Goal: Task Accomplishment & Management: Manage account settings

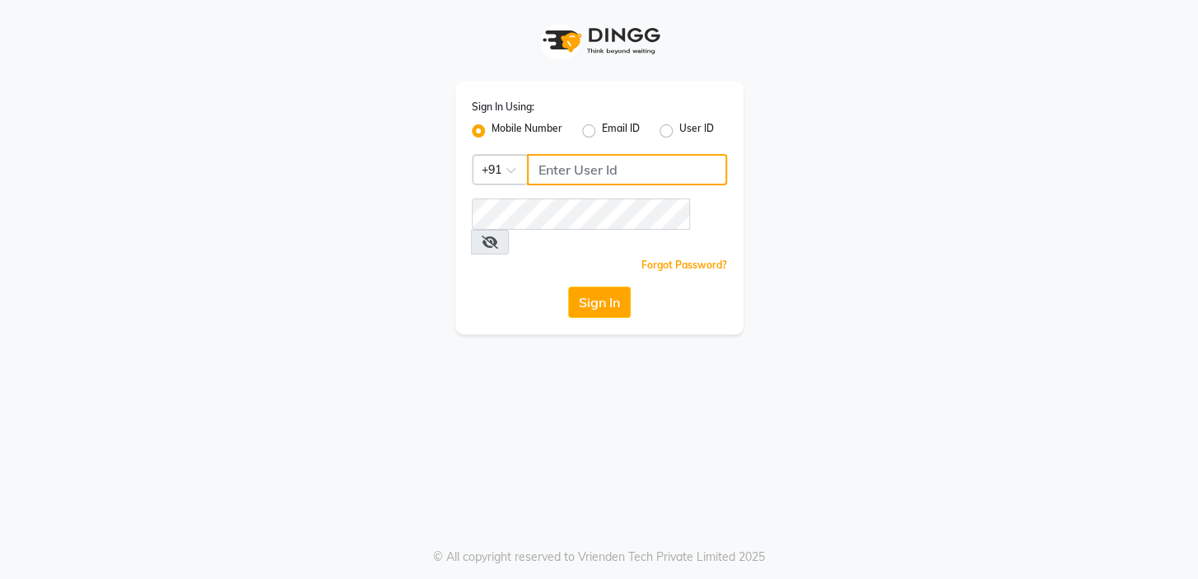
click at [535, 165] on input "Username" at bounding box center [627, 169] width 200 height 31
type input "9606078828"
click at [509, 230] on span at bounding box center [490, 242] width 38 height 25
click at [498, 235] on icon at bounding box center [490, 241] width 16 height 13
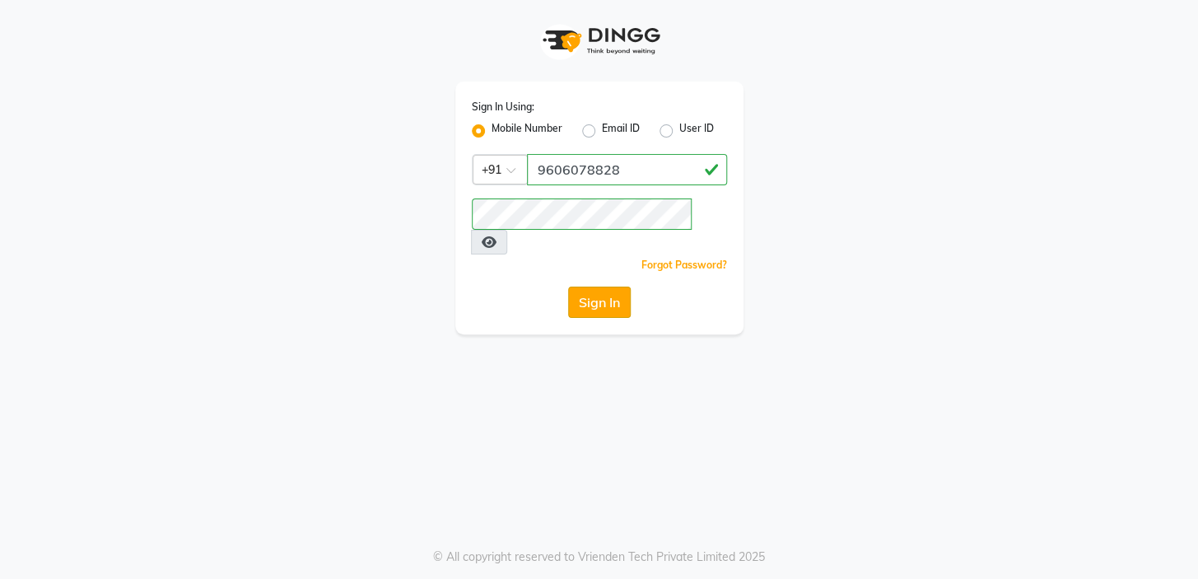
click at [597, 286] on button "Sign In" at bounding box center [599, 301] width 63 height 31
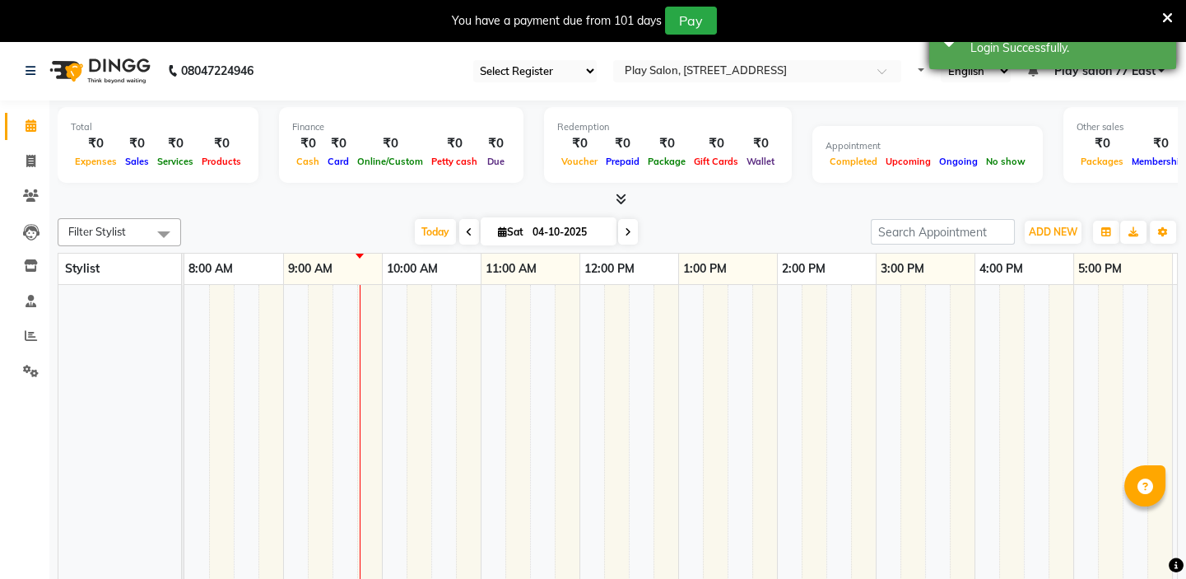
select select "en"
select select "95"
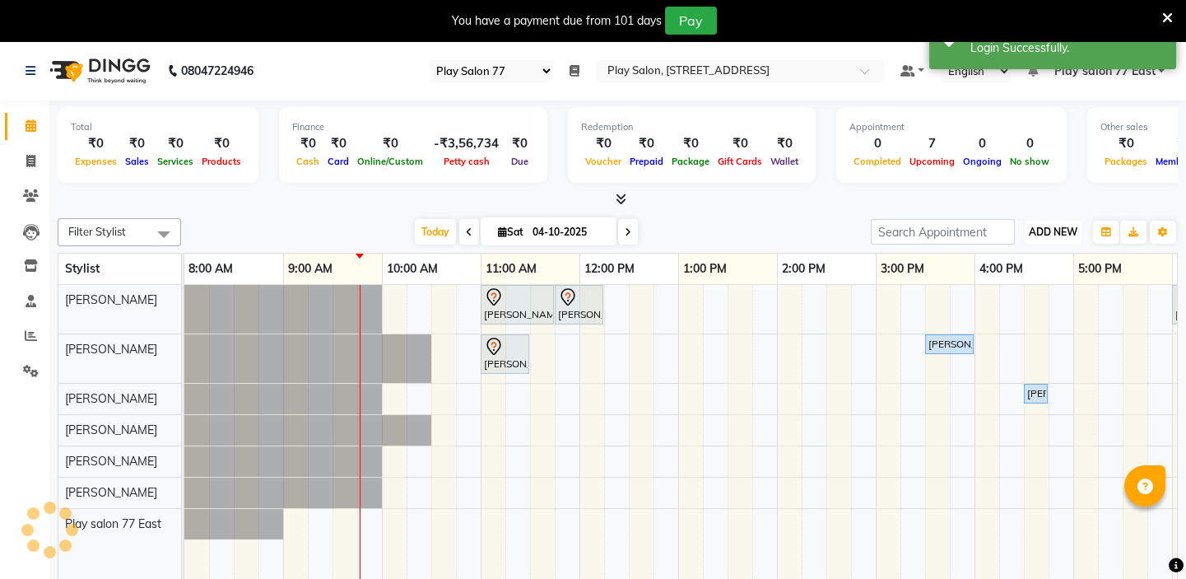
click at [1056, 226] on span "ADD NEW" at bounding box center [1053, 232] width 49 height 12
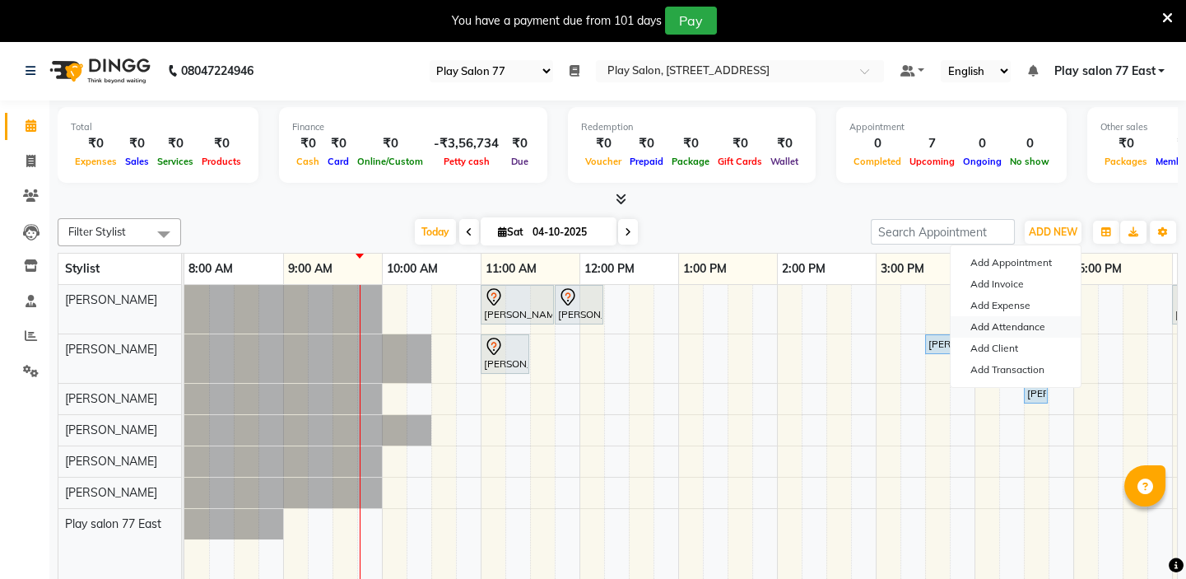
click at [1041, 328] on link "Add Attendance" at bounding box center [1016, 326] width 130 height 21
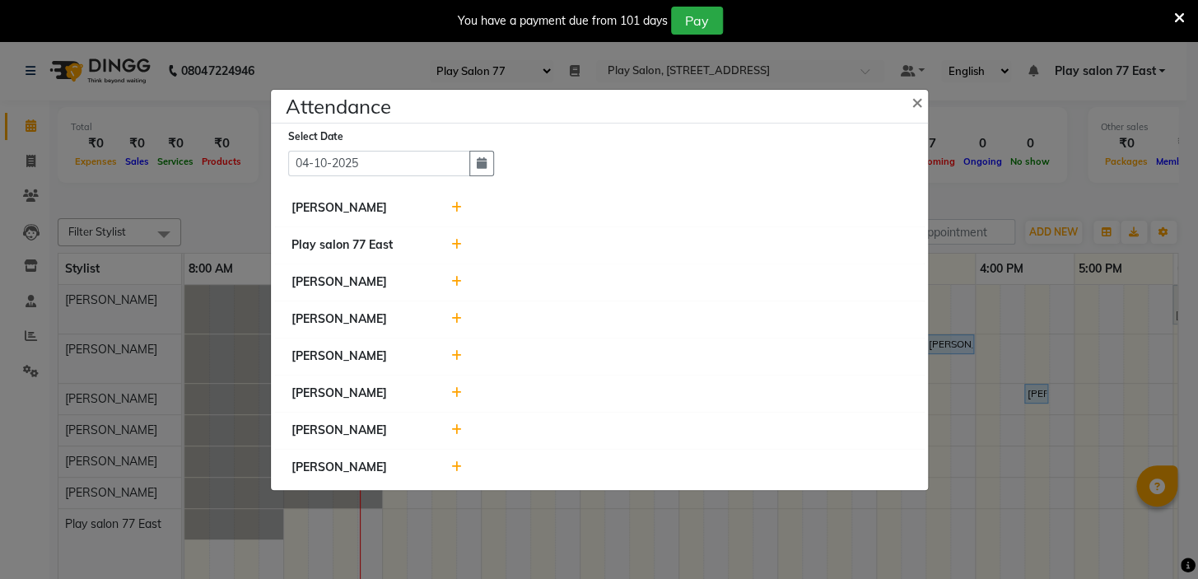
click at [456, 455] on li "[PERSON_NAME]" at bounding box center [599, 467] width 649 height 37
click at [458, 469] on icon at bounding box center [456, 467] width 11 height 12
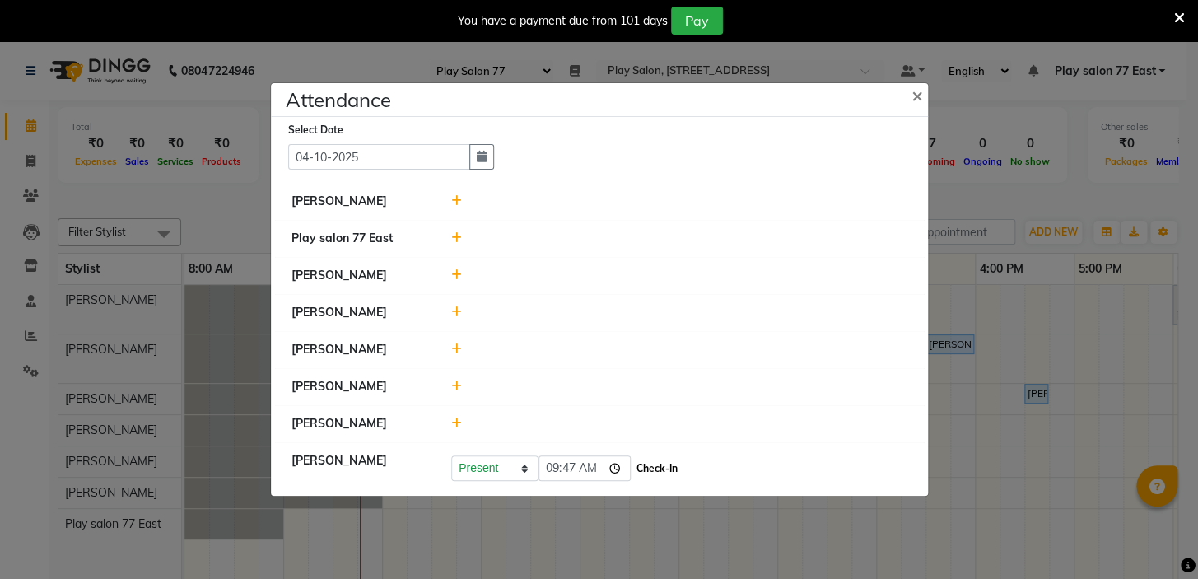
click at [632, 466] on button "Check-In" at bounding box center [656, 468] width 49 height 23
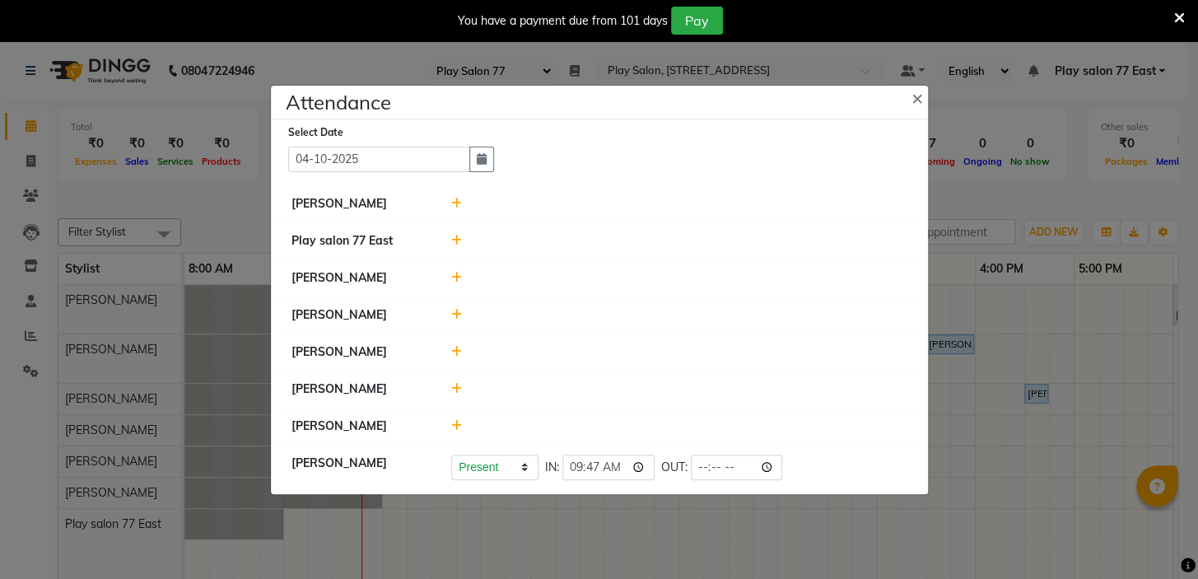
click at [454, 314] on icon at bounding box center [456, 315] width 11 height 12
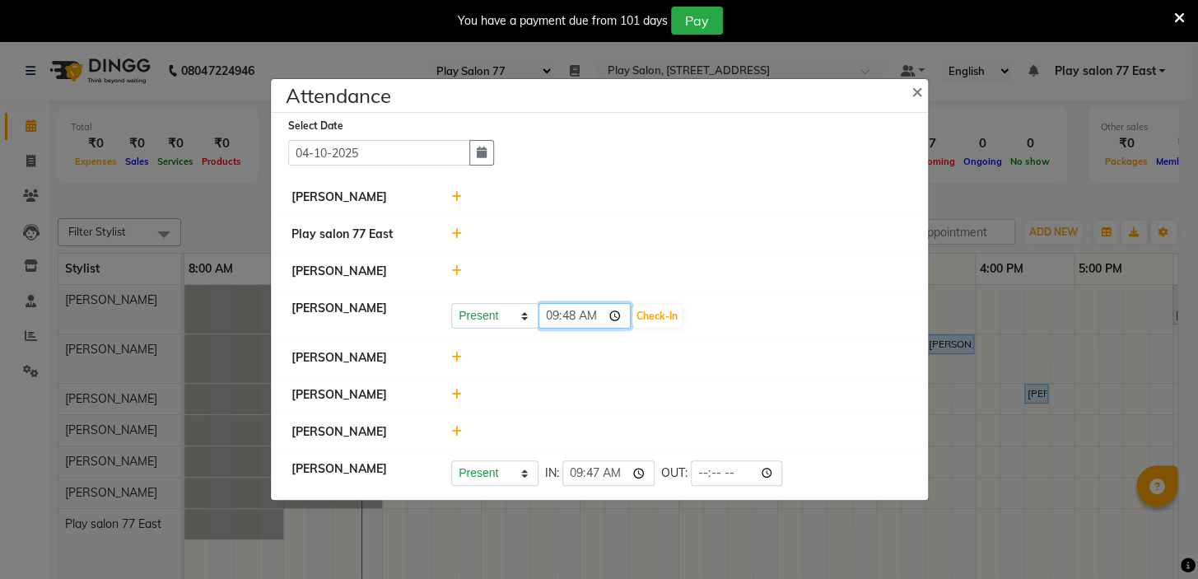
click at [590, 314] on input "09:48" at bounding box center [584, 316] width 92 height 26
type input "08:48"
click at [641, 308] on button "Check-In" at bounding box center [656, 316] width 49 height 23
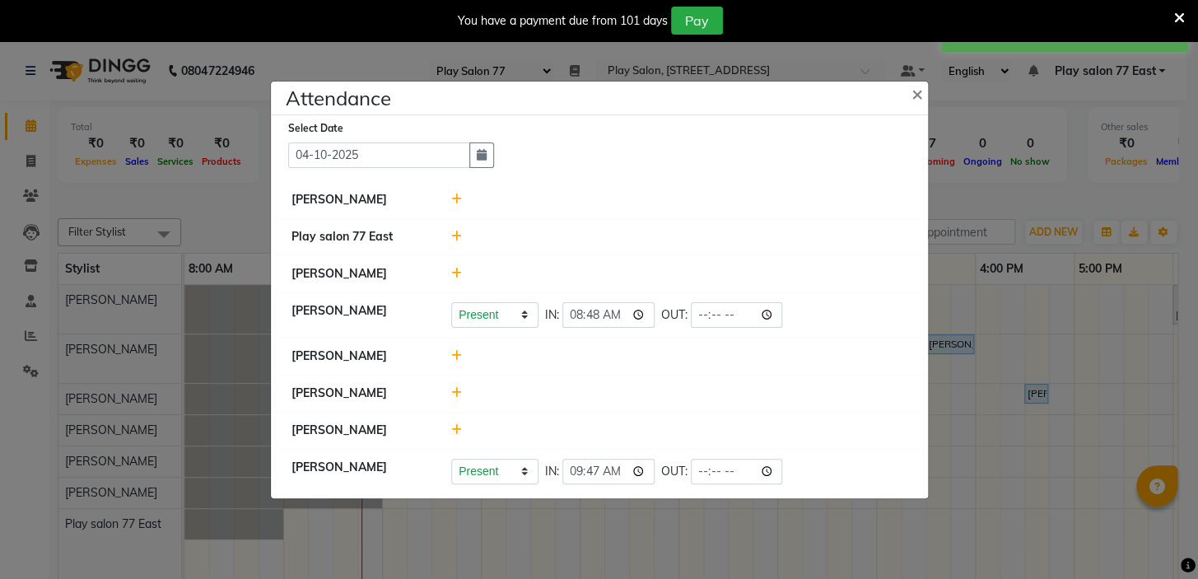
click at [1057, 116] on ngb-modal-window "Attendance × Select Date 04-10-2025 Manisha Gurung Play salon 77 East Sapna Tam…" at bounding box center [599, 289] width 1198 height 579
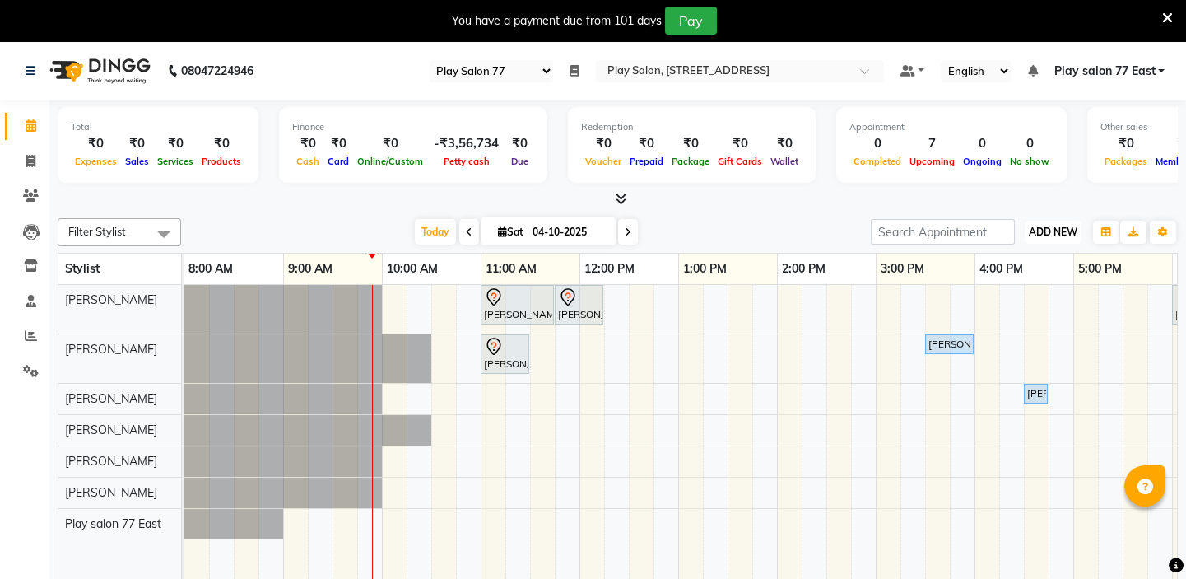
click at [1040, 223] on button "ADD NEW Toggle Dropdown" at bounding box center [1053, 232] width 57 height 23
click at [1010, 324] on link "Add Attendance" at bounding box center [1016, 326] width 130 height 21
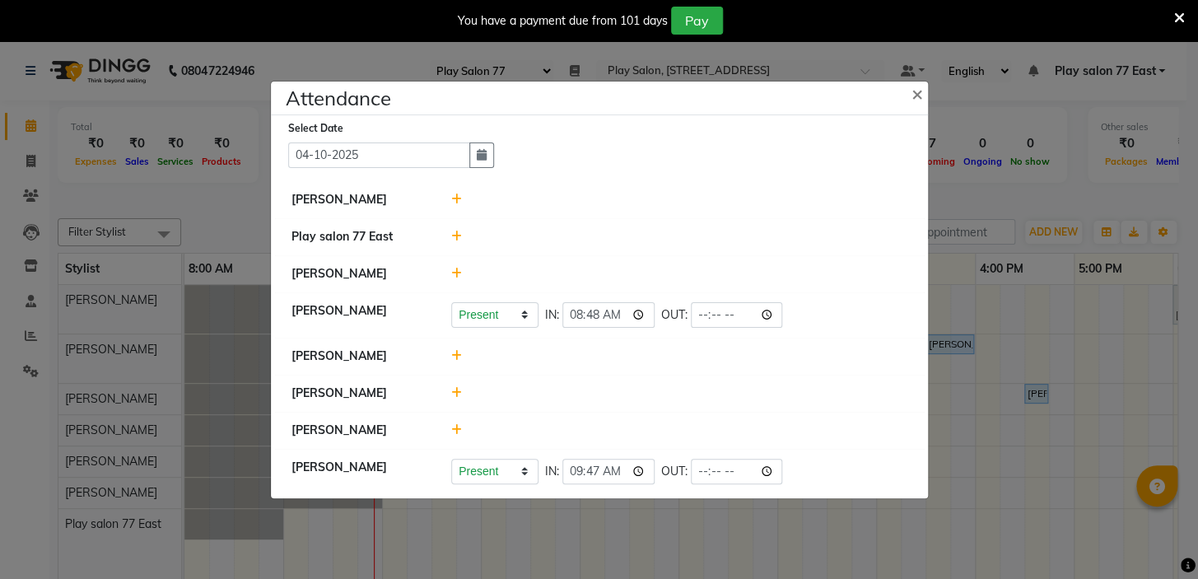
click at [462, 196] on div at bounding box center [679, 199] width 481 height 17
click at [454, 201] on icon at bounding box center [456, 199] width 11 height 12
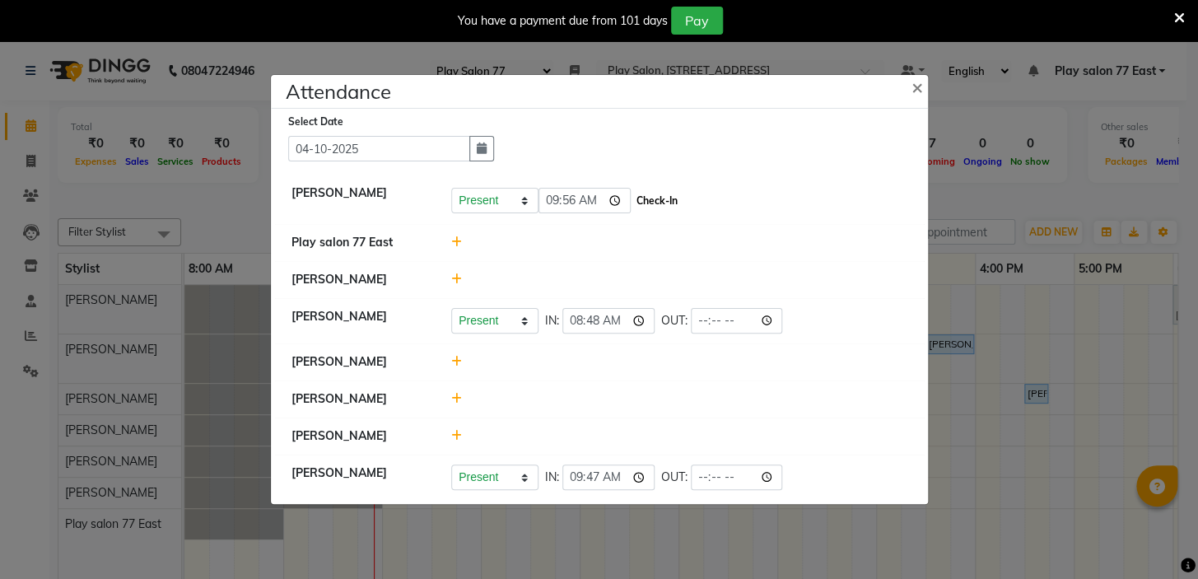
click at [632, 203] on button "Check-In" at bounding box center [656, 200] width 49 height 23
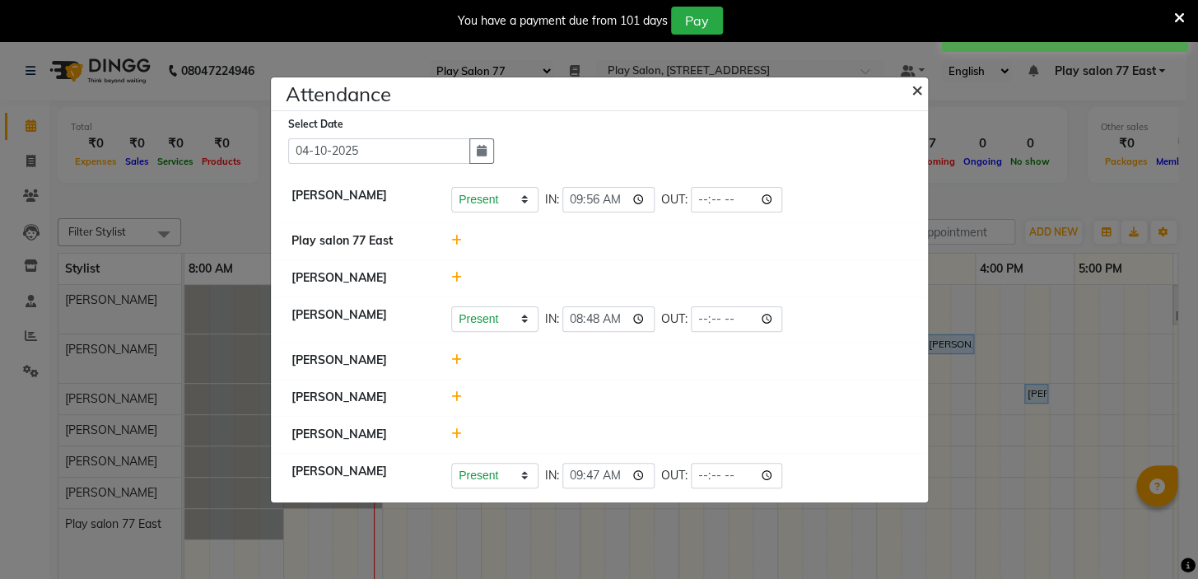
click at [910, 90] on button "×" at bounding box center [918, 89] width 41 height 46
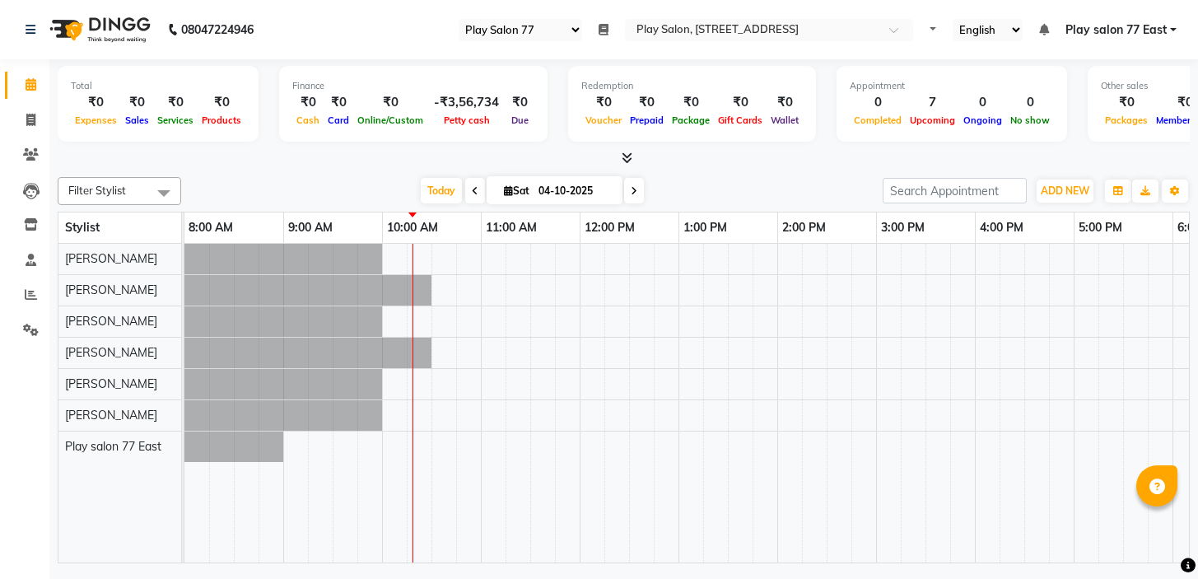
select select "95"
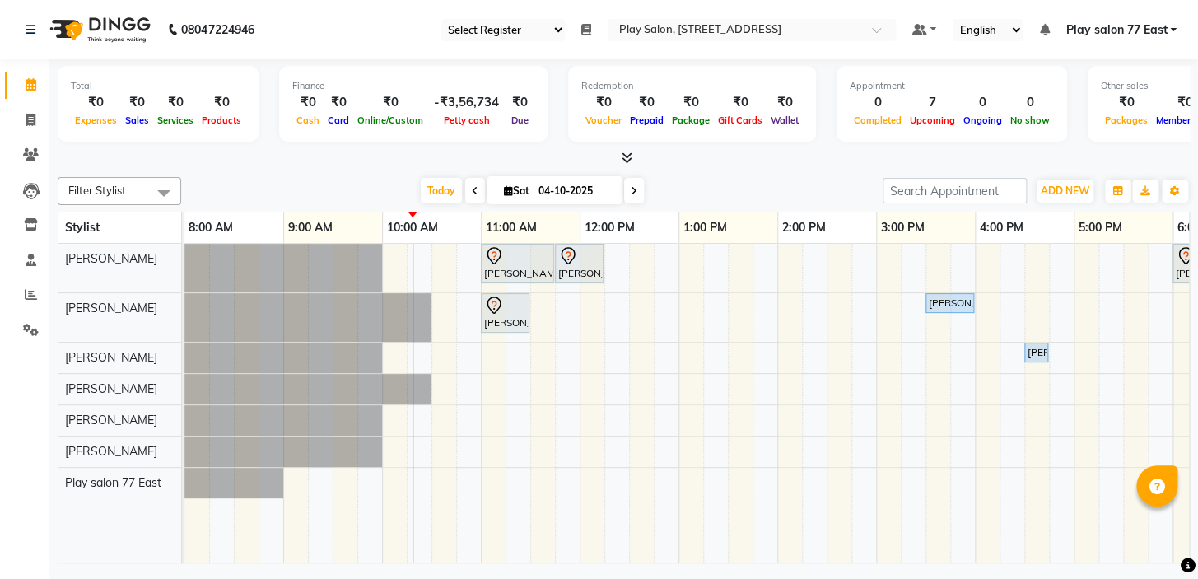
click at [585, 443] on div "Silpi Sharma, TK01, 11:00 AM-11:45 AM, Men Hair Cut - Hair Cut Men (Senior styl…" at bounding box center [826, 403] width 1284 height 319
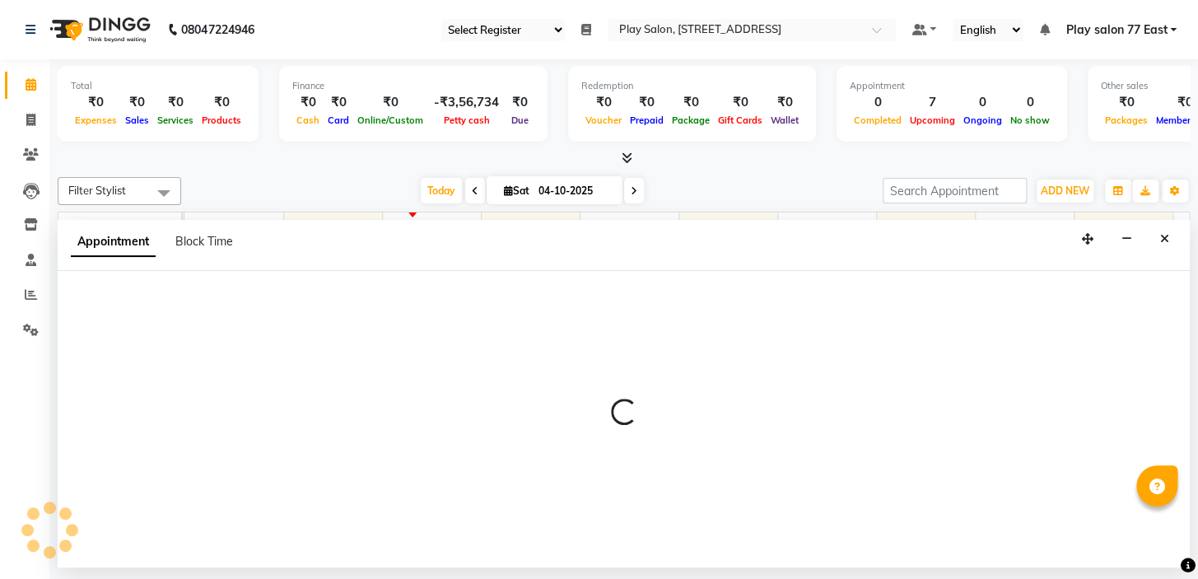
select select "84927"
select select "tentative"
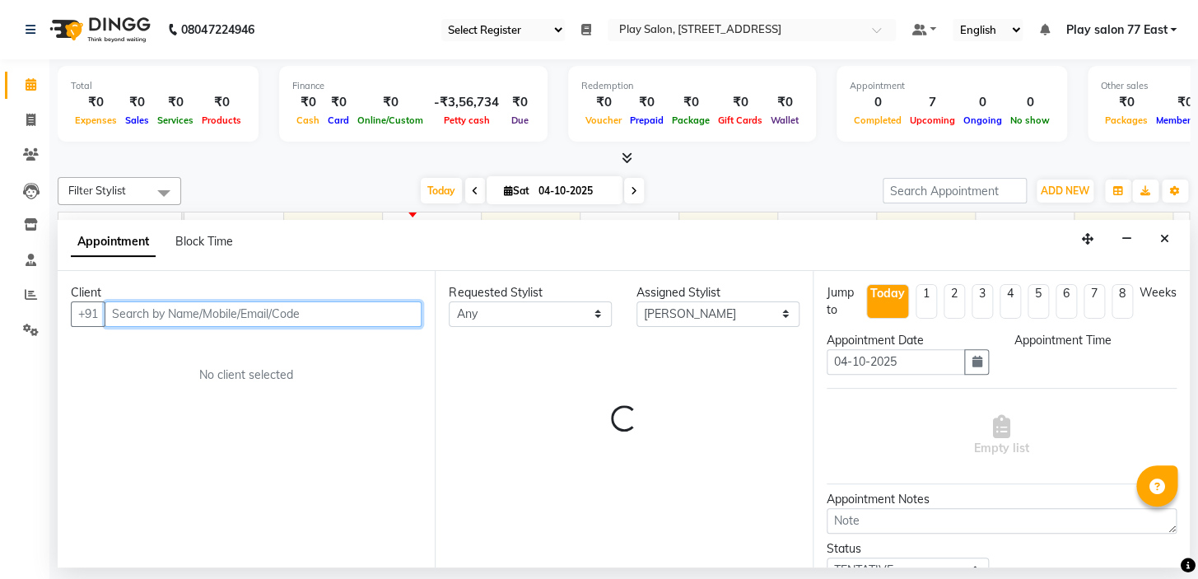
select select "720"
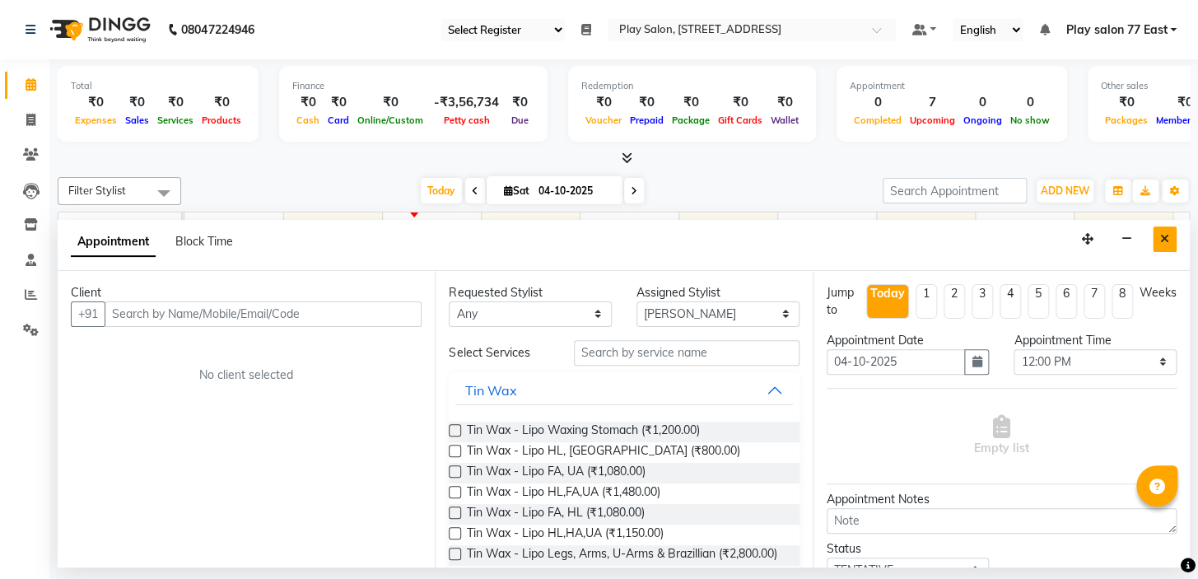
click at [1158, 237] on button "Close" at bounding box center [1165, 239] width 24 height 26
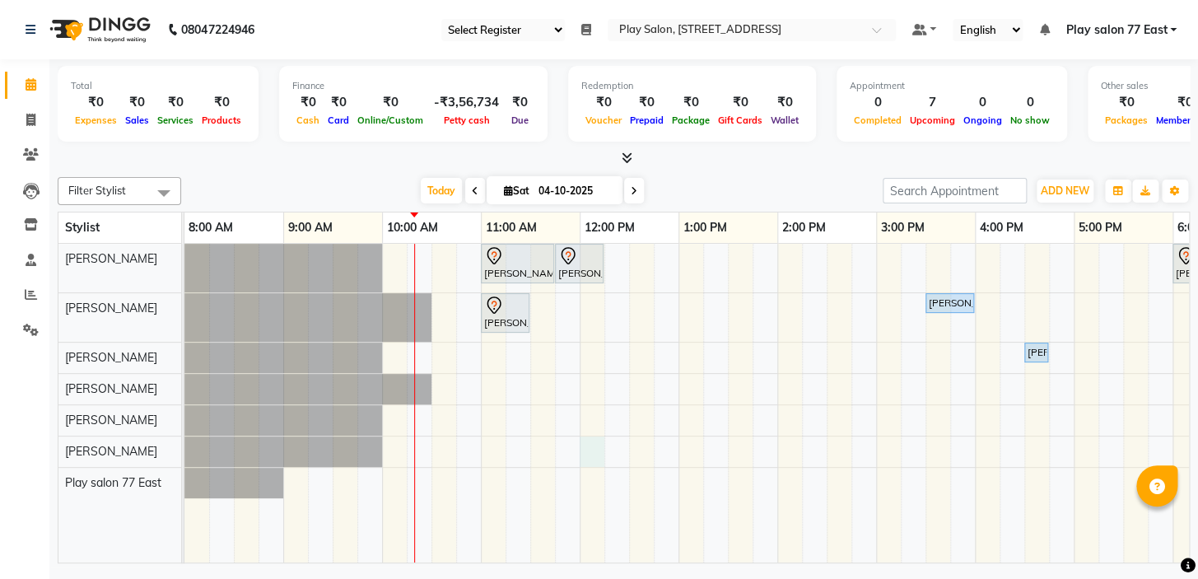
click at [587, 445] on div "Silpi Sharma, TK01, 11:00 AM-11:45 AM, Men Hair Cut - Hair Cut Men (Senior styl…" at bounding box center [826, 403] width 1284 height 319
select select "84927"
select select "tentative"
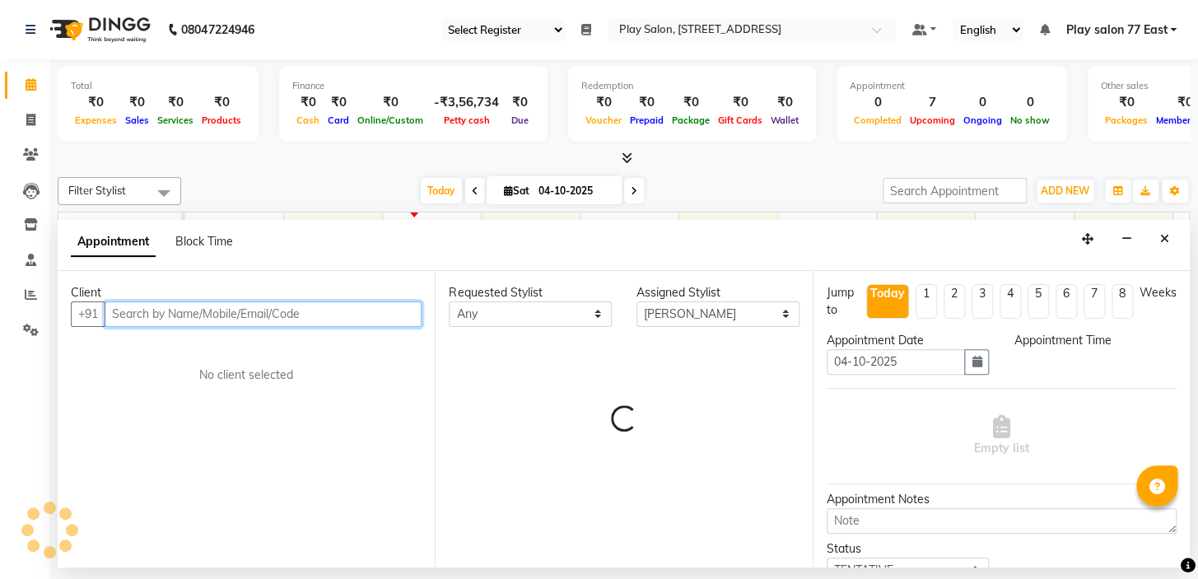
select select "720"
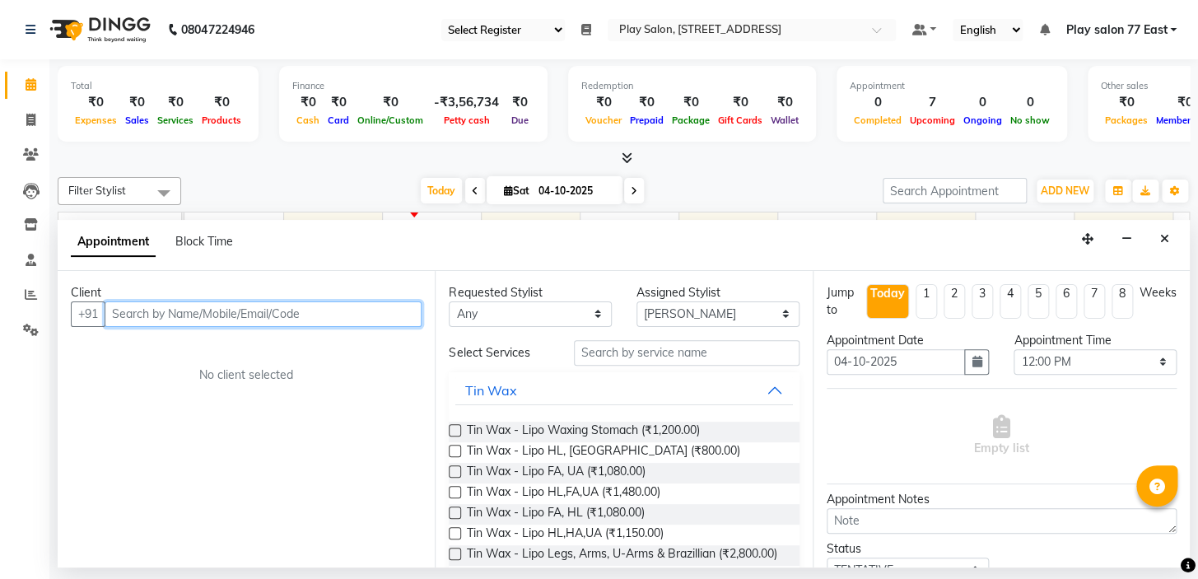
click at [122, 312] on input "text" at bounding box center [263, 314] width 317 height 26
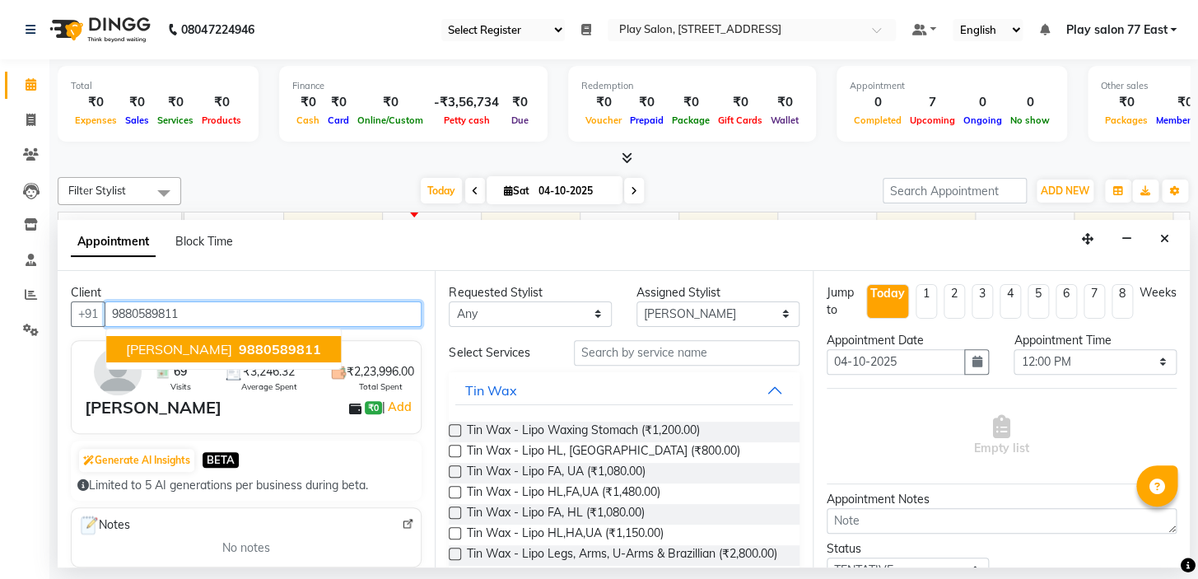
click at [179, 355] on span "Mallika Seth" at bounding box center [179, 349] width 106 height 16
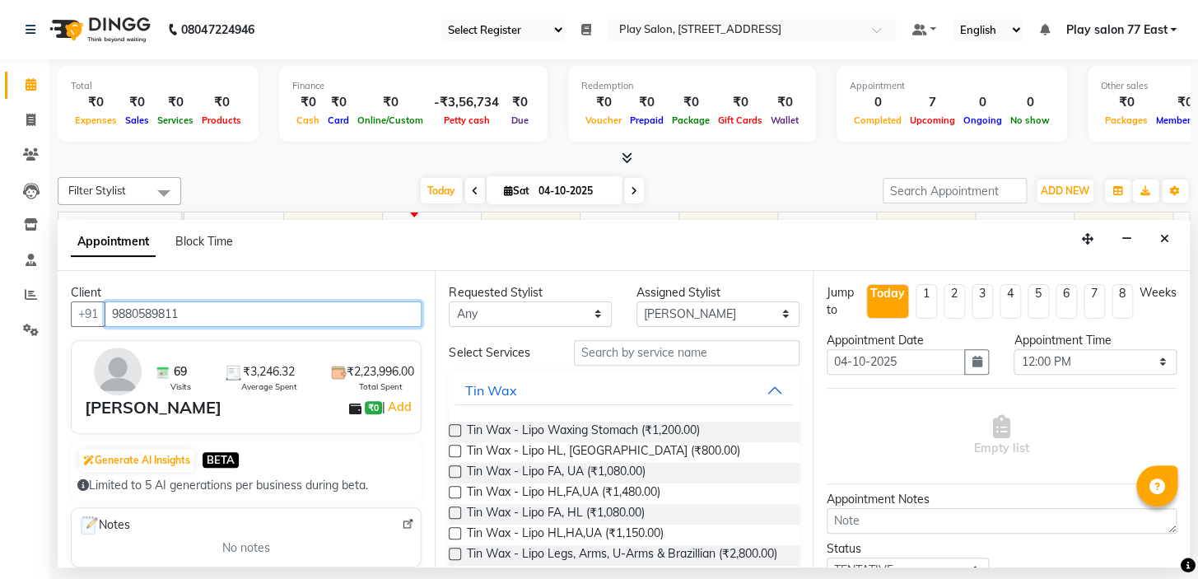
type input "9880589811"
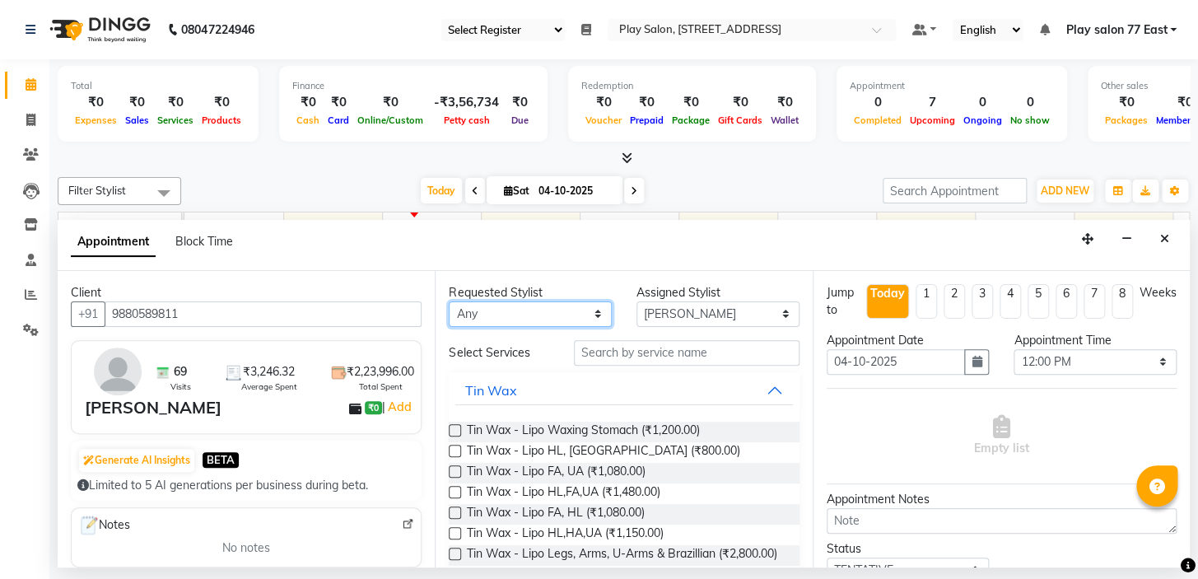
click at [516, 307] on select "Any Caroline Shimrah Manisha Gurung Play salon 77 East Raheem Ali Sanju Lepcha …" at bounding box center [530, 314] width 163 height 26
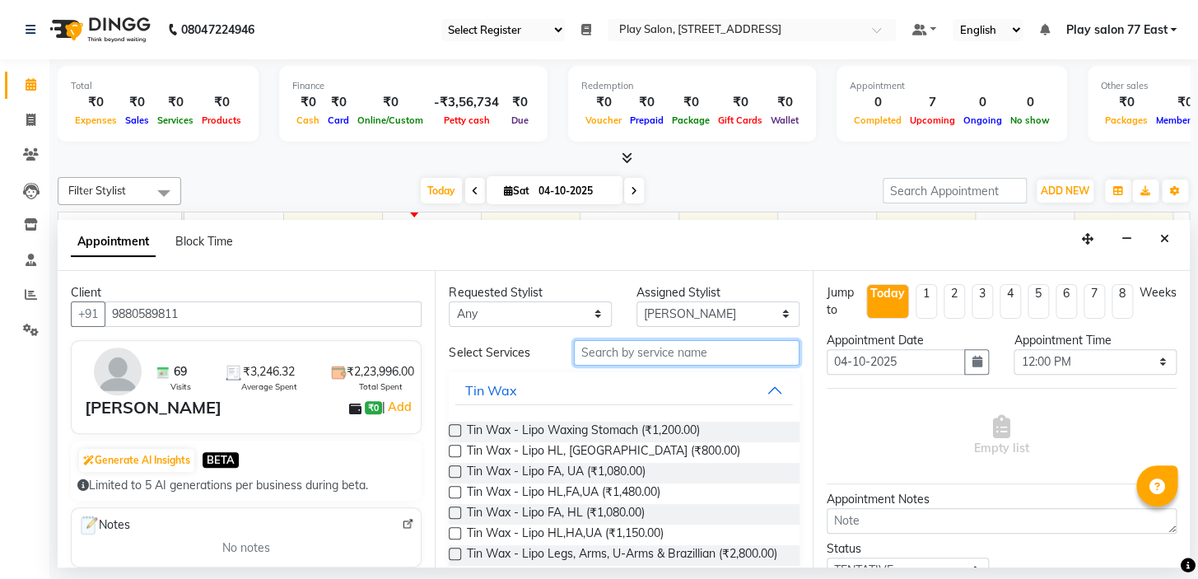
click at [645, 355] on input "text" at bounding box center [687, 353] width 226 height 26
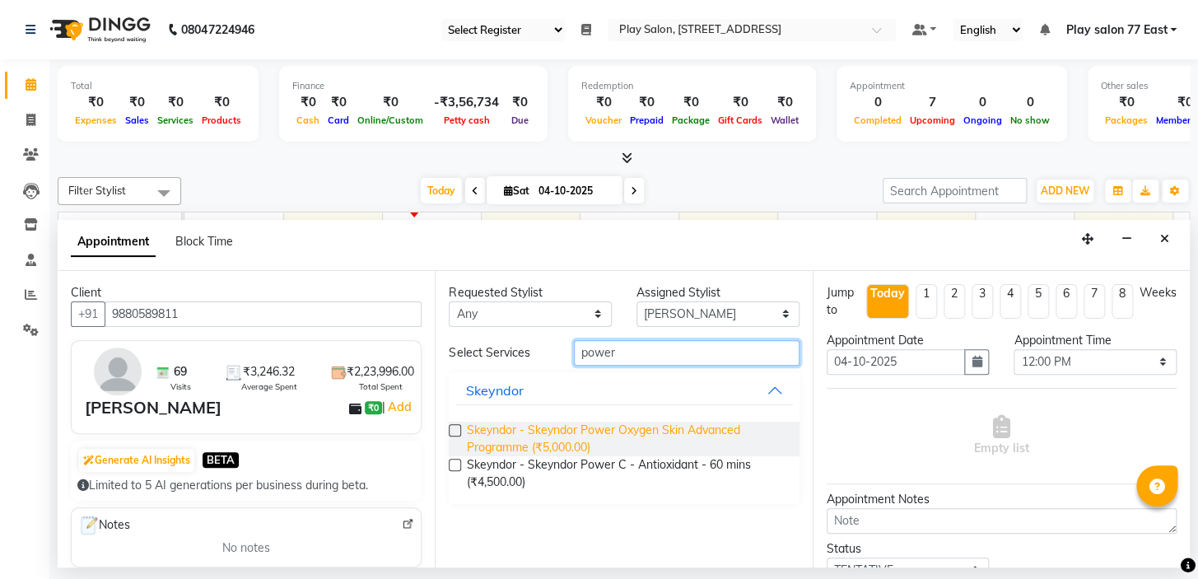
type input "power"
click at [641, 442] on span "Skeyndor - Skeyndor Power Oxygen Skin Advanced Programme (₹5,000.00)" at bounding box center [625, 439] width 319 height 35
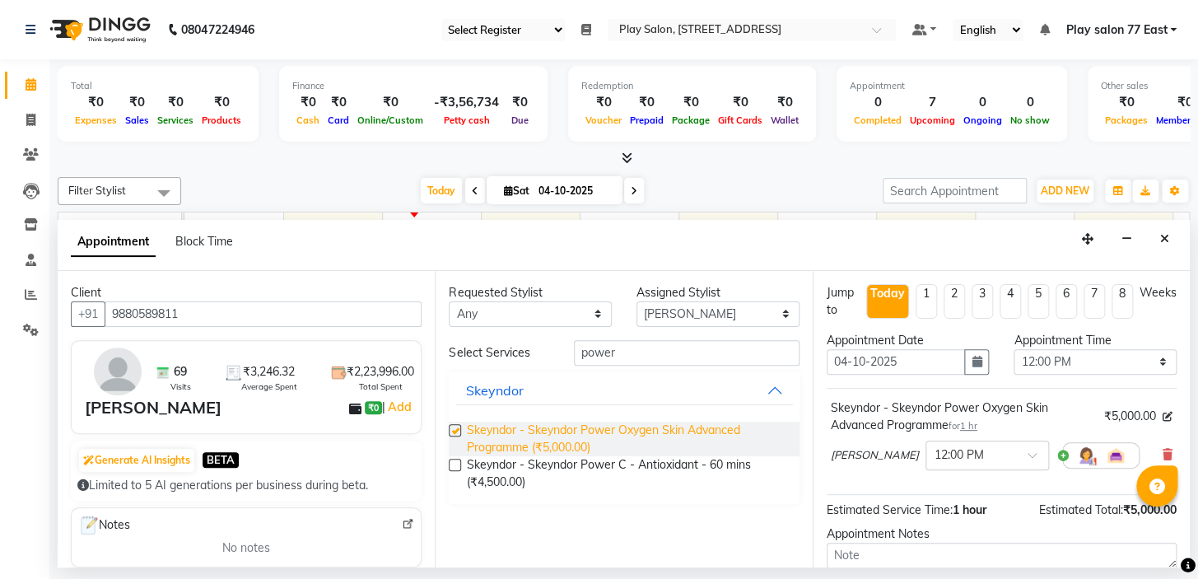
checkbox input "false"
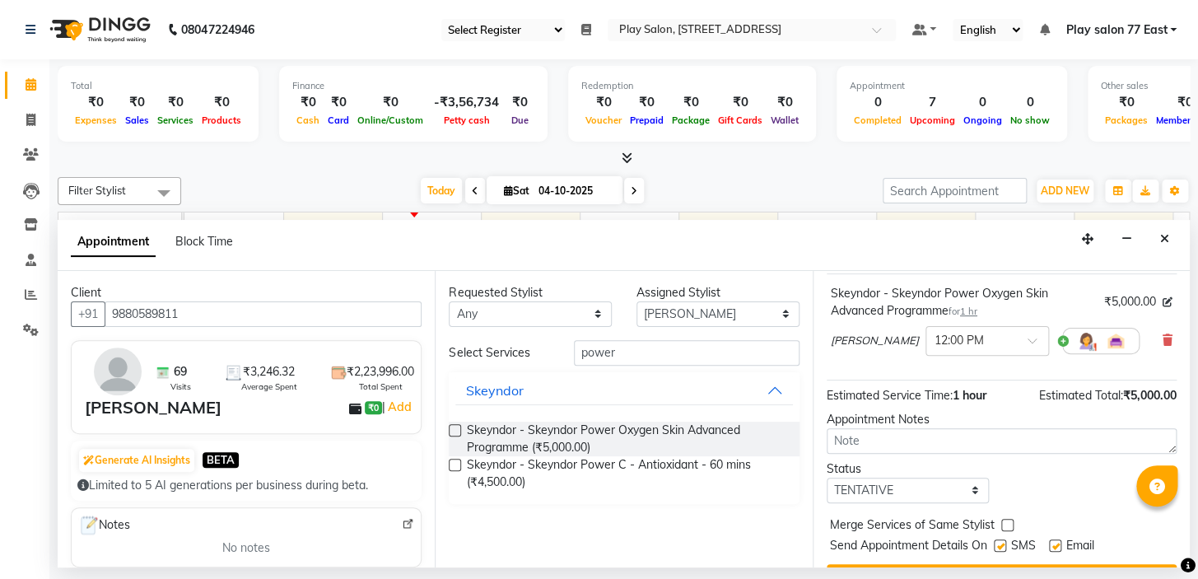
scroll to position [149, 0]
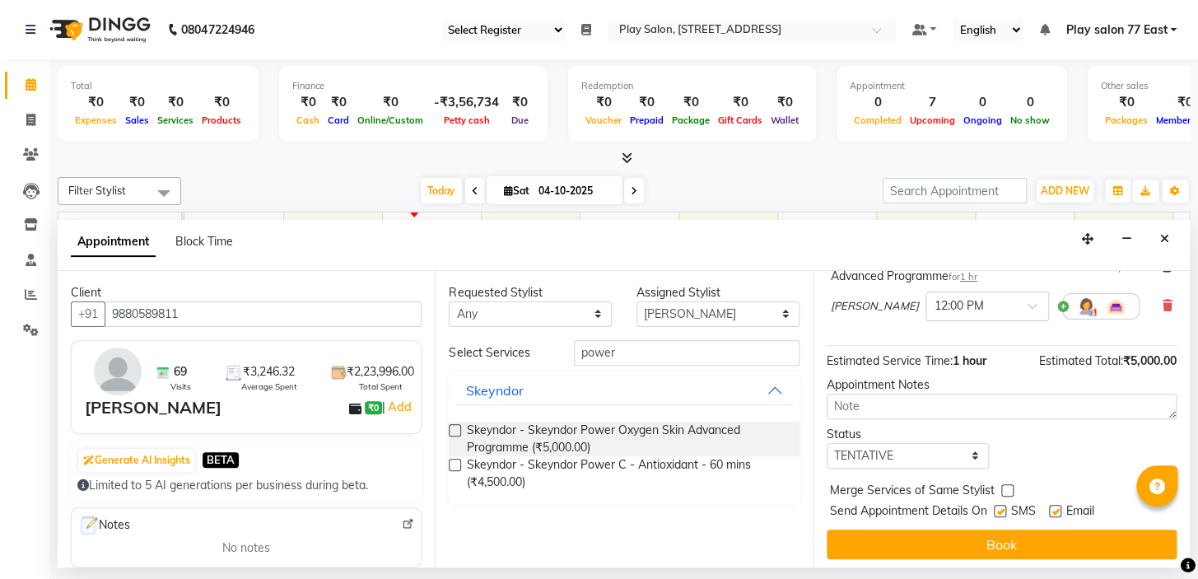
click at [989, 547] on button "Book" at bounding box center [1002, 544] width 350 height 30
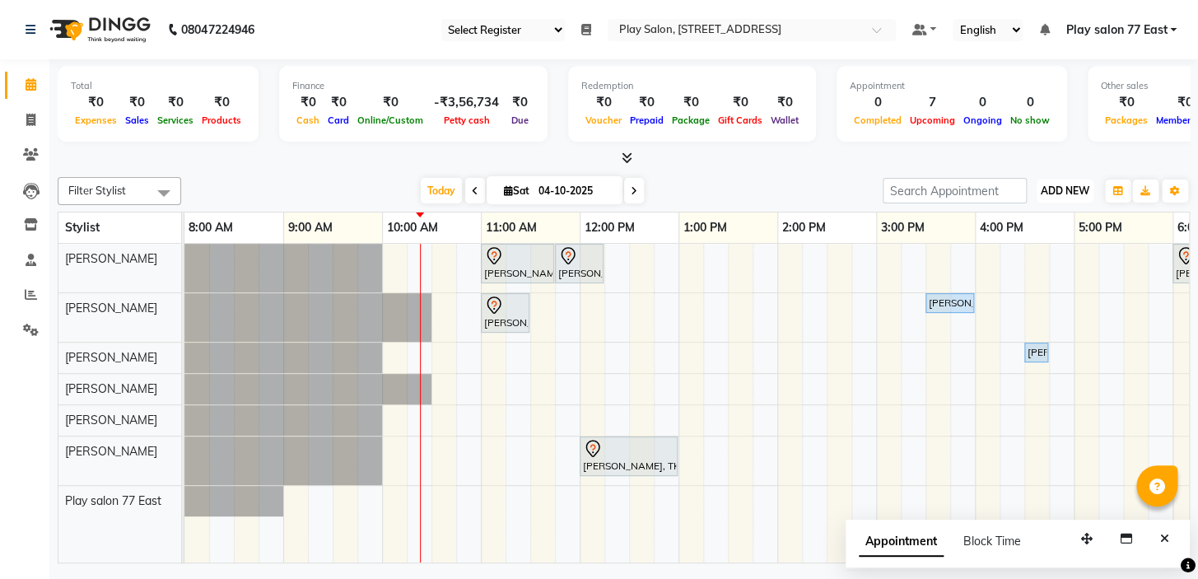
click at [1066, 185] on span "ADD NEW" at bounding box center [1065, 190] width 49 height 12
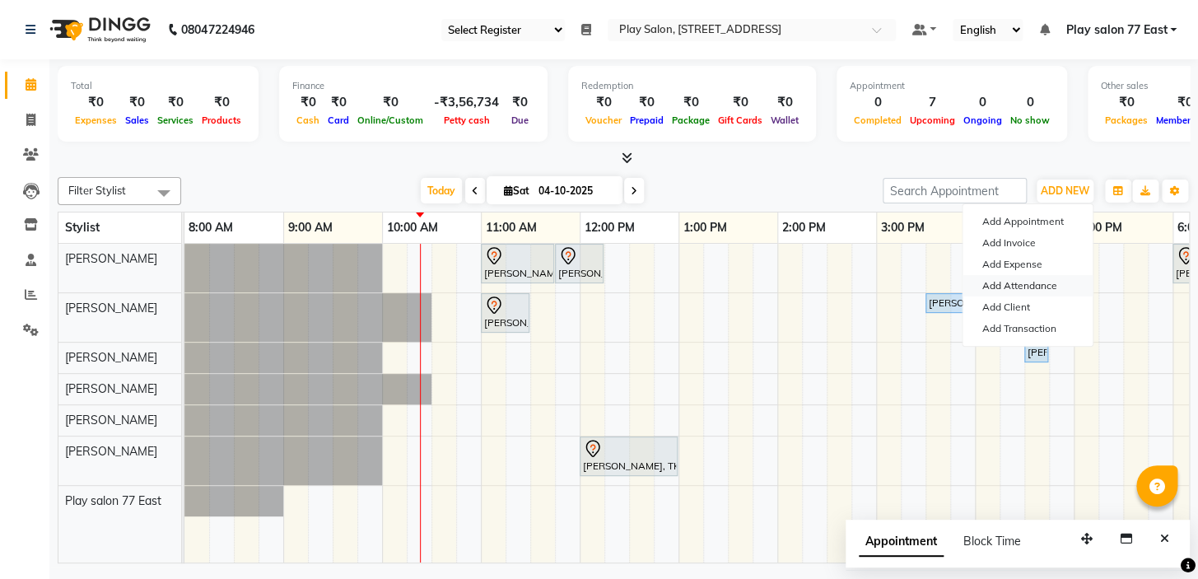
click at [1031, 282] on link "Add Attendance" at bounding box center [1027, 285] width 130 height 21
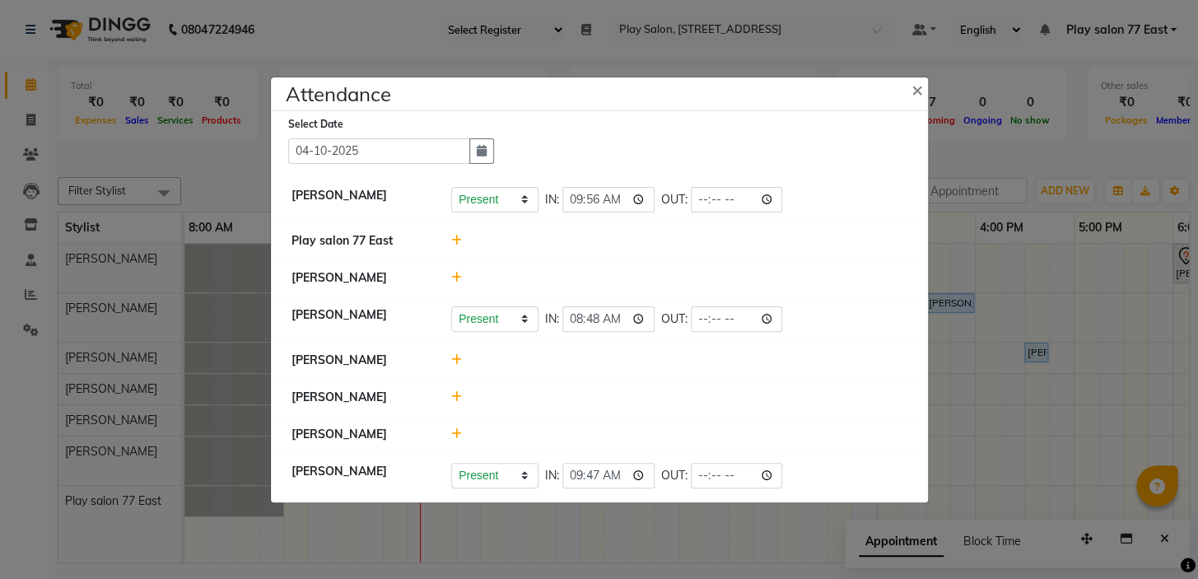
click at [453, 277] on icon at bounding box center [456, 278] width 11 height 12
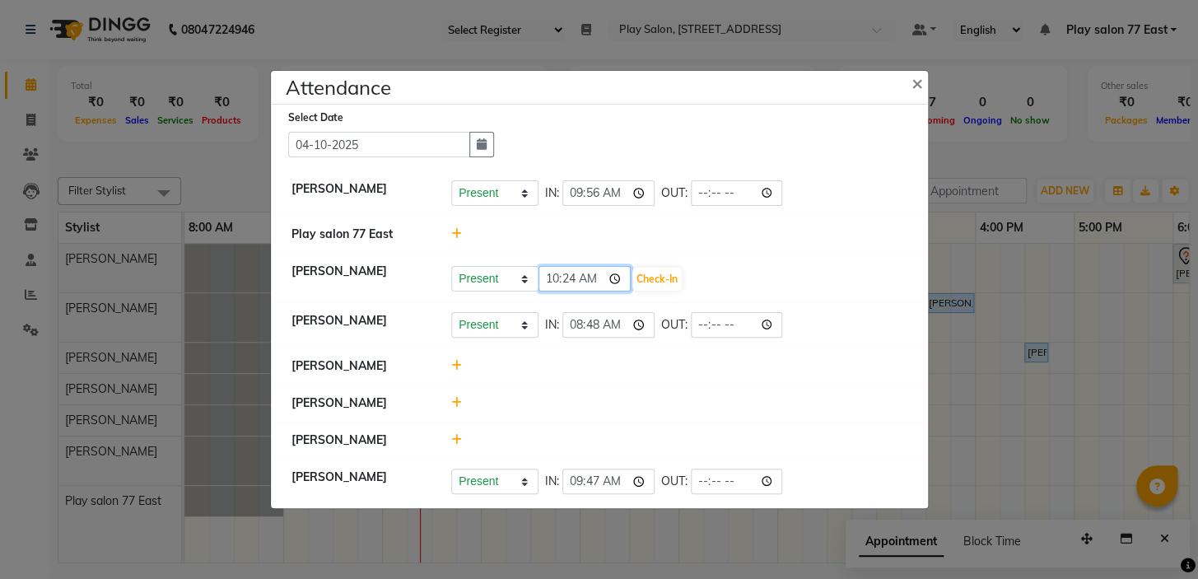
click at [593, 277] on input "10:24" at bounding box center [584, 279] width 92 height 26
click at [642, 272] on button "Check-In" at bounding box center [656, 279] width 49 height 23
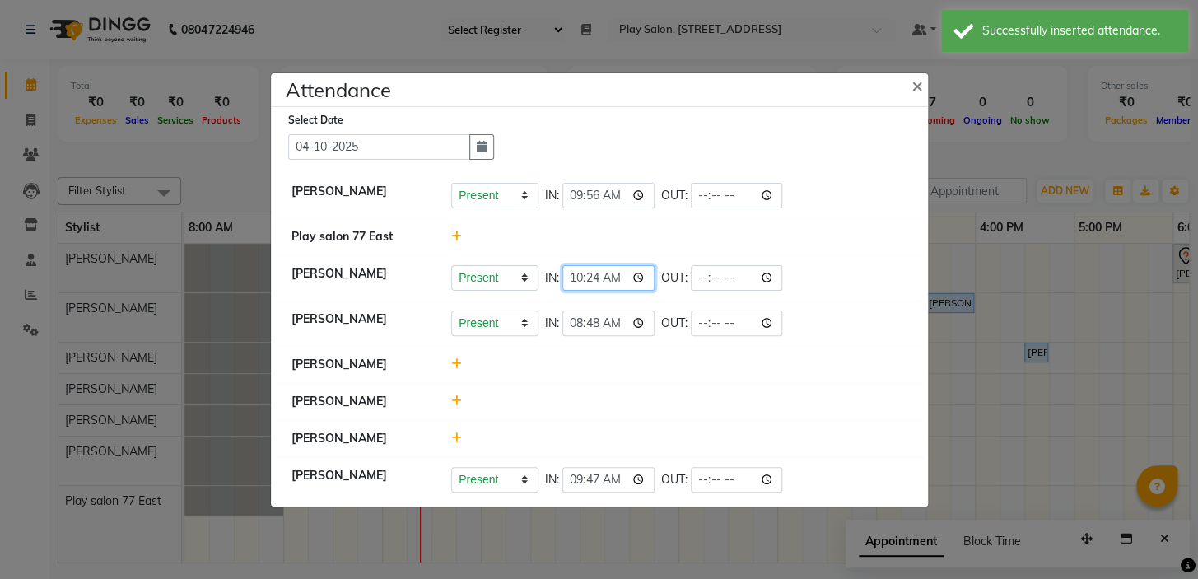
click at [628, 277] on input "10:24" at bounding box center [608, 278] width 92 height 26
click at [615, 273] on input "10:24" at bounding box center [608, 278] width 92 height 26
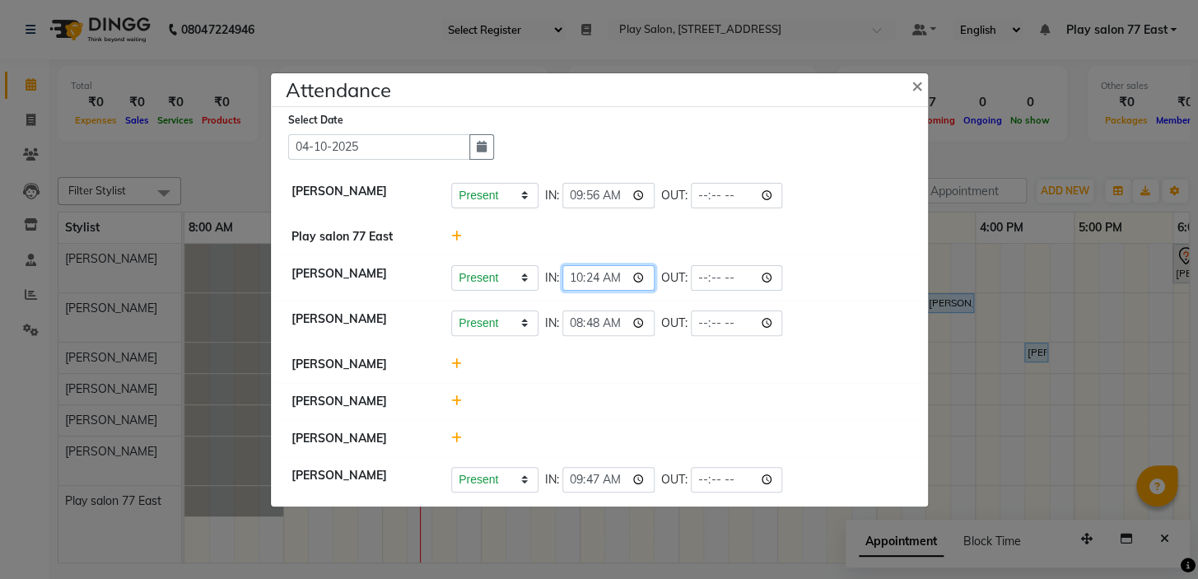
type input "10:13"
click at [722, 406] on div at bounding box center [679, 401] width 481 height 17
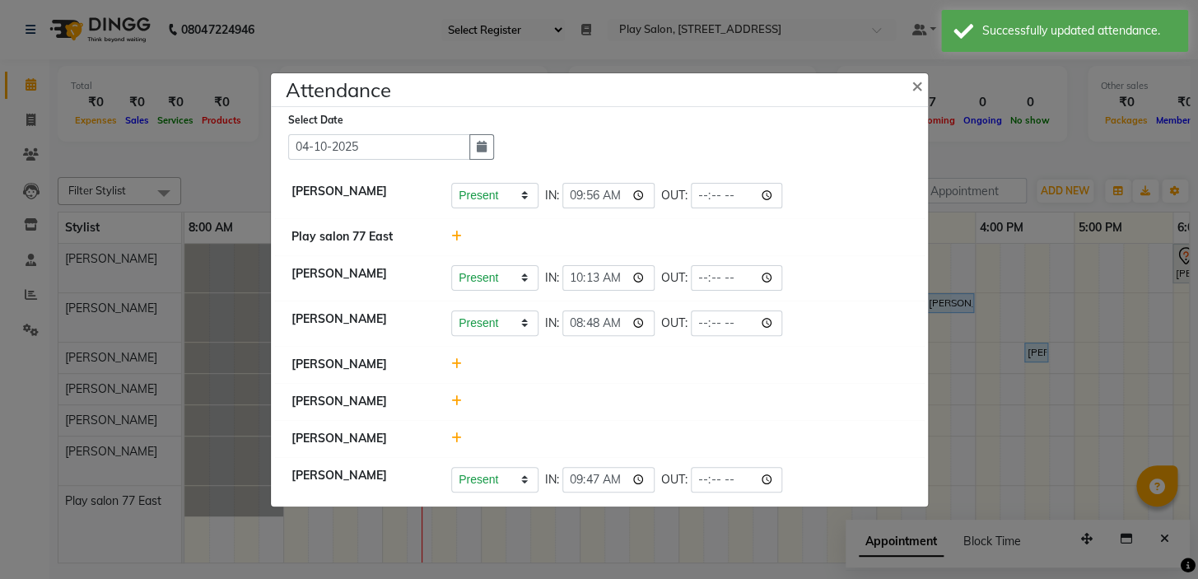
click at [454, 396] on icon at bounding box center [456, 401] width 11 height 12
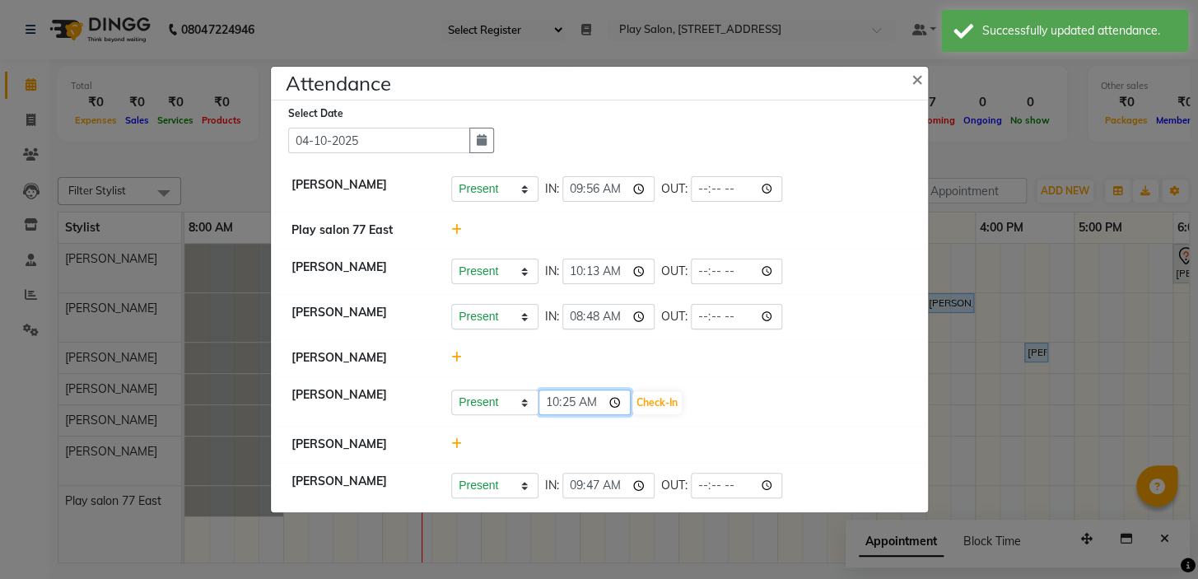
click at [597, 399] on input "10:25" at bounding box center [584, 402] width 92 height 26
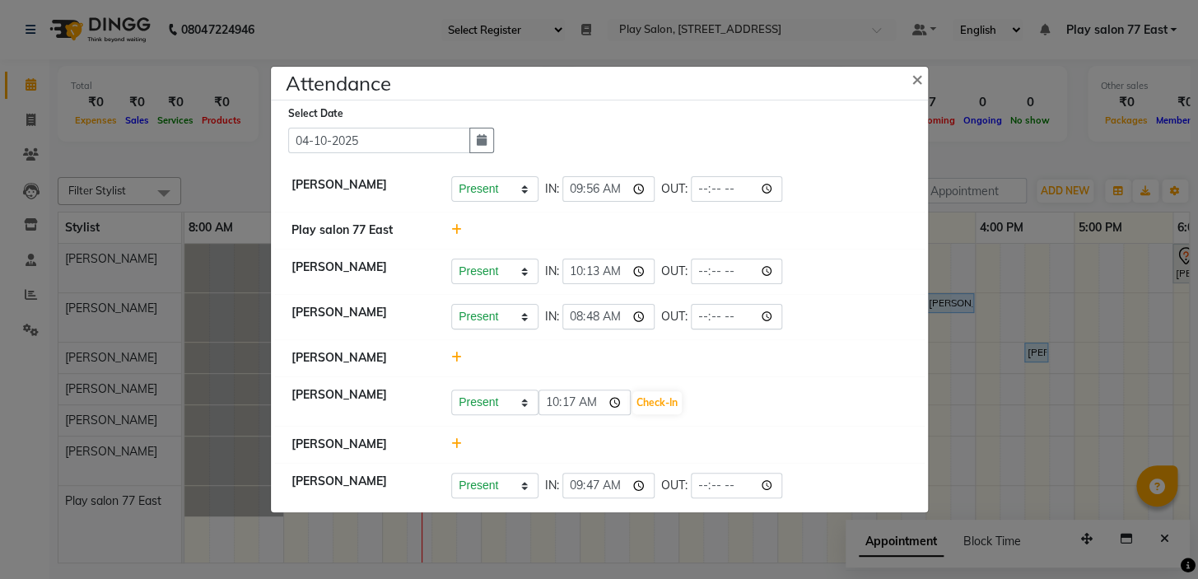
type input "10:17"
click at [701, 384] on li "Raheem Ali Present Absent Late Half Day Weekly Off 10:17 Check-In" at bounding box center [599, 401] width 649 height 50
click at [634, 398] on button "Check-In" at bounding box center [656, 402] width 49 height 23
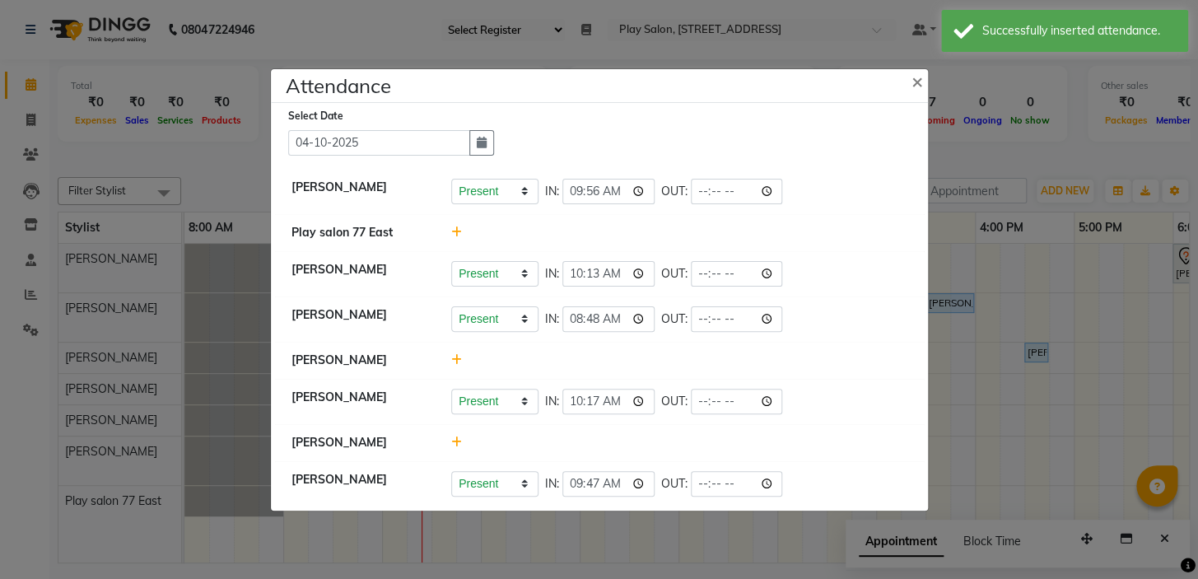
click at [452, 355] on icon at bounding box center [456, 360] width 11 height 12
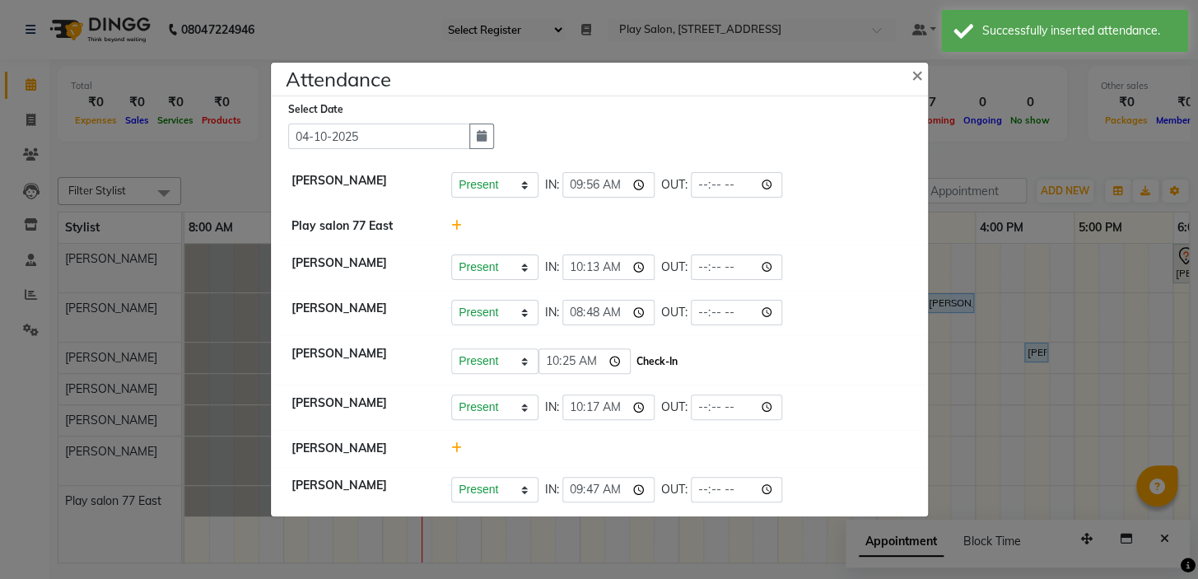
click at [643, 366] on button "Check-In" at bounding box center [656, 361] width 49 height 23
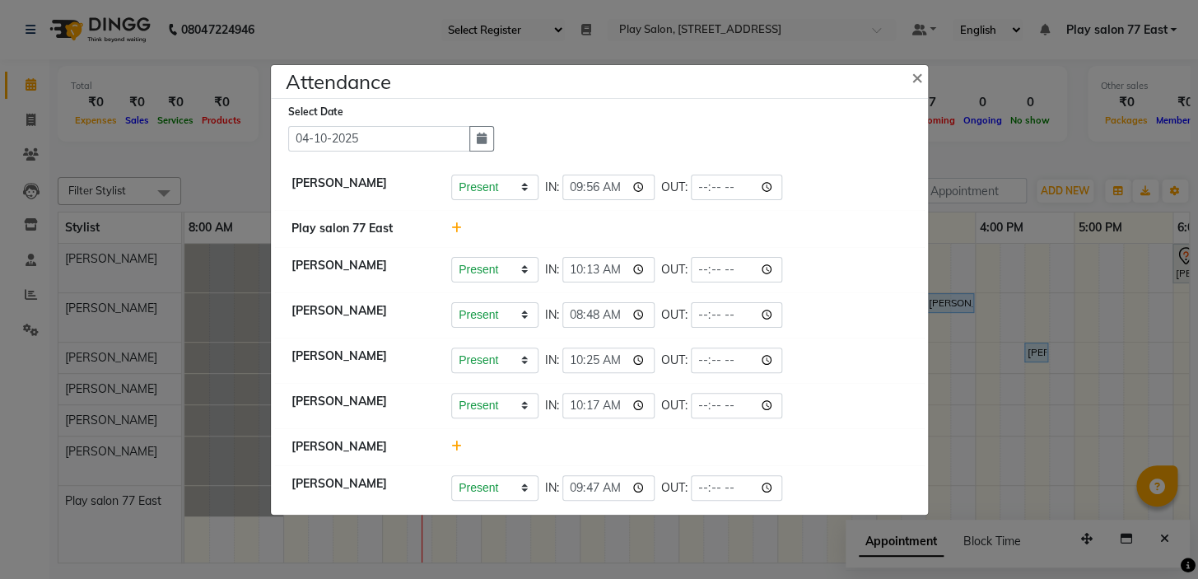
click at [455, 443] on icon at bounding box center [456, 446] width 11 height 12
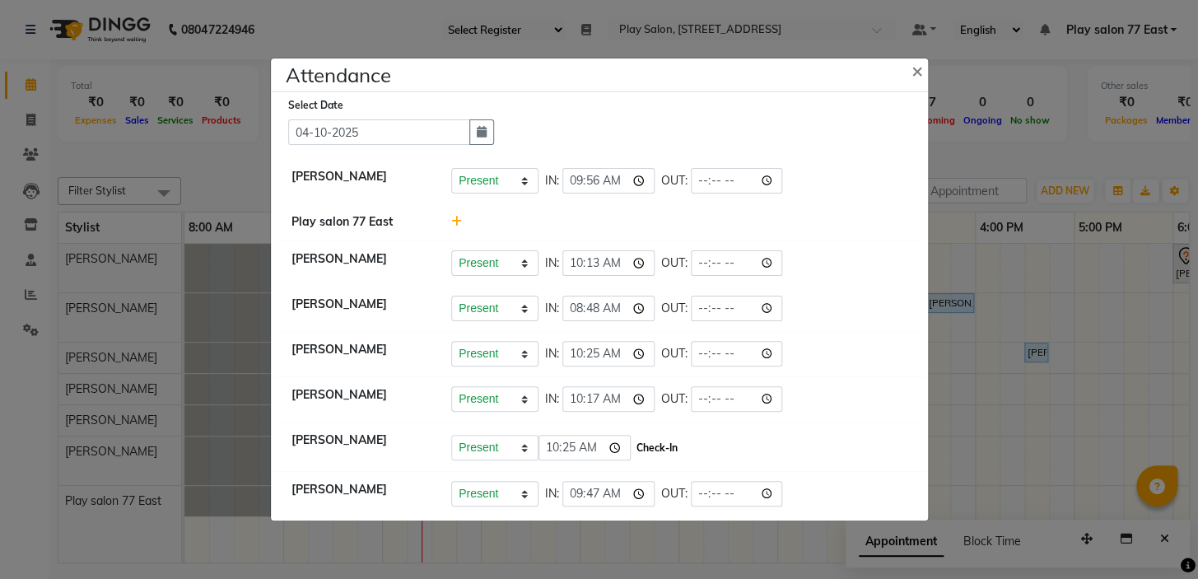
click at [639, 445] on button "Check-In" at bounding box center [656, 447] width 49 height 23
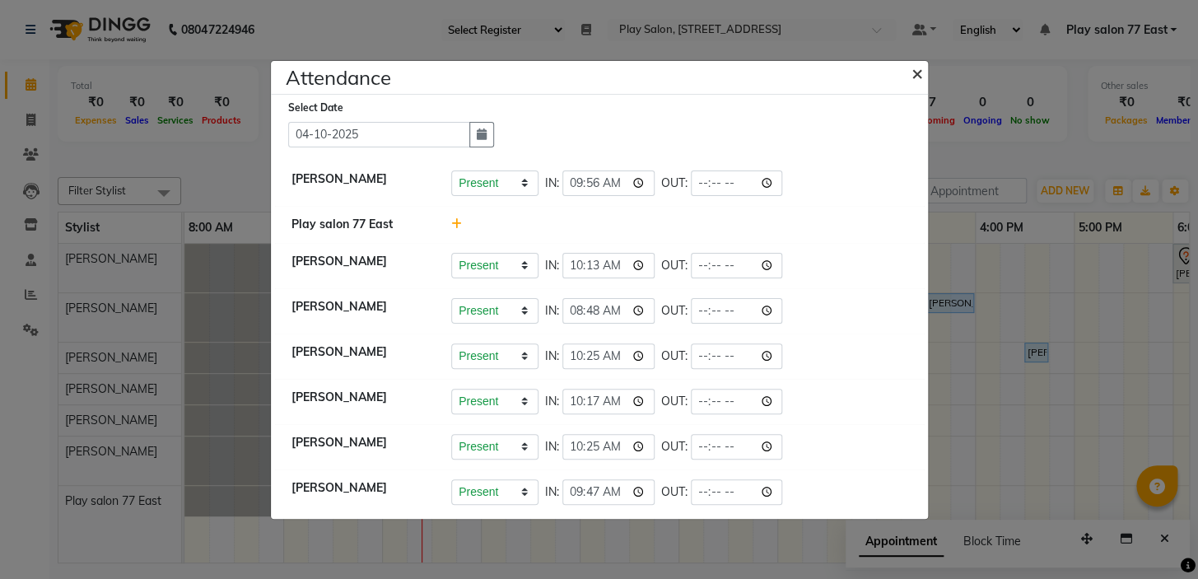
click at [918, 68] on span "×" at bounding box center [917, 72] width 12 height 25
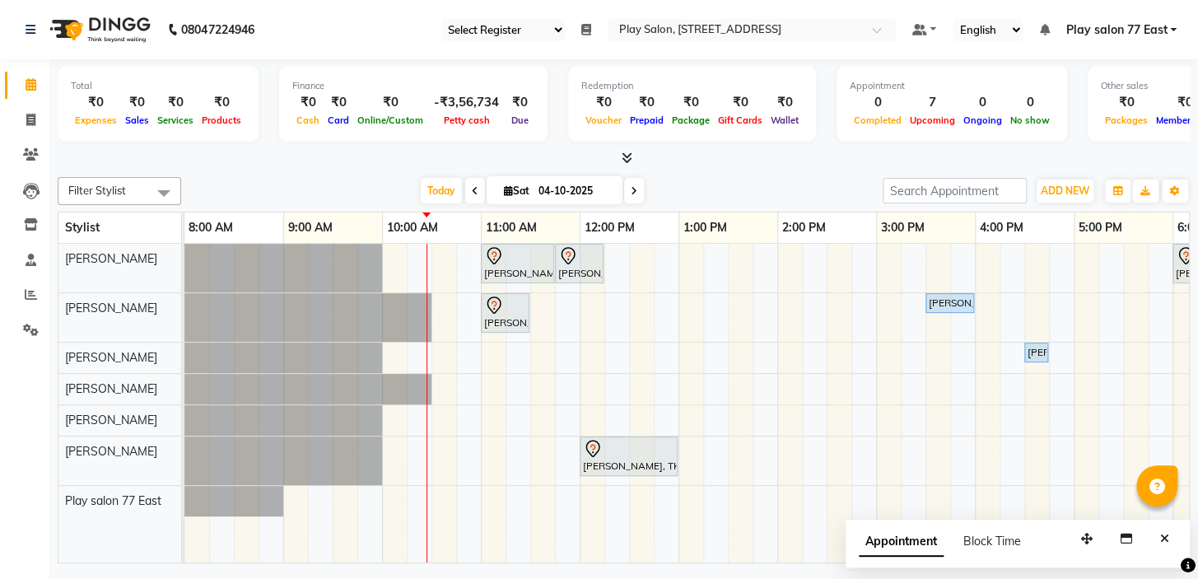
click at [472, 192] on icon at bounding box center [475, 191] width 7 height 10
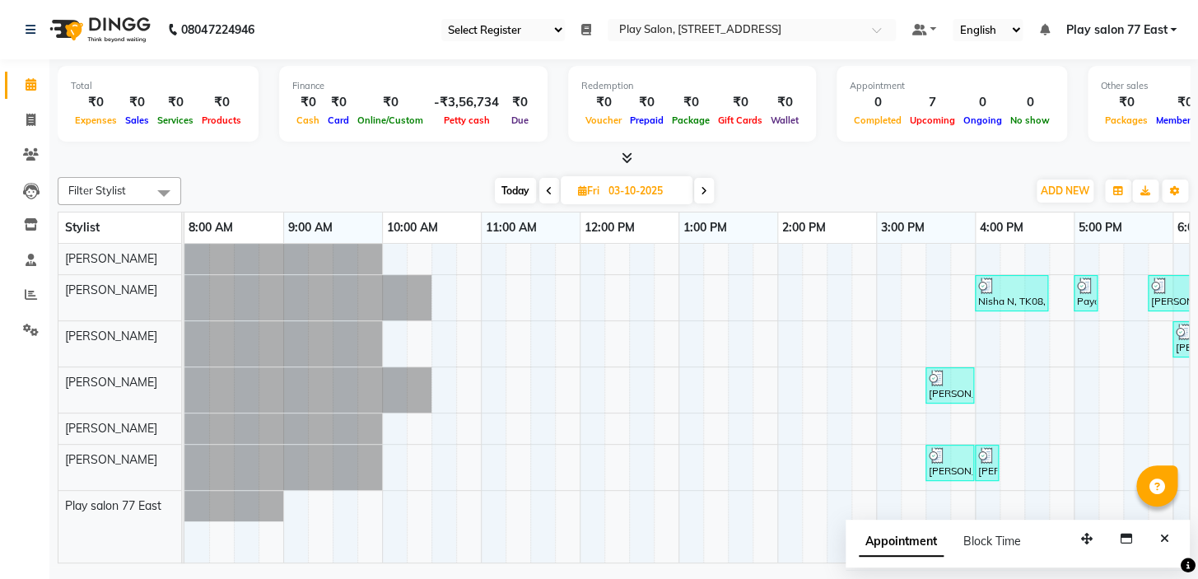
scroll to position [0, 198]
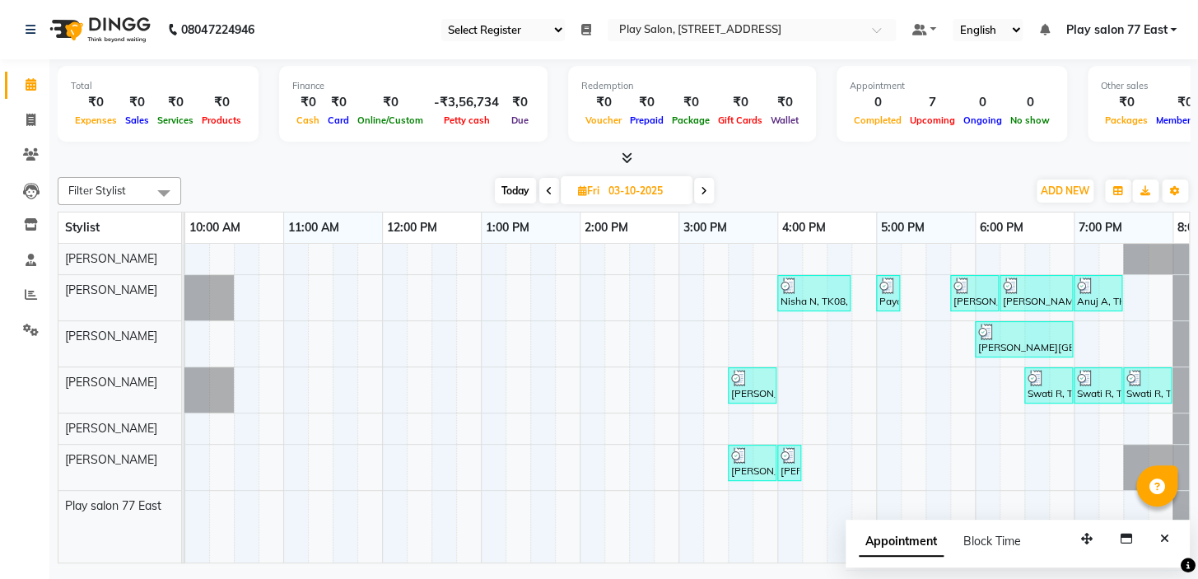
click at [548, 187] on icon at bounding box center [549, 191] width 7 height 10
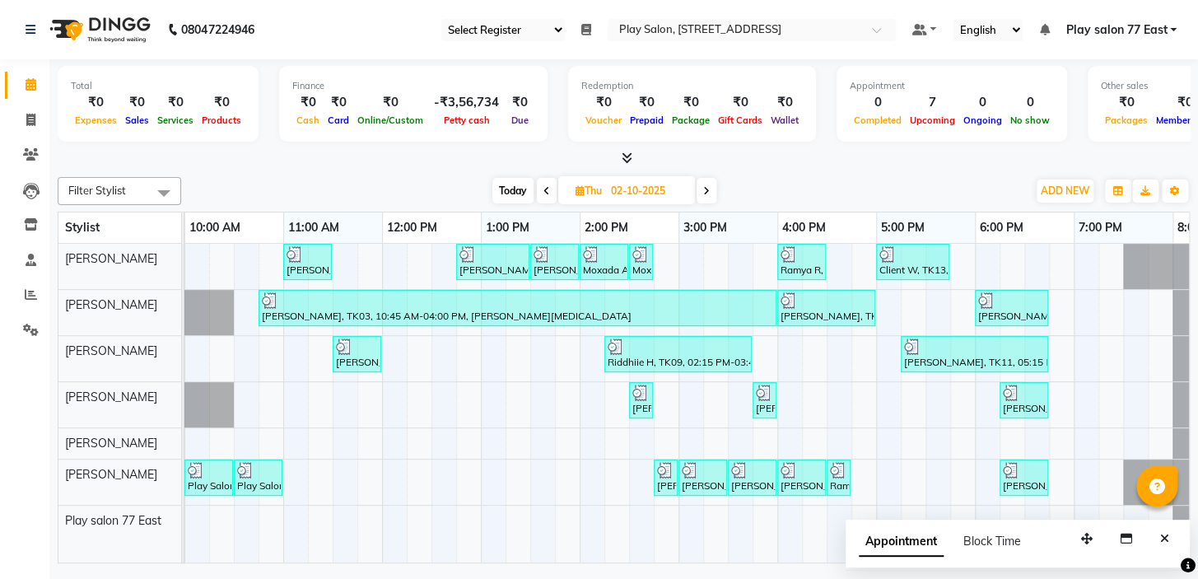
click at [710, 184] on span at bounding box center [706, 191] width 20 height 26
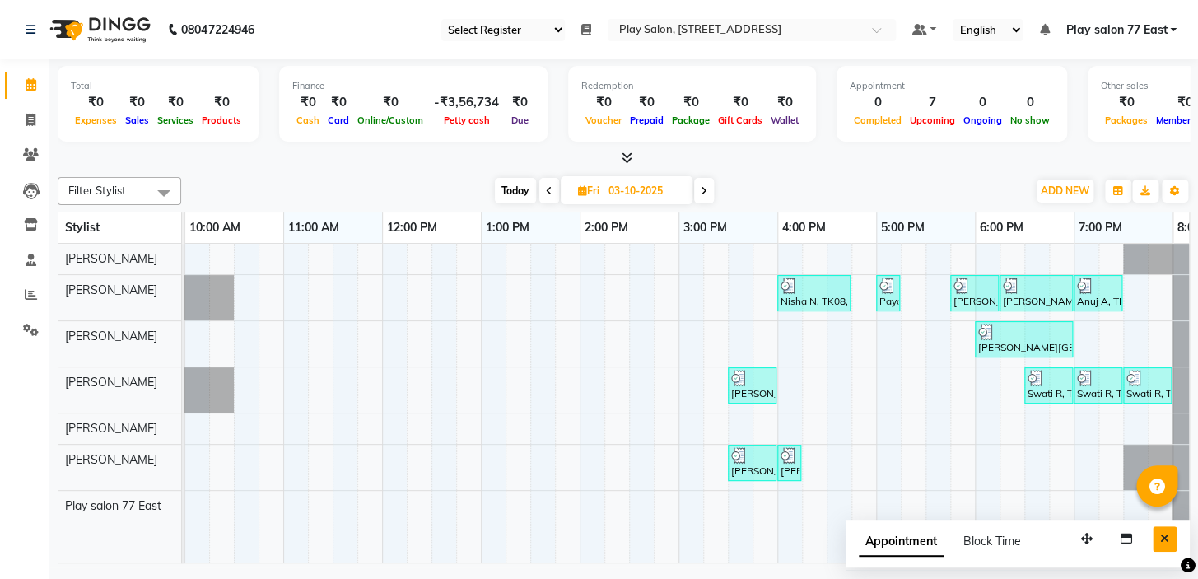
click at [1163, 535] on icon "Close" at bounding box center [1164, 539] width 9 height 12
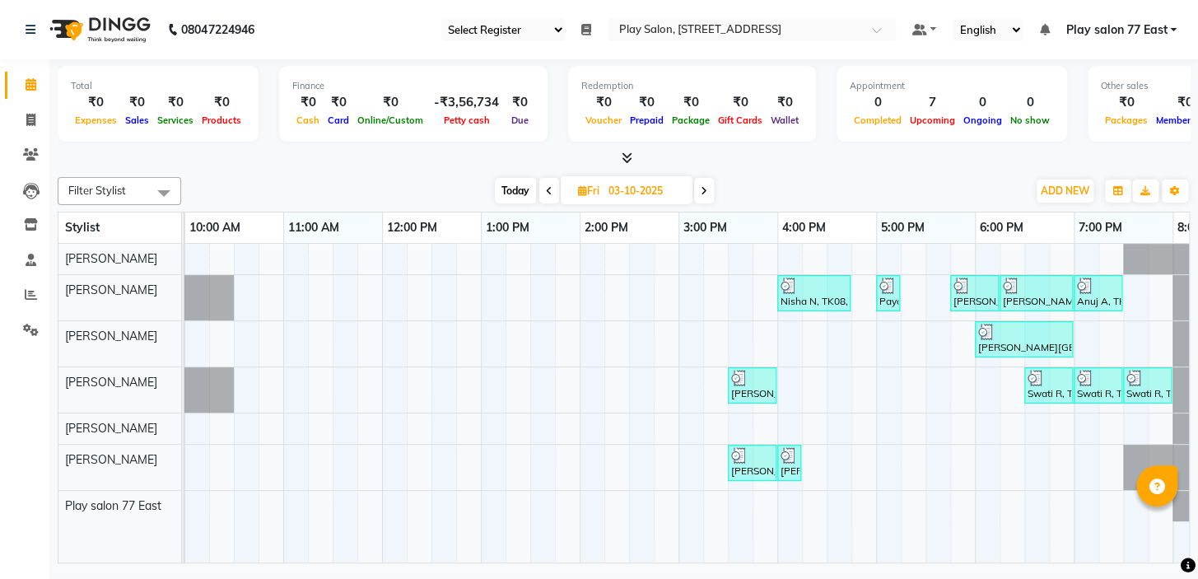
click at [701, 189] on icon at bounding box center [704, 191] width 7 height 10
type input "04-10-2025"
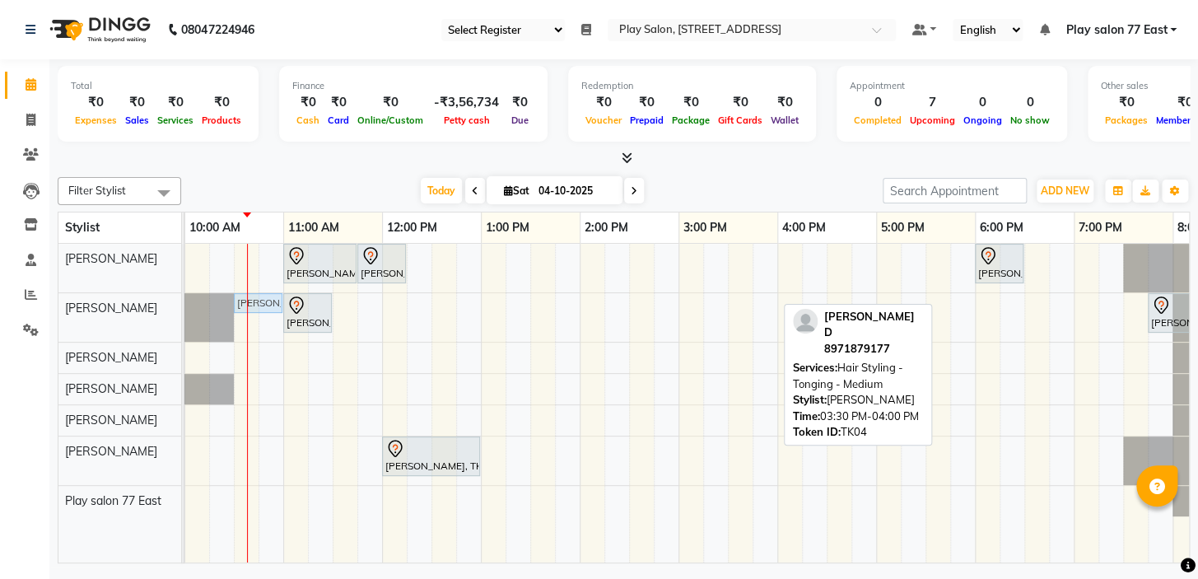
drag, startPoint x: 752, startPoint y: 297, endPoint x: 253, endPoint y: 299, distance: 498.9
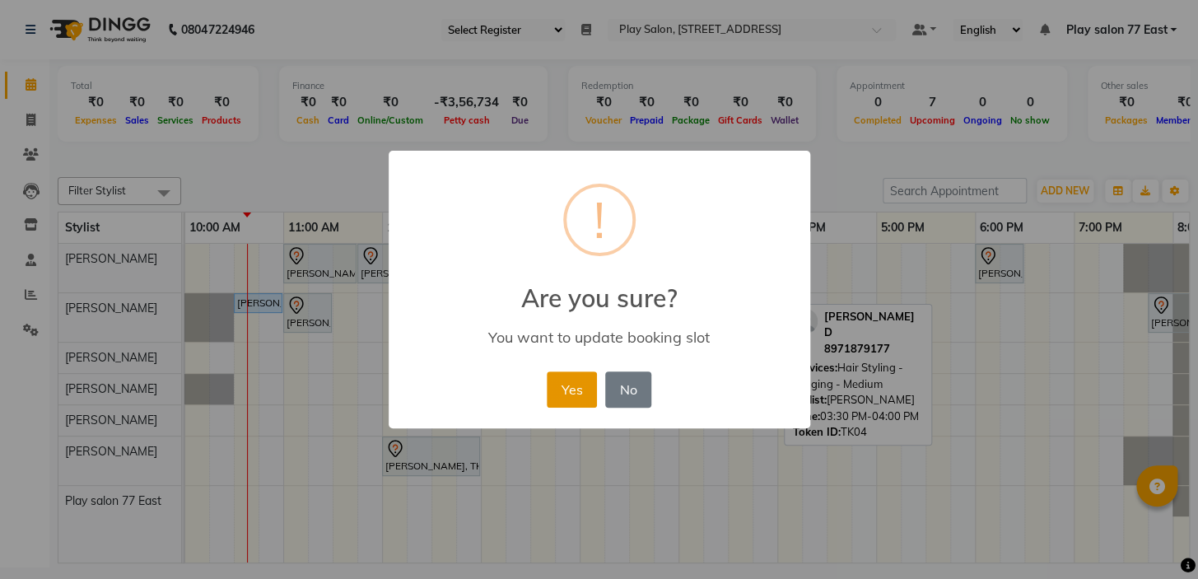
click at [566, 385] on button "Yes" at bounding box center [572, 389] width 50 height 36
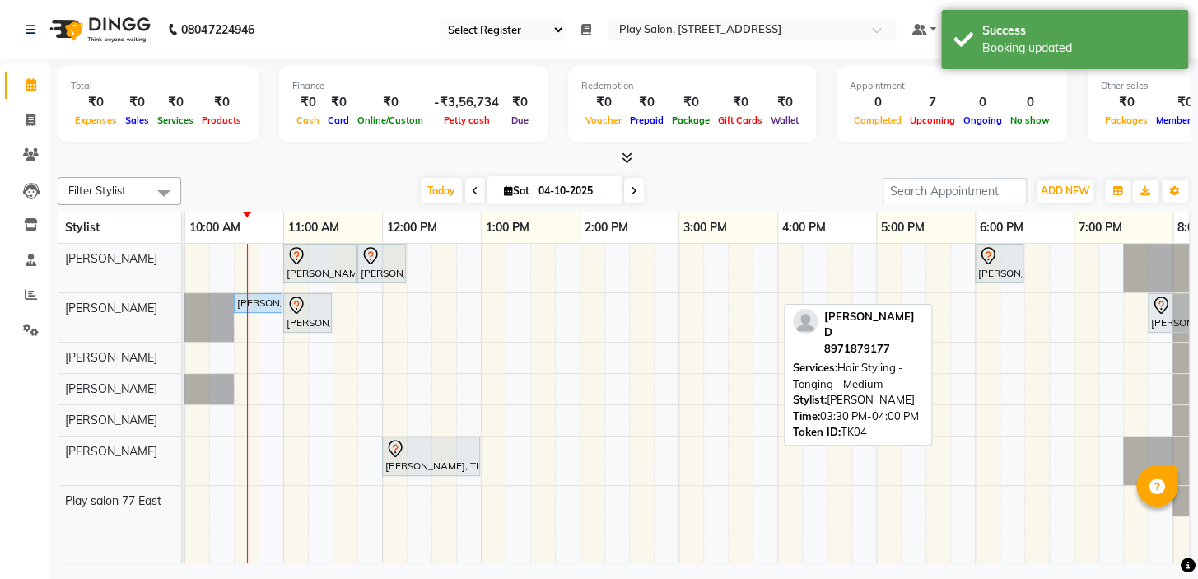
click at [1033, 354] on div "Silpi Sharma, TK01, 11:00 AM-11:45 AM, Men Hair Cut - Hair Cut Men (Senior styl…" at bounding box center [629, 403] width 1284 height 319
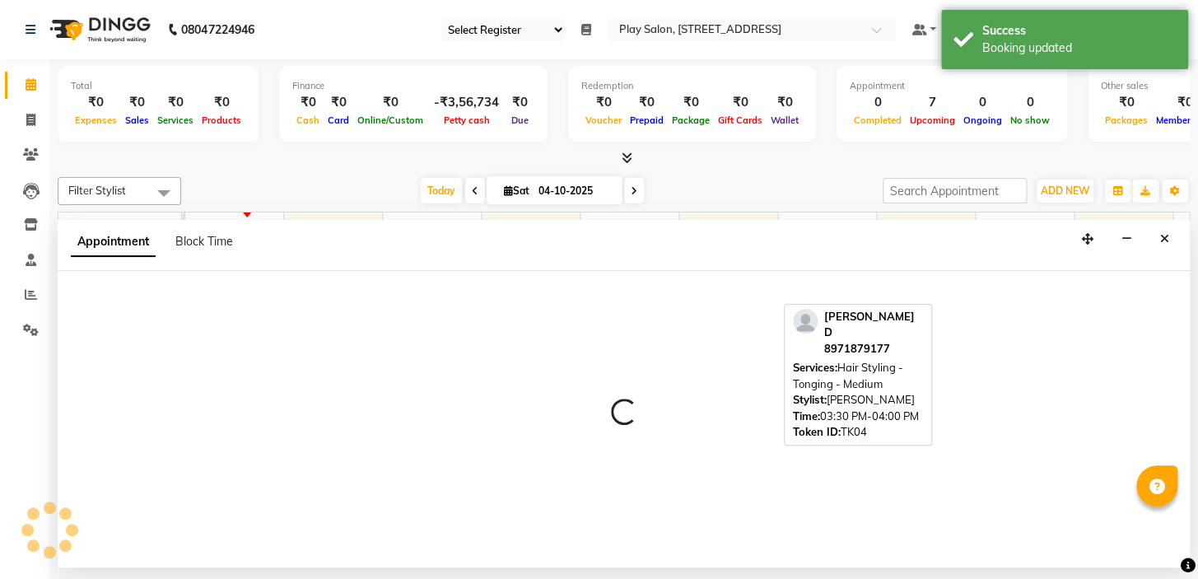
select select "84937"
select select "tentative"
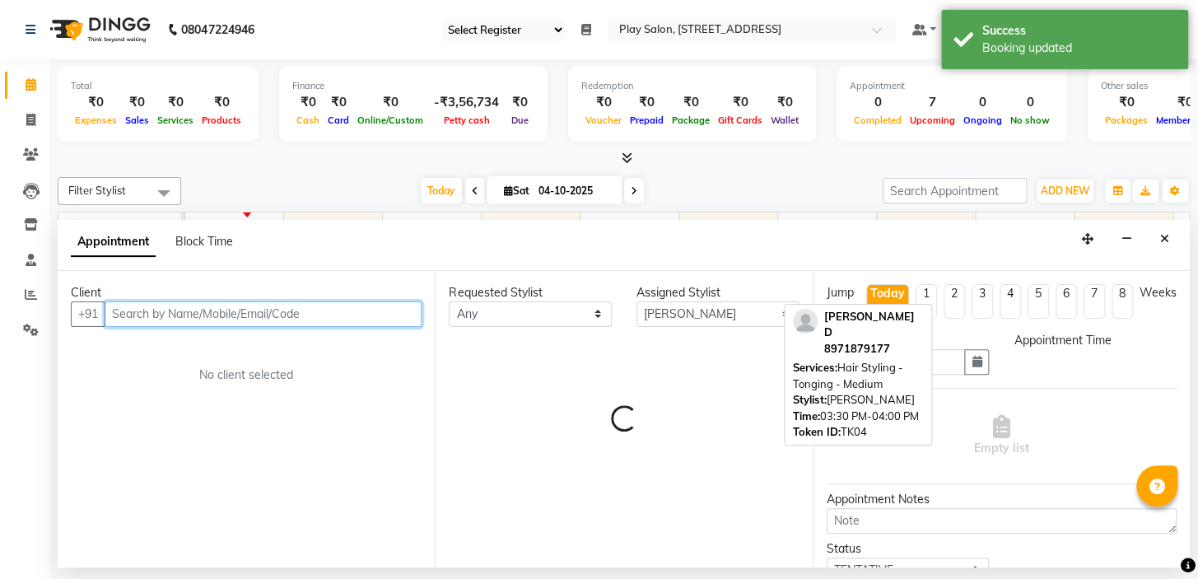
select select "1110"
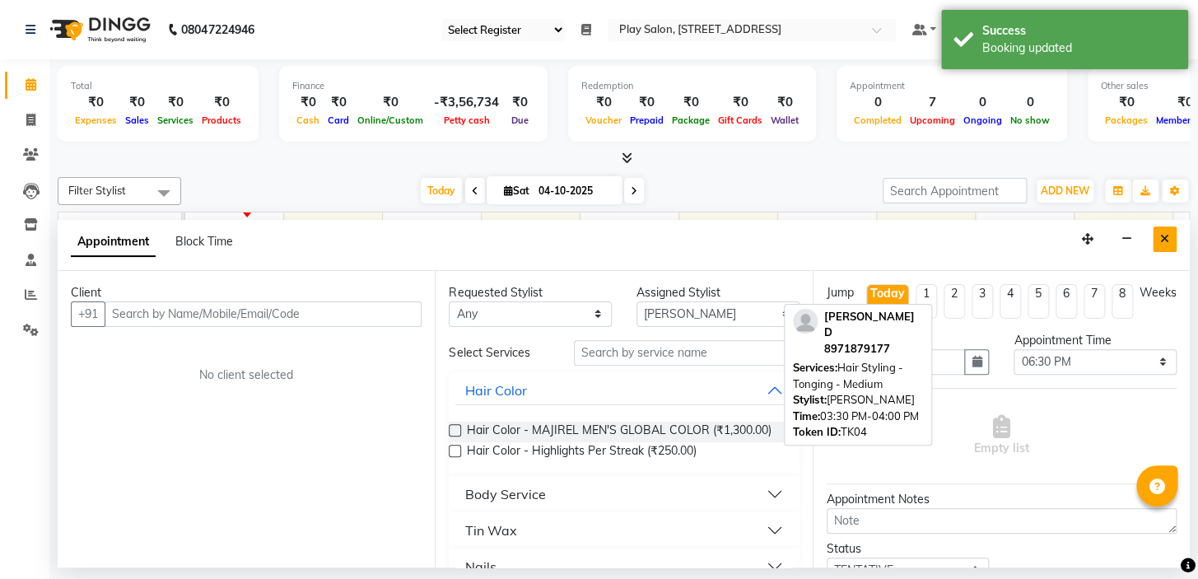
click at [1160, 233] on icon "Close" at bounding box center [1164, 239] width 9 height 12
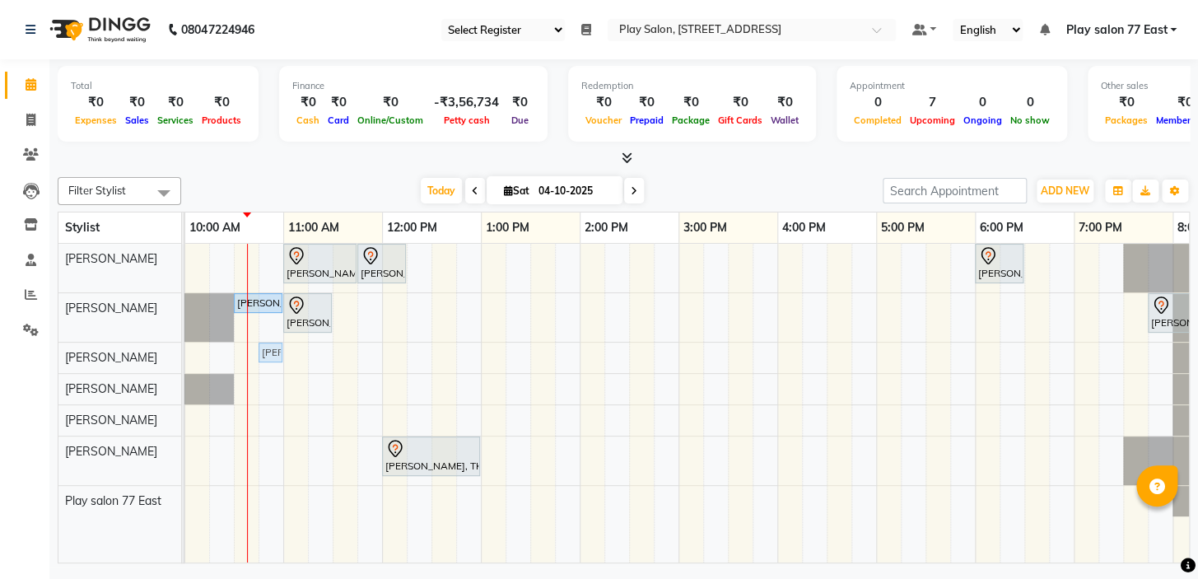
drag, startPoint x: 837, startPoint y: 355, endPoint x: 272, endPoint y: 360, distance: 565.6
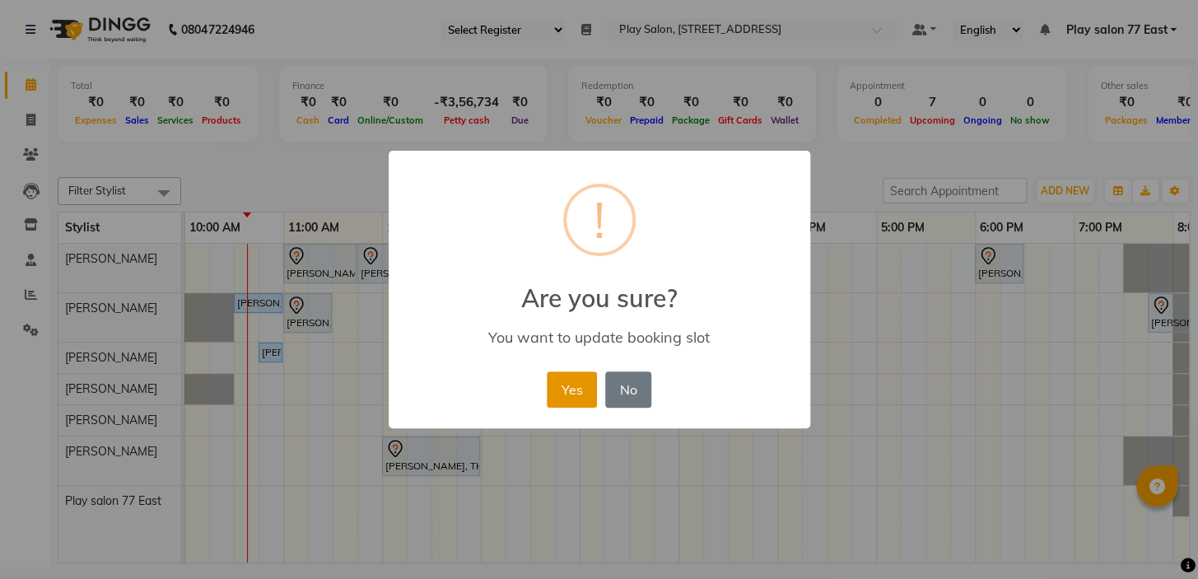
click at [561, 389] on button "Yes" at bounding box center [572, 389] width 50 height 36
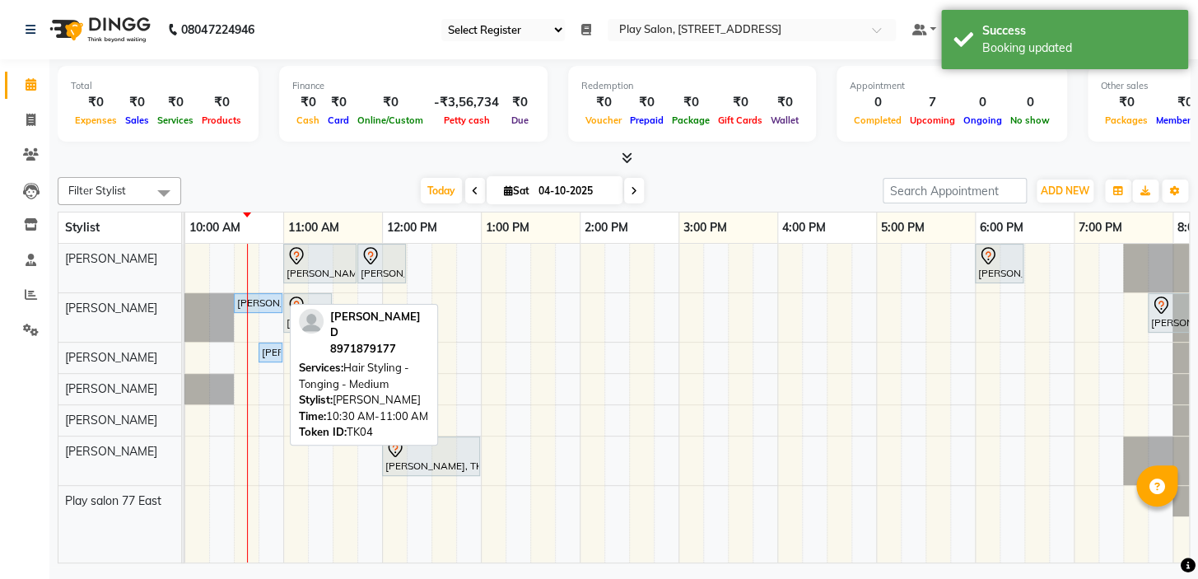
click at [257, 303] on div "Deepthi D, TK04, 10:30 AM-11:00 AM, Hair Styling - Tonging - Medium" at bounding box center [257, 303] width 45 height 15
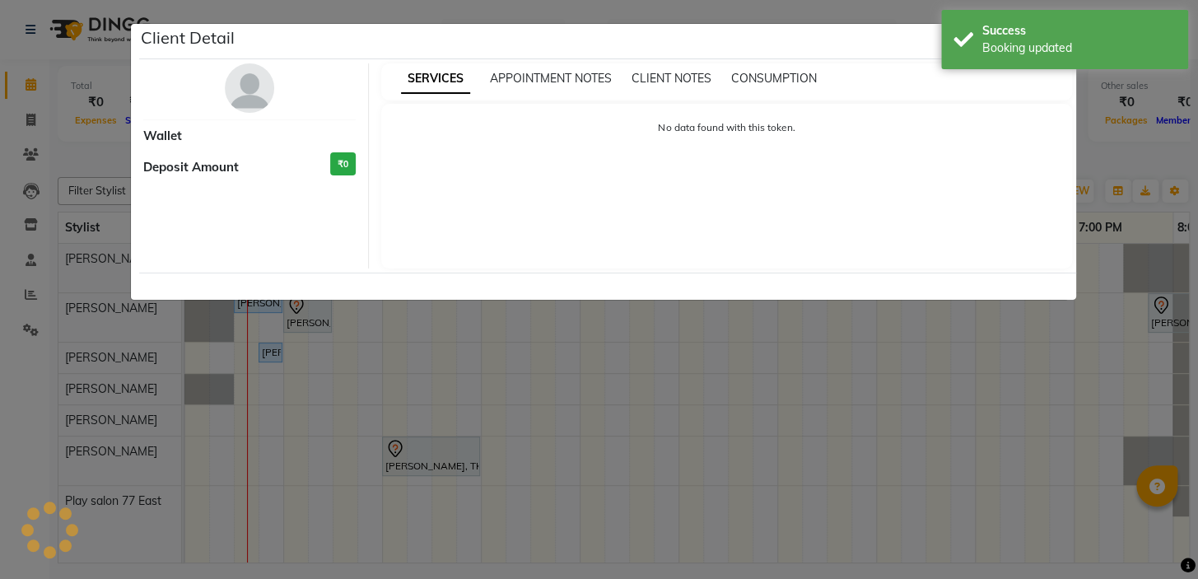
select select "5"
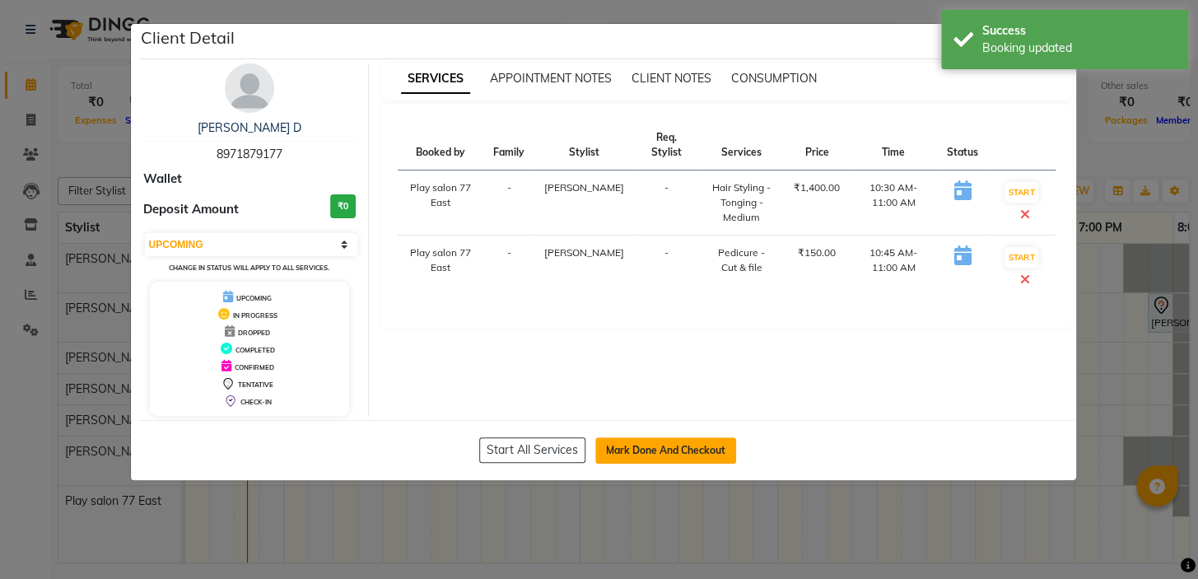
click at [644, 445] on button "Mark Done And Checkout" at bounding box center [665, 450] width 141 height 26
select select "8547"
select select "service"
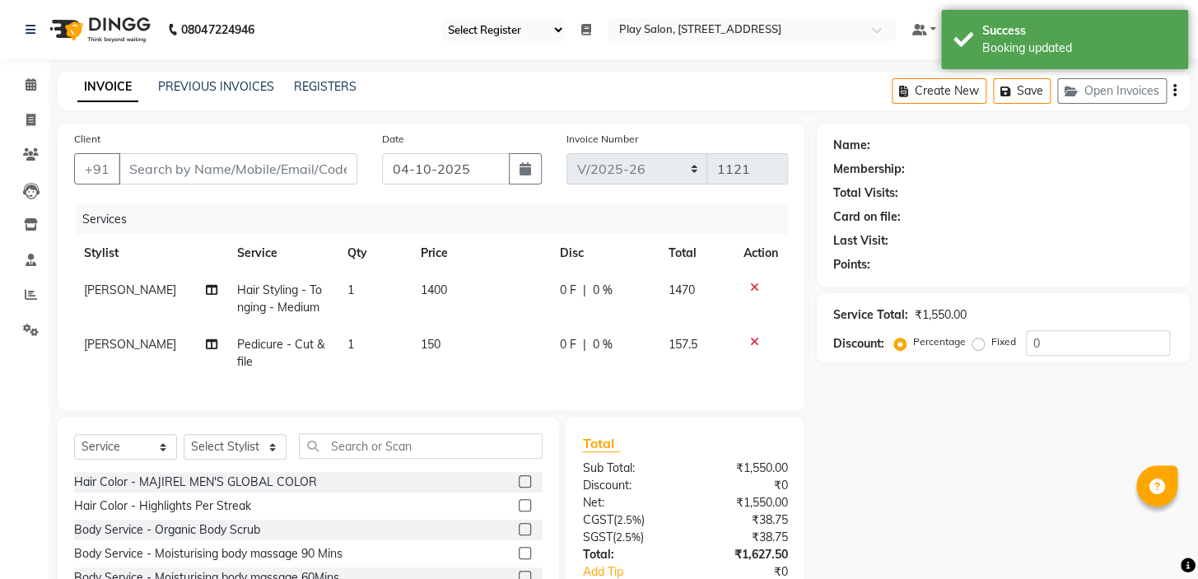
type input "8971879177"
select select "84937"
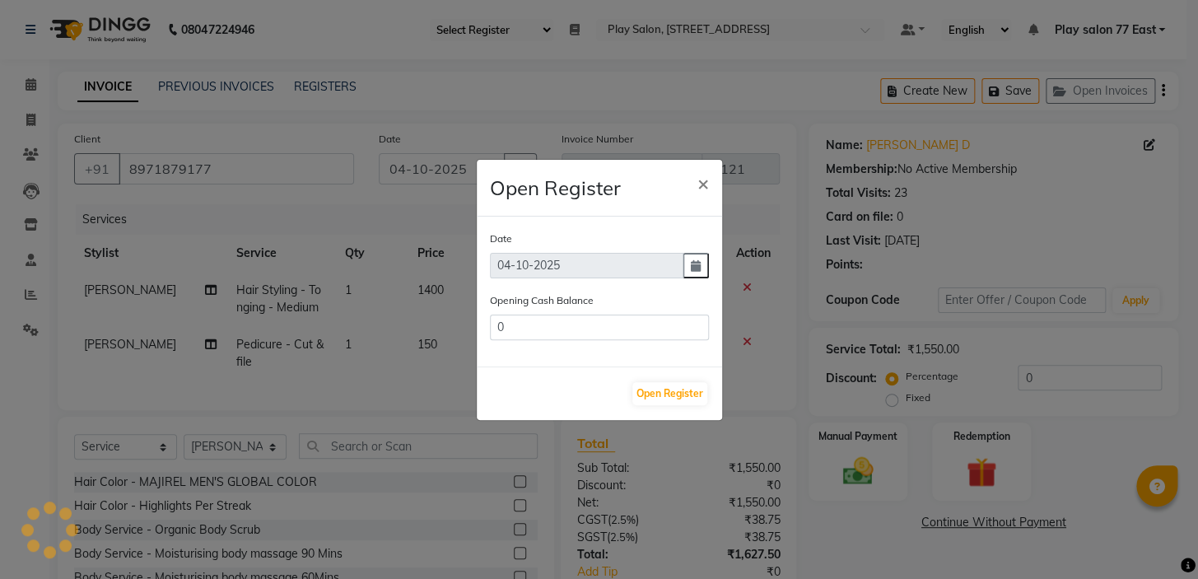
type input "119175"
click at [701, 181] on span "×" at bounding box center [703, 182] width 12 height 25
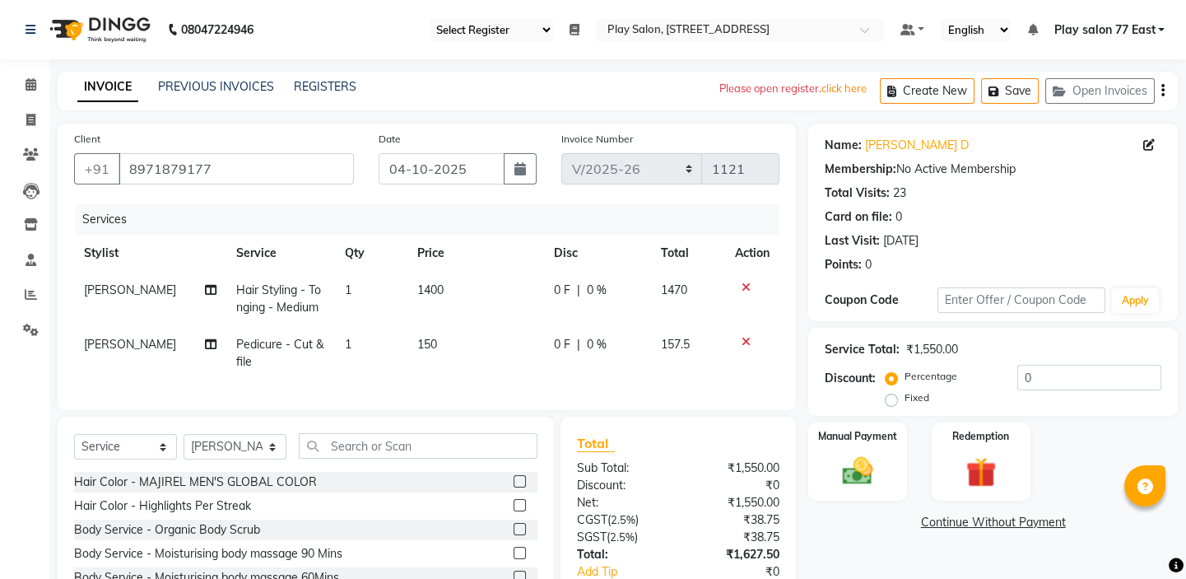
click at [432, 342] on td "150" at bounding box center [476, 353] width 137 height 54
select select "84937"
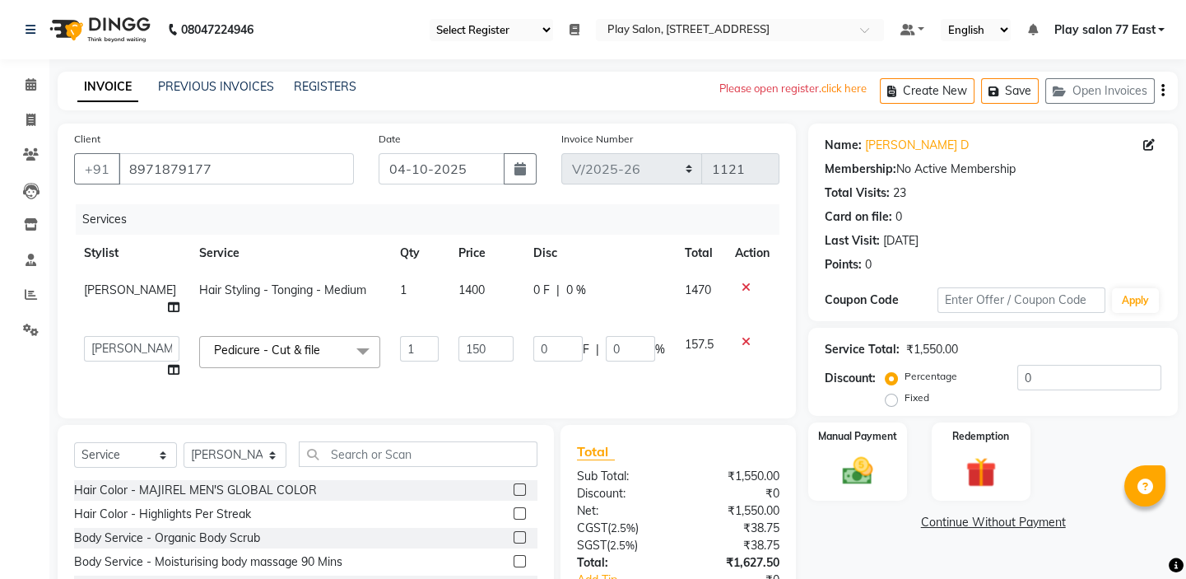
click at [459, 342] on input "150" at bounding box center [486, 349] width 55 height 26
click at [472, 349] on input "150" at bounding box center [486, 349] width 55 height 26
type input "100"
click at [591, 361] on td "0 F | 0 %" at bounding box center [599, 357] width 151 height 63
select select "84937"
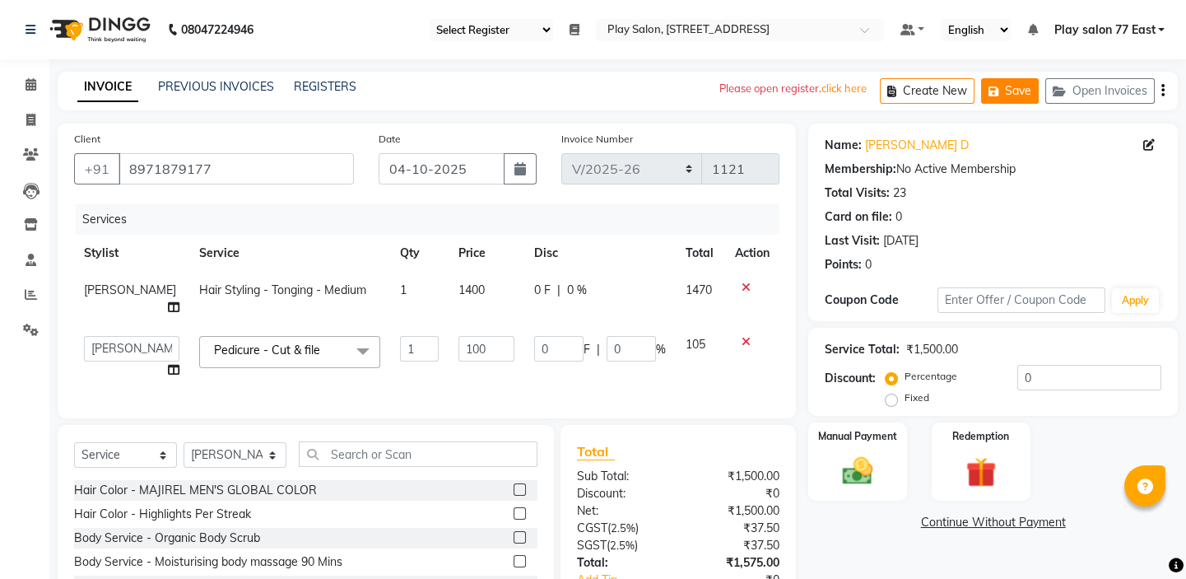
click at [1021, 88] on button "Save" at bounding box center [1010, 91] width 58 height 26
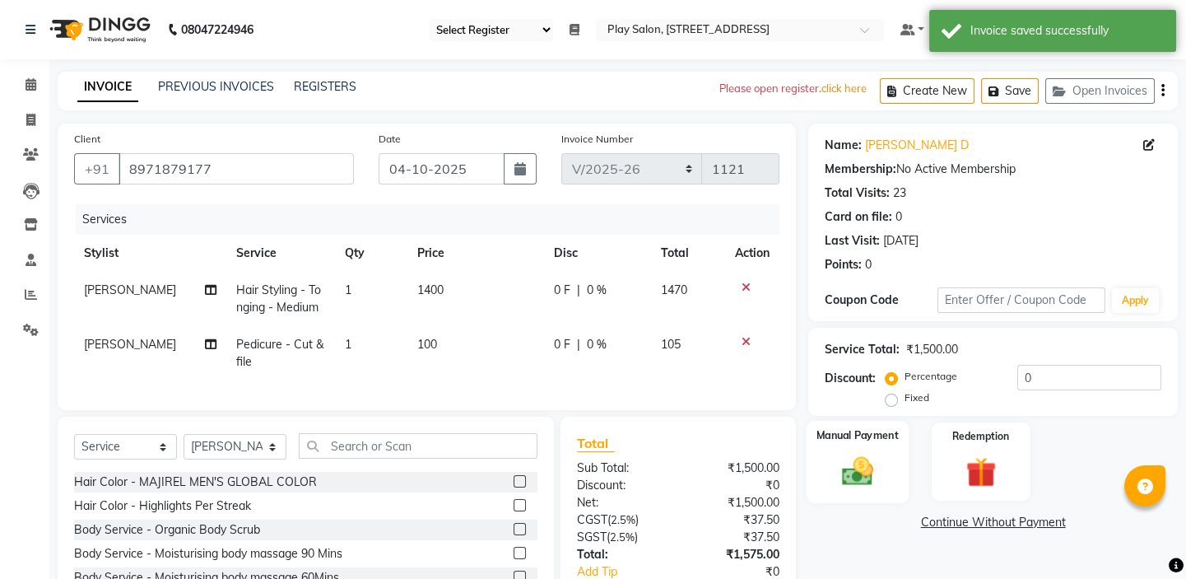
click at [865, 450] on div "Manual Payment" at bounding box center [858, 462] width 102 height 82
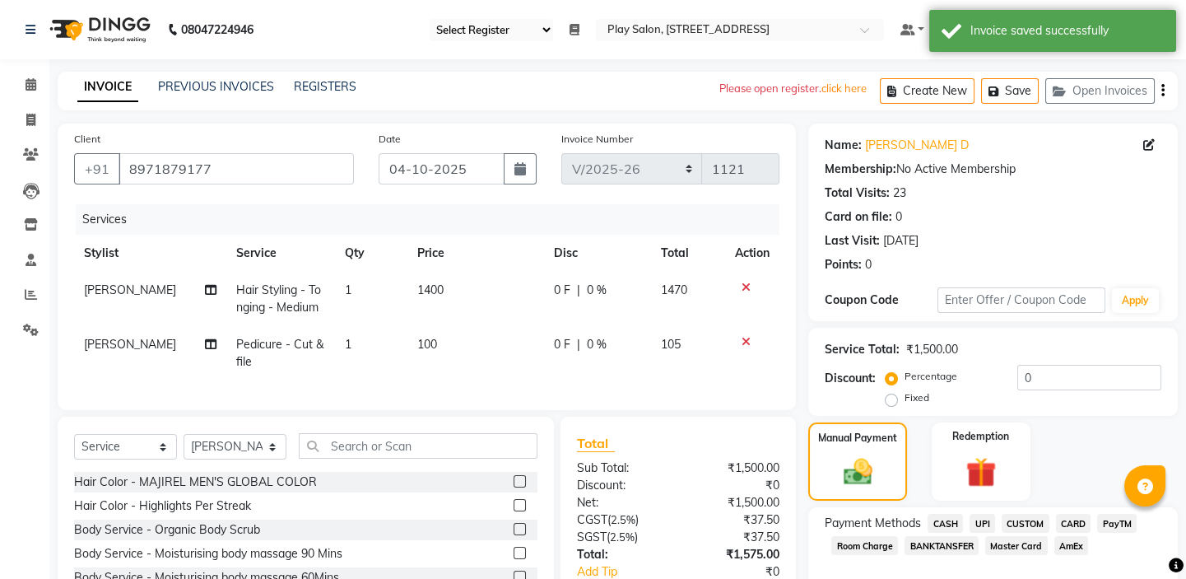
click at [980, 523] on span "UPI" at bounding box center [983, 523] width 26 height 19
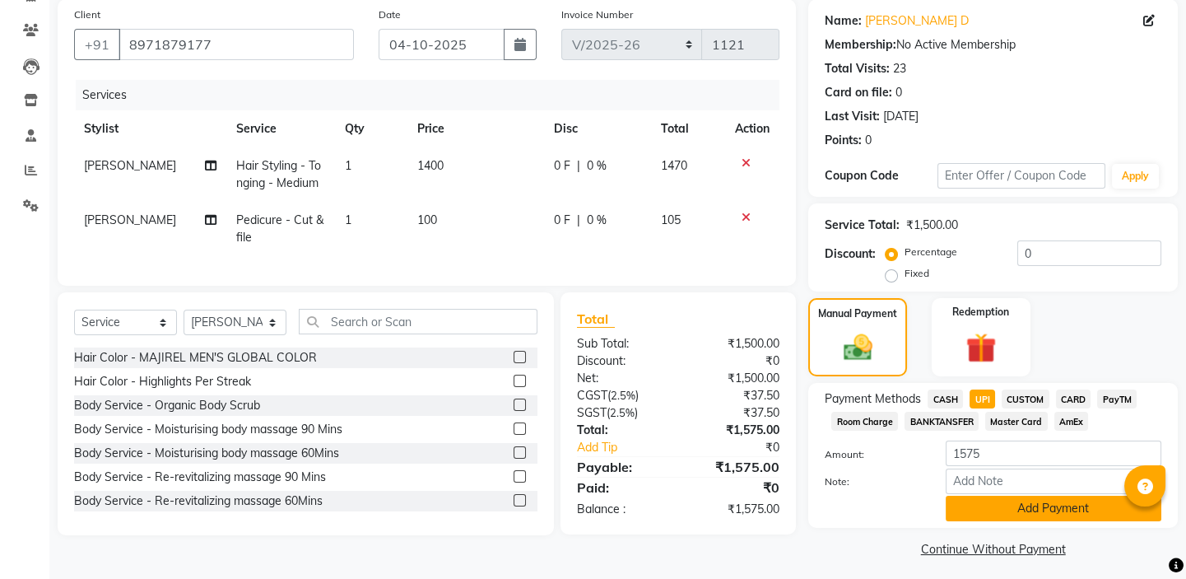
click at [1026, 505] on button "Add Payment" at bounding box center [1054, 509] width 216 height 26
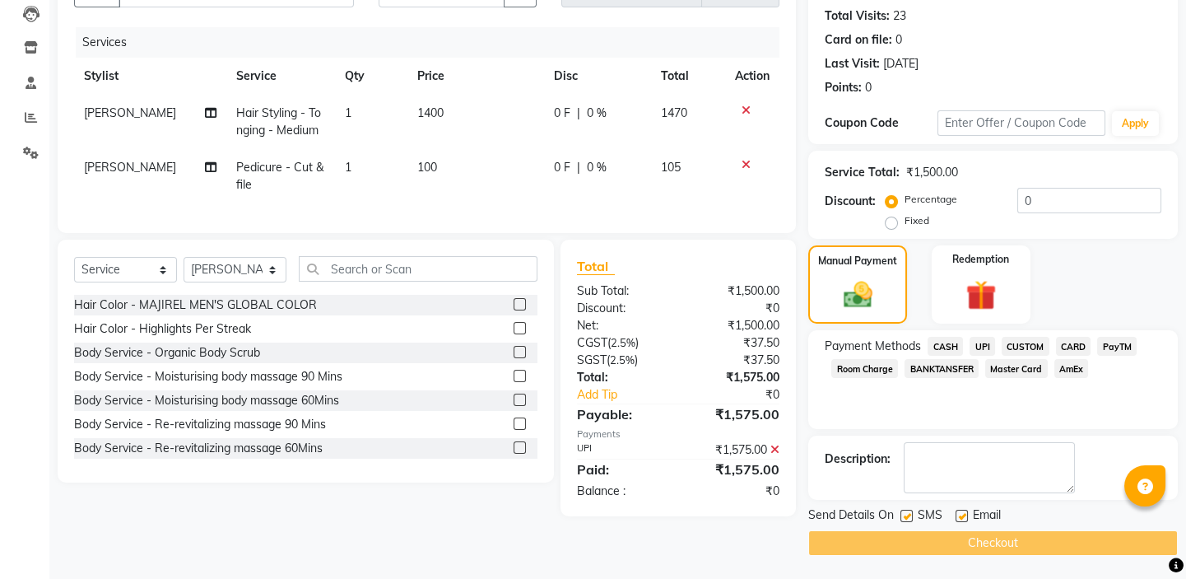
scroll to position [178, 0]
click at [961, 515] on label at bounding box center [962, 515] width 12 height 12
click at [961, 515] on input "checkbox" at bounding box center [961, 515] width 11 height 11
checkbox input "false"
click at [978, 543] on div "Checkout" at bounding box center [993, 542] width 370 height 26
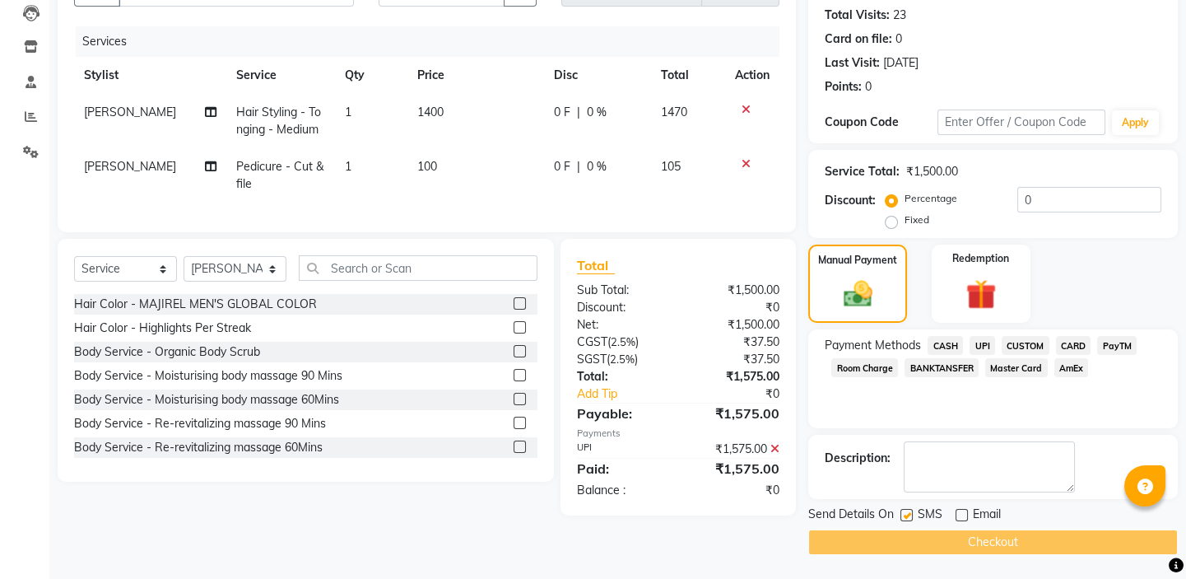
click at [978, 543] on div "Checkout" at bounding box center [993, 542] width 370 height 26
click at [980, 535] on div "Checkout" at bounding box center [993, 542] width 370 height 26
click at [979, 347] on span "UPI" at bounding box center [983, 345] width 26 height 19
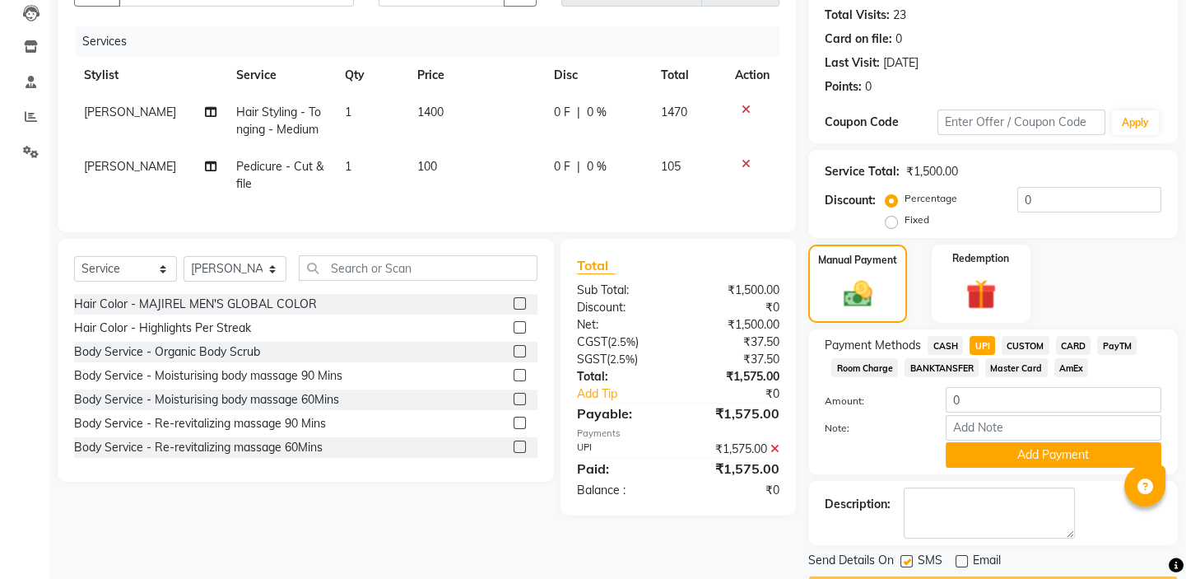
scroll to position [149, 0]
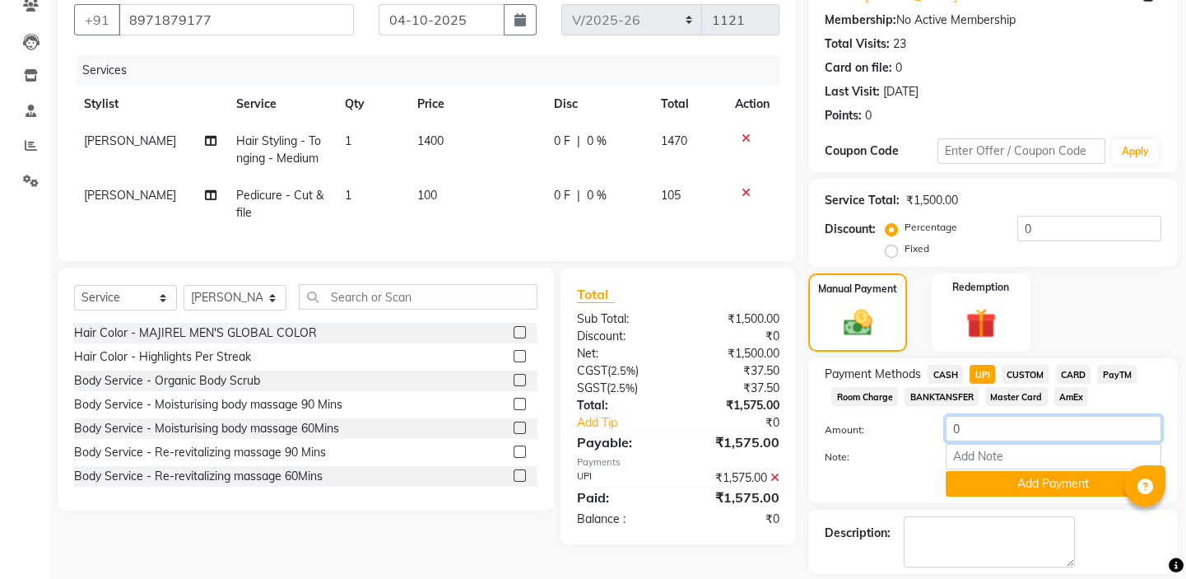
click at [970, 426] on input "0" at bounding box center [1054, 429] width 216 height 26
type input "1575"
click at [1036, 483] on button "Add Payment" at bounding box center [1054, 484] width 216 height 26
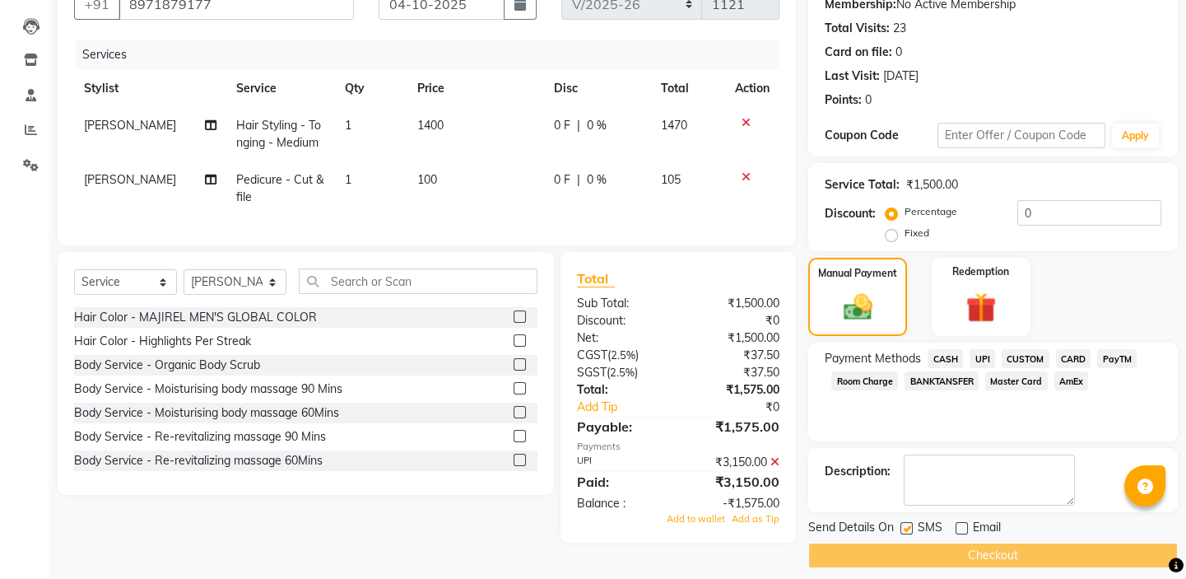
scroll to position [178, 0]
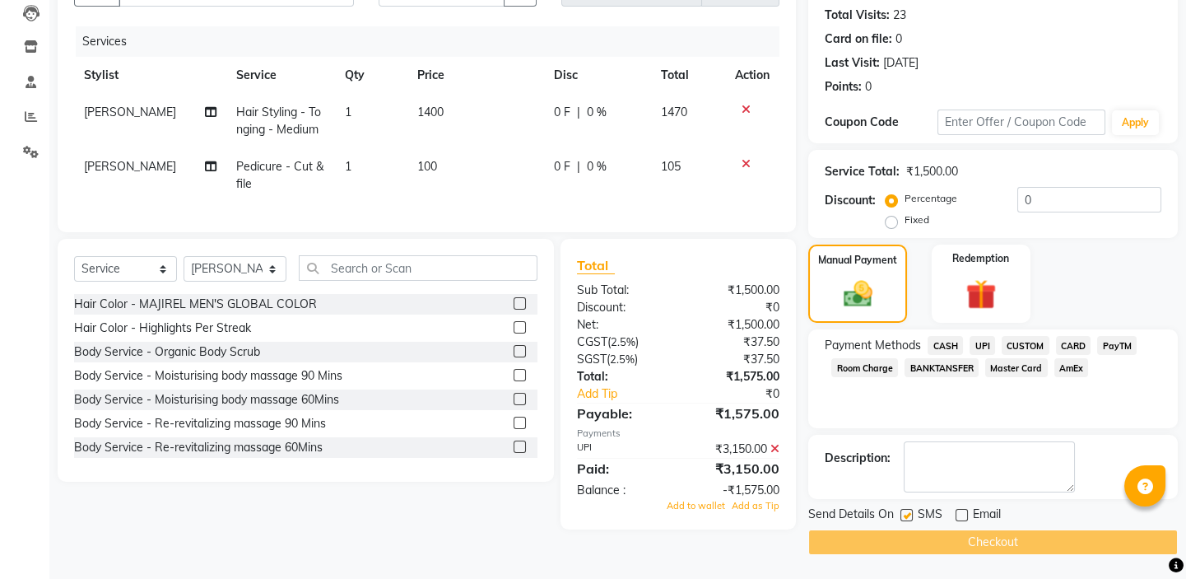
click at [774, 454] on icon at bounding box center [775, 449] width 9 height 12
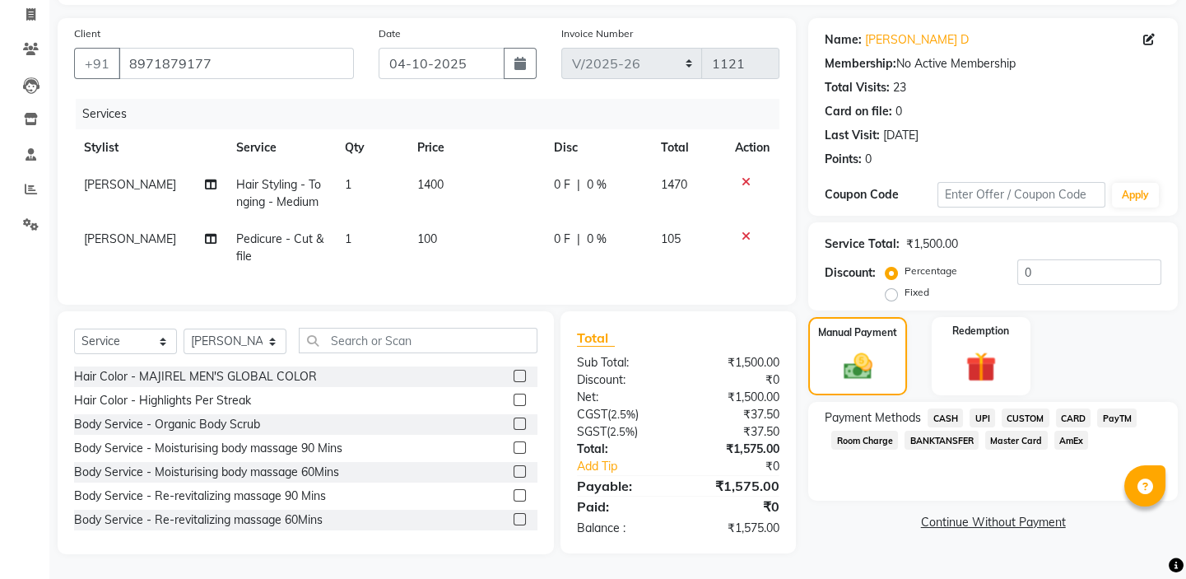
scroll to position [117, 0]
click at [977, 408] on span "UPI" at bounding box center [983, 417] width 26 height 19
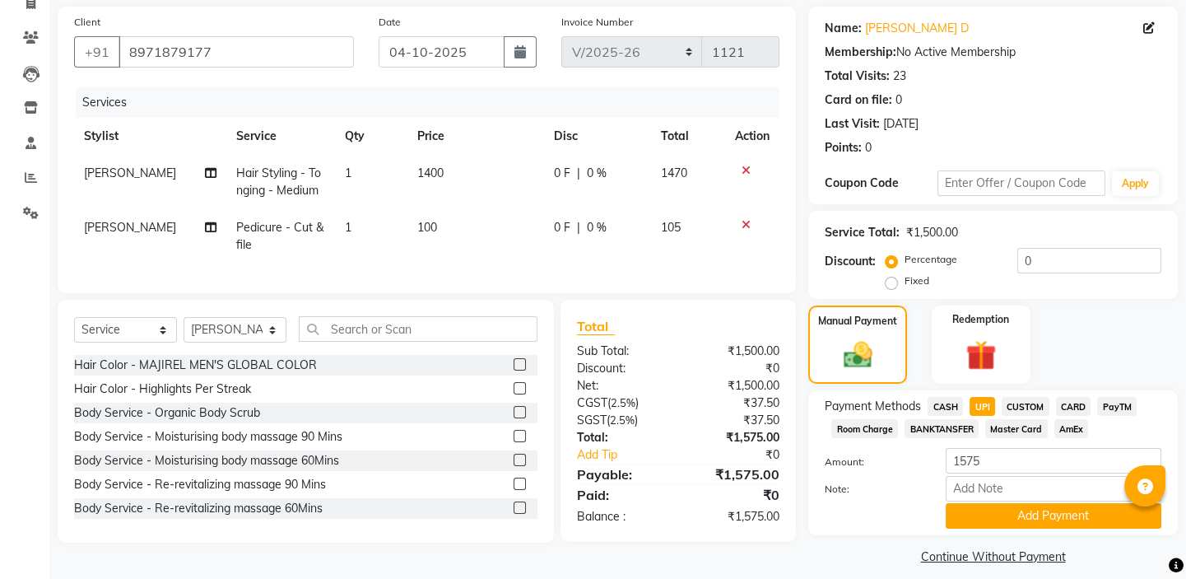
scroll to position [132, 0]
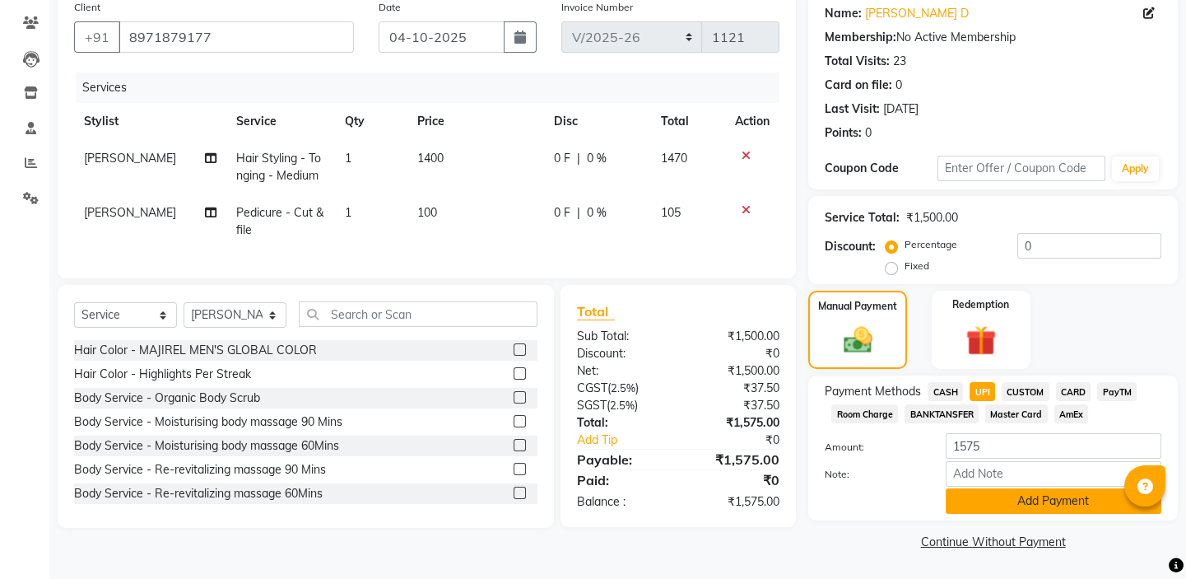
click at [1018, 494] on button "Add Payment" at bounding box center [1054, 501] width 216 height 26
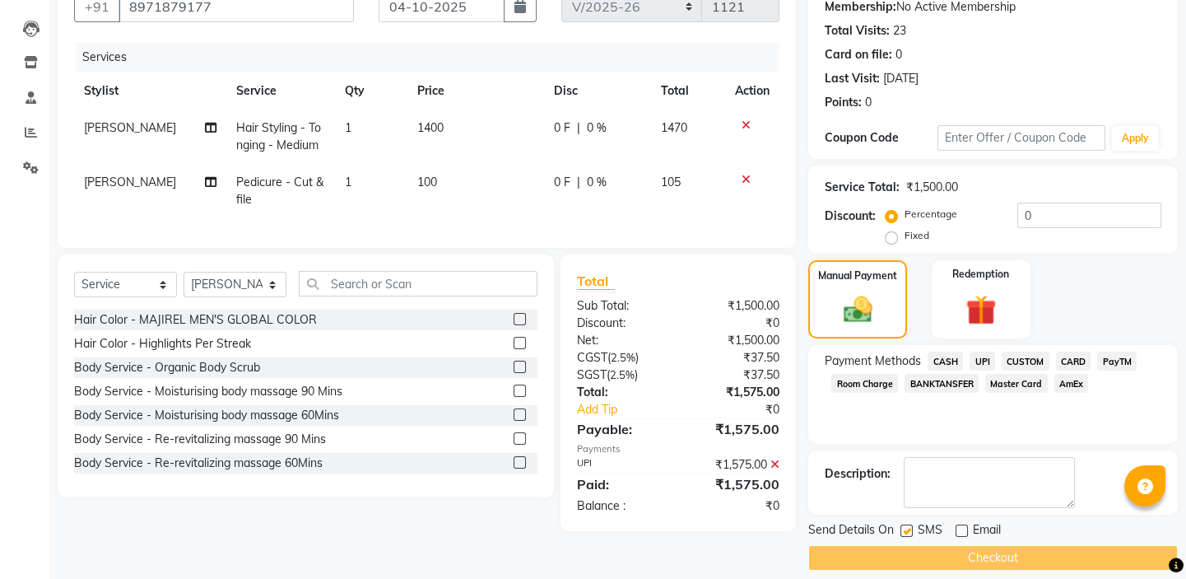
scroll to position [178, 0]
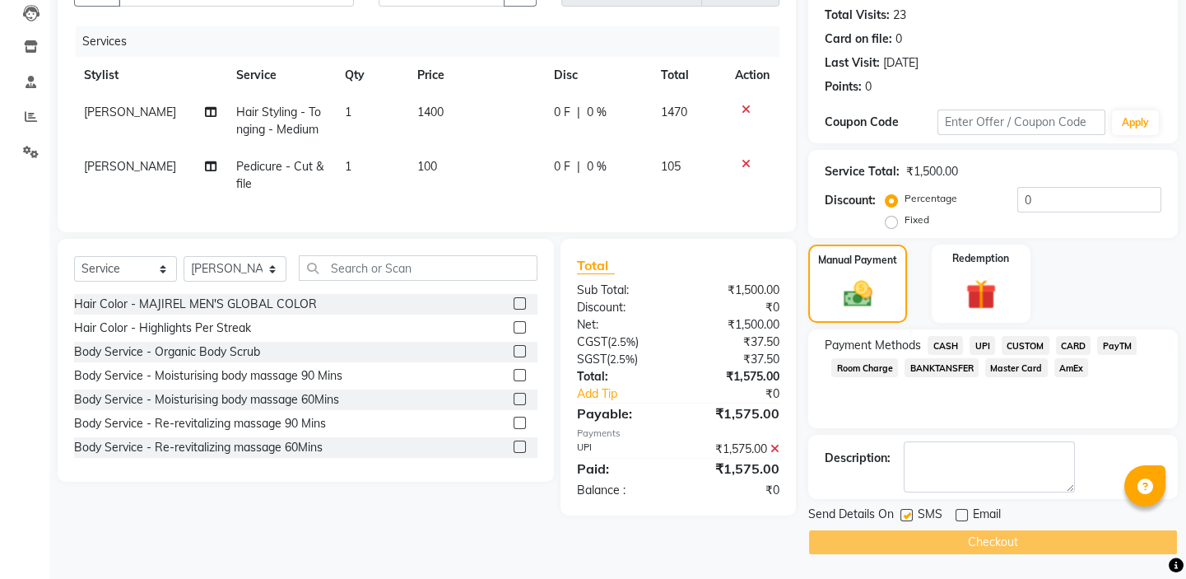
click at [973, 542] on div "Checkout" at bounding box center [993, 542] width 370 height 26
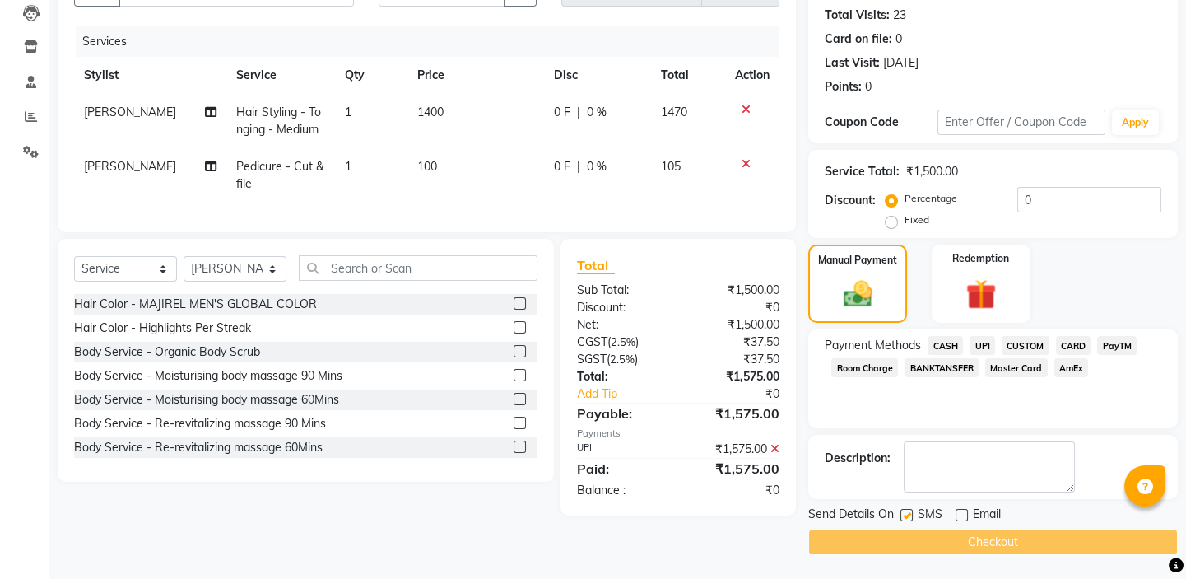
click at [973, 542] on div "Checkout" at bounding box center [993, 542] width 370 height 26
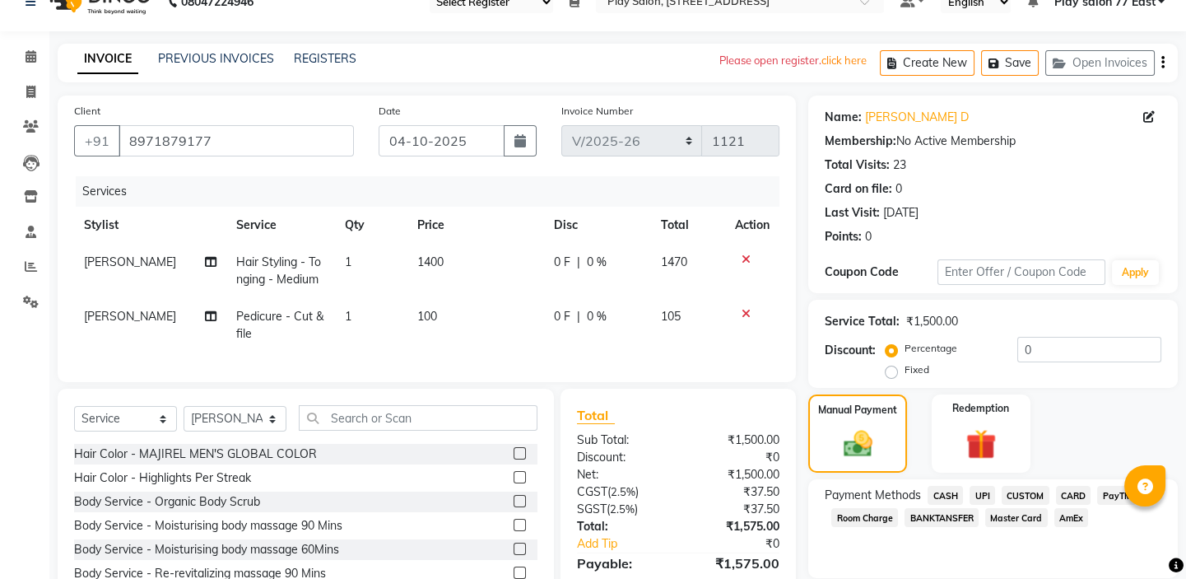
scroll to position [0, 0]
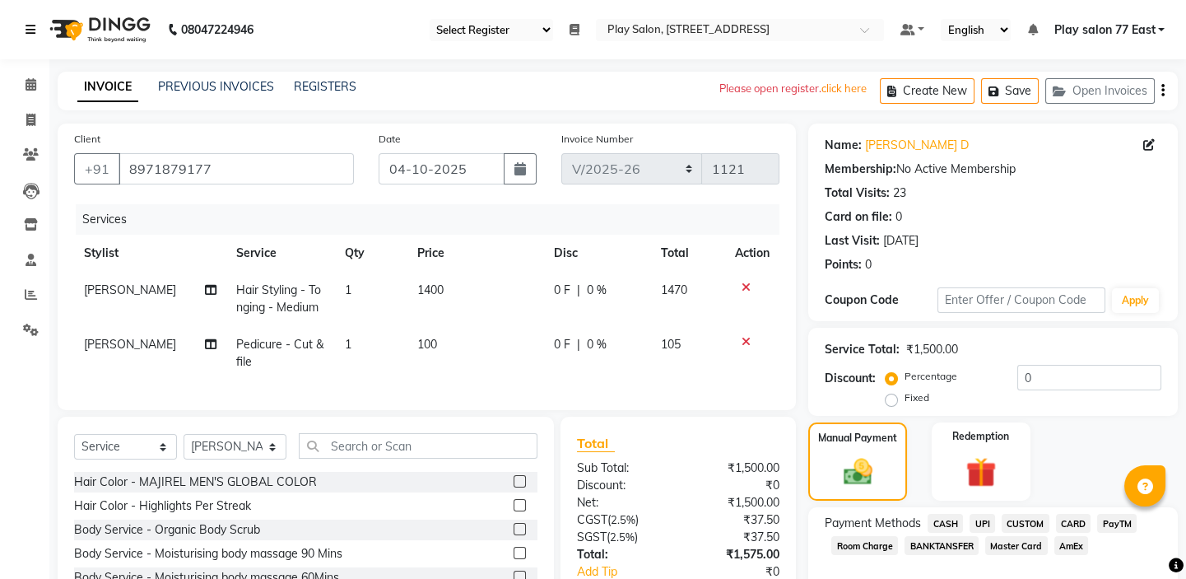
click at [34, 26] on icon at bounding box center [31, 30] width 10 height 12
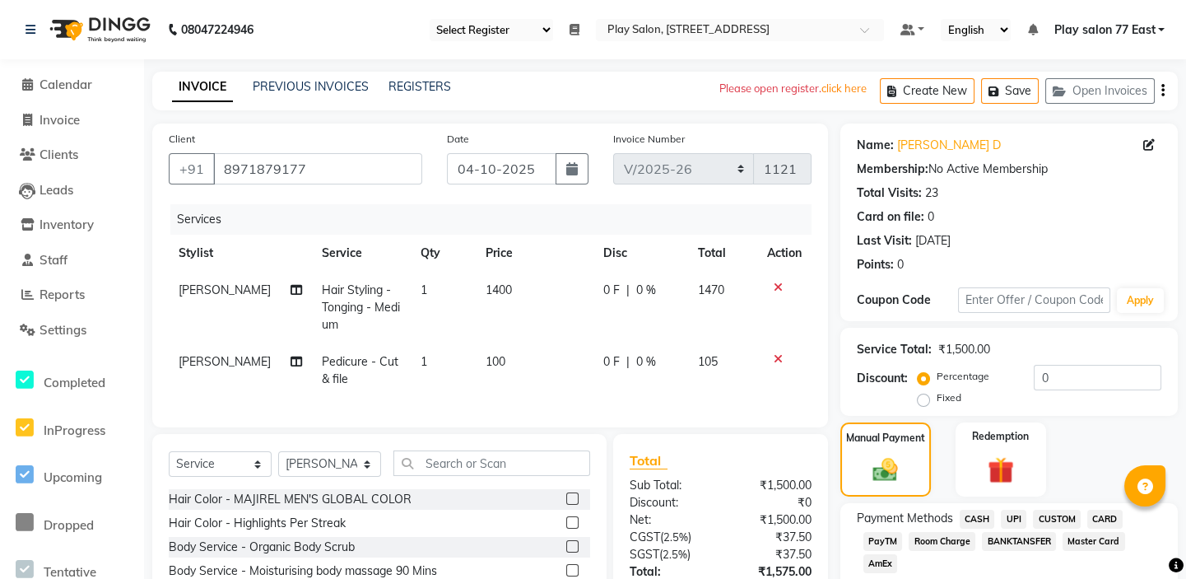
click at [33, 98] on li "Calendar" at bounding box center [72, 85] width 144 height 35
click at [31, 86] on icon at bounding box center [27, 84] width 11 height 12
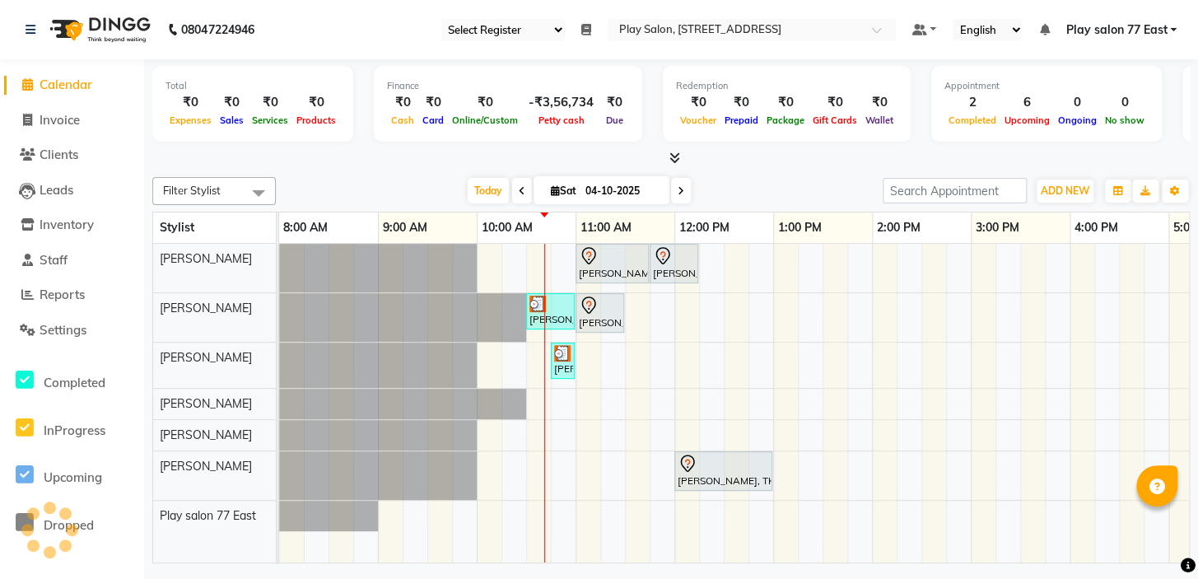
click at [587, 22] on span at bounding box center [586, 29] width 10 height 15
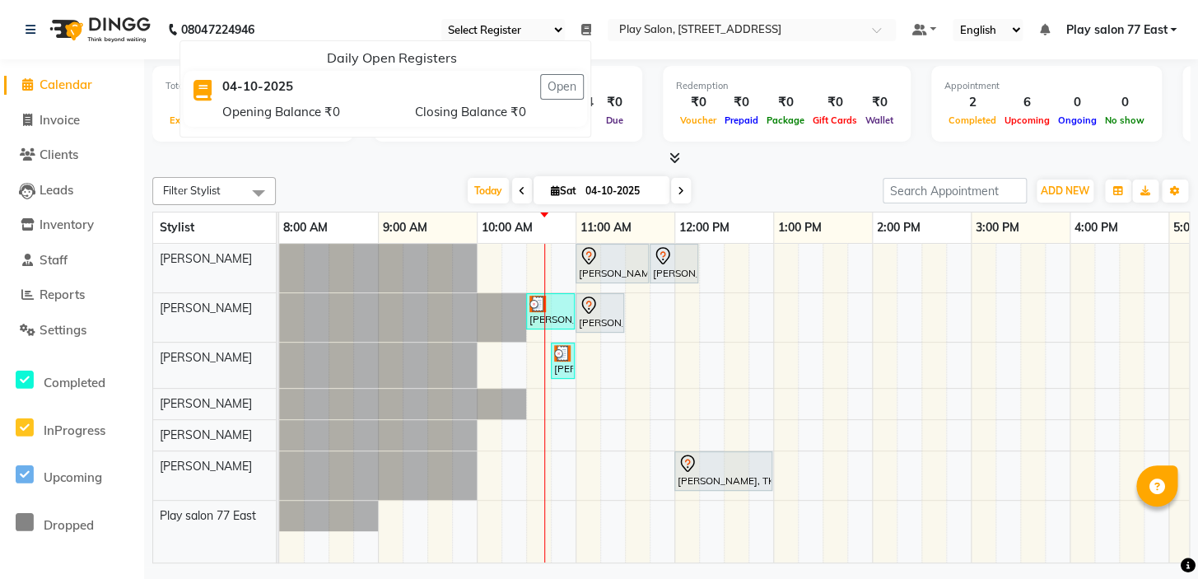
click at [565, 81] on button "Open" at bounding box center [562, 87] width 44 height 26
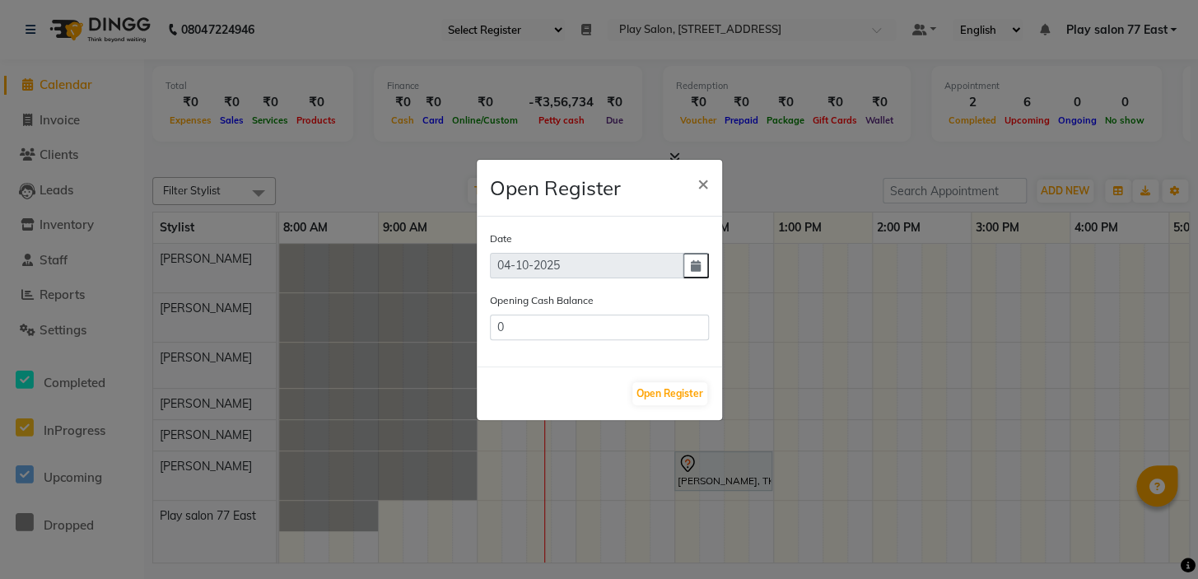
type input "119175"
click at [668, 394] on button "Open Register" at bounding box center [669, 393] width 75 height 23
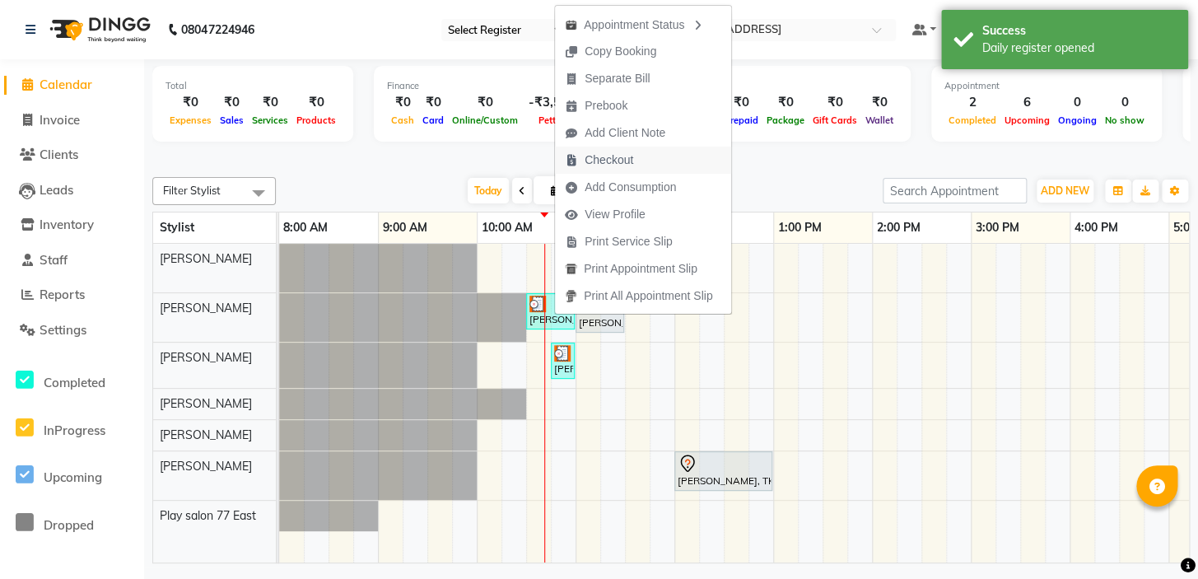
click at [638, 159] on span "Checkout" at bounding box center [599, 160] width 88 height 27
select select "8547"
select select "service"
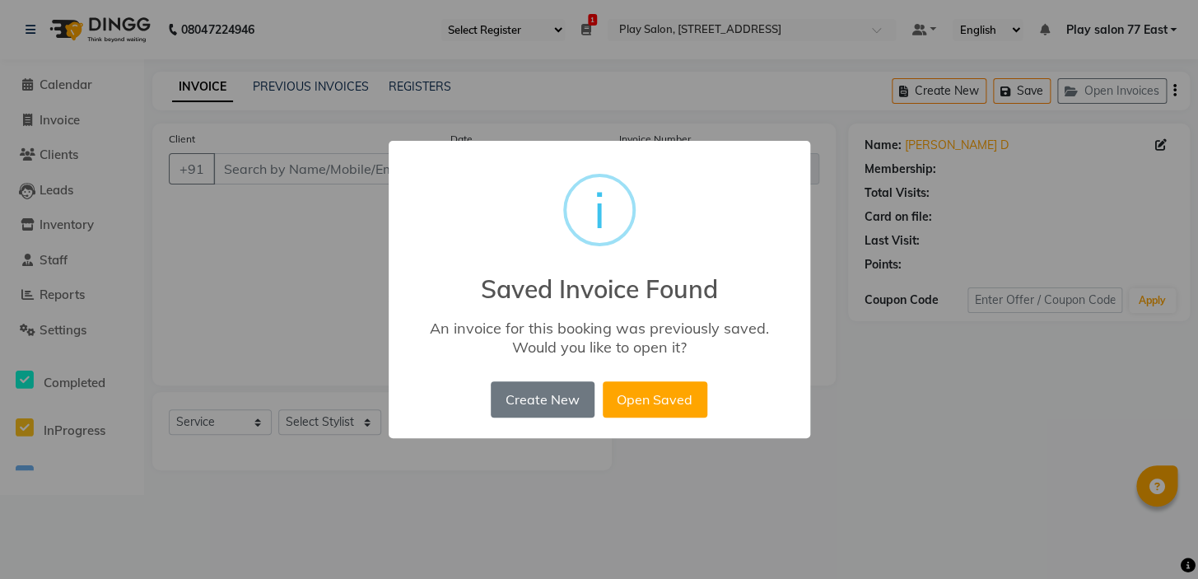
click at [876, 445] on div "× i Saved Invoice Found An invoice for this booking was previously saved. Would…" at bounding box center [599, 289] width 1198 height 579
click at [680, 402] on button "Open Saved" at bounding box center [655, 399] width 105 height 36
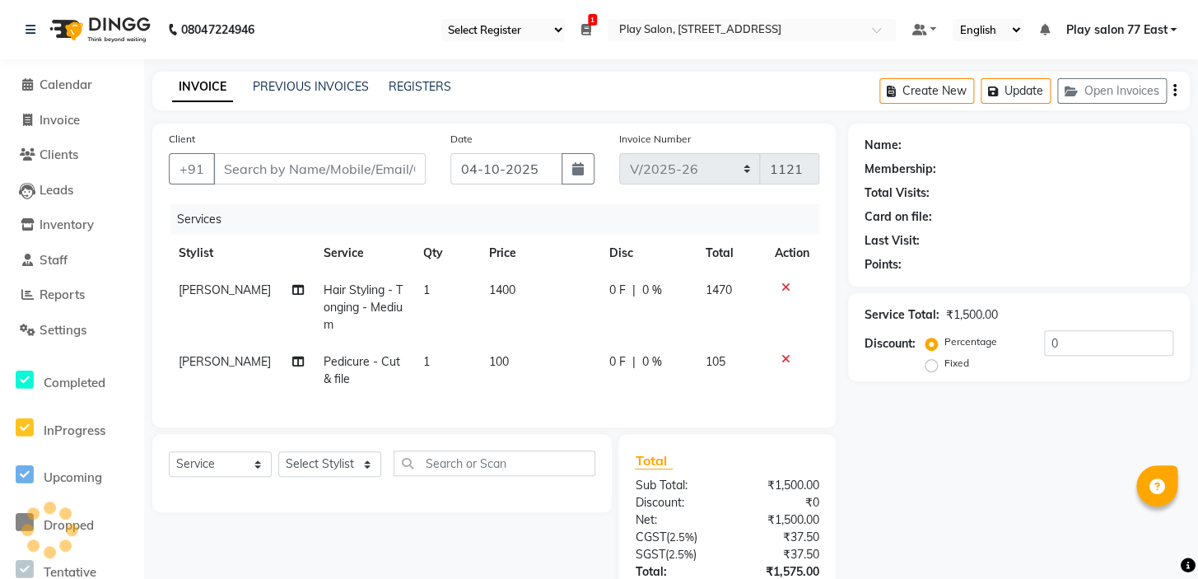
type input "8971879177"
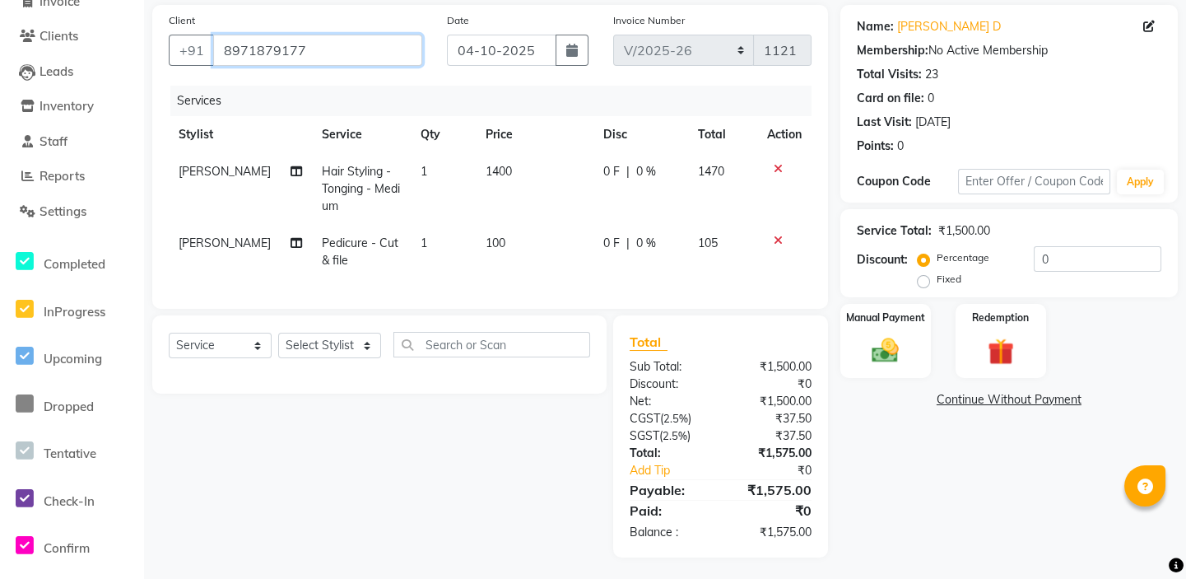
scroll to position [133, 0]
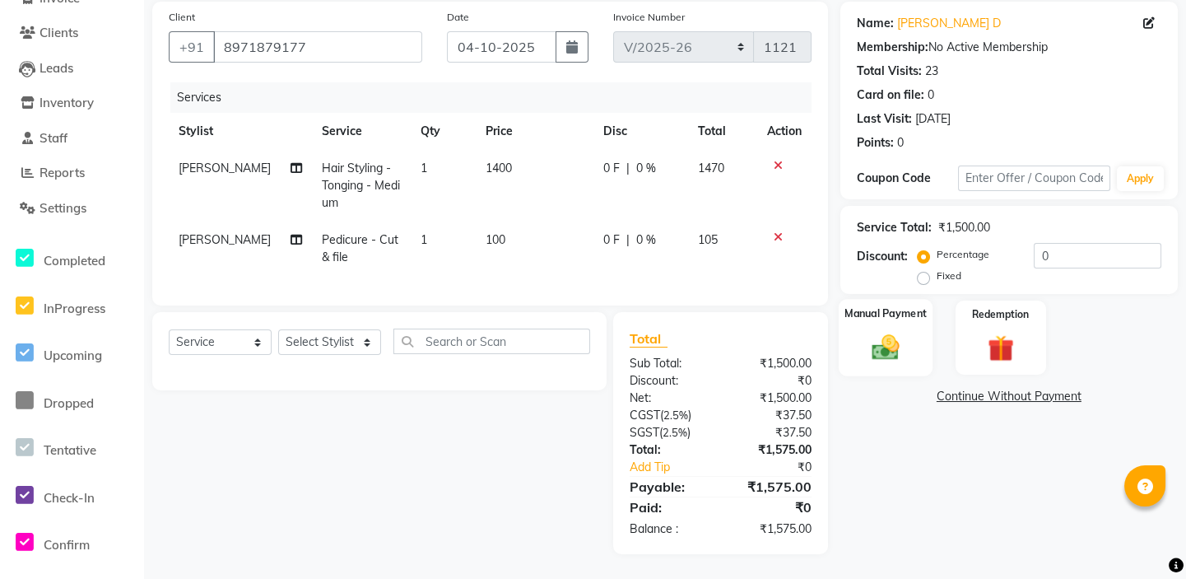
click at [872, 331] on img at bounding box center [885, 347] width 45 height 32
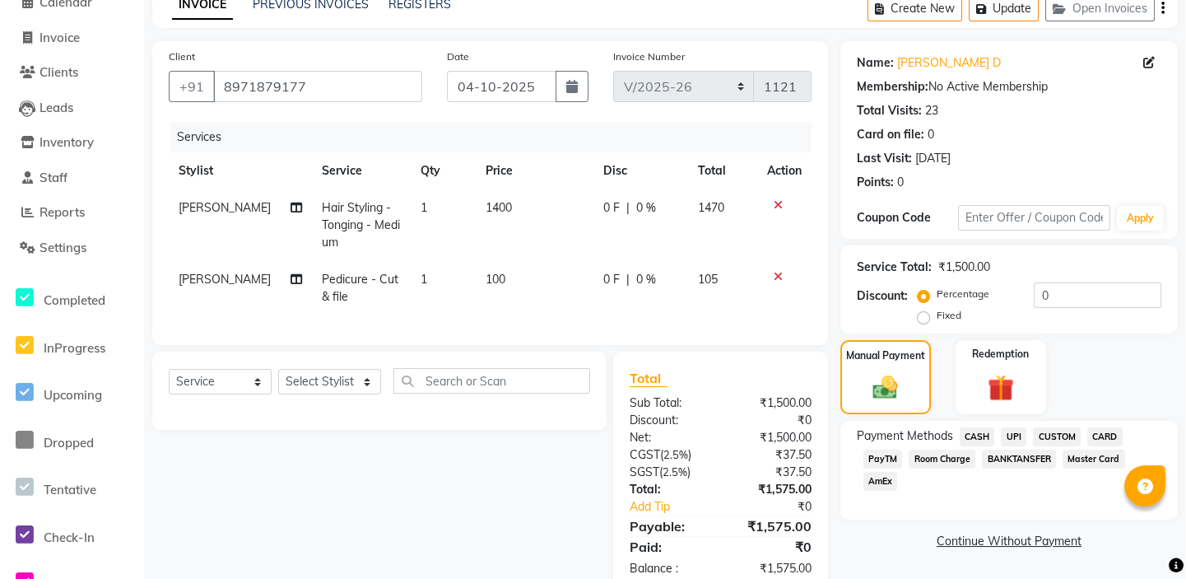
scroll to position [58, 0]
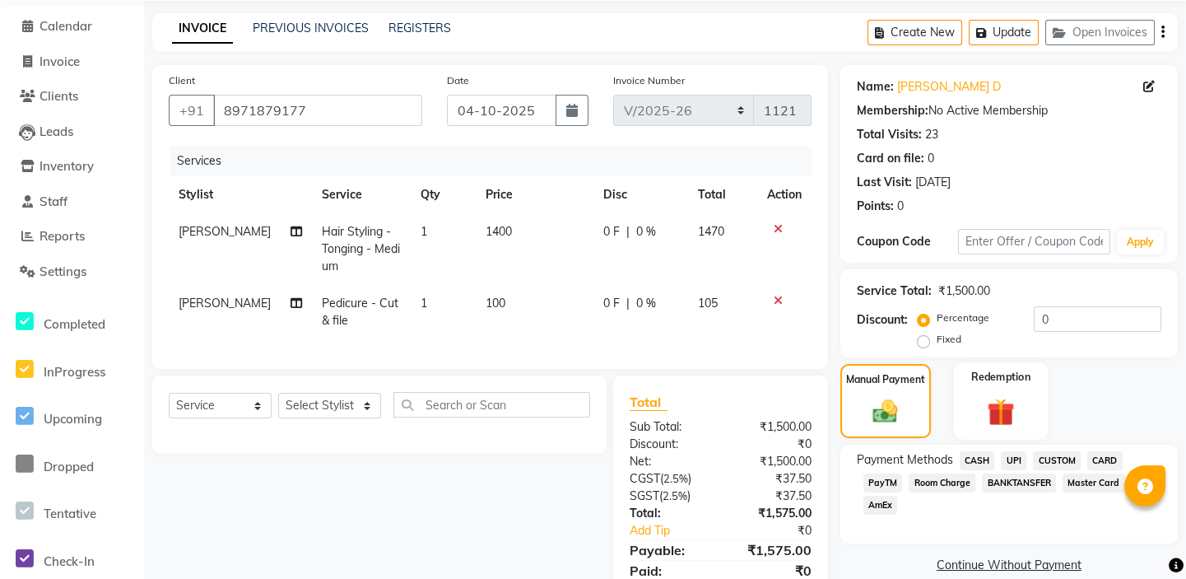
click at [991, 389] on div "Redemption" at bounding box center [1001, 400] width 94 height 77
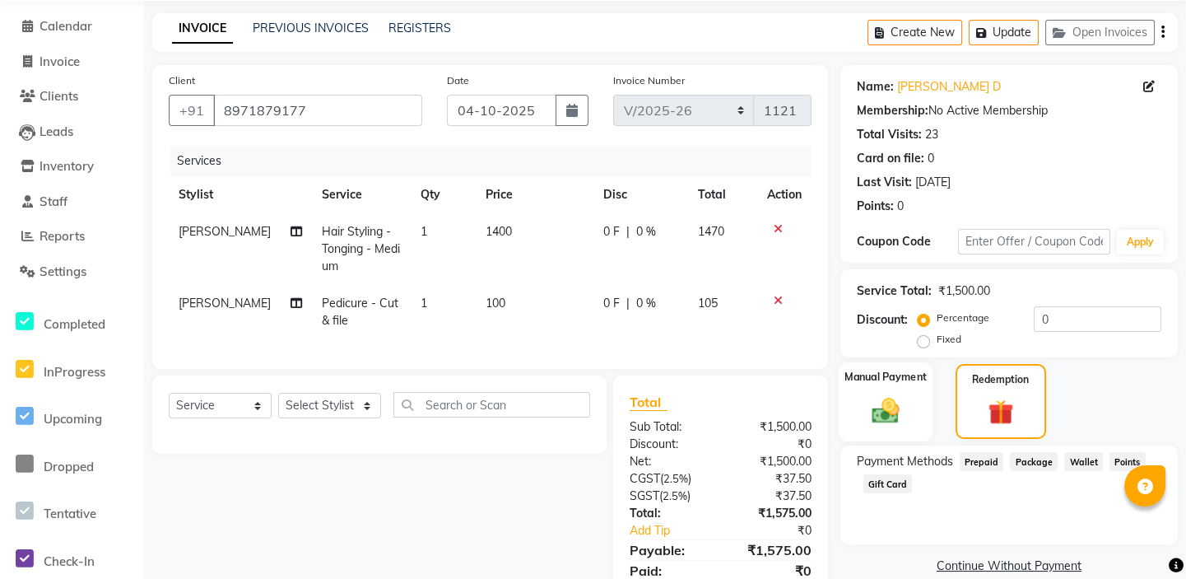
click at [915, 399] on div "Manual Payment" at bounding box center [885, 401] width 94 height 79
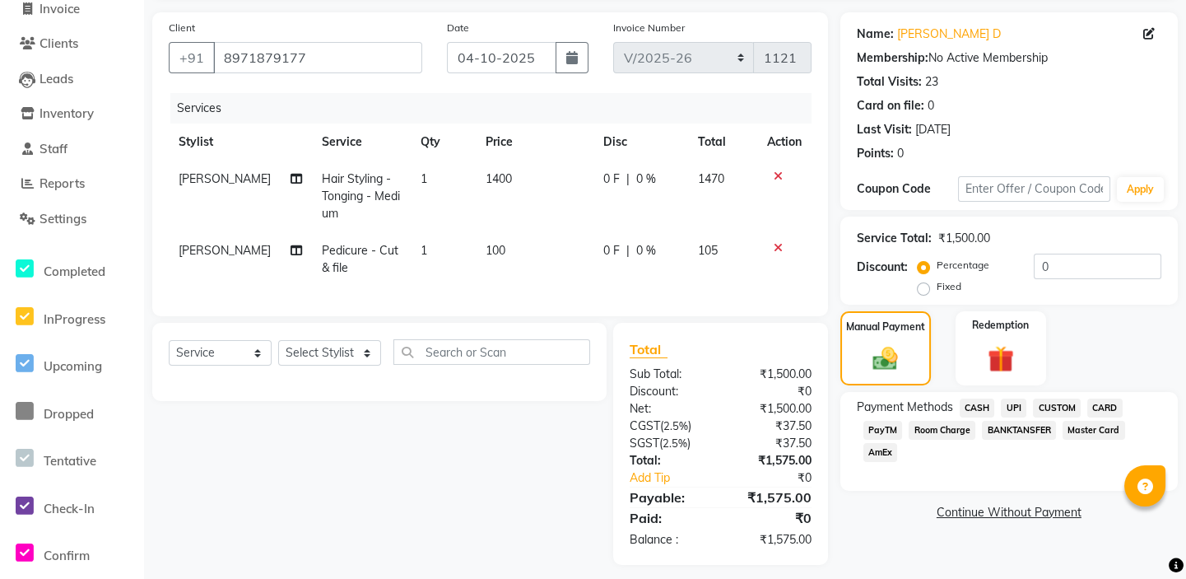
scroll to position [133, 0]
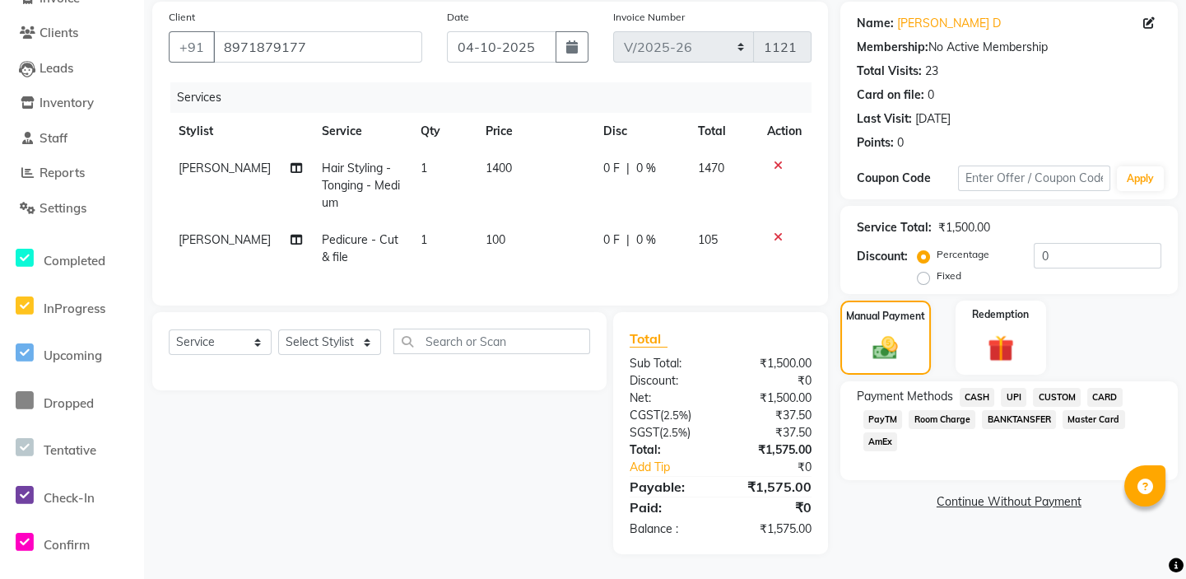
click at [1013, 388] on span "UPI" at bounding box center [1014, 397] width 26 height 19
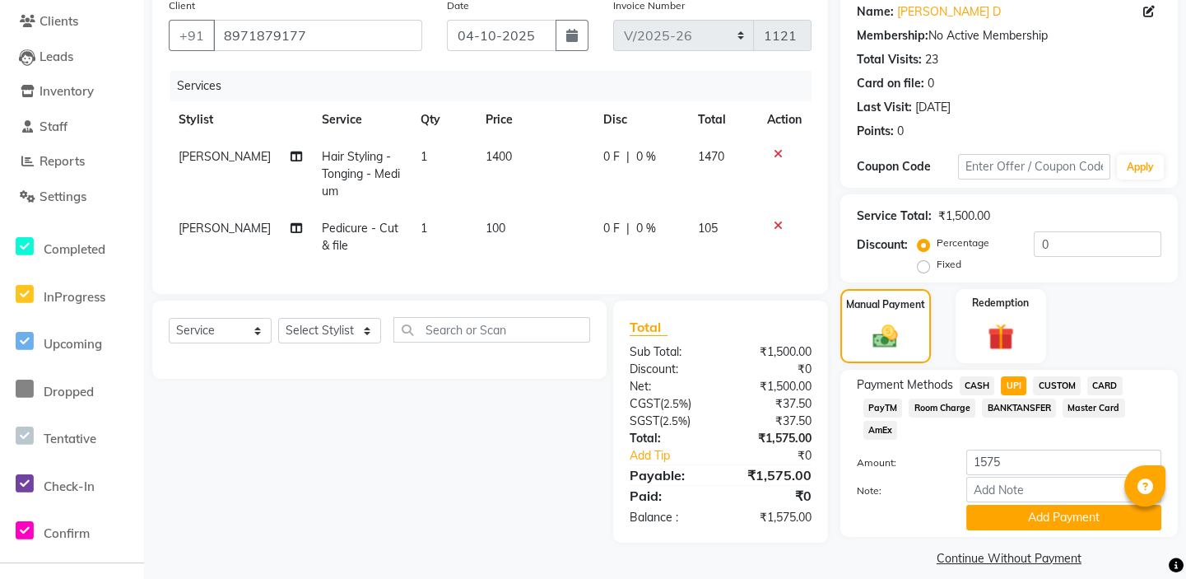
click at [1046, 386] on span "CUSTOM" at bounding box center [1057, 385] width 48 height 19
click at [1021, 477] on input "Note:" at bounding box center [1064, 490] width 195 height 26
type input "UPI"
click at [1062, 520] on button "Add Payment" at bounding box center [1064, 518] width 195 height 26
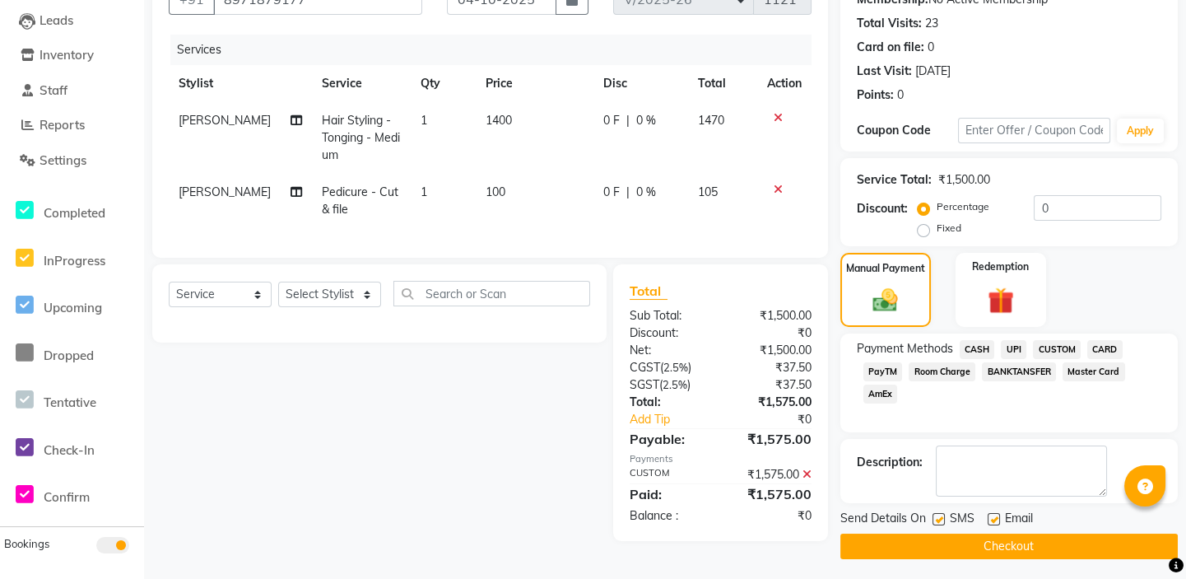
scroll to position [173, 0]
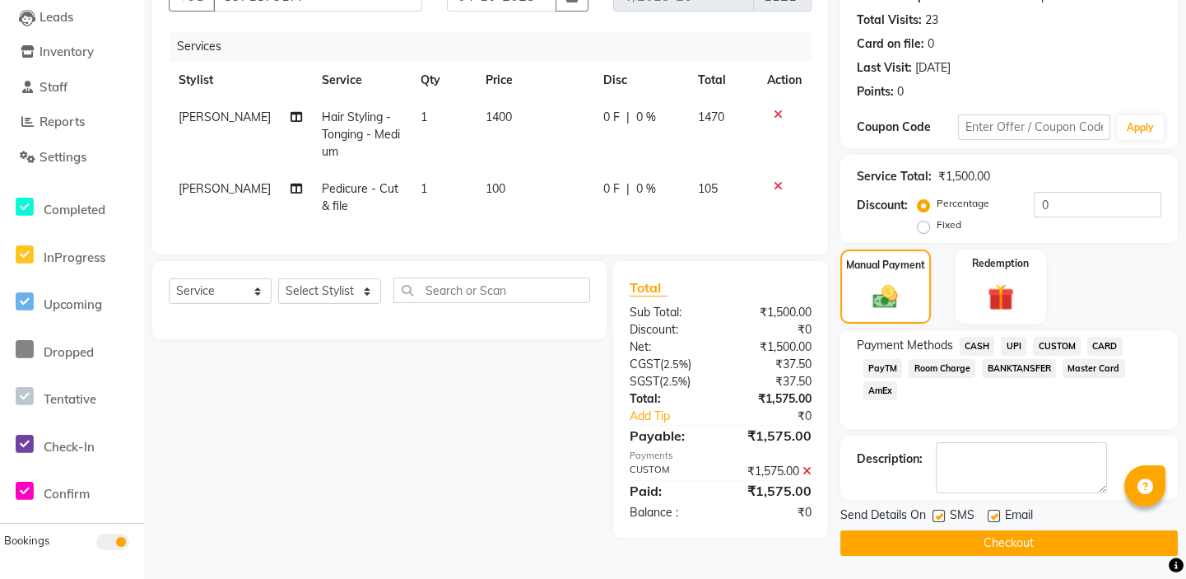
click at [964, 536] on button "Checkout" at bounding box center [1010, 543] width 338 height 26
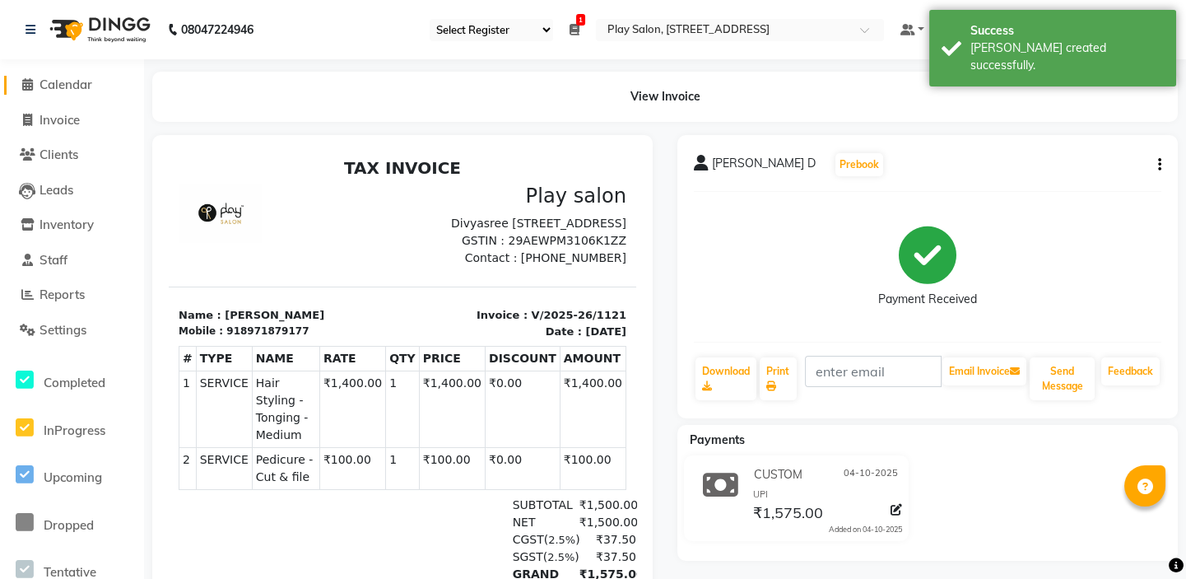
click at [26, 82] on icon at bounding box center [27, 84] width 11 height 12
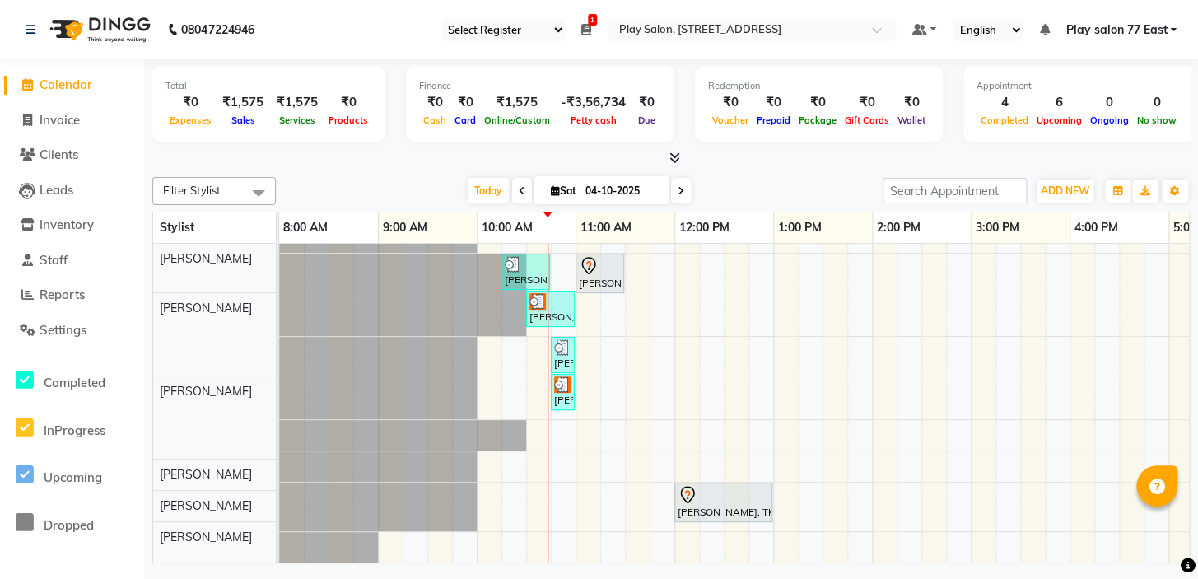
scroll to position [49, 0]
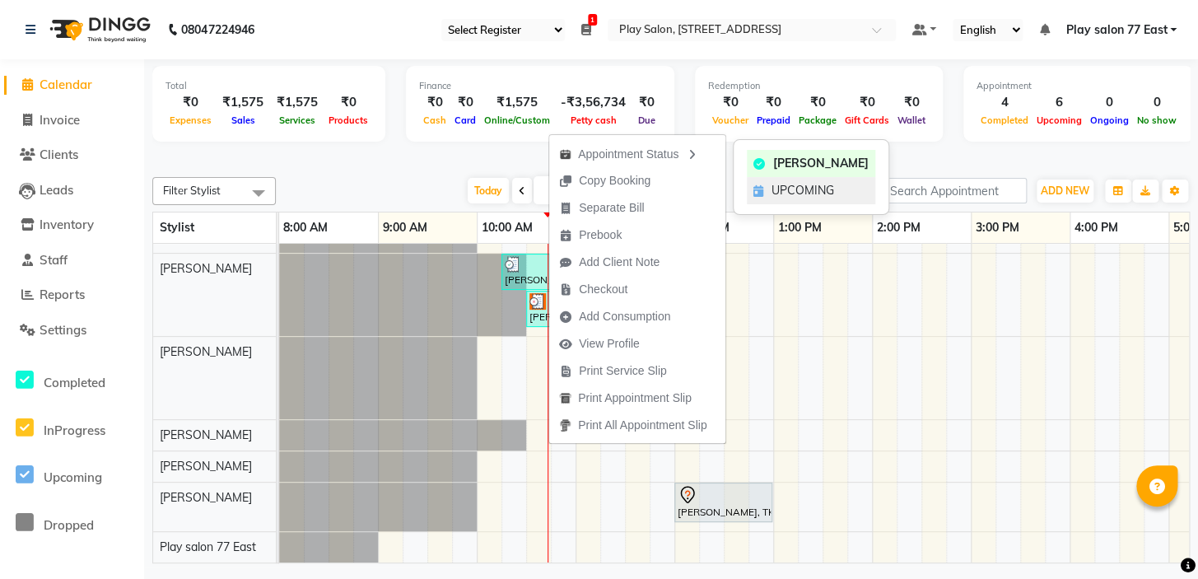
click at [804, 187] on span "UPCOMING" at bounding box center [802, 190] width 63 height 17
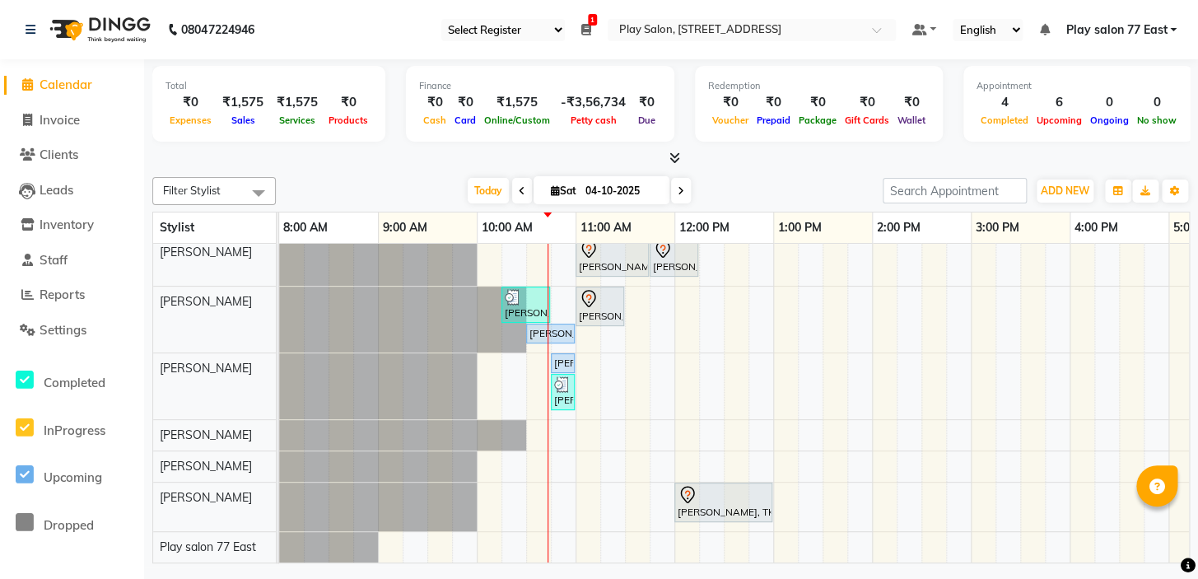
scroll to position [16, 0]
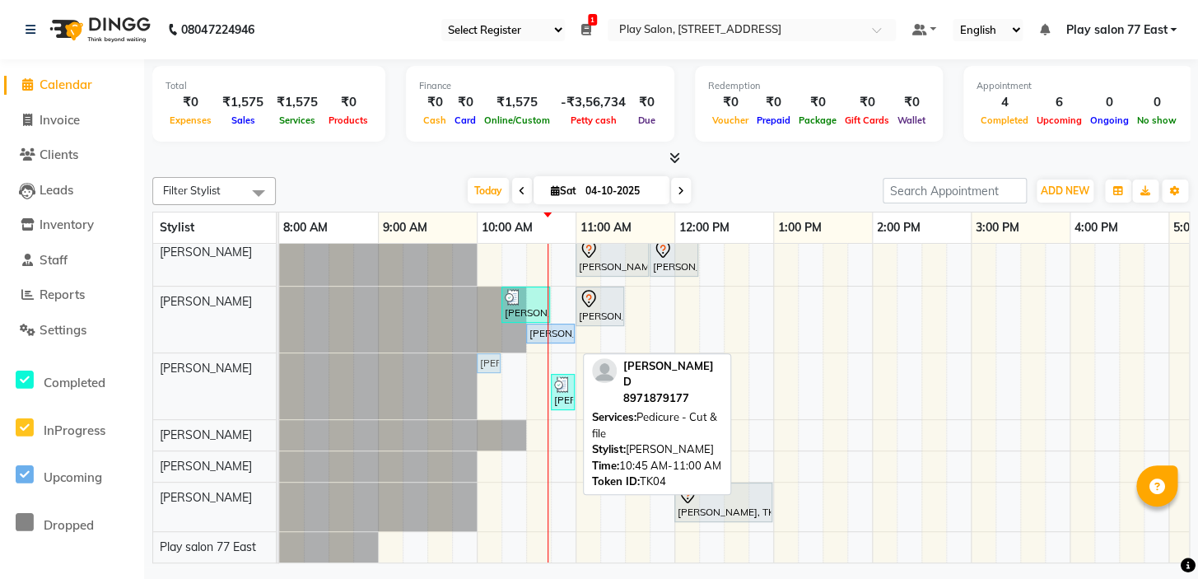
drag, startPoint x: 552, startPoint y: 349, endPoint x: 494, endPoint y: 356, distance: 58.1
click at [279, 356] on div "Deepthi D, TK04, 10:45 AM-11:00 AM, Pedicure - Cut & file Deepthi D, TK07, 10:4…" at bounding box center [279, 386] width 0 height 66
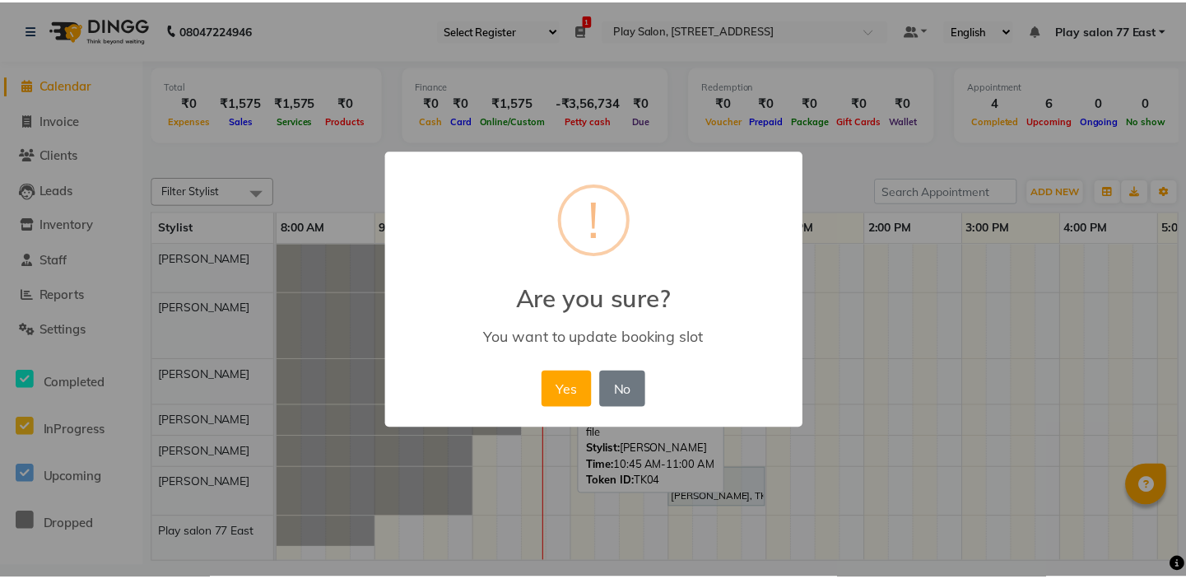
scroll to position [0, 0]
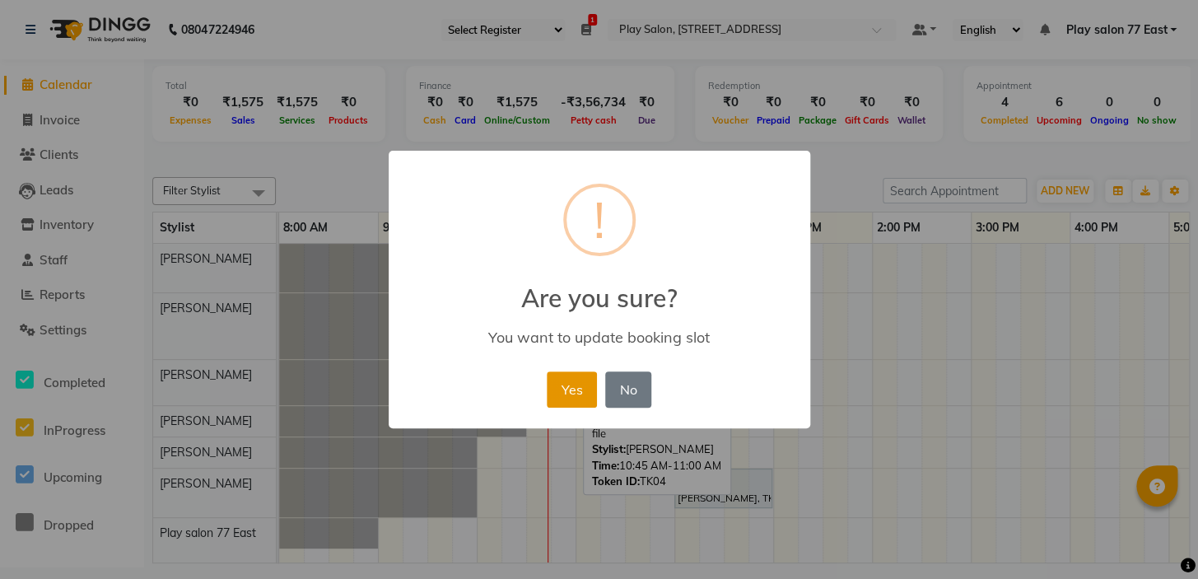
click at [577, 385] on button "Yes" at bounding box center [572, 389] width 50 height 36
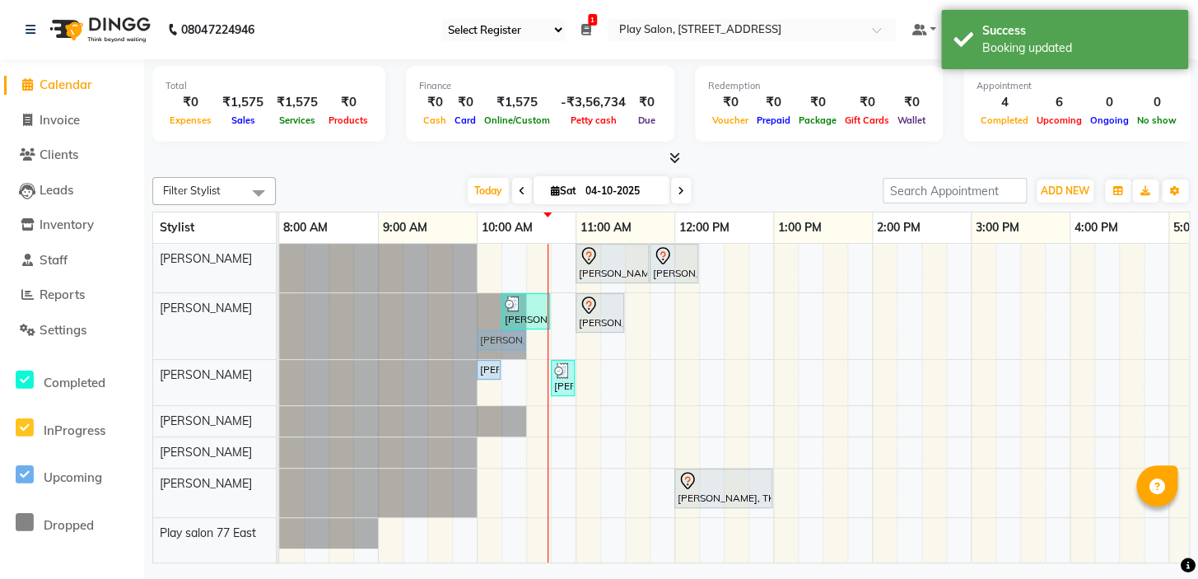
drag, startPoint x: 552, startPoint y: 338, endPoint x: 501, endPoint y: 313, distance: 56.7
click at [279, 313] on div "Deepthi D, TK07, 10:15 AM-10:45 AM, Hair Styling - Tonging - Medium Sonal Goyal…" at bounding box center [279, 326] width 0 height 66
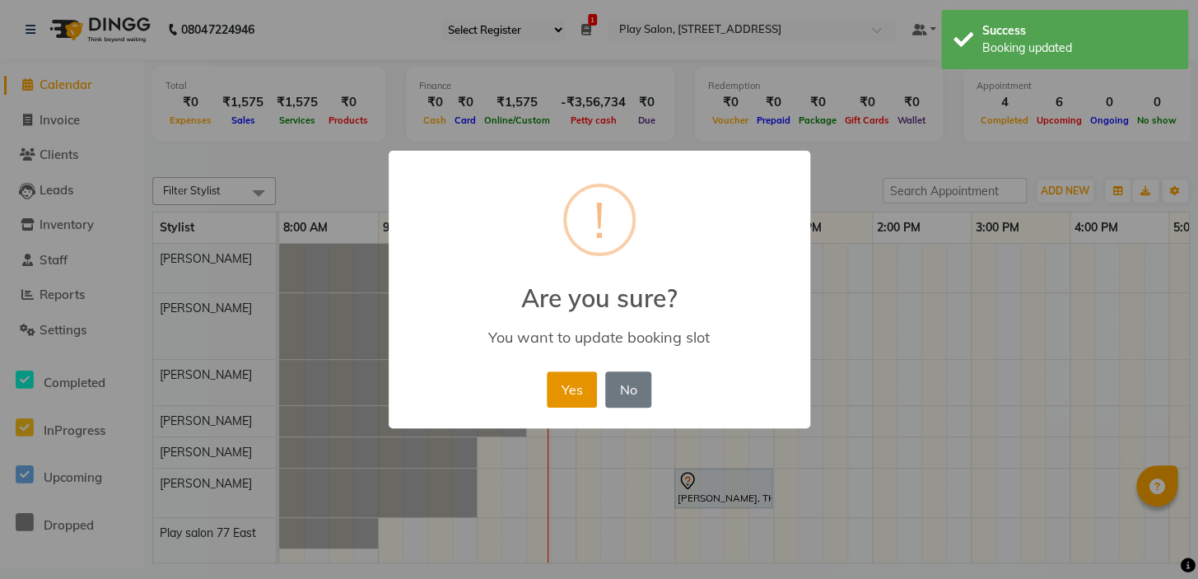
click at [561, 386] on button "Yes" at bounding box center [572, 389] width 50 height 36
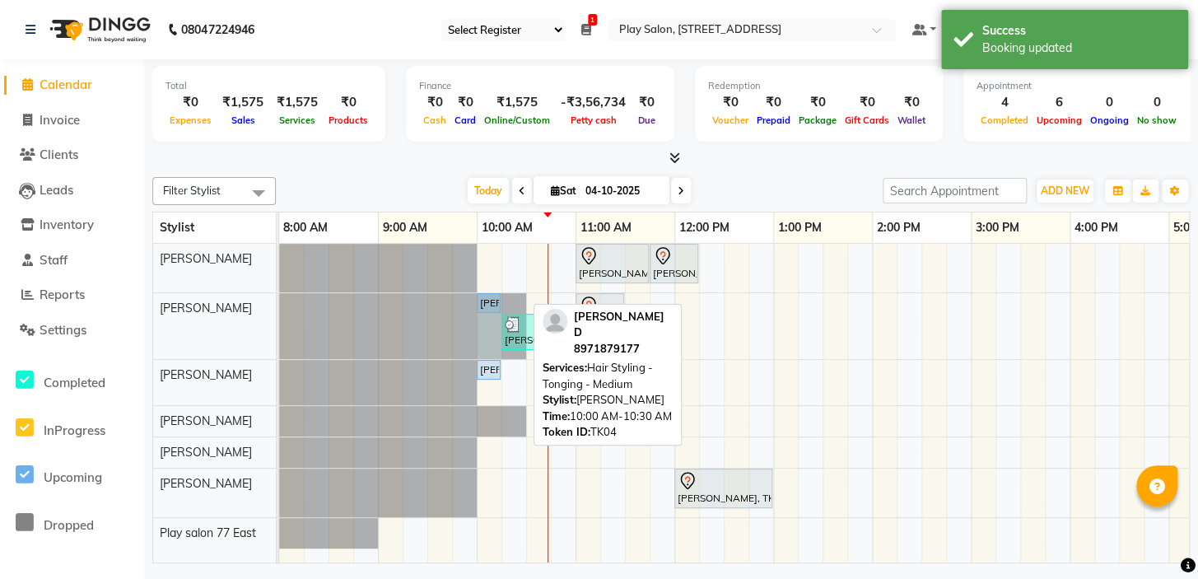
drag, startPoint x: 524, startPoint y: 304, endPoint x: 495, endPoint y: 304, distance: 29.6
click at [279, 304] on div "Deepthi D, TK04, 10:00 AM-10:30 AM, Hair Styling - Tonging - Medium Sonal Goyal…" at bounding box center [279, 326] width 0 height 66
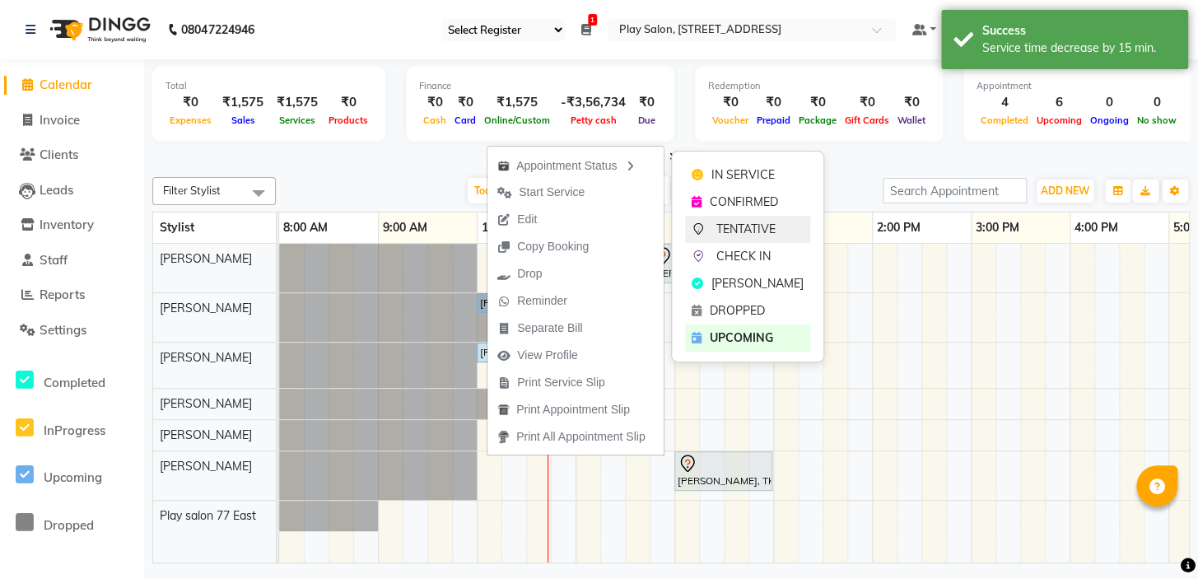
click at [765, 226] on span "TENTATIVE" at bounding box center [745, 229] width 59 height 17
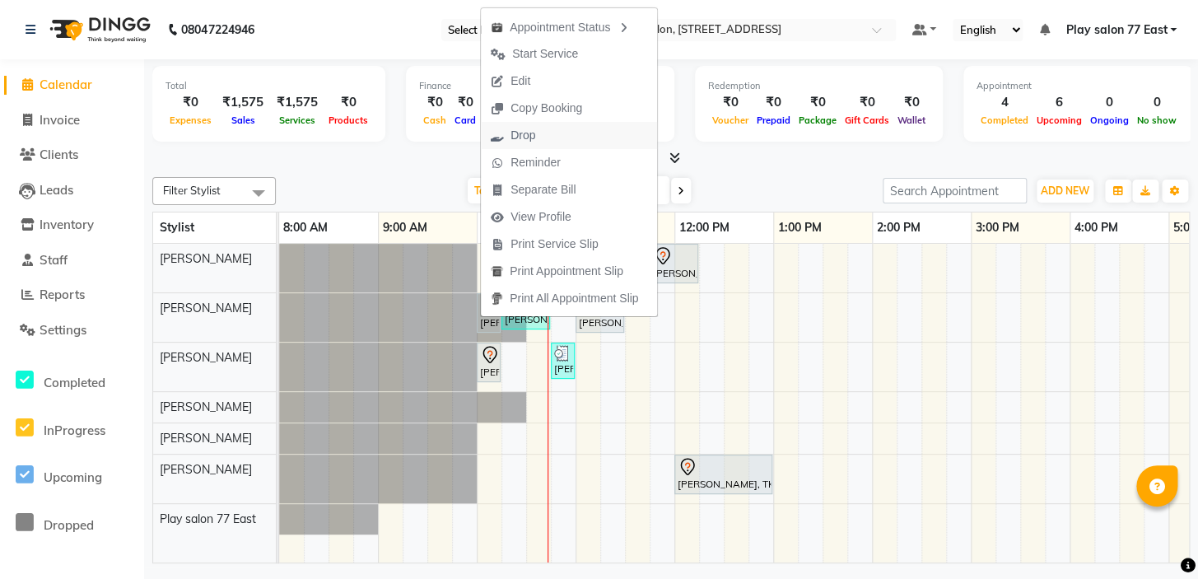
click at [557, 136] on button "Drop" at bounding box center [569, 135] width 176 height 27
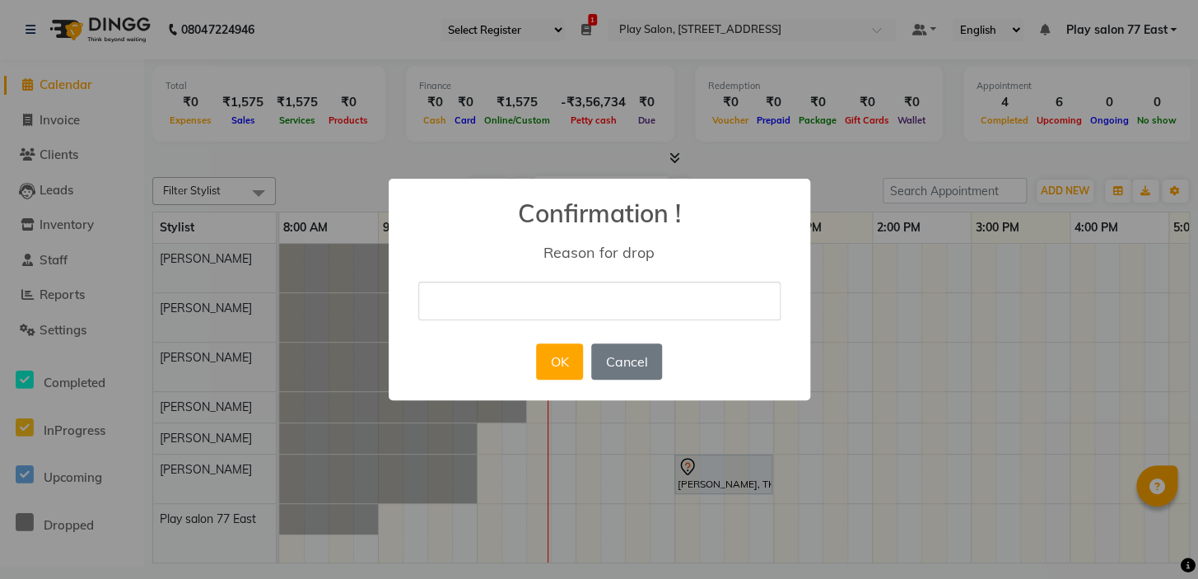
click at [555, 305] on input "text" at bounding box center [599, 301] width 362 height 39
type input "Double Billing"
click at [542, 361] on button "OK" at bounding box center [559, 361] width 47 height 36
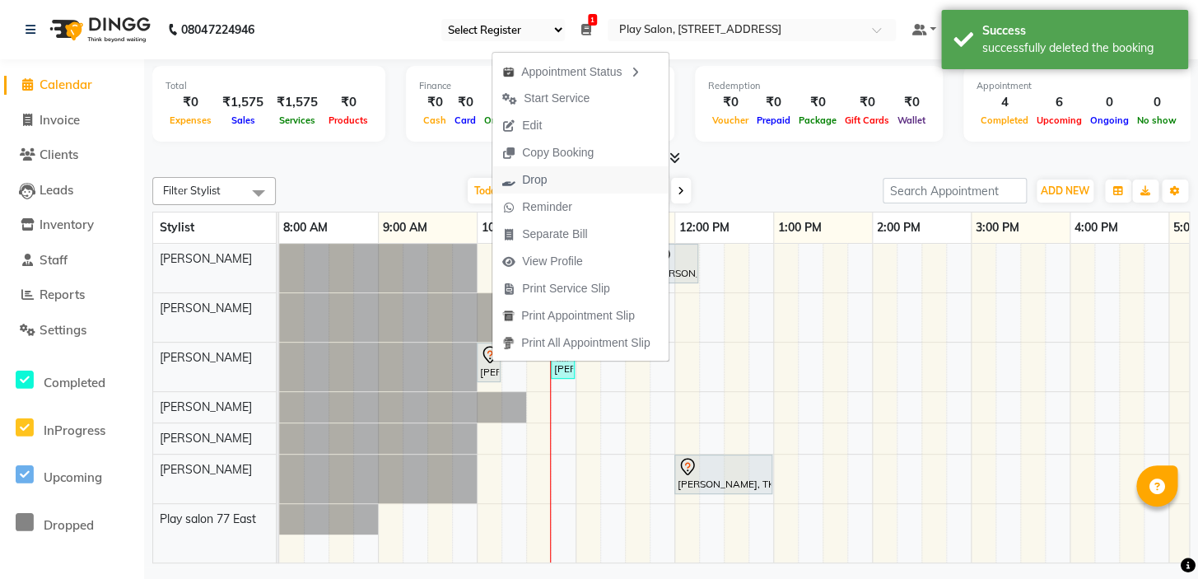
click at [568, 180] on button "Drop" at bounding box center [580, 179] width 176 height 27
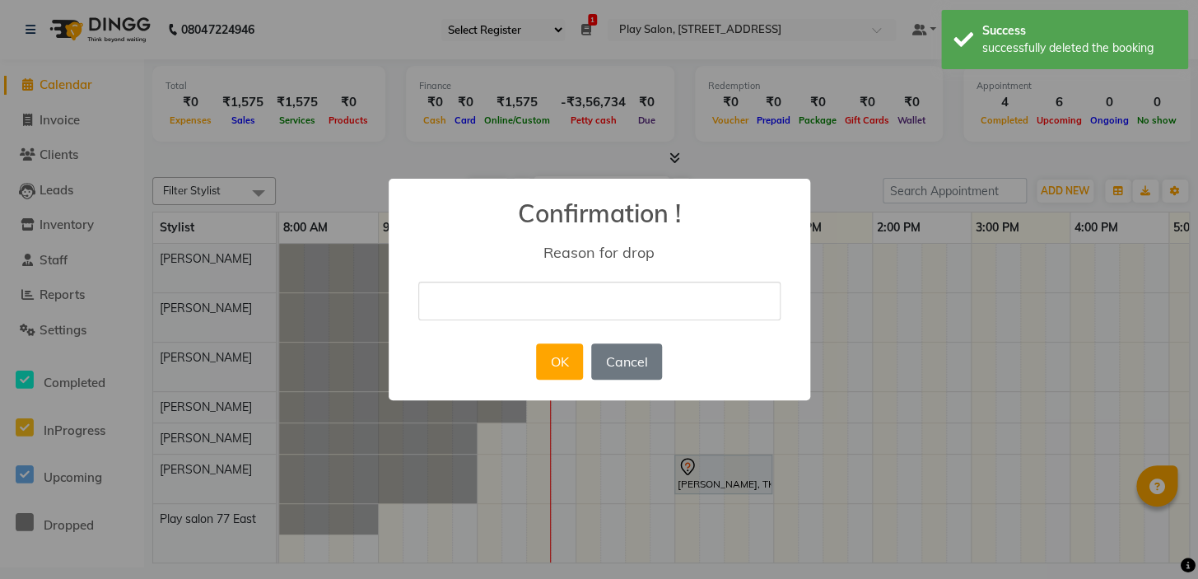
click at [534, 296] on input "text" at bounding box center [599, 301] width 362 height 39
type input "Double Billing"
click at [560, 368] on button "OK" at bounding box center [559, 361] width 47 height 36
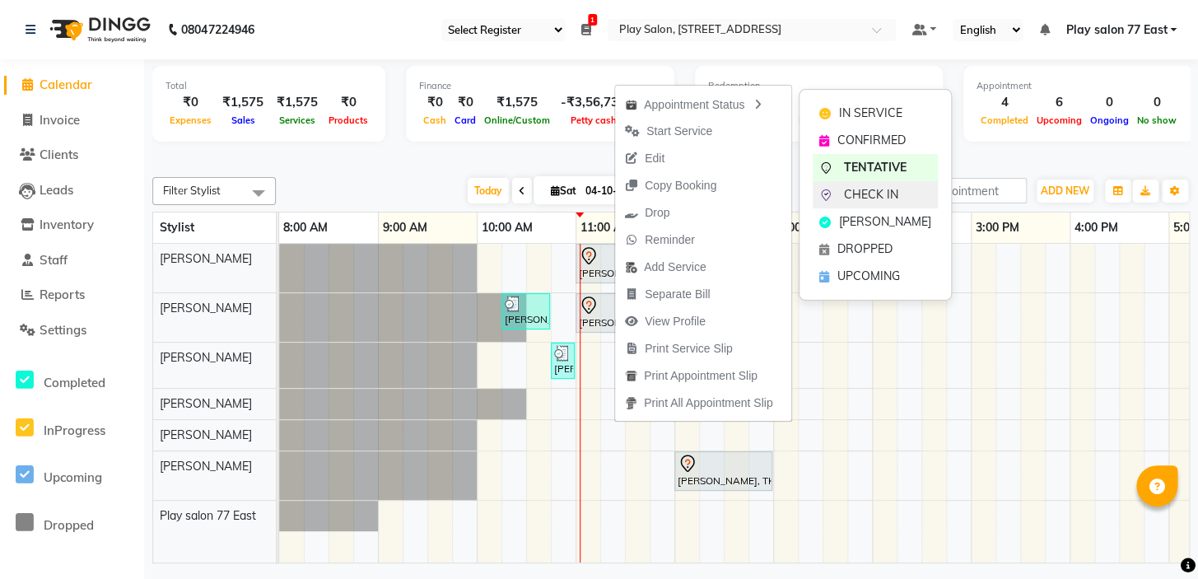
click at [867, 192] on span "CHECK IN" at bounding box center [871, 194] width 54 height 17
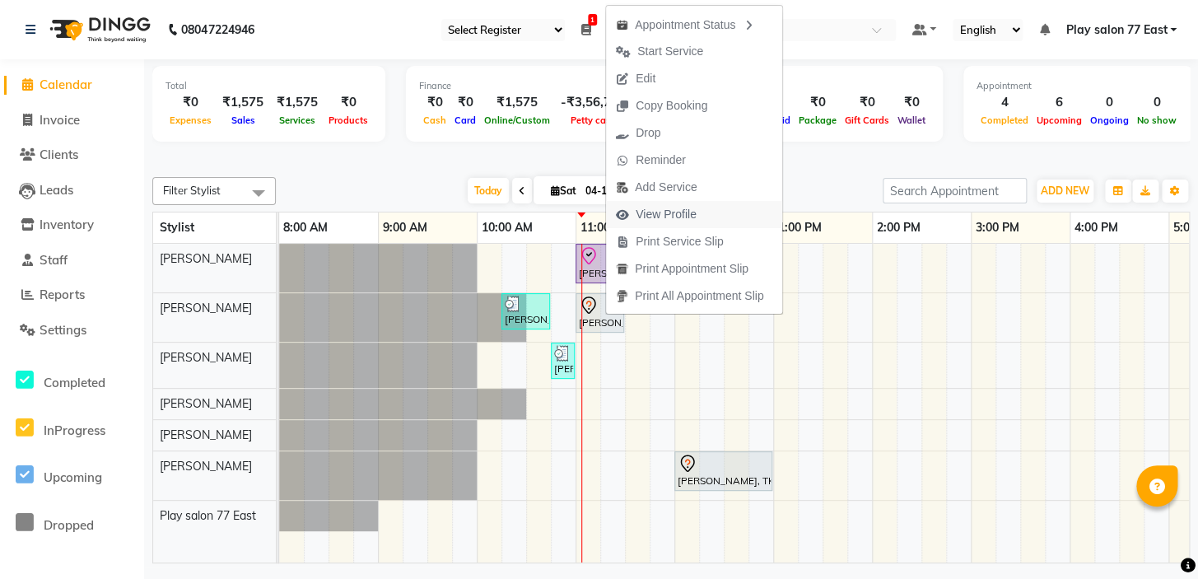
click at [687, 217] on span "View Profile" at bounding box center [666, 214] width 61 height 17
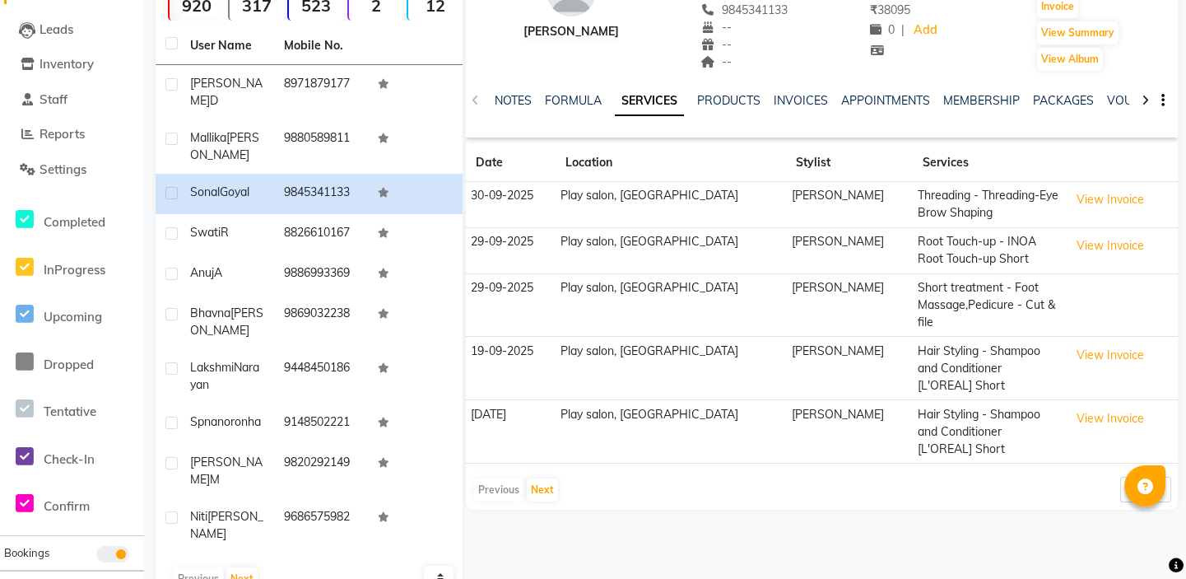
scroll to position [163, 0]
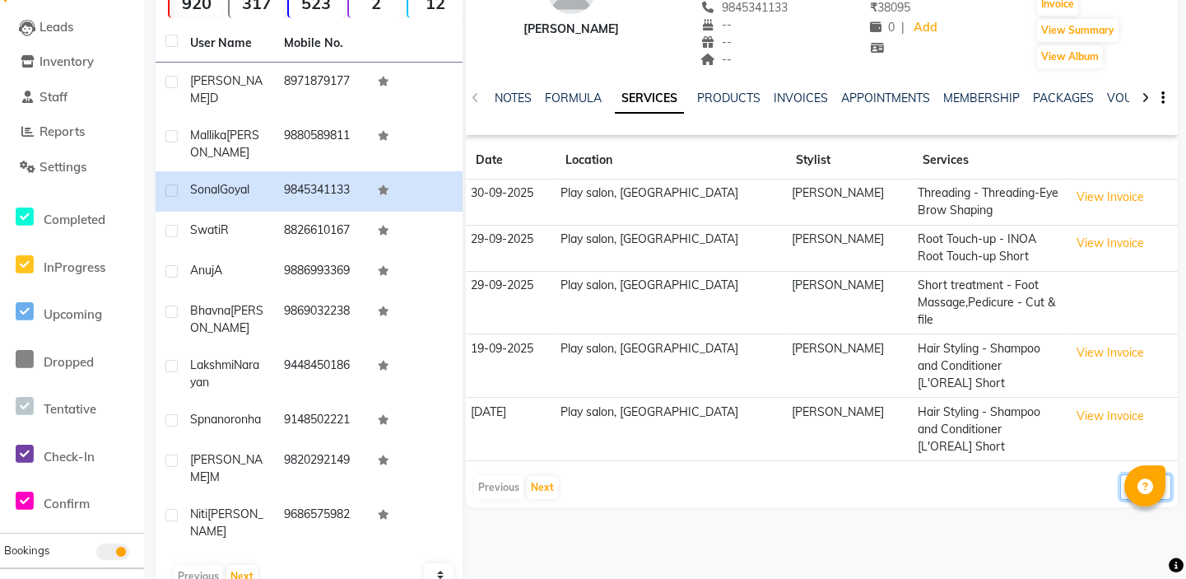
click at [1154, 474] on select "5 10 50 100 500" at bounding box center [1145, 487] width 51 height 26
select select "100"
click at [1120, 474] on select "5 10 50 100 500" at bounding box center [1145, 487] width 51 height 26
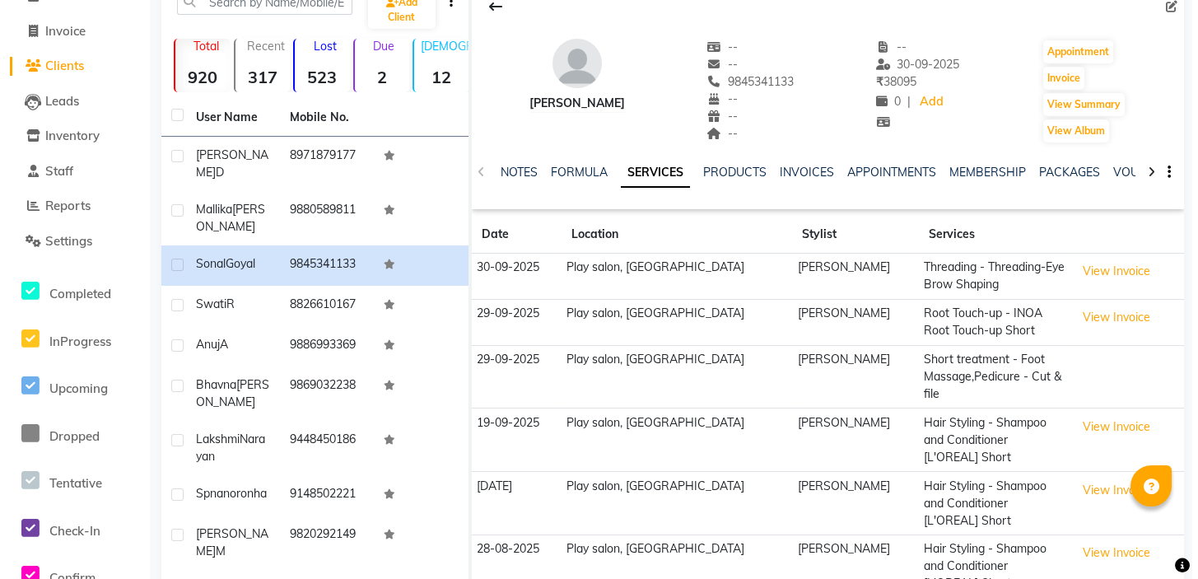
scroll to position [0, 0]
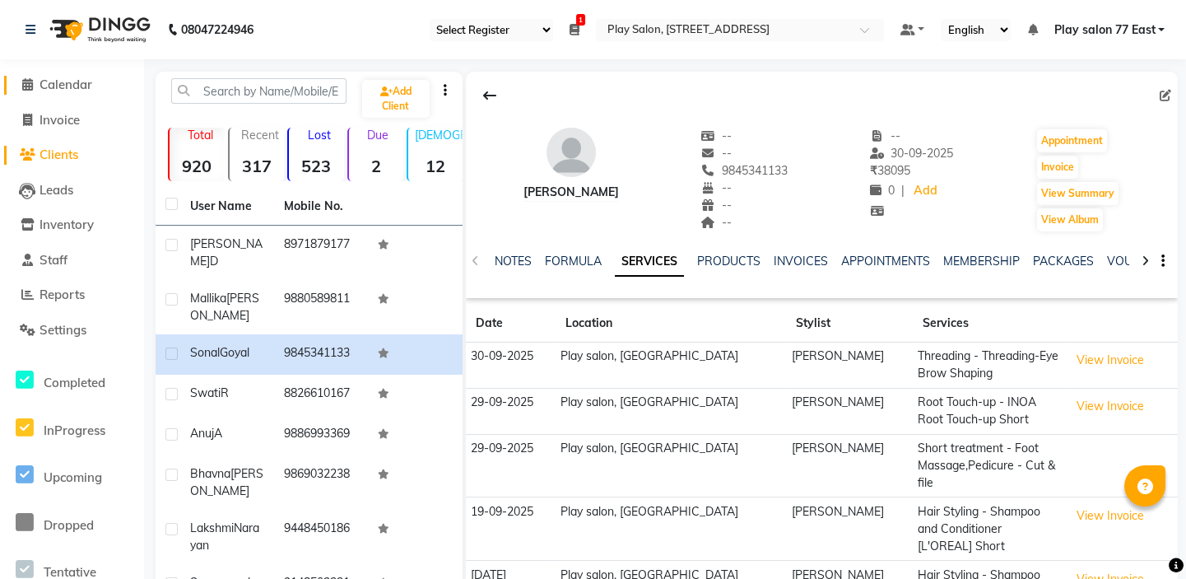
click at [70, 86] on span "Calendar" at bounding box center [66, 85] width 53 height 16
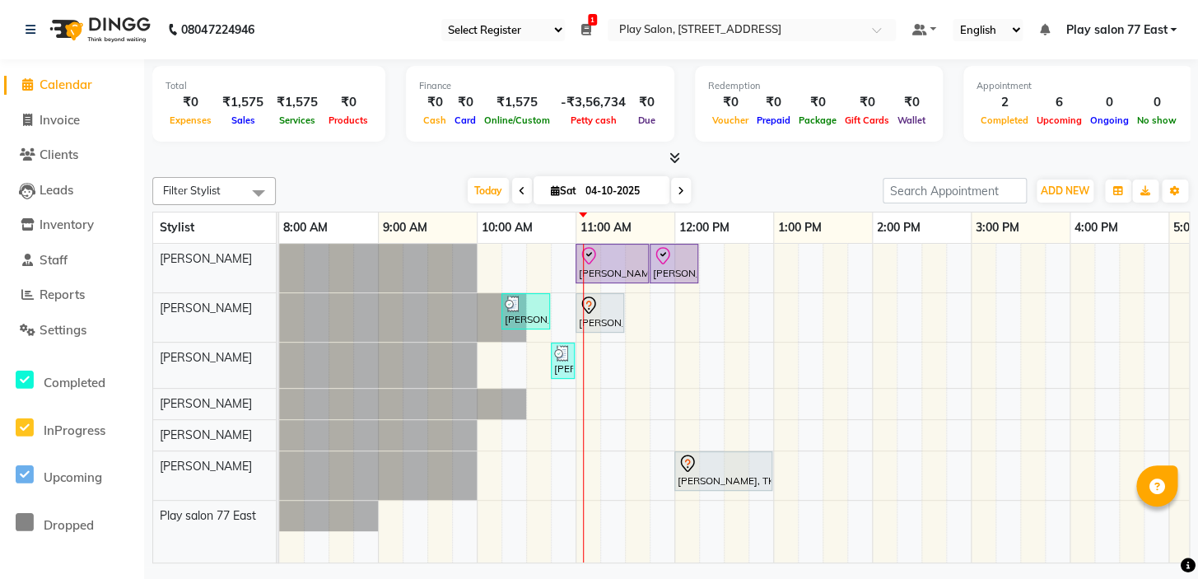
click at [533, 263] on div "Silpi Sharma, TK01, 11:00 AM-11:45 AM, Men Hair Cut - Hair Cut Men (Senior styl…" at bounding box center [921, 403] width 1284 height 319
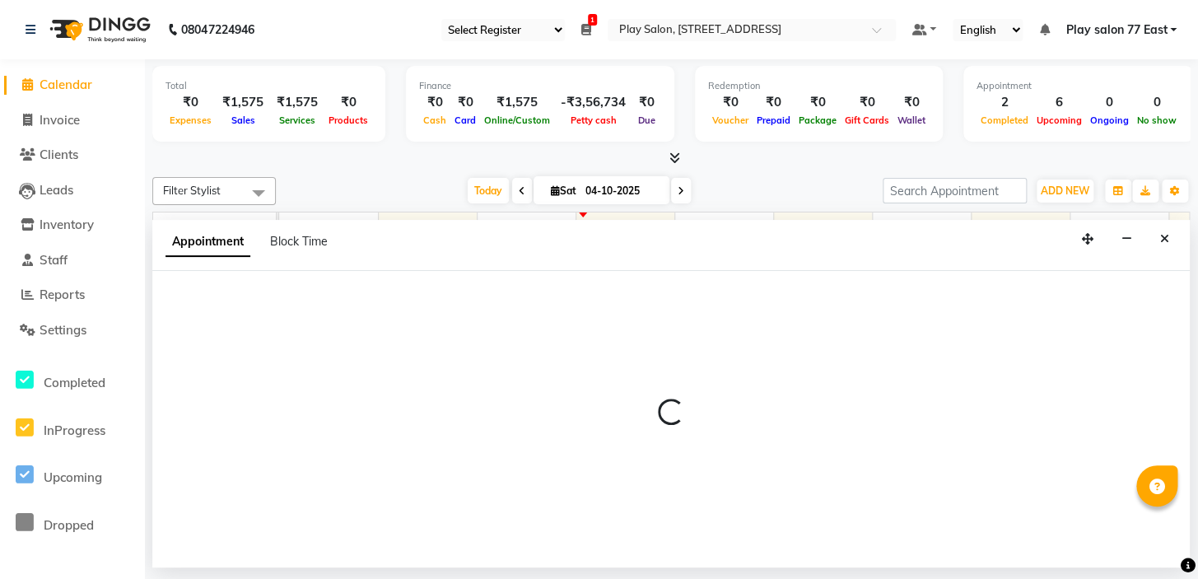
select select "84935"
select select "630"
select select "tentative"
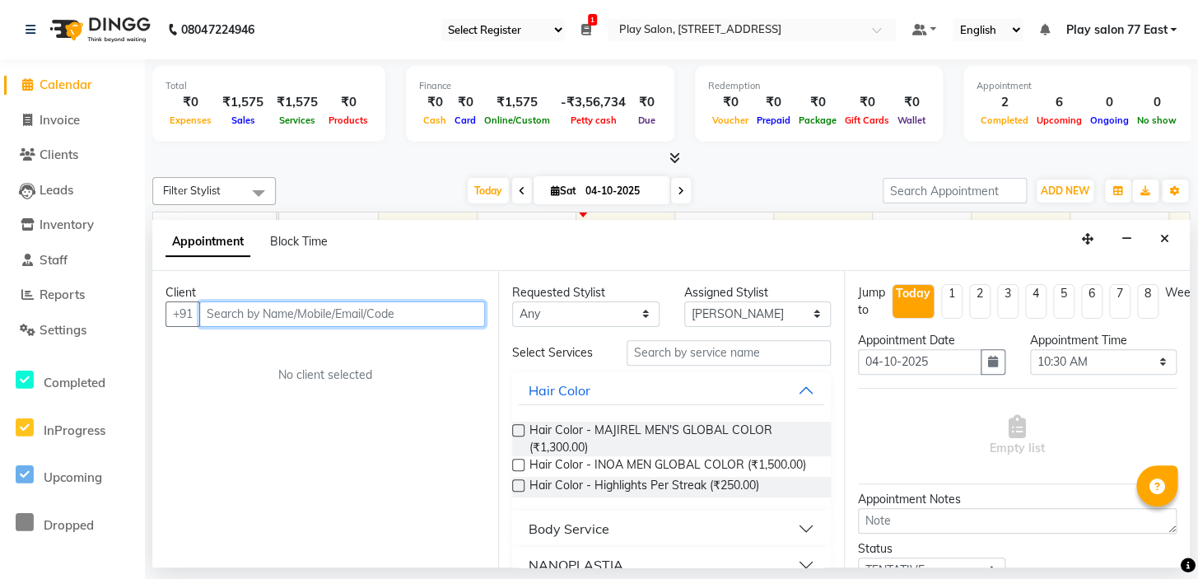
click at [288, 314] on input "text" at bounding box center [342, 314] width 286 height 26
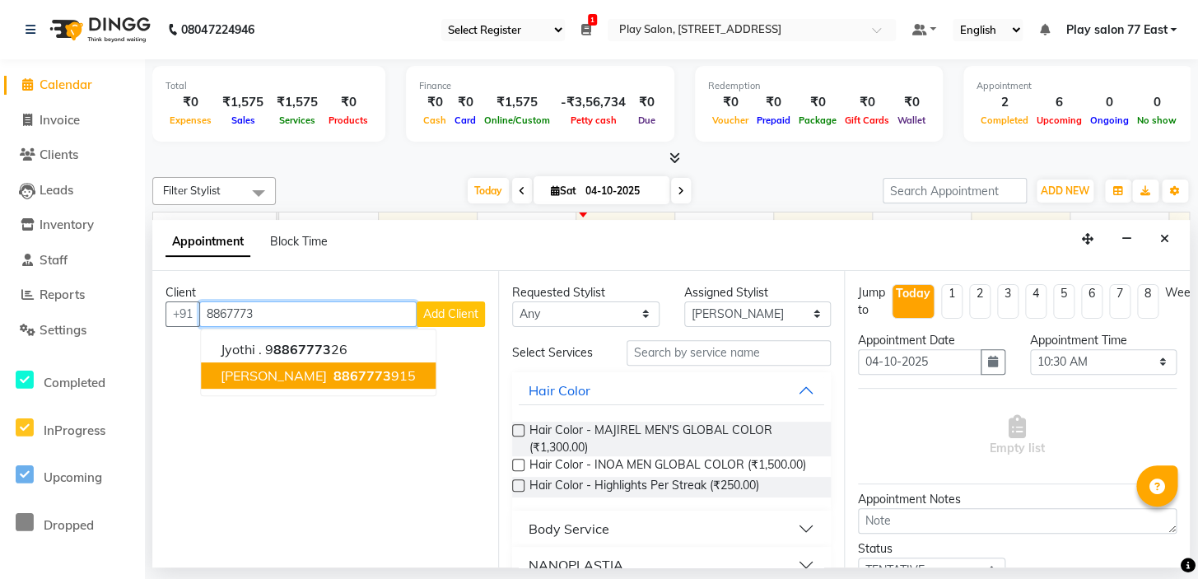
click at [330, 374] on ngb-highlight "8867773 915" at bounding box center [373, 375] width 86 height 16
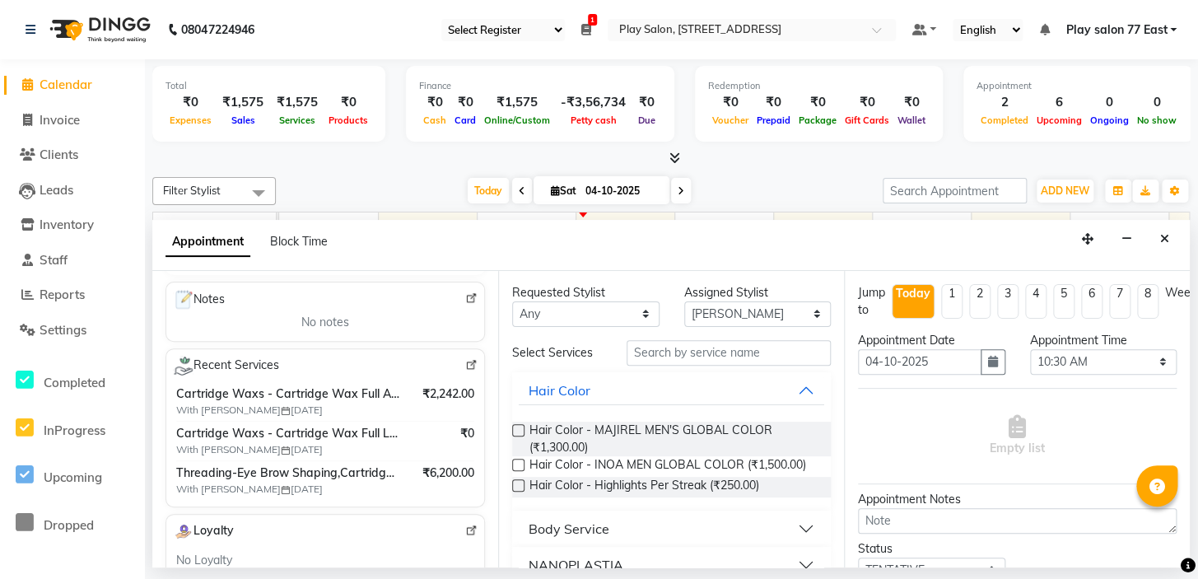
scroll to position [228, 0]
type input "8867773915"
click at [588, 313] on select "Any Caroline Shimrah Manisha Gurung Play salon 77 East Raheem Ali Sanju Lepcha …" at bounding box center [585, 314] width 147 height 26
click at [724, 312] on select "Select [PERSON_NAME] [PERSON_NAME] Play salon 77 East [PERSON_NAME] [PERSON_NAM…" at bounding box center [757, 314] width 147 height 26
click at [684, 301] on select "Select [PERSON_NAME] [PERSON_NAME] Play salon 77 East [PERSON_NAME] [PERSON_NAM…" at bounding box center [757, 314] width 147 height 26
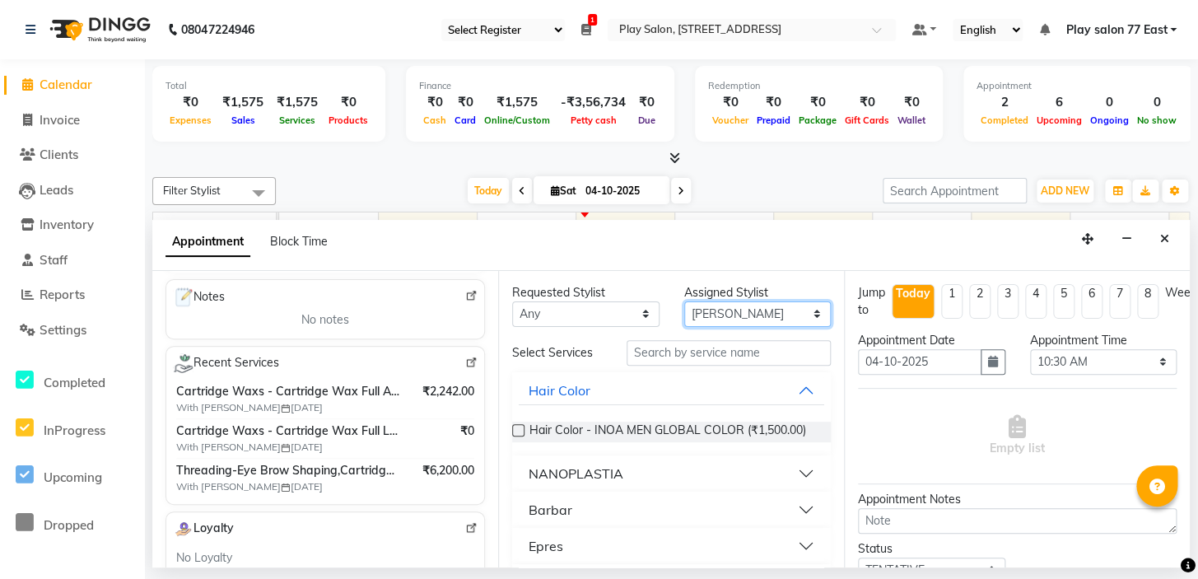
click at [762, 316] on select "Select [PERSON_NAME] [PERSON_NAME] Play salon 77 East [PERSON_NAME] [PERSON_NAM…" at bounding box center [757, 314] width 147 height 26
select select "84932"
click at [684, 301] on select "Select [PERSON_NAME] [PERSON_NAME] Play salon 77 East [PERSON_NAME] [PERSON_NAM…" at bounding box center [757, 314] width 147 height 26
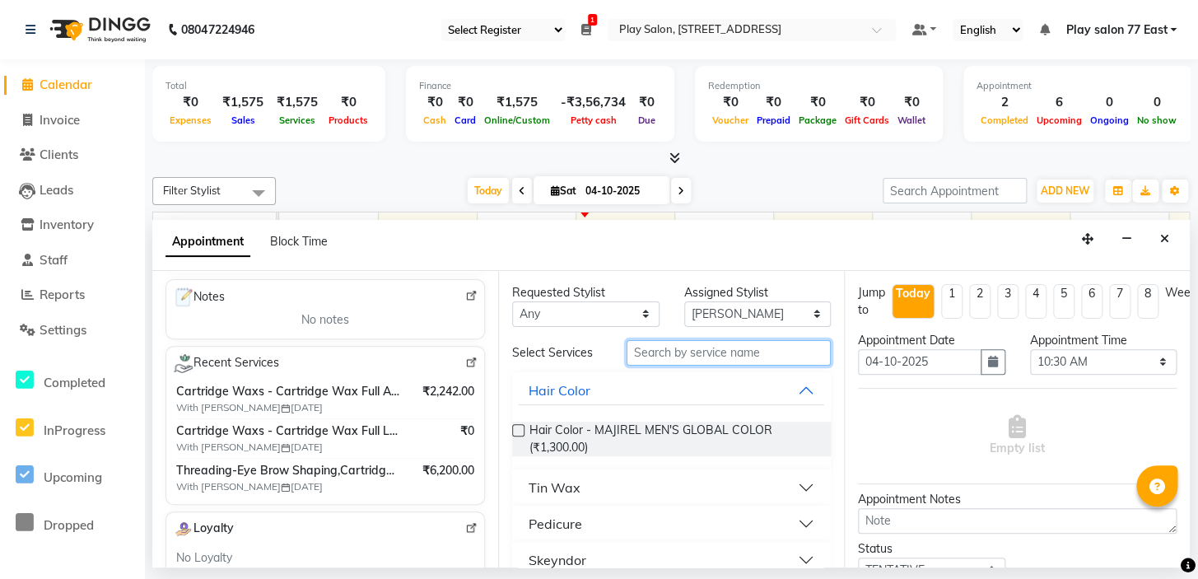
click at [650, 345] on input "text" at bounding box center [729, 353] width 204 height 26
type input "cate"
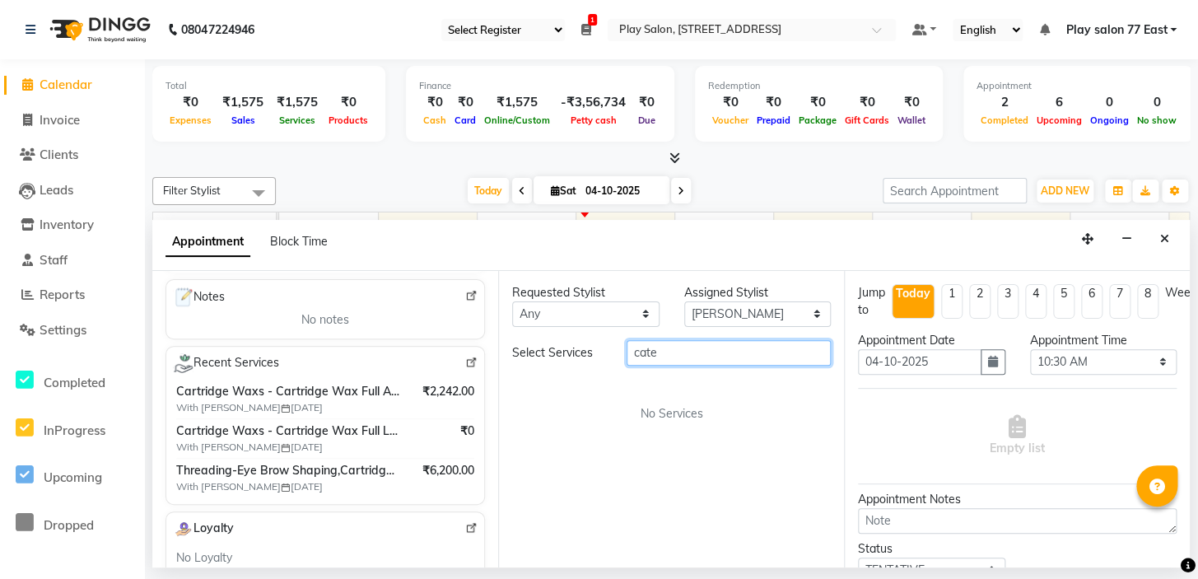
drag, startPoint x: 670, startPoint y: 348, endPoint x: 627, endPoint y: 350, distance: 42.8
click at [627, 350] on input "cate" at bounding box center [729, 353] width 204 height 26
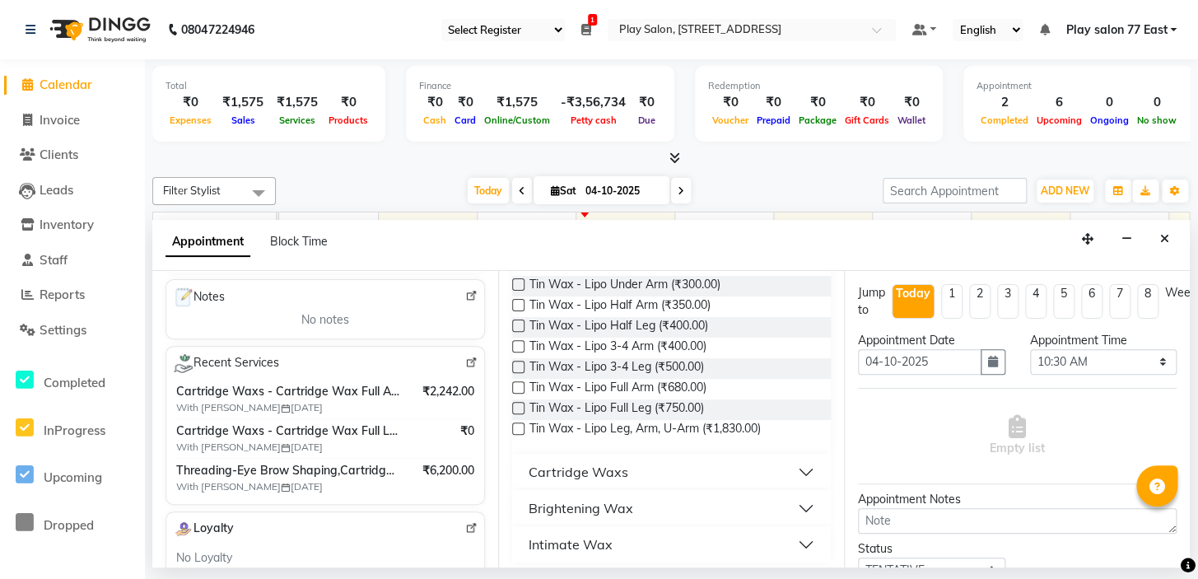
scroll to position [1004, 0]
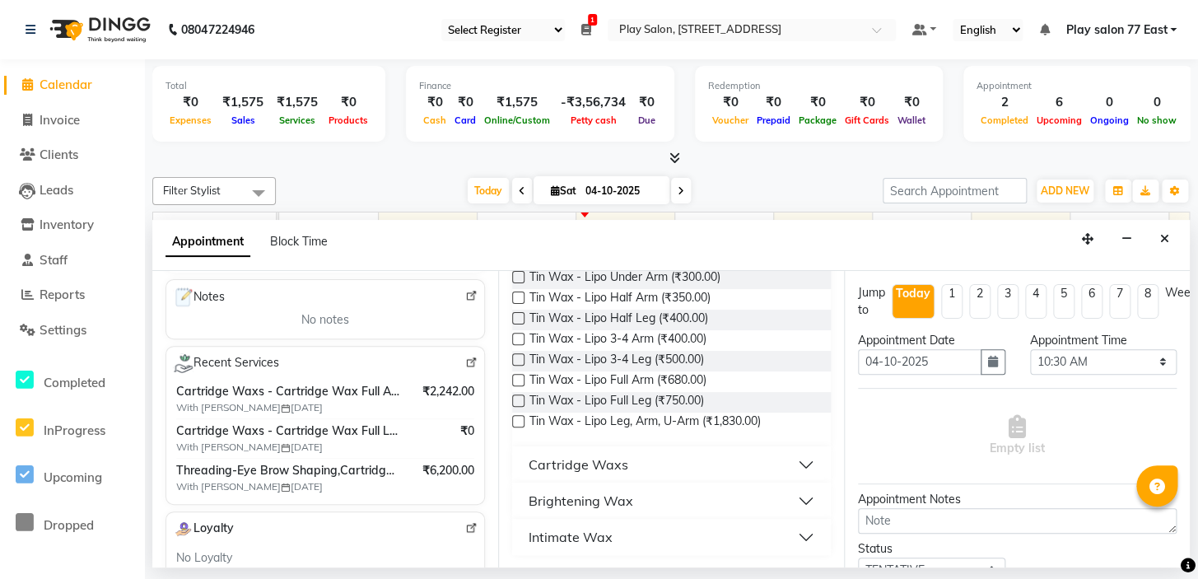
type input "wax"
click at [617, 461] on div "Cartridge Waxs" at bounding box center [579, 464] width 100 height 20
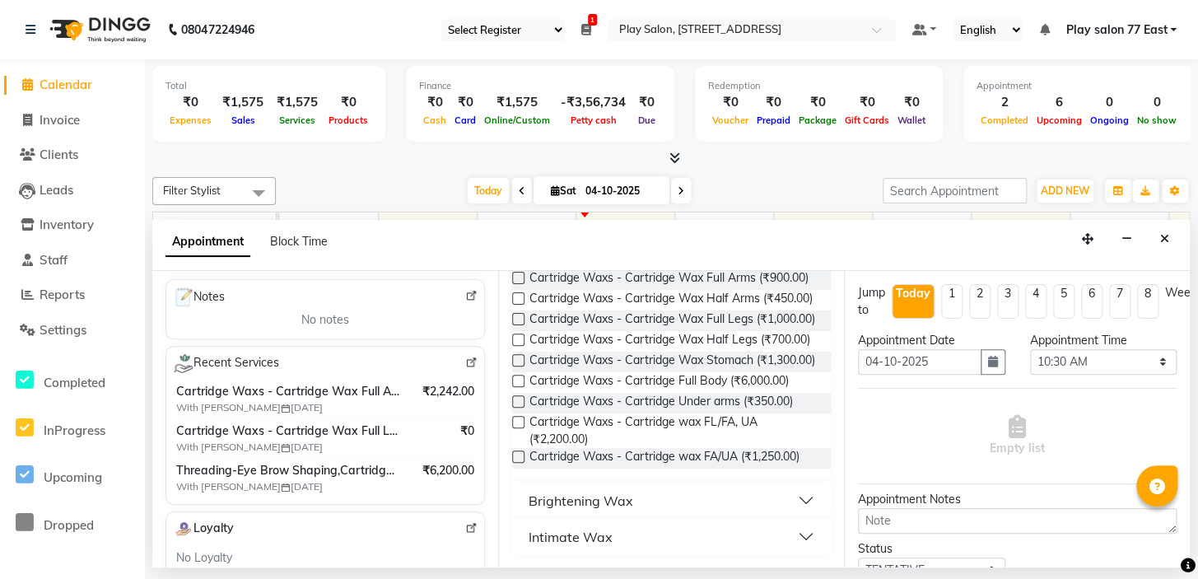
scroll to position [1342, 0]
click at [515, 421] on label at bounding box center [518, 422] width 12 height 12
click at [515, 421] on input "checkbox" at bounding box center [517, 423] width 11 height 11
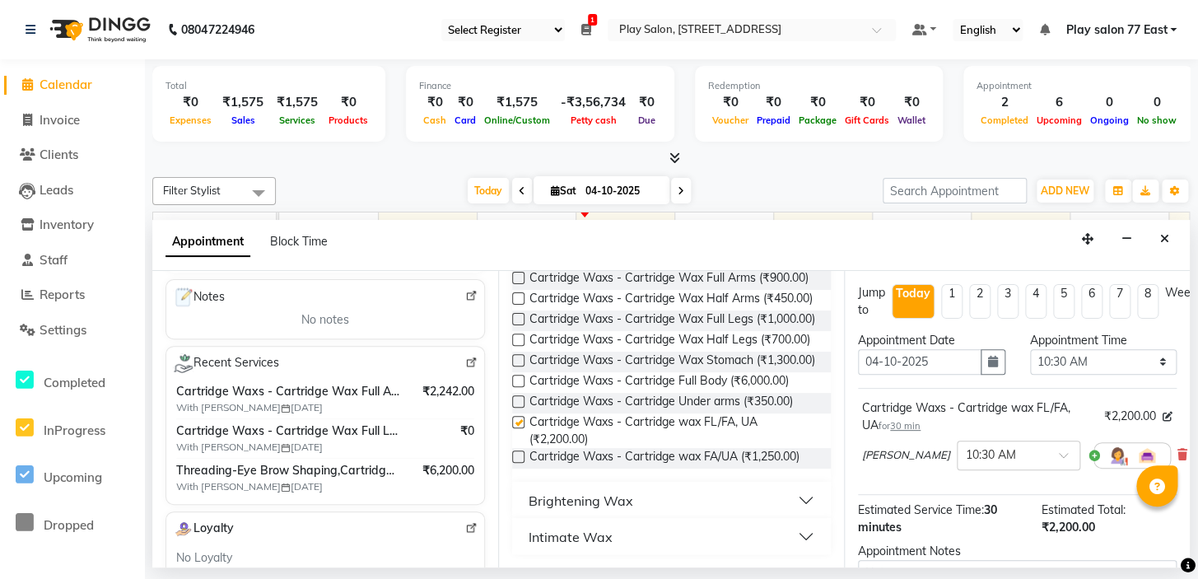
checkbox input "false"
click at [1059, 454] on span at bounding box center [1069, 459] width 21 height 17
click at [999, 505] on div "11:30 AM" at bounding box center [1018, 505] width 122 height 30
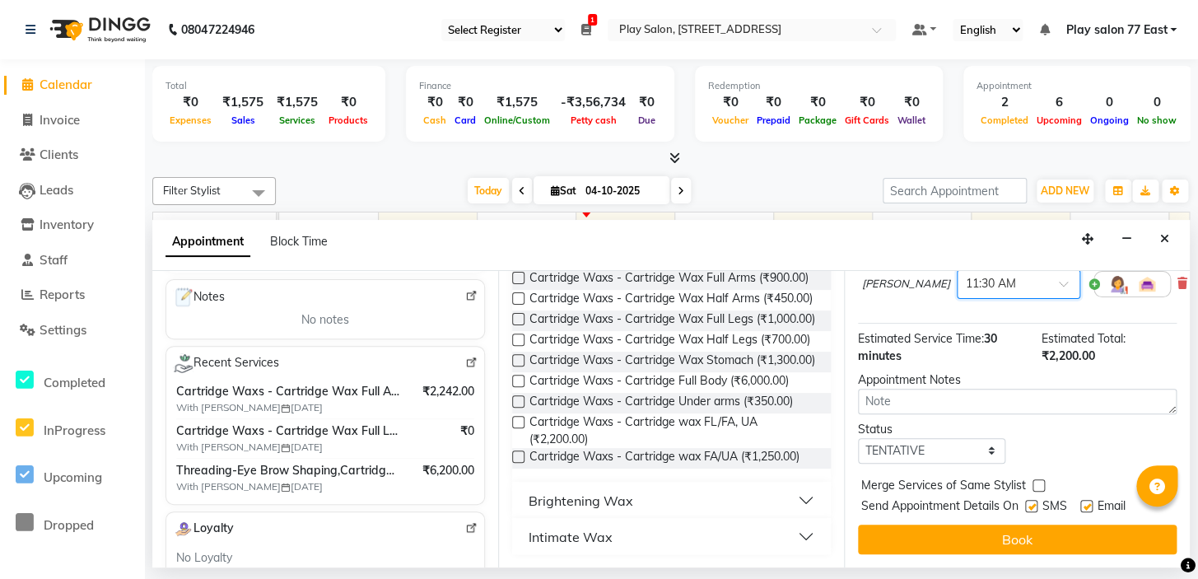
scroll to position [184, 0]
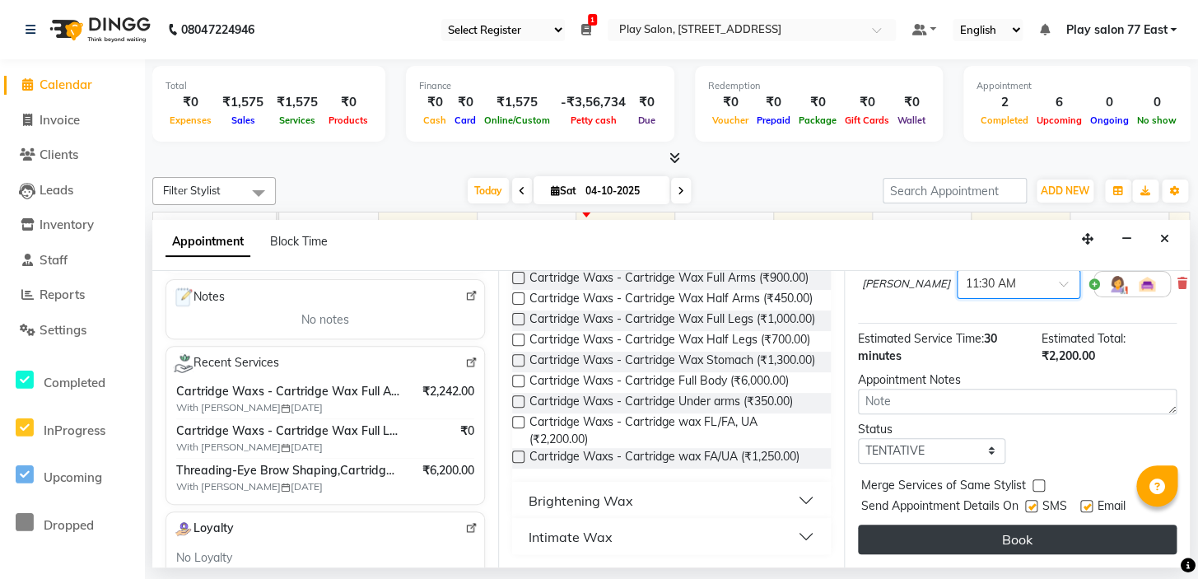
click at [1040, 524] on button "Book" at bounding box center [1017, 539] width 319 height 30
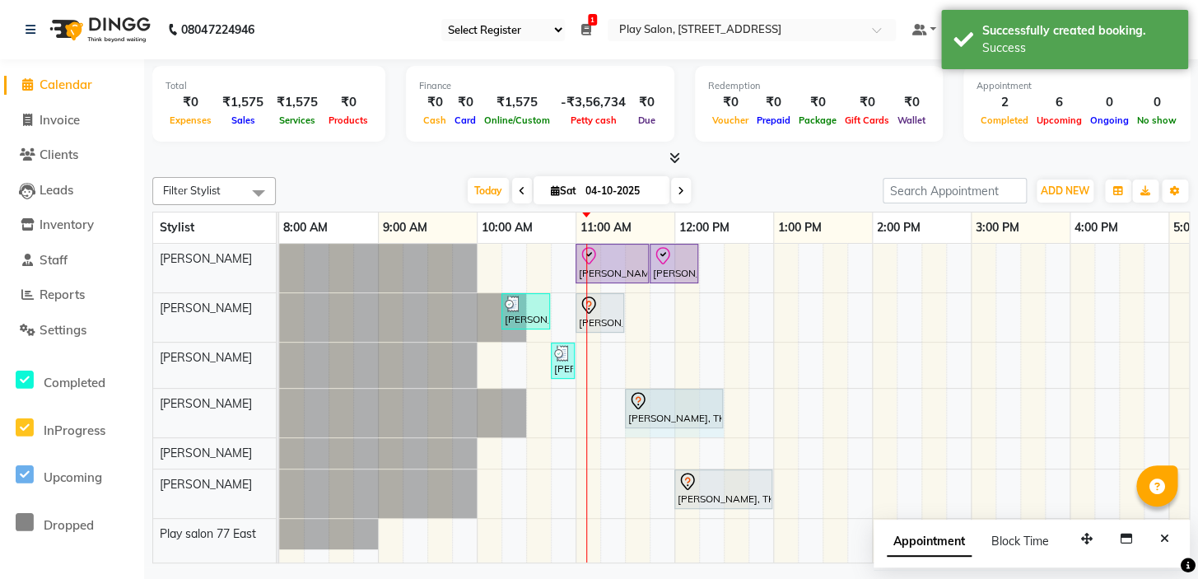
drag, startPoint x: 672, startPoint y: 398, endPoint x: 703, endPoint y: 398, distance: 31.3
click at [279, 398] on div "Vedika Goyal, TK08, 11:30 AM-12:00 PM, Cartridge Waxs - Cartridge wax FL/FA, UA…" at bounding box center [279, 413] width 0 height 49
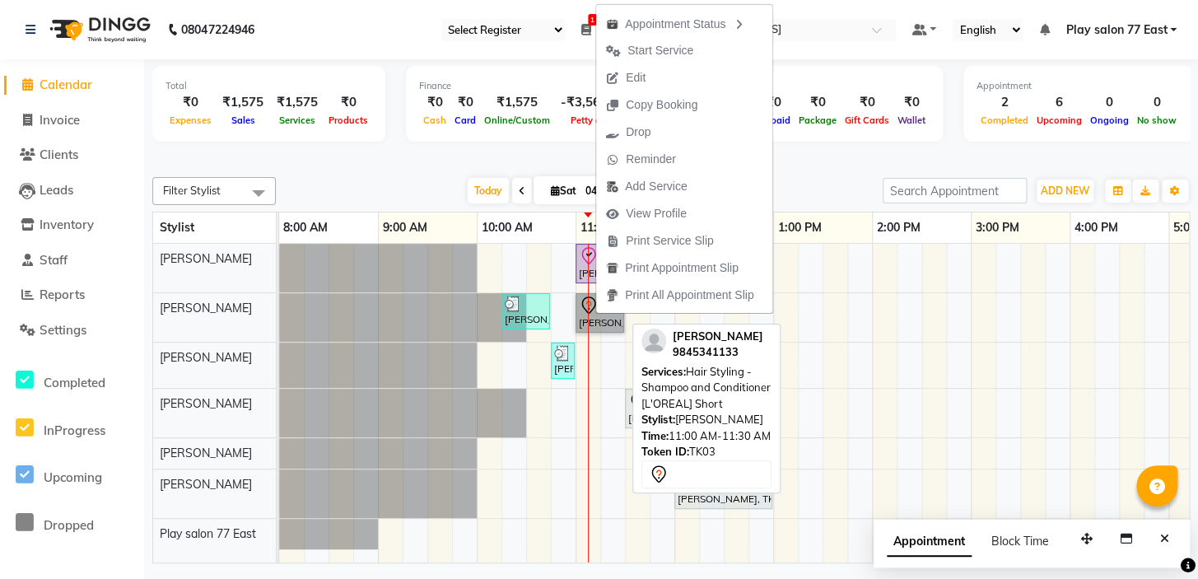
click at [592, 316] on link "[PERSON_NAME], TK03, 11:00 AM-11:30 AM, Hair Styling - Shampoo and Conditioner …" at bounding box center [599, 313] width 49 height 40
select select "7"
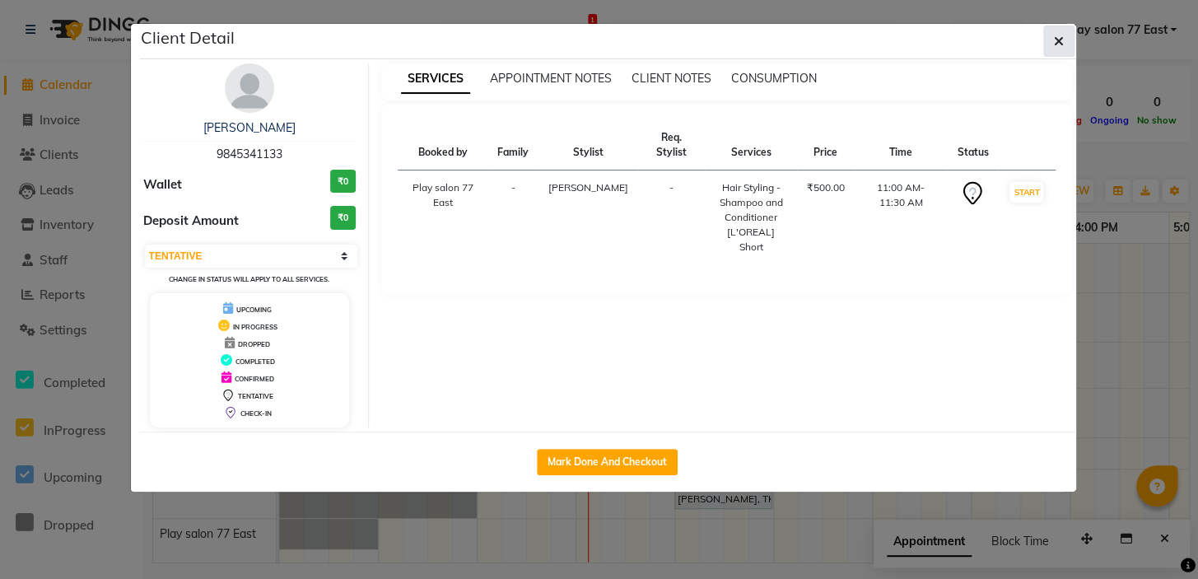
click at [1054, 40] on icon "button" at bounding box center [1059, 41] width 10 height 13
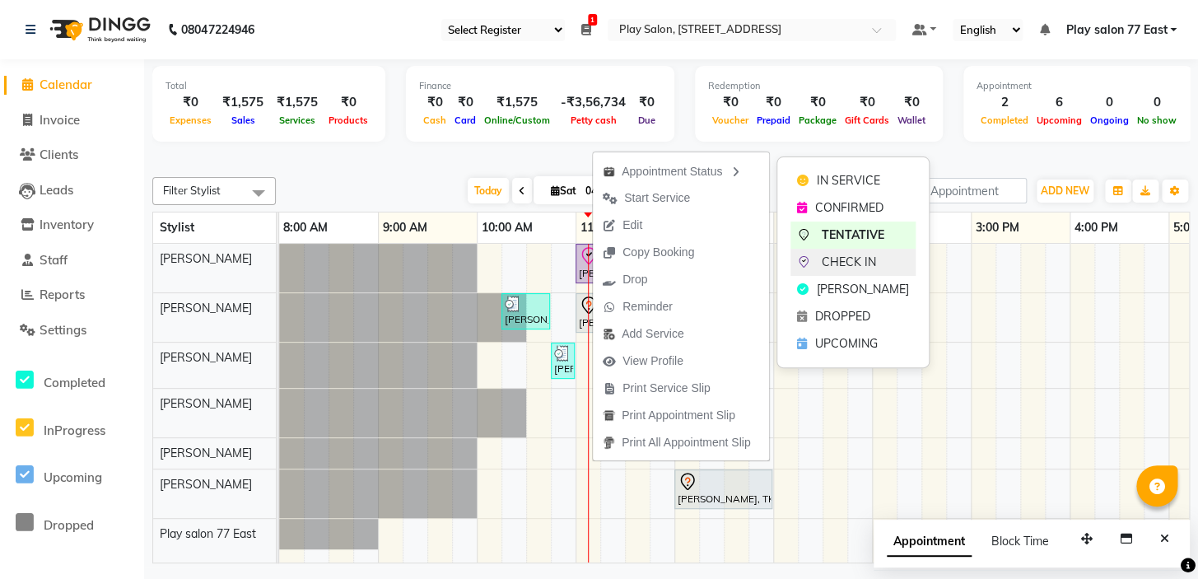
click at [858, 266] on span "CHECK IN" at bounding box center [849, 262] width 54 height 17
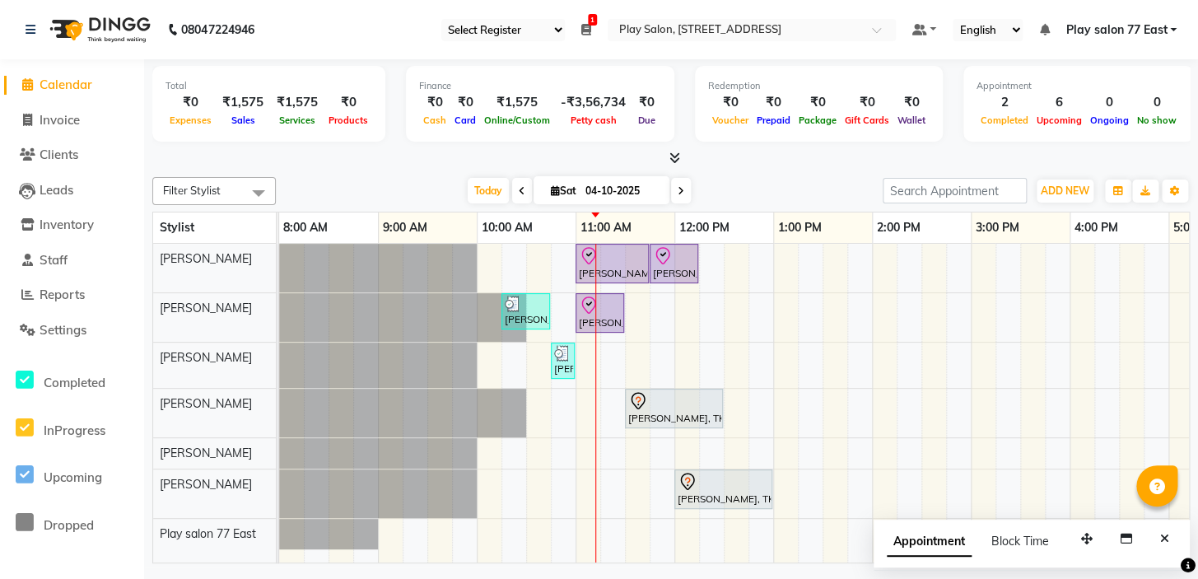
click at [519, 189] on icon at bounding box center [522, 191] width 7 height 10
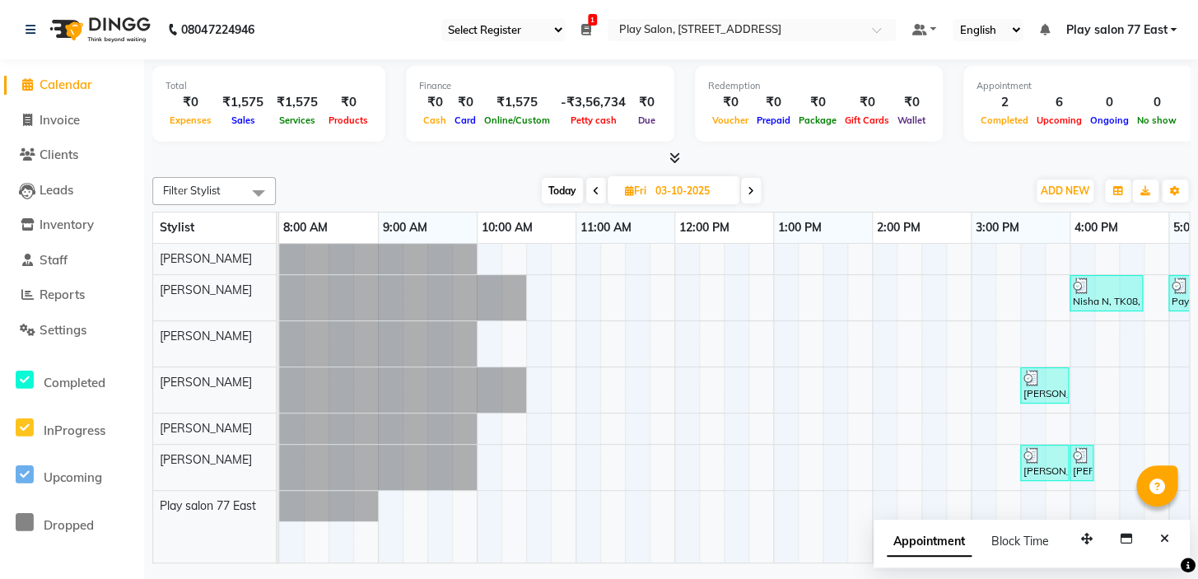
scroll to position [0, 296]
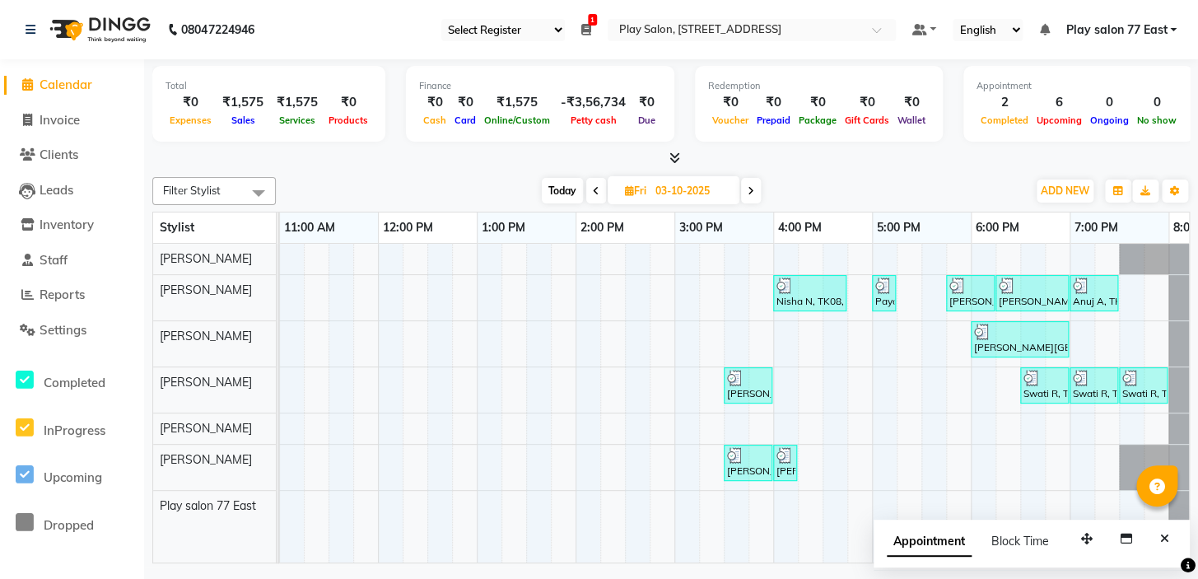
click at [600, 189] on span at bounding box center [596, 191] width 20 height 26
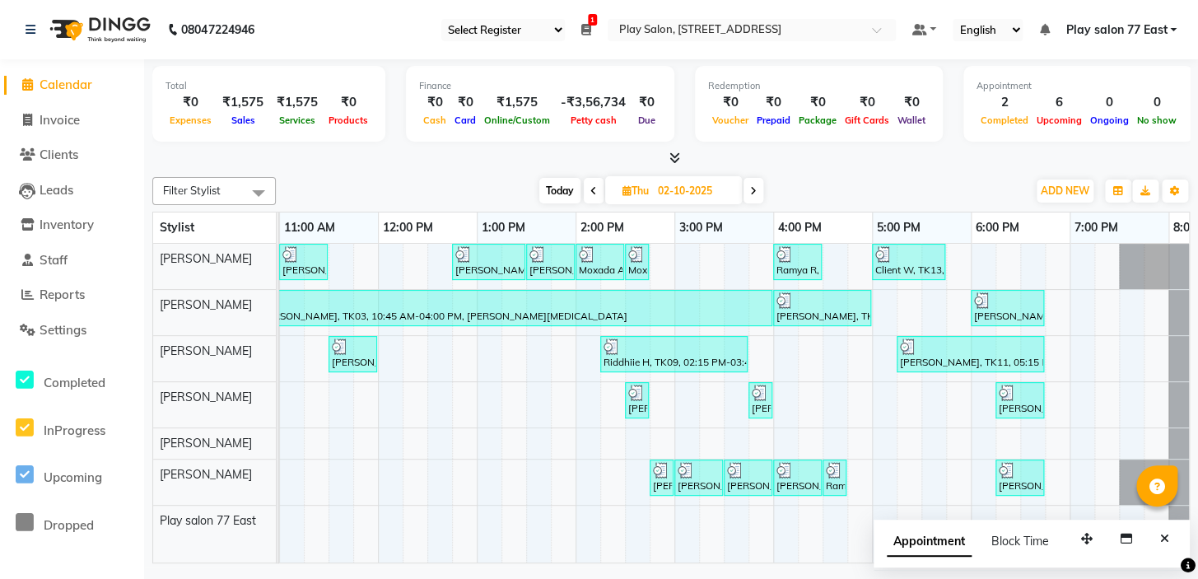
click at [757, 190] on icon at bounding box center [753, 191] width 7 height 10
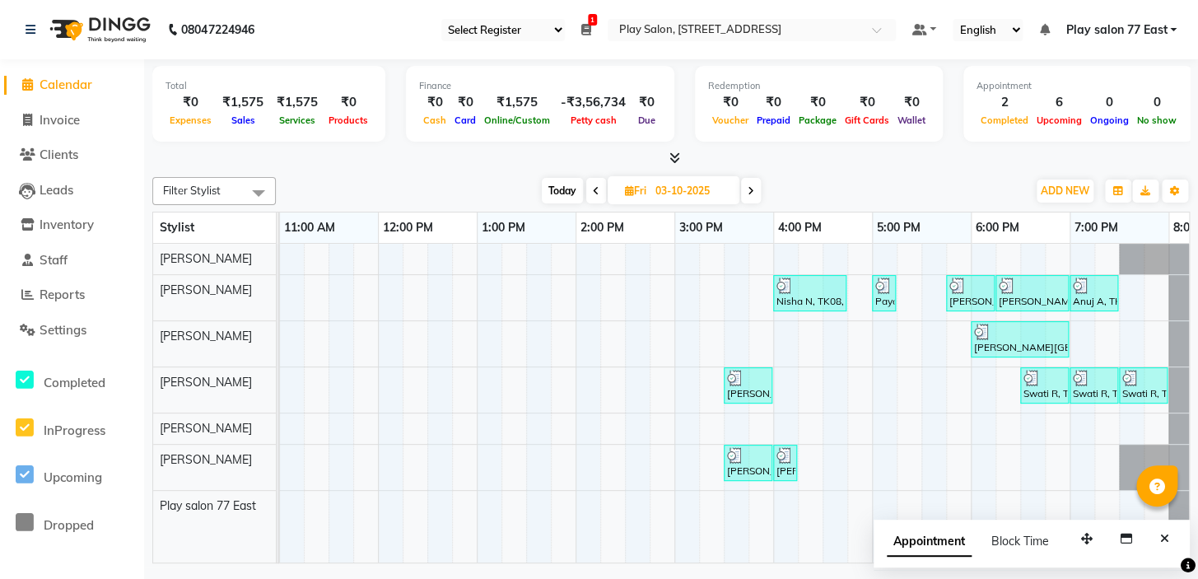
click at [757, 189] on span at bounding box center [751, 191] width 20 height 26
type input "04-10-2025"
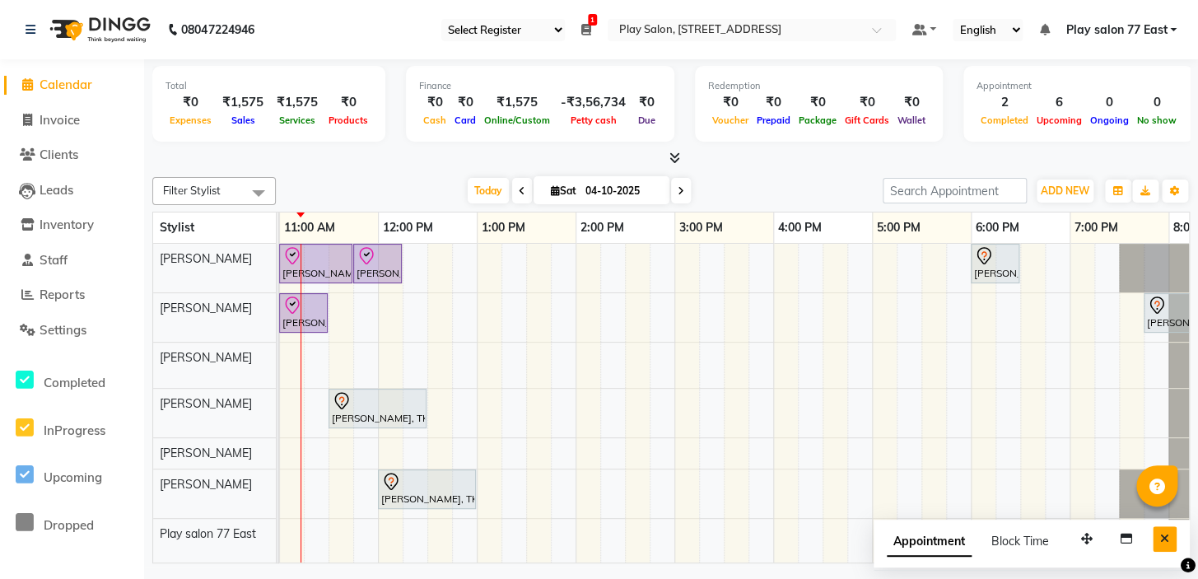
click at [1158, 538] on button "Close" at bounding box center [1165, 539] width 24 height 26
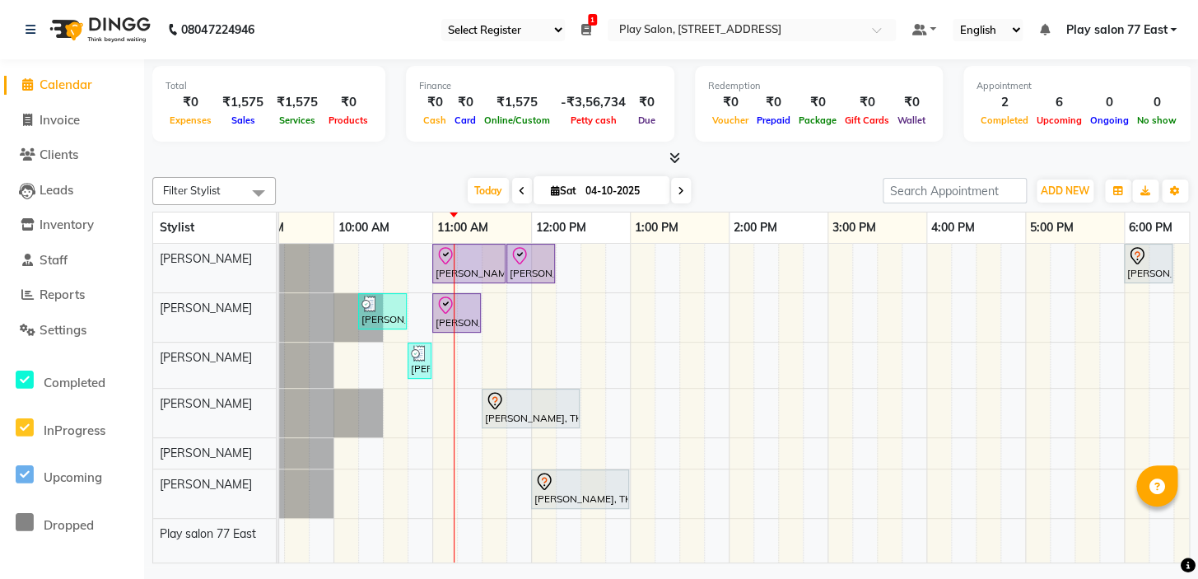
scroll to position [0, 0]
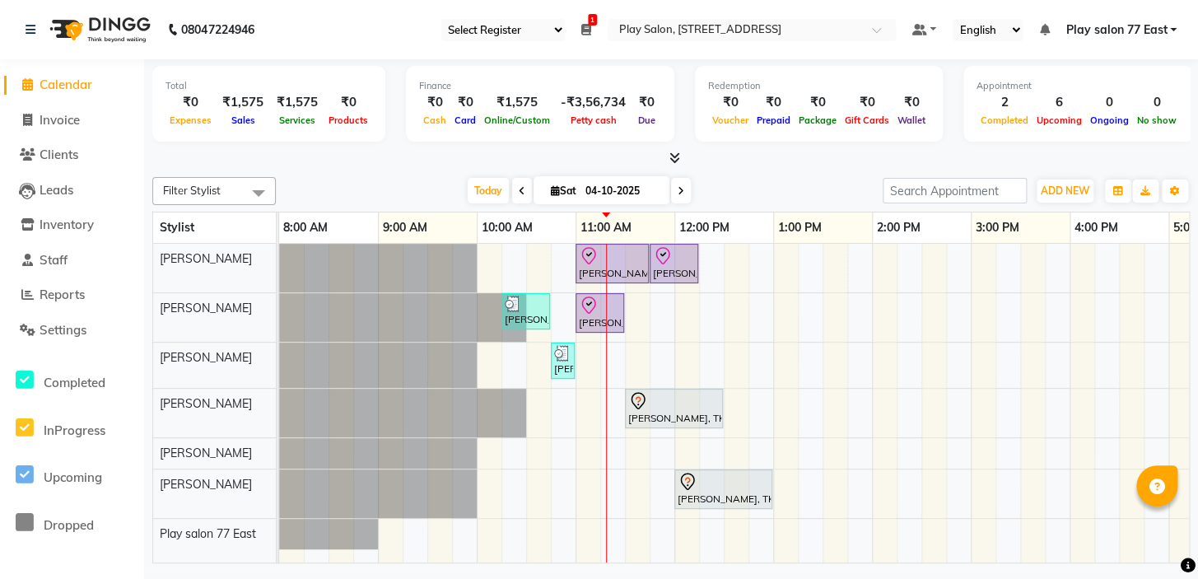
click at [788, 349] on div "Silpi Sharma, TK01, 11:00 AM-11:45 AM, Men Hair Cut - Hair Cut Men (Senior styl…" at bounding box center [921, 403] width 1284 height 319
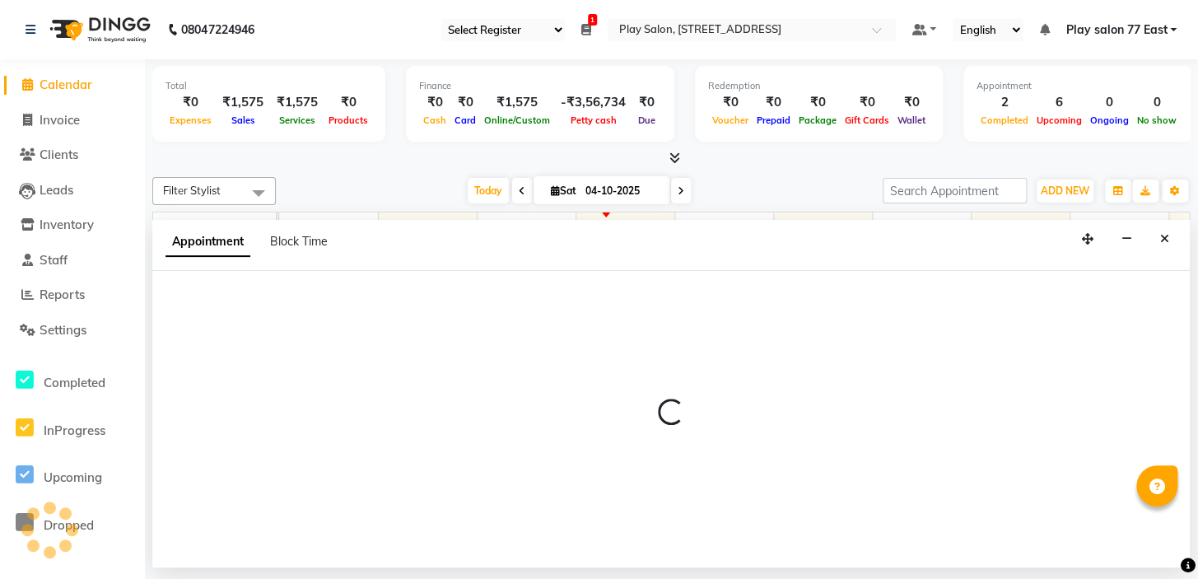
select select "84937"
select select "tentative"
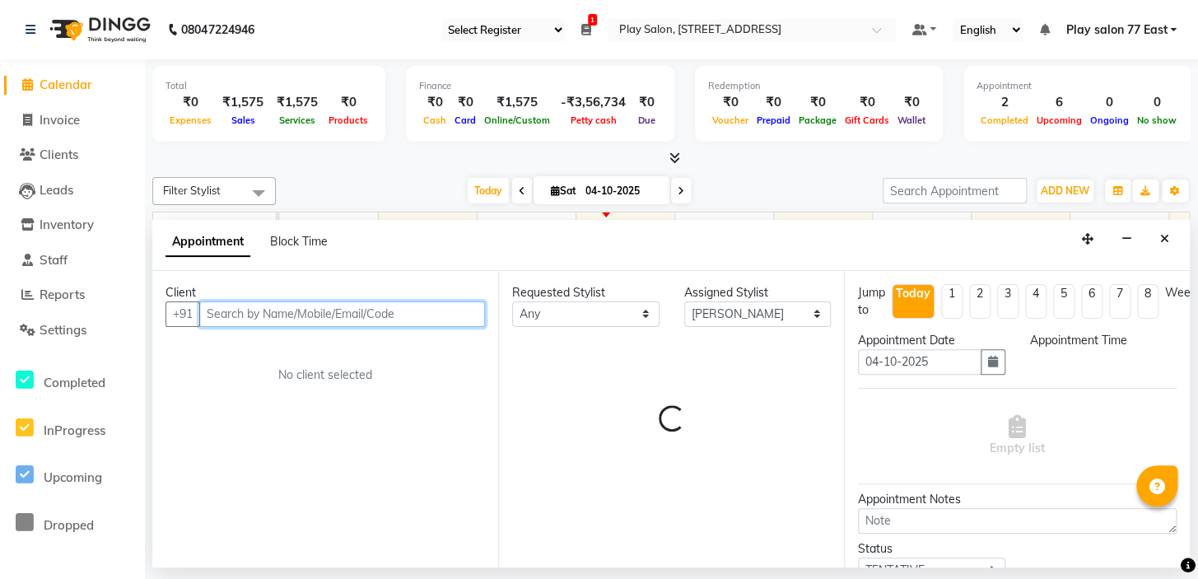
select select "780"
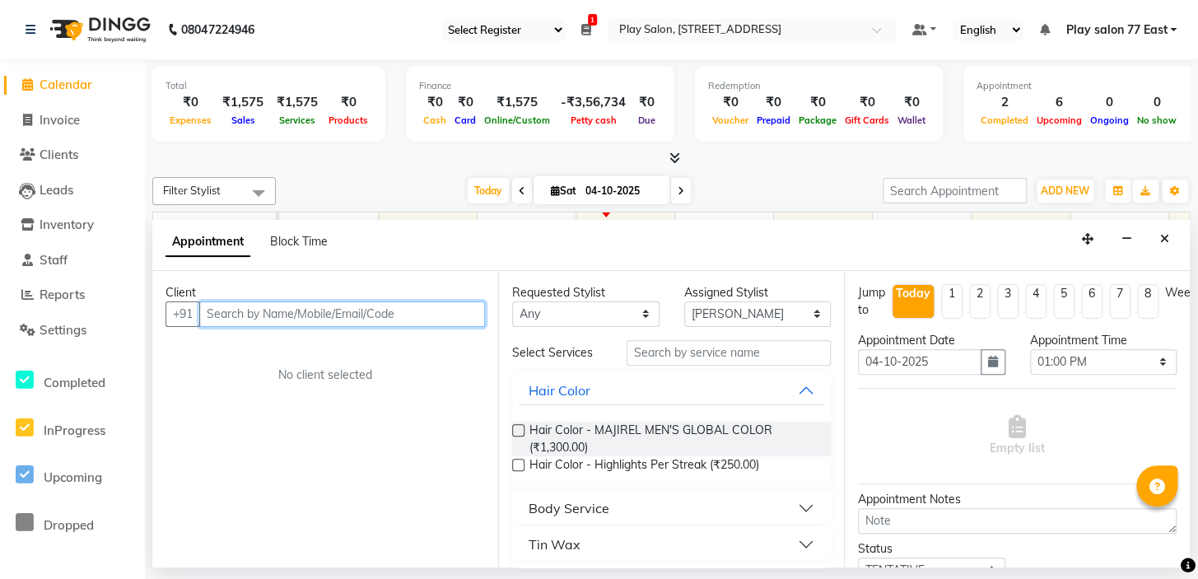
click at [226, 313] on input "text" at bounding box center [342, 314] width 286 height 26
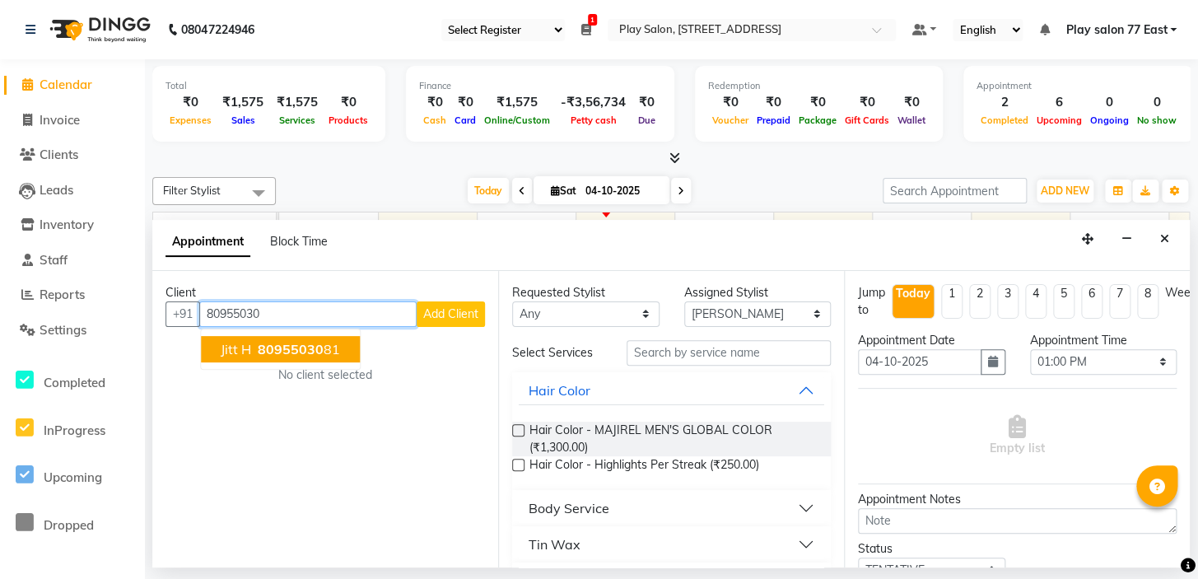
click at [268, 341] on span "80955030" at bounding box center [291, 349] width 66 height 16
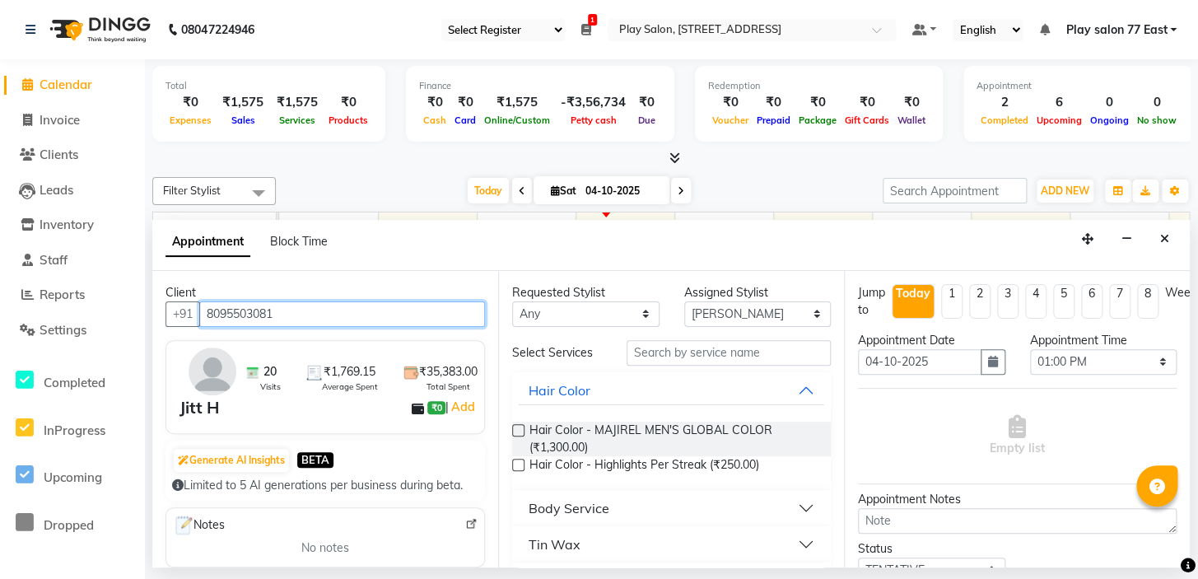
type input "8095503081"
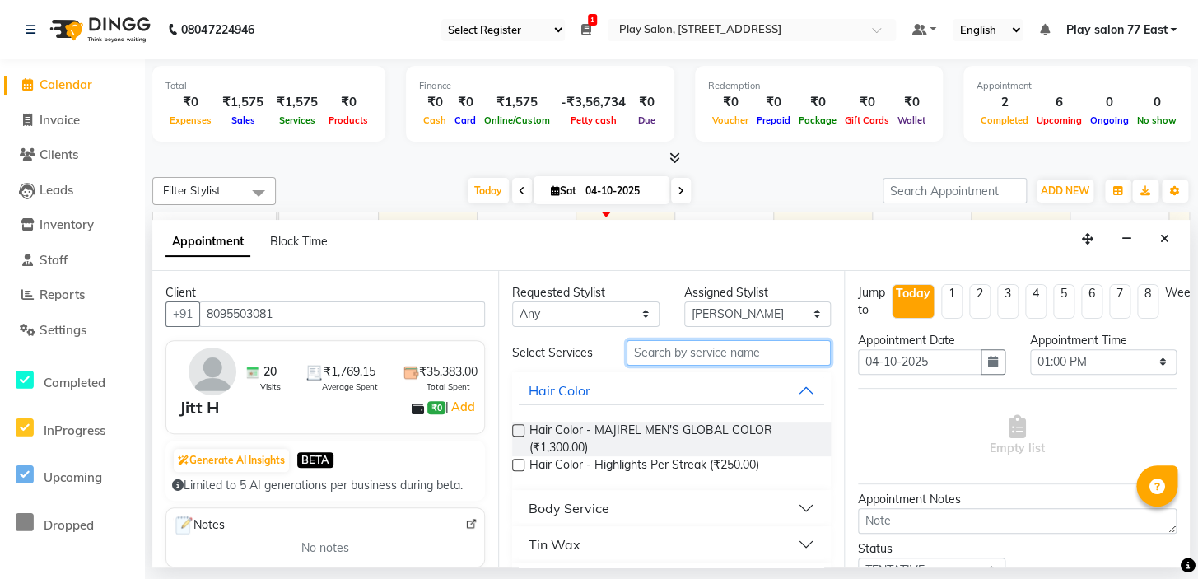
click at [658, 353] on input "text" at bounding box center [729, 353] width 204 height 26
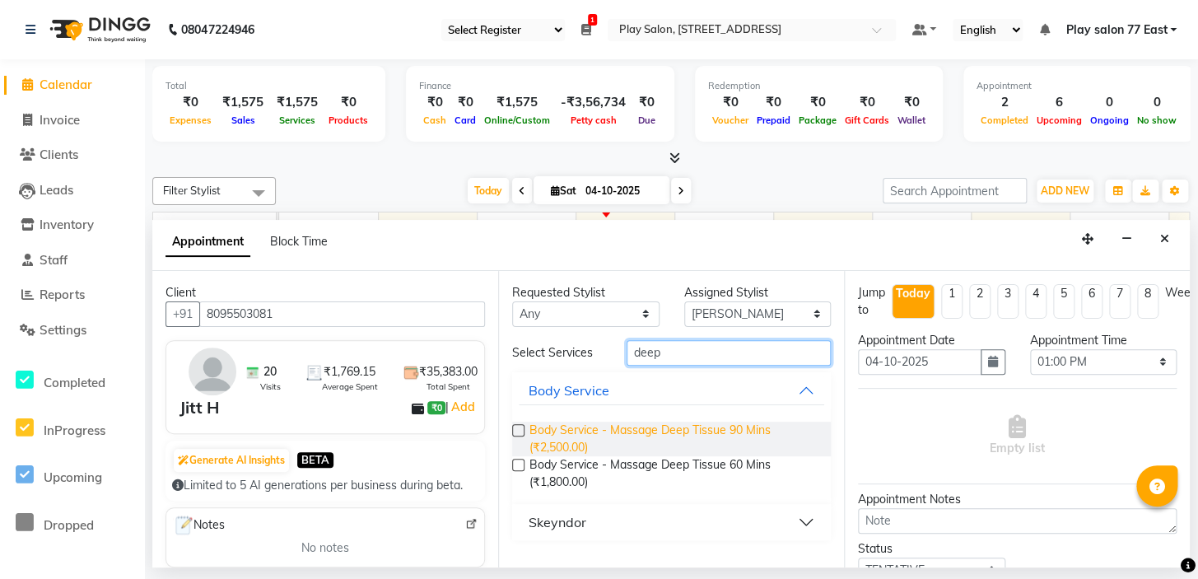
type input "deep"
click at [646, 435] on span "Body Service - Massage Deep Tissue 90 Mins (₹2,500.00)" at bounding box center [673, 439] width 288 height 35
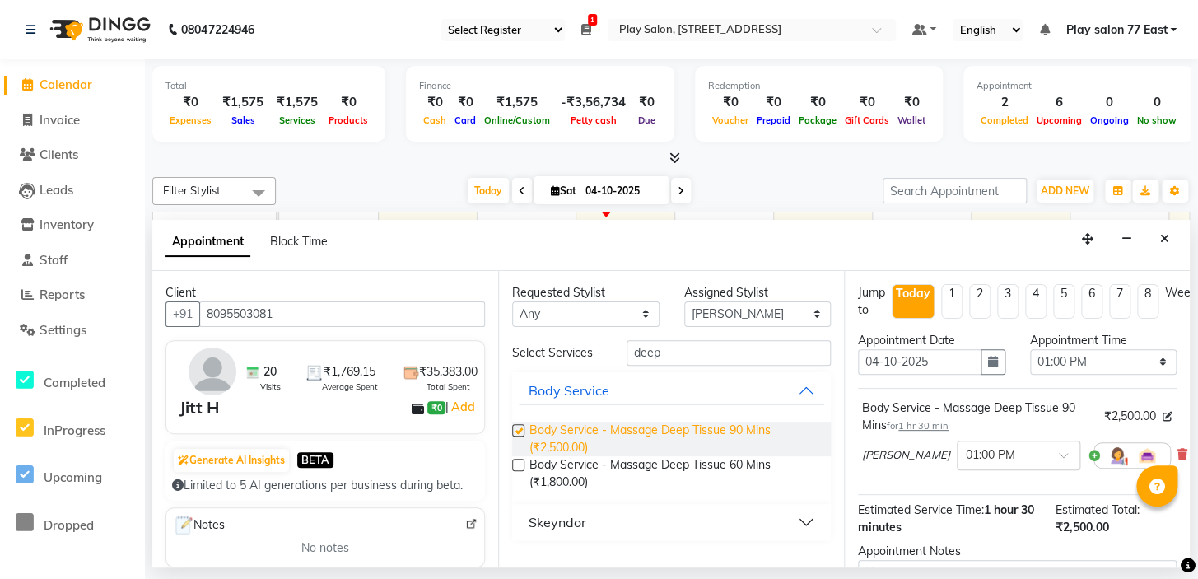
checkbox input "false"
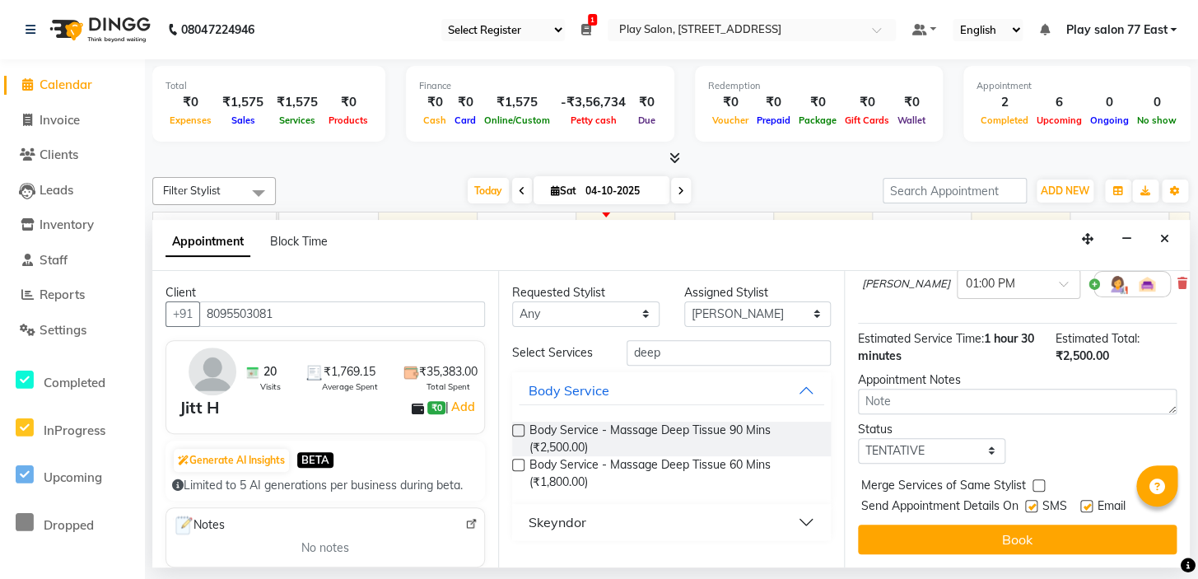
scroll to position [184, 0]
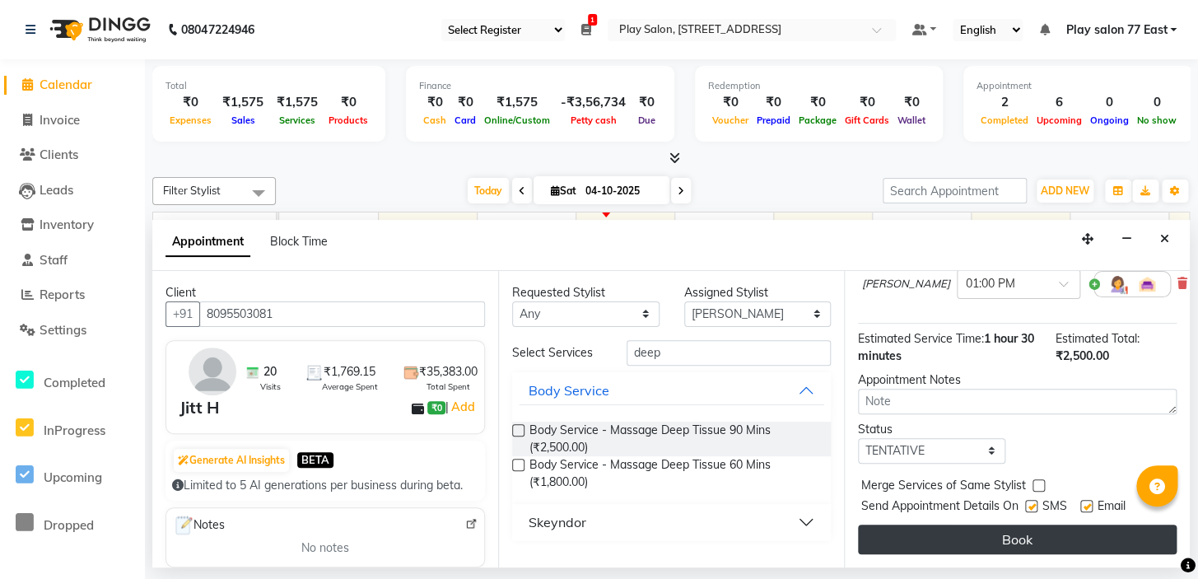
click at [1023, 524] on button "Book" at bounding box center [1017, 539] width 319 height 30
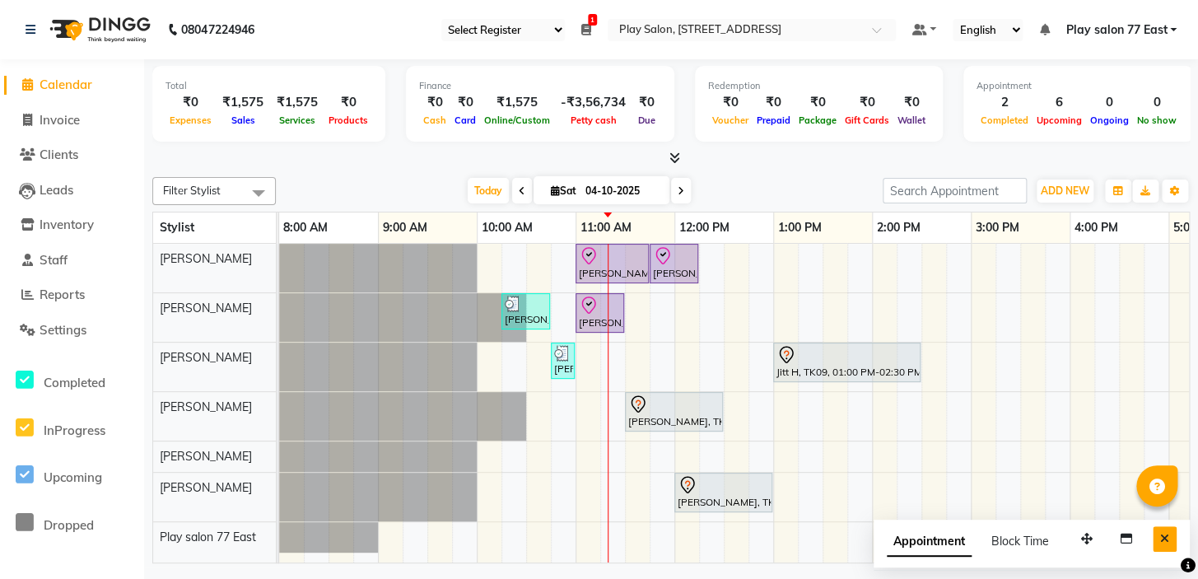
click at [1166, 537] on icon "Close" at bounding box center [1164, 539] width 9 height 12
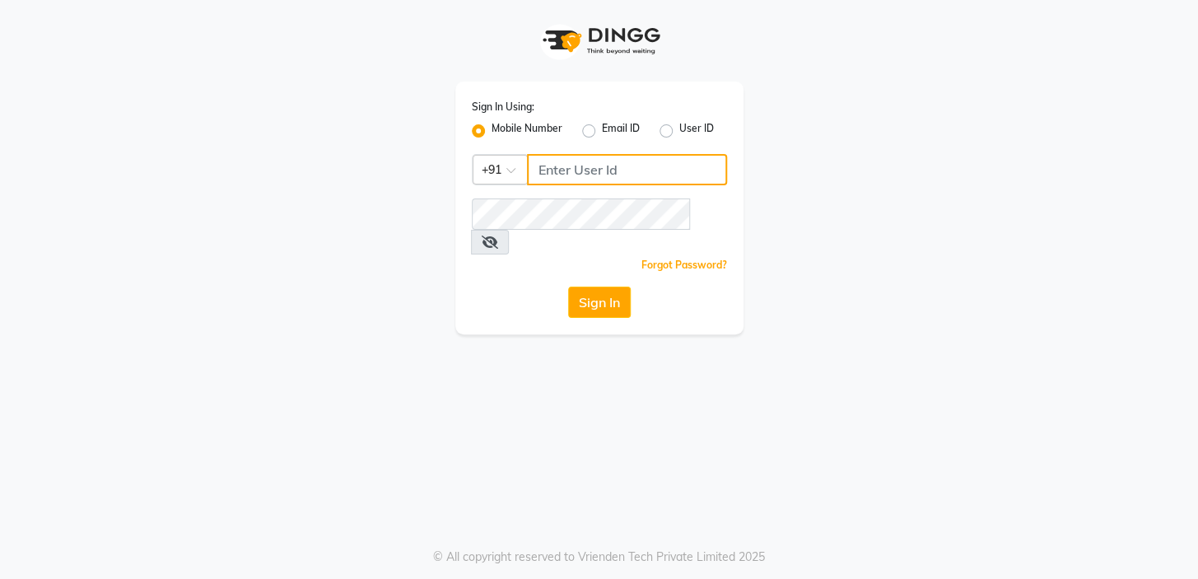
click at [546, 176] on input "Username" at bounding box center [627, 169] width 200 height 31
drag, startPoint x: 631, startPoint y: 169, endPoint x: 535, endPoint y: 175, distance: 96.5
click at [535, 175] on input "9606078828" at bounding box center [627, 169] width 200 height 31
type input "9606078828"
click at [597, 291] on button "Sign In" at bounding box center [599, 301] width 63 height 31
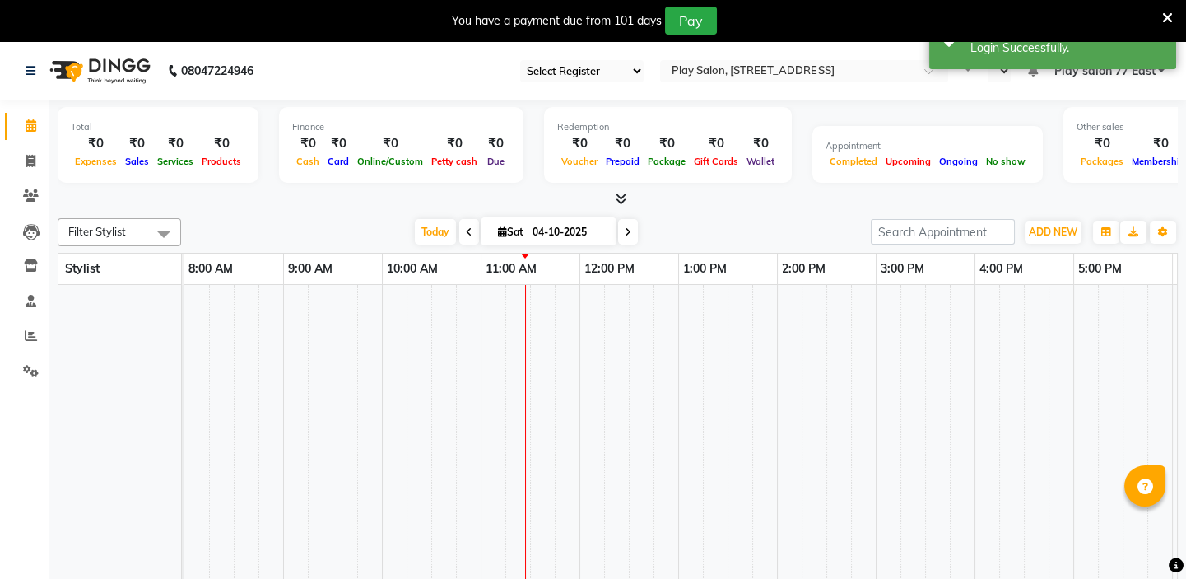
select select "95"
select select "en"
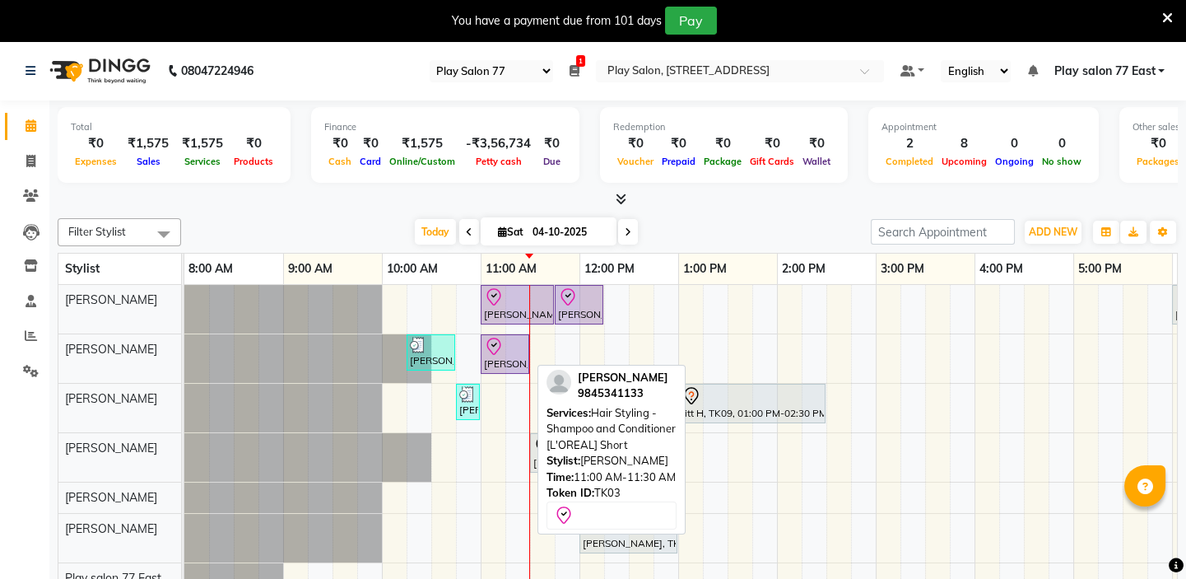
click at [497, 352] on icon at bounding box center [494, 347] width 20 height 20
select select "8"
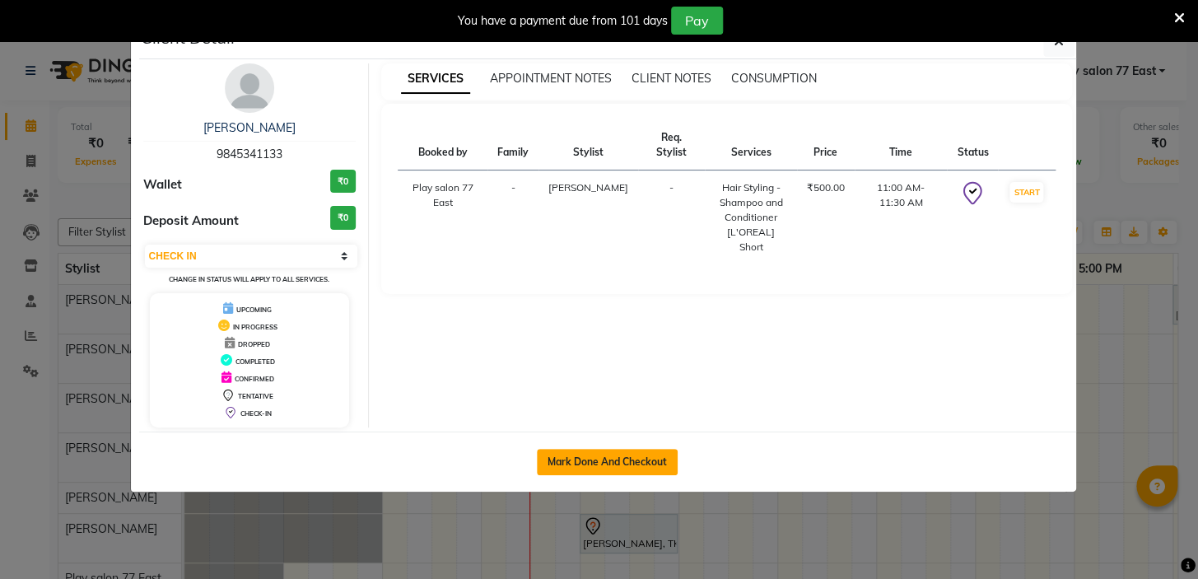
click at [609, 449] on button "Mark Done And Checkout" at bounding box center [607, 462] width 141 height 26
select select "service"
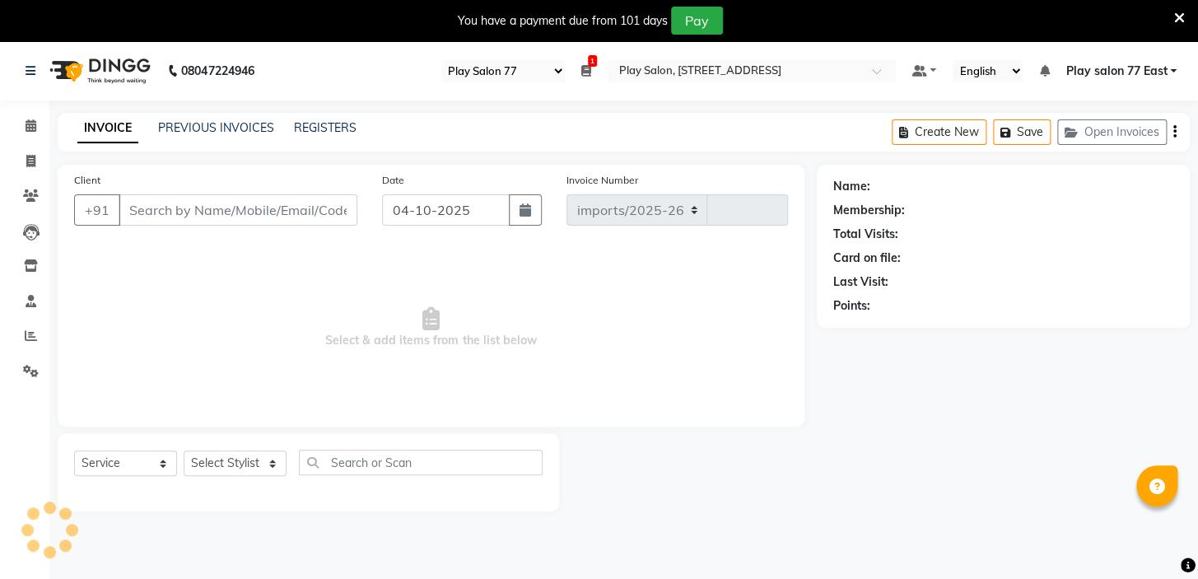
select select "8547"
type input "1122"
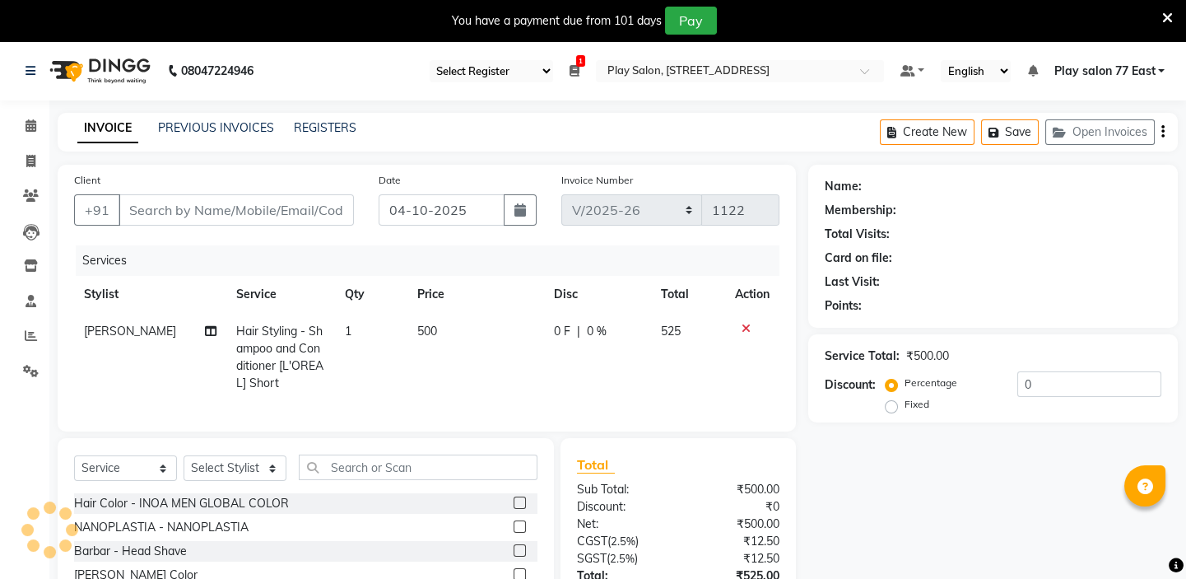
type input "9845341133"
select select "84936"
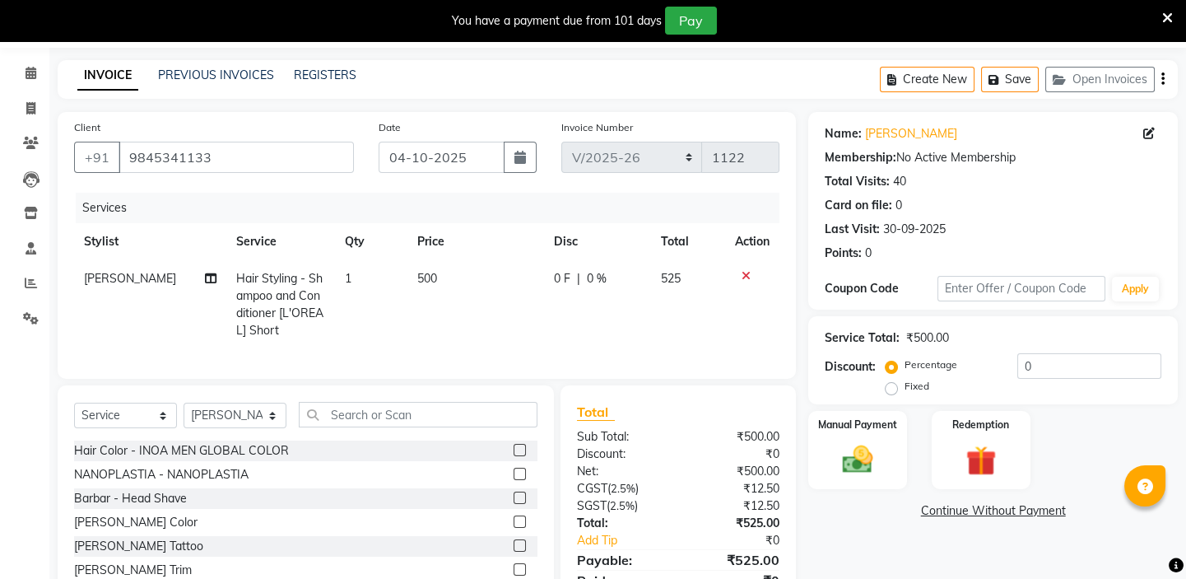
scroll to position [74, 0]
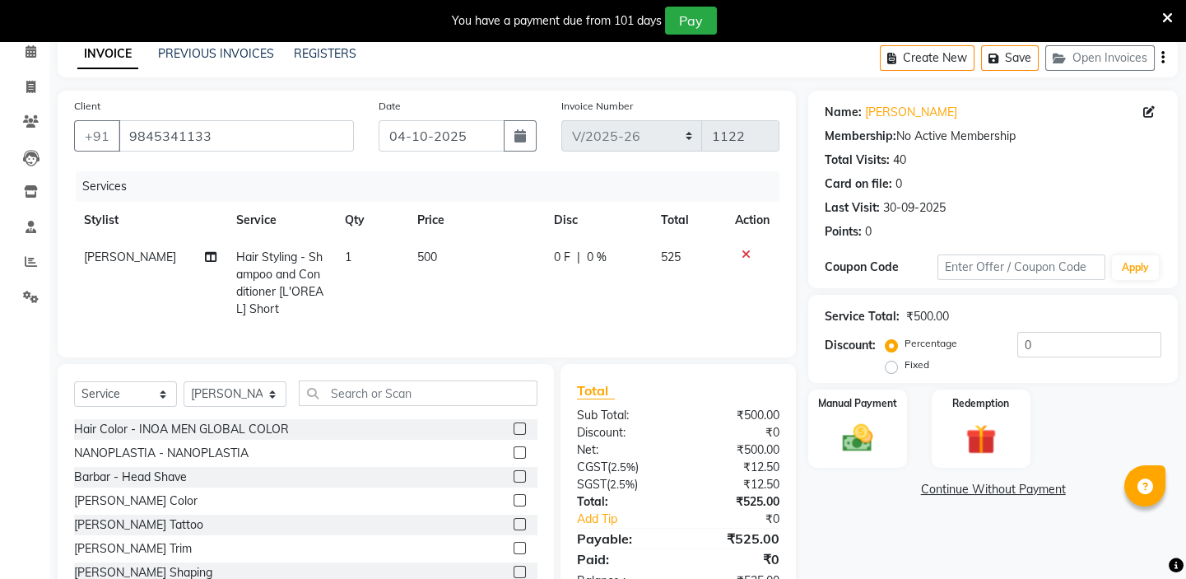
click at [868, 518] on div "Name: Sonal Goyal Membership: No Active Membership Total Visits: 40 Card on fil…" at bounding box center [999, 349] width 382 height 516
click at [870, 453] on img at bounding box center [857, 438] width 51 height 36
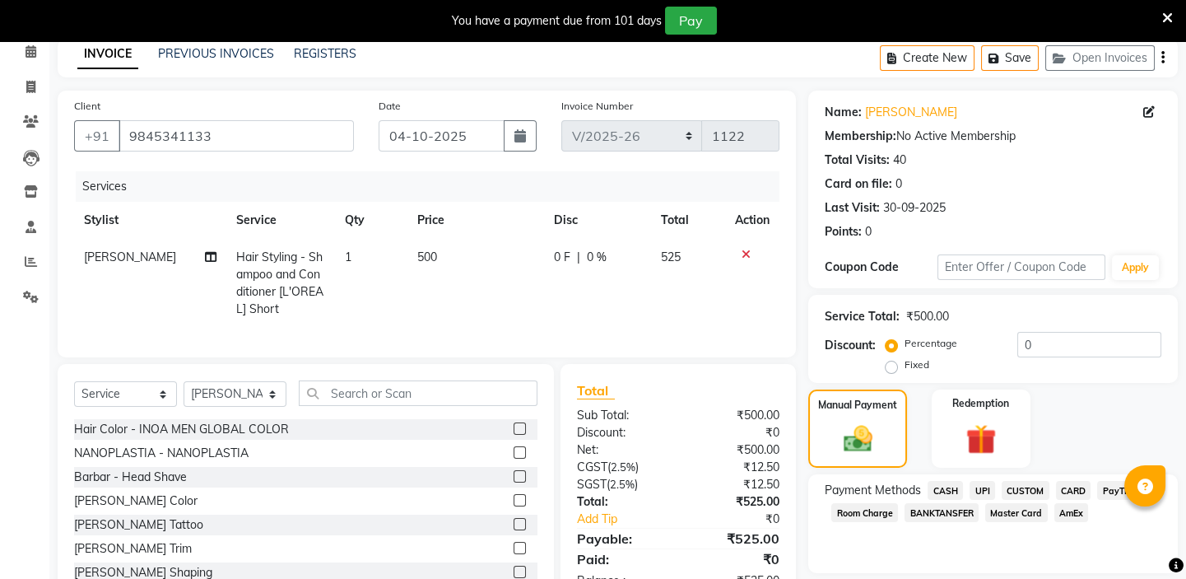
click at [950, 487] on span "CASH" at bounding box center [945, 490] width 35 height 19
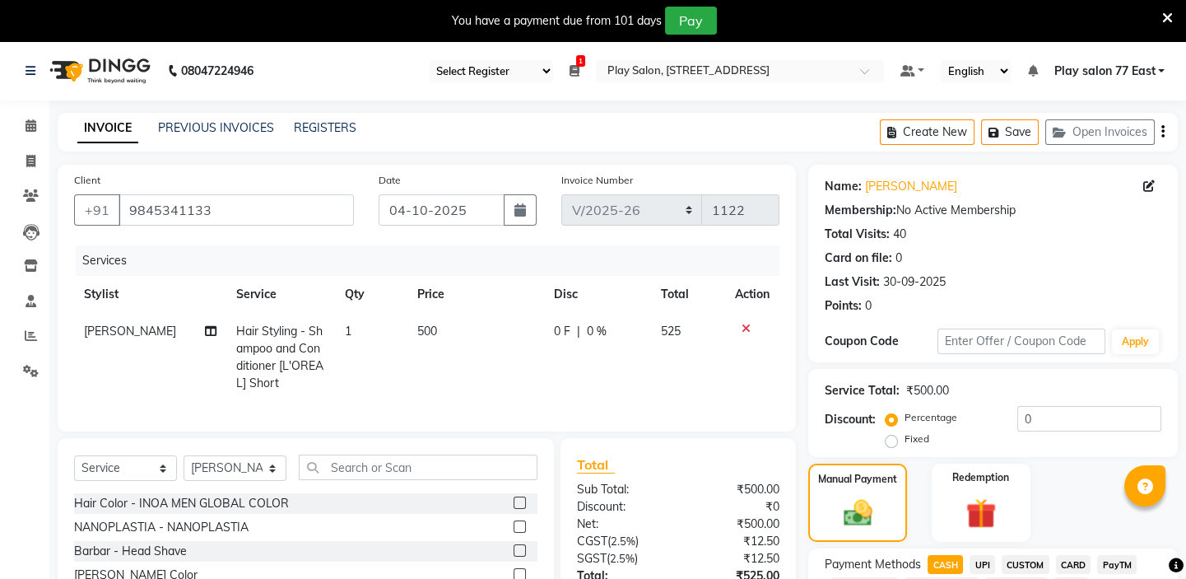
scroll to position [173, 0]
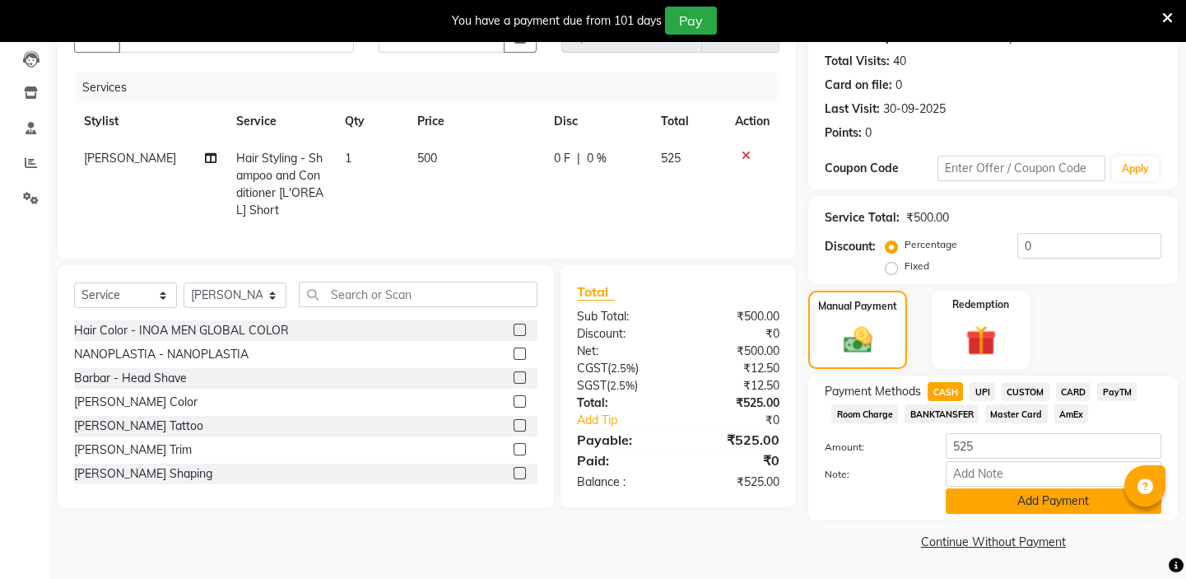
click at [1046, 501] on button "Add Payment" at bounding box center [1054, 501] width 216 height 26
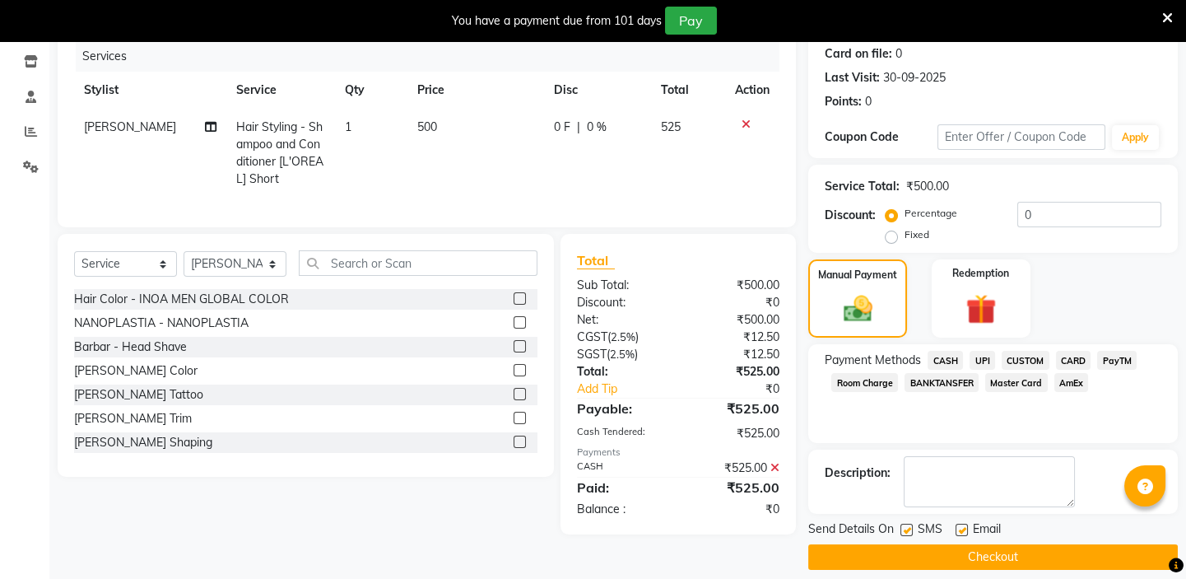
scroll to position [219, 0]
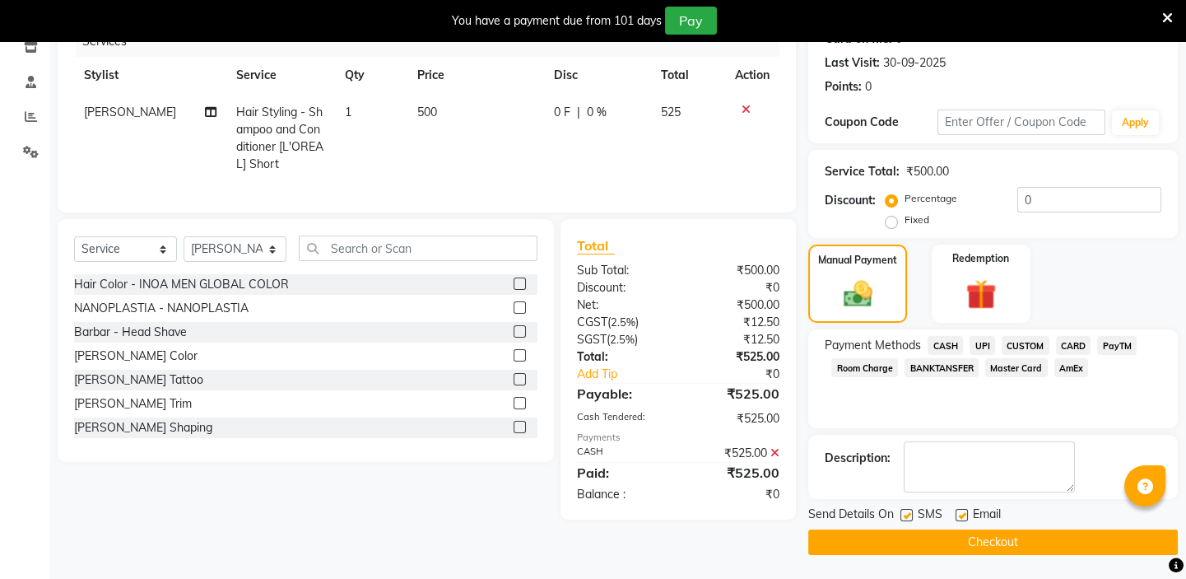
click at [976, 536] on button "Checkout" at bounding box center [993, 542] width 370 height 26
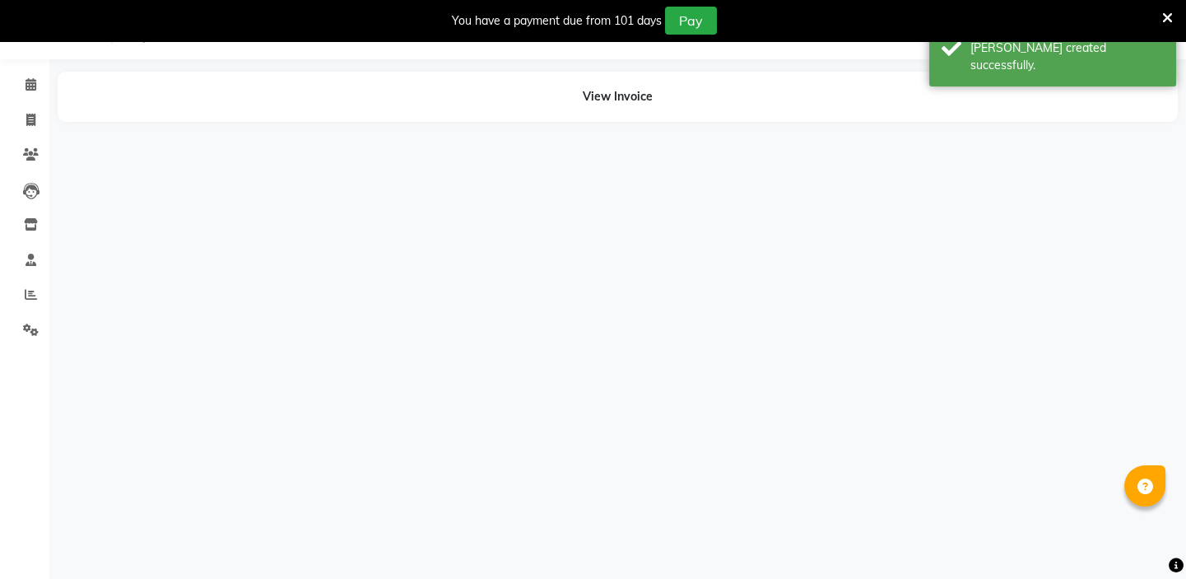
scroll to position [41, 0]
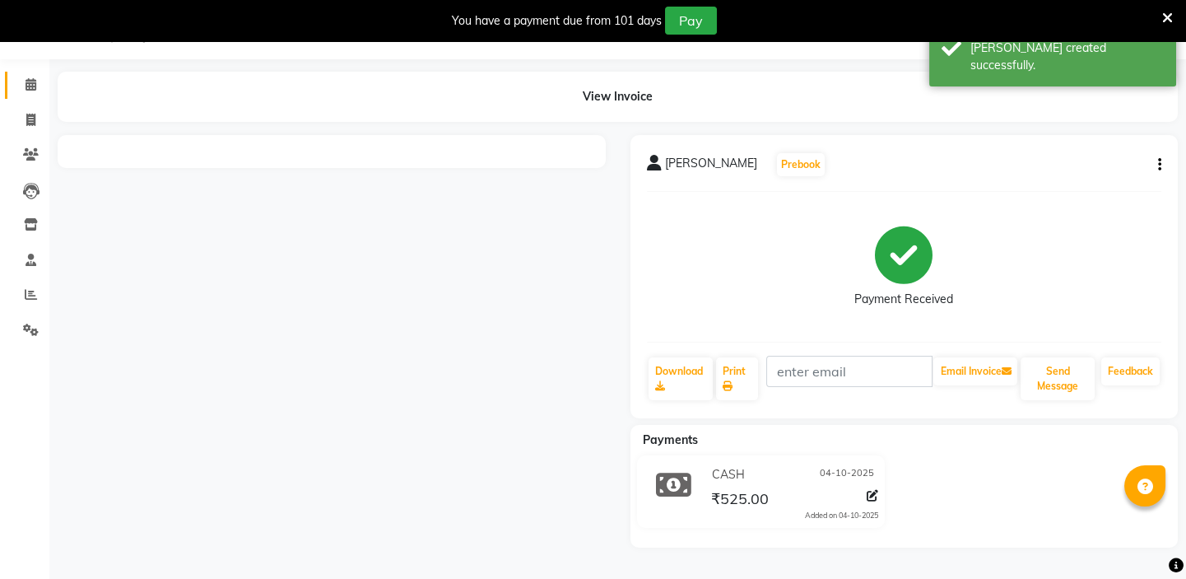
click at [27, 83] on icon at bounding box center [31, 84] width 11 height 12
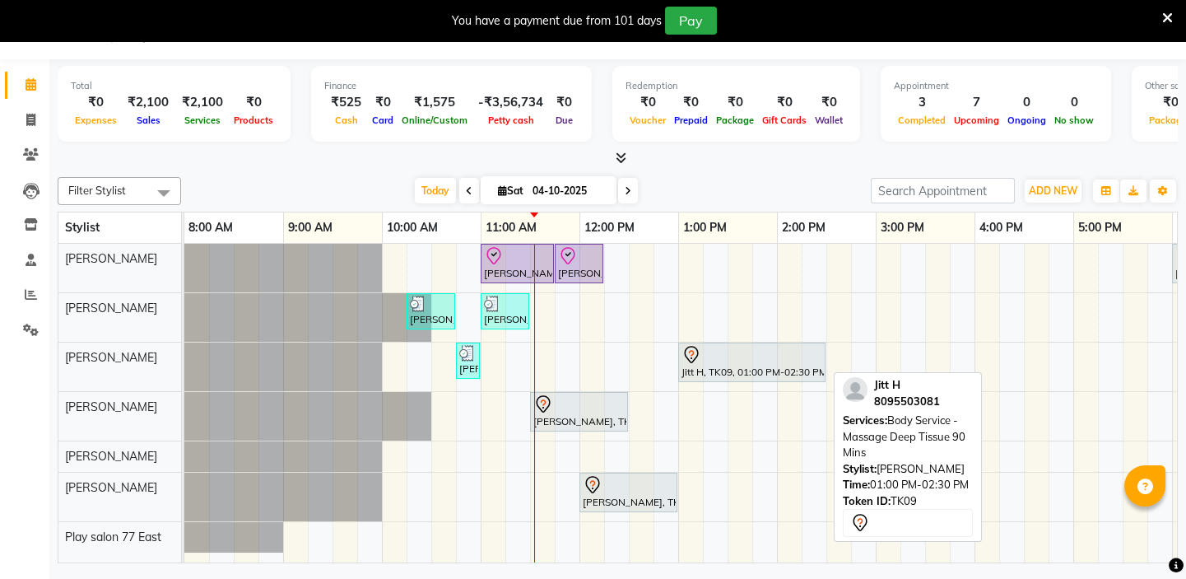
click at [715, 365] on div "Jitt H, TK09, 01:00 PM-02:30 PM, Body Service - Massage Deep Tissue 90 Mins" at bounding box center [752, 362] width 144 height 35
select select "7"
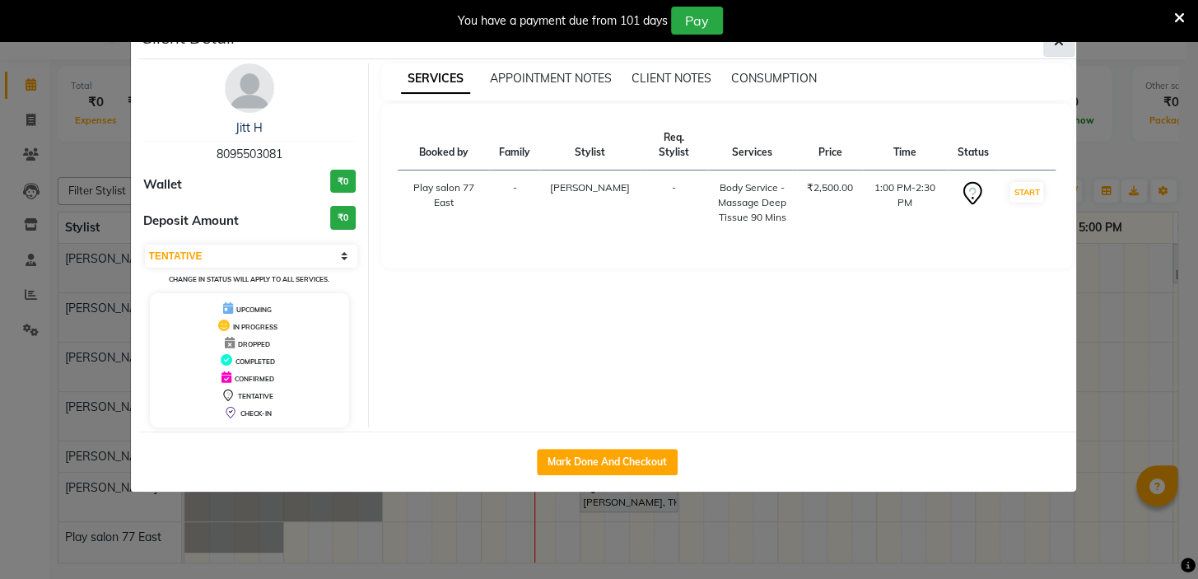
click at [1063, 42] on button "button" at bounding box center [1058, 41] width 31 height 31
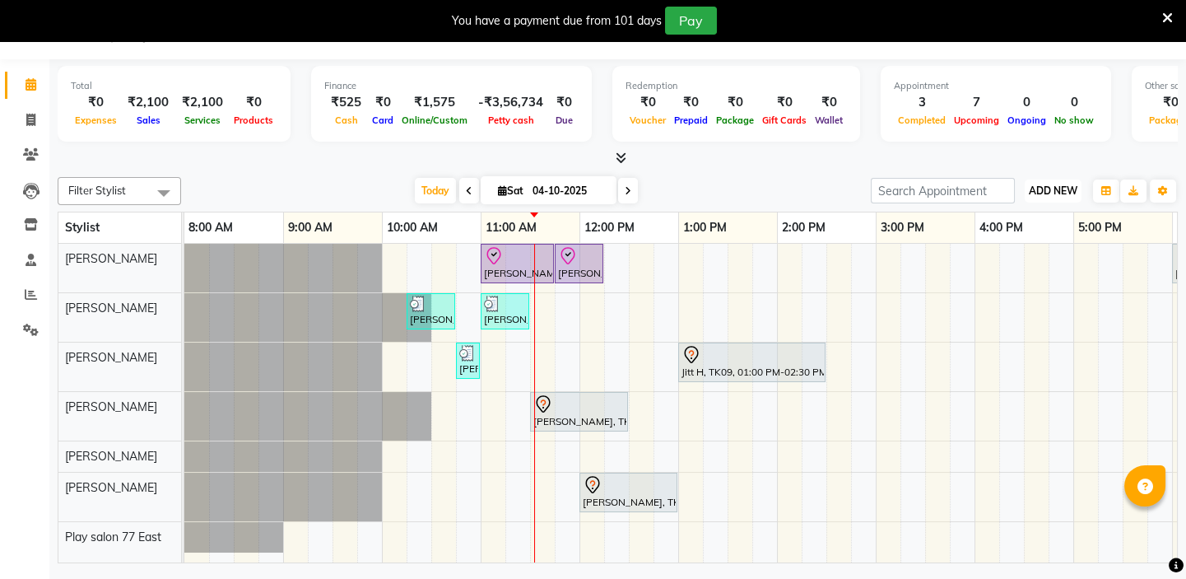
click at [1045, 186] on span "ADD NEW" at bounding box center [1053, 190] width 49 height 12
drag, startPoint x: 999, startPoint y: 220, endPoint x: 223, endPoint y: 174, distance: 777.7
click at [995, 220] on button "Add Appointment" at bounding box center [1016, 221] width 130 height 21
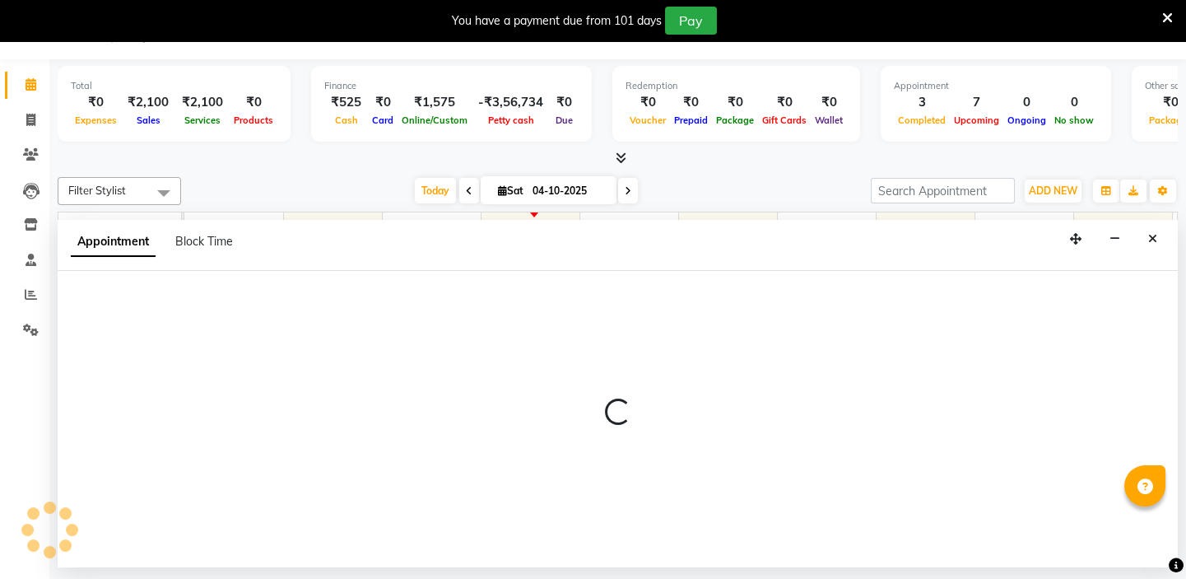
select select "tentative"
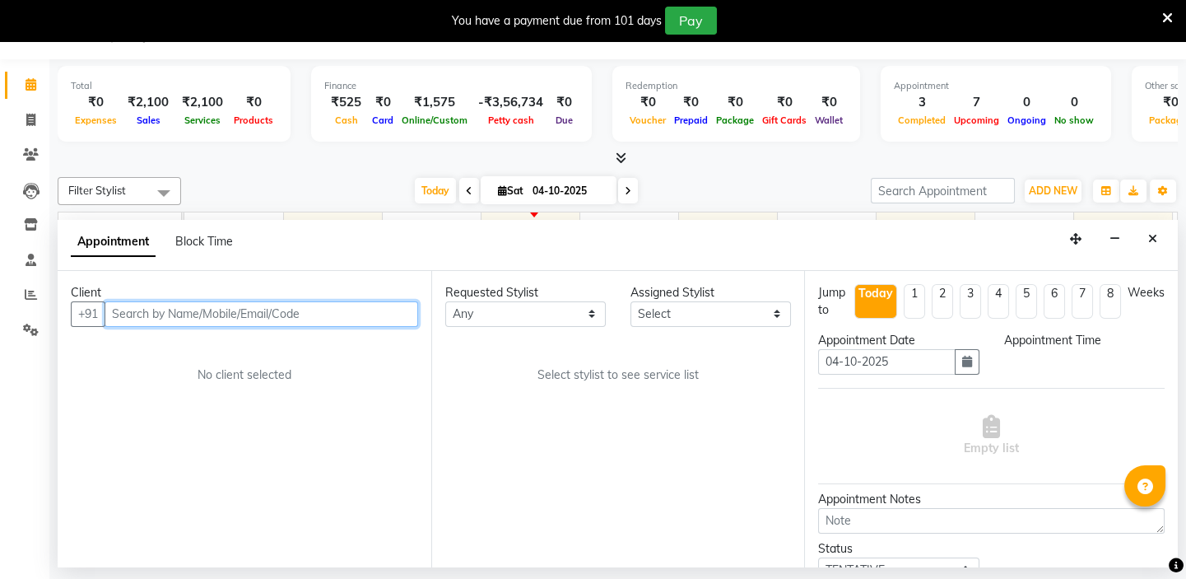
select select "540"
click at [149, 305] on input "text" at bounding box center [262, 314] width 314 height 26
type input "k"
paste input "70390 97977"
click at [146, 306] on input "70390 97977" at bounding box center [227, 314] width 245 height 26
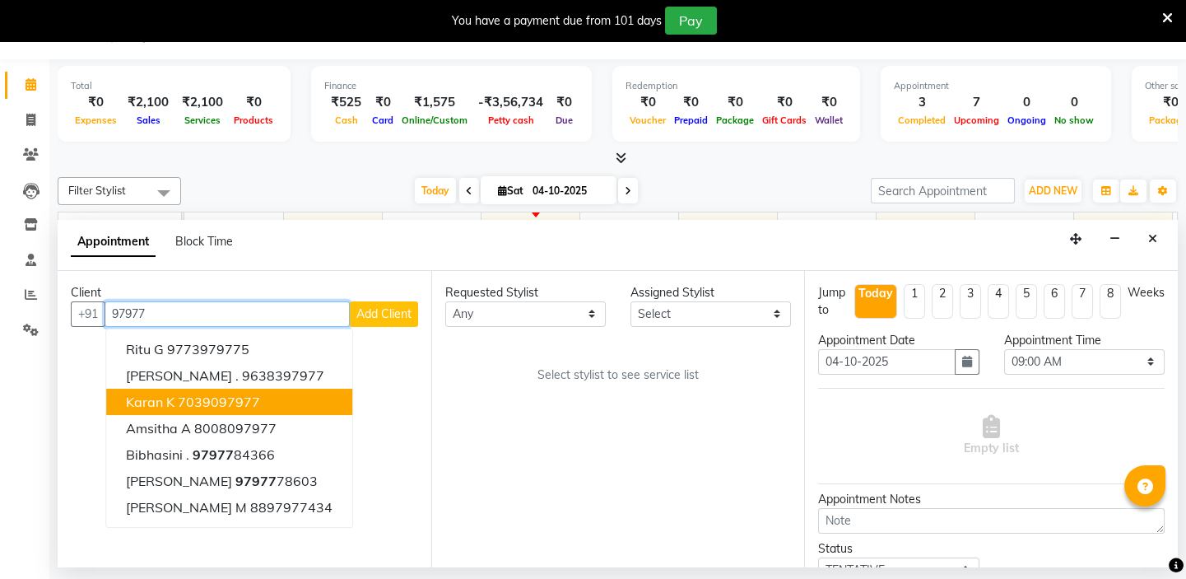
click at [247, 403] on ngb-highlight "7039097977" at bounding box center [219, 402] width 82 height 16
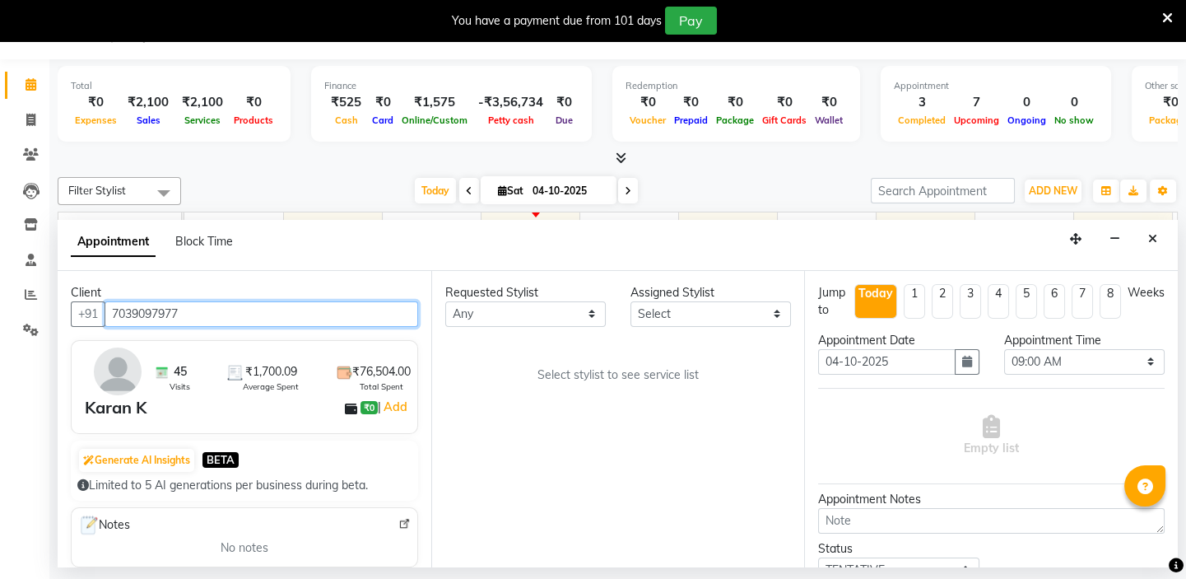
type input "7039097977"
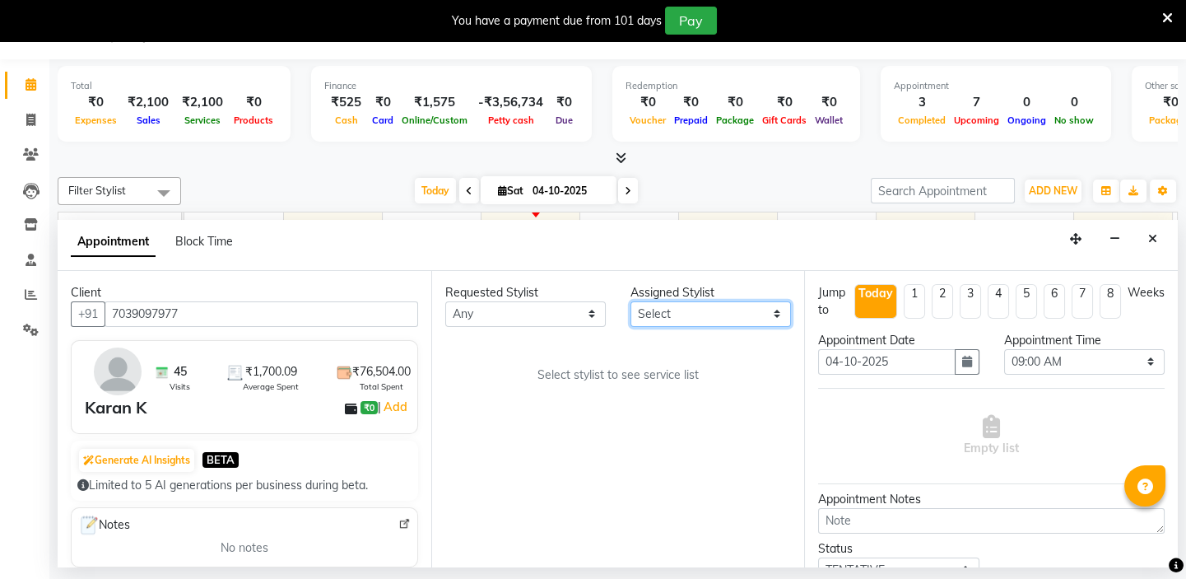
click at [648, 312] on select "Select Caroline Shimrah Manisha Gurung Play salon 77 East Raheem Ali Sanju Lepc…" at bounding box center [711, 314] width 161 height 26
select select "84935"
click at [631, 301] on select "Select Caroline Shimrah Manisha Gurung Play salon 77 East Raheem Ali Sanju Lepc…" at bounding box center [711, 314] width 161 height 26
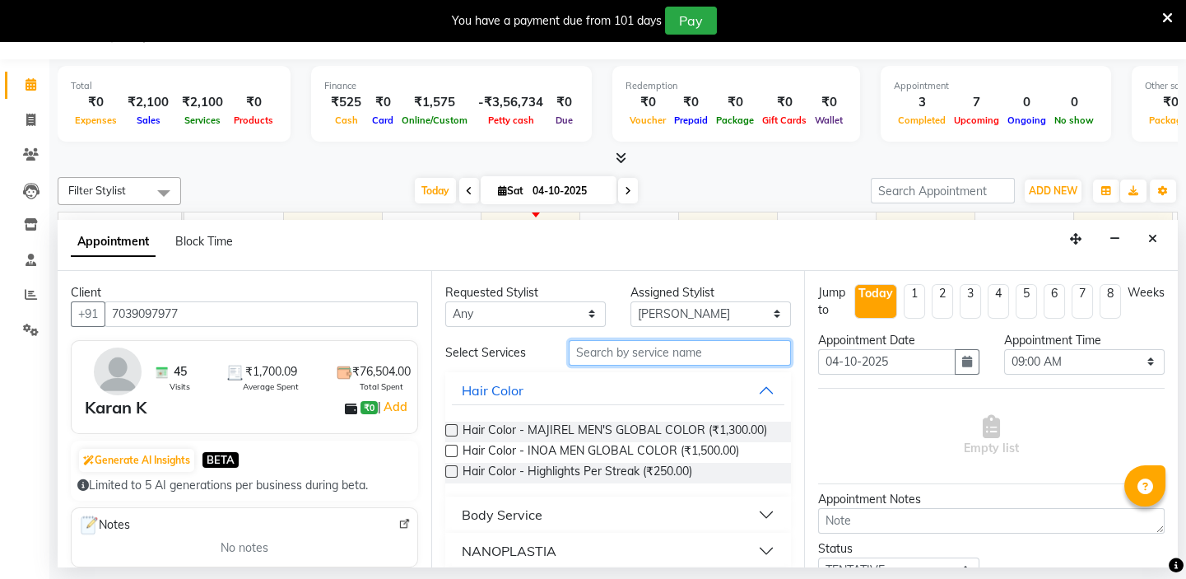
click at [607, 353] on input "text" at bounding box center [680, 353] width 222 height 26
click at [622, 344] on input "text" at bounding box center [680, 353] width 222 height 26
click at [613, 352] on input "text" at bounding box center [680, 353] width 222 height 26
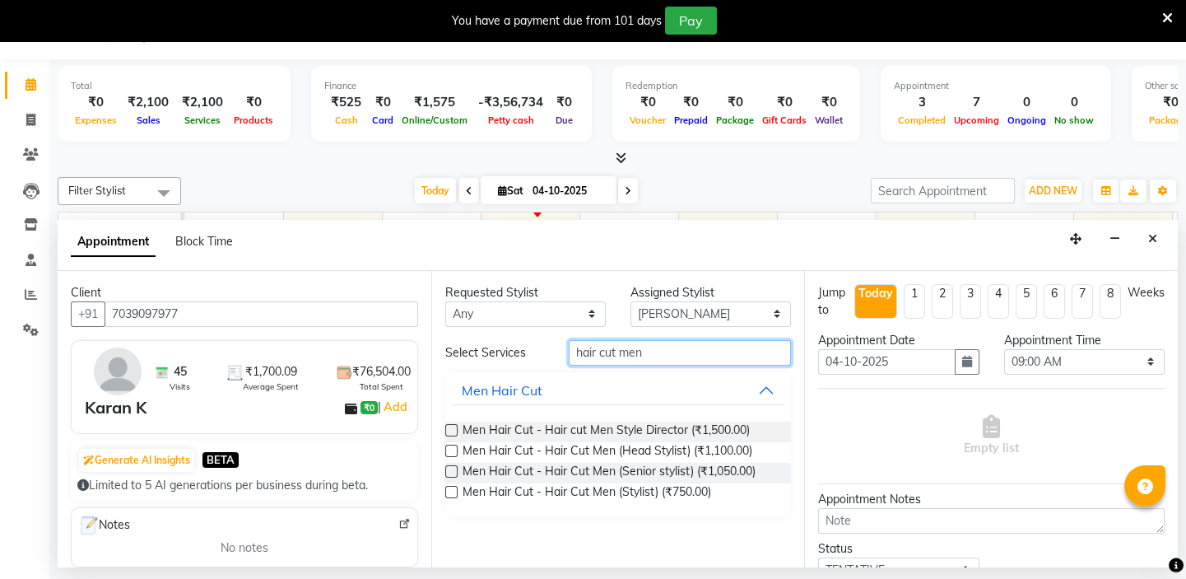
type input "hair cut men"
click at [449, 491] on label at bounding box center [451, 492] width 12 height 12
click at [449, 491] on input "checkbox" at bounding box center [450, 493] width 11 height 11
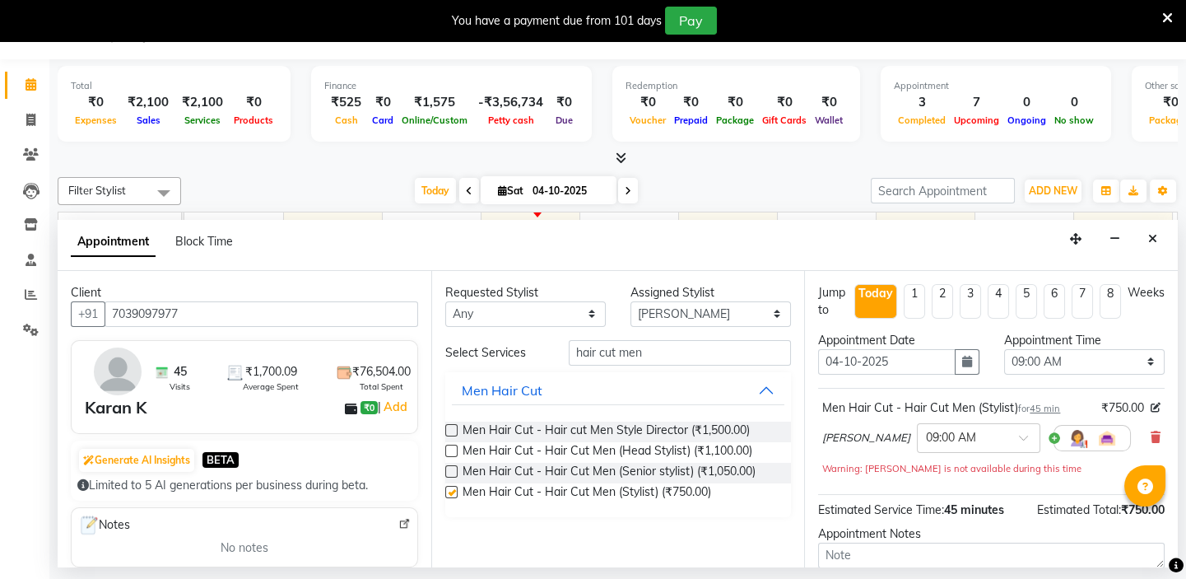
checkbox input "false"
click at [650, 354] on input "hair cut men" at bounding box center [680, 353] width 222 height 26
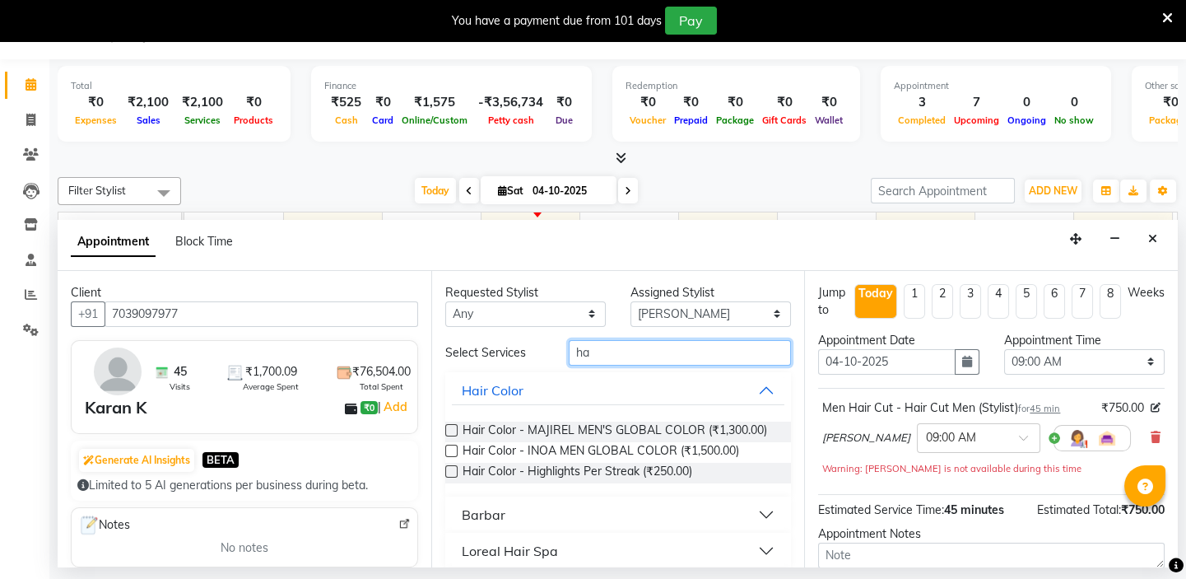
type input "h"
click at [976, 429] on div at bounding box center [979, 436] width 122 height 17
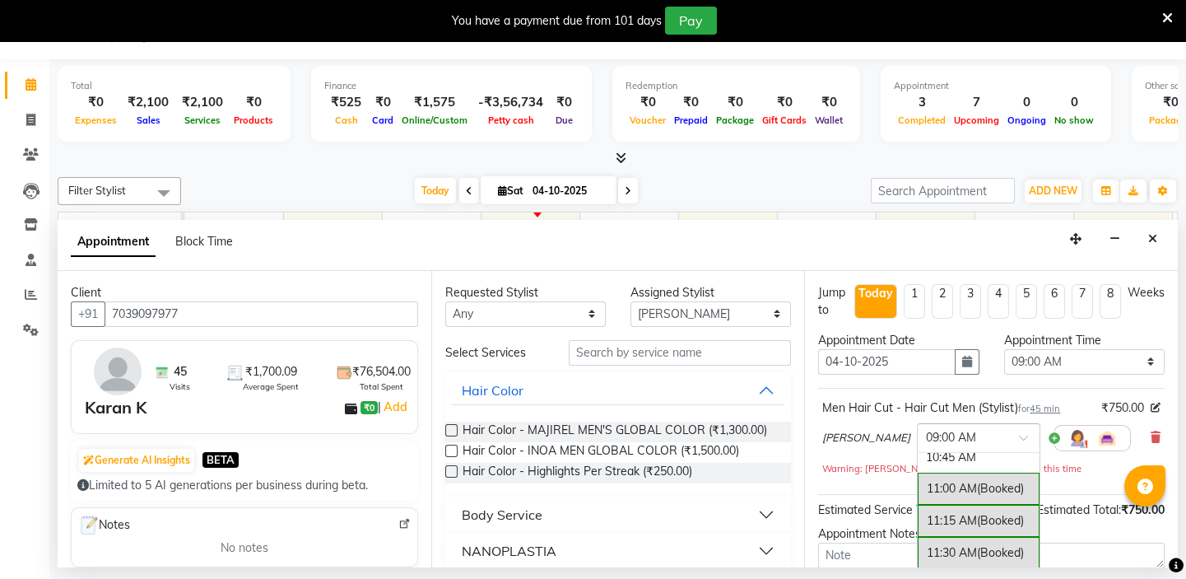
scroll to position [403, 0]
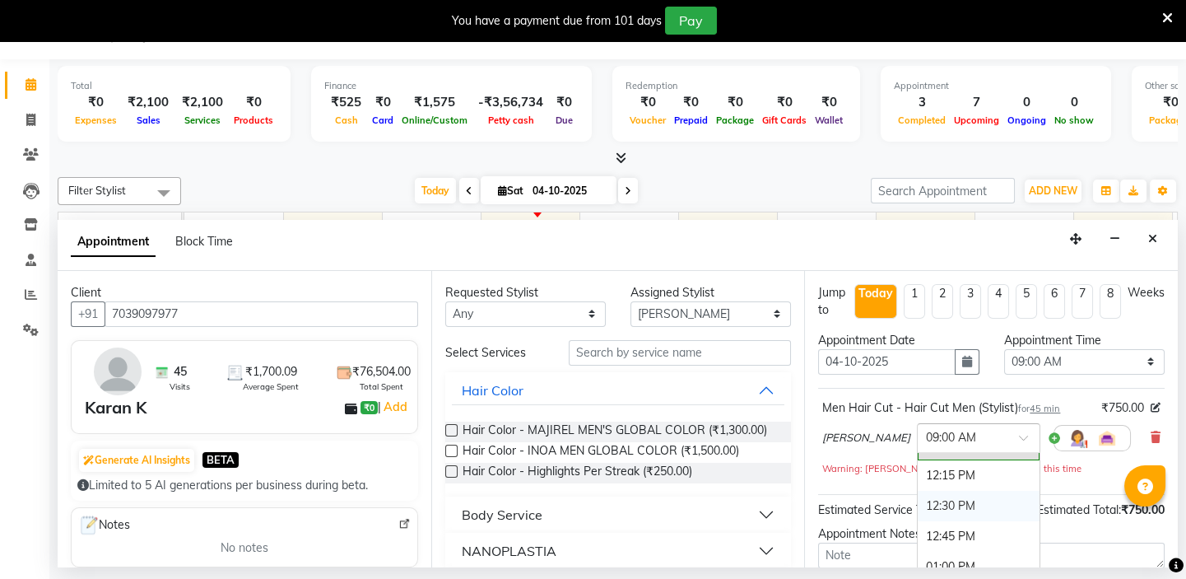
click at [918, 505] on div "12:30 PM" at bounding box center [979, 506] width 122 height 30
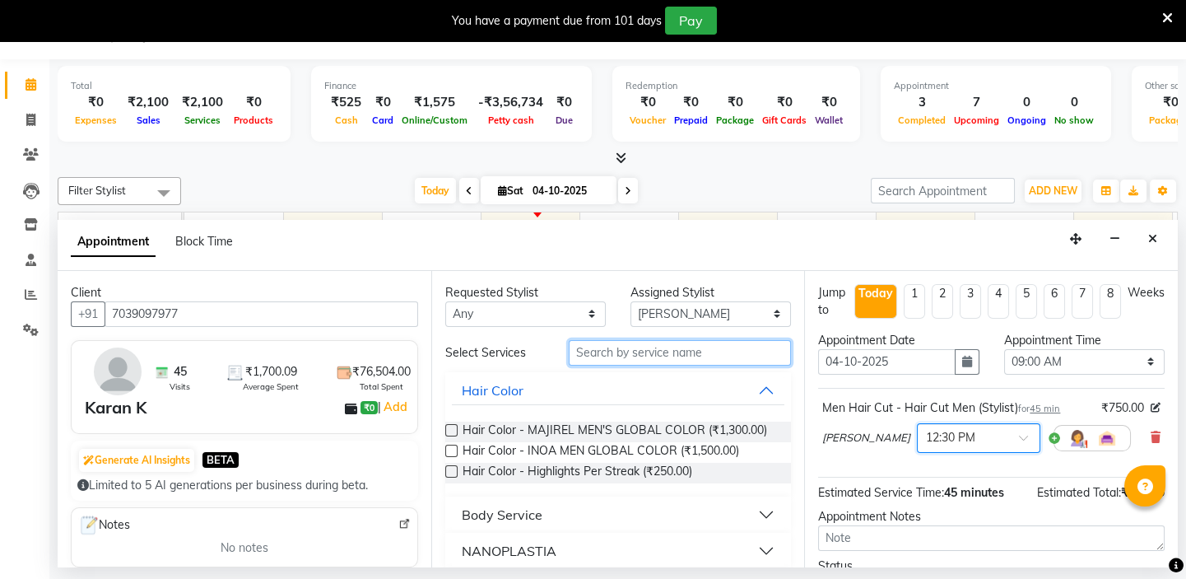
click at [608, 355] on input "text" at bounding box center [680, 353] width 222 height 26
type input "h"
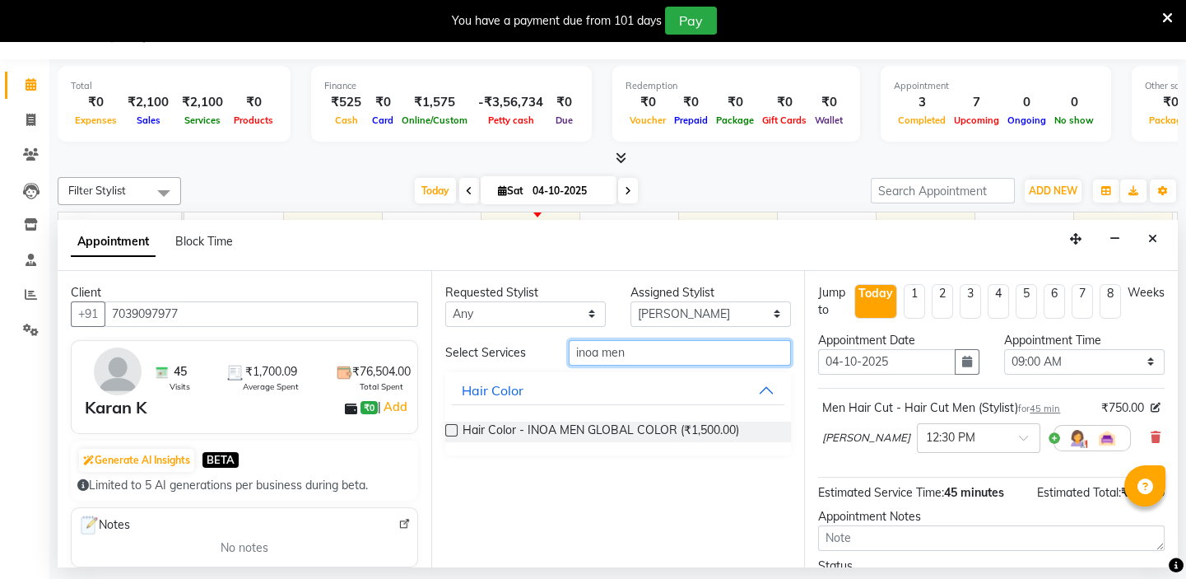
type input "inoa men"
click at [445, 429] on label at bounding box center [451, 430] width 12 height 12
click at [445, 429] on input "checkbox" at bounding box center [450, 431] width 11 height 11
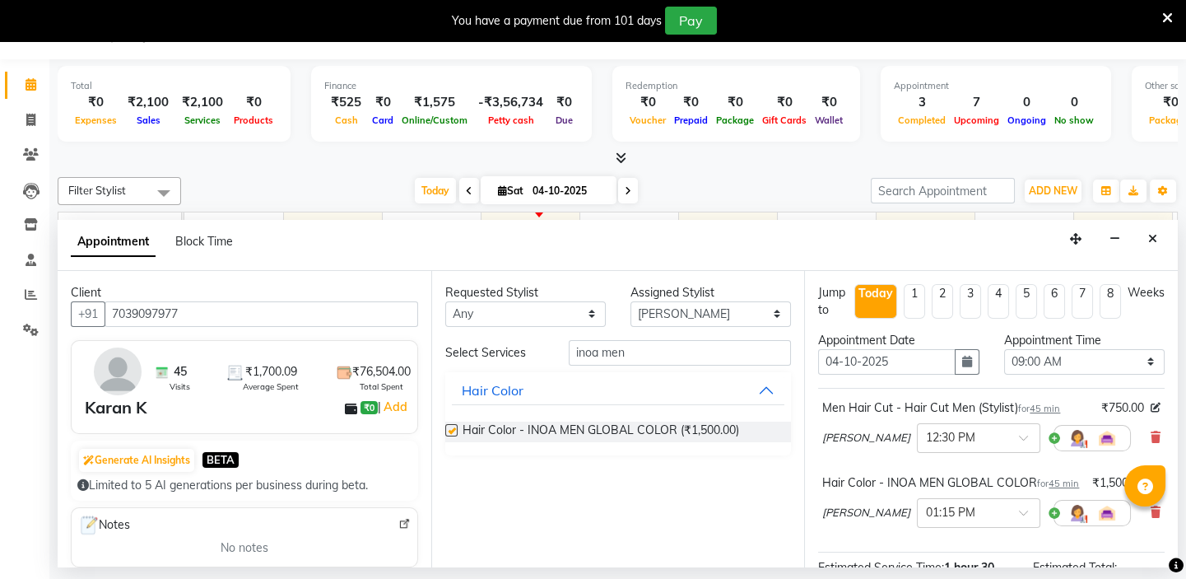
checkbox input "false"
click at [628, 352] on input "inoa men" at bounding box center [680, 353] width 222 height 26
type input "i"
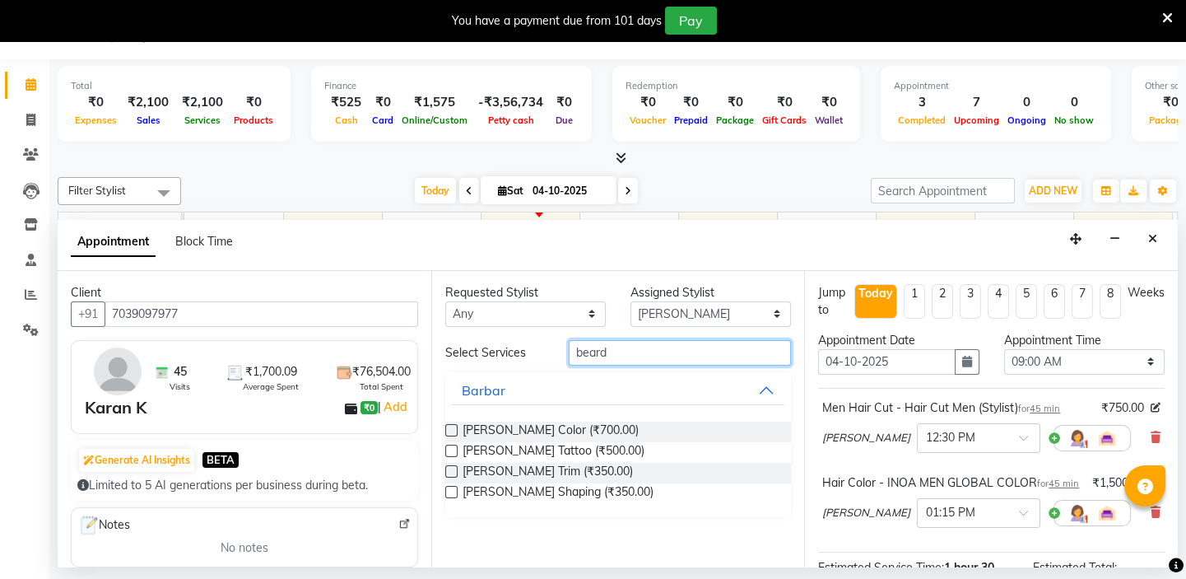
type input "beard"
click at [450, 469] on label at bounding box center [451, 471] width 12 height 12
click at [450, 469] on input "checkbox" at bounding box center [450, 473] width 11 height 11
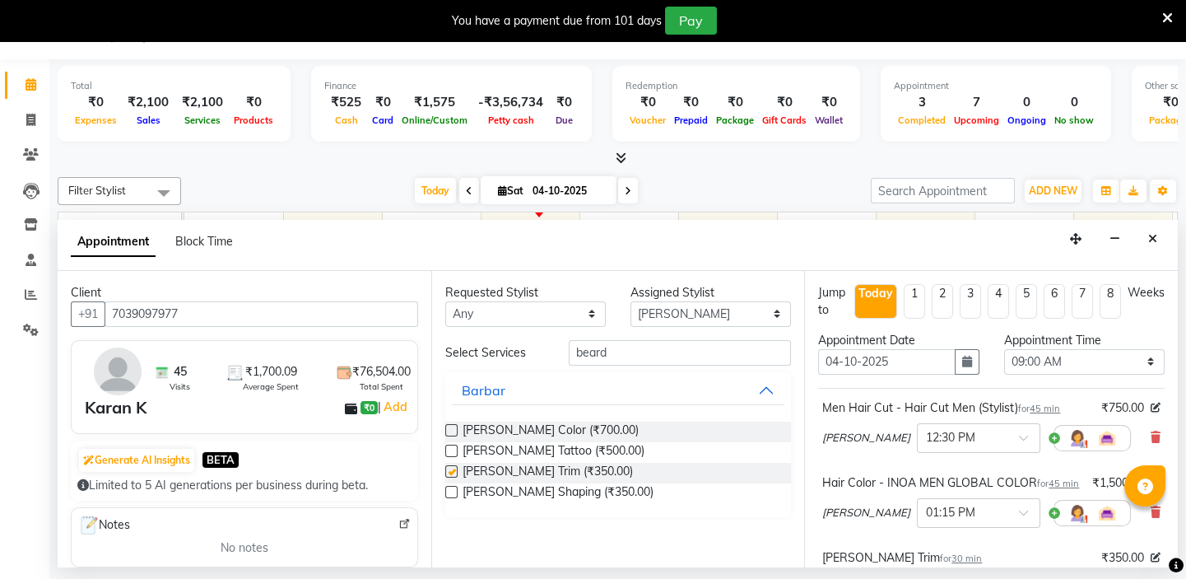
checkbox input "false"
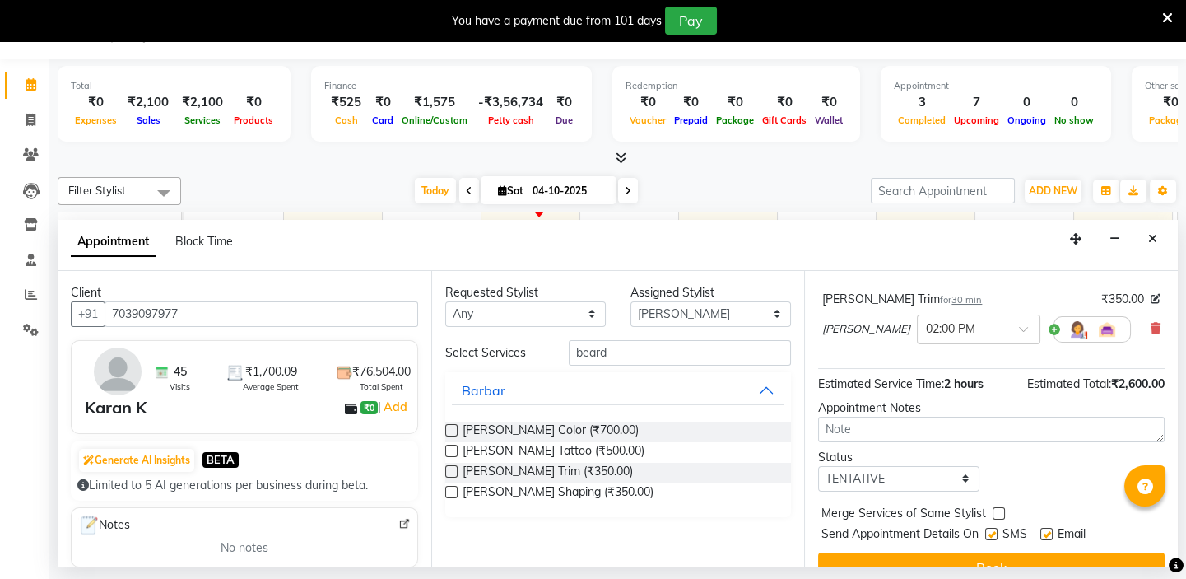
scroll to position [304, 0]
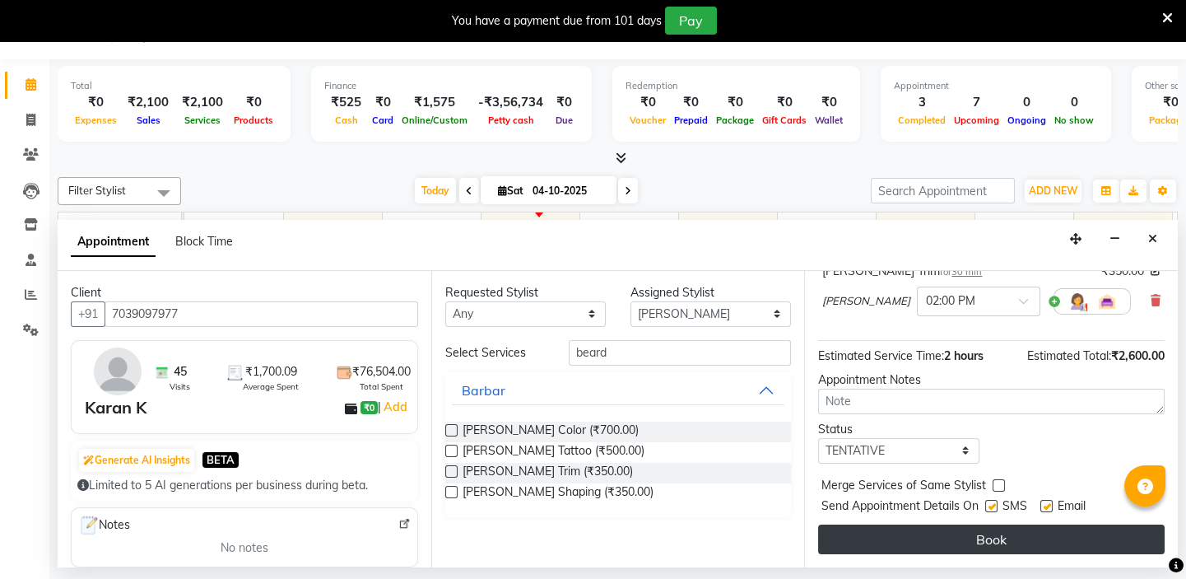
click at [1015, 535] on button "Book" at bounding box center [991, 539] width 347 height 30
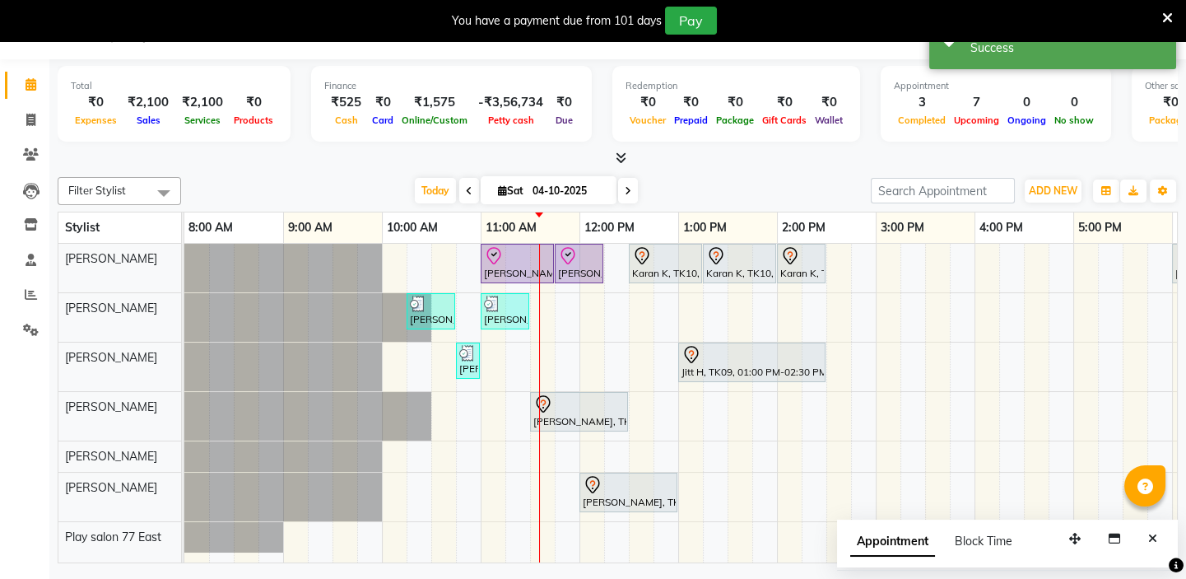
scroll to position [0, 0]
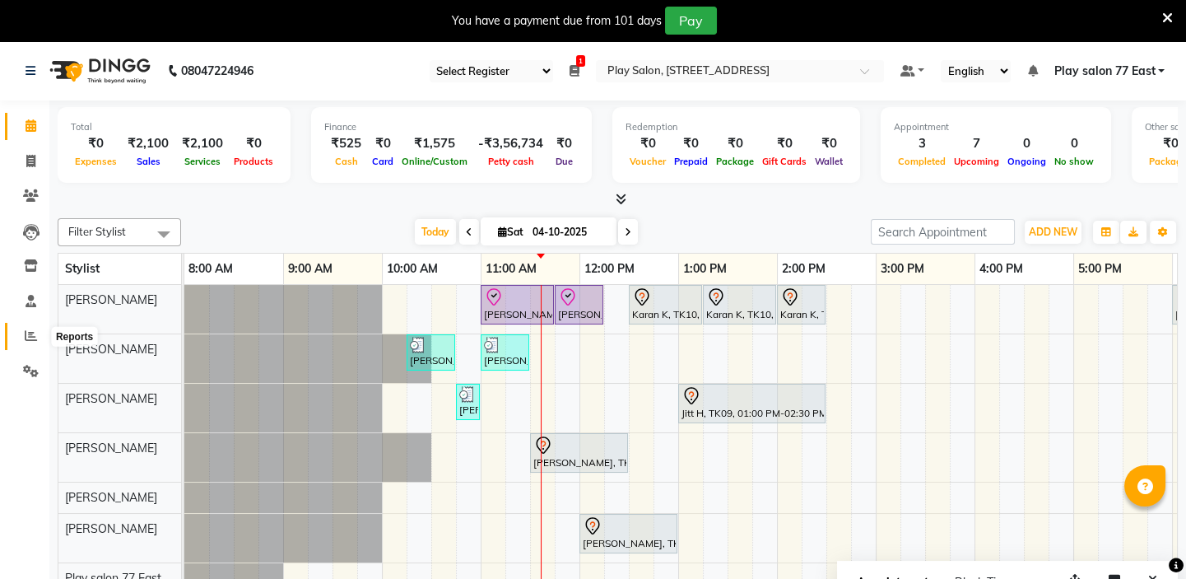
click at [35, 343] on span at bounding box center [30, 336] width 29 height 19
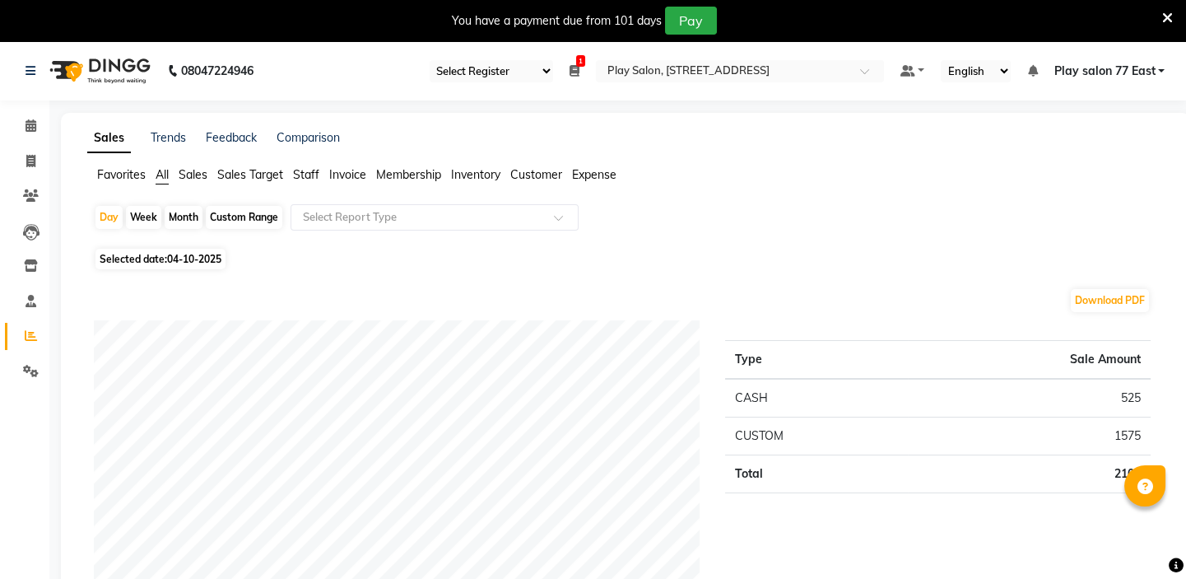
click at [164, 255] on span "Selected date: 04-10-2025" at bounding box center [160, 259] width 130 height 21
select select "10"
select select "2025"
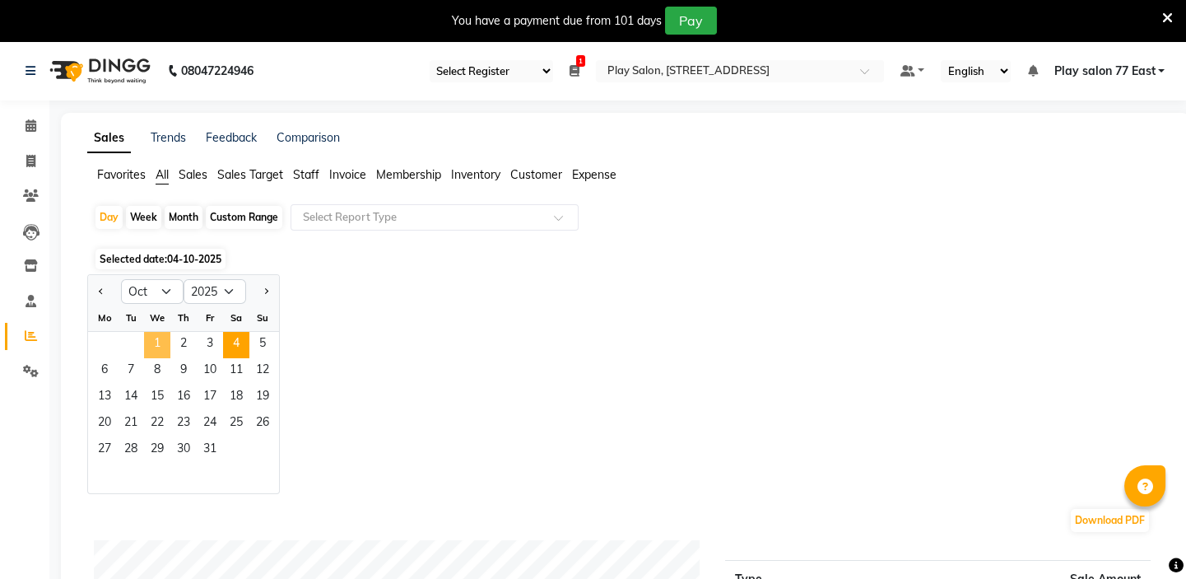
click at [153, 338] on span "1" at bounding box center [157, 345] width 26 height 26
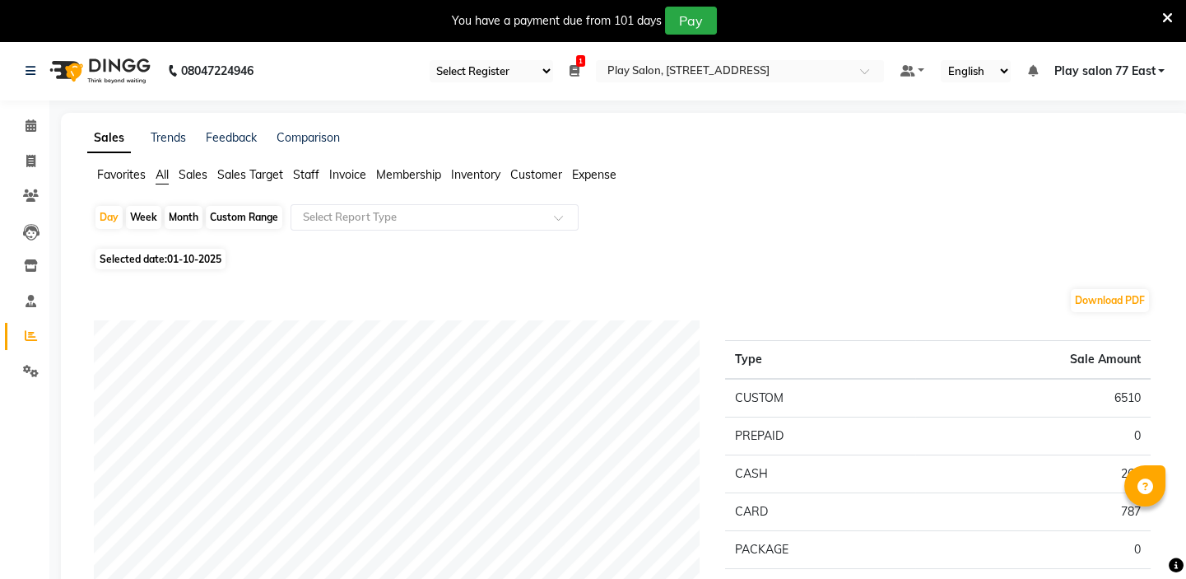
click at [304, 170] on span "Staff" at bounding box center [306, 174] width 26 height 15
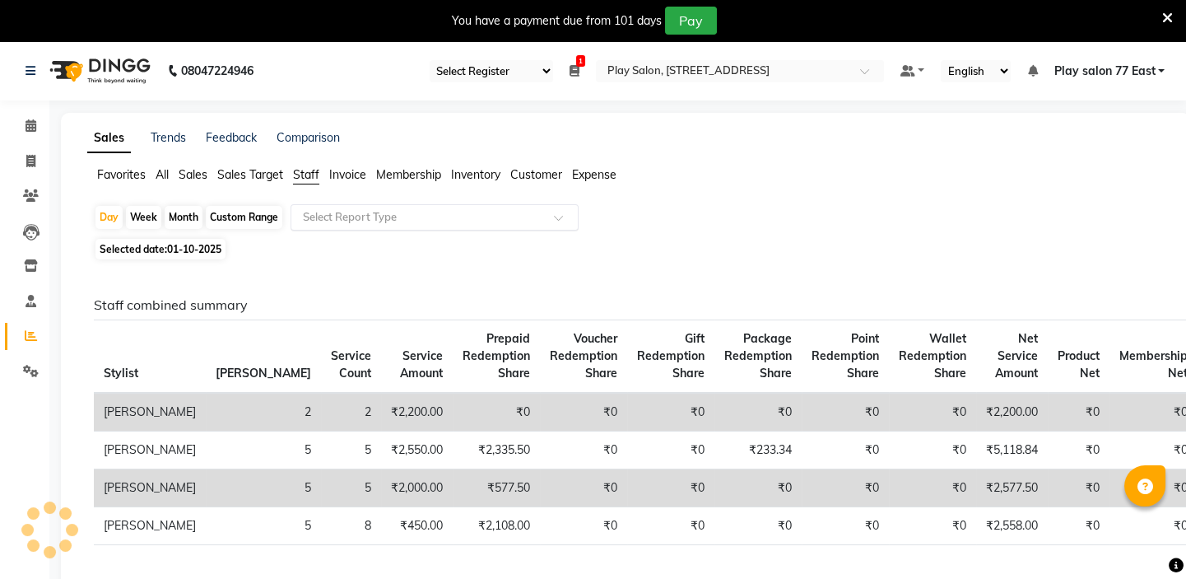
click at [338, 221] on input "text" at bounding box center [418, 217] width 237 height 16
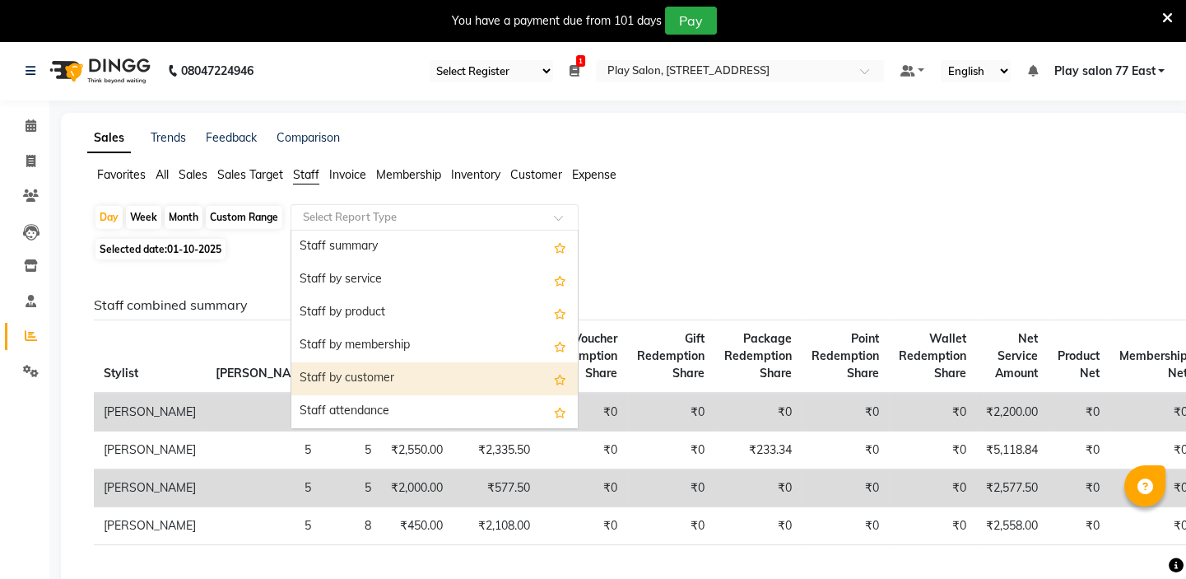
scroll to position [173, 0]
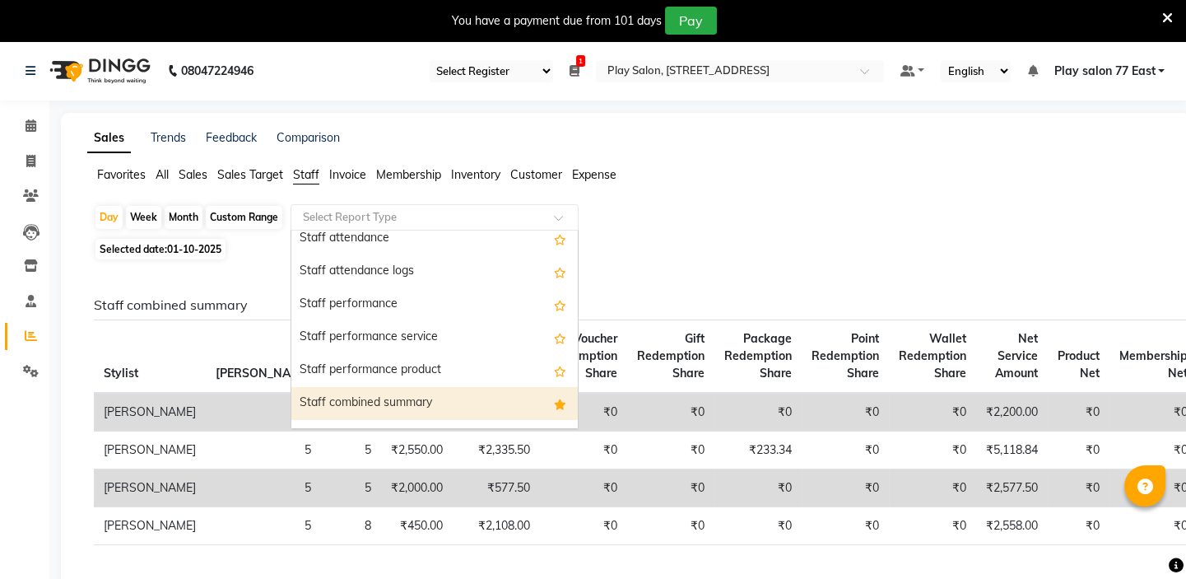
click at [386, 397] on div "Staff combined summary" at bounding box center [434, 403] width 286 height 33
select select "full_report"
select select "csv"
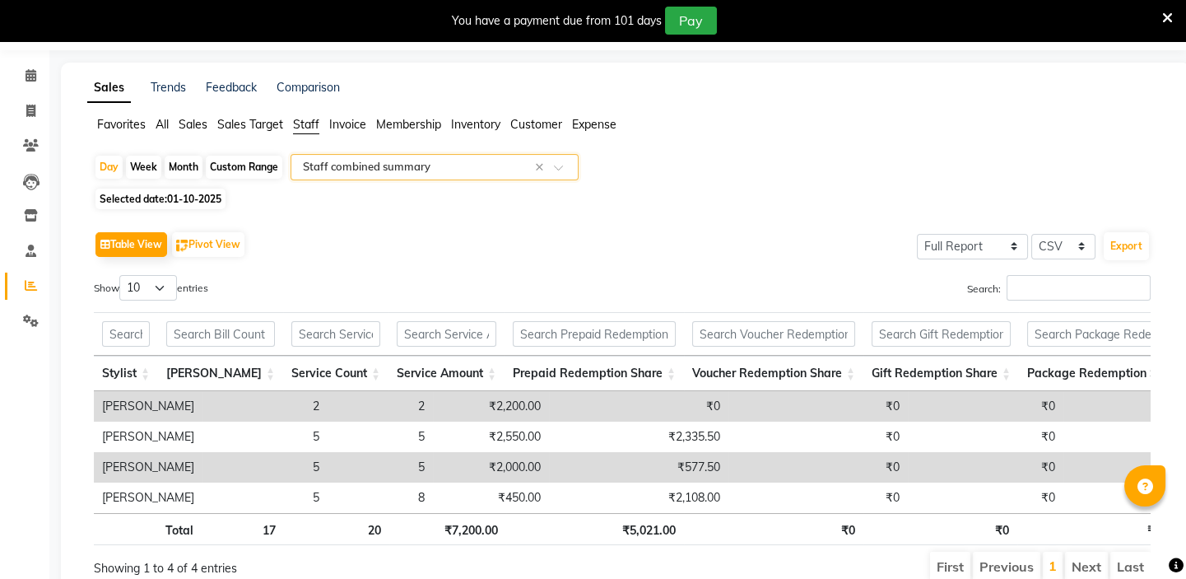
scroll to position [74, 0]
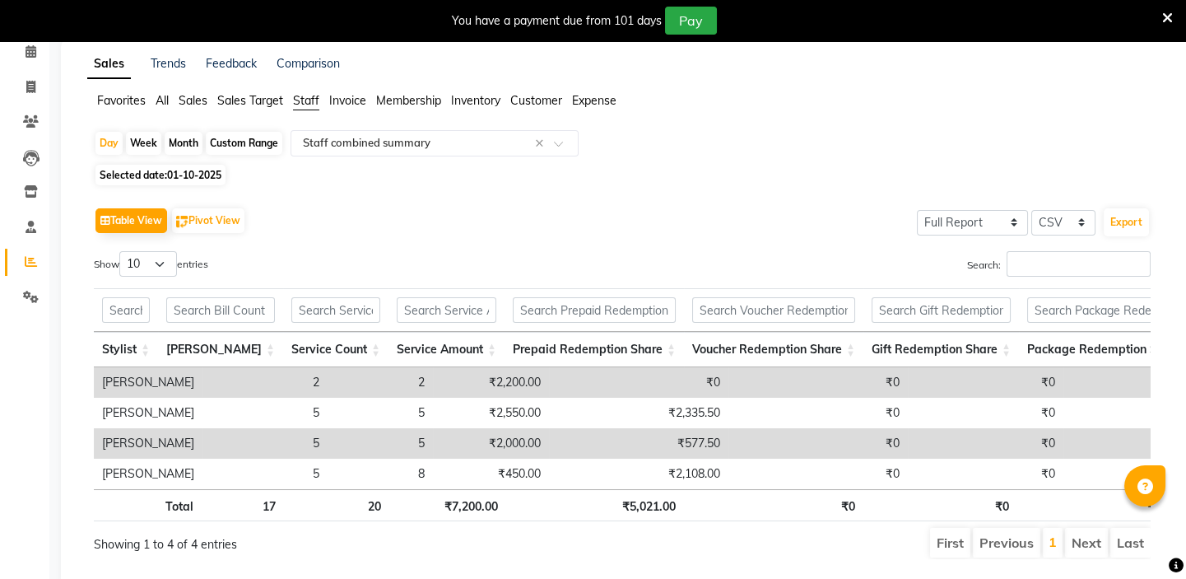
click at [194, 173] on span "01-10-2025" at bounding box center [194, 175] width 54 height 12
select select "10"
select select "2025"
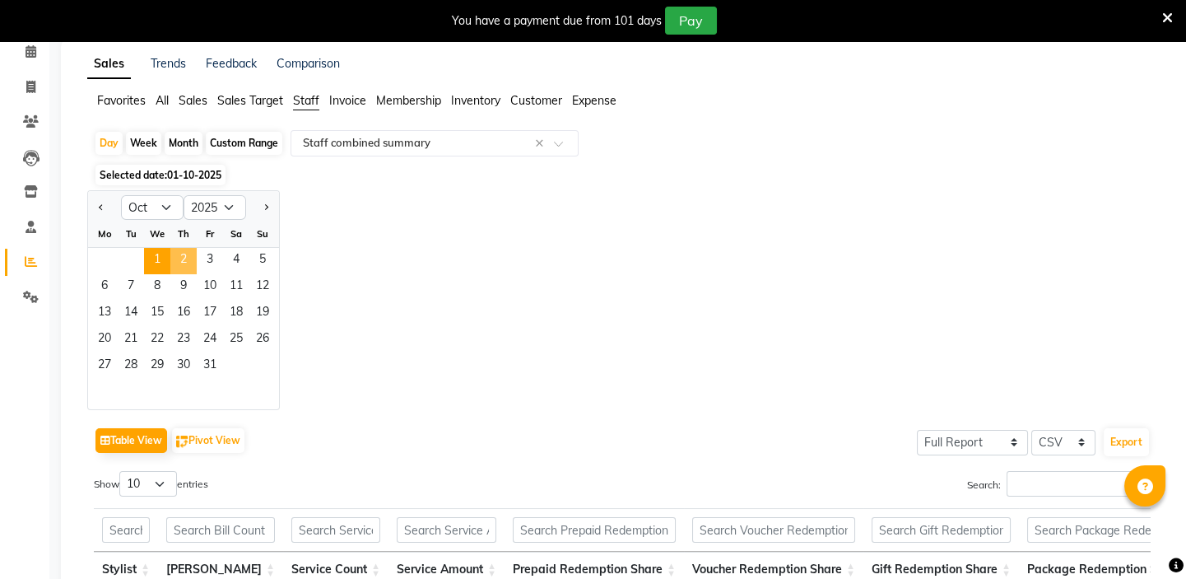
click at [190, 251] on span "2" at bounding box center [183, 261] width 26 height 26
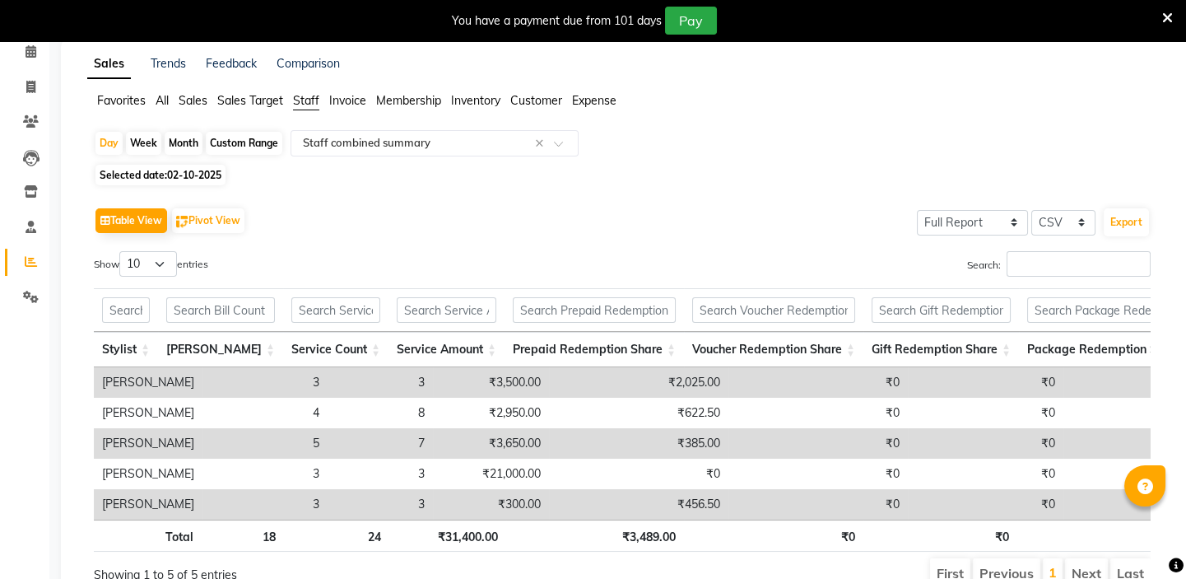
click at [170, 174] on span "02-10-2025" at bounding box center [194, 175] width 54 height 12
select select "10"
select select "2025"
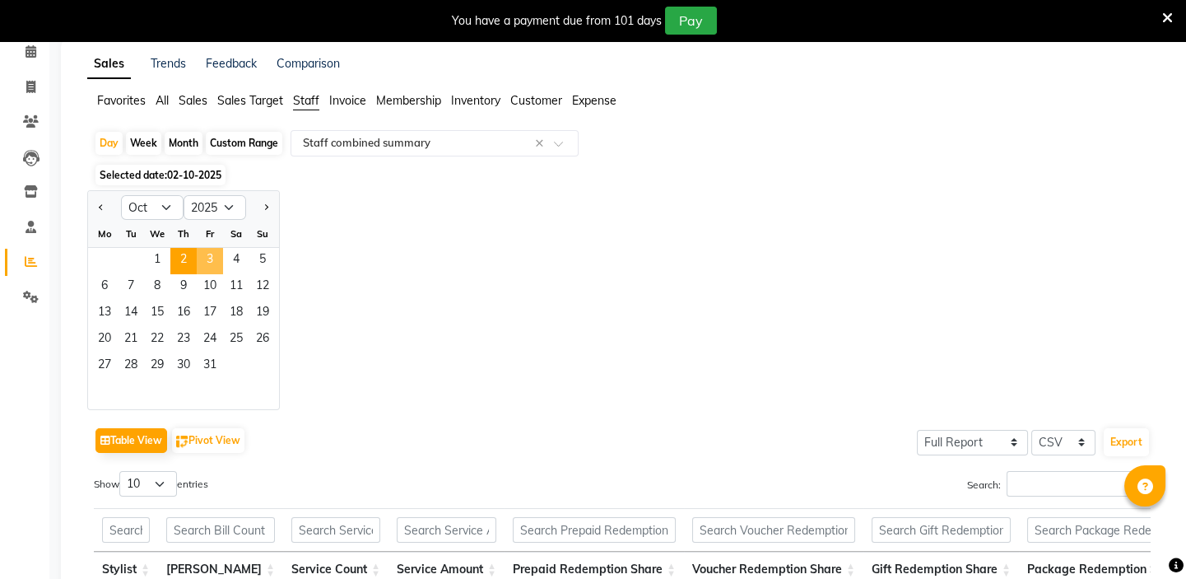
click at [207, 257] on span "3" at bounding box center [210, 261] width 26 height 26
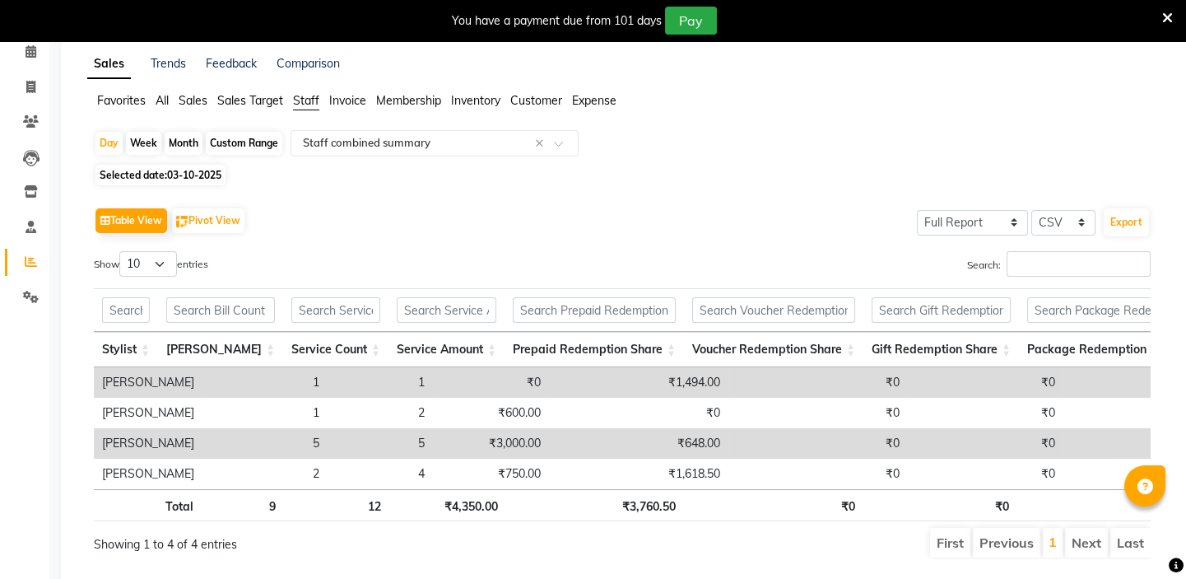
click at [184, 171] on span "03-10-2025" at bounding box center [194, 175] width 54 height 12
select select "10"
select select "2025"
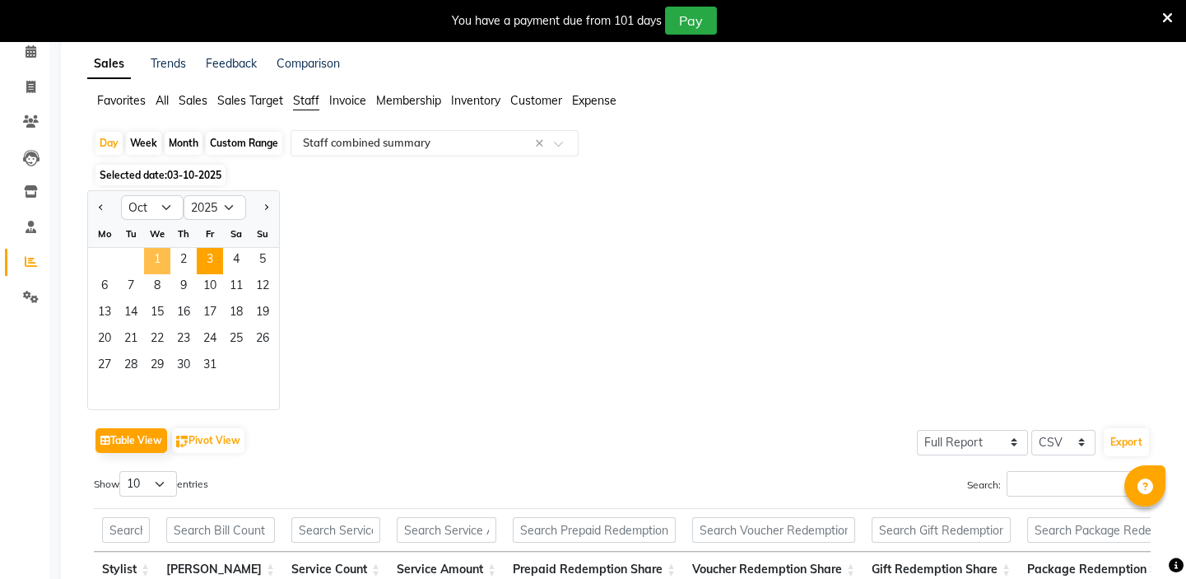
click at [161, 255] on span "1" at bounding box center [157, 261] width 26 height 26
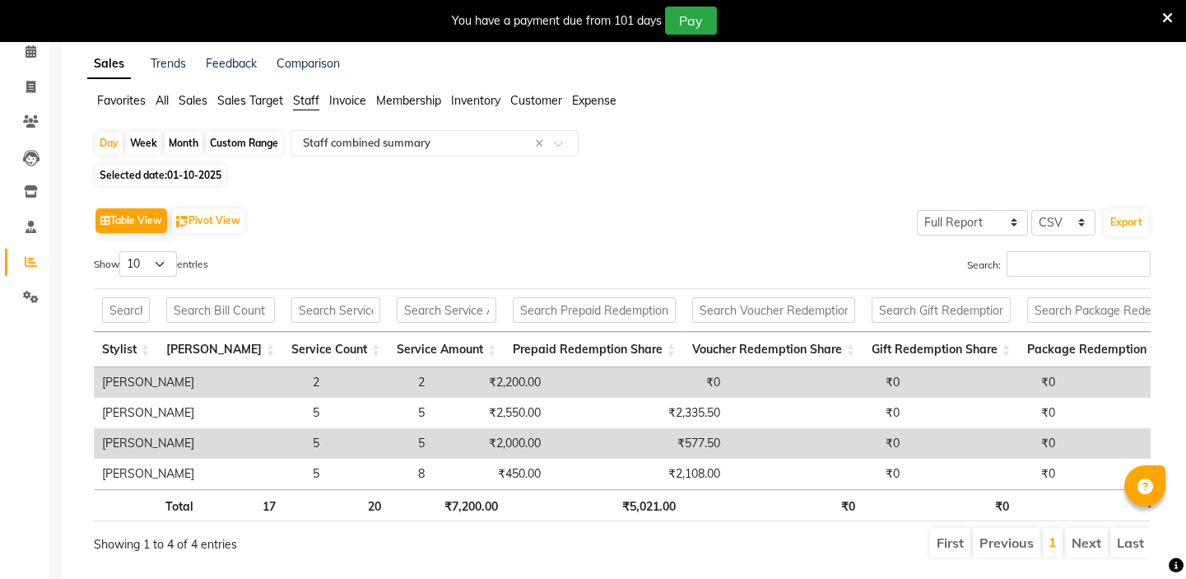
click at [170, 173] on span "01-10-2025" at bounding box center [194, 175] width 54 height 12
select select "10"
select select "2025"
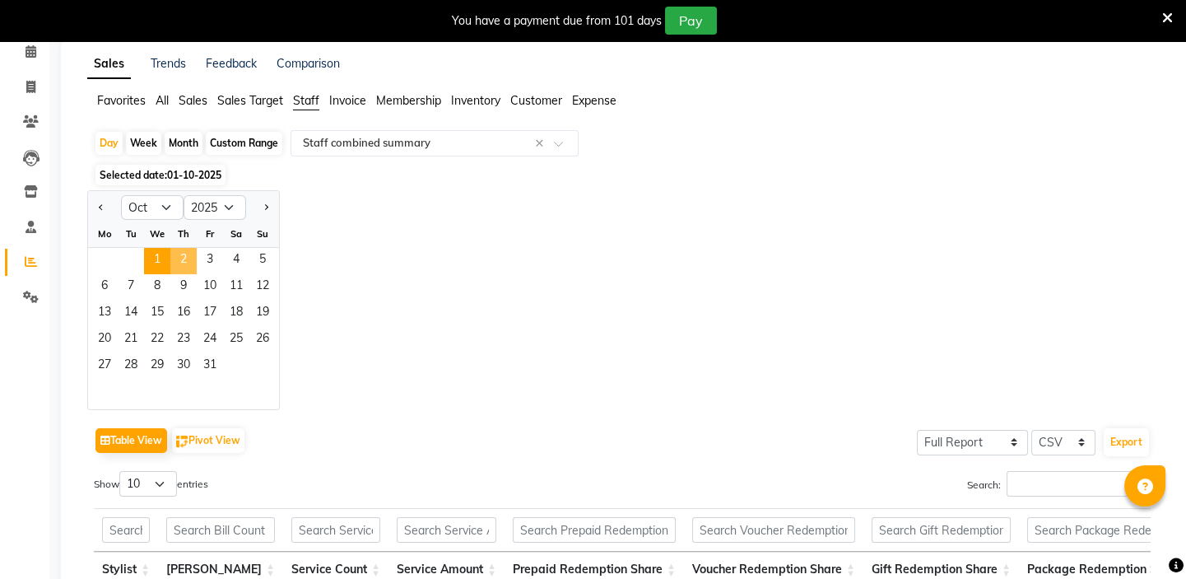
click at [184, 259] on span "2" at bounding box center [183, 261] width 26 height 26
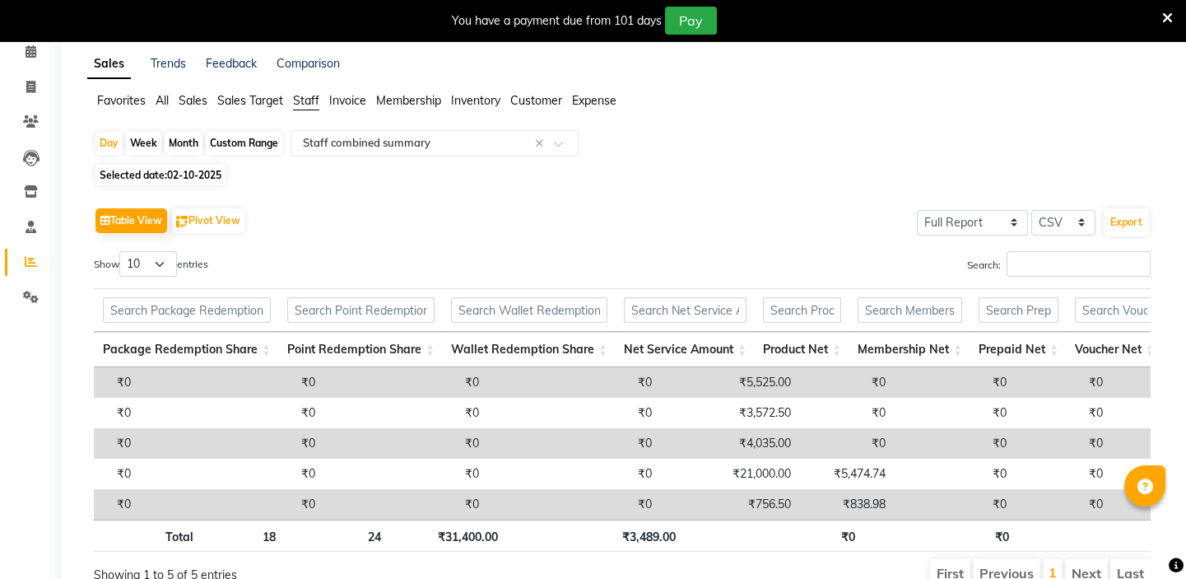
scroll to position [0, 925]
click at [177, 166] on span "Selected date: 02-10-2025" at bounding box center [160, 175] width 130 height 21
select select "10"
select select "2025"
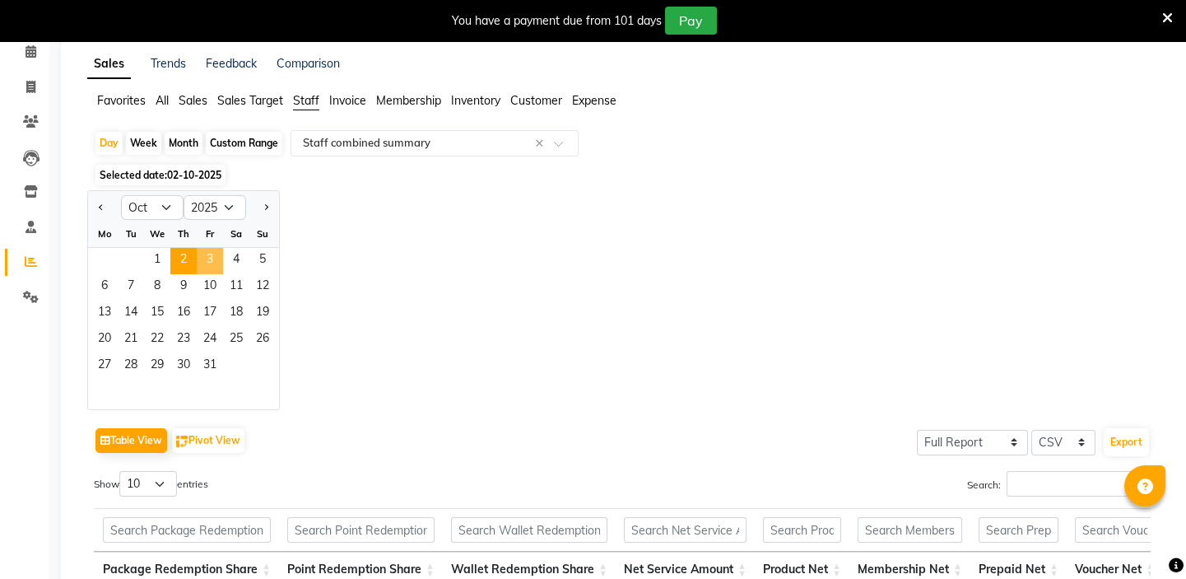
click at [204, 257] on span "3" at bounding box center [210, 261] width 26 height 26
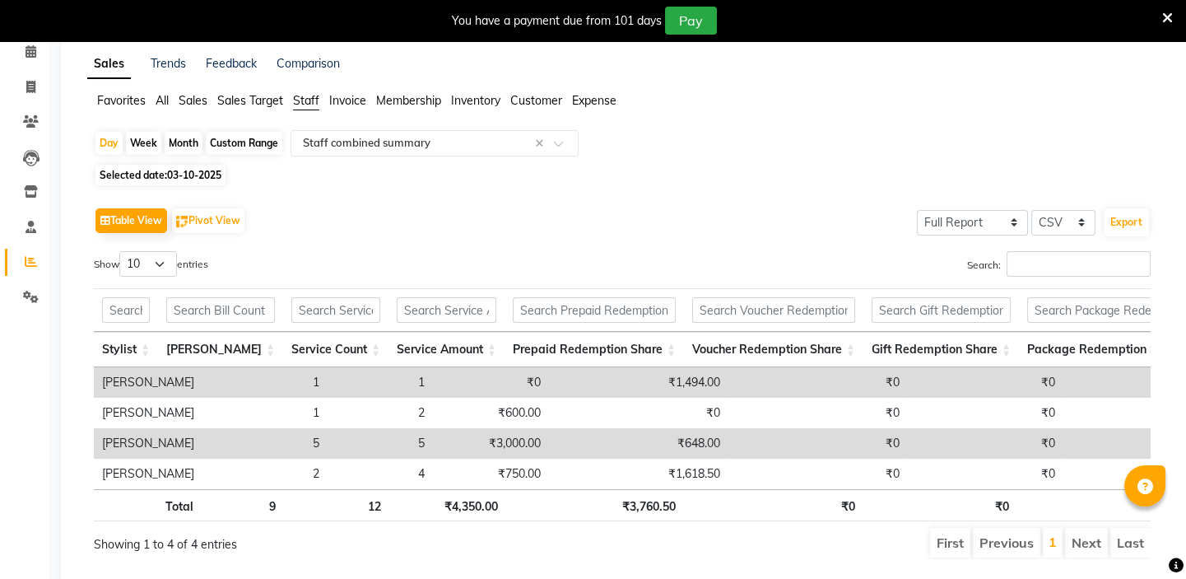
click at [149, 172] on span "Selected date: 03-10-2025" at bounding box center [160, 175] width 130 height 21
select select "10"
select select "2025"
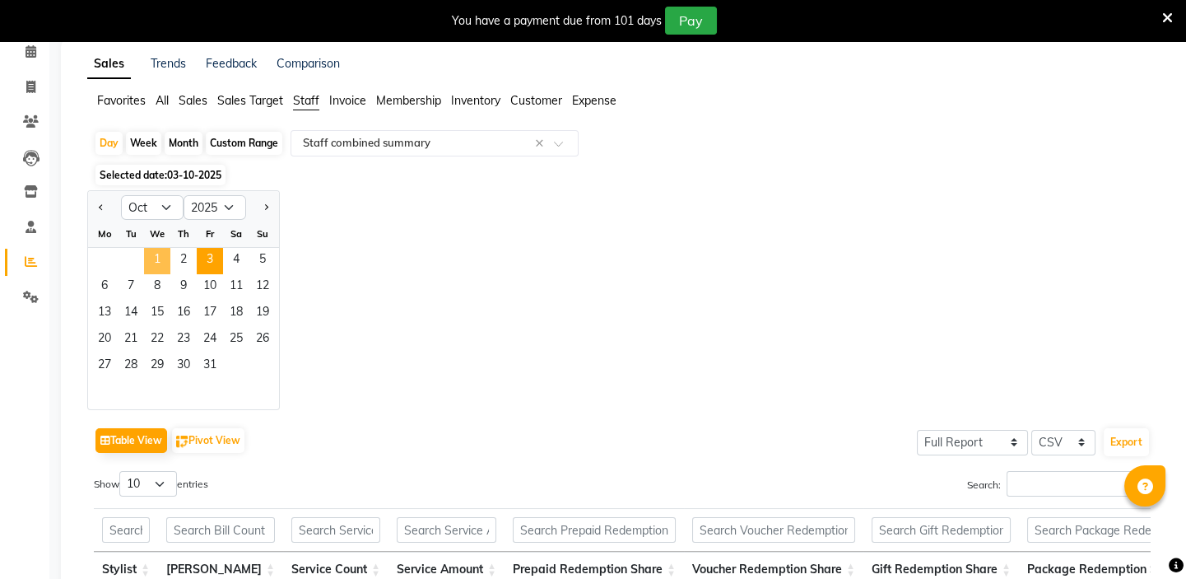
click at [157, 261] on span "1" at bounding box center [157, 261] width 26 height 26
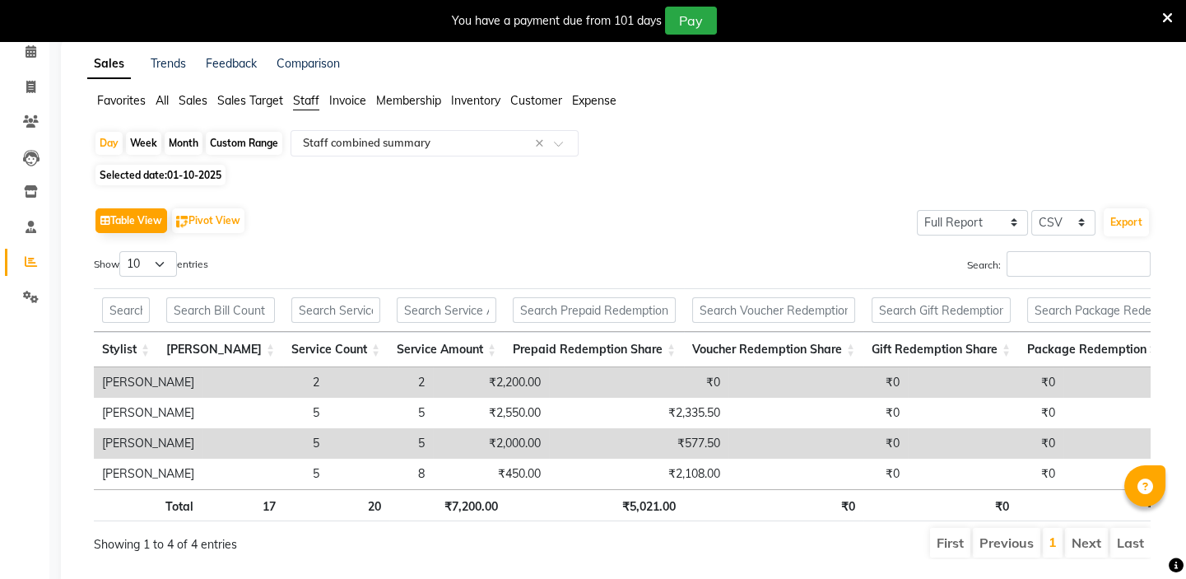
click at [187, 169] on span "01-10-2025" at bounding box center [194, 175] width 54 height 12
select select "10"
select select "2025"
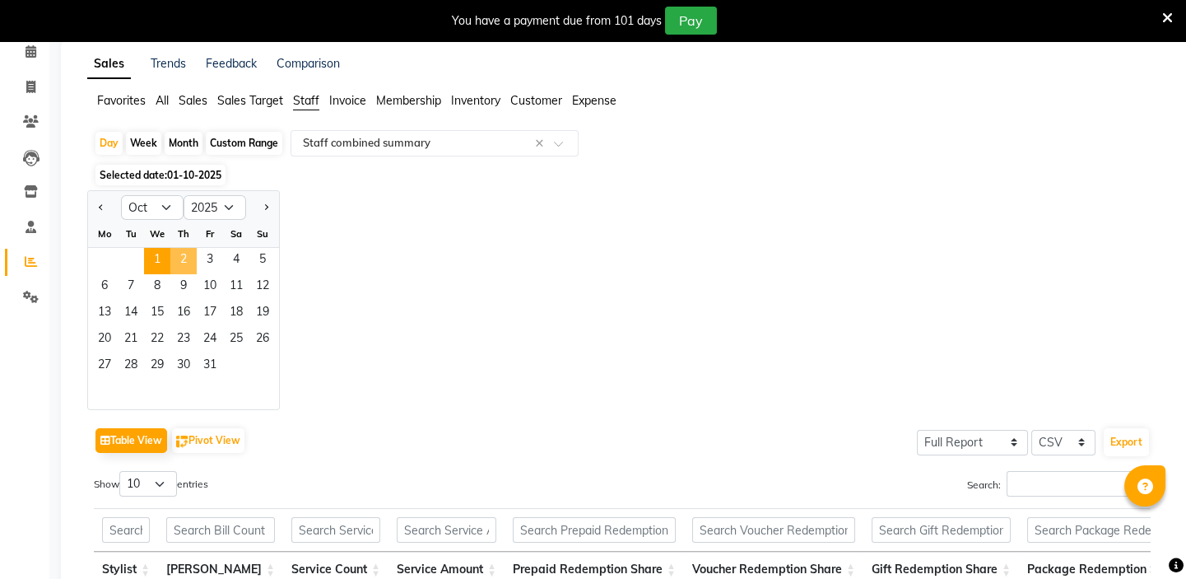
click at [189, 263] on span "2" at bounding box center [183, 261] width 26 height 26
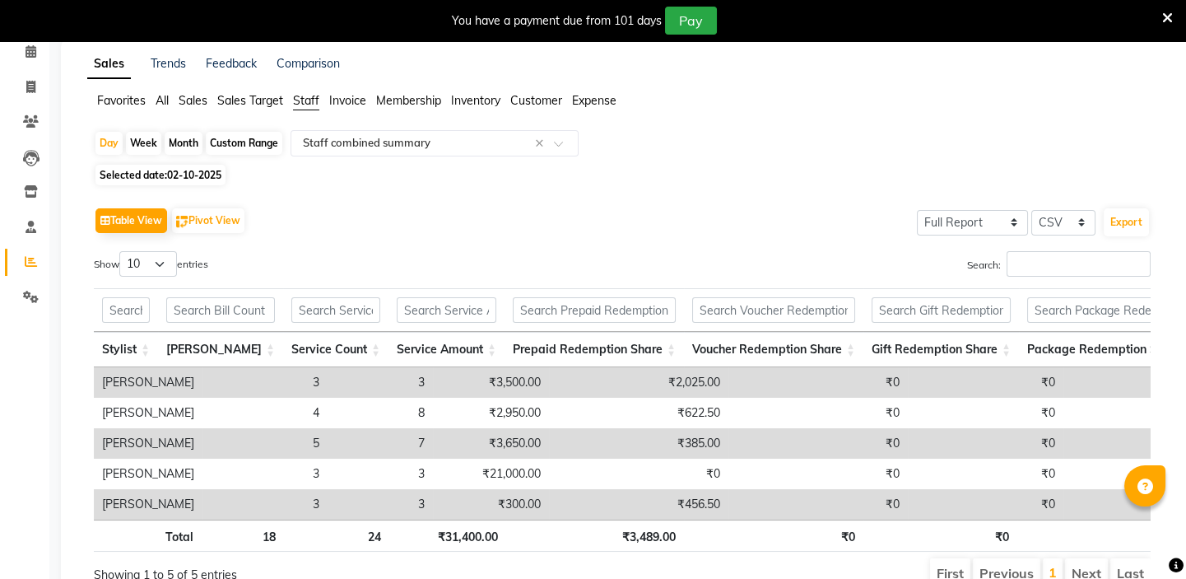
click at [169, 173] on span "02-10-2025" at bounding box center [194, 175] width 54 height 12
select select "10"
select select "2025"
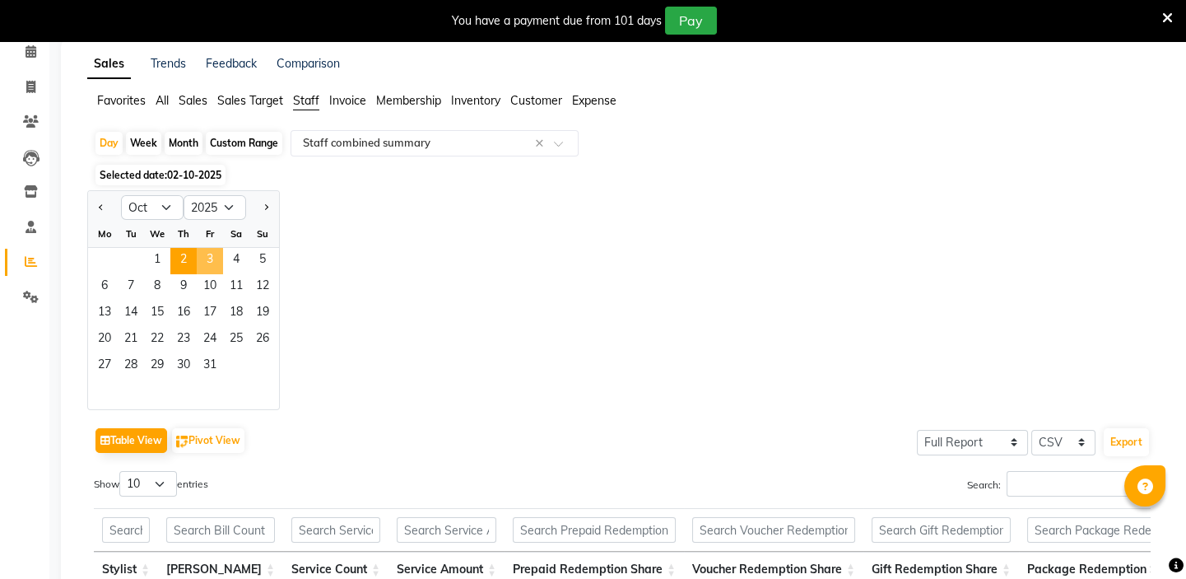
drag, startPoint x: 207, startPoint y: 257, endPoint x: 614, endPoint y: 377, distance: 424.1
click at [207, 257] on span "3" at bounding box center [210, 261] width 26 height 26
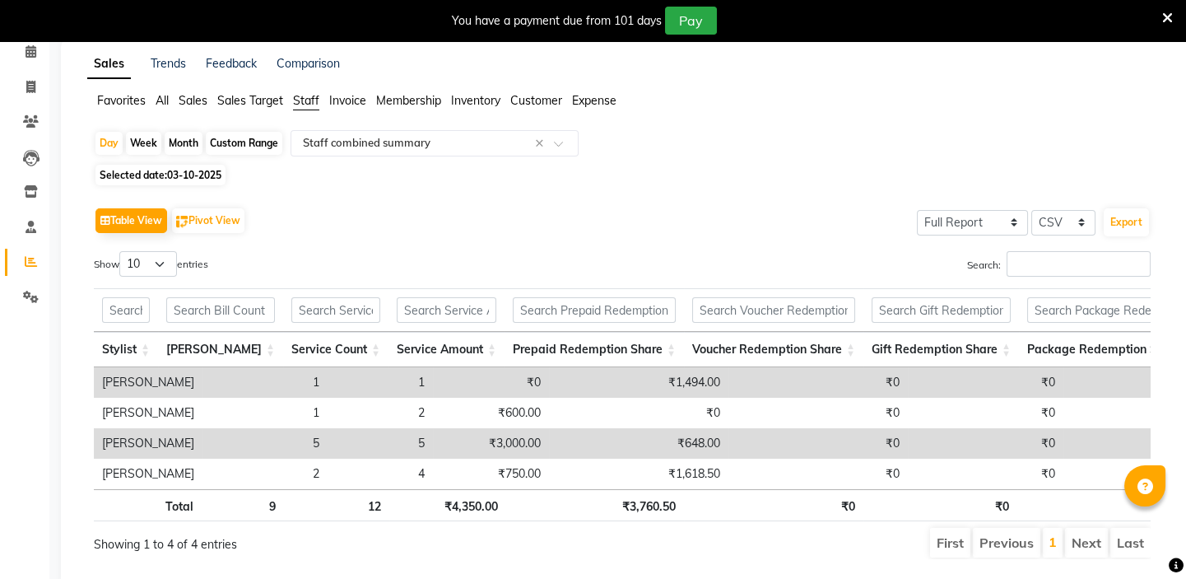
click at [138, 165] on span "Selected date: 03-10-2025" at bounding box center [160, 175] width 130 height 21
select select "10"
select select "2025"
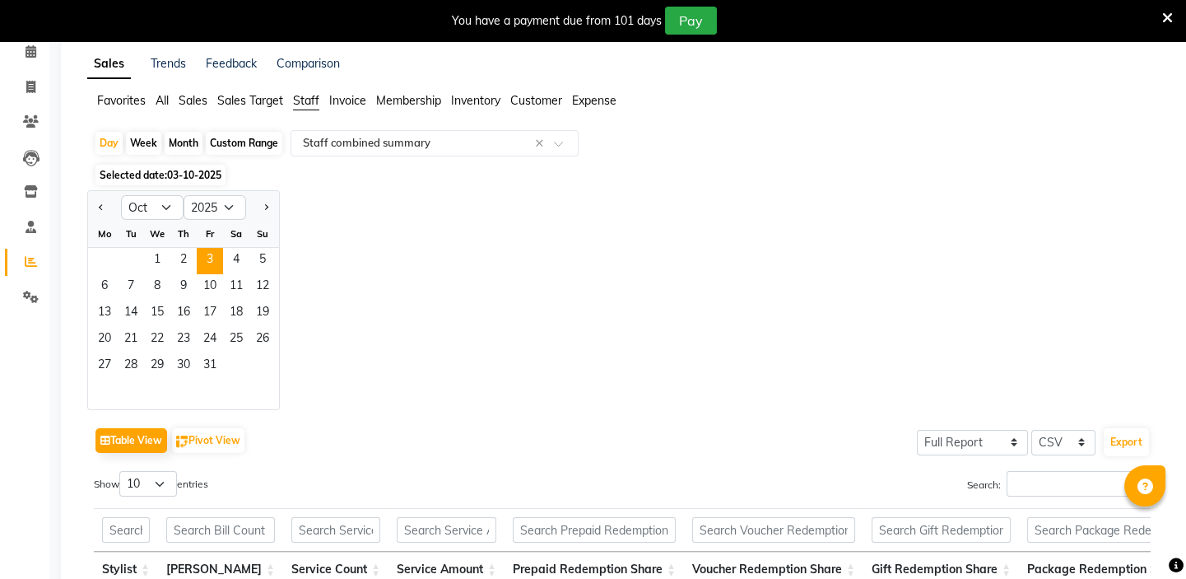
click at [147, 175] on span "Selected date: 03-10-2025" at bounding box center [160, 175] width 130 height 21
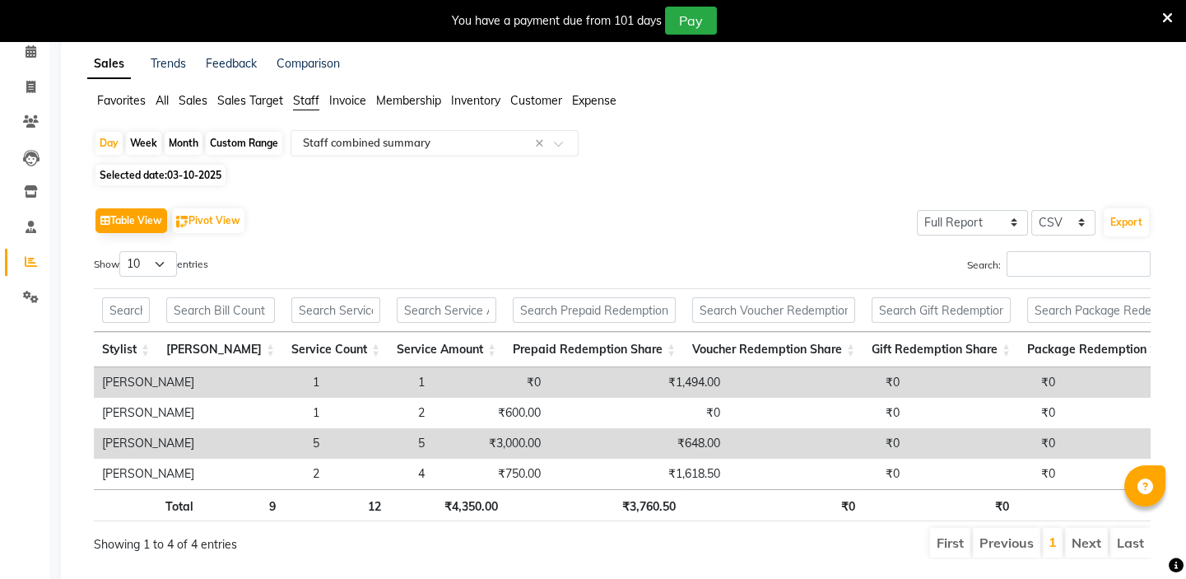
click at [161, 171] on span "Selected date: 03-10-2025" at bounding box center [160, 175] width 130 height 21
select select "10"
select select "2025"
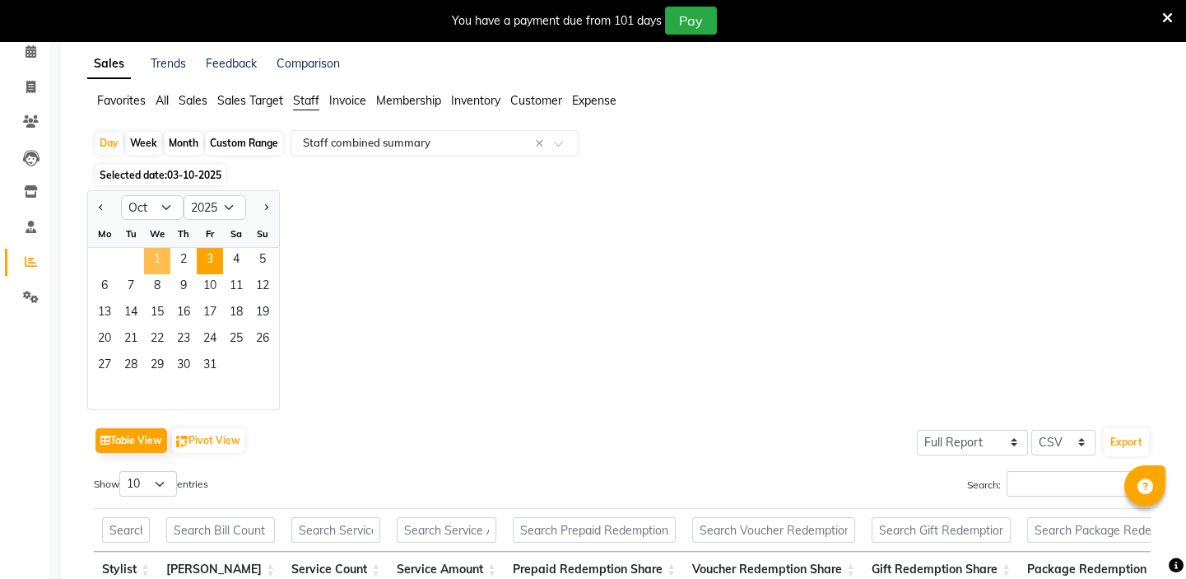
click at [156, 259] on span "1" at bounding box center [157, 261] width 26 height 26
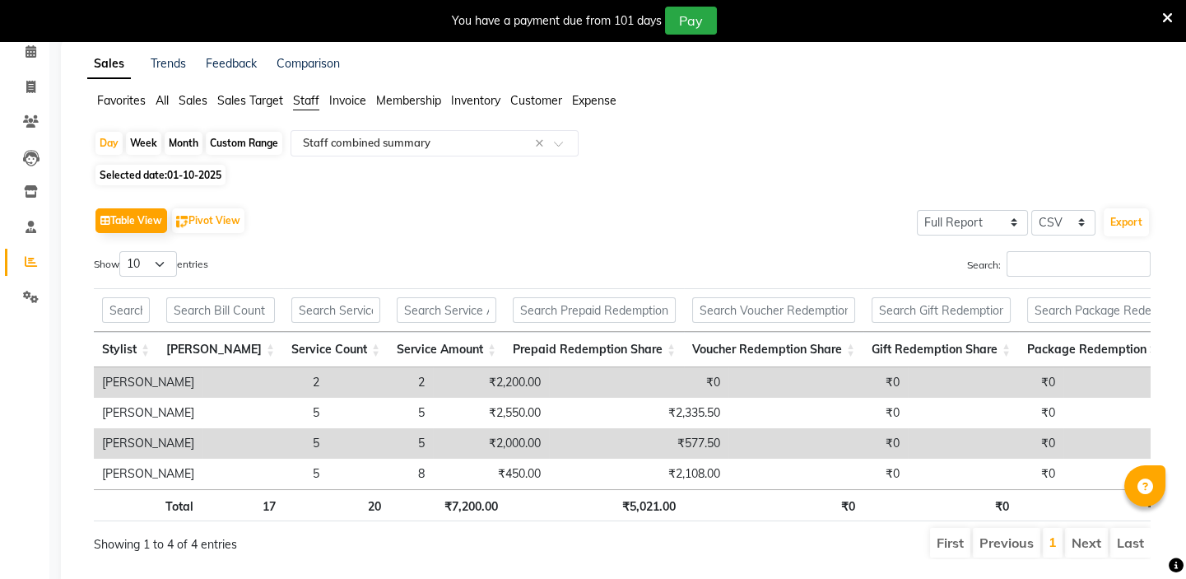
scroll to position [130, 0]
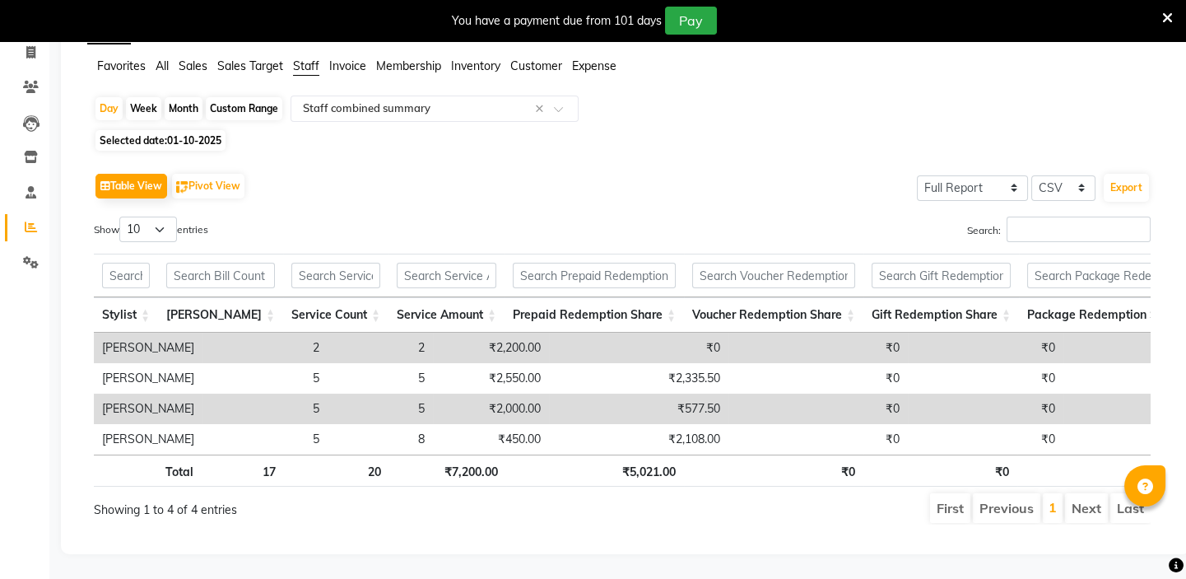
click at [173, 134] on span "01-10-2025" at bounding box center [194, 140] width 54 height 12
select select "10"
select select "2025"
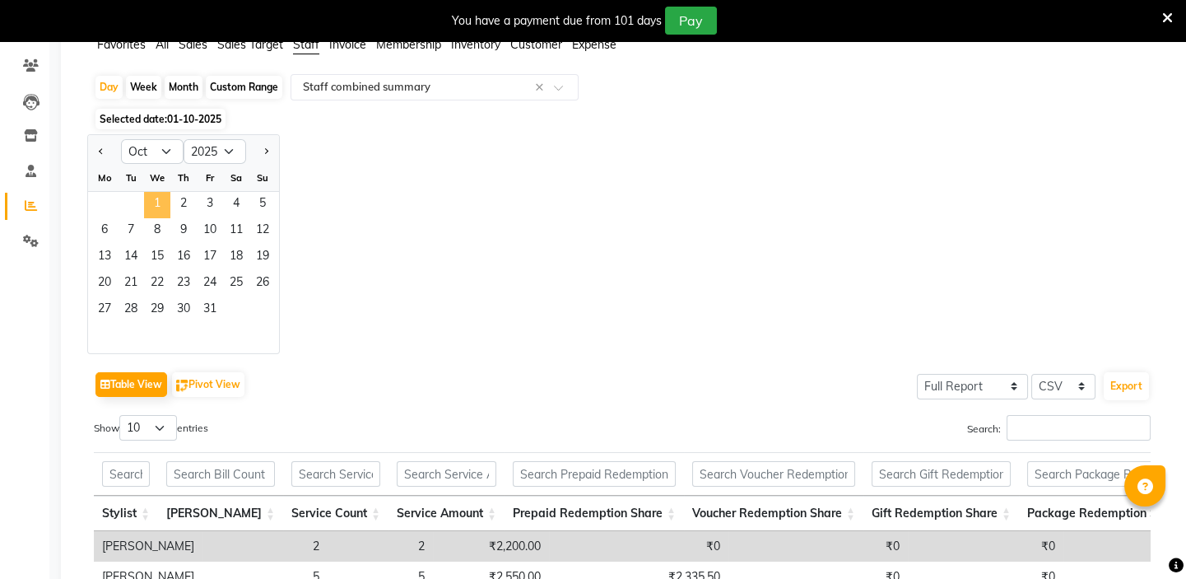
click at [149, 201] on span "1" at bounding box center [157, 205] width 26 height 26
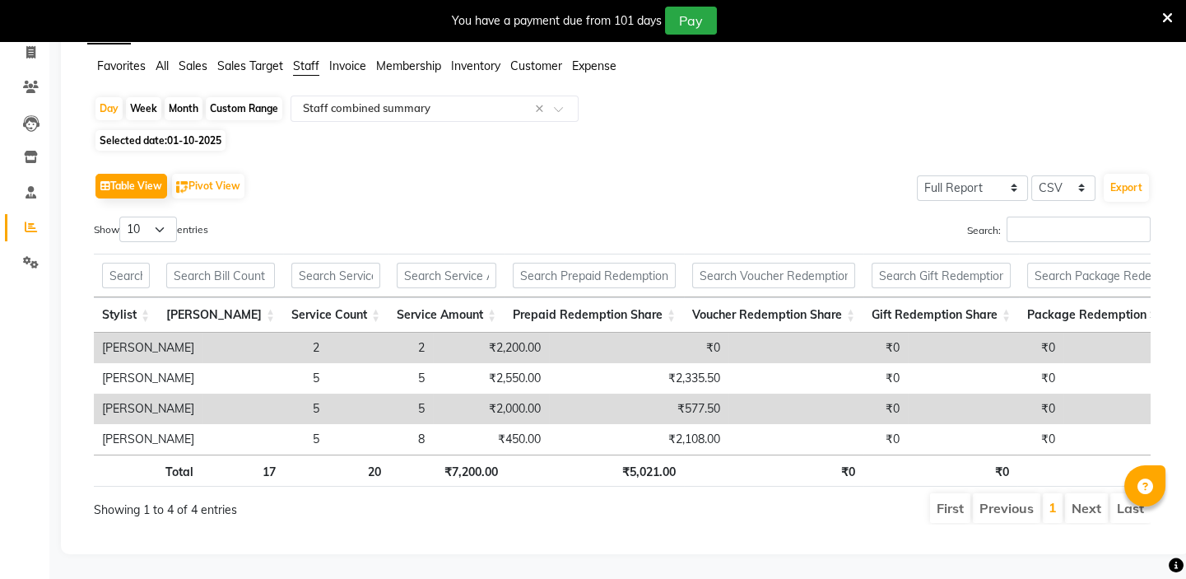
click at [184, 134] on span "01-10-2025" at bounding box center [194, 140] width 54 height 12
select select "10"
select select "2025"
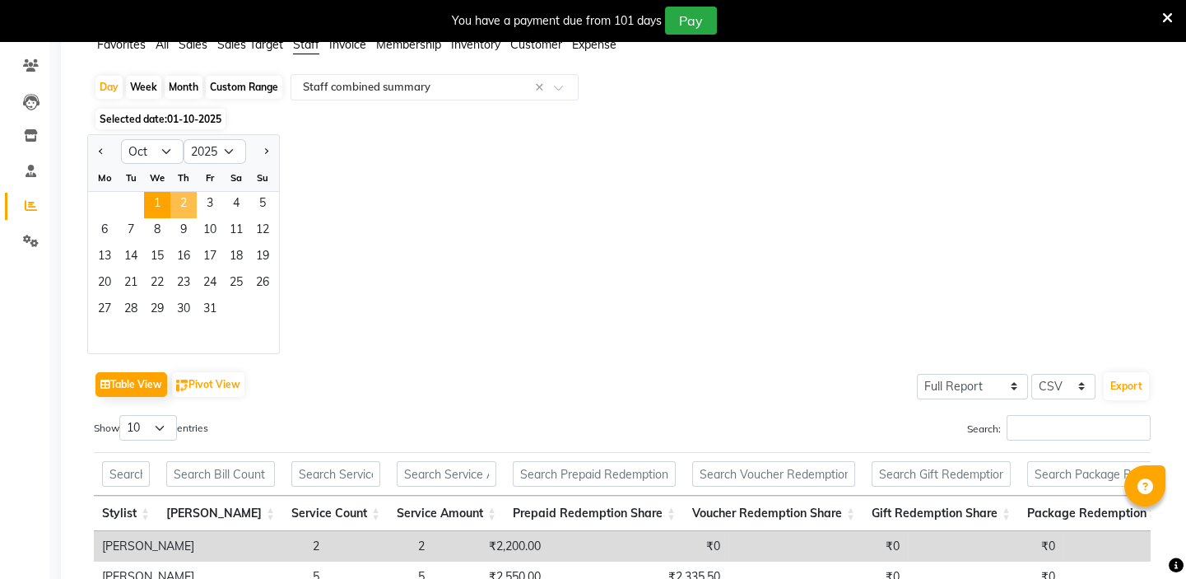
click at [179, 211] on span "2" at bounding box center [183, 205] width 26 height 26
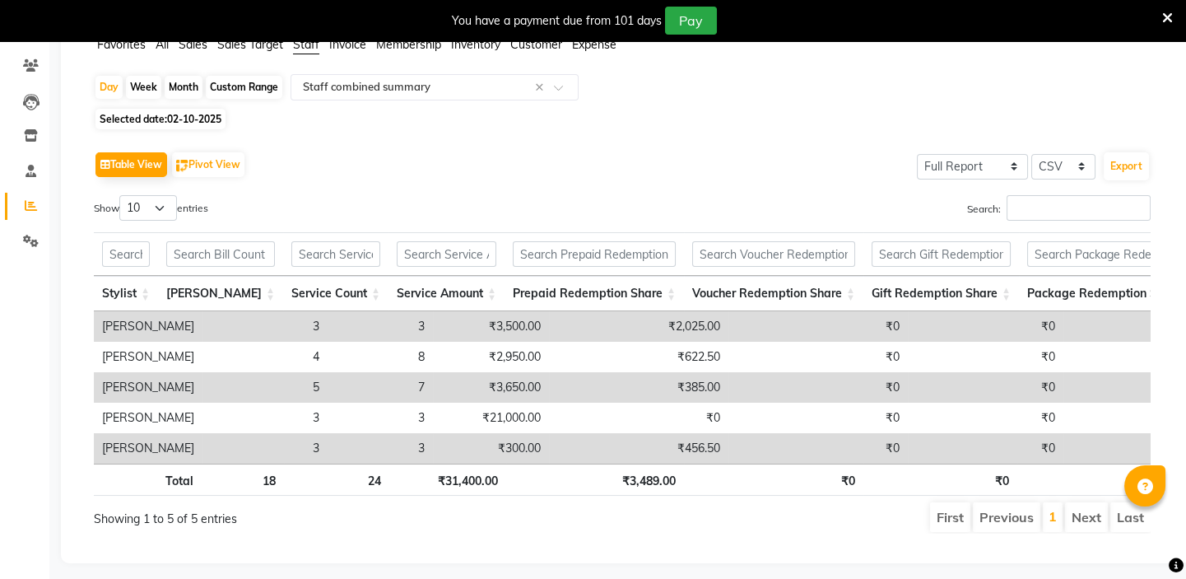
click at [173, 113] on span "02-10-2025" at bounding box center [194, 119] width 54 height 12
select select "10"
select select "2025"
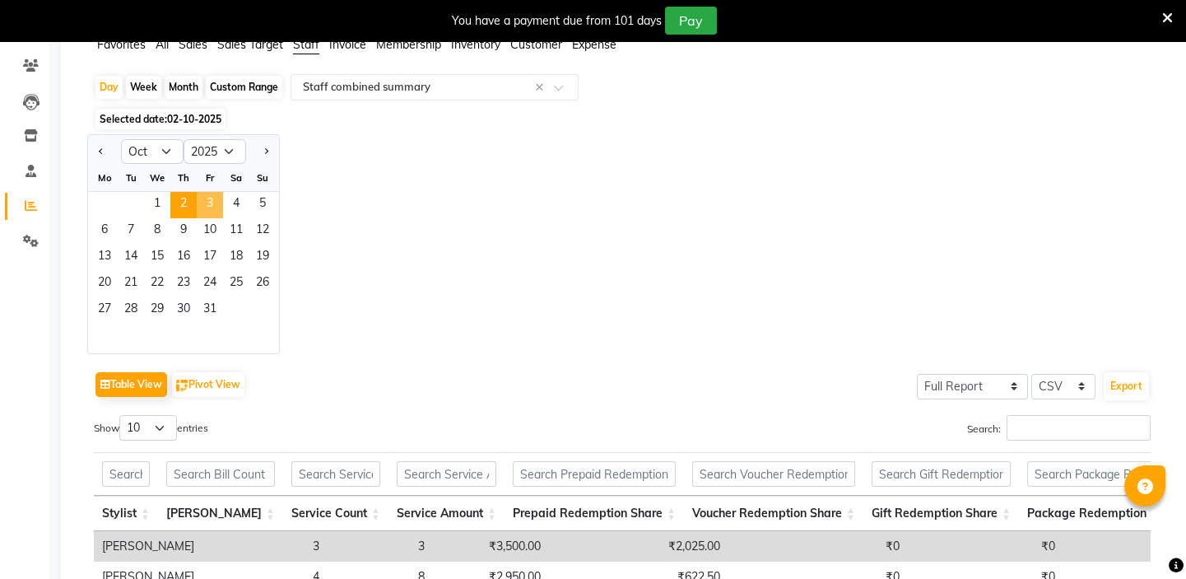
click at [211, 195] on span "3" at bounding box center [210, 205] width 26 height 26
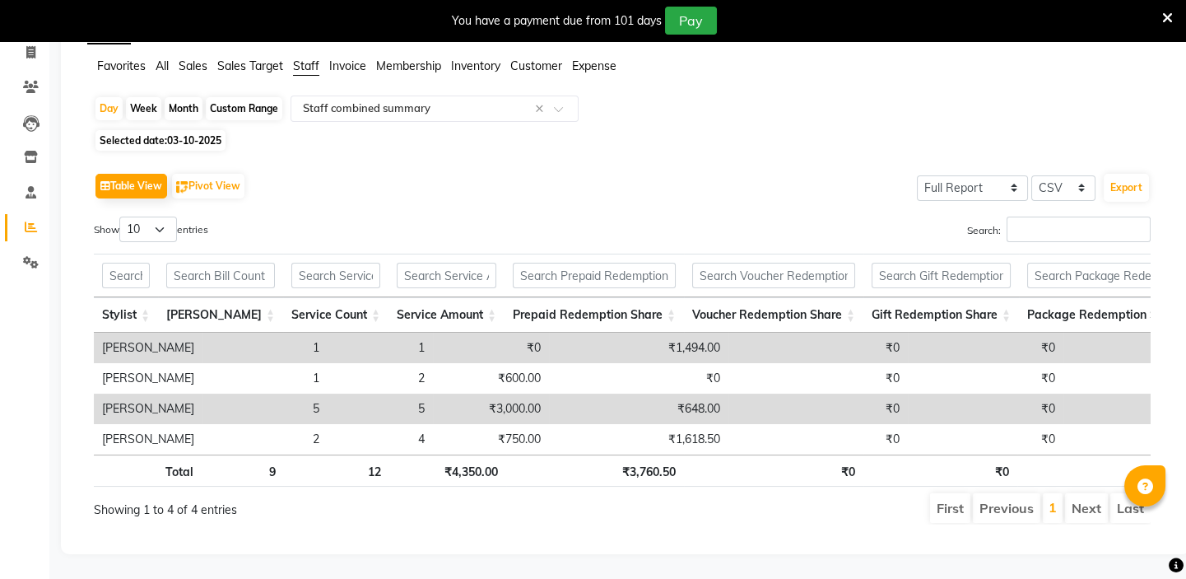
click at [156, 130] on span "Selected date: 03-10-2025" at bounding box center [160, 140] width 130 height 21
select select "10"
select select "2025"
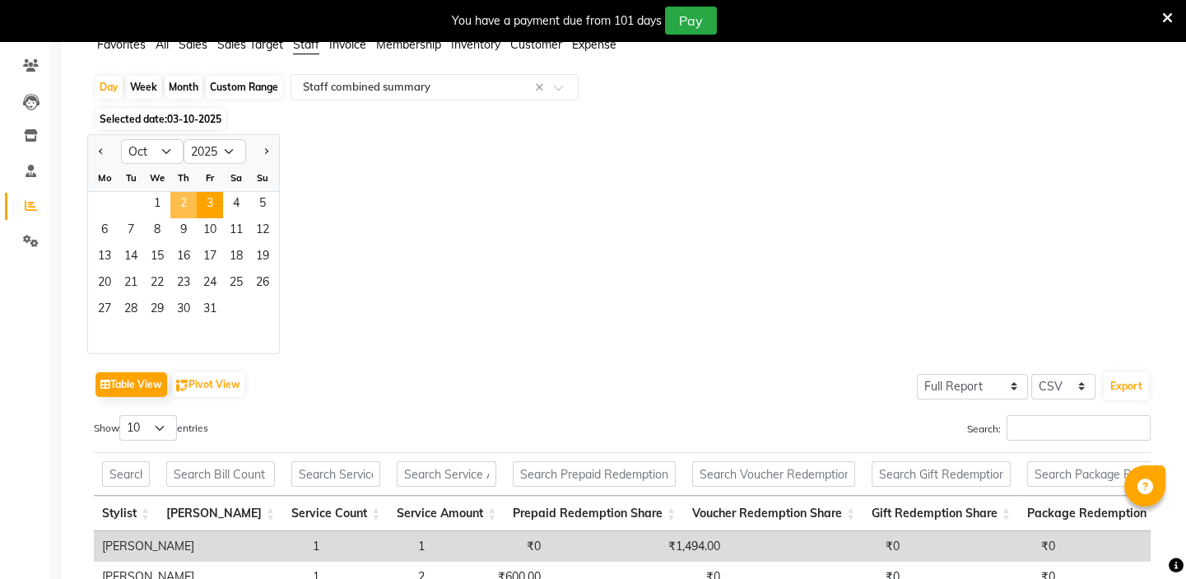
click at [186, 199] on span "2" at bounding box center [183, 205] width 26 height 26
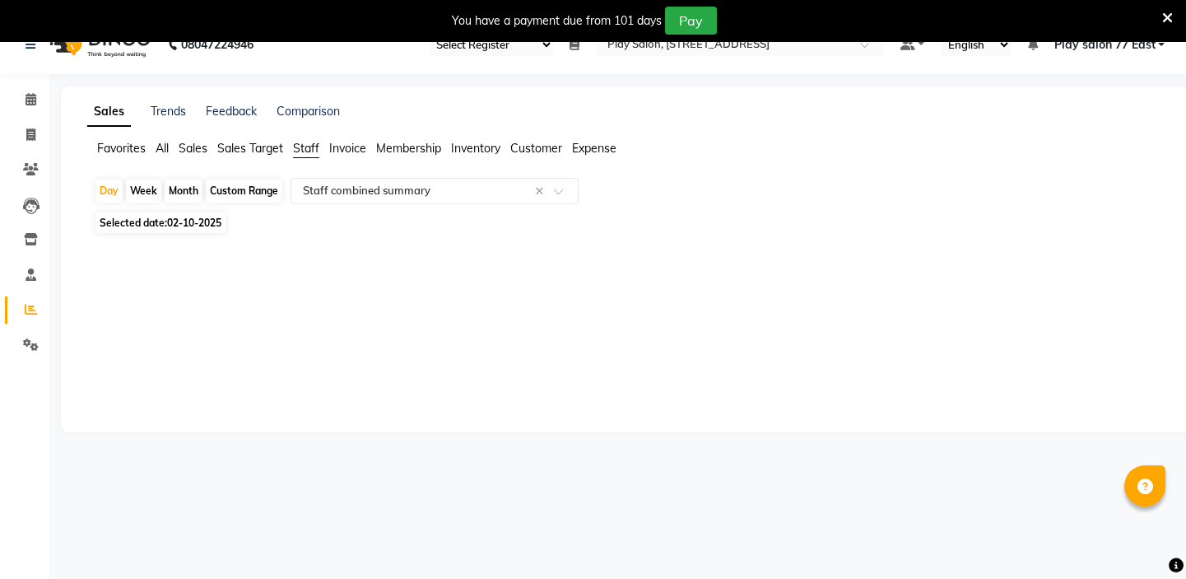
scroll to position [41, 0]
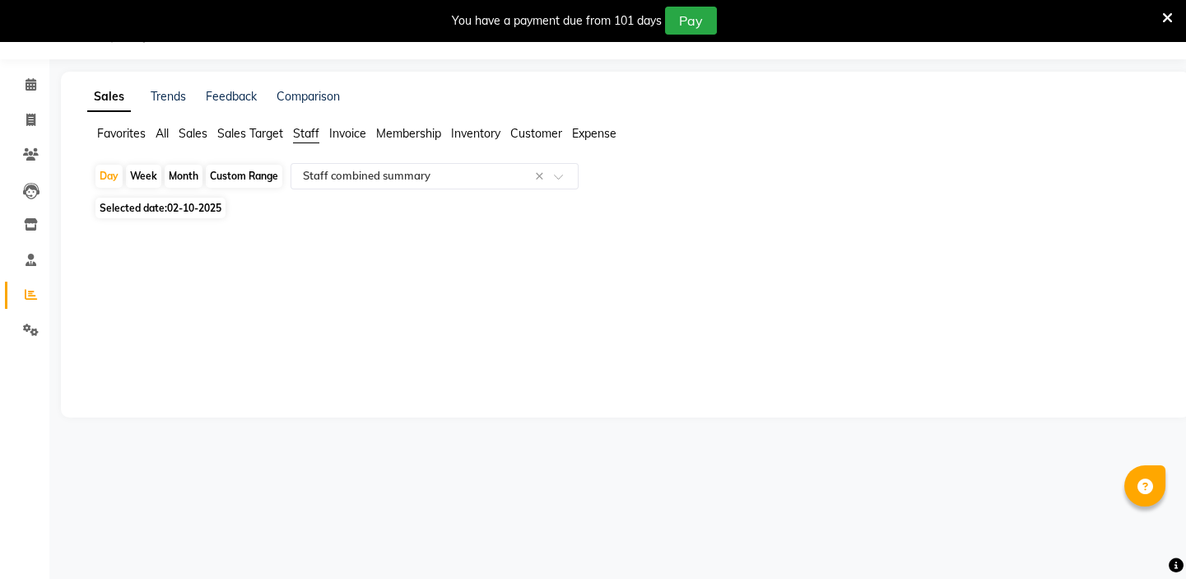
click at [192, 207] on span "02-10-2025" at bounding box center [194, 208] width 54 height 12
select select "10"
select select "2025"
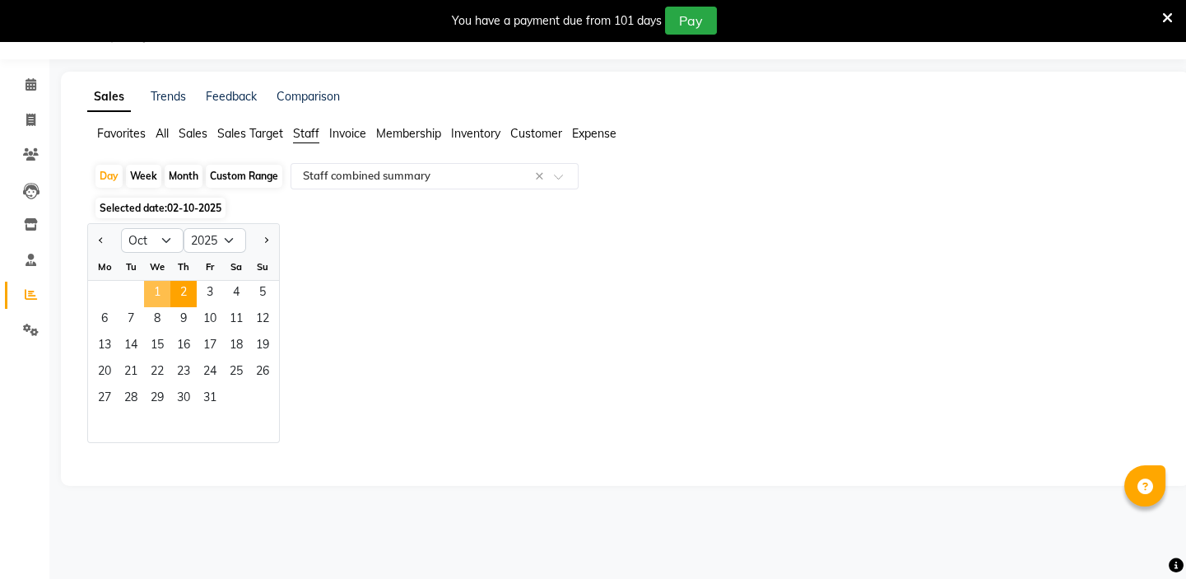
click at [161, 290] on span "1" at bounding box center [157, 294] width 26 height 26
select select "full_report"
select select "csv"
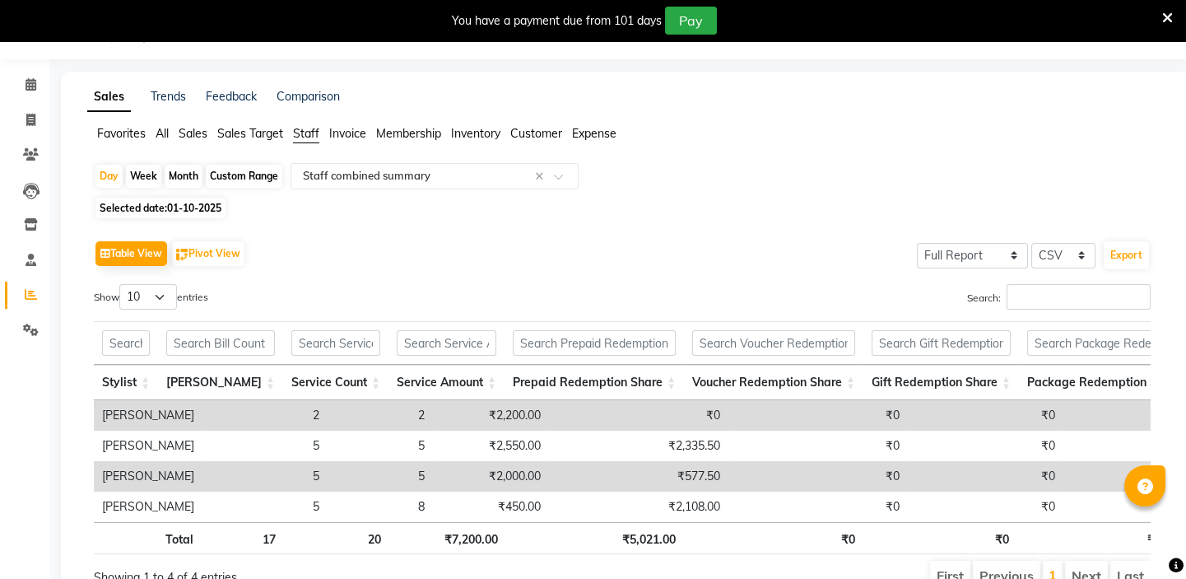
click at [185, 203] on span "01-10-2025" at bounding box center [194, 208] width 54 height 12
select select "10"
select select "2025"
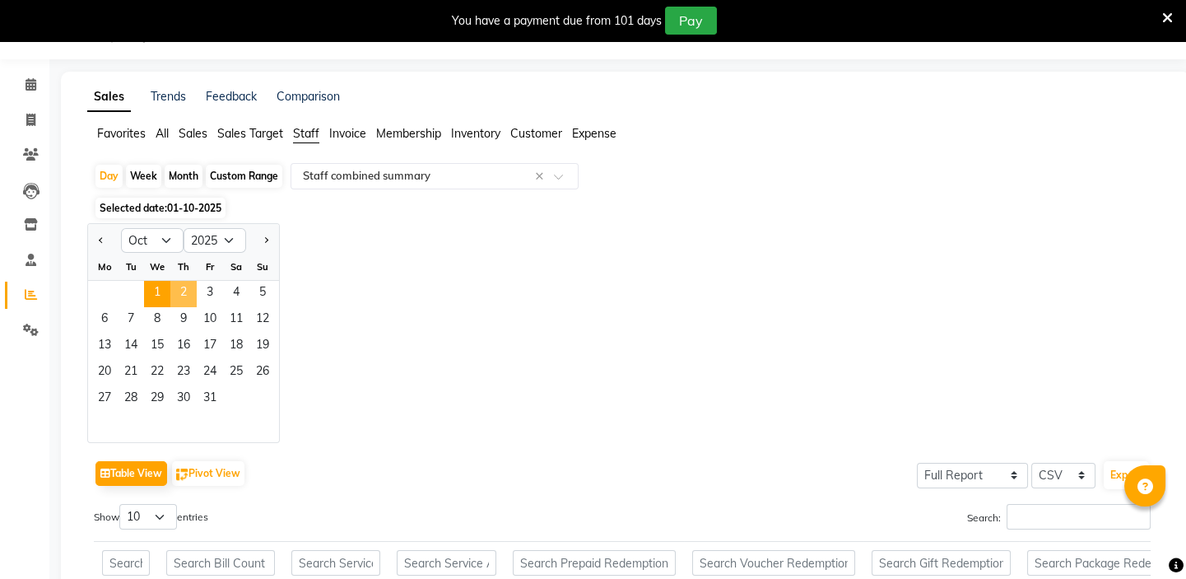
click at [180, 294] on span "2" at bounding box center [183, 294] width 26 height 26
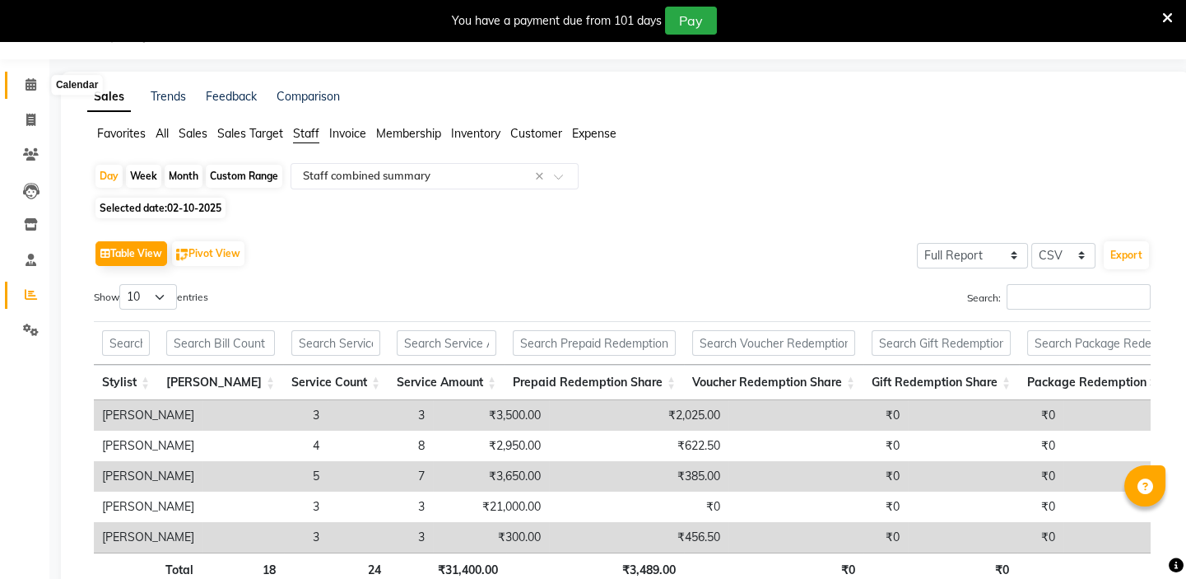
click at [27, 79] on icon at bounding box center [31, 84] width 11 height 12
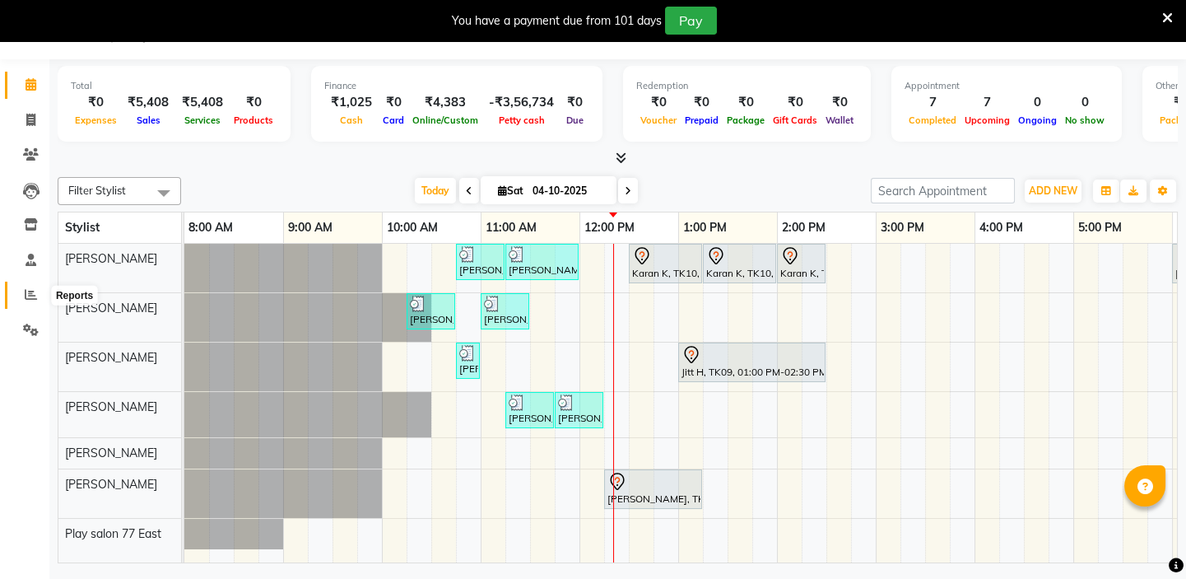
click at [29, 294] on icon at bounding box center [31, 294] width 12 height 12
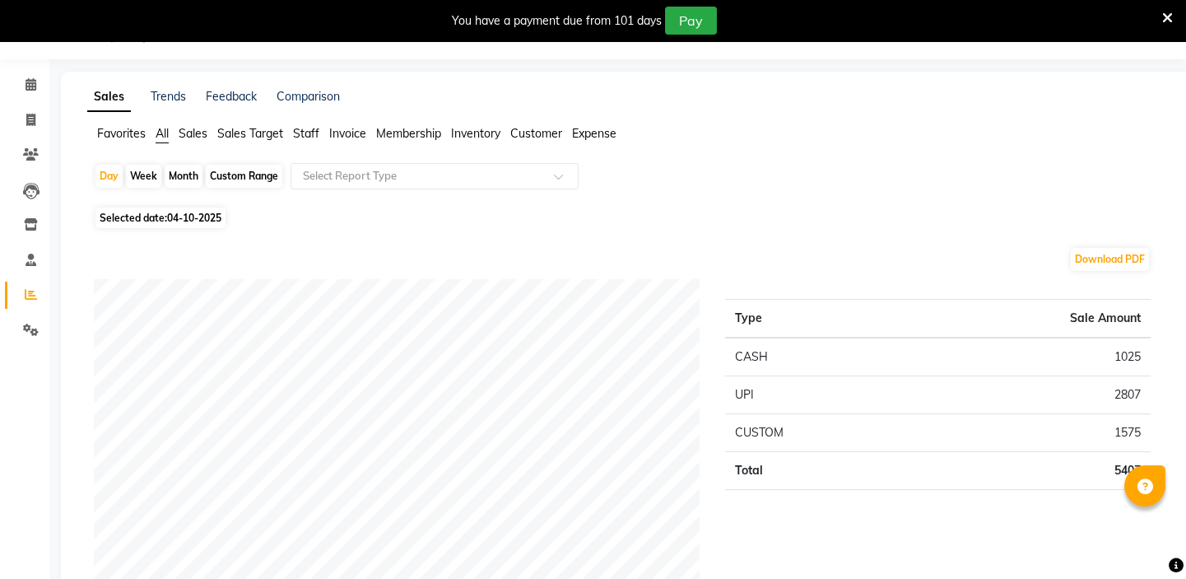
click at [313, 140] on span "Staff" at bounding box center [306, 133] width 26 height 15
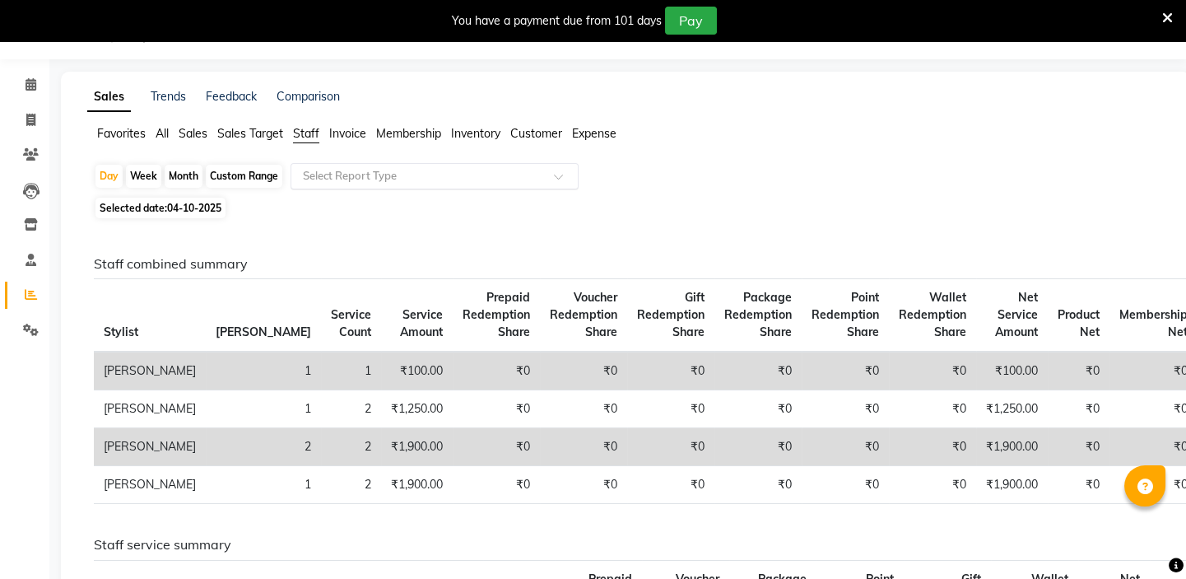
click at [361, 165] on div "Select Report Type" at bounding box center [435, 176] width 288 height 26
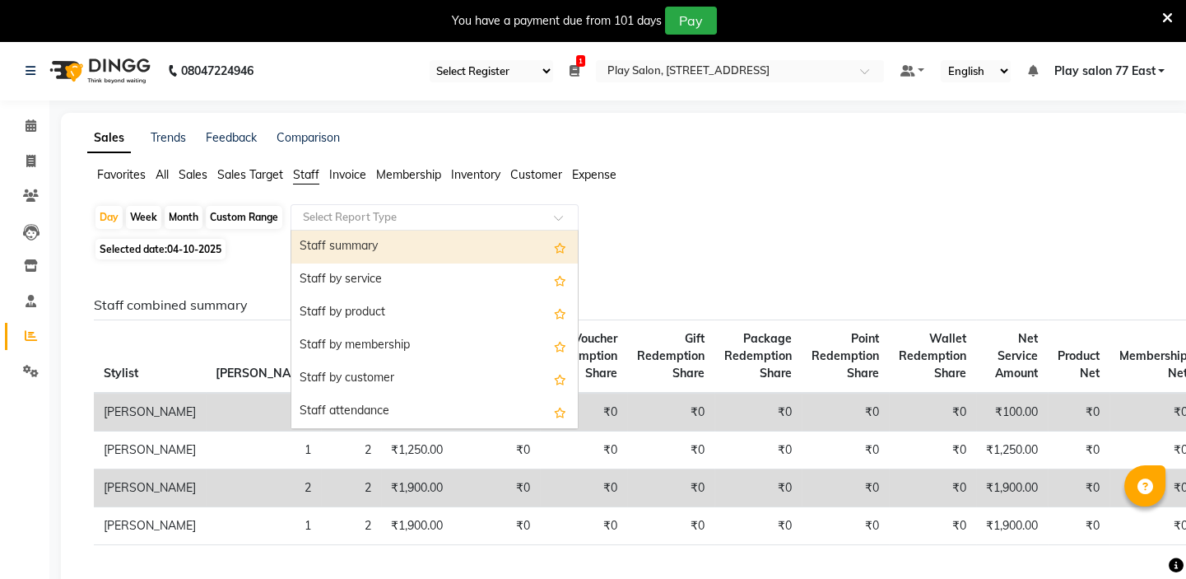
click at [342, 242] on div "Staff summary" at bounding box center [434, 247] width 286 height 33
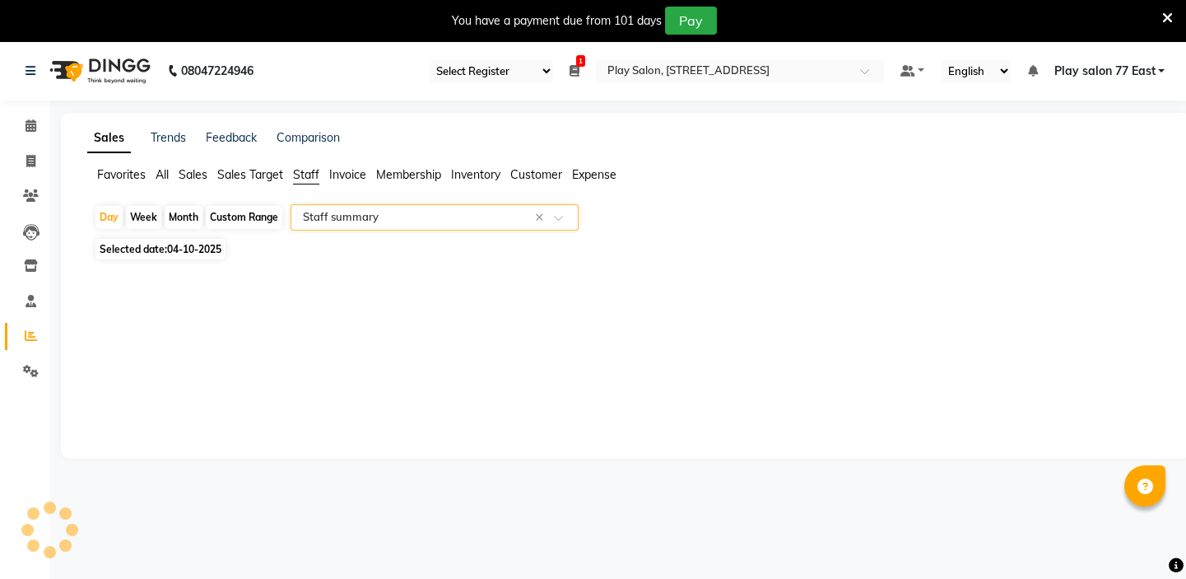
select select "full_report"
select select "csv"
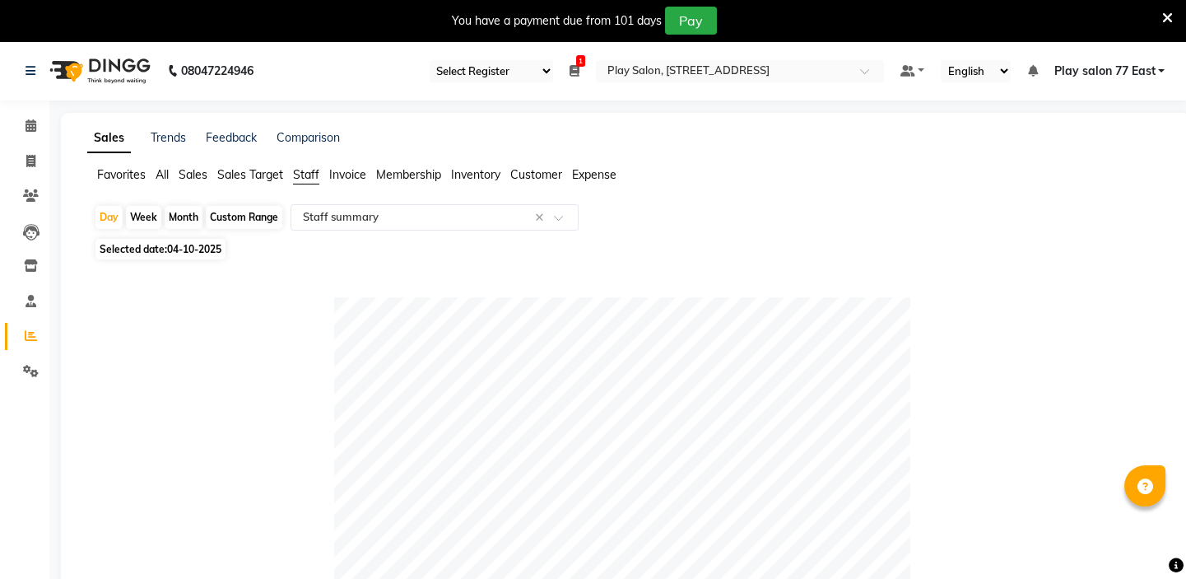
click at [175, 245] on span "04-10-2025" at bounding box center [194, 249] width 54 height 12
select select "10"
select select "2025"
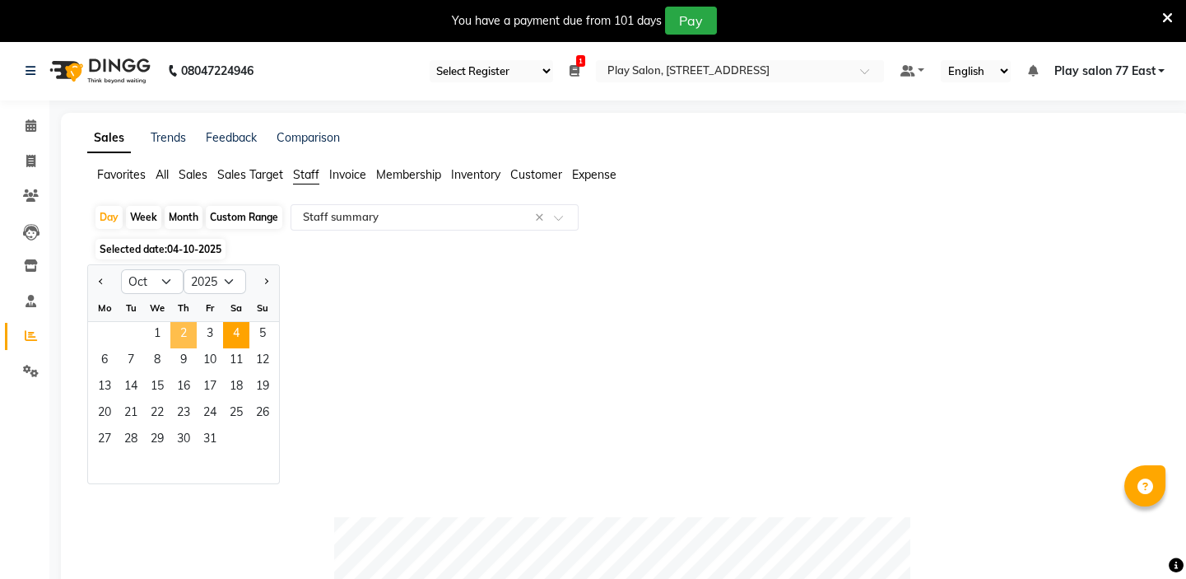
drag, startPoint x: 183, startPoint y: 337, endPoint x: 270, endPoint y: 249, distance: 123.4
click at [183, 336] on span "2" at bounding box center [183, 335] width 26 height 26
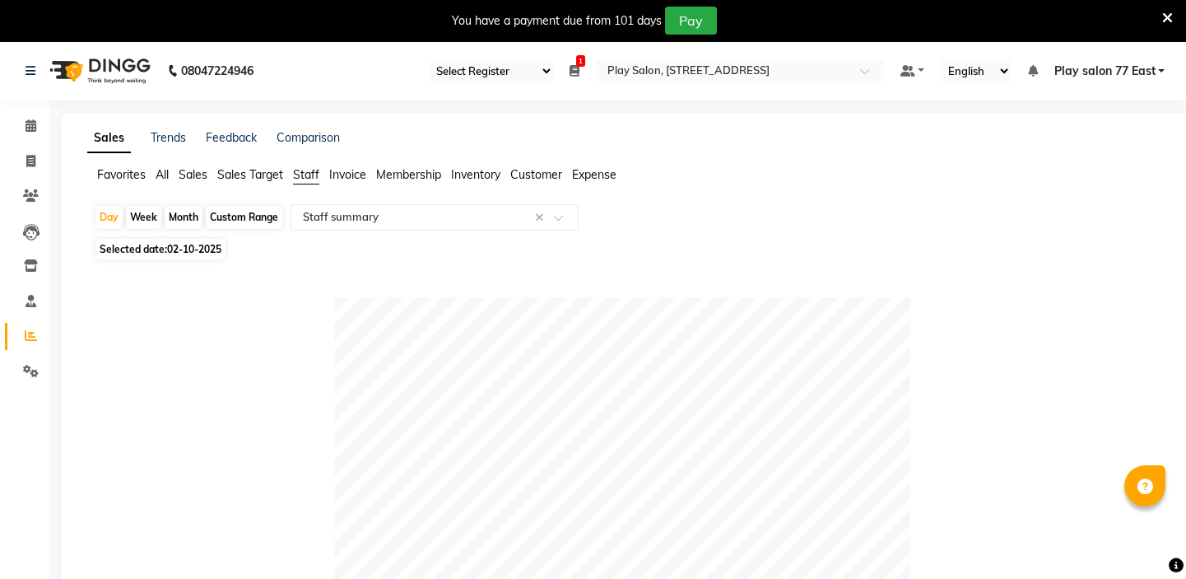
click at [199, 180] on span "Sales" at bounding box center [193, 174] width 29 height 15
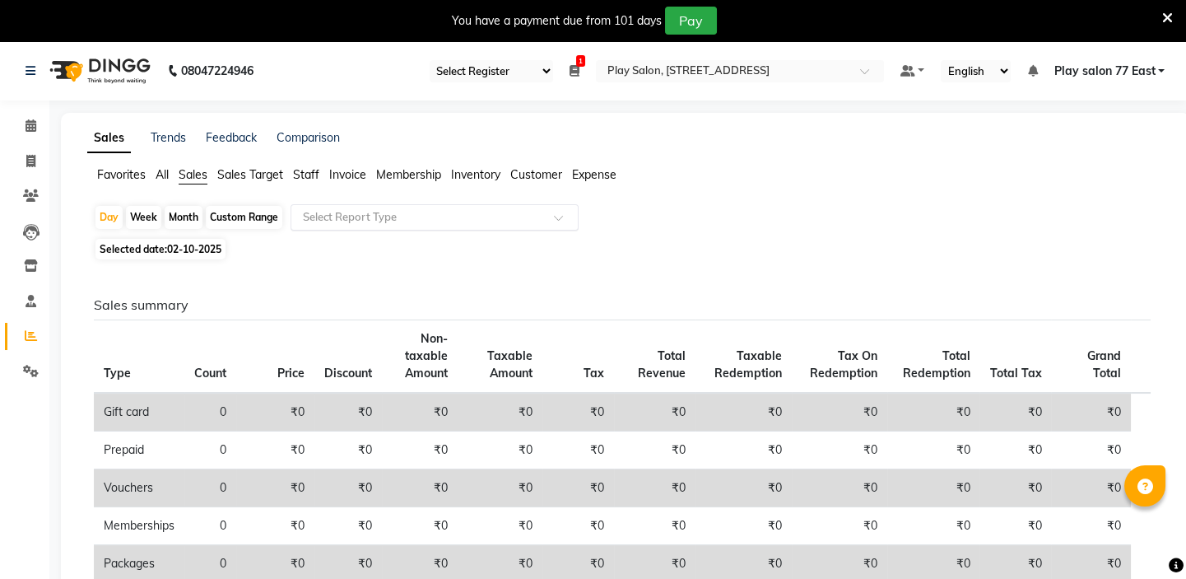
click at [326, 221] on input "text" at bounding box center [418, 217] width 237 height 16
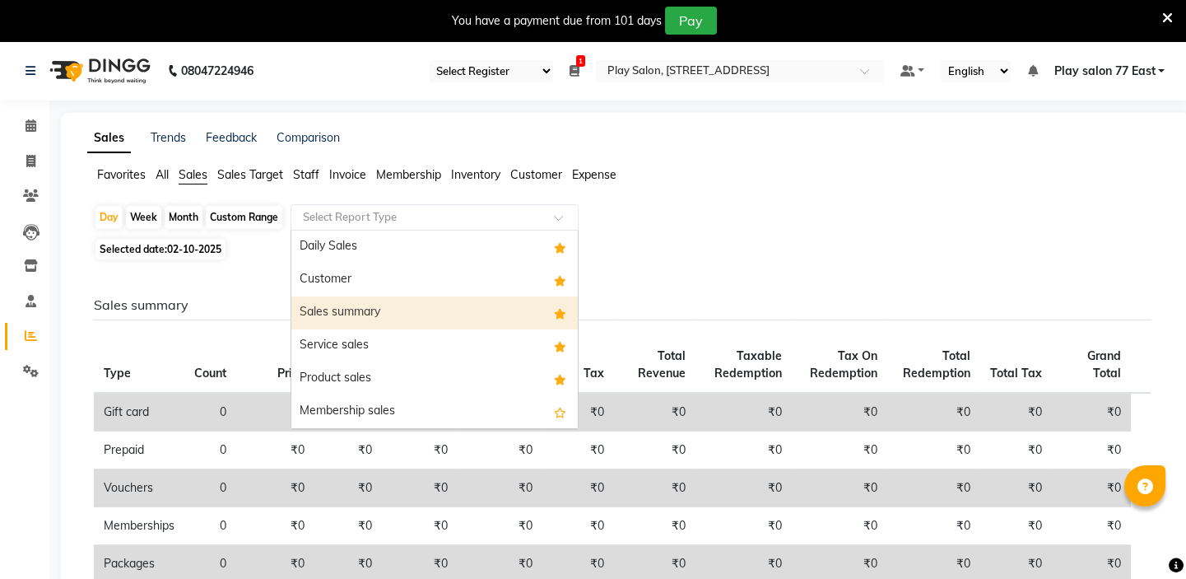
click at [337, 313] on div "Sales summary" at bounding box center [434, 312] width 286 height 33
select select "full_report"
select select "csv"
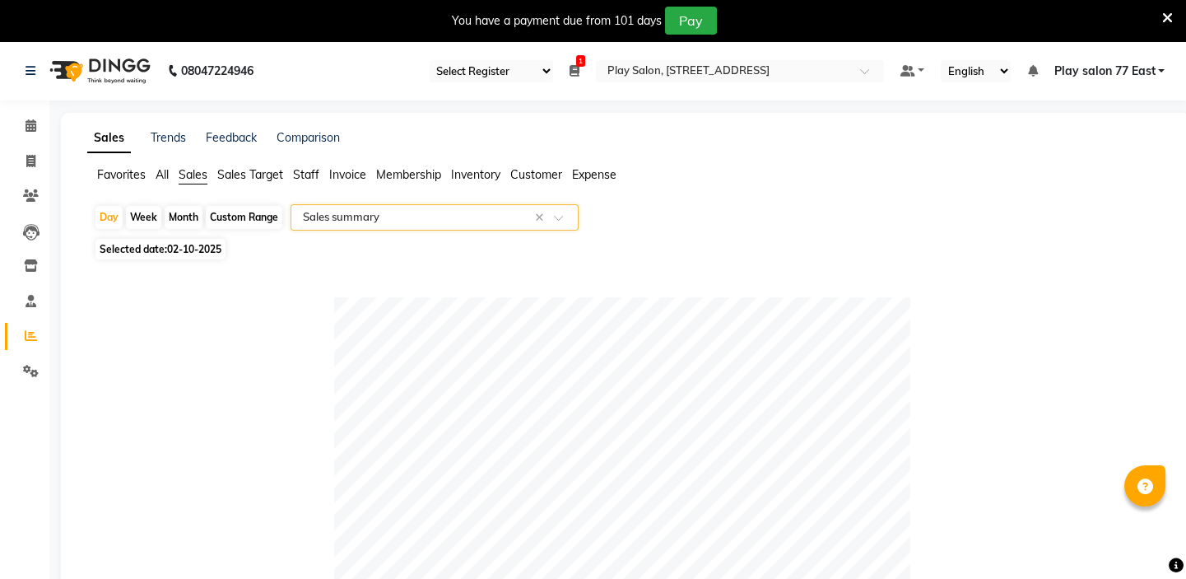
click at [579, 176] on span "Expense" at bounding box center [594, 174] width 44 height 15
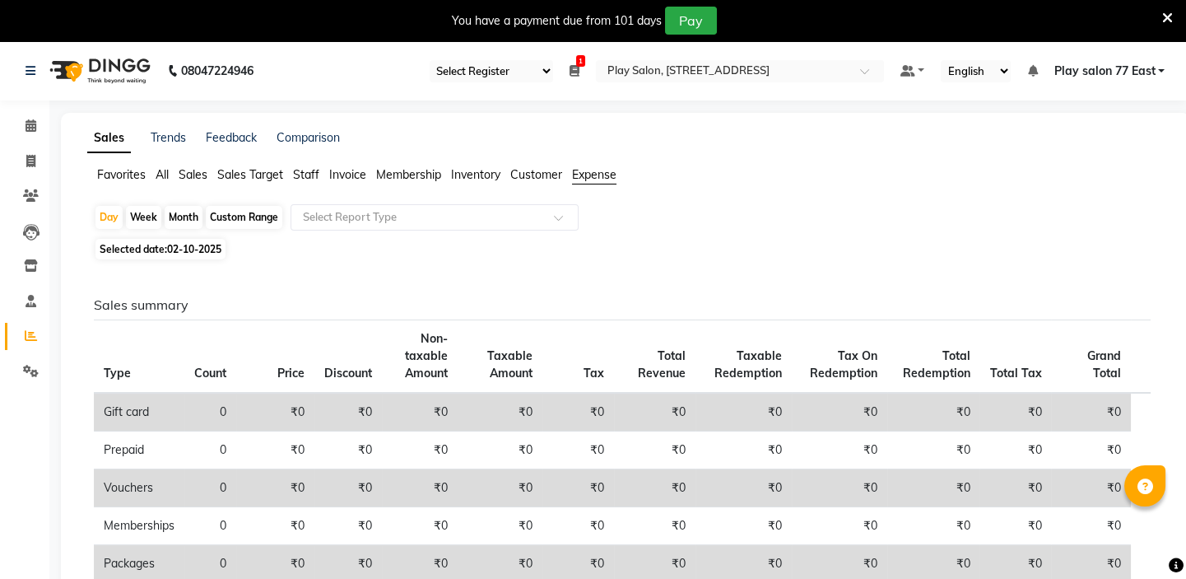
click at [531, 180] on span "Customer" at bounding box center [536, 174] width 52 height 15
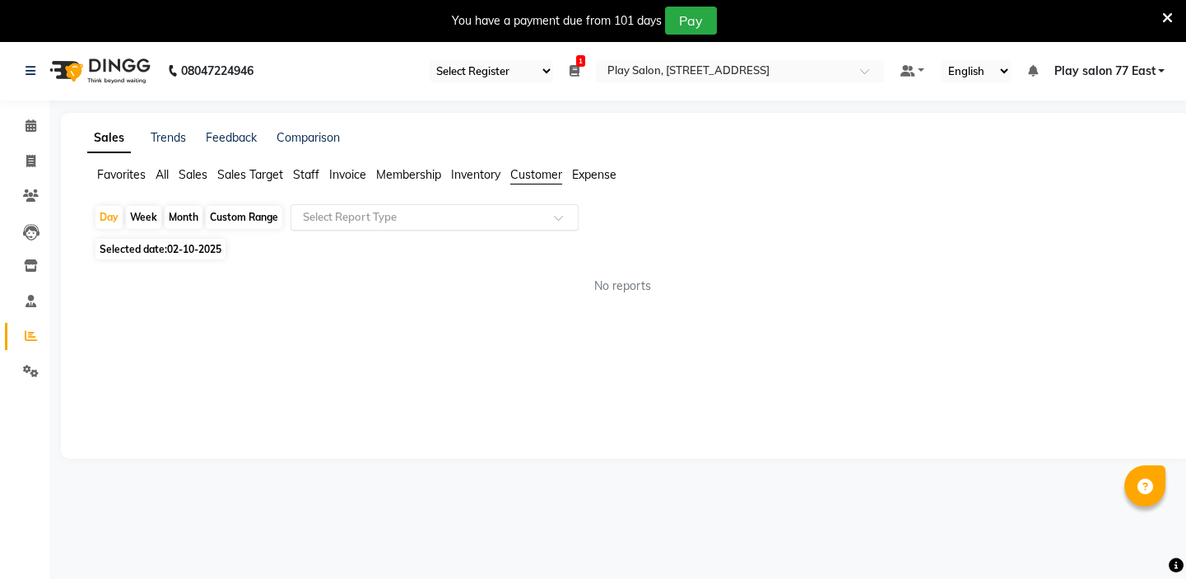
click at [370, 210] on input "text" at bounding box center [418, 217] width 237 height 16
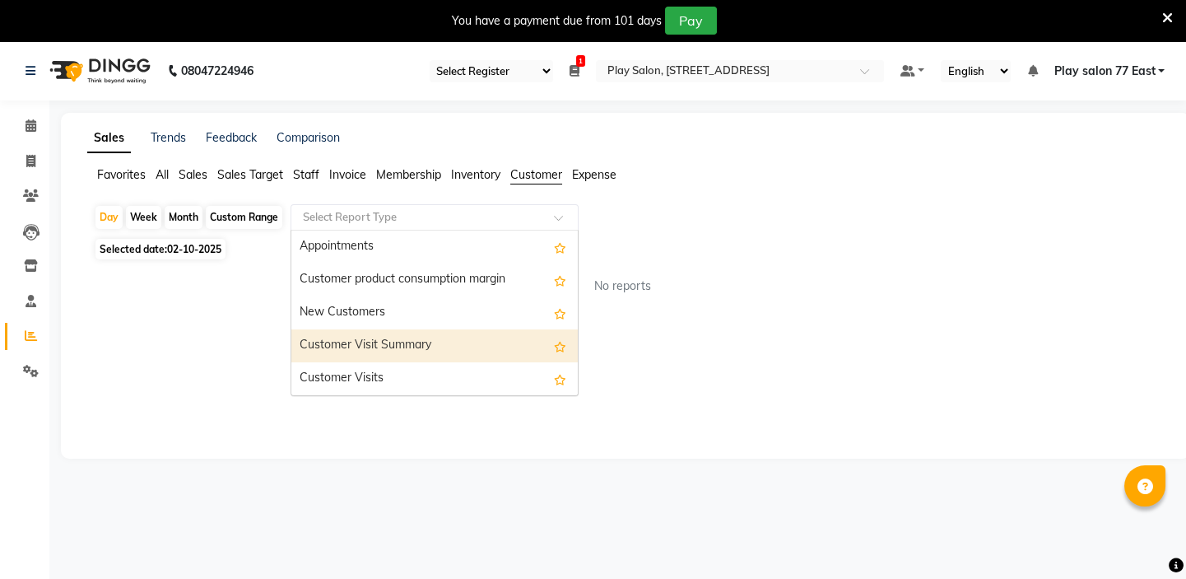
click at [363, 340] on div "Customer Visit Summary" at bounding box center [434, 345] width 286 height 33
select select "full_report"
select select "csv"
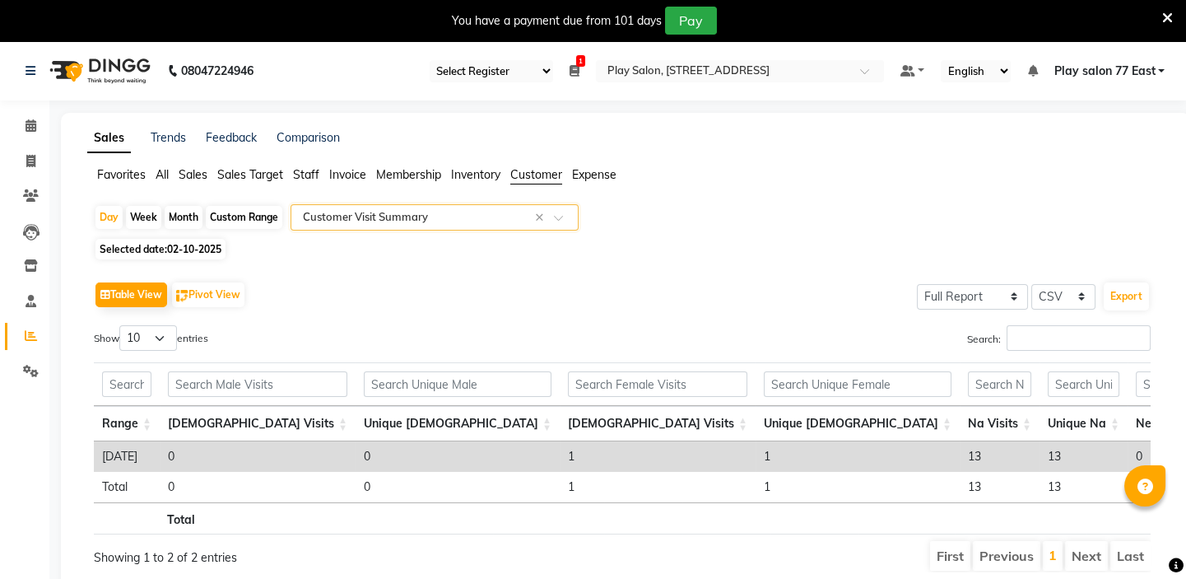
click at [192, 175] on span "Sales" at bounding box center [193, 174] width 29 height 15
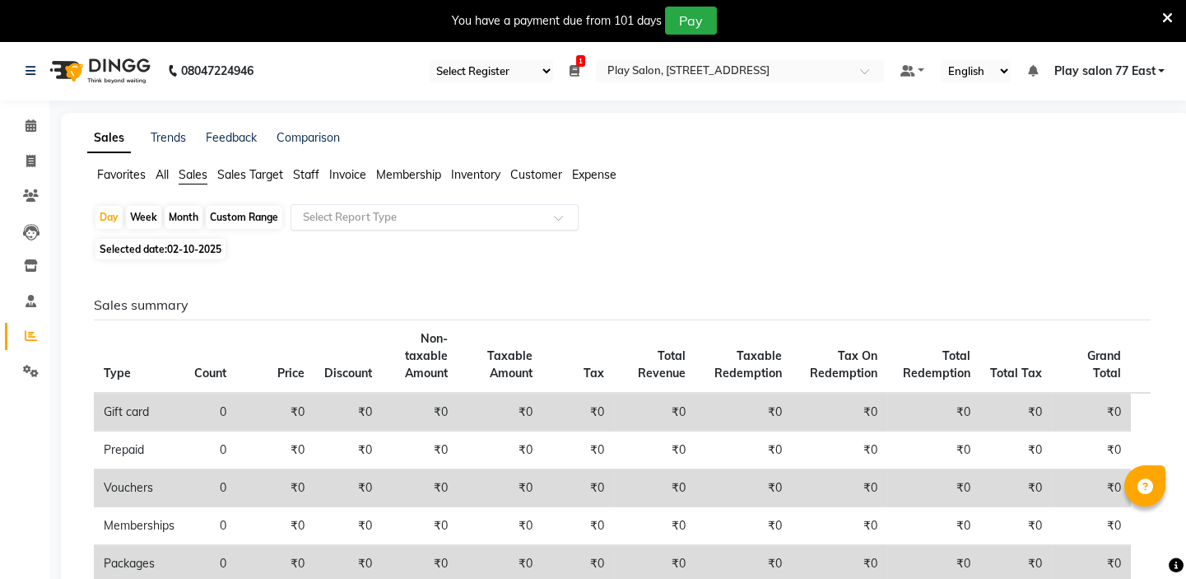
click at [327, 212] on input "text" at bounding box center [418, 217] width 237 height 16
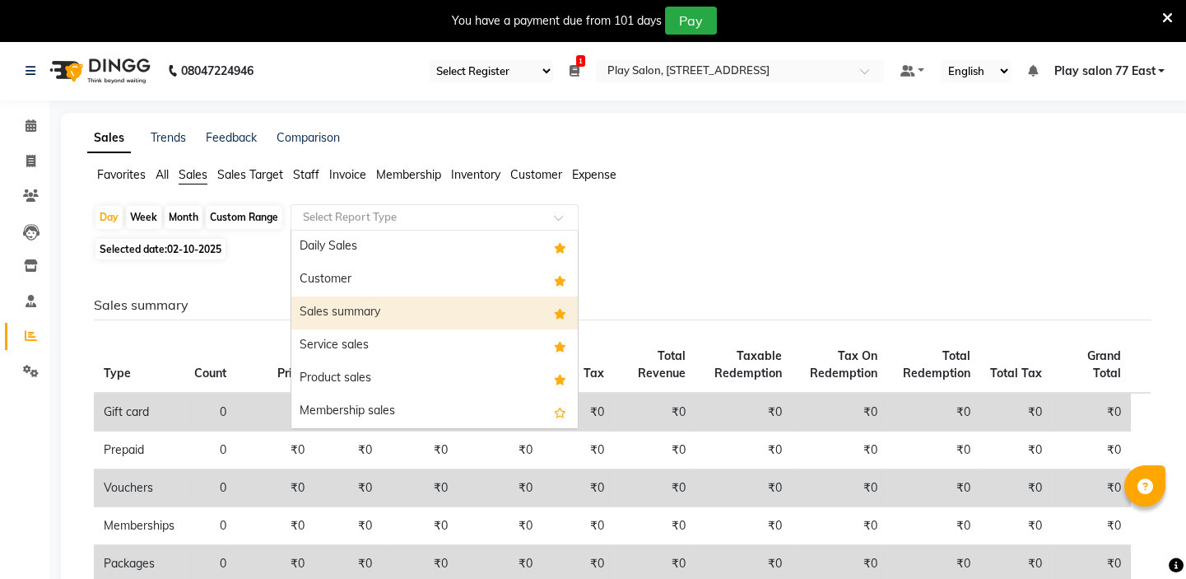
click at [330, 319] on div "Sales summary" at bounding box center [434, 312] width 286 height 33
select select "full_report"
select select "csv"
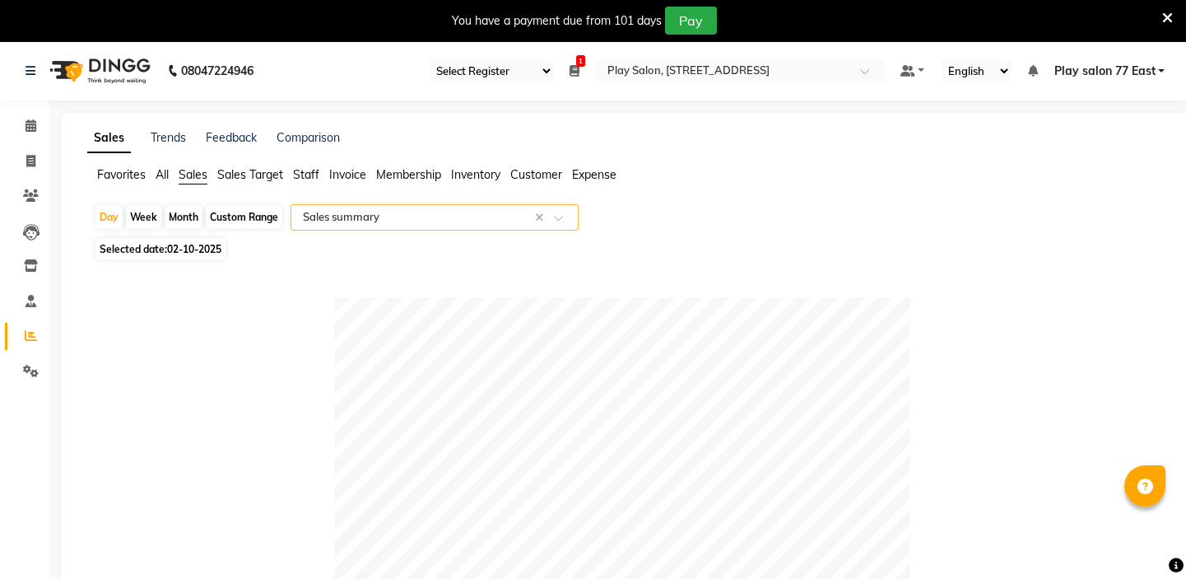
click at [163, 171] on span "All" at bounding box center [162, 174] width 13 height 15
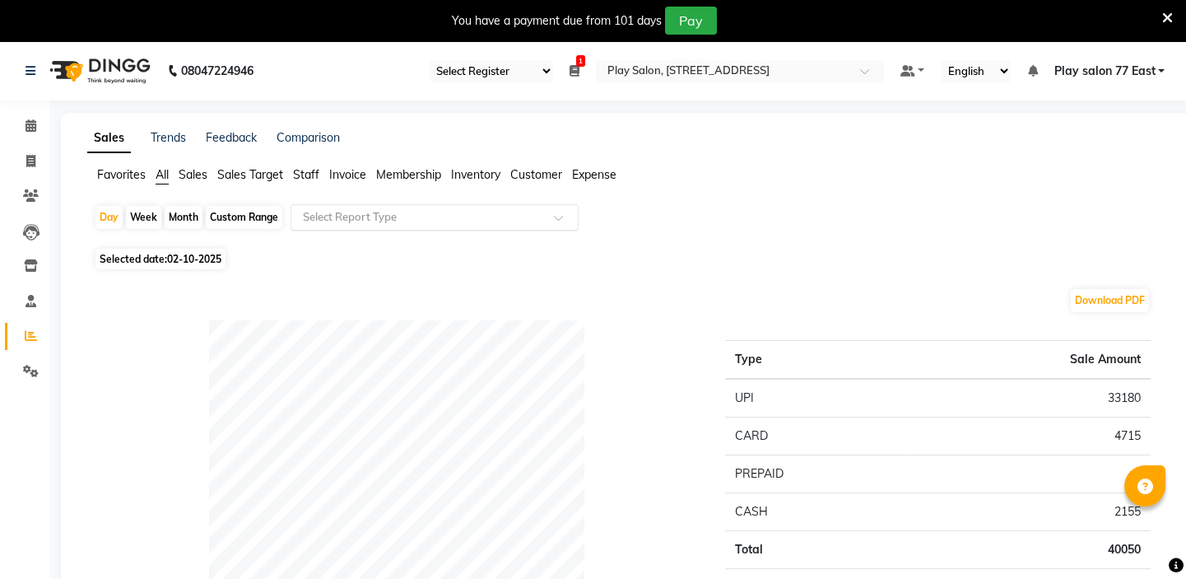
click at [362, 216] on input "text" at bounding box center [418, 217] width 237 height 16
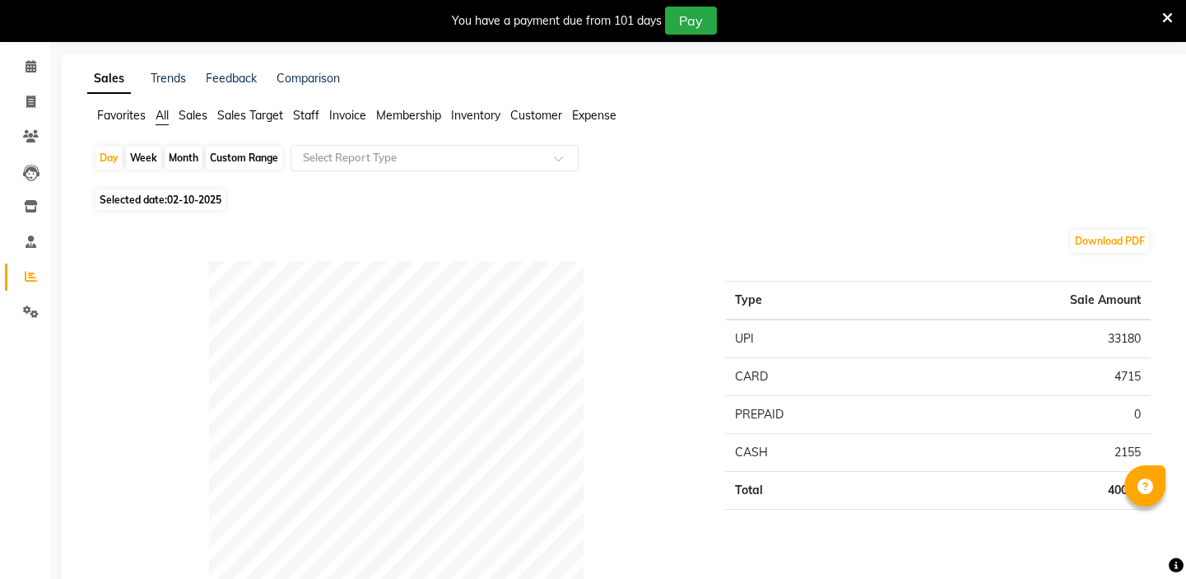
scroll to position [74, 0]
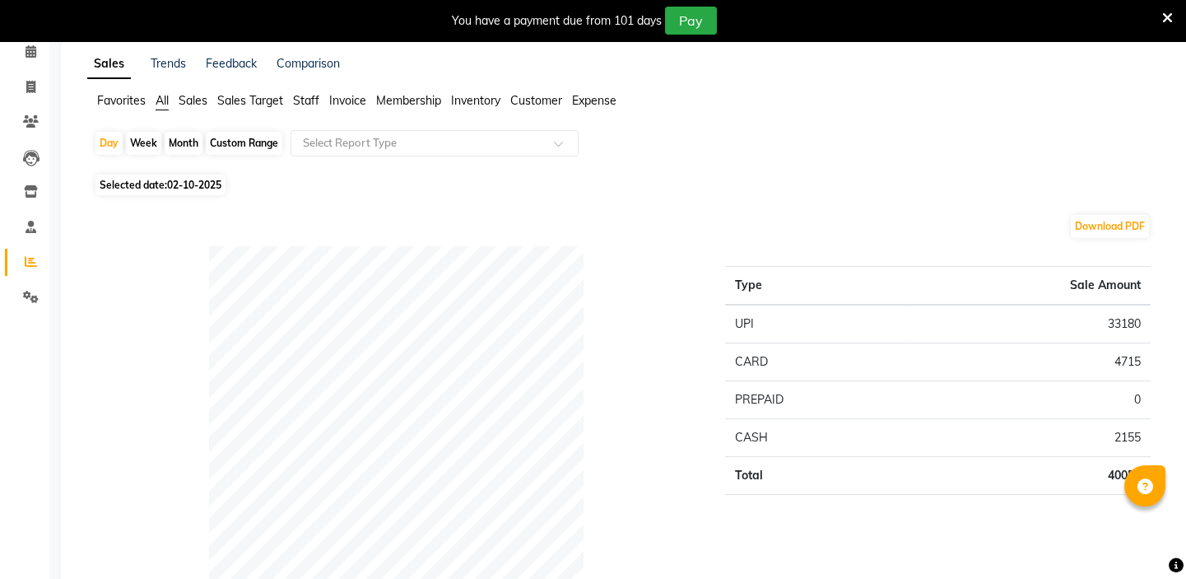
click at [193, 106] on span "Sales" at bounding box center [193, 100] width 29 height 15
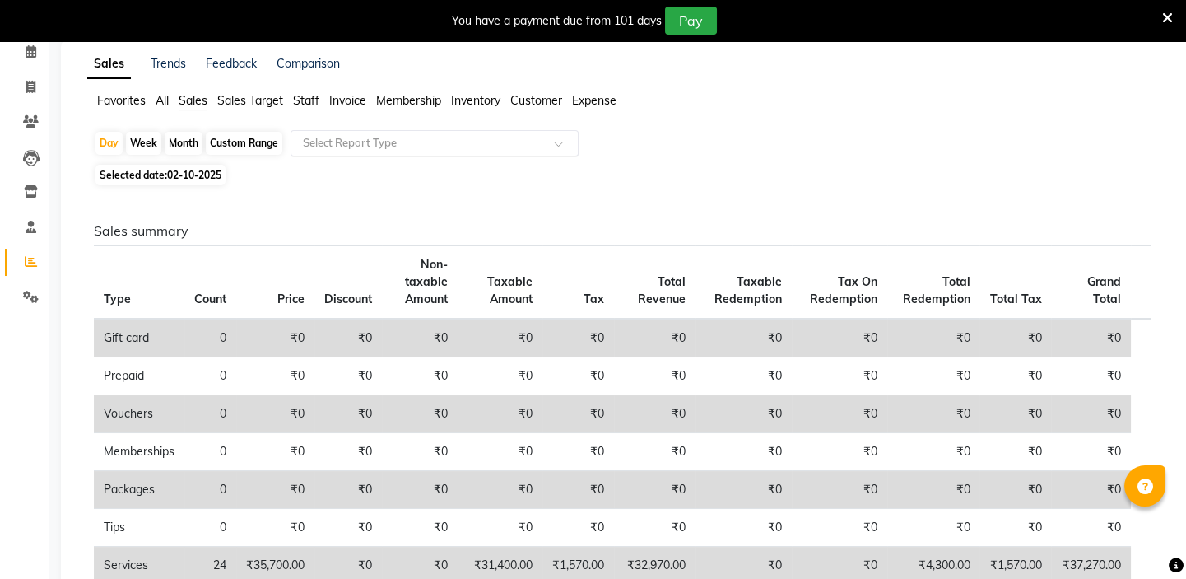
click at [344, 147] on input "text" at bounding box center [418, 143] width 237 height 16
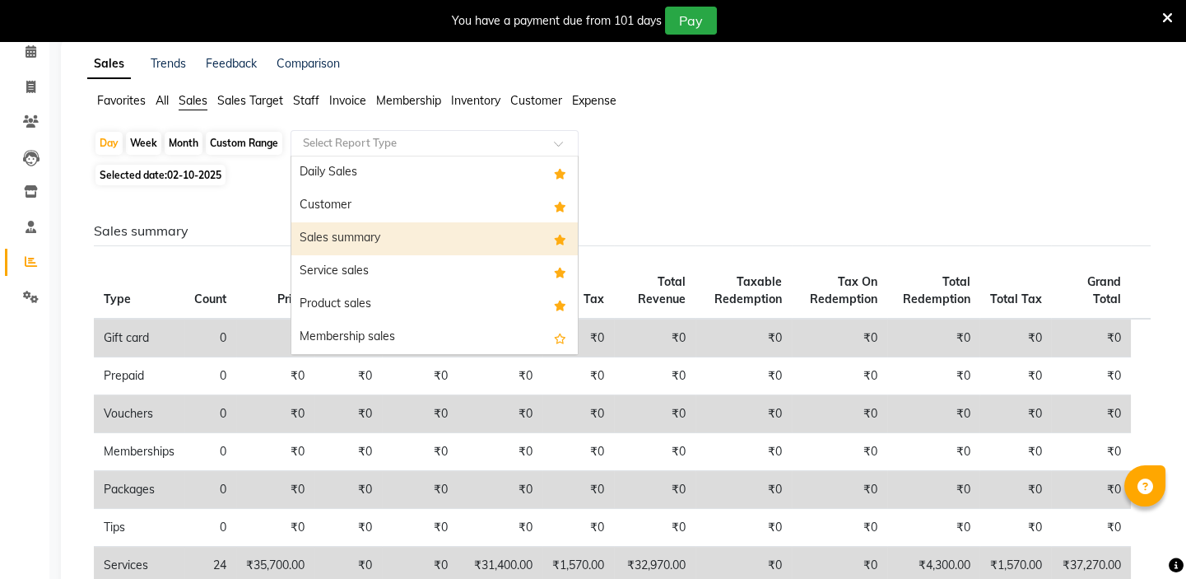
click at [338, 237] on div "Sales summary" at bounding box center [434, 238] width 286 height 33
select select "full_report"
select select "csv"
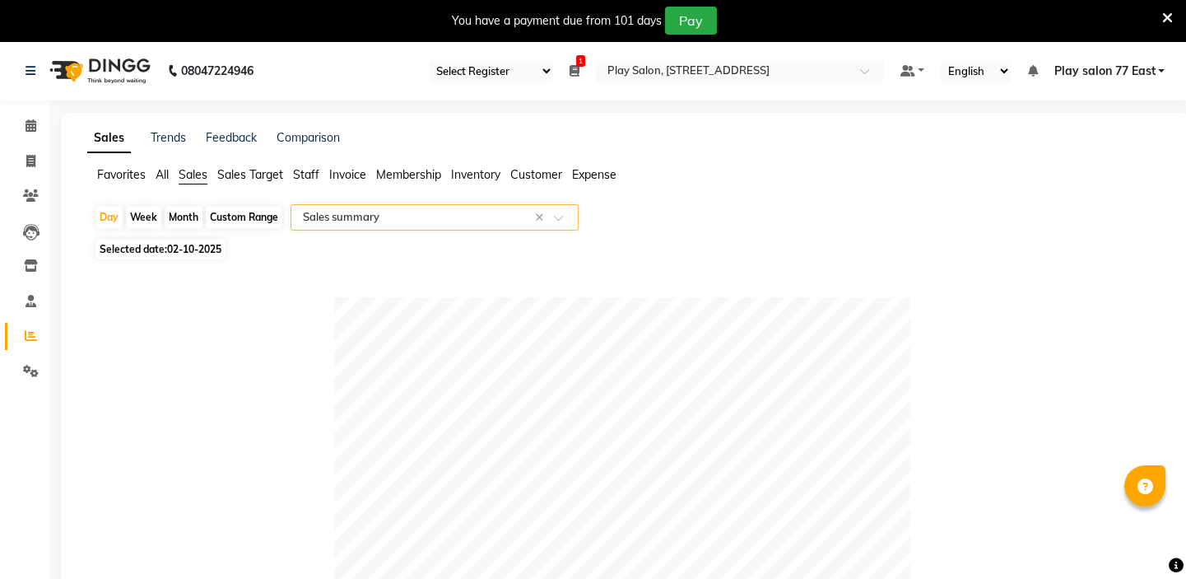
scroll to position [505, 0]
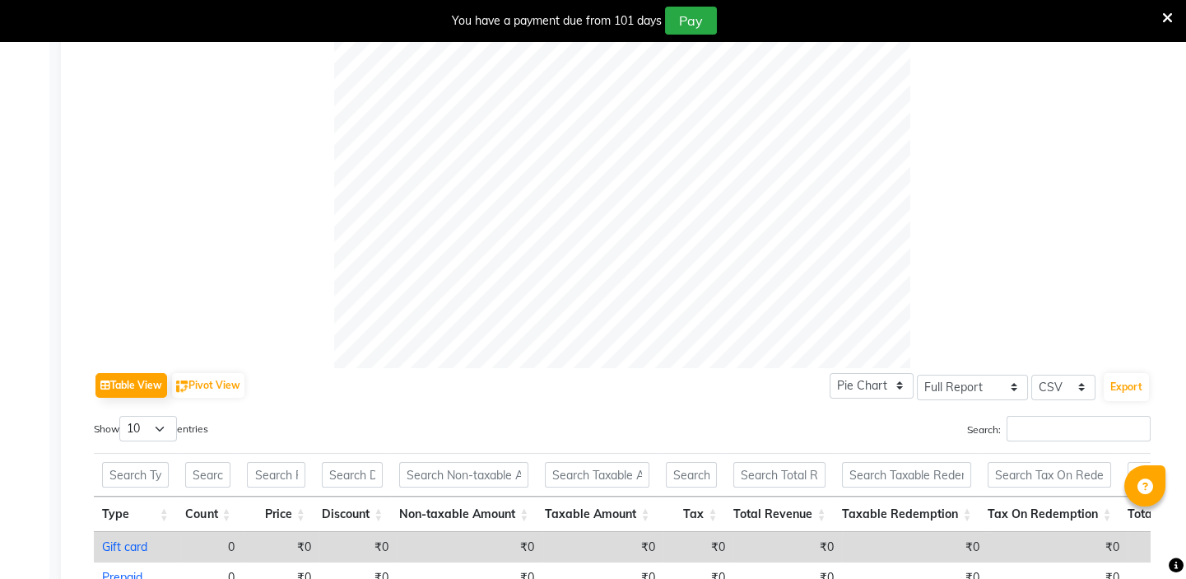
click at [1186, 471] on div "Sales Trends Feedback Comparison Favorites All Sales Sales Target Staff Invoice…" at bounding box center [626, 256] width 1130 height 1298
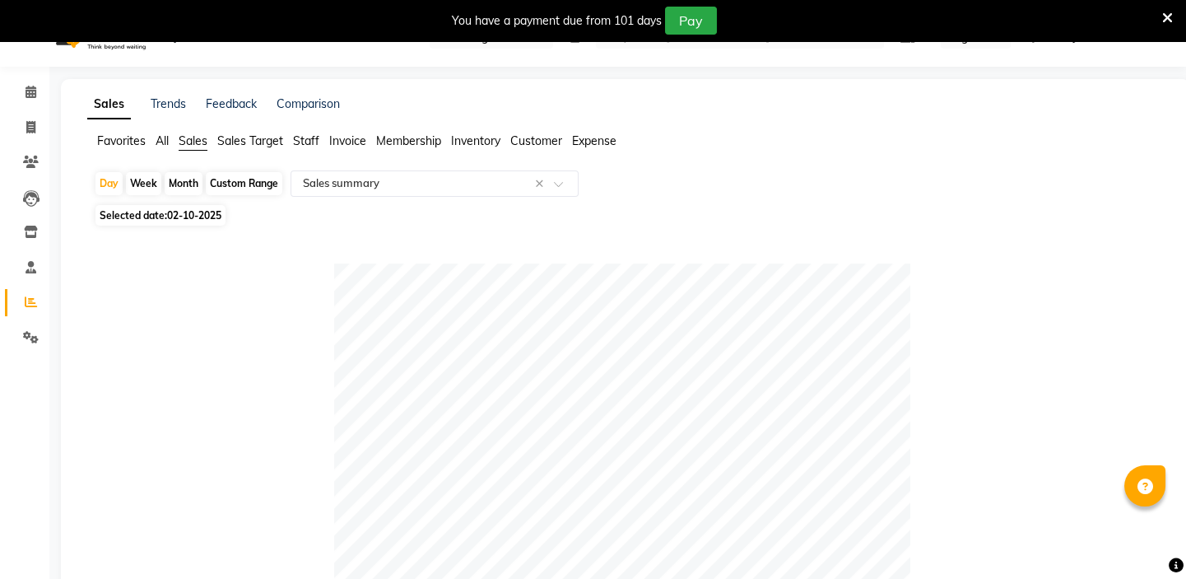
scroll to position [0, 0]
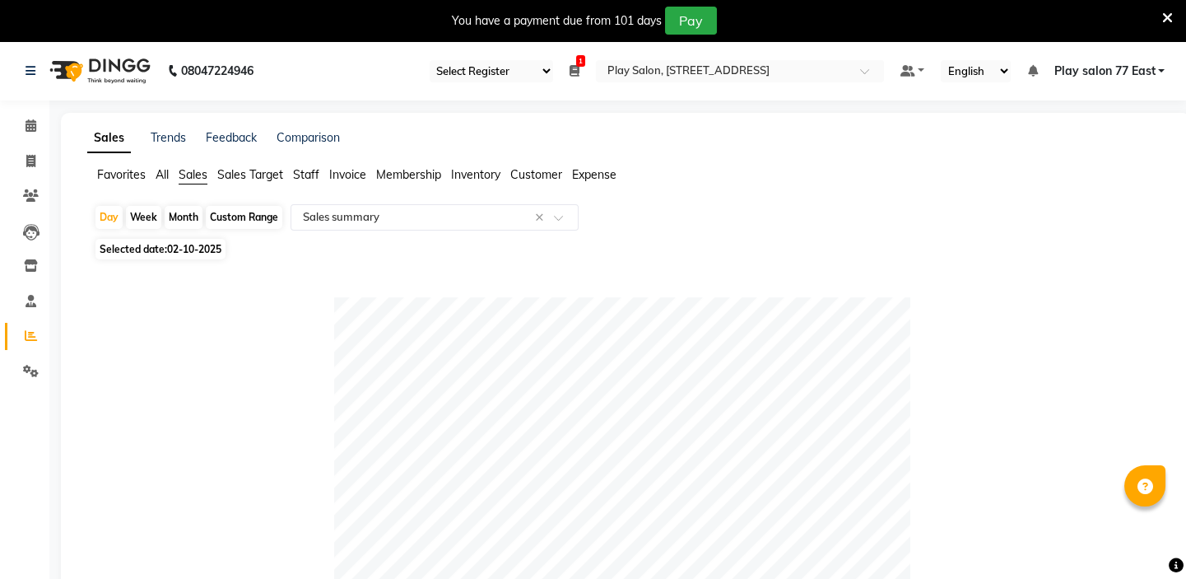
click at [161, 177] on span "All" at bounding box center [162, 174] width 13 height 15
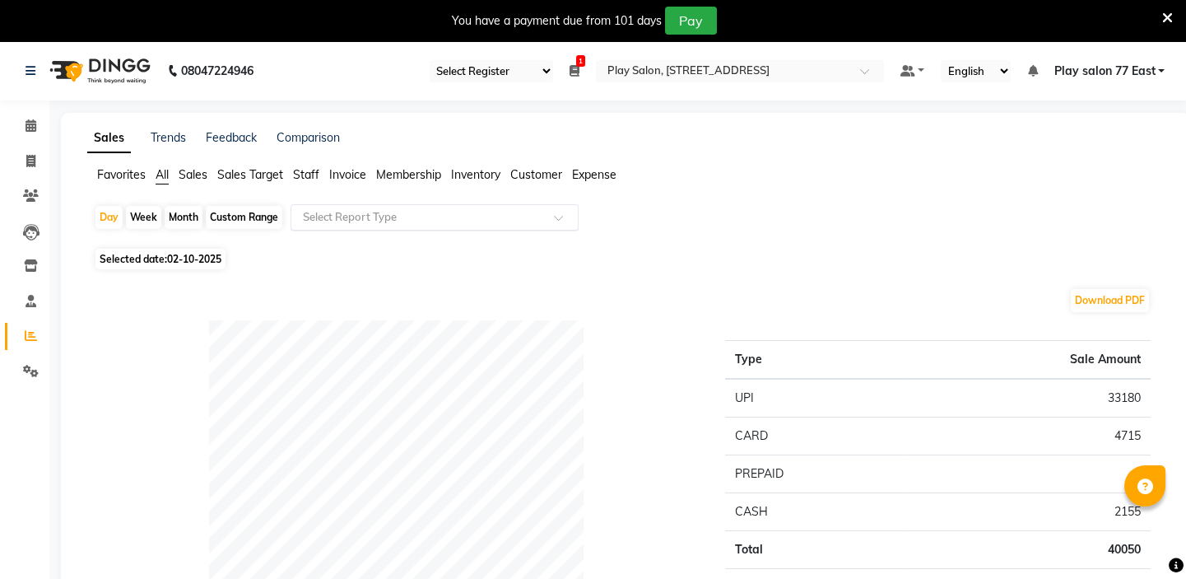
click at [332, 204] on div "Select Report Type" at bounding box center [435, 217] width 288 height 26
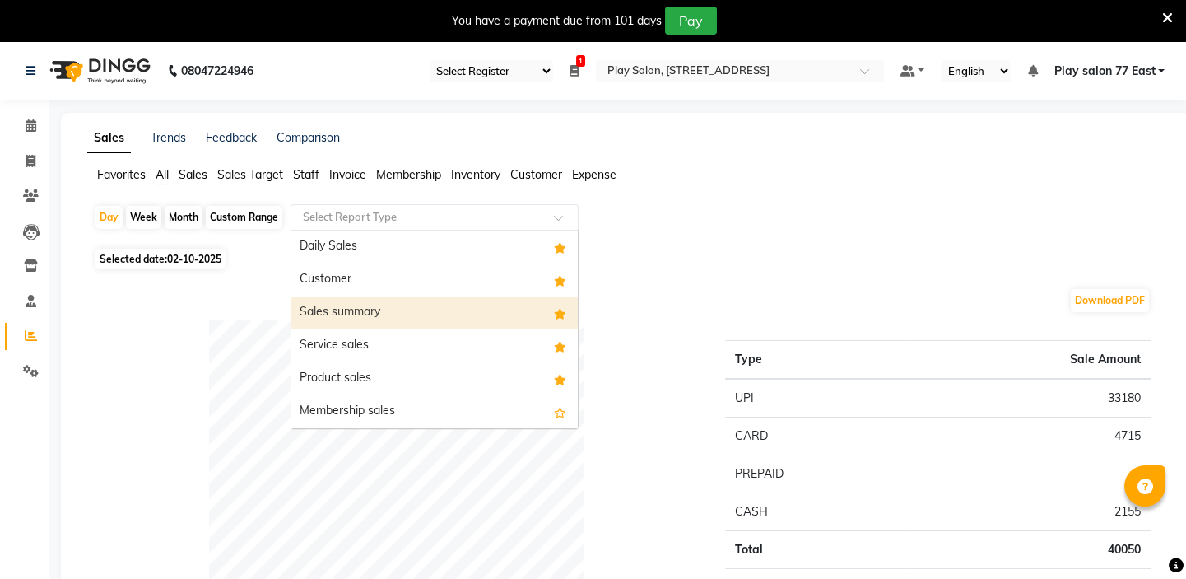
click at [320, 314] on div "Sales summary" at bounding box center [434, 312] width 286 height 33
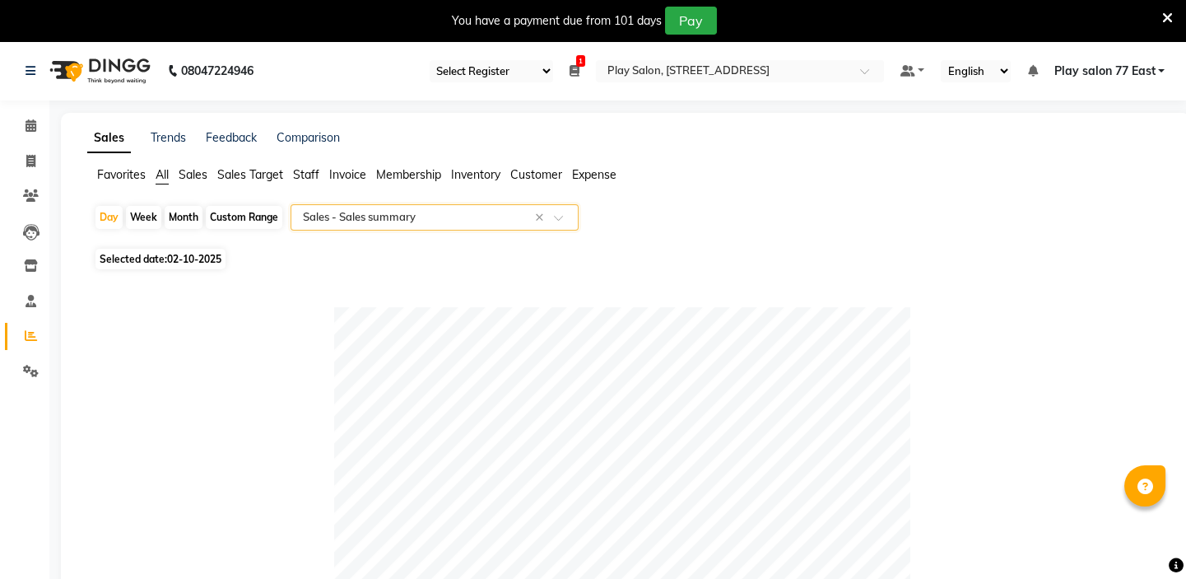
click at [165, 173] on span "All" at bounding box center [162, 174] width 13 height 15
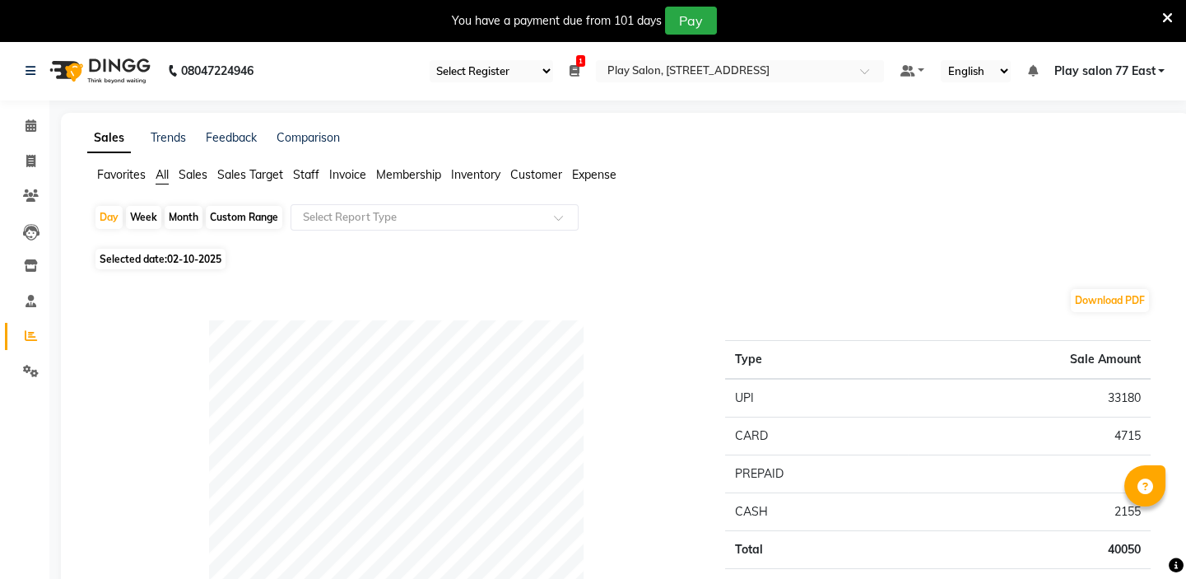
scroll to position [74, 0]
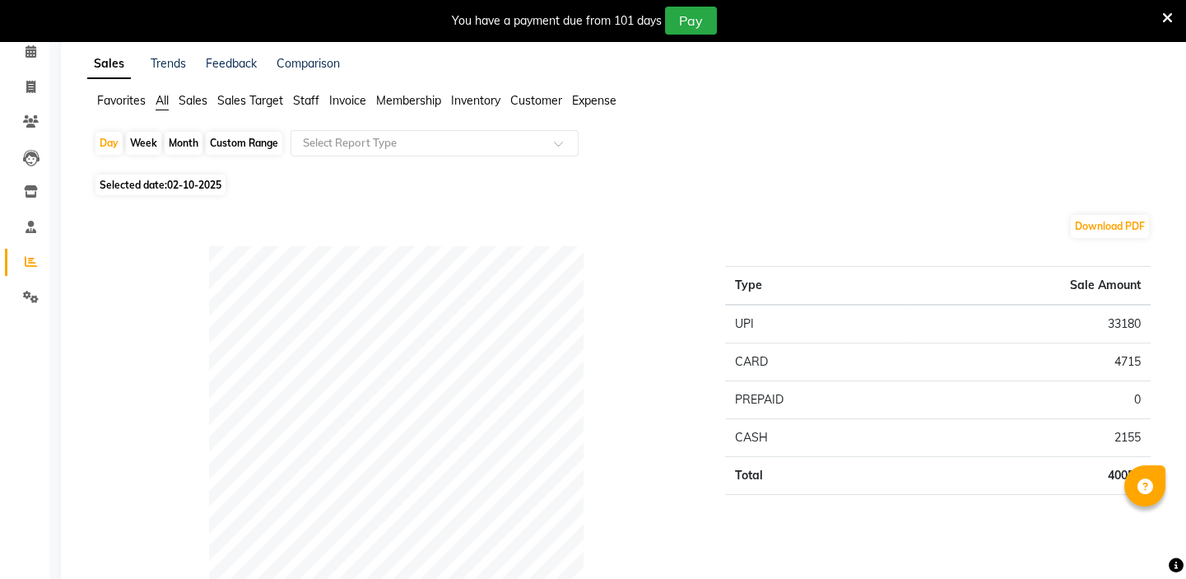
click at [195, 98] on span "Sales" at bounding box center [193, 100] width 29 height 15
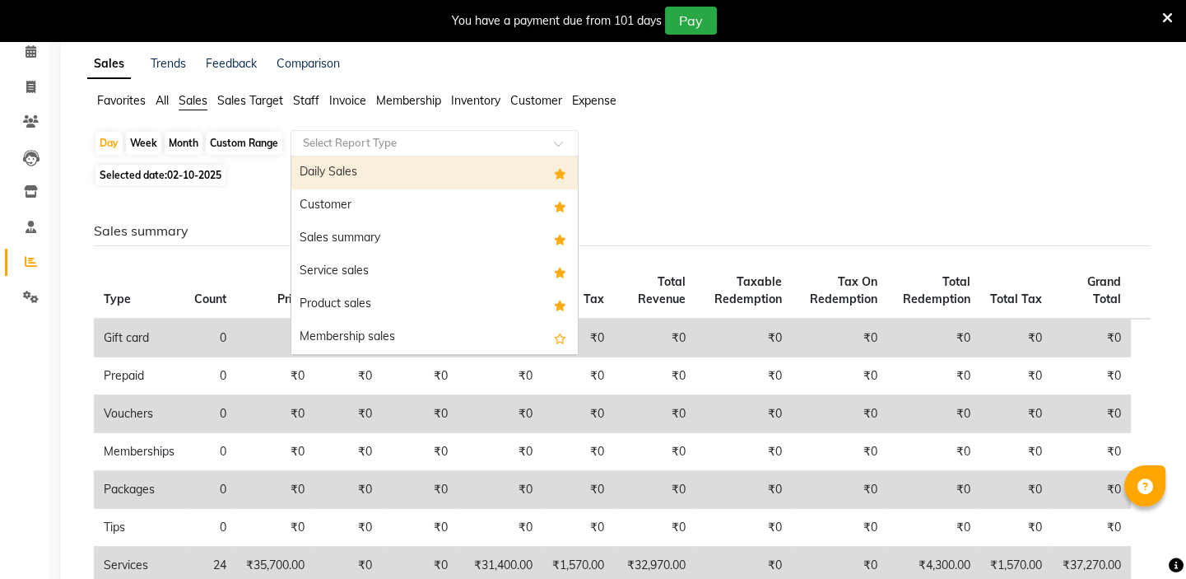
click at [338, 139] on input "text" at bounding box center [418, 143] width 237 height 16
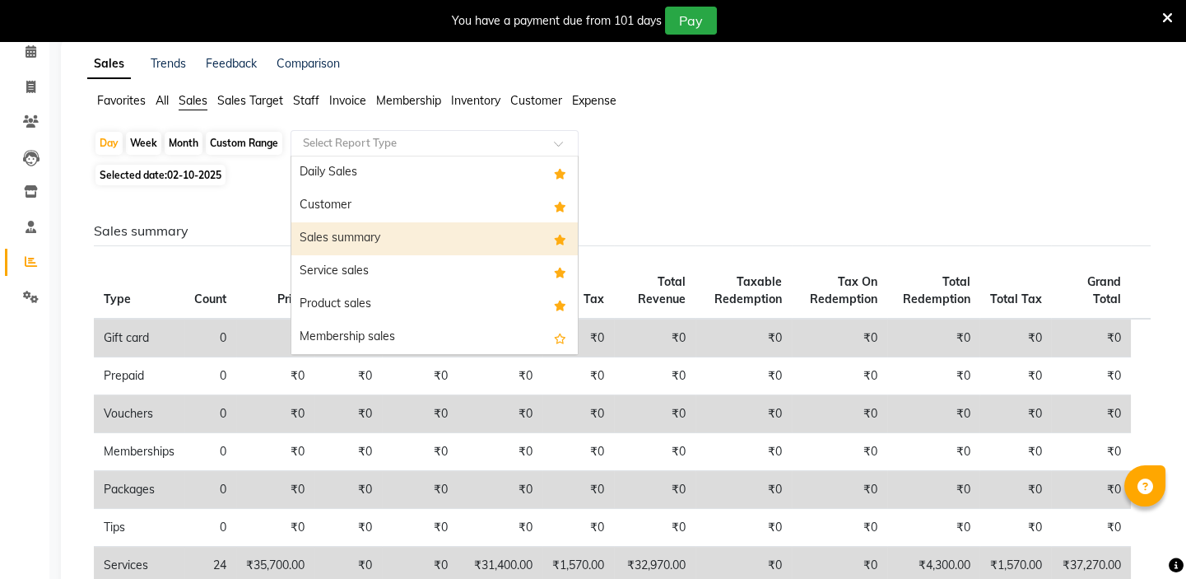
click at [330, 235] on div "Sales summary" at bounding box center [434, 238] width 286 height 33
select select "full_report"
select select "csv"
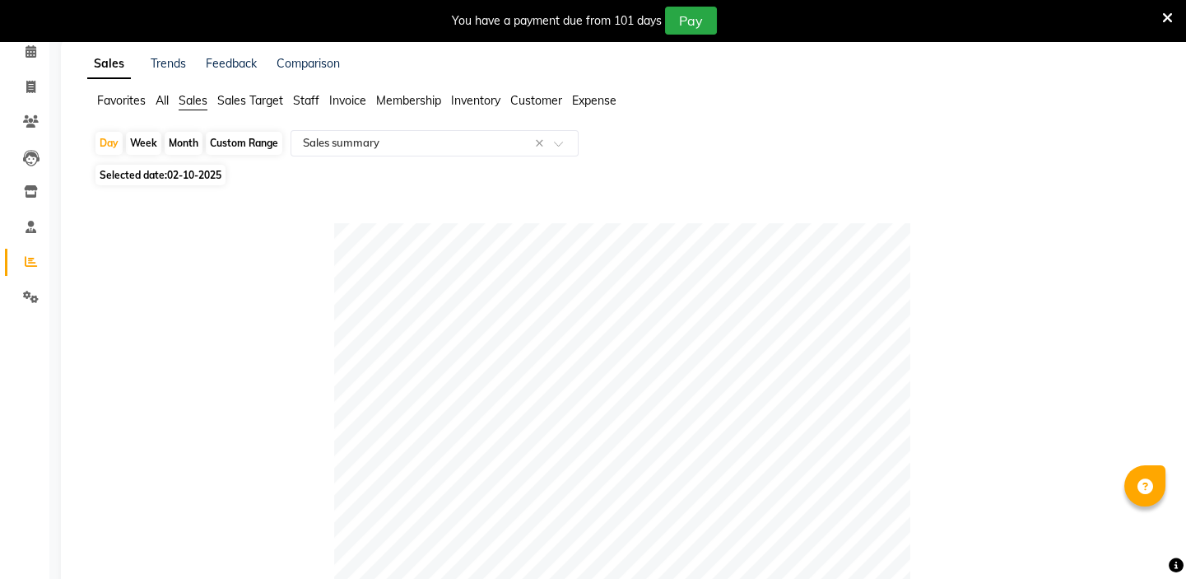
drag, startPoint x: 1186, startPoint y: 291, endPoint x: 1186, endPoint y: 309, distance: 17.3
click at [1186, 305] on html "08047224946 Select Register Play Salon 77 1 Daily Open Registers nothing to sho…" at bounding box center [593, 215] width 1186 height 579
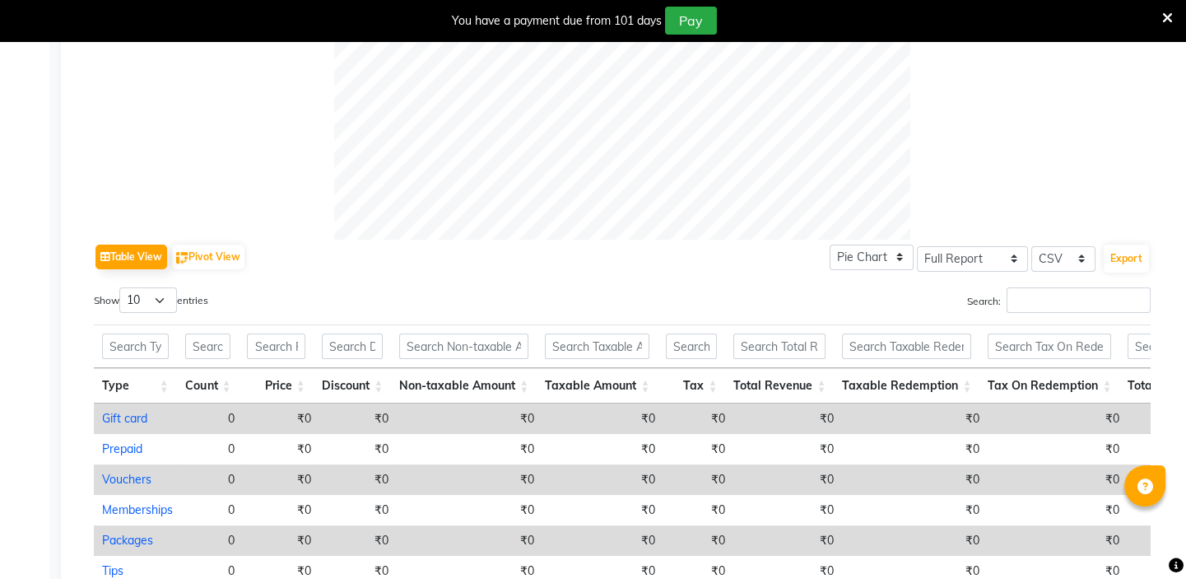
scroll to position [579, 0]
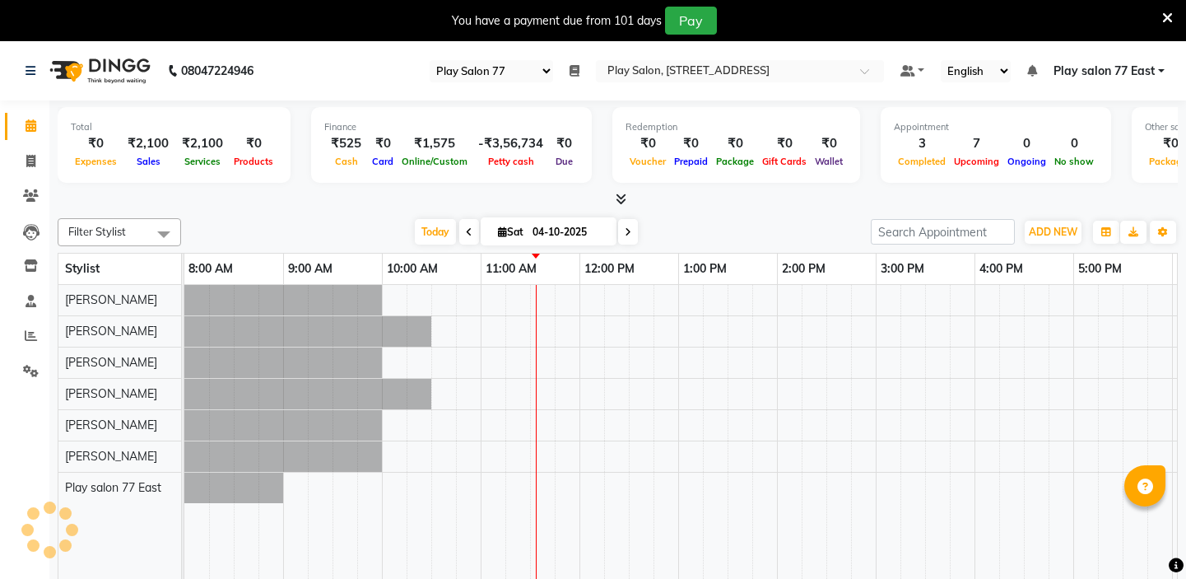
select select "95"
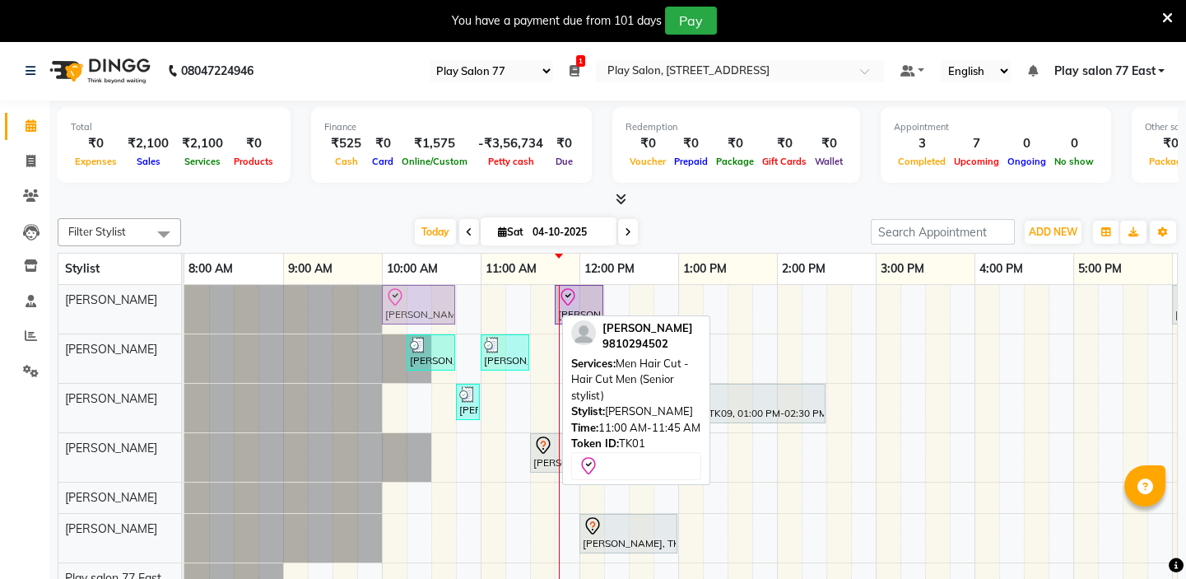
drag, startPoint x: 510, startPoint y: 311, endPoint x: 422, endPoint y: 318, distance: 88.3
click at [184, 318] on div "[PERSON_NAME], TK01, 11:00 AM-11:45 AM, Men Hair Cut - Hair Cut Men (Senior sty…" at bounding box center [184, 309] width 0 height 49
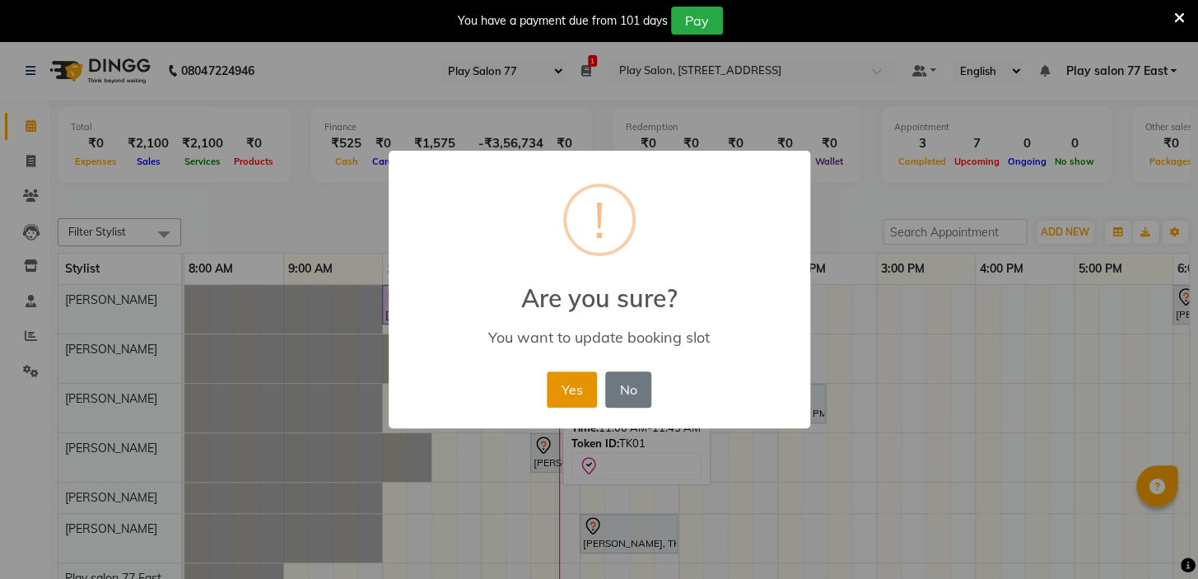
click at [567, 382] on button "Yes" at bounding box center [572, 389] width 50 height 36
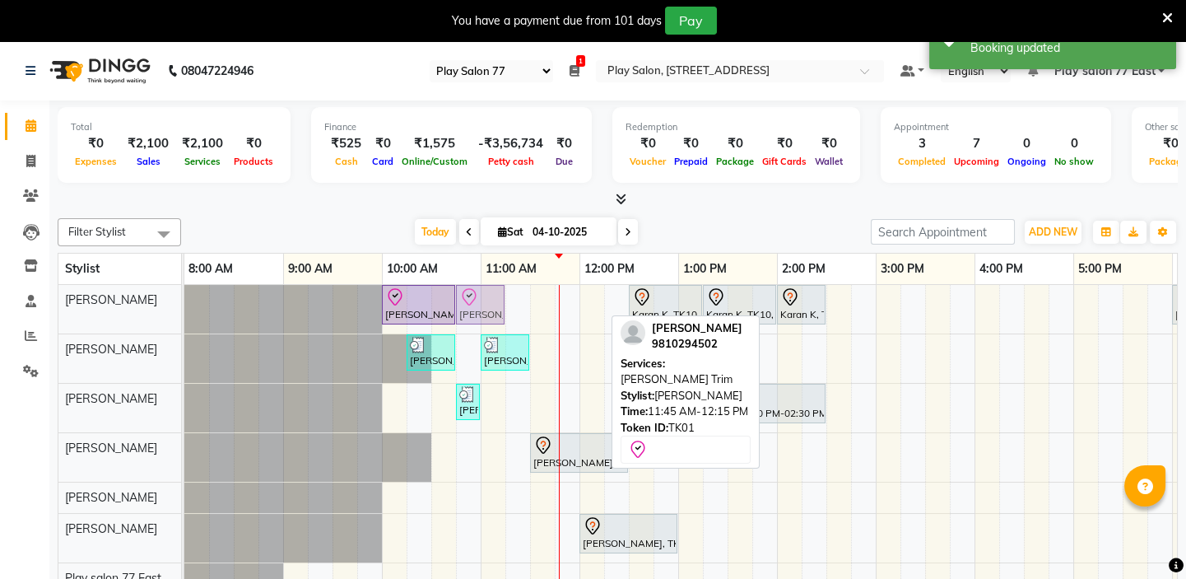
drag, startPoint x: 580, startPoint y: 305, endPoint x: 489, endPoint y: 321, distance: 92.7
click at [184, 321] on div "[PERSON_NAME], TK01, 10:00 AM-10:45 AM, Men Hair Cut - Hair Cut Men (Senior sty…" at bounding box center [184, 309] width 0 height 49
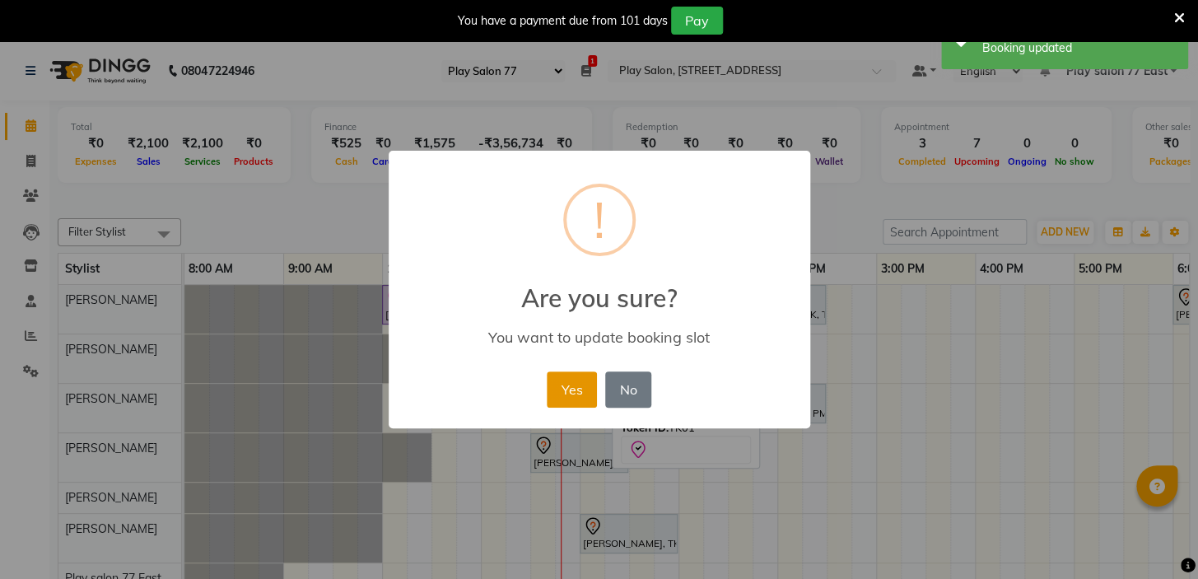
click at [561, 386] on button "Yes" at bounding box center [572, 389] width 50 height 36
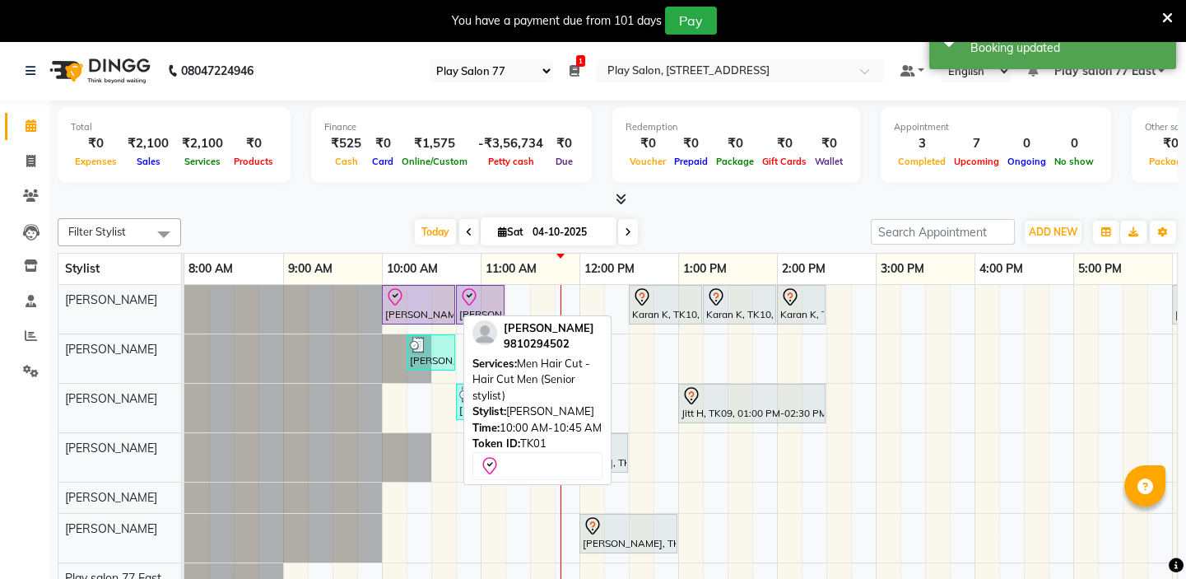
click at [407, 305] on div "Silpi Sharma, TK01, 10:00 AM-10:45 AM, Men Hair Cut - Hair Cut Men (Senior styl…" at bounding box center [419, 304] width 70 height 35
click at [425, 312] on div "Silpi Sharma, TK01, 10:00 AM-10:45 AM, Men Hair Cut - Hair Cut Men (Senior styl…" at bounding box center [419, 304] width 70 height 35
select select "8"
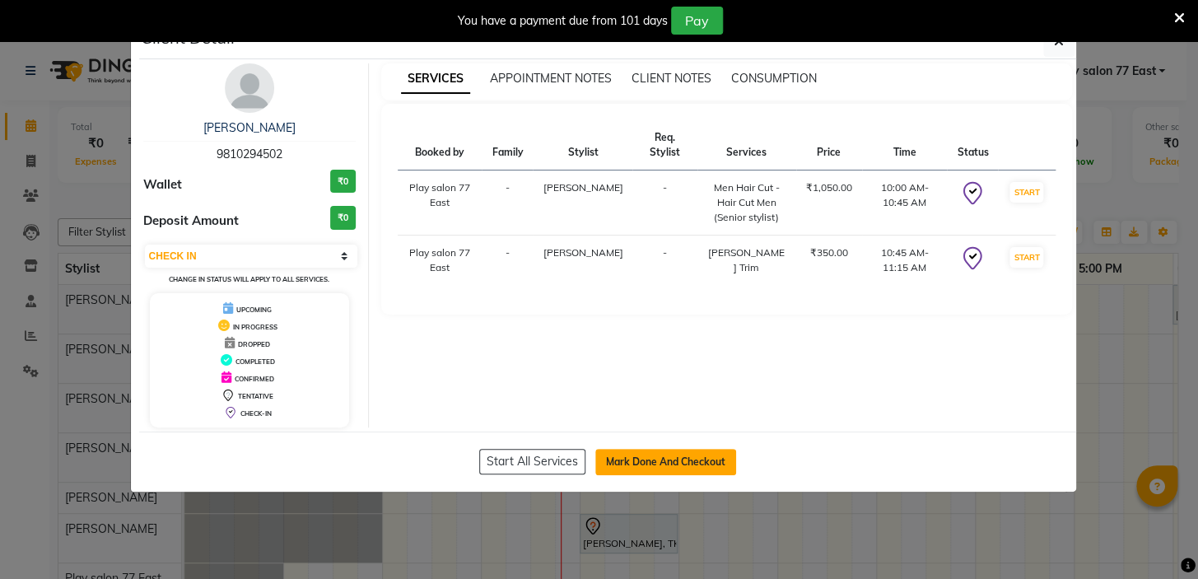
click at [626, 449] on button "Mark Done And Checkout" at bounding box center [665, 462] width 141 height 26
select select "service"
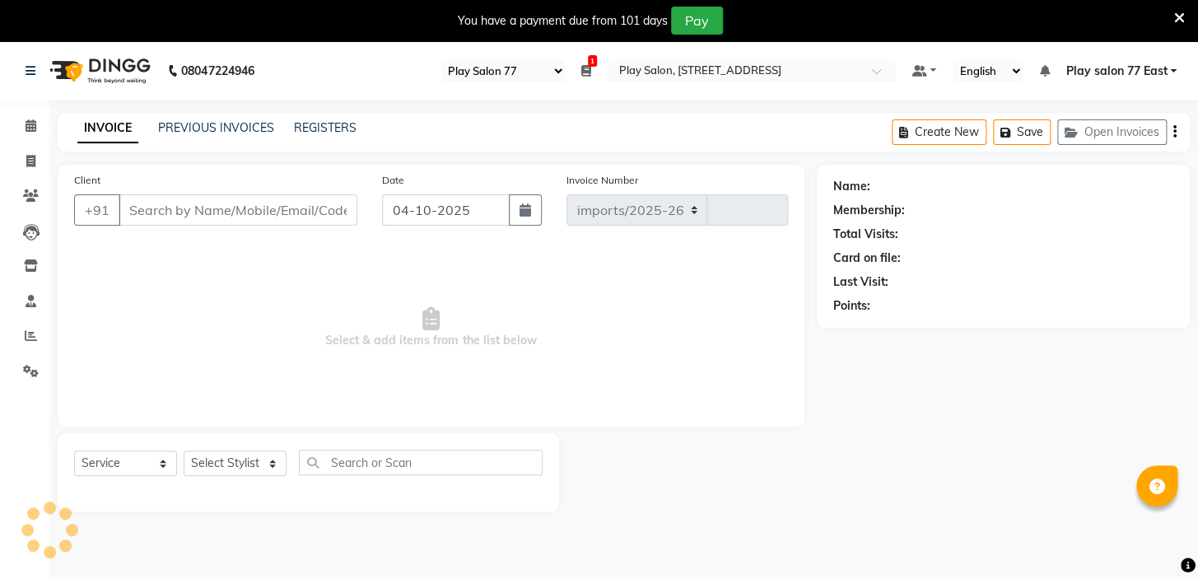
select select "8547"
type input "1123"
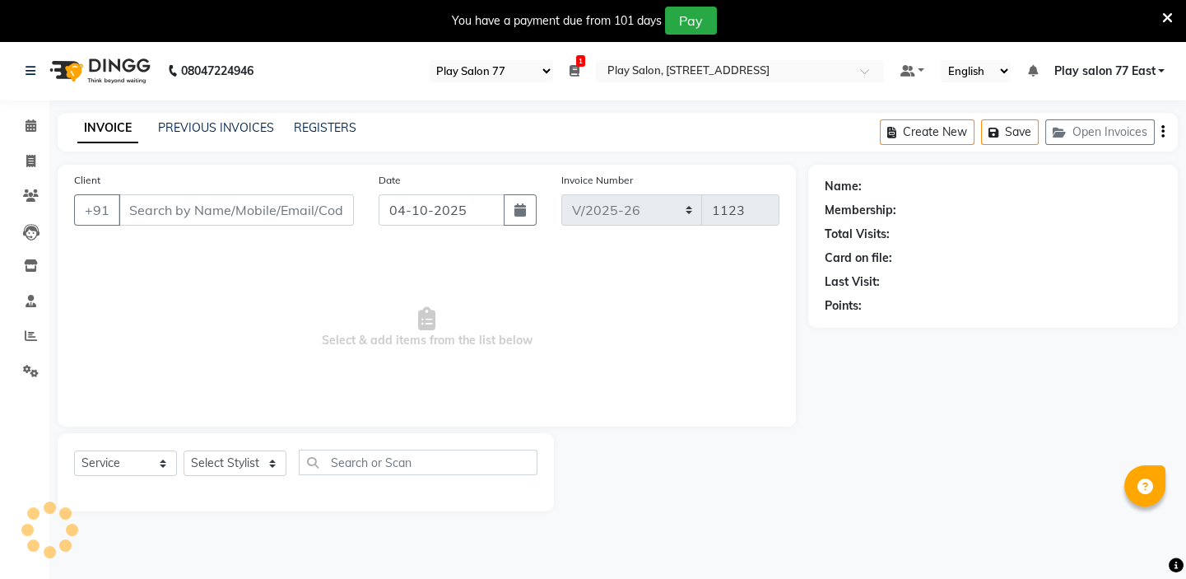
type input "9810294502"
select select "84935"
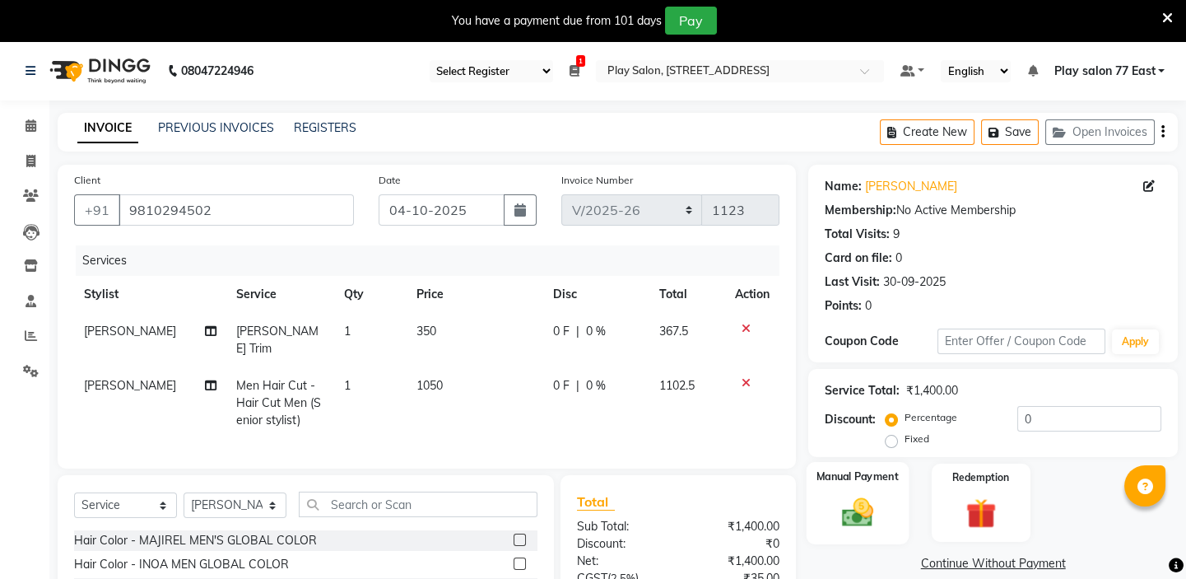
click at [879, 515] on img at bounding box center [857, 512] width 51 height 36
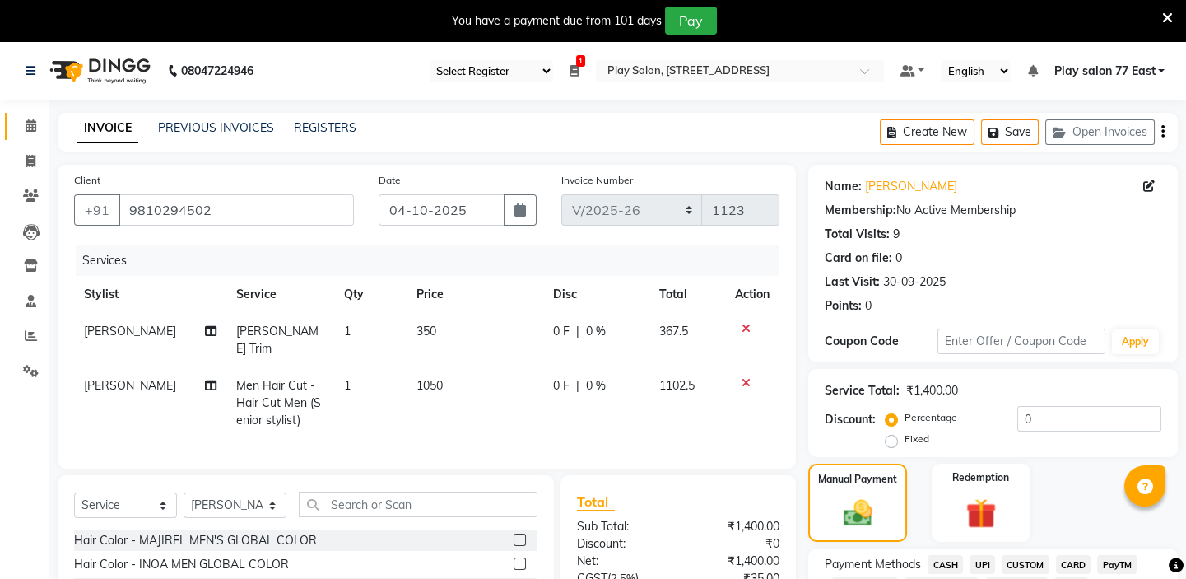
click at [26, 124] on icon at bounding box center [31, 125] width 11 height 12
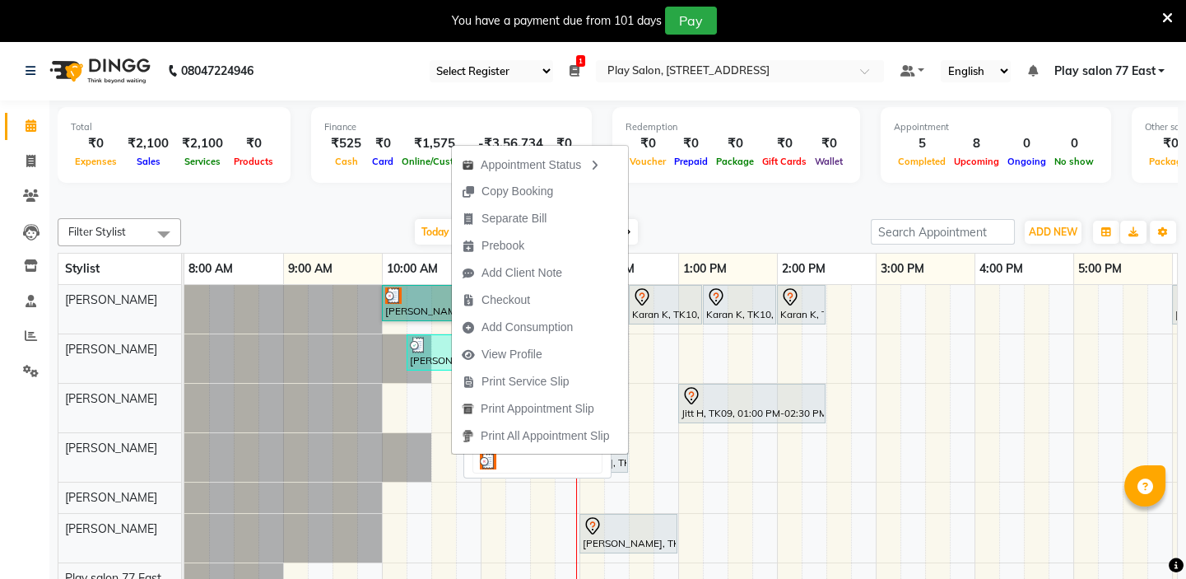
click at [415, 296] on link "Silpi Sharma, TK01, 10:00 AM-10:45 AM, Men Hair Cut - Hair Cut Men (Senior styl…" at bounding box center [418, 303] width 73 height 36
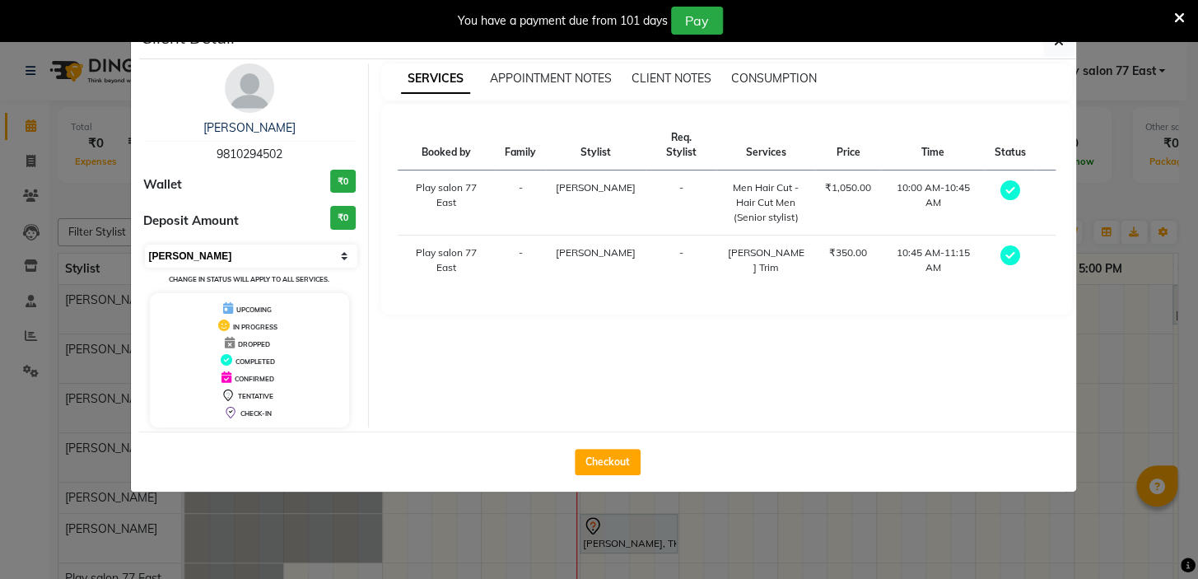
click at [269, 257] on select "Select MARK DONE UPCOMING" at bounding box center [251, 256] width 213 height 23
click at [145, 245] on select "Select MARK DONE UPCOMING" at bounding box center [251, 256] width 213 height 23
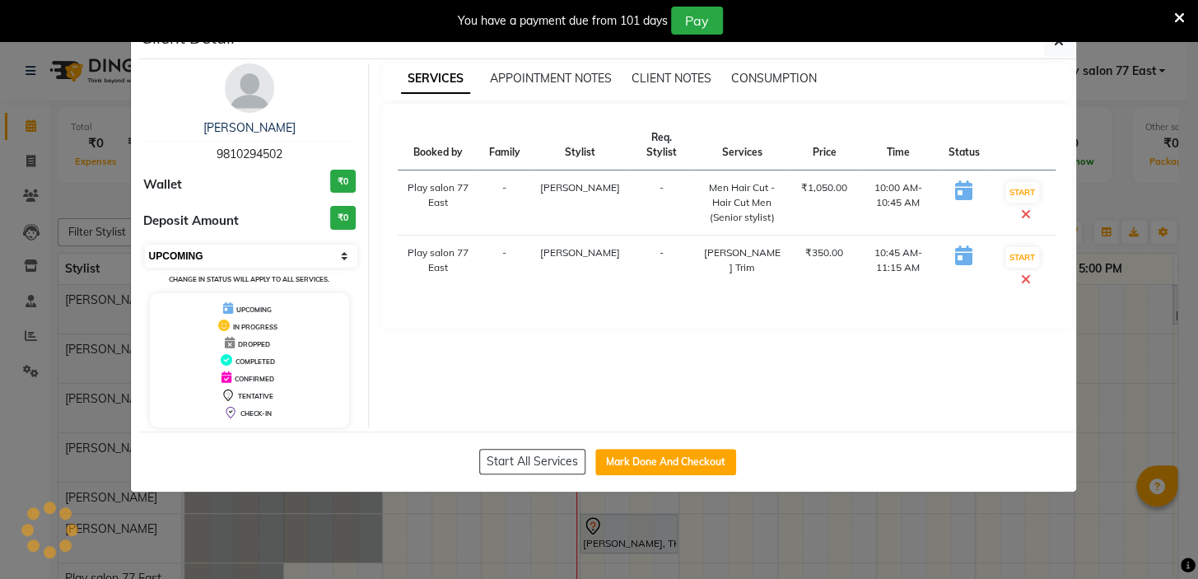
click at [233, 259] on select "Select IN SERVICE CONFIRMED TENTATIVE CHECK IN MARK DONE DROPPED UPCOMING" at bounding box center [251, 256] width 213 height 23
select select "8"
click at [145, 245] on select "Select IN SERVICE CONFIRMED TENTATIVE CHECK IN MARK DONE DROPPED UPCOMING" at bounding box center [251, 256] width 213 height 23
click at [1054, 41] on button "button" at bounding box center [1058, 41] width 31 height 31
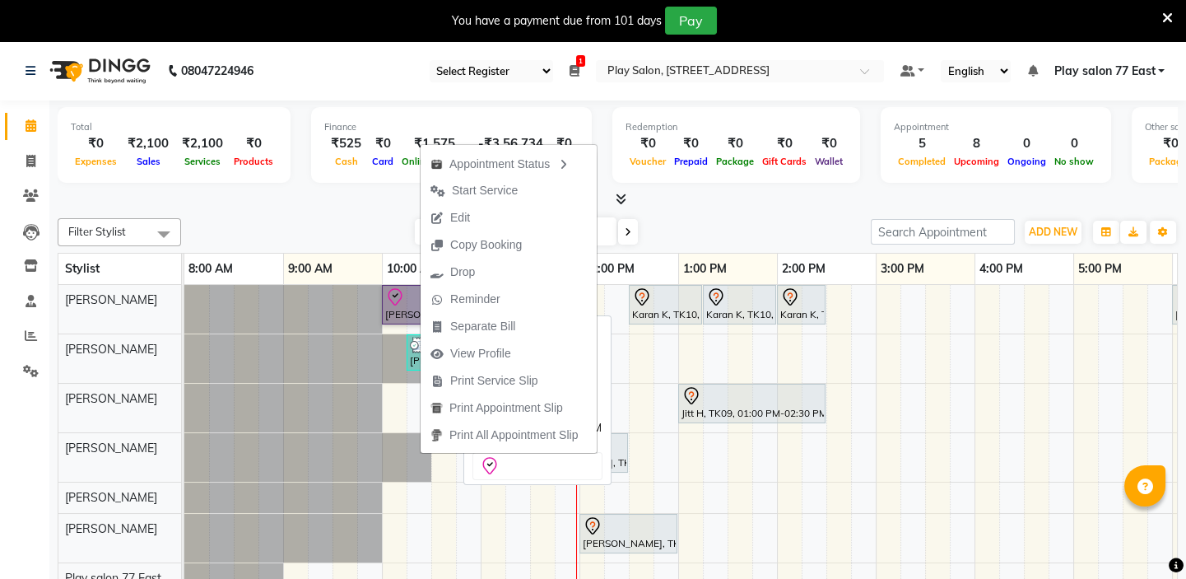
click at [400, 312] on link "Silpi Sharma, TK01, 10:00 AM-10:45 AM, Men Hair Cut - Hair Cut Men (Senior styl…" at bounding box center [418, 305] width 73 height 40
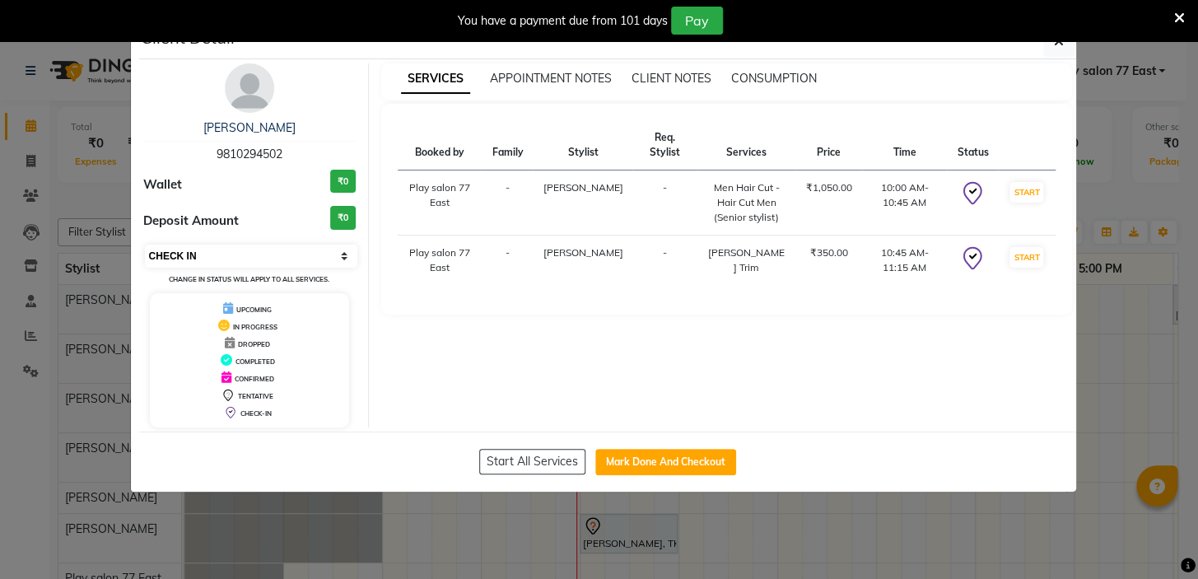
click at [263, 256] on select "Select IN SERVICE CONFIRMED TENTATIVE CHECK IN MARK DONE DROPPED UPCOMING" at bounding box center [251, 256] width 213 height 23
select select "5"
click at [145, 245] on select "Select IN SERVICE CONFIRMED TENTATIVE CHECK IN MARK DONE DROPPED UPCOMING" at bounding box center [251, 256] width 213 height 23
click at [1057, 41] on icon "button" at bounding box center [1059, 41] width 10 height 13
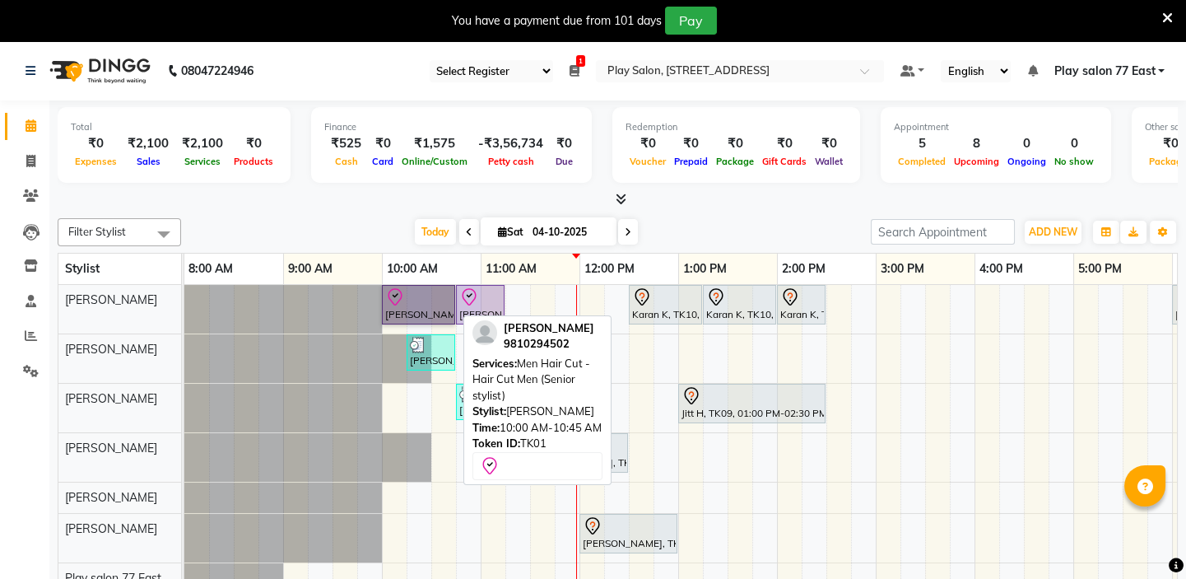
click at [433, 290] on link "Silpi Sharma, TK01, 10:00 AM-10:45 AM, Men Hair Cut - Hair Cut Men (Senior styl…" at bounding box center [418, 305] width 73 height 40
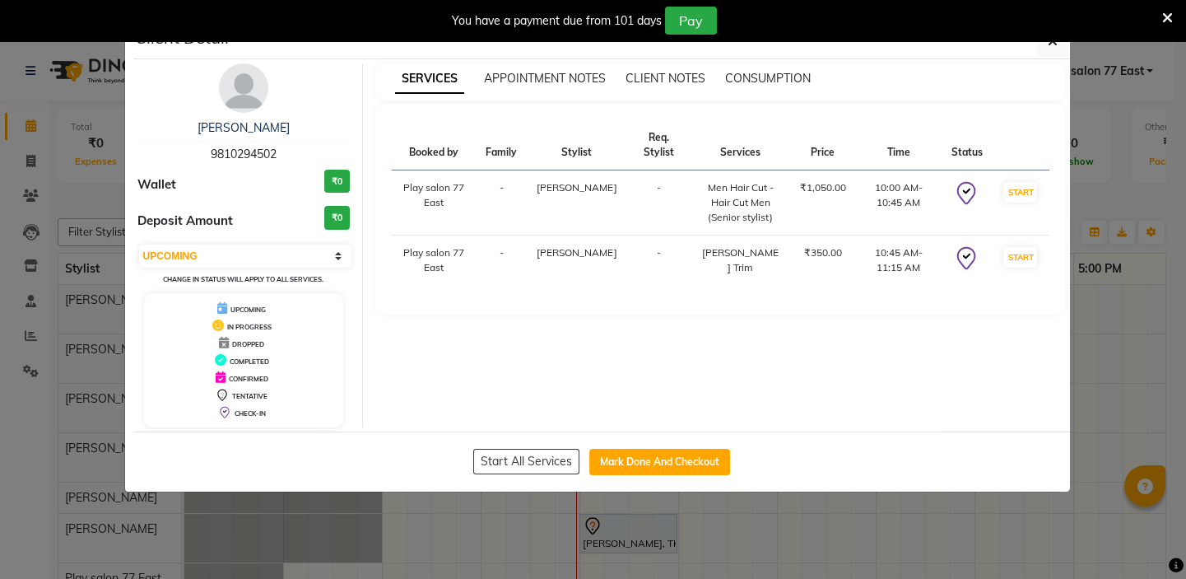
select select "8"
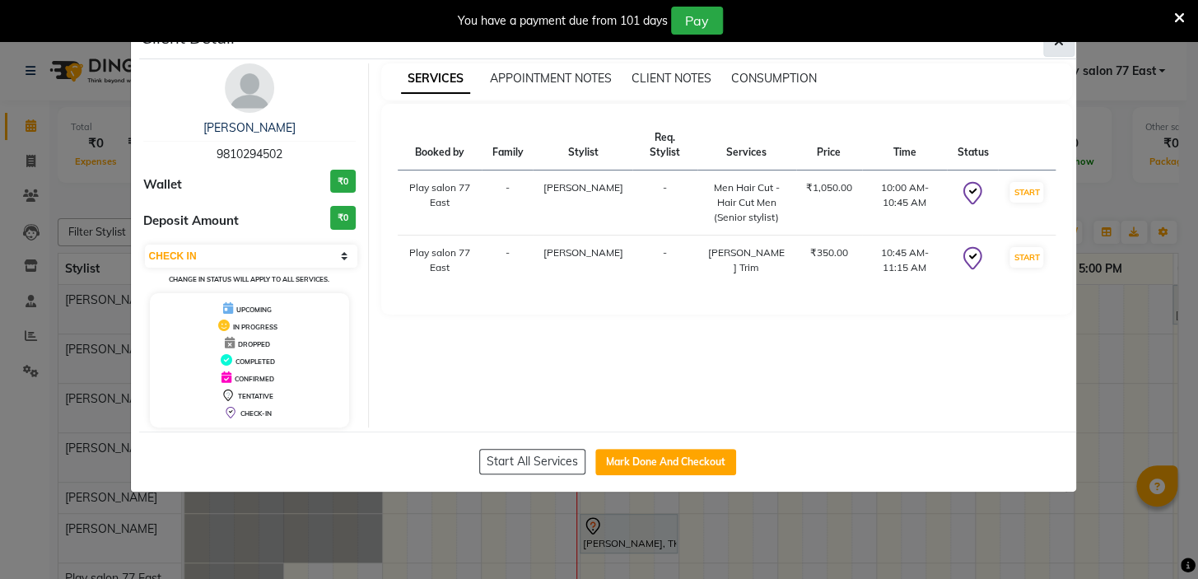
click at [1054, 49] on button "button" at bounding box center [1058, 41] width 31 height 31
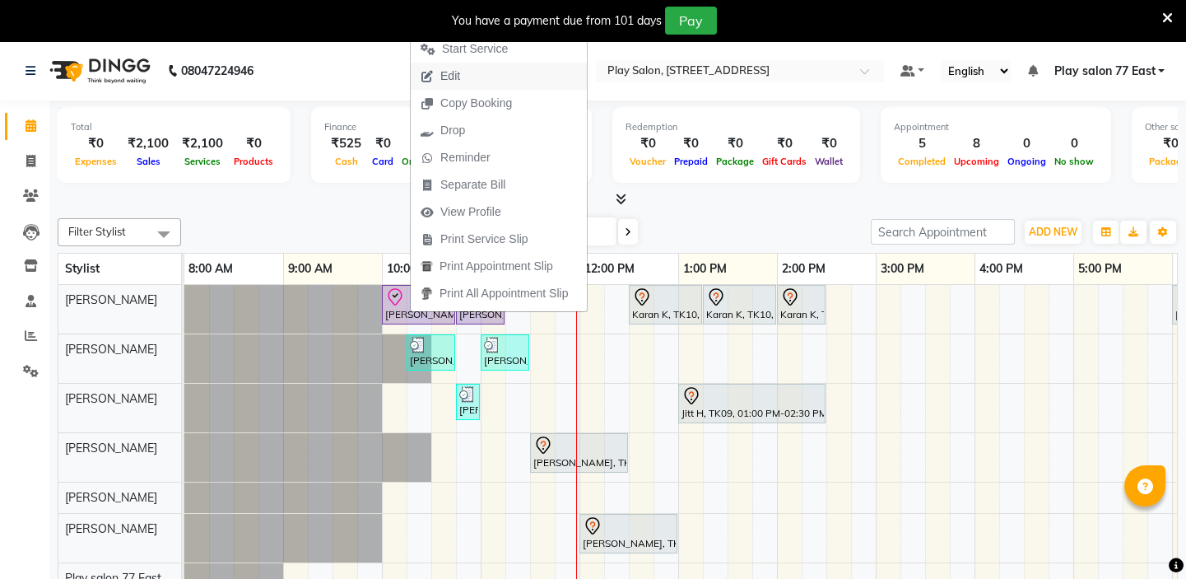
click at [454, 75] on span "Edit" at bounding box center [450, 76] width 20 height 17
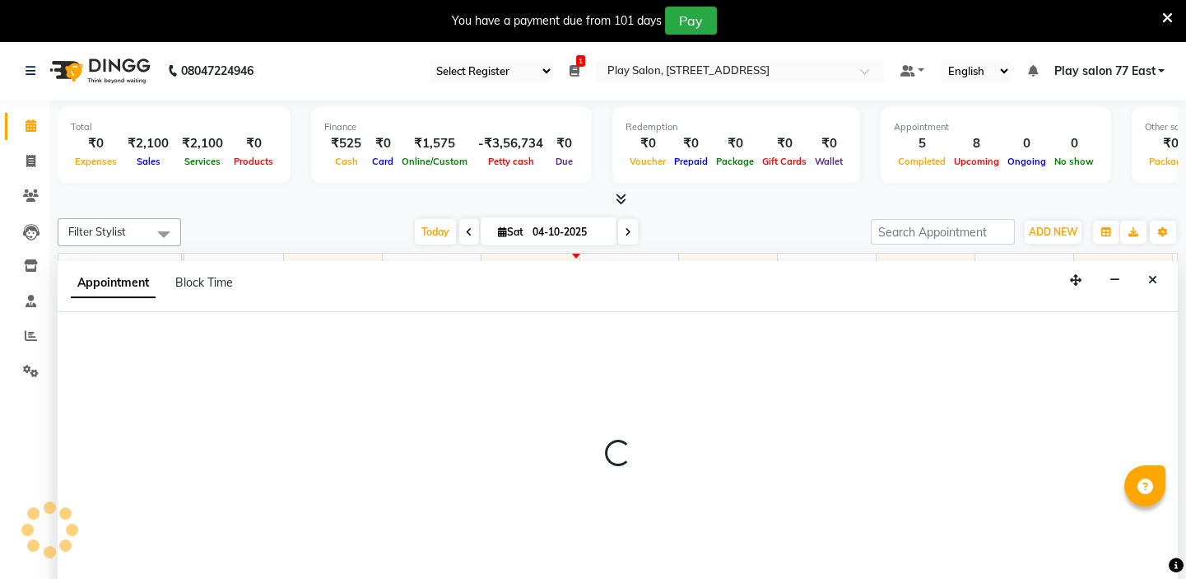
select select "tentative"
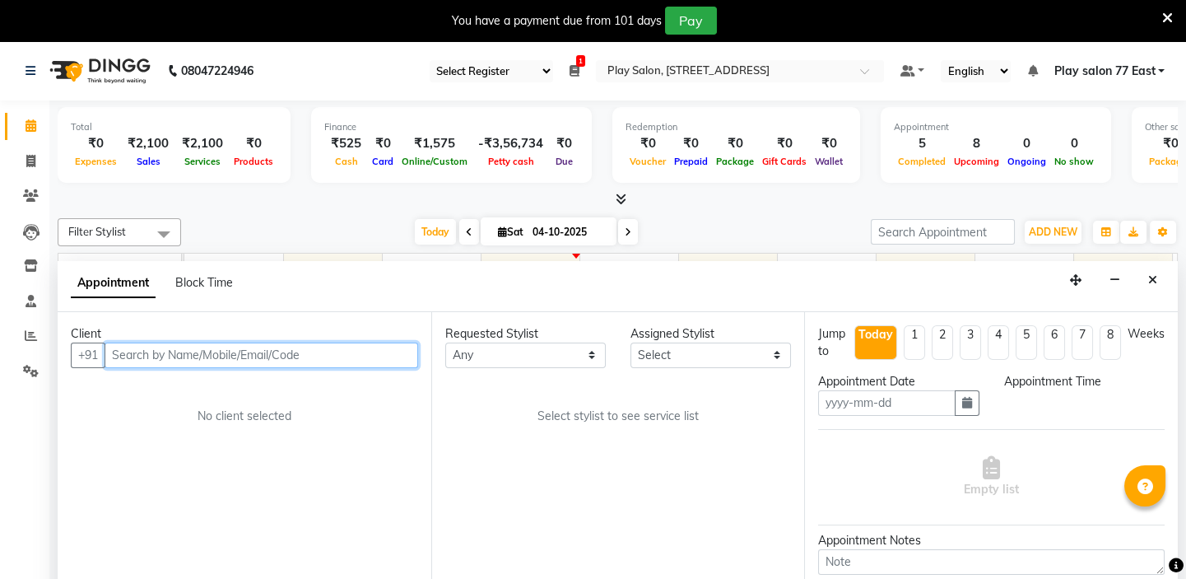
type input "04-10-2025"
select select "check-in"
select select "600"
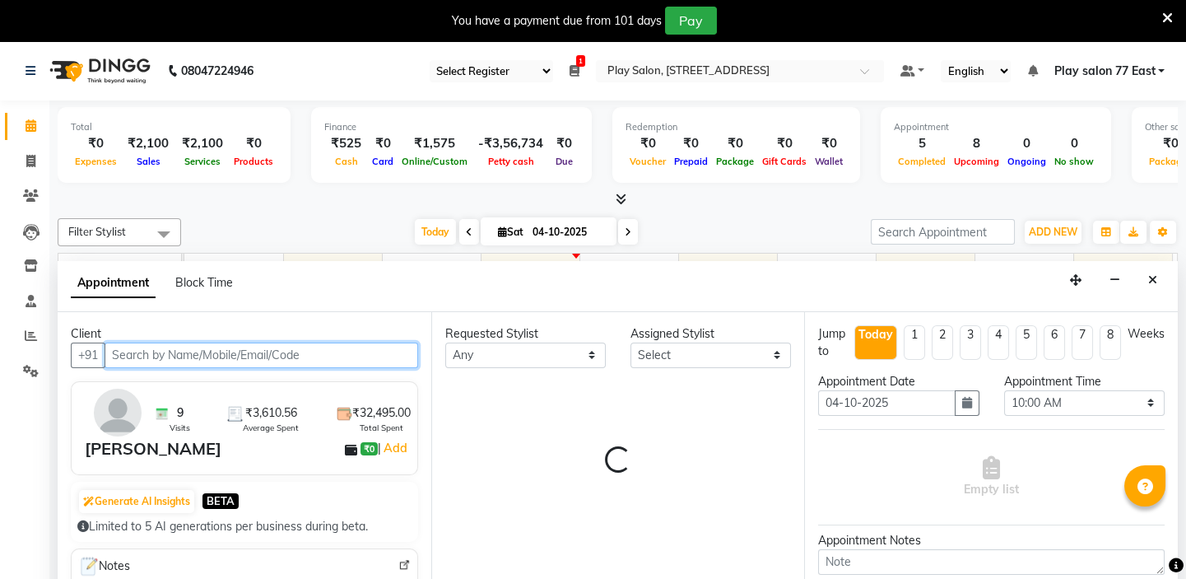
scroll to position [41, 0]
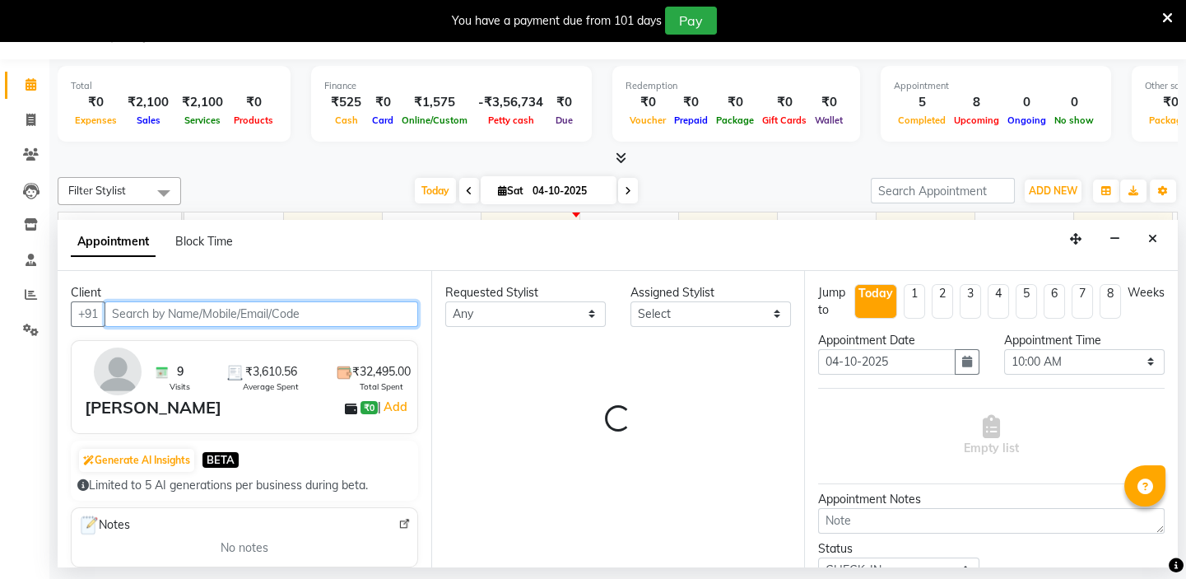
select select "84935"
select select "4301"
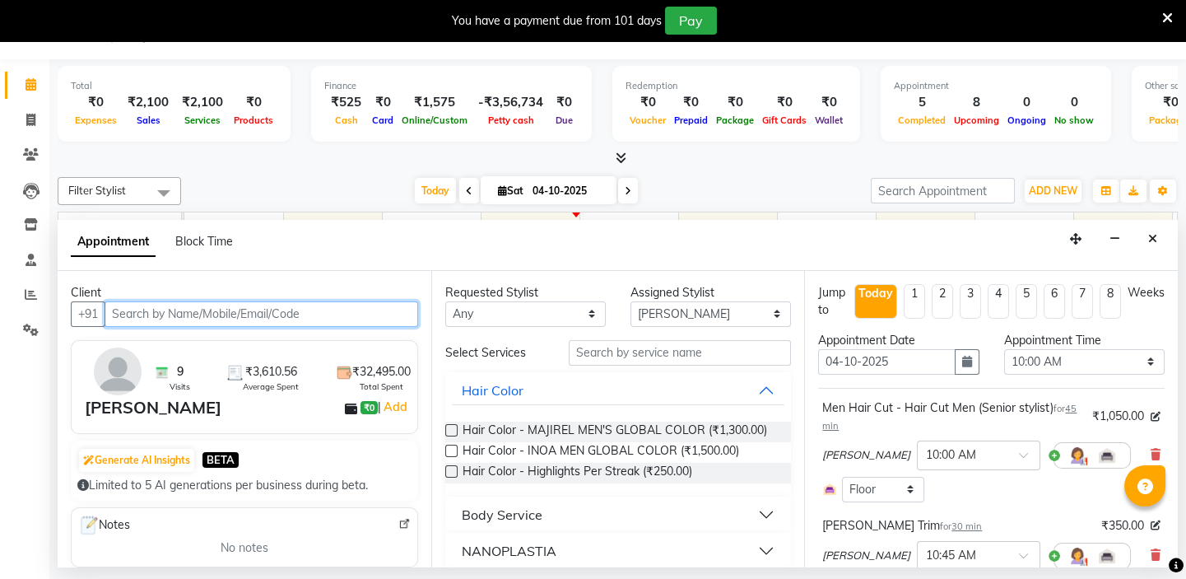
scroll to position [0, 291]
click at [1151, 451] on icon at bounding box center [1156, 455] width 10 height 12
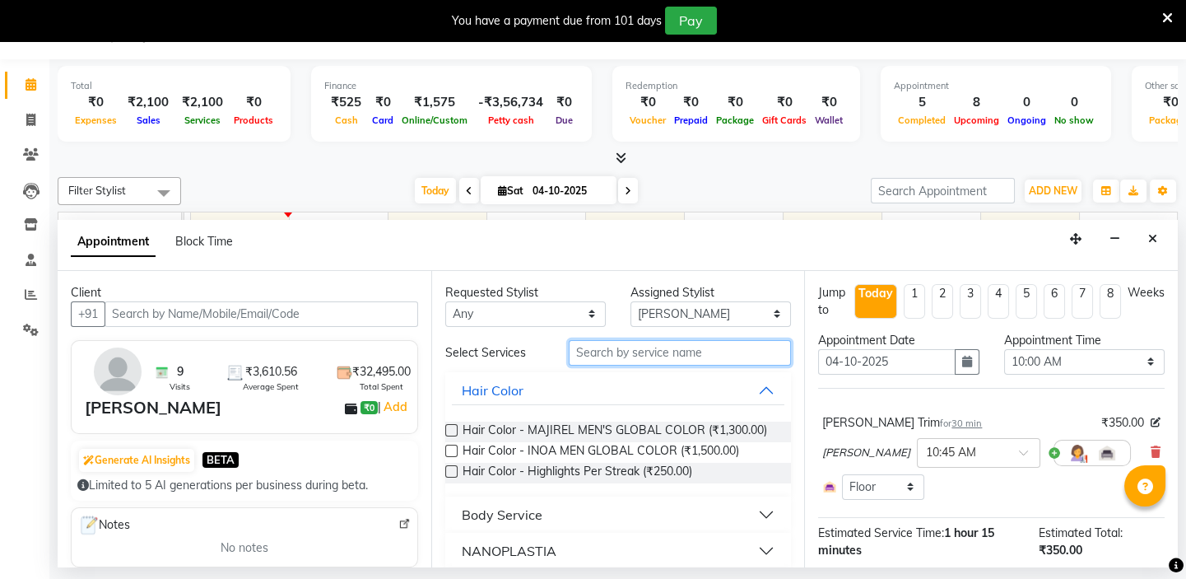
click at [603, 353] on input "text" at bounding box center [680, 353] width 222 height 26
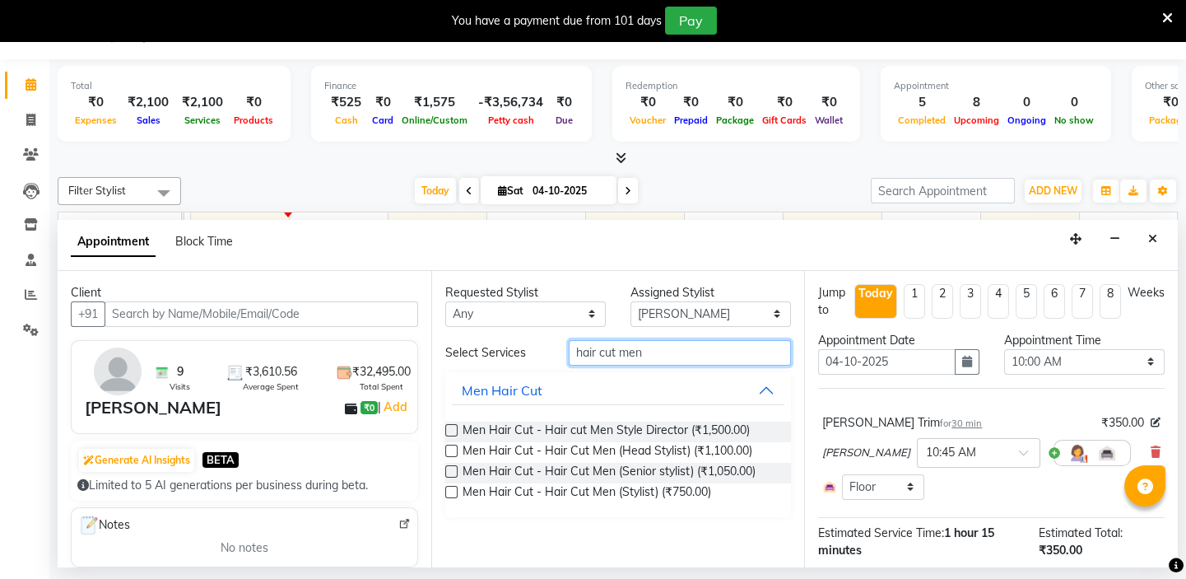
type input "hair cut men"
click at [453, 492] on label at bounding box center [451, 492] width 12 height 12
click at [453, 492] on input "checkbox" at bounding box center [450, 493] width 11 height 11
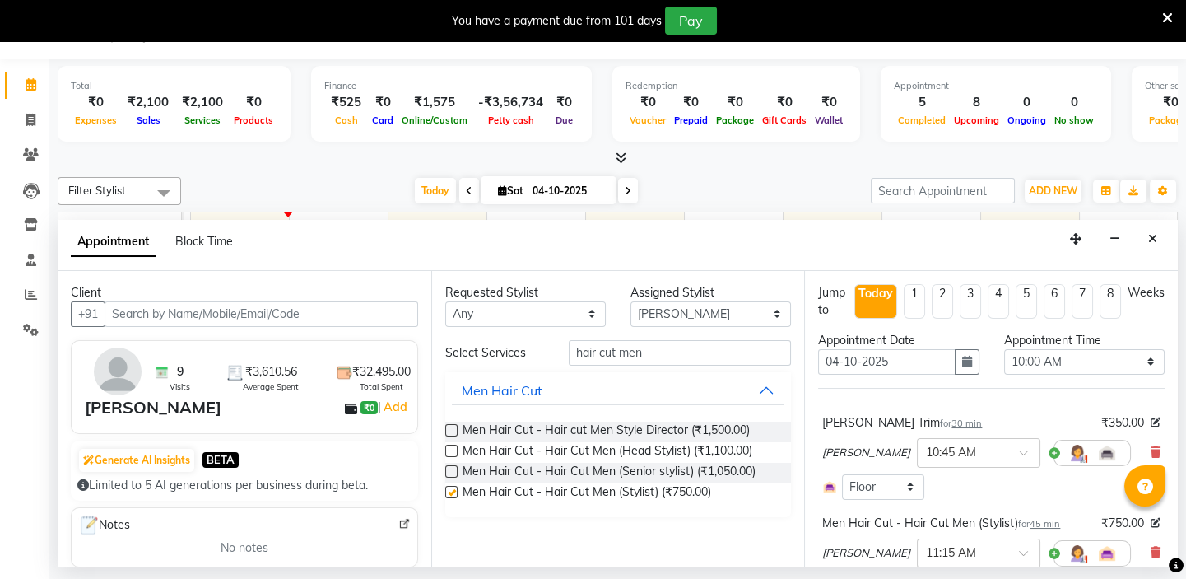
checkbox input "false"
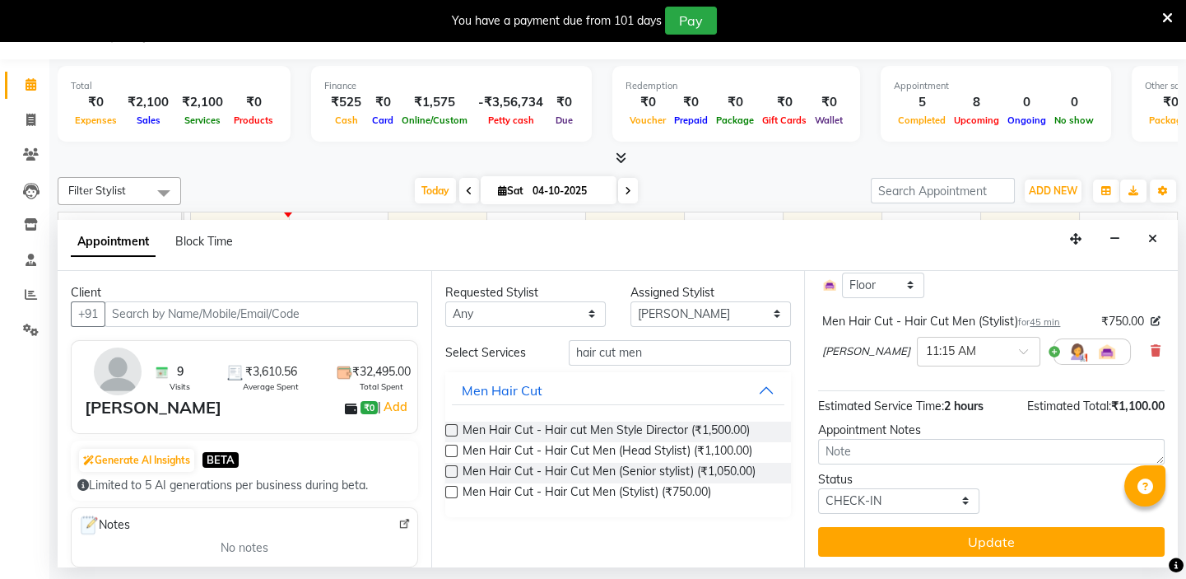
scroll to position [204, 0]
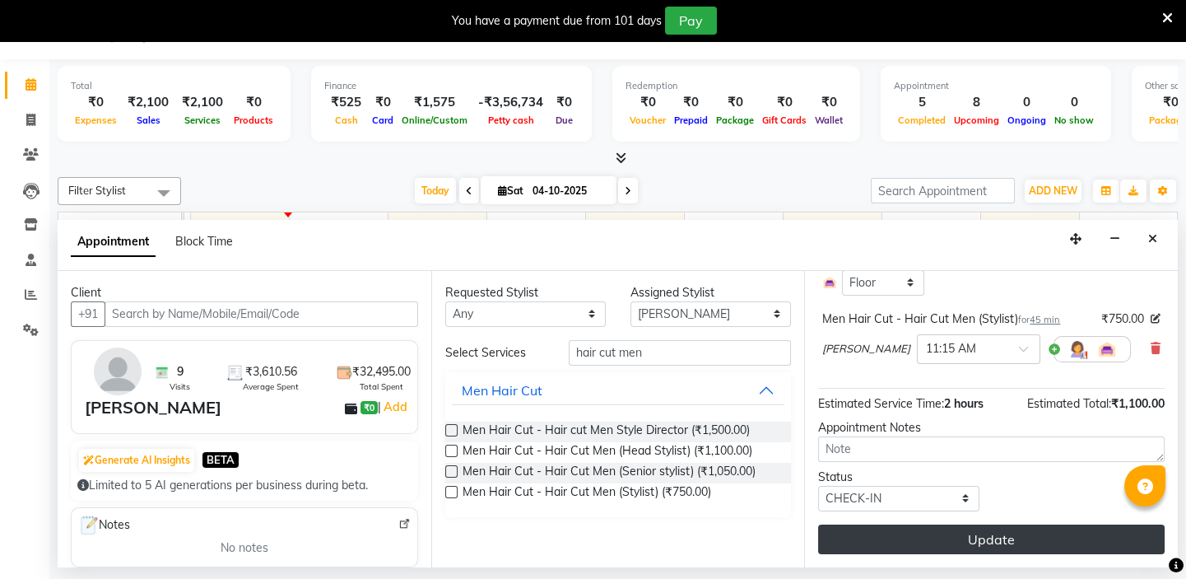
click at [977, 538] on button "Update" at bounding box center [991, 539] width 347 height 30
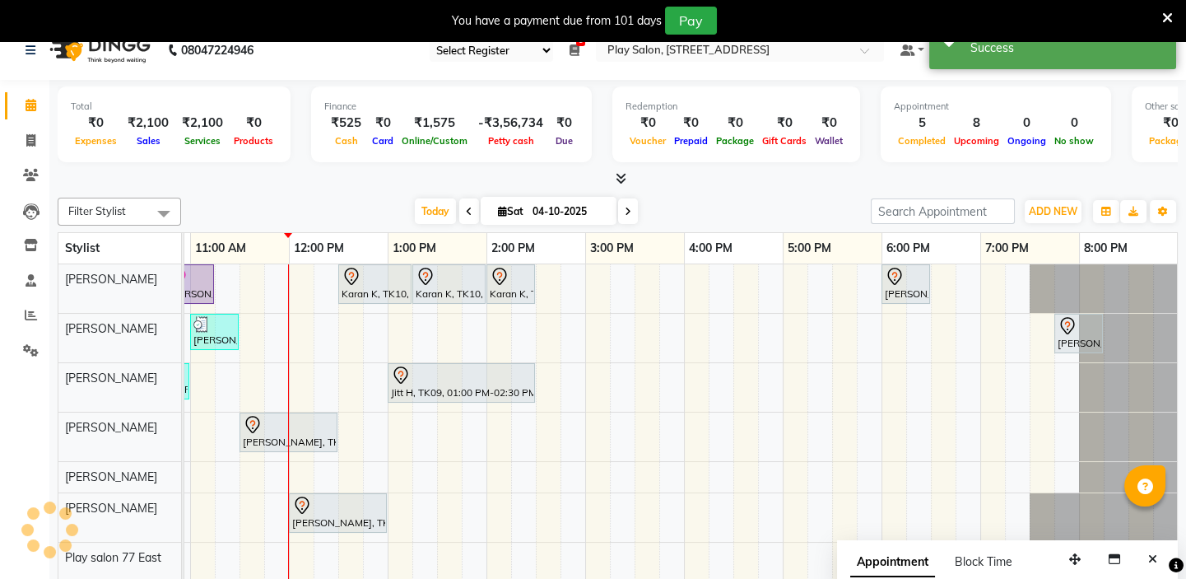
scroll to position [0, 0]
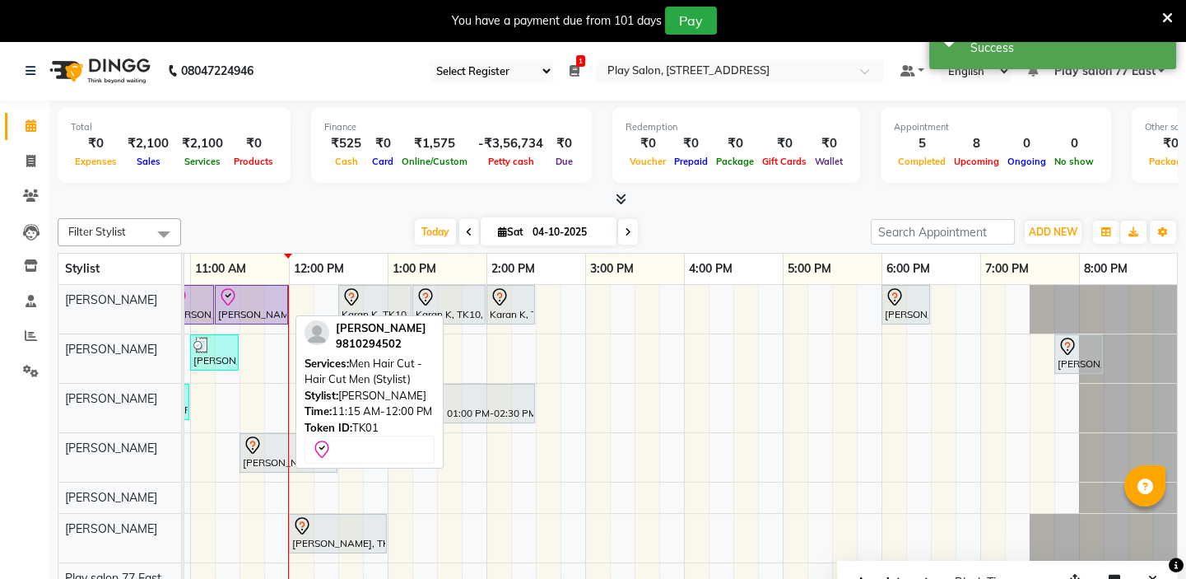
click at [226, 306] on div "Silpi Sharma, TK01, 11:15 AM-12:00 PM, Men Hair Cut - Hair Cut Men (Stylist)" at bounding box center [252, 304] width 70 height 35
select select "8"
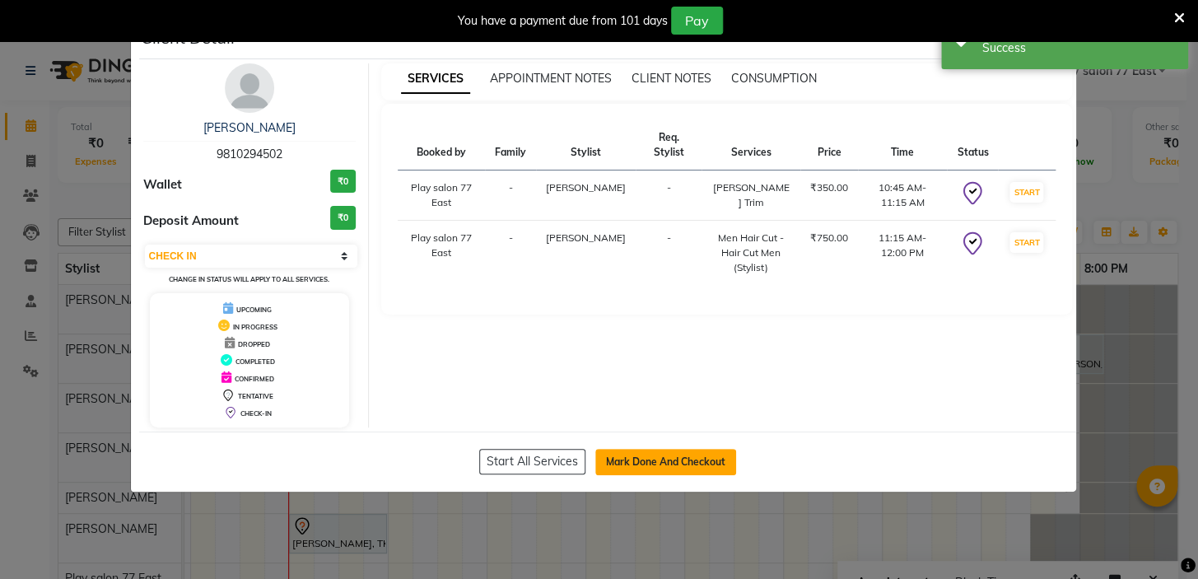
click at [656, 461] on button "Mark Done And Checkout" at bounding box center [665, 462] width 141 height 26
select select "service"
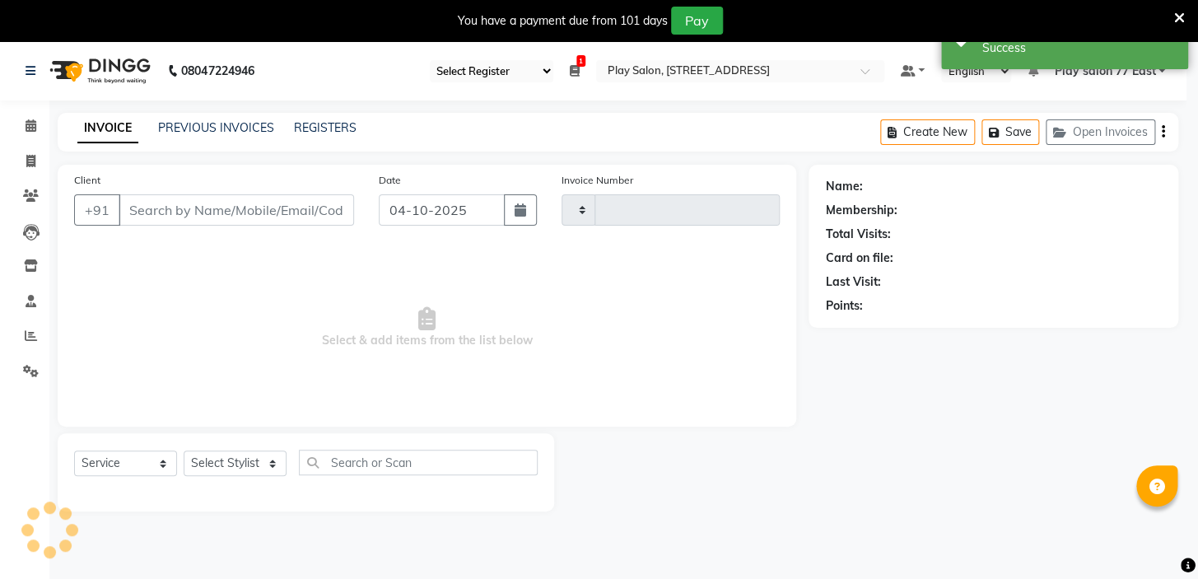
type input "1123"
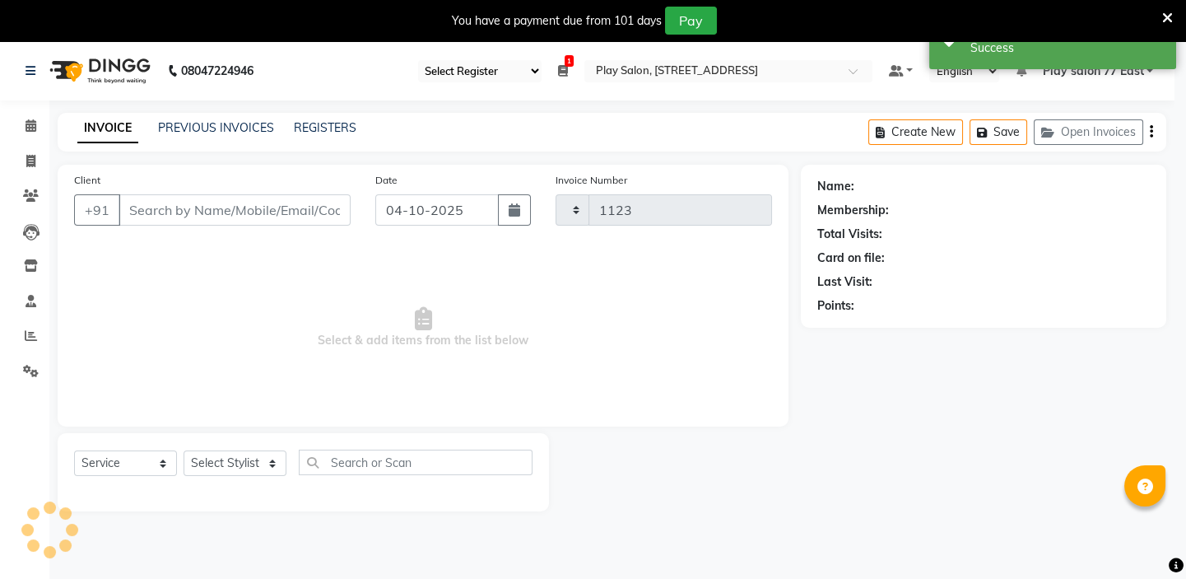
select select "8547"
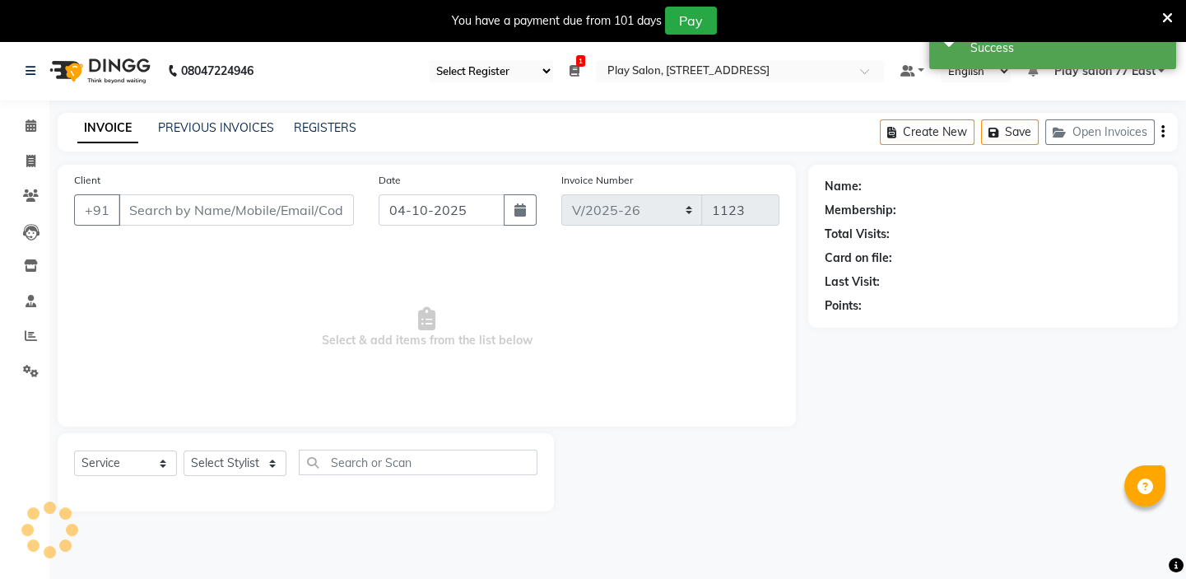
type input "9810294502"
select select "84935"
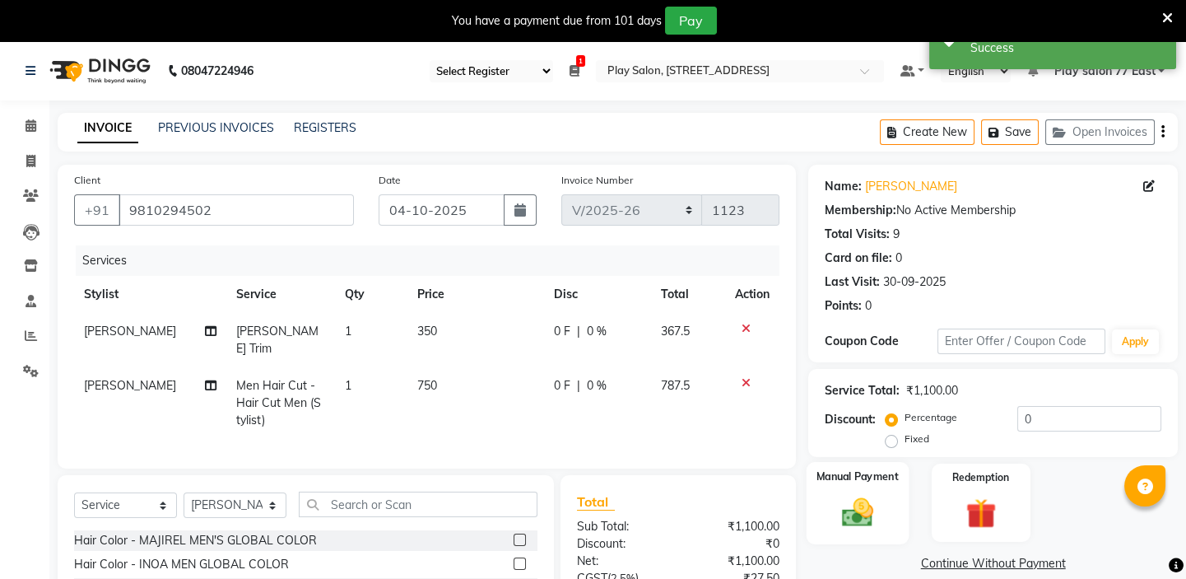
click at [851, 512] on img at bounding box center [857, 512] width 51 height 36
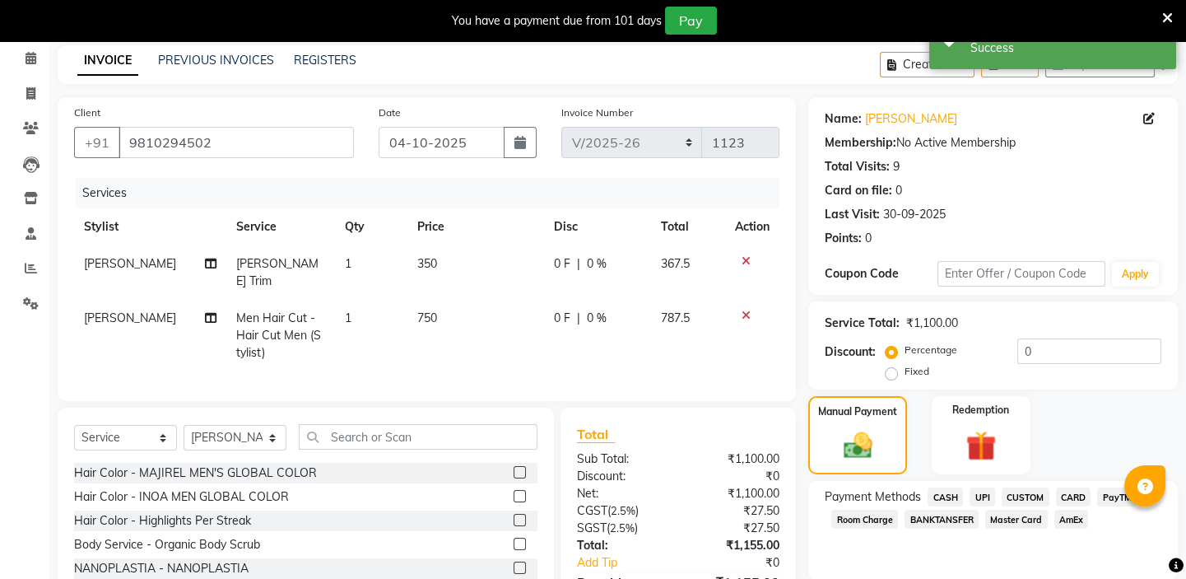
scroll to position [149, 0]
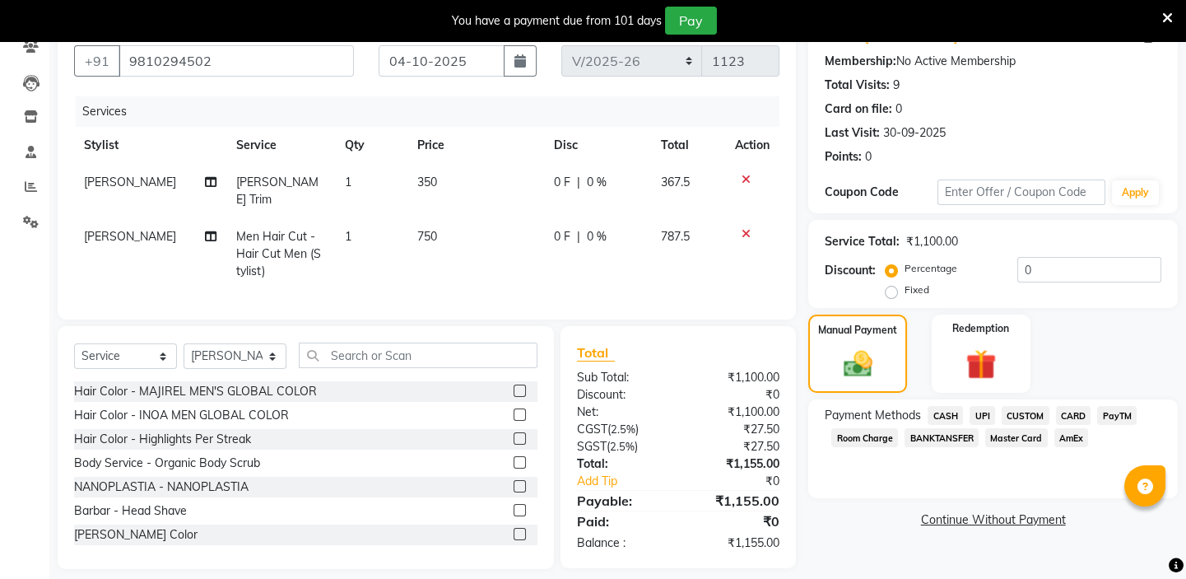
click at [445, 184] on td "350" at bounding box center [476, 191] width 137 height 54
select select "84935"
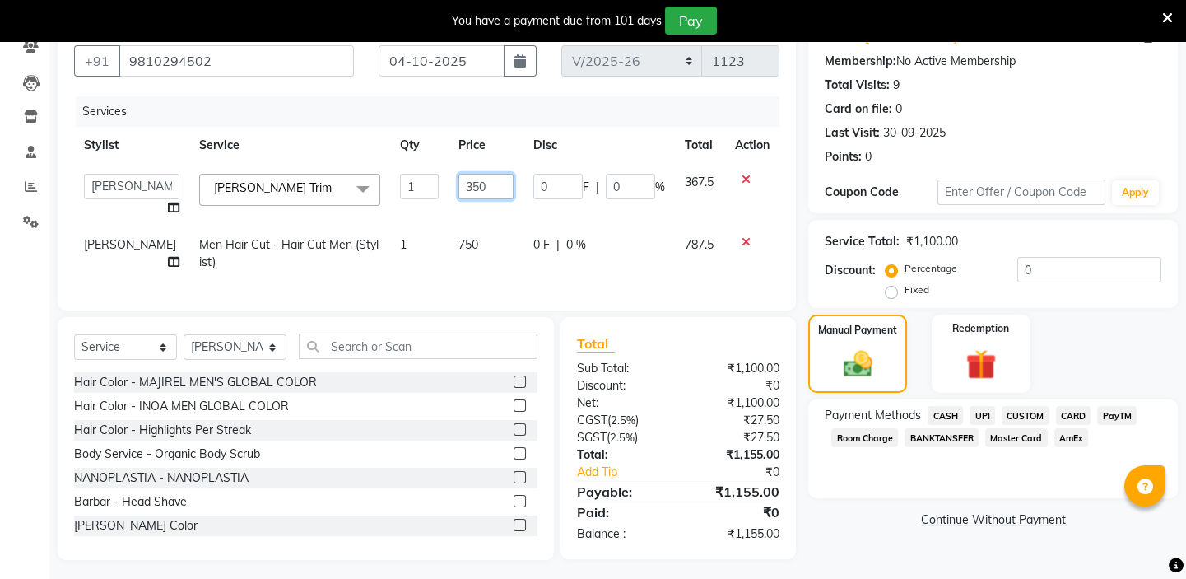
click at [473, 186] on input "350" at bounding box center [486, 187] width 55 height 26
type input "3"
type input "500"
click at [647, 249] on td "0 F | 0 %" at bounding box center [599, 253] width 151 height 54
select select "84935"
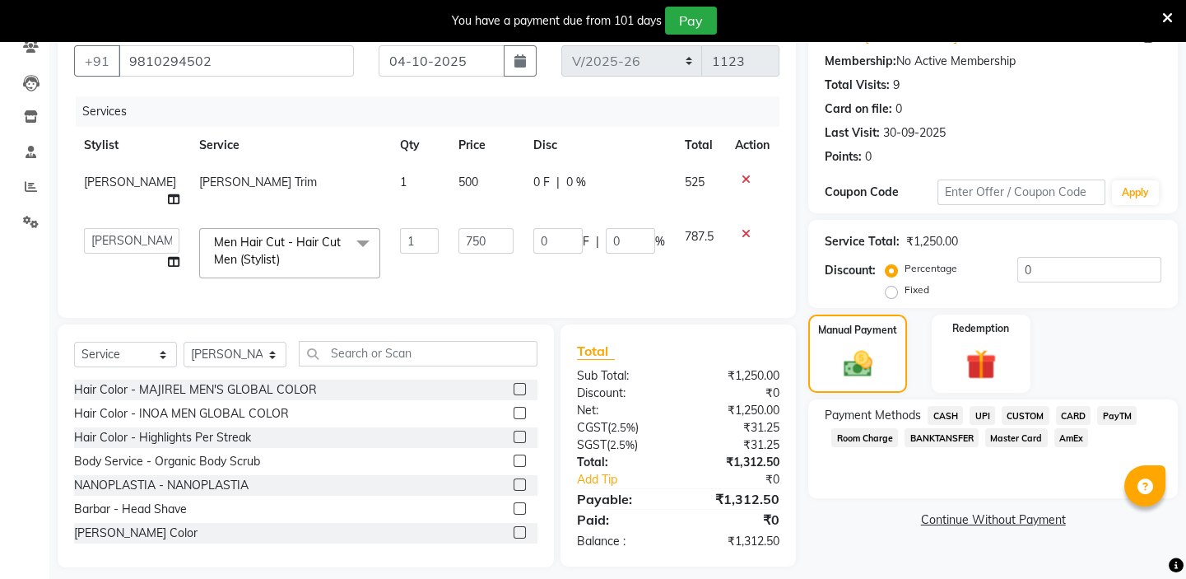
click at [947, 412] on span "CASH" at bounding box center [945, 415] width 35 height 19
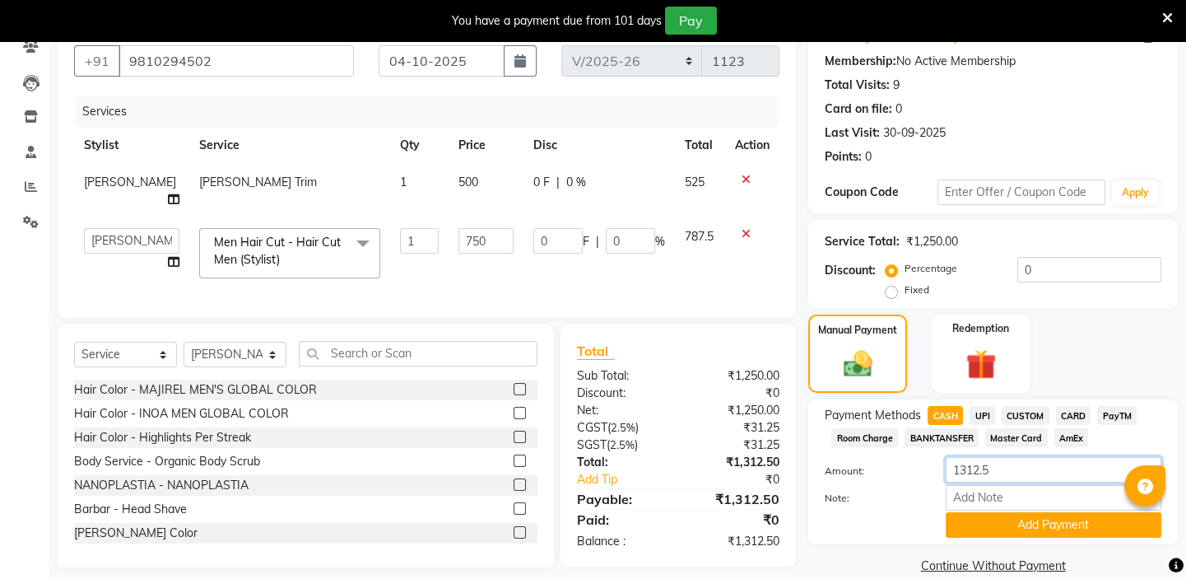
click at [999, 469] on input "1312.5" at bounding box center [1054, 470] width 216 height 26
type input "1"
type input "500"
click at [1061, 531] on button "Add Payment" at bounding box center [1054, 525] width 216 height 26
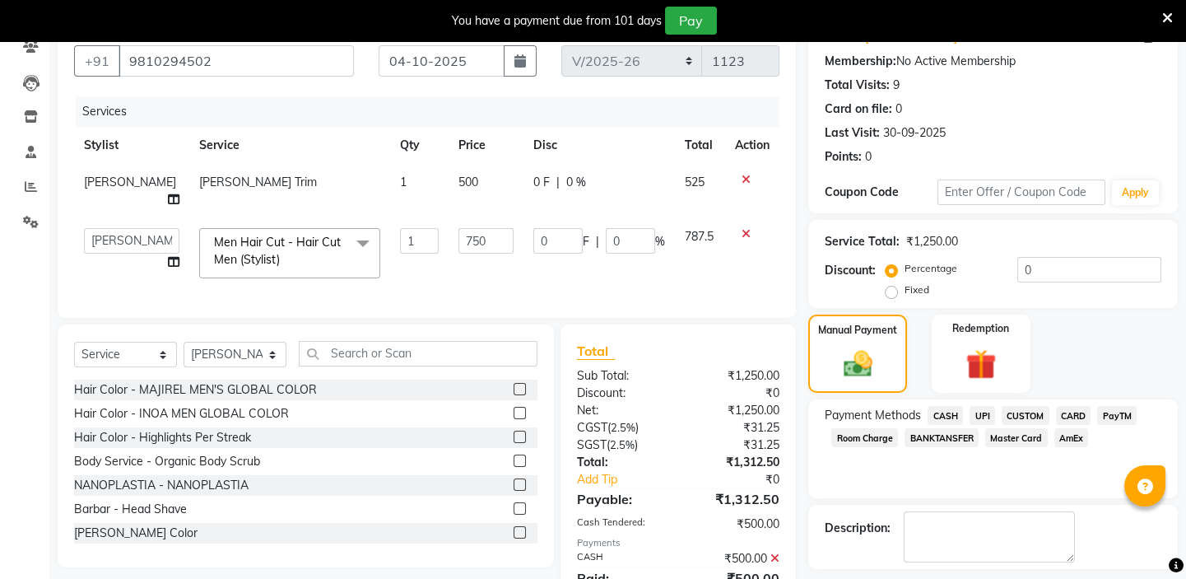
click at [981, 411] on span "UPI" at bounding box center [983, 415] width 26 height 19
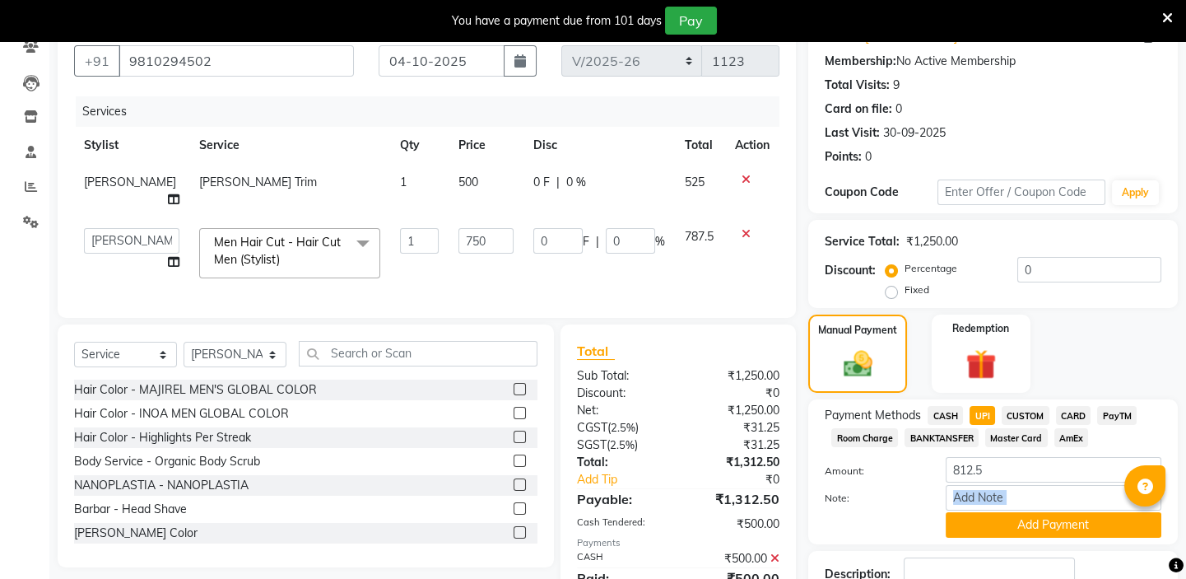
drag, startPoint x: 1185, startPoint y: 504, endPoint x: 1188, endPoint y: 529, distance: 24.9
click at [1186, 430] on html "08047224946 Select Register Play Salon 77 1 Daily Open Registers nothing to sho…" at bounding box center [593, 140] width 1186 height 579
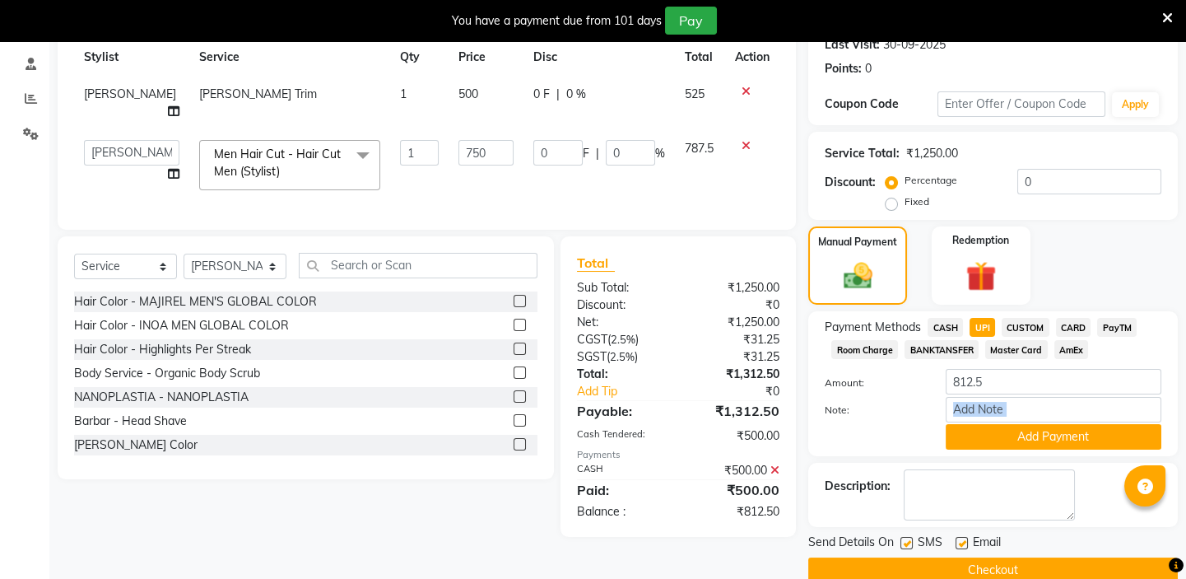
scroll to position [265, 0]
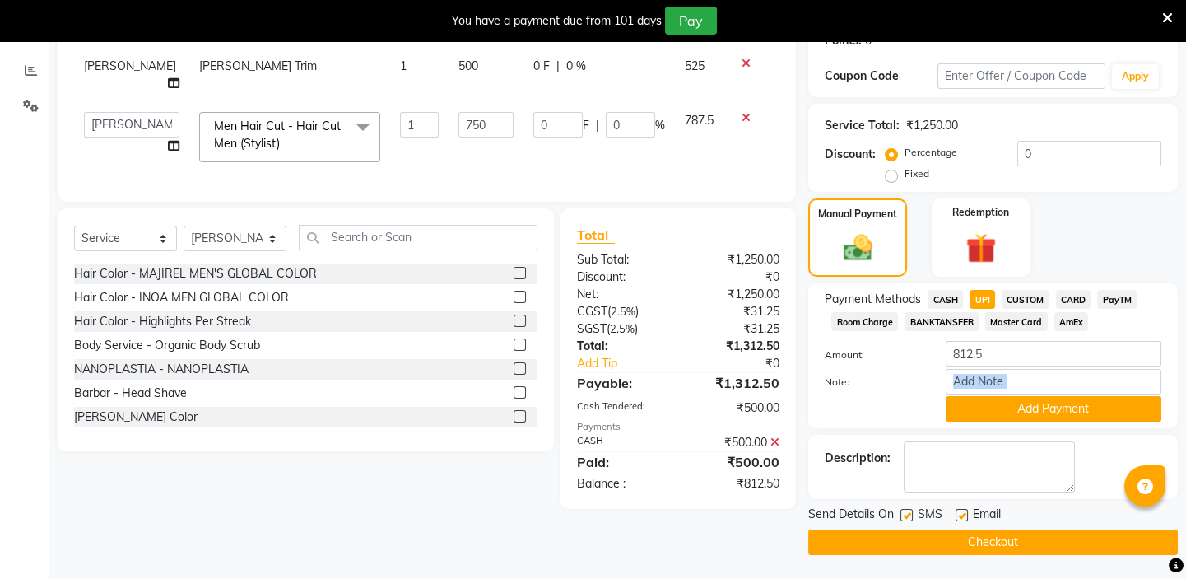
drag, startPoint x: 1070, startPoint y: 417, endPoint x: 1062, endPoint y: 419, distance: 8.6
click at [1070, 416] on button "Add Payment" at bounding box center [1054, 409] width 216 height 26
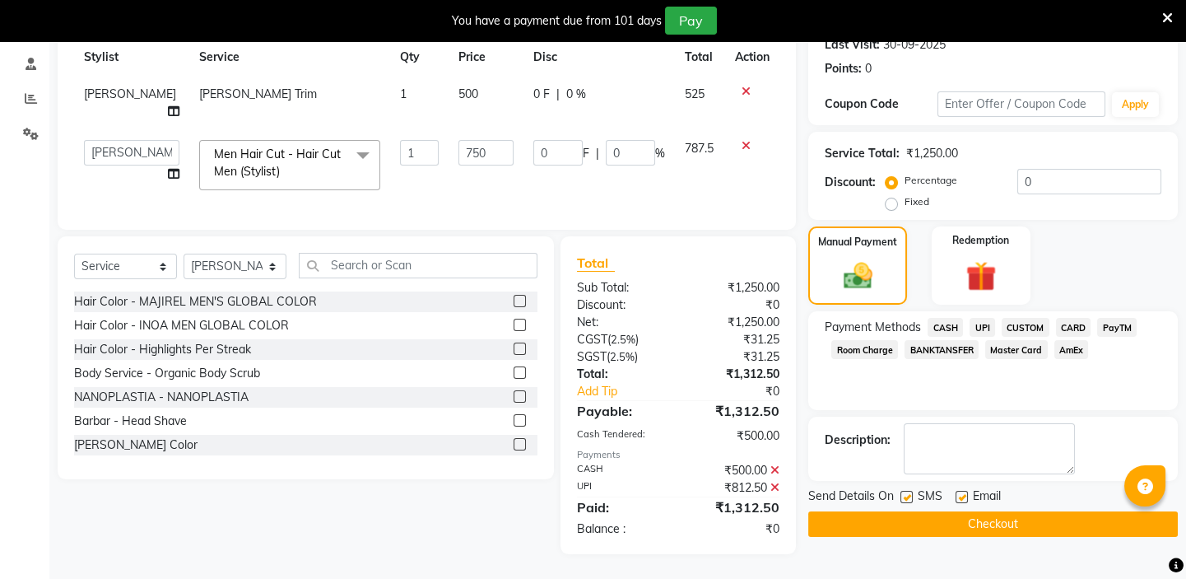
scroll to position [248, 0]
click at [985, 511] on button "Checkout" at bounding box center [993, 524] width 370 height 26
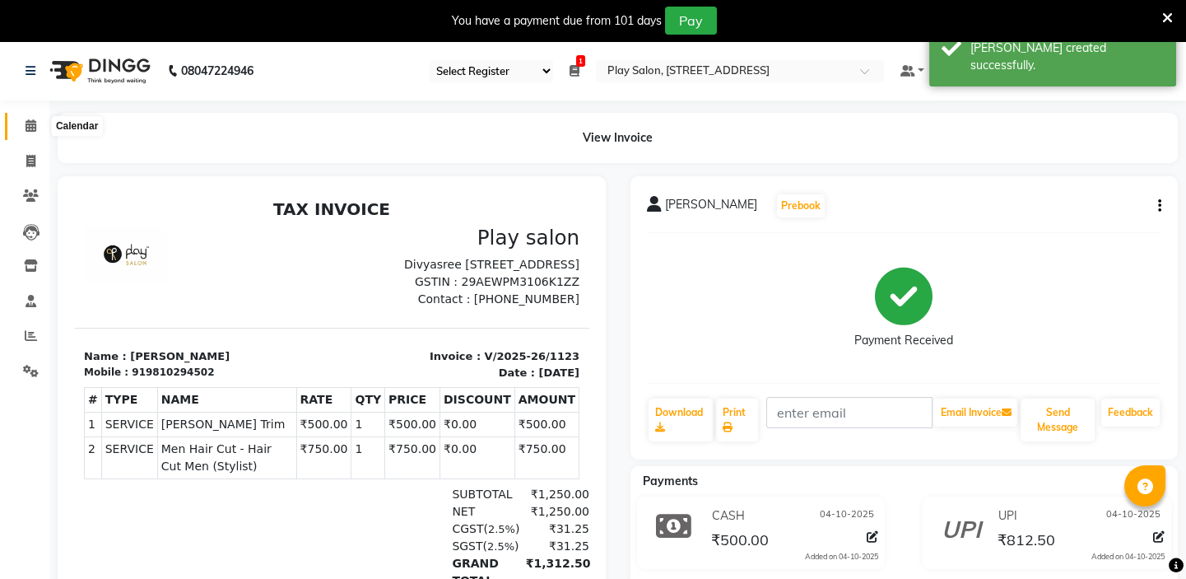
click at [30, 123] on icon at bounding box center [31, 125] width 11 height 12
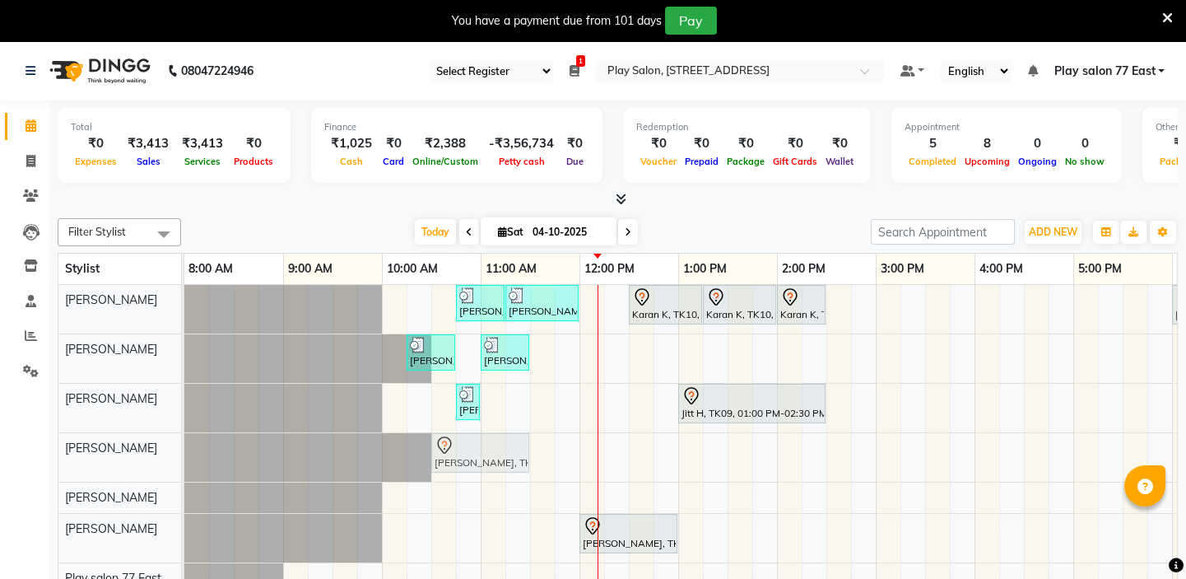
drag, startPoint x: 502, startPoint y: 468, endPoint x: 454, endPoint y: 469, distance: 48.6
click at [184, 469] on div "Vedika Goyal, TK08, 11:30 AM-12:30 PM, Cartridge Waxs - Cartridge wax FL/FA, UA…" at bounding box center [184, 457] width 0 height 49
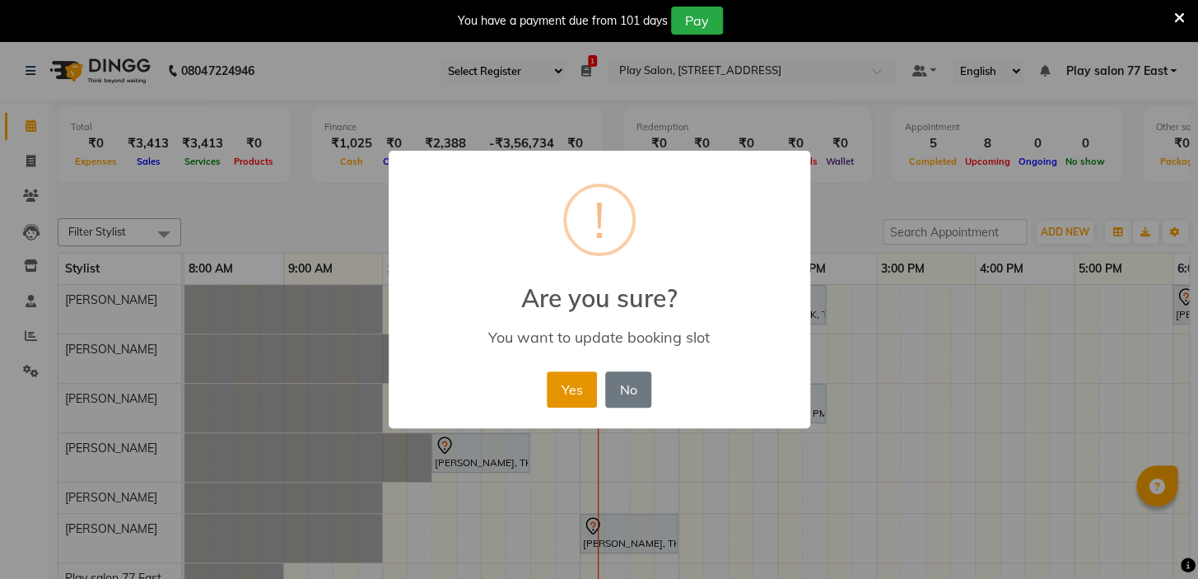
click at [571, 385] on button "Yes" at bounding box center [572, 389] width 50 height 36
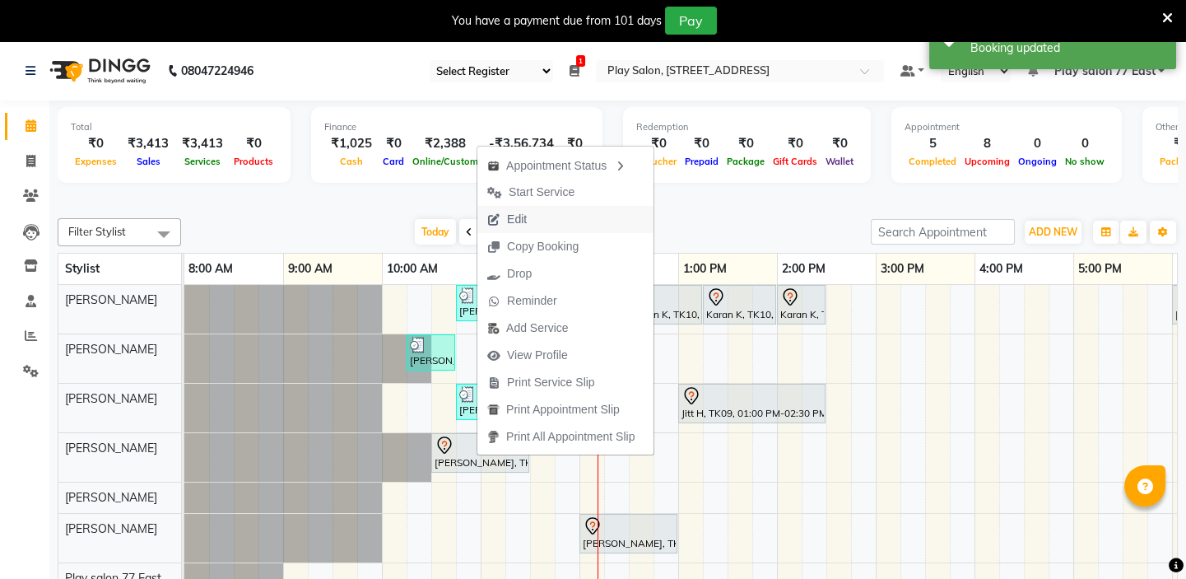
click at [516, 216] on span "Edit" at bounding box center [517, 219] width 20 height 17
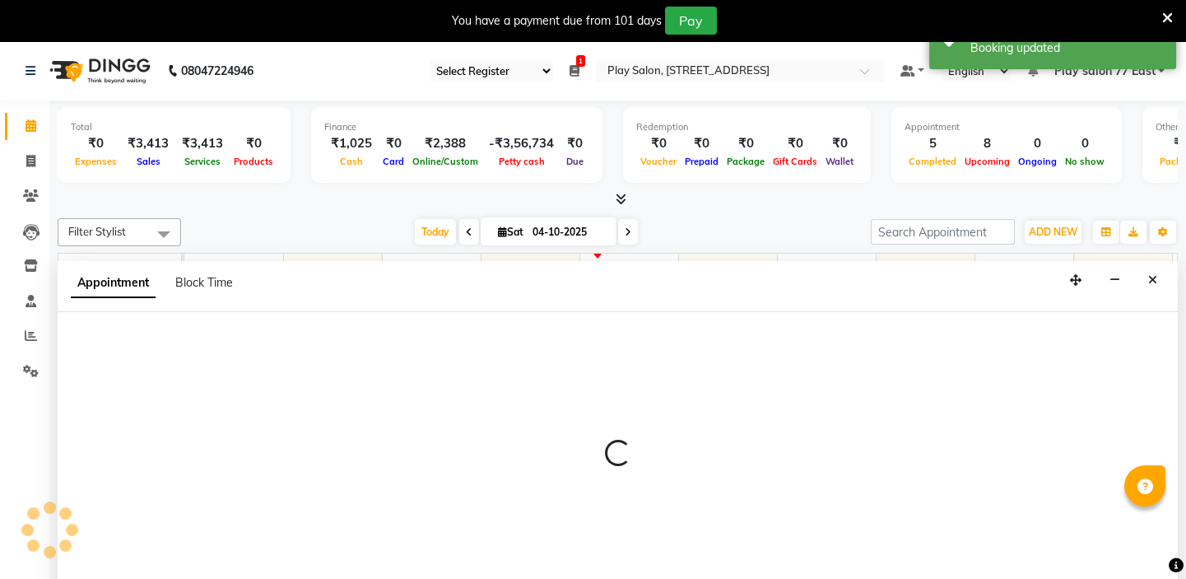
select select "tentative"
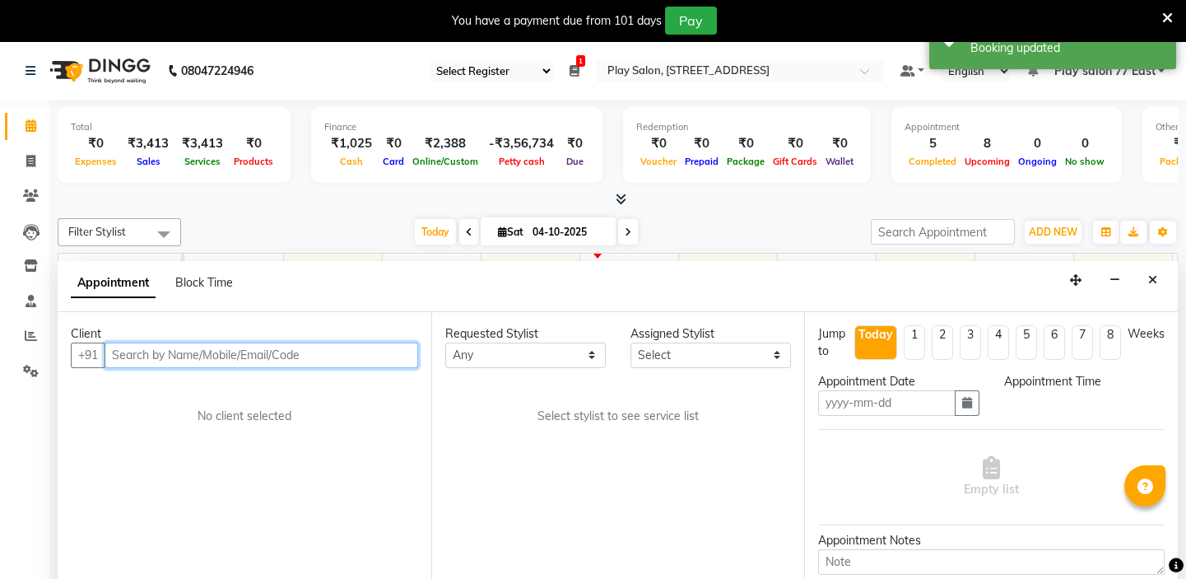
type input "04-10-2025"
select select "630"
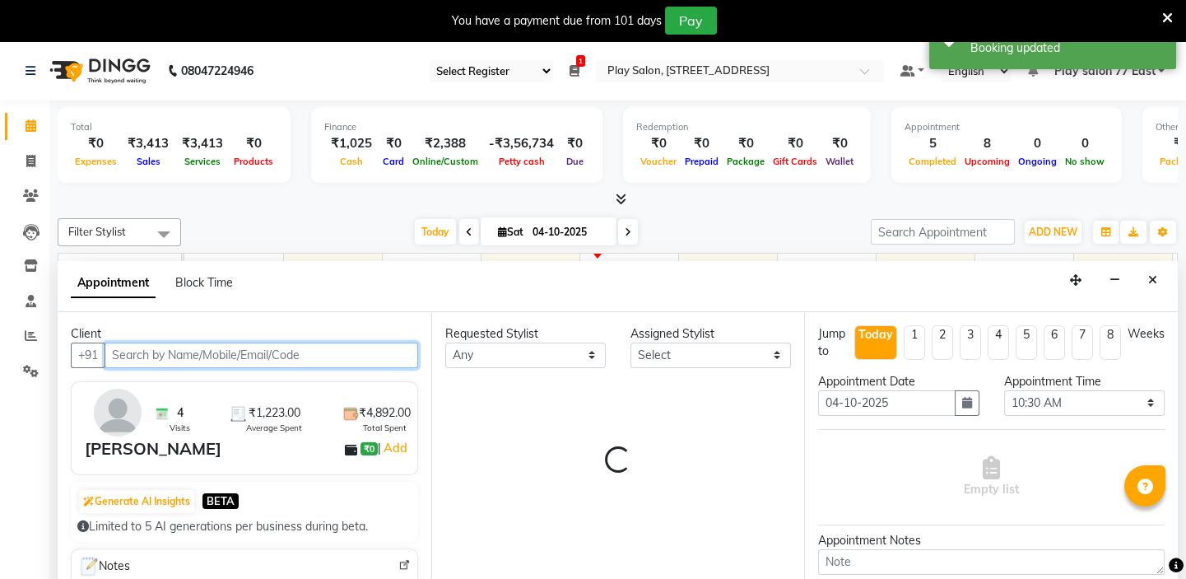
scroll to position [41, 0]
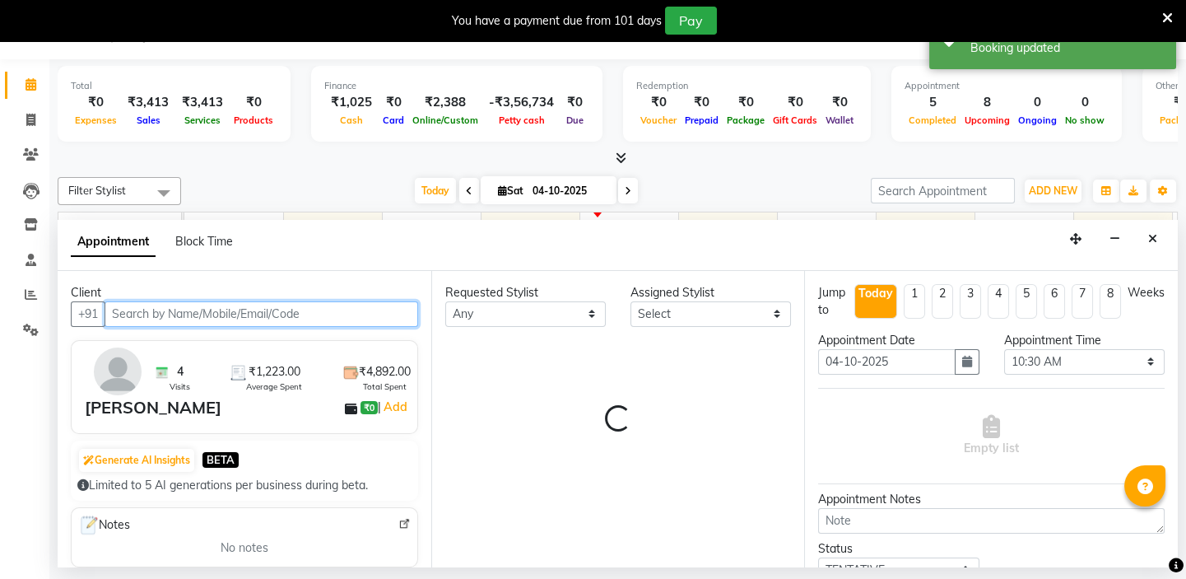
select select "84932"
select select "4301"
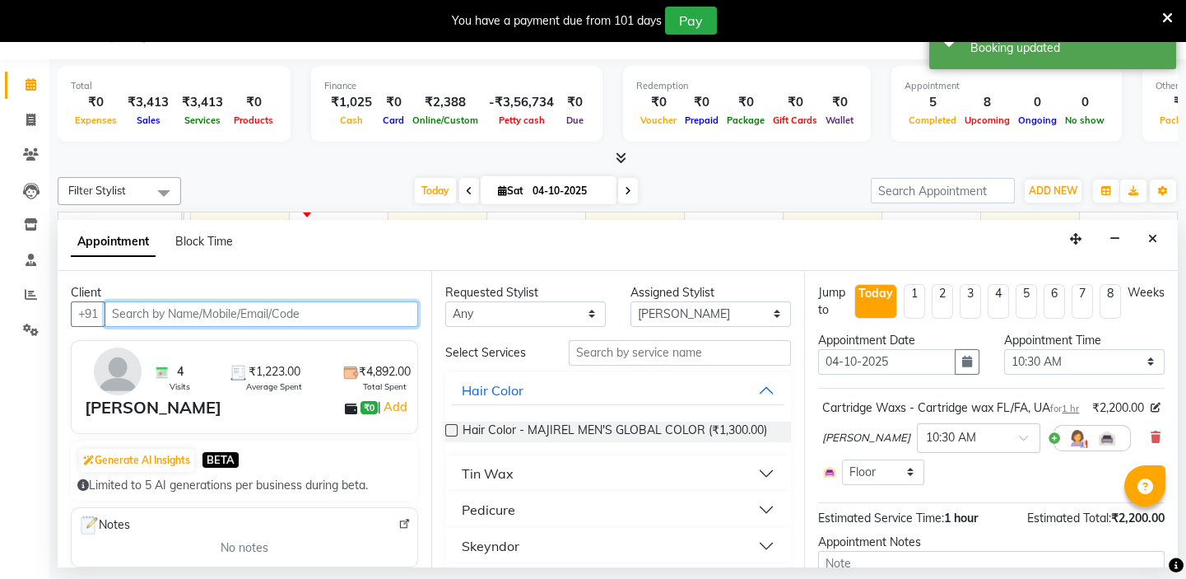
scroll to position [0, 291]
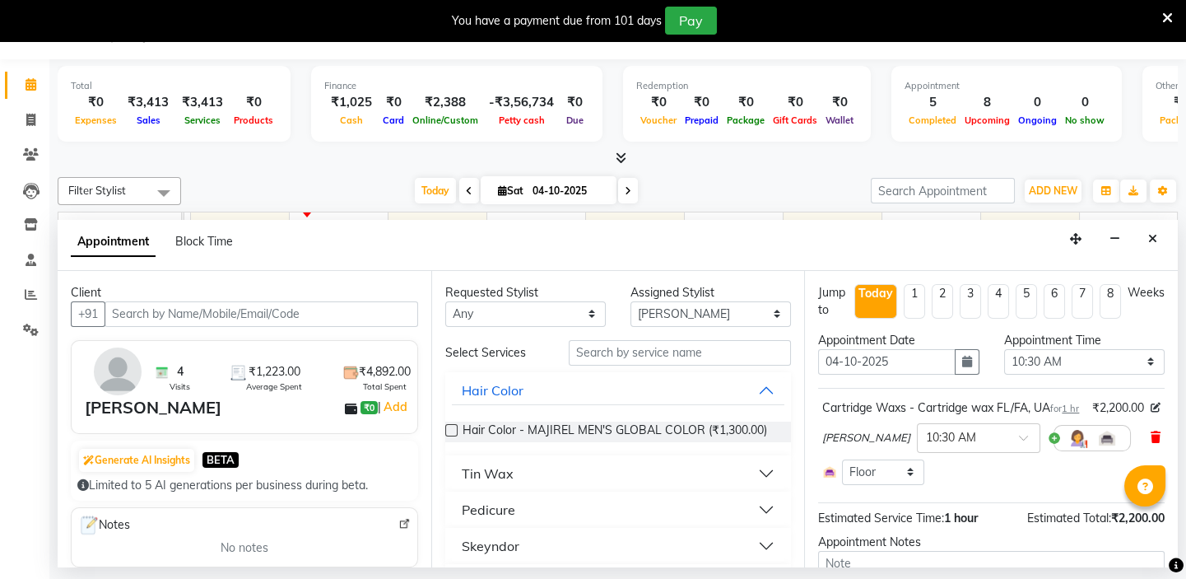
click at [1151, 443] on icon at bounding box center [1156, 437] width 10 height 12
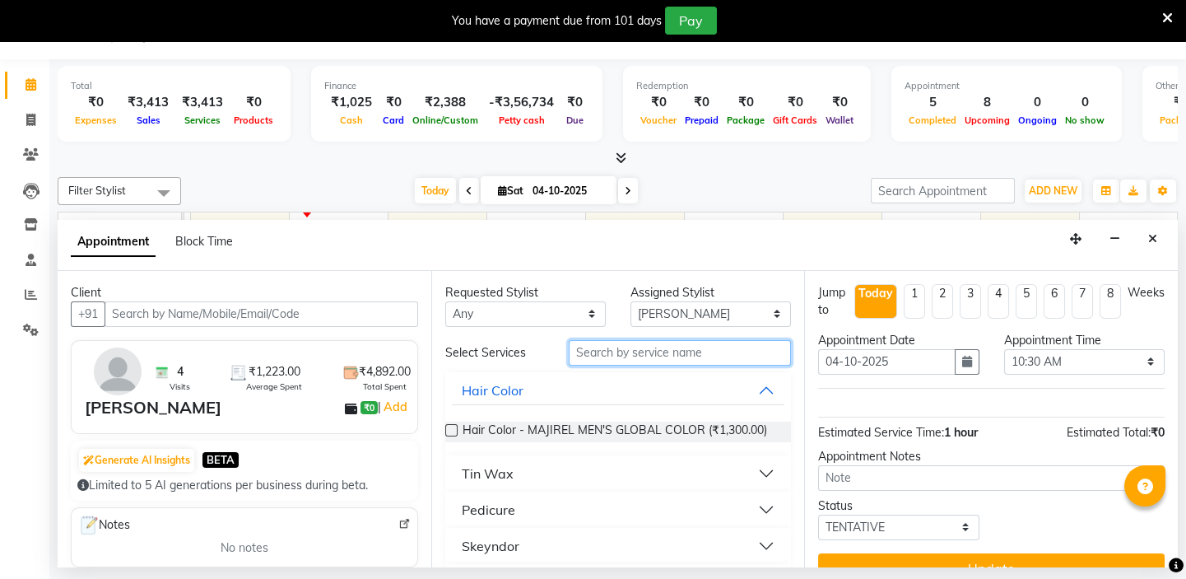
click at [615, 352] on input "text" at bounding box center [680, 353] width 222 height 26
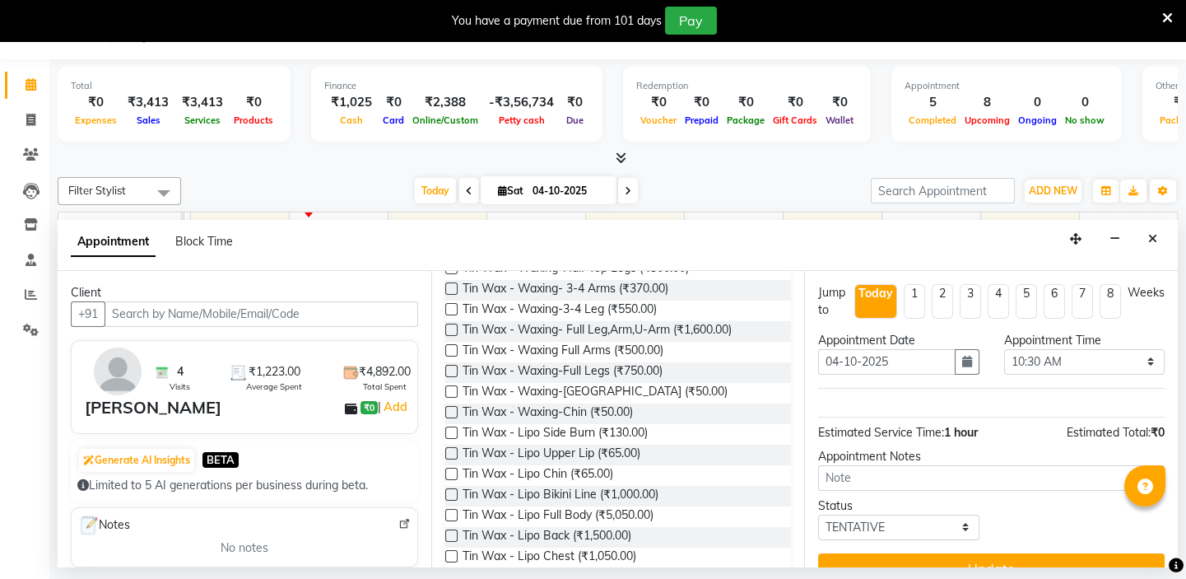
scroll to position [949, 0]
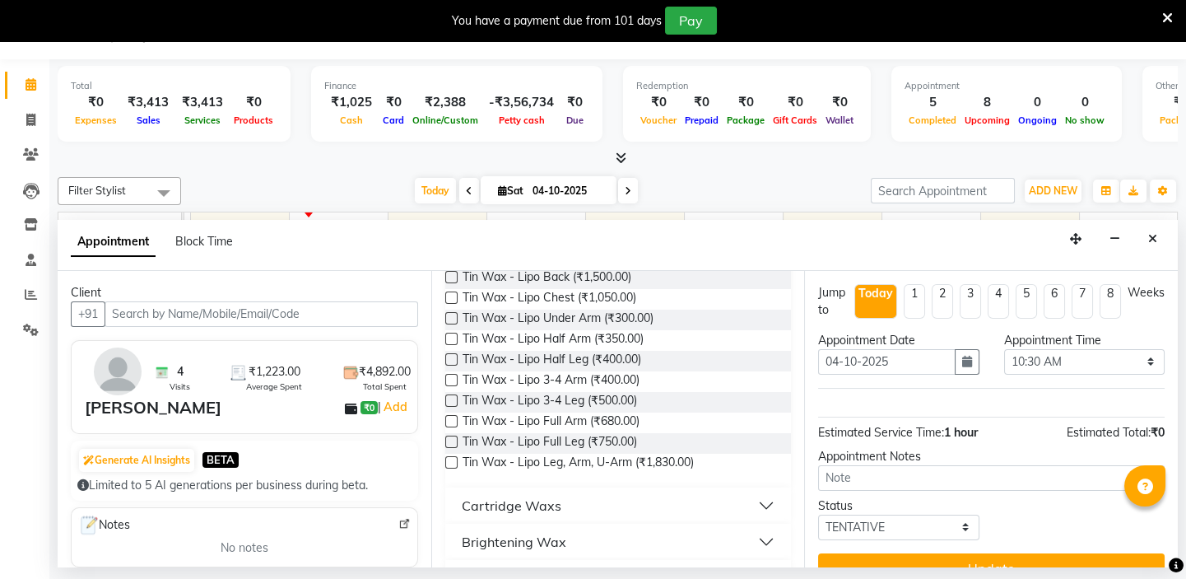
type input "WAX"
click at [724, 512] on button "Cartridge Waxs" at bounding box center [618, 506] width 333 height 30
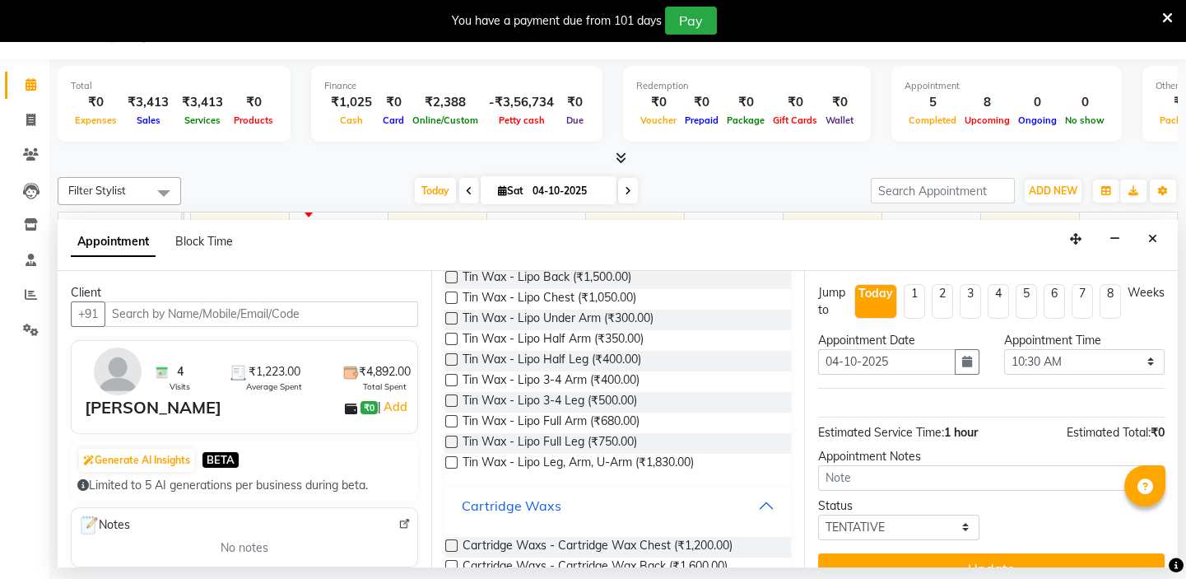
scroll to position [1201, 0]
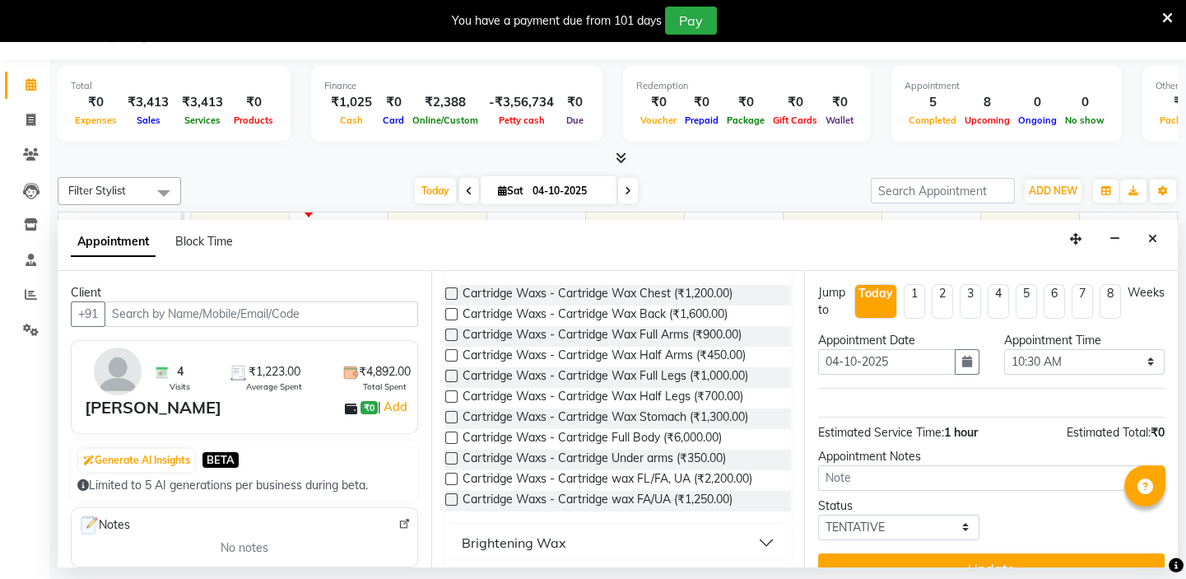
click at [450, 341] on label at bounding box center [451, 334] width 12 height 12
click at [450, 342] on input "checkbox" at bounding box center [450, 336] width 11 height 11
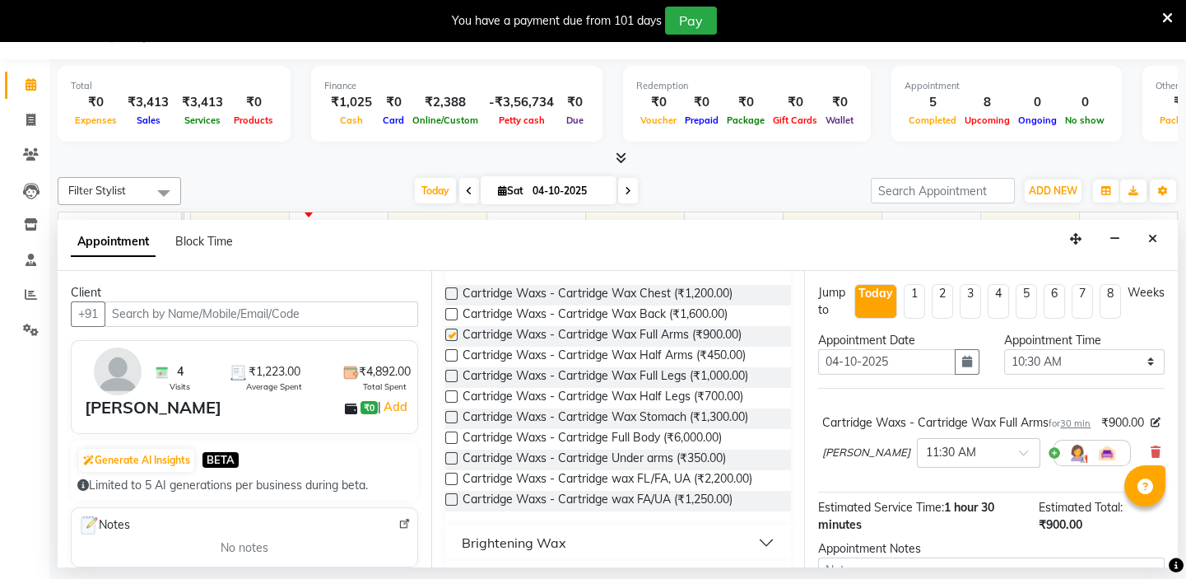
checkbox input "false"
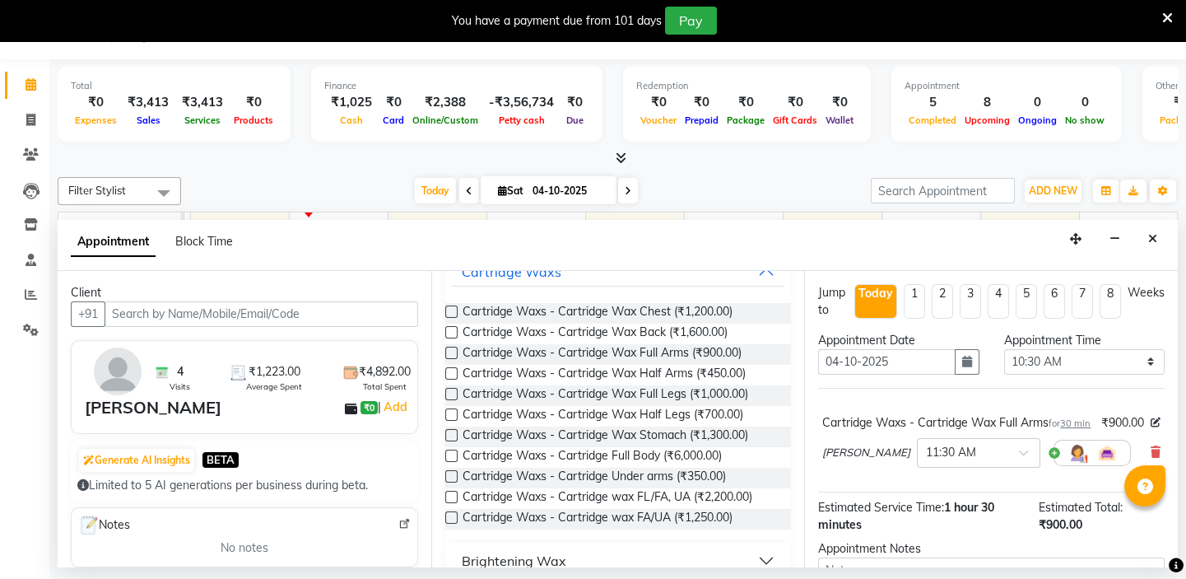
click at [451, 400] on label at bounding box center [451, 394] width 12 height 12
click at [451, 401] on input "checkbox" at bounding box center [450, 395] width 11 height 11
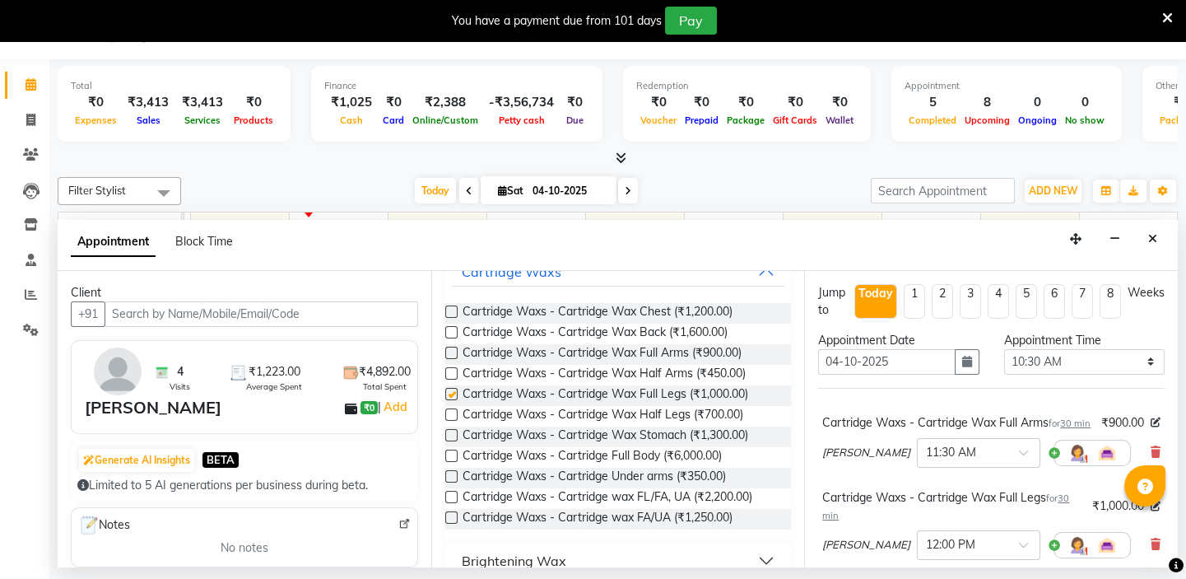
checkbox input "false"
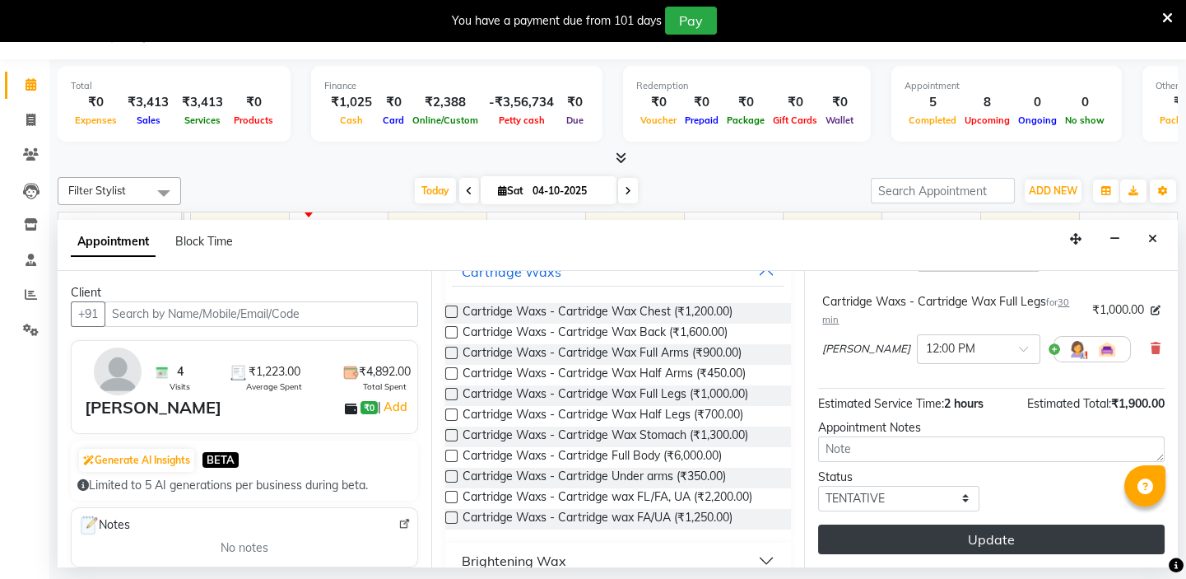
click at [1011, 538] on button "Update" at bounding box center [991, 539] width 347 height 30
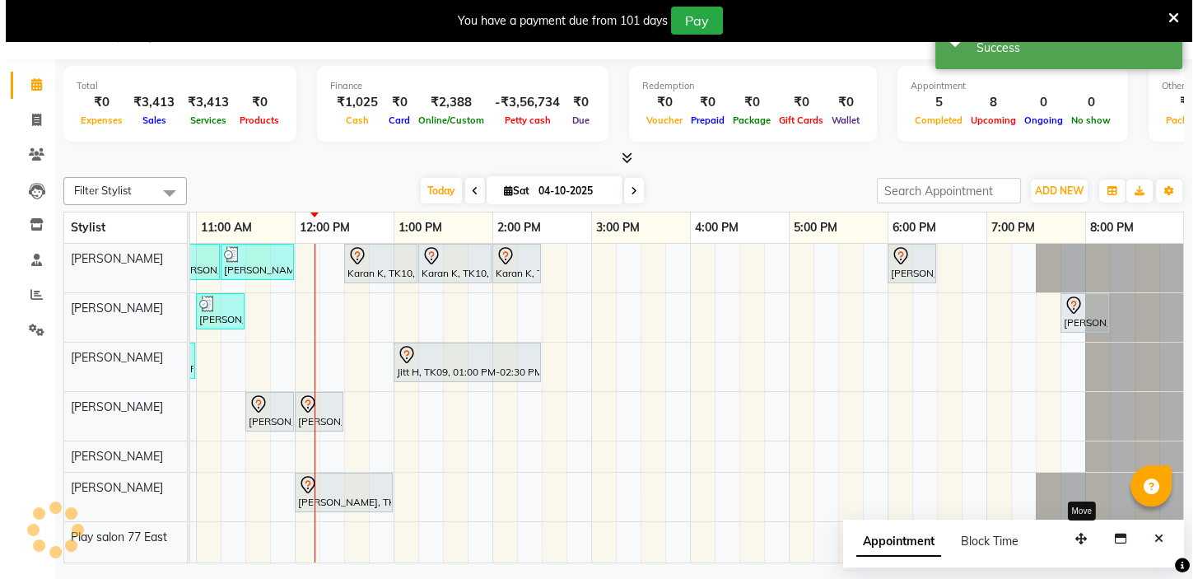
scroll to position [0, 0]
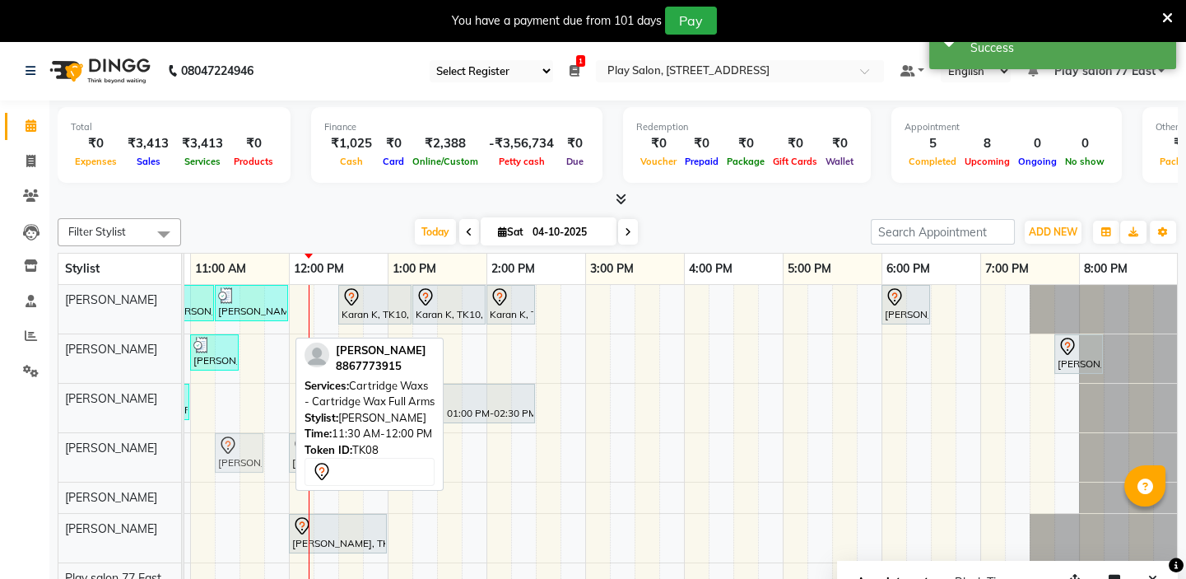
drag, startPoint x: 251, startPoint y: 454, endPoint x: 235, endPoint y: 460, distance: 17.4
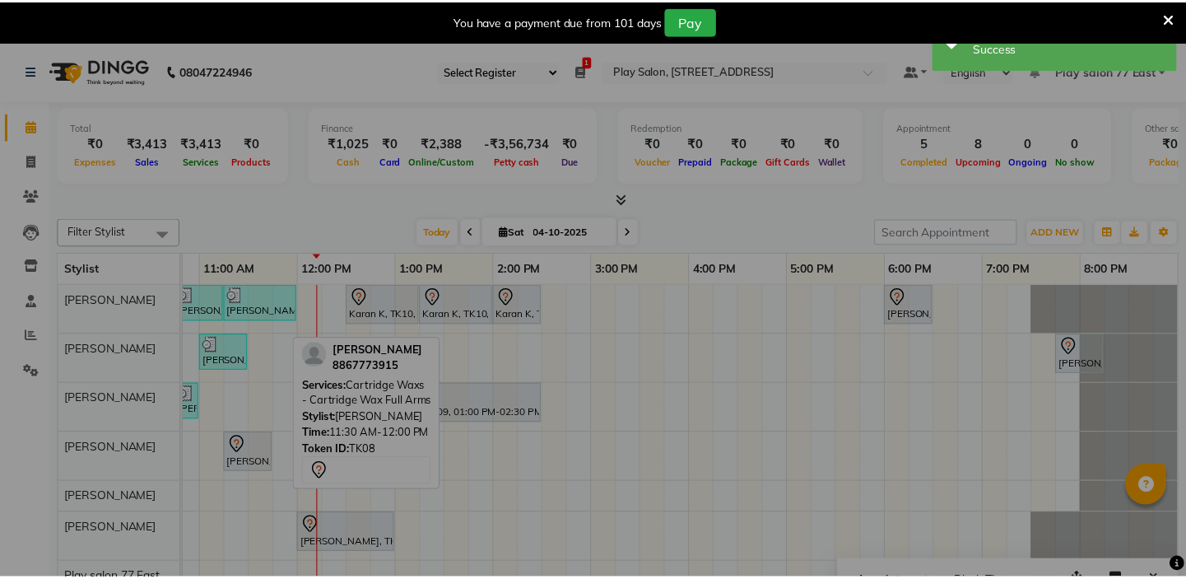
scroll to position [0, 280]
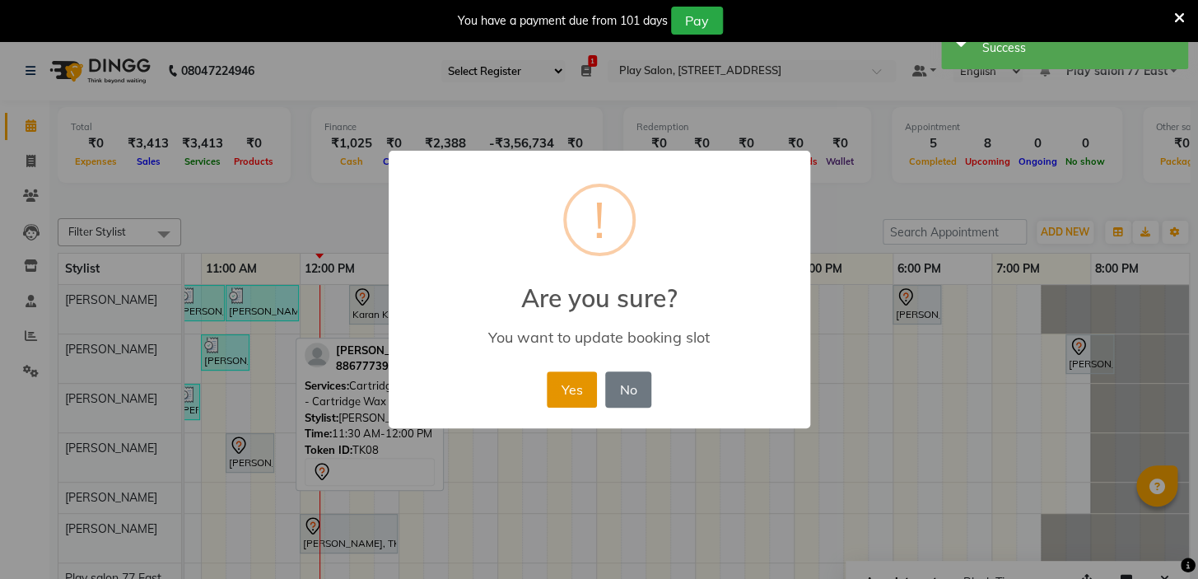
click at [562, 386] on button "Yes" at bounding box center [572, 389] width 50 height 36
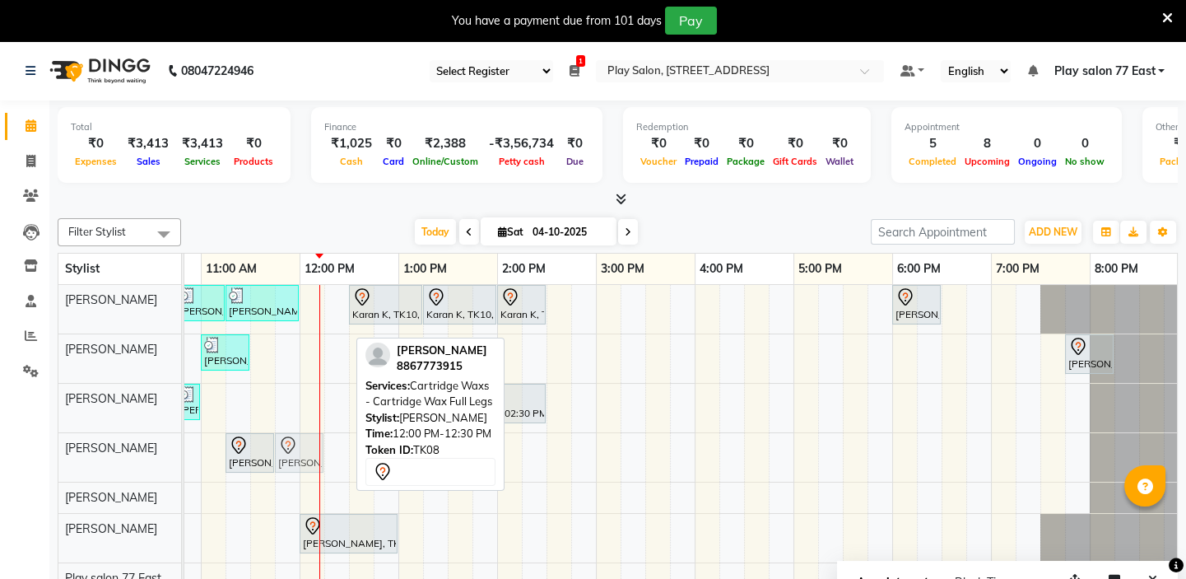
drag, startPoint x: 324, startPoint y: 465, endPoint x: 306, endPoint y: 467, distance: 18.2
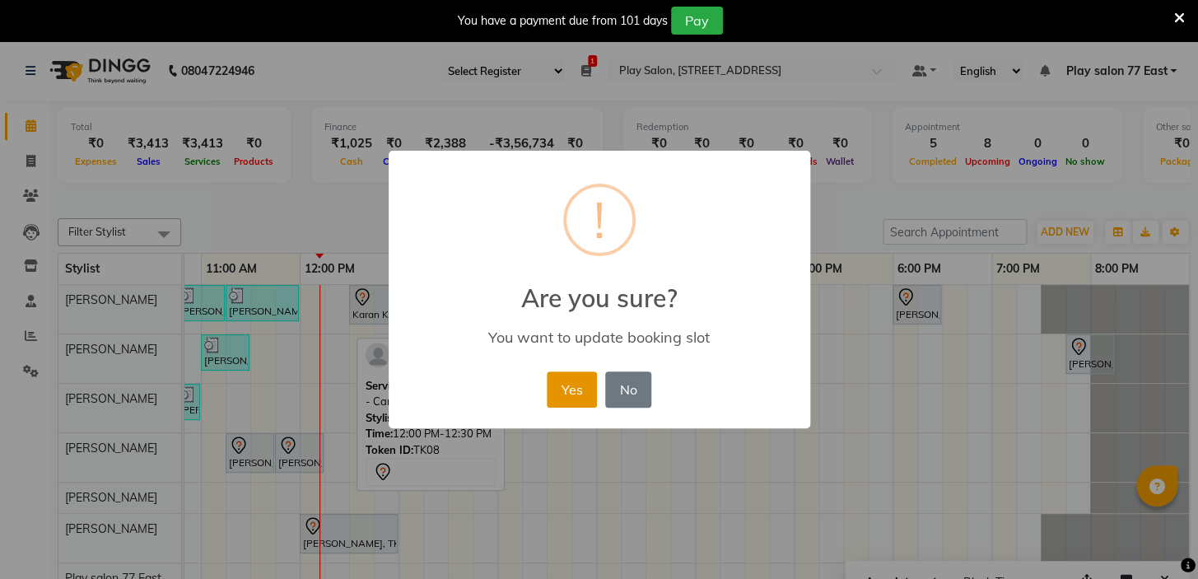
click at [572, 386] on button "Yes" at bounding box center [572, 389] width 50 height 36
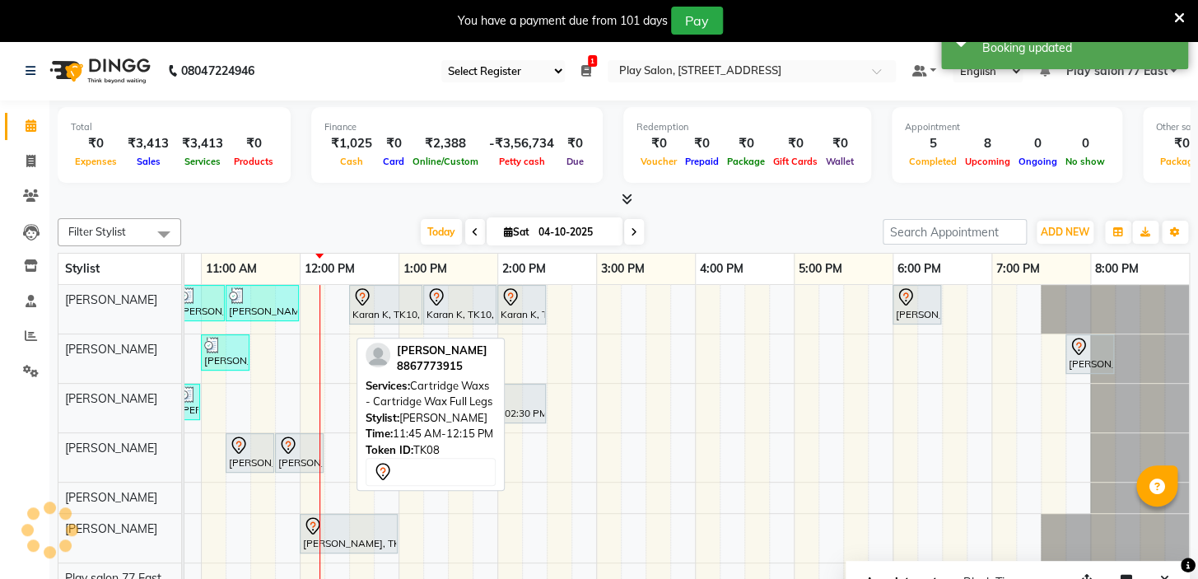
click at [277, 456] on div "Vedika Goyal, TK08, 11:45 AM-12:15 PM, Cartridge Waxs - Cartridge Wax Full Legs" at bounding box center [299, 453] width 45 height 35
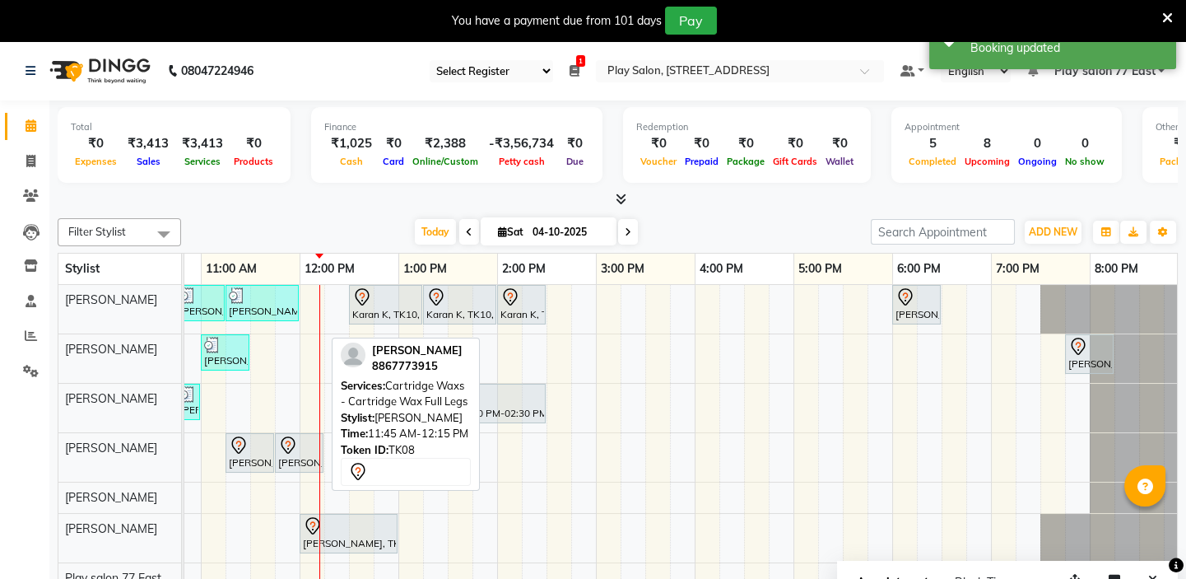
click at [271, 461] on div at bounding box center [273, 453] width 7 height 38
select select "7"
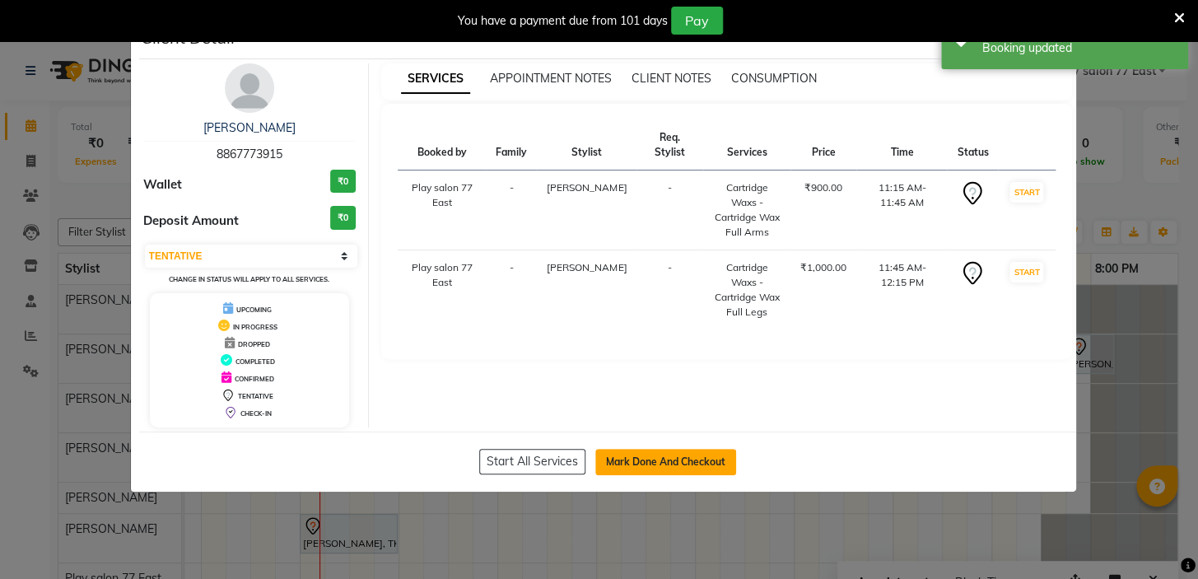
click at [662, 461] on button "Mark Done And Checkout" at bounding box center [665, 462] width 141 height 26
select select "service"
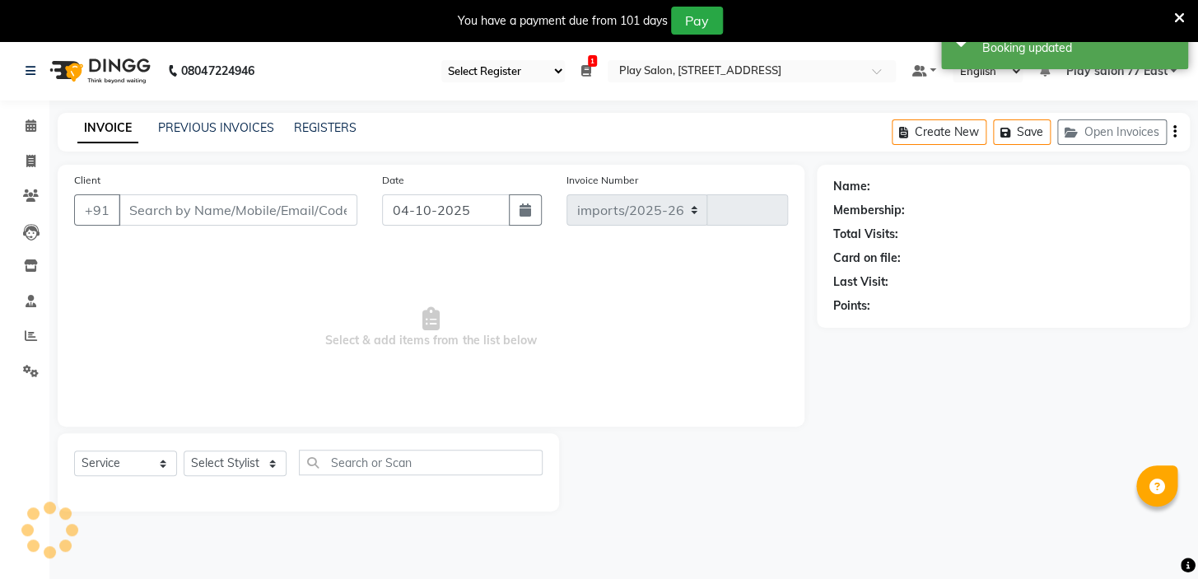
select select "8547"
type input "1124"
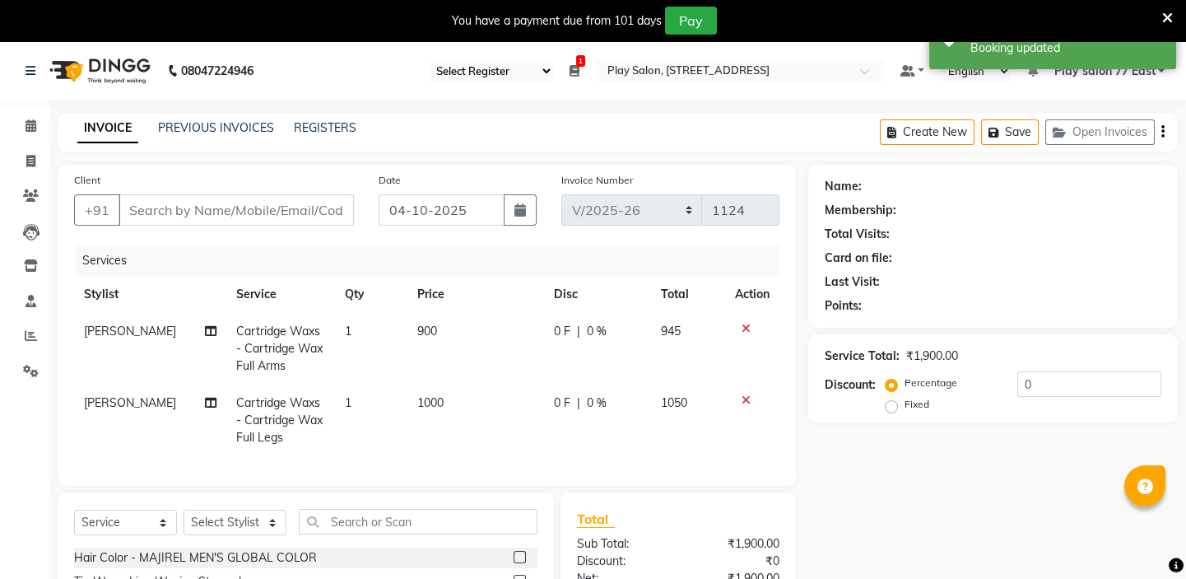
type input "8867773915"
select select "84932"
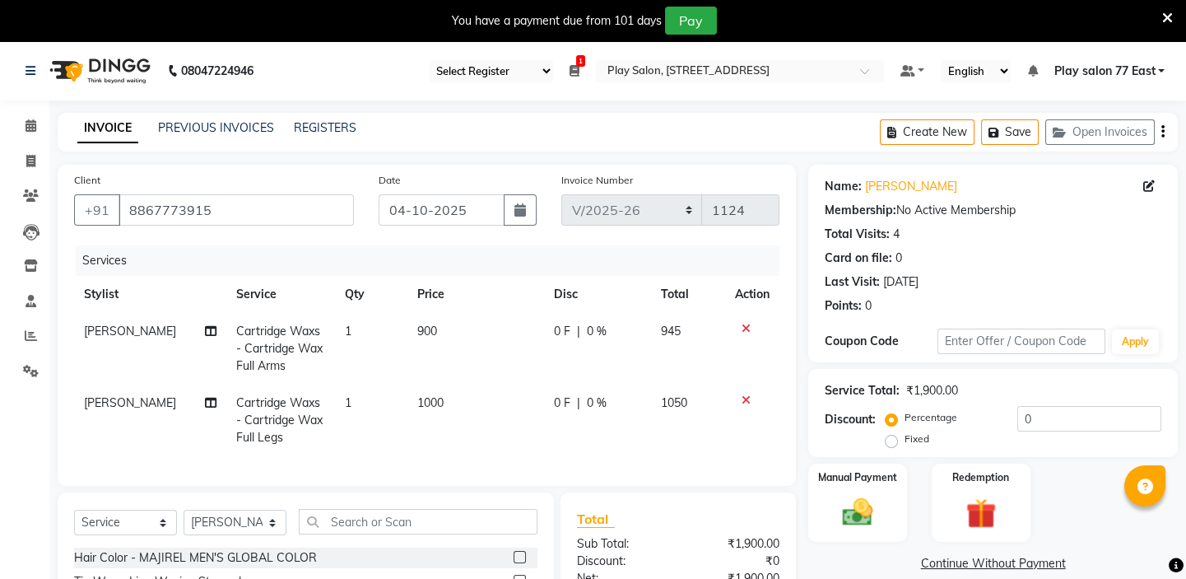
scroll to position [193, 0]
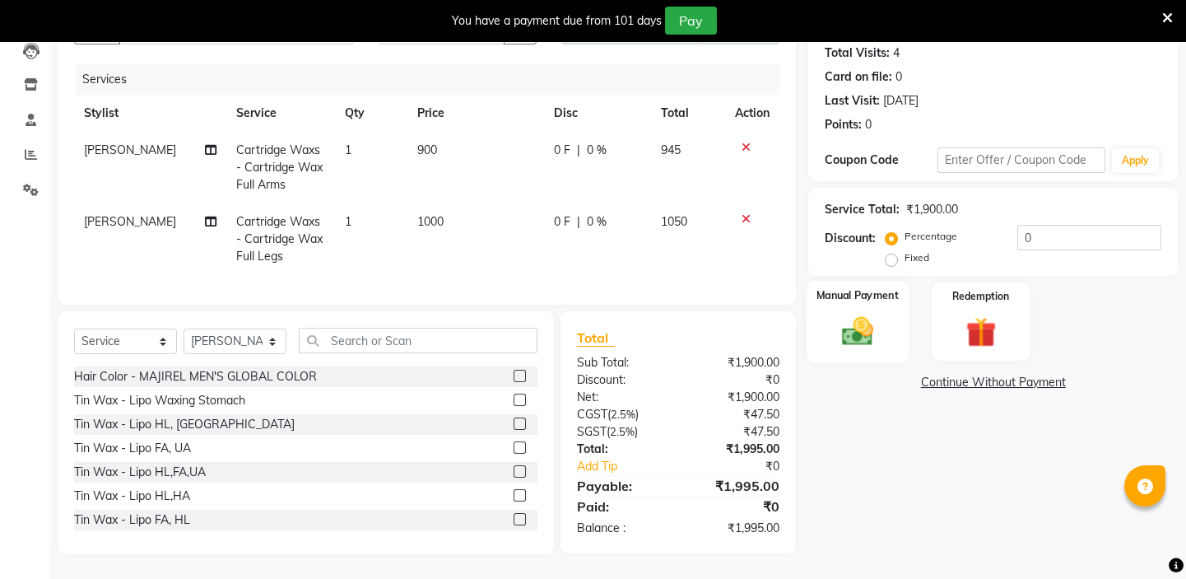
click at [828, 312] on div "Manual Payment" at bounding box center [858, 322] width 102 height 82
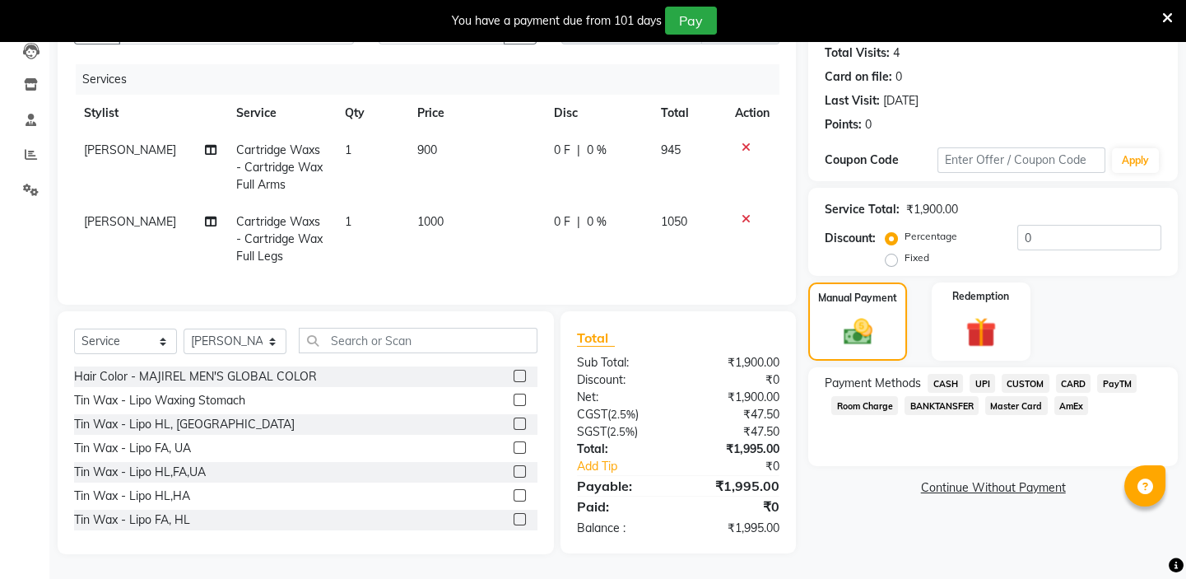
click at [985, 374] on span "UPI" at bounding box center [983, 383] width 26 height 19
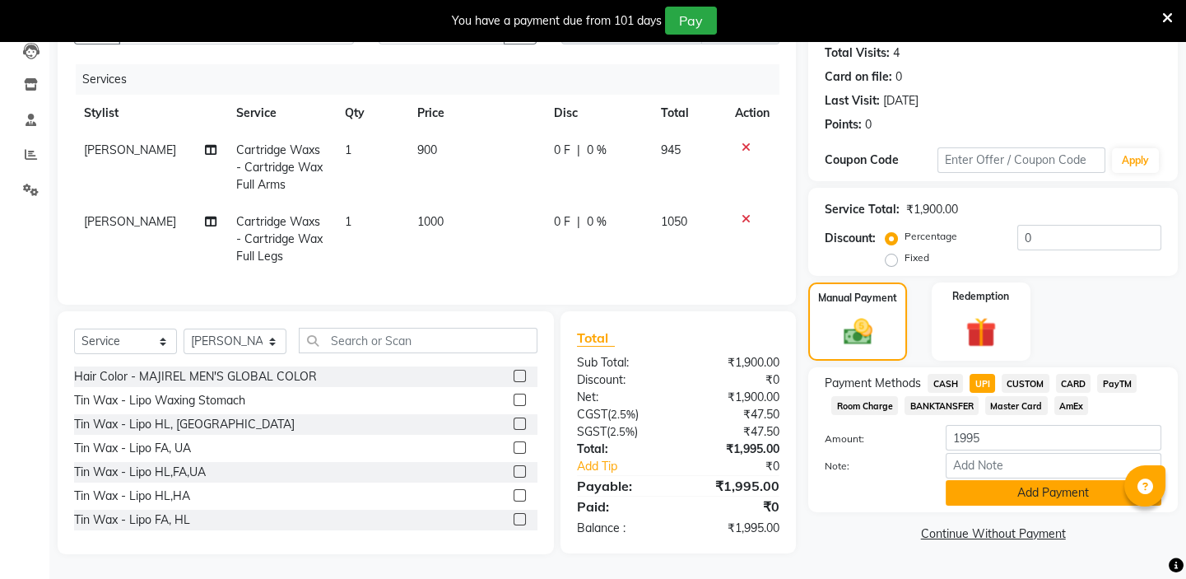
click at [1046, 487] on button "Add Payment" at bounding box center [1054, 493] width 216 height 26
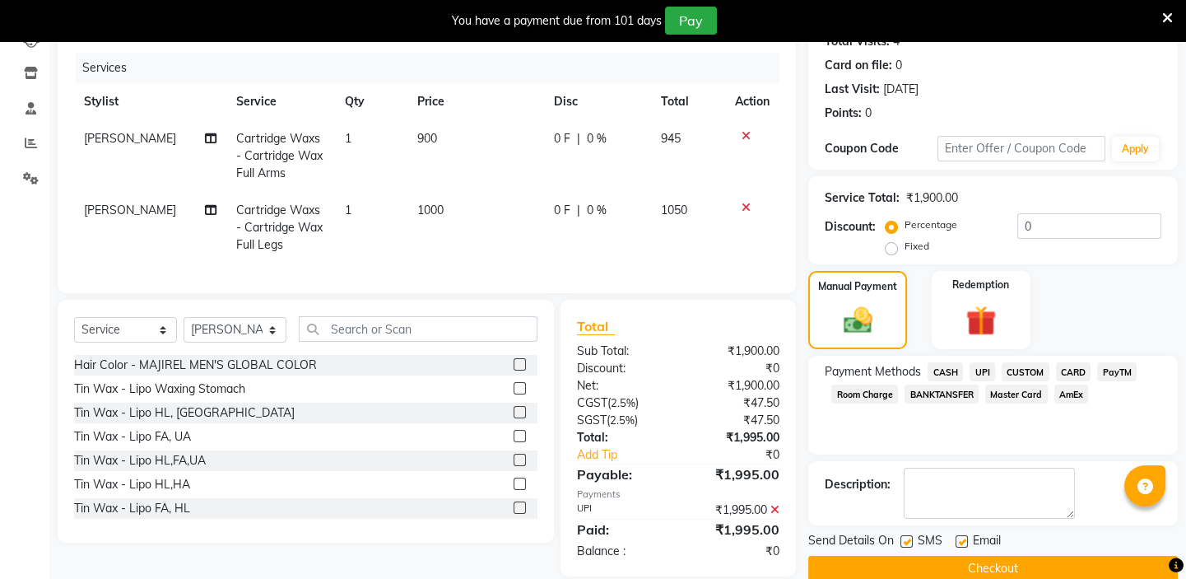
drag, startPoint x: 1000, startPoint y: 565, endPoint x: 1130, endPoint y: 529, distance: 135.0
click at [1000, 564] on button "Checkout" at bounding box center [993, 569] width 370 height 26
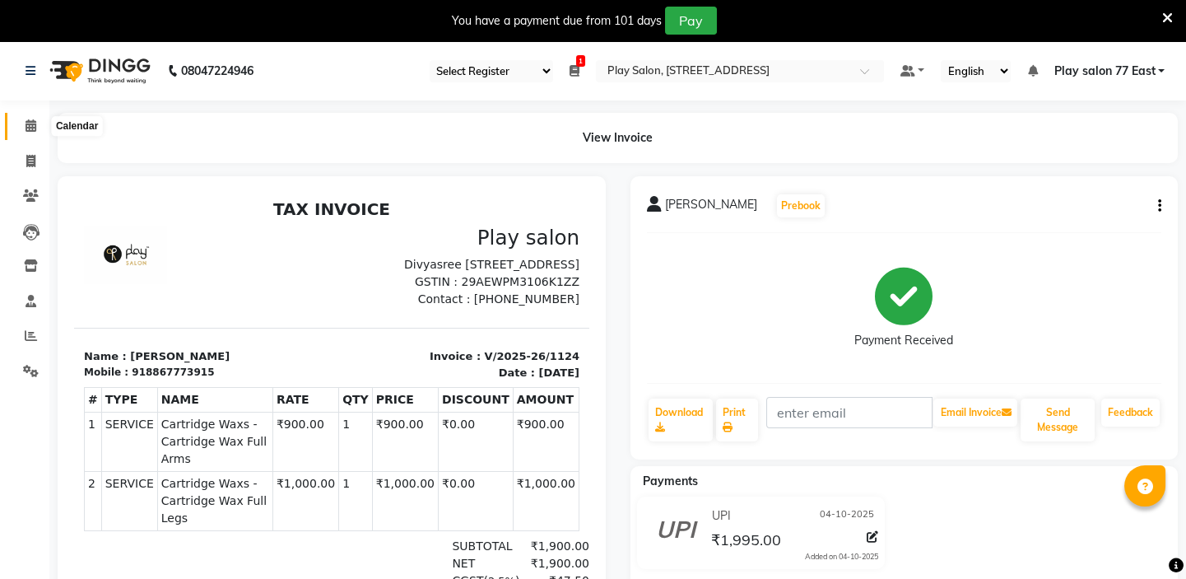
click at [23, 117] on span at bounding box center [30, 126] width 29 height 19
click at [26, 128] on icon at bounding box center [31, 125] width 11 height 12
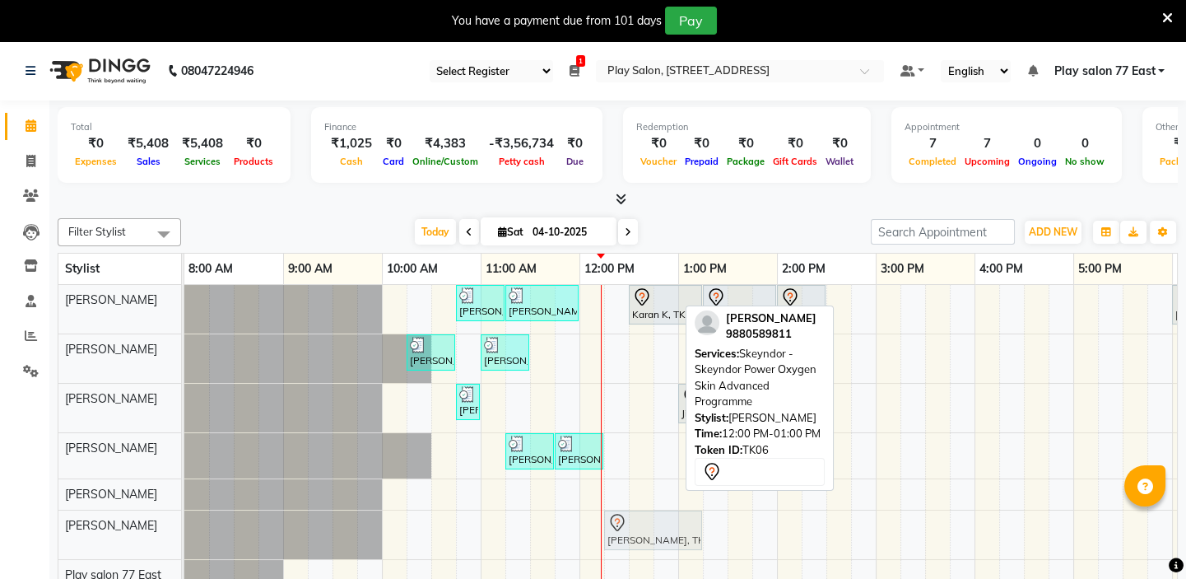
drag, startPoint x: 655, startPoint y: 537, endPoint x: 722, endPoint y: 478, distance: 89.3
click at [184, 539] on div "Mallika Seth, TK06, 12:00 PM-01:00 PM, Skeyndor - Skeyndor Power Oxygen Skin Ad…" at bounding box center [184, 534] width 0 height 49
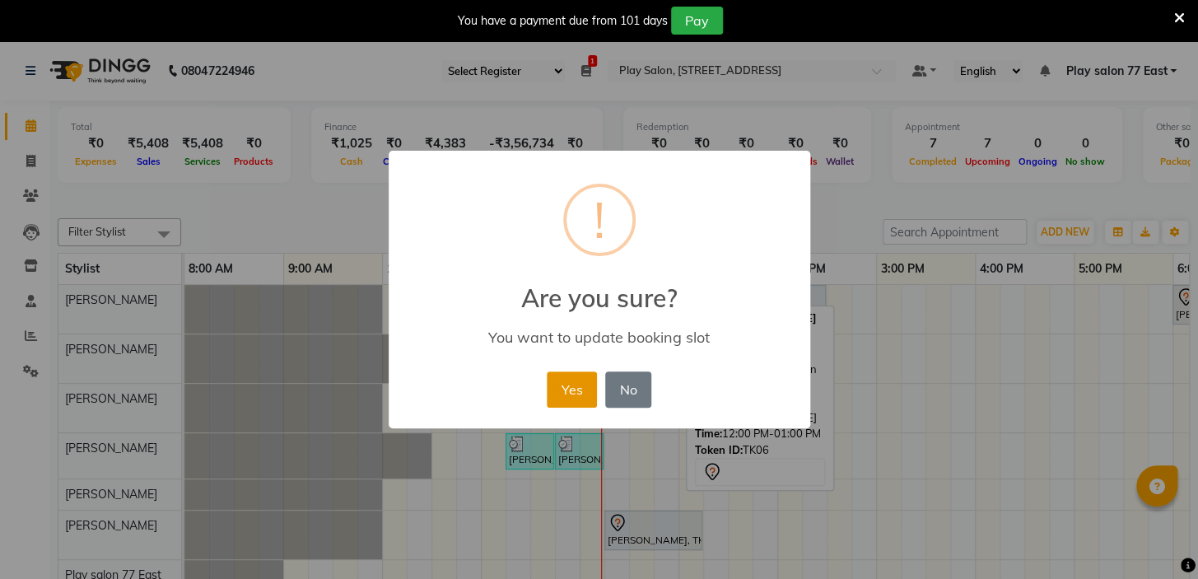
click at [578, 394] on button "Yes" at bounding box center [572, 389] width 50 height 36
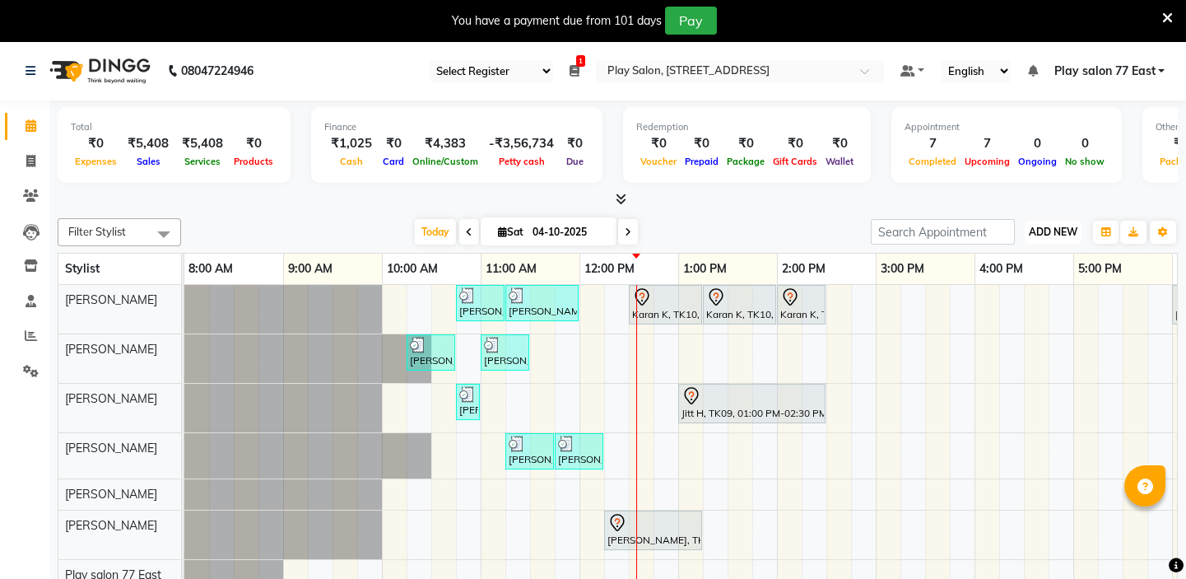
click at [1068, 231] on span "ADD NEW" at bounding box center [1053, 232] width 49 height 12
click at [1020, 263] on button "Add Appointment" at bounding box center [1016, 262] width 130 height 21
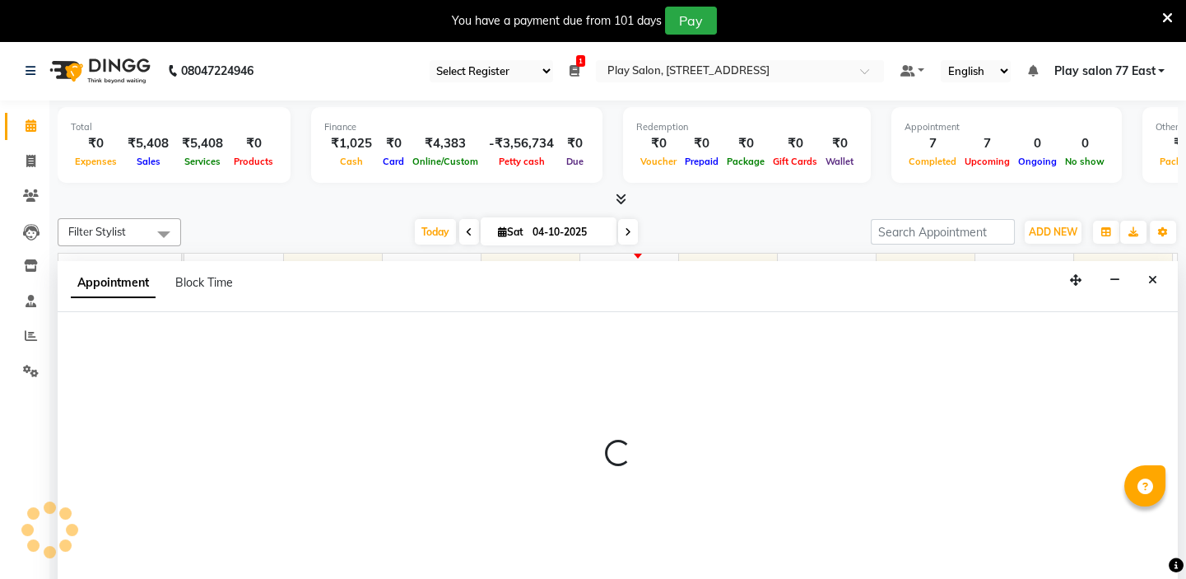
select select "tentative"
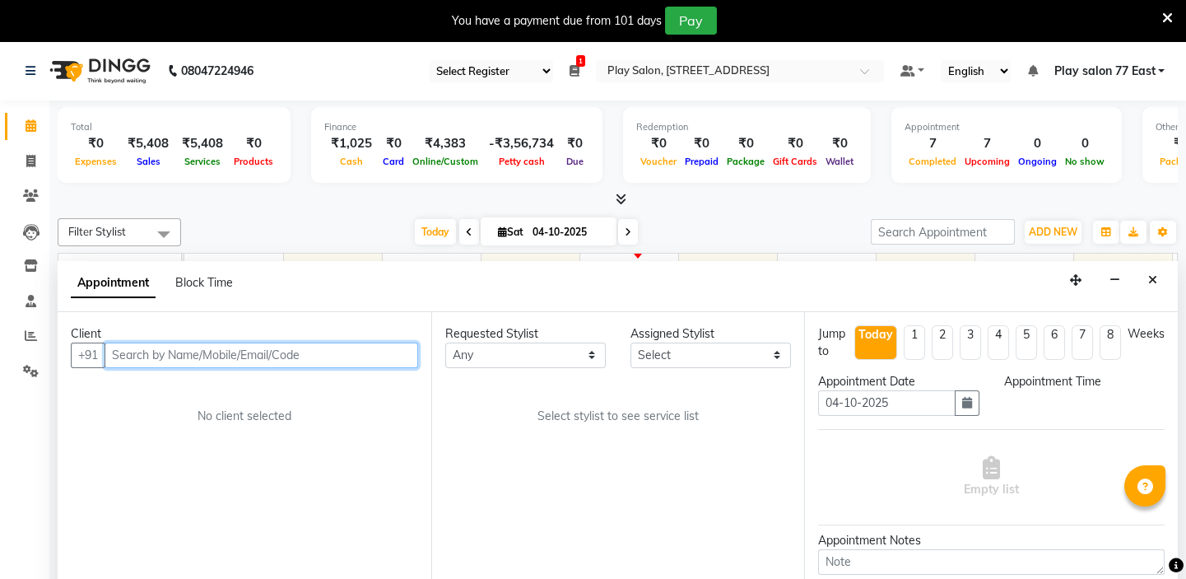
scroll to position [41, 0]
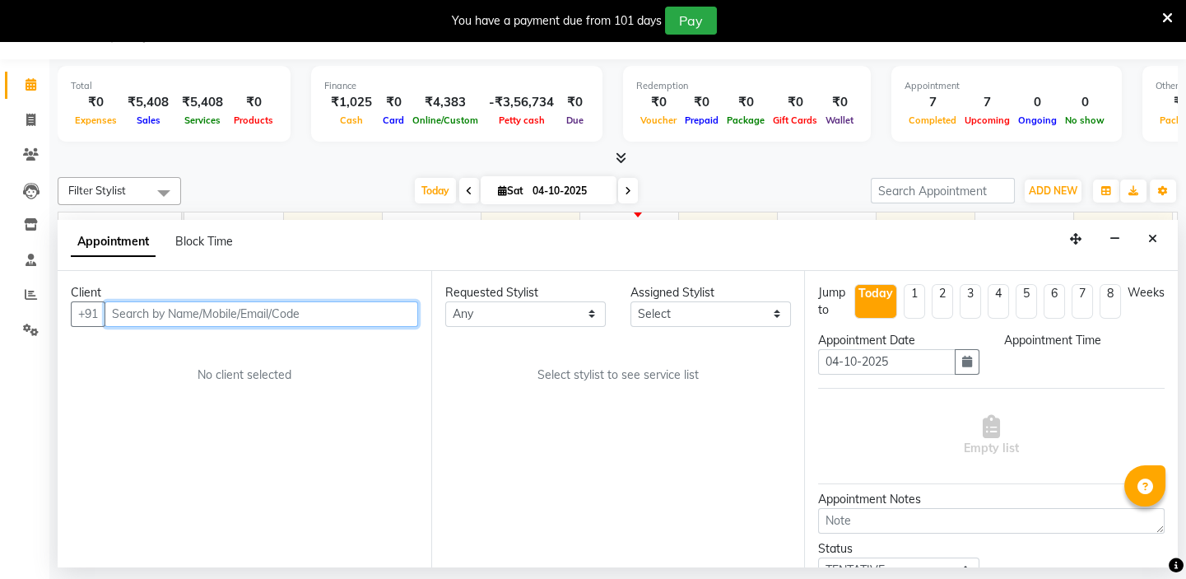
select select "540"
click at [184, 314] on input "text" at bounding box center [262, 314] width 314 height 26
paste input "99789 41672"
click at [149, 314] on input "99789 41672" at bounding box center [227, 314] width 245 height 26
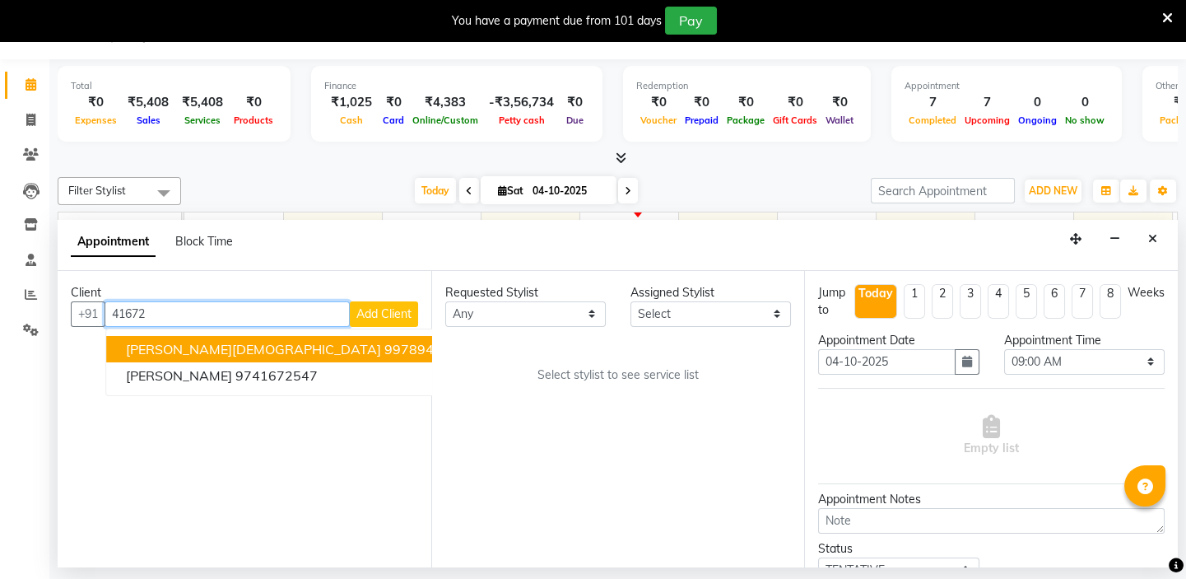
click at [384, 350] on ngb-highlight "9978941672" at bounding box center [425, 349] width 82 height 16
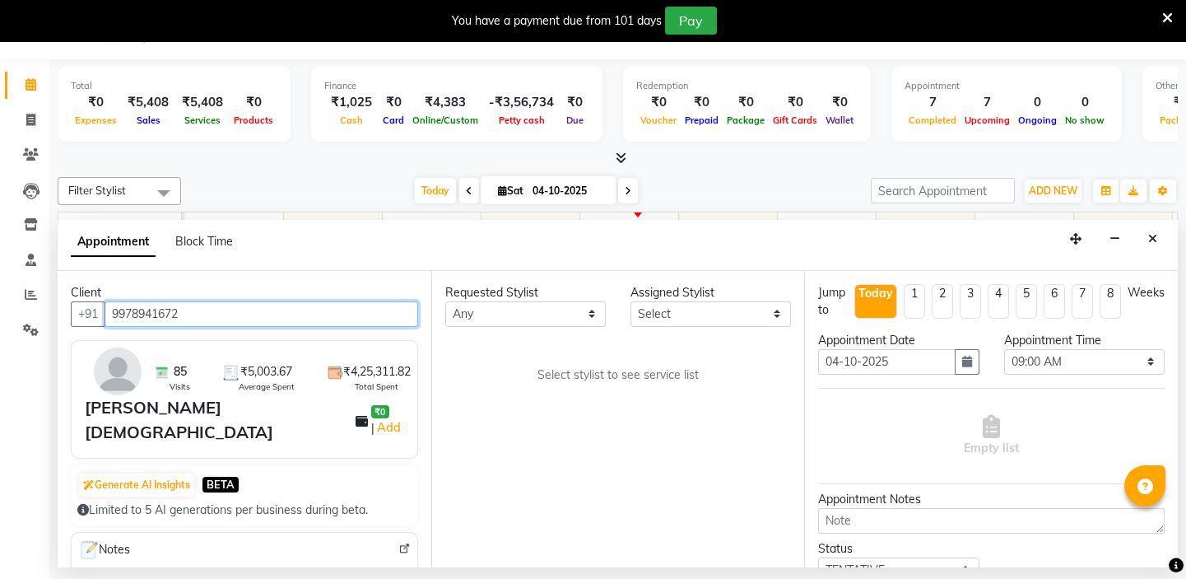
type input "9978941672"
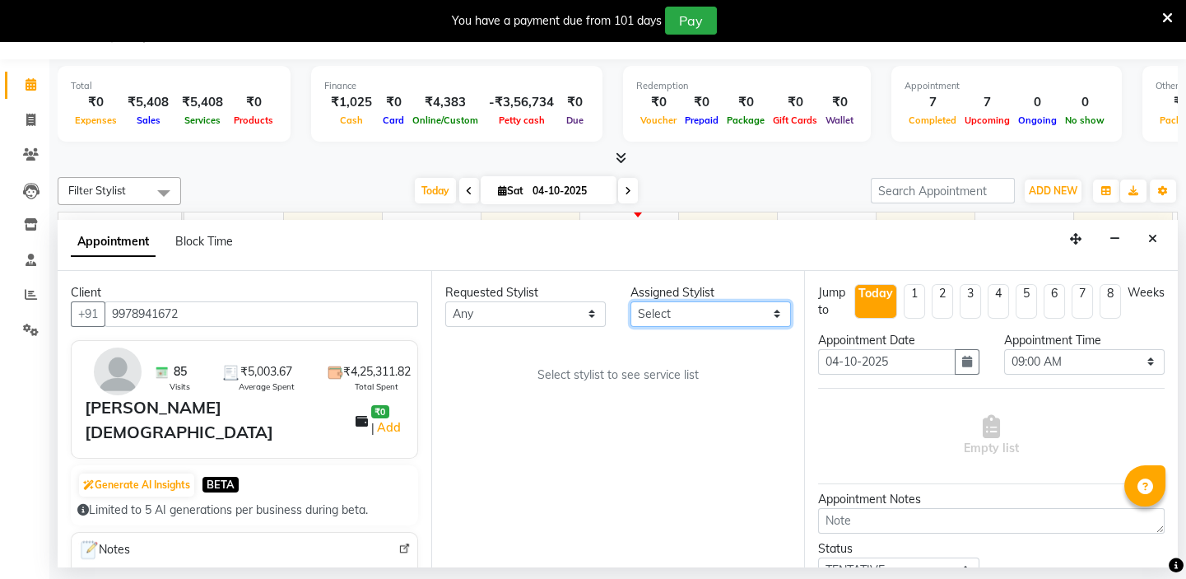
click at [651, 320] on select "Select Caroline Shimrah Manisha Gurung Play salon 77 East Raheem Ali Sanju Lepc…" at bounding box center [711, 314] width 161 height 26
select select "84935"
click at [631, 301] on select "Select Caroline Shimrah Manisha Gurung Play salon 77 East Raheem Ali Sanju Lepc…" at bounding box center [711, 314] width 161 height 26
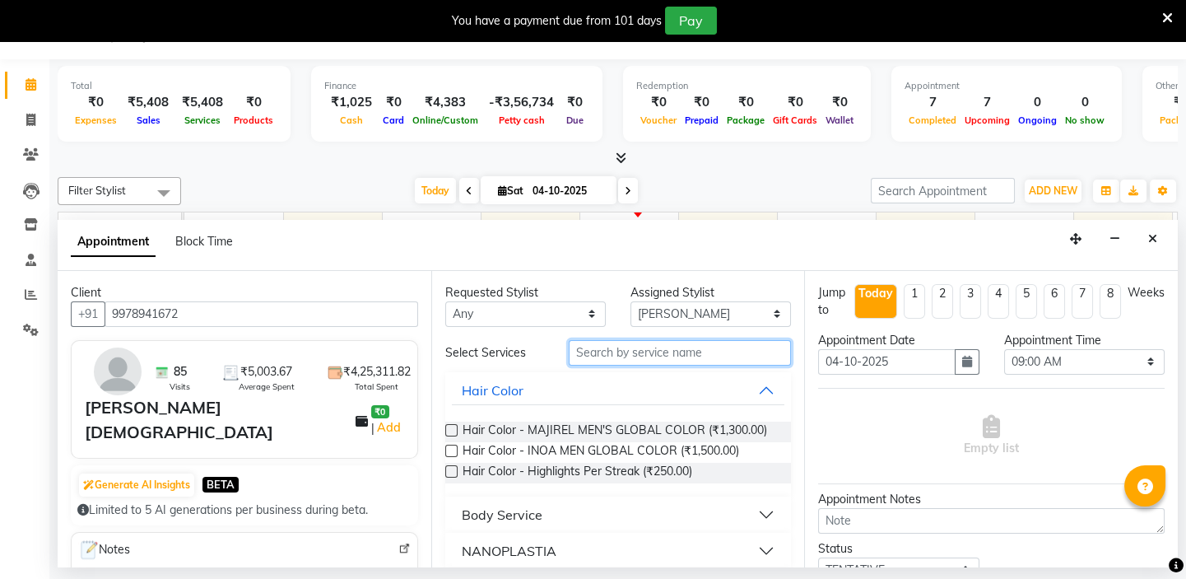
click at [609, 352] on input "text" at bounding box center [680, 353] width 222 height 26
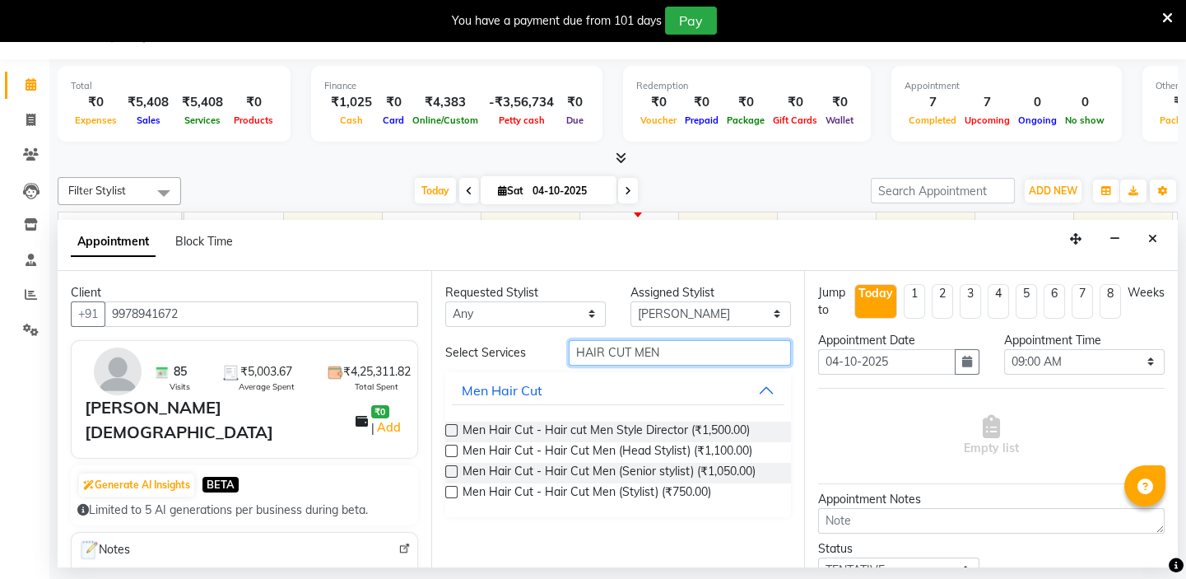
type input "HAIR CUT MEN"
click at [450, 490] on label at bounding box center [451, 492] width 12 height 12
click at [450, 490] on input "checkbox" at bounding box center [450, 493] width 11 height 11
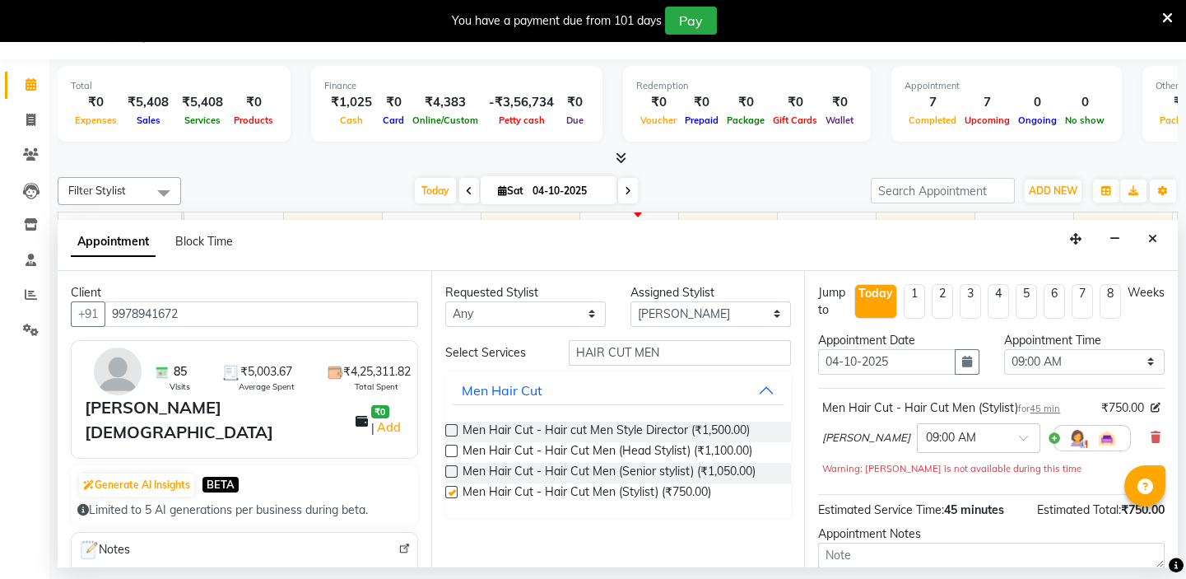
checkbox input "false"
click at [981, 430] on div at bounding box center [979, 436] width 122 height 17
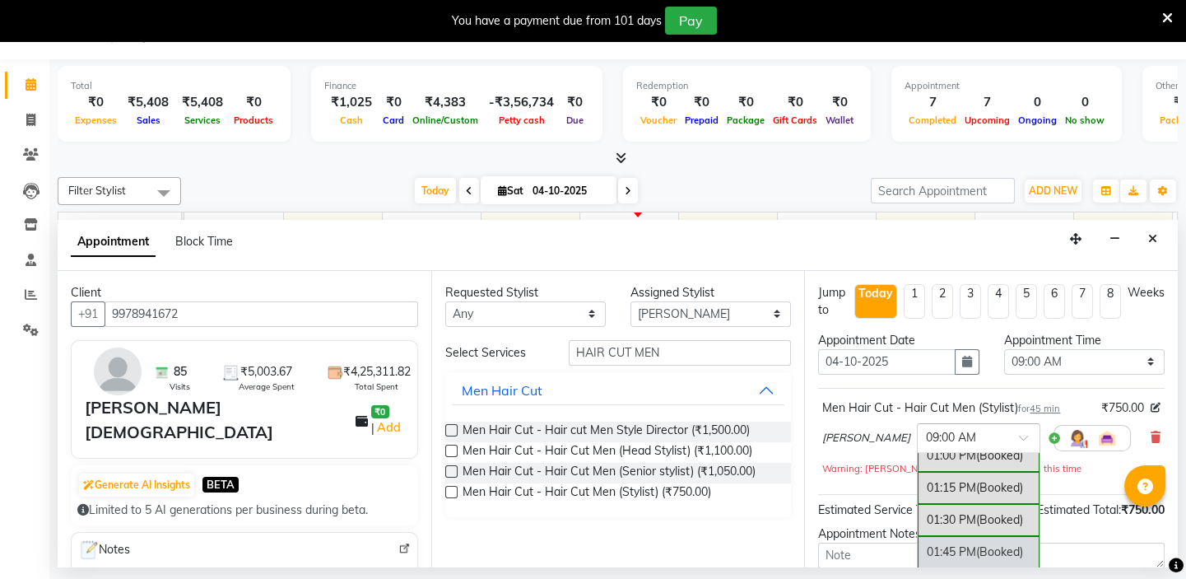
scroll to position [692, 0]
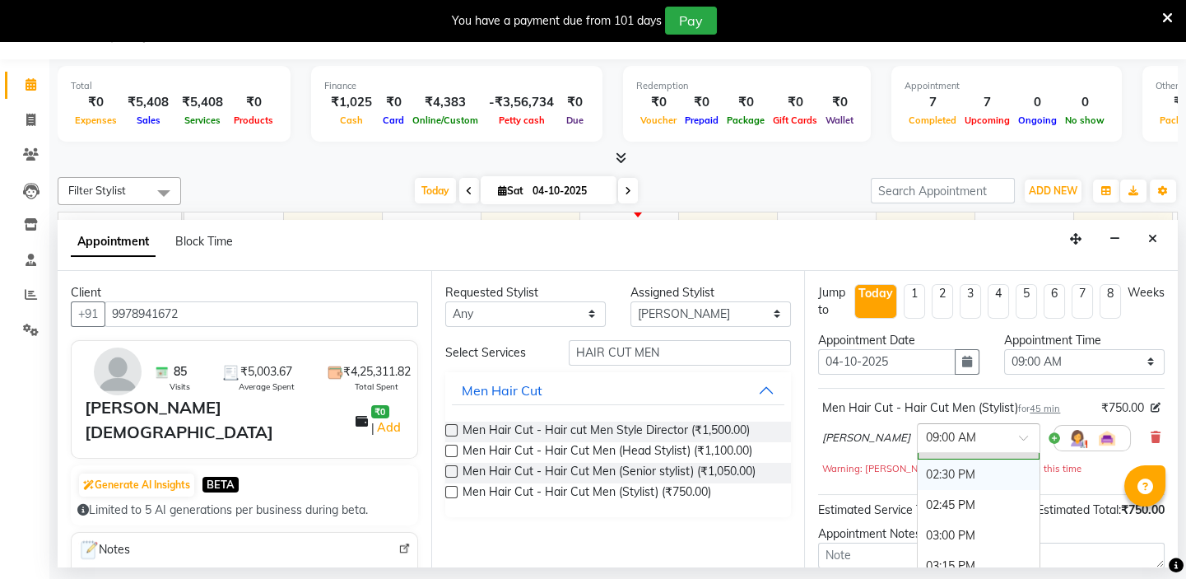
click at [921, 469] on div "02:30 PM" at bounding box center [979, 474] width 122 height 30
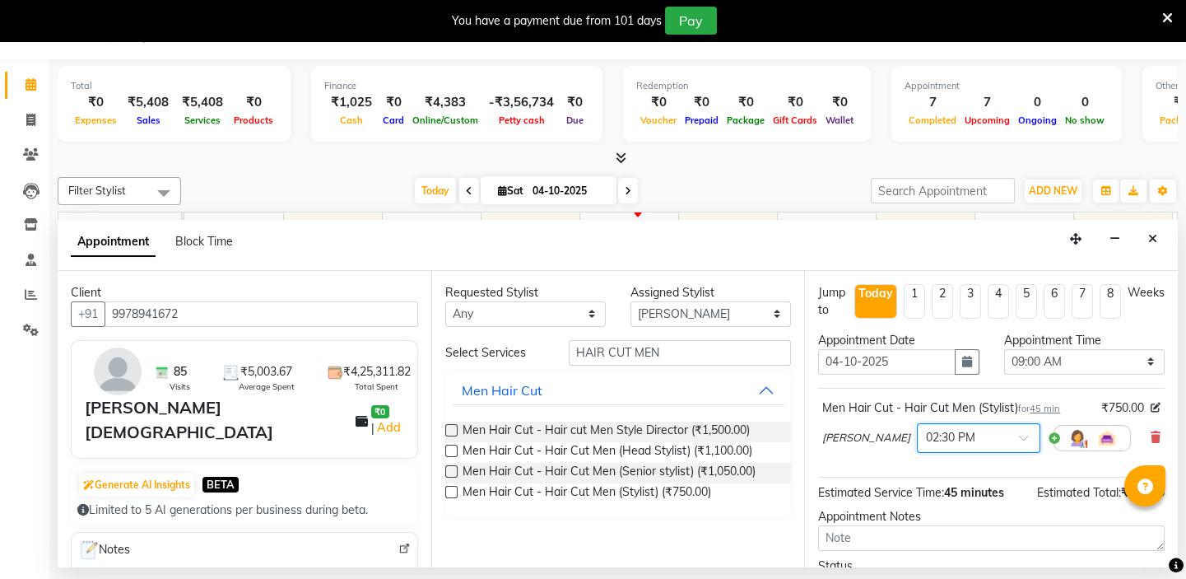
scroll to position [136, 0]
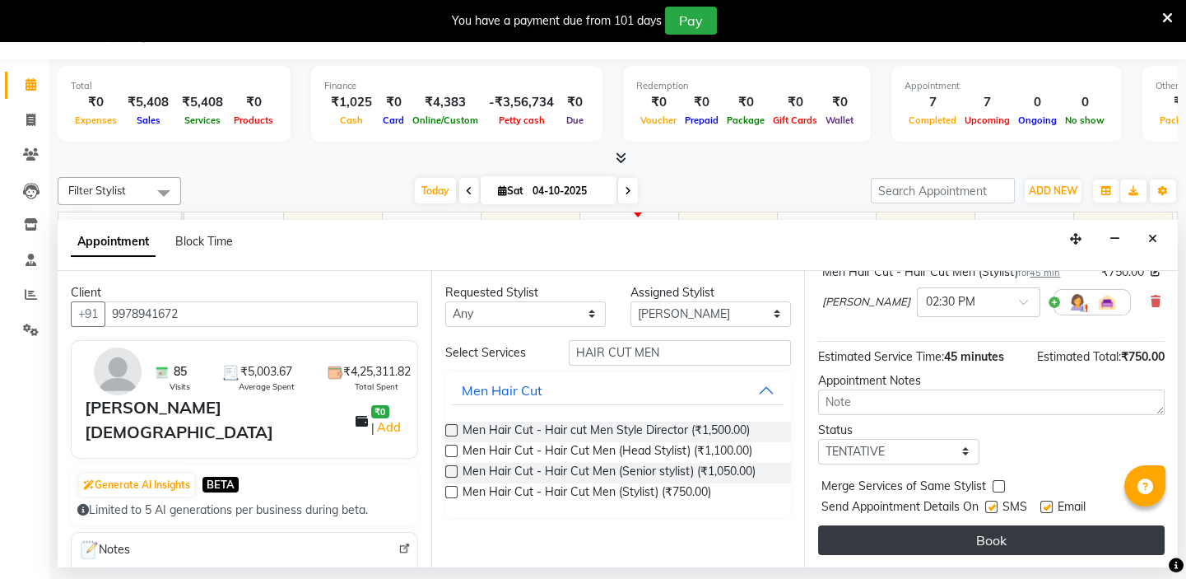
click at [1011, 543] on button "Book" at bounding box center [991, 540] width 347 height 30
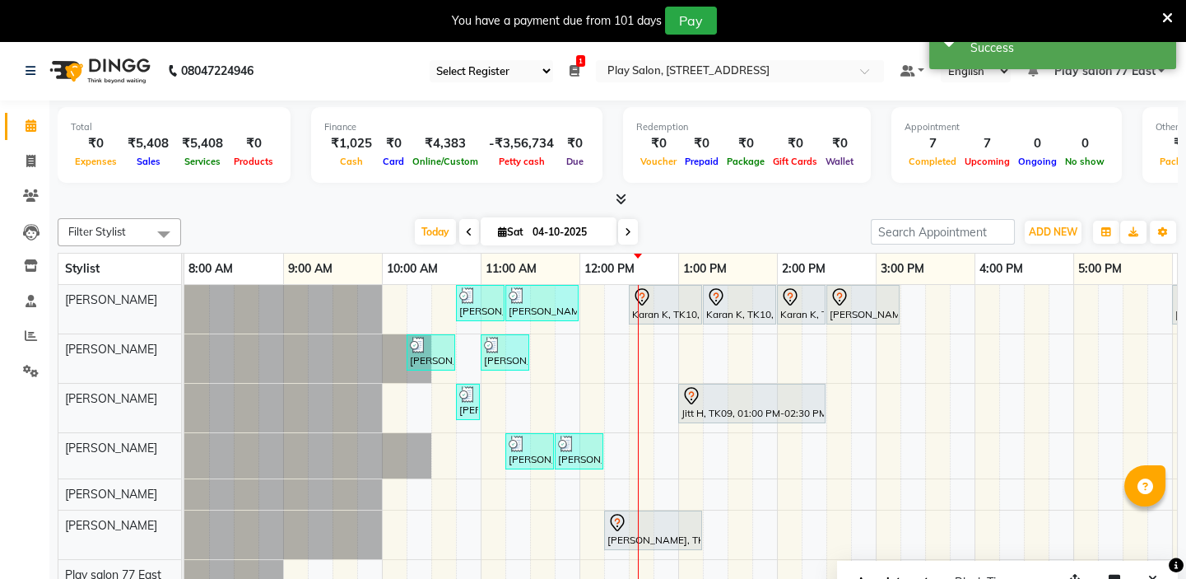
scroll to position [0, 0]
click at [1038, 229] on span "ADD NEW" at bounding box center [1053, 232] width 49 height 12
click at [985, 271] on button "Add Appointment" at bounding box center [1016, 262] width 130 height 21
select select "tentative"
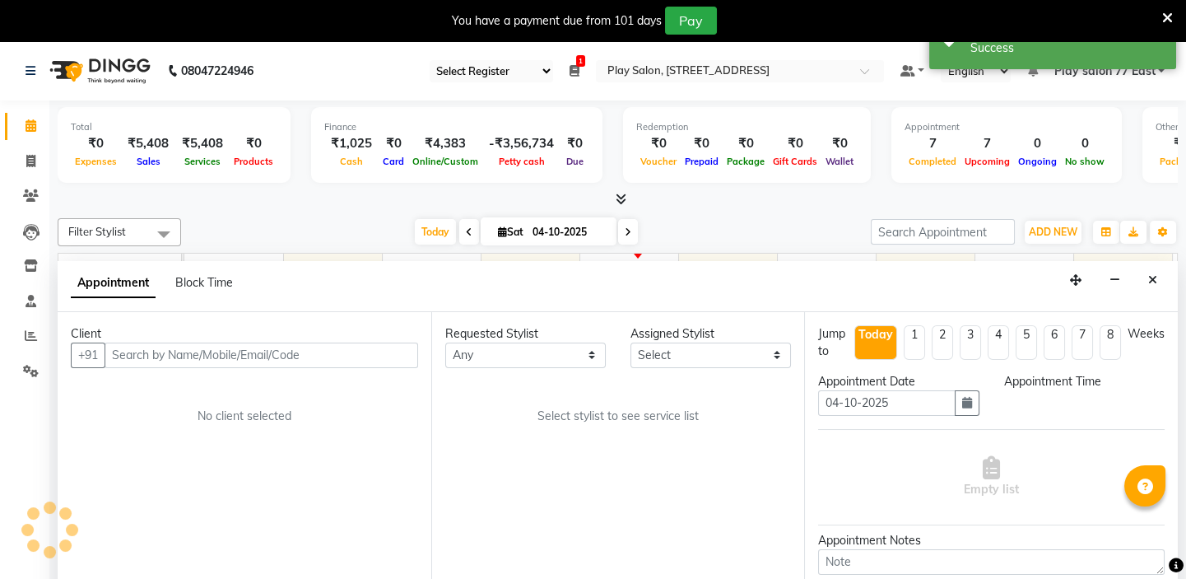
select select "540"
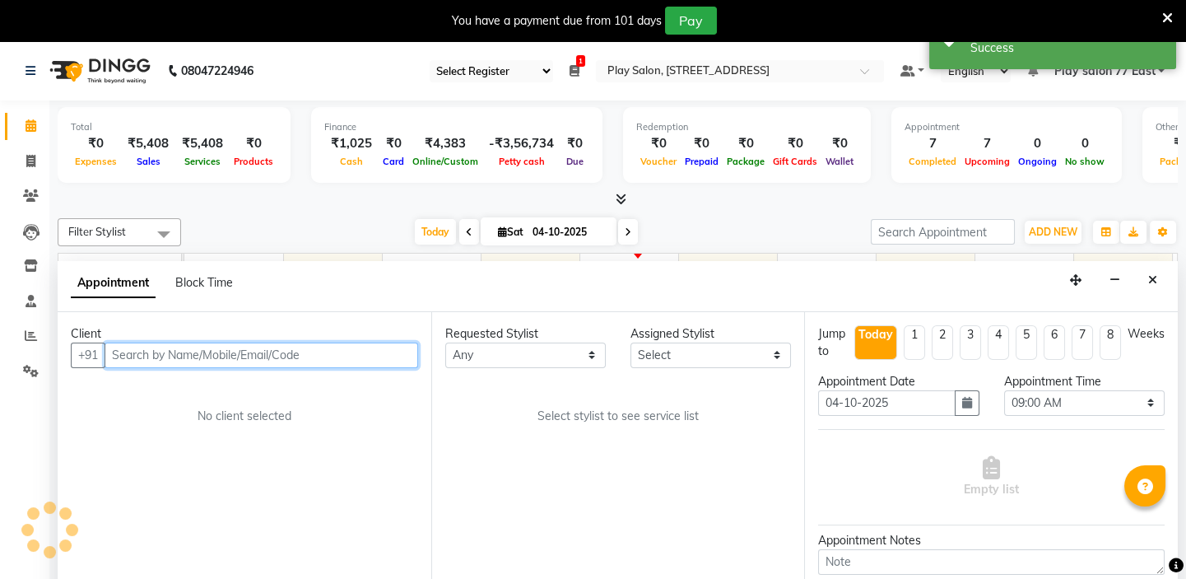
scroll to position [41, 0]
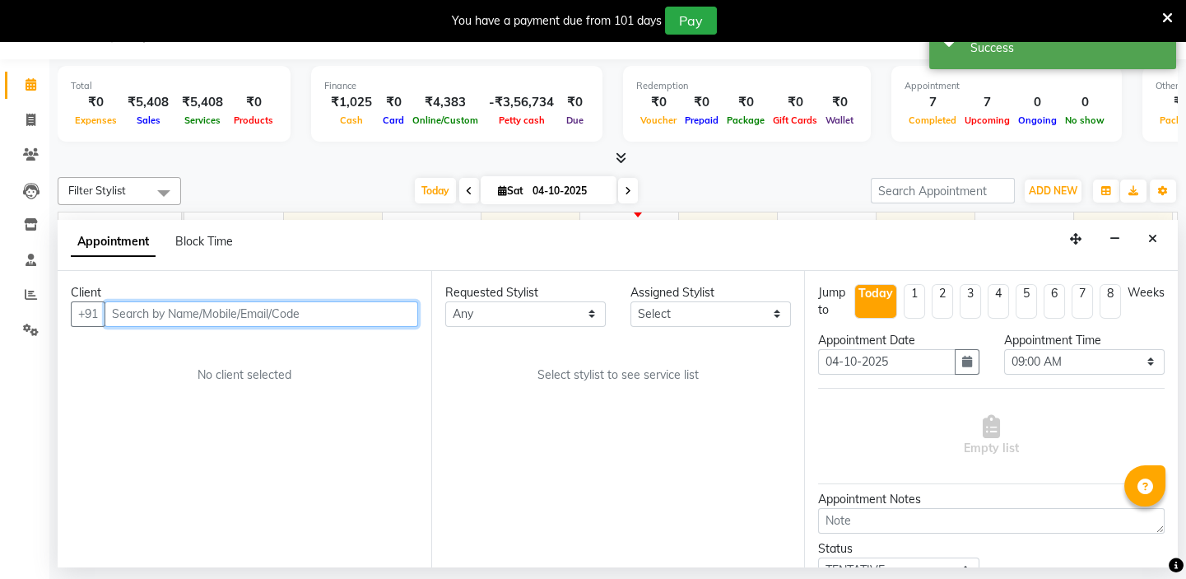
click at [123, 308] on input "text" at bounding box center [262, 314] width 314 height 26
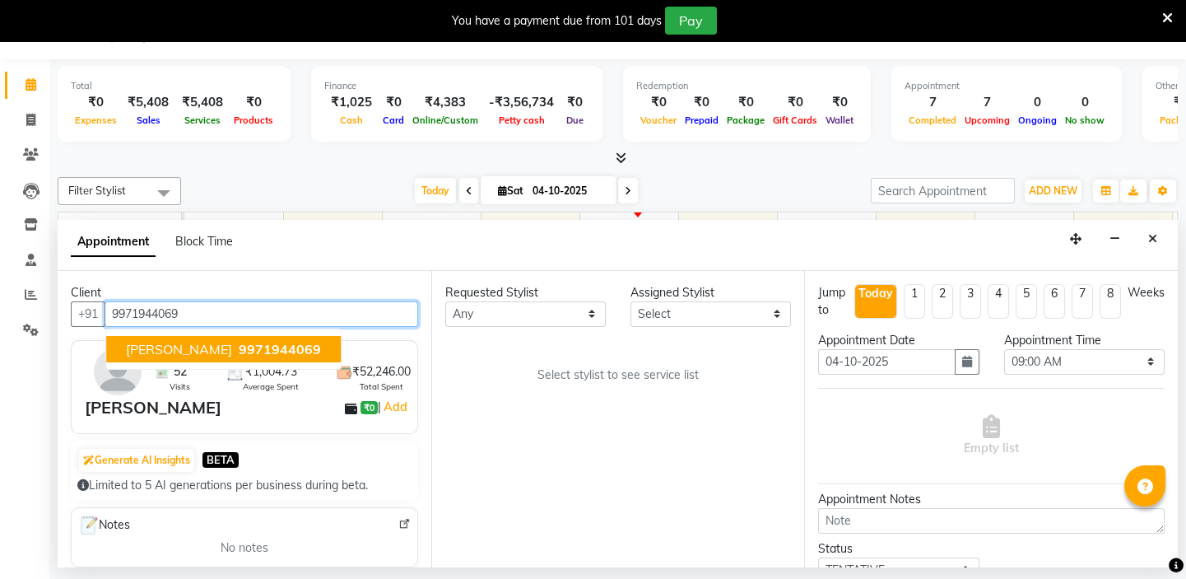
click at [193, 341] on span "[PERSON_NAME]" at bounding box center [179, 349] width 106 height 16
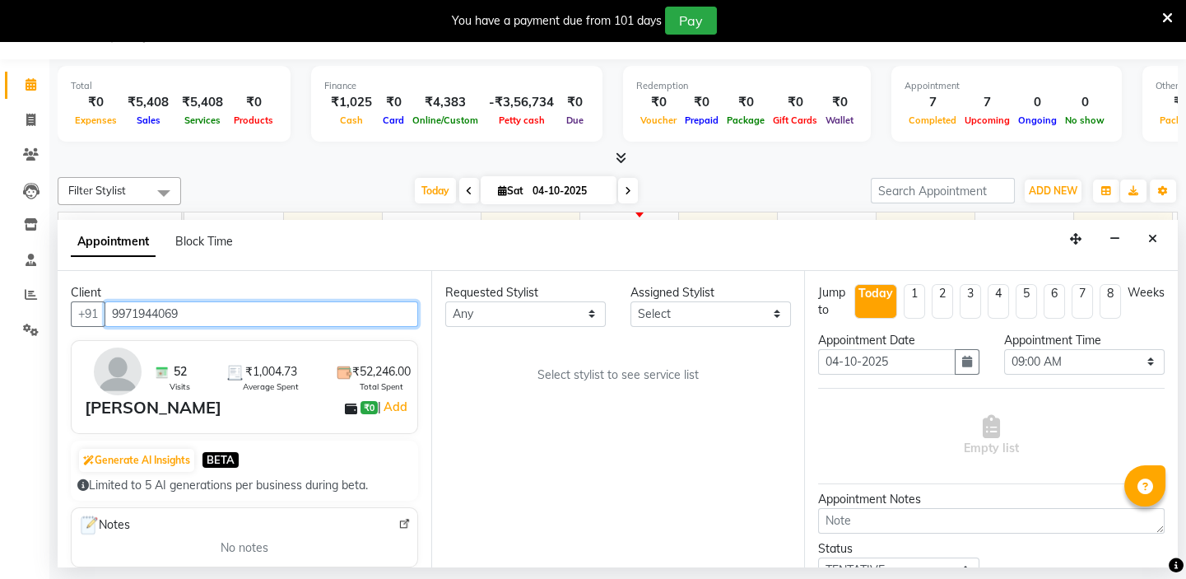
type input "9971944069"
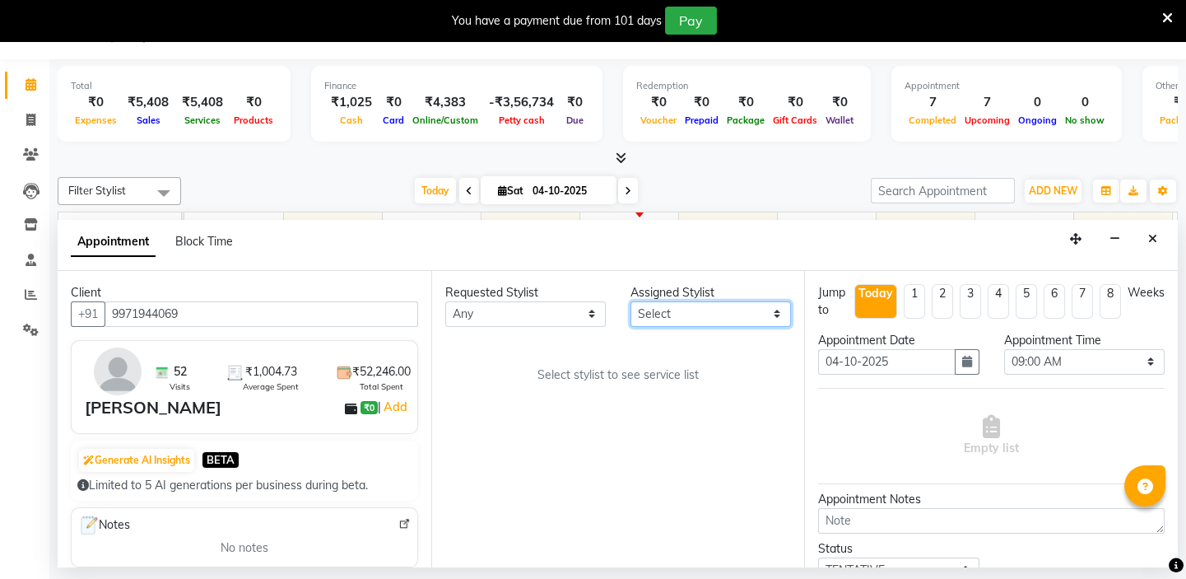
click at [682, 314] on select "Select [PERSON_NAME] [PERSON_NAME] Play salon 77 East [PERSON_NAME] [PERSON_NAM…" at bounding box center [711, 314] width 161 height 26
select select "84927"
click at [631, 301] on select "Select [PERSON_NAME] [PERSON_NAME] Play salon 77 East [PERSON_NAME] [PERSON_NAM…" at bounding box center [711, 314] width 161 height 26
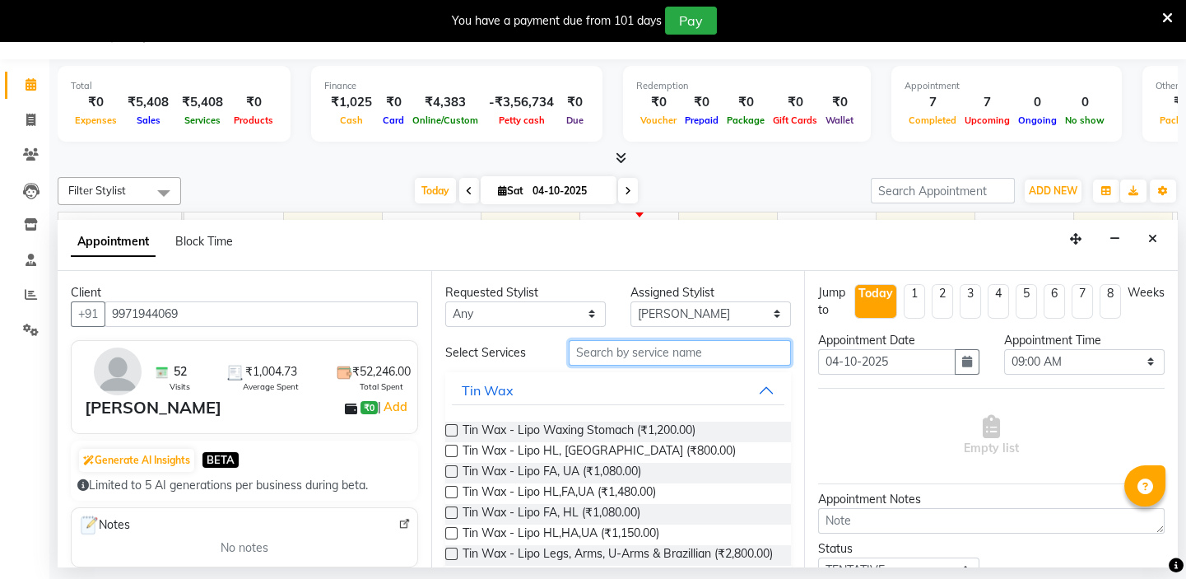
click at [592, 358] on input "text" at bounding box center [680, 353] width 222 height 26
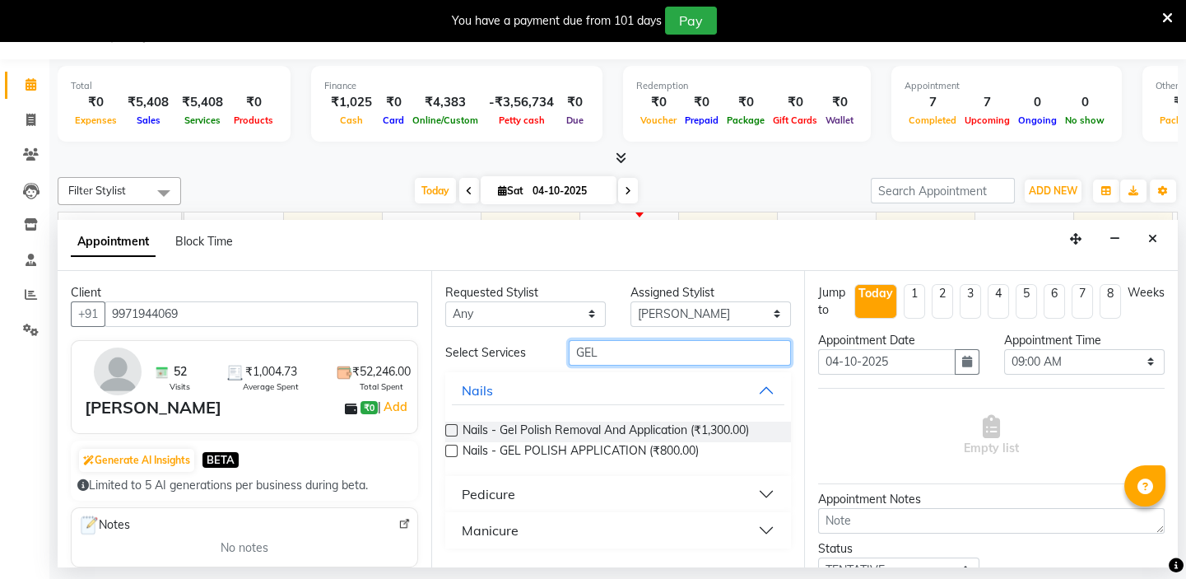
type input "GEL"
drag, startPoint x: 453, startPoint y: 449, endPoint x: 809, endPoint y: 496, distance: 359.6
click at [464, 450] on div "Nails - GEL POLISH APPLICATION (₹800.00)" at bounding box center [618, 452] width 347 height 21
click at [449, 448] on label at bounding box center [451, 451] width 12 height 12
click at [449, 448] on input "checkbox" at bounding box center [450, 452] width 11 height 11
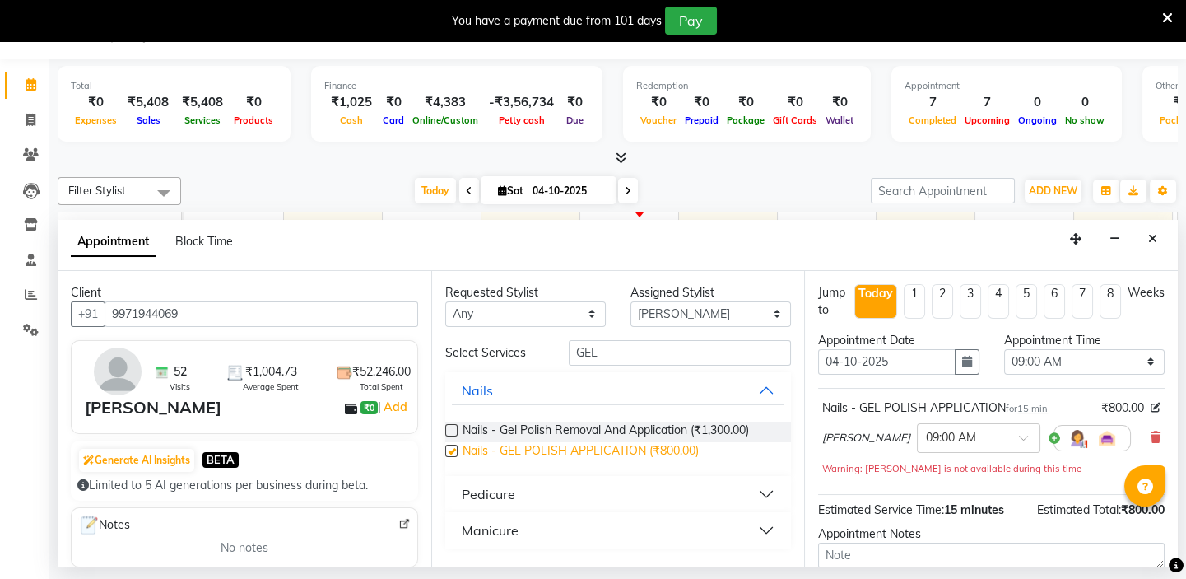
checkbox input "false"
click at [976, 438] on input "text" at bounding box center [962, 436] width 72 height 17
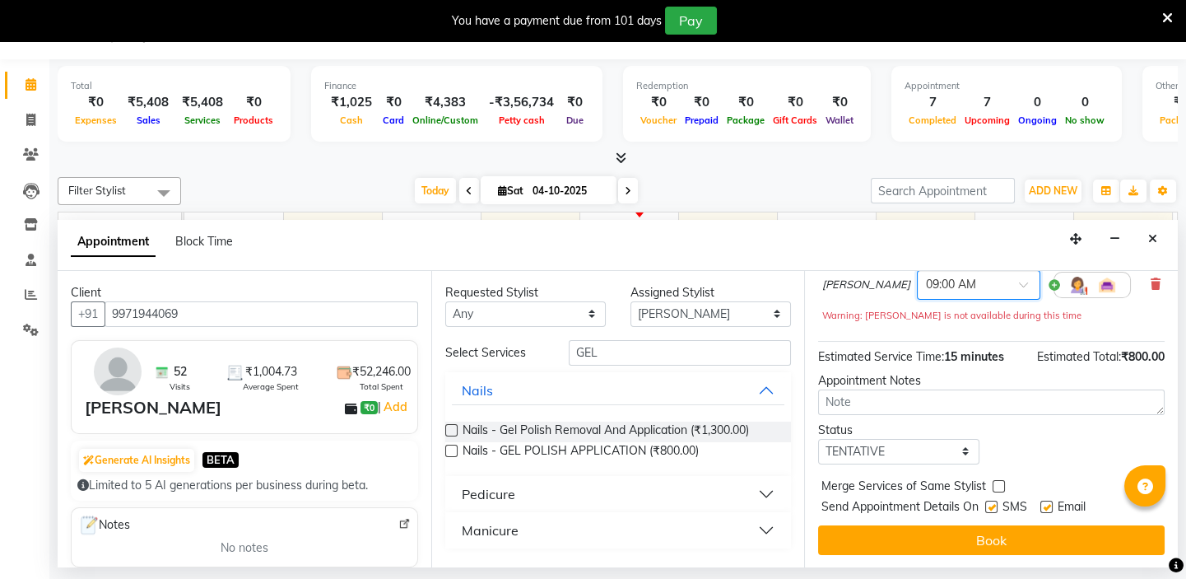
click at [957, 283] on input "text" at bounding box center [962, 283] width 72 height 17
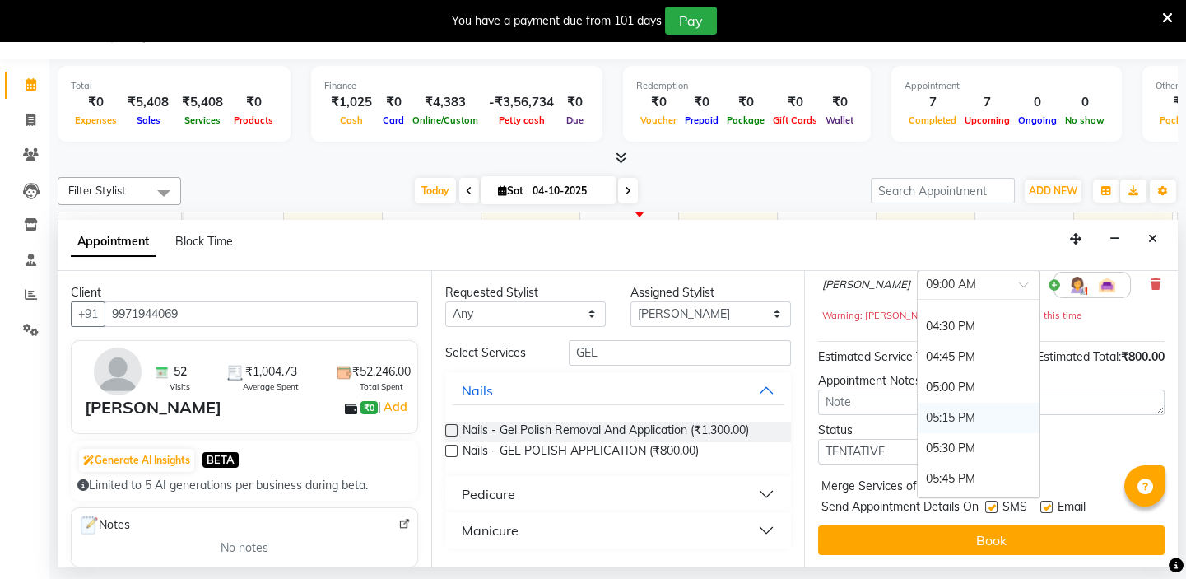
scroll to position [743, 0]
click at [957, 434] on div "04:00 PM" at bounding box center [979, 438] width 122 height 30
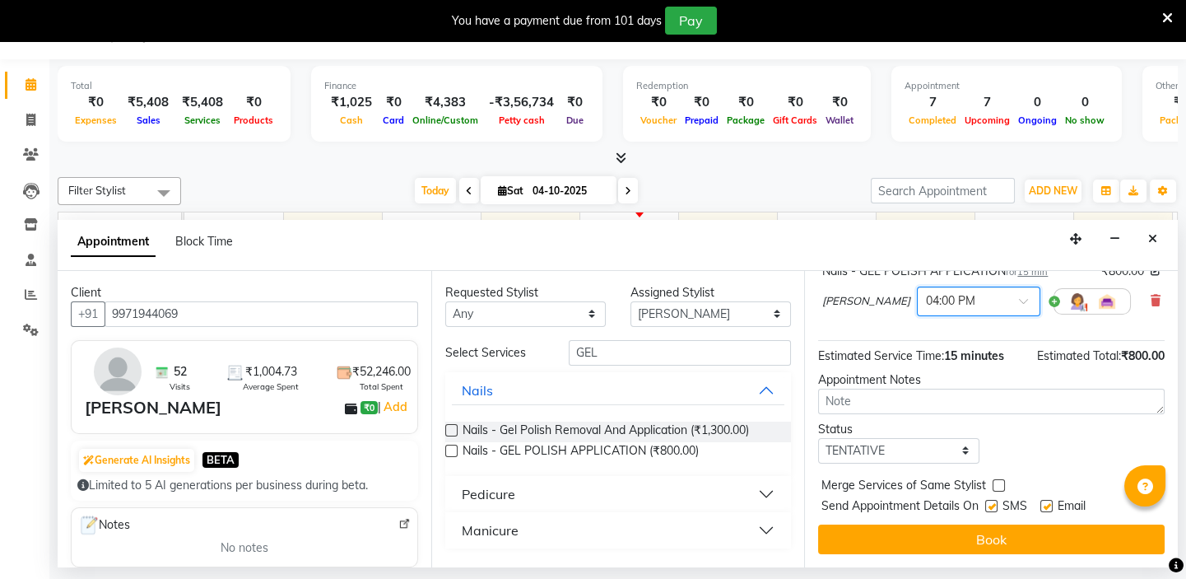
scroll to position [136, 0]
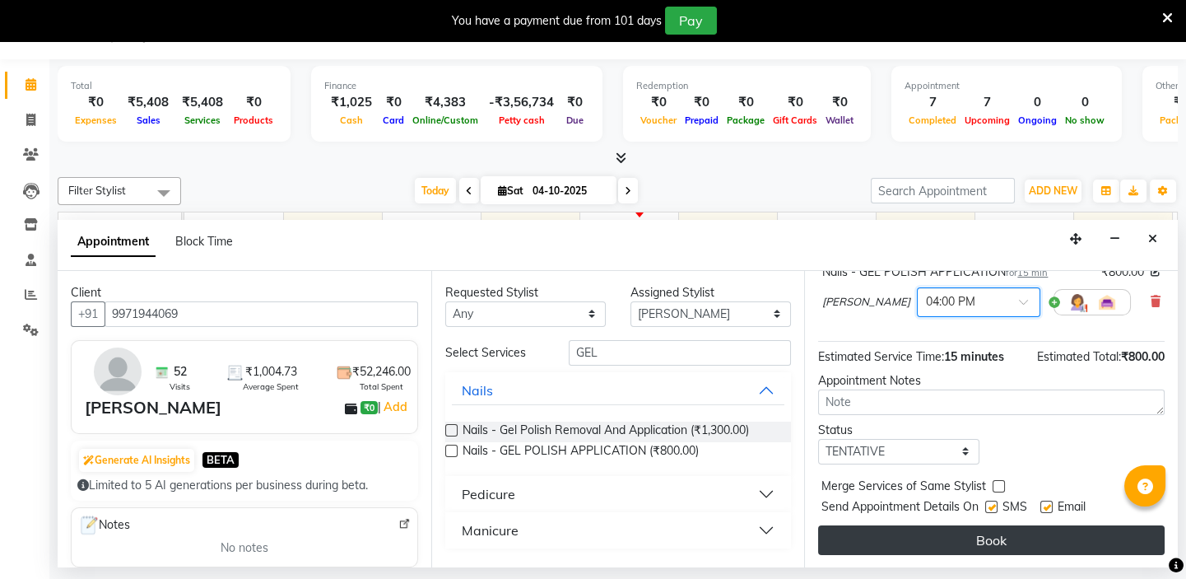
click at [964, 543] on button "Book" at bounding box center [991, 540] width 347 height 30
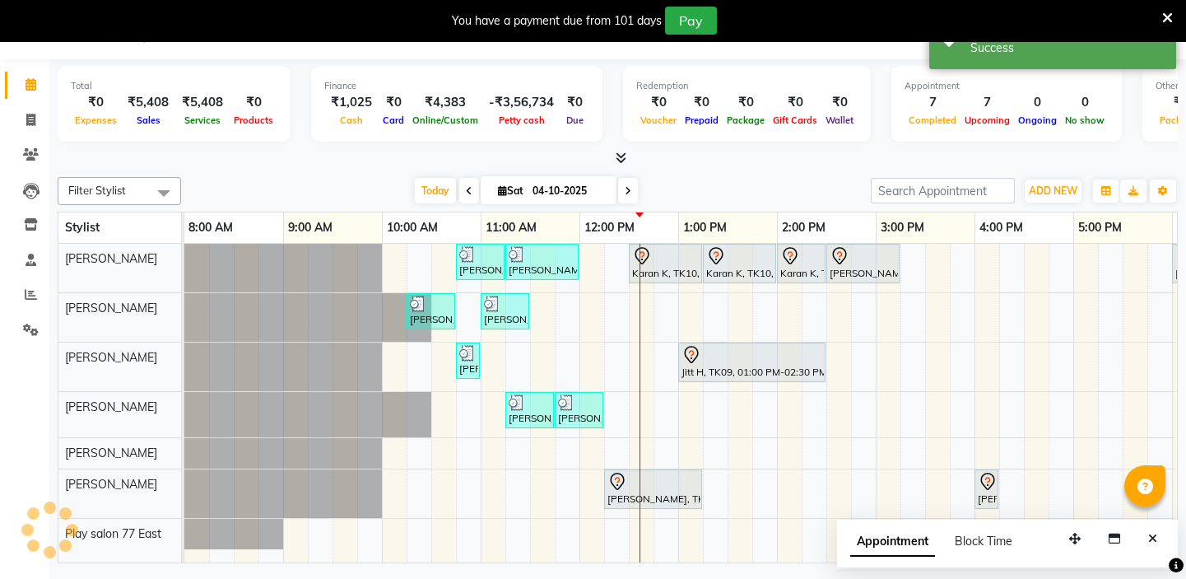
scroll to position [0, 0]
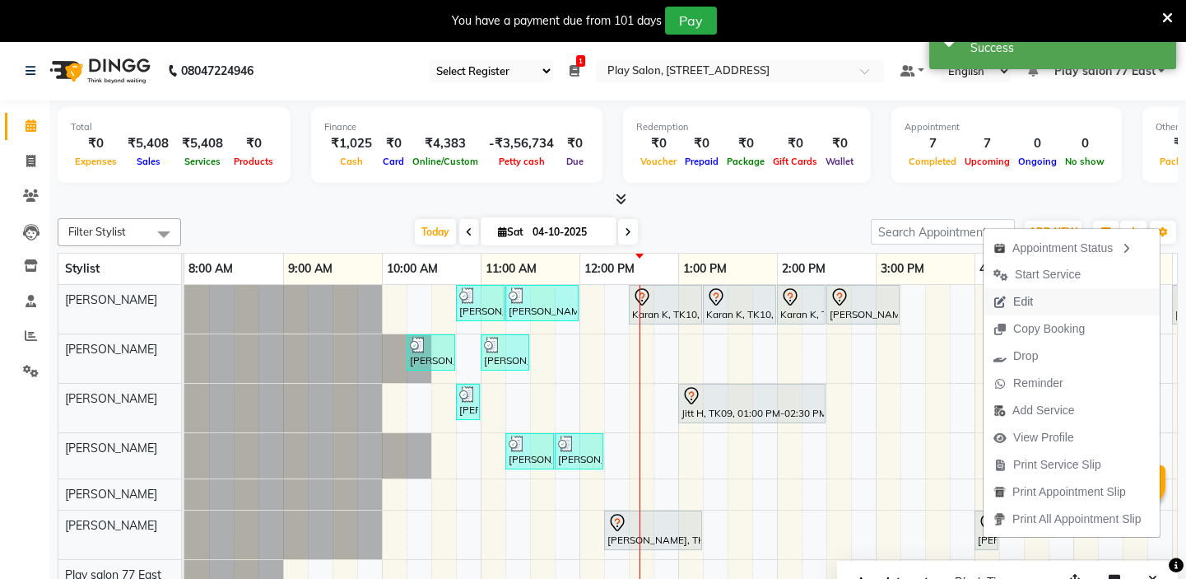
click at [1026, 300] on span "Edit" at bounding box center [1023, 301] width 20 height 17
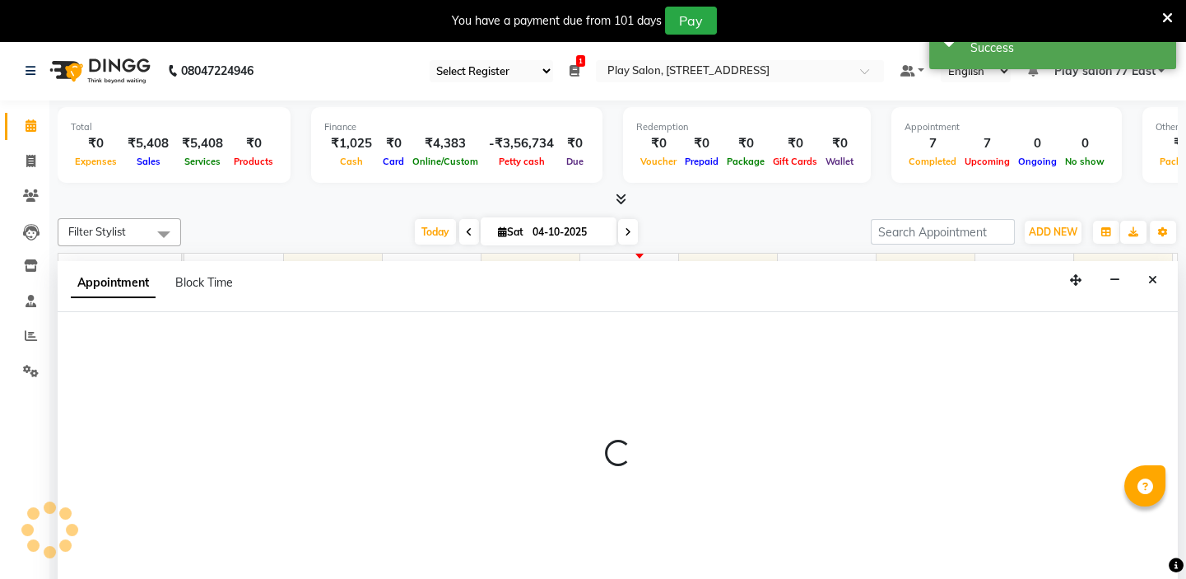
select select "tentative"
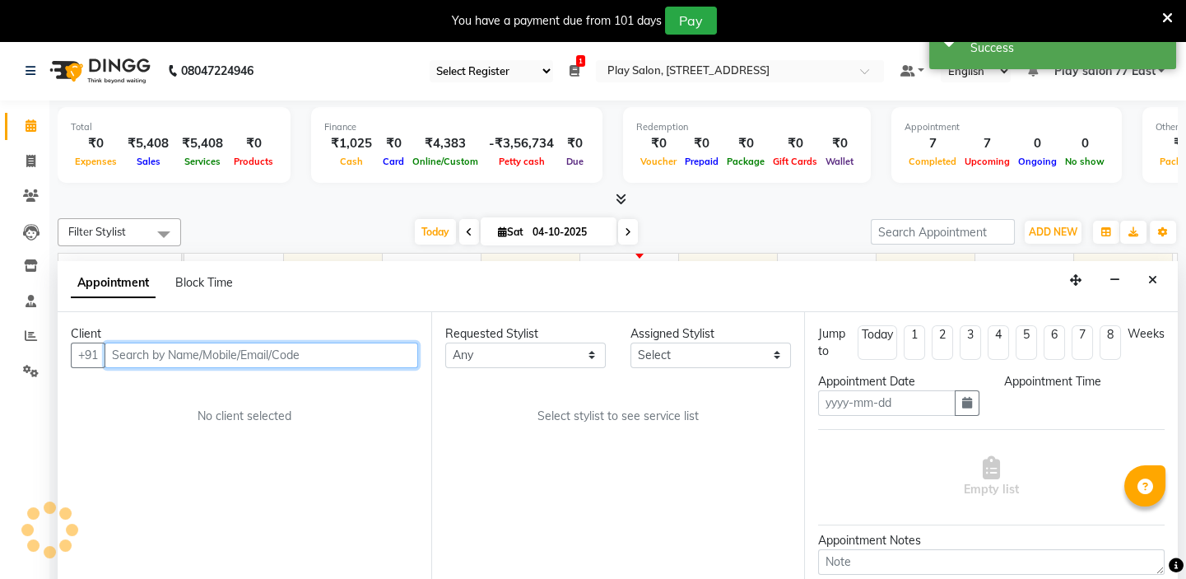
type input "04-10-2025"
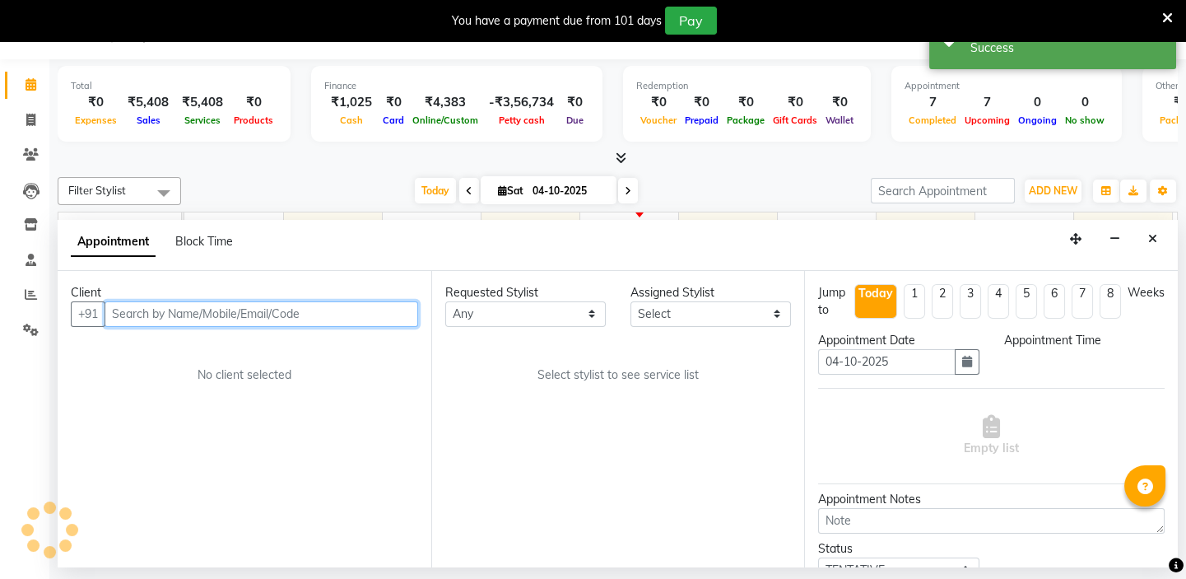
select select "960"
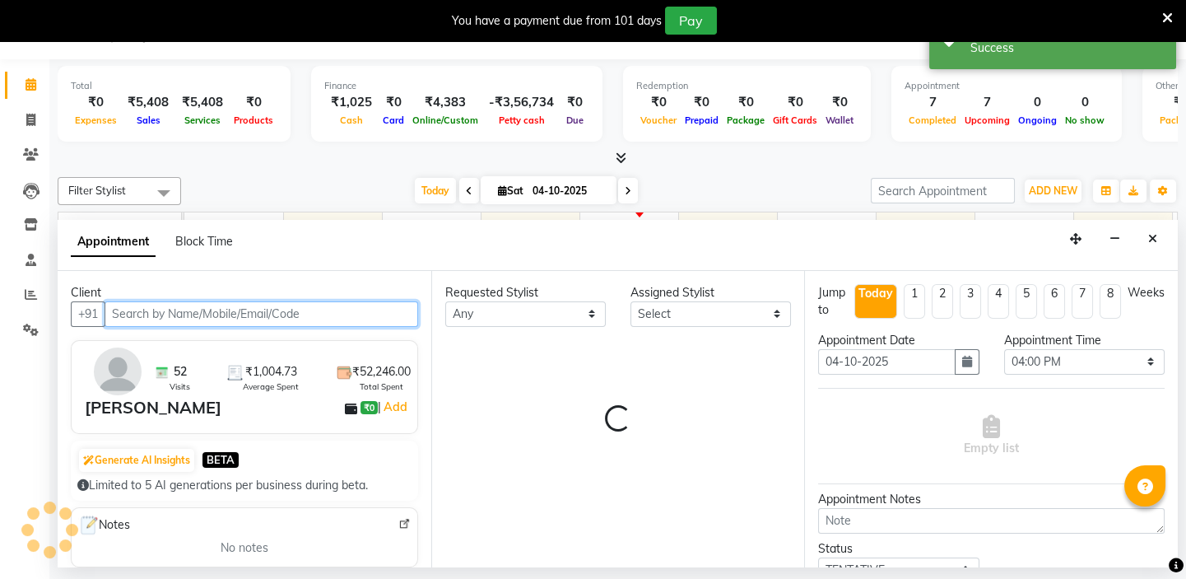
select select "84927"
select select "4301"
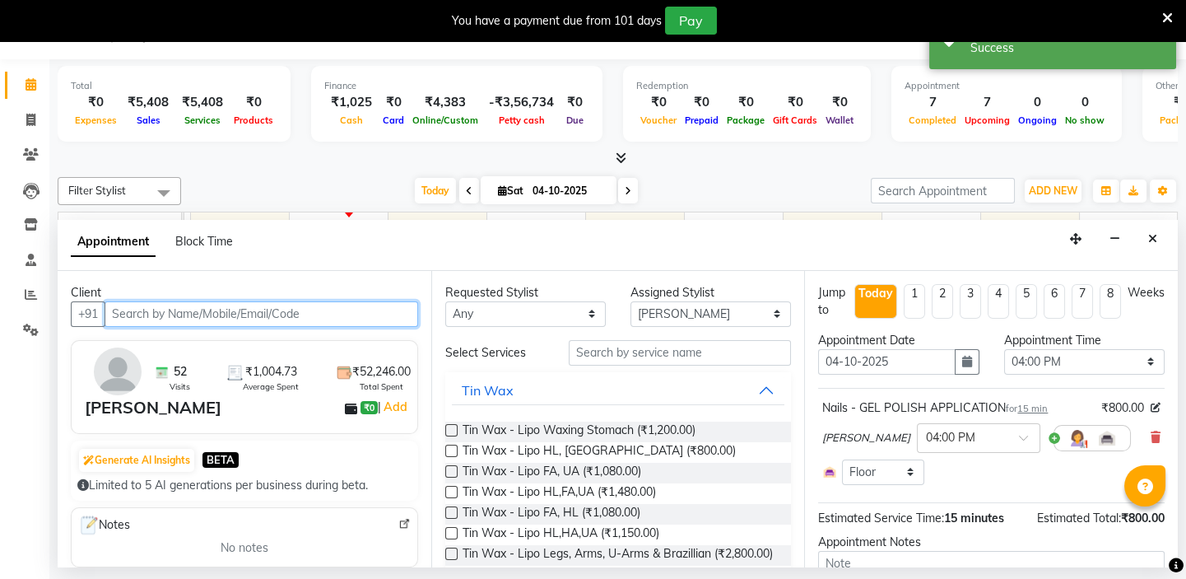
scroll to position [0, 291]
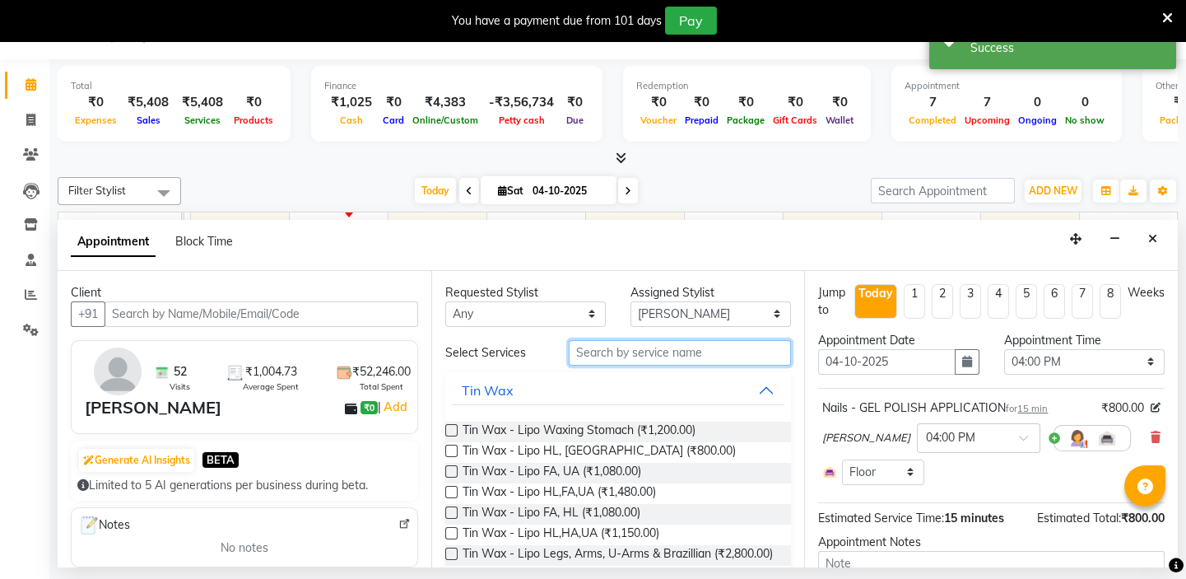
click at [619, 353] on input "text" at bounding box center [680, 353] width 222 height 26
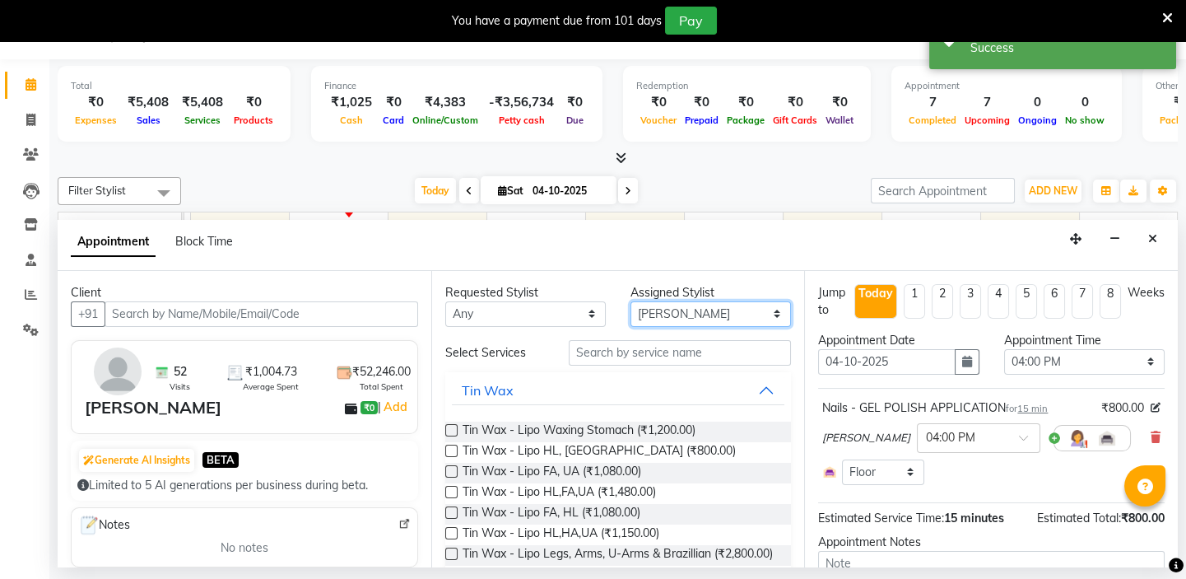
click at [663, 310] on select "Select [PERSON_NAME] [PERSON_NAME] Play salon 77 East [PERSON_NAME] [PERSON_NAM…" at bounding box center [711, 314] width 161 height 26
select select "84935"
click at [631, 301] on select "Select [PERSON_NAME] [PERSON_NAME] Play salon 77 East [PERSON_NAME] [PERSON_NAM…" at bounding box center [711, 314] width 161 height 26
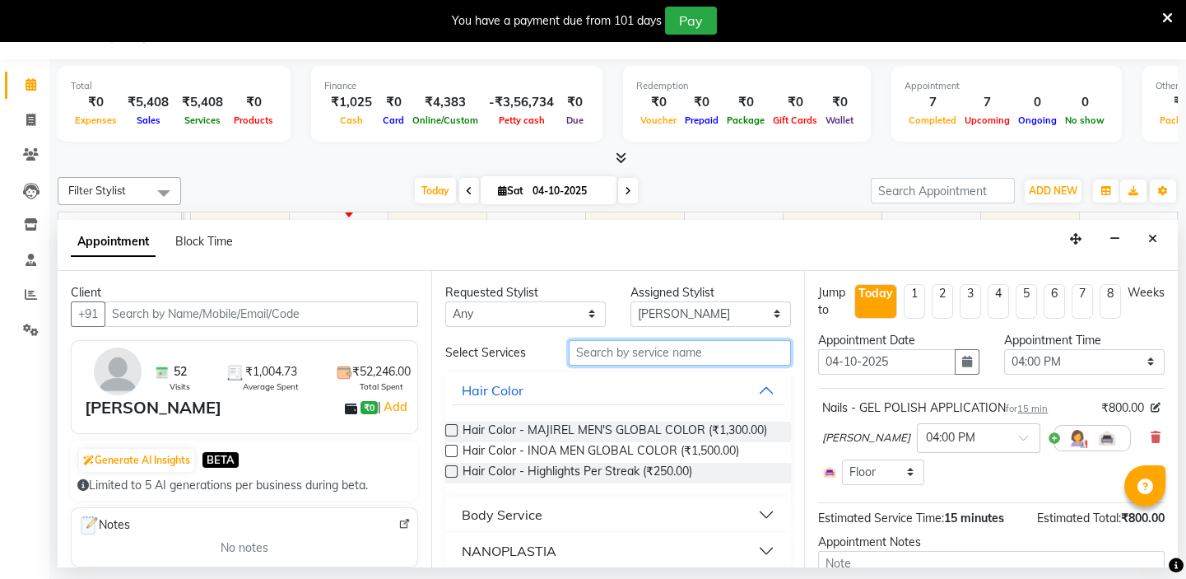
click at [597, 354] on input "text" at bounding box center [680, 353] width 222 height 26
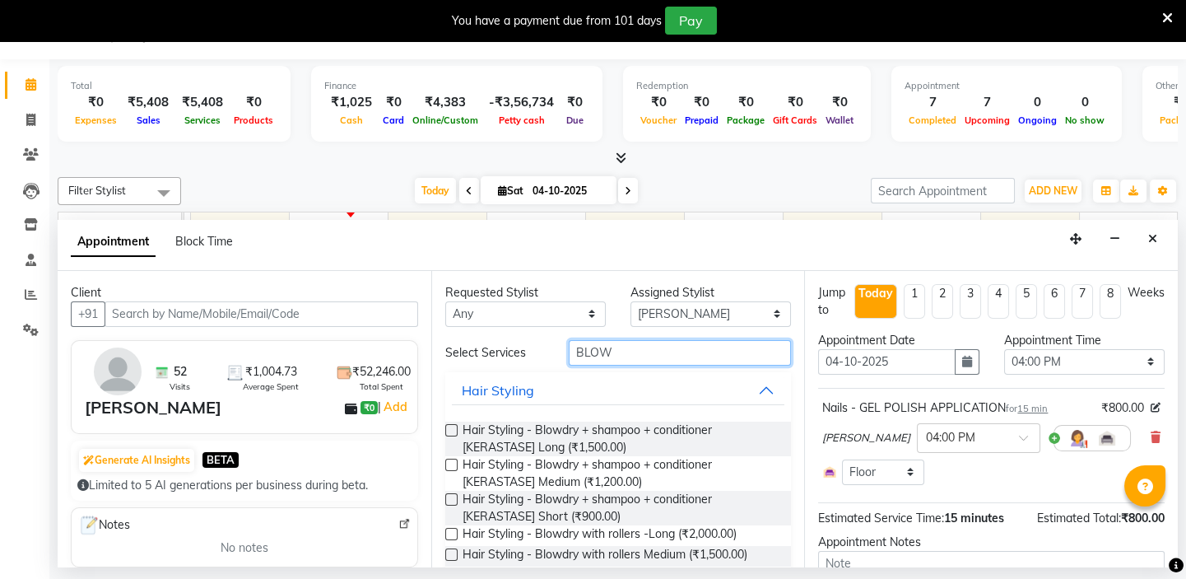
scroll to position [239, 0]
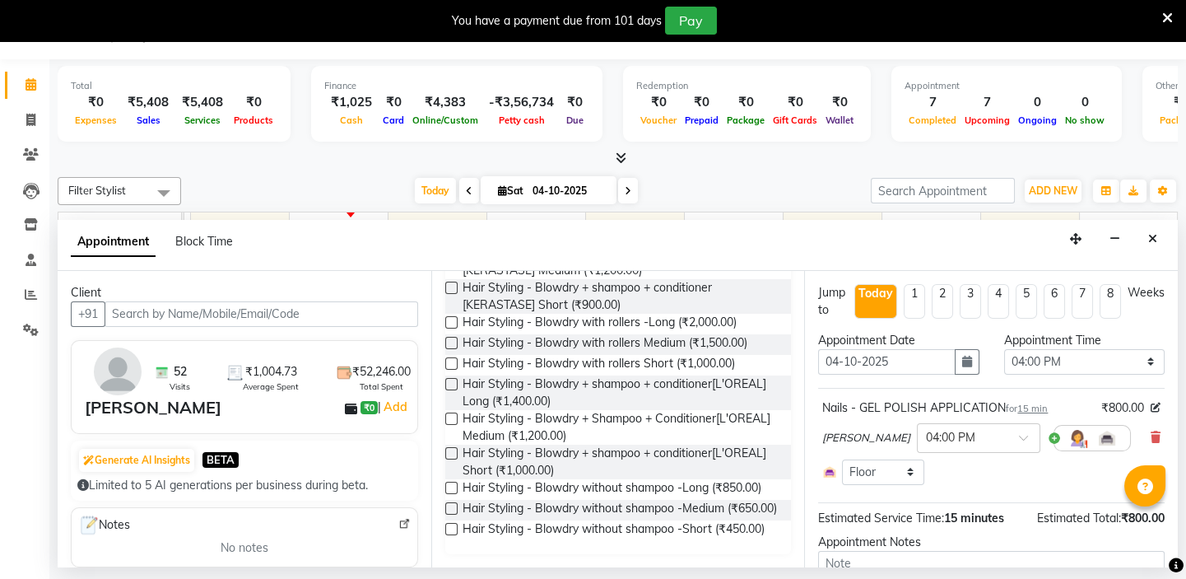
type input "BLOW"
click at [447, 412] on label at bounding box center [451, 418] width 12 height 12
click at [447, 415] on input "checkbox" at bounding box center [450, 420] width 11 height 11
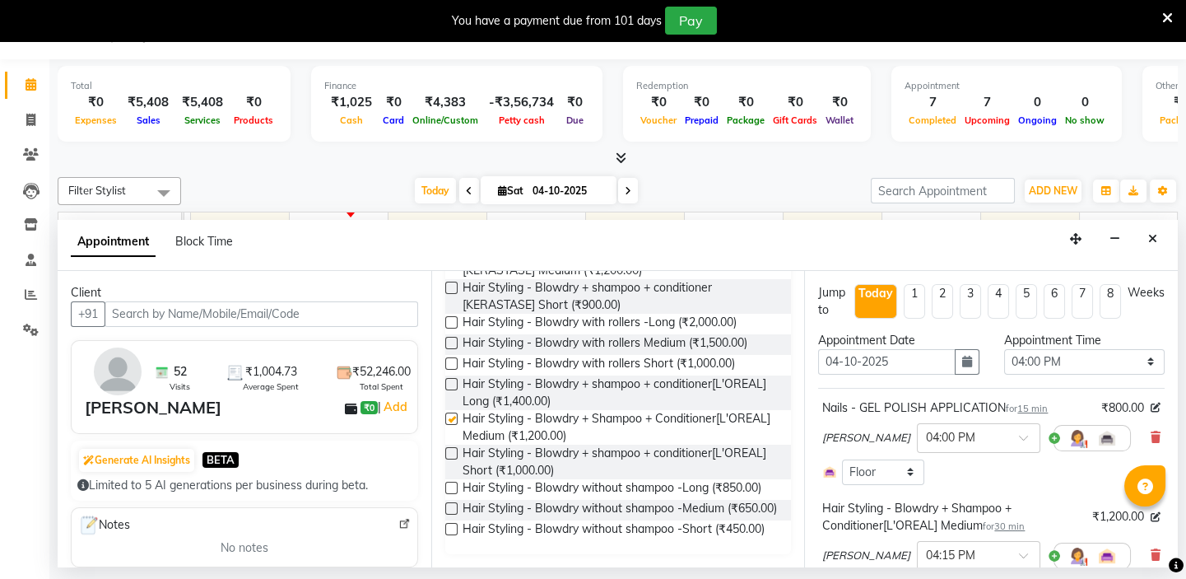
checkbox input "false"
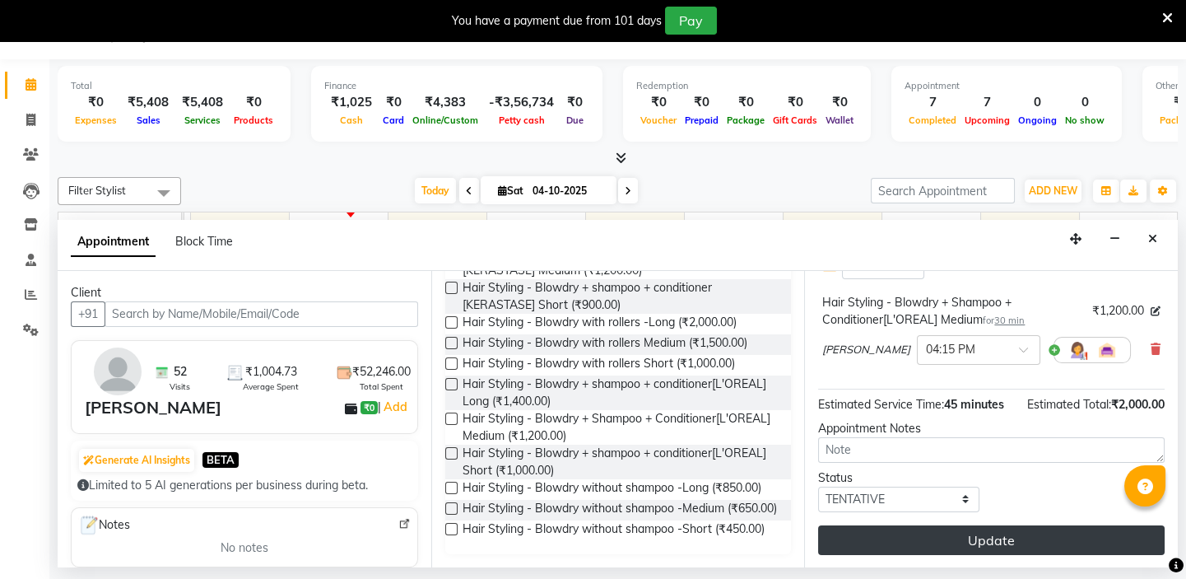
click at [1003, 538] on button "Update" at bounding box center [991, 540] width 347 height 30
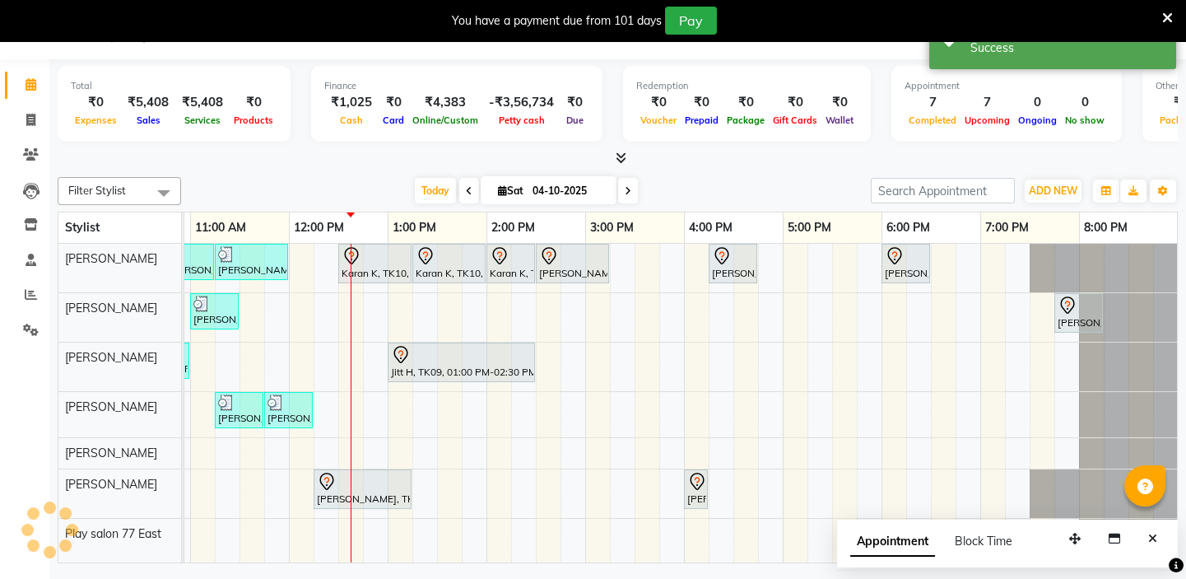
scroll to position [0, 0]
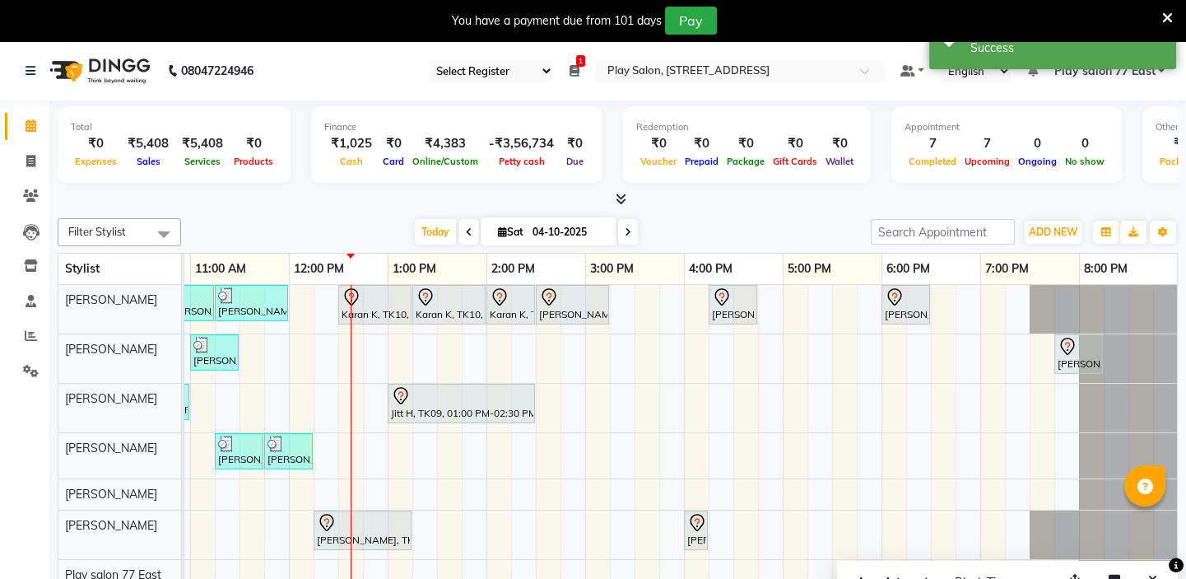
click at [163, 230] on span at bounding box center [163, 233] width 33 height 31
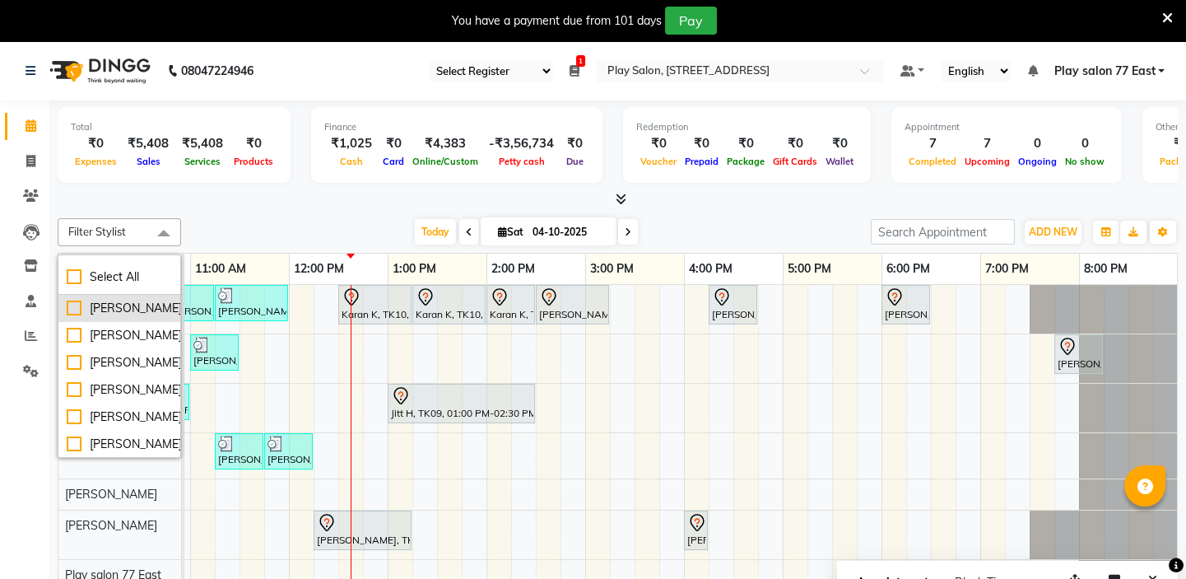
click at [69, 306] on div "[PERSON_NAME]" at bounding box center [119, 308] width 105 height 17
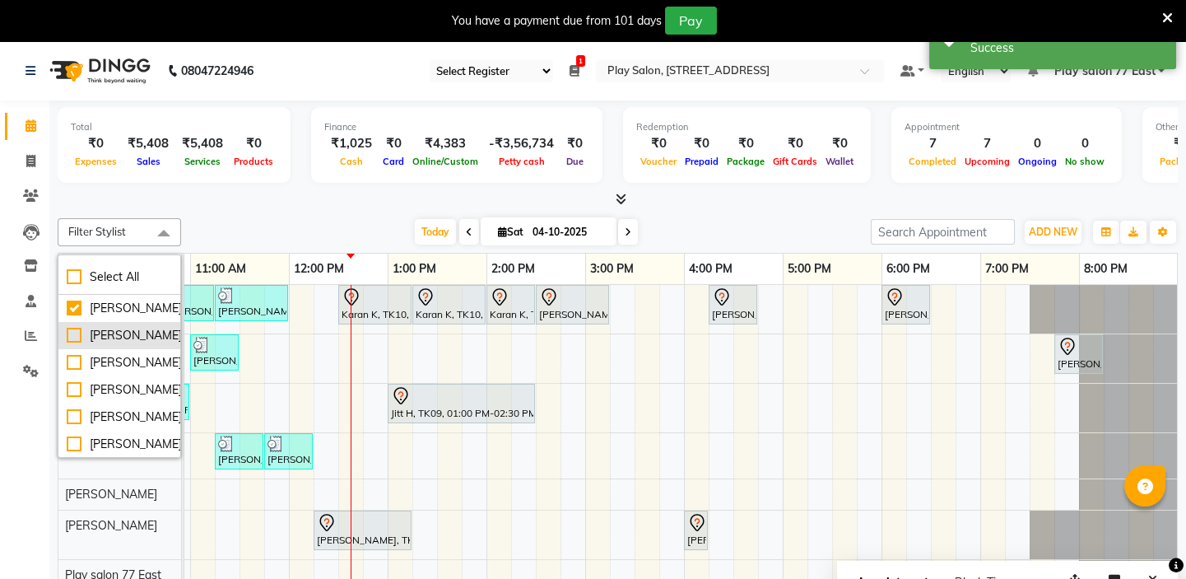
checkbox input "true"
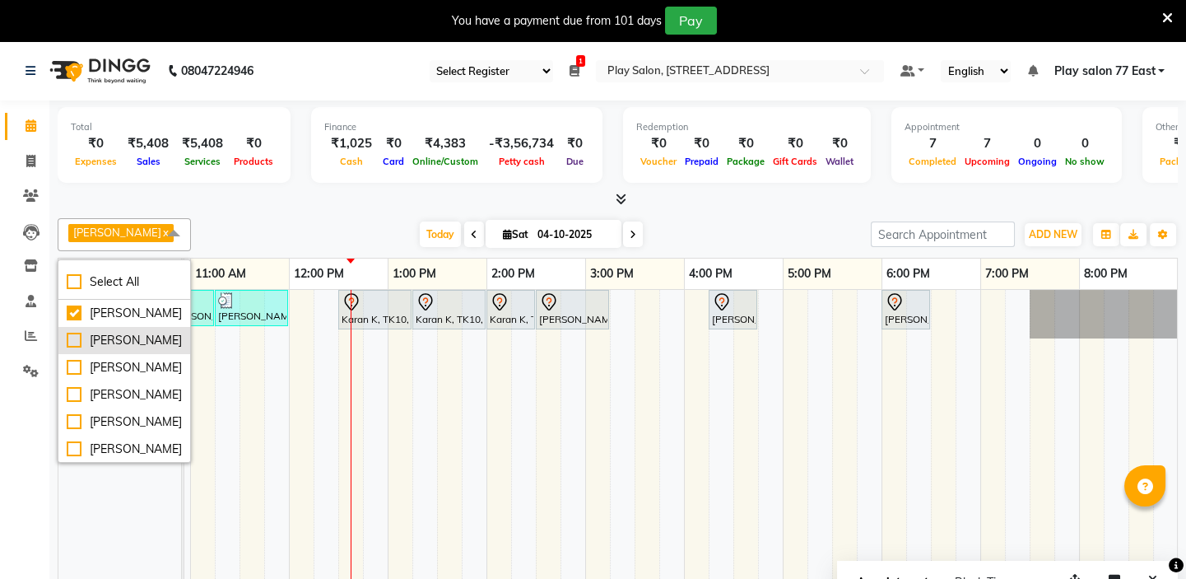
click at [71, 345] on div "[PERSON_NAME]" at bounding box center [124, 340] width 115 height 17
checkbox input "true"
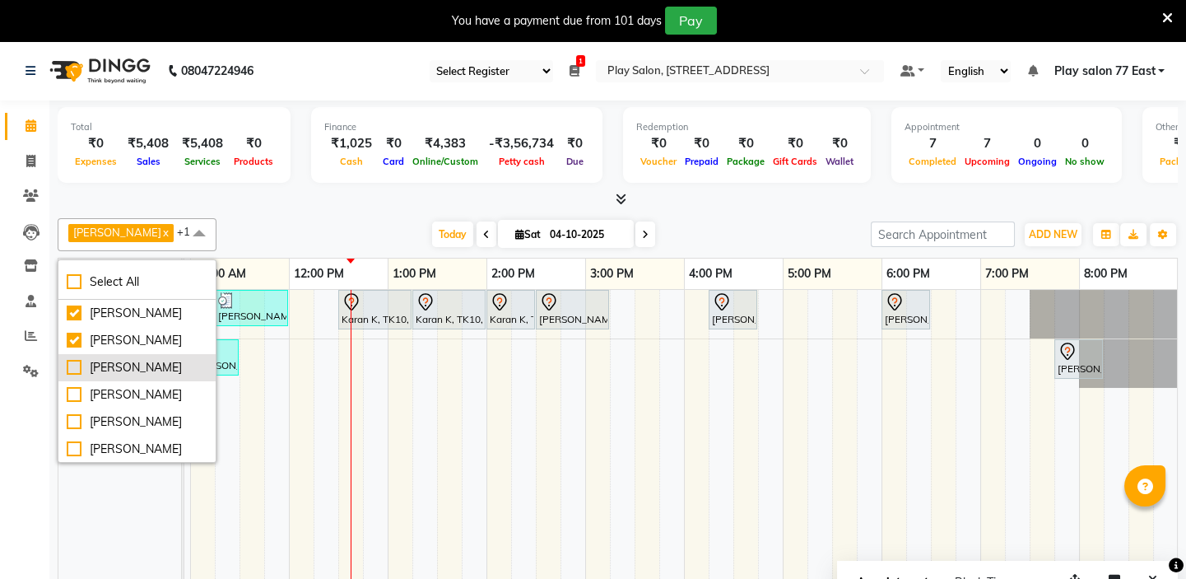
click at [73, 372] on div "[PERSON_NAME]" at bounding box center [137, 367] width 141 height 17
checkbox input "true"
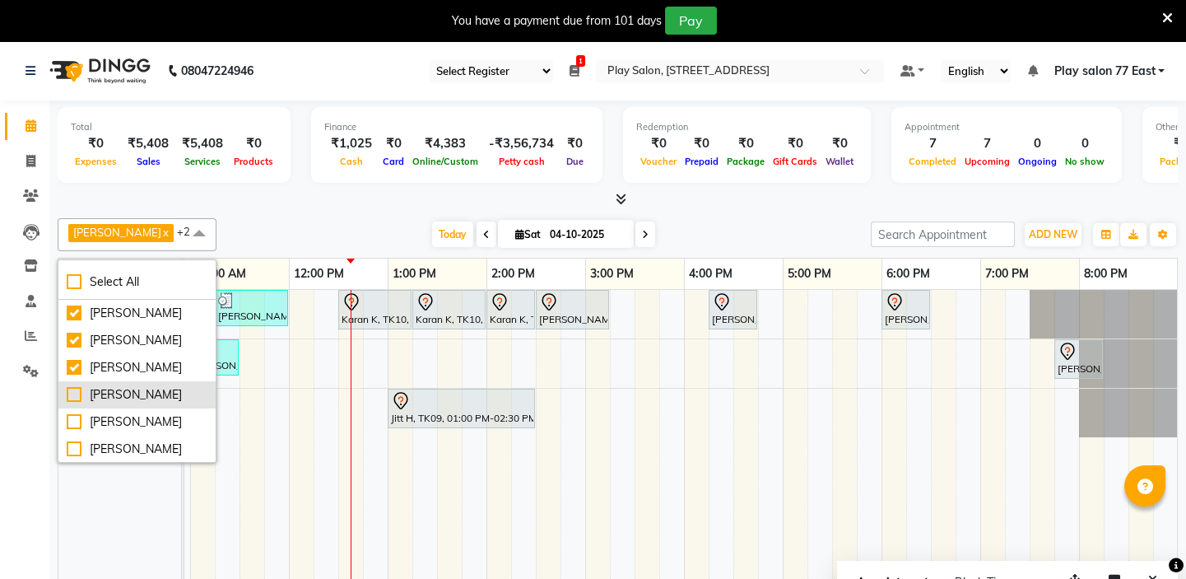
click at [72, 403] on div "[PERSON_NAME]" at bounding box center [137, 394] width 141 height 17
checkbox input "true"
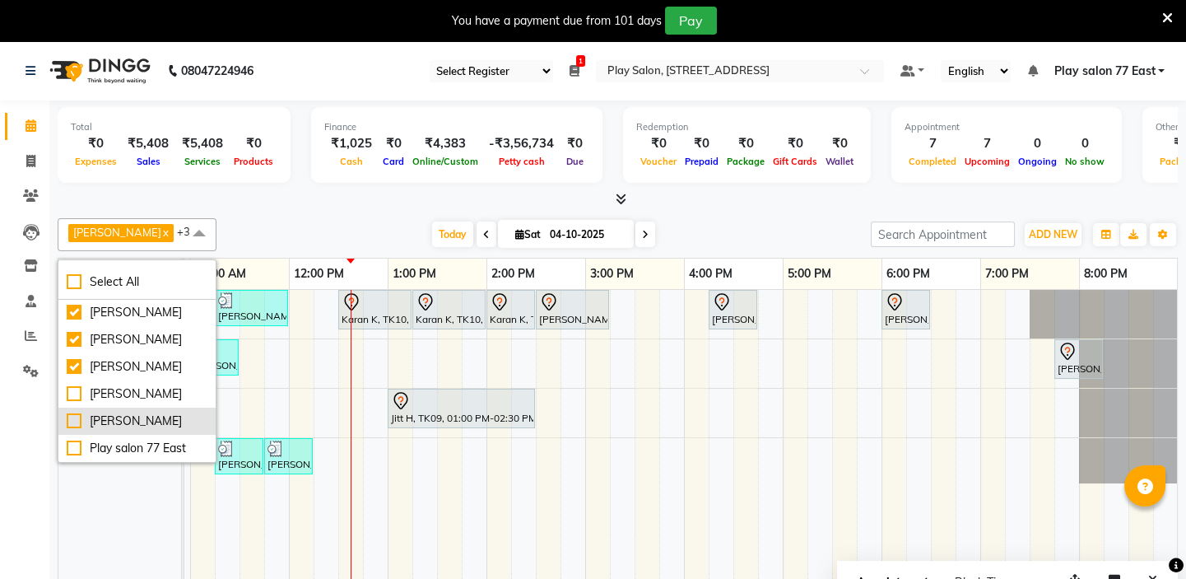
scroll to position [74, 0]
click at [72, 430] on div "[PERSON_NAME]" at bounding box center [137, 420] width 141 height 17
checkbox input "true"
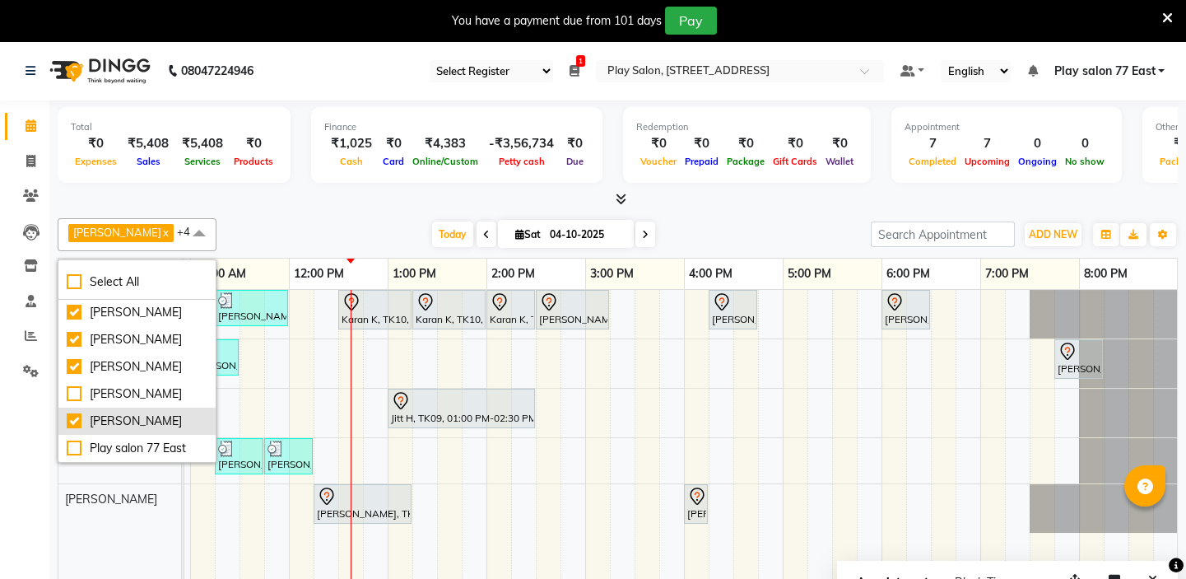
scroll to position [114, 0]
click at [829, 401] on div "Silpi Sharma, TK01, 10:45 AM-11:15 AM, Barbar - Beard Trim Silpi Sharma, TK01, …" at bounding box center [536, 447] width 1284 height 314
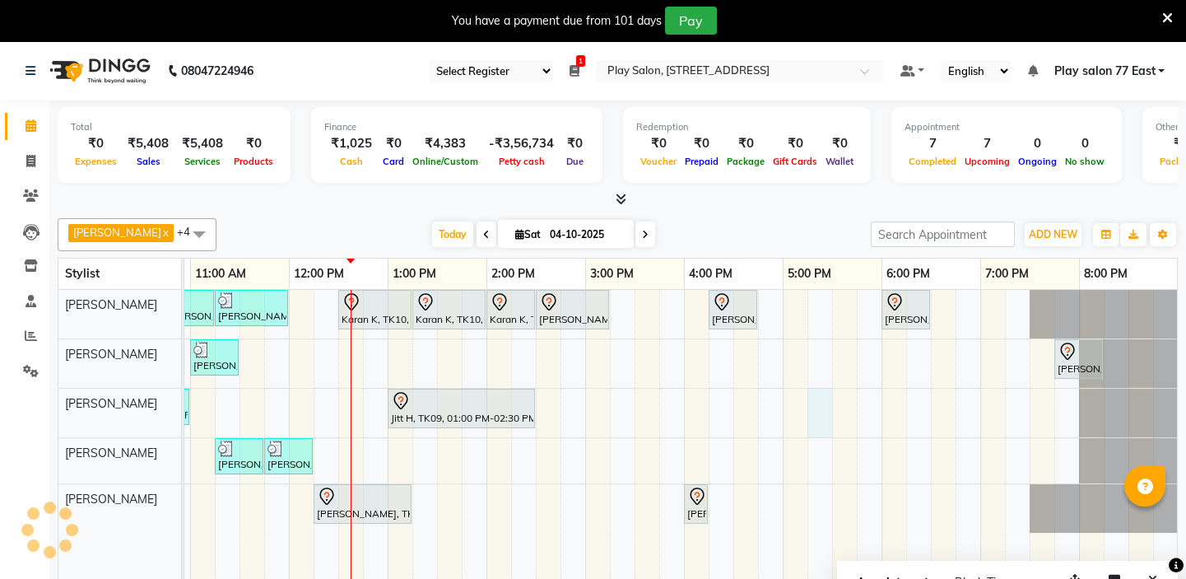
select select "84937"
select select "tentative"
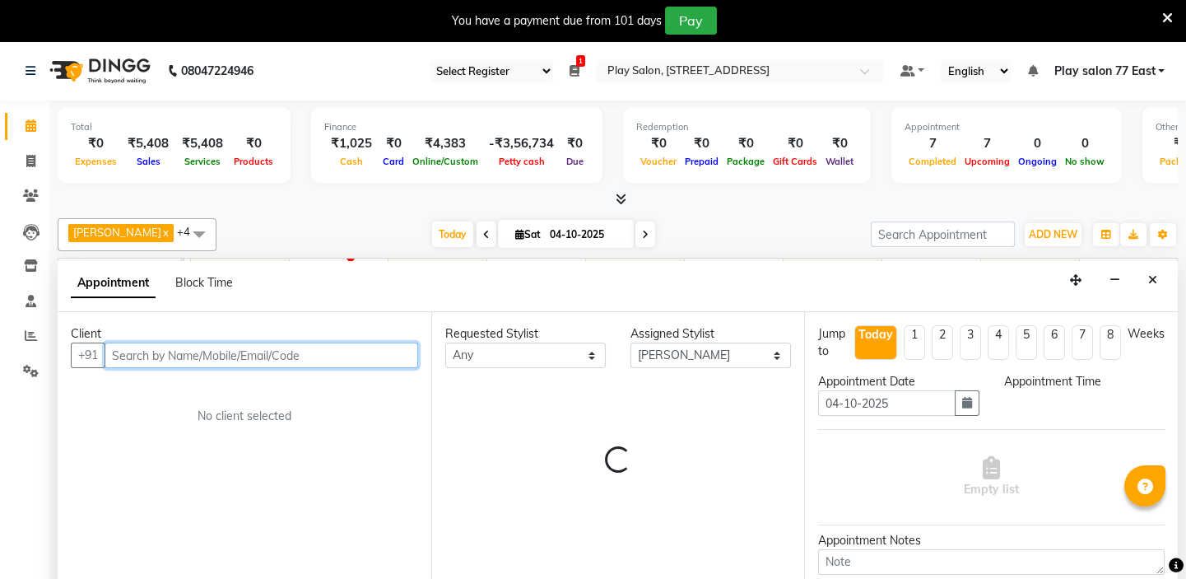
scroll to position [41, 0]
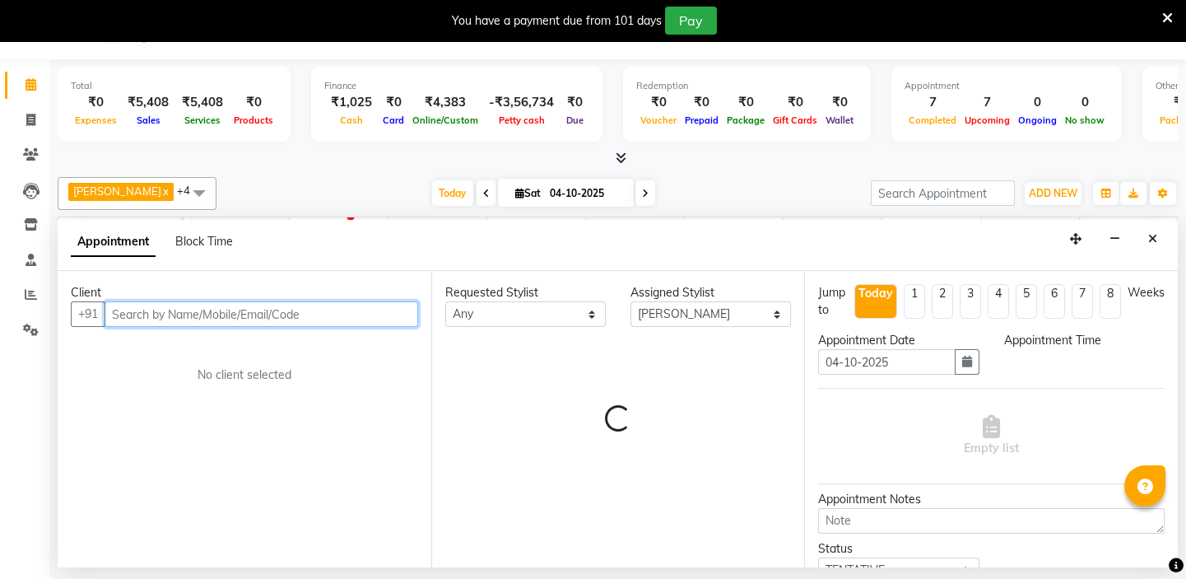
select select "1035"
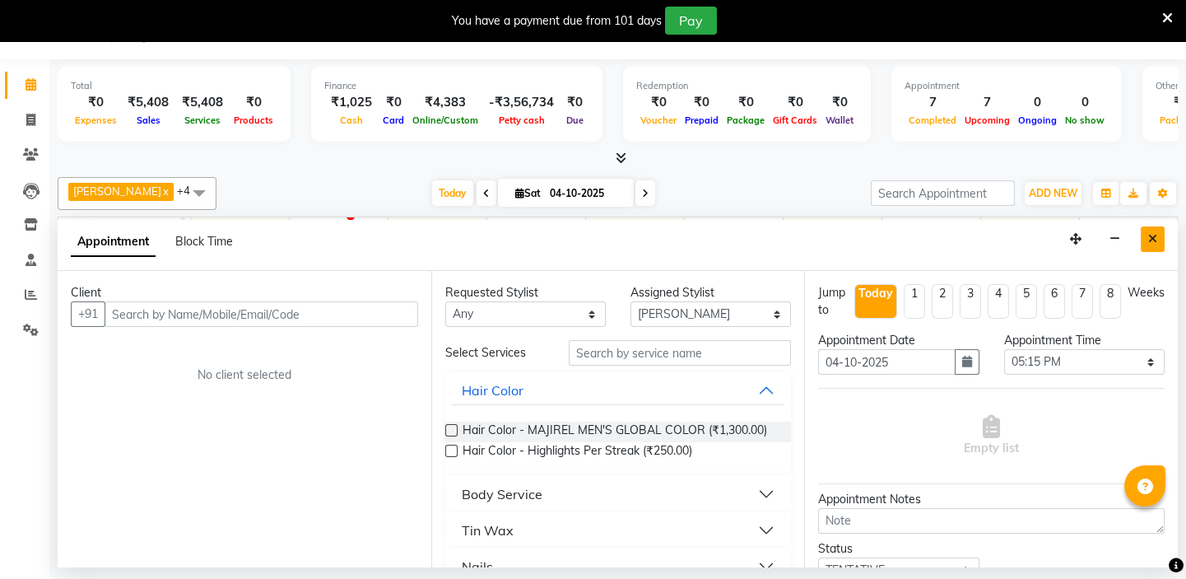
click at [1162, 237] on button "Close" at bounding box center [1153, 239] width 24 height 26
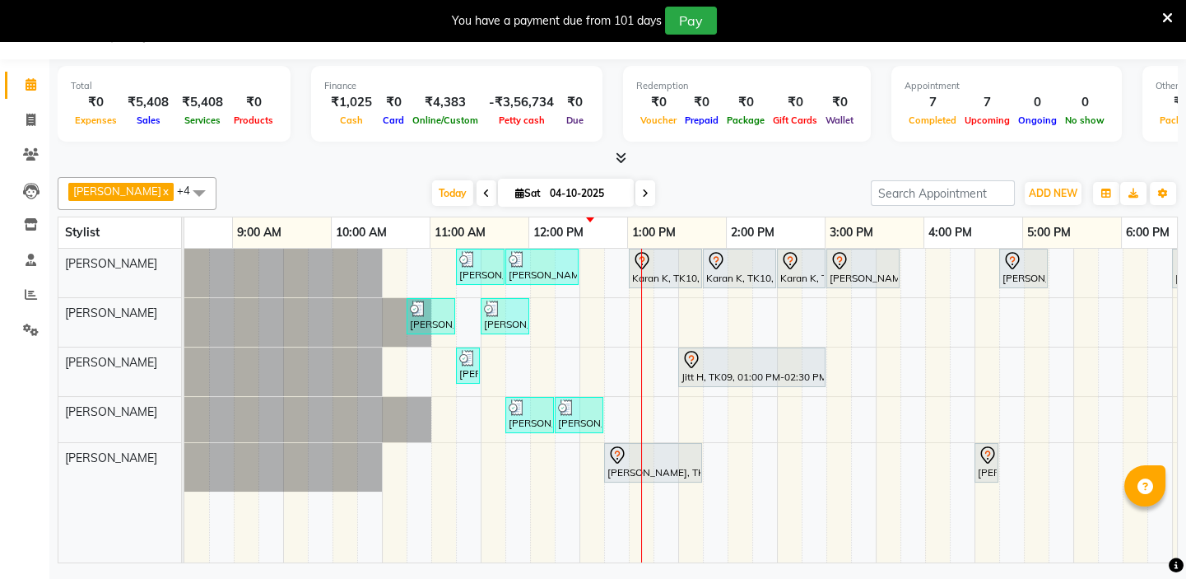
scroll to position [0, 0]
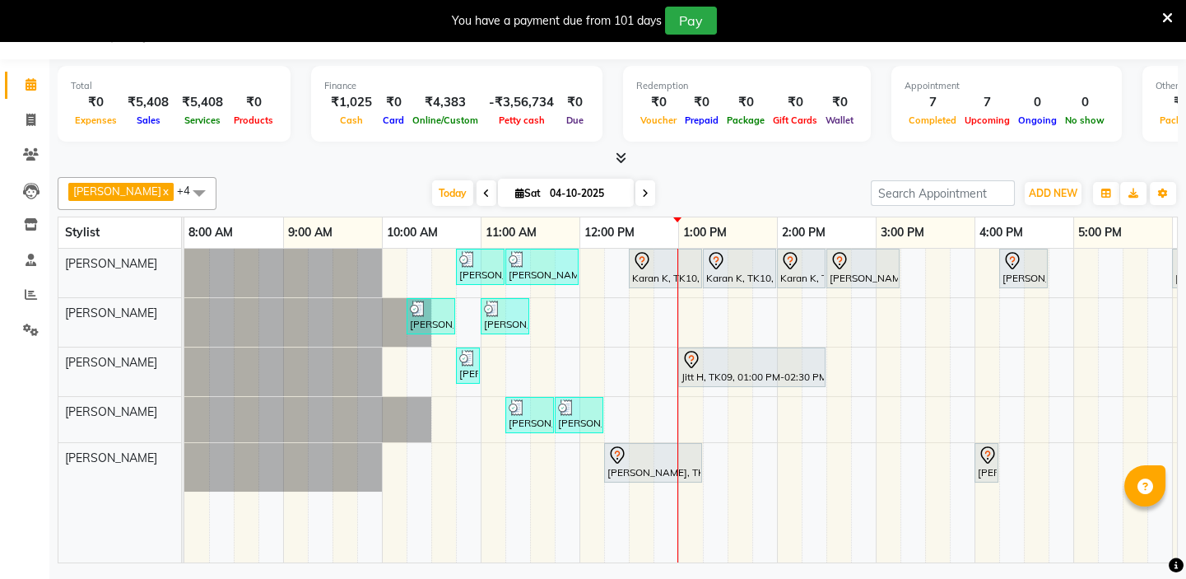
click at [833, 360] on div "Silpi Sharma, TK01, 10:45 AM-11:15 AM, Barbar - Beard Trim Silpi Sharma, TK01, …" at bounding box center [826, 406] width 1284 height 314
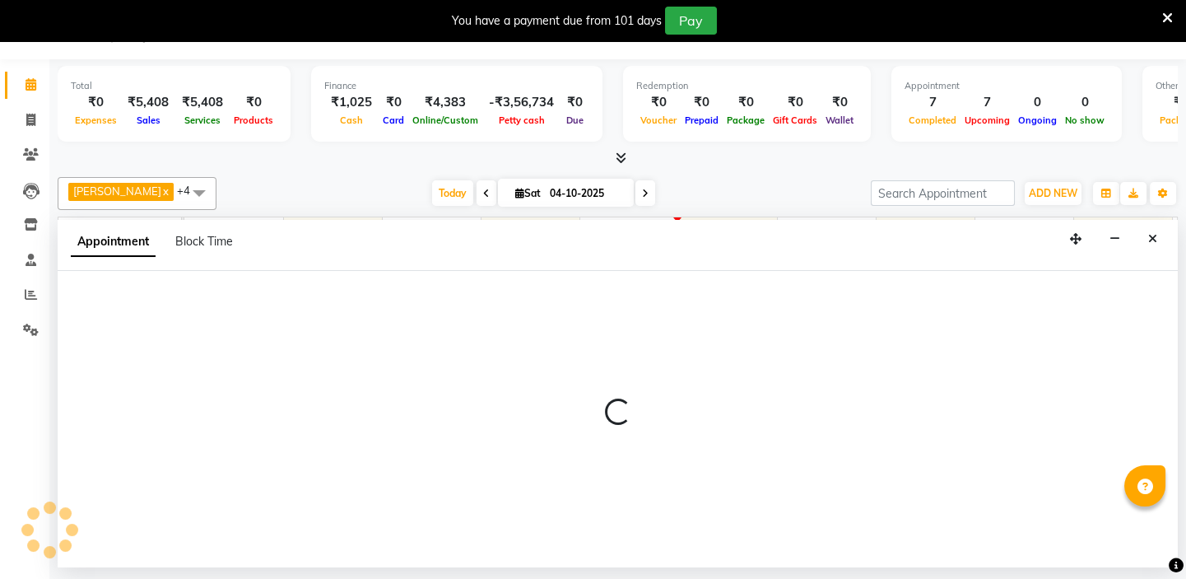
select select "84937"
select select "tentative"
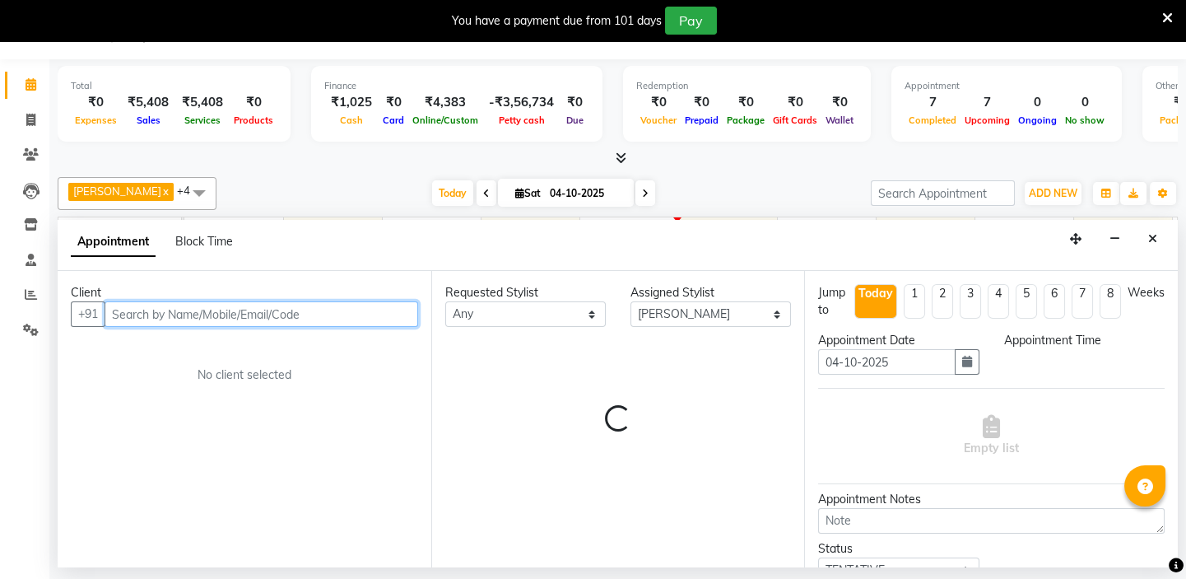
select select "870"
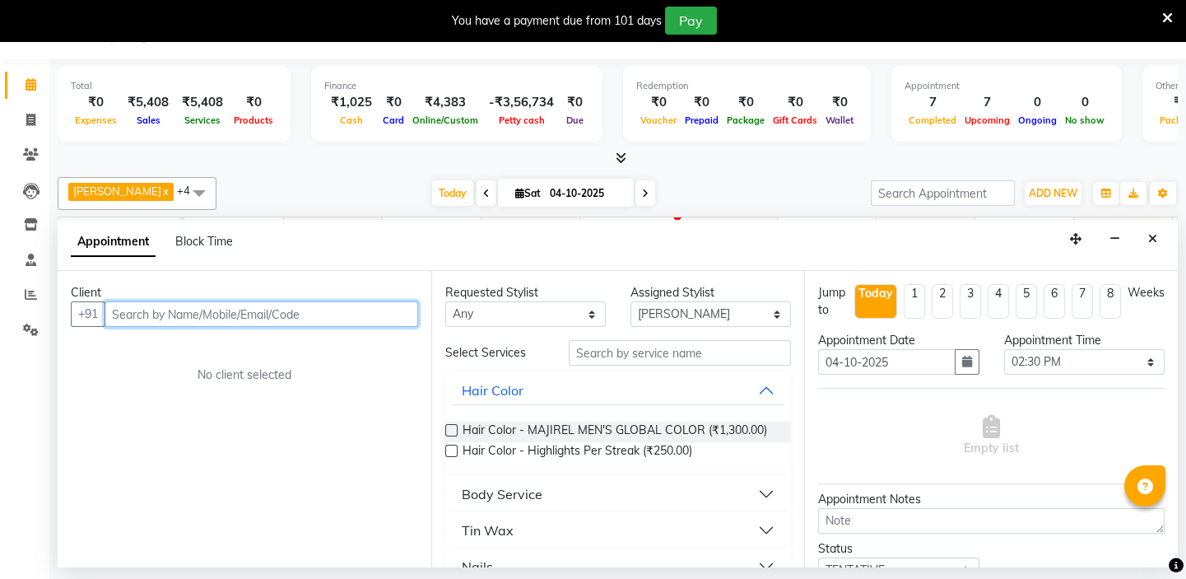
click at [151, 310] on input "text" at bounding box center [262, 314] width 314 height 26
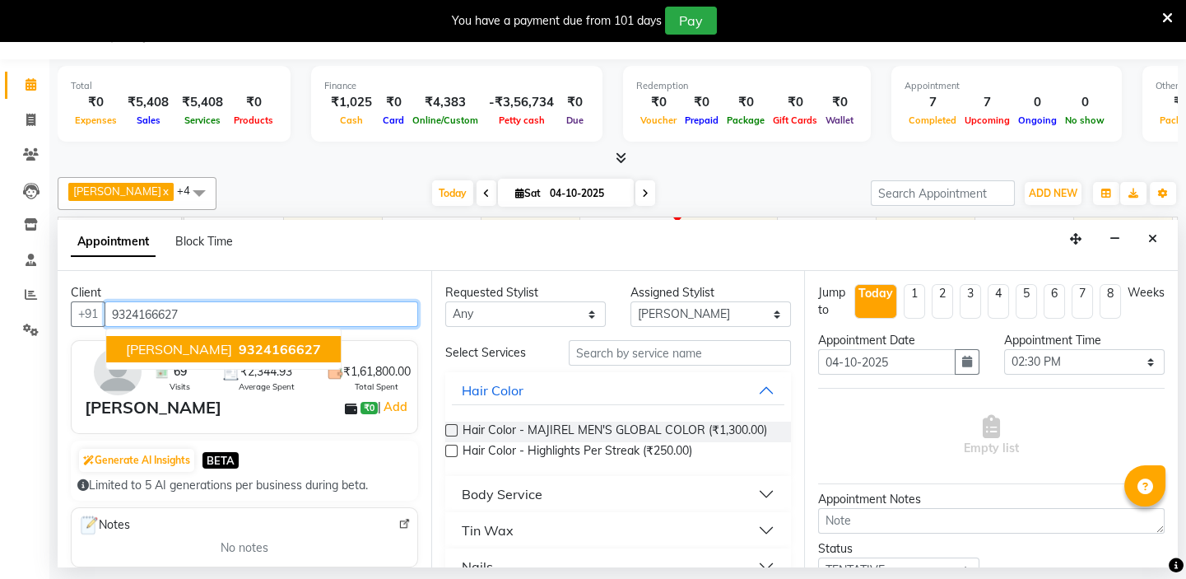
click at [161, 345] on span "[PERSON_NAME]" at bounding box center [179, 349] width 106 height 16
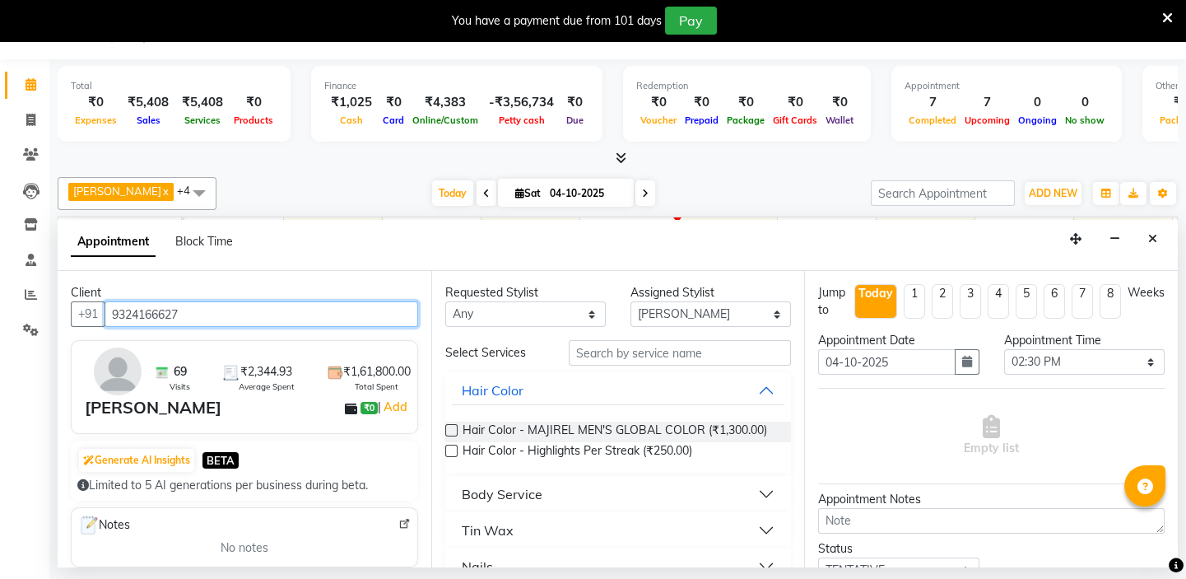
scroll to position [74, 0]
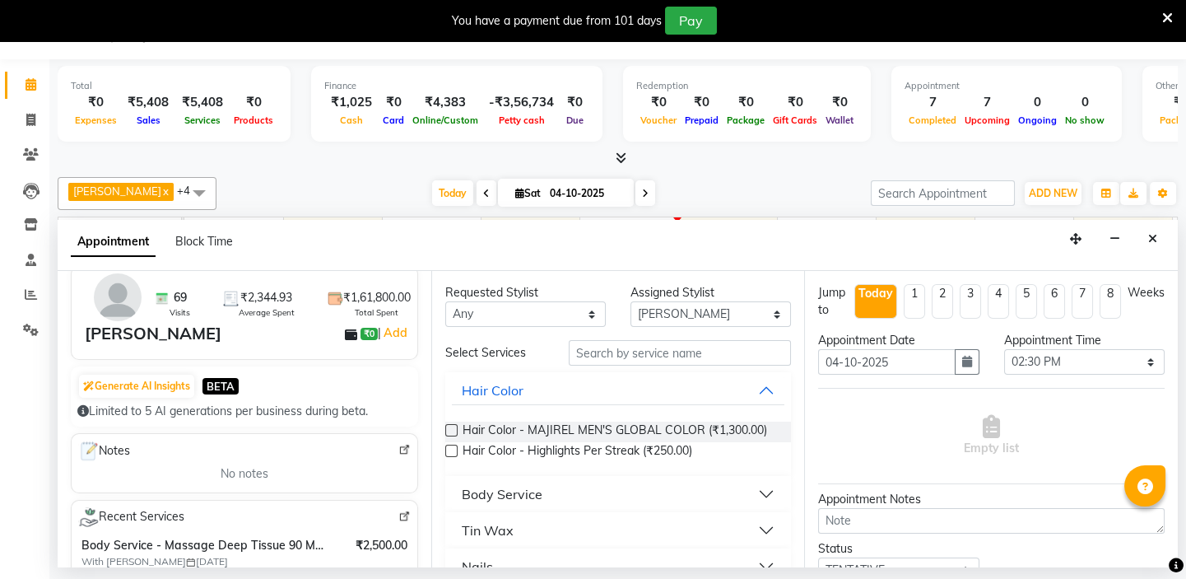
type input "9324166627"
click at [398, 514] on img at bounding box center [404, 516] width 12 height 12
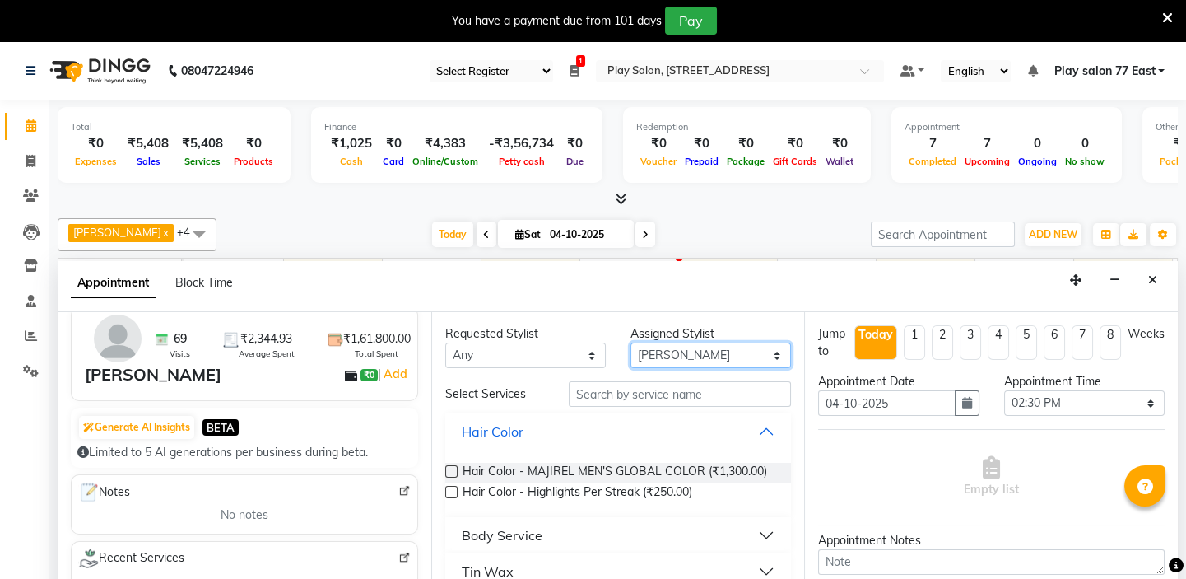
click at [769, 352] on select "Select [PERSON_NAME] [PERSON_NAME] Play salon 77 East [PERSON_NAME] [PERSON_NAM…" at bounding box center [711, 355] width 161 height 26
click at [631, 342] on select "Select [PERSON_NAME] [PERSON_NAME] Play salon 77 East [PERSON_NAME] [PERSON_NAM…" at bounding box center [711, 355] width 161 height 26
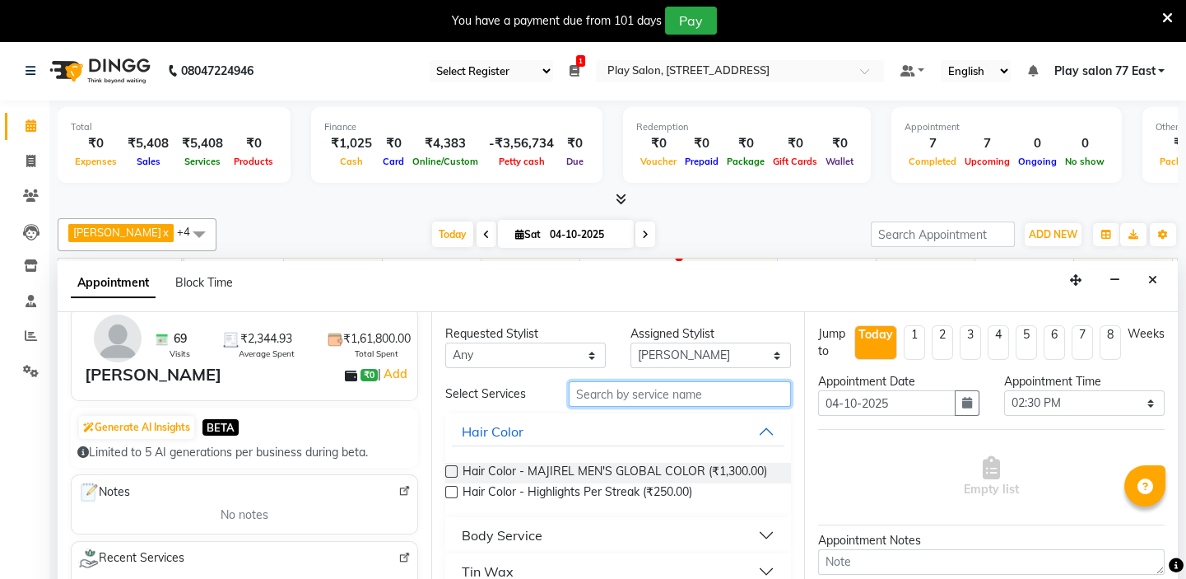
click at [589, 394] on input "text" at bounding box center [680, 394] width 222 height 26
click at [589, 389] on input "text" at bounding box center [680, 394] width 222 height 26
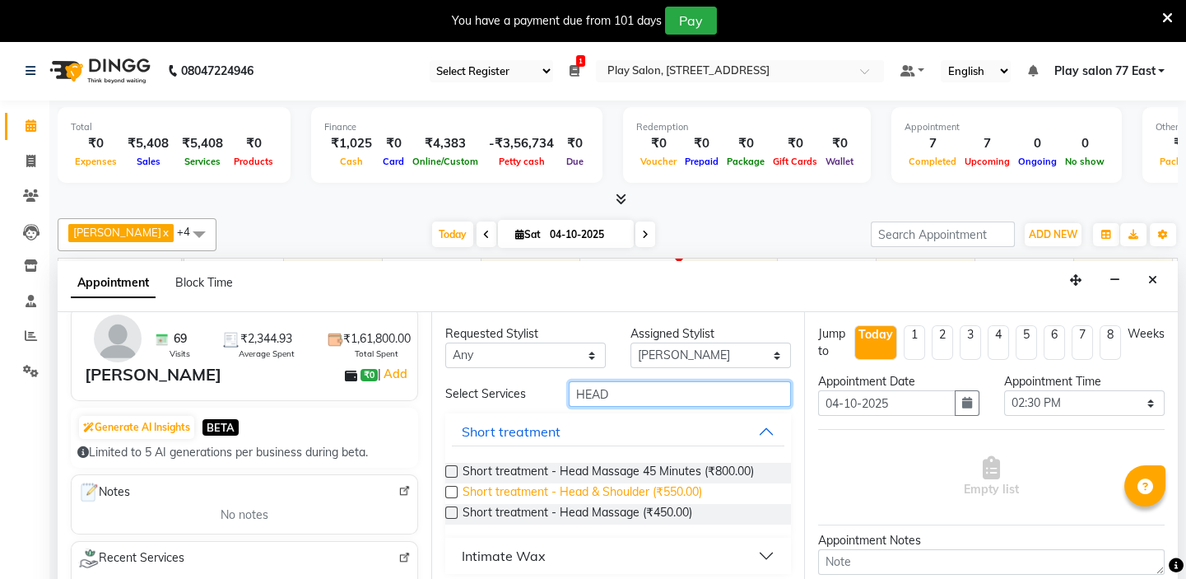
type input "HEAD"
click at [618, 490] on span "Short treatment - Head & Shoulder (₹550.00)" at bounding box center [583, 493] width 240 height 21
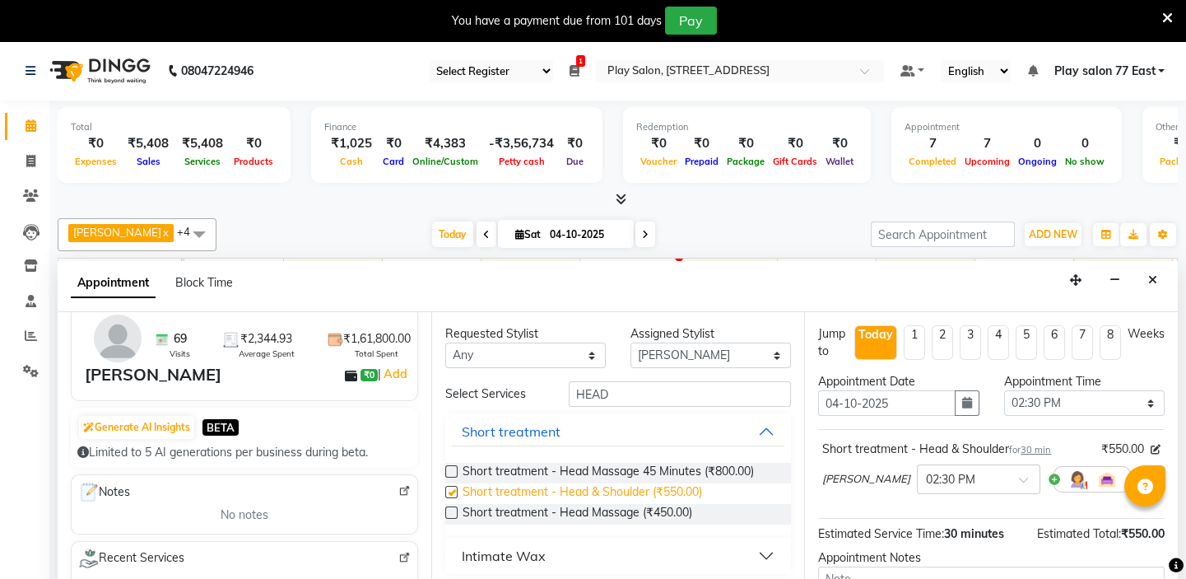
checkbox input "false"
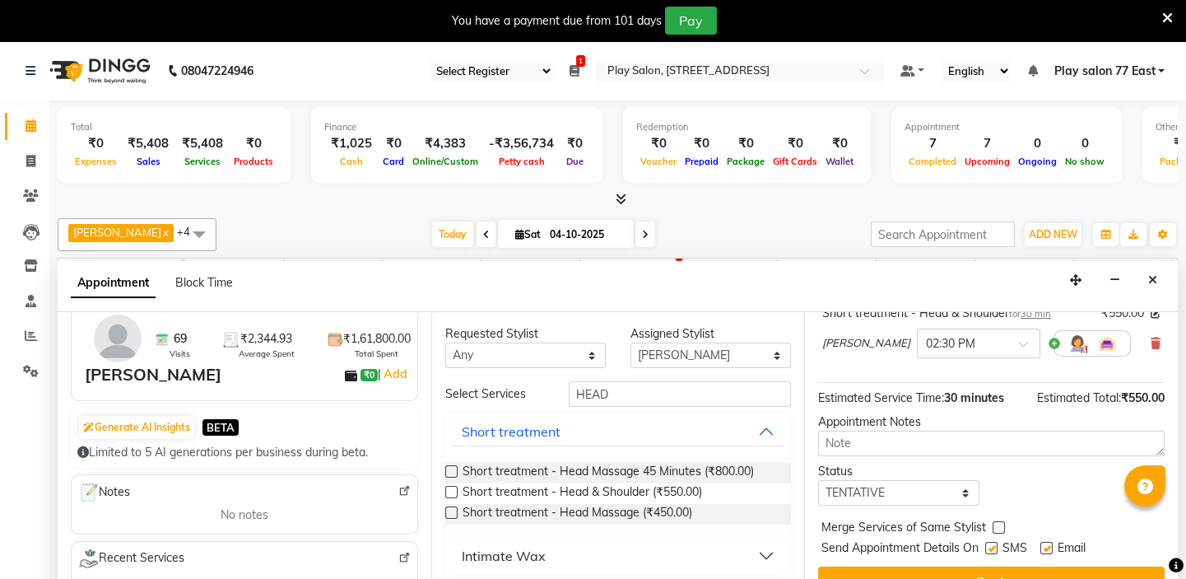
scroll to position [41, 0]
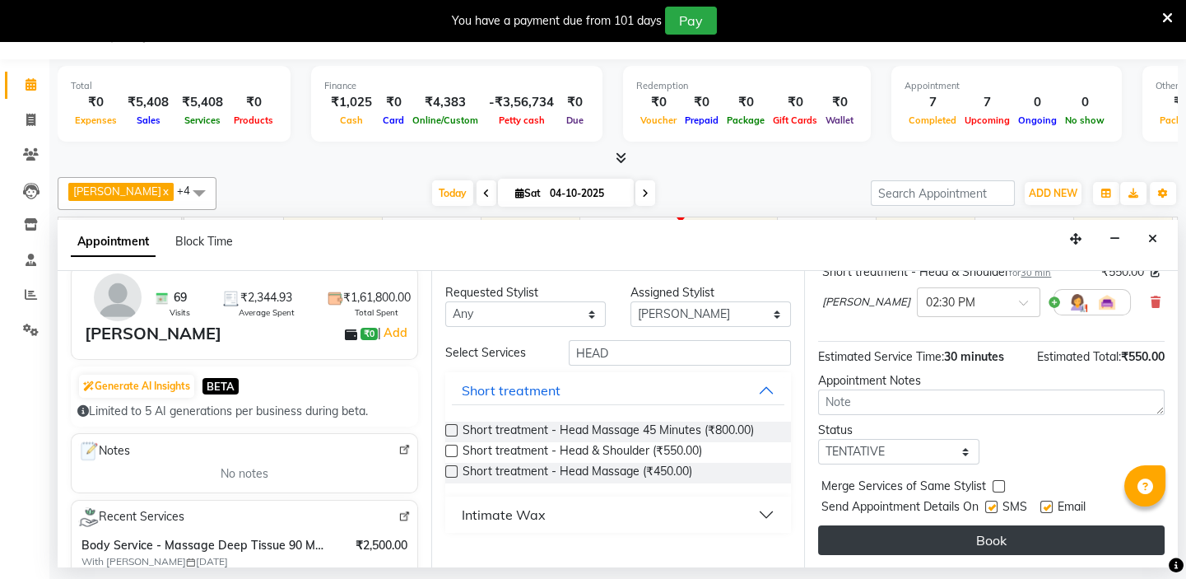
click at [971, 535] on button "Book" at bounding box center [991, 540] width 347 height 30
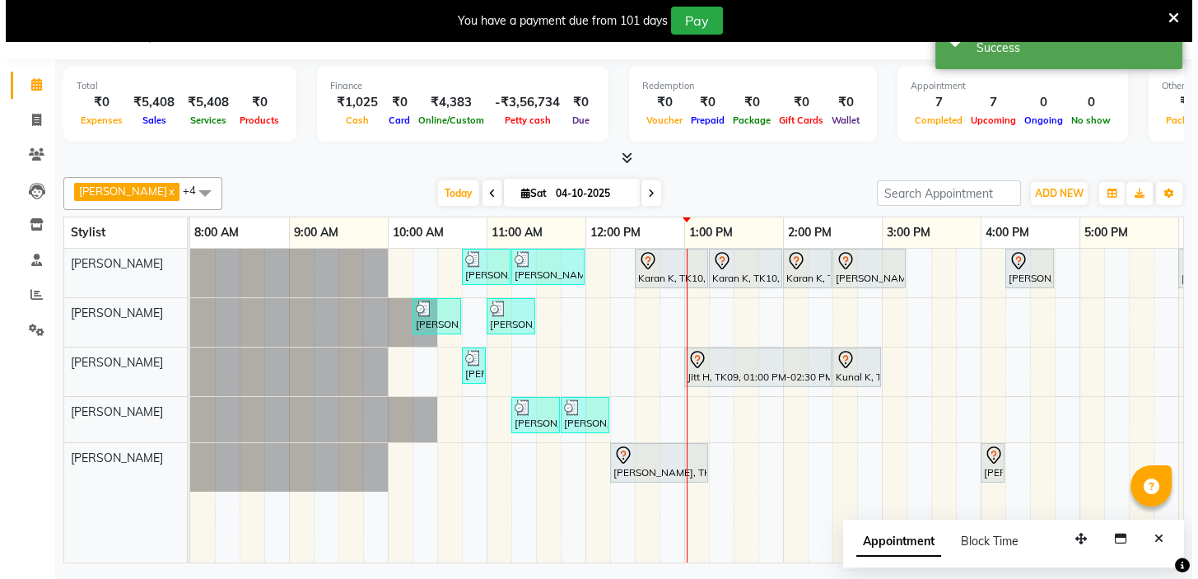
scroll to position [0, 0]
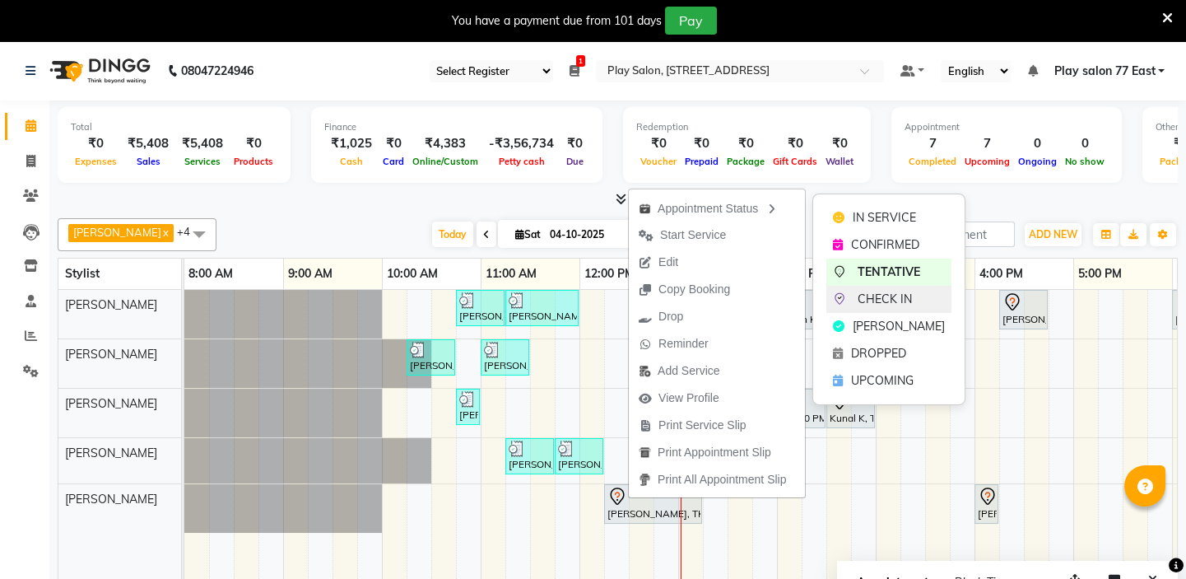
click at [887, 296] on span "CHECK IN" at bounding box center [885, 299] width 54 height 17
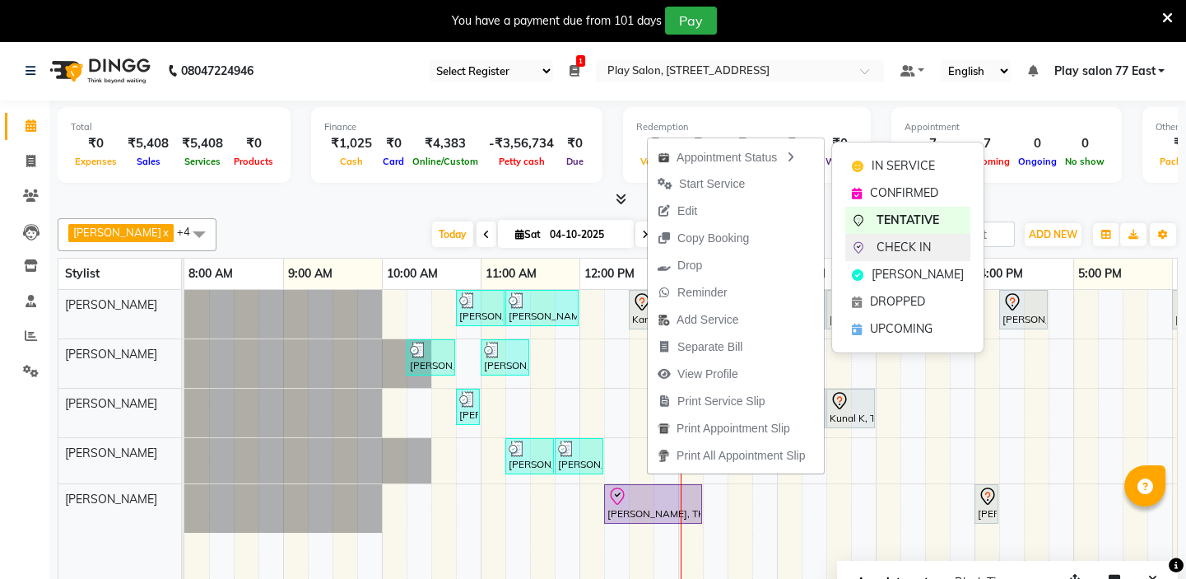
click at [901, 254] on span "CHECK IN" at bounding box center [904, 247] width 54 height 17
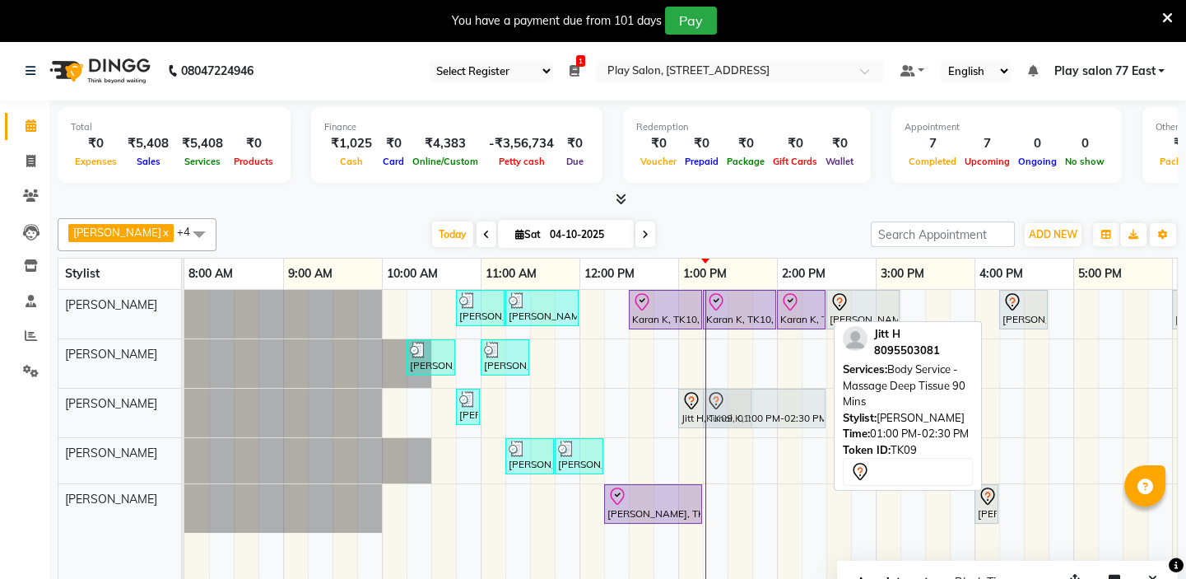
drag, startPoint x: 855, startPoint y: 403, endPoint x: 743, endPoint y: 417, distance: 112.0
click at [184, 417] on div "Deepthi D, TK07, 10:45 AM-11:00 AM, Pedicure - Cut & file Jitt H, TK09, 01:00 P…" at bounding box center [184, 413] width 0 height 49
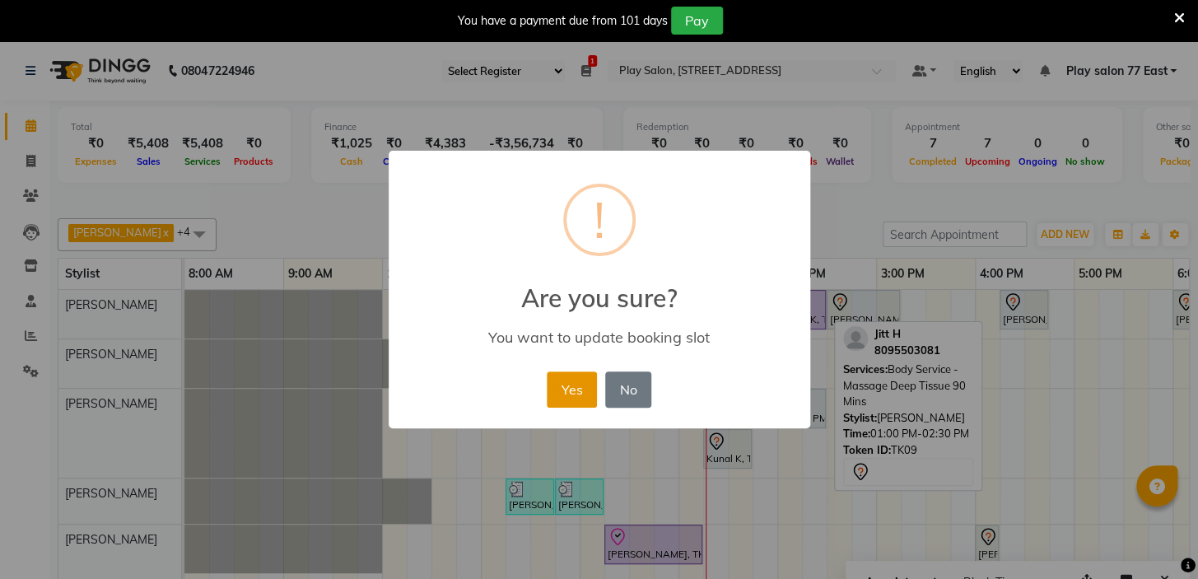
click at [570, 385] on button "Yes" at bounding box center [572, 389] width 50 height 36
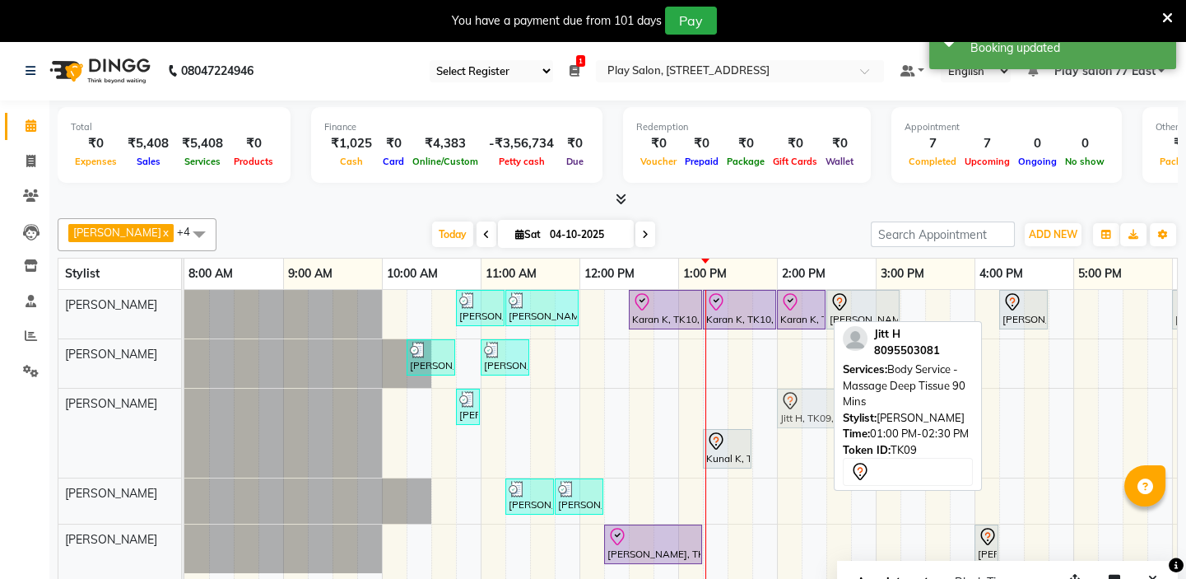
drag, startPoint x: 708, startPoint y: 398, endPoint x: 808, endPoint y: 394, distance: 99.7
click at [184, 394] on div "Deepthi D, TK07, 10:45 AM-11:00 AM, Pedicure - Cut & file Jitt H, TK09, 01:00 P…" at bounding box center [184, 433] width 0 height 89
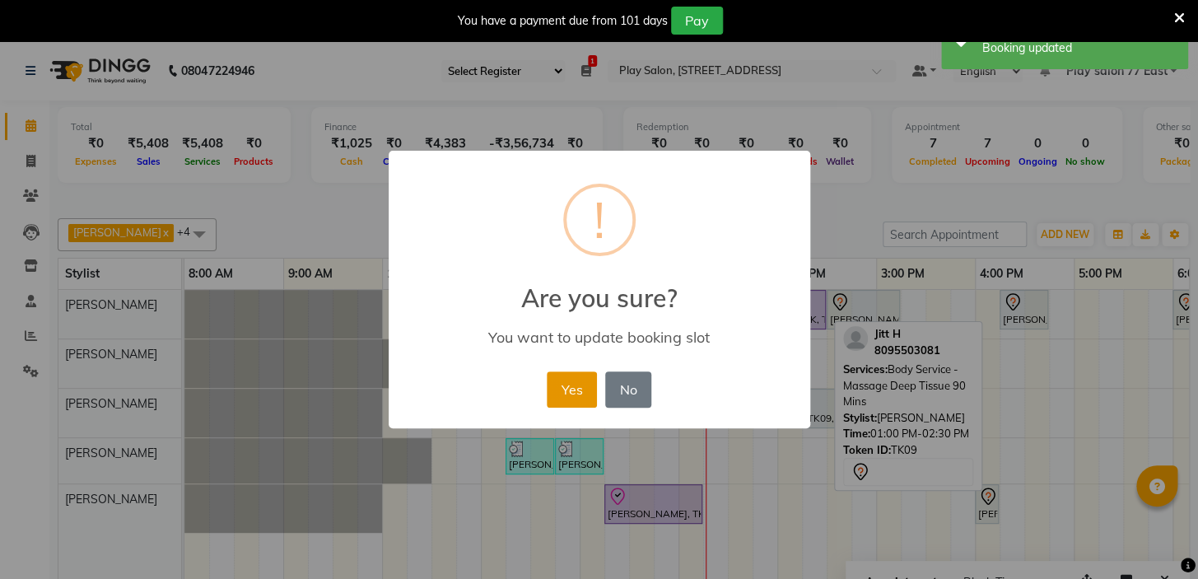
click at [568, 384] on button "Yes" at bounding box center [572, 389] width 50 height 36
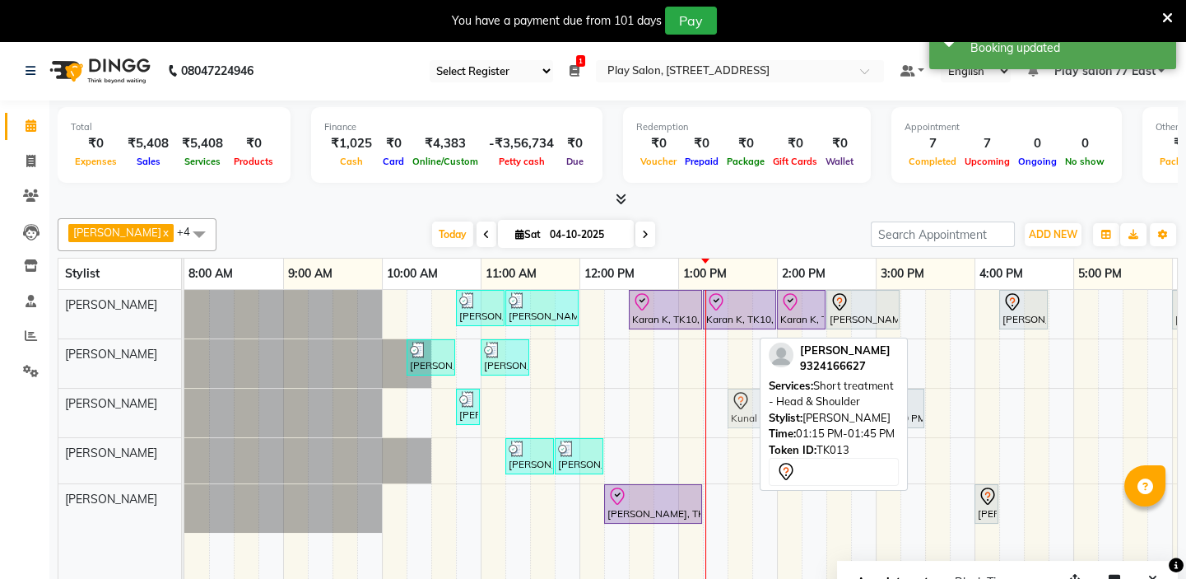
drag, startPoint x: 732, startPoint y: 407, endPoint x: 746, endPoint y: 409, distance: 14.2
click at [184, 409] on div "Deepthi D, TK07, 10:45 AM-11:00 AM, Pedicure - Cut & file Kunal K, TK13, 01:15 …" at bounding box center [184, 413] width 0 height 49
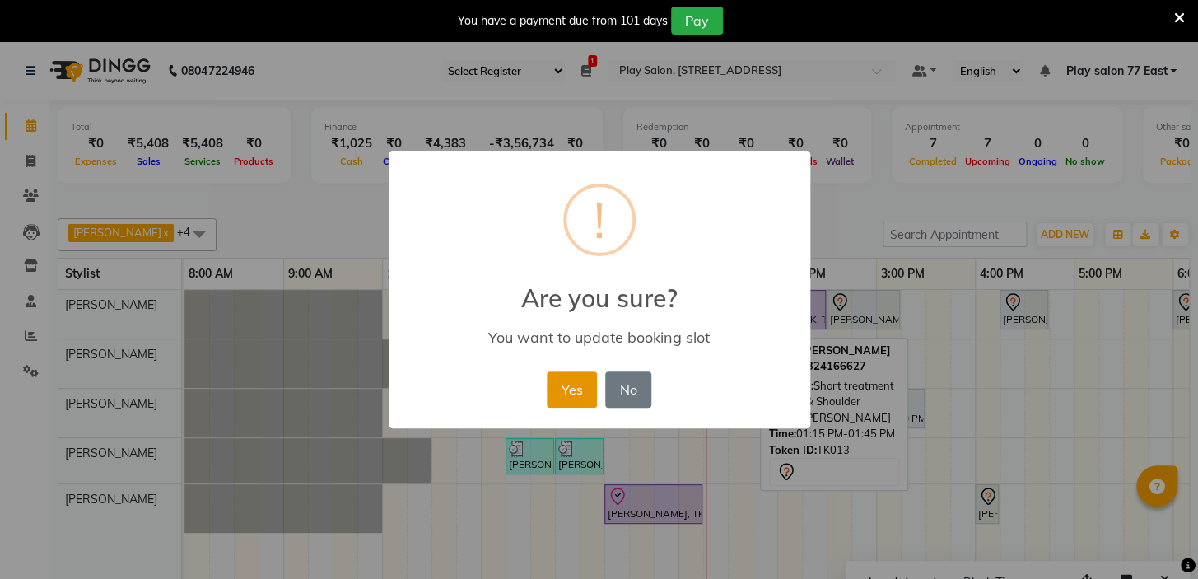
click at [584, 390] on button "Yes" at bounding box center [572, 389] width 50 height 36
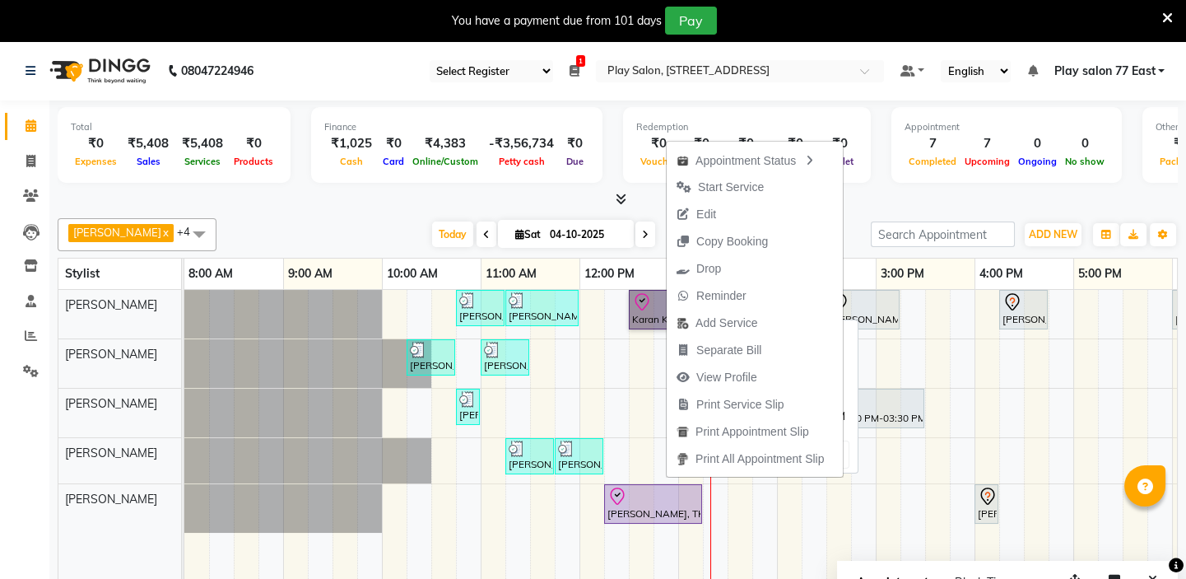
click at [638, 308] on link "Karan K, TK10, 12:30 PM-01:15 PM, Men Hair Cut - Hair Cut Men (Stylist)" at bounding box center [665, 310] width 73 height 40
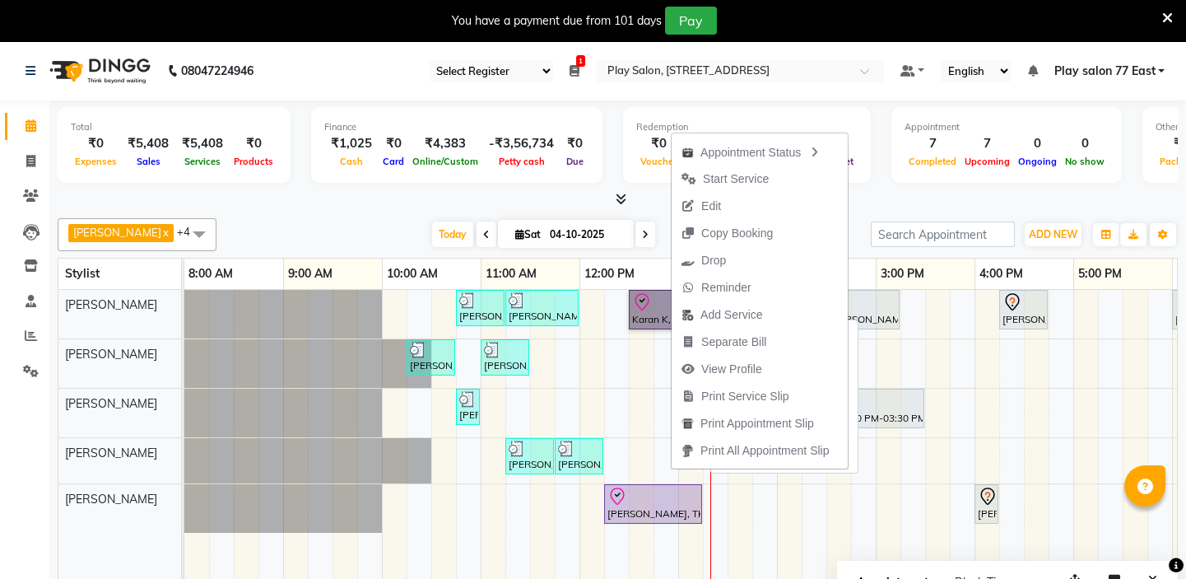
click at [638, 305] on link "Karan K, TK10, 12:30 PM-01:15 PM, Men Hair Cut - Hair Cut Men (Stylist)" at bounding box center [665, 310] width 73 height 40
select select "8"
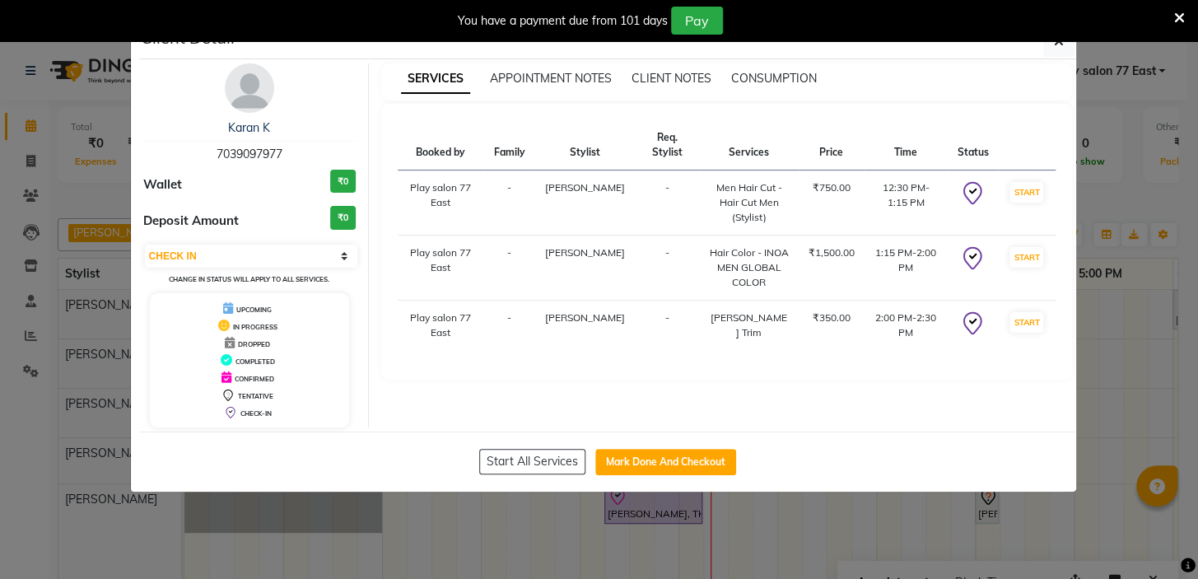
click at [1179, 14] on icon at bounding box center [1179, 18] width 11 height 15
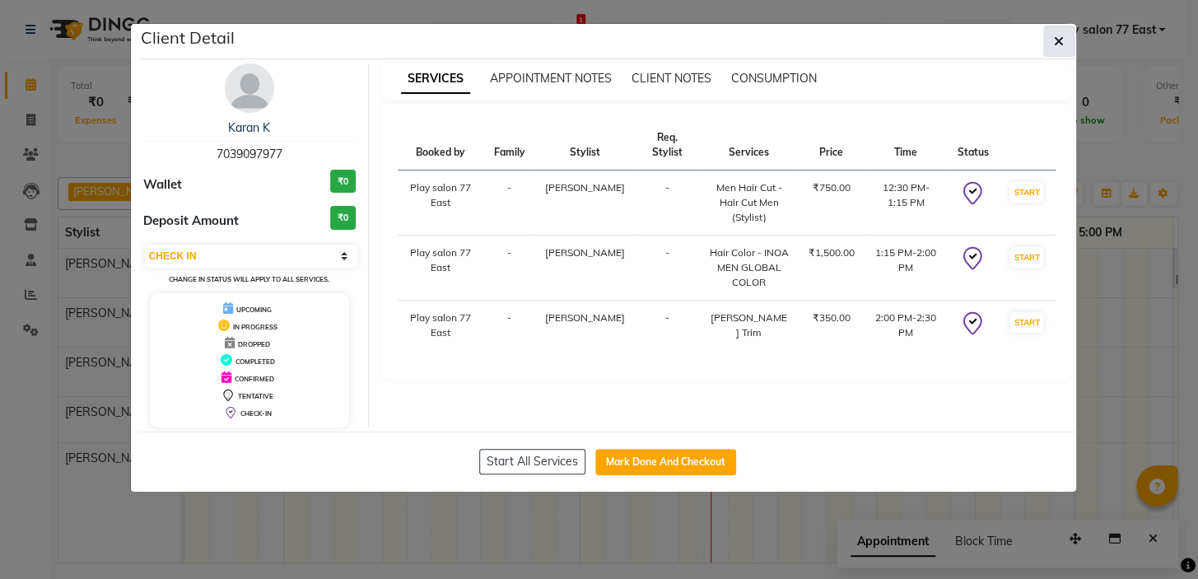
click at [1054, 39] on icon "button" at bounding box center [1059, 41] width 10 height 13
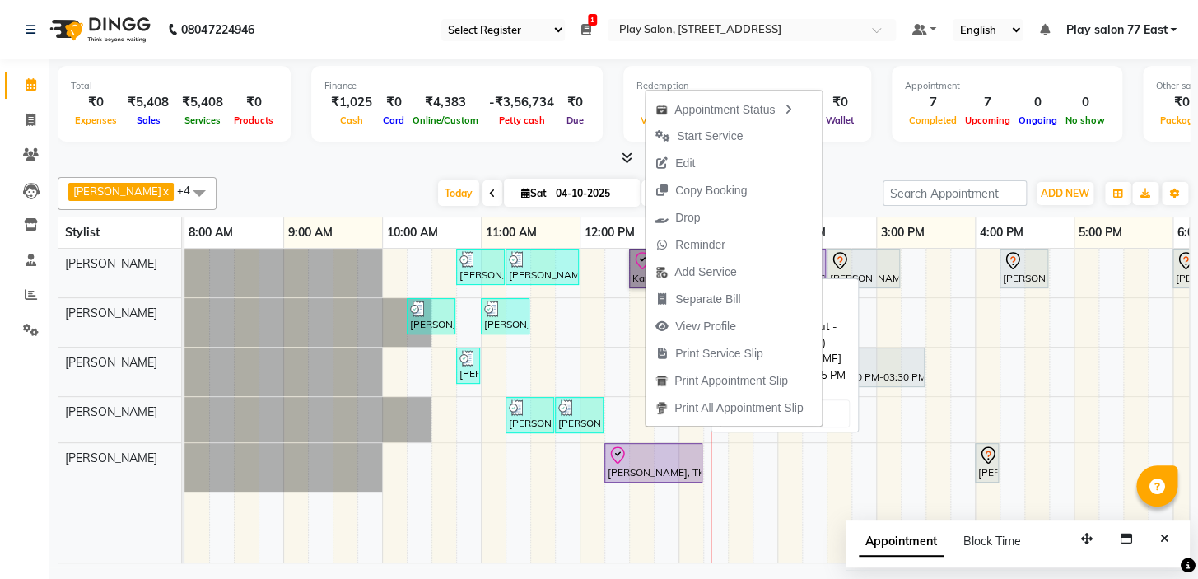
click at [640, 266] on link "Karan K, TK10, 12:30 PM-01:15 PM, Men Hair Cut - Hair Cut Men (Stylist)" at bounding box center [665, 269] width 73 height 40
select select "8"
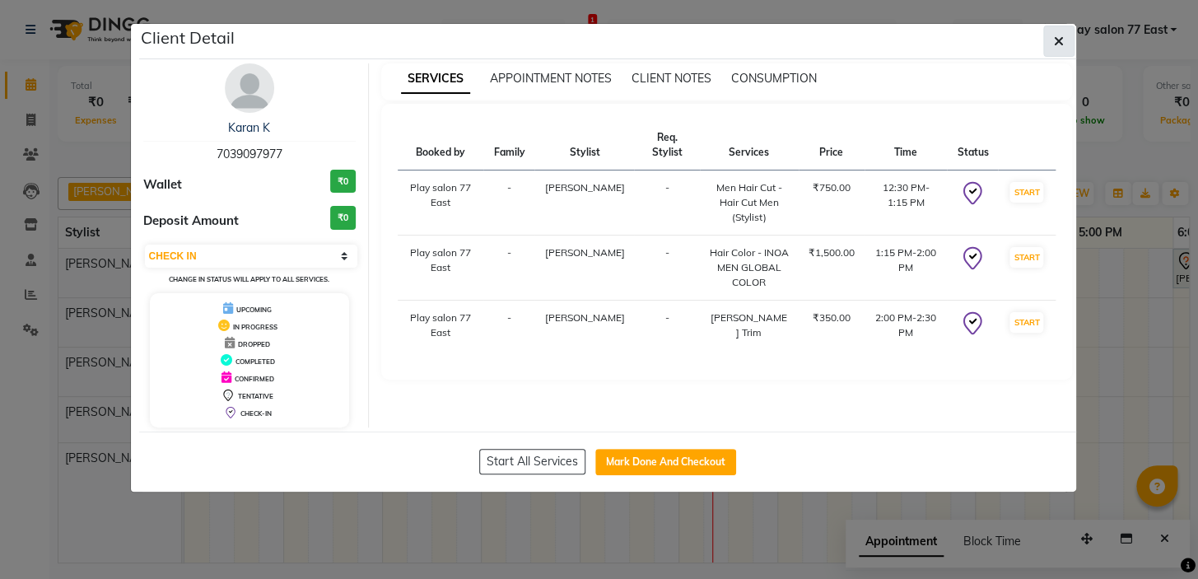
click at [1055, 40] on icon "button" at bounding box center [1059, 41] width 10 height 13
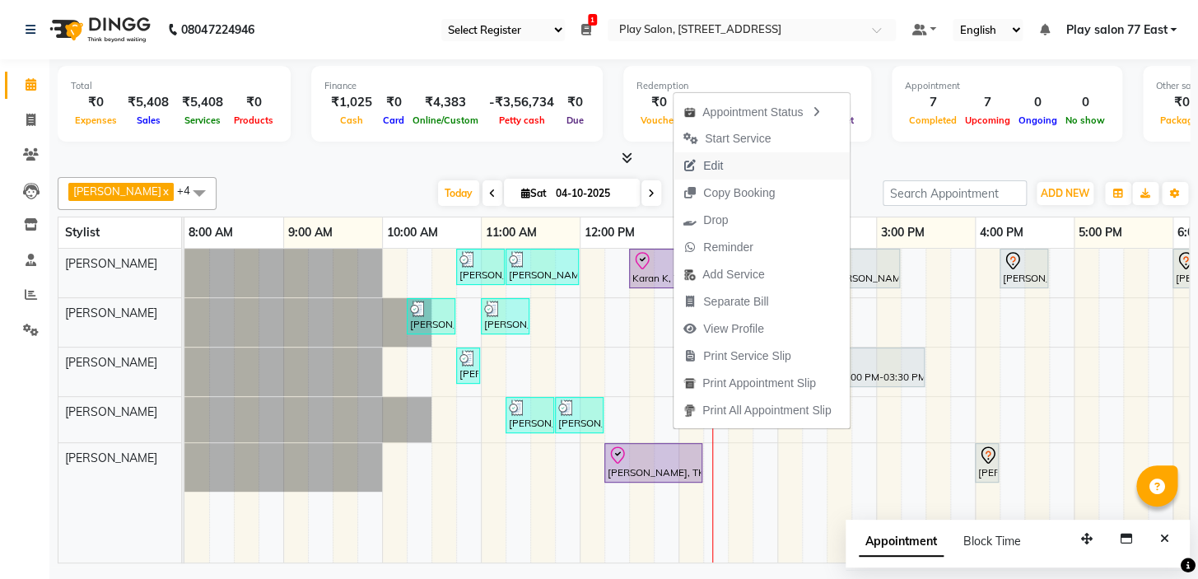
click at [724, 157] on span "Edit" at bounding box center [702, 165] width 59 height 27
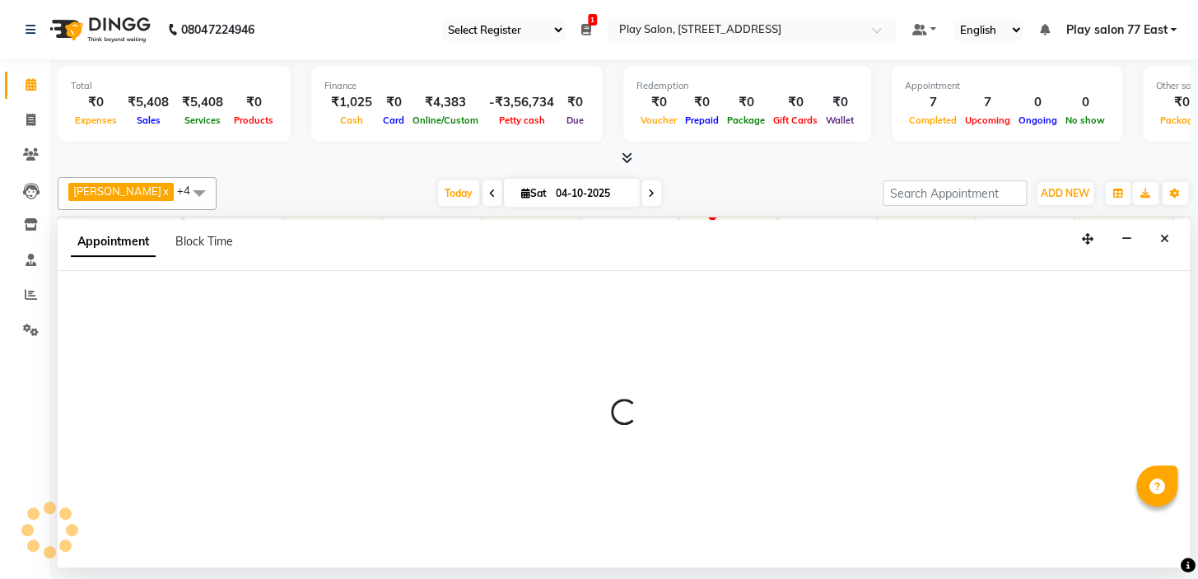
select select "tentative"
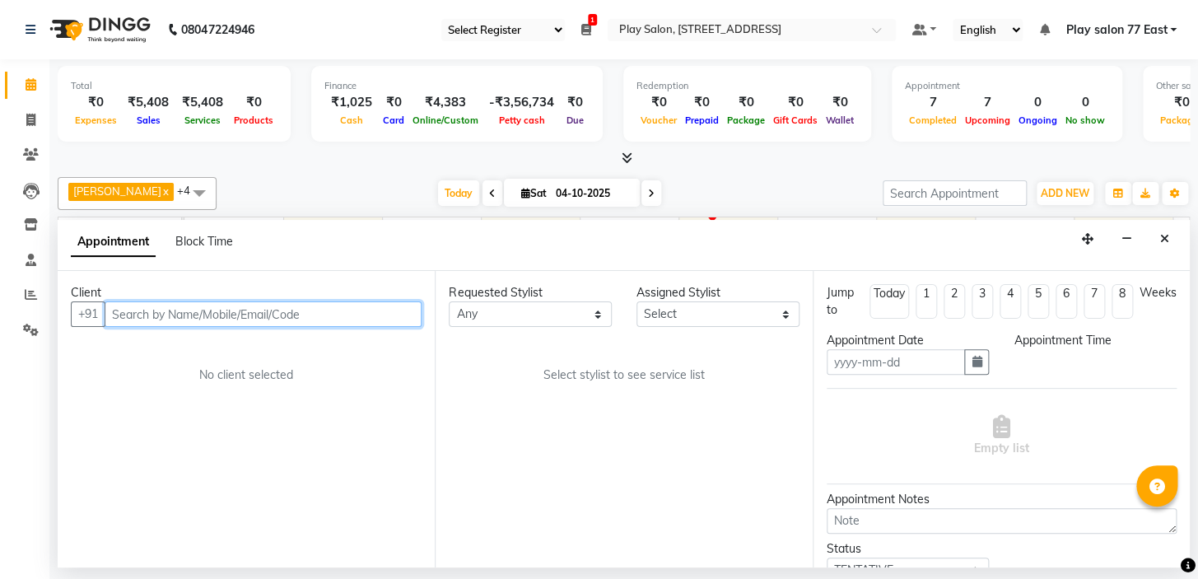
type input "04-10-2025"
select select "check-in"
select select "750"
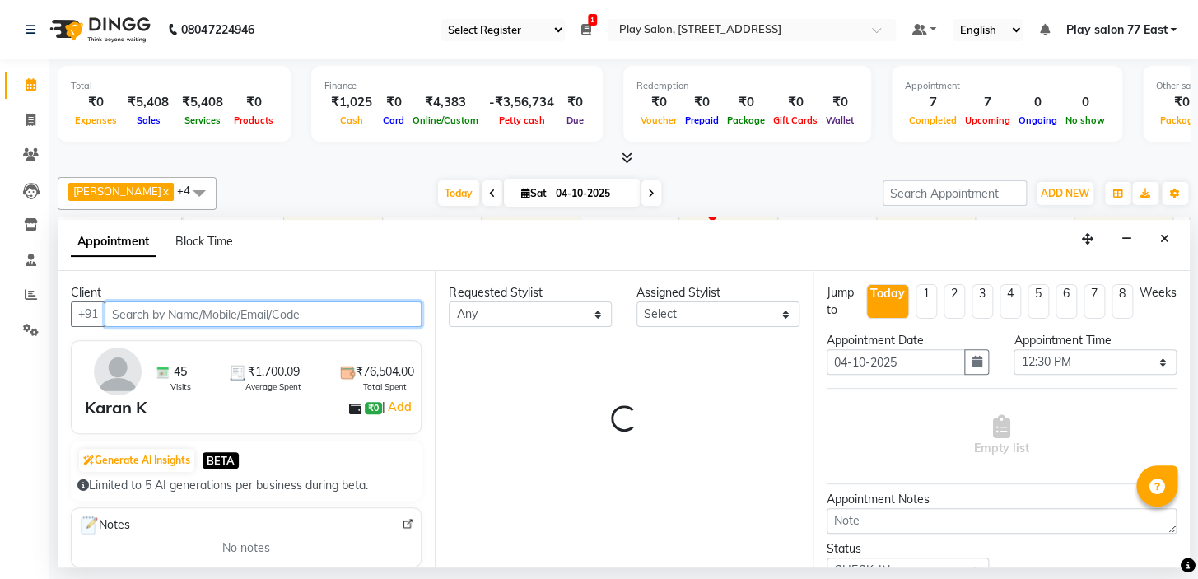
select select "84935"
select select "4301"
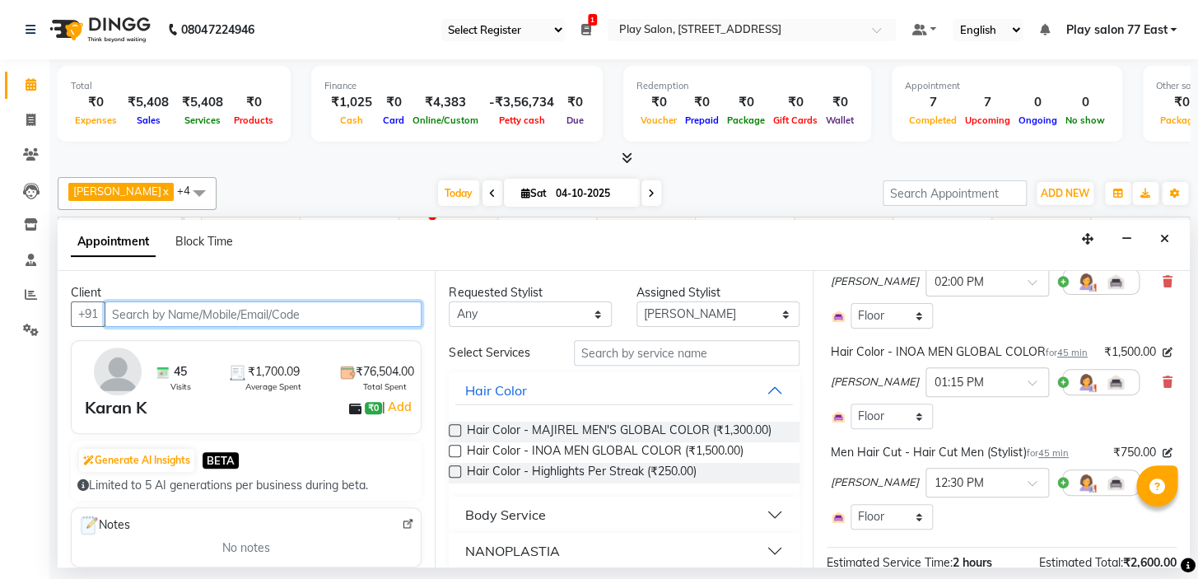
scroll to position [159, 0]
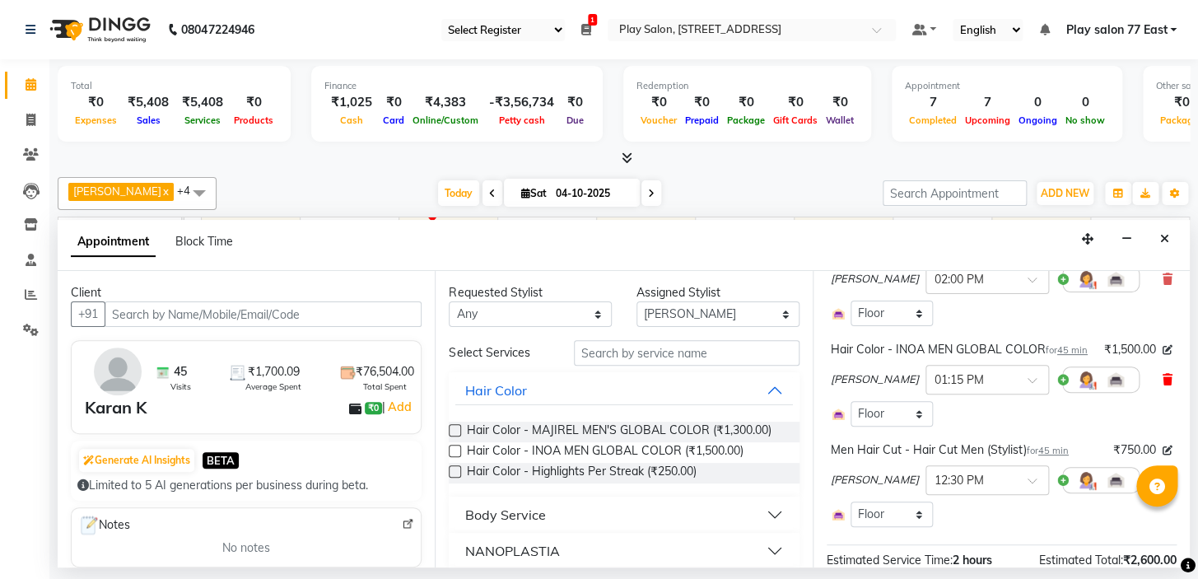
click at [1162, 385] on icon at bounding box center [1167, 380] width 10 height 12
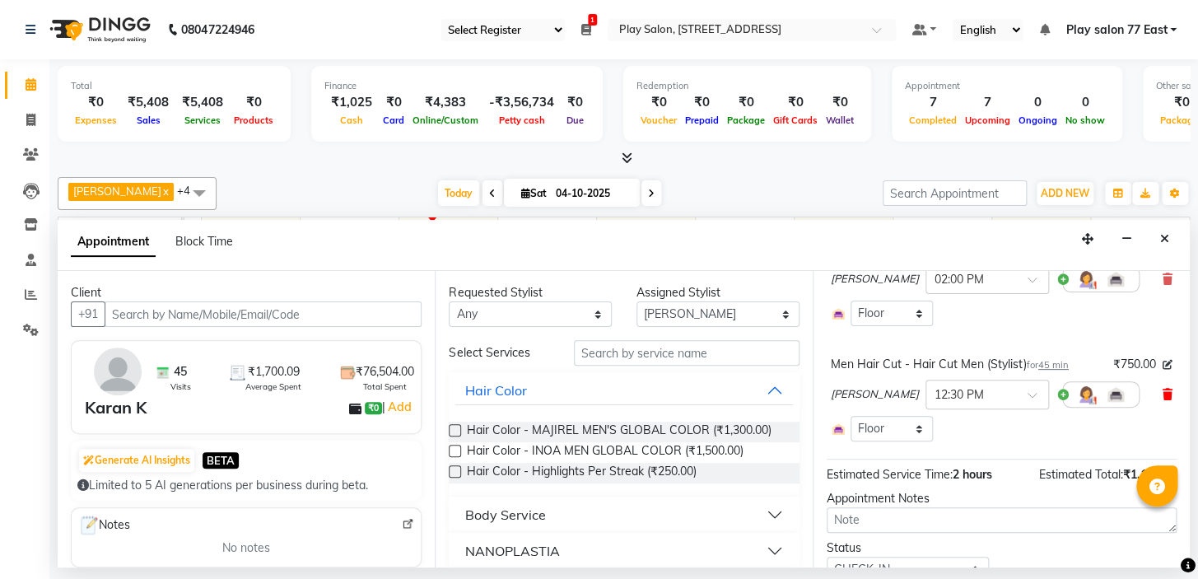
click at [1162, 392] on icon at bounding box center [1167, 395] width 10 height 12
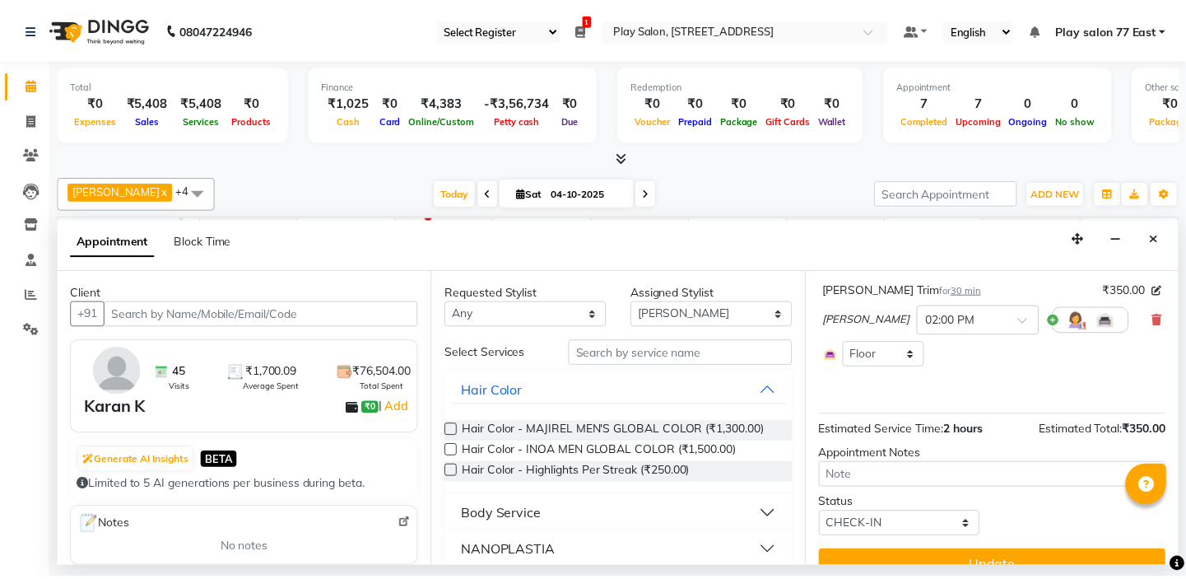
scroll to position [143, 0]
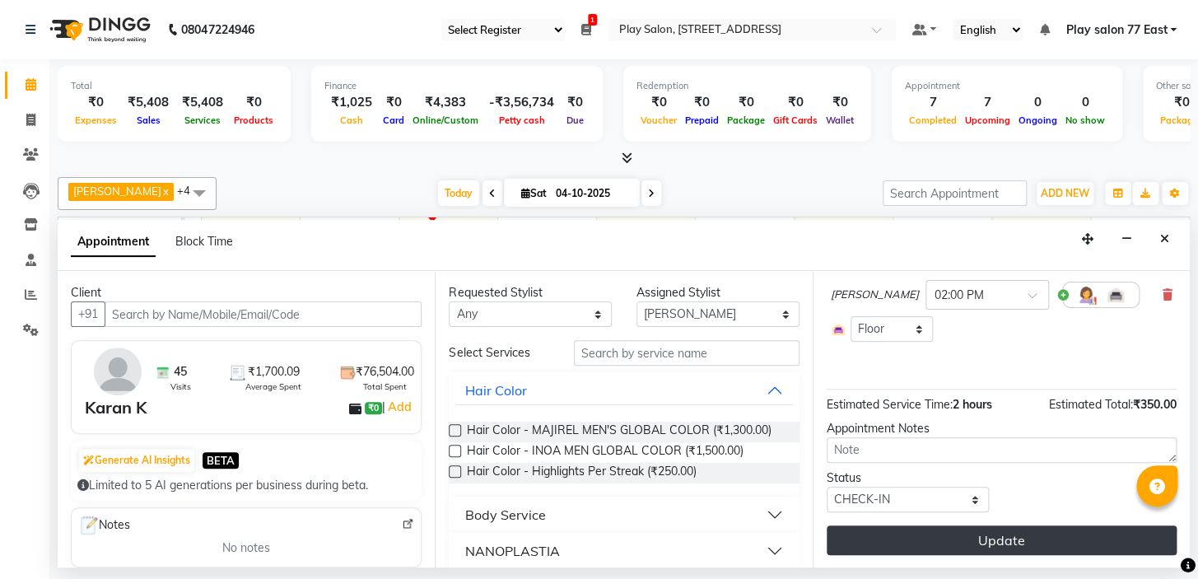
click at [998, 535] on button "Update" at bounding box center [1002, 540] width 350 height 30
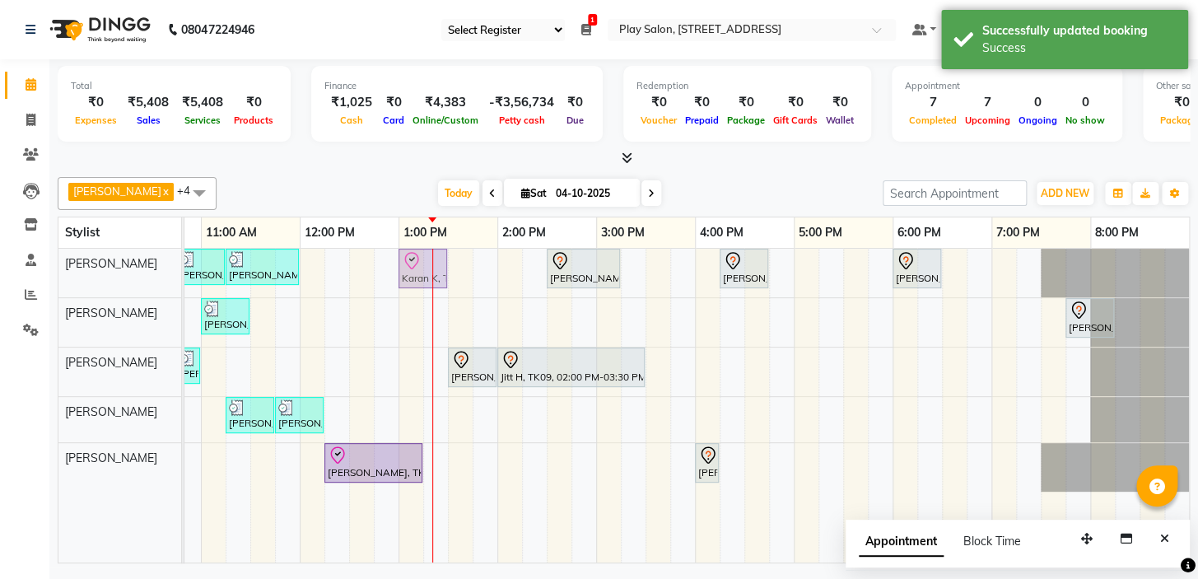
drag, startPoint x: 510, startPoint y: 262, endPoint x: 409, endPoint y: 268, distance: 101.5
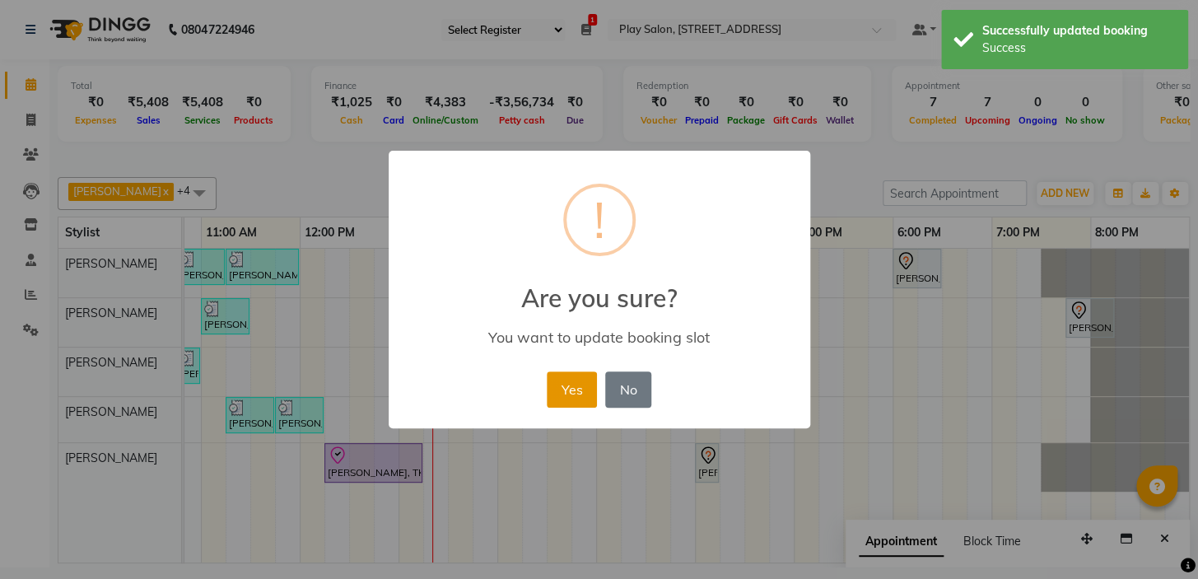
click at [574, 392] on button "Yes" at bounding box center [572, 389] width 50 height 36
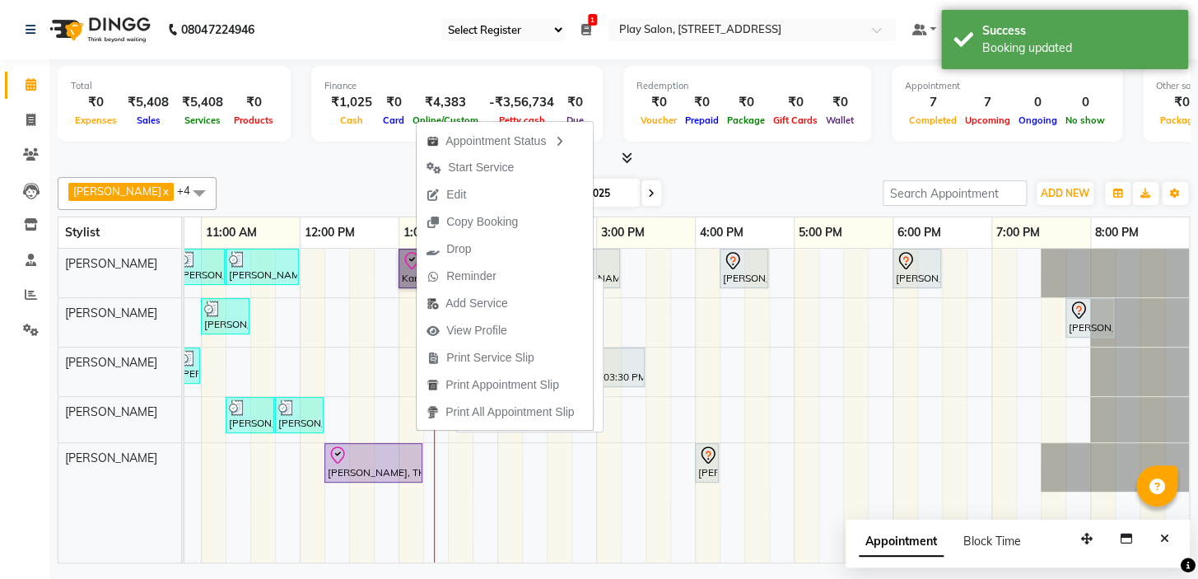
click at [408, 263] on link "Karan K, TK10, 01:00 PM-01:30 PM, [PERSON_NAME] Trim" at bounding box center [422, 269] width 49 height 40
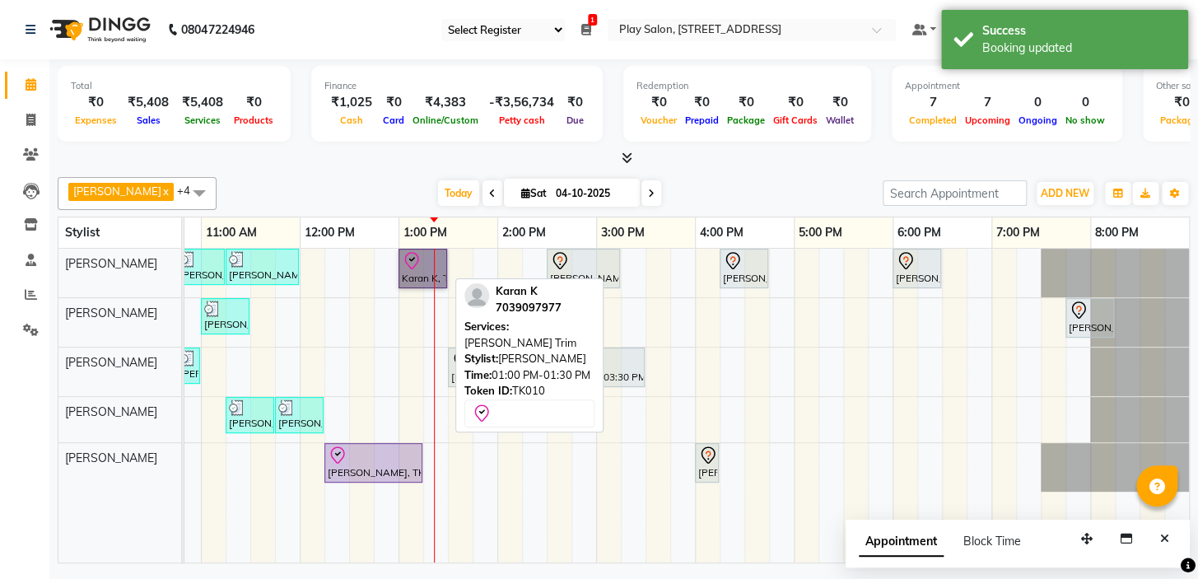
click at [408, 267] on link "Karan K, TK10, 01:00 PM-01:30 PM, [PERSON_NAME] Trim" at bounding box center [422, 269] width 49 height 40
select select "8"
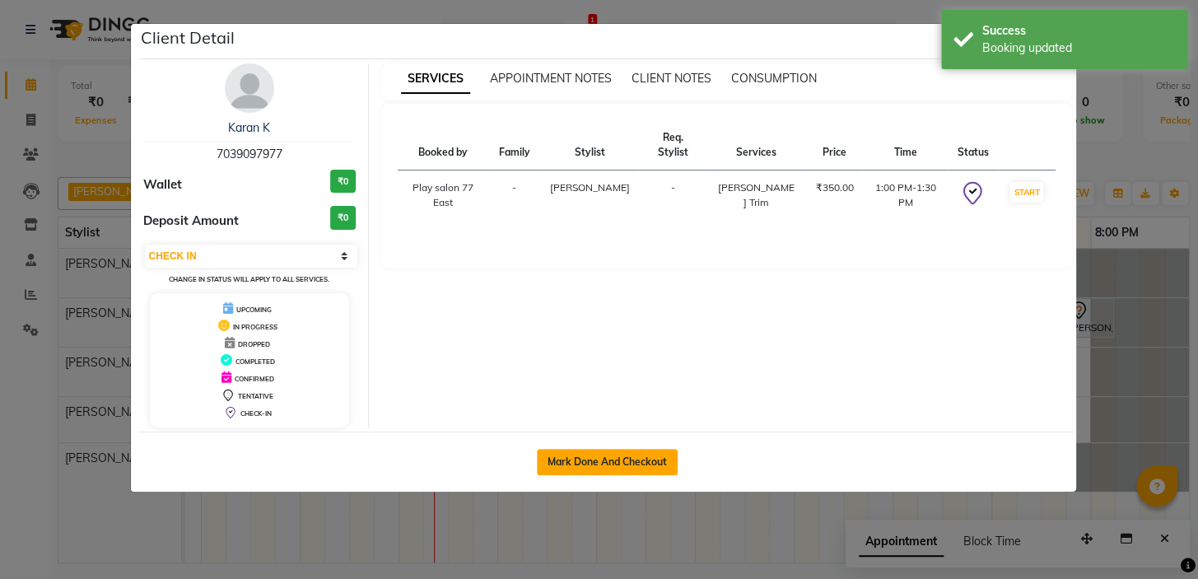
click at [596, 450] on button "Mark Done And Checkout" at bounding box center [607, 462] width 141 height 26
select select "service"
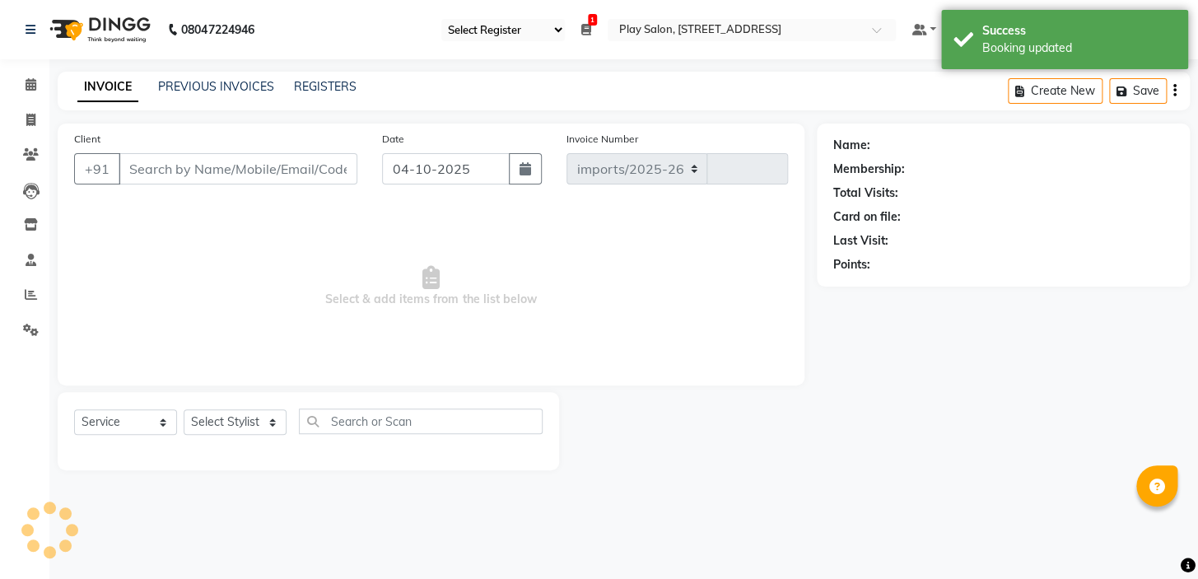
select select "8547"
type input "1125"
type input "7039097977"
select select "84935"
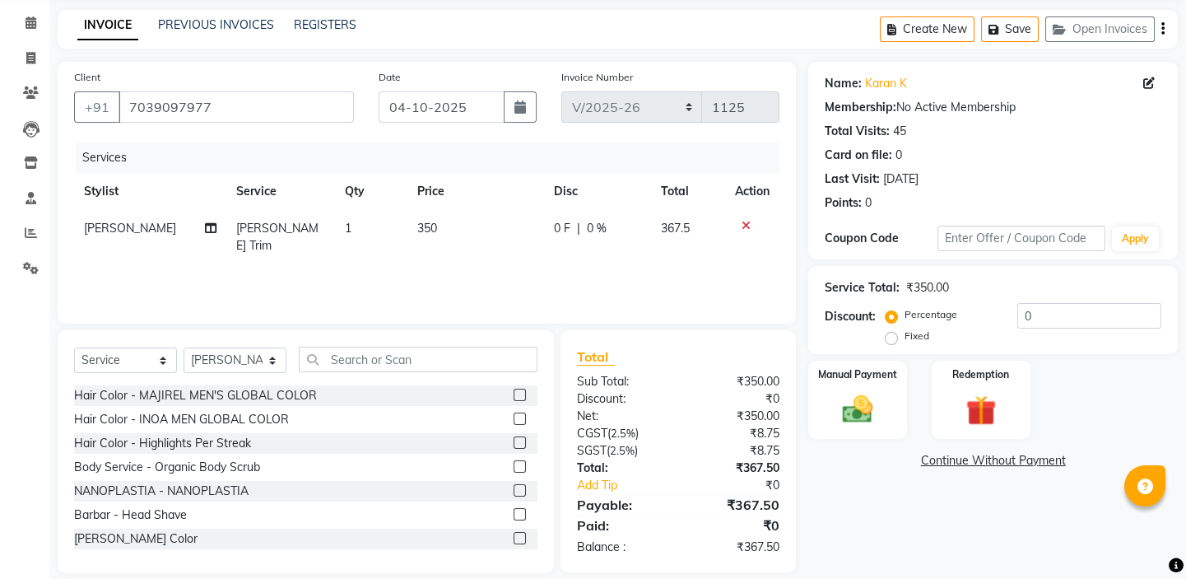
scroll to position [82, 0]
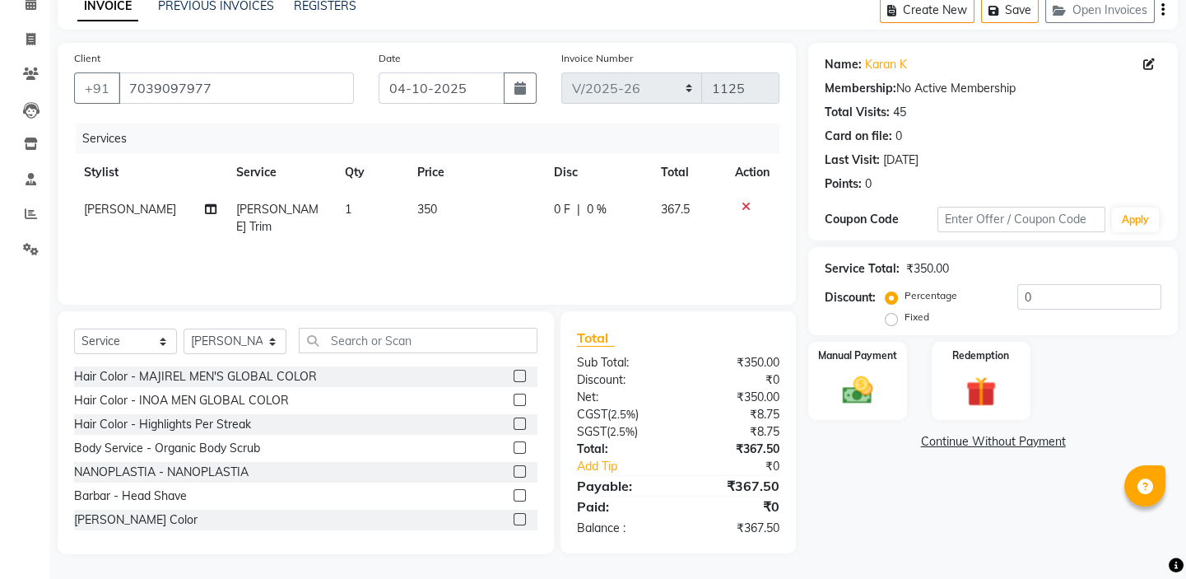
click at [433, 208] on td "350" at bounding box center [476, 218] width 137 height 54
select select "84935"
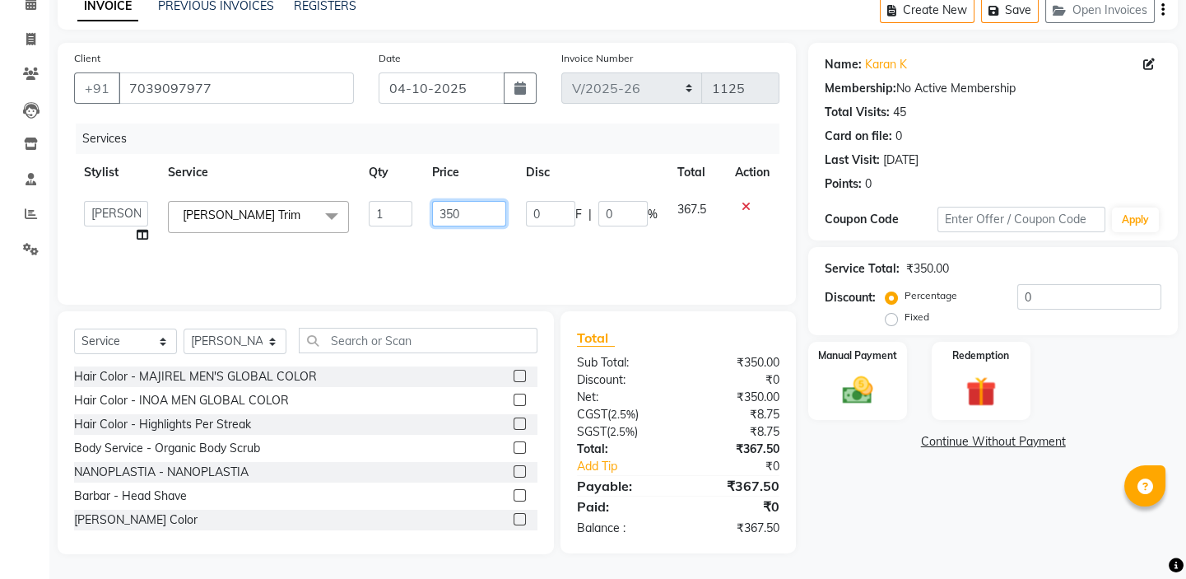
click at [474, 210] on input "350" at bounding box center [469, 214] width 75 height 26
click at [415, 217] on tr "Bhidadar Mahatha Caroline Shimrah Manisha Gurung Play salon 77 East Raheem Ali …" at bounding box center [427, 222] width 706 height 63
type input "500"
click at [461, 251] on div "Services Stylist Service Qty Price Disc Total Action Bhidadar Mahatha Caroline …" at bounding box center [427, 205] width 706 height 165
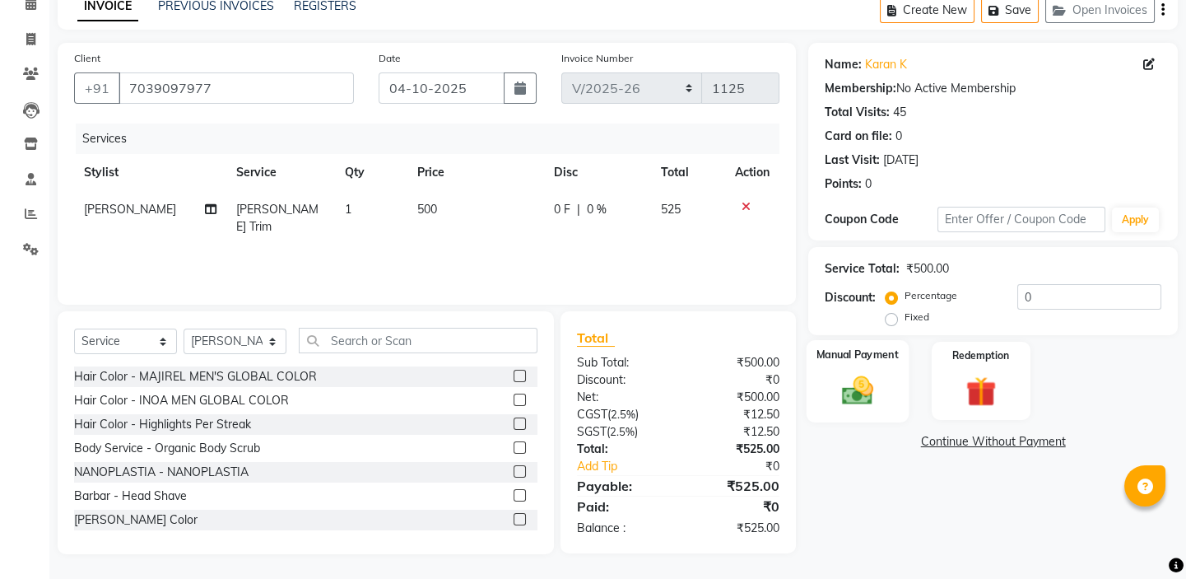
click at [885, 386] on div "Manual Payment" at bounding box center [858, 381] width 102 height 82
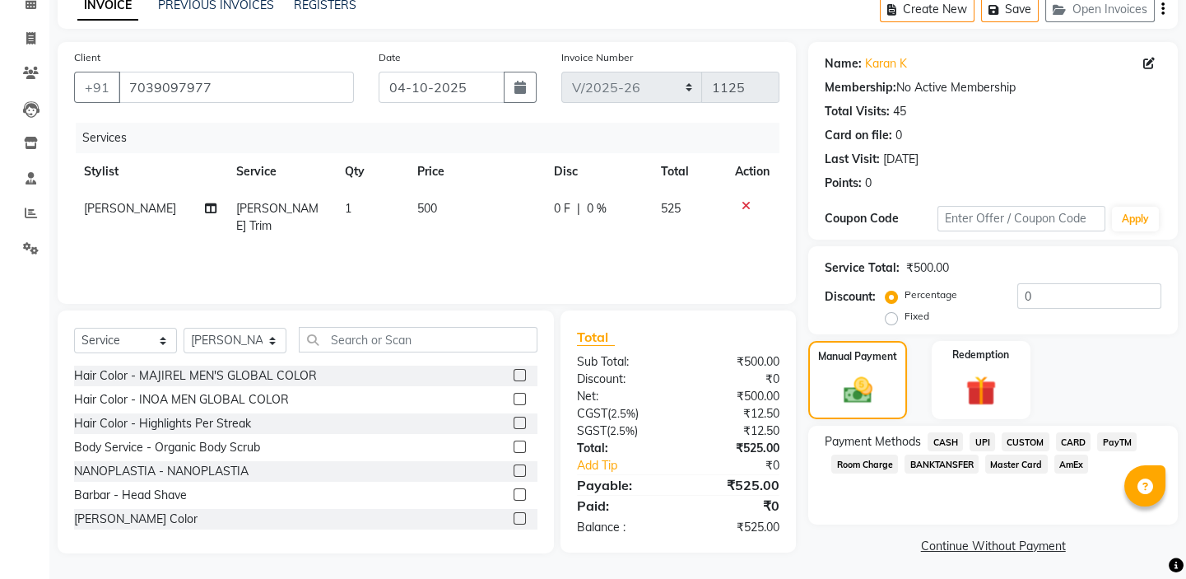
click at [1026, 442] on span "CUSTOM" at bounding box center [1026, 441] width 48 height 19
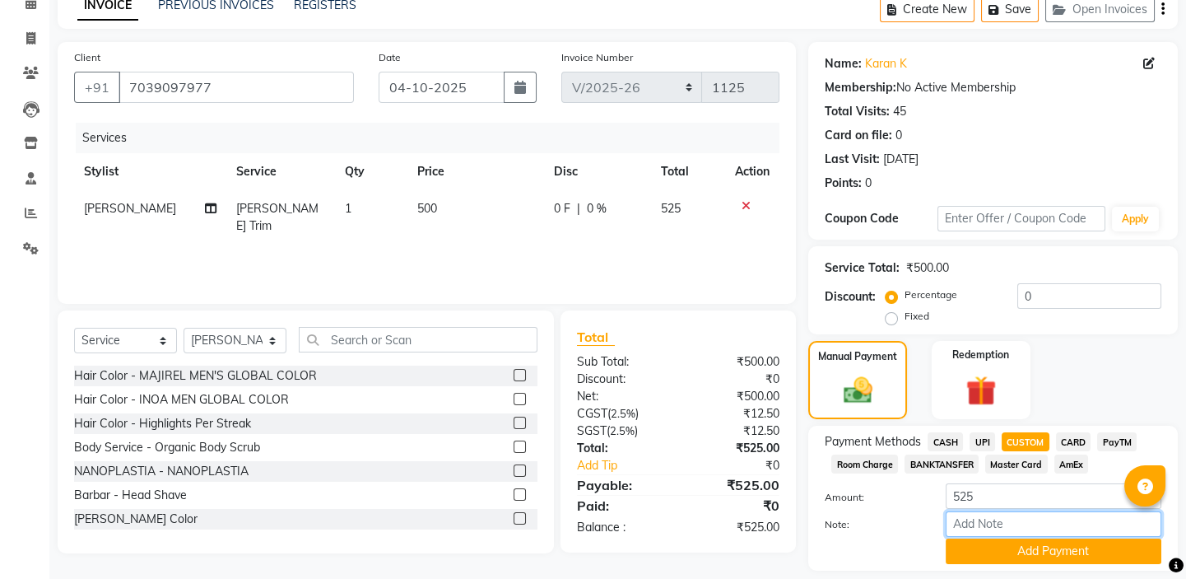
click at [977, 526] on input "Note:" at bounding box center [1054, 524] width 216 height 26
type input "UPI"
click at [1046, 555] on button "Add Payment" at bounding box center [1054, 551] width 216 height 26
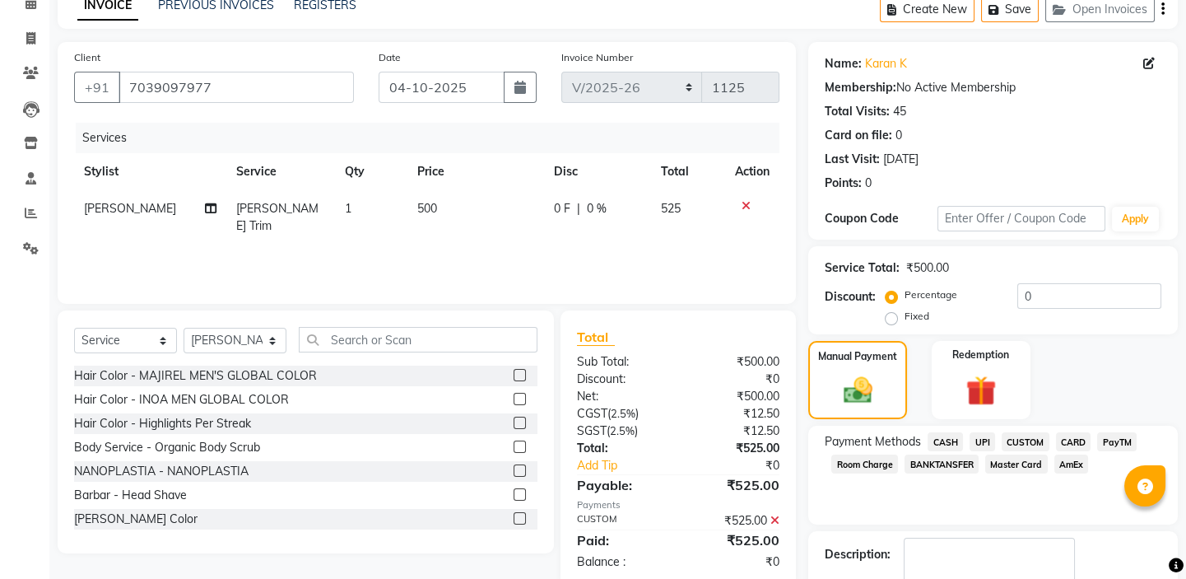
scroll to position [178, 0]
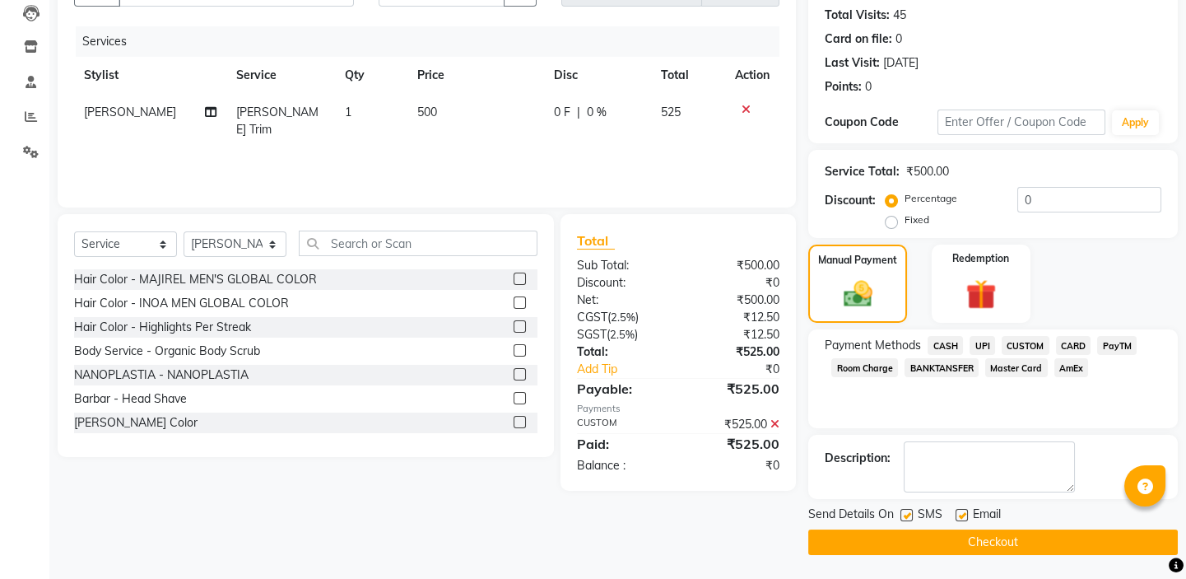
click at [971, 534] on button "Checkout" at bounding box center [993, 542] width 370 height 26
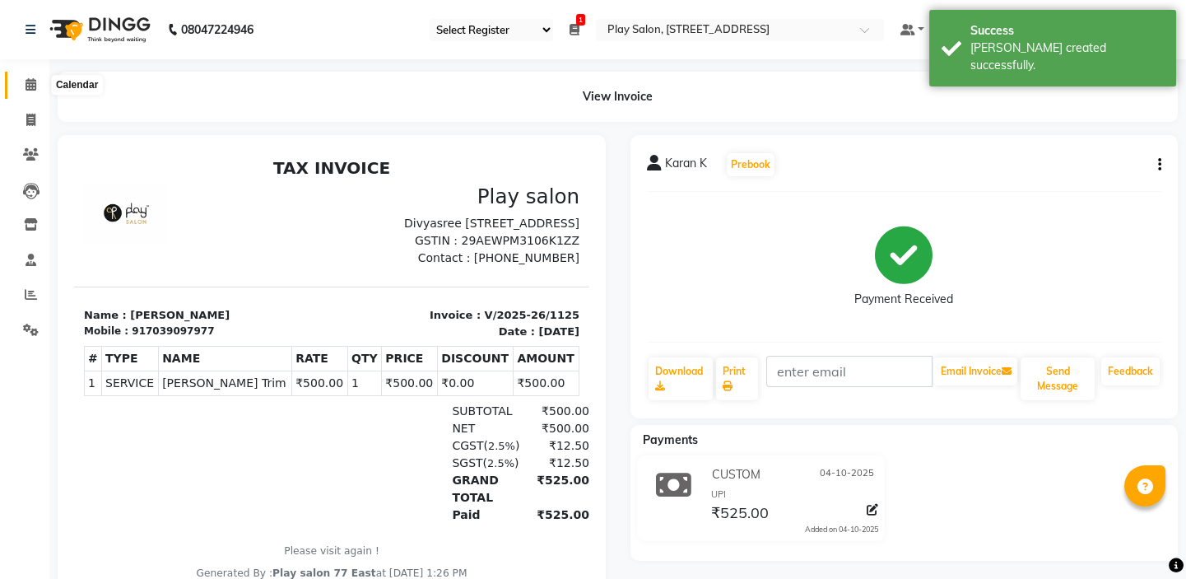
click at [35, 82] on icon at bounding box center [31, 84] width 11 height 12
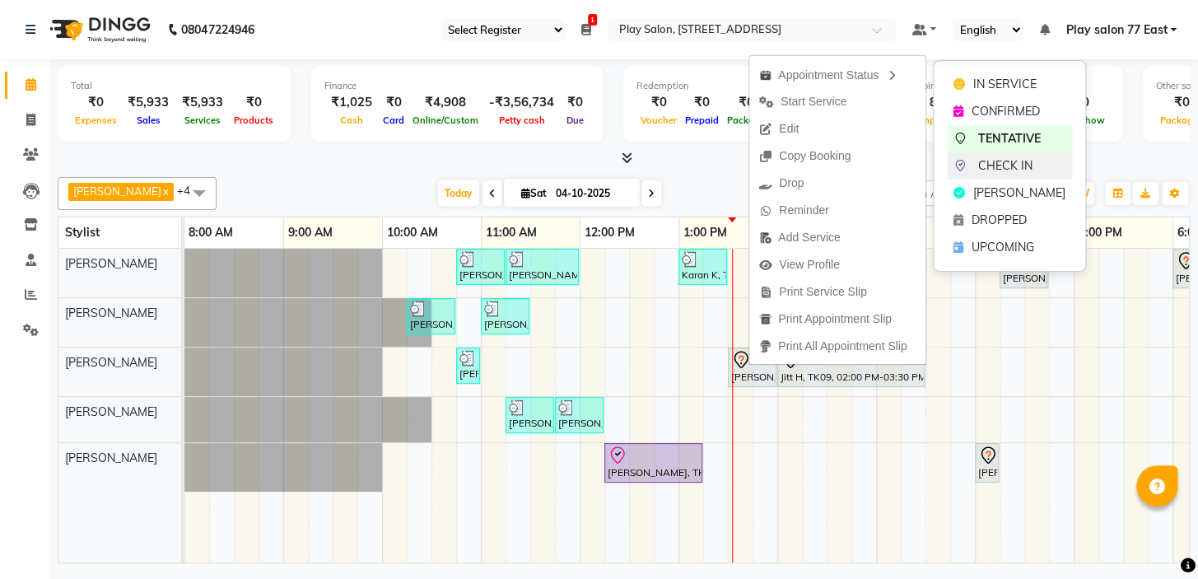
click at [1013, 166] on span "CHECK IN" at bounding box center [1005, 165] width 54 height 17
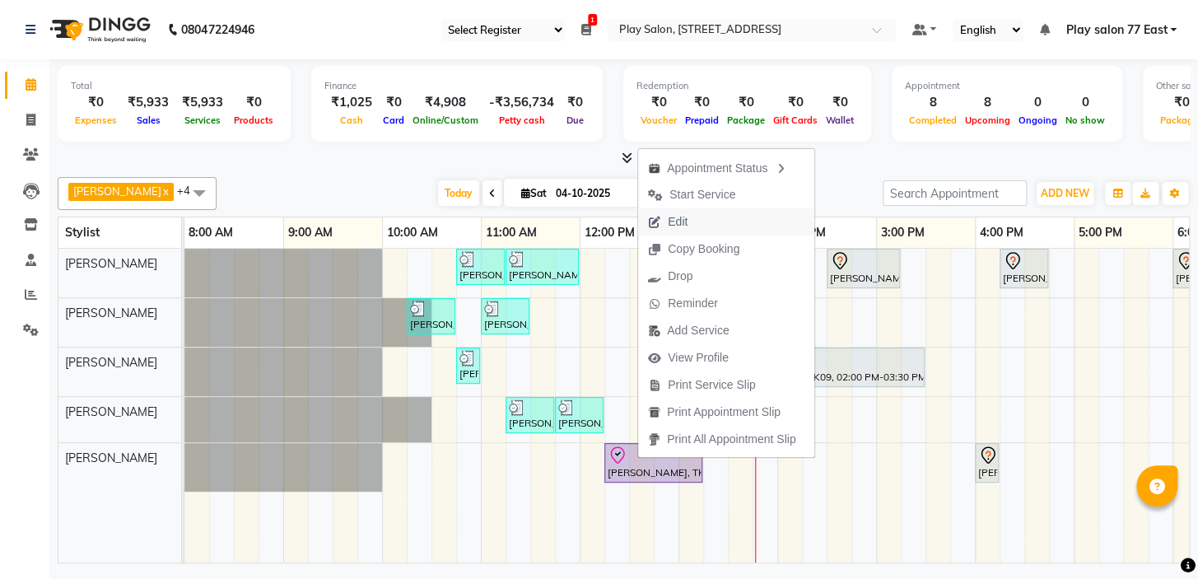
click at [710, 221] on button "Edit" at bounding box center [726, 221] width 176 height 27
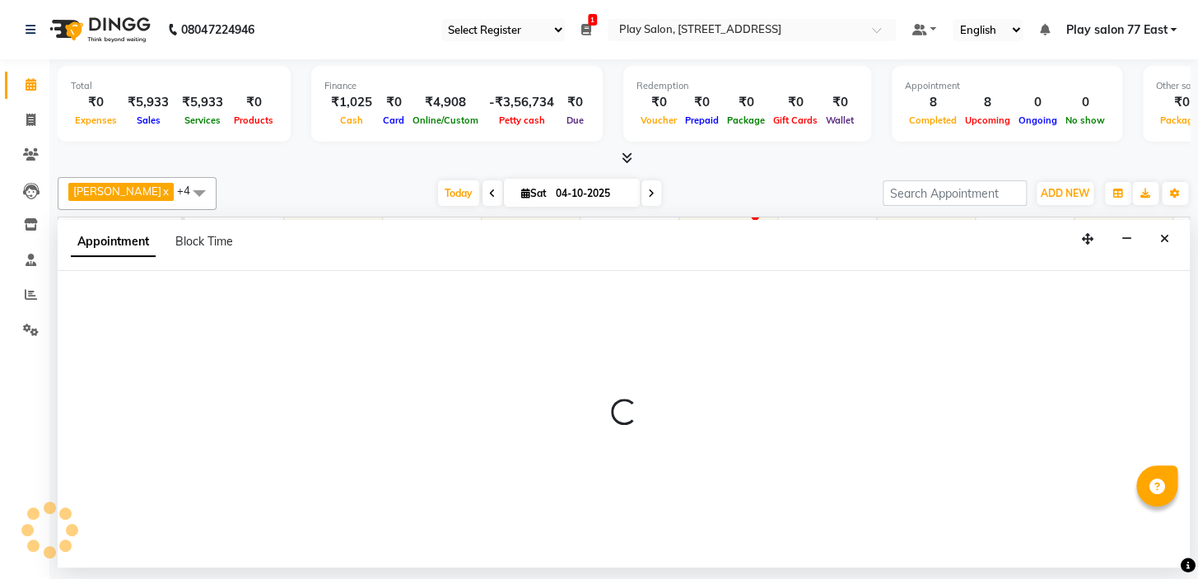
select select "tentative"
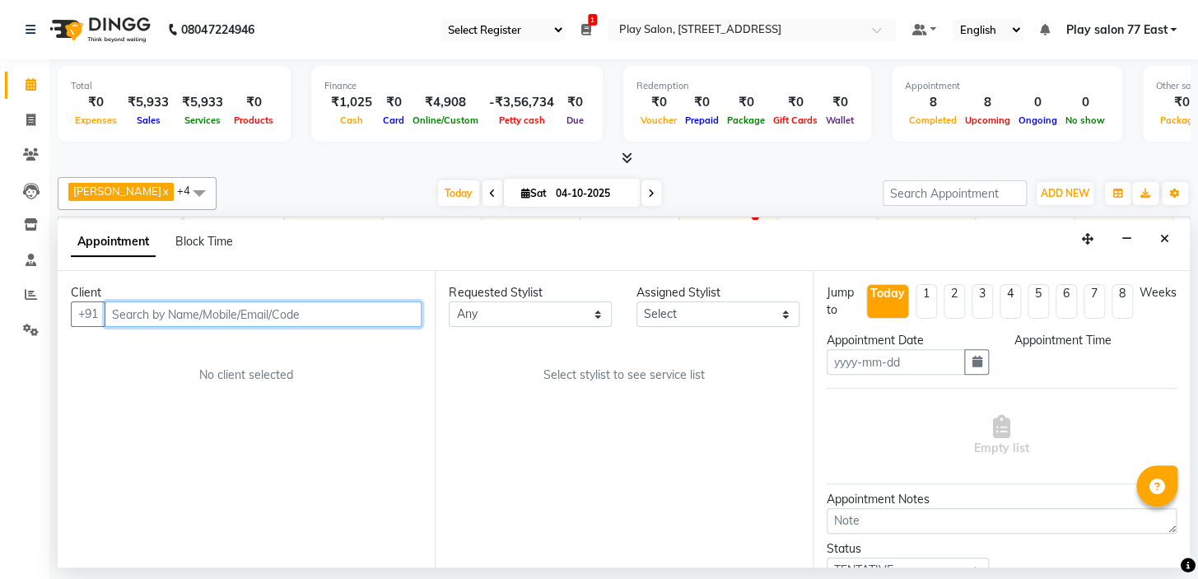
type input "04-10-2025"
select select "check-in"
select select "735"
select select "84927"
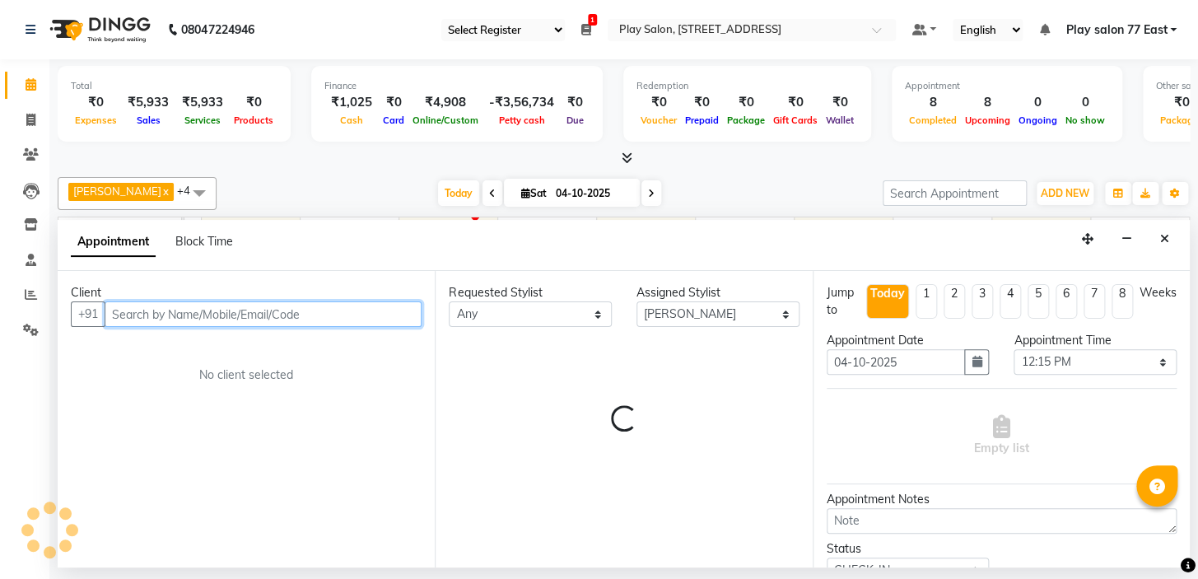
select select "4301"
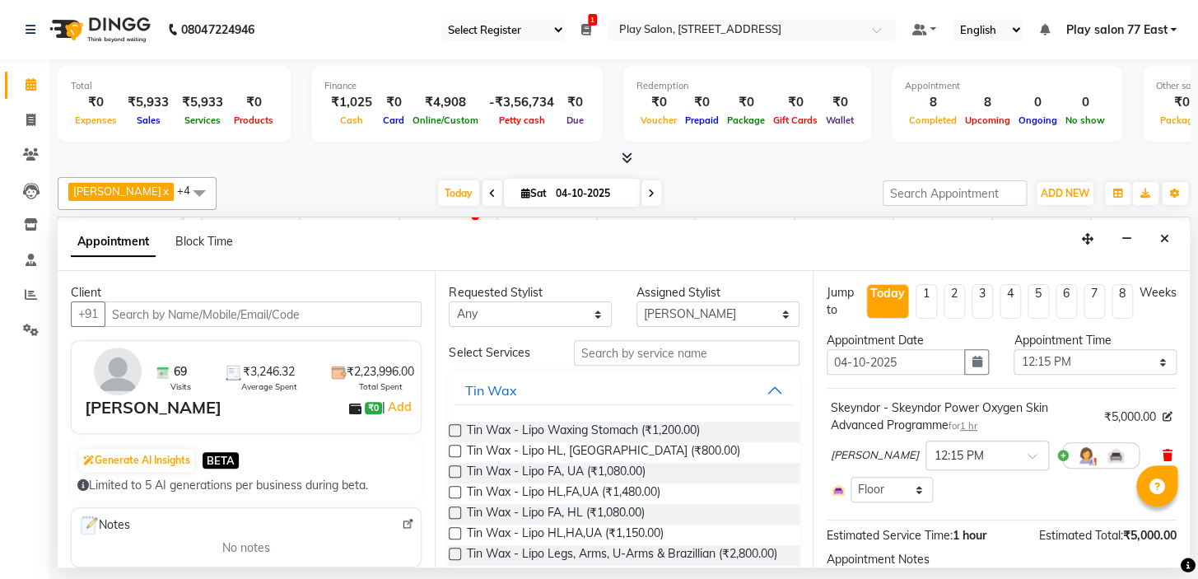
click at [1162, 453] on icon at bounding box center [1167, 456] width 10 height 12
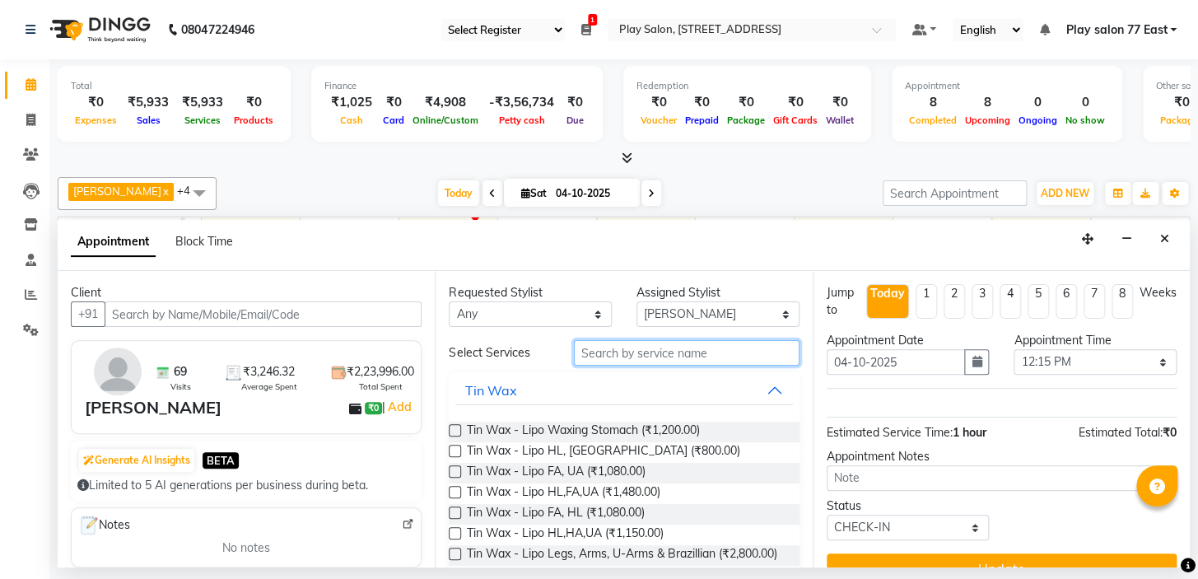
click at [621, 351] on input "text" at bounding box center [687, 353] width 226 height 26
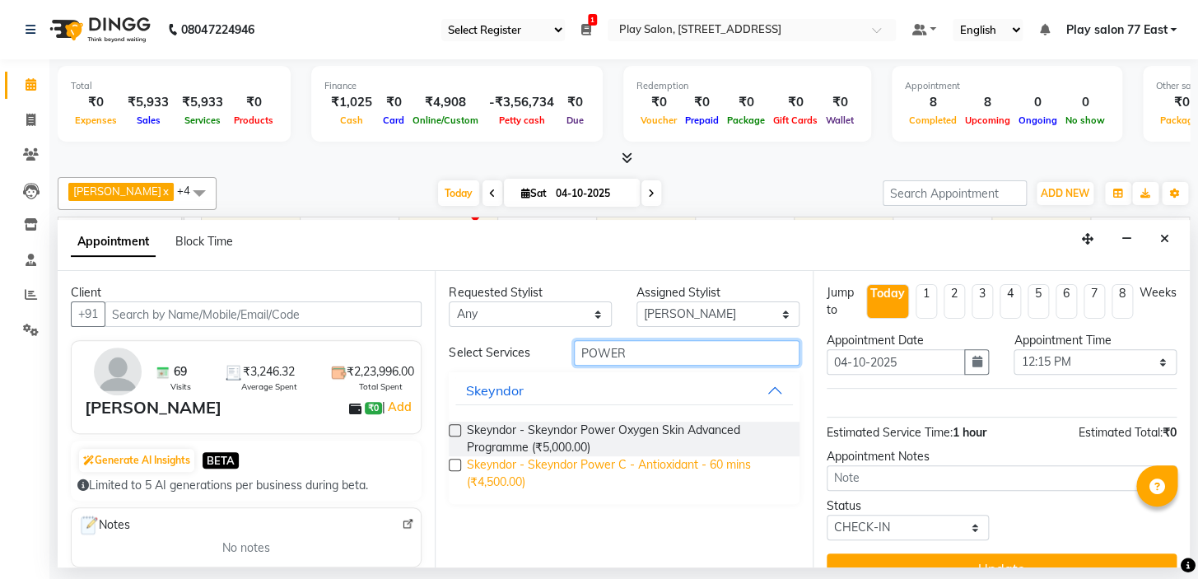
type input "POWER"
click at [617, 471] on span "Skeyndor - Skeyndor Power C - Antioxidant - 60 mins (₹4,500.00)" at bounding box center [625, 473] width 319 height 35
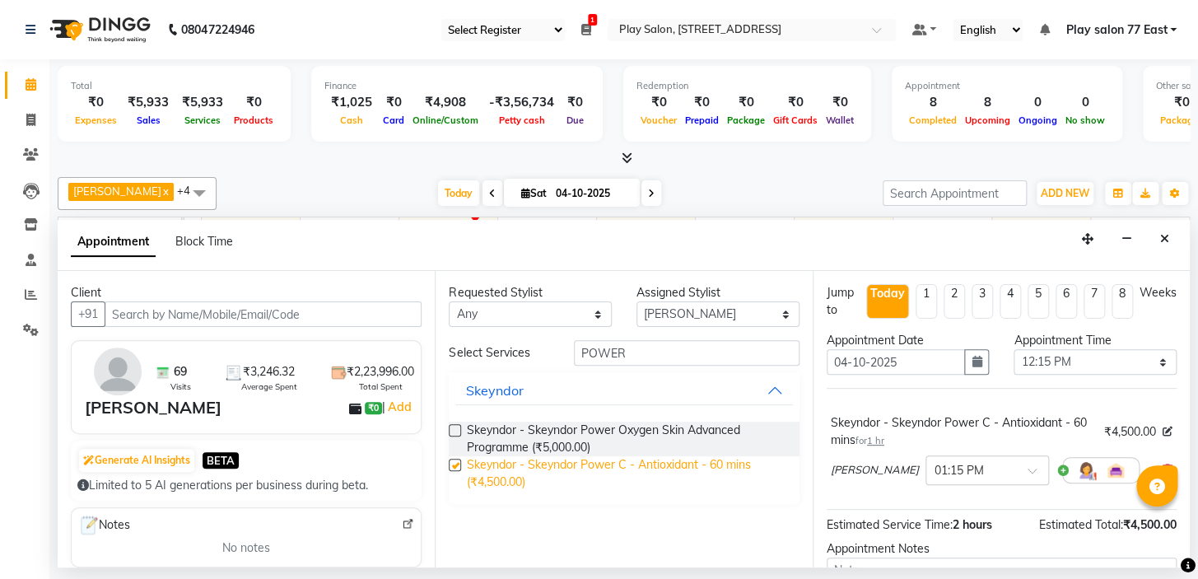
checkbox input "false"
click at [1027, 468] on span at bounding box center [1037, 475] width 21 height 17
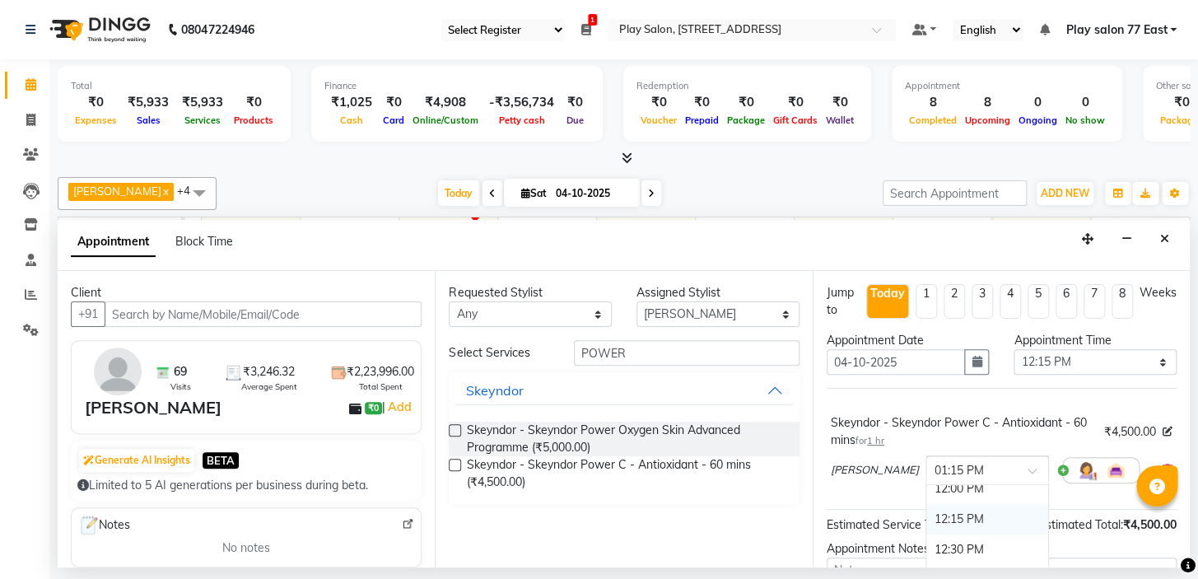
scroll to position [374, 0]
click at [977, 499] on div "12:00 PM" at bounding box center [987, 498] width 122 height 30
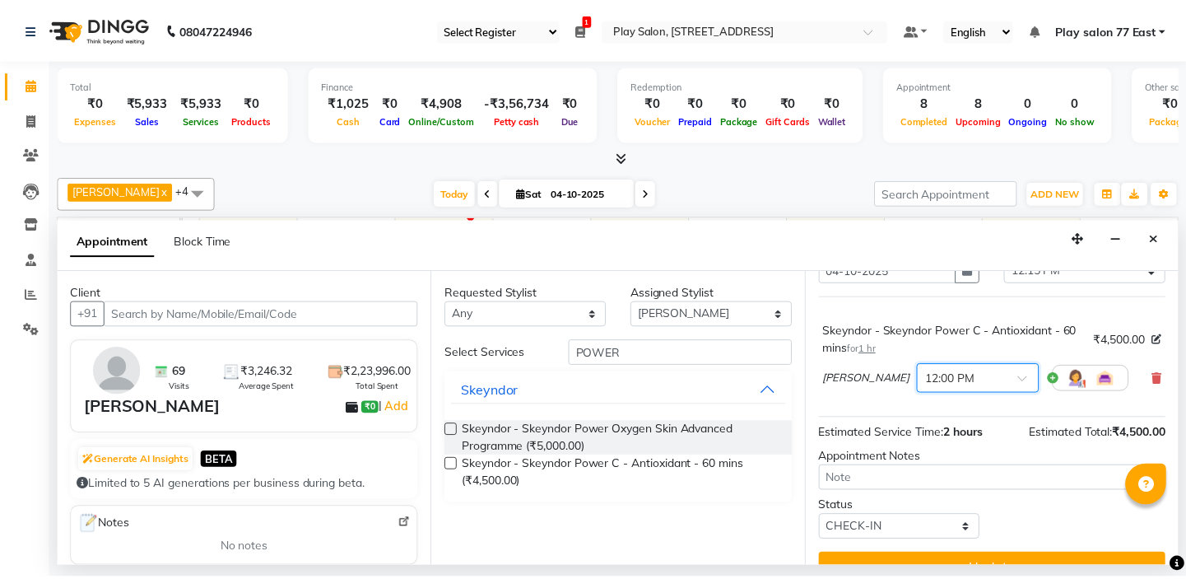
scroll to position [95, 0]
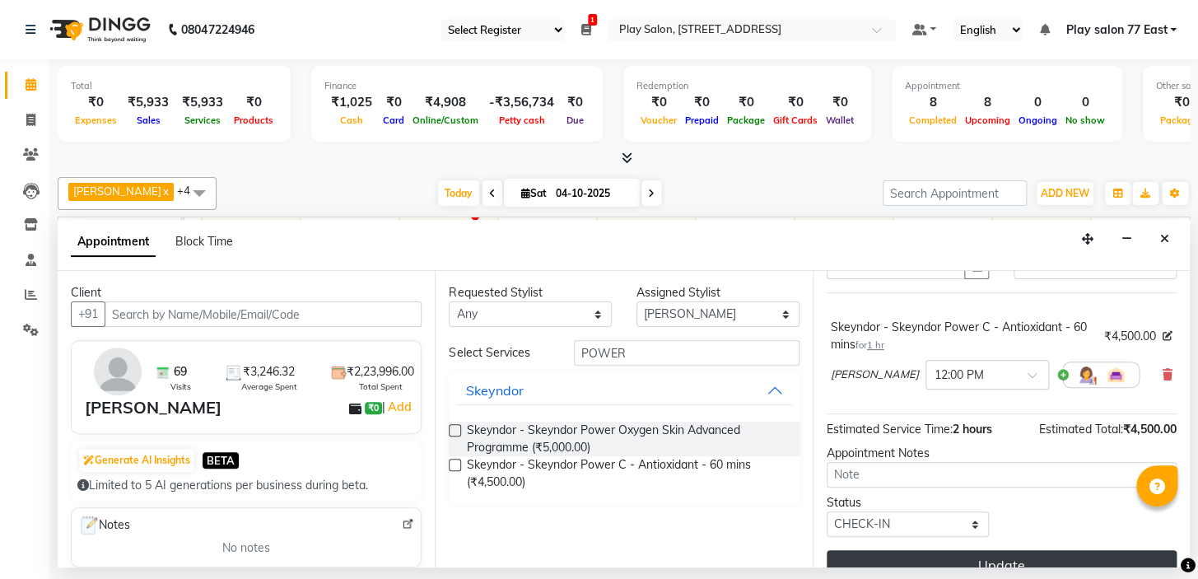
click at [1004, 560] on button "Update" at bounding box center [1002, 565] width 350 height 30
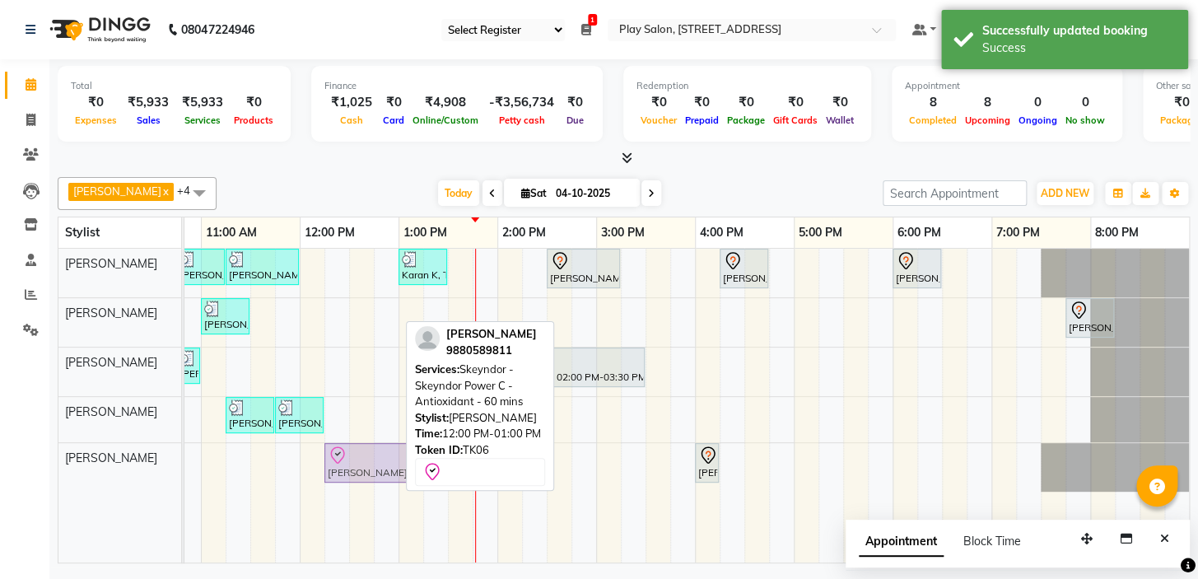
drag, startPoint x: 338, startPoint y: 454, endPoint x: 355, endPoint y: 455, distance: 17.4
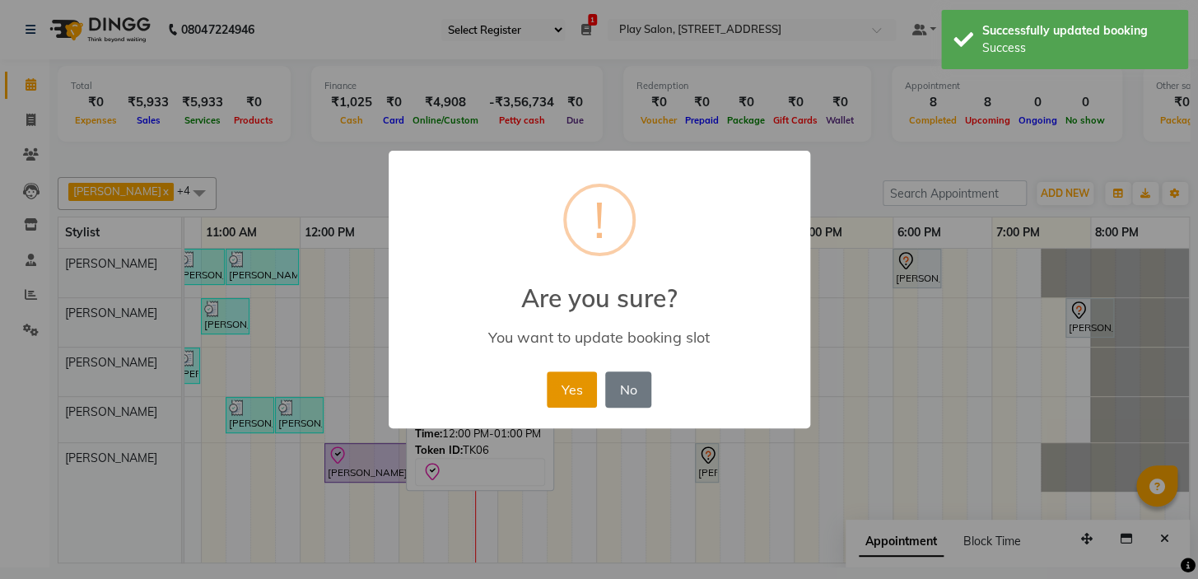
click at [560, 390] on button "Yes" at bounding box center [572, 389] width 50 height 36
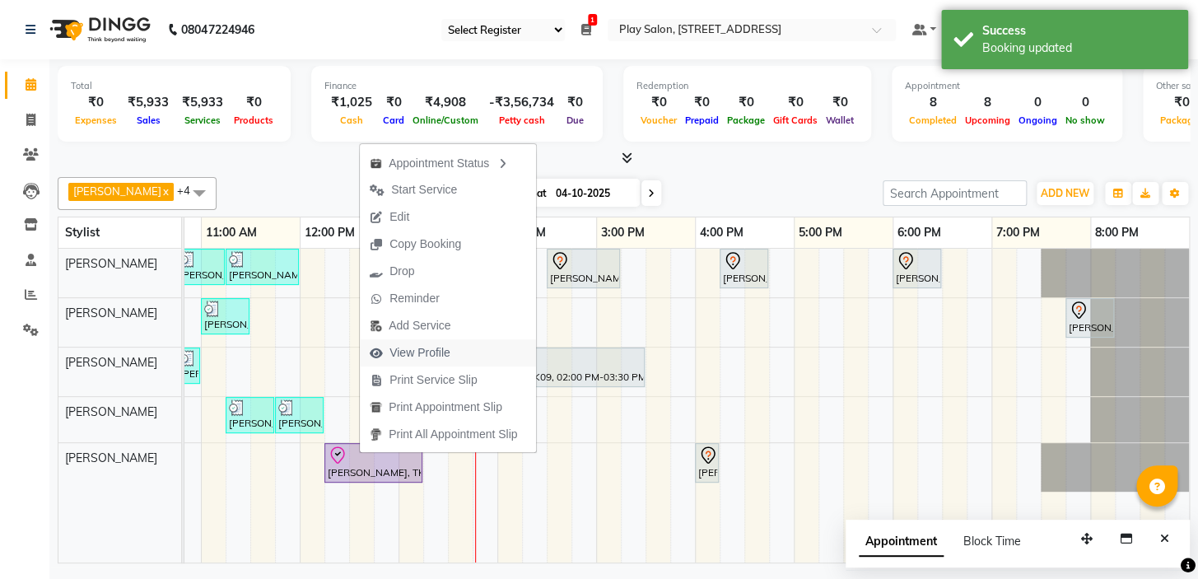
click at [422, 356] on span "View Profile" at bounding box center [419, 352] width 61 height 17
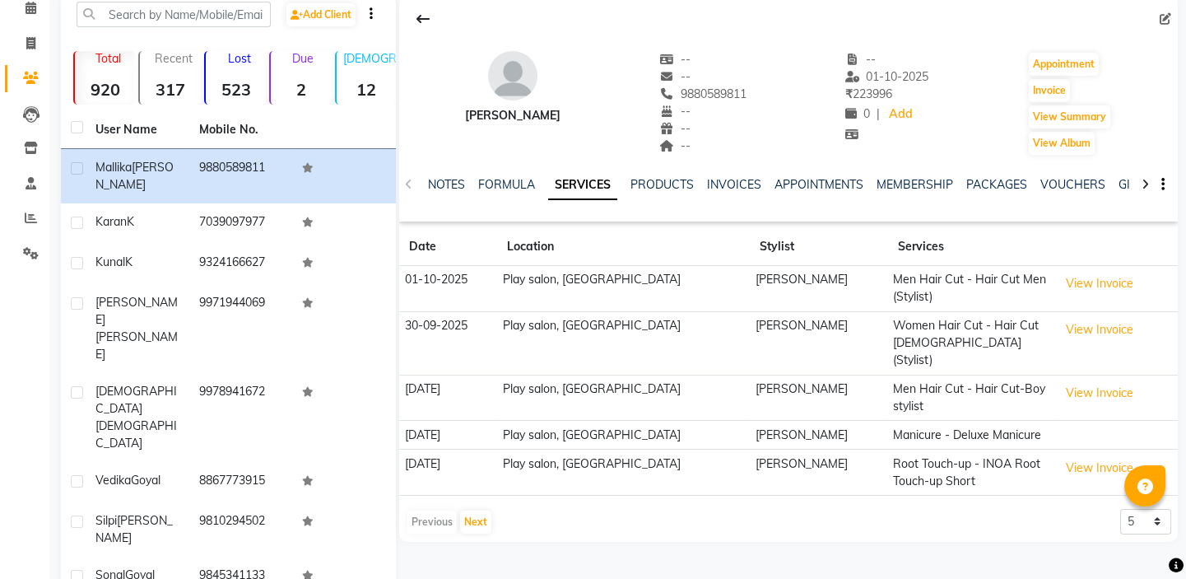
scroll to position [121, 0]
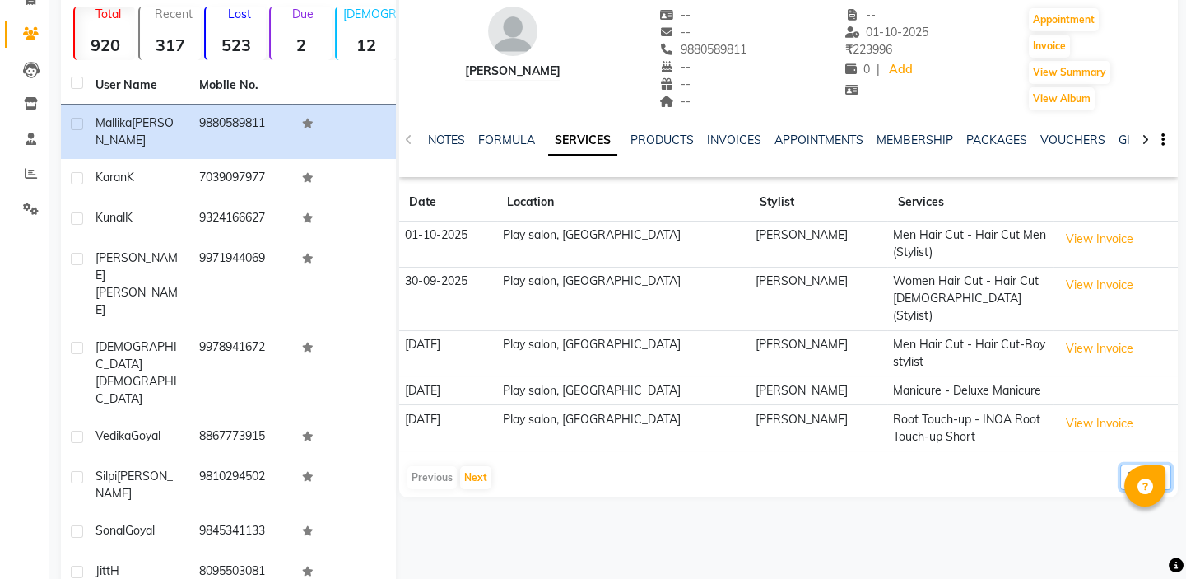
click at [1157, 464] on select "5 10 50 100 500" at bounding box center [1145, 477] width 51 height 26
select select "100"
click at [1120, 464] on select "5 10 50 100 500" at bounding box center [1145, 477] width 51 height 26
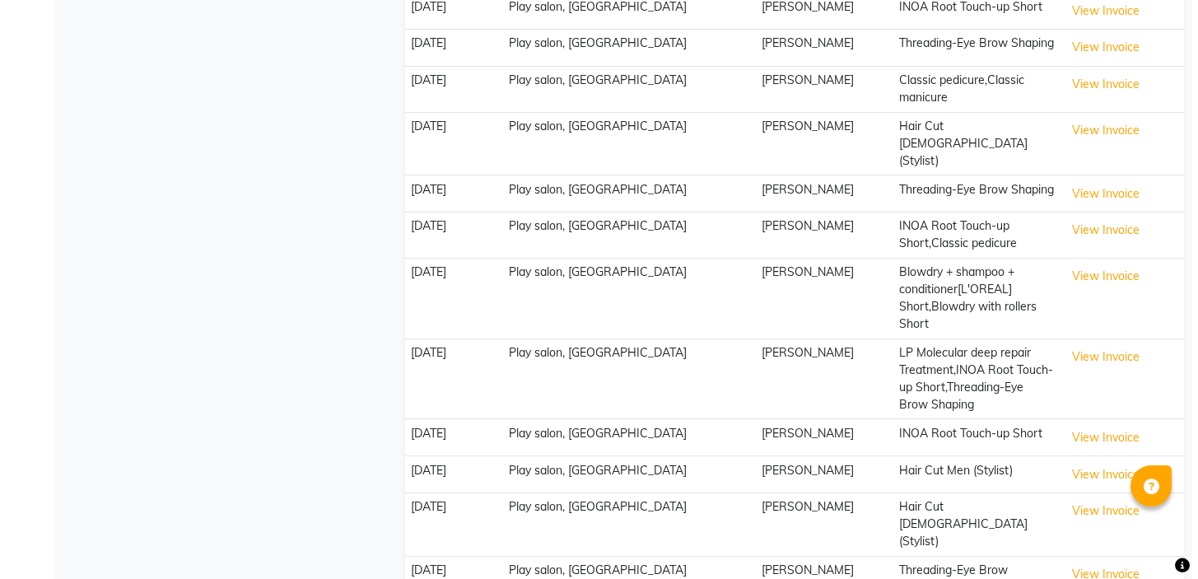
scroll to position [1133, 0]
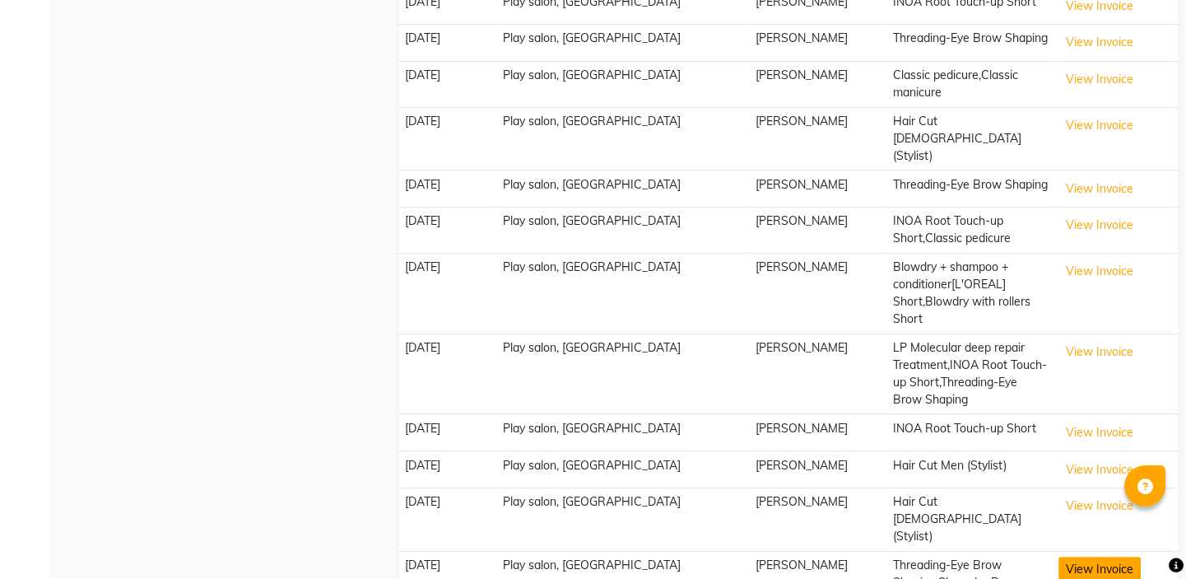
click at [1088, 557] on button "View Invoice" at bounding box center [1100, 570] width 82 height 26
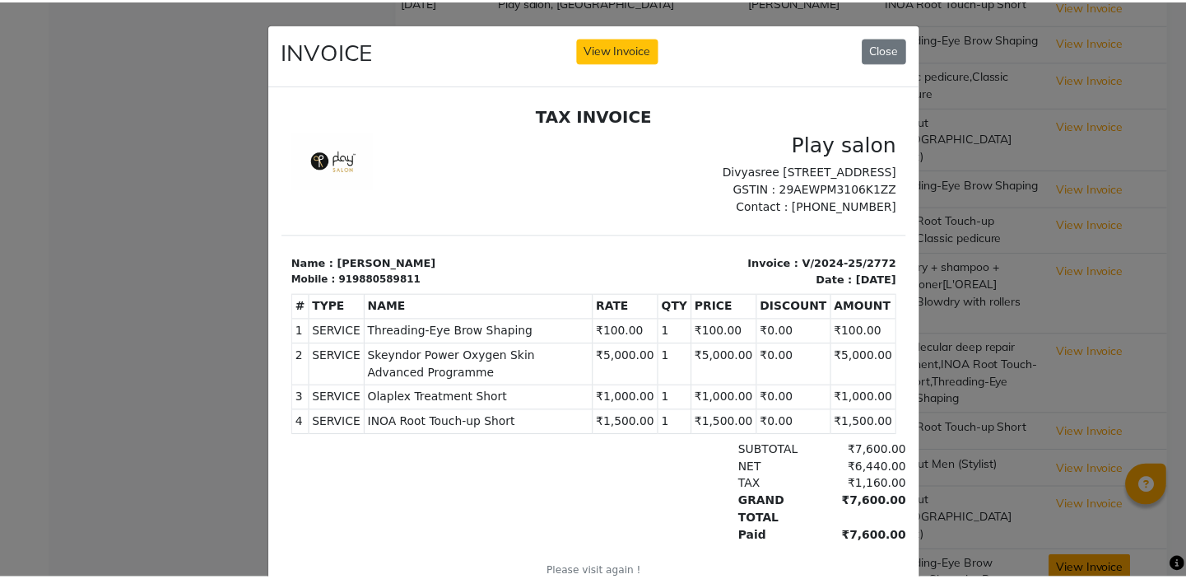
scroll to position [0, 0]
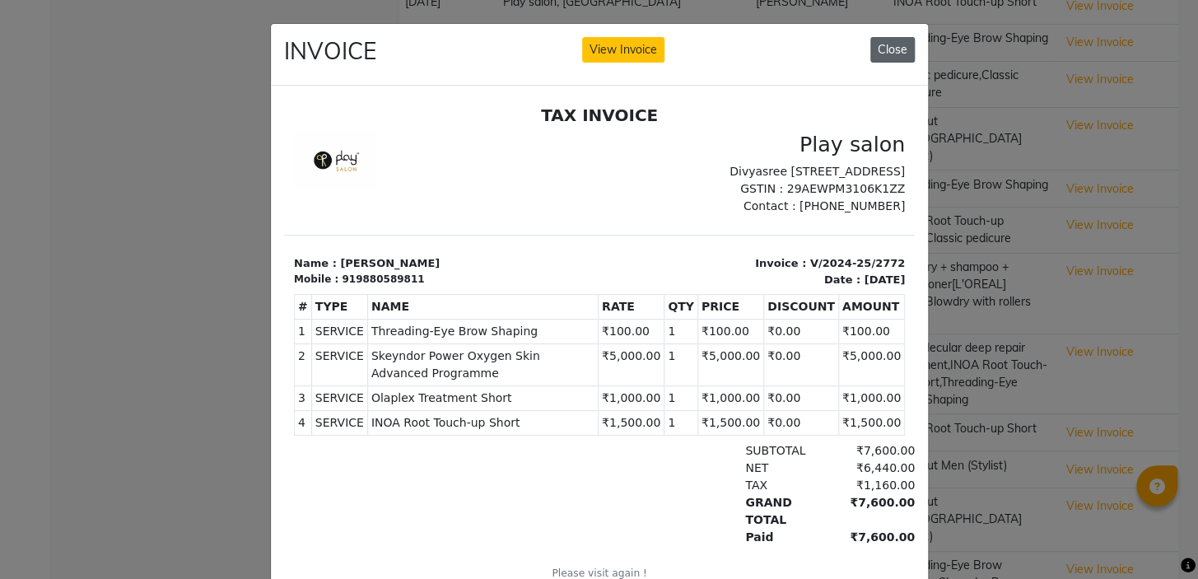
click at [889, 46] on button "Close" at bounding box center [892, 50] width 44 height 26
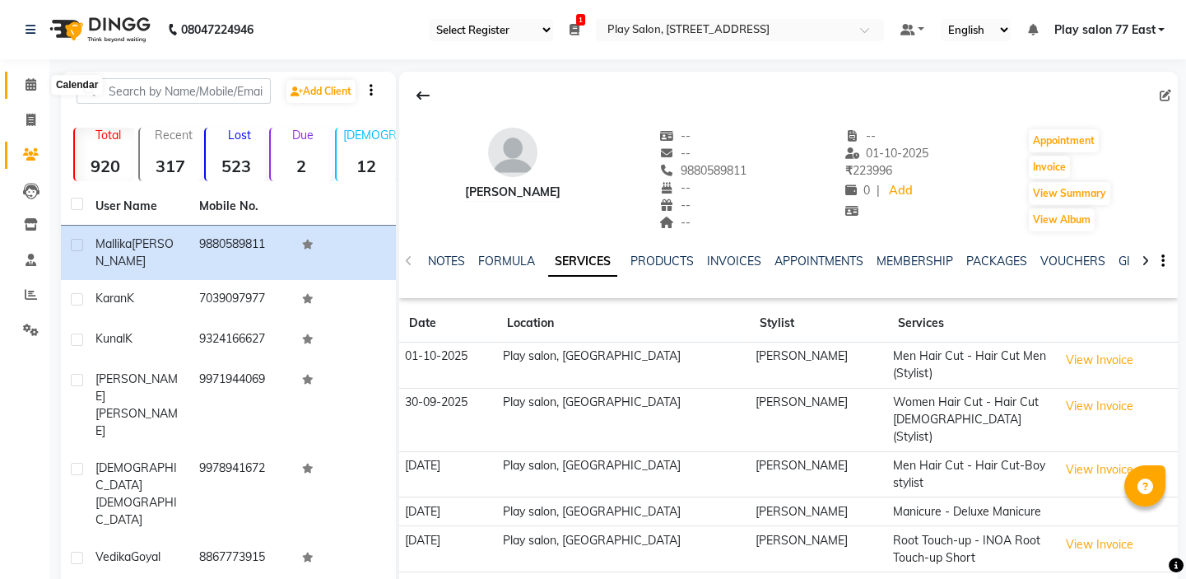
click at [29, 83] on icon at bounding box center [31, 84] width 11 height 12
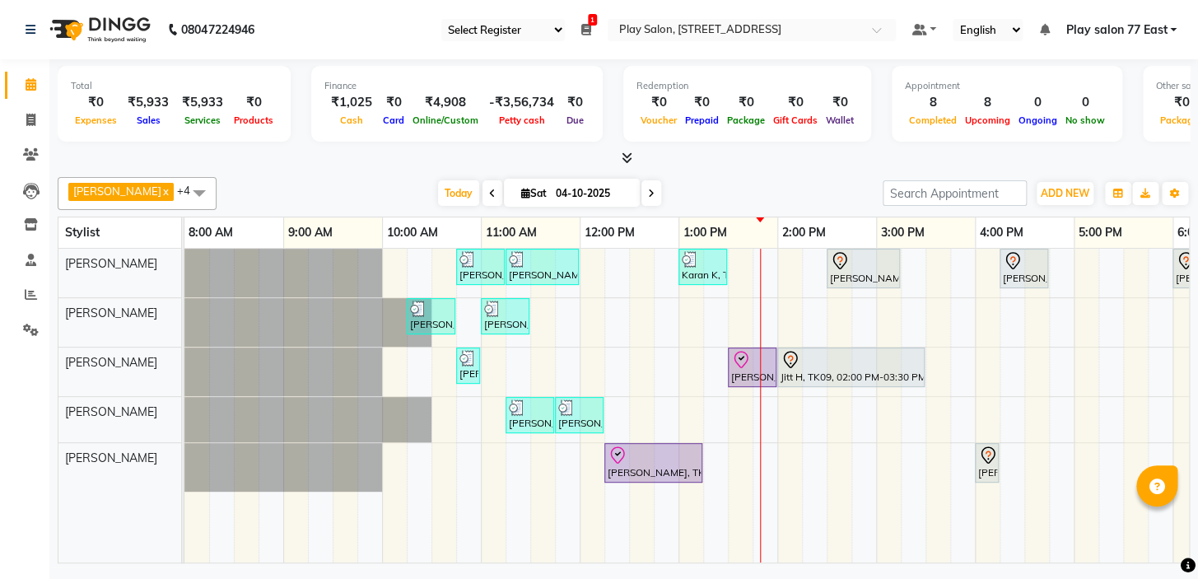
click at [648, 193] on icon at bounding box center [651, 194] width 7 height 10
type input "05-10-2025"
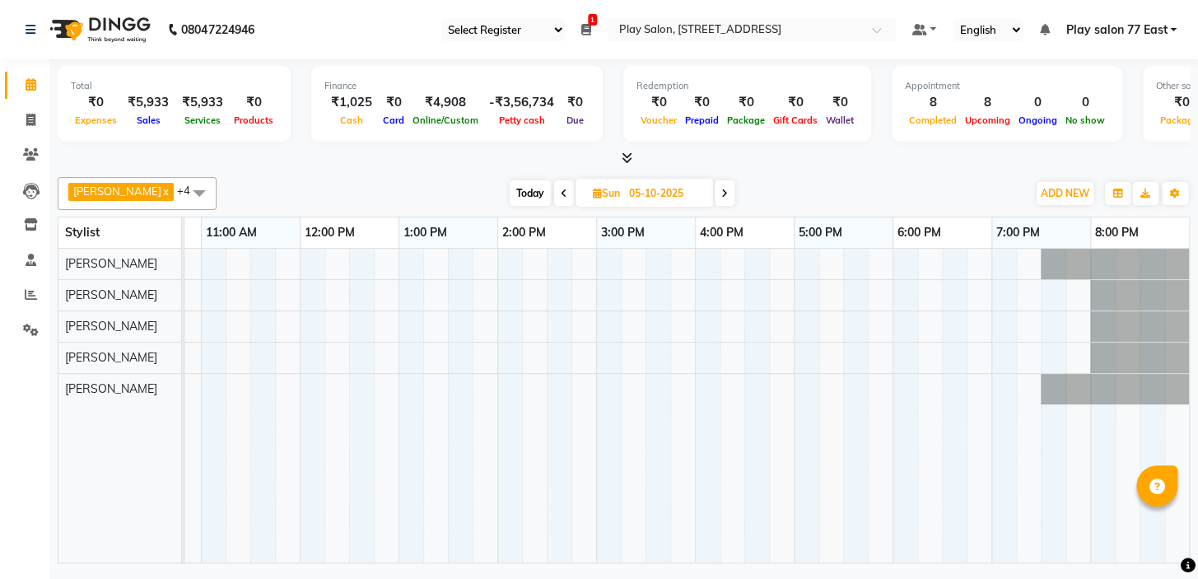
scroll to position [0, 26]
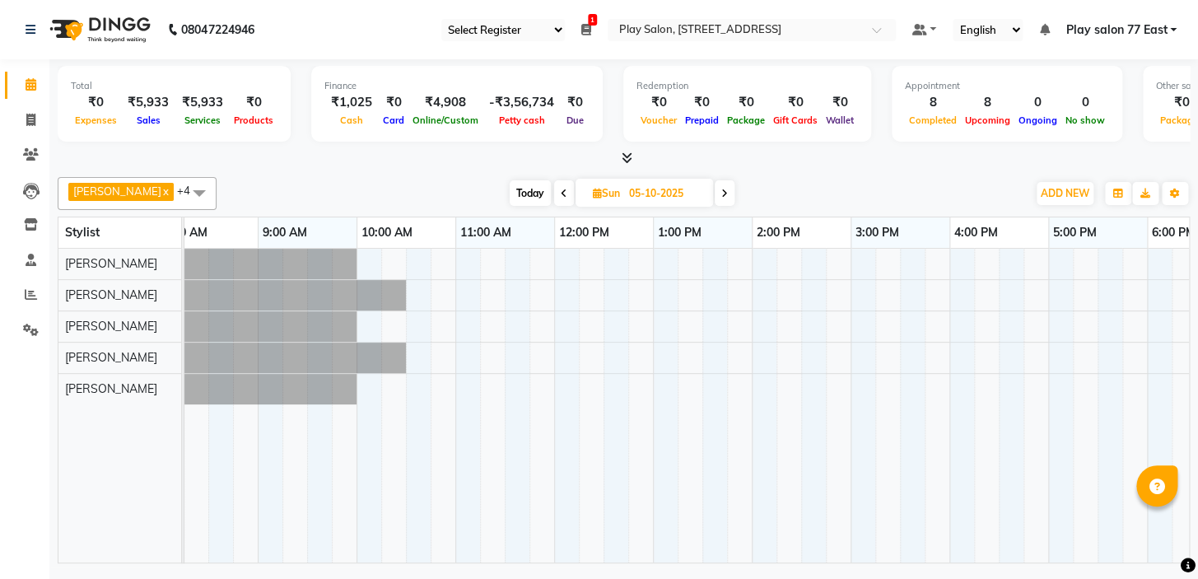
click at [515, 262] on div at bounding box center [801, 406] width 1284 height 314
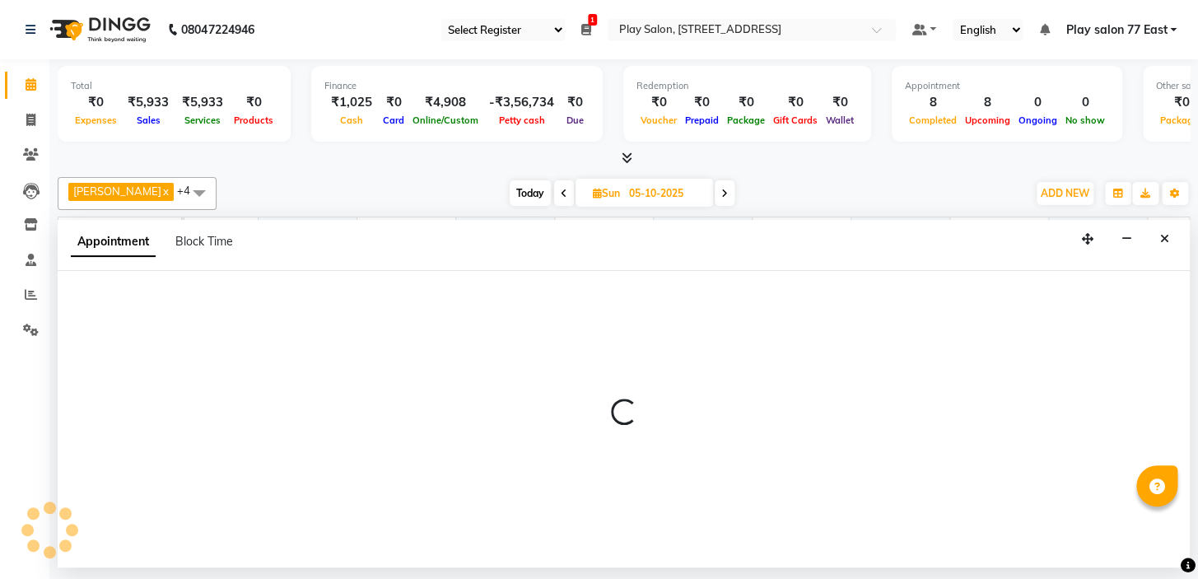
select select "84935"
select select "tentative"
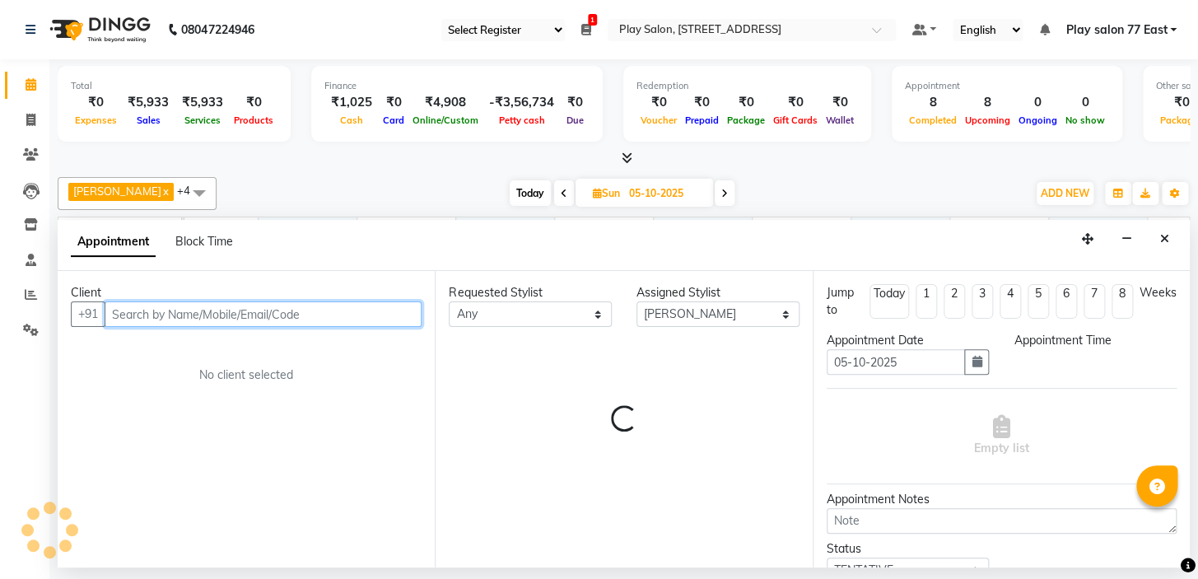
select select "690"
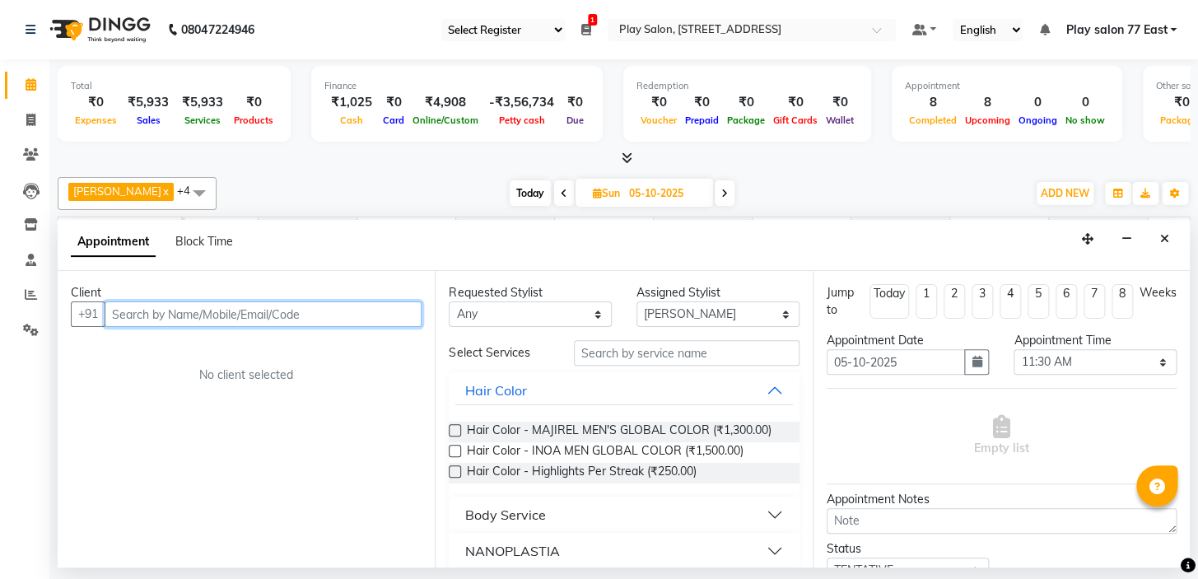
click at [122, 313] on input "text" at bounding box center [263, 314] width 317 height 26
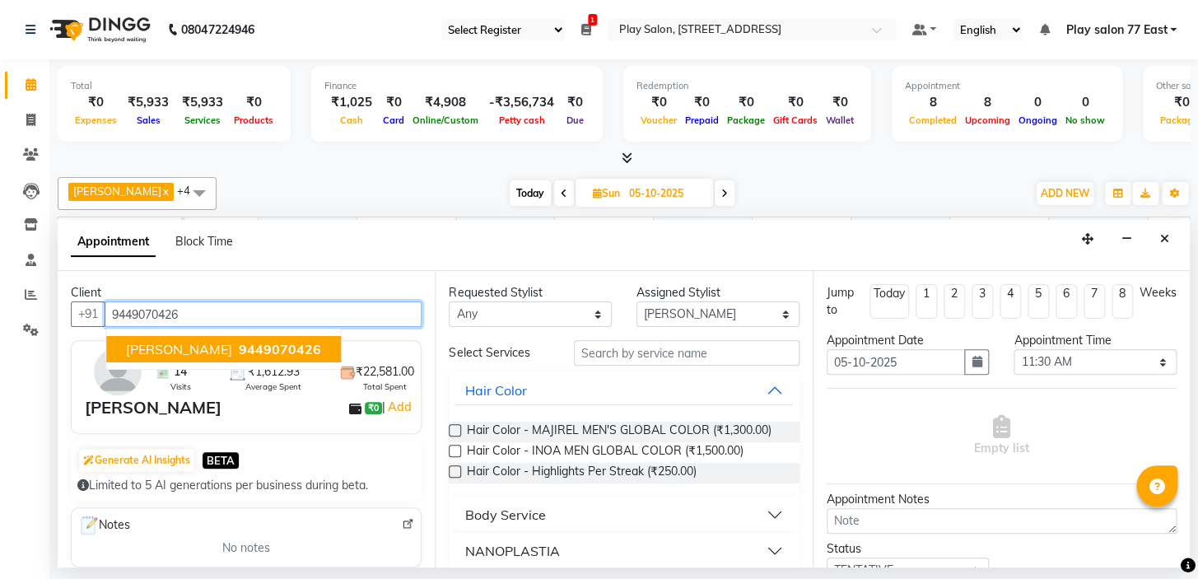
click at [165, 355] on span "Sumana Mazumderr" at bounding box center [179, 349] width 106 height 16
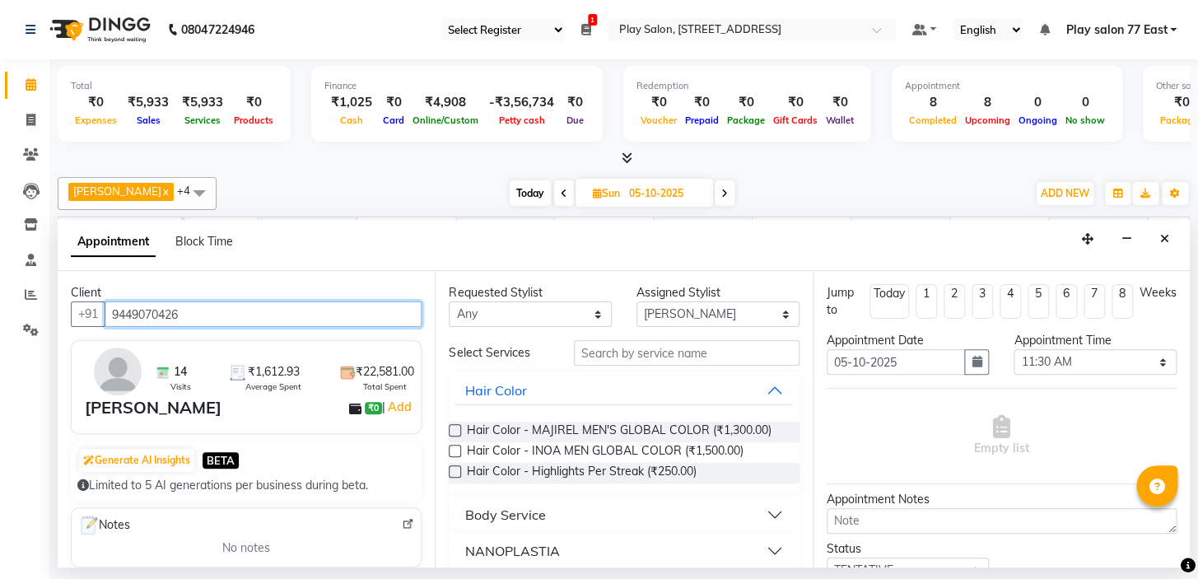
type input "9449070426"
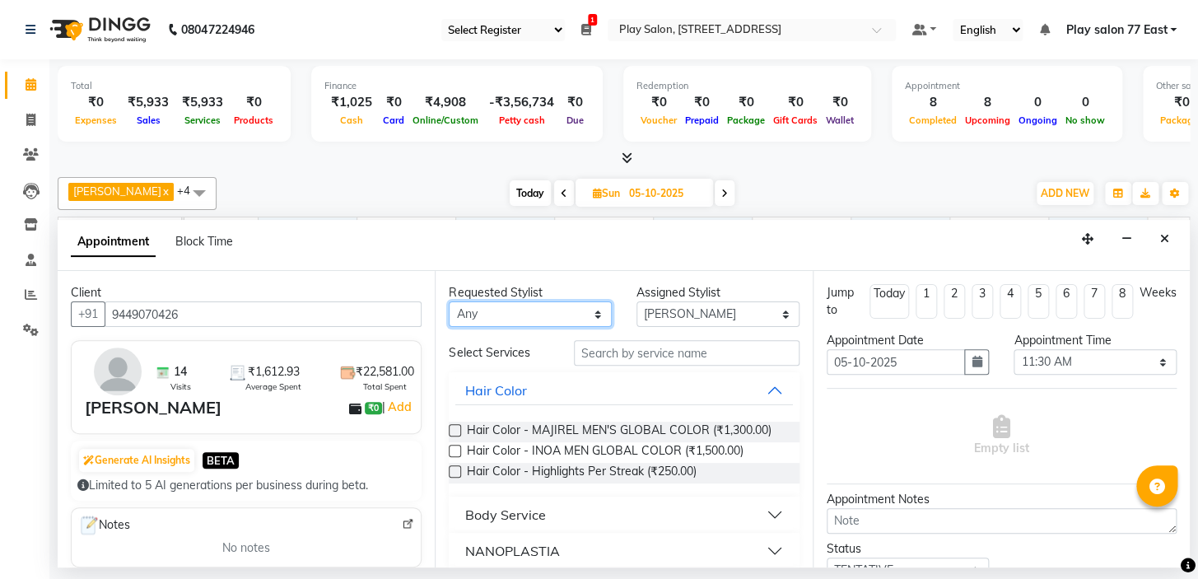
click at [522, 310] on select "Any Caroline Shimrah Manisha Gurung Play salon 77 East Raheem Ali Sanju Lepcha …" at bounding box center [530, 314] width 163 height 26
click at [633, 277] on div "Requested Stylist Any Caroline Shimrah Manisha Gurung Play salon 77 East Raheem…" at bounding box center [623, 419] width 377 height 296
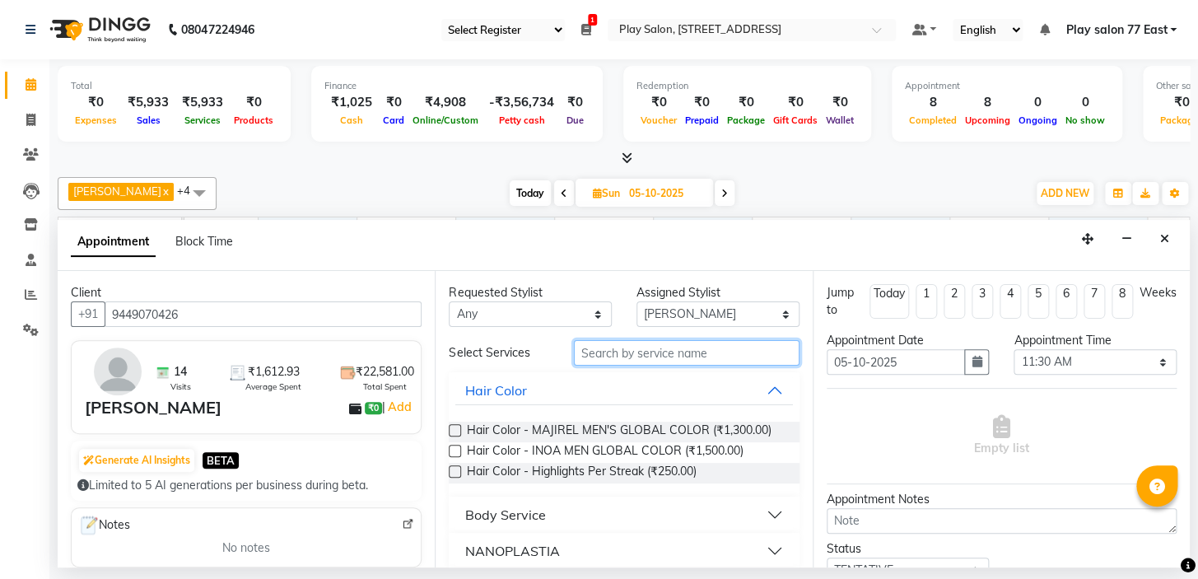
click at [617, 350] on input "text" at bounding box center [687, 353] width 226 height 26
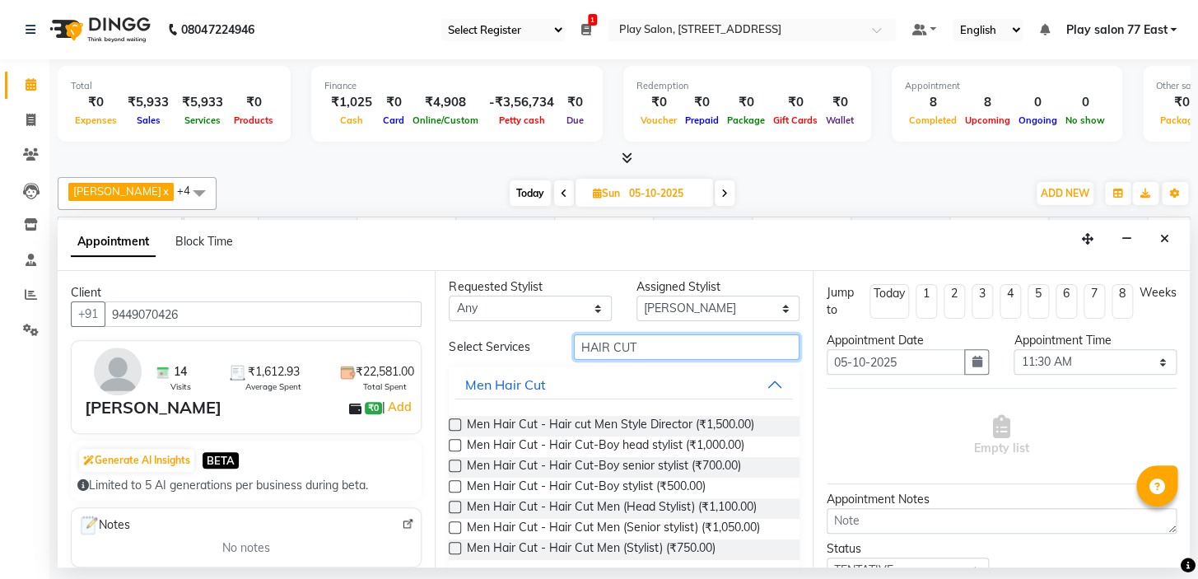
scroll to position [60, 0]
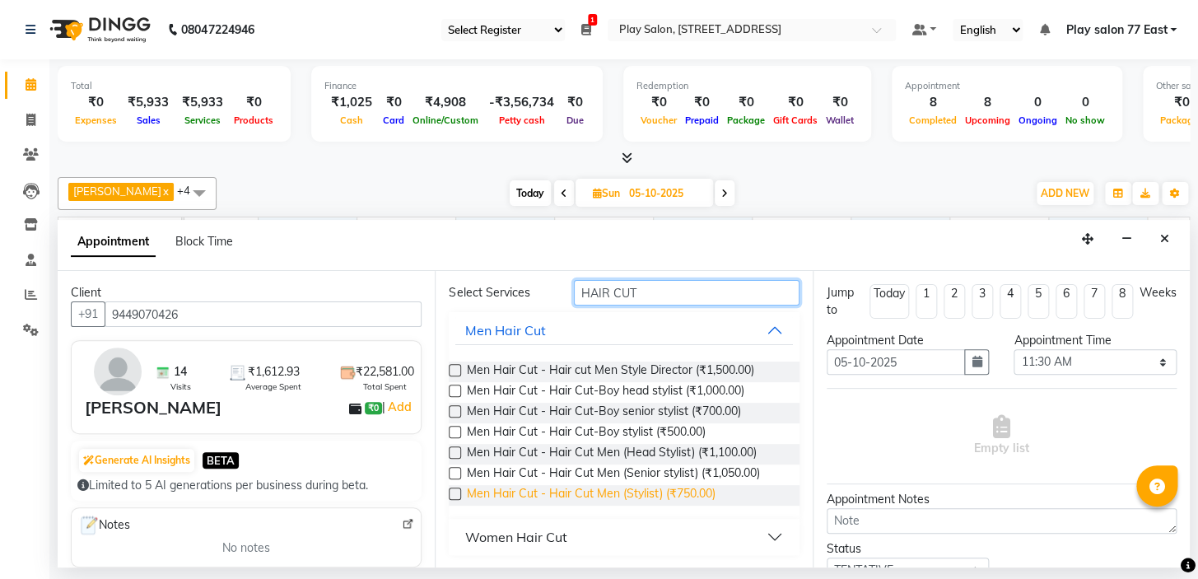
type input "HAIR CUT"
click at [632, 493] on span "Men Hair Cut - Hair Cut Men (Stylist) (₹750.00)" at bounding box center [590, 495] width 249 height 21
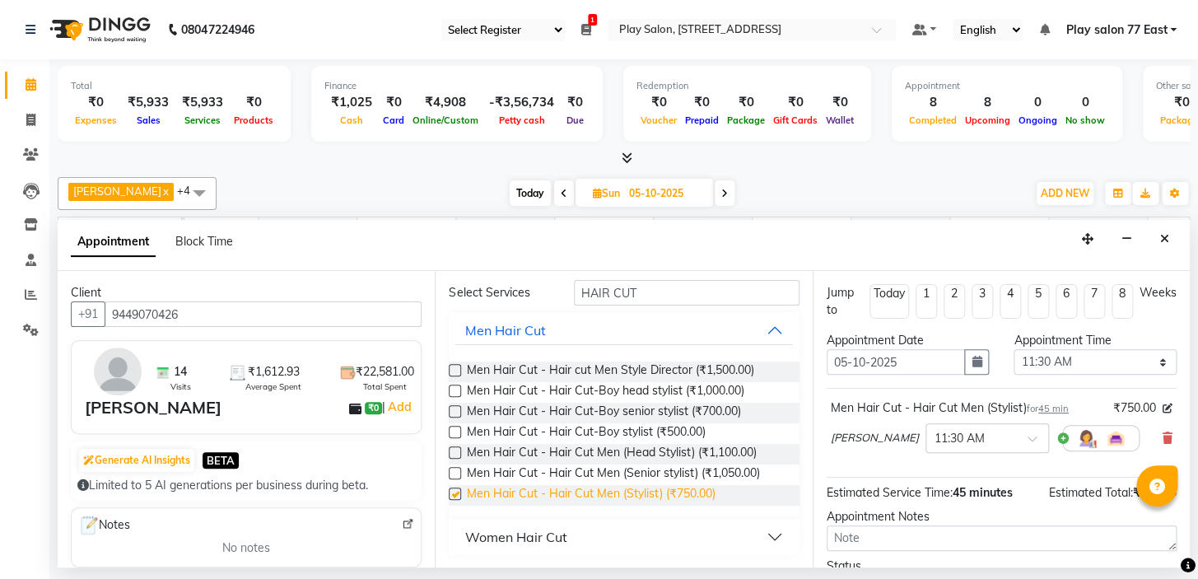
checkbox input "false"
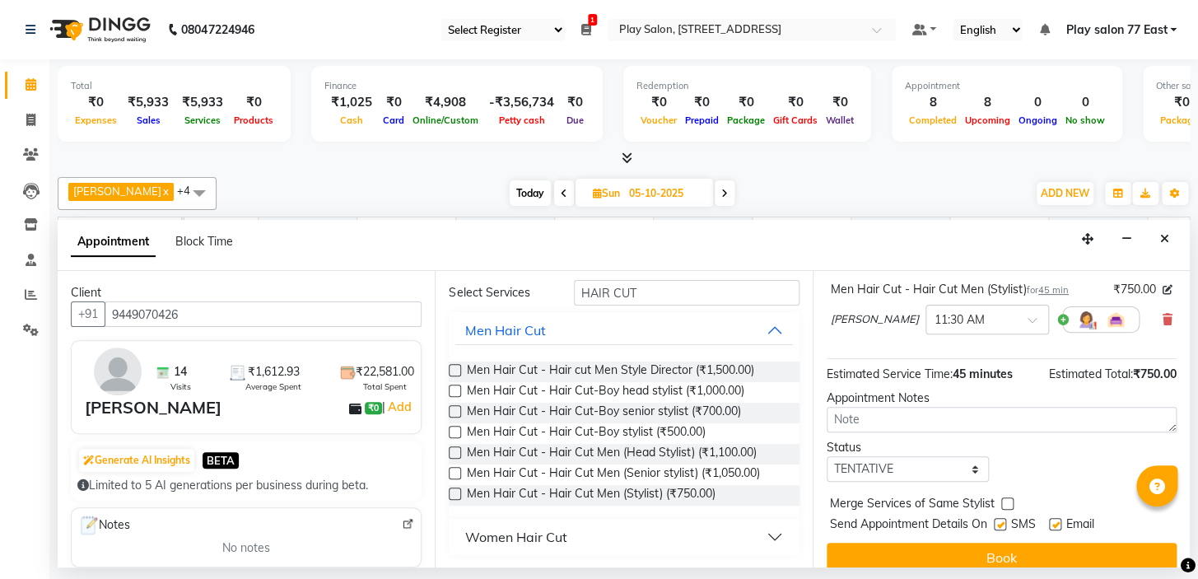
scroll to position [136, 0]
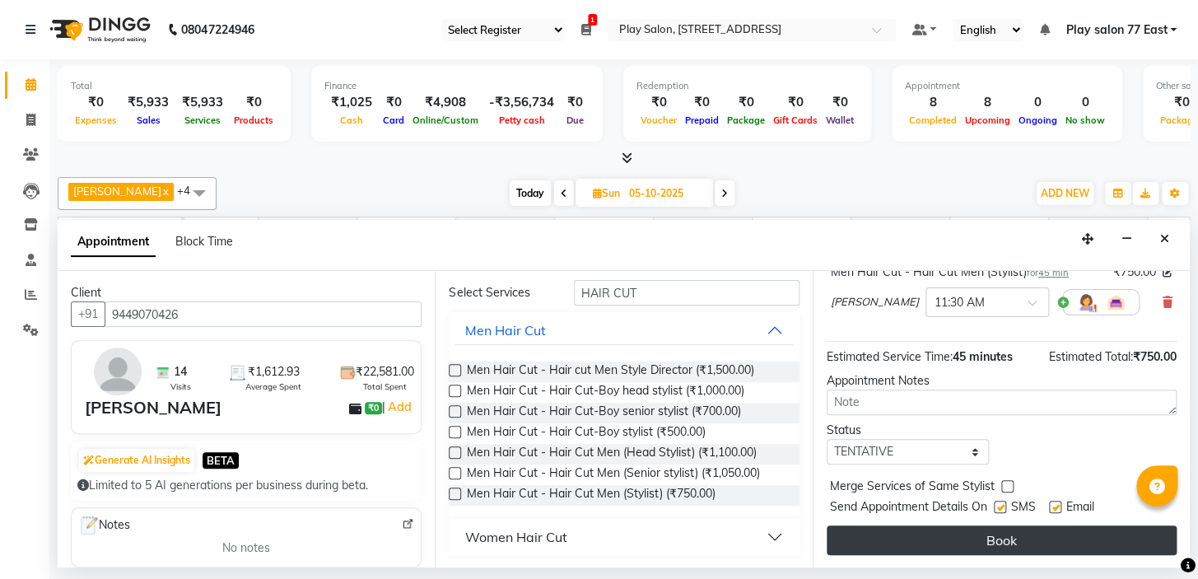
click at [1017, 537] on button "Book" at bounding box center [1002, 540] width 350 height 30
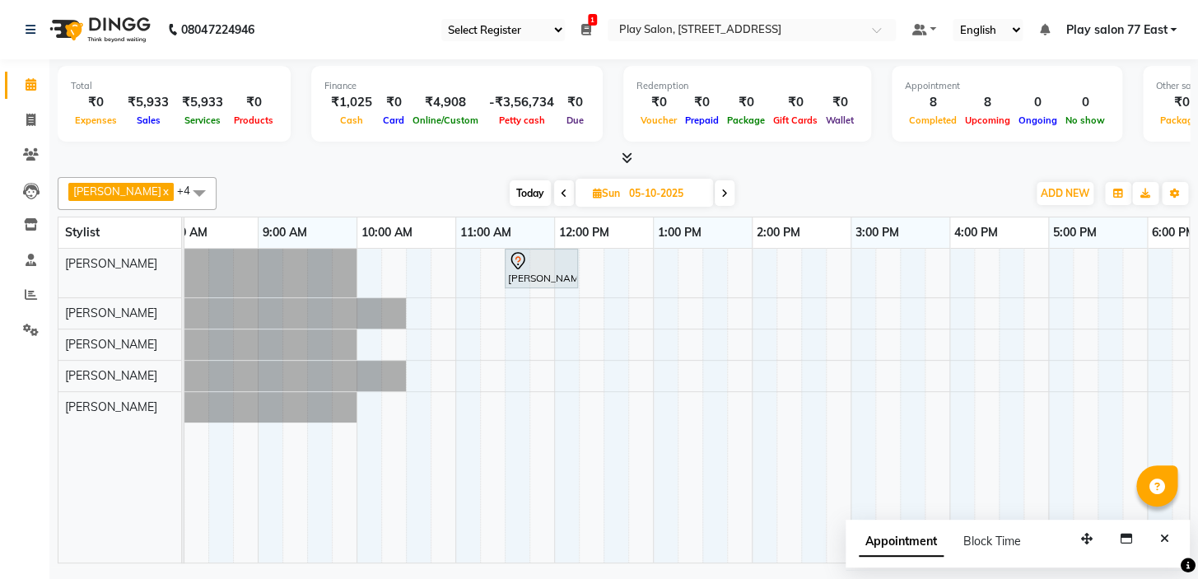
click at [511, 186] on span "Today" at bounding box center [530, 193] width 41 height 26
type input "04-10-2025"
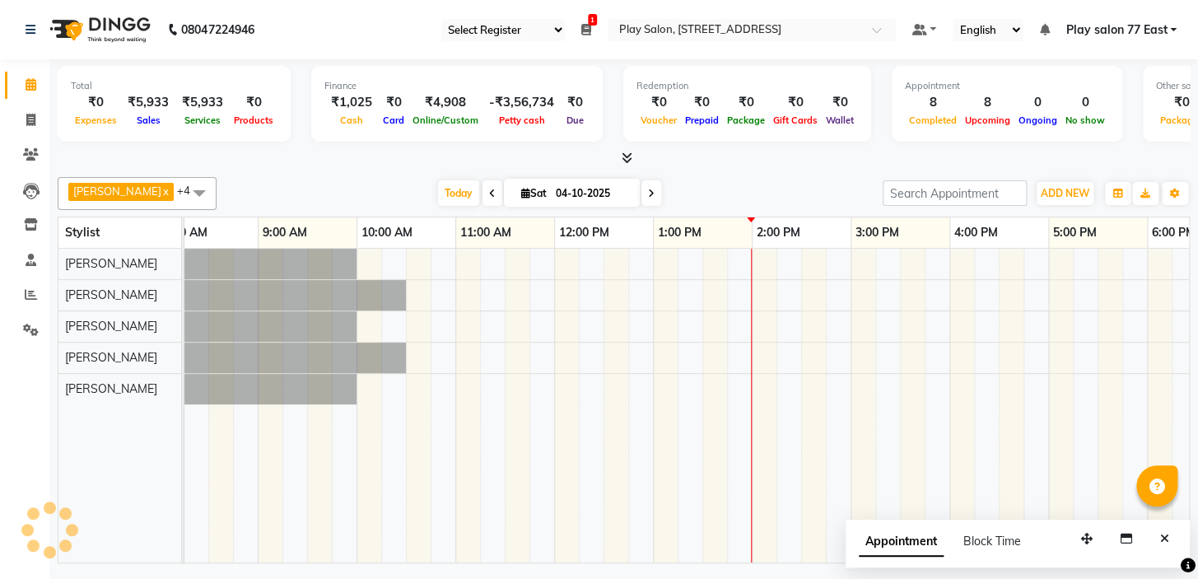
scroll to position [0, 280]
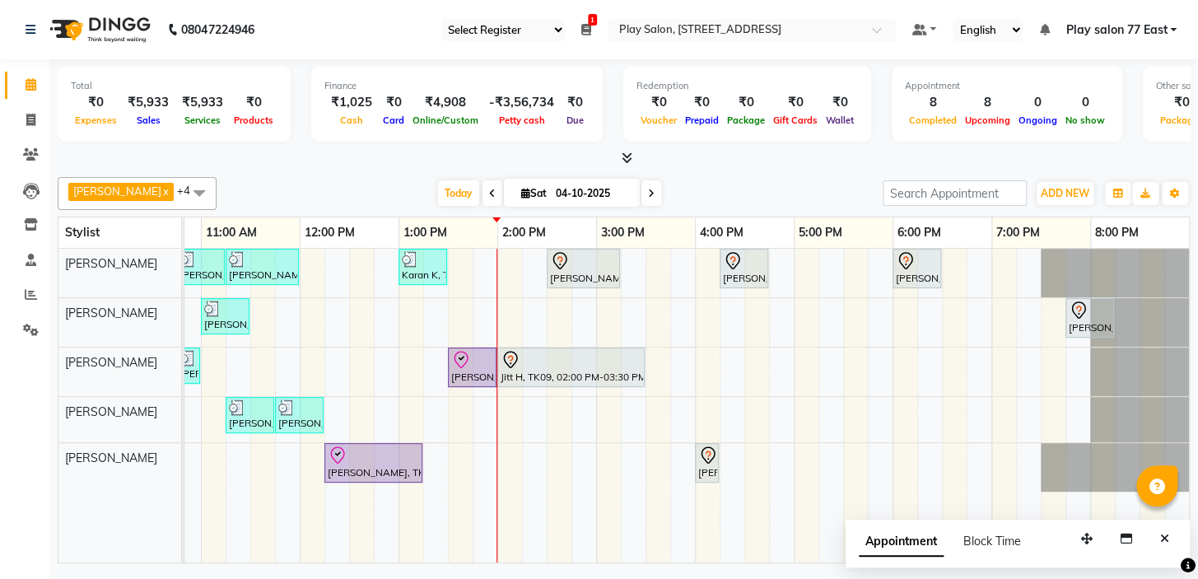
click at [849, 310] on div "Silpi Sharma, TK01, 10:45 AM-11:15 AM, Barbar - Beard Trim Silpi Sharma, TK01, …" at bounding box center [547, 406] width 1284 height 314
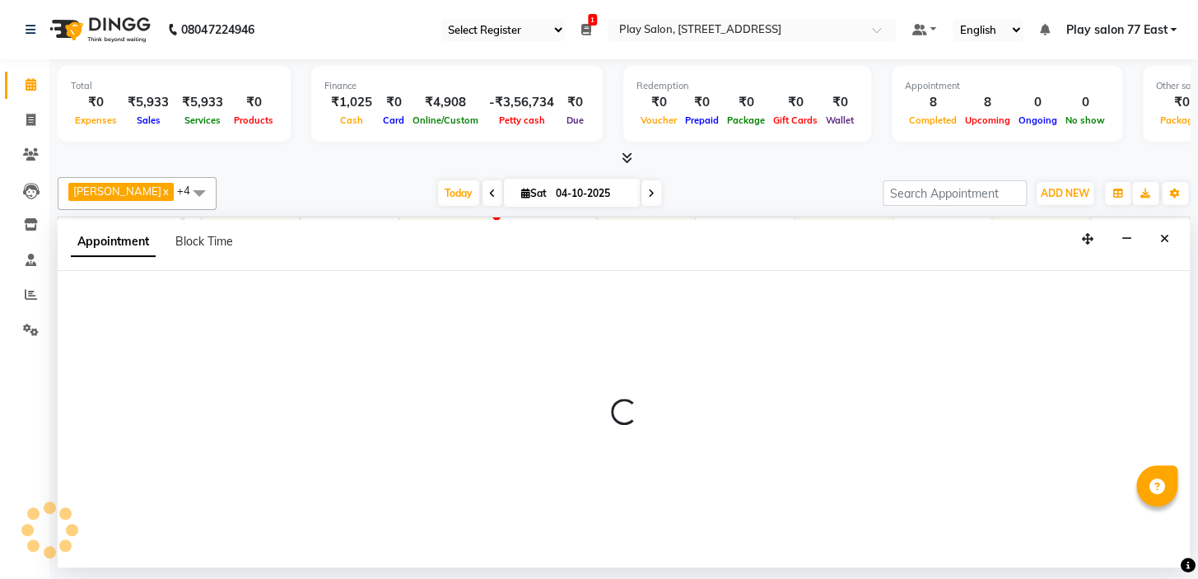
select select "84936"
select select "tentative"
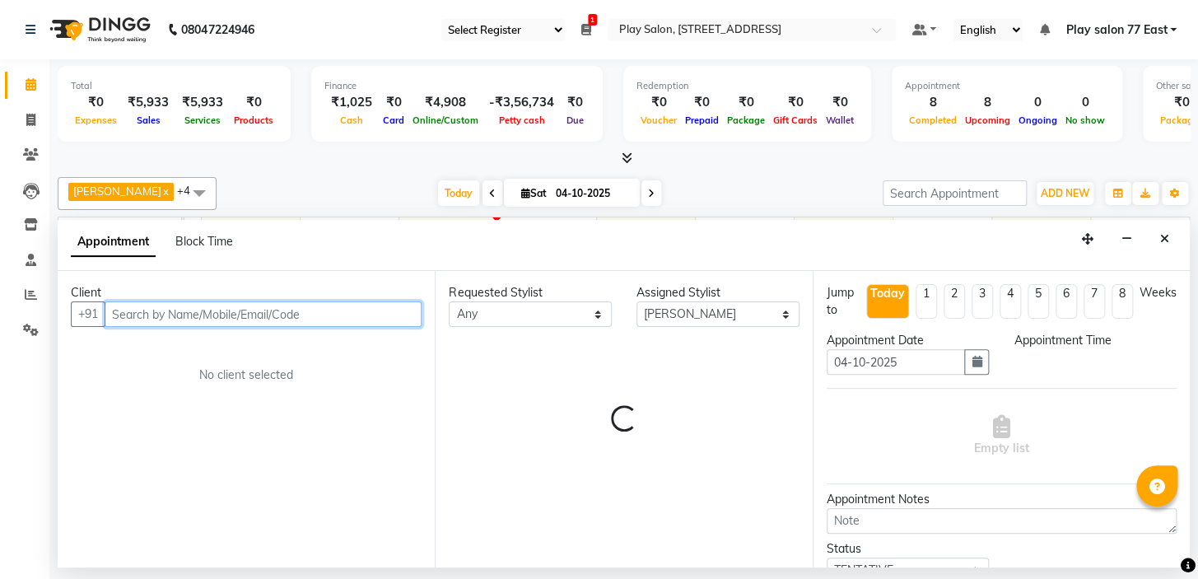
select select "1050"
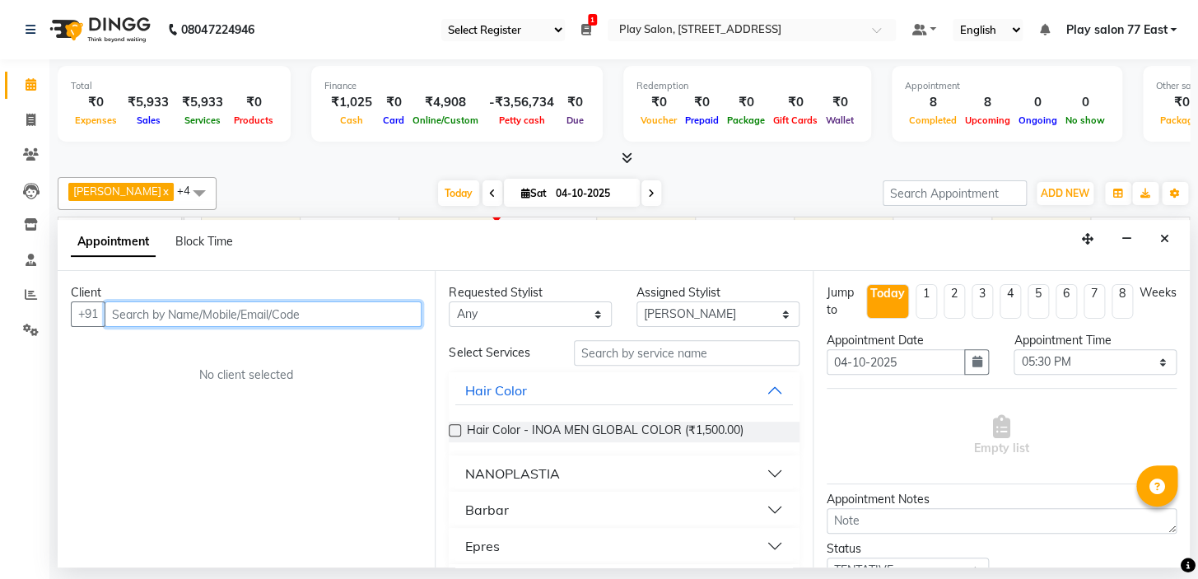
click at [140, 313] on input "text" at bounding box center [263, 314] width 317 height 26
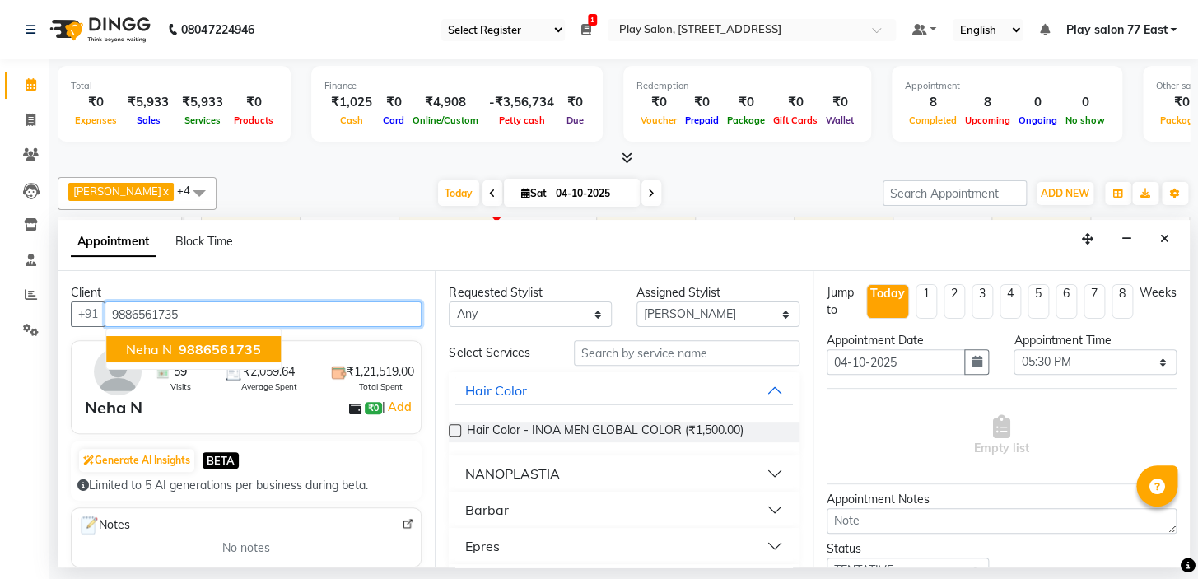
click at [170, 342] on span "Neha N" at bounding box center [149, 349] width 46 height 16
type input "9886561735"
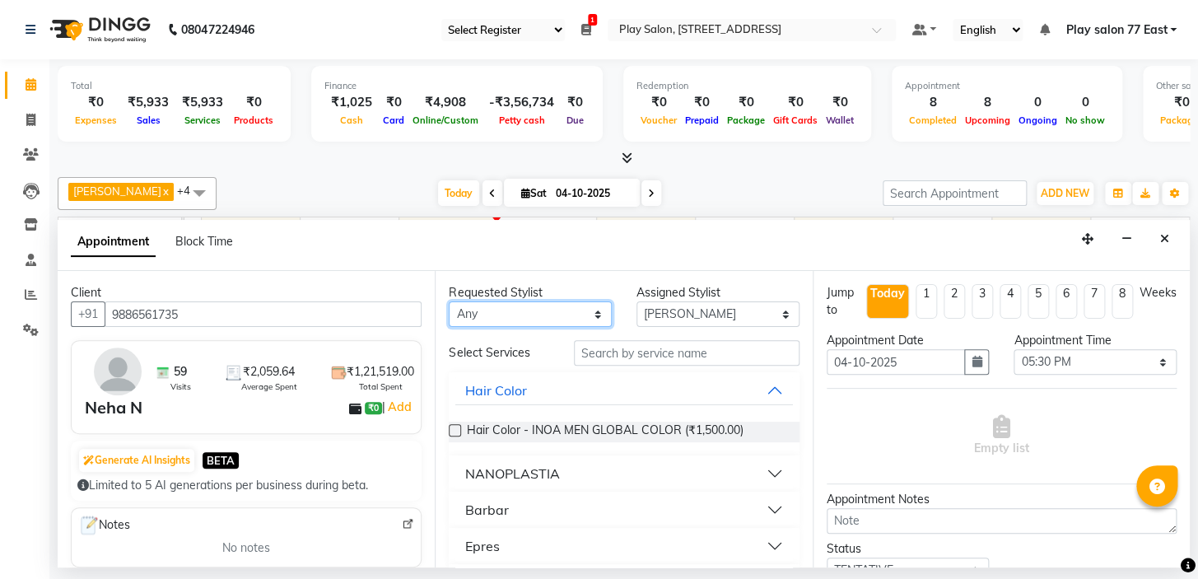
click at [593, 310] on select "Any Caroline Shimrah Manisha Gurung Play salon 77 East Raheem Ali Sanju Lepcha …" at bounding box center [530, 314] width 163 height 26
select select "84936"
click at [449, 301] on select "Any Caroline Shimrah Manisha Gurung Play salon 77 East Raheem Ali Sanju Lepcha …" at bounding box center [530, 314] width 163 height 26
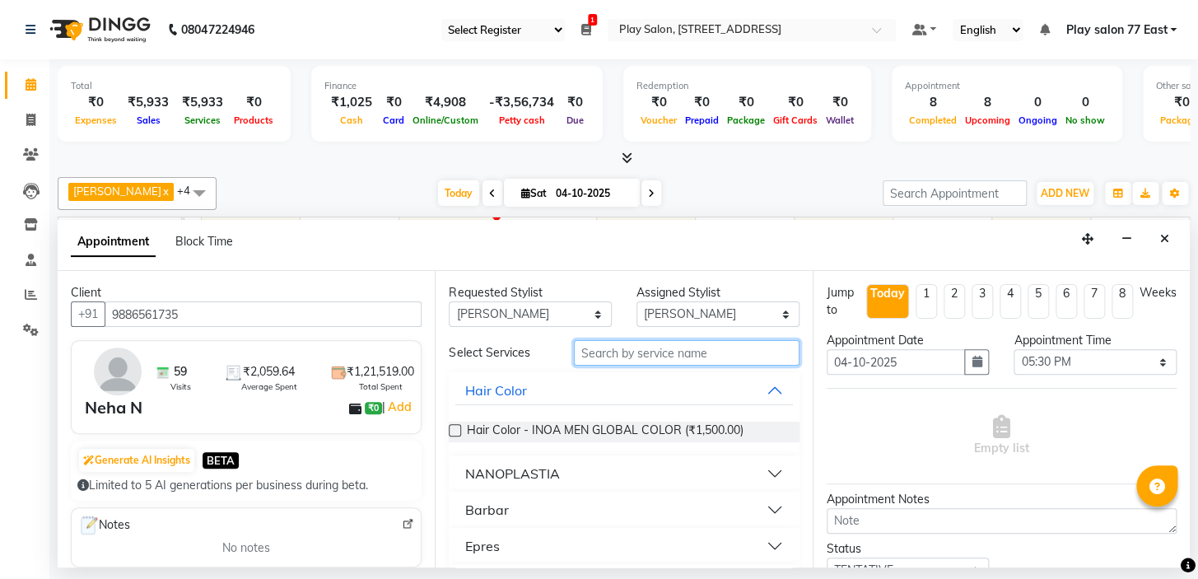
click at [609, 352] on input "text" at bounding box center [687, 353] width 226 height 26
type input "HAI"
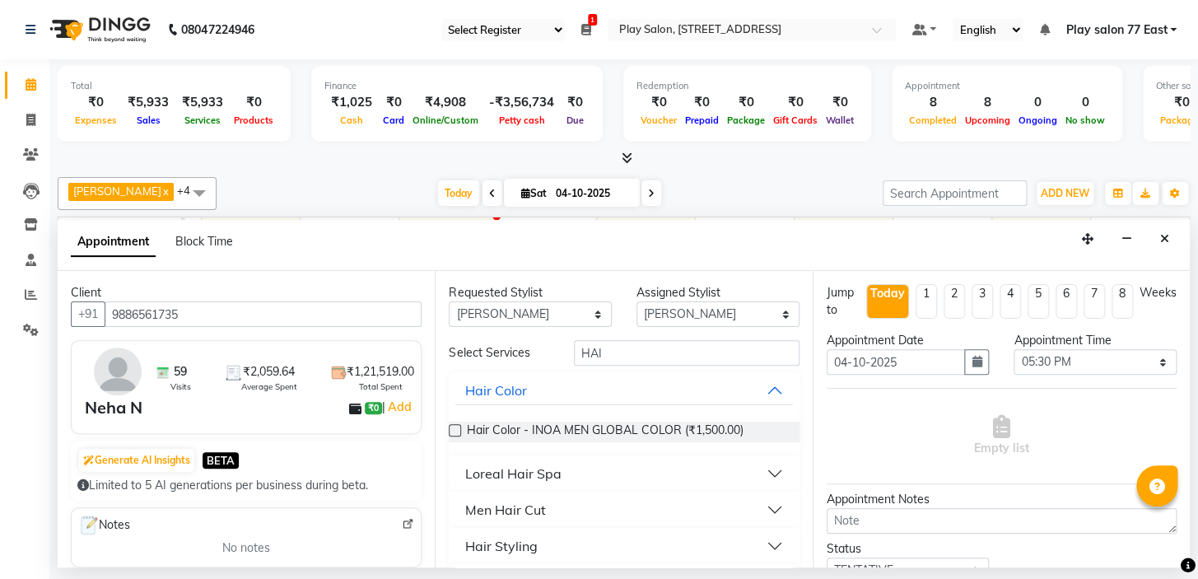
click at [557, 504] on button "Men Hair Cut" at bounding box center [623, 510] width 337 height 30
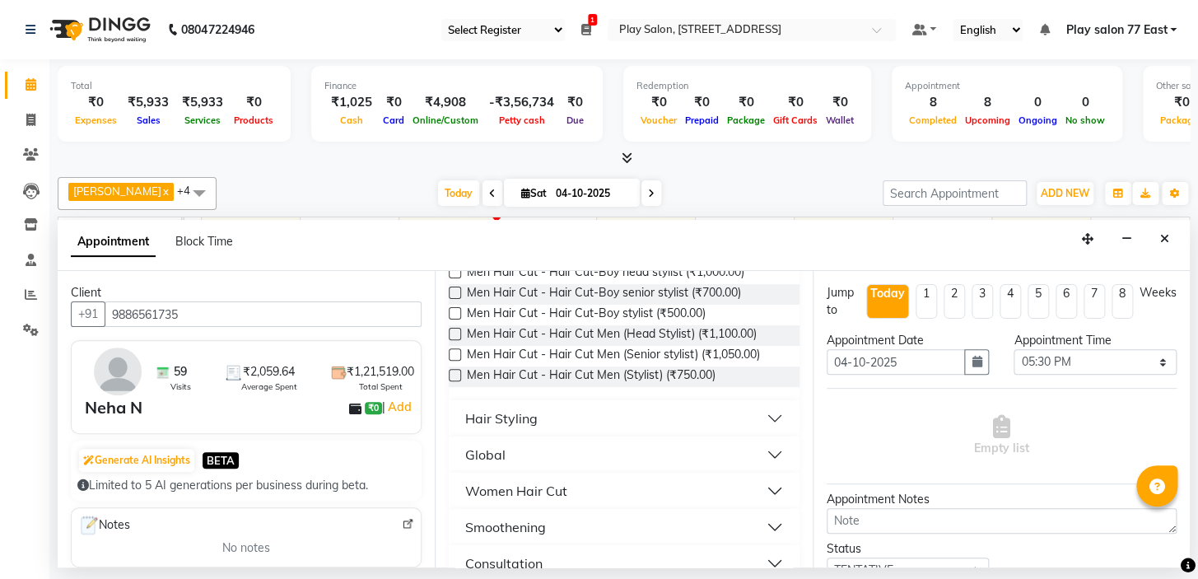
scroll to position [318, 0]
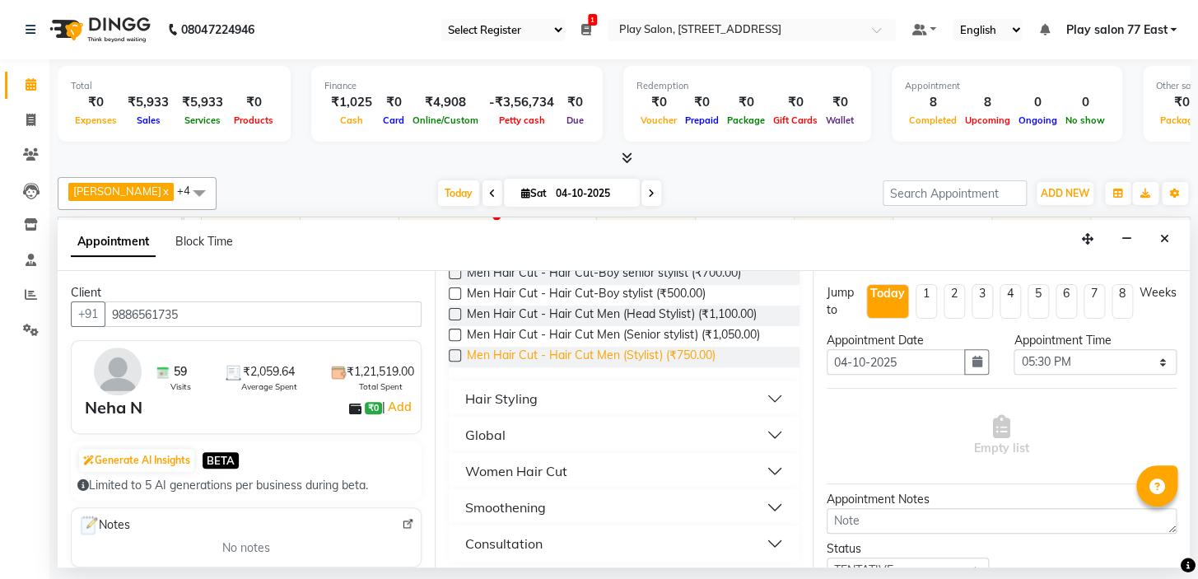
click at [608, 353] on span "Men Hair Cut - Hair Cut Men (Stylist) (₹750.00)" at bounding box center [590, 357] width 249 height 21
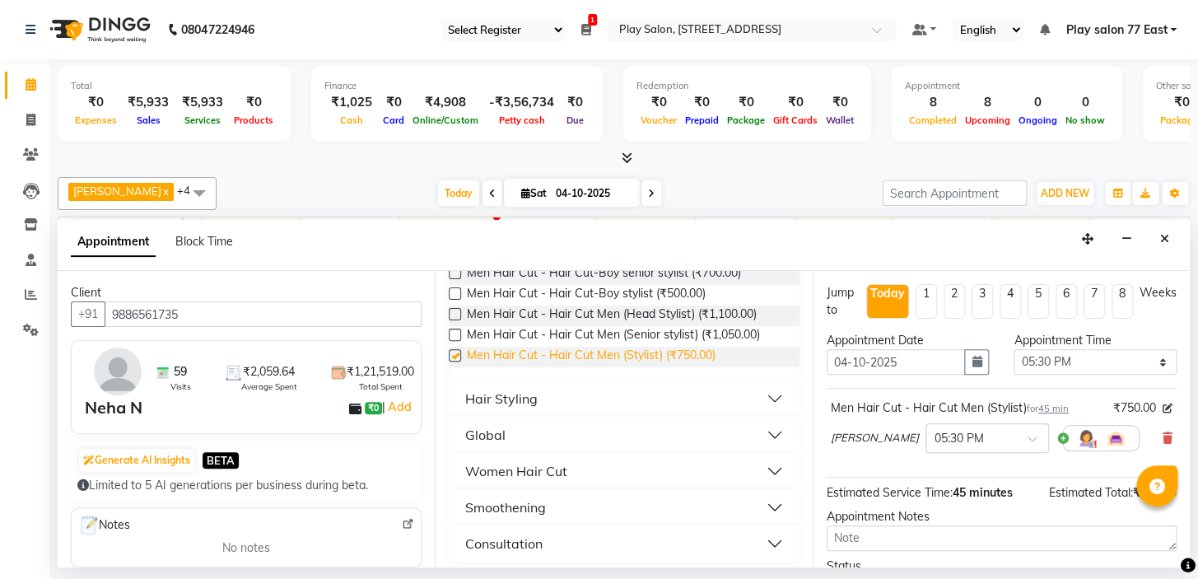
checkbox input "false"
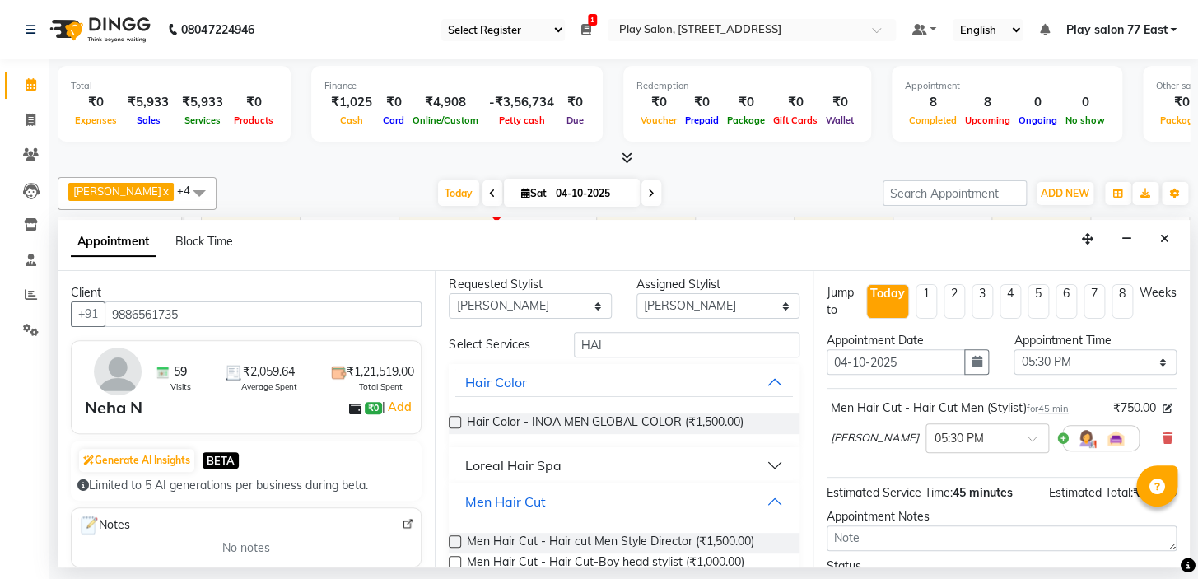
scroll to position [0, 0]
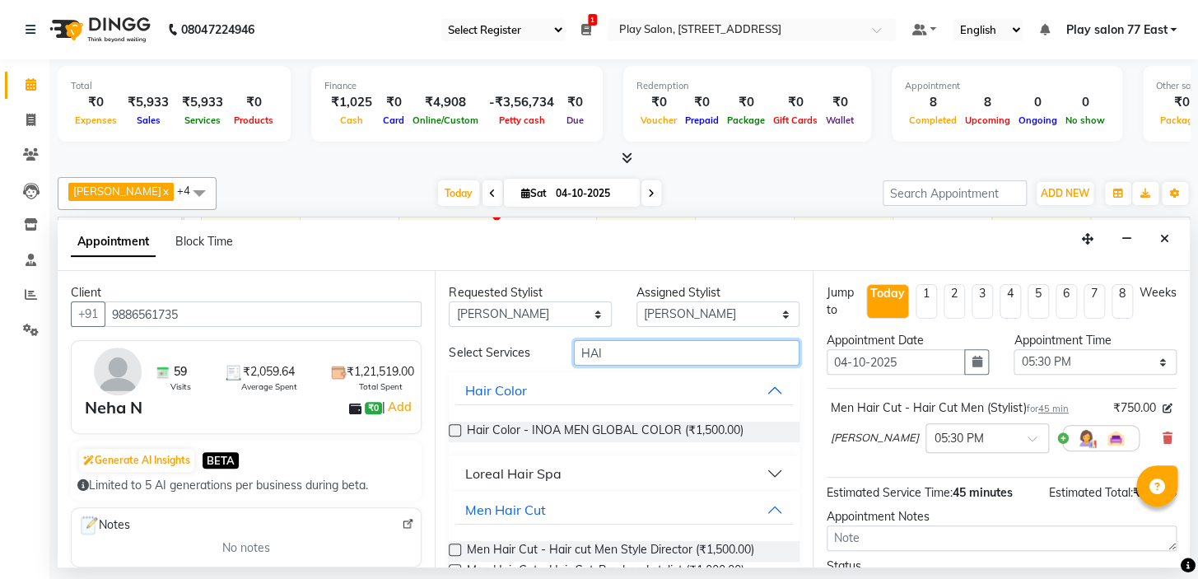
click at [561, 350] on div "HAI" at bounding box center [686, 353] width 250 height 26
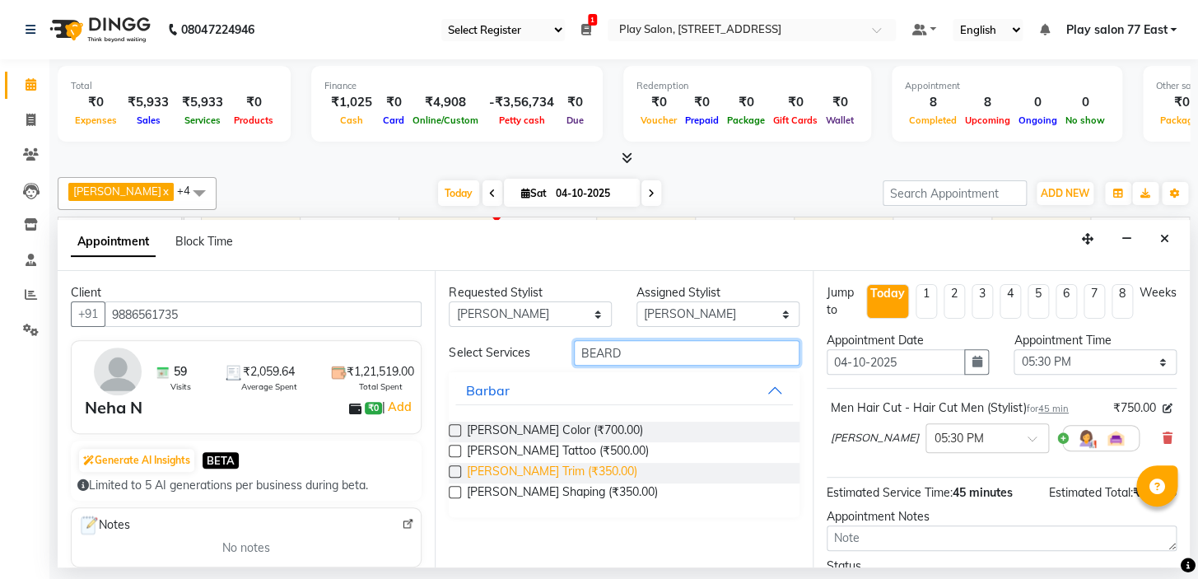
type input "BEARD"
click at [566, 470] on span "Barbar - Beard Trim (₹350.00)" at bounding box center [551, 473] width 170 height 21
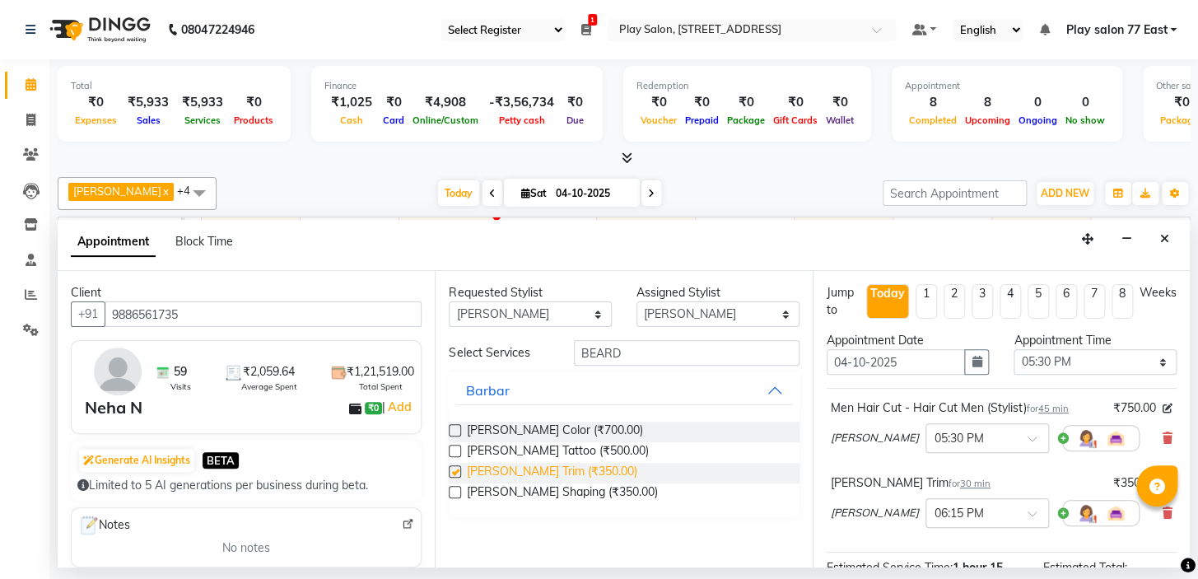
checkbox input "false"
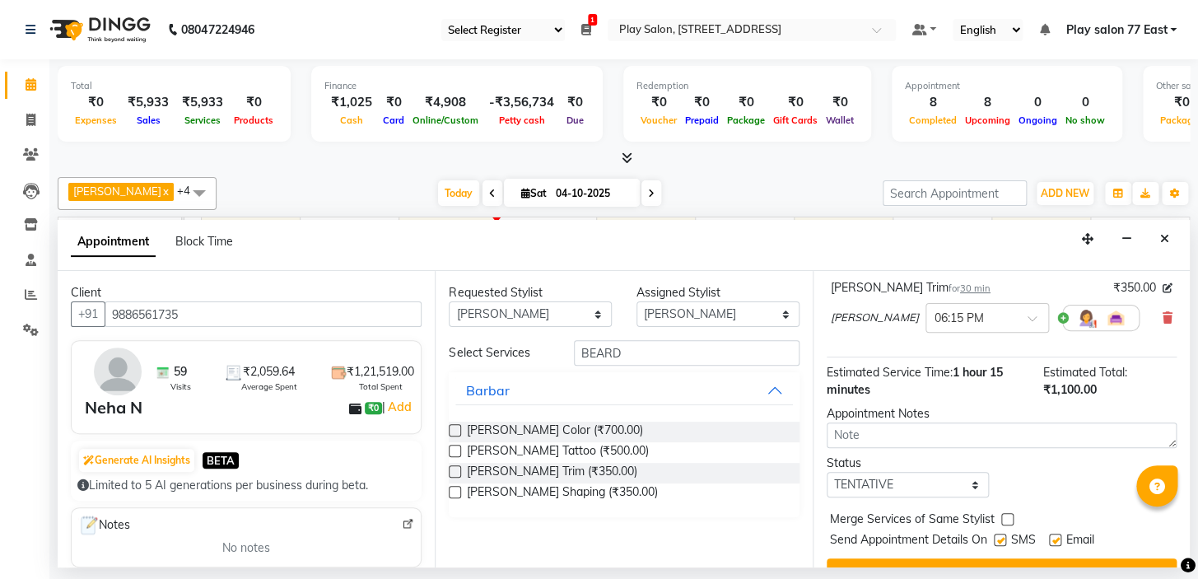
scroll to position [229, 0]
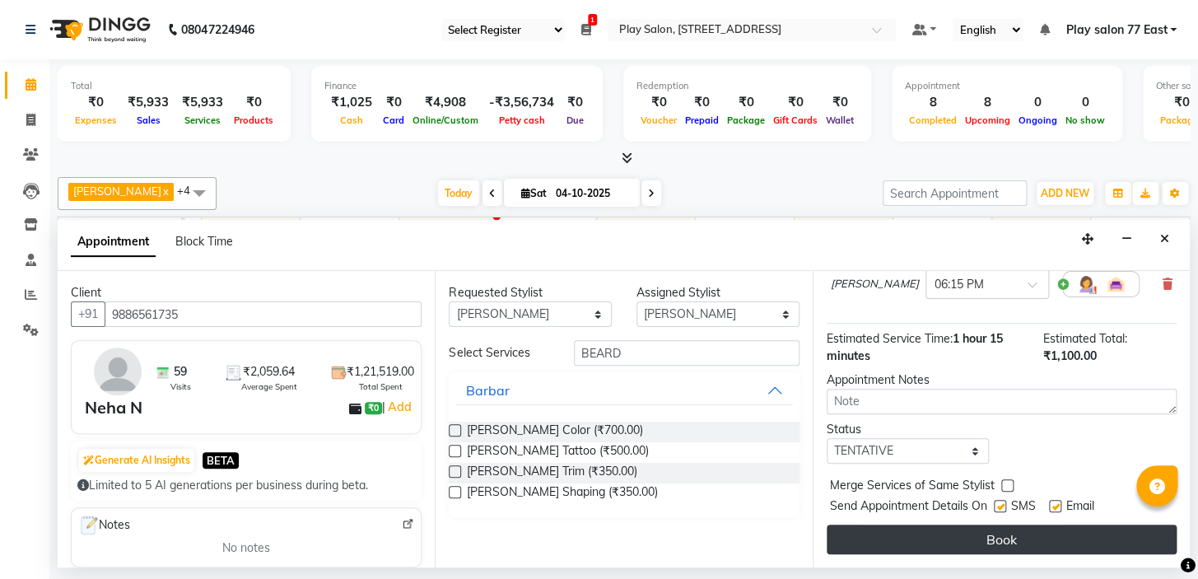
click at [994, 541] on button "Book" at bounding box center [1002, 539] width 350 height 30
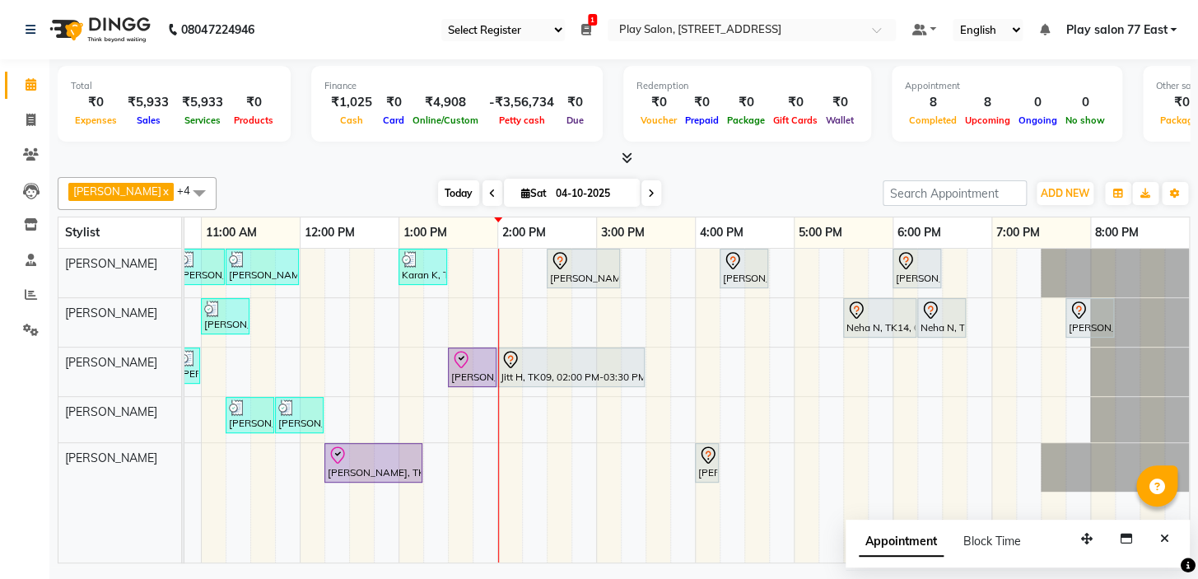
click at [438, 193] on span "Today" at bounding box center [458, 193] width 41 height 26
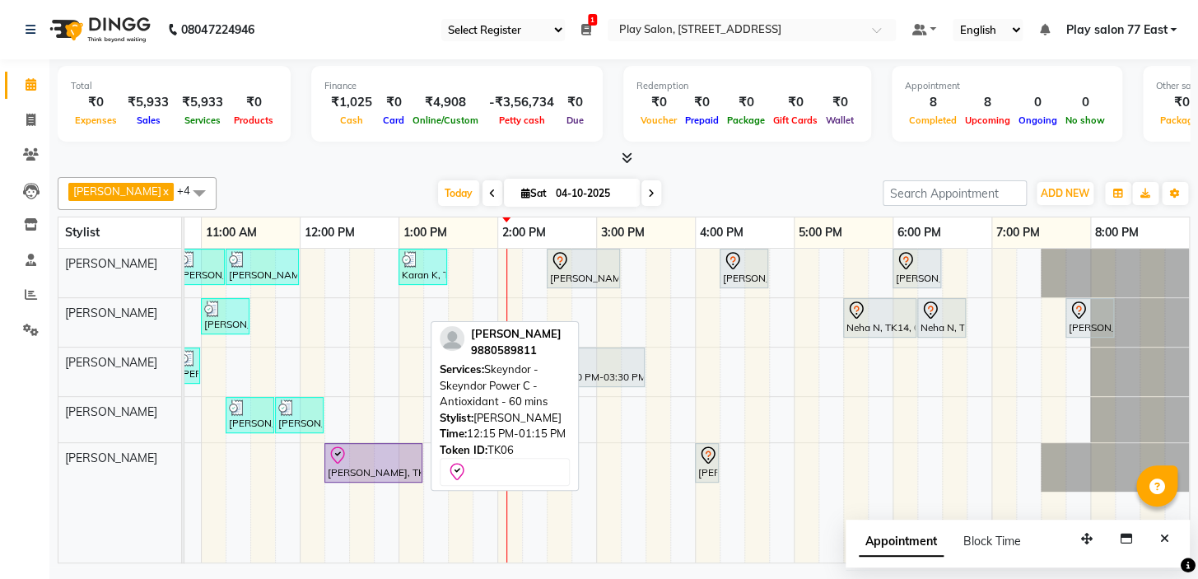
click at [394, 477] on div "Mallika Seth, TK06, 12:15 PM-01:15 PM, Skeyndor - Skeyndor Power C - Antioxidan…" at bounding box center [373, 462] width 95 height 35
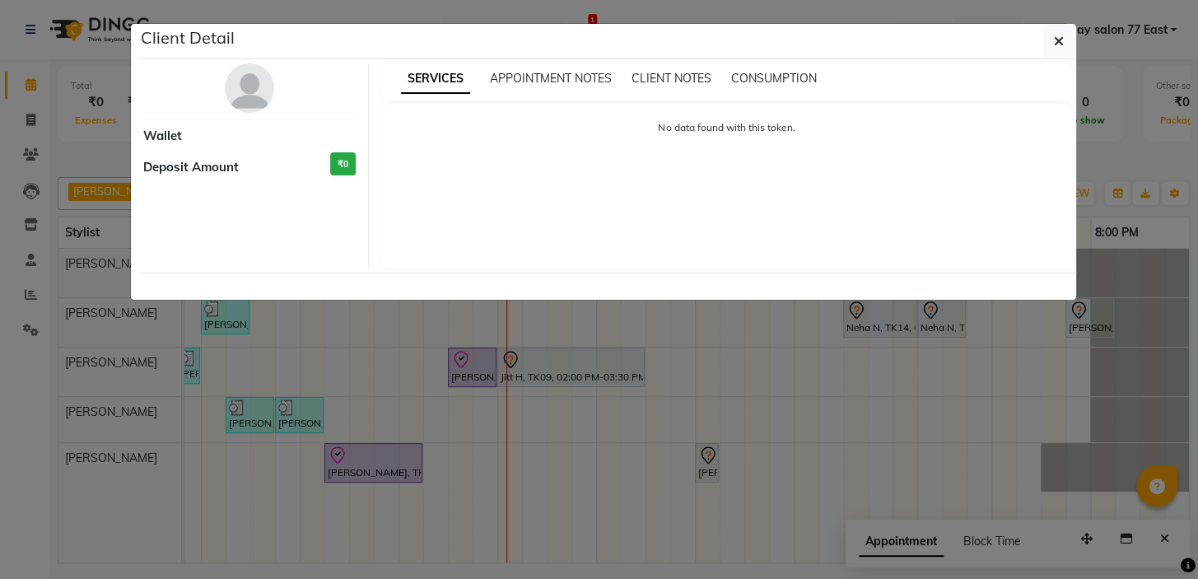
select select "8"
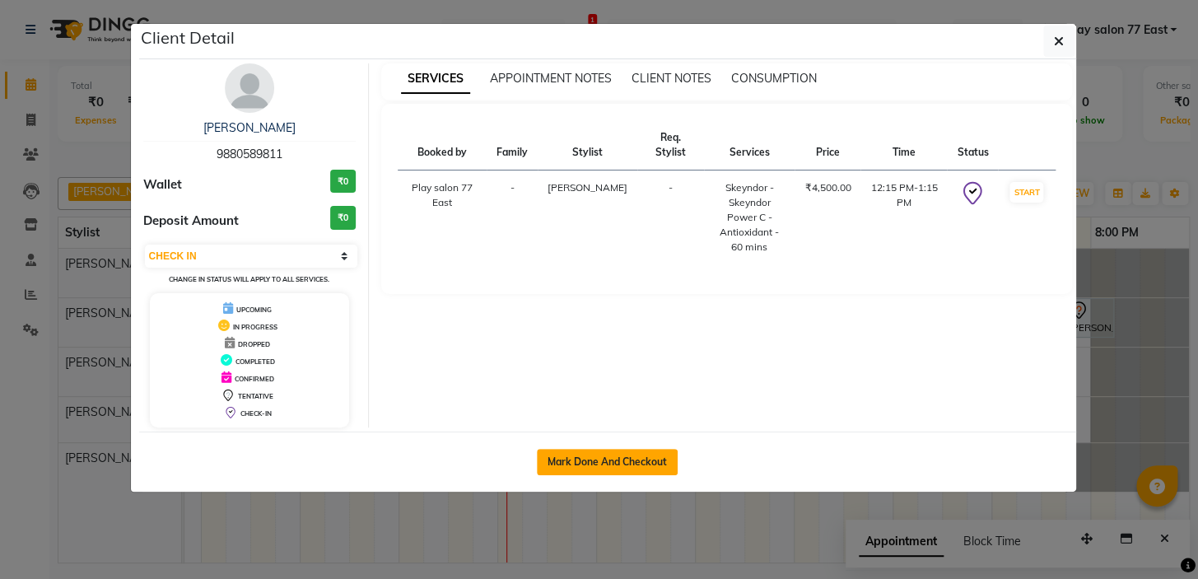
click at [587, 463] on button "Mark Done And Checkout" at bounding box center [607, 462] width 141 height 26
select select "service"
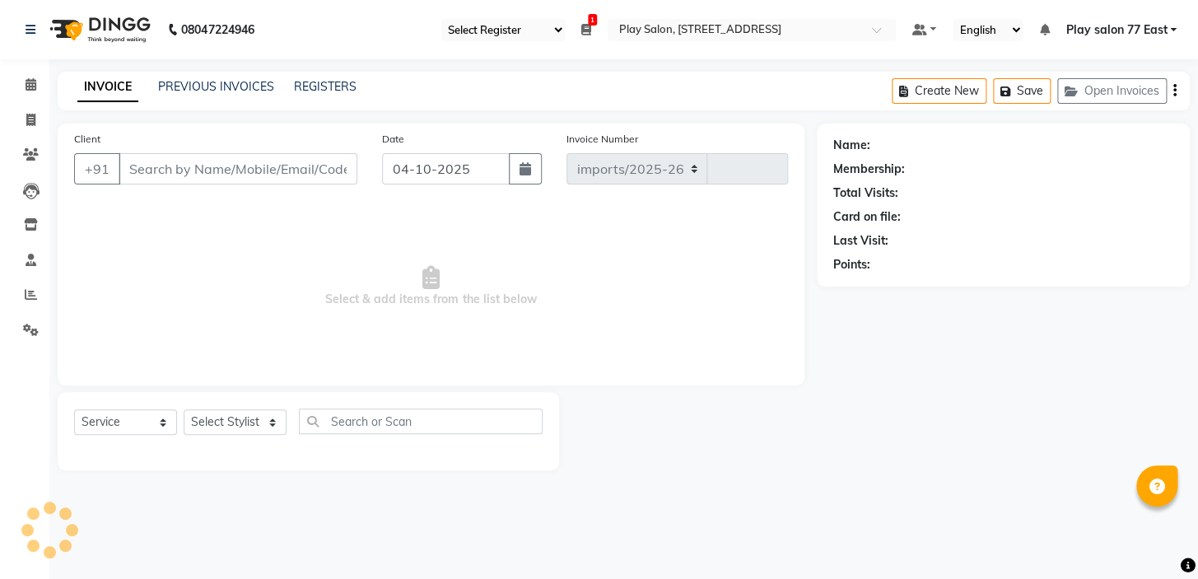
select select "8547"
type input "1126"
type input "9880589811"
select select "84927"
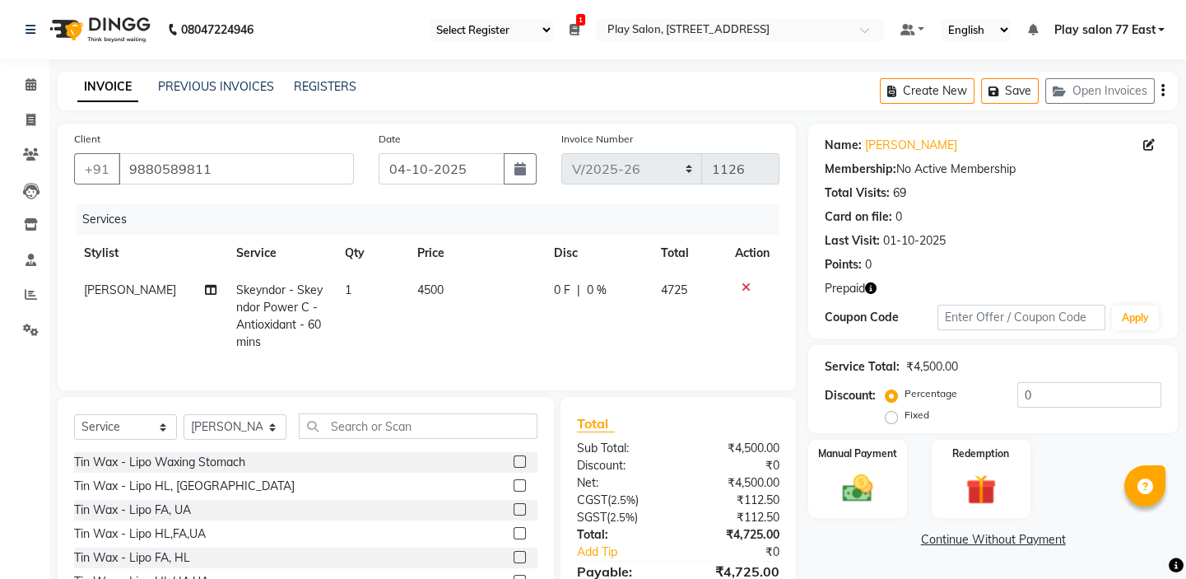
click at [441, 289] on td "4500" at bounding box center [476, 316] width 137 height 89
select select "84927"
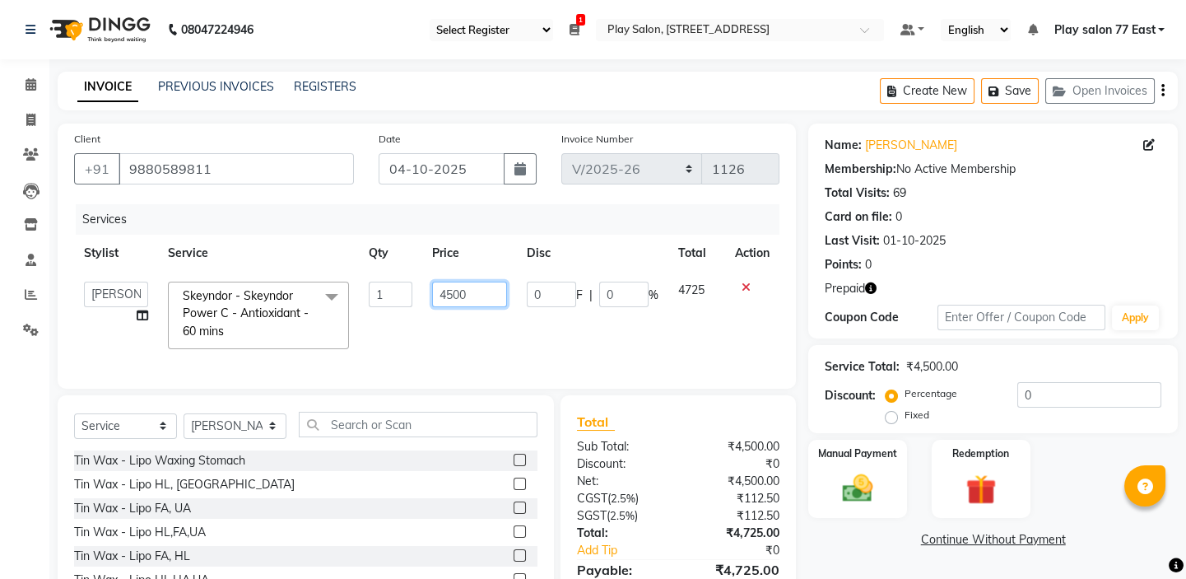
click at [482, 291] on input "4500" at bounding box center [469, 295] width 75 height 26
type input "4"
click at [742, 288] on icon at bounding box center [746, 288] width 9 height 12
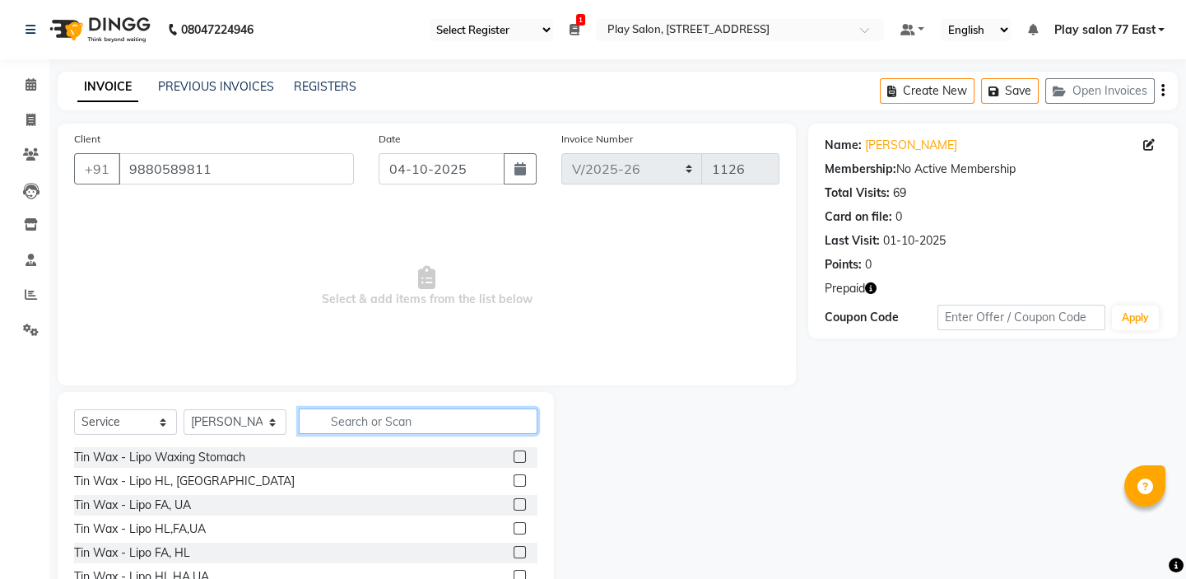
click at [329, 425] on input "text" at bounding box center [418, 421] width 239 height 26
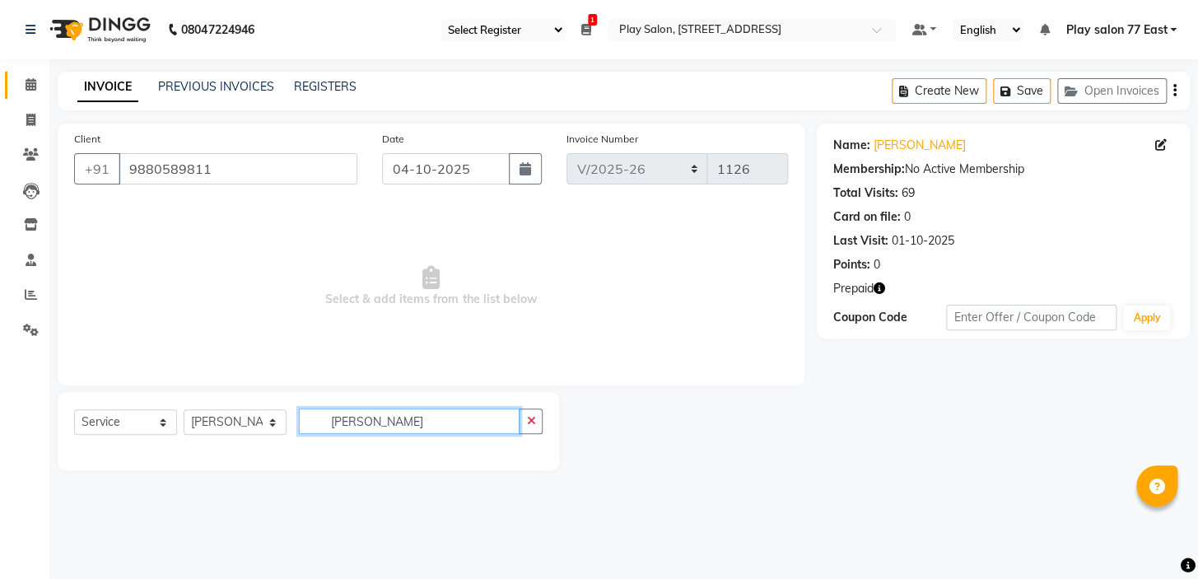
type input "POER"
click at [35, 90] on span at bounding box center [30, 85] width 29 height 19
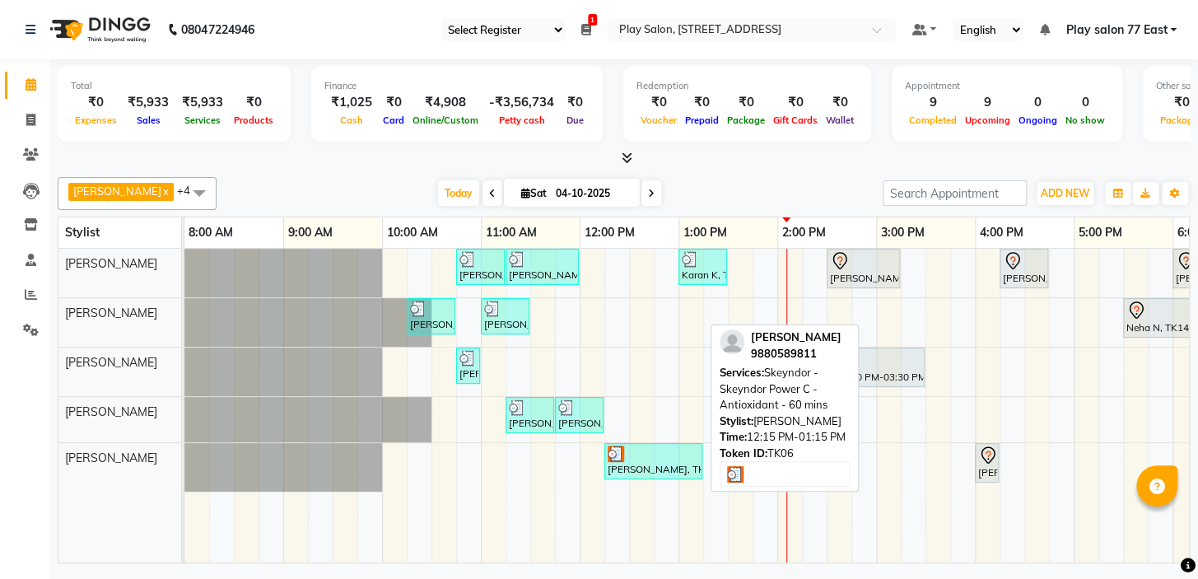
click at [629, 445] on div at bounding box center [653, 453] width 91 height 16
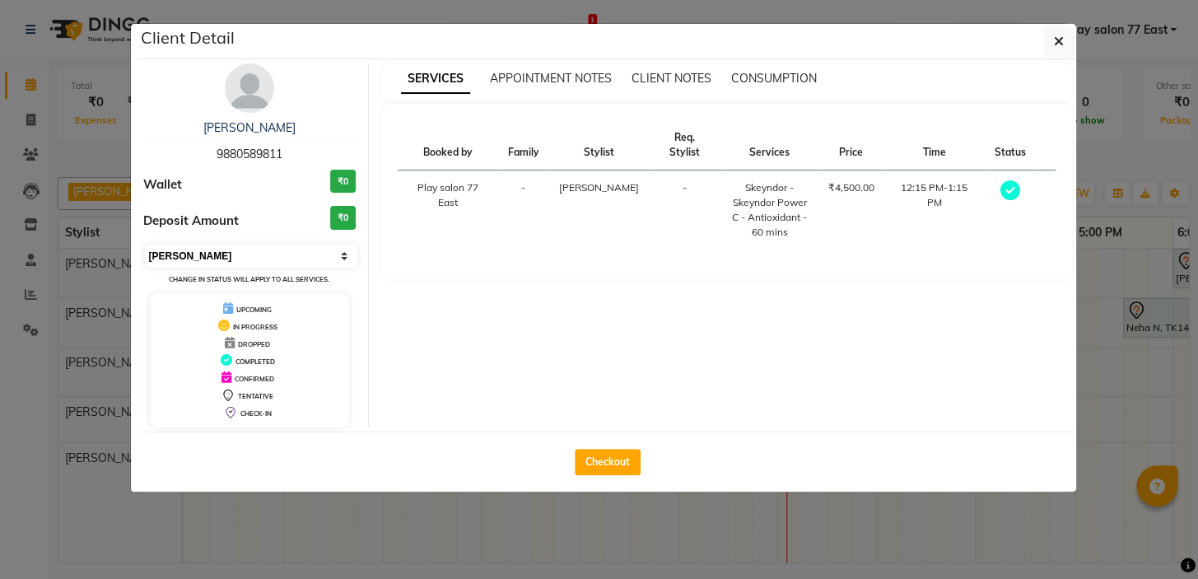
click at [248, 254] on select "Select MARK DONE UPCOMING" at bounding box center [251, 256] width 213 height 23
click at [145, 245] on select "Select MARK DONE UPCOMING" at bounding box center [251, 256] width 213 height 23
click at [247, 257] on select "Select MARK DONE UPCOMING" at bounding box center [251, 256] width 213 height 23
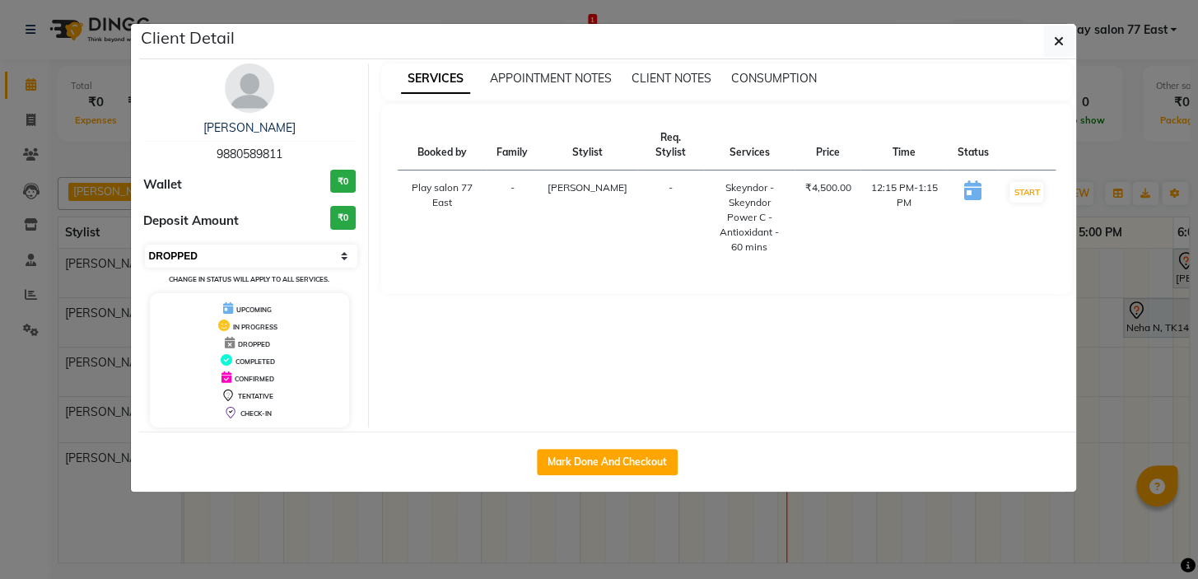
click at [145, 245] on select "Select IN SERVICE CONFIRMED TENTATIVE CHECK IN MARK DONE DROPPED UPCOMING" at bounding box center [251, 256] width 213 height 23
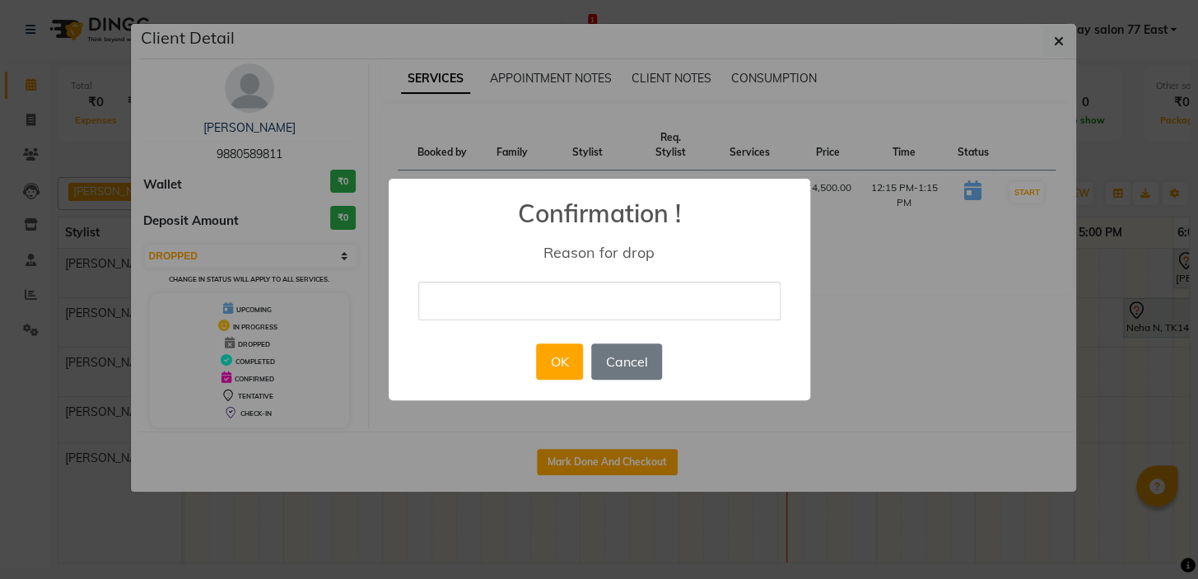
click at [560, 361] on button "OK" at bounding box center [559, 361] width 47 height 36
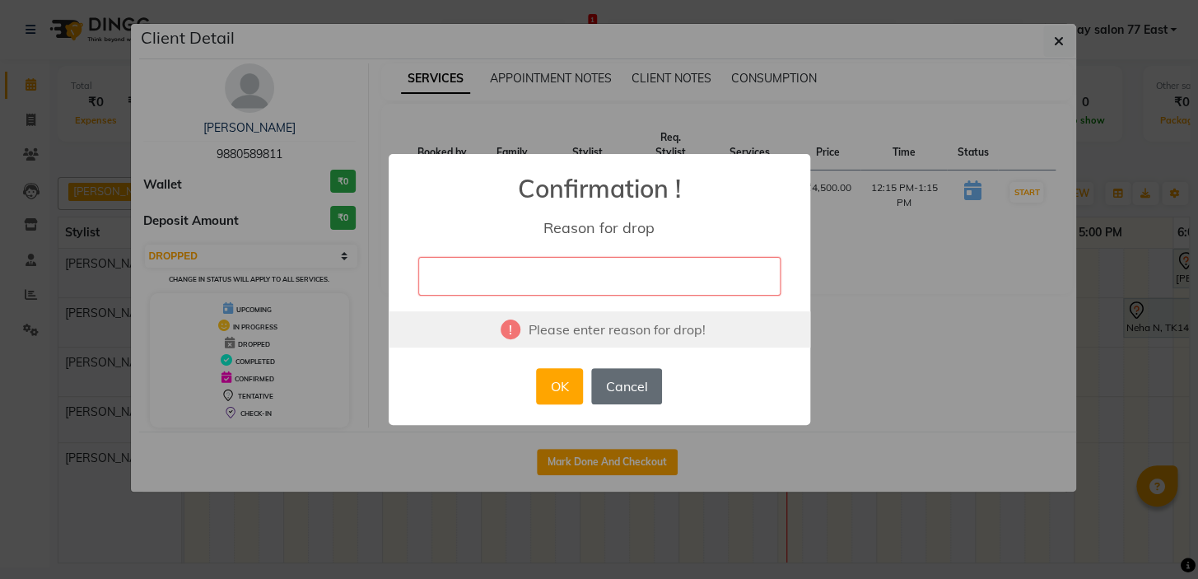
click at [627, 388] on button "Cancel" at bounding box center [626, 386] width 71 height 36
select select "5"
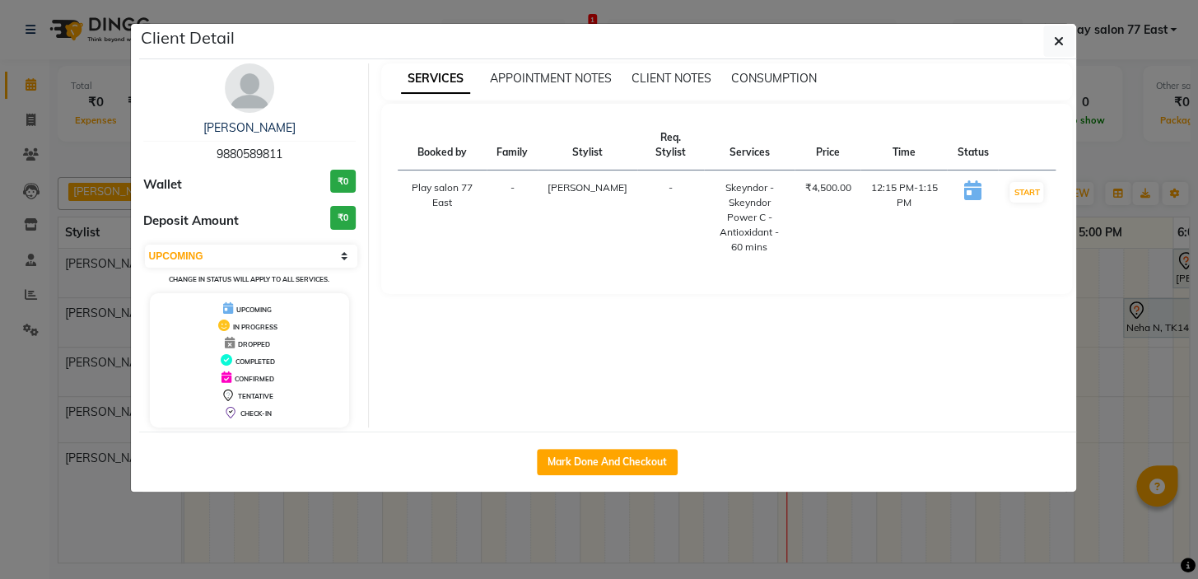
click at [194, 240] on div "Mallika Seth 9880589811 Wallet ₹0 Deposit Amount ₹0 Select IN SERVICE CONFIRMED…" at bounding box center [250, 245] width 239 height 364
click at [1055, 41] on icon "button" at bounding box center [1059, 41] width 10 height 13
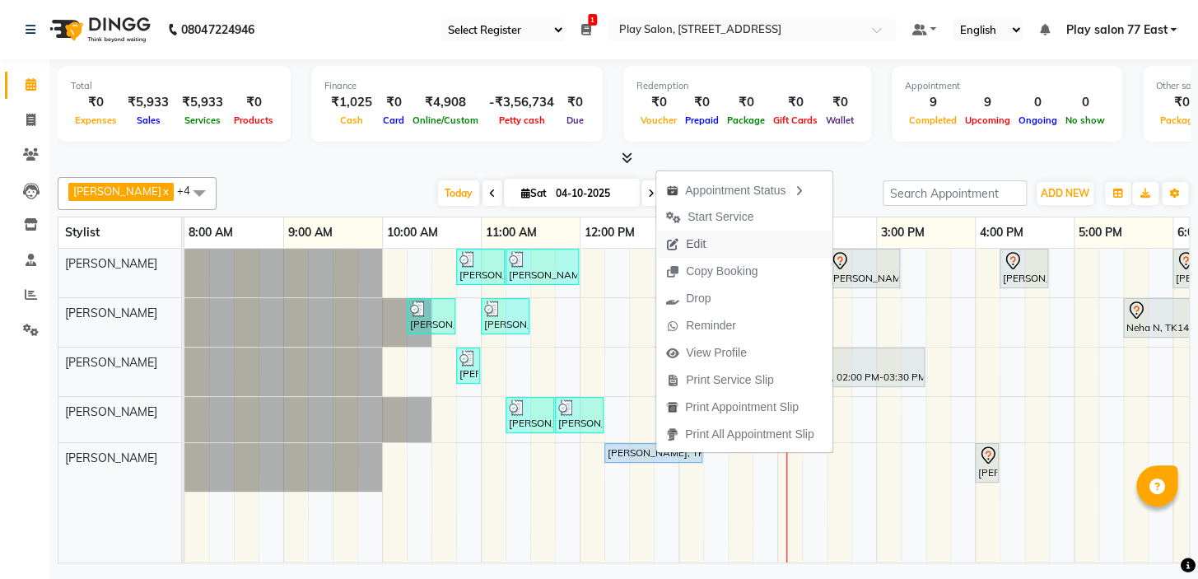
click at [699, 242] on span "Edit" at bounding box center [696, 243] width 20 height 17
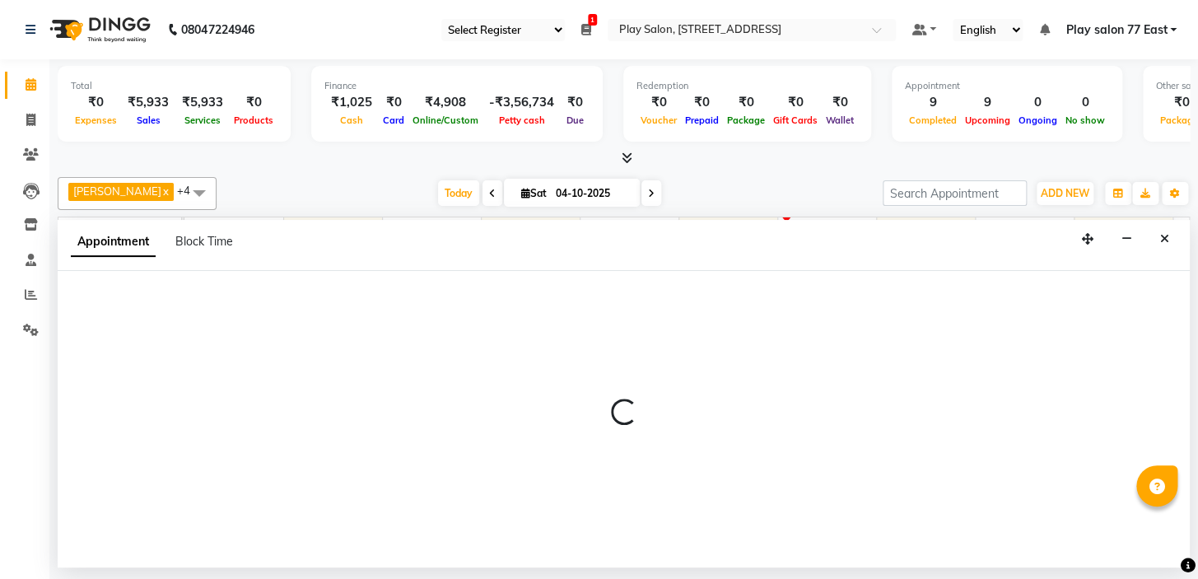
select select "upcoming"
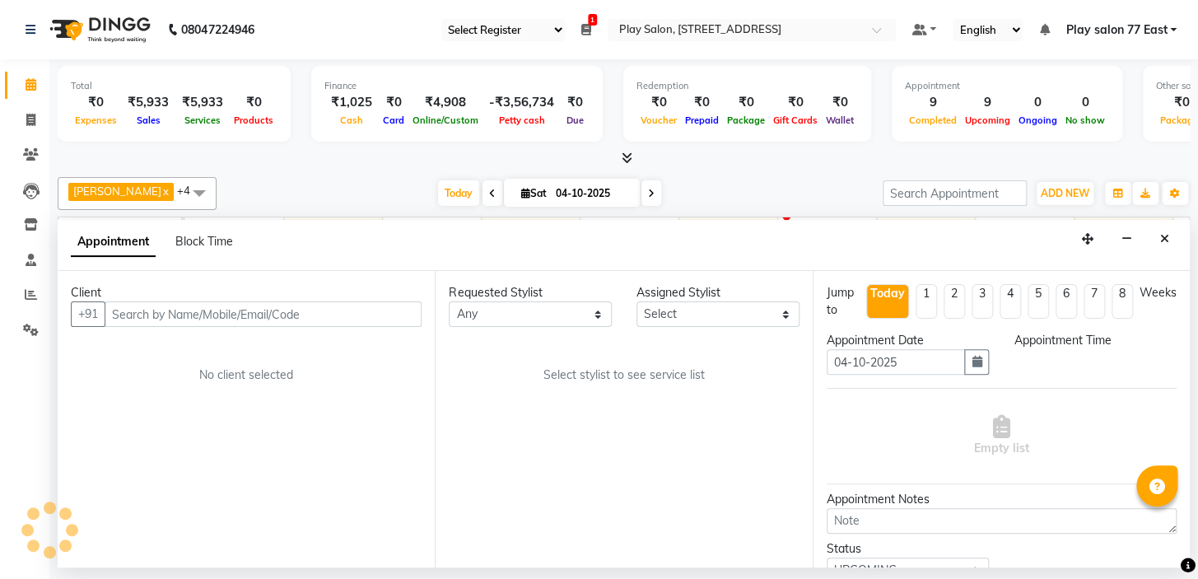
select select "735"
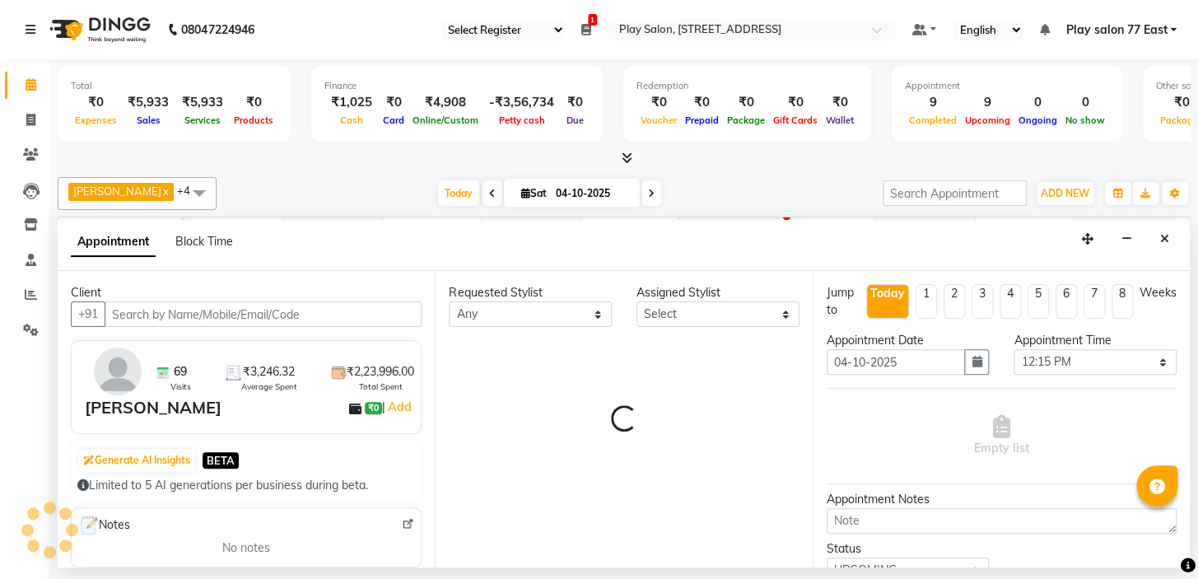
select select "84927"
select select "4301"
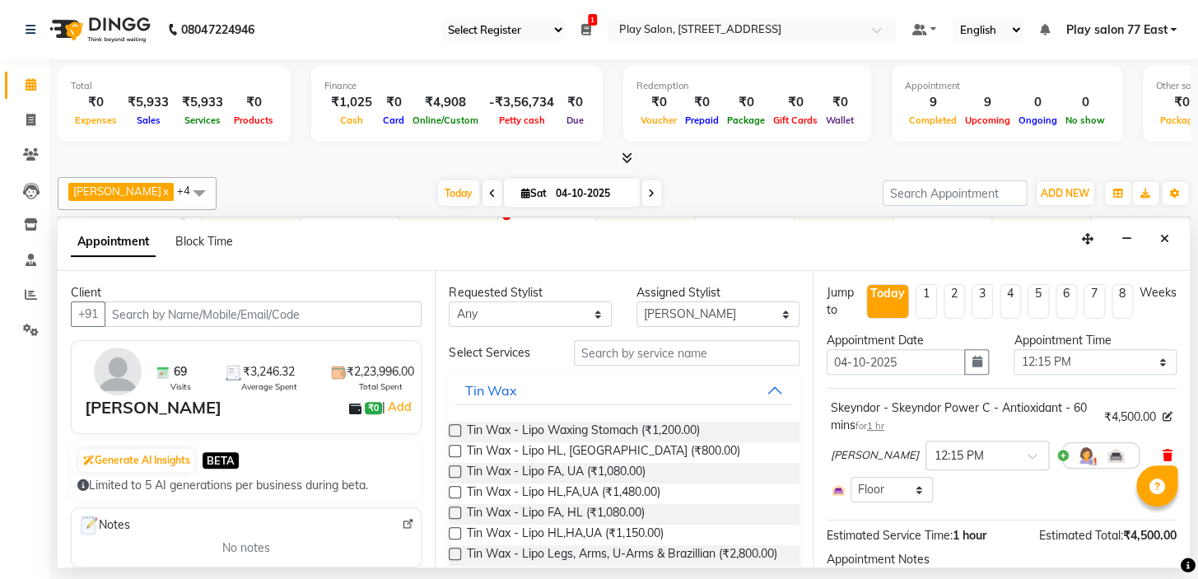
click at [1162, 452] on icon at bounding box center [1167, 456] width 10 height 12
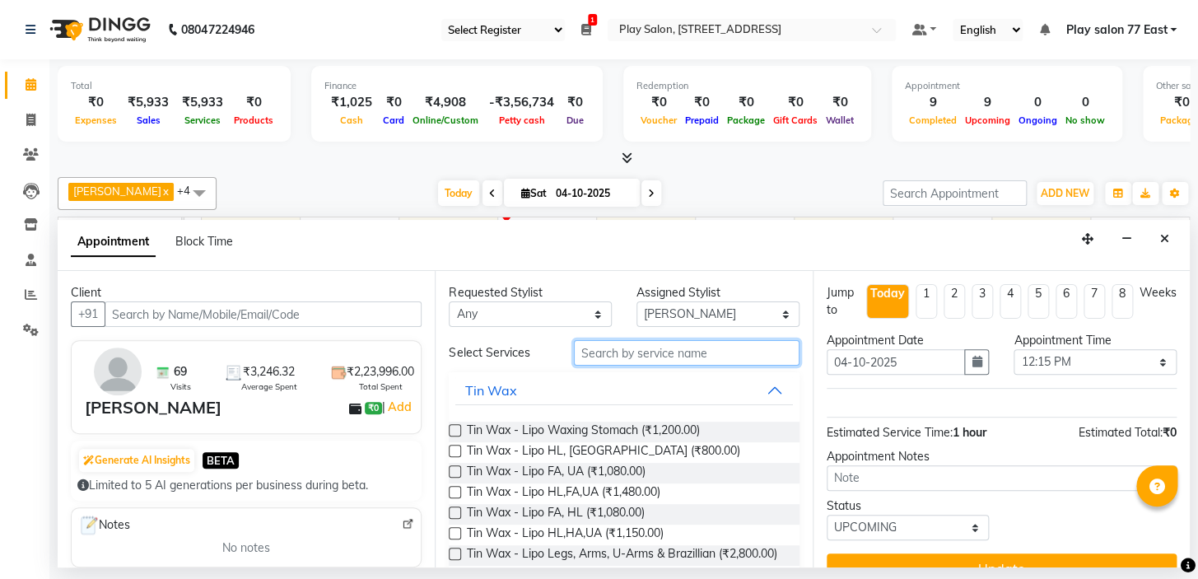
click at [607, 356] on input "text" at bounding box center [687, 353] width 226 height 26
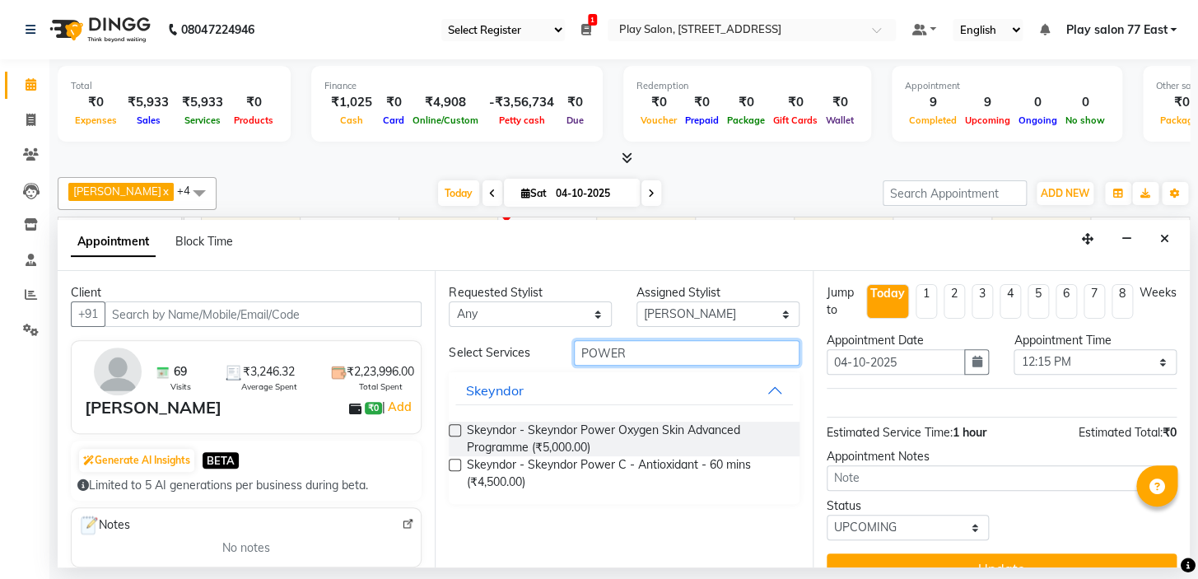
type input "POWER"
click at [454, 427] on label at bounding box center [455, 430] width 12 height 12
click at [454, 427] on input "checkbox" at bounding box center [454, 431] width 11 height 11
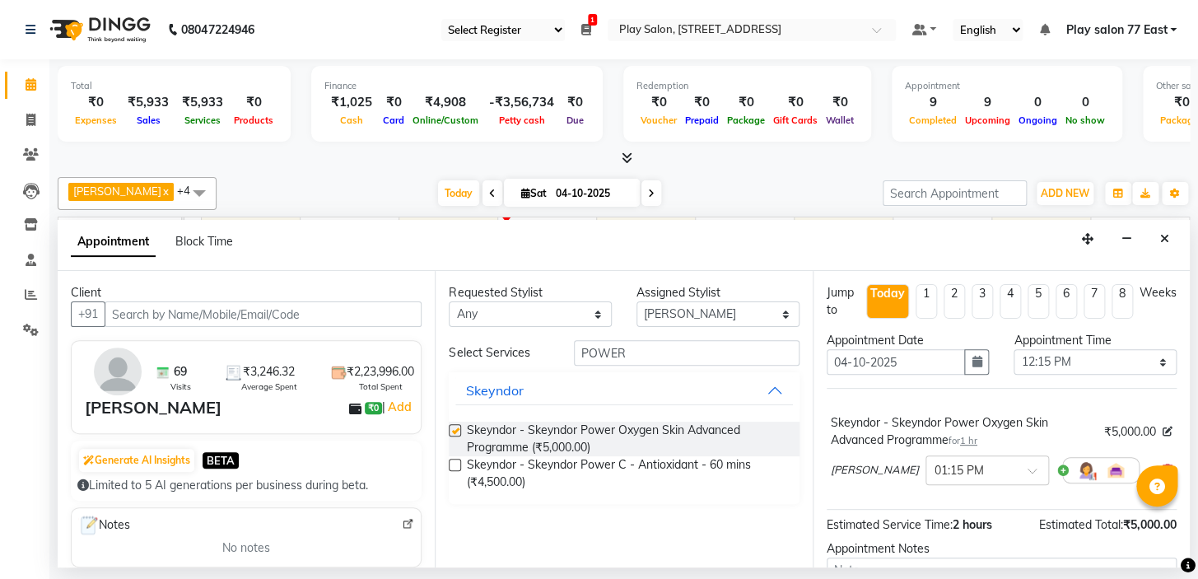
checkbox input "false"
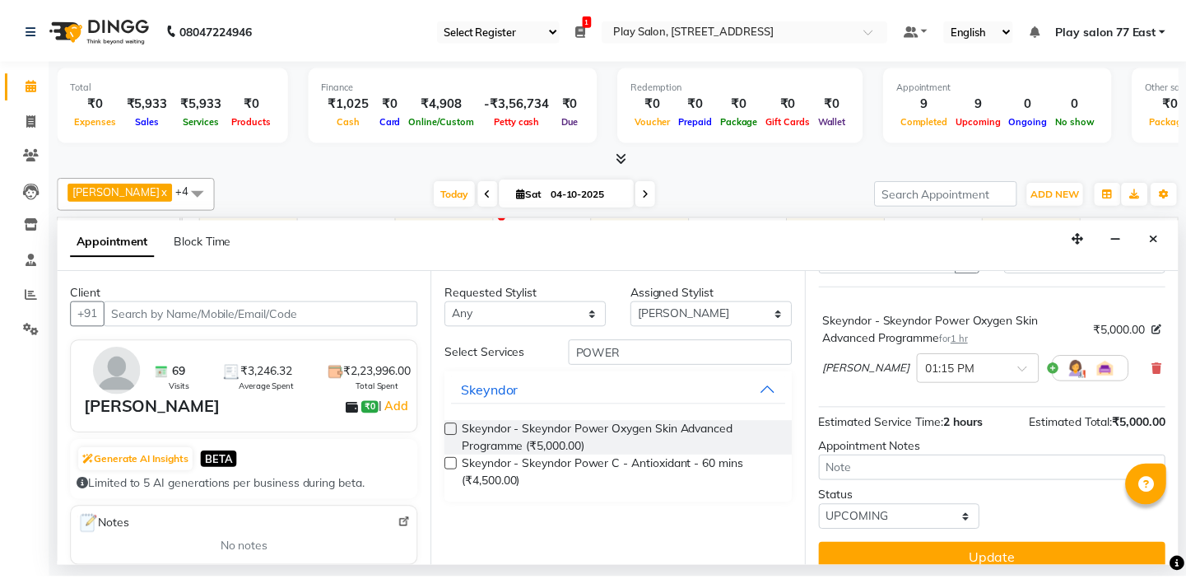
scroll to position [120, 0]
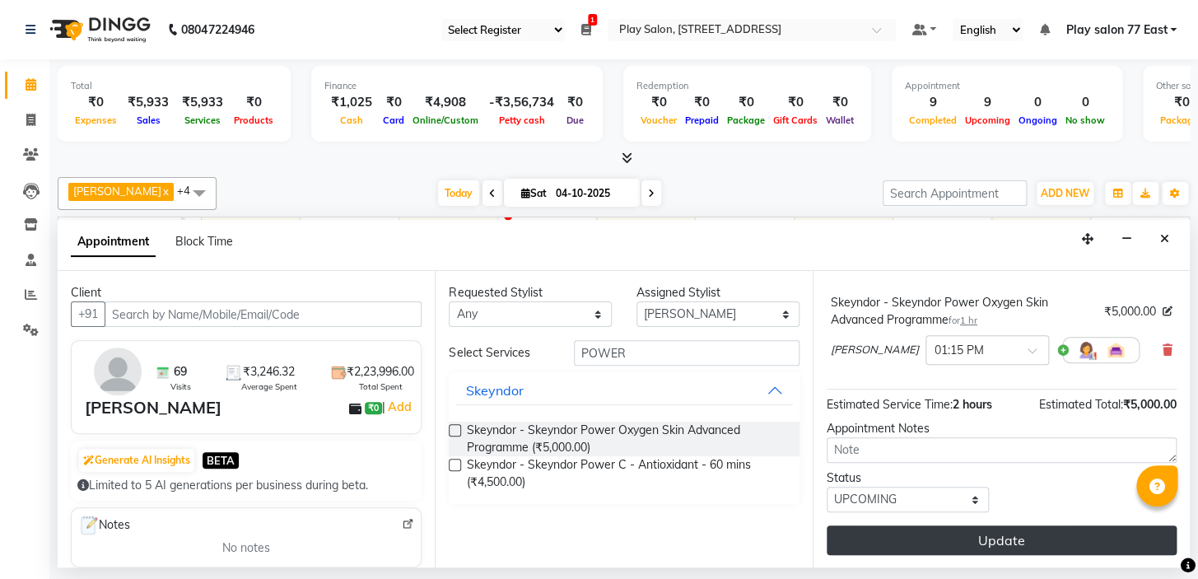
click at [993, 546] on button "Update" at bounding box center [1002, 540] width 350 height 30
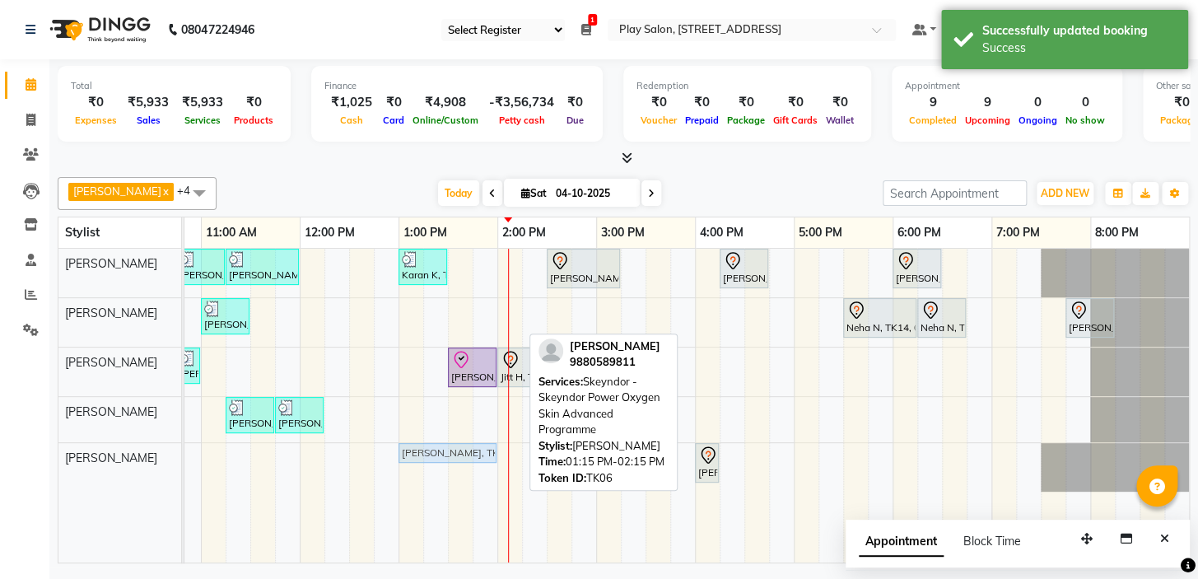
drag, startPoint x: 481, startPoint y: 448, endPoint x: 468, endPoint y: 451, distance: 13.6
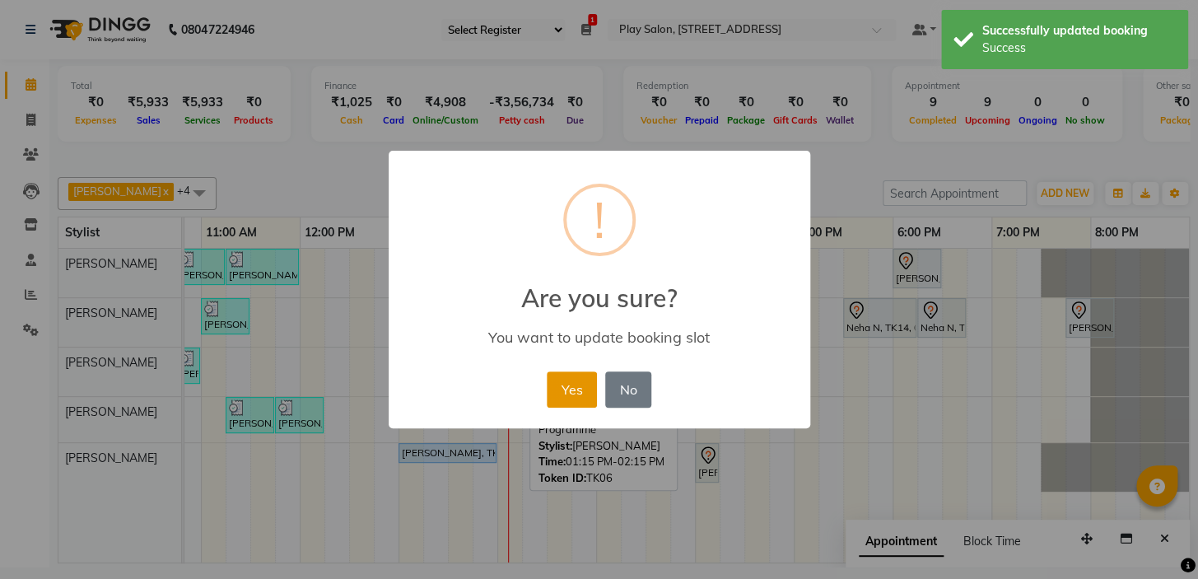
click at [581, 384] on button "Yes" at bounding box center [572, 389] width 50 height 36
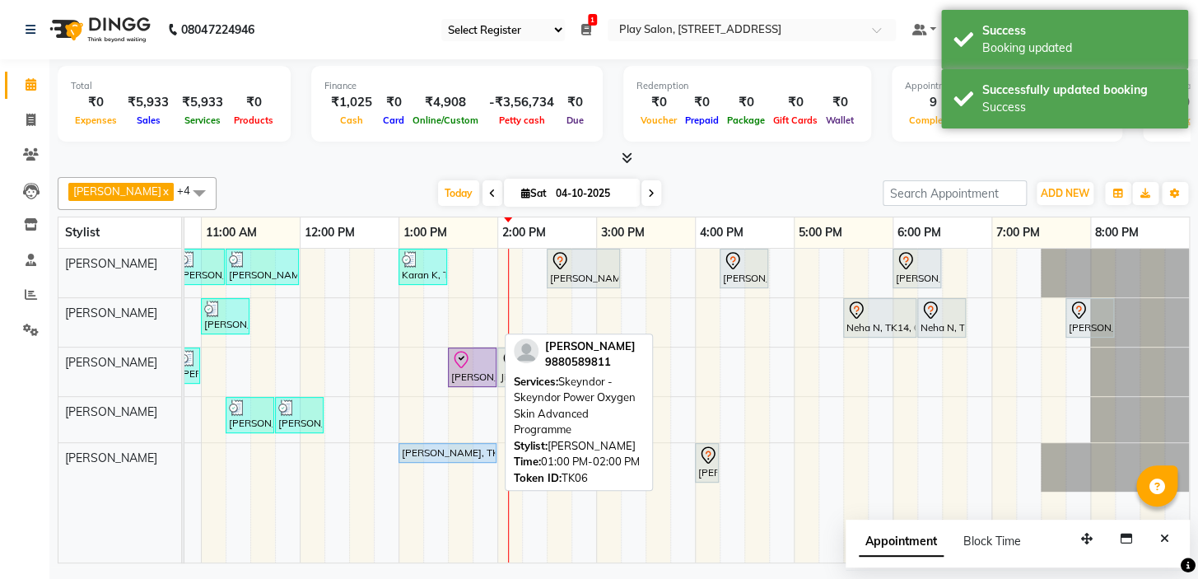
click at [424, 450] on div "[PERSON_NAME], TK06, 01:00 PM-02:00 PM, Skeyndor - Skeyndor Power Oxygen Skin A…" at bounding box center [447, 452] width 95 height 15
click at [433, 452] on div "[PERSON_NAME], TK06, 01:00 PM-02:00 PM, Skeyndor - Skeyndor Power Oxygen Skin A…" at bounding box center [447, 452] width 95 height 15
select select "5"
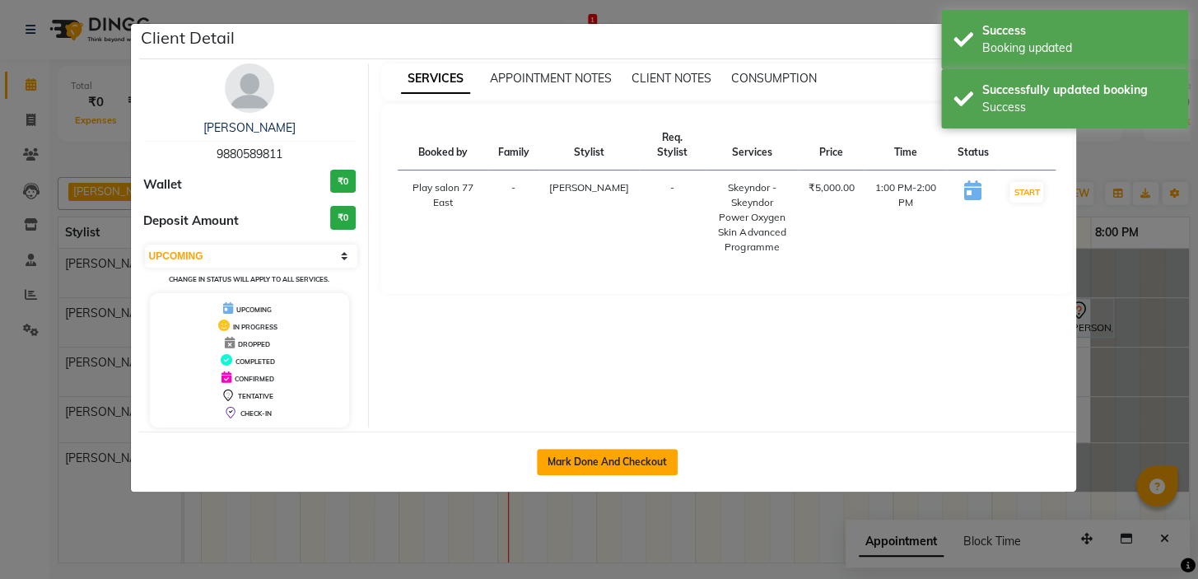
click at [565, 462] on button "Mark Done And Checkout" at bounding box center [607, 462] width 141 height 26
select select "8547"
select select "service"
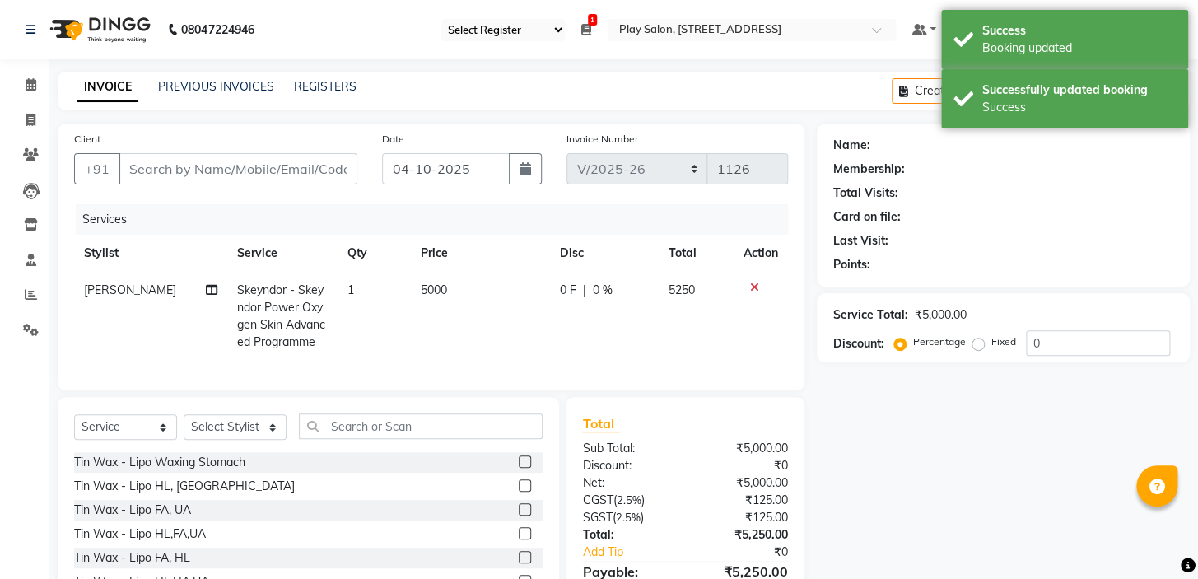
type input "9880589811"
select select "84927"
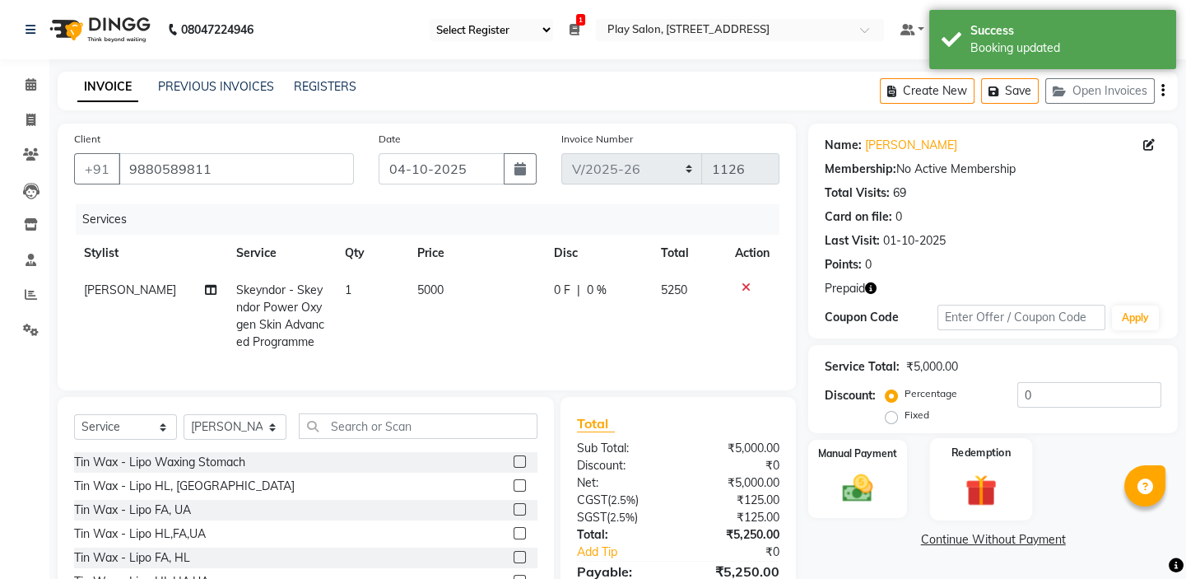
click at [1015, 462] on div "Redemption" at bounding box center [981, 479] width 102 height 82
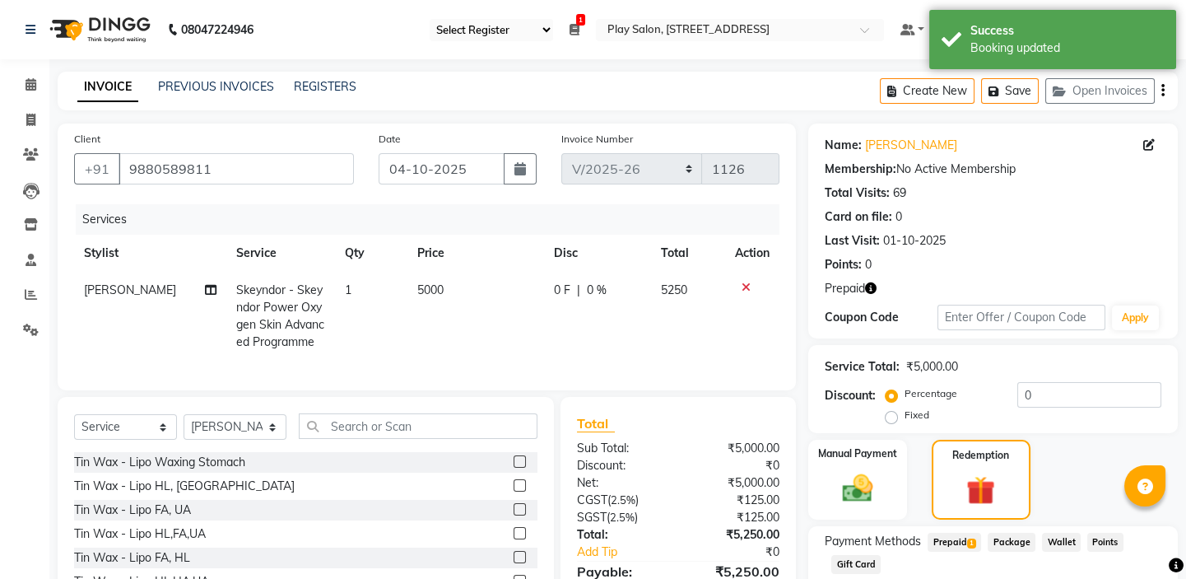
drag, startPoint x: 960, startPoint y: 542, endPoint x: 1066, endPoint y: 535, distance: 106.4
click at [959, 541] on span "Prepaid 1" at bounding box center [955, 542] width 54 height 19
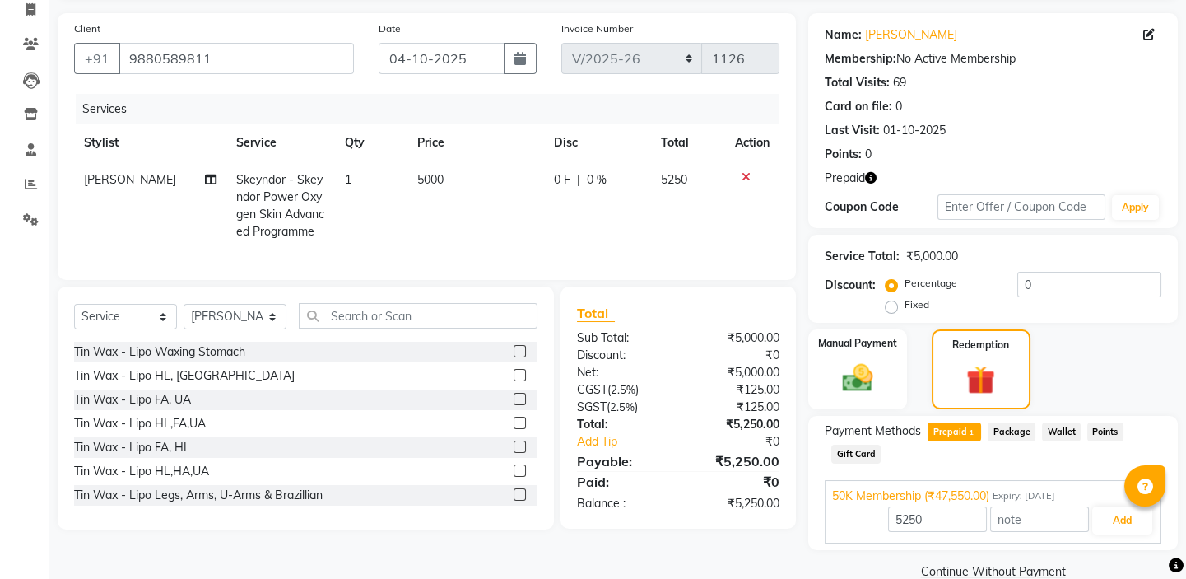
scroll to position [139, 0]
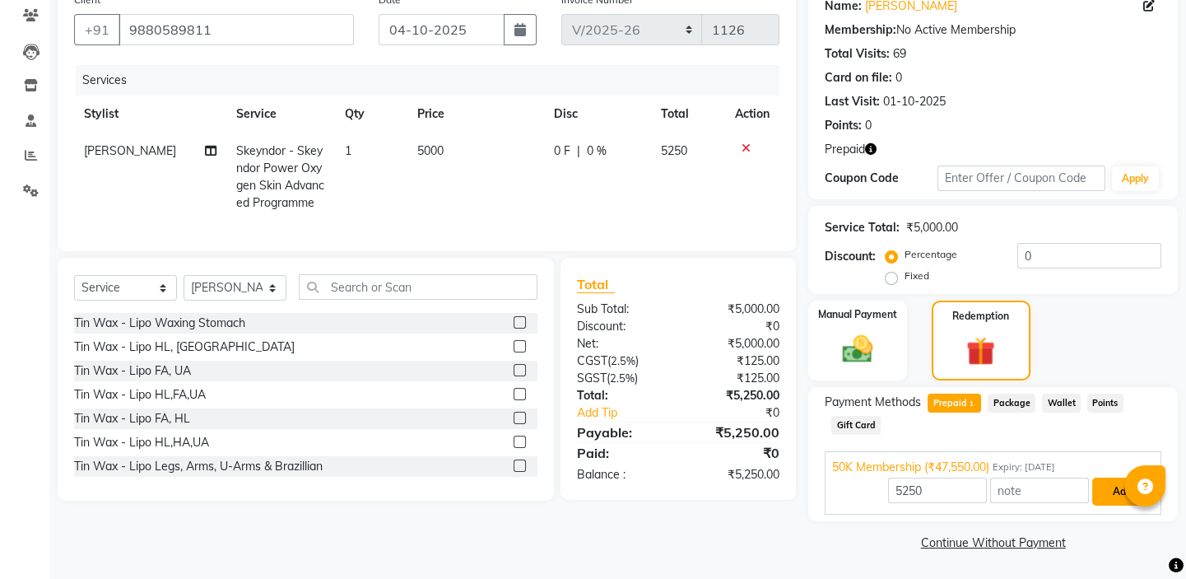
click at [1109, 491] on button "Add" at bounding box center [1122, 491] width 60 height 28
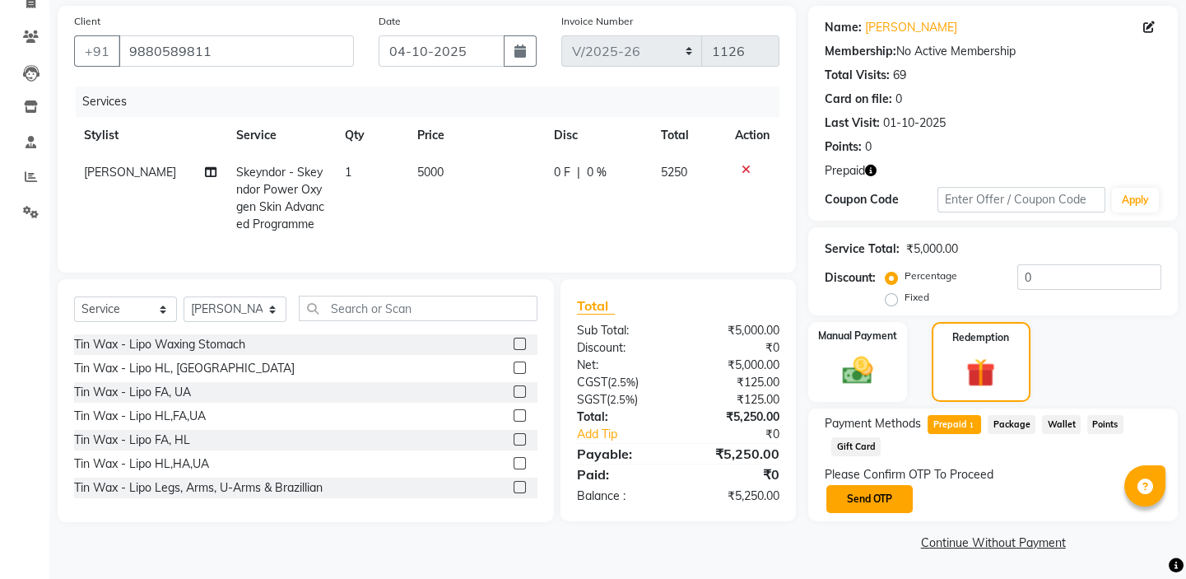
click at [869, 501] on button "Send OTP" at bounding box center [870, 499] width 86 height 28
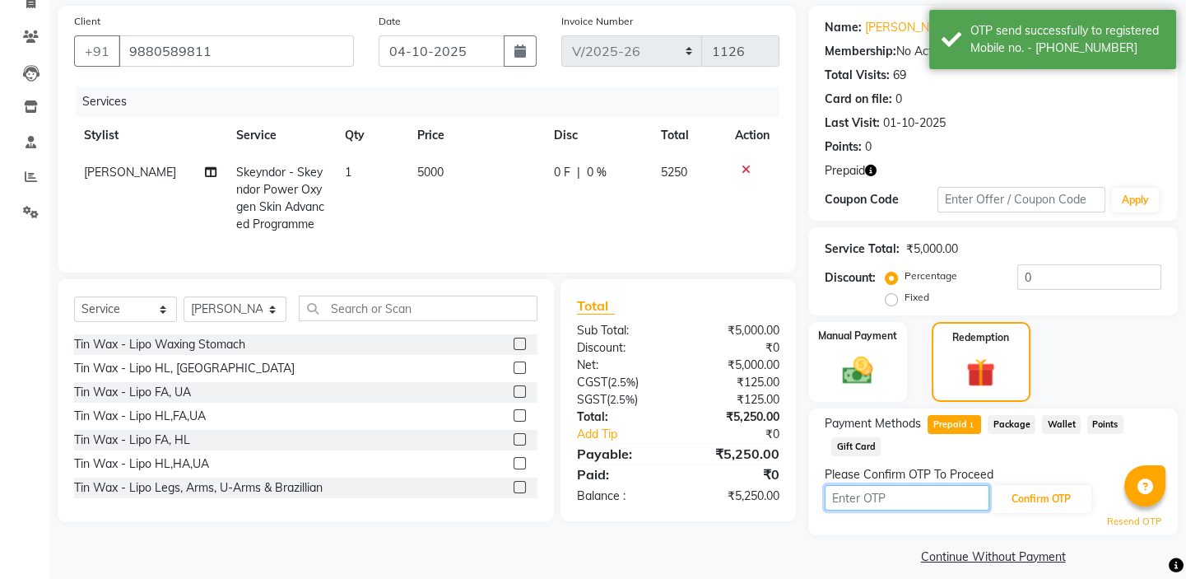
click at [897, 495] on input "text" at bounding box center [907, 498] width 165 height 26
click at [897, 498] on input "text" at bounding box center [907, 498] width 165 height 26
type input "1086"
click at [1062, 497] on button "Confirm OTP" at bounding box center [1041, 499] width 100 height 28
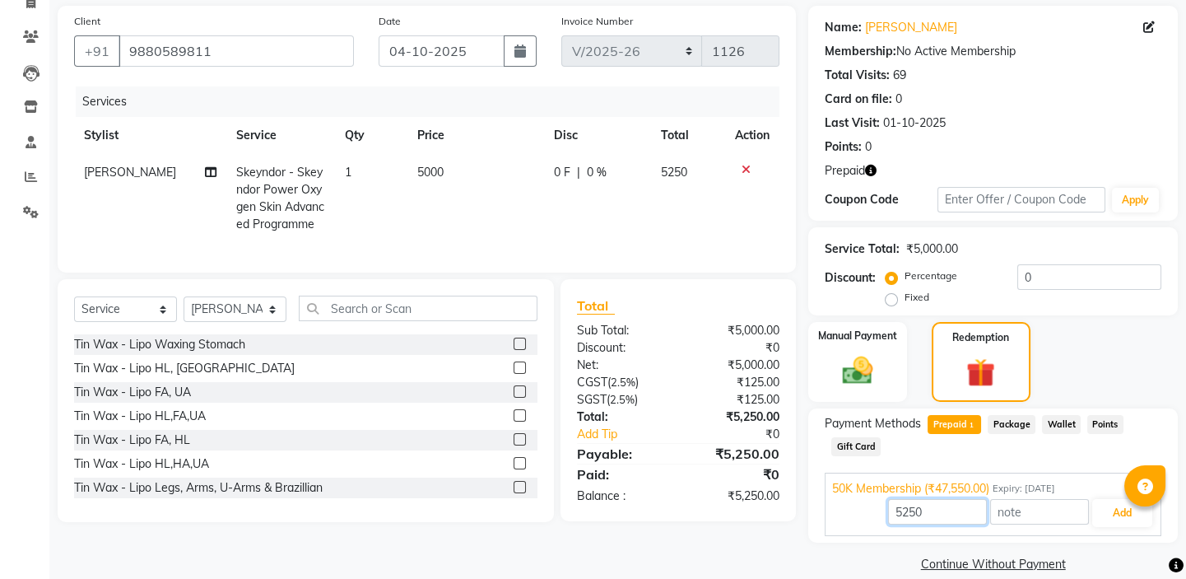
click at [929, 511] on input "5250" at bounding box center [937, 512] width 99 height 26
type input "5"
type input "5000"
click at [1130, 517] on button "Add" at bounding box center [1122, 513] width 60 height 28
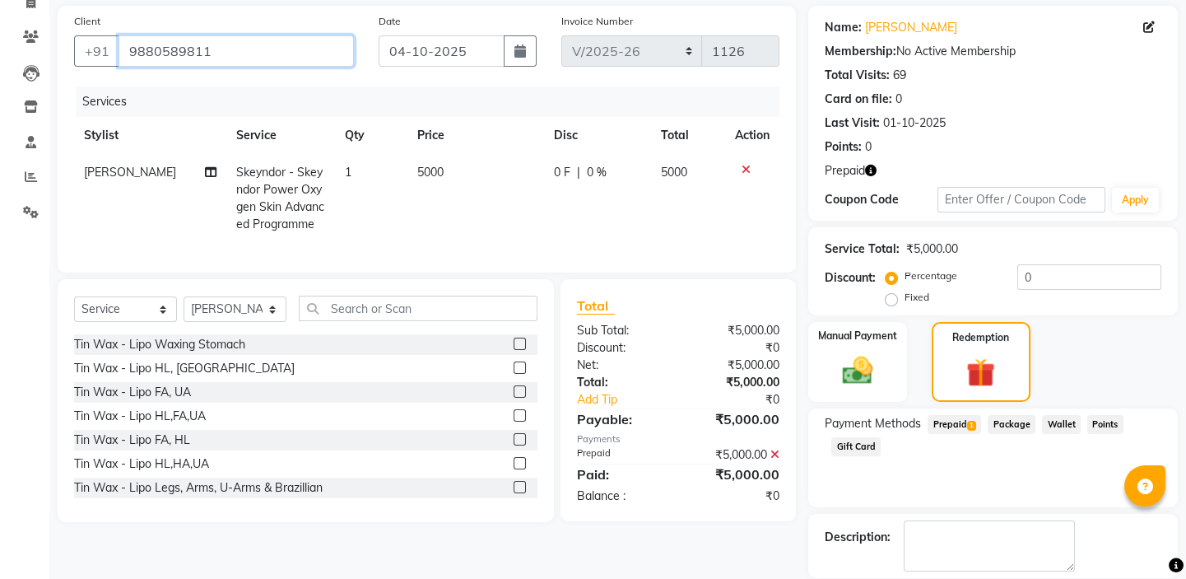
drag, startPoint x: 218, startPoint y: 52, endPoint x: 131, endPoint y: 53, distance: 87.3
click at [131, 53] on input "9880589811" at bounding box center [236, 50] width 235 height 31
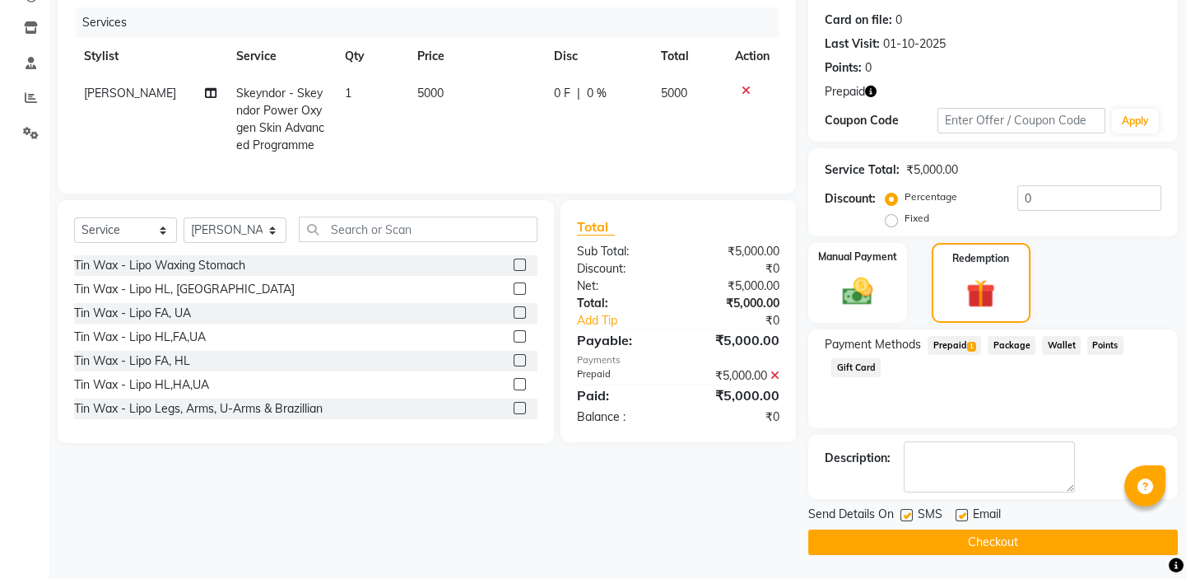
click at [1016, 548] on button "Checkout" at bounding box center [993, 542] width 370 height 26
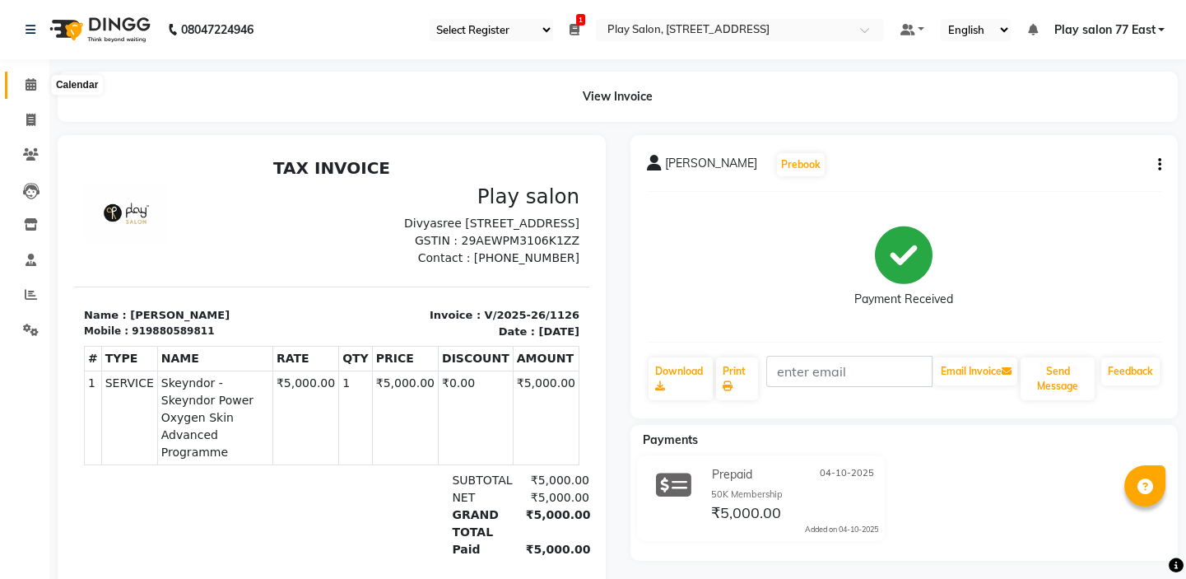
click at [31, 85] on icon at bounding box center [31, 84] width 11 height 12
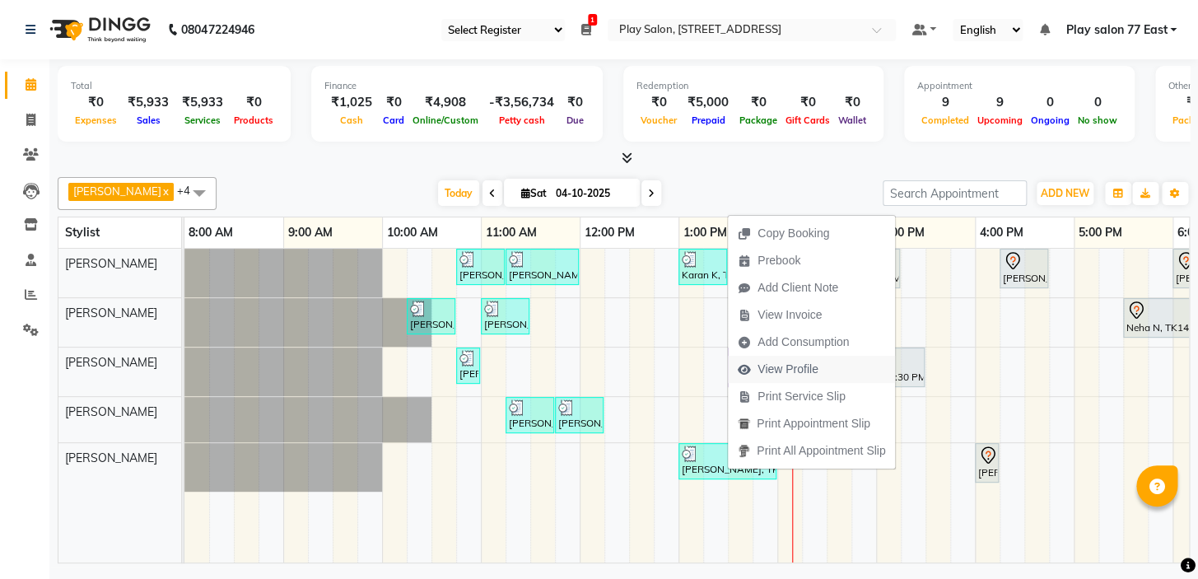
click at [782, 374] on span "View Profile" at bounding box center [787, 369] width 61 height 17
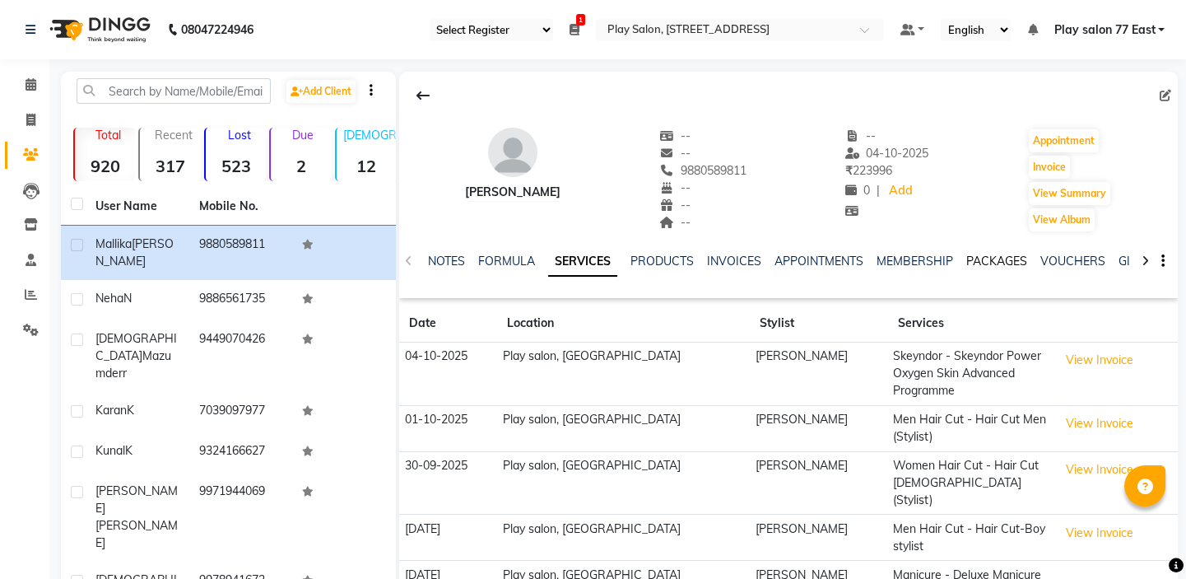
click at [981, 255] on link "PACKAGES" at bounding box center [997, 261] width 61 height 15
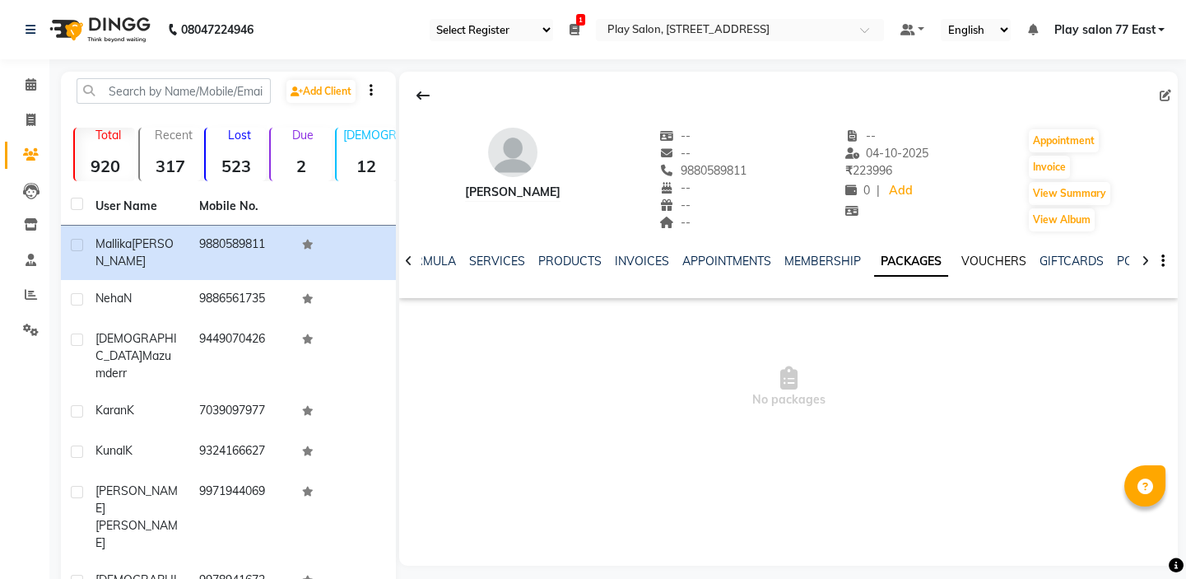
click at [966, 258] on link "VOUCHERS" at bounding box center [994, 261] width 65 height 15
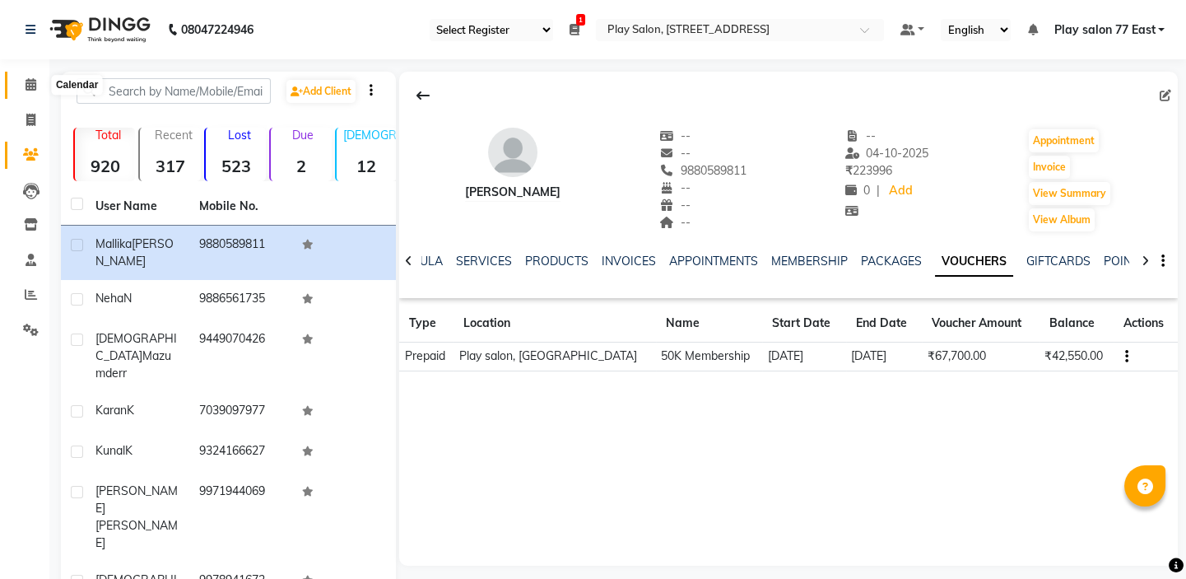
click at [33, 85] on icon at bounding box center [31, 84] width 11 height 12
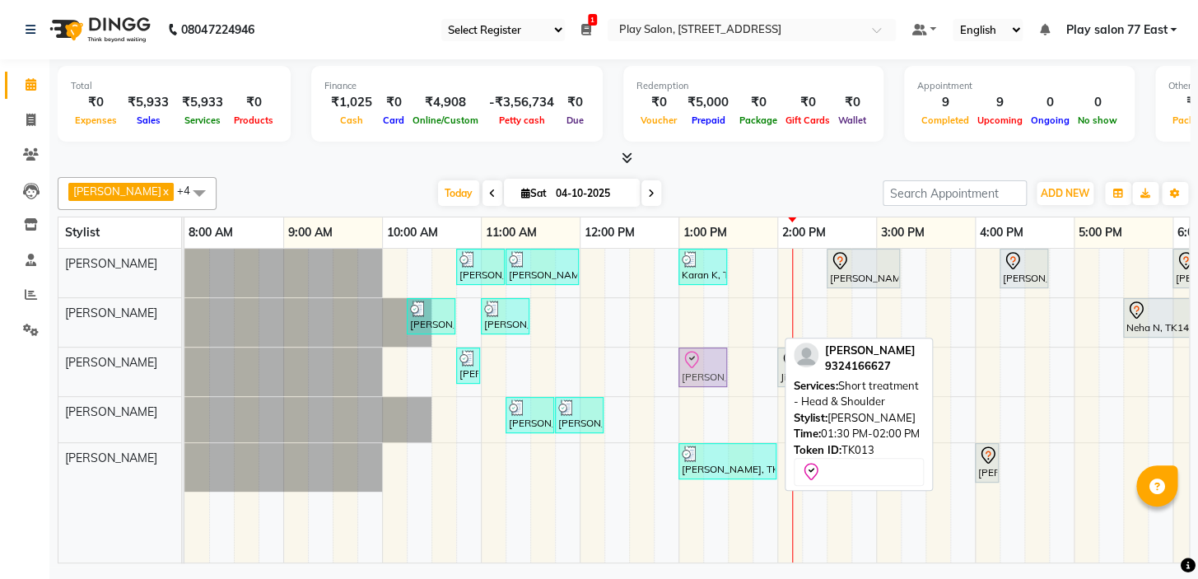
drag, startPoint x: 736, startPoint y: 383, endPoint x: 847, endPoint y: 325, distance: 125.2
click at [696, 391] on div "Silpi Sharma, TK01, 10:45 AM-11:15 AM, Barbar - Beard Trim Silpi Sharma, TK01, …" at bounding box center [826, 406] width 1284 height 314
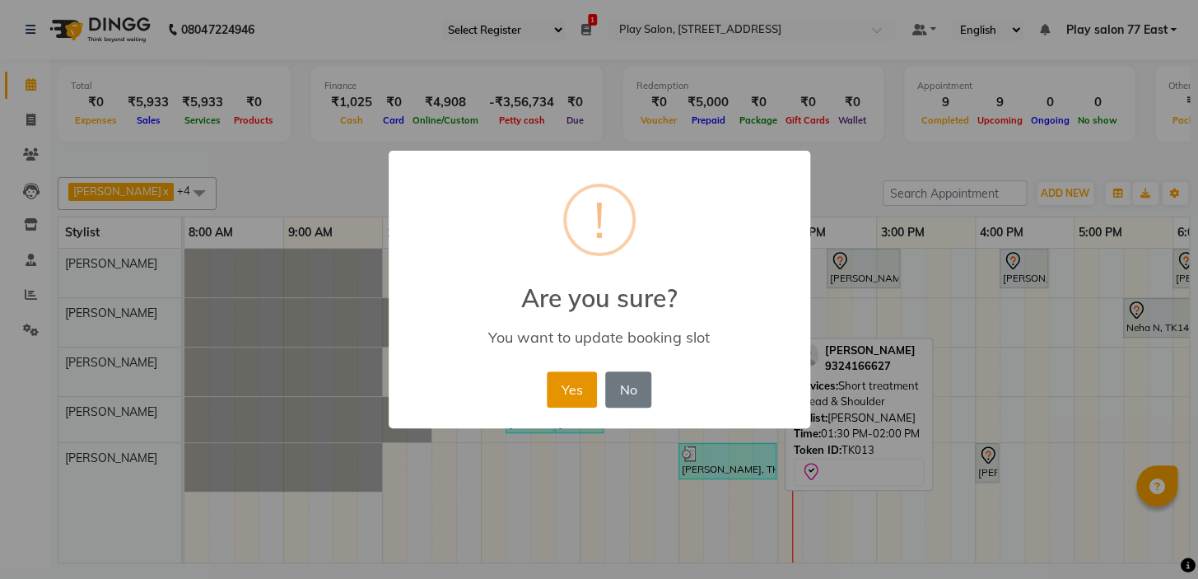
click at [570, 384] on button "Yes" at bounding box center [572, 389] width 50 height 36
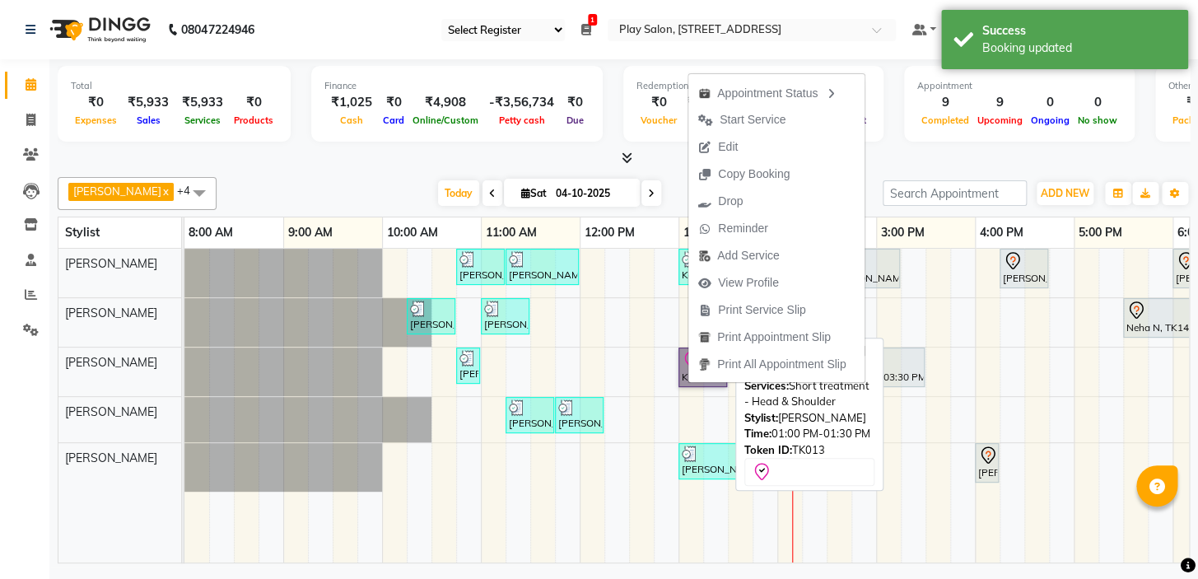
click at [682, 371] on link "Kunal K, TK13, 01:00 PM-01:30 PM, Short treatment - Head & Shoulder" at bounding box center [702, 367] width 49 height 40
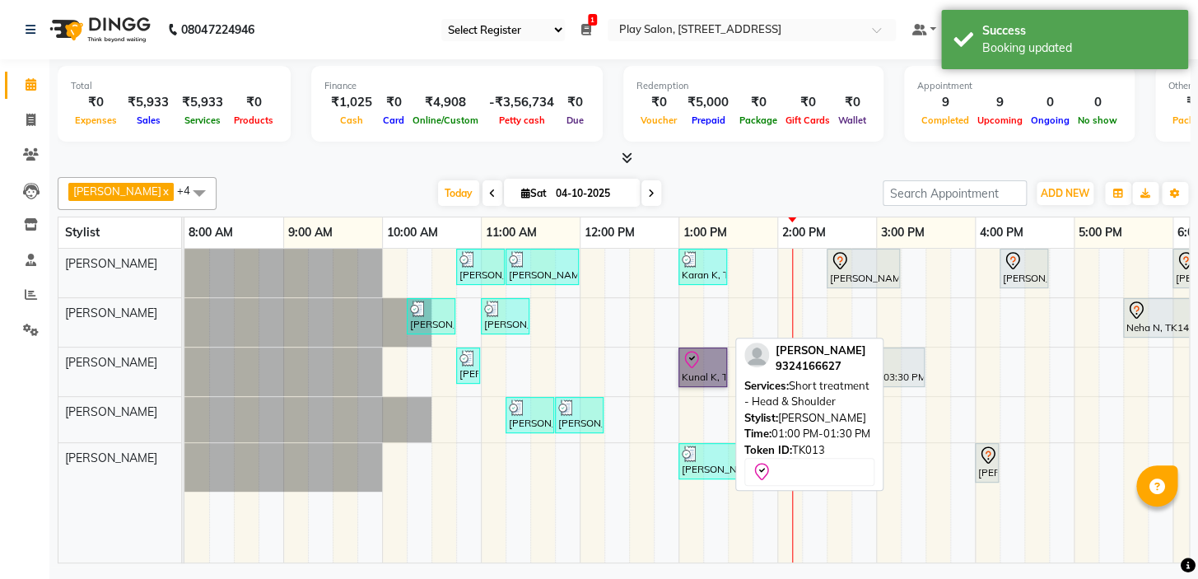
click at [688, 370] on link "Kunal K, TK13, 01:00 PM-01:30 PM, Short treatment - Head & Shoulder" at bounding box center [702, 367] width 49 height 40
select select "8"
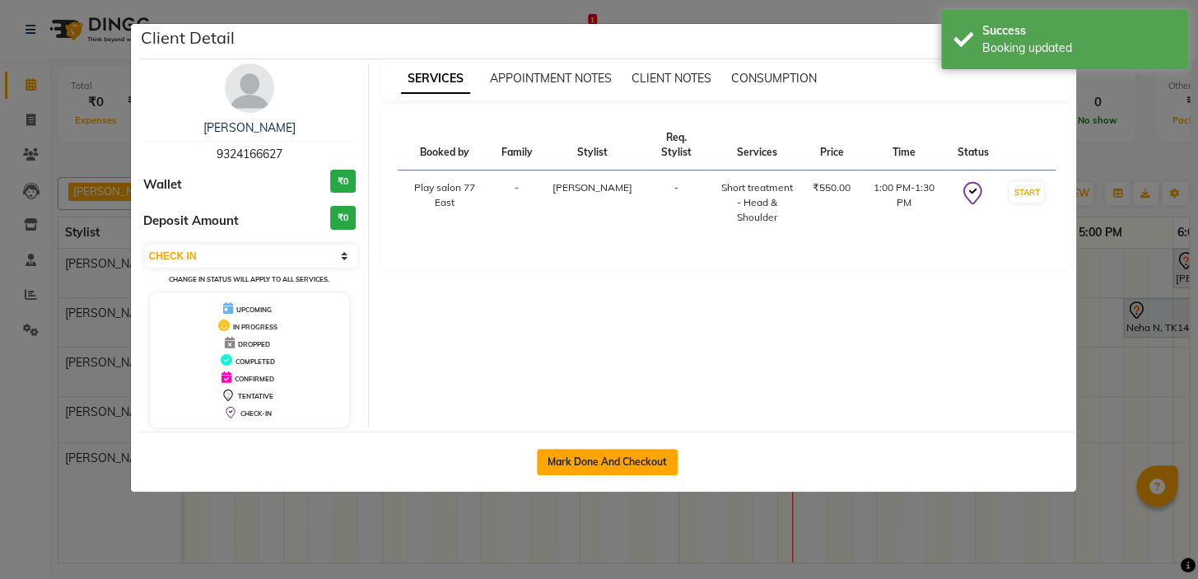
click at [617, 452] on button "Mark Done And Checkout" at bounding box center [607, 462] width 141 height 26
select select "8547"
select select "service"
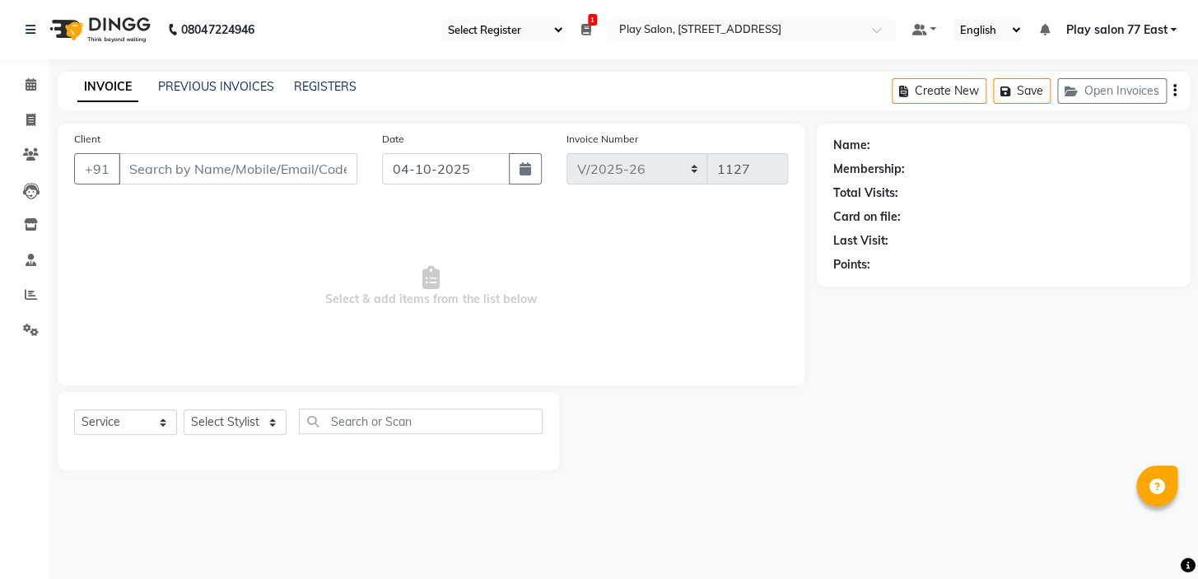
type input "9324166627"
select select "84937"
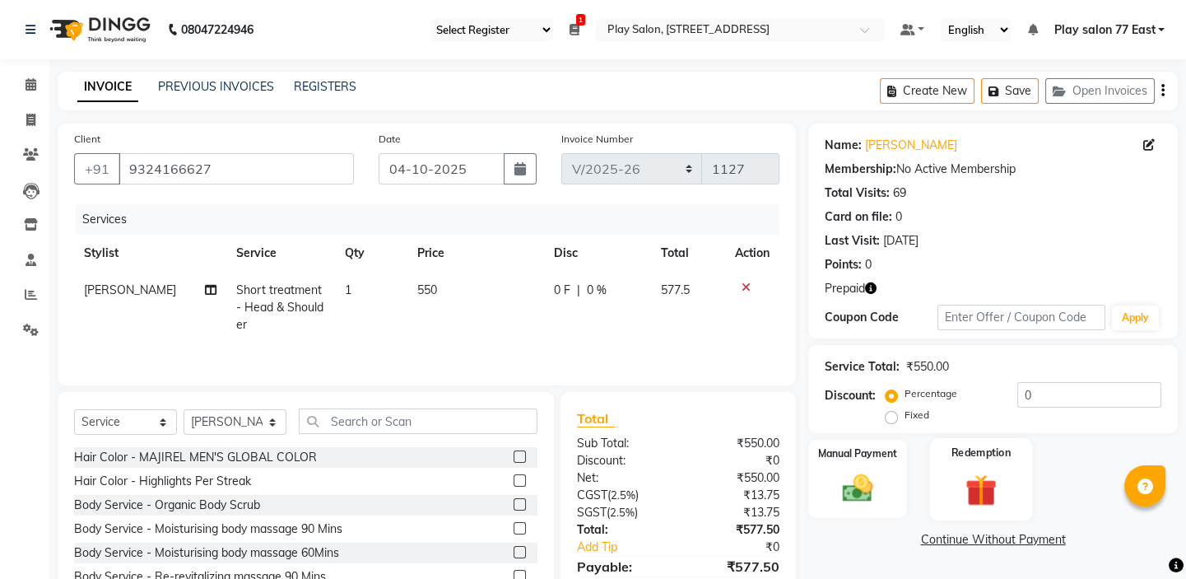
click at [970, 490] on img at bounding box center [981, 489] width 51 height 39
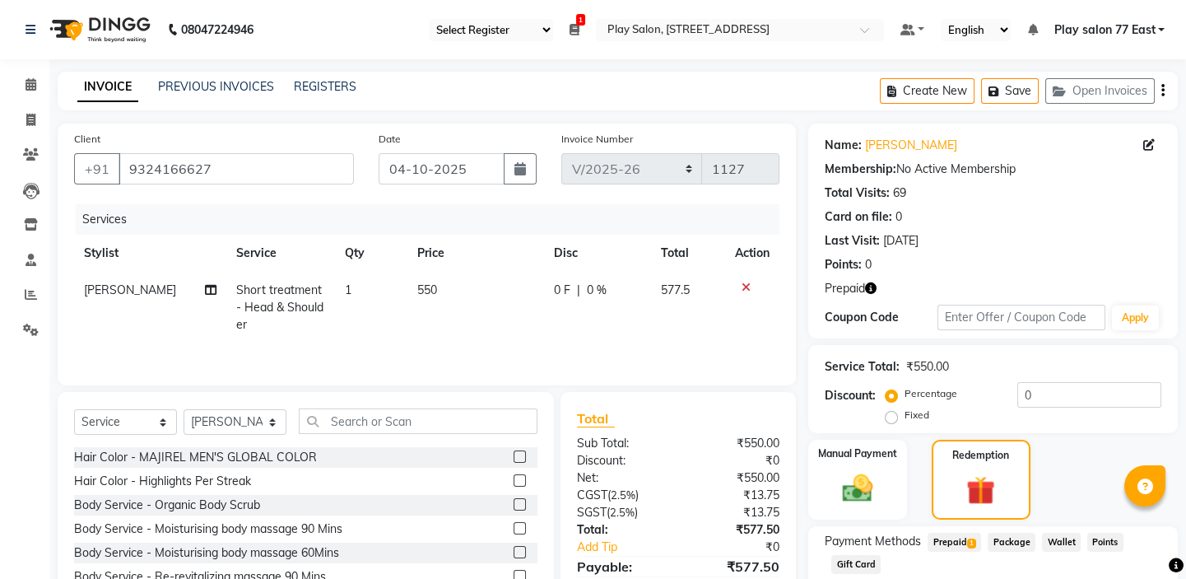
scroll to position [104, 0]
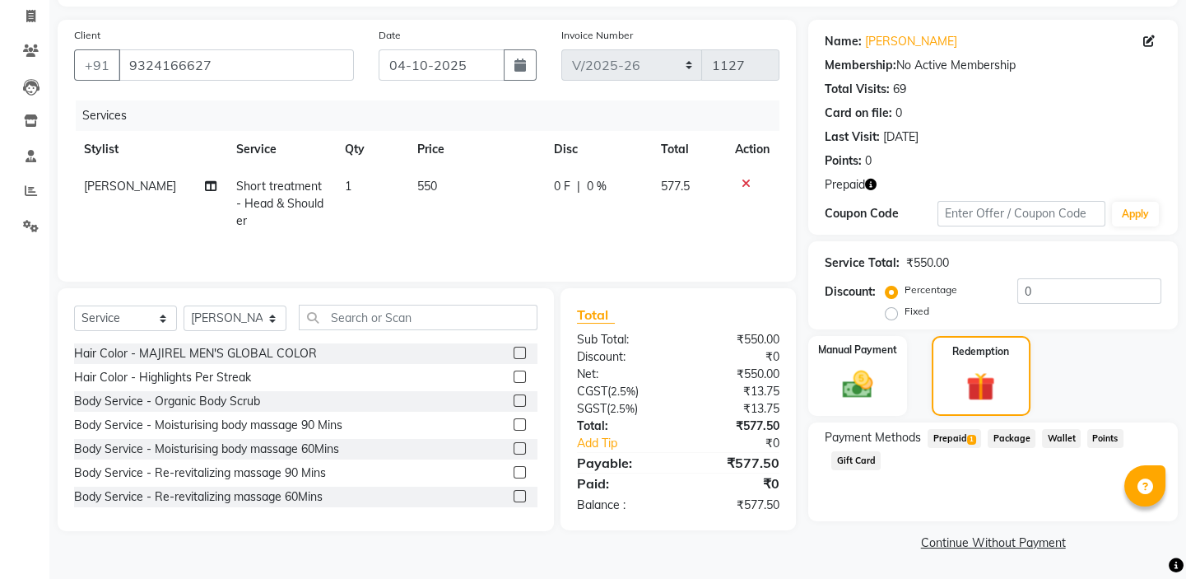
click at [962, 429] on span "Prepaid 1" at bounding box center [955, 438] width 54 height 19
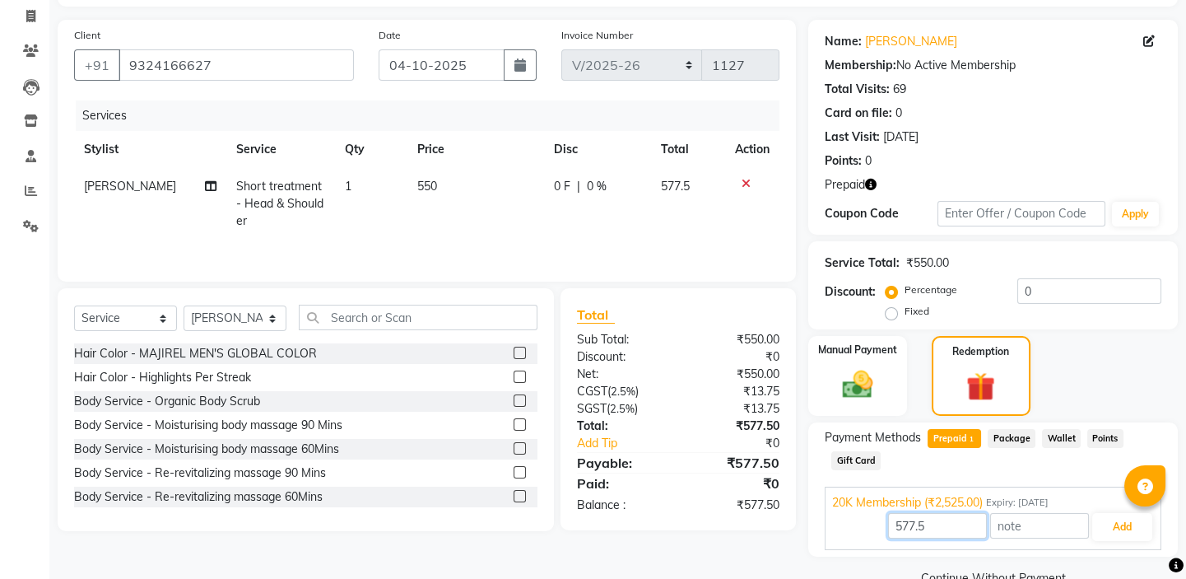
click at [930, 527] on input "577.5" at bounding box center [937, 526] width 99 height 26
type input "5"
type input "550"
click at [1101, 526] on button "Add" at bounding box center [1122, 527] width 60 height 28
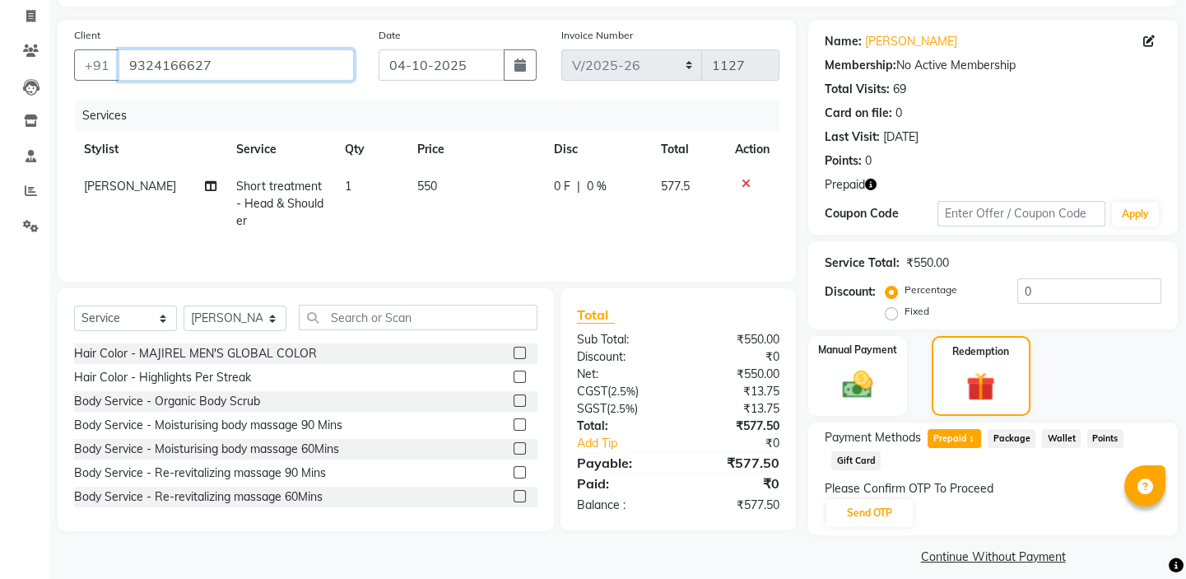
drag, startPoint x: 175, startPoint y: 65, endPoint x: 128, endPoint y: 68, distance: 47.0
click at [128, 68] on input "9324166627" at bounding box center [236, 64] width 235 height 31
click at [35, 14] on icon at bounding box center [30, 16] width 9 height 12
select select "service"
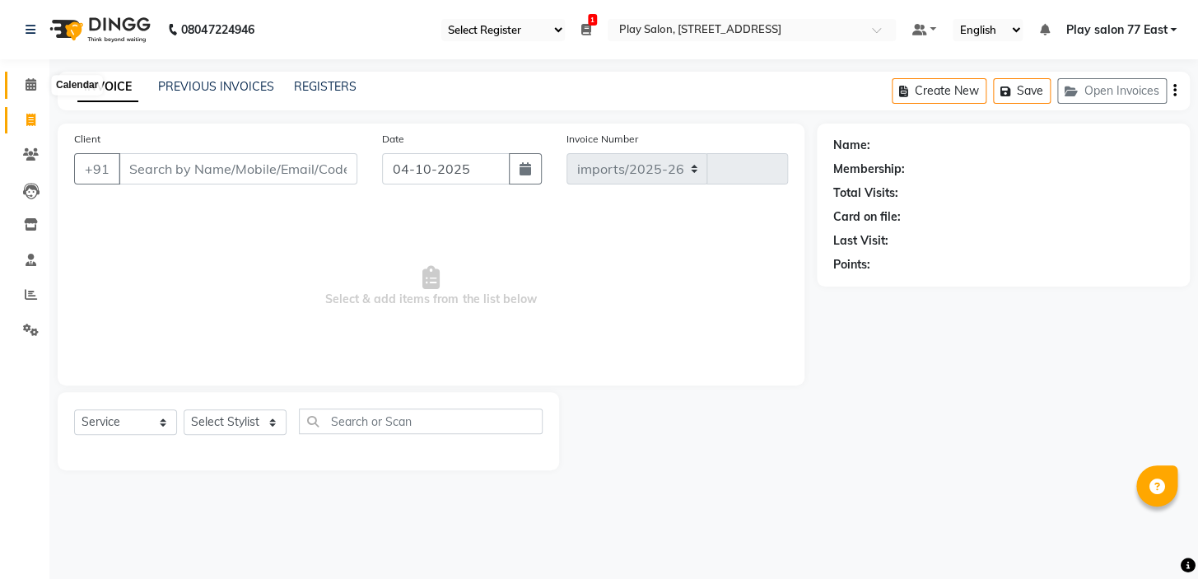
select select "8547"
type input "1127"
drag, startPoint x: 35, startPoint y: 86, endPoint x: 121, endPoint y: 48, distance: 93.6
click at [35, 86] on icon at bounding box center [31, 84] width 11 height 12
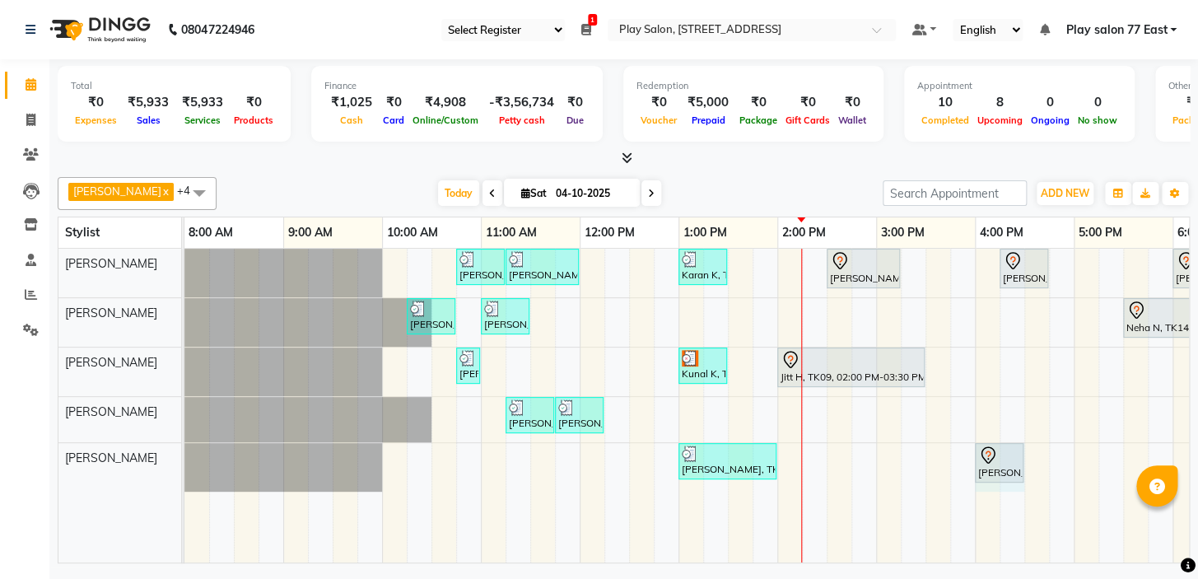
drag, startPoint x: 994, startPoint y: 472, endPoint x: 813, endPoint y: 259, distance: 279.1
click at [184, 478] on div "Mallika Seth, TK06, 01:00 PM-02:00 PM, Skeyndor - Skeyndor Power Oxygen Skin Ad…" at bounding box center [184, 467] width 0 height 49
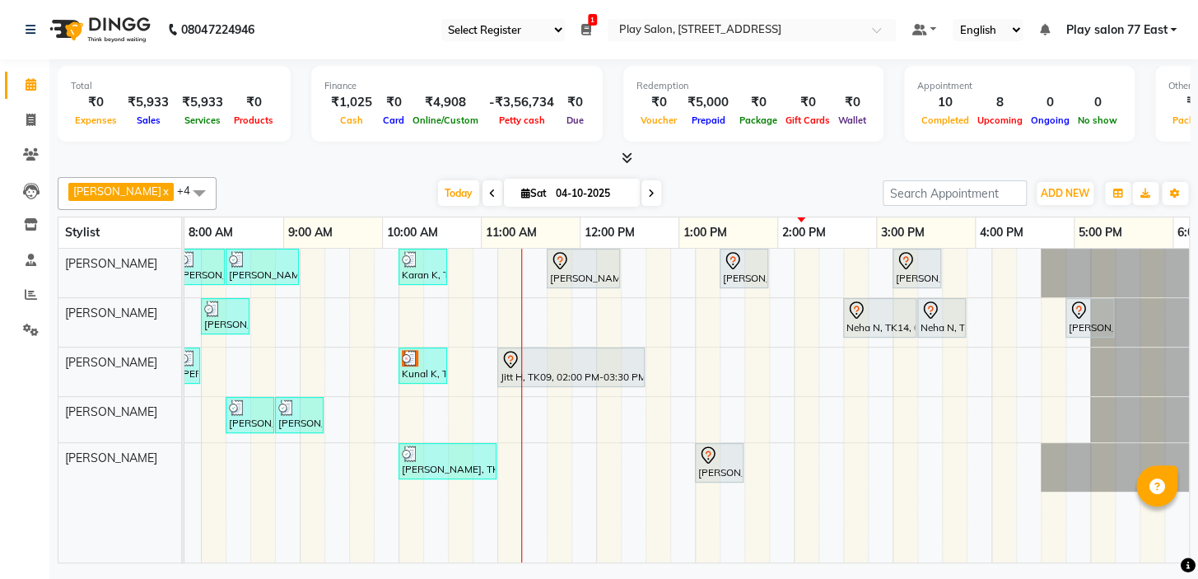
scroll to position [0, 280]
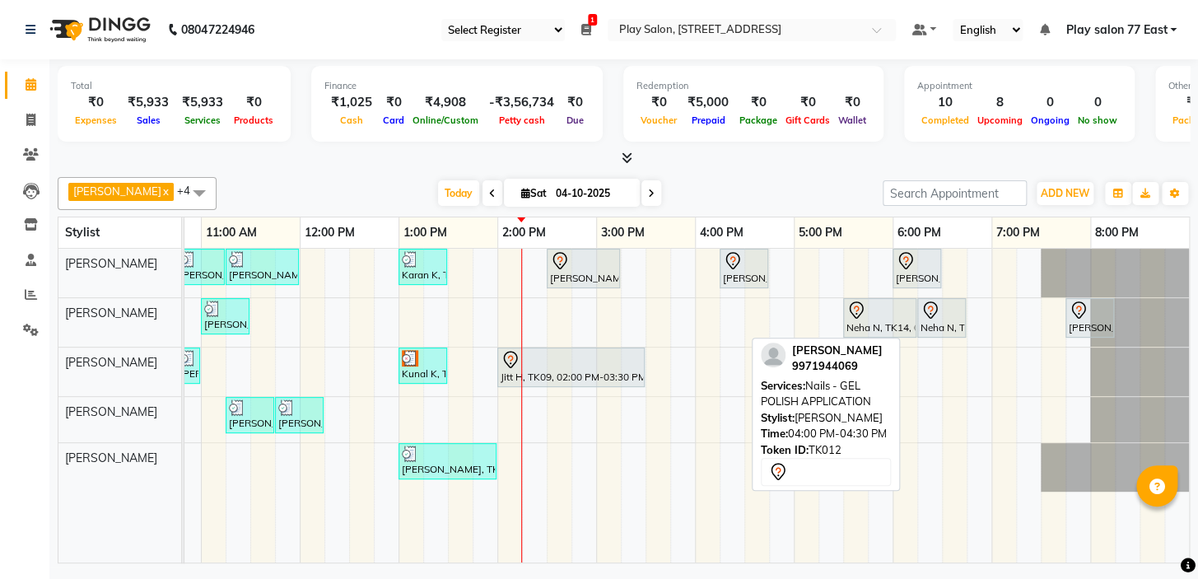
drag, startPoint x: 702, startPoint y: 468, endPoint x: 808, endPoint y: 469, distance: 105.4
click at [808, 469] on div "Raheem Ali x Sanju Lepcha x Caroline Shimrah x Sapna Tamang x Manisha Gurung x …" at bounding box center [624, 366] width 1132 height 393
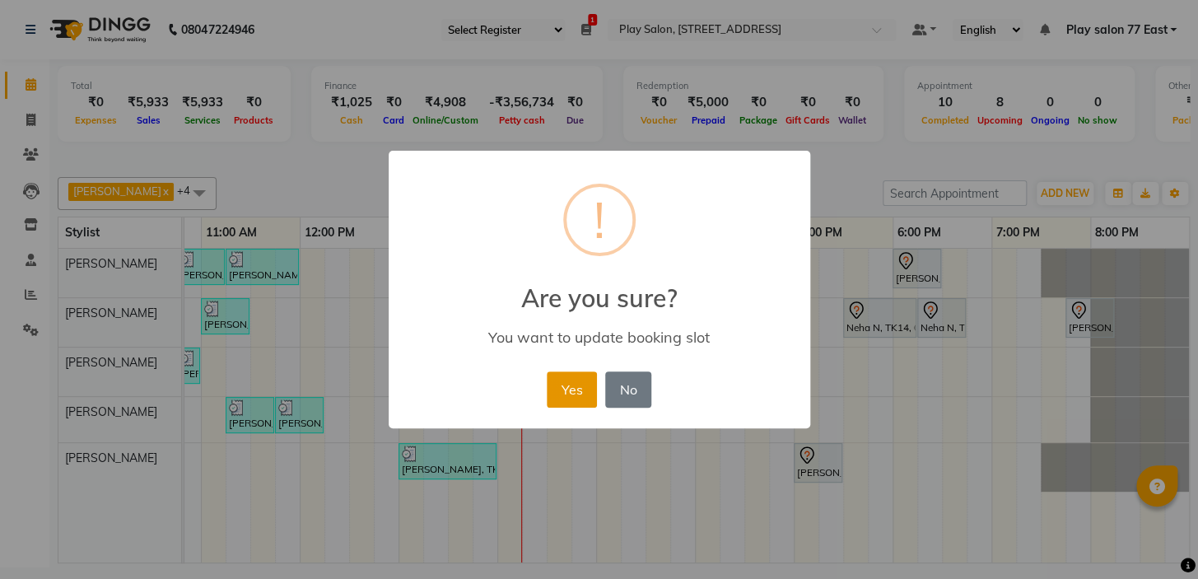
click at [568, 388] on button "Yes" at bounding box center [572, 389] width 50 height 36
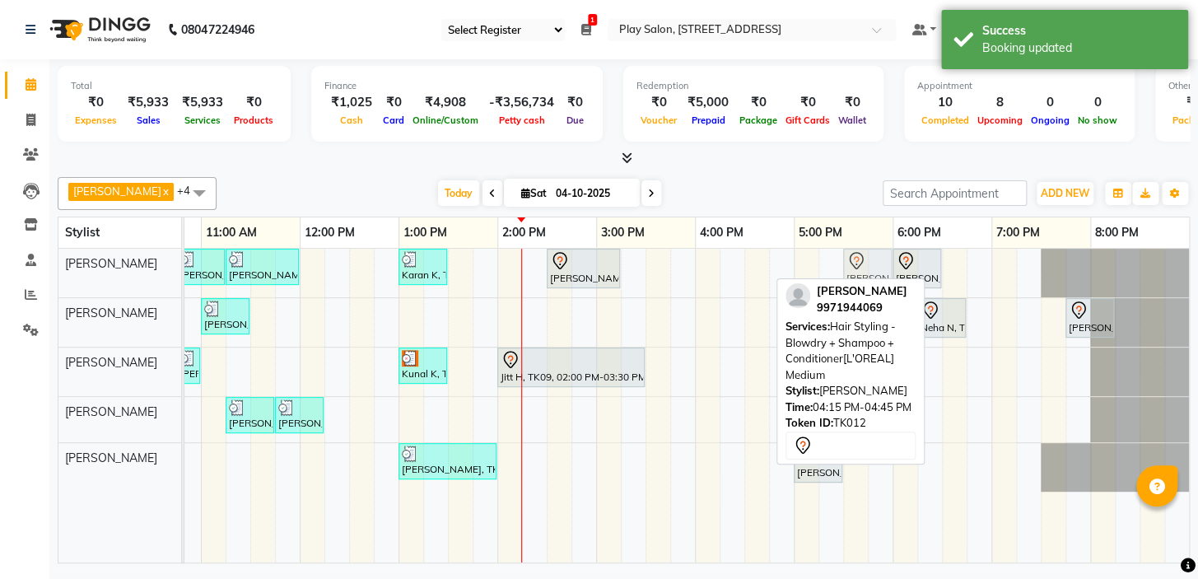
drag, startPoint x: 728, startPoint y: 272, endPoint x: 846, endPoint y: 267, distance: 118.7
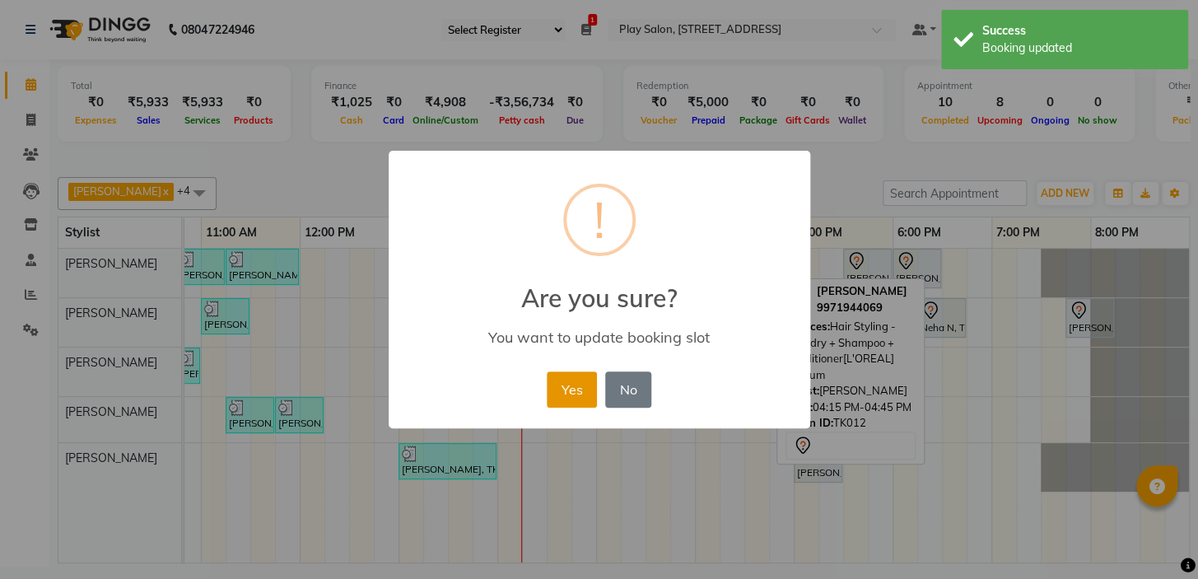
click at [560, 389] on button "Yes" at bounding box center [572, 389] width 50 height 36
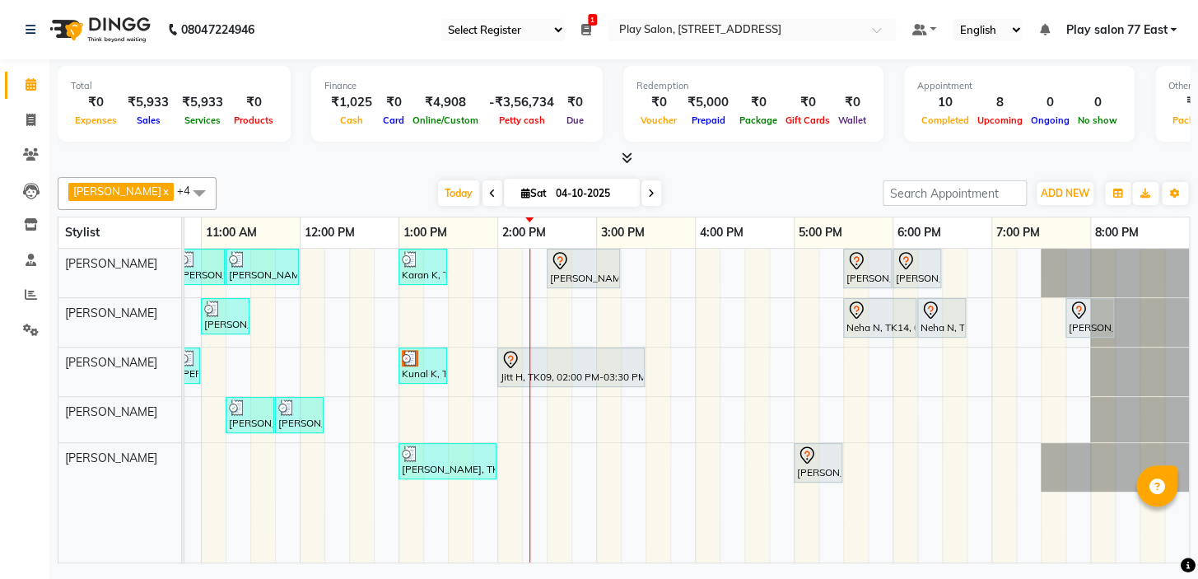
click at [648, 191] on icon at bounding box center [651, 194] width 7 height 10
type input "05-10-2025"
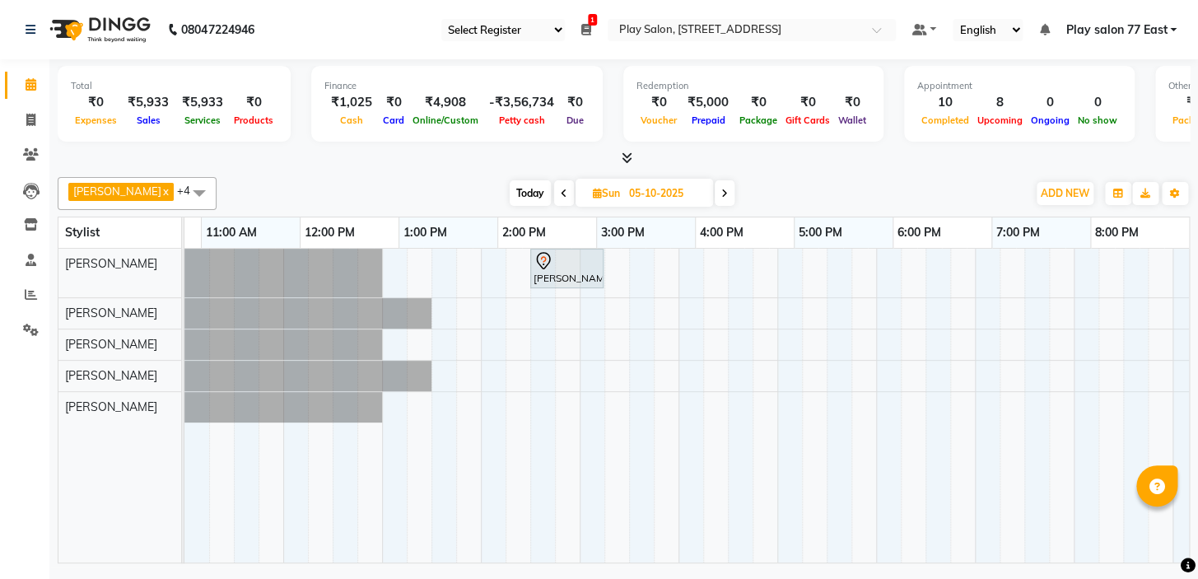
scroll to position [0, 0]
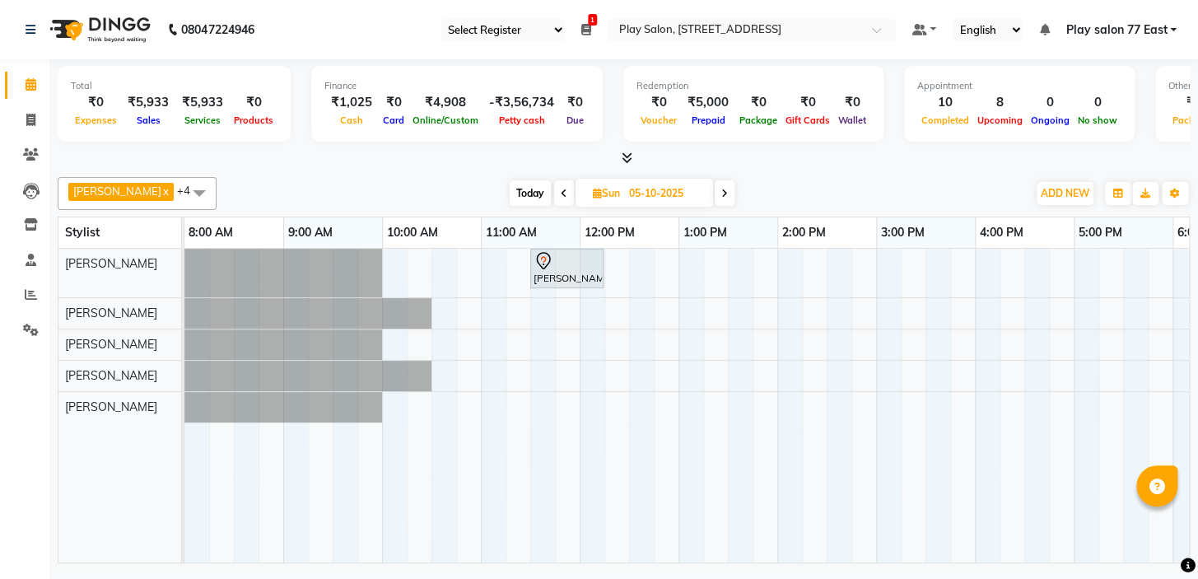
click at [416, 341] on div "[PERSON_NAME], 11:30 AM-12:15 PM, Men Hair Cut - Hair Cut Men (Stylist)" at bounding box center [826, 406] width 1284 height 314
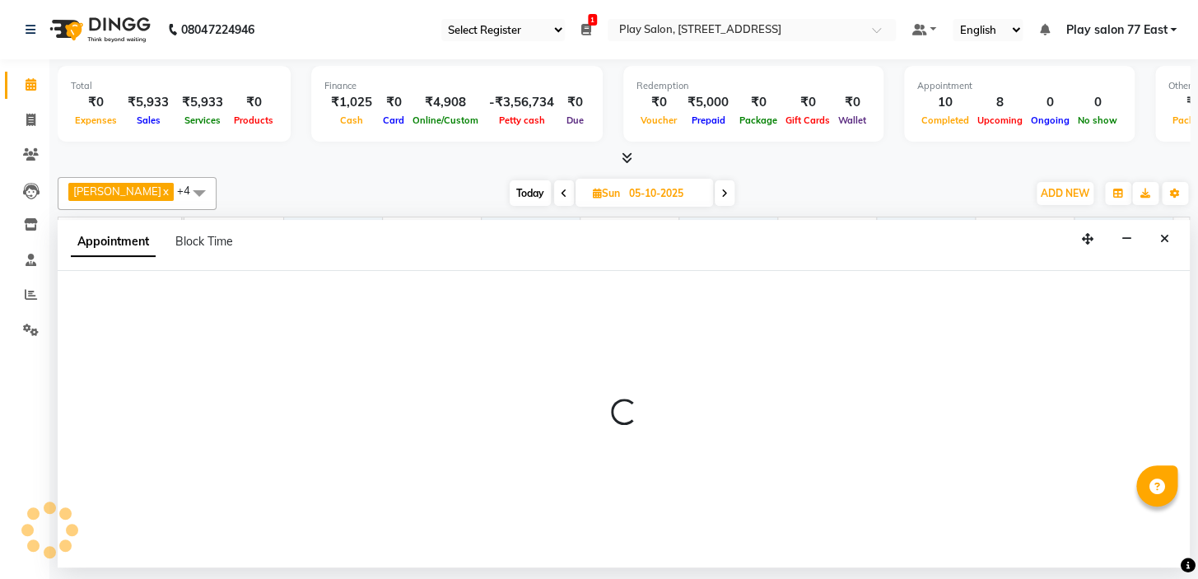
select select "84937"
select select "tentative"
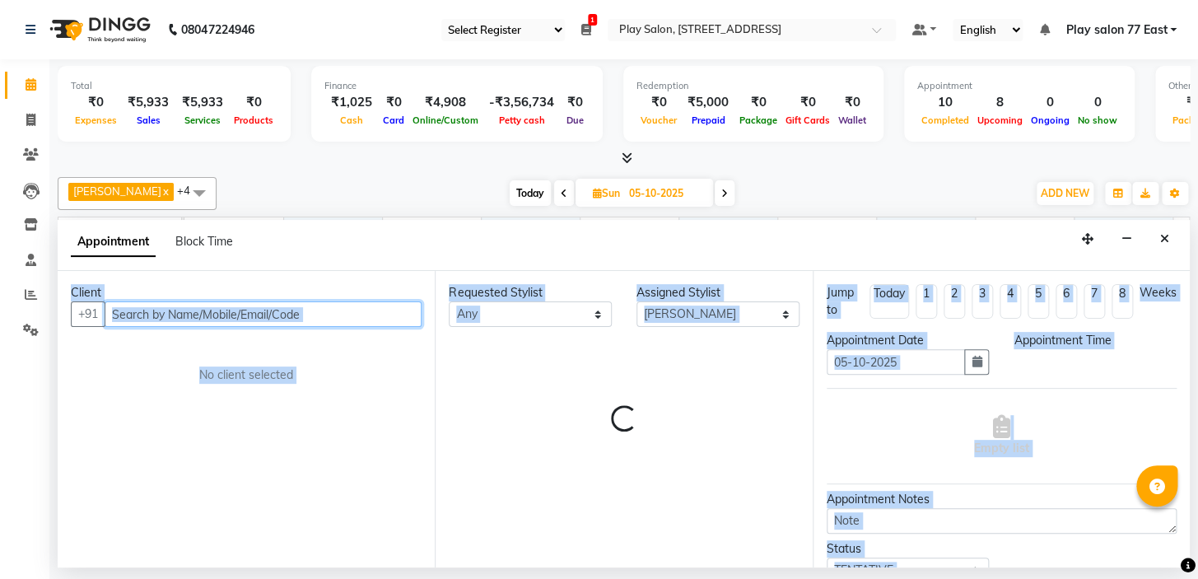
select select "615"
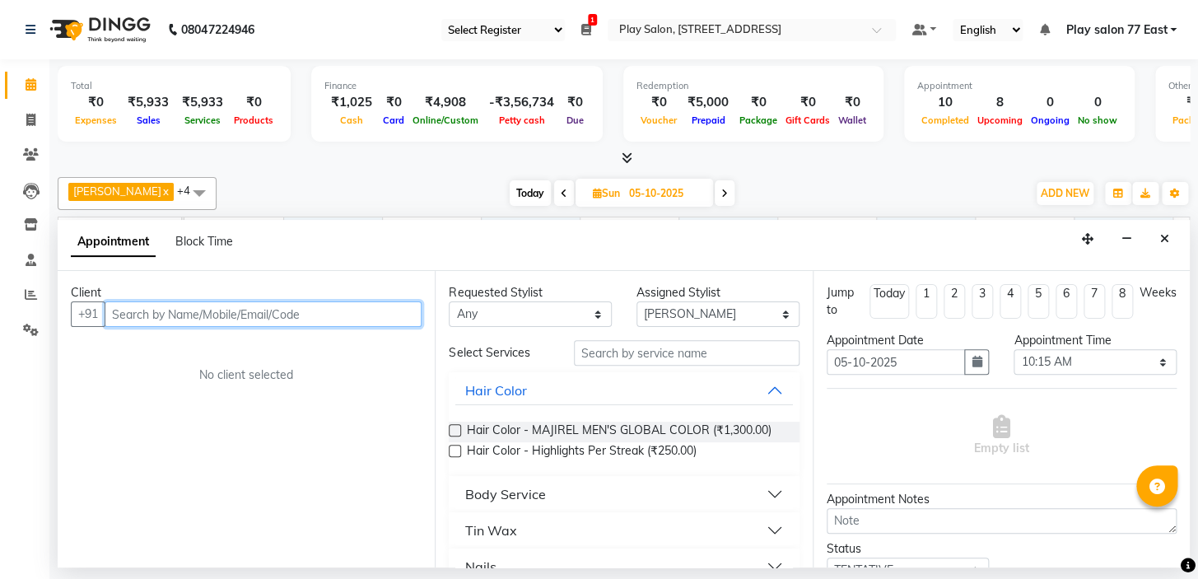
click at [132, 311] on input "text" at bounding box center [263, 314] width 317 height 26
type input "9686190138"
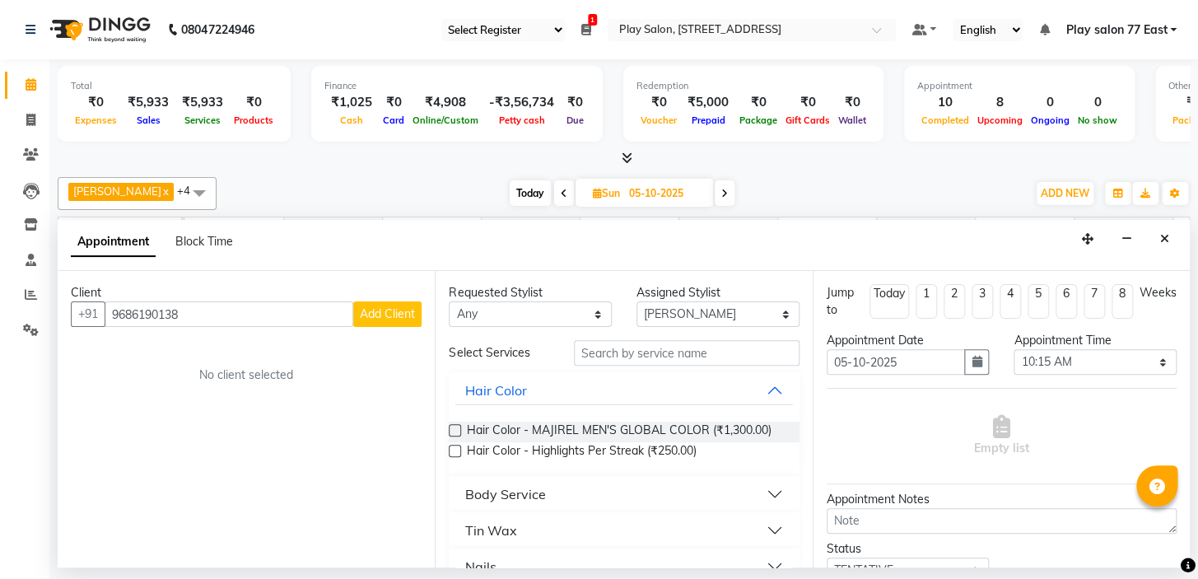
click at [381, 309] on span "Add Client" at bounding box center [387, 313] width 55 height 15
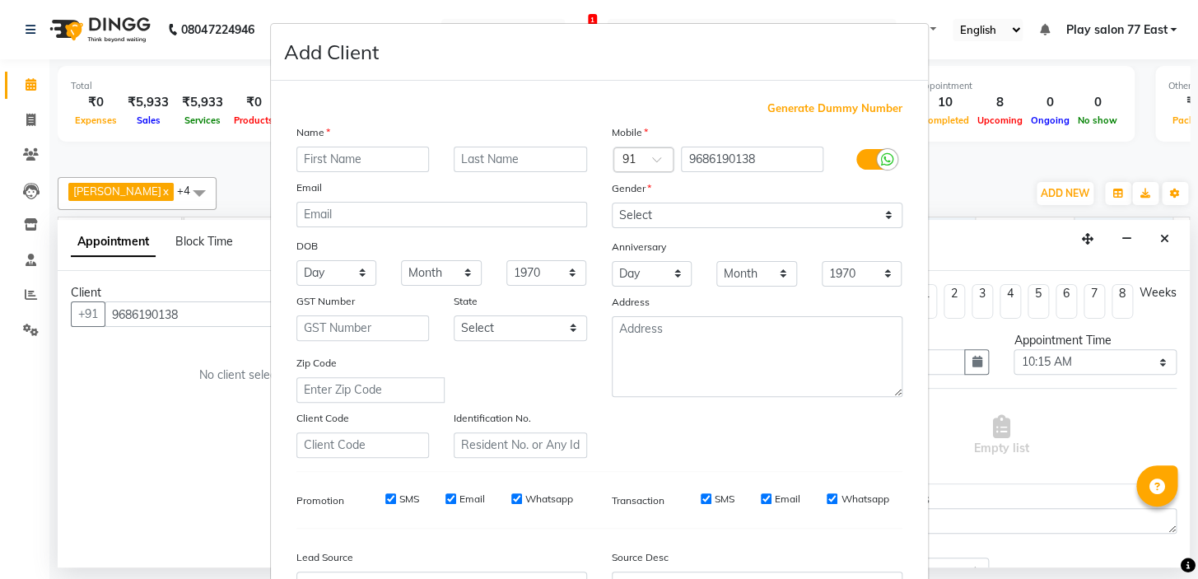
click at [361, 161] on input "text" at bounding box center [362, 160] width 133 height 26
type input "Sharad"
click at [477, 163] on input "text" at bounding box center [520, 160] width 133 height 26
type input "Arora"
click at [883, 218] on select "Select Male Female Other Prefer Not To Say" at bounding box center [757, 216] width 291 height 26
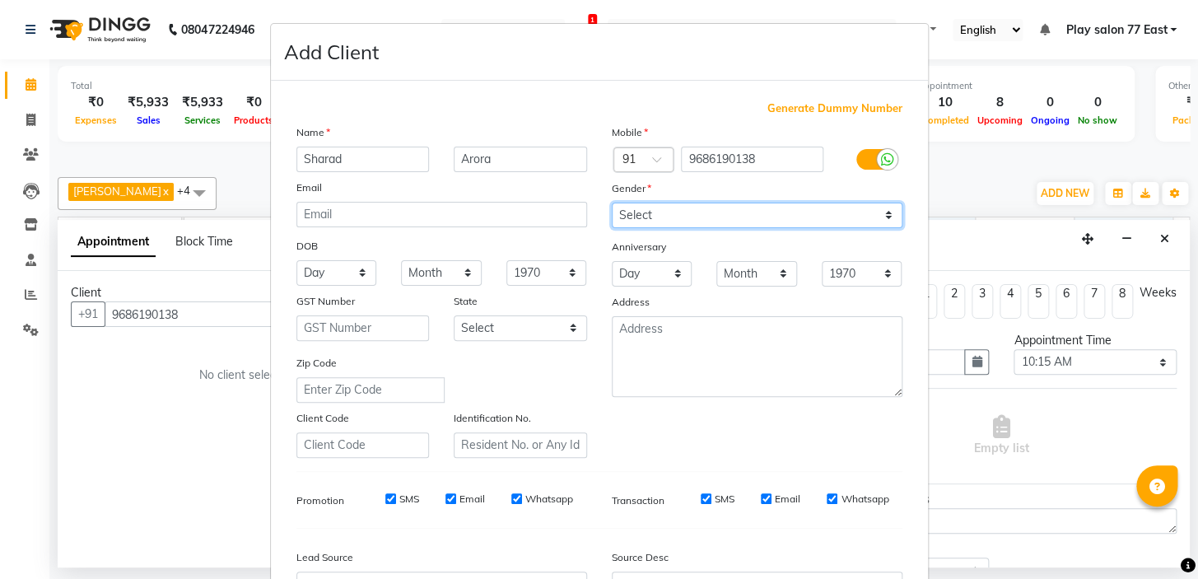
select select "male"
click at [612, 203] on select "Select Male Female Other Prefer Not To Say" at bounding box center [757, 216] width 291 height 26
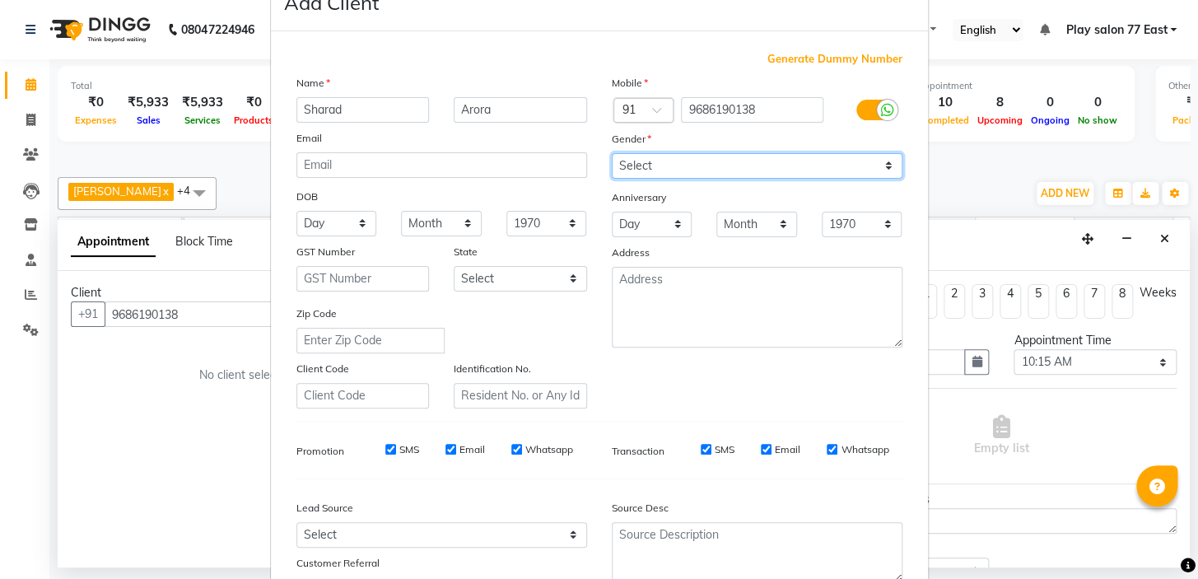
scroll to position [74, 0]
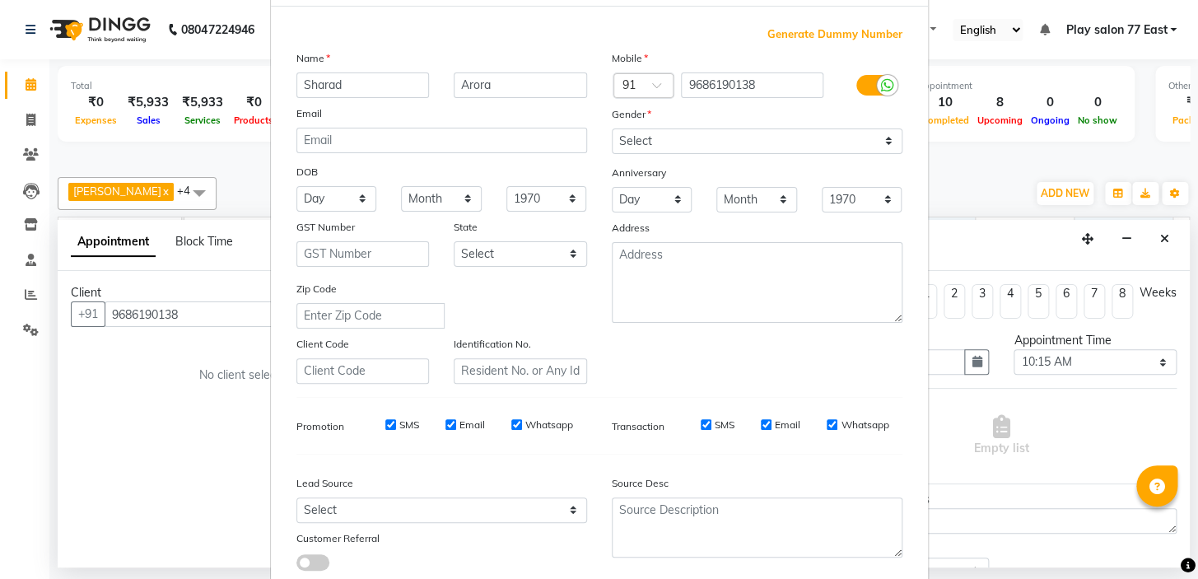
drag, startPoint x: 756, startPoint y: 424, endPoint x: 743, endPoint y: 426, distance: 13.3
click at [761, 424] on input "Email" at bounding box center [766, 424] width 11 height 11
checkbox input "false"
click at [445, 425] on input "Email" at bounding box center [450, 424] width 11 height 11
checkbox input "false"
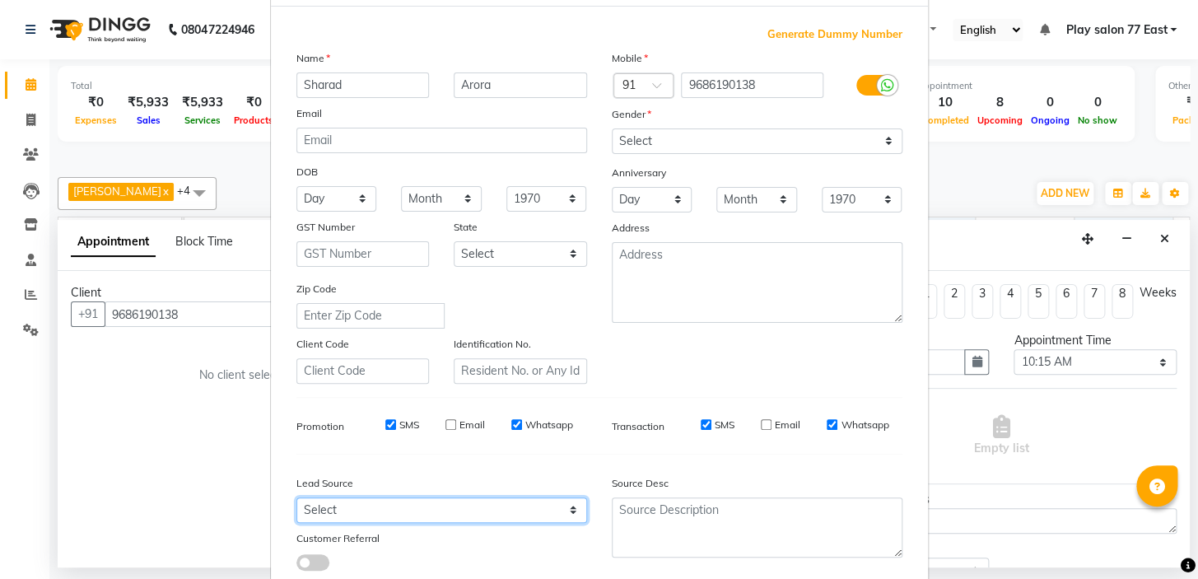
click at [376, 509] on select "Select Walk-in Internet Friend Word of Mouth Advertisement Facebook JustDial Go…" at bounding box center [441, 510] width 291 height 26
click at [661, 355] on div "Mobile Country Code × 91 9686190138 Gender Select Male Female Other Prefer Not …" at bounding box center [756, 216] width 315 height 334
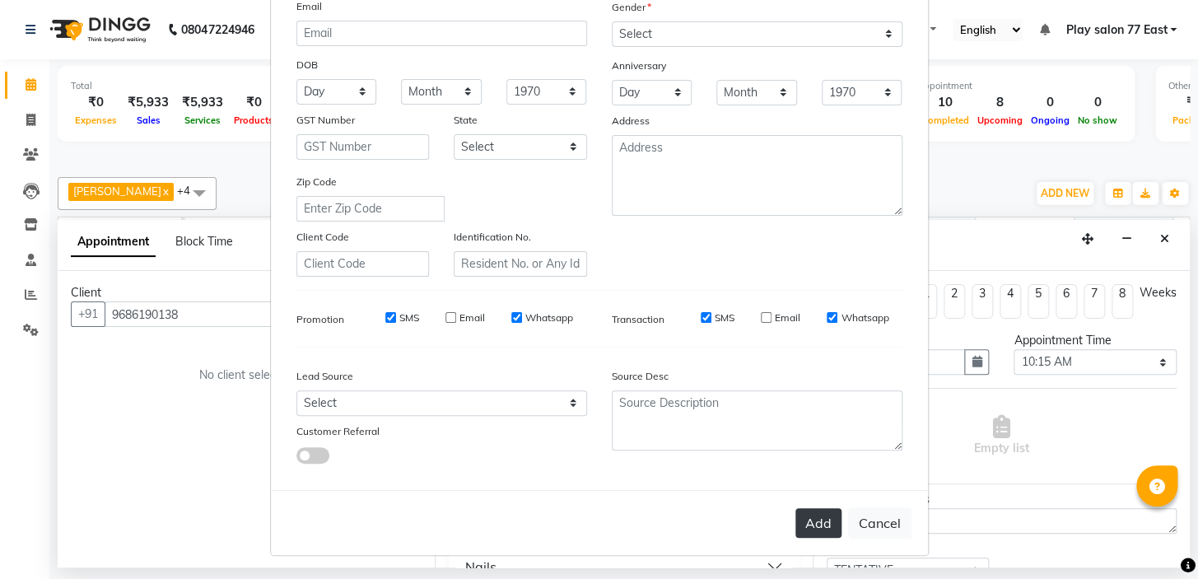
scroll to position [186, 0]
click at [814, 526] on button "Add" at bounding box center [818, 523] width 46 height 30
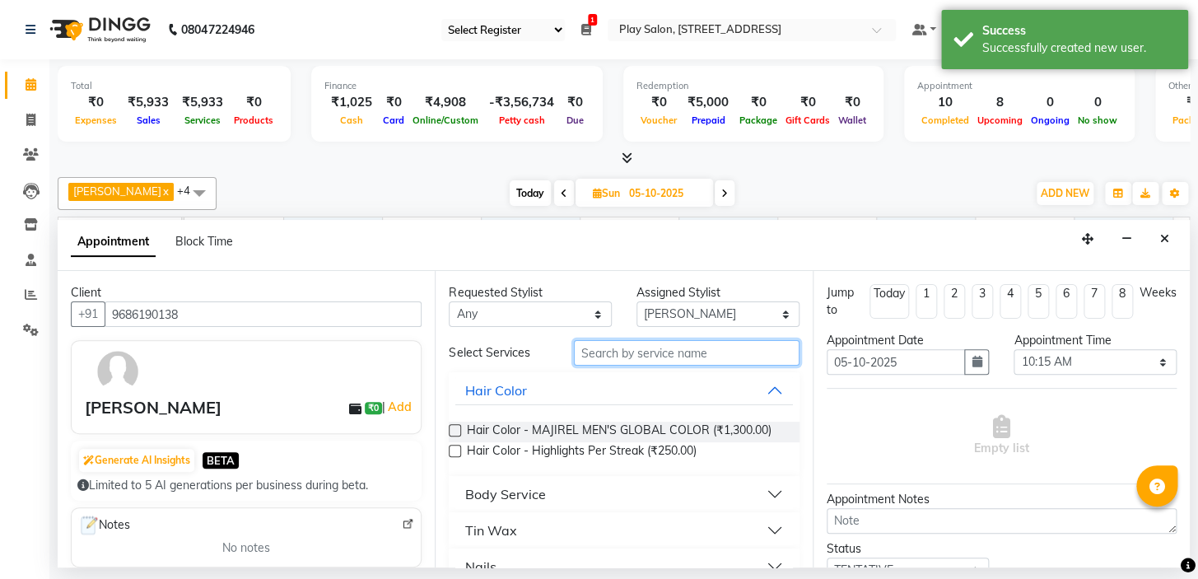
click at [585, 356] on input "text" at bounding box center [687, 353] width 226 height 26
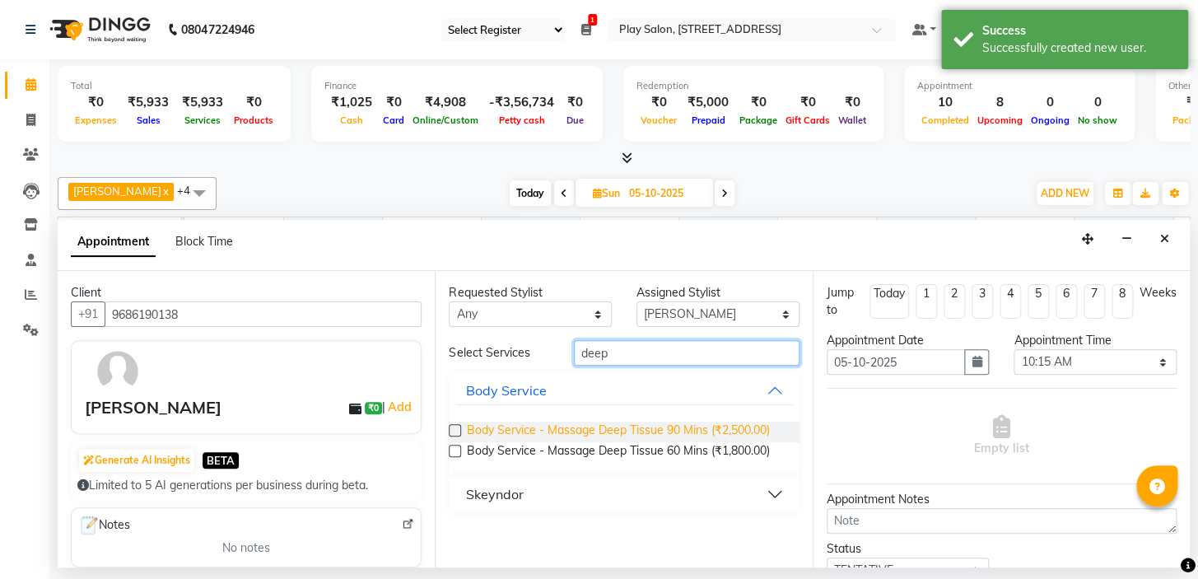
type input "deep"
click at [664, 426] on span "Body Service - Massage Deep Tissue 90 Mins (₹2,500.00)" at bounding box center [617, 432] width 303 height 21
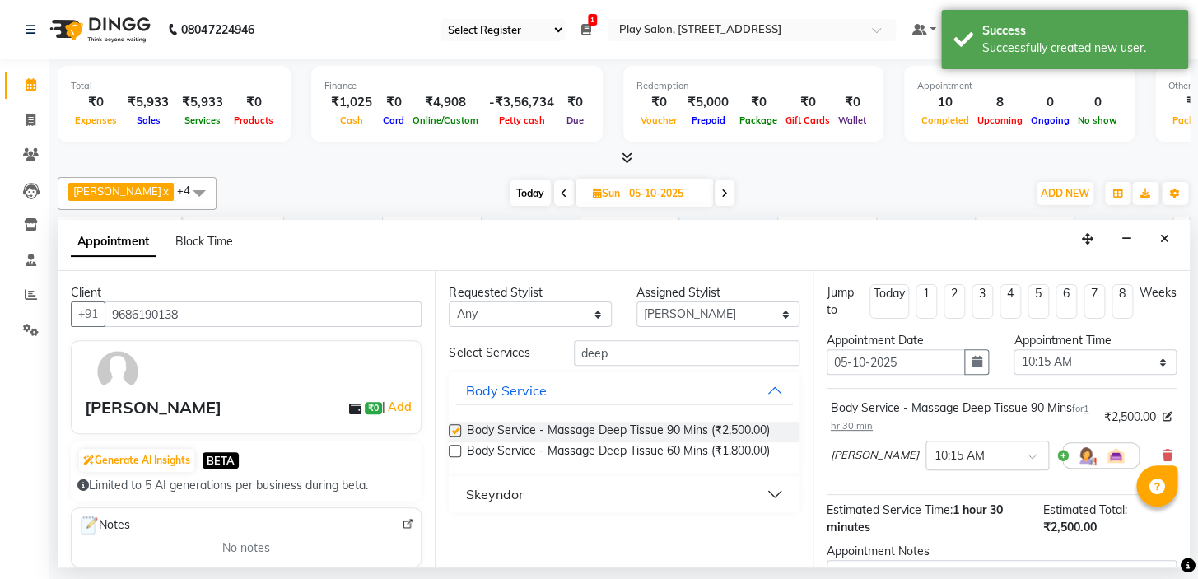
checkbox input "false"
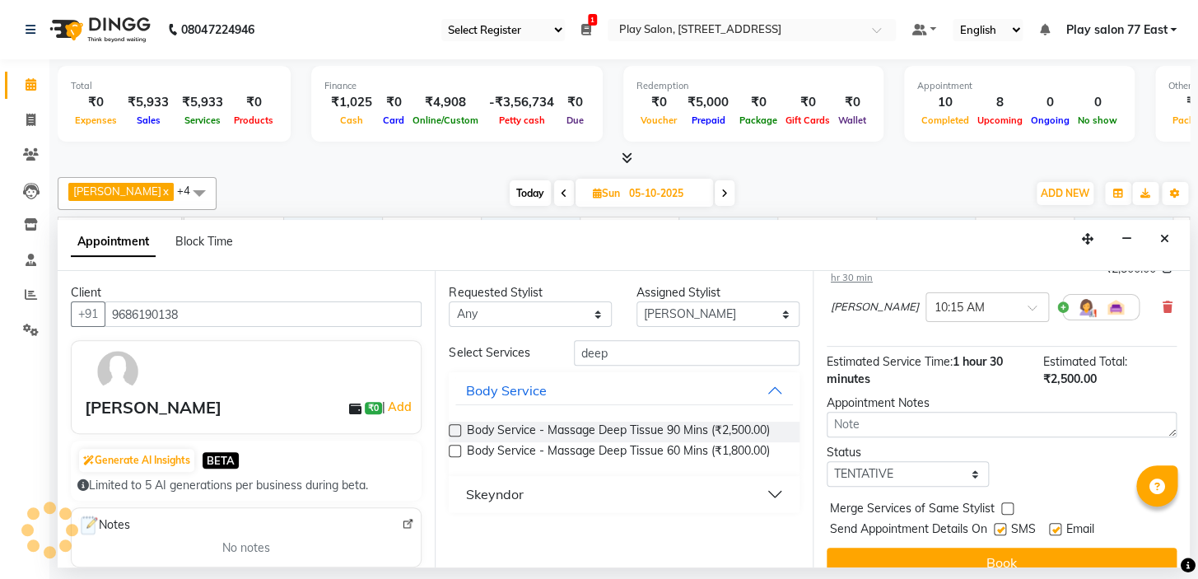
scroll to position [149, 0]
click at [1058, 524] on label at bounding box center [1055, 528] width 12 height 12
click at [1058, 524] on input "checkbox" at bounding box center [1054, 529] width 11 height 11
checkbox input "false"
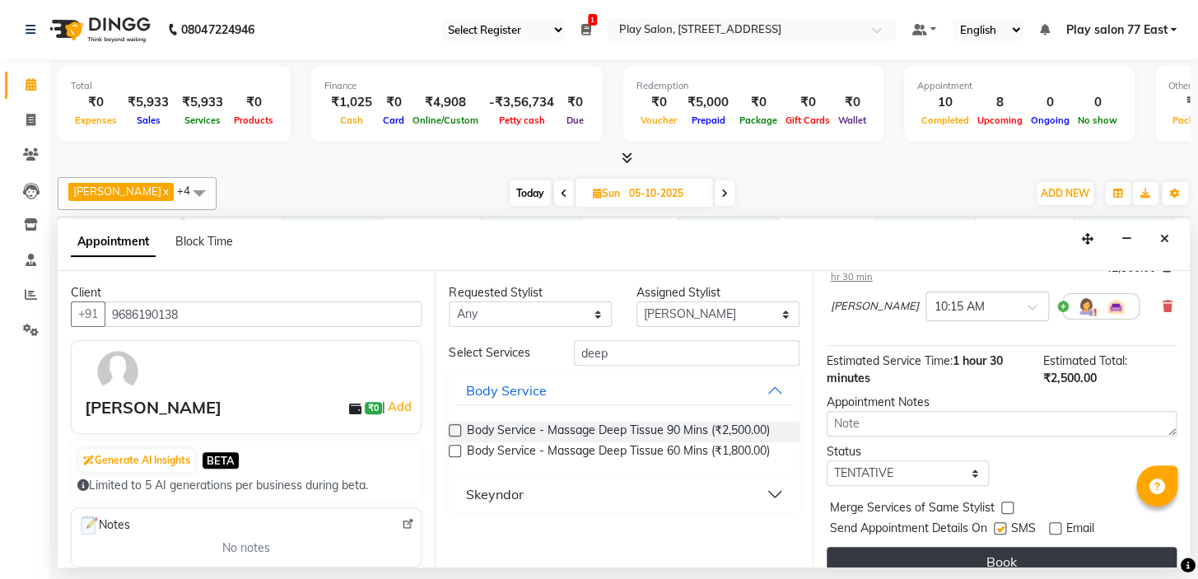
click at [989, 549] on button "Book" at bounding box center [1002, 562] width 350 height 30
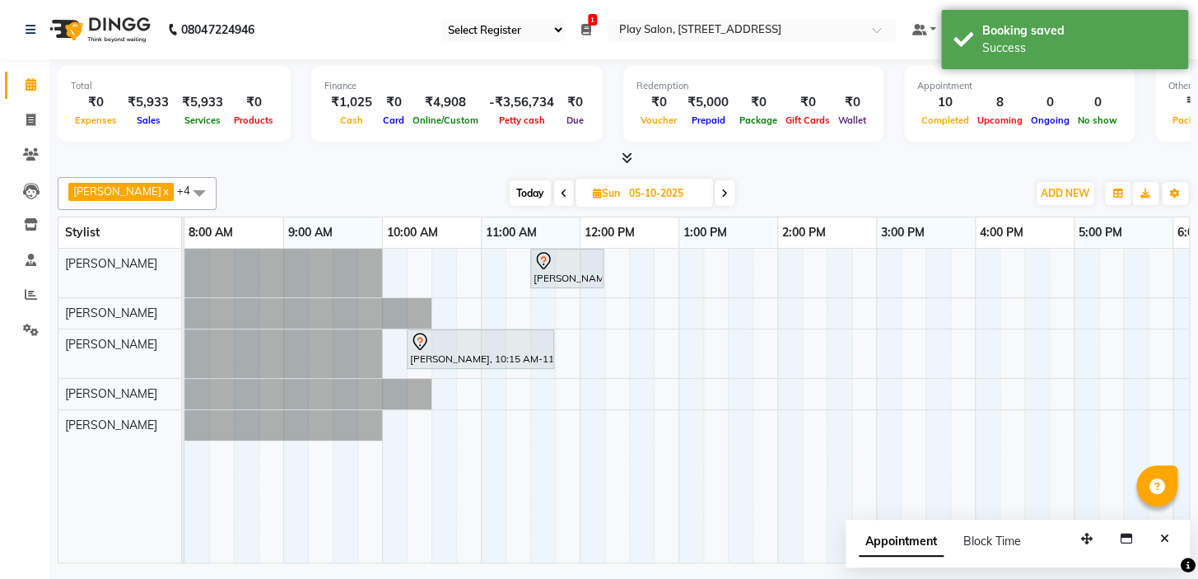
click at [510, 189] on span "Today" at bounding box center [530, 193] width 41 height 26
type input "04-10-2025"
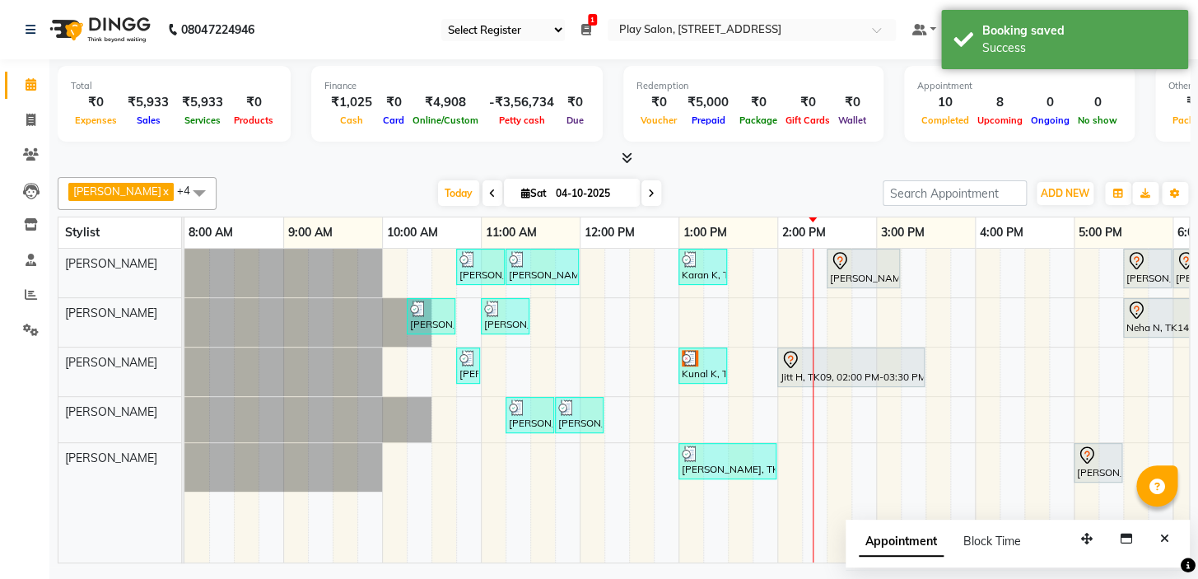
scroll to position [0, 280]
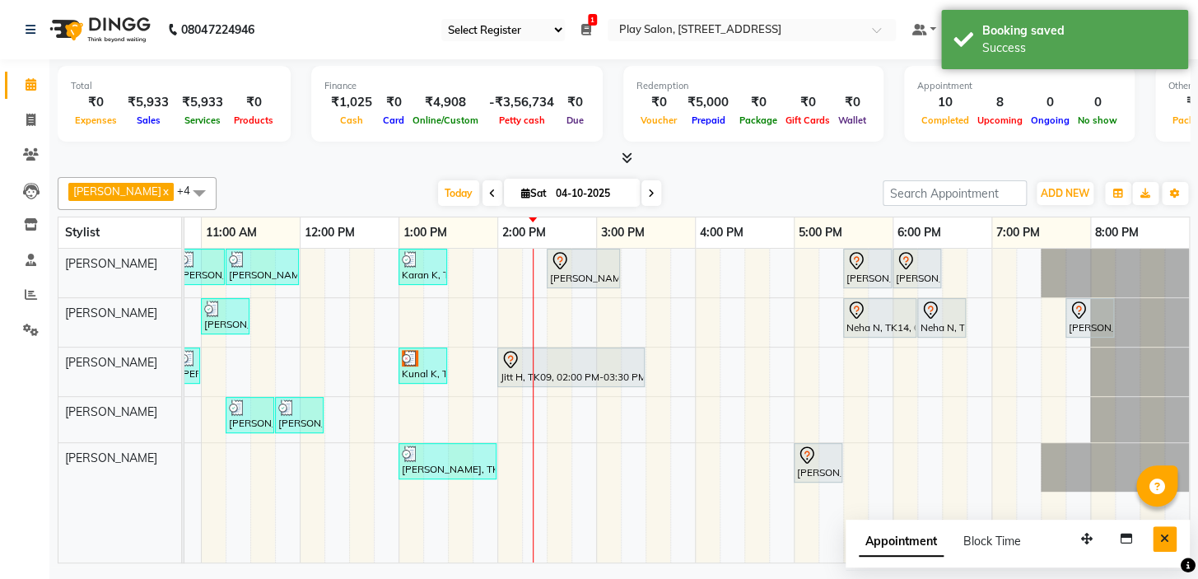
click at [1166, 535] on icon "Close" at bounding box center [1164, 539] width 9 height 12
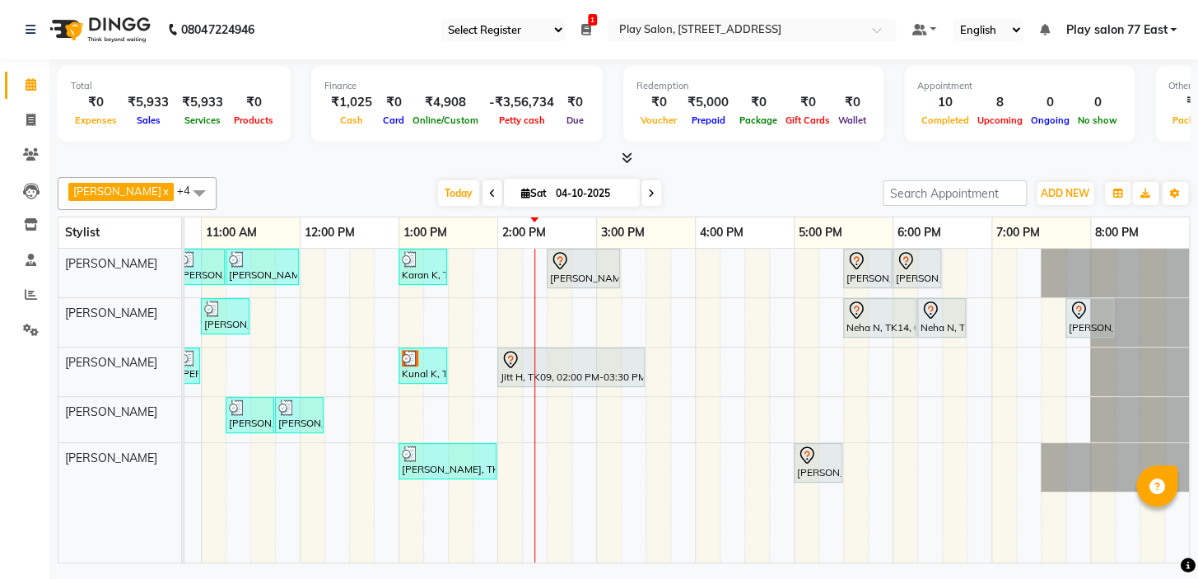
click at [397, 548] on td at bounding box center [386, 406] width 25 height 314
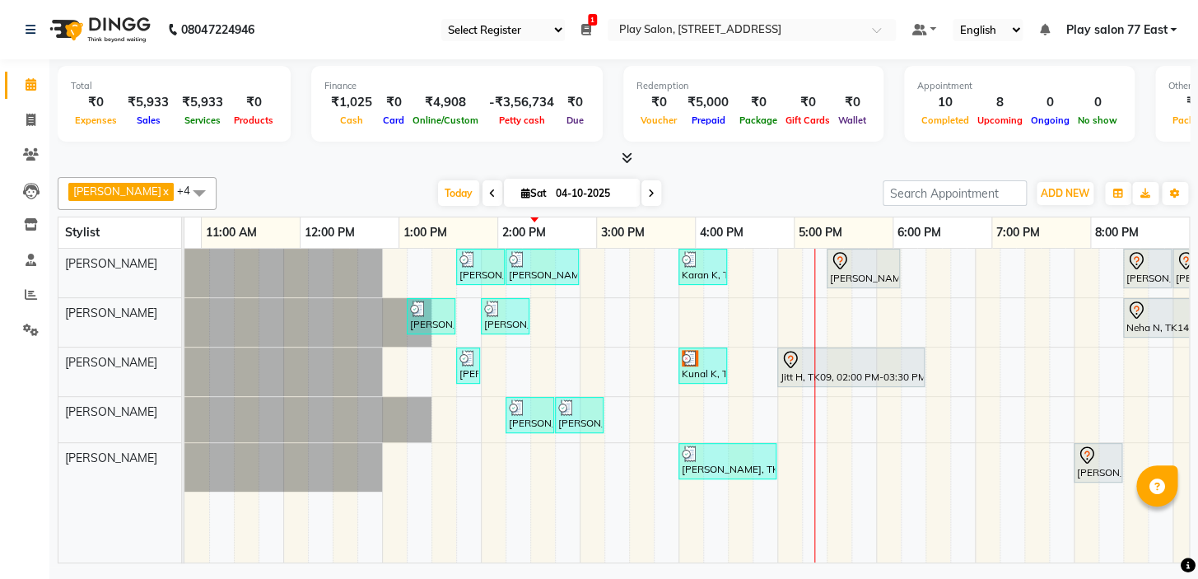
scroll to position [0, 0]
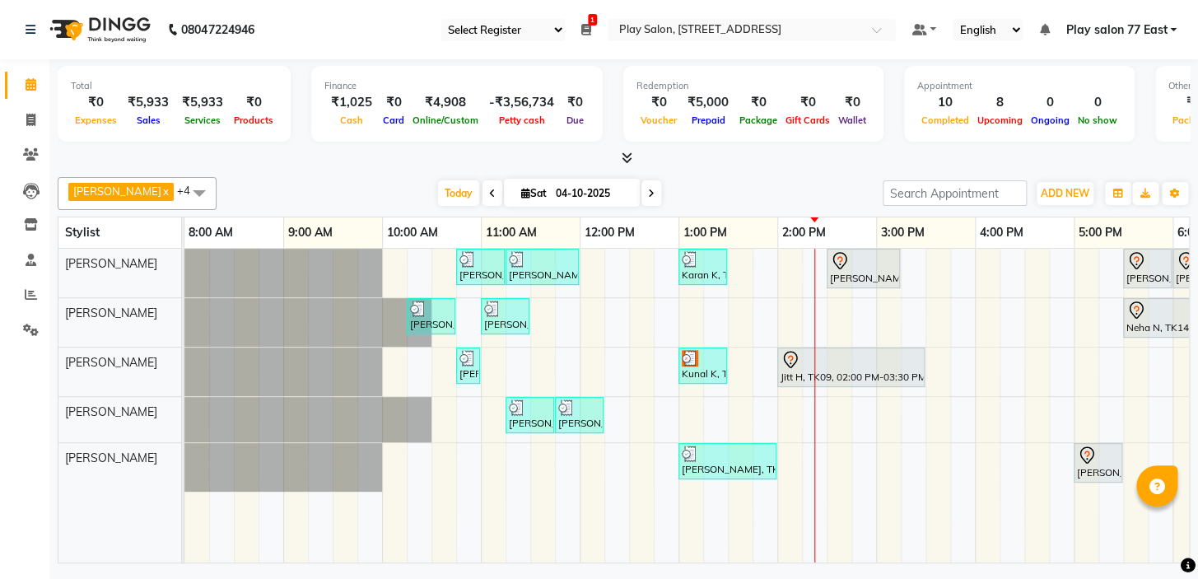
click at [965, 550] on tr at bounding box center [826, 406] width 1284 height 314
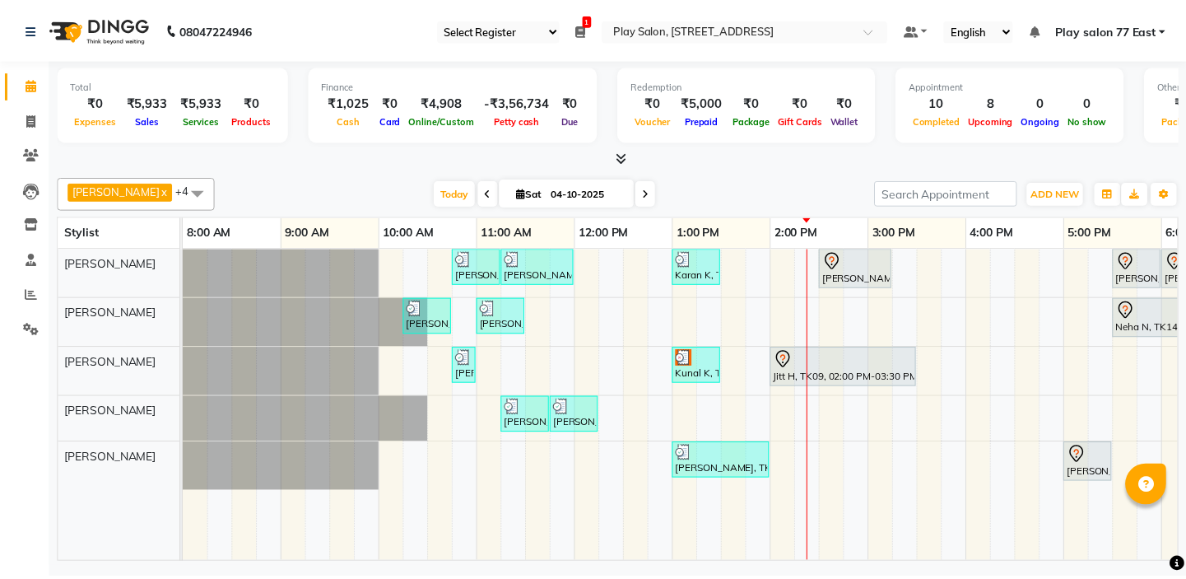
scroll to position [0, 280]
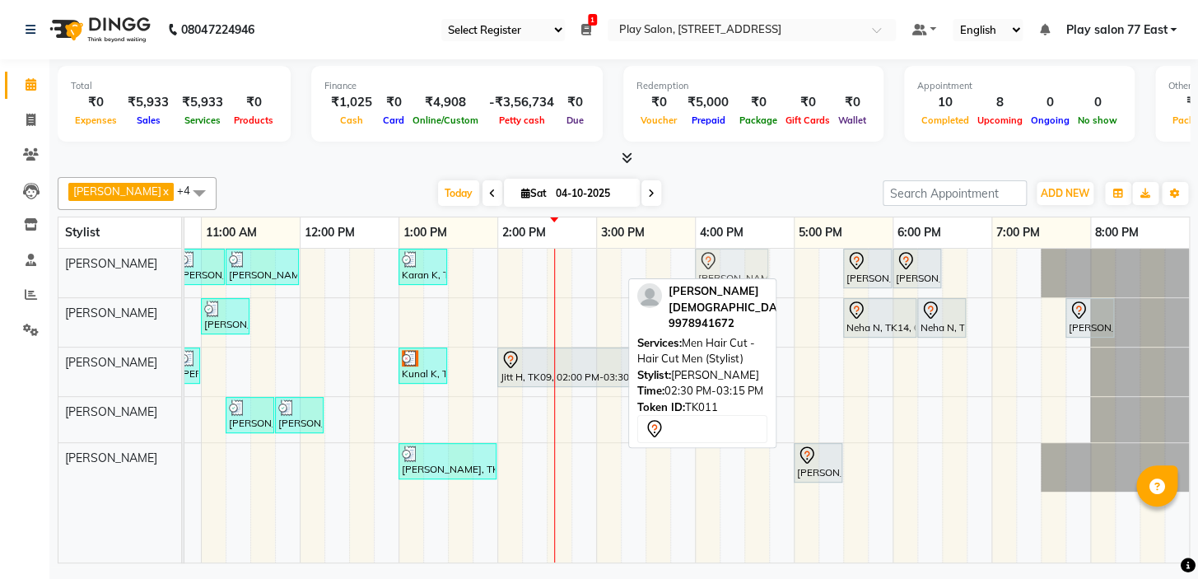
drag, startPoint x: 568, startPoint y: 284, endPoint x: 771, endPoint y: 220, distance: 213.2
click at [706, 293] on div "Raheem Ali x Sanju Lepcha x Caroline Shimrah x Sapna Tamang x Manisha Gurung x …" at bounding box center [624, 366] width 1132 height 393
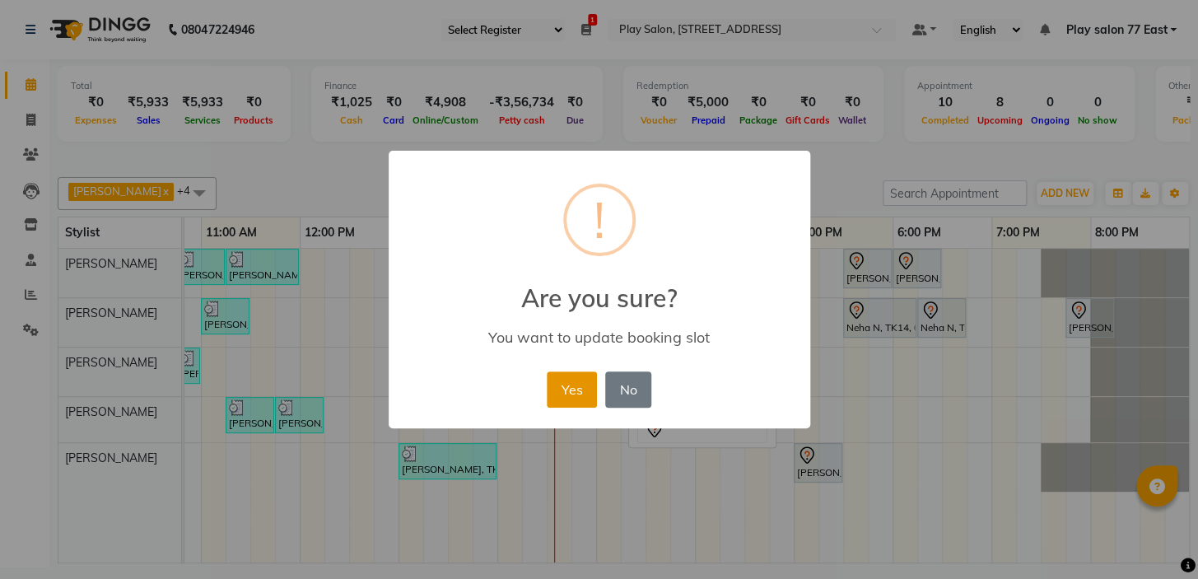
click at [578, 390] on button "Yes" at bounding box center [572, 389] width 50 height 36
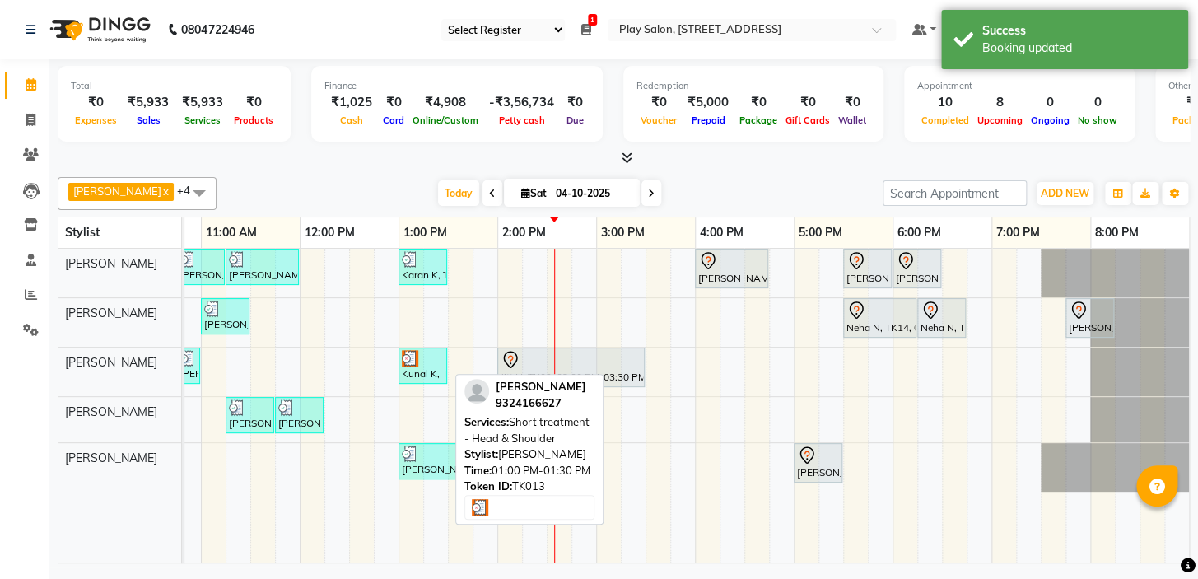
click at [411, 370] on div "Kunal K, TK13, 01:00 PM-01:30 PM, Short treatment - Head & Shoulder" at bounding box center [422, 365] width 45 height 31
click at [416, 376] on div "Kunal K, TK13, 01:00 PM-01:30 PM, Short treatment - Head & Shoulder" at bounding box center [422, 365] width 45 height 31
select select "3"
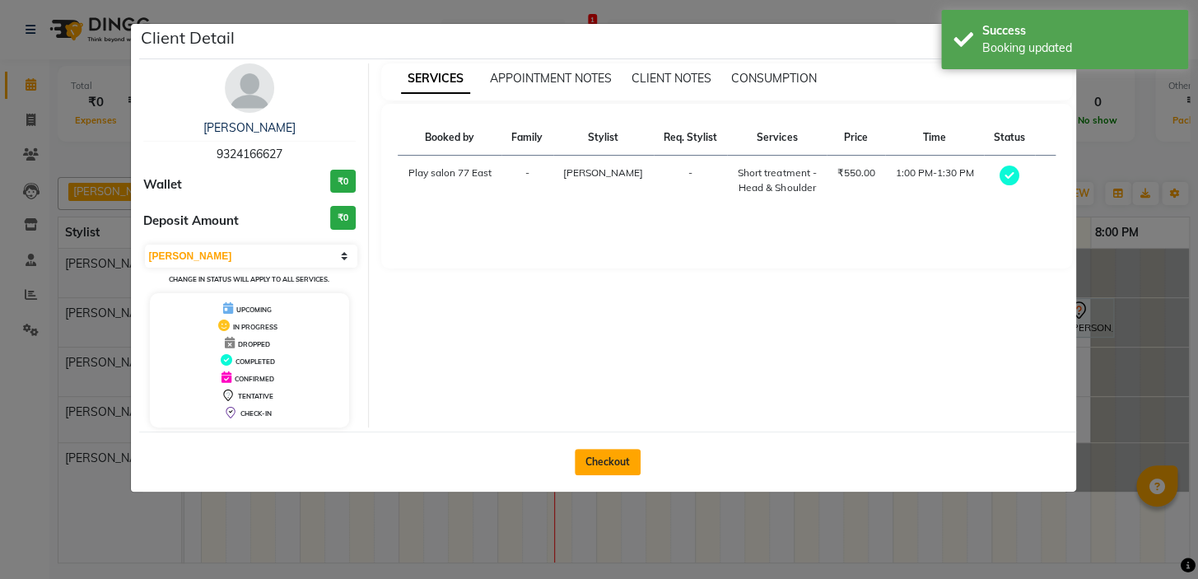
click at [622, 459] on button "Checkout" at bounding box center [608, 462] width 66 height 26
select select "service"
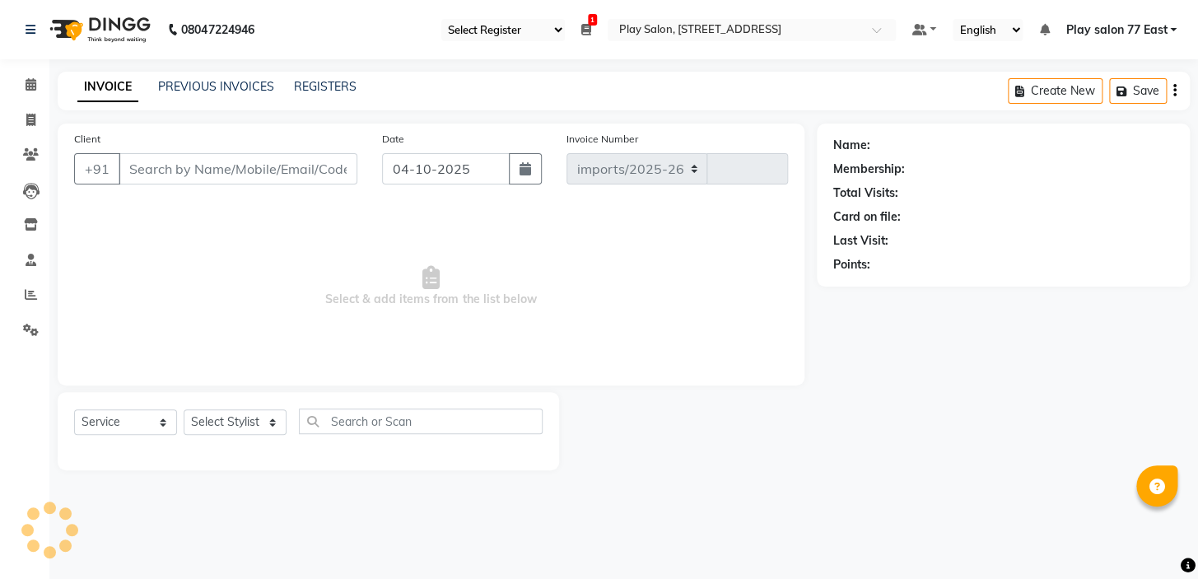
select select "8547"
type input "1127"
type input "9324166627"
select select "84937"
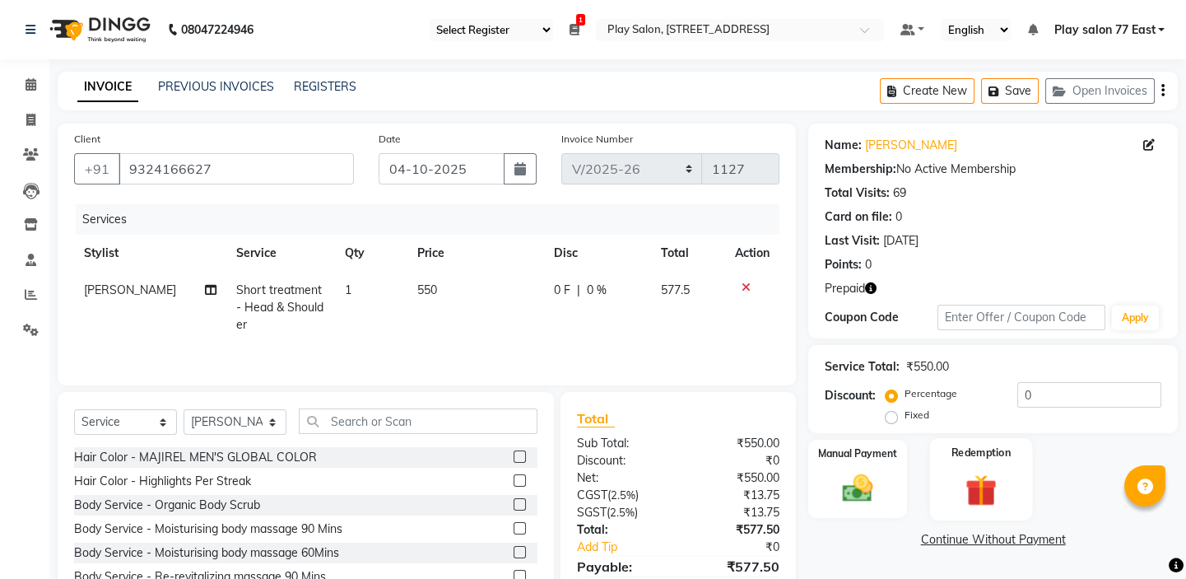
click at [986, 473] on img at bounding box center [981, 489] width 51 height 39
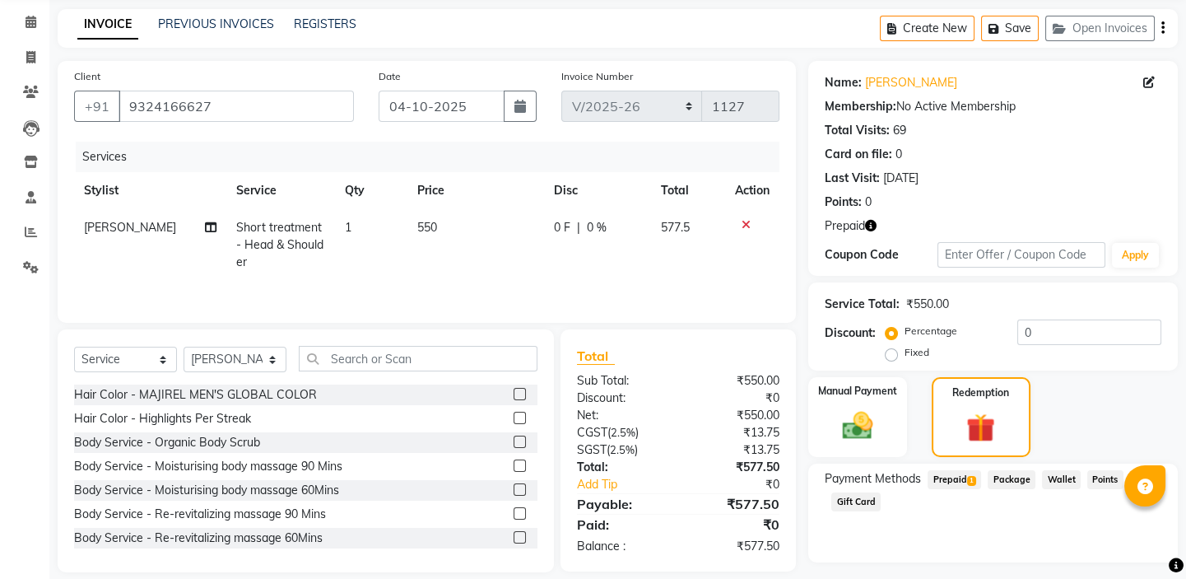
scroll to position [104, 0]
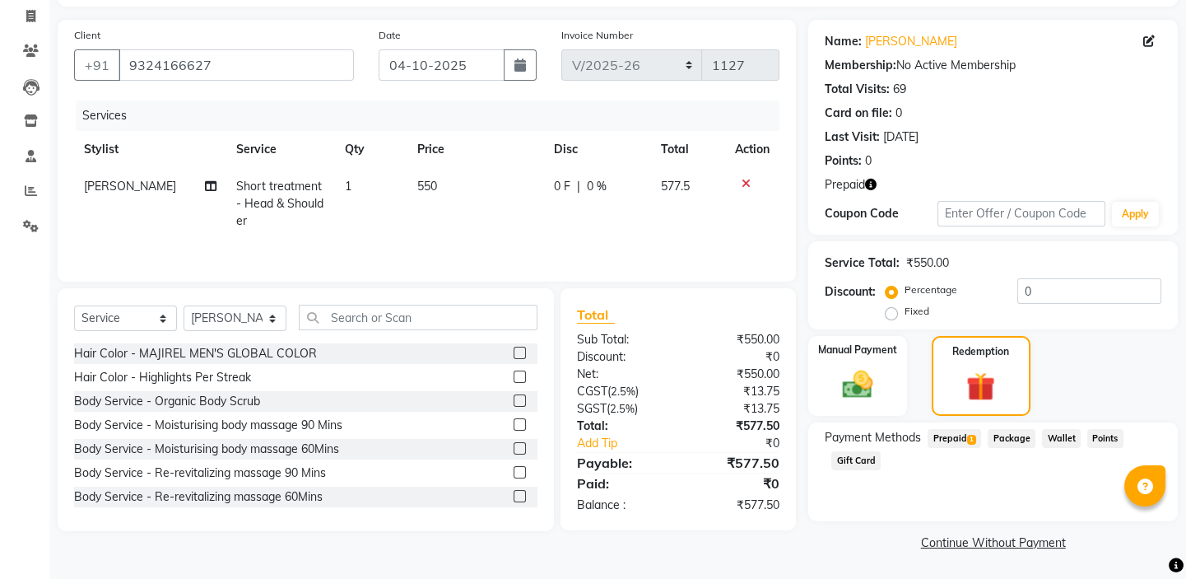
click at [953, 438] on span "Prepaid 1" at bounding box center [955, 438] width 54 height 19
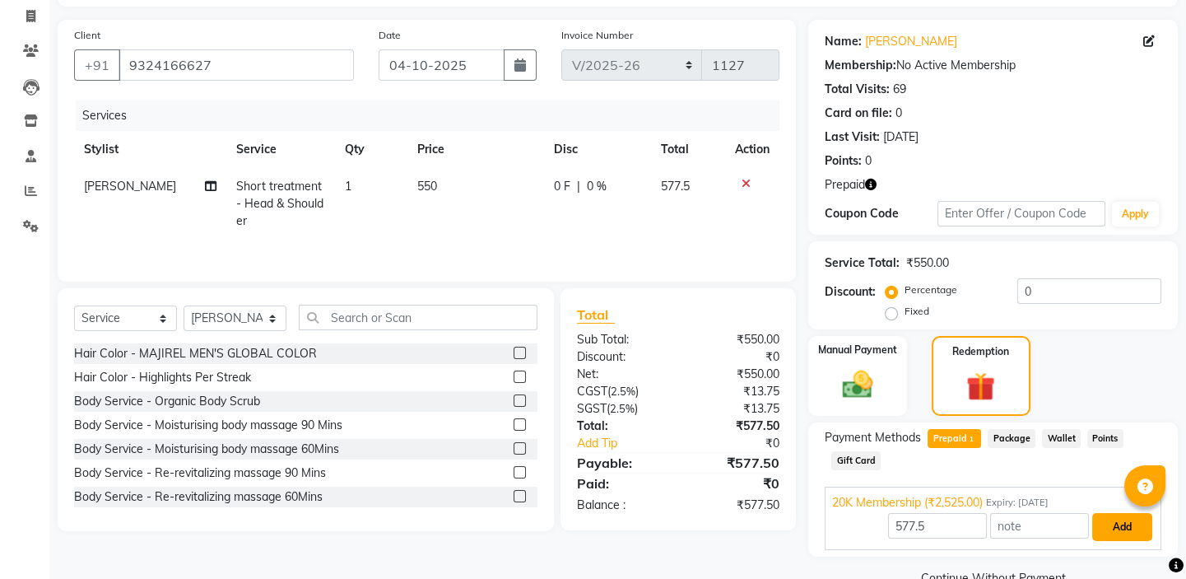
click at [1120, 530] on button "Add" at bounding box center [1122, 527] width 60 height 28
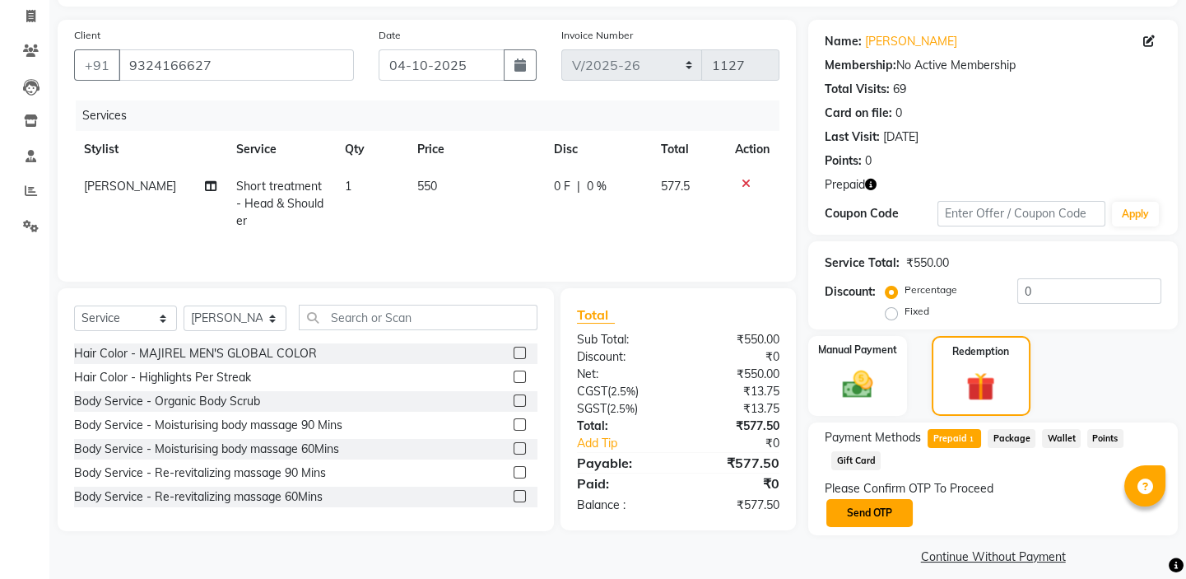
click at [899, 519] on button "Send OTP" at bounding box center [870, 513] width 86 height 28
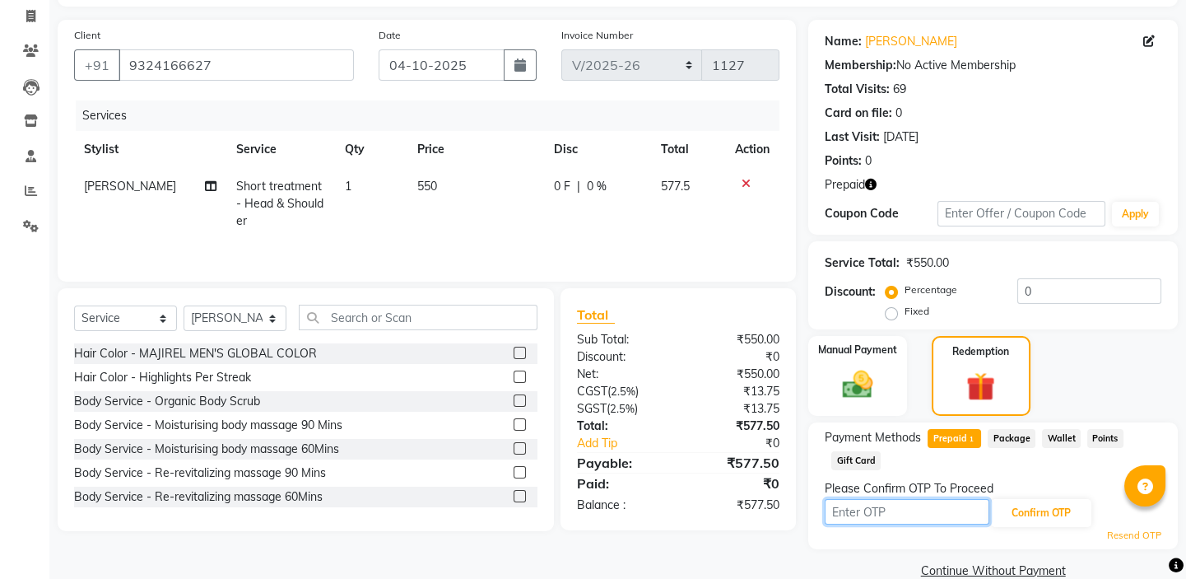
click at [892, 507] on input "text" at bounding box center [907, 512] width 165 height 26
type input "4037"
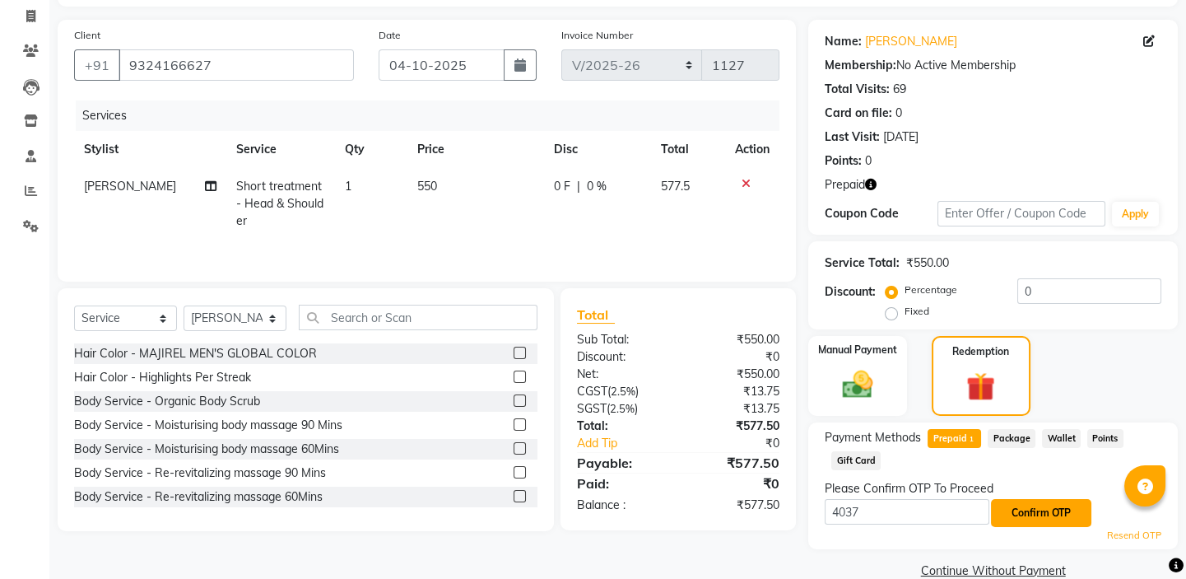
click at [1050, 516] on button "Confirm OTP" at bounding box center [1041, 513] width 100 height 28
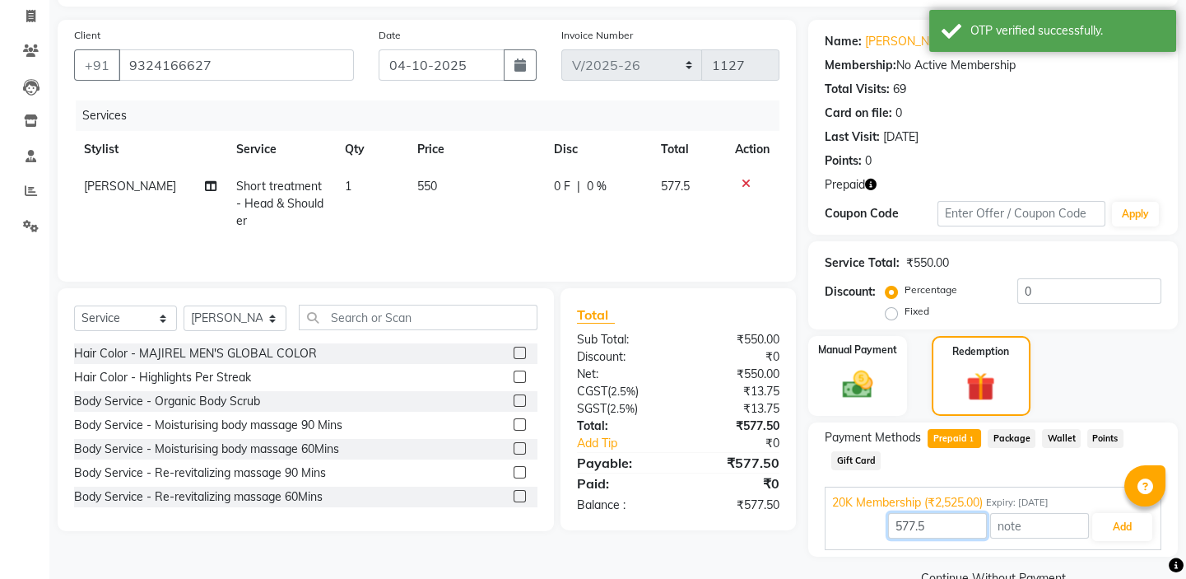
click at [944, 527] on input "577.5" at bounding box center [937, 526] width 99 height 26
type input "5"
type input "550"
click at [1113, 526] on button "Add" at bounding box center [1122, 527] width 60 height 28
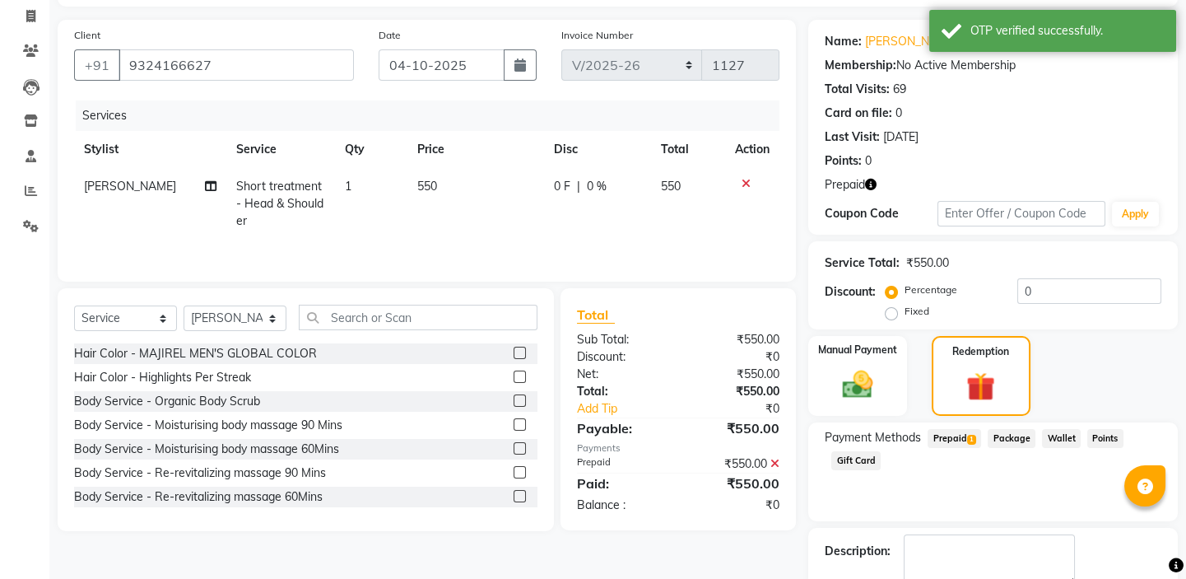
scroll to position [197, 0]
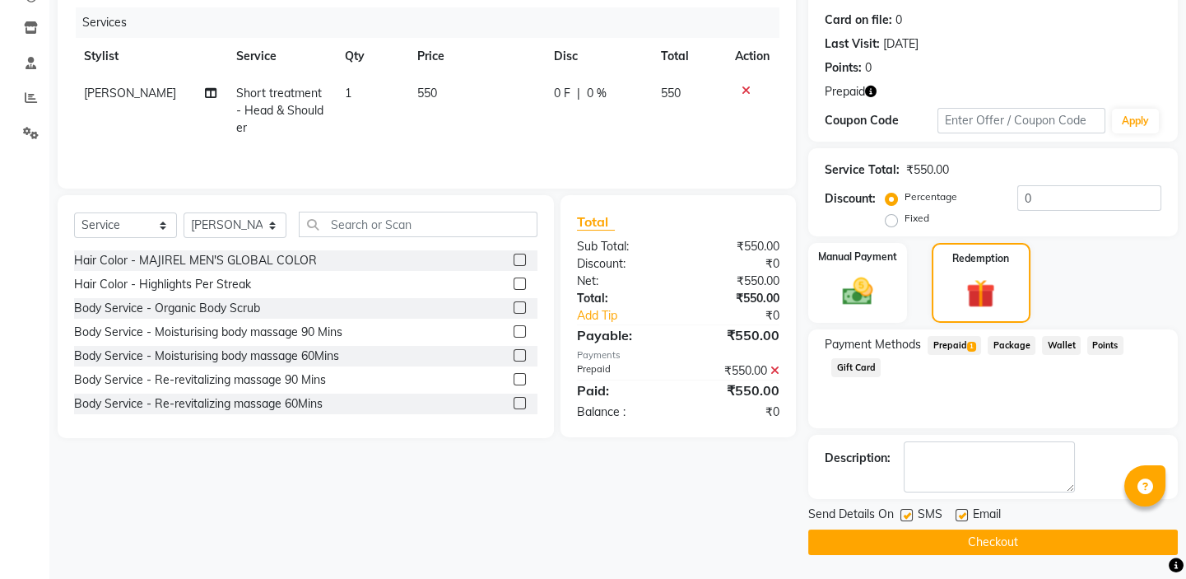
click at [997, 545] on button "Checkout" at bounding box center [993, 542] width 370 height 26
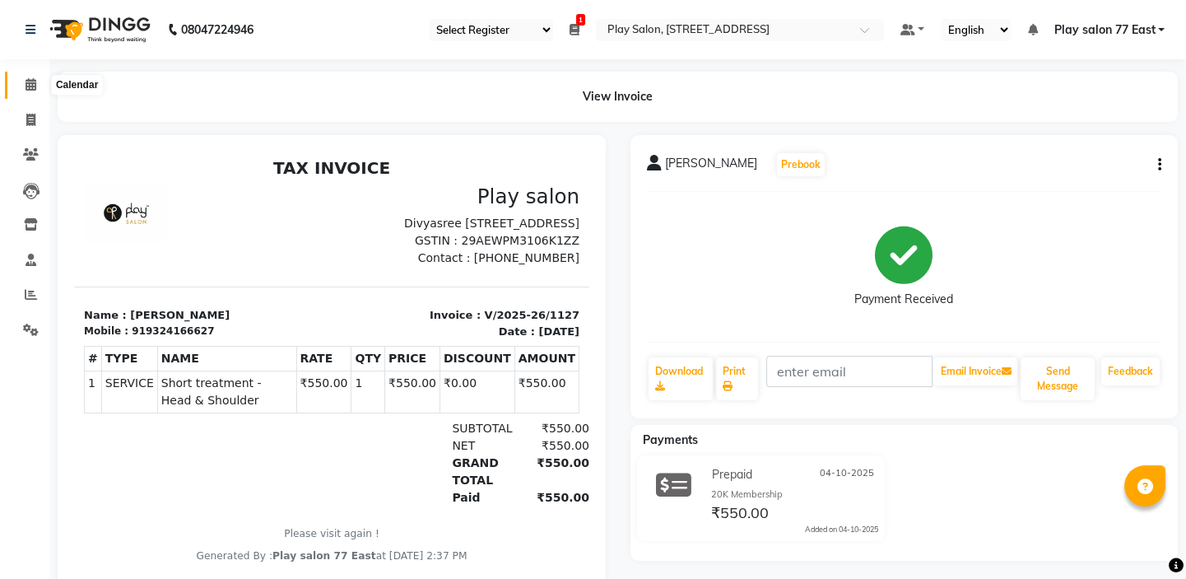
click at [26, 87] on icon at bounding box center [31, 84] width 11 height 12
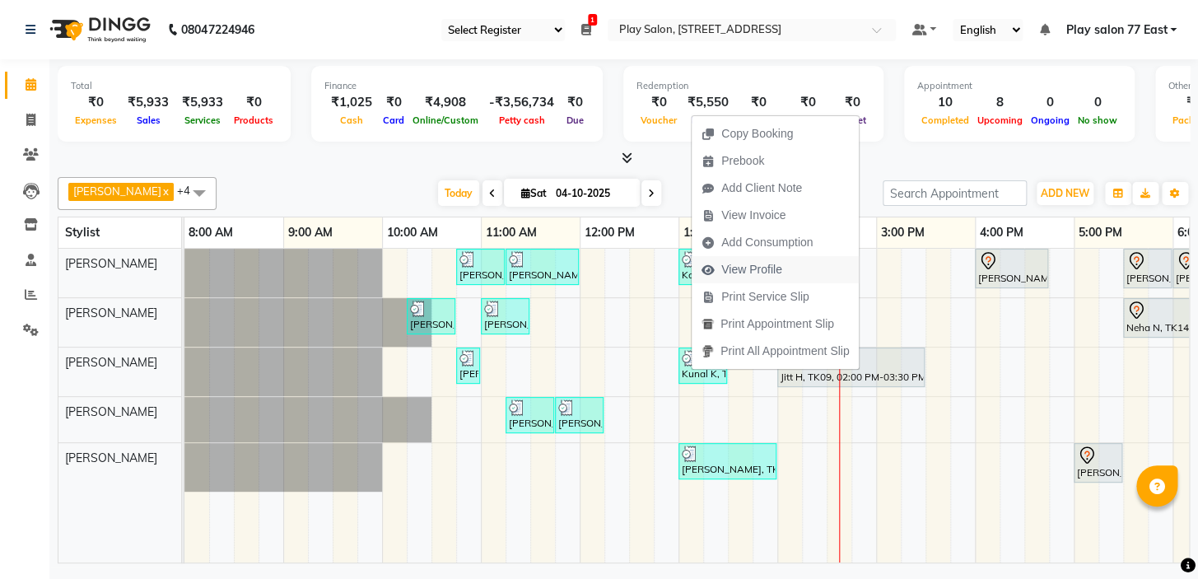
click at [748, 274] on span "View Profile" at bounding box center [751, 269] width 61 height 17
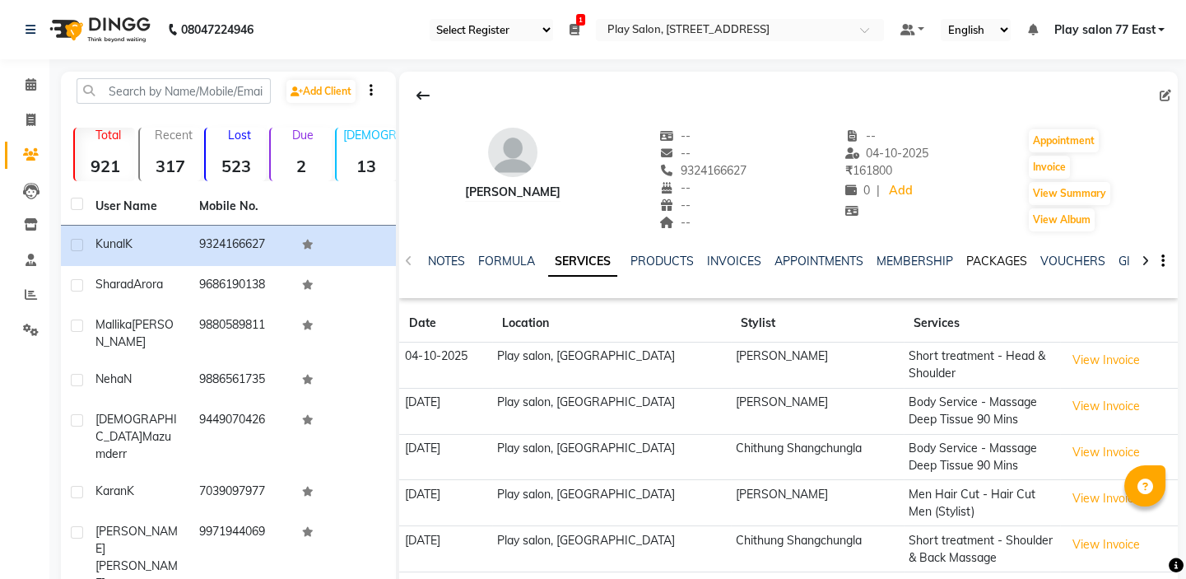
click at [982, 254] on link "PACKAGES" at bounding box center [997, 261] width 61 height 15
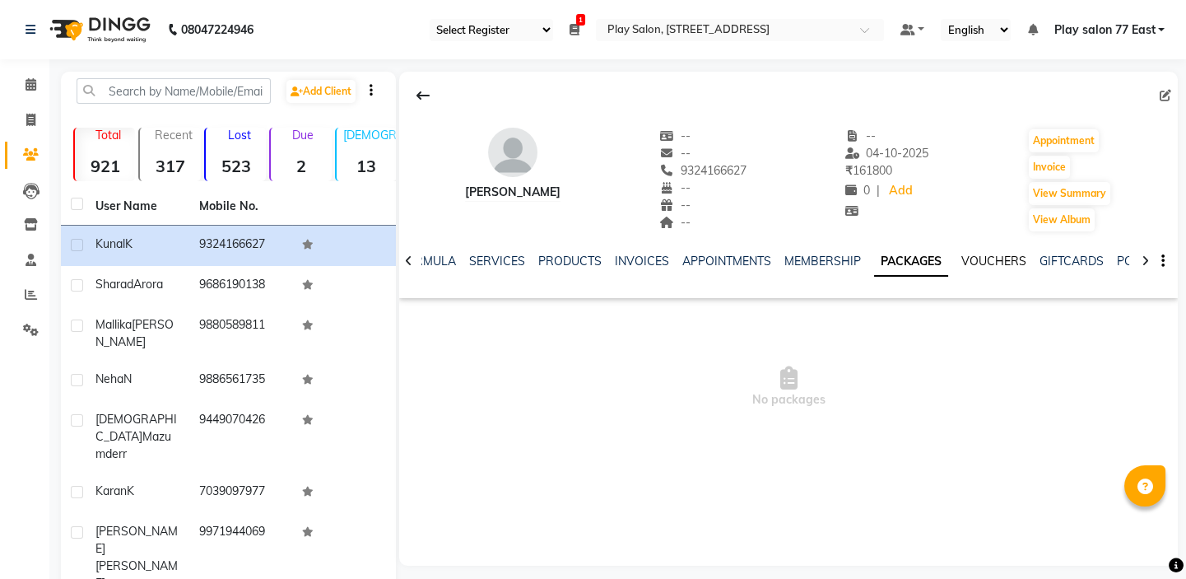
click at [1004, 256] on link "VOUCHERS" at bounding box center [994, 261] width 65 height 15
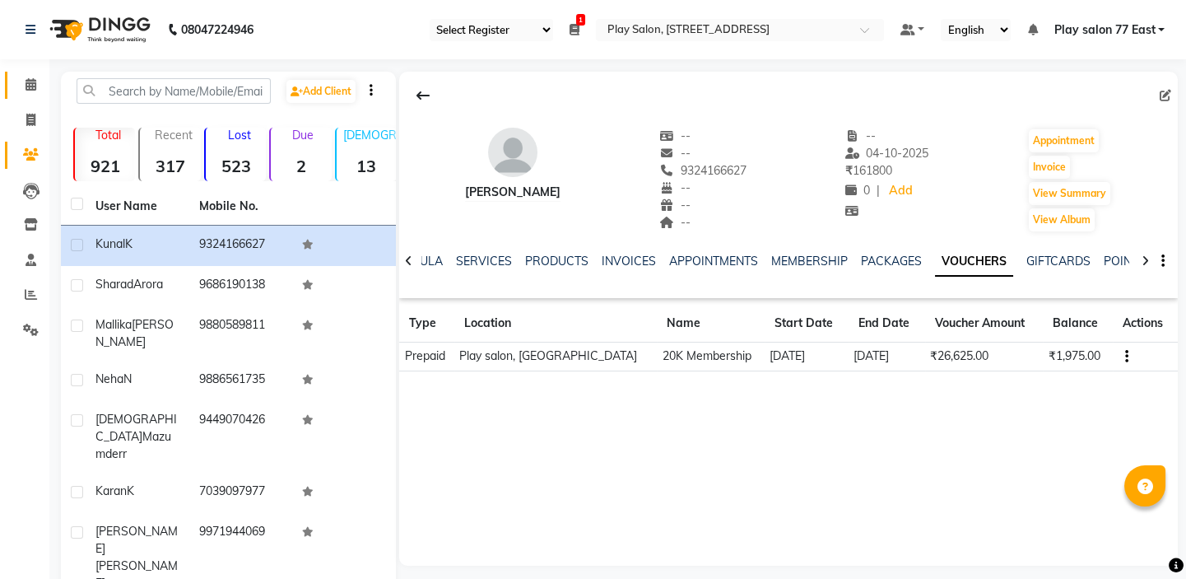
click at [30, 78] on icon at bounding box center [31, 84] width 11 height 12
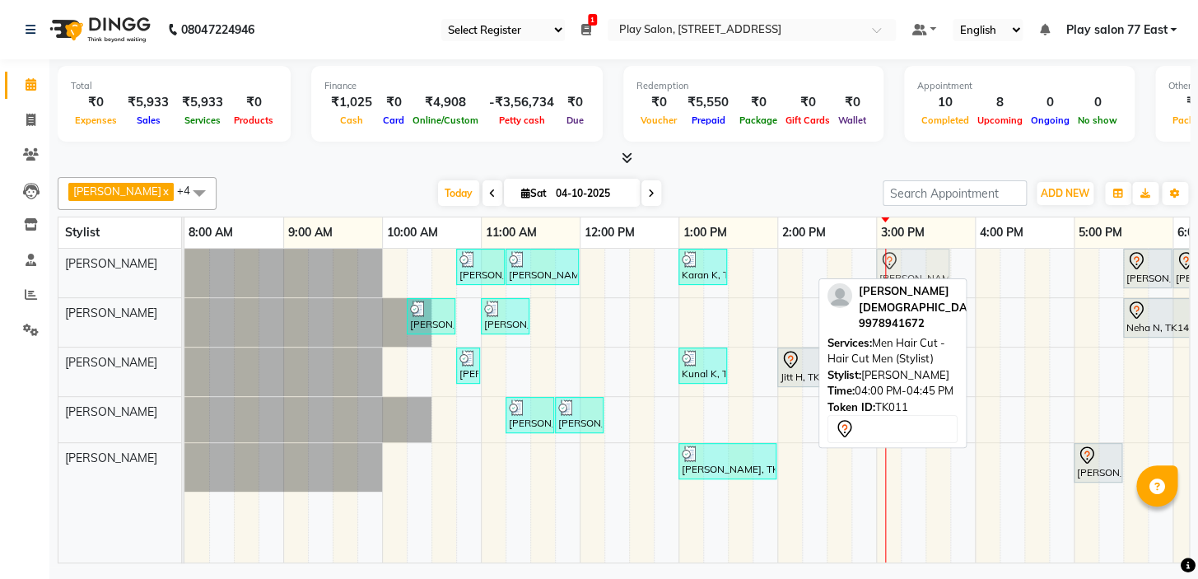
drag, startPoint x: 1001, startPoint y: 269, endPoint x: 981, endPoint y: 231, distance: 43.1
click at [906, 279] on div "Raheem Ali x Sanju Lepcha x Caroline Shimrah x Sapna Tamang x Manisha Gurung x …" at bounding box center [624, 366] width 1132 height 393
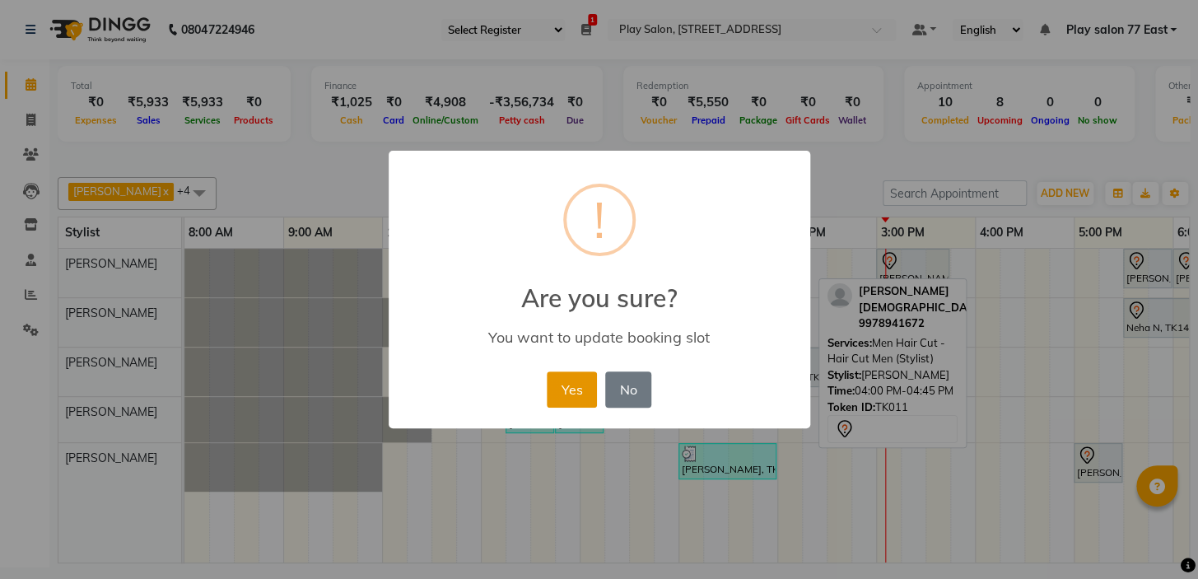
click at [569, 395] on button "Yes" at bounding box center [572, 389] width 50 height 36
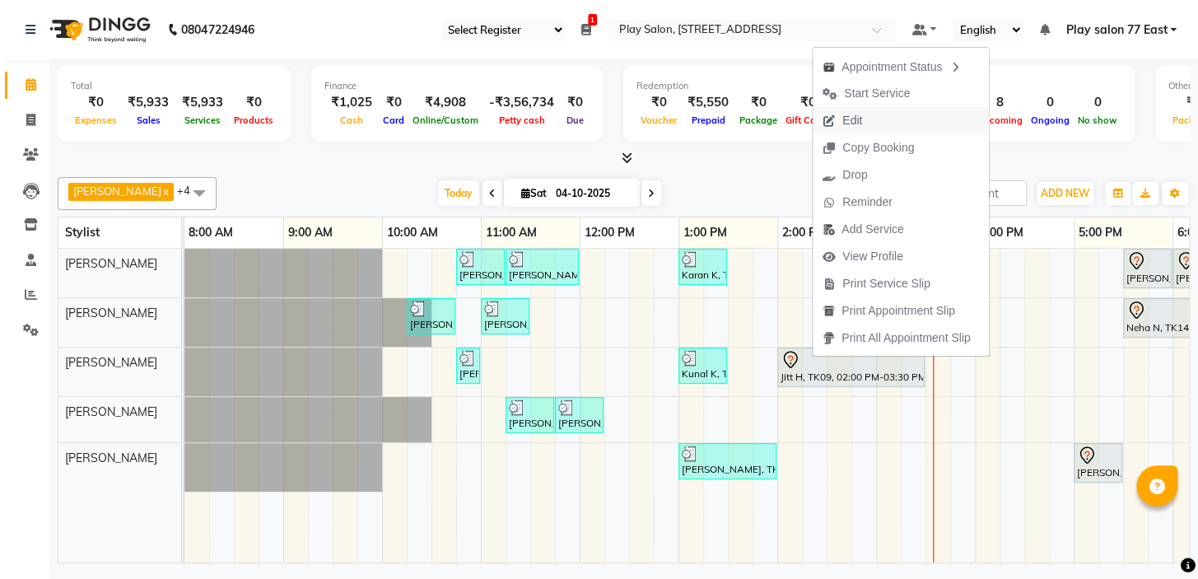
click at [864, 123] on span "Edit" at bounding box center [842, 120] width 59 height 27
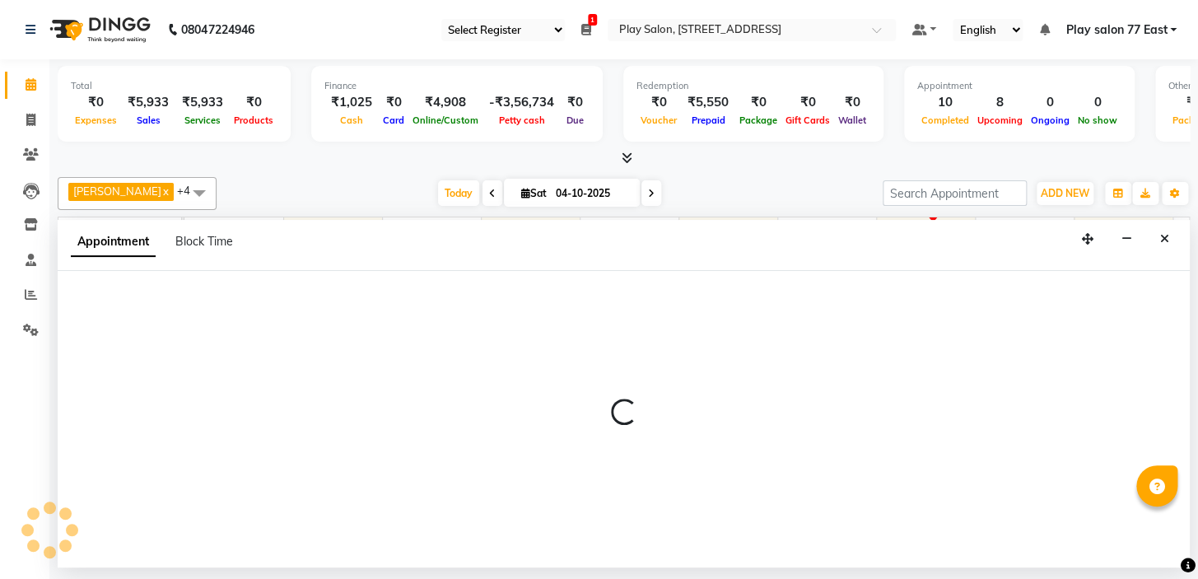
select select "tentative"
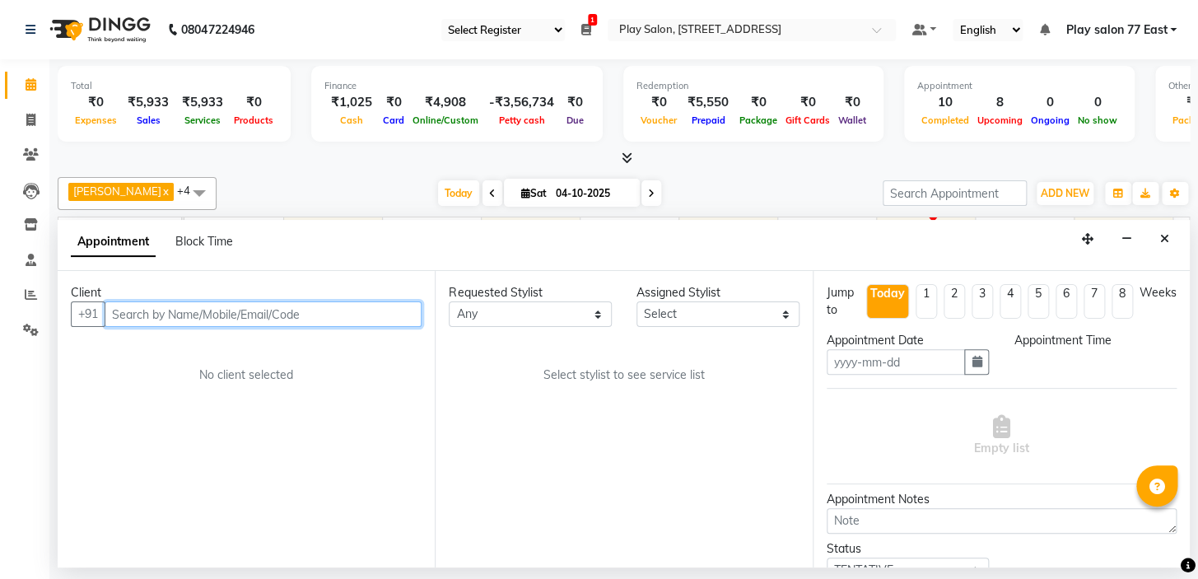
type input "04-10-2025"
select select "840"
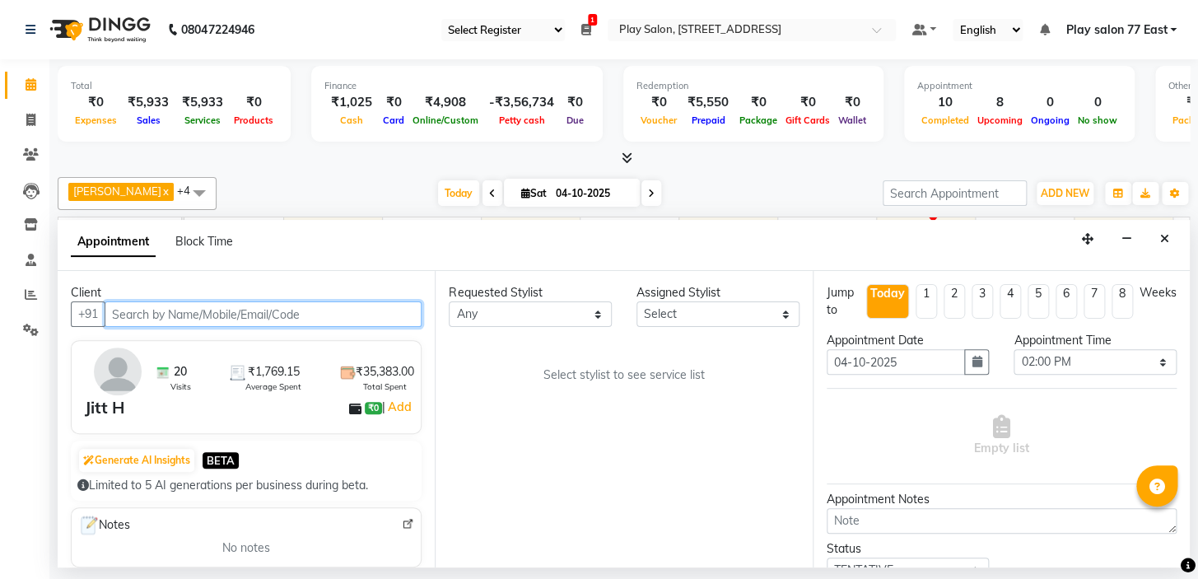
select select "84937"
select select "4301"
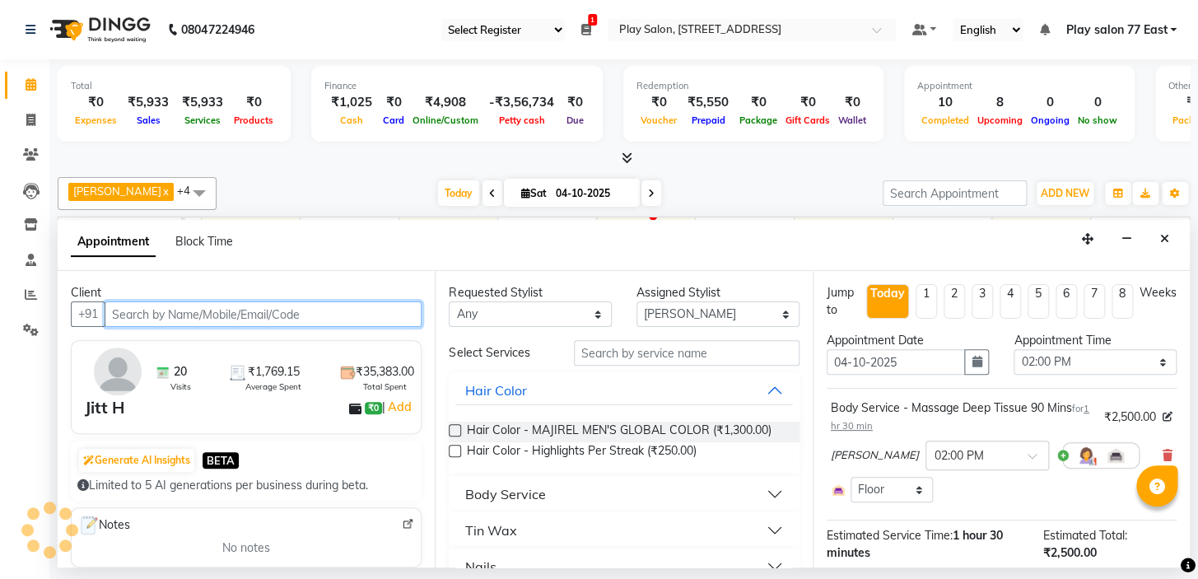
scroll to position [0, 280]
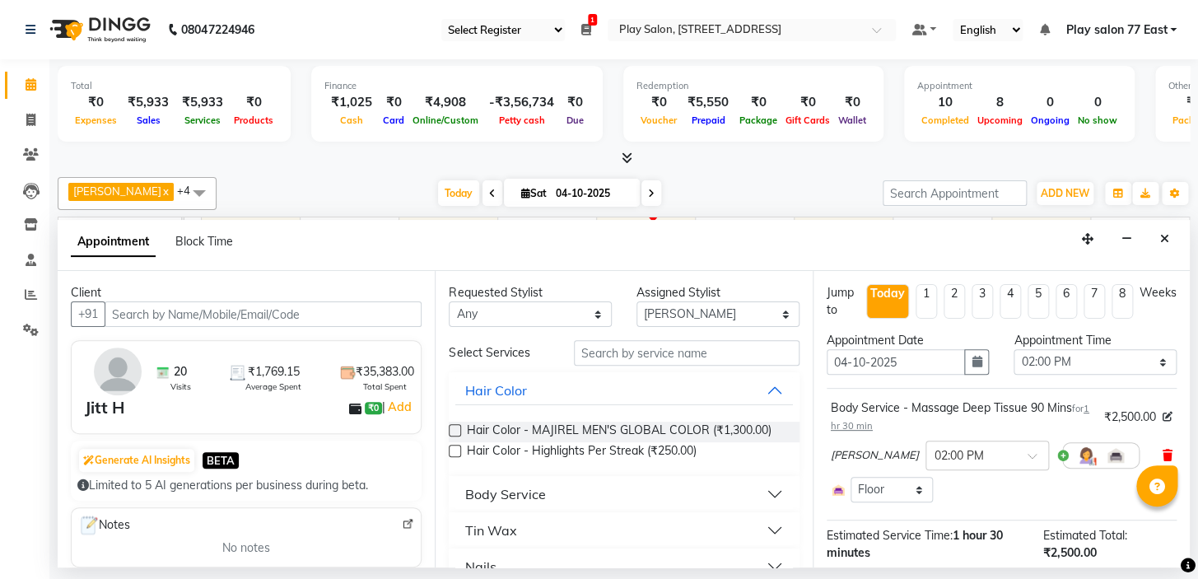
click at [1162, 450] on icon at bounding box center [1167, 456] width 10 height 12
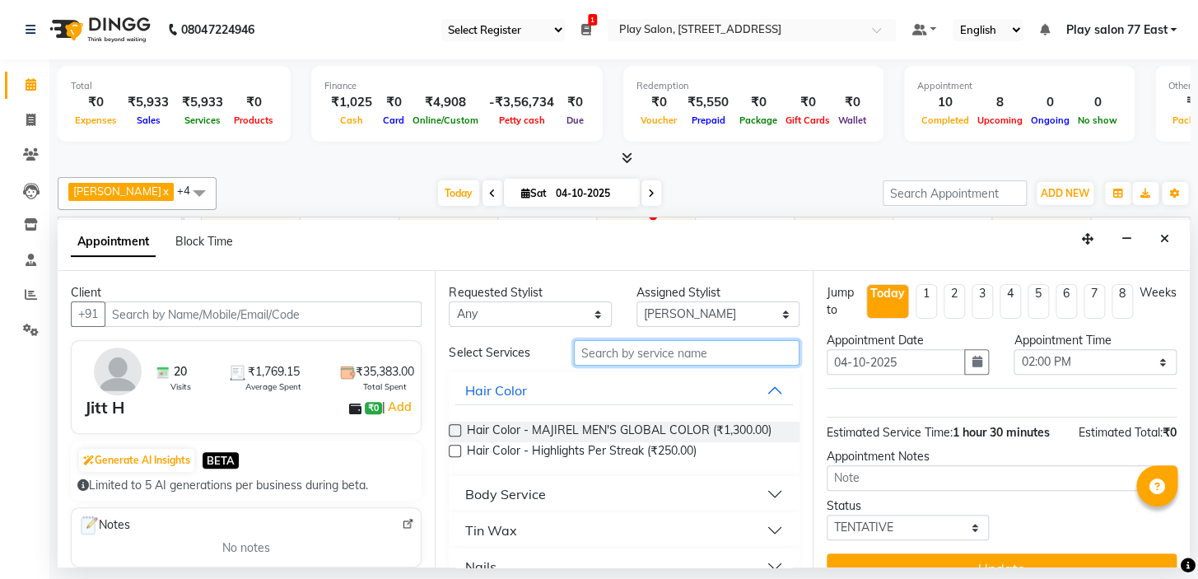
click at [636, 351] on input "text" at bounding box center [687, 353] width 226 height 26
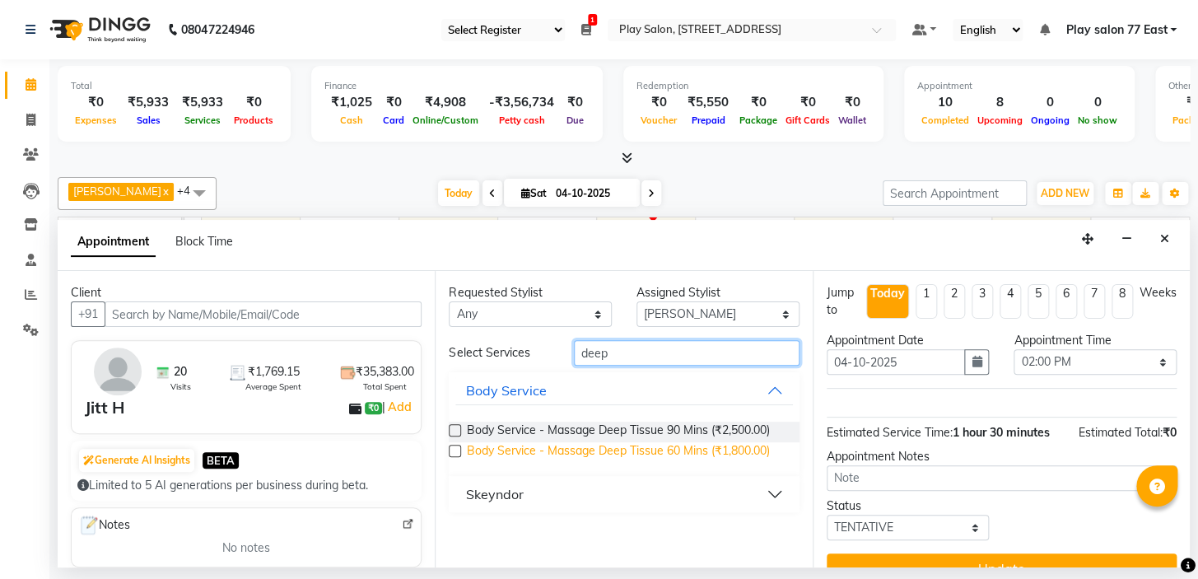
type input "deep"
click at [639, 452] on span "Body Service - Massage Deep Tissue 60 Mins (₹1,800.00)" at bounding box center [617, 452] width 303 height 21
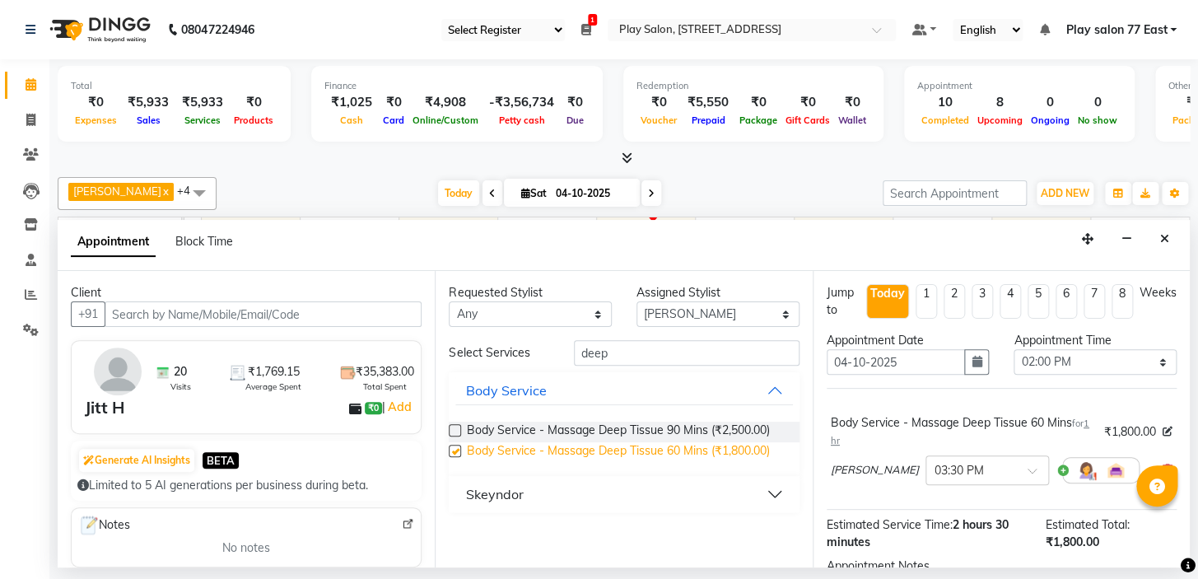
checkbox input "false"
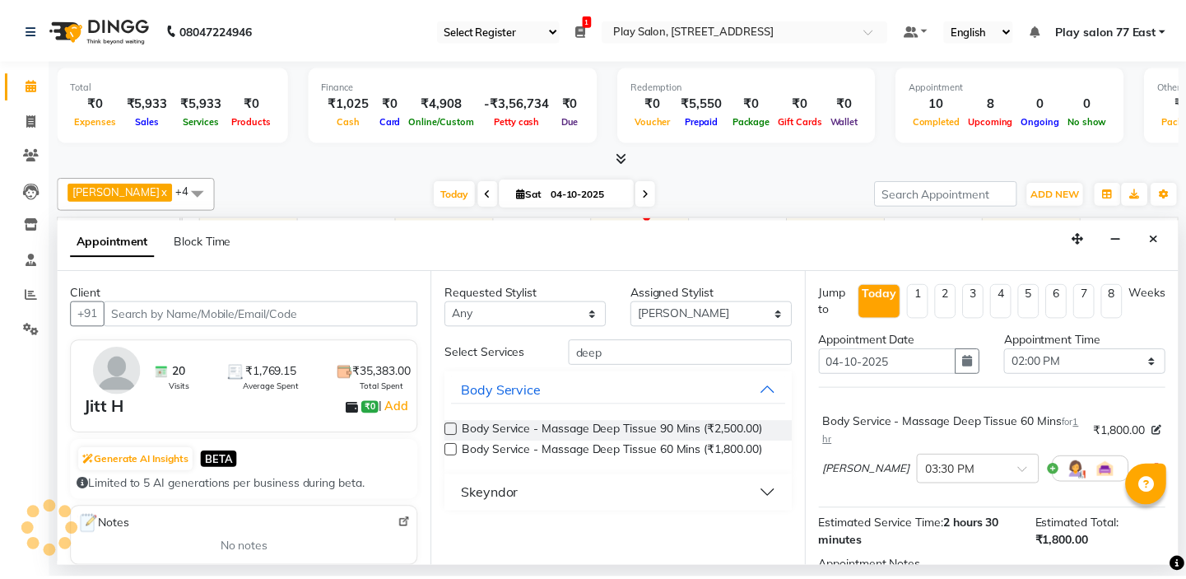
scroll to position [138, 0]
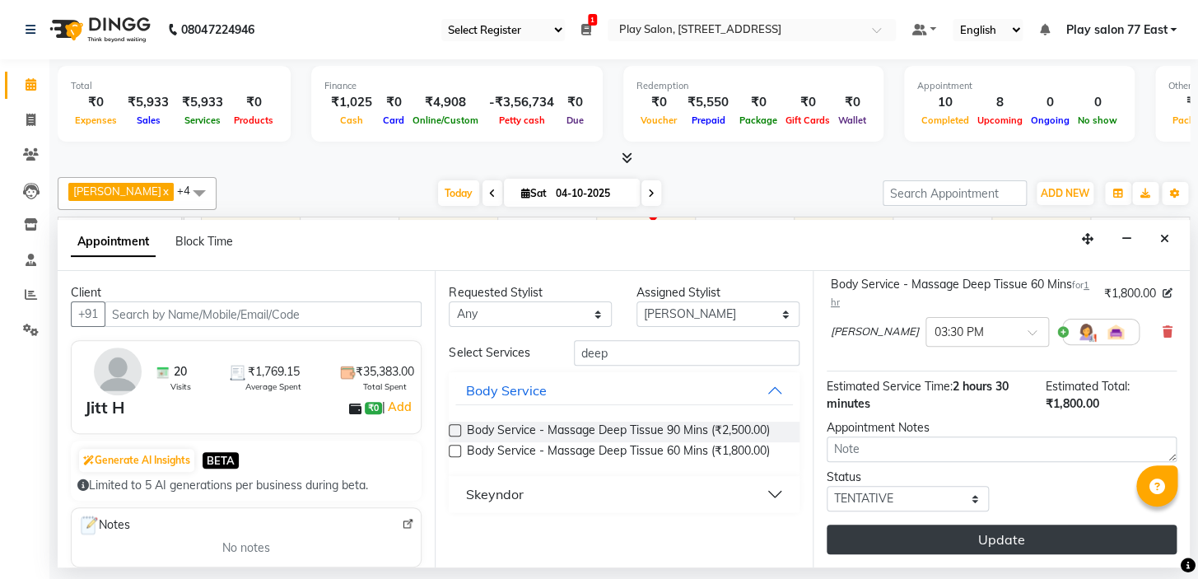
click at [1021, 538] on button "Update" at bounding box center [1002, 539] width 350 height 30
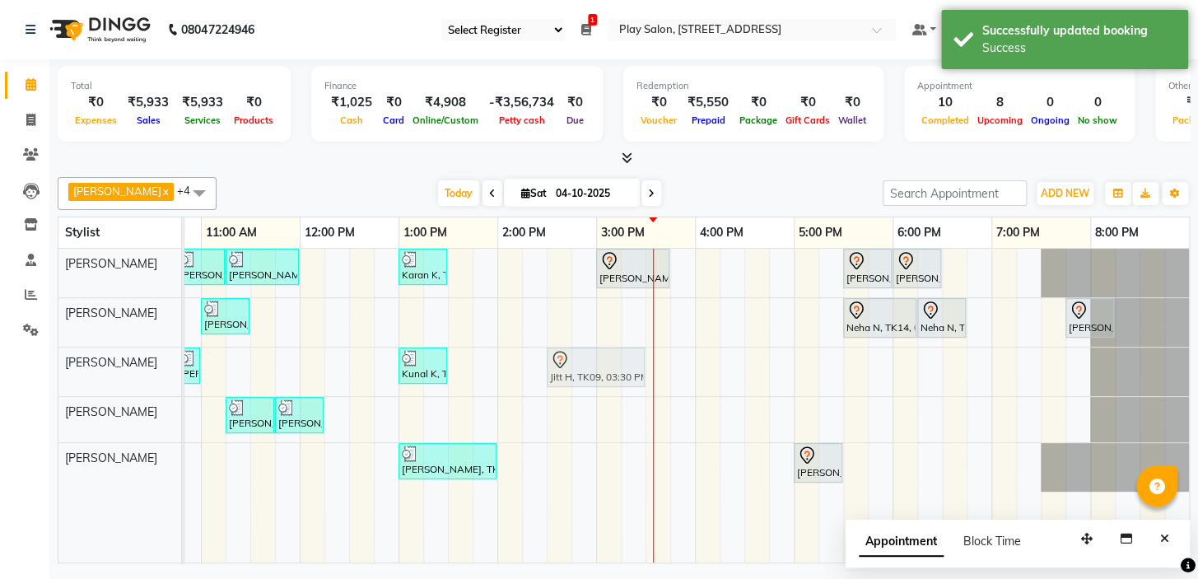
drag, startPoint x: 701, startPoint y: 367, endPoint x: 617, endPoint y: 364, distance: 84.0
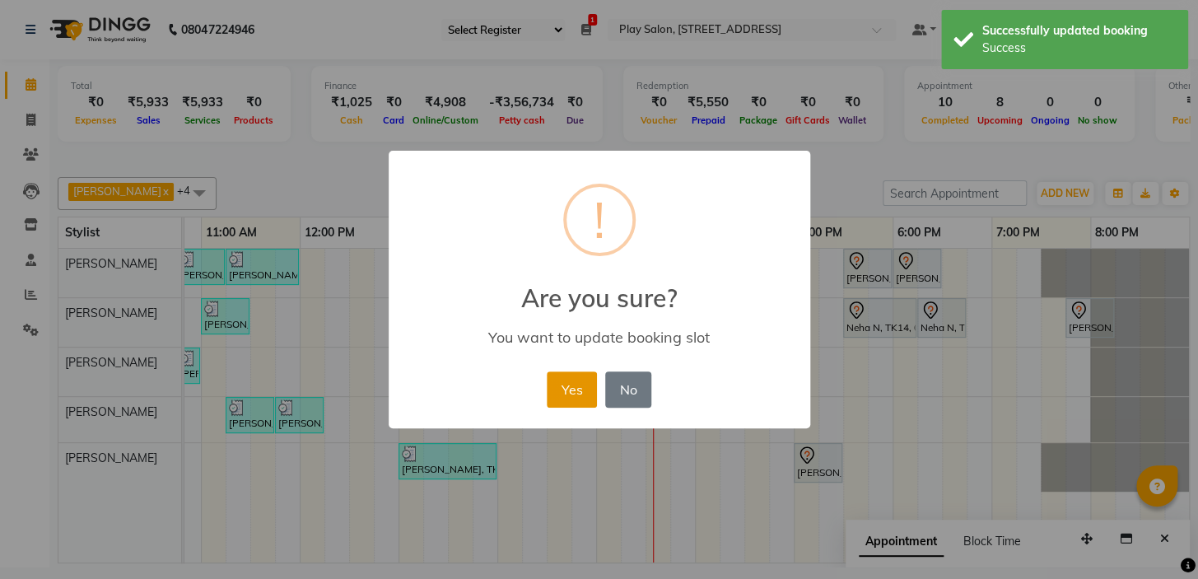
drag, startPoint x: 597, startPoint y: 361, endPoint x: 565, endPoint y: 382, distance: 38.1
click at [565, 382] on button "Yes" at bounding box center [572, 389] width 50 height 36
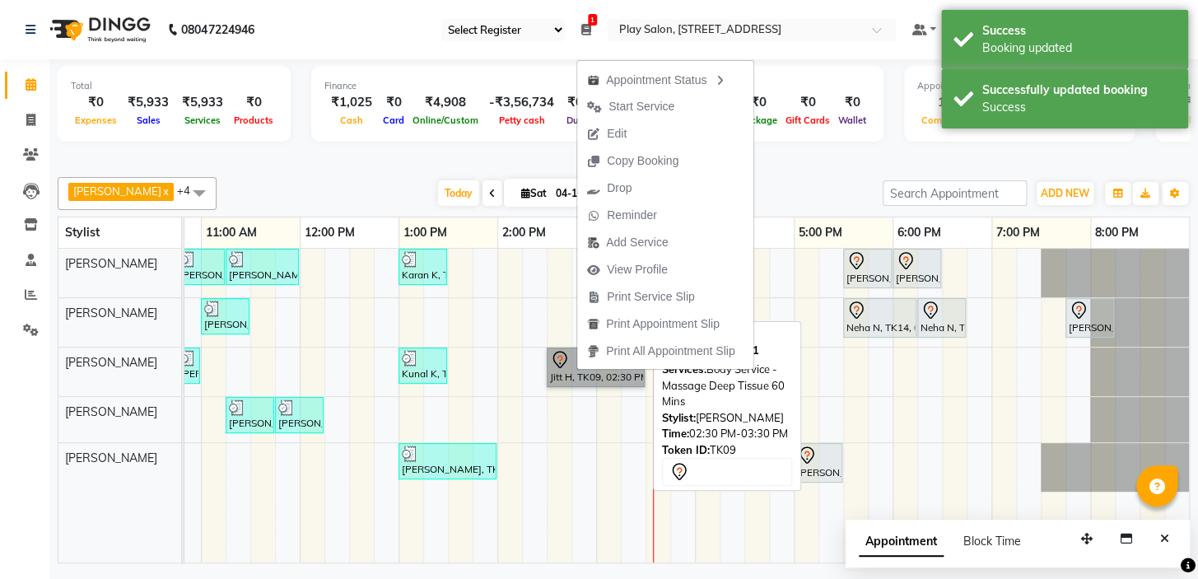
click at [562, 370] on link "Jitt H, TK09, 02:30 PM-03:30 PM, Body Service - Massage Deep Tissue 60 Mins" at bounding box center [596, 367] width 98 height 40
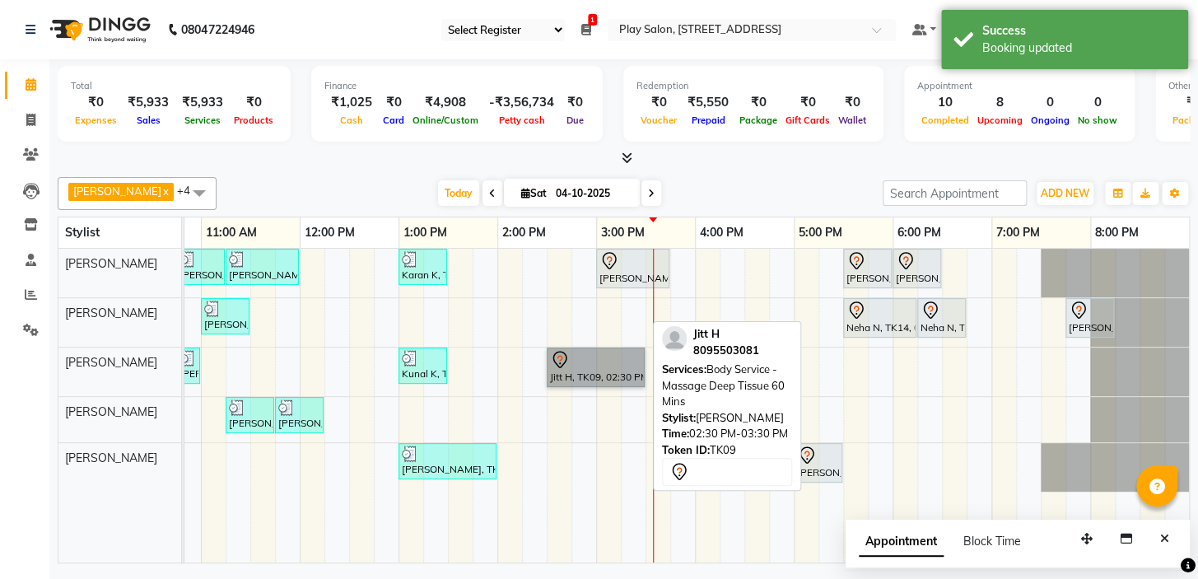
click at [582, 365] on link "Jitt H, TK09, 02:30 PM-03:30 PM, Body Service - Massage Deep Tissue 60 Mins" at bounding box center [596, 367] width 98 height 40
select select "7"
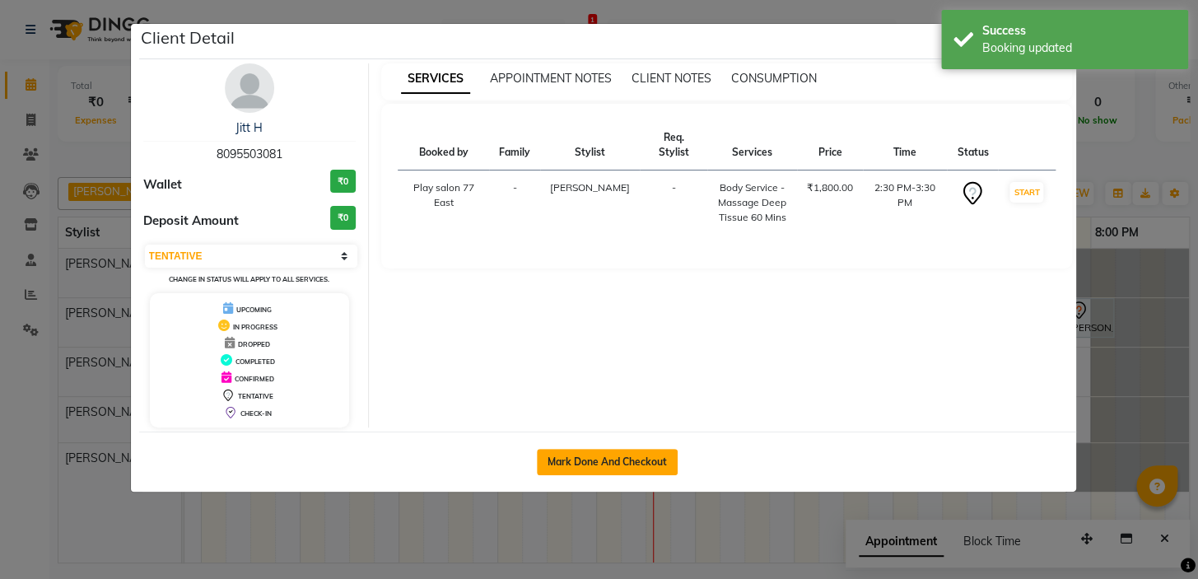
click at [601, 454] on button "Mark Done And Checkout" at bounding box center [607, 462] width 141 height 26
select select "service"
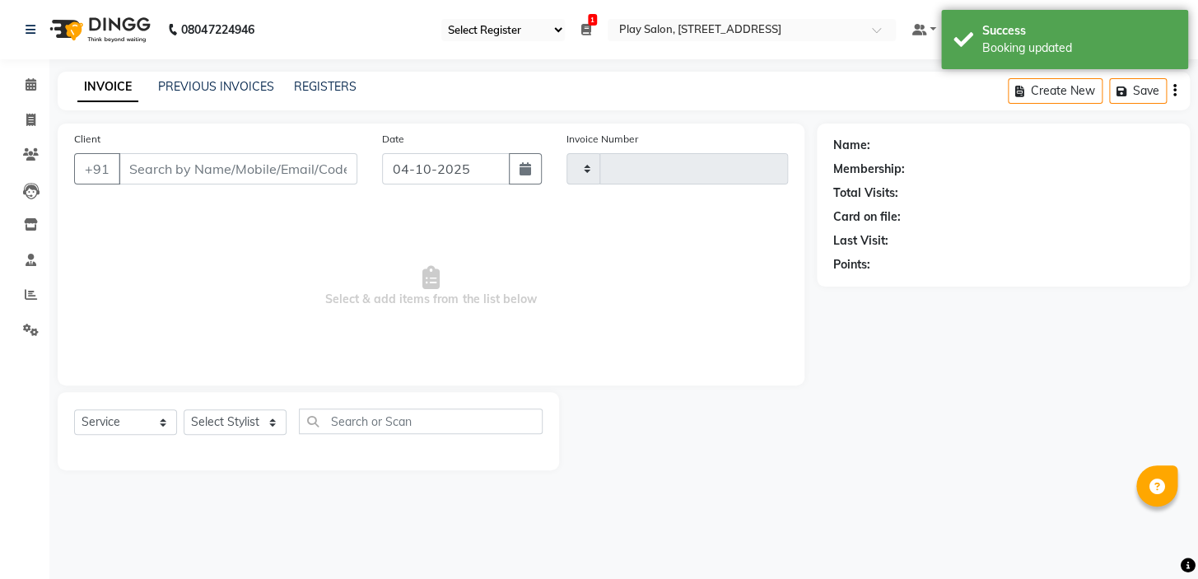
type input "1128"
select select "8547"
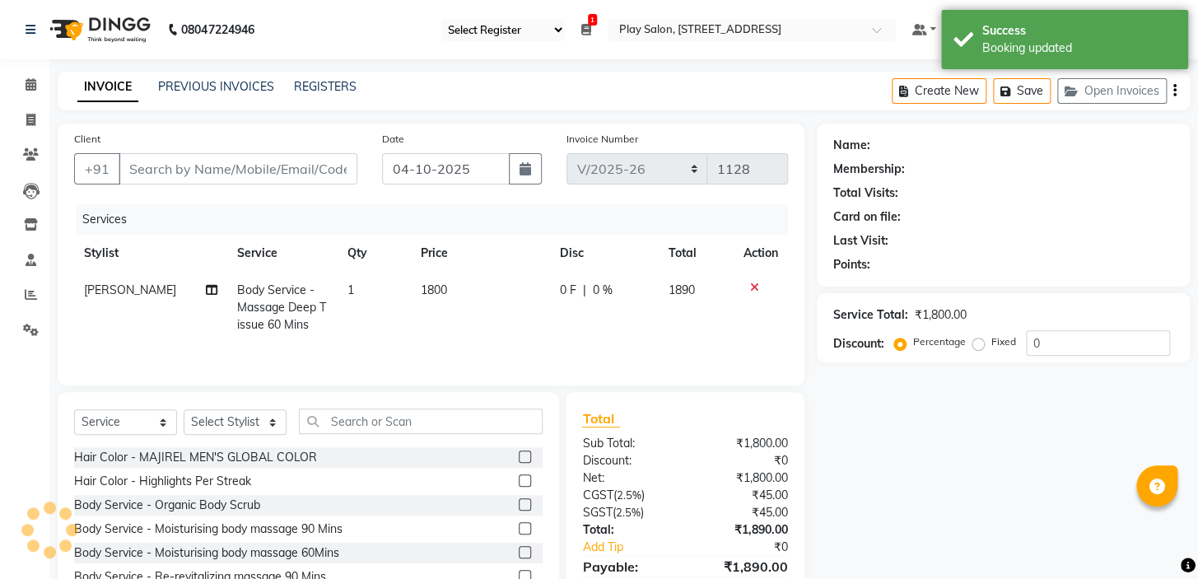
type input "8095503081"
select select "84937"
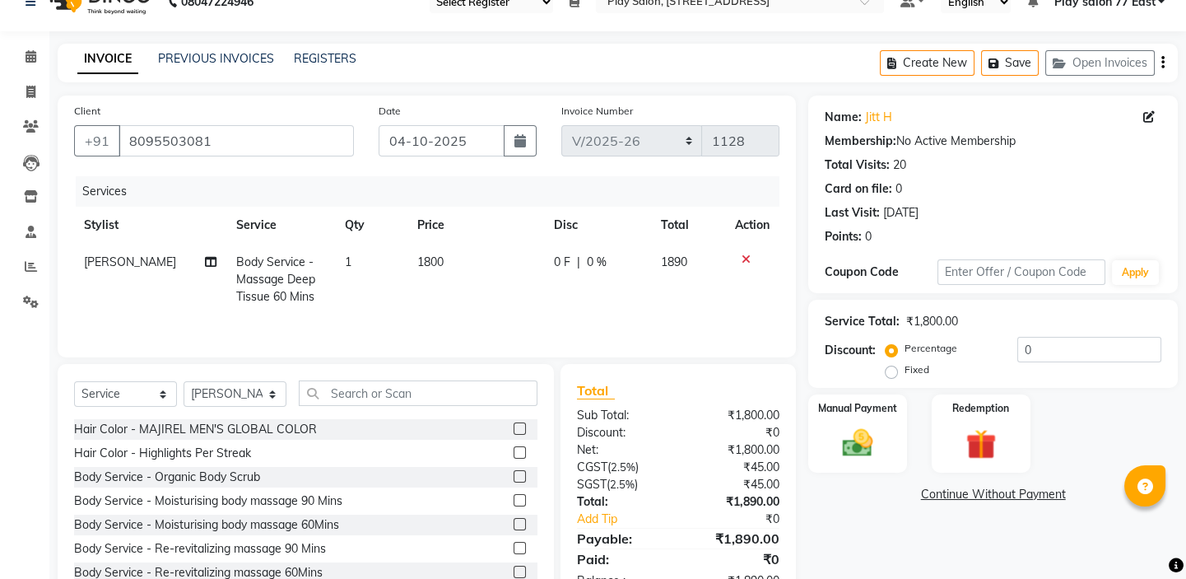
scroll to position [82, 0]
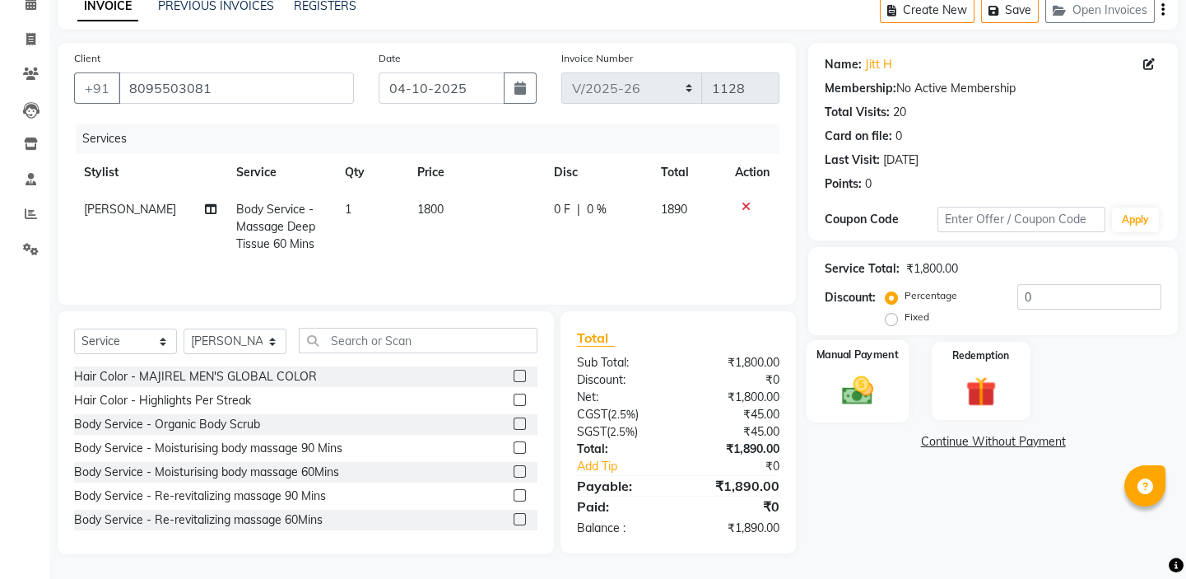
click at [843, 394] on img at bounding box center [857, 390] width 51 height 36
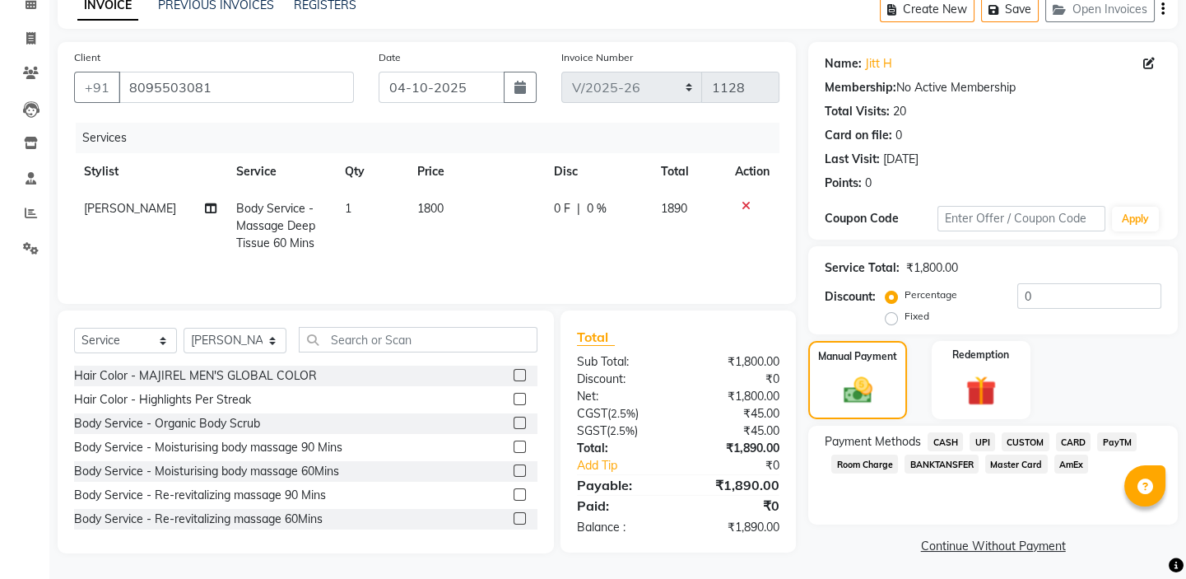
click at [1027, 441] on span "CUSTOM" at bounding box center [1026, 441] width 48 height 19
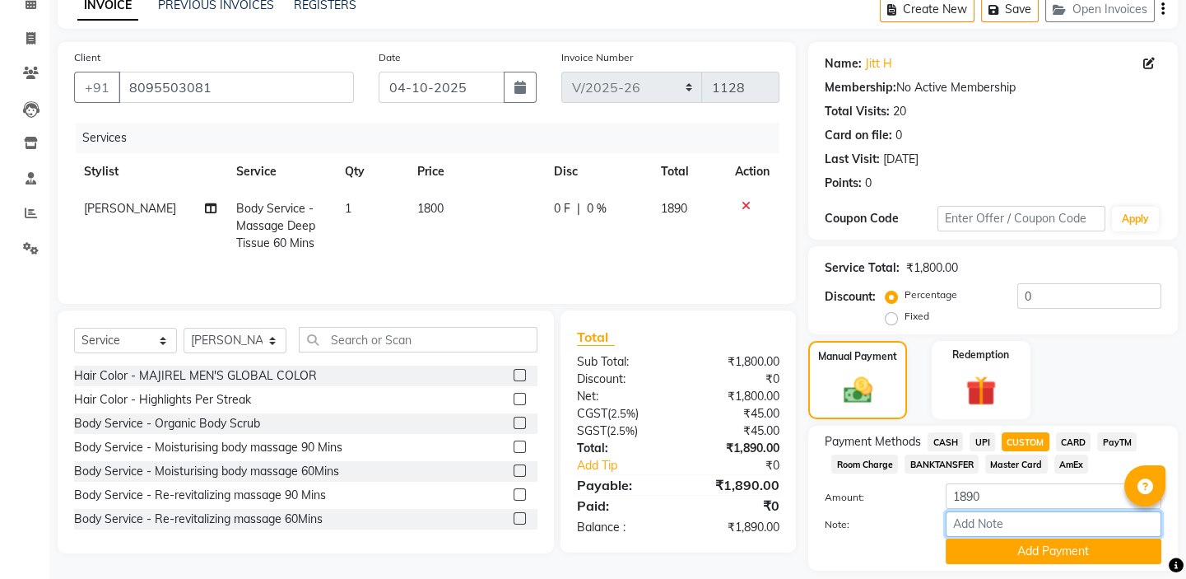
click at [983, 529] on input "Note:" at bounding box center [1054, 524] width 216 height 26
type input "UPI"
click at [1030, 551] on button "Add Payment" at bounding box center [1054, 551] width 216 height 26
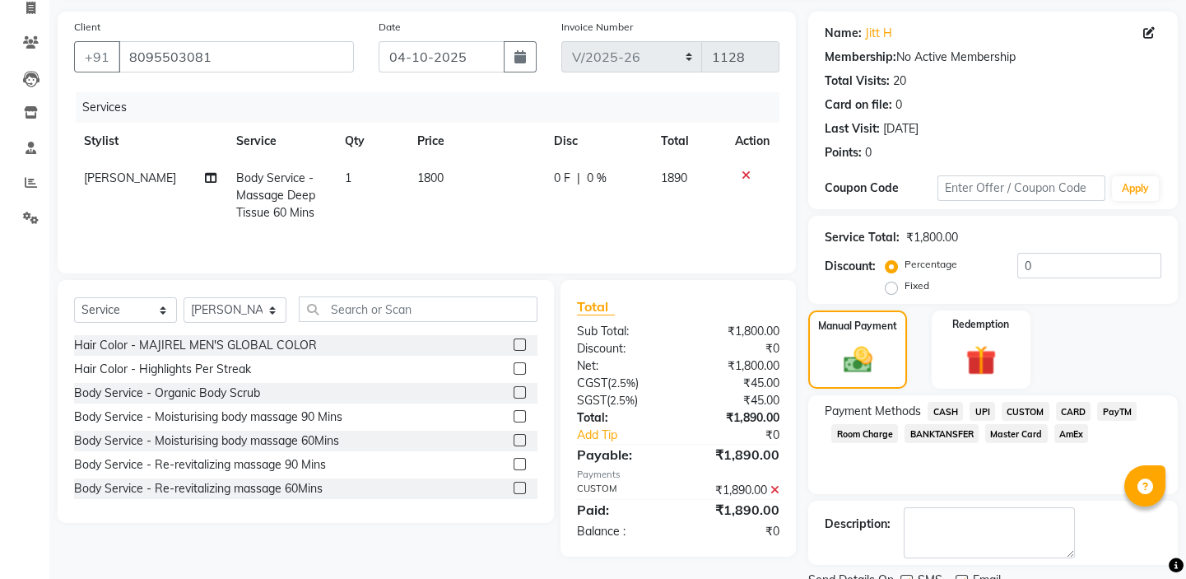
scroll to position [178, 0]
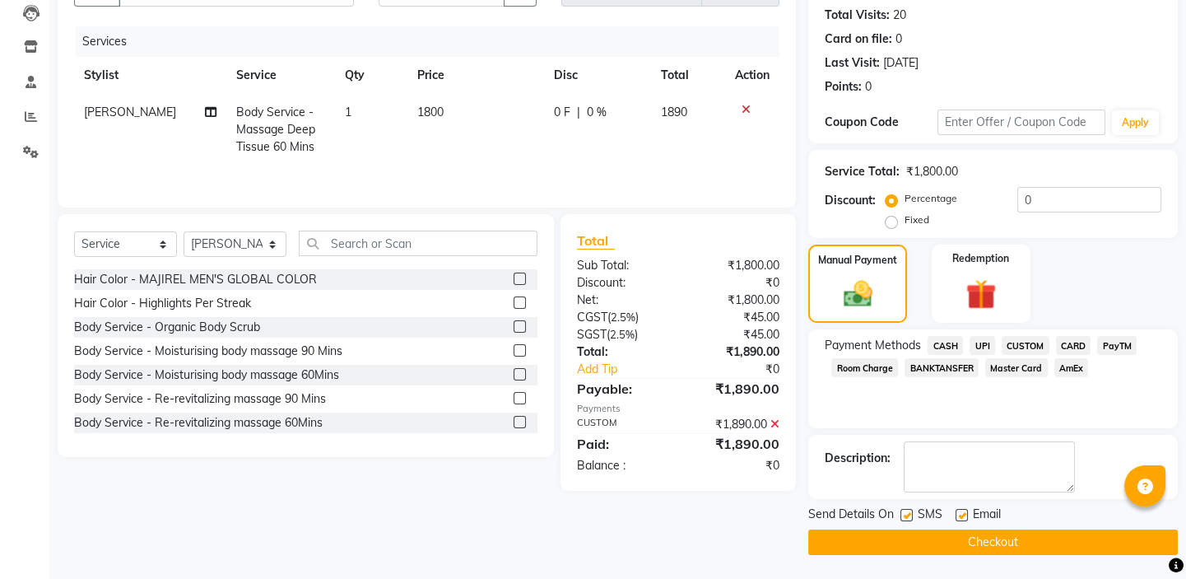
click at [966, 540] on button "Checkout" at bounding box center [993, 542] width 370 height 26
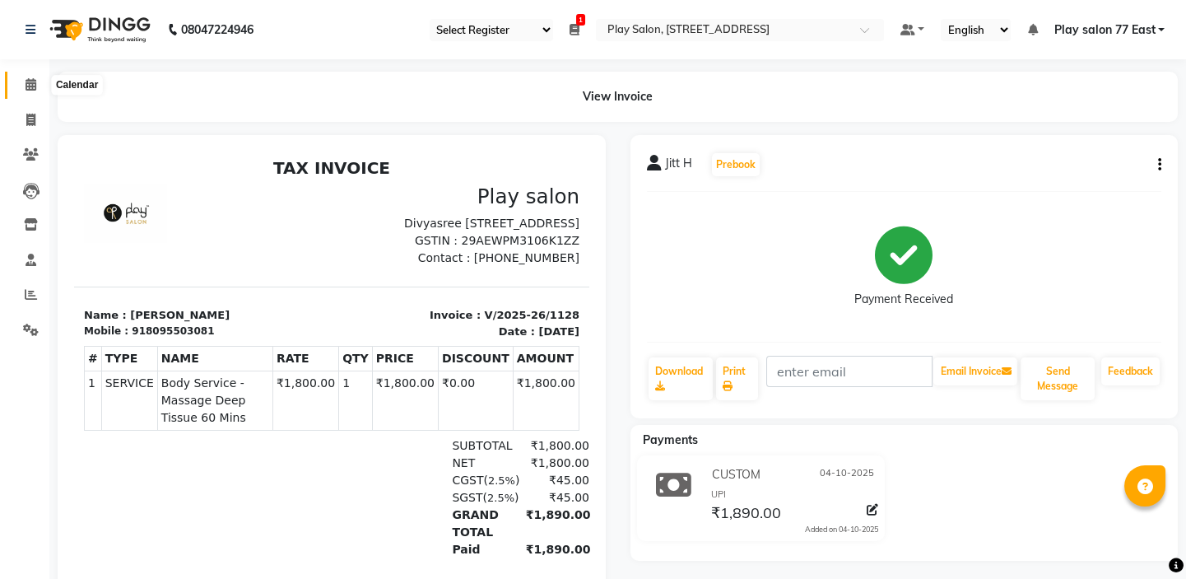
click at [26, 85] on icon at bounding box center [31, 84] width 11 height 12
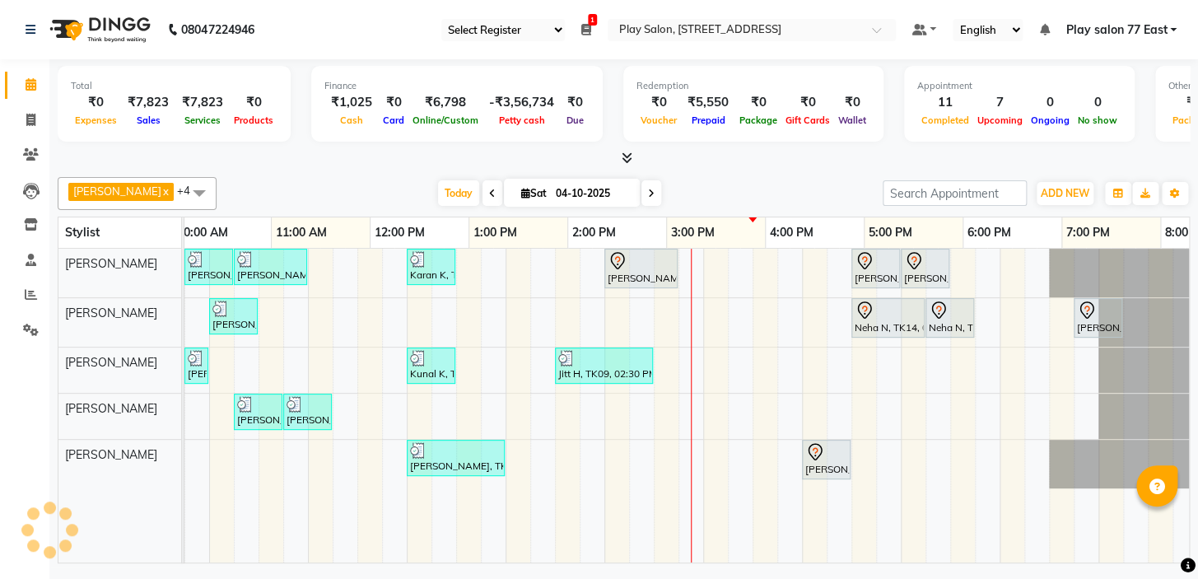
scroll to position [0, 280]
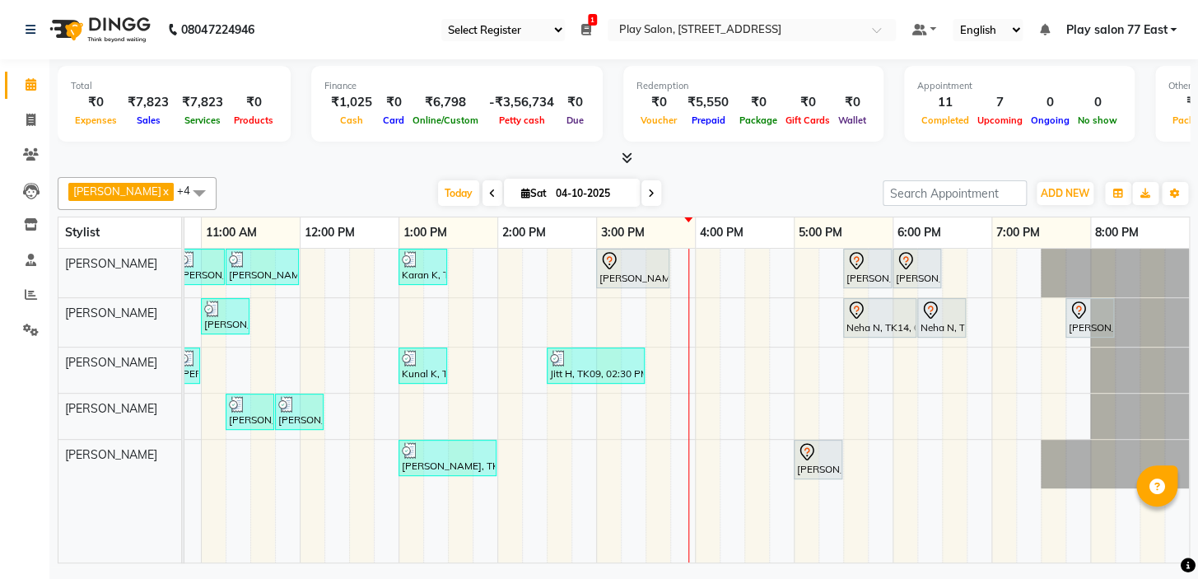
click at [703, 296] on div "Silpi Sharma, TK01, 10:45 AM-11:15 AM, Barbar - Beard Trim Silpi Sharma, TK01, …" at bounding box center [547, 406] width 1284 height 314
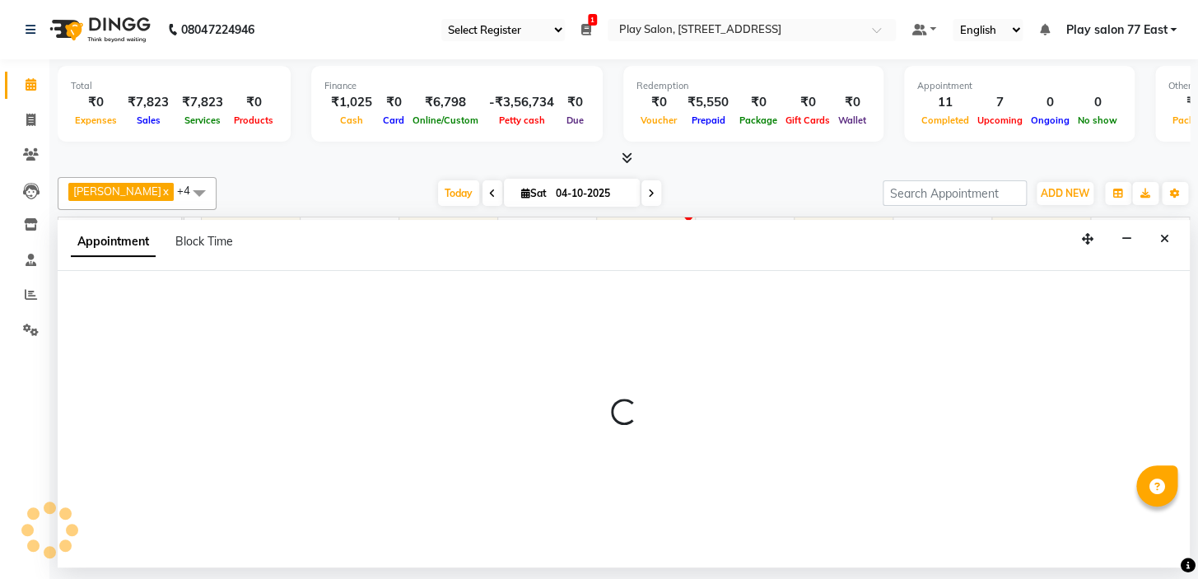
select select "84935"
select select "tentative"
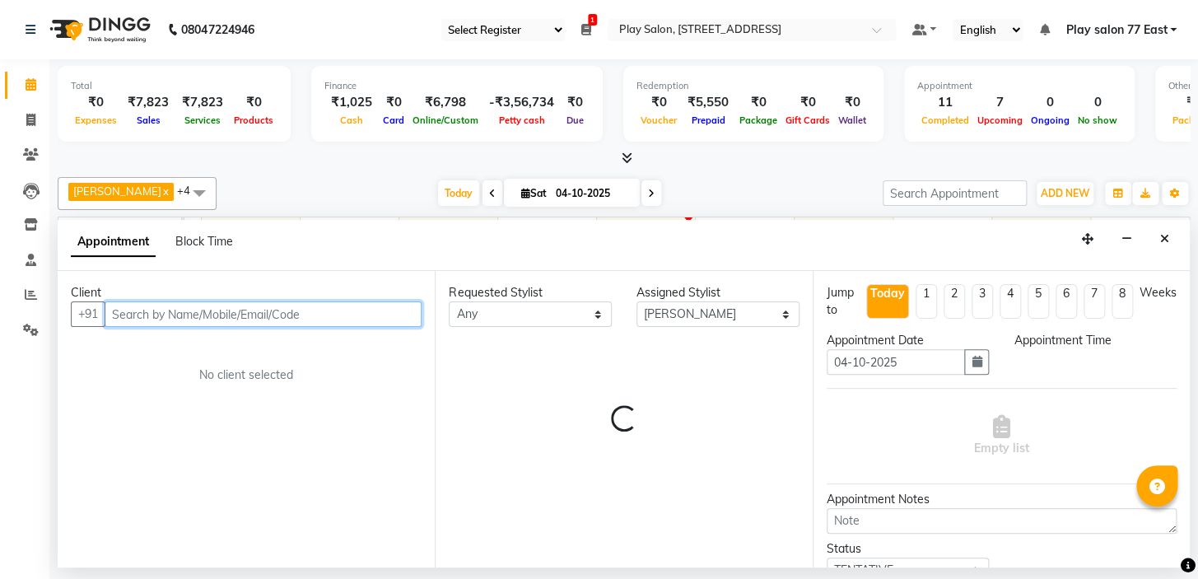
select select "960"
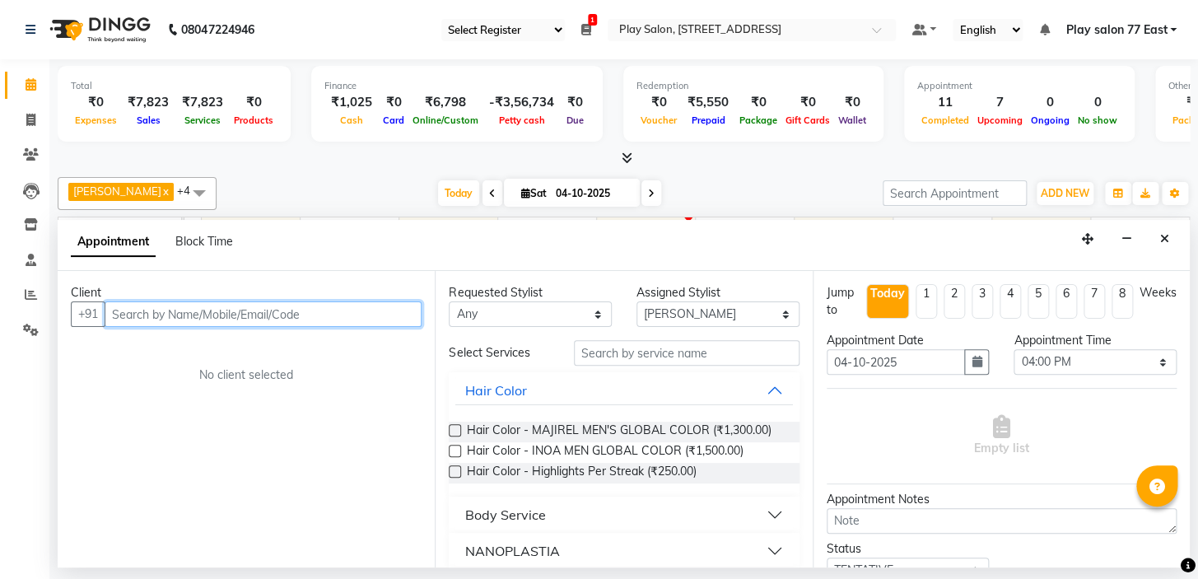
click at [150, 304] on input "text" at bounding box center [263, 314] width 317 height 26
type input "9642456742"
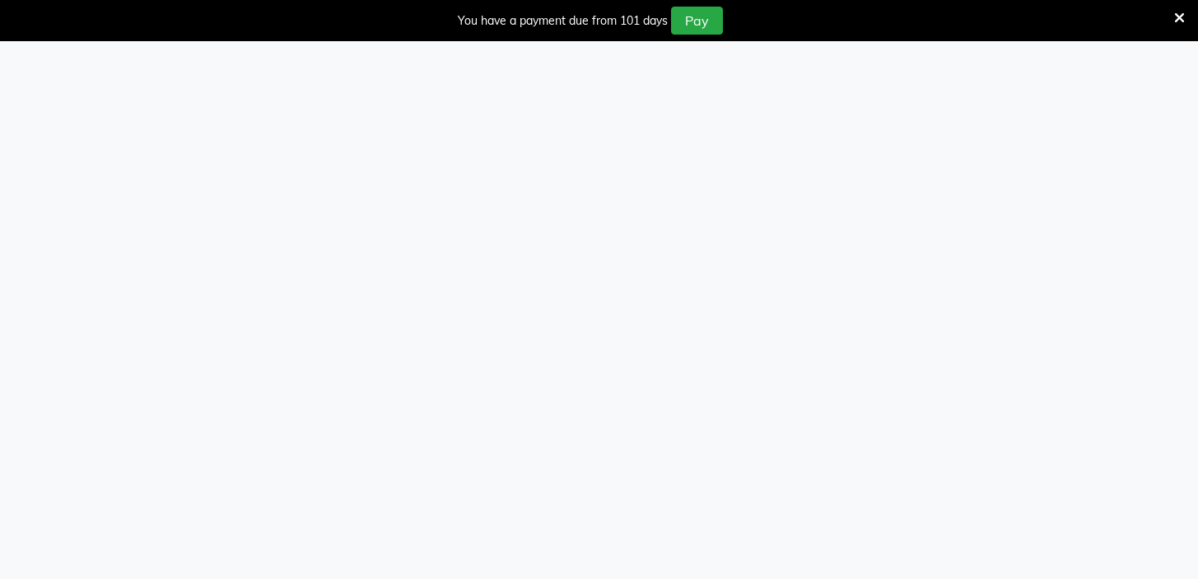
select select "95"
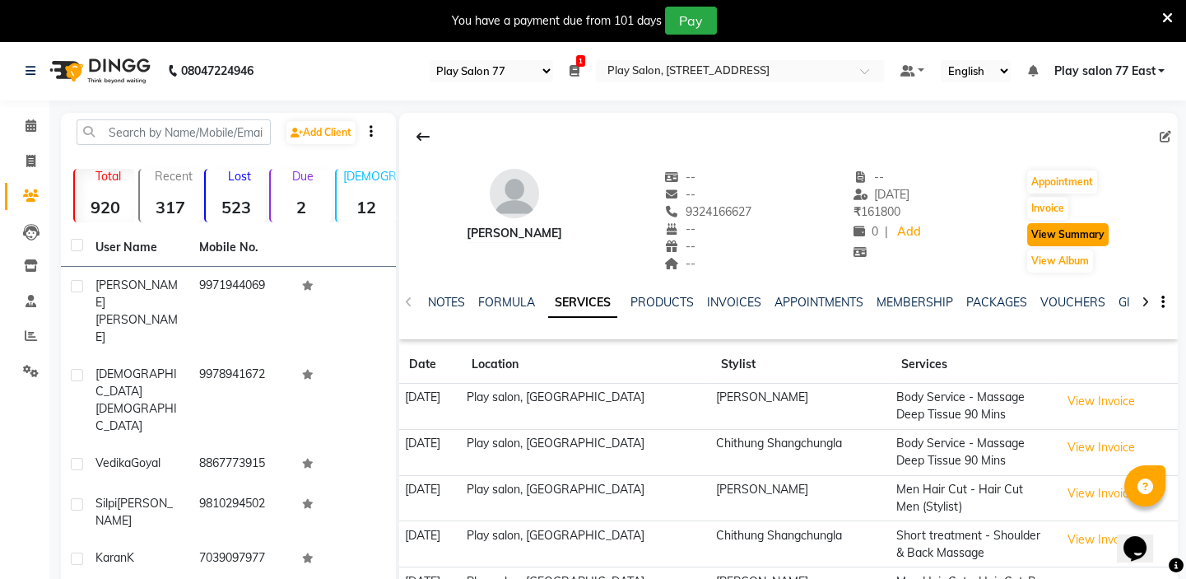
click at [1064, 233] on button "View Summary" at bounding box center [1068, 234] width 82 height 23
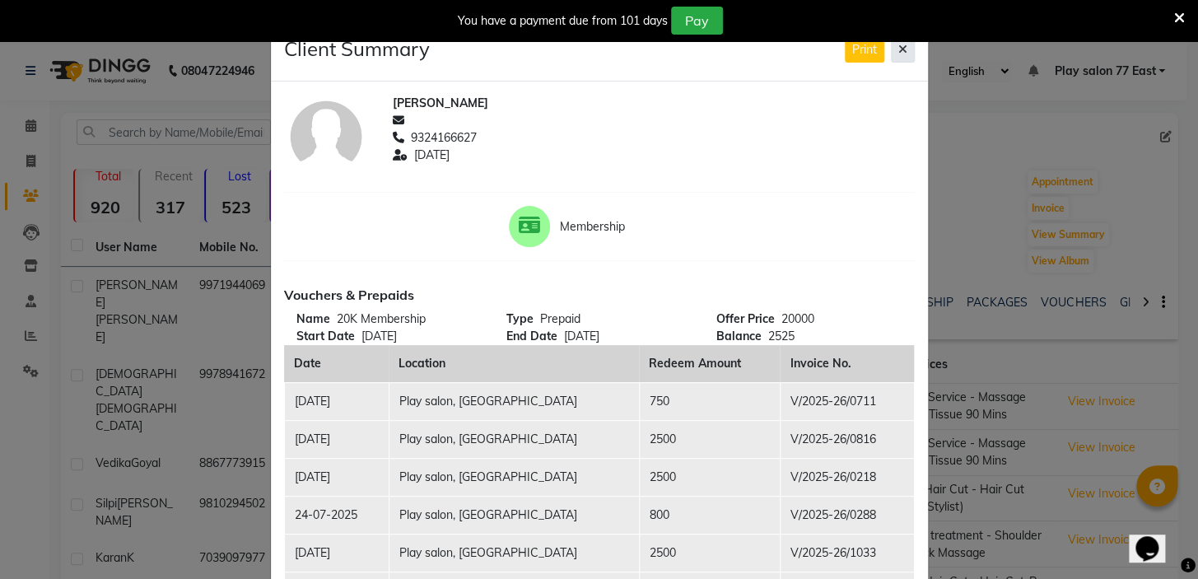
click at [901, 49] on icon at bounding box center [902, 50] width 9 height 12
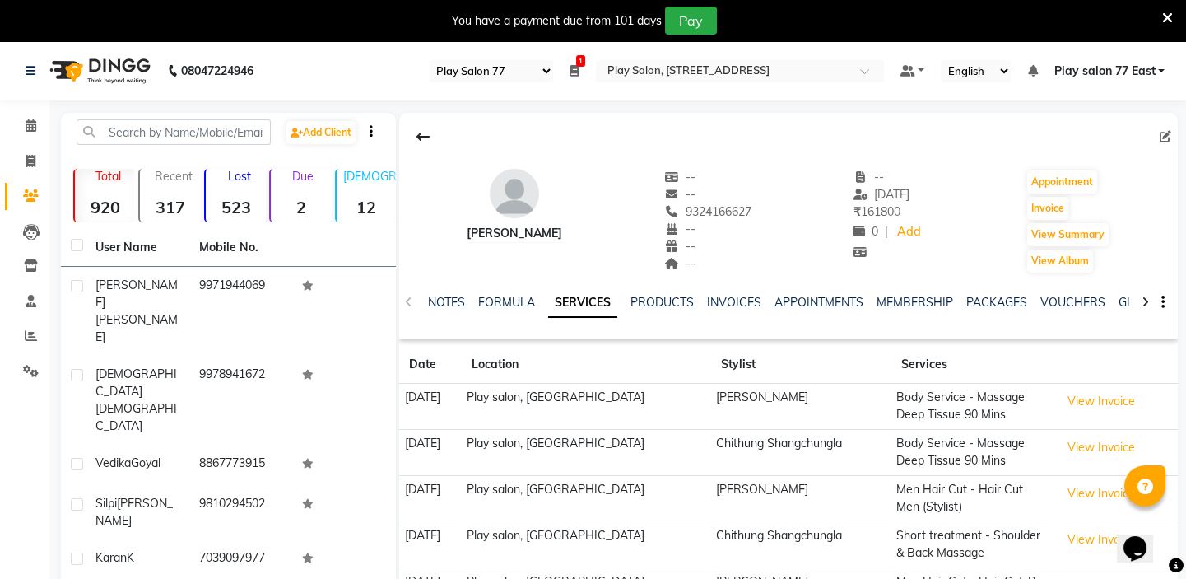
click at [1172, 13] on icon at bounding box center [1167, 18] width 11 height 15
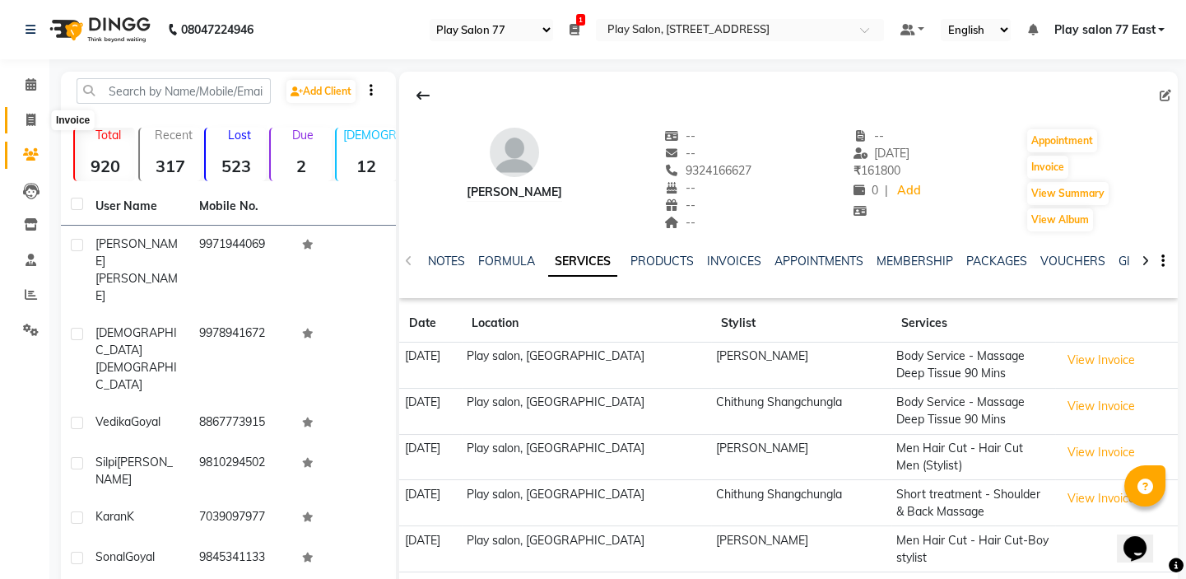
click at [30, 119] on icon at bounding box center [30, 120] width 9 height 12
select select "8547"
select select "service"
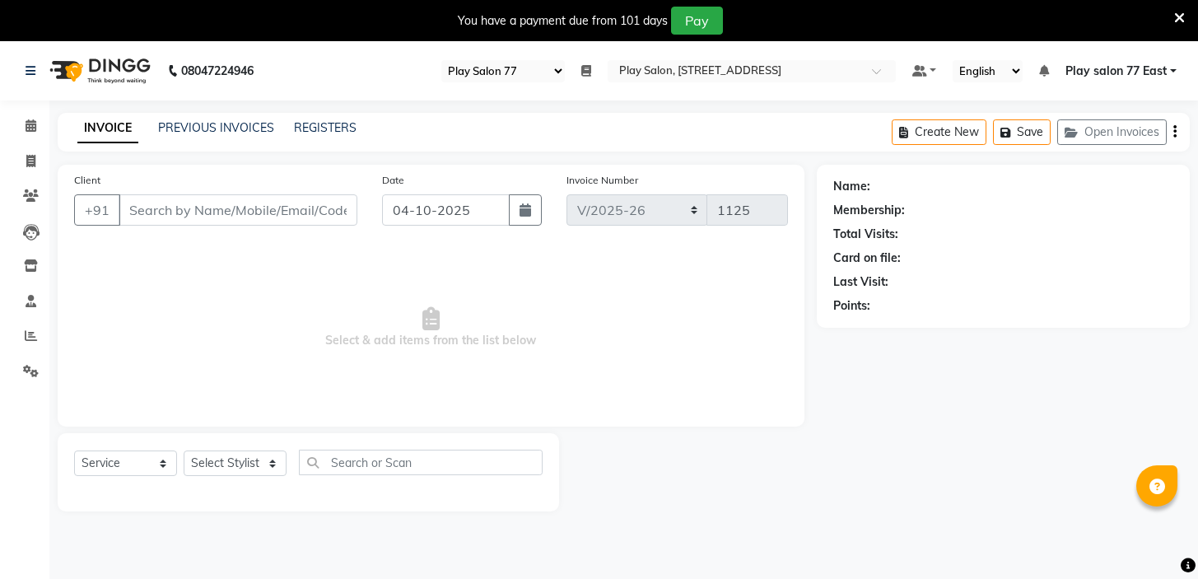
select select "95"
click at [32, 125] on icon at bounding box center [31, 125] width 11 height 12
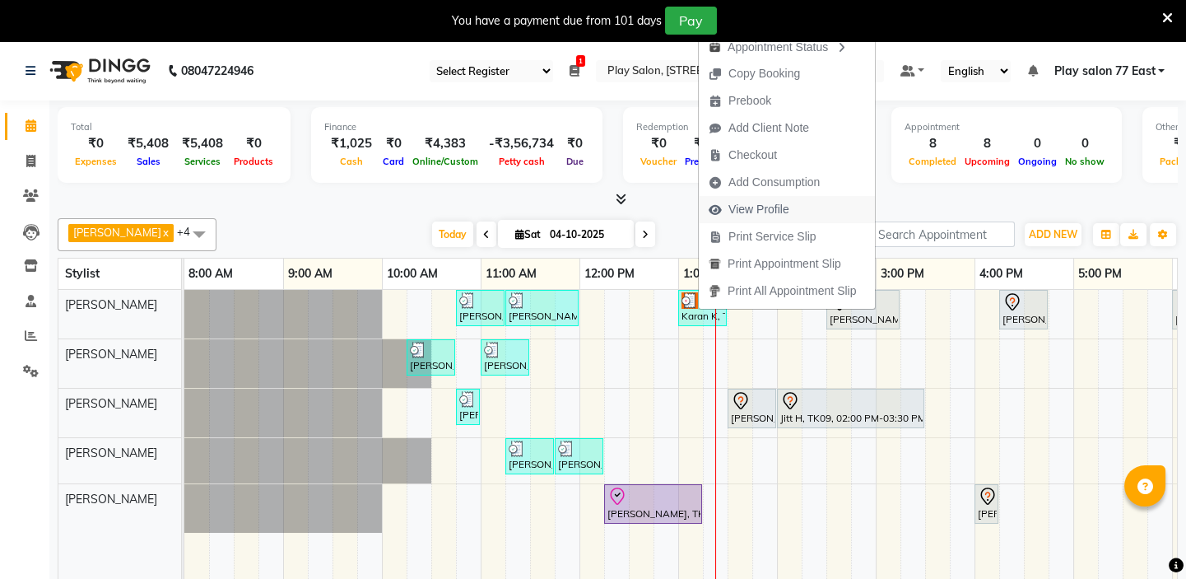
click at [750, 207] on span "View Profile" at bounding box center [759, 209] width 61 height 17
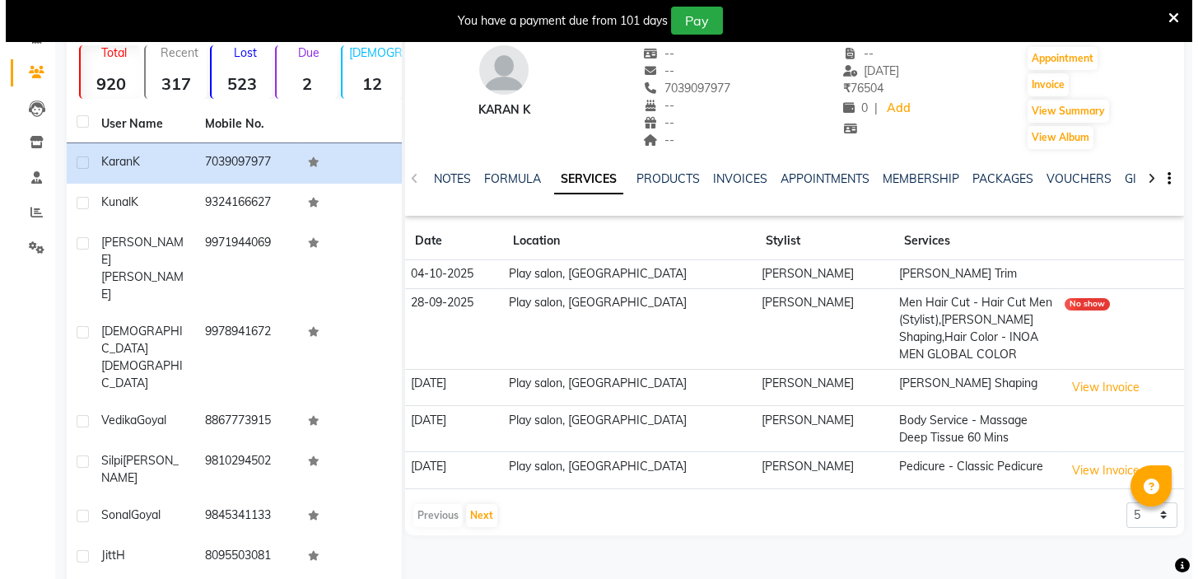
scroll to position [162, 0]
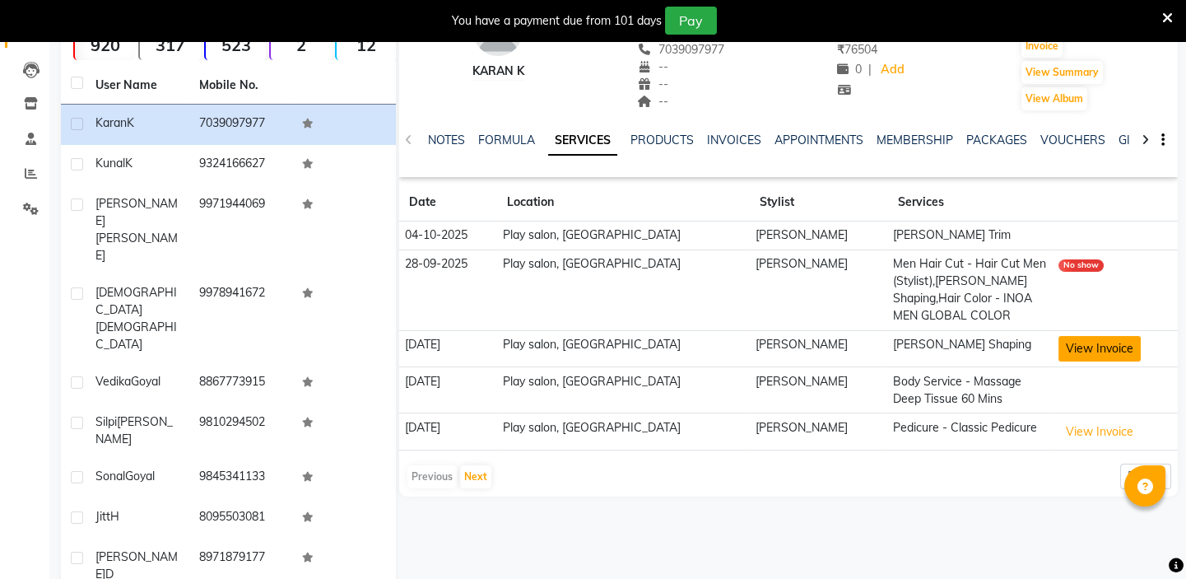
click at [1076, 348] on button "View Invoice" at bounding box center [1100, 349] width 82 height 26
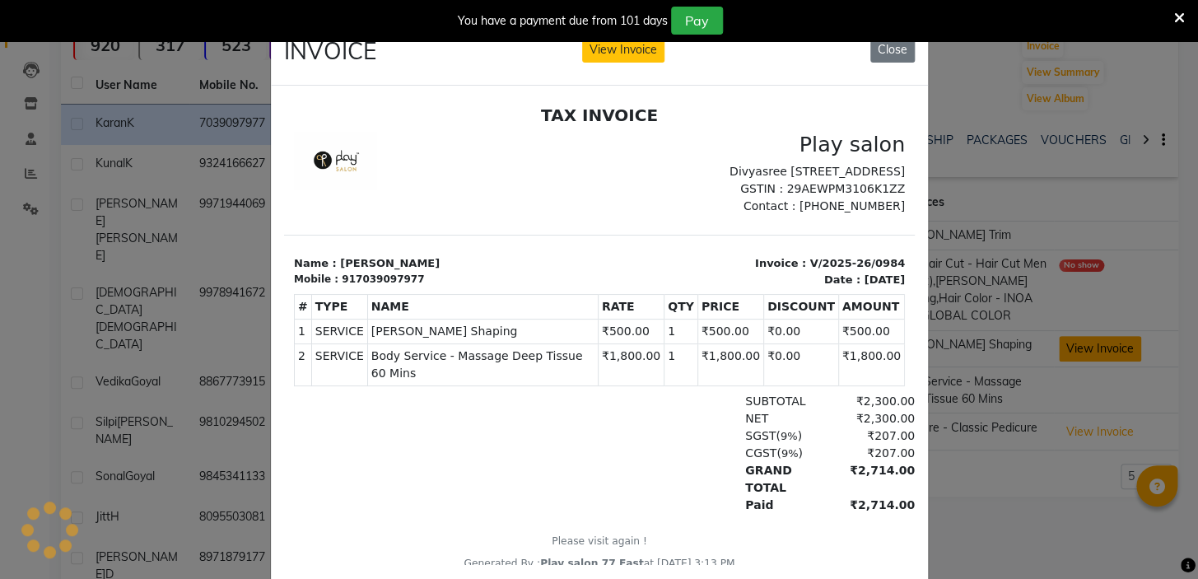
scroll to position [0, 0]
click at [1177, 16] on icon at bounding box center [1179, 18] width 11 height 15
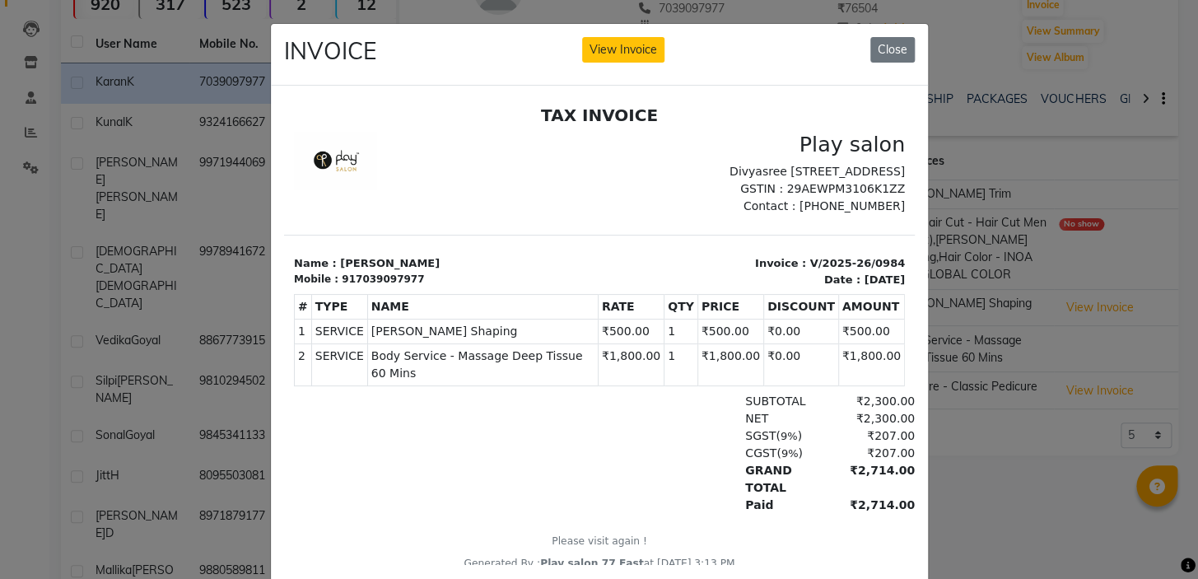
scroll to position [121, 0]
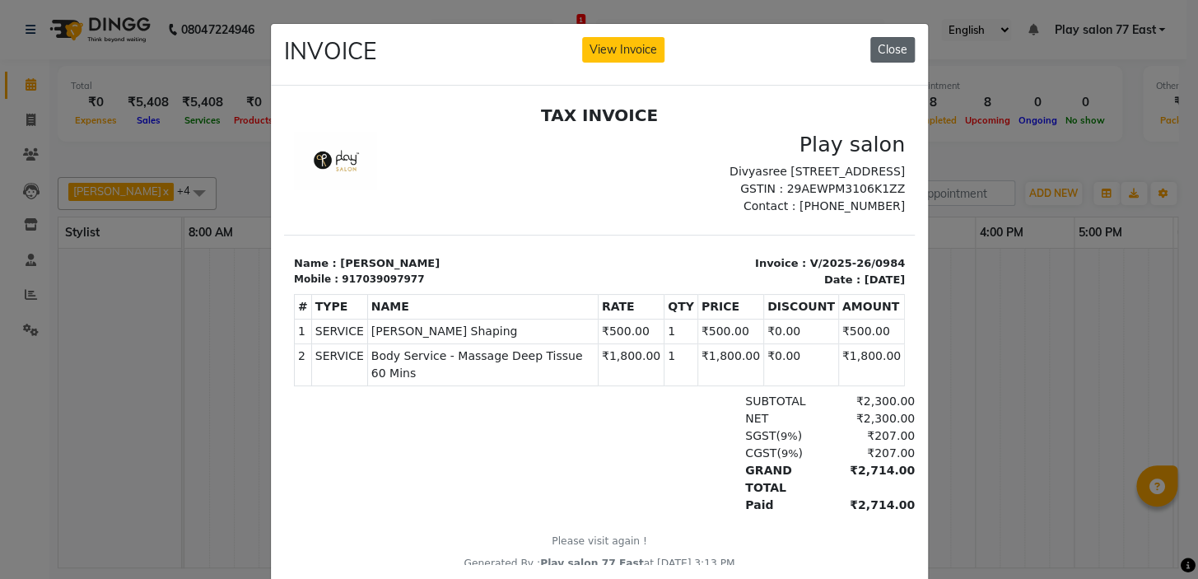
click at [878, 43] on button "Close" at bounding box center [892, 50] width 44 height 26
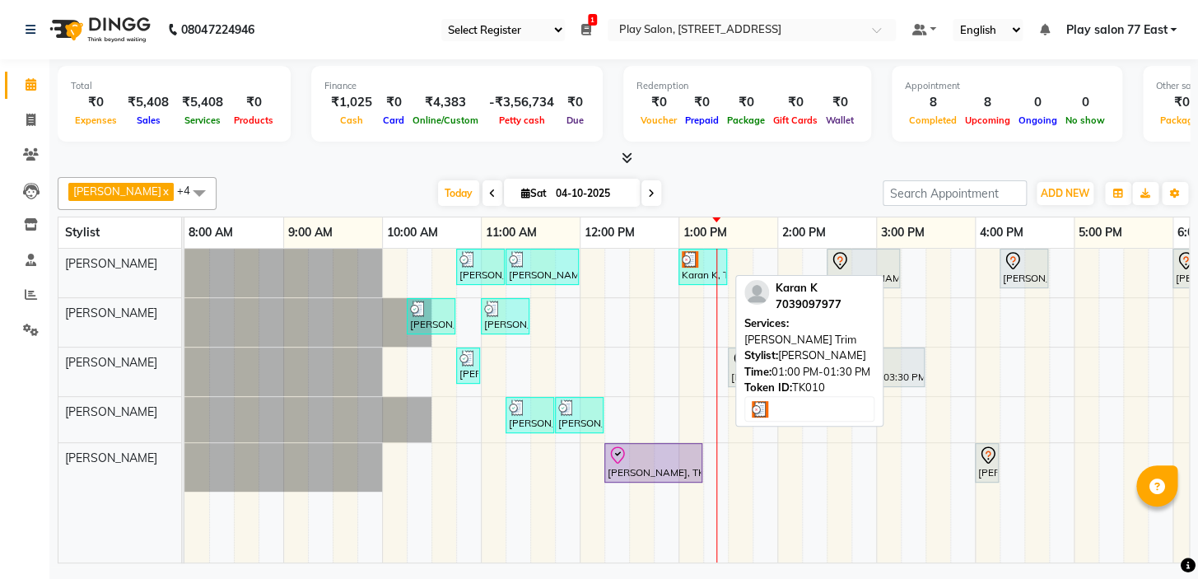
click at [693, 264] on img at bounding box center [690, 259] width 16 height 16
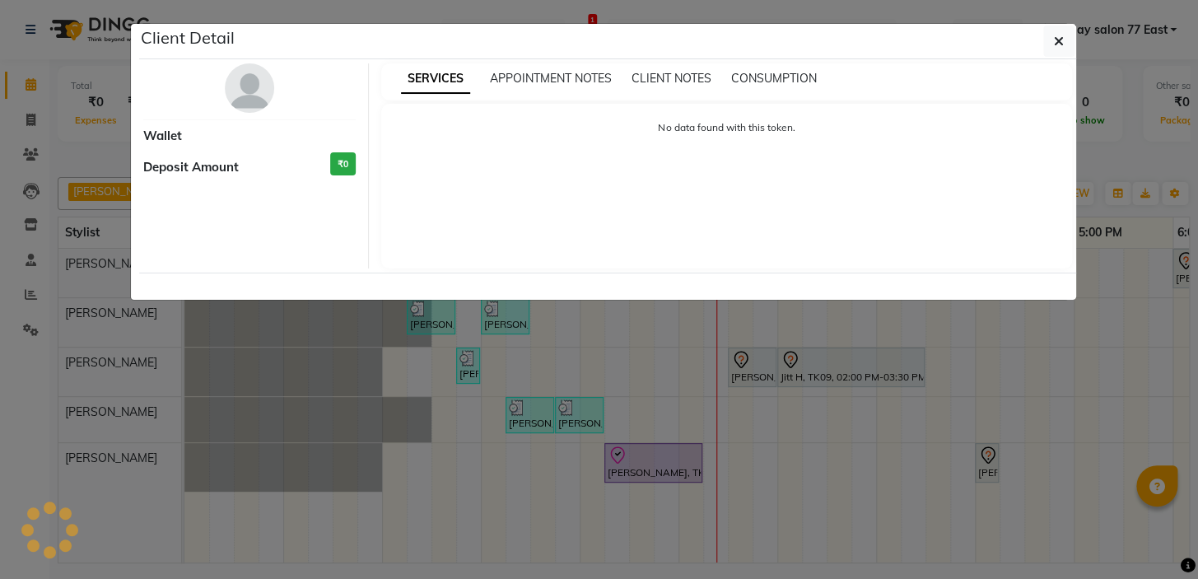
select select "3"
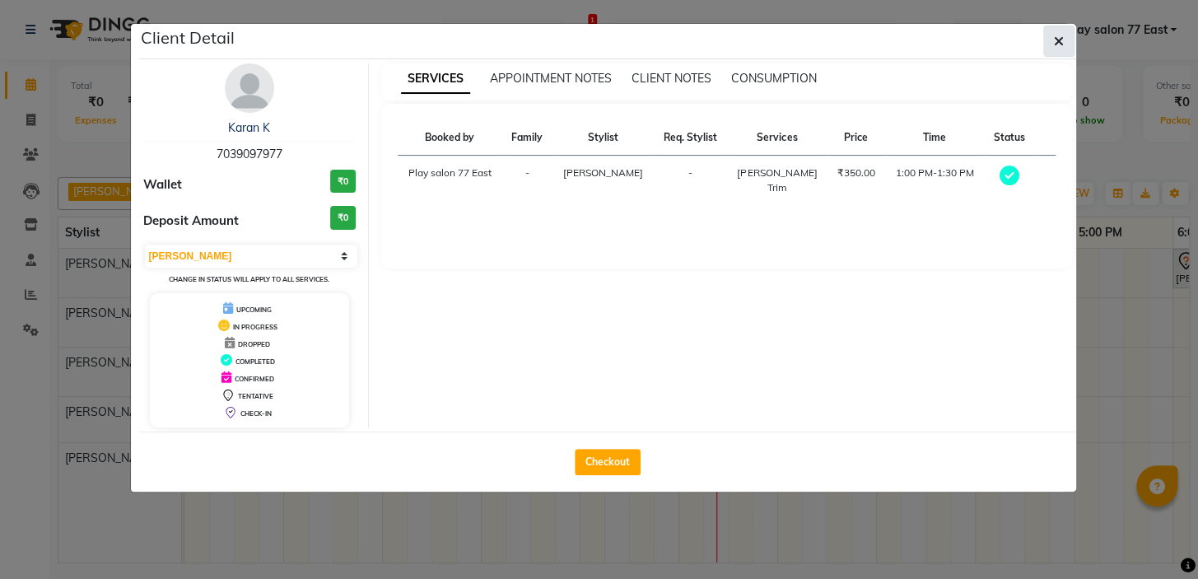
click at [1063, 41] on button "button" at bounding box center [1058, 41] width 31 height 31
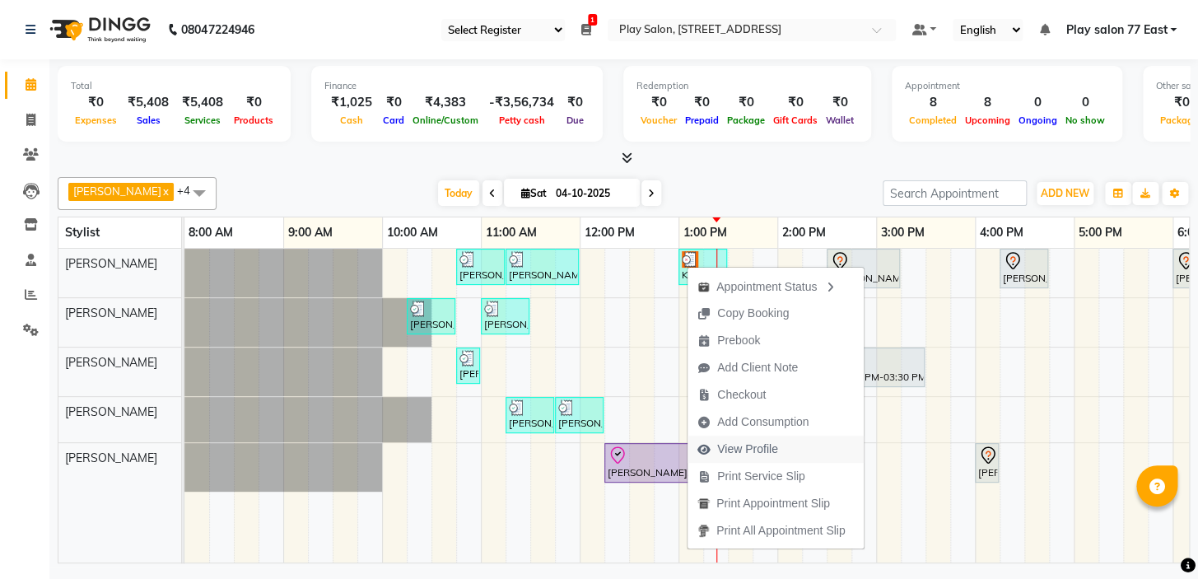
click at [754, 445] on span "View Profile" at bounding box center [747, 448] width 61 height 17
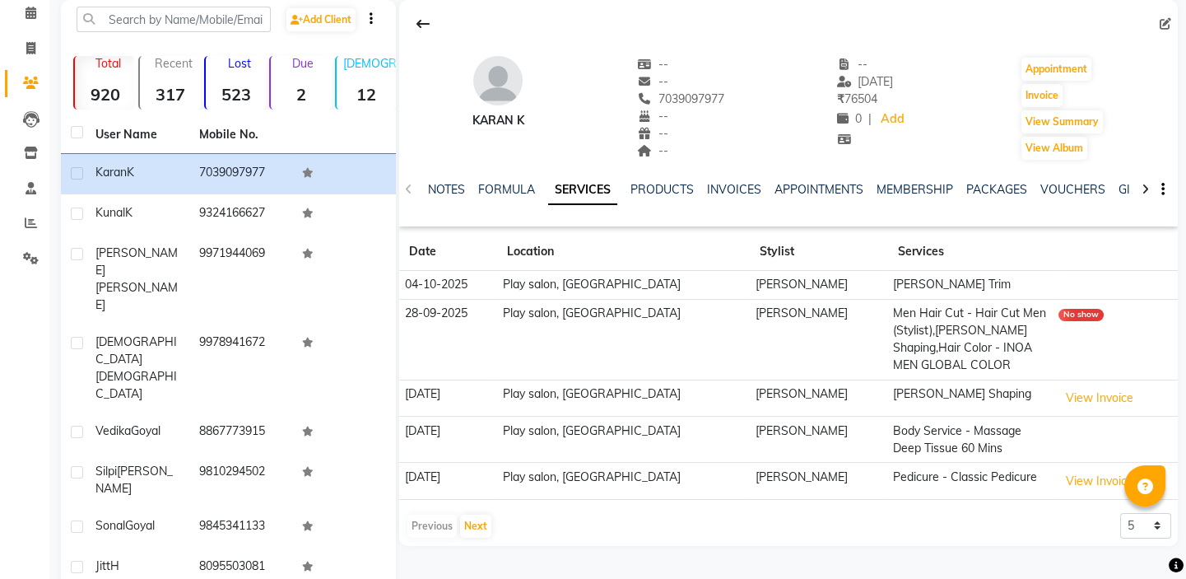
scroll to position [121, 0]
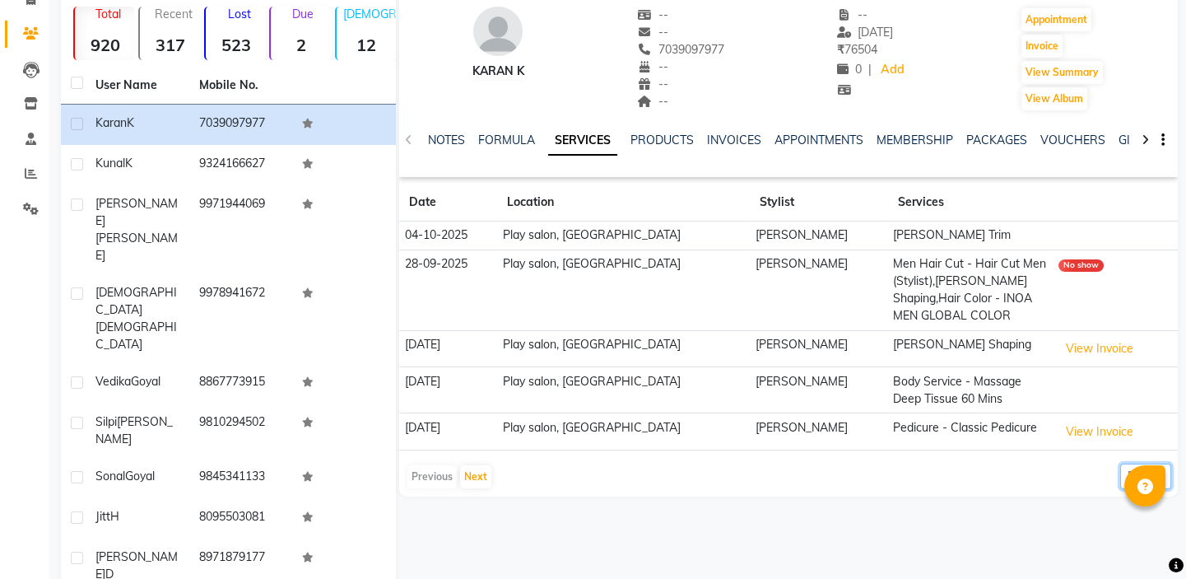
click at [1169, 477] on select "5 10 50 100 500" at bounding box center [1145, 477] width 51 height 26
select select "50"
click at [1120, 464] on select "5 10 50 100 500" at bounding box center [1145, 477] width 51 height 26
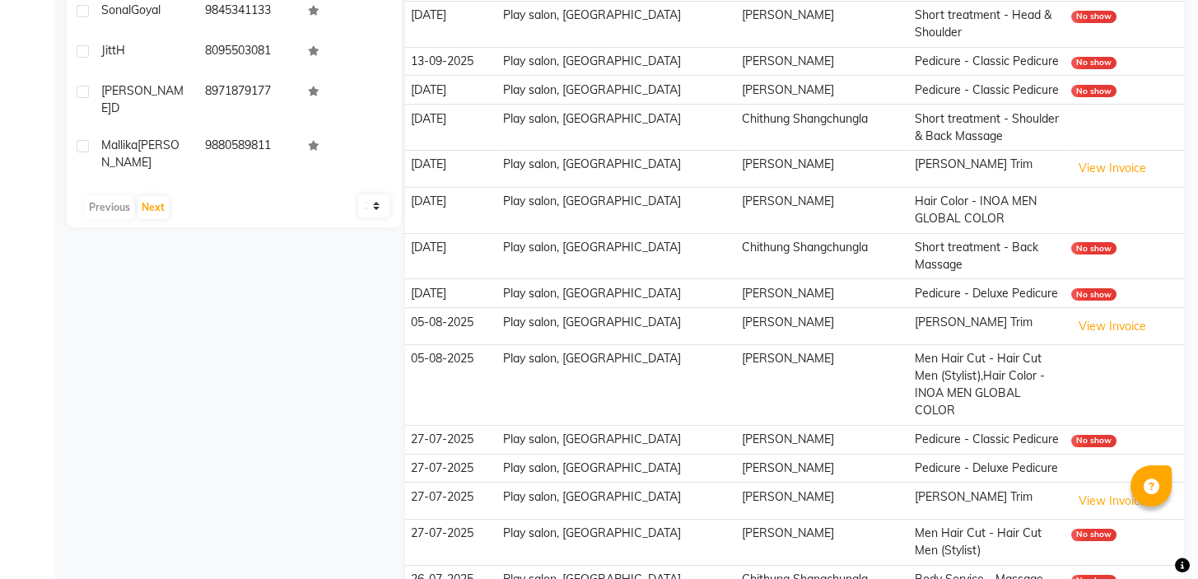
scroll to position [594, 0]
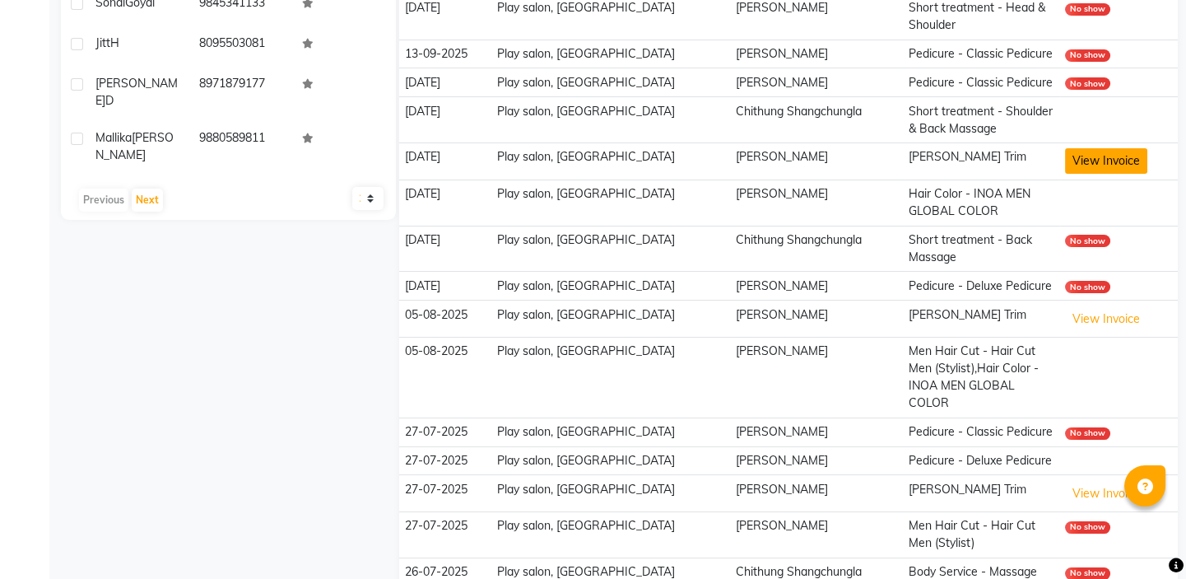
click at [1108, 148] on button "View Invoice" at bounding box center [1106, 161] width 82 height 26
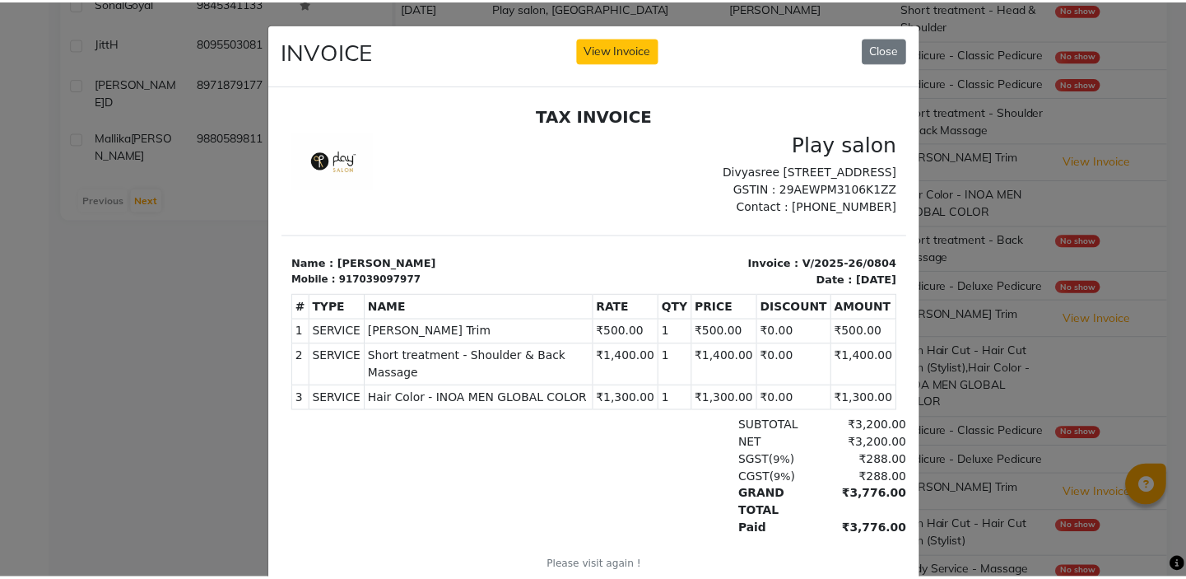
scroll to position [0, 0]
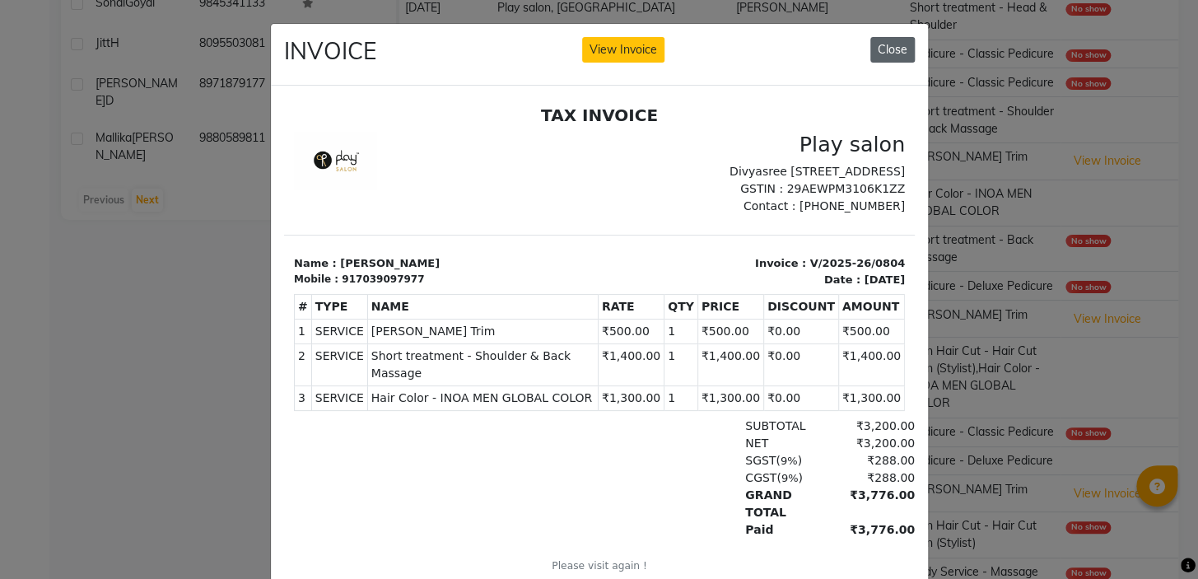
click at [896, 52] on button "Close" at bounding box center [892, 50] width 44 height 26
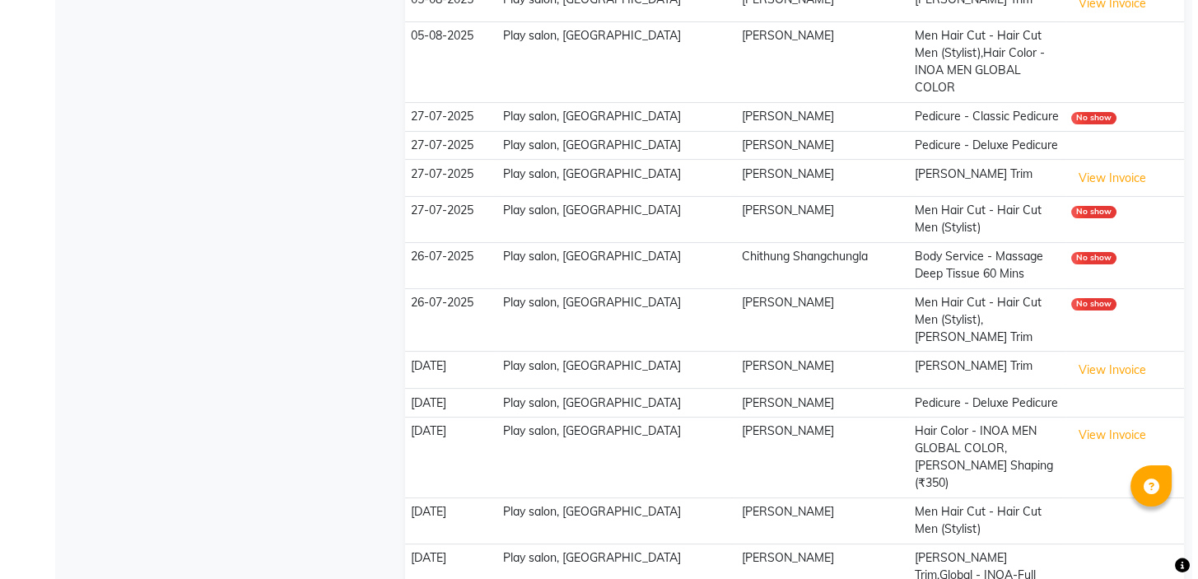
scroll to position [929, 0]
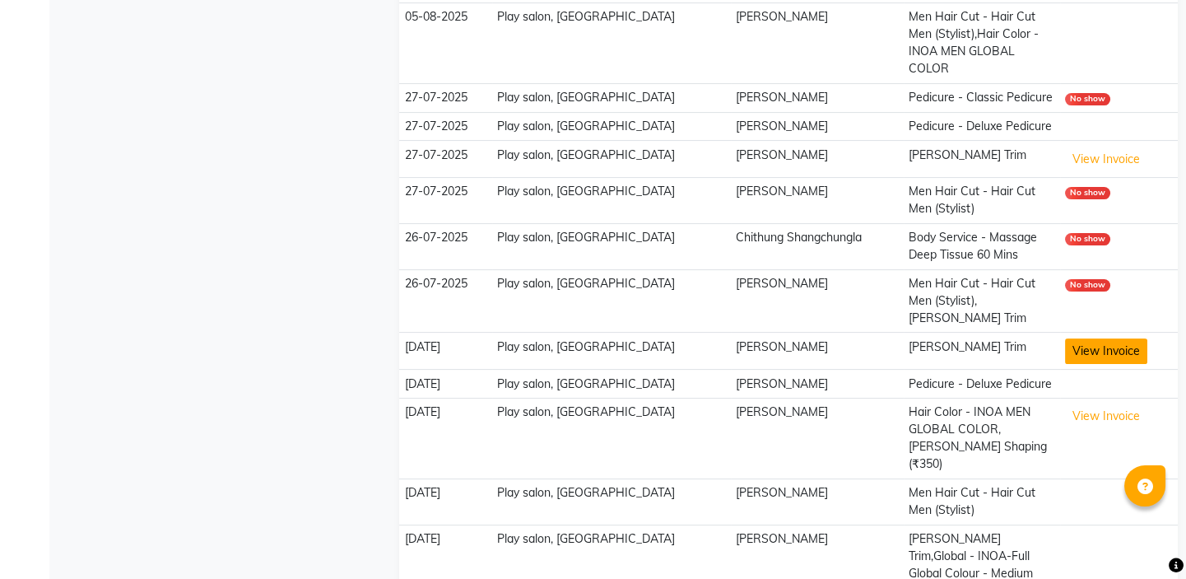
click at [1078, 338] on button "View Invoice" at bounding box center [1106, 351] width 82 height 26
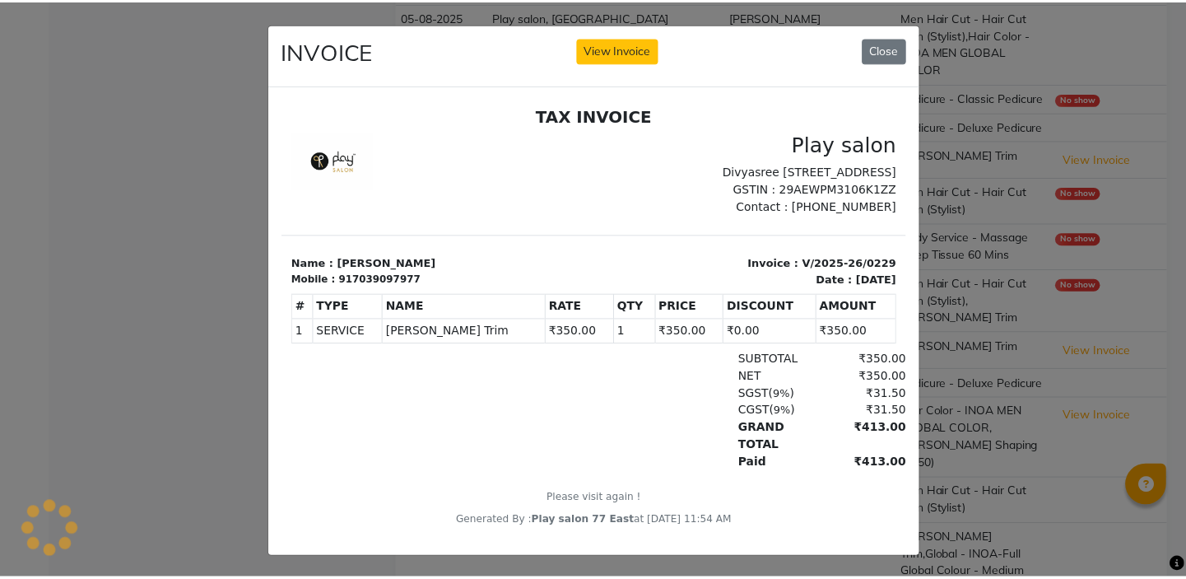
scroll to position [0, 0]
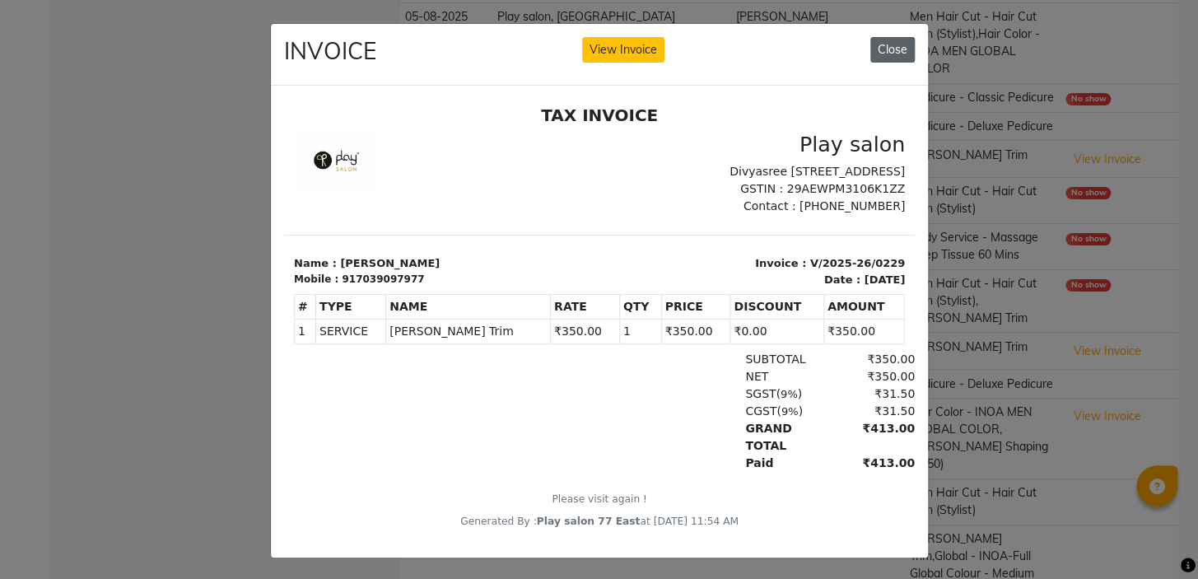
click at [890, 37] on button "Close" at bounding box center [892, 50] width 44 height 26
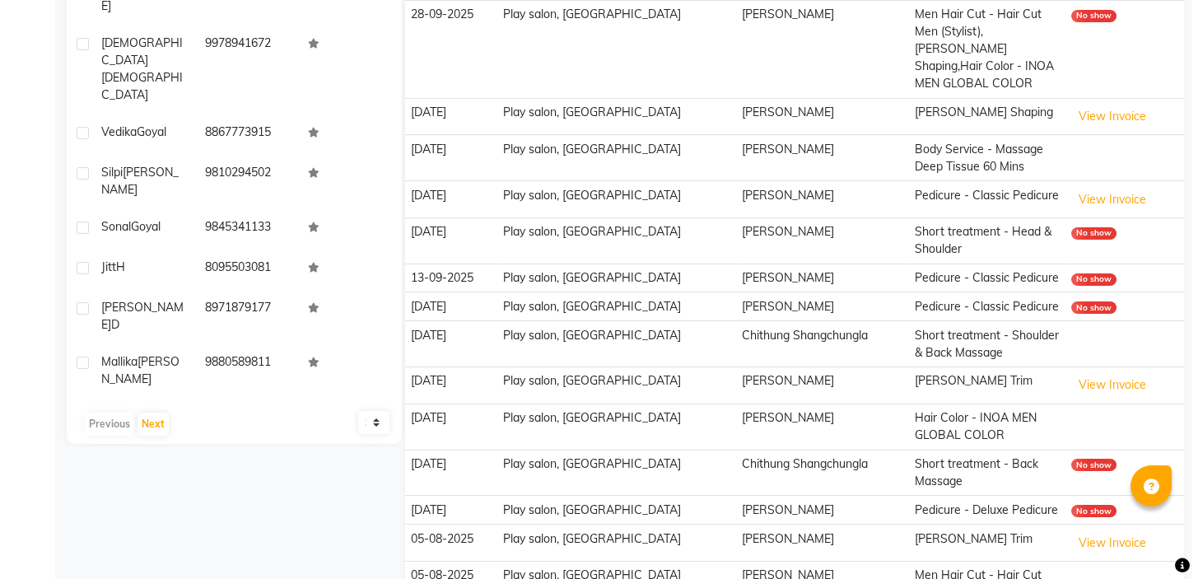
scroll to position [367, 0]
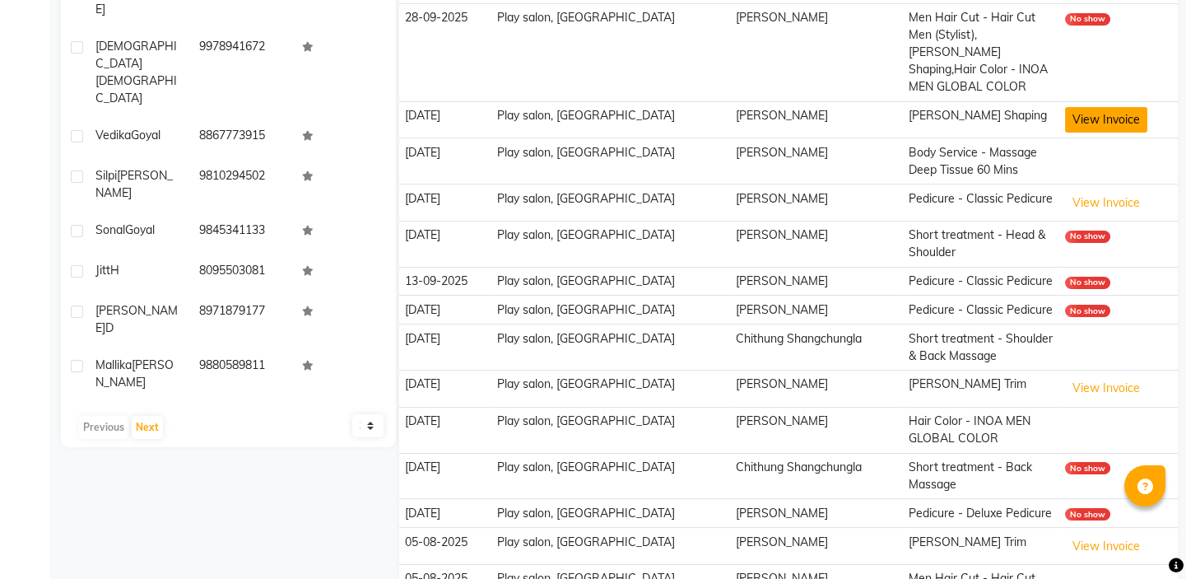
click at [1078, 107] on button "View Invoice" at bounding box center [1106, 120] width 82 height 26
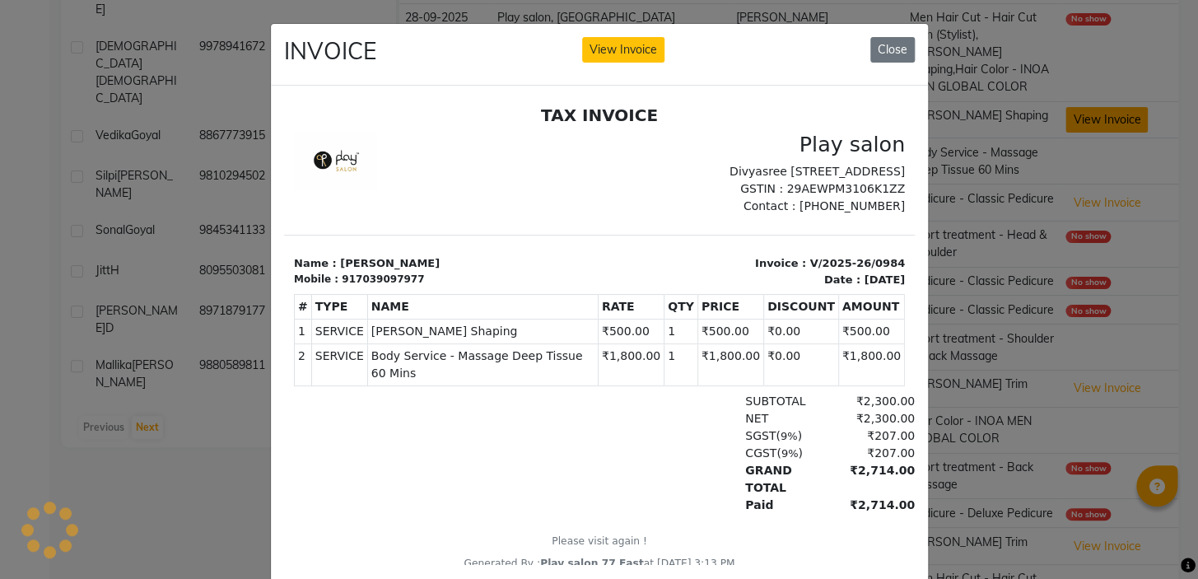
scroll to position [0, 0]
click at [885, 46] on button "Close" at bounding box center [892, 50] width 44 height 26
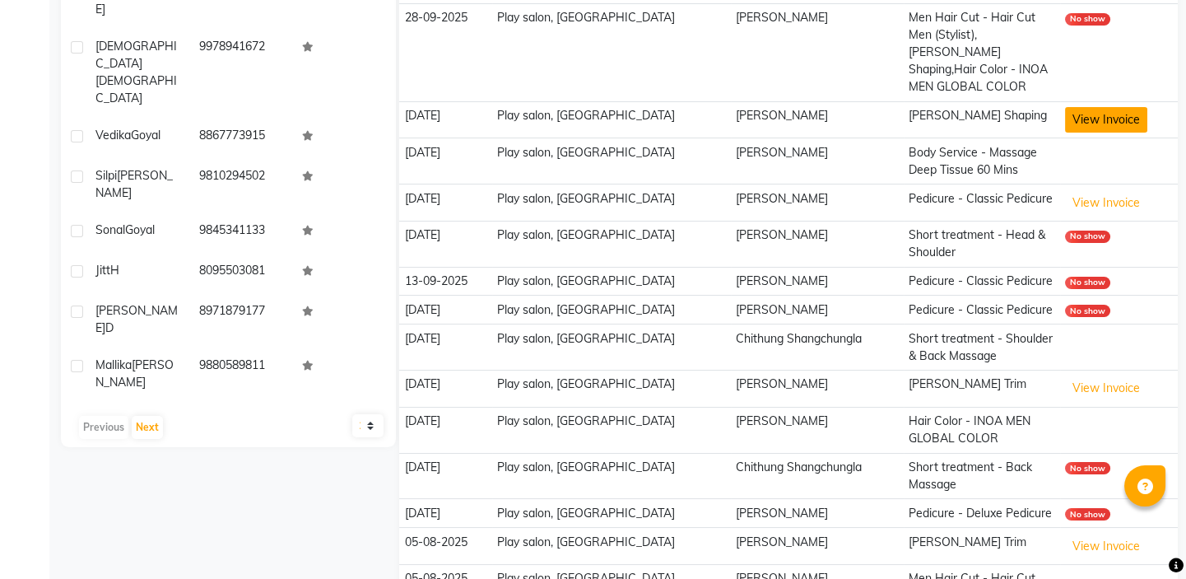
click at [1102, 107] on button "View Invoice" at bounding box center [1106, 120] width 82 height 26
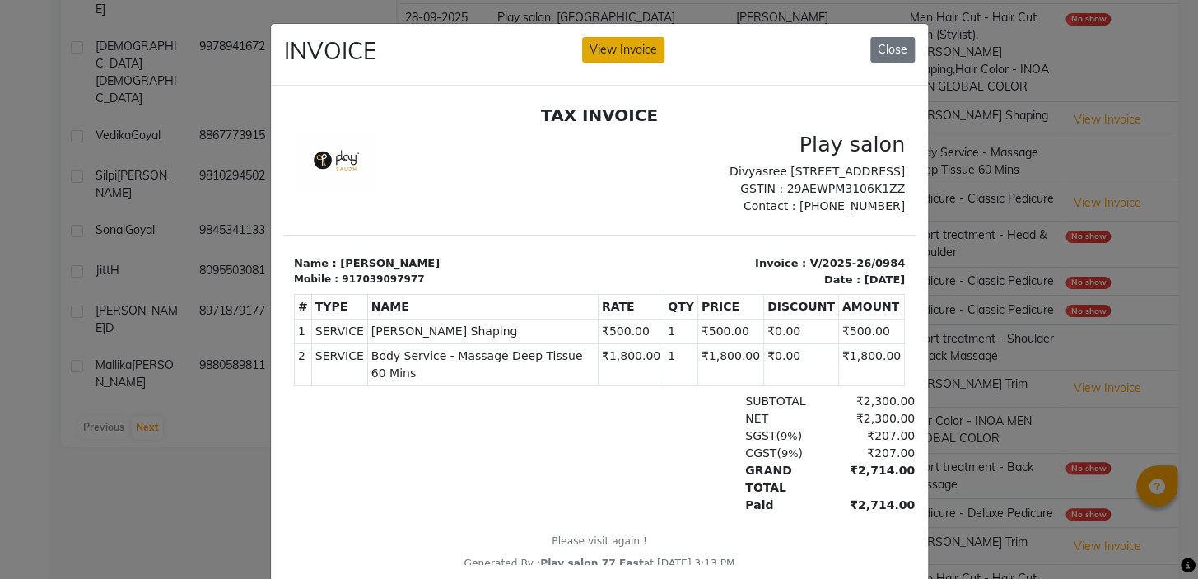
click at [624, 49] on button "View Invoice" at bounding box center [623, 50] width 82 height 26
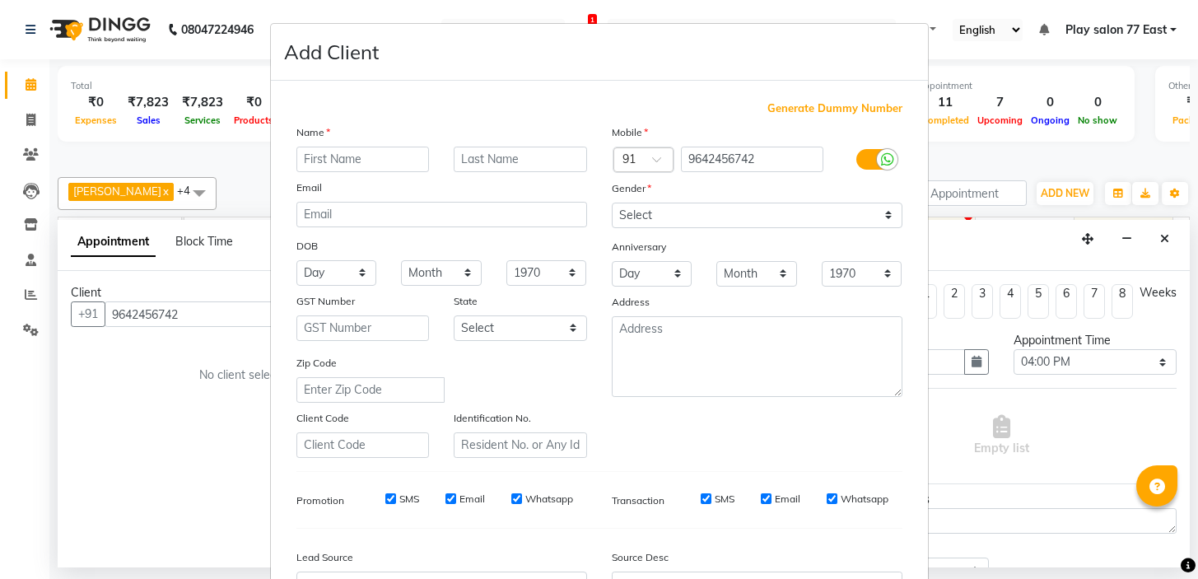
select select "95"
select select "84935"
select select "960"
select select "tentative"
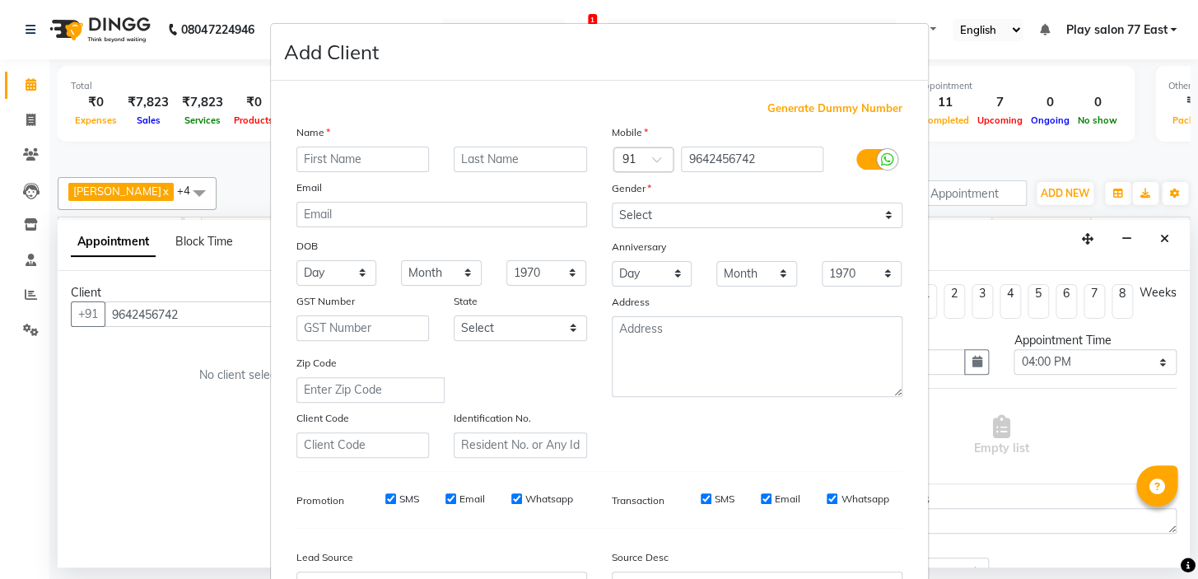
click at [329, 156] on input "text" at bounding box center [362, 160] width 133 height 26
click at [300, 159] on input "srijan" at bounding box center [362, 160] width 133 height 26
type input "Srijan"
click at [459, 166] on input "text" at bounding box center [520, 160] width 133 height 26
type input "S"
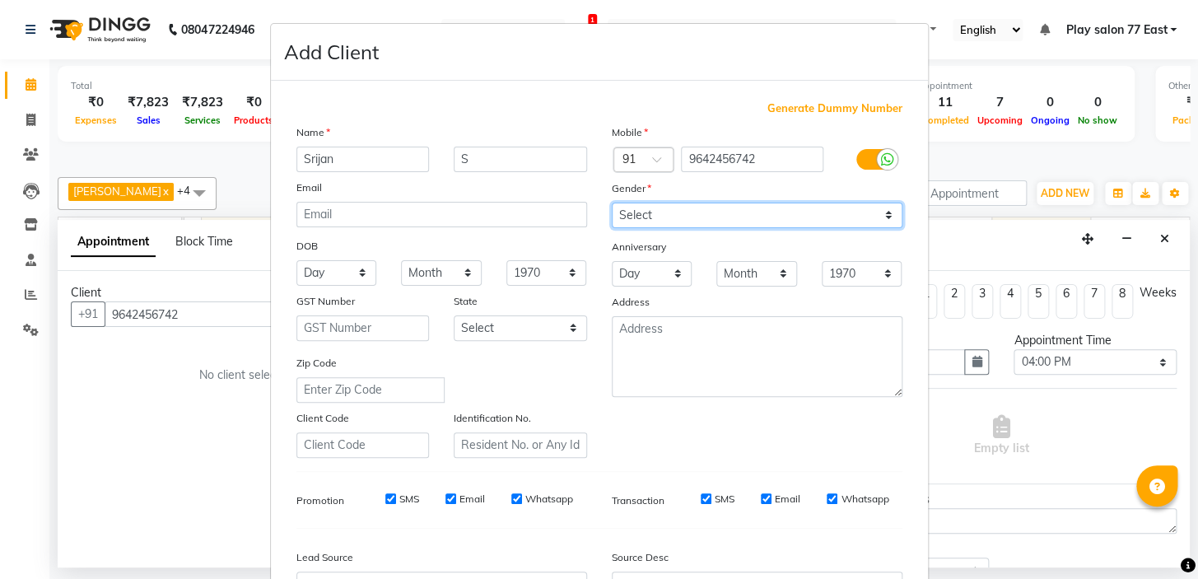
click at [667, 213] on select "Select [DEMOGRAPHIC_DATA] [DEMOGRAPHIC_DATA] Other Prefer Not To Say" at bounding box center [757, 216] width 291 height 26
click at [612, 203] on select "Select [DEMOGRAPHIC_DATA] [DEMOGRAPHIC_DATA] Other Prefer Not To Say" at bounding box center [757, 216] width 291 height 26
click at [667, 210] on select "Select [DEMOGRAPHIC_DATA] [DEMOGRAPHIC_DATA] Other Prefer Not To Say" at bounding box center [757, 216] width 291 height 26
select select "[DEMOGRAPHIC_DATA]"
click at [612, 203] on select "Select [DEMOGRAPHIC_DATA] [DEMOGRAPHIC_DATA] Other Prefer Not To Say" at bounding box center [757, 216] width 291 height 26
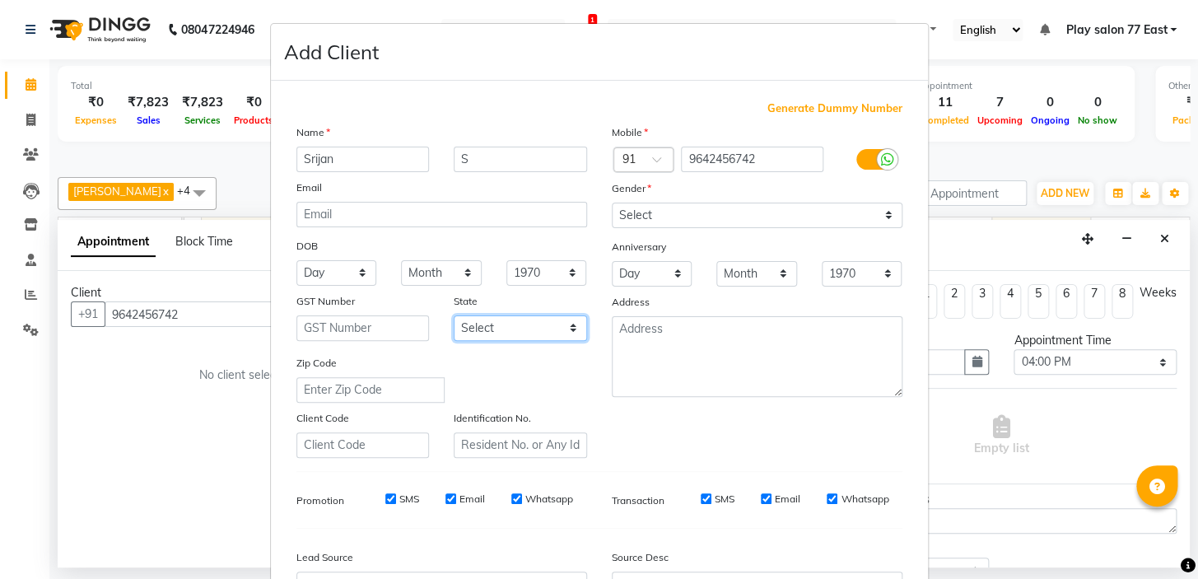
click at [529, 331] on select "Select [GEOGRAPHIC_DATA] [GEOGRAPHIC_DATA] [GEOGRAPHIC_DATA] [GEOGRAPHIC_DATA] …" at bounding box center [520, 328] width 133 height 26
select select "17"
click at [454, 317] on select "Select [GEOGRAPHIC_DATA] [GEOGRAPHIC_DATA] [GEOGRAPHIC_DATA] [GEOGRAPHIC_DATA] …" at bounding box center [520, 328] width 133 height 26
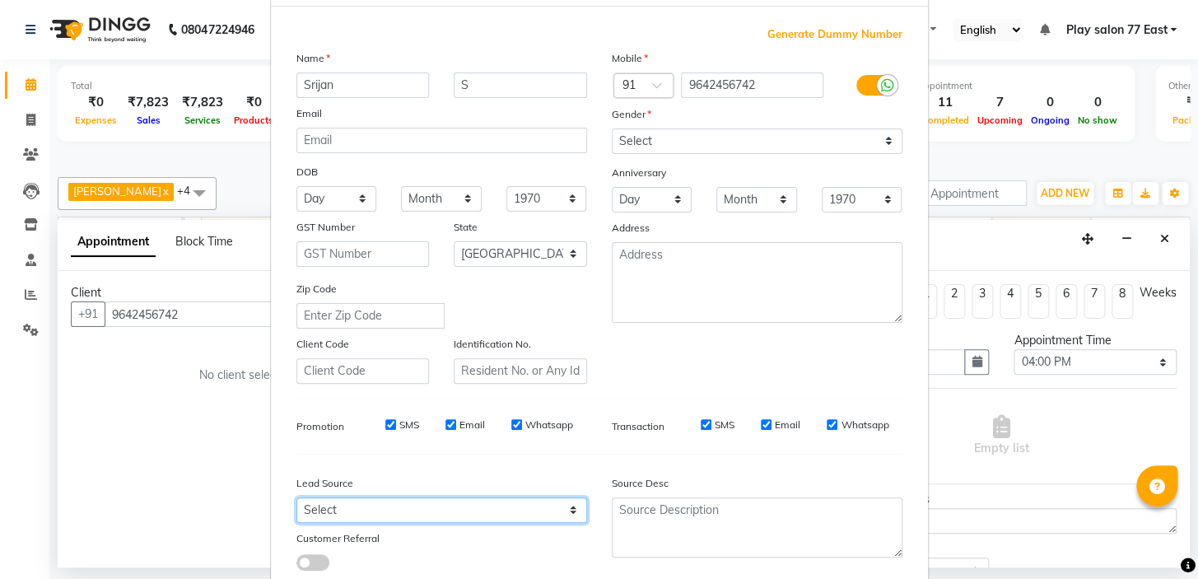
click at [569, 510] on select "Select Walk-in Internet Friend Word of Mouth Advertisement Facebook JustDial Go…" at bounding box center [441, 510] width 291 height 26
select select "55808"
click at [296, 500] on select "Select Walk-in Internet Friend Word of Mouth Advertisement Facebook JustDial Go…" at bounding box center [441, 510] width 291 height 26
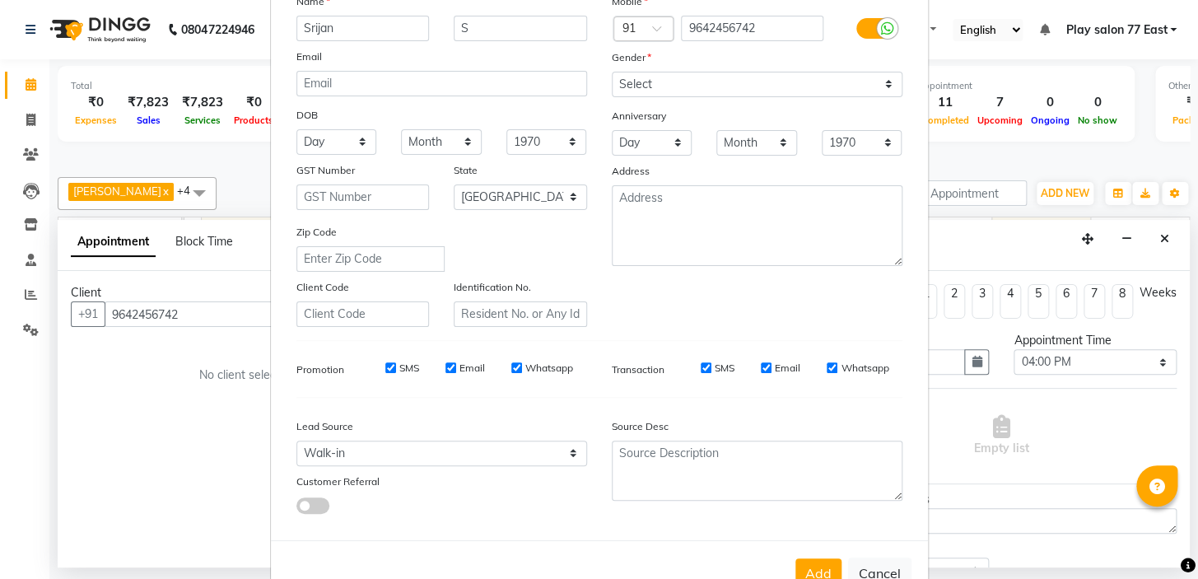
scroll to position [186, 0]
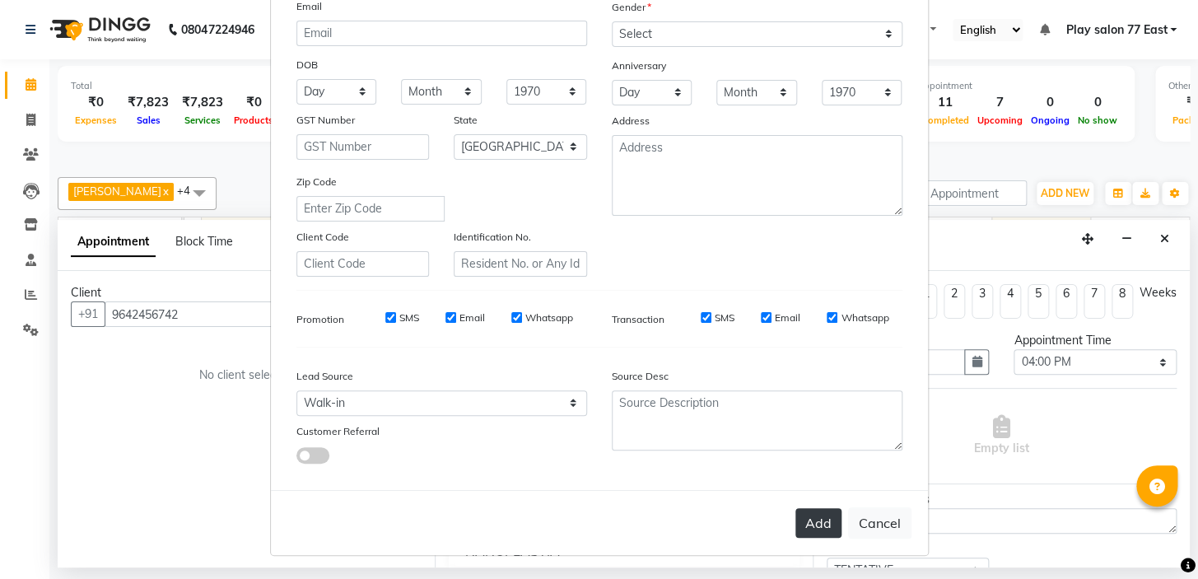
click at [807, 523] on button "Add" at bounding box center [818, 523] width 46 height 30
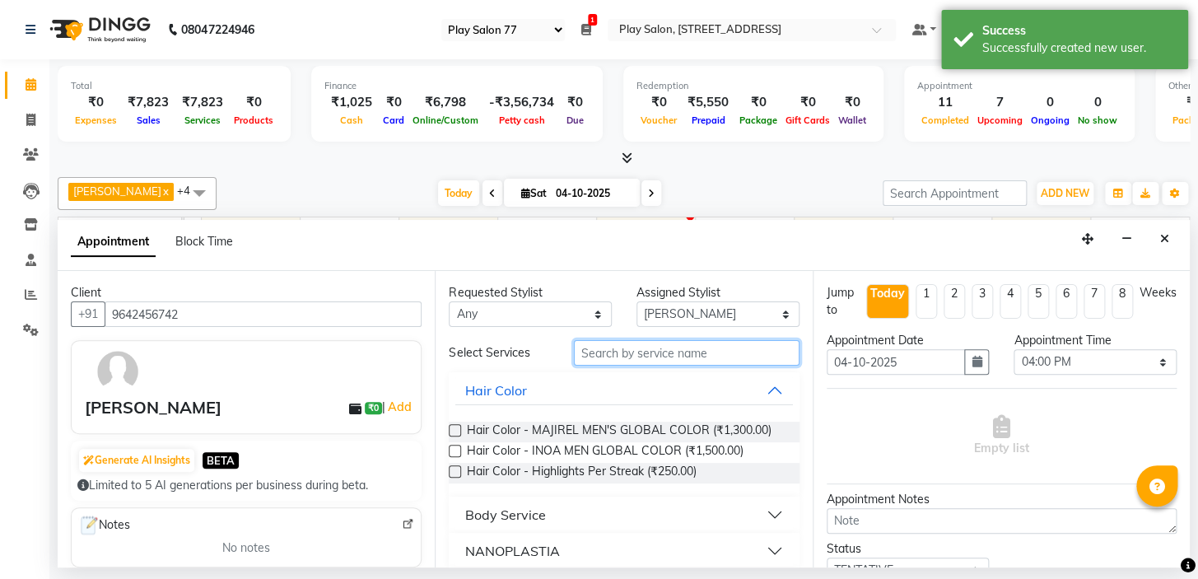
click at [617, 349] on input "text" at bounding box center [687, 353] width 226 height 26
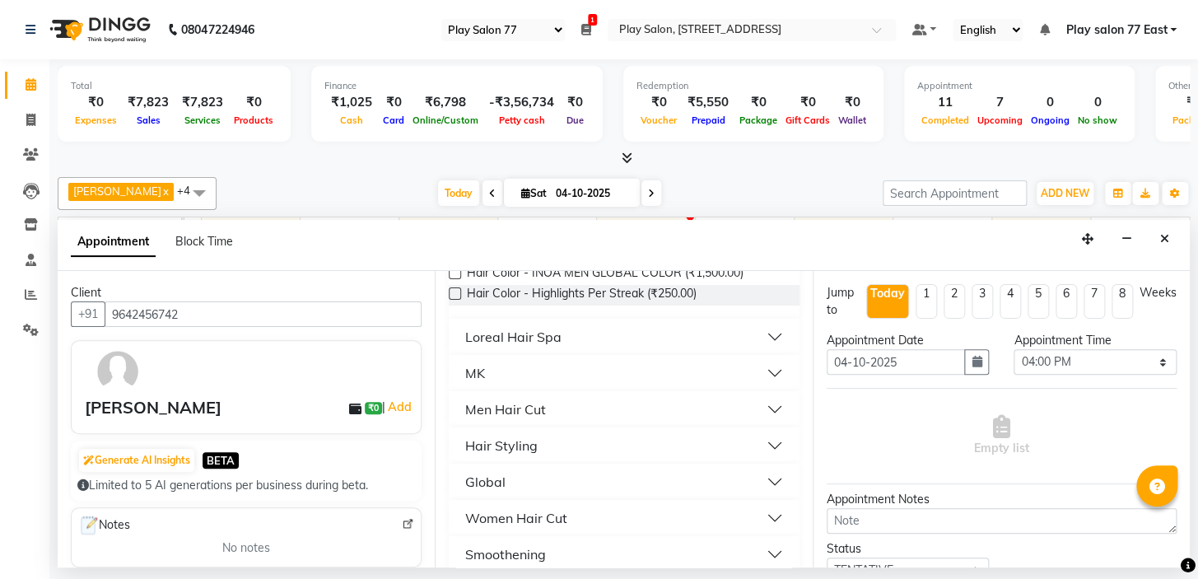
scroll to position [190, 0]
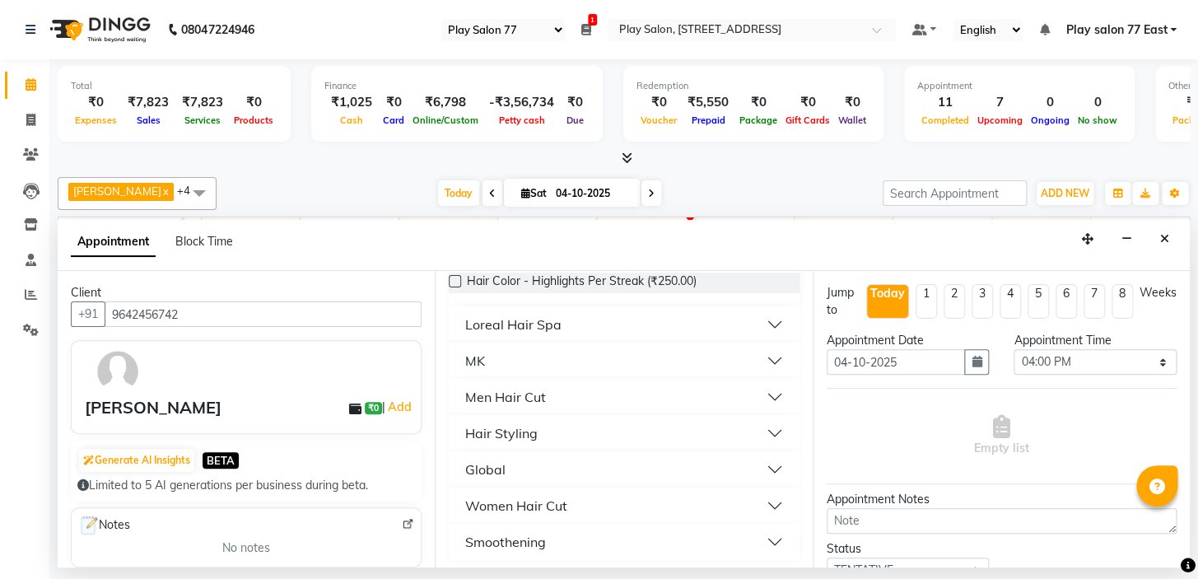
type input "hai"
click at [558, 397] on button "Men Hair Cut" at bounding box center [623, 397] width 337 height 30
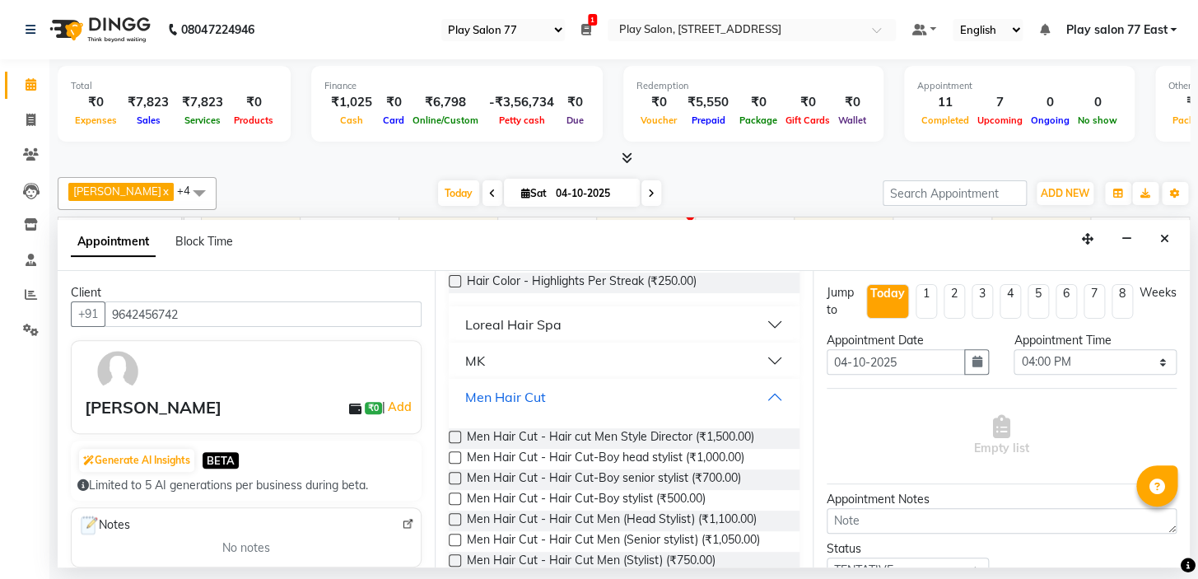
scroll to position [347, 0]
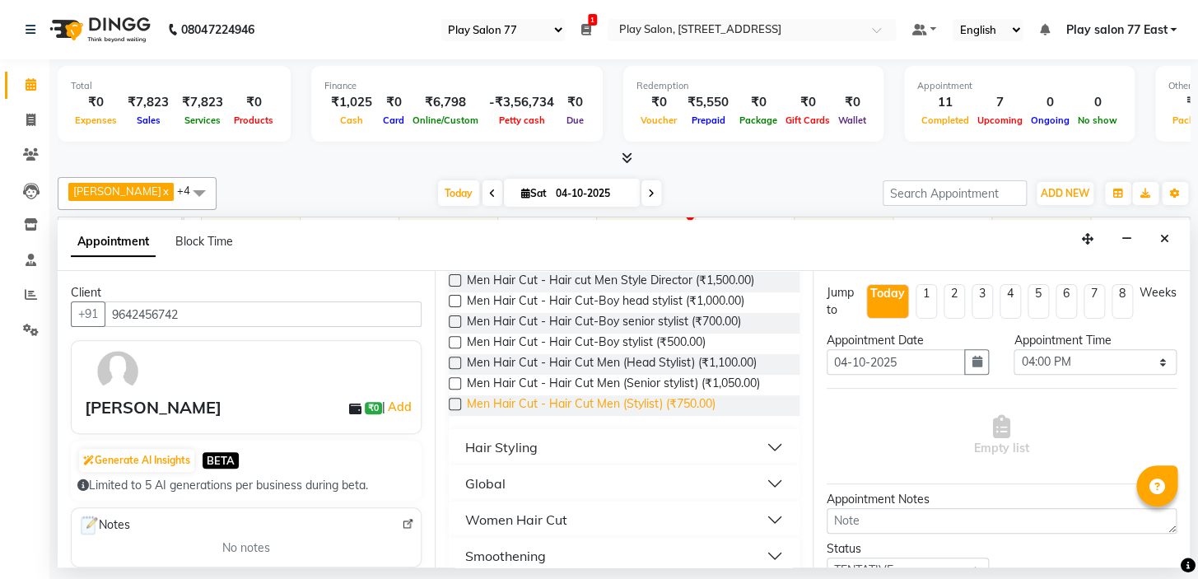
click at [595, 403] on span "Men Hair Cut - Hair Cut Men (Stylist) (₹750.00)" at bounding box center [590, 405] width 249 height 21
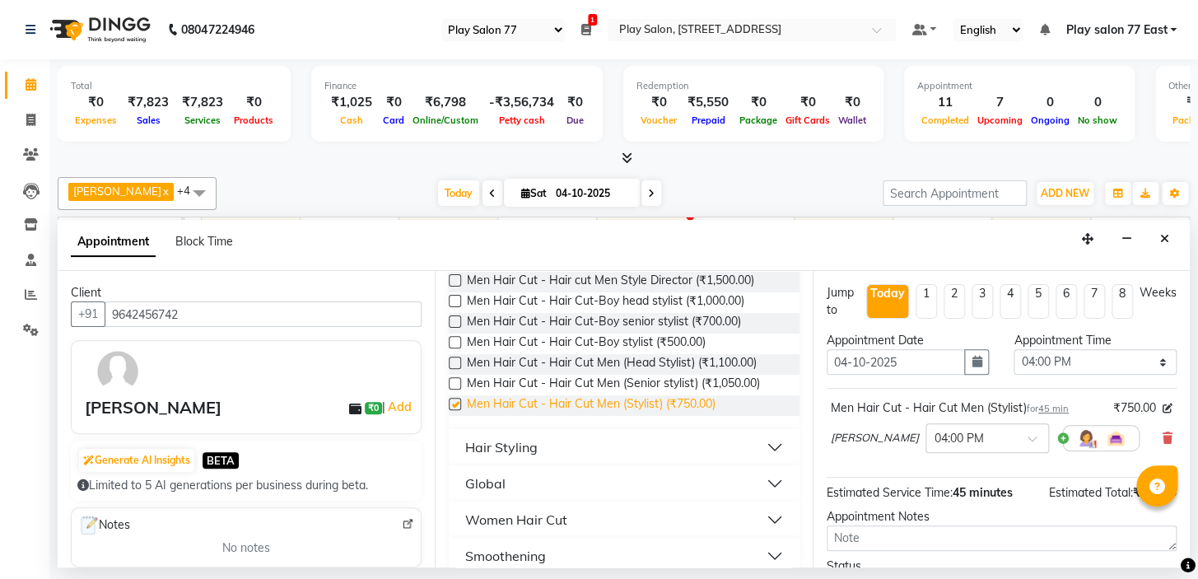
checkbox input "false"
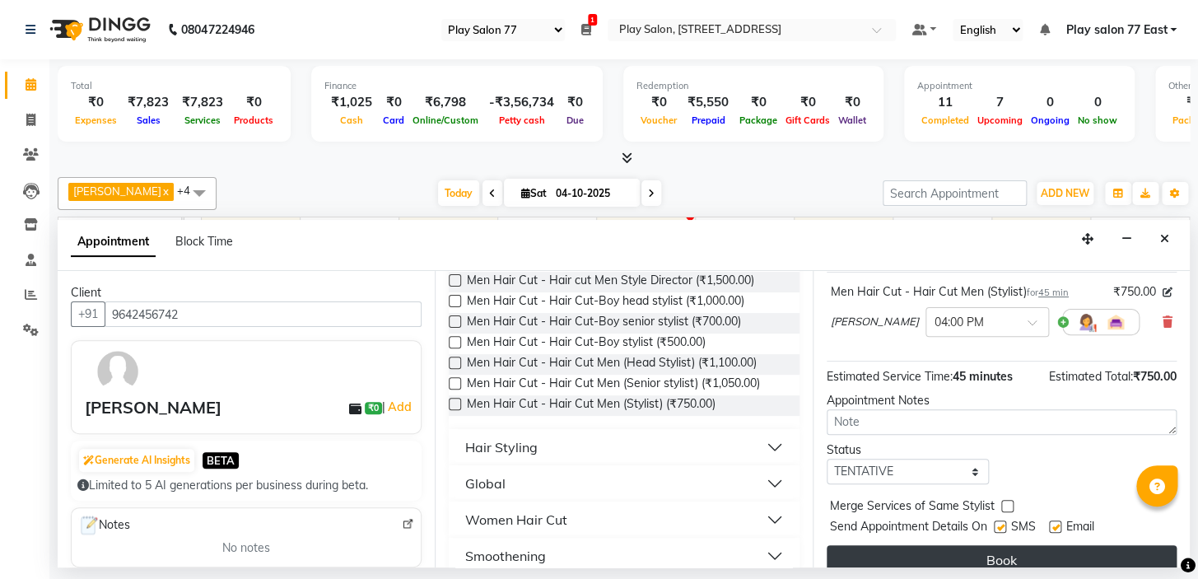
scroll to position [136, 0]
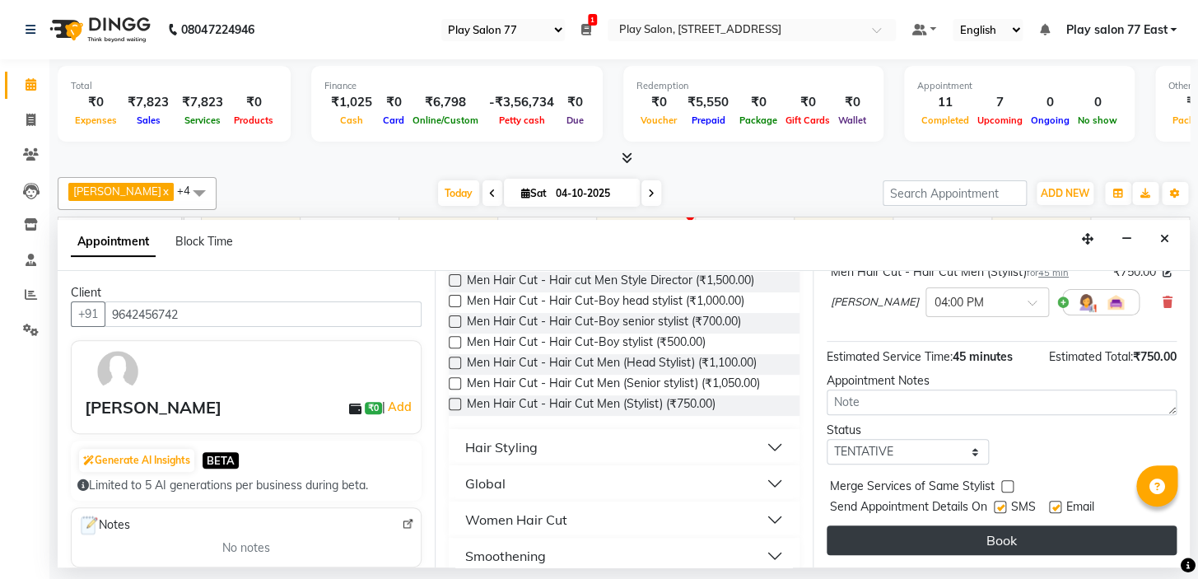
click at [1027, 543] on button "Book" at bounding box center [1002, 540] width 350 height 30
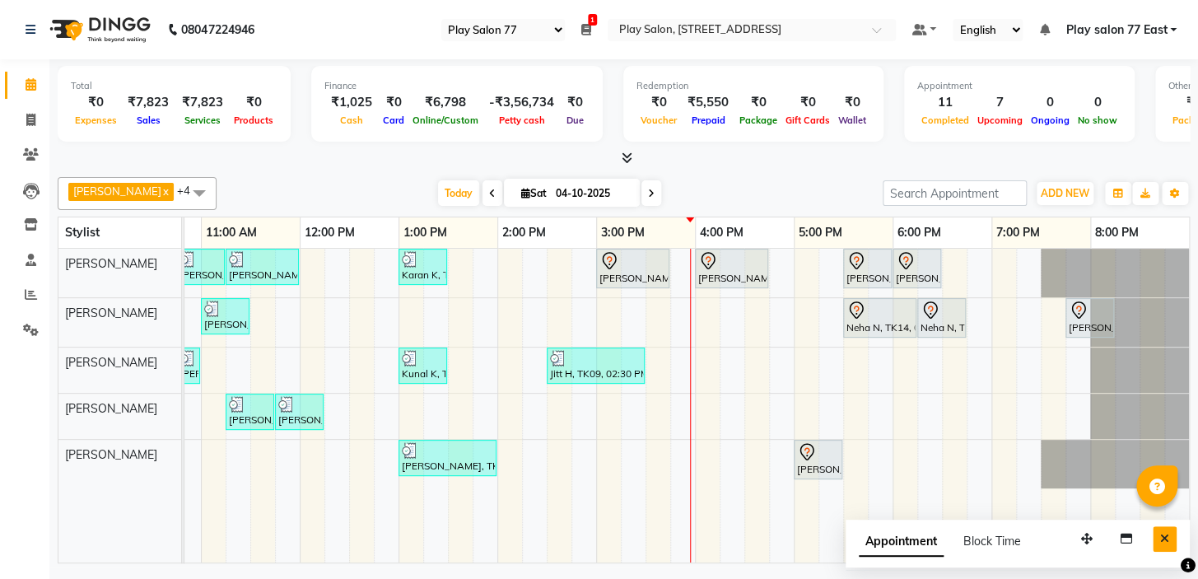
click at [1164, 538] on icon "Close" at bounding box center [1164, 539] width 9 height 12
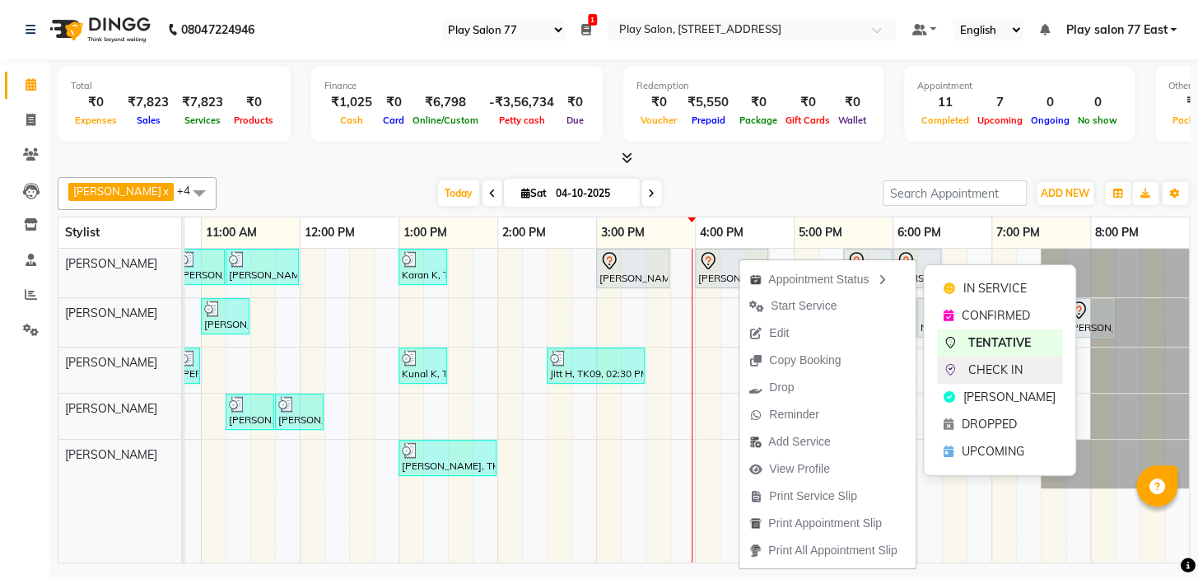
click at [999, 370] on span "CHECK IN" at bounding box center [995, 369] width 54 height 17
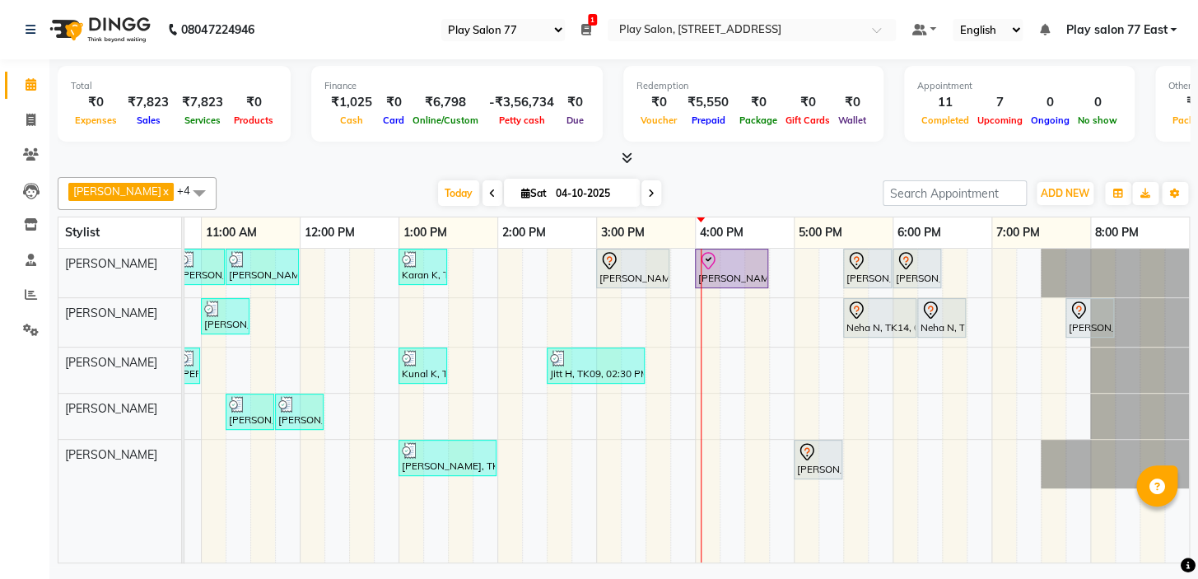
click at [648, 191] on icon at bounding box center [651, 194] width 7 height 10
type input "05-10-2025"
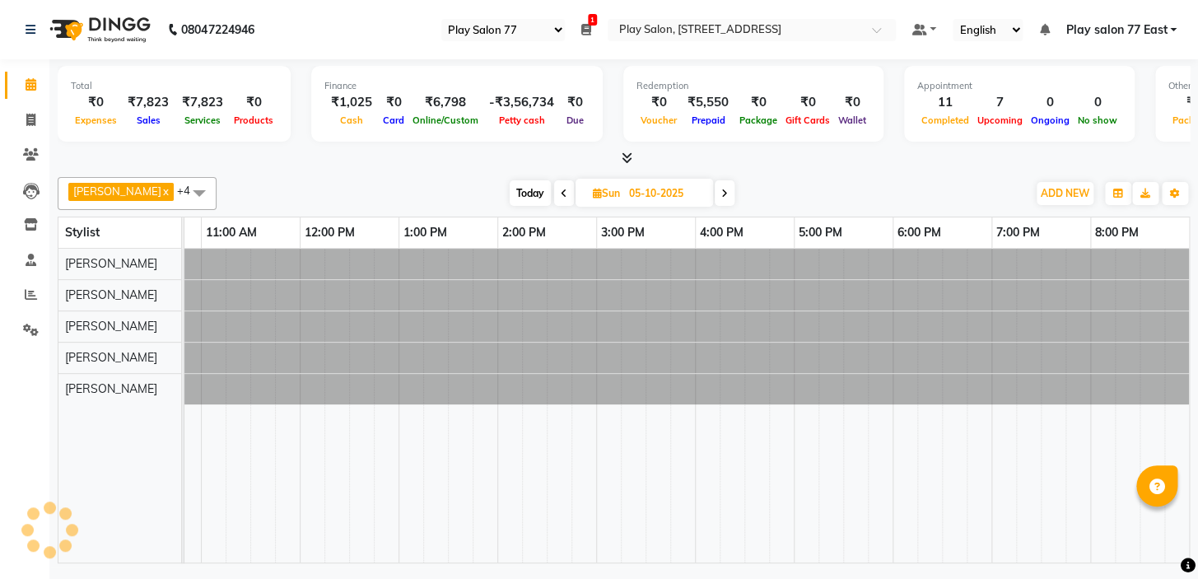
scroll to position [0, 280]
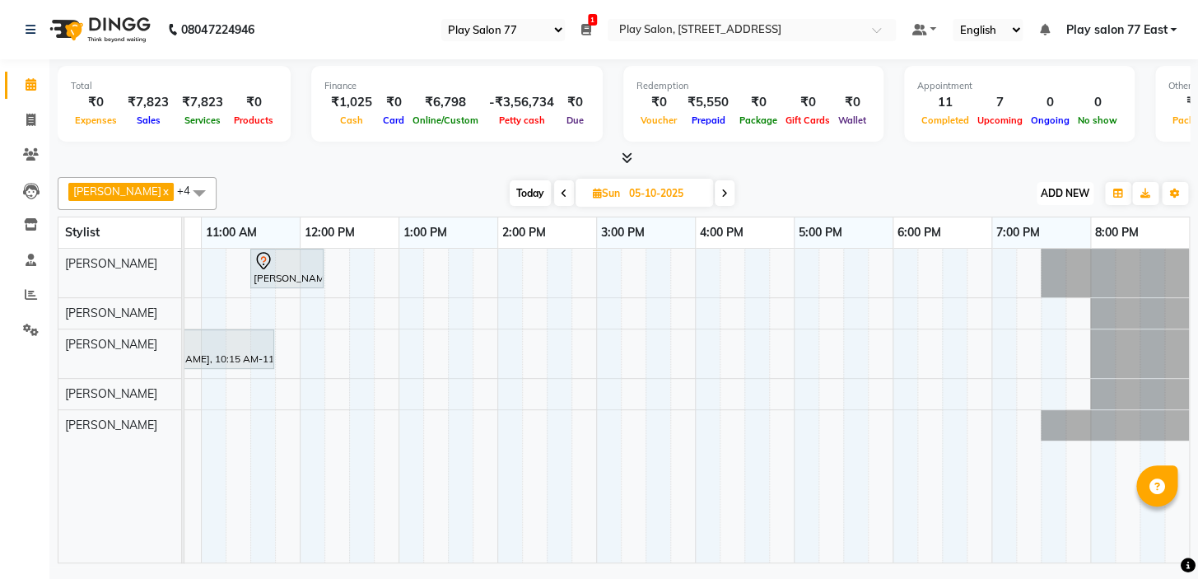
click at [1071, 192] on span "ADD NEW" at bounding box center [1065, 193] width 49 height 12
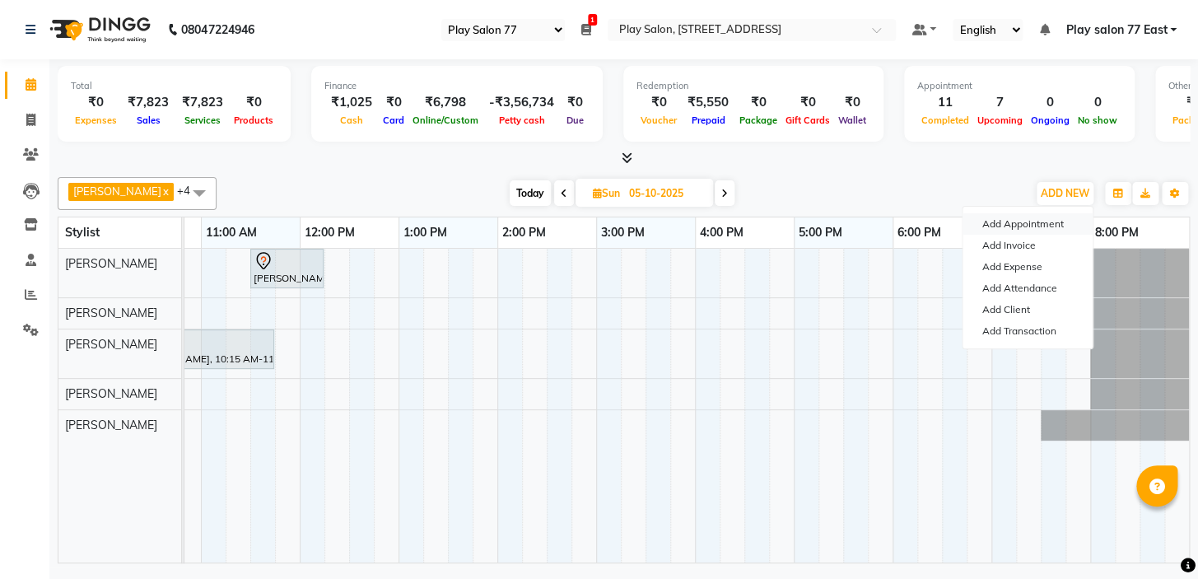
click at [1041, 226] on button "Add Appointment" at bounding box center [1027, 223] width 130 height 21
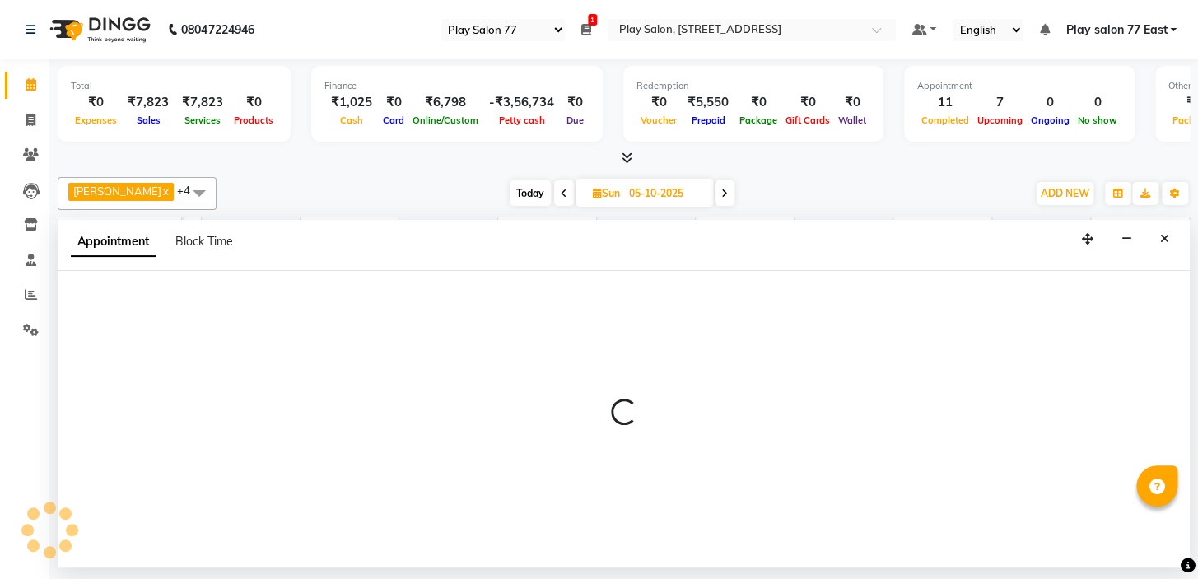
select select "tentative"
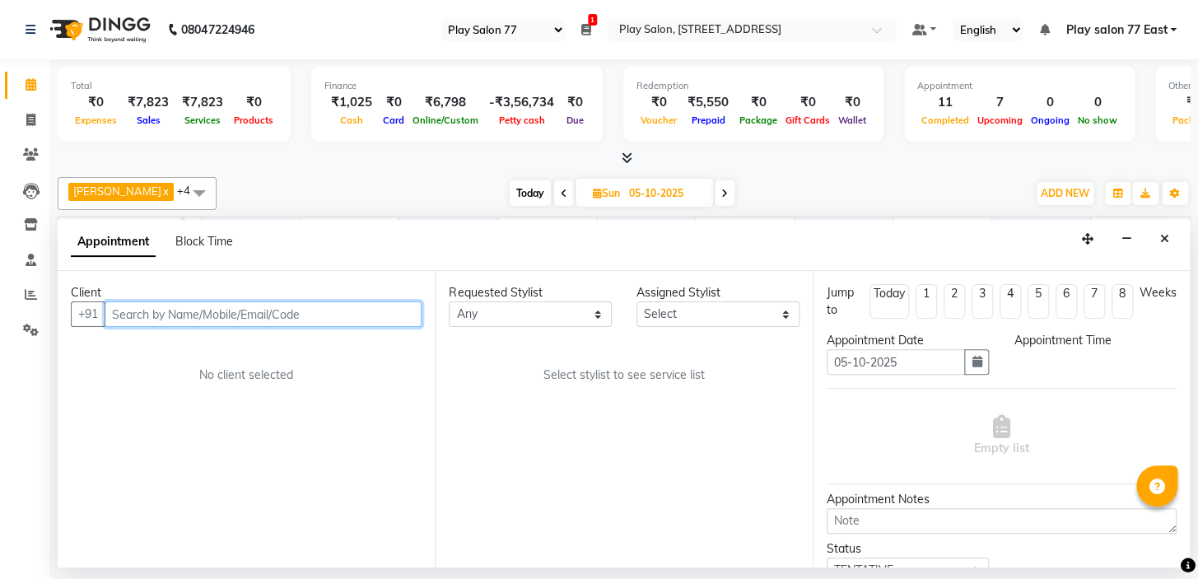
select select "540"
click at [133, 325] on input "text" at bounding box center [263, 314] width 317 height 26
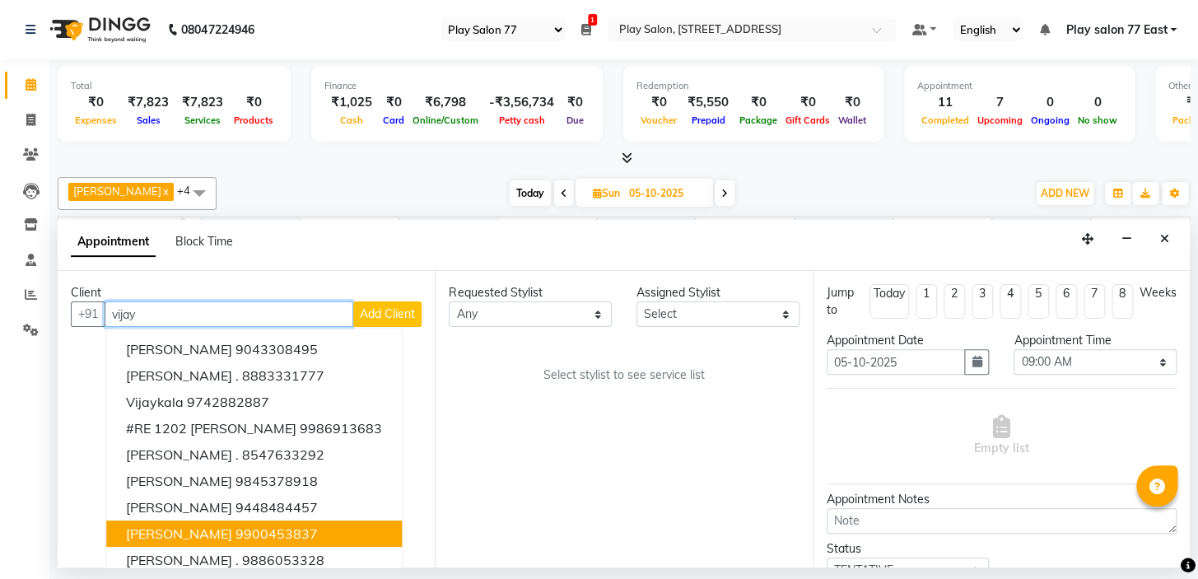
scroll to position [39, 0]
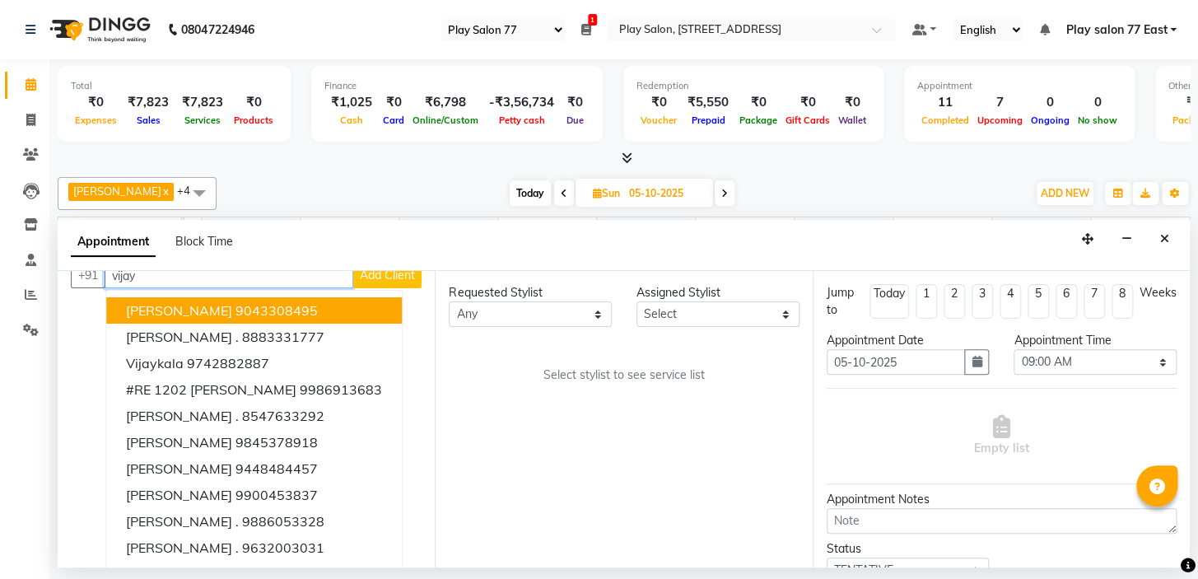
click at [152, 273] on input "vijay" at bounding box center [229, 276] width 249 height 26
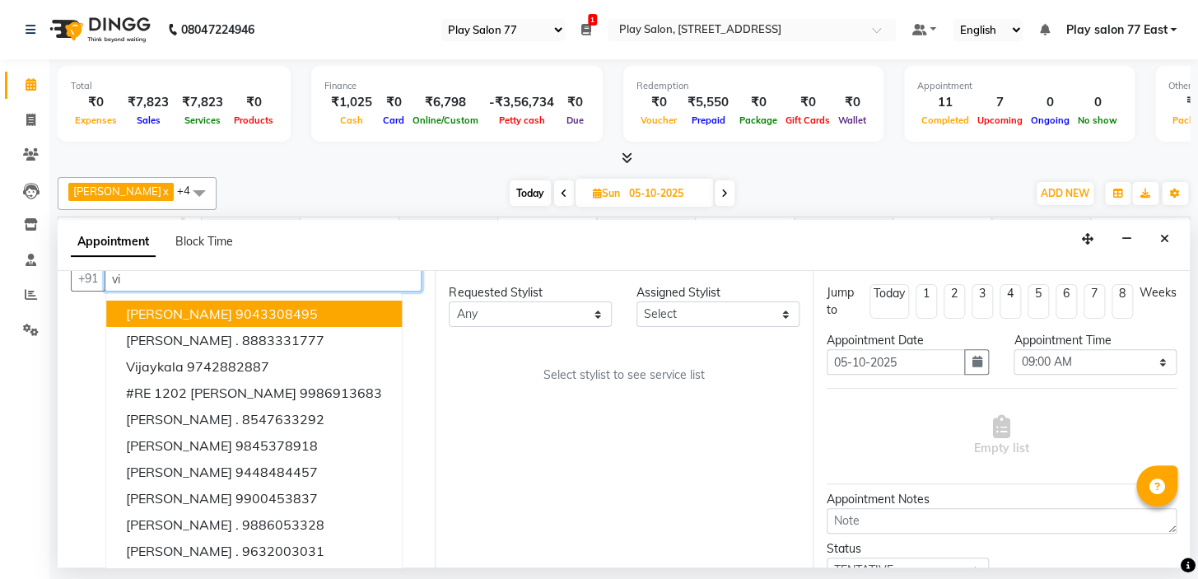
type input "v"
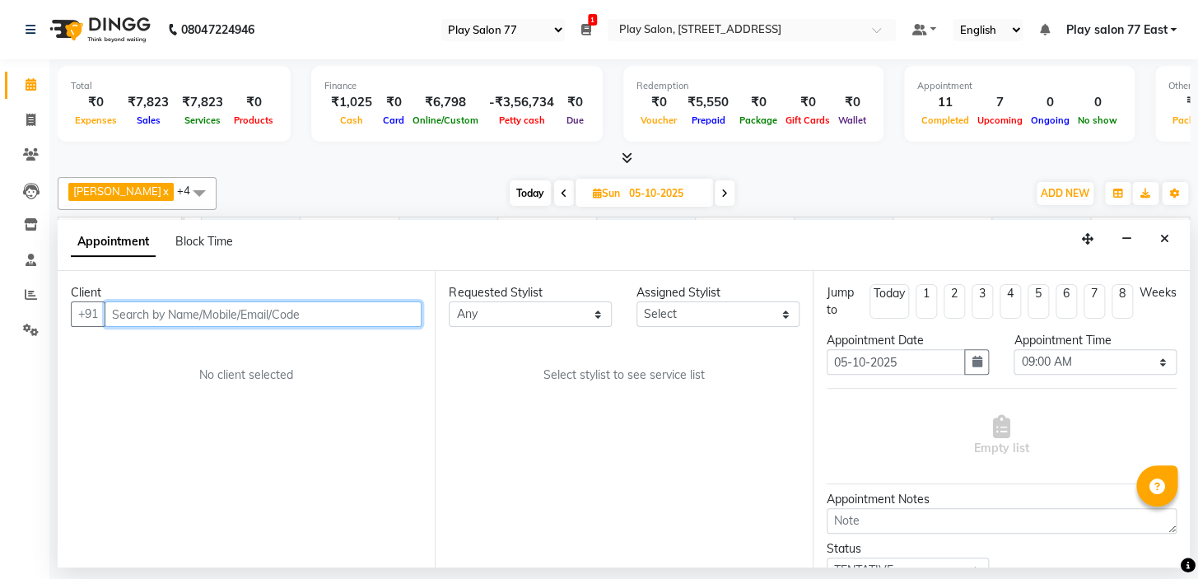
paste input "95133 26725"
click at [143, 310] on input "95133 26725" at bounding box center [229, 314] width 249 height 26
click at [149, 312] on input "95133 26725" at bounding box center [229, 314] width 249 height 26
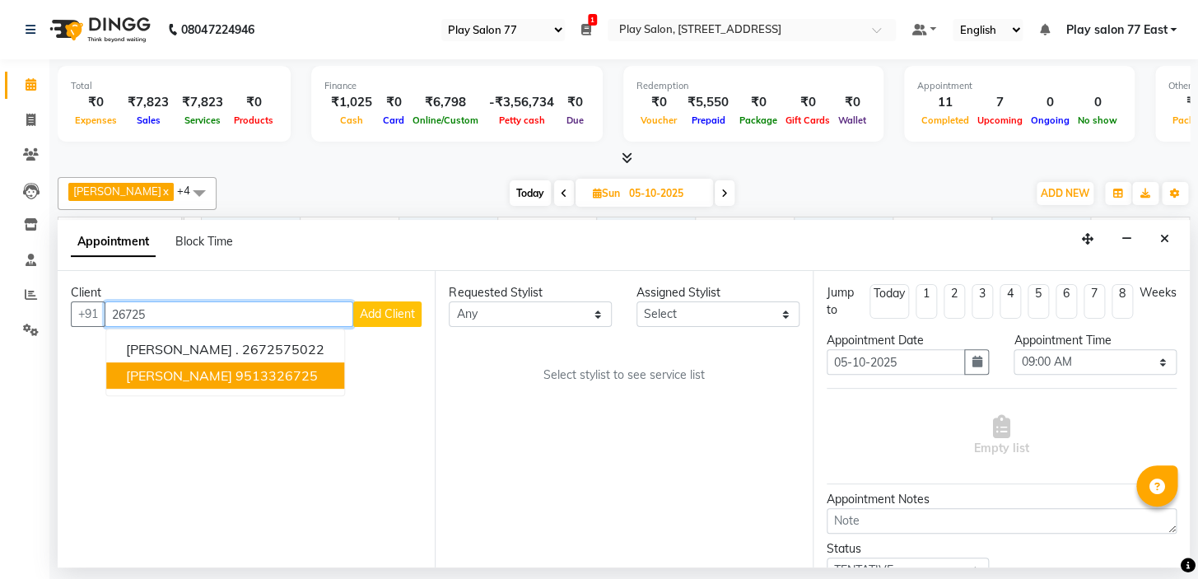
click at [244, 375] on ngb-highlight "9513326725" at bounding box center [276, 375] width 82 height 16
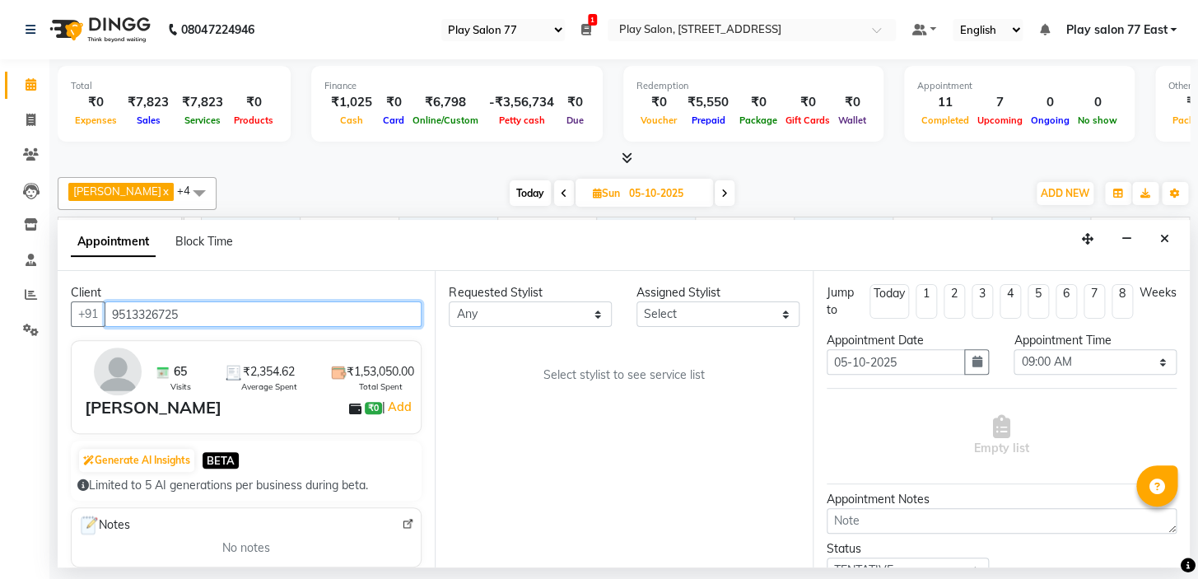
type input "9513326725"
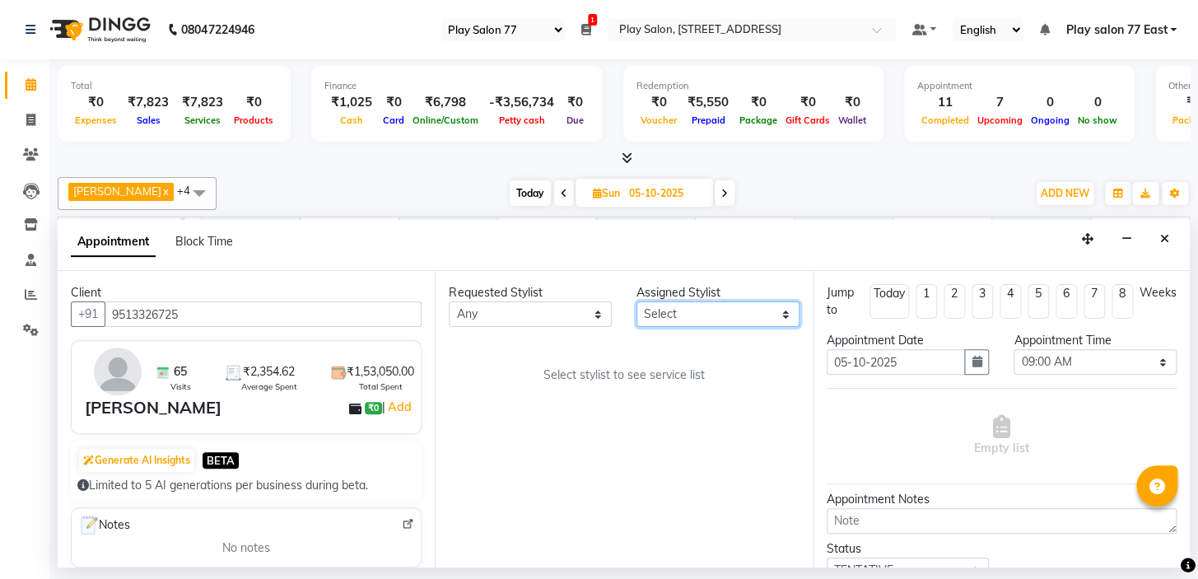
drag, startPoint x: 666, startPoint y: 313, endPoint x: 724, endPoint y: 317, distance: 58.6
click at [666, 313] on select "Select [PERSON_NAME] [PERSON_NAME] Play salon 77 East [PERSON_NAME] [PERSON_NAM…" at bounding box center [717, 314] width 163 height 26
select select "84936"
click at [636, 301] on select "Select [PERSON_NAME] [PERSON_NAME] Play salon 77 East [PERSON_NAME] [PERSON_NAM…" at bounding box center [717, 314] width 163 height 26
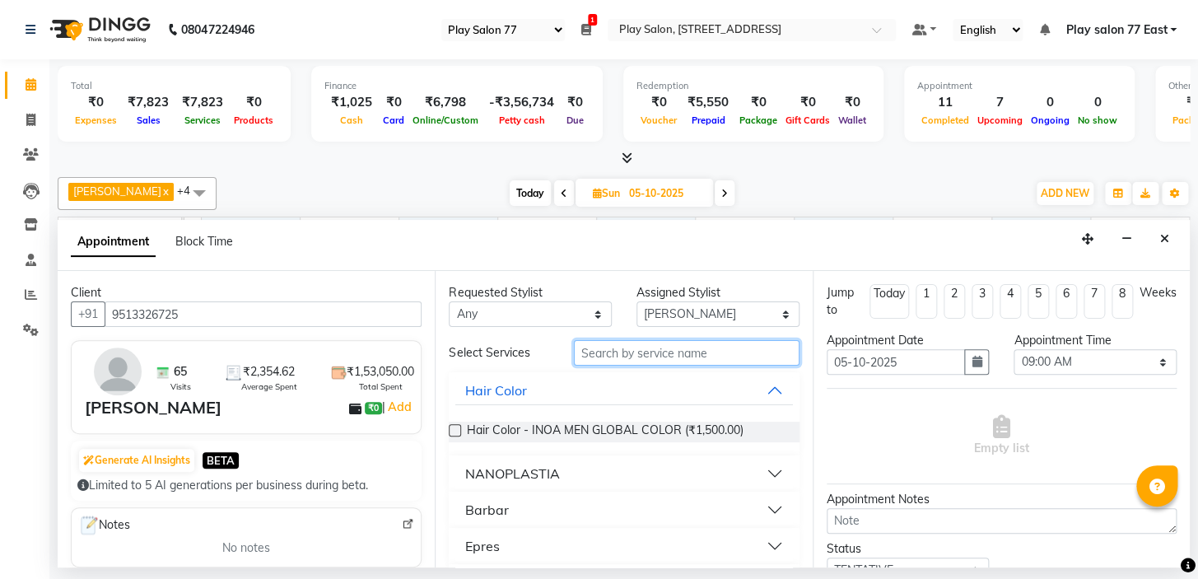
click at [633, 348] on input "text" at bounding box center [687, 353] width 226 height 26
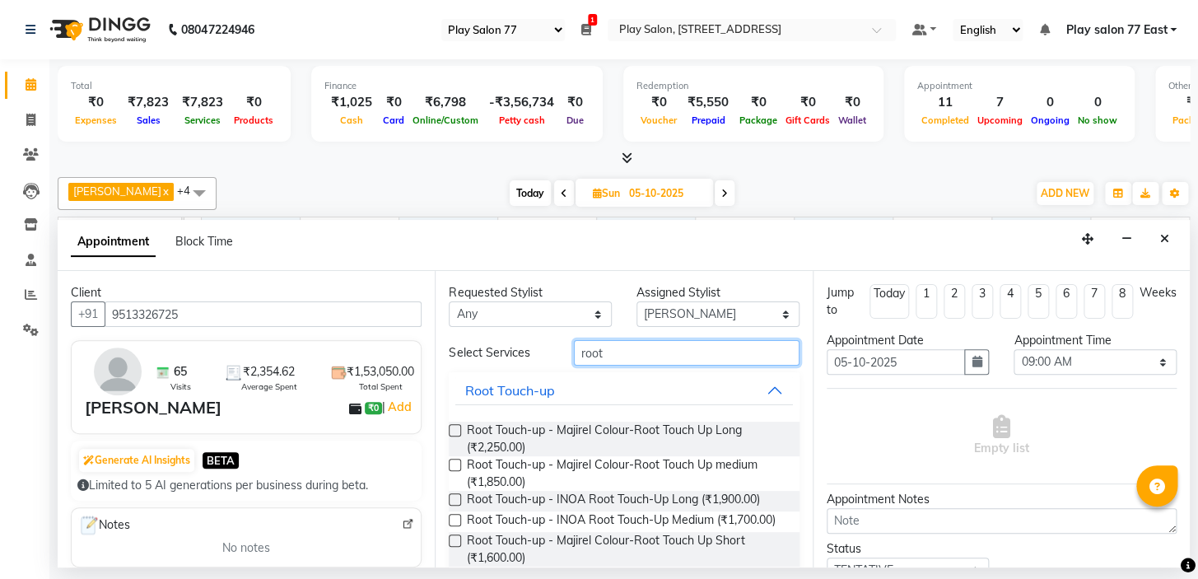
scroll to position [59, 0]
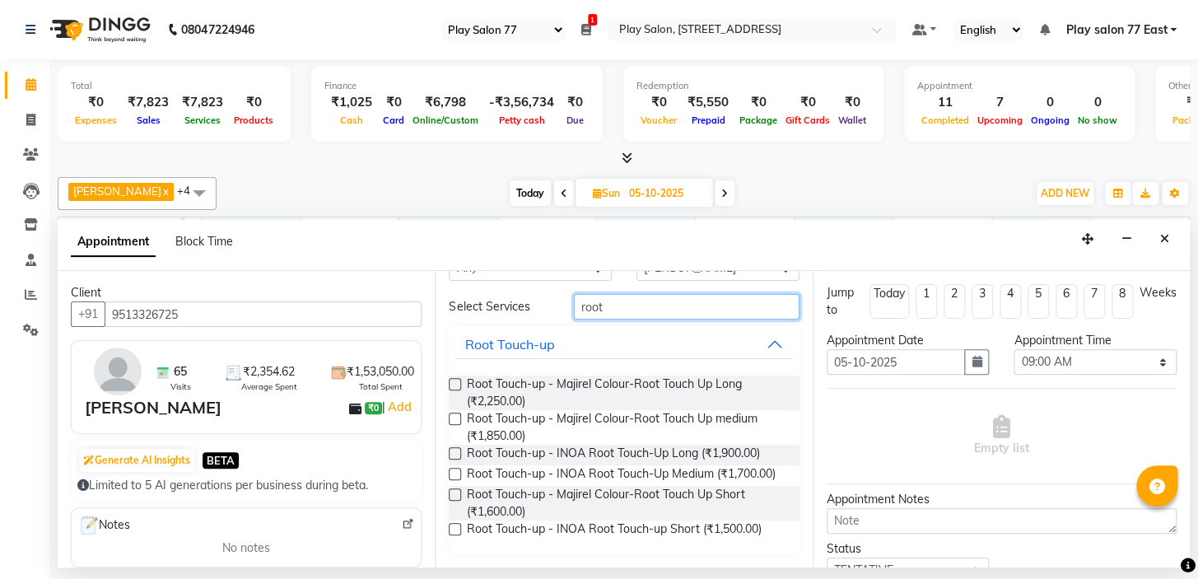
type input "root"
click at [458, 528] on label at bounding box center [455, 529] width 12 height 12
click at [458, 528] on input "checkbox" at bounding box center [454, 530] width 11 height 11
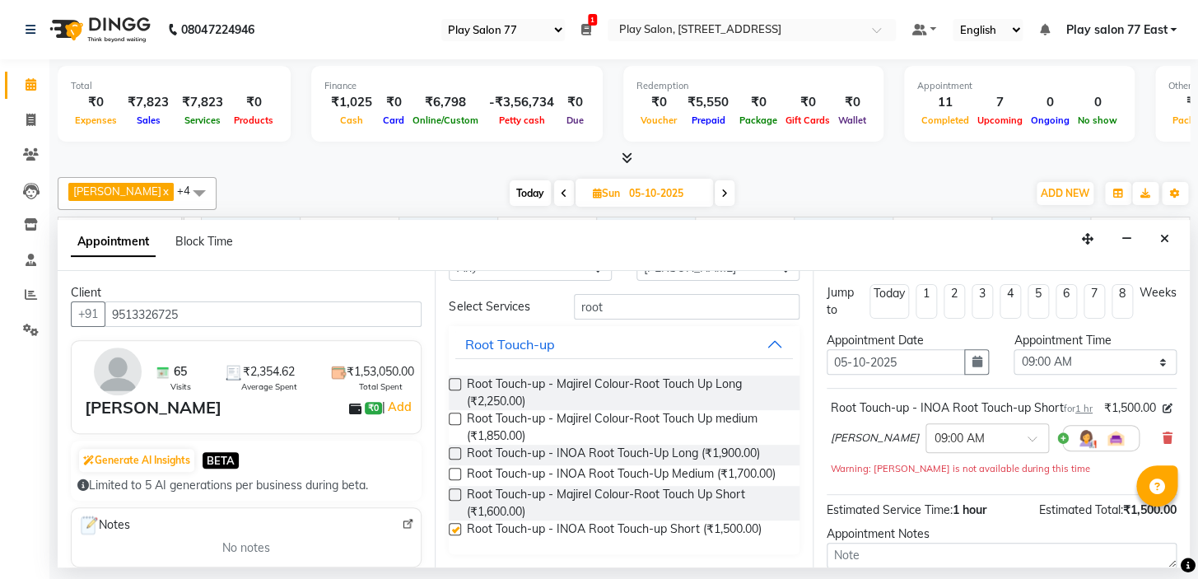
checkbox input "false"
click at [982, 445] on input "text" at bounding box center [970, 436] width 72 height 17
click at [947, 482] on div "04:00 PM" at bounding box center [987, 466] width 122 height 30
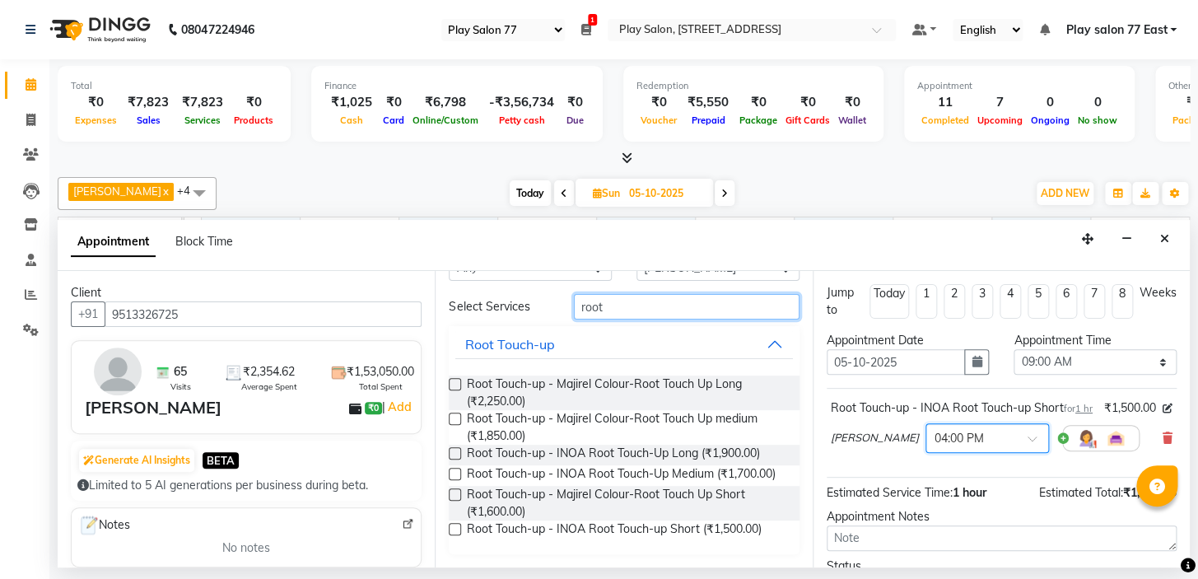
click at [608, 294] on input "root" at bounding box center [687, 307] width 226 height 26
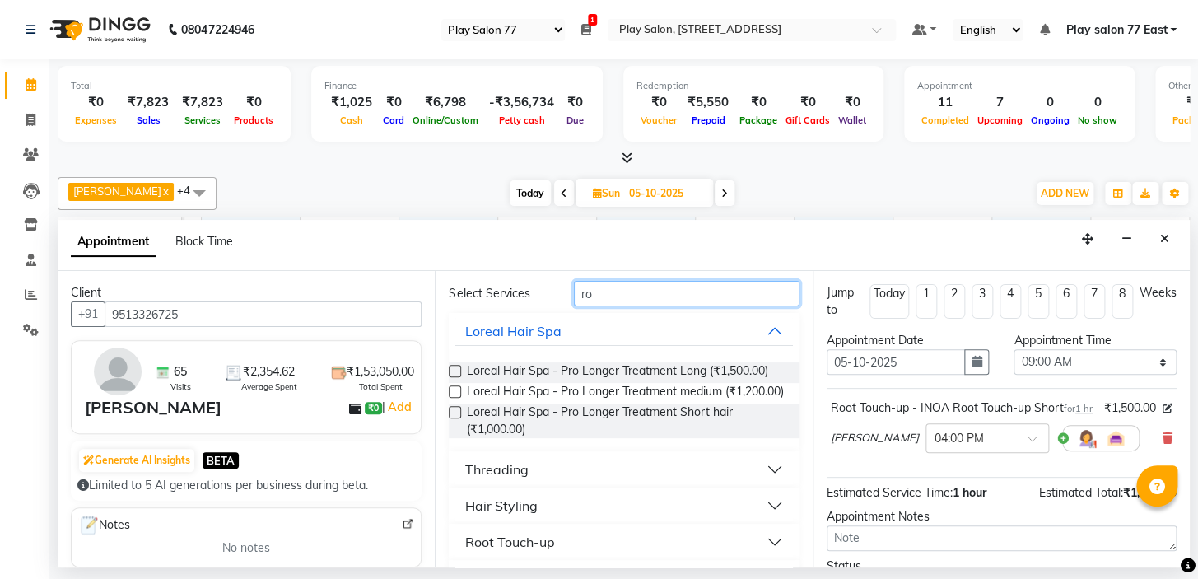
type input "r"
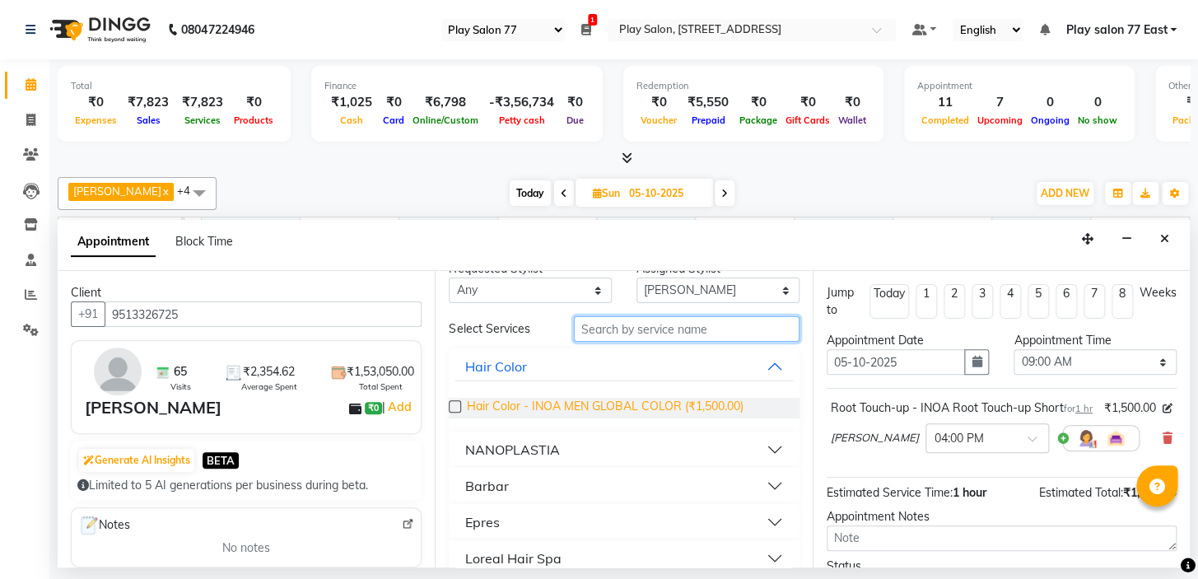
scroll to position [0, 0]
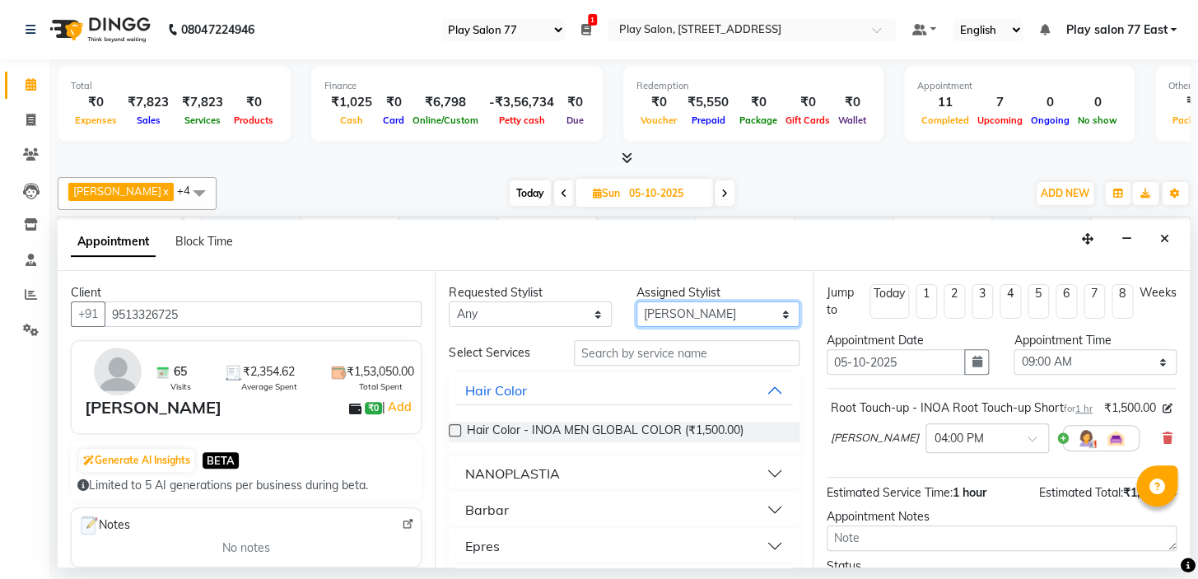
drag, startPoint x: 691, startPoint y: 309, endPoint x: 704, endPoint y: 309, distance: 13.2
click at [691, 309] on select "Select [PERSON_NAME] [PERSON_NAME] Play salon 77 East [PERSON_NAME] [PERSON_NAM…" at bounding box center [717, 314] width 163 height 26
select select "84937"
click at [636, 301] on select "Select [PERSON_NAME] [PERSON_NAME] Play salon 77 East [PERSON_NAME] [PERSON_NAM…" at bounding box center [717, 314] width 163 height 26
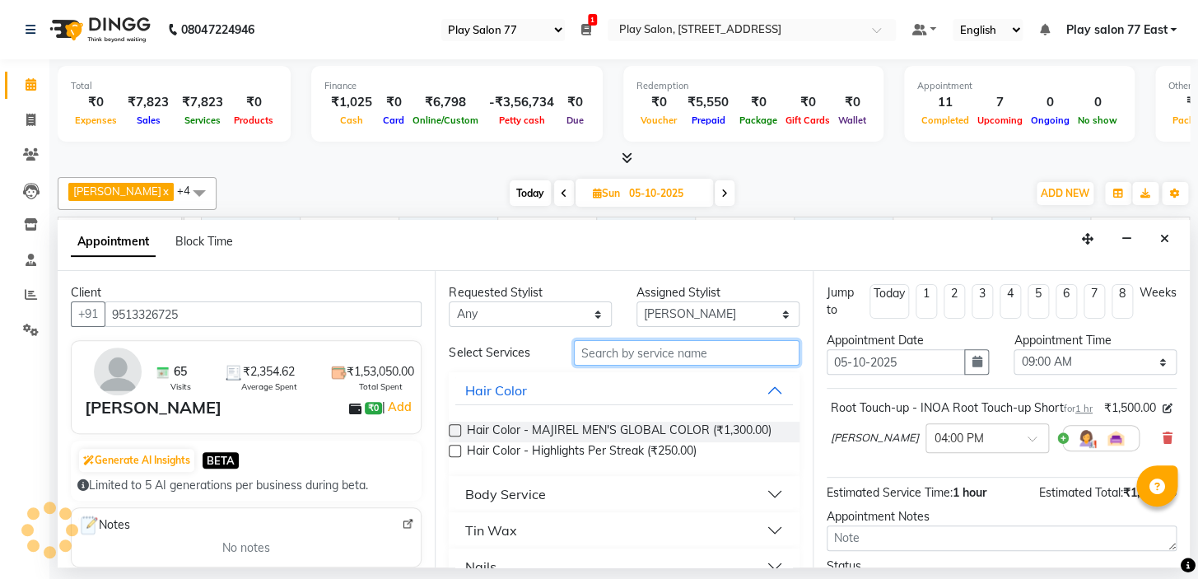
click at [599, 352] on input "text" at bounding box center [687, 353] width 226 height 26
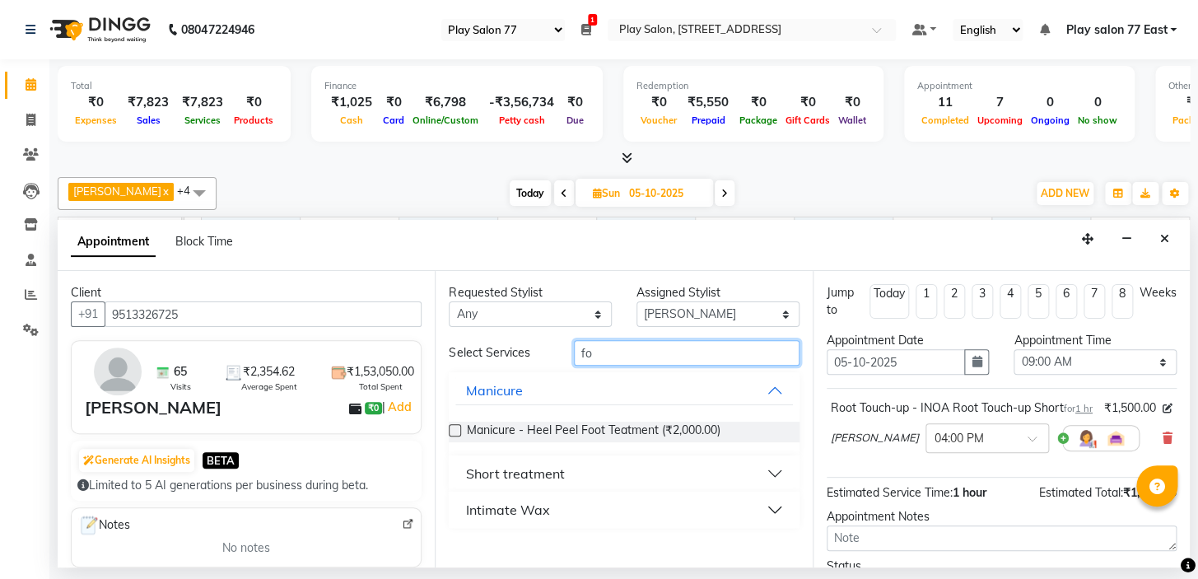
type input "f"
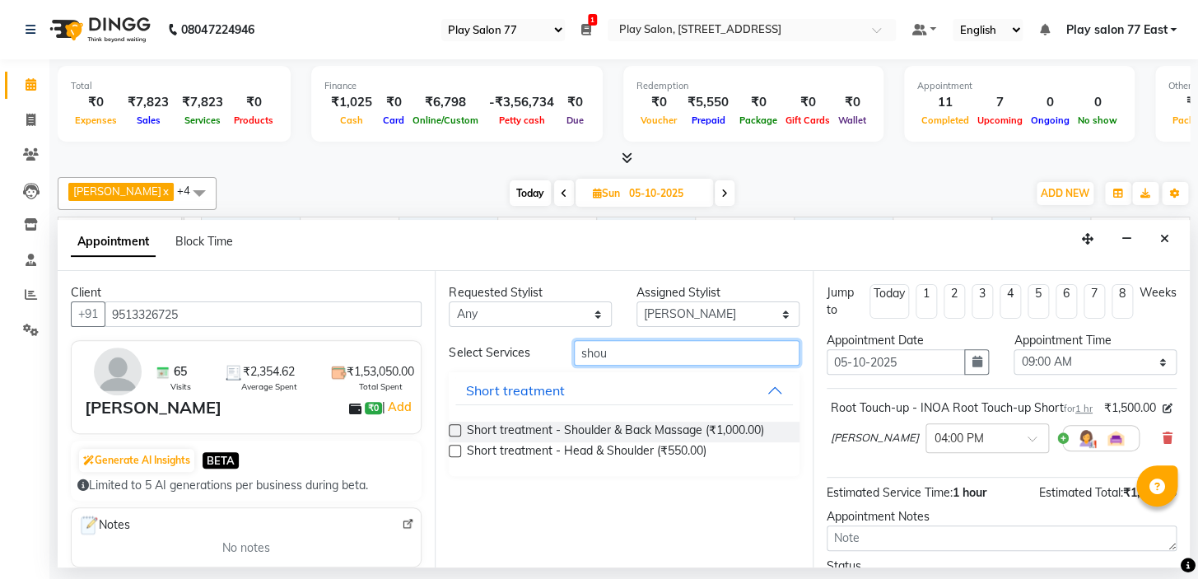
type input "shou"
click at [454, 448] on label at bounding box center [455, 451] width 12 height 12
click at [454, 448] on input "checkbox" at bounding box center [454, 452] width 11 height 11
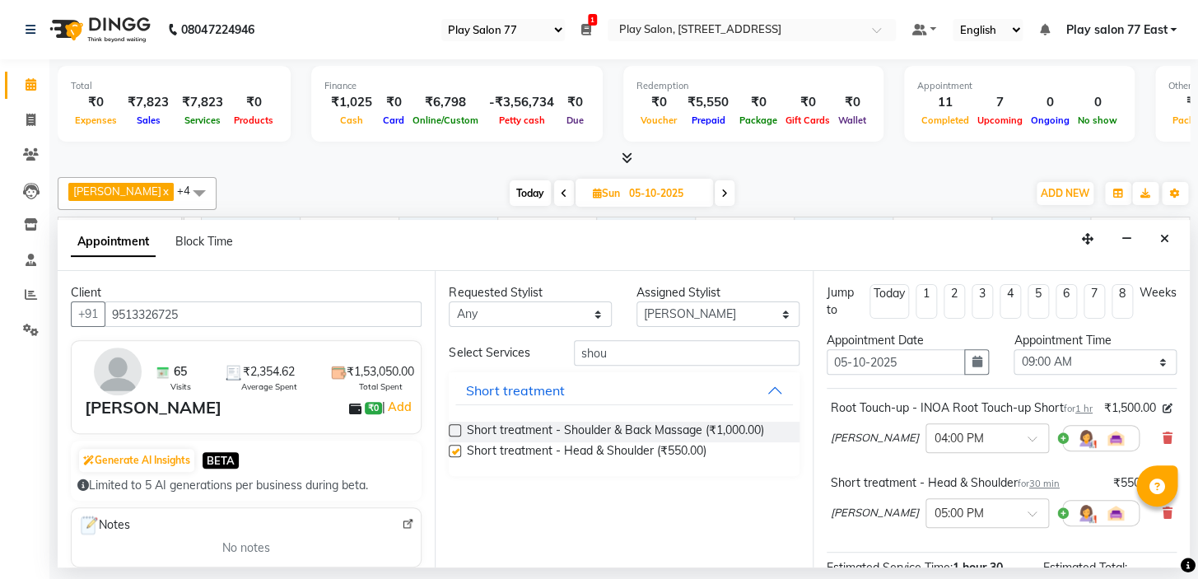
checkbox input "false"
click at [1013, 520] on div at bounding box center [987, 511] width 122 height 17
click at [1038, 527] on span at bounding box center [1037, 518] width 21 height 17
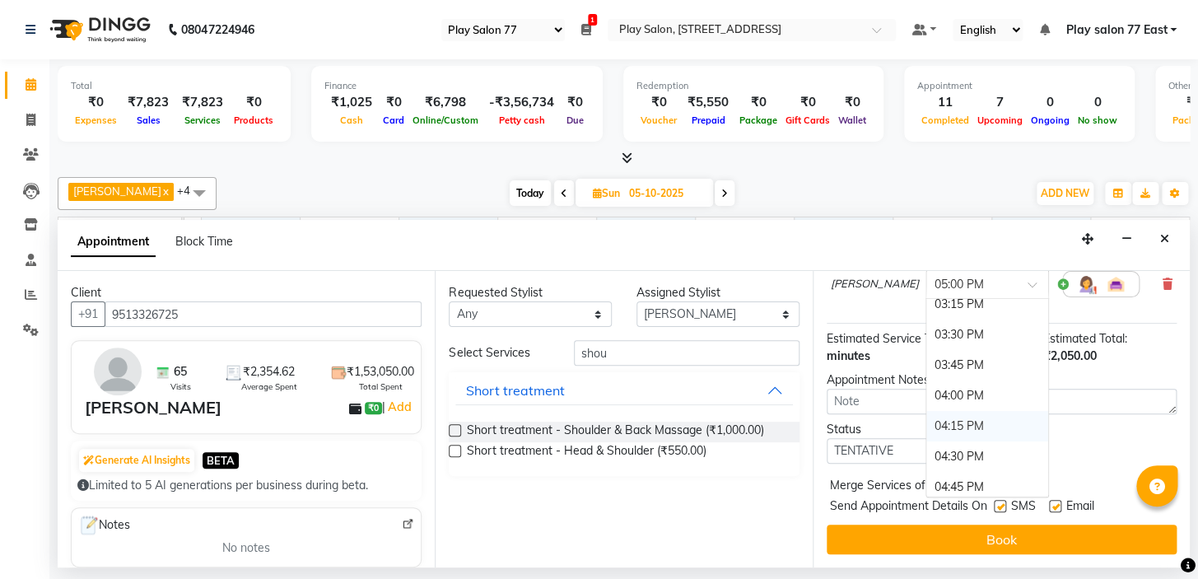
scroll to position [765, 0]
click at [953, 419] on div "04:00 PM" at bounding box center [987, 418] width 122 height 30
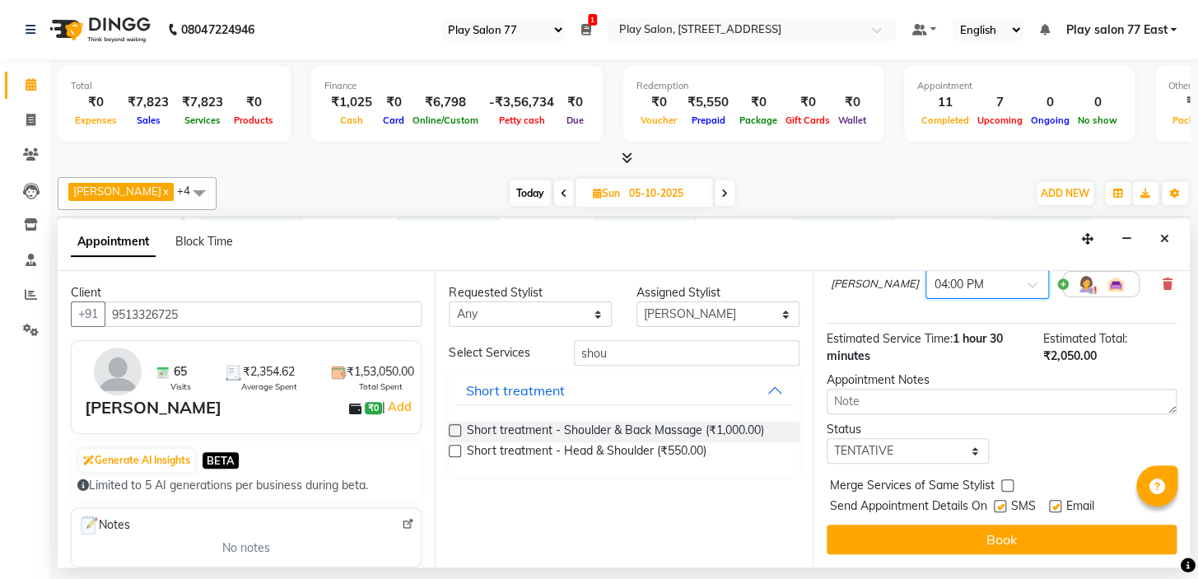
scroll to position [263, 0]
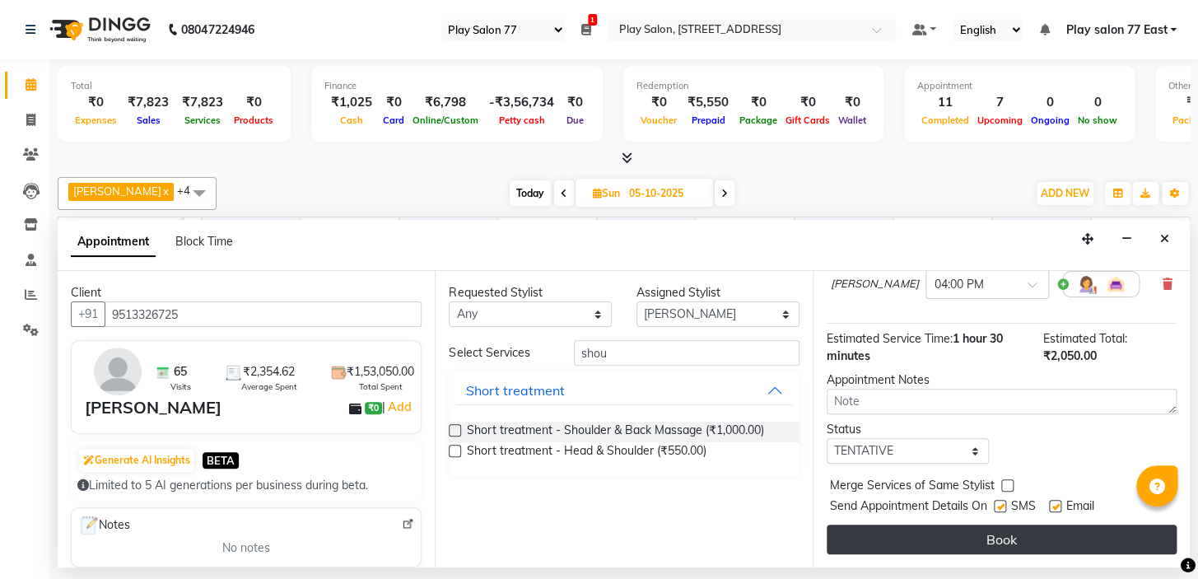
click at [988, 537] on button "Book" at bounding box center [1002, 539] width 350 height 30
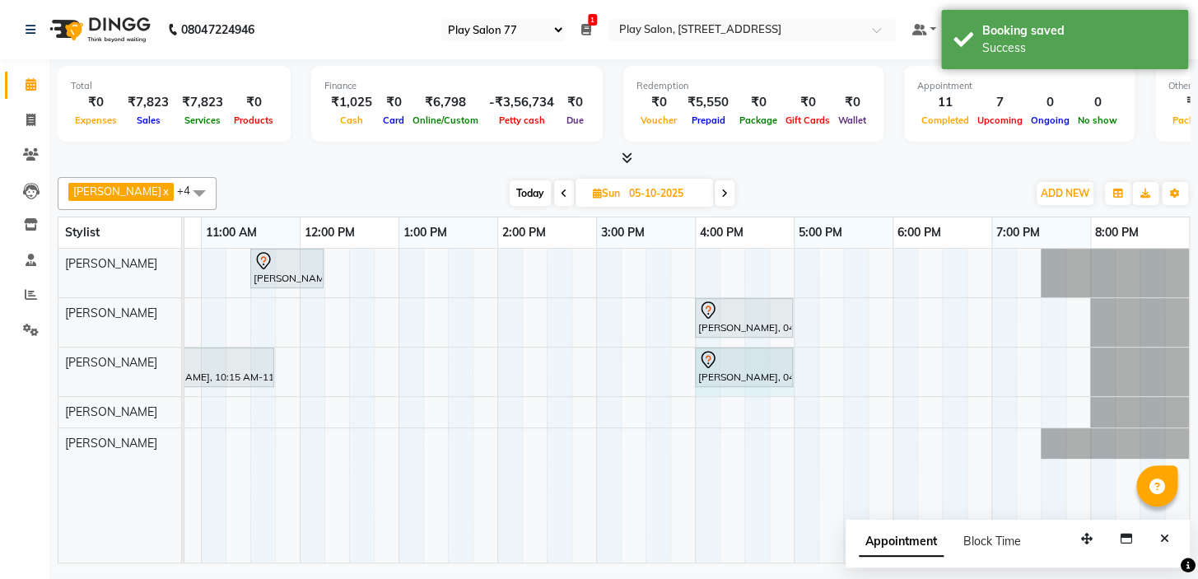
drag, startPoint x: 747, startPoint y: 372, endPoint x: 776, endPoint y: 372, distance: 29.6
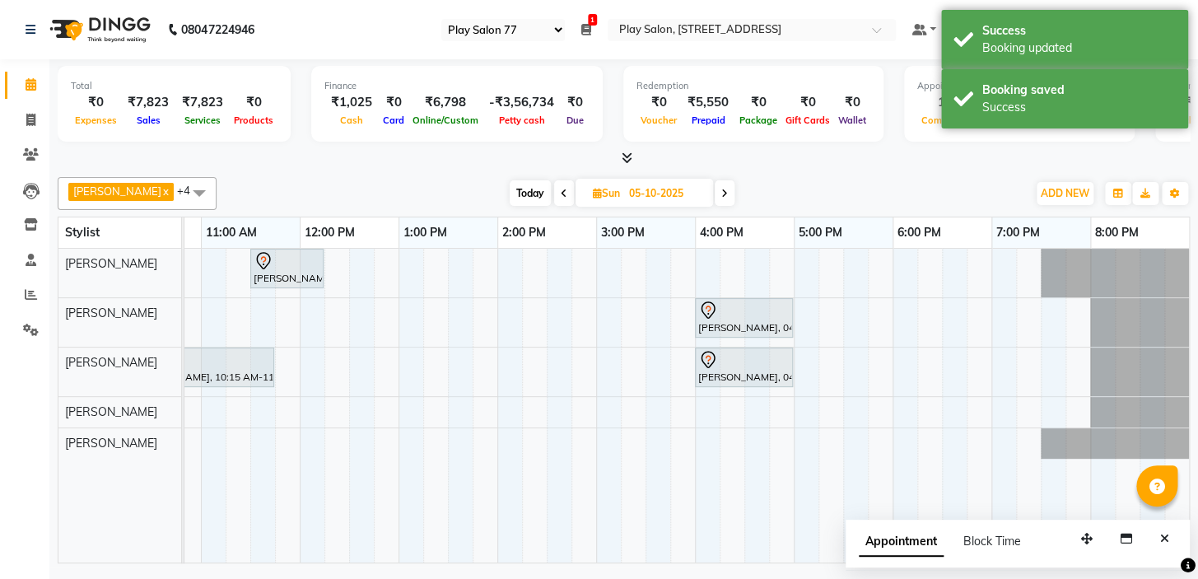
click at [561, 193] on icon at bounding box center [564, 194] width 7 height 10
type input "04-10-2025"
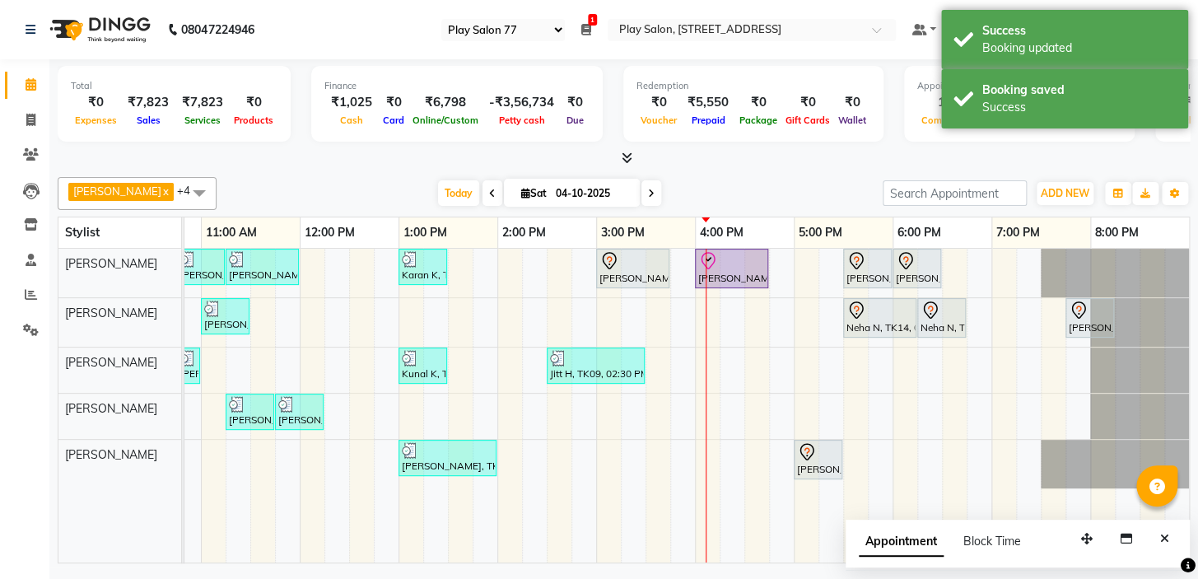
scroll to position [0, 280]
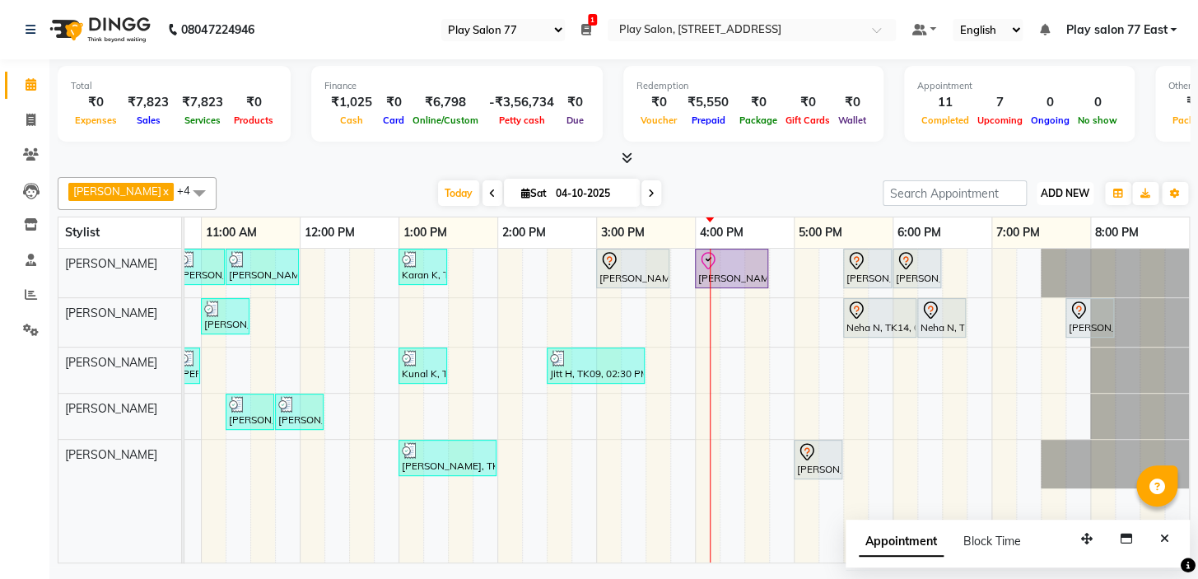
click at [1062, 193] on span "ADD NEW" at bounding box center [1065, 193] width 49 height 12
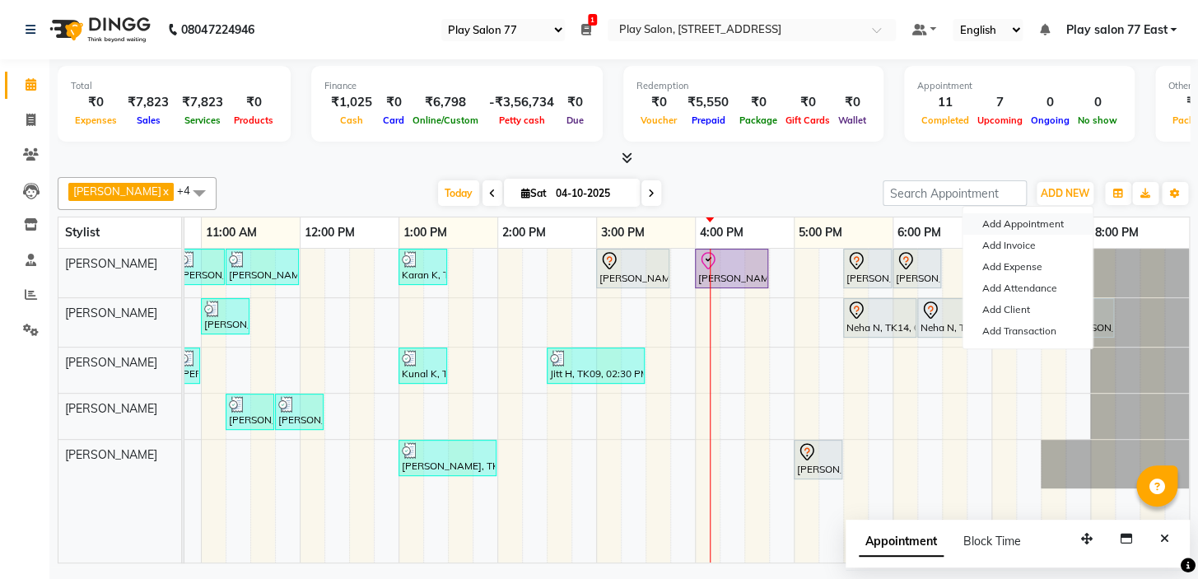
drag, startPoint x: 1037, startPoint y: 225, endPoint x: 645, endPoint y: 228, distance: 391.1
click at [1036, 224] on button "Add Appointment" at bounding box center [1027, 223] width 130 height 21
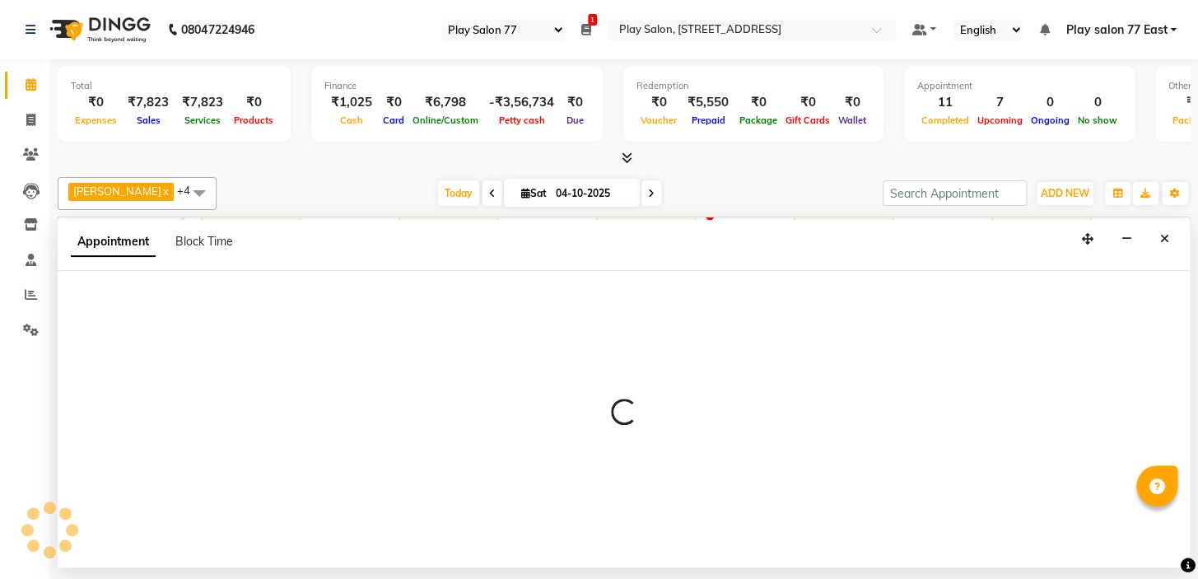
select select "tentative"
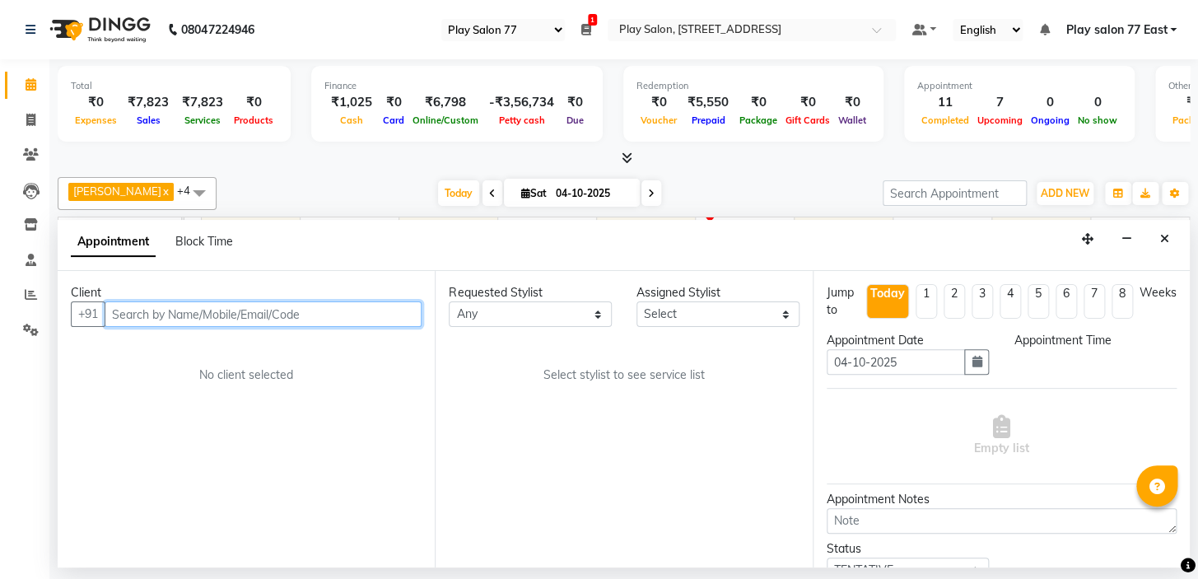
select select "540"
click at [142, 311] on input "text" at bounding box center [263, 314] width 317 height 26
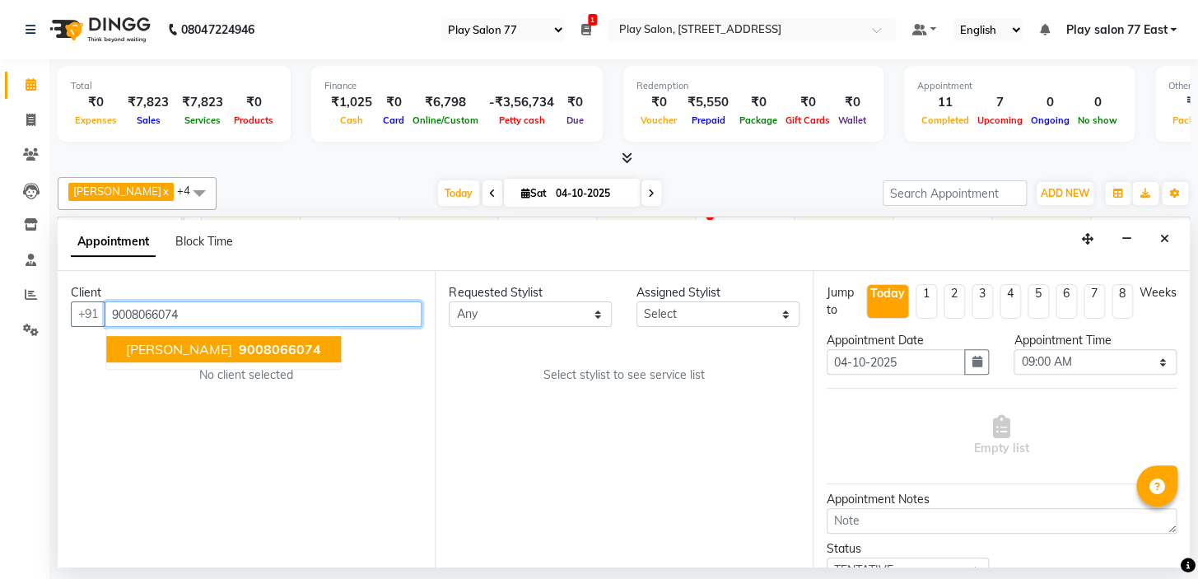
click at [214, 342] on span "[PERSON_NAME]" at bounding box center [179, 349] width 106 height 16
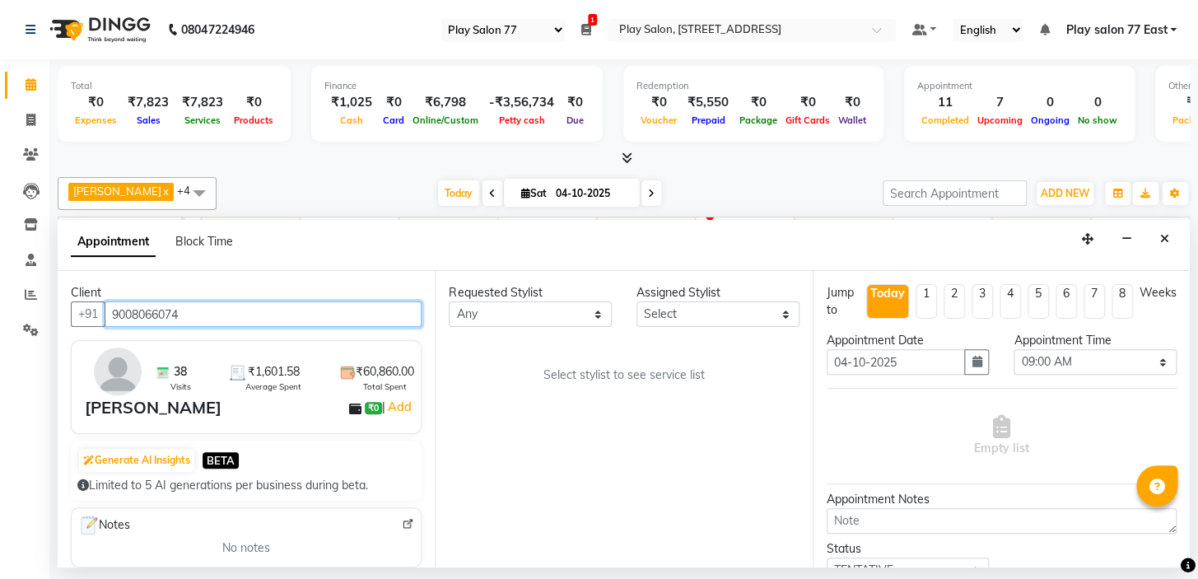
type input "9008066074"
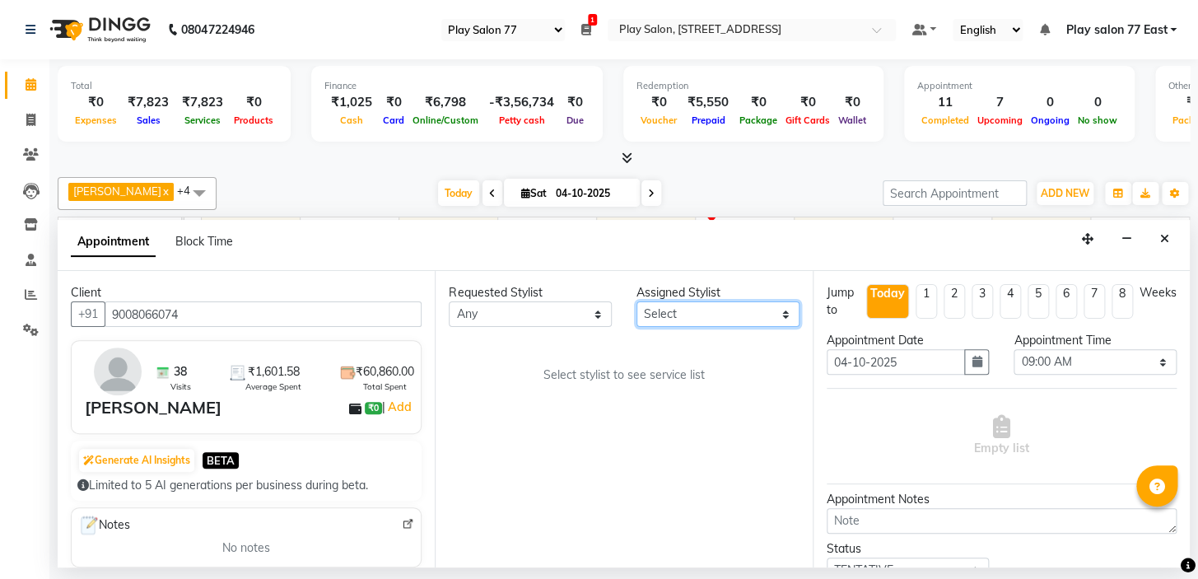
click at [648, 315] on select "Select [PERSON_NAME] [PERSON_NAME] Play salon 77 East [PERSON_NAME] [PERSON_NAM…" at bounding box center [717, 314] width 163 height 26
select select "84927"
click at [636, 301] on select "Select [PERSON_NAME] [PERSON_NAME] Play salon 77 East [PERSON_NAME] [PERSON_NAM…" at bounding box center [717, 314] width 163 height 26
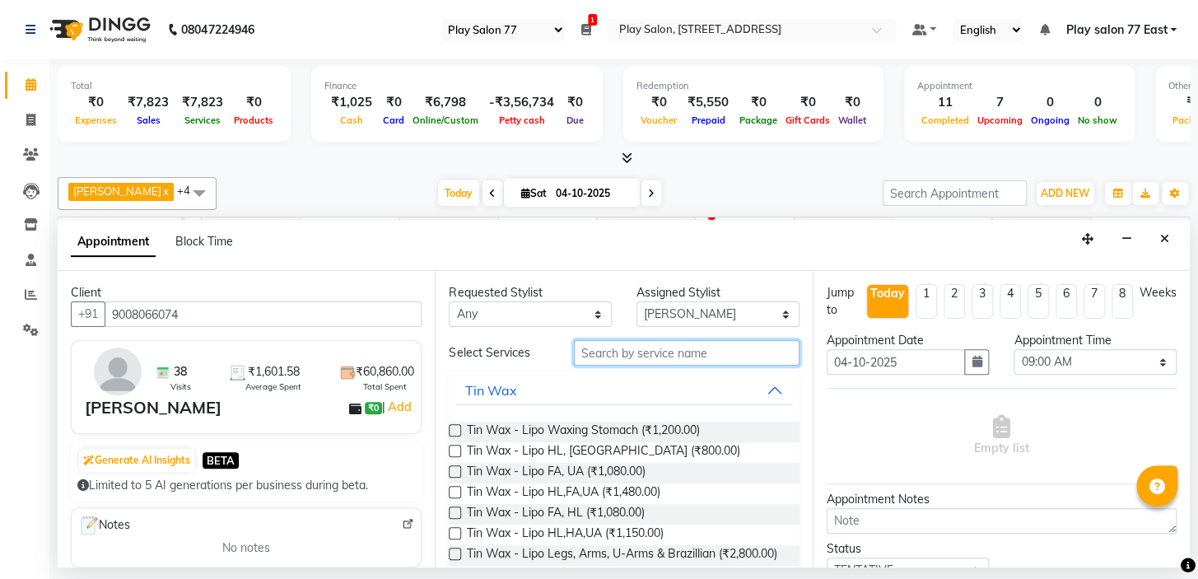
click at [605, 353] on input "text" at bounding box center [687, 353] width 226 height 26
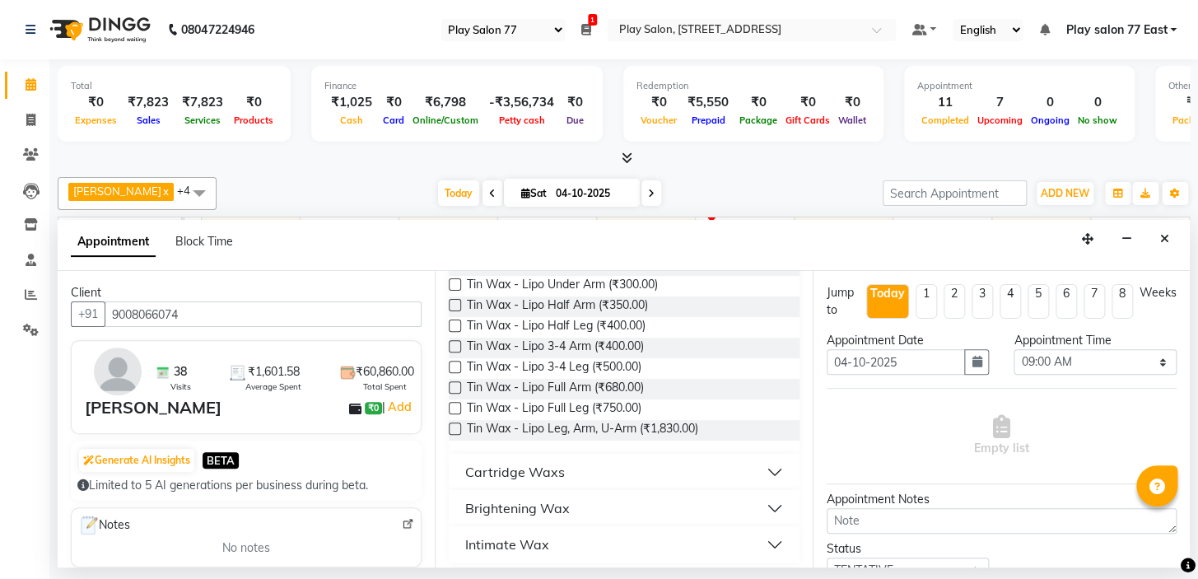
scroll to position [984, 0]
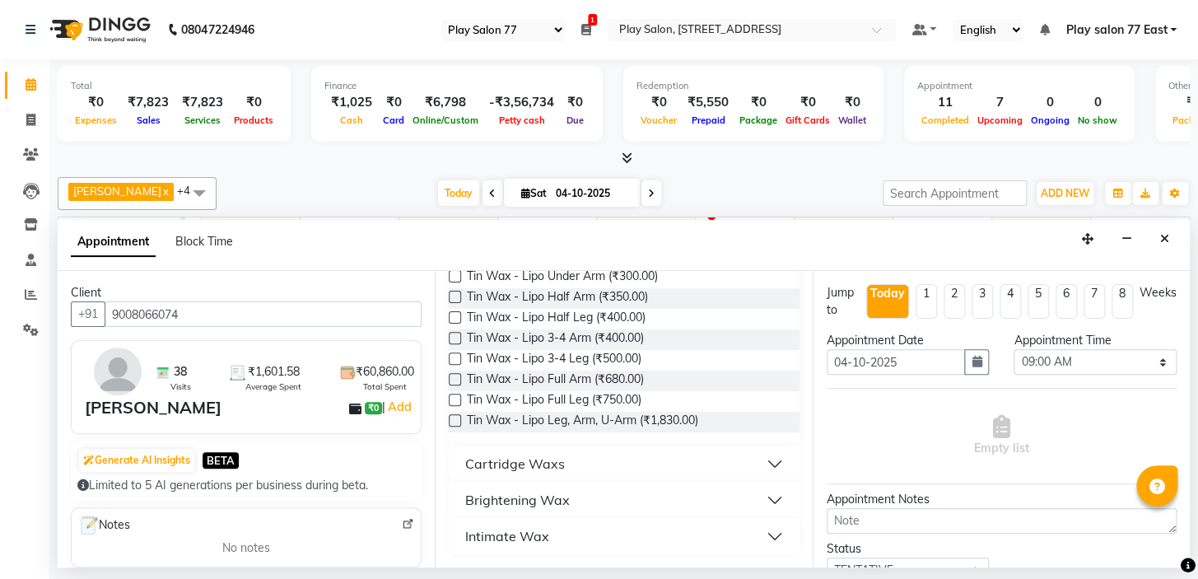
type input "wax"
click at [608, 461] on button "Cartridge Waxs" at bounding box center [623, 464] width 337 height 30
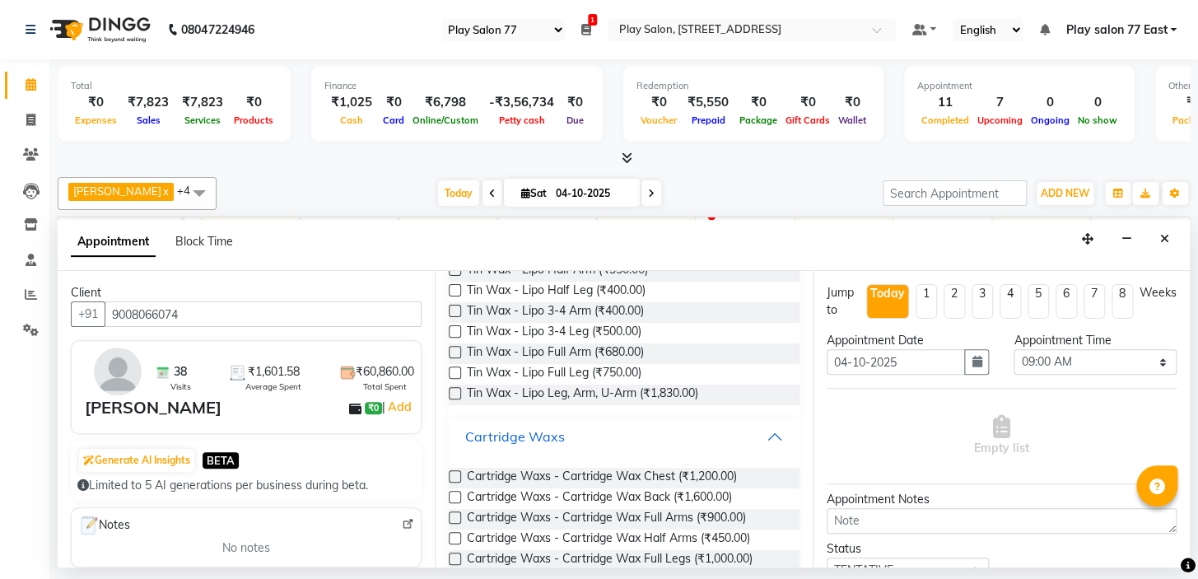
scroll to position [1237, 0]
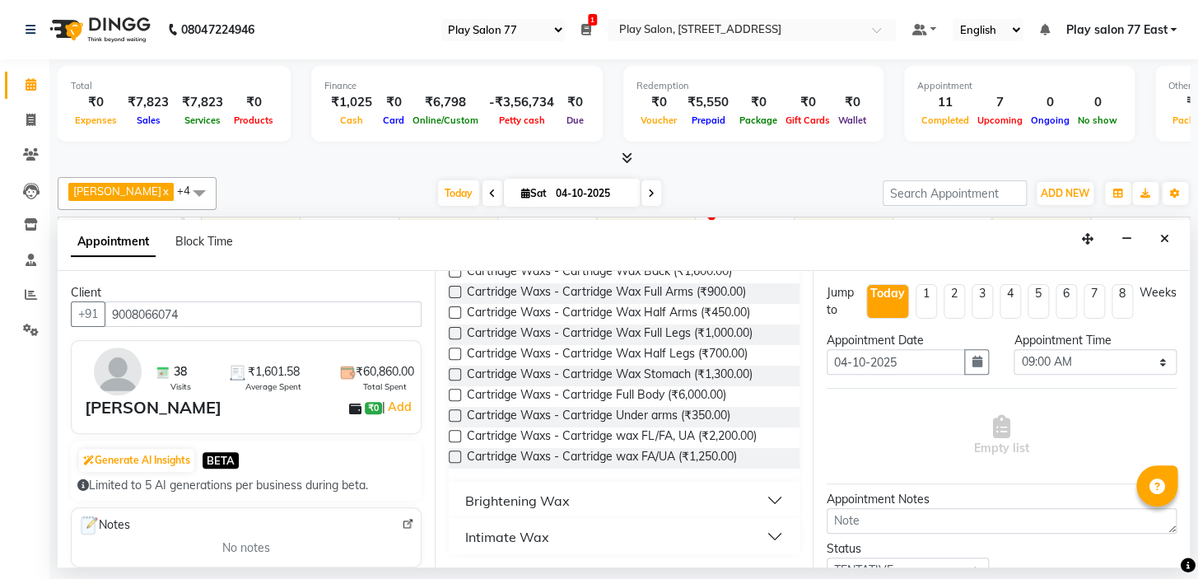
click at [453, 437] on label at bounding box center [455, 436] width 12 height 12
click at [453, 437] on input "checkbox" at bounding box center [454, 437] width 11 height 11
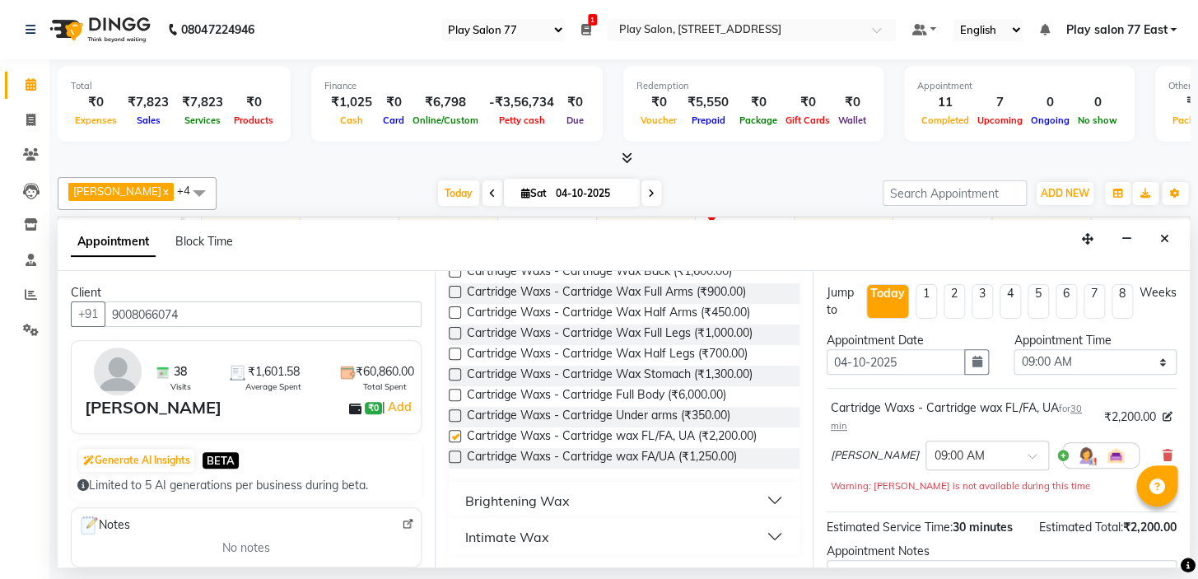
checkbox input "false"
click at [992, 456] on input "text" at bounding box center [970, 453] width 72 height 17
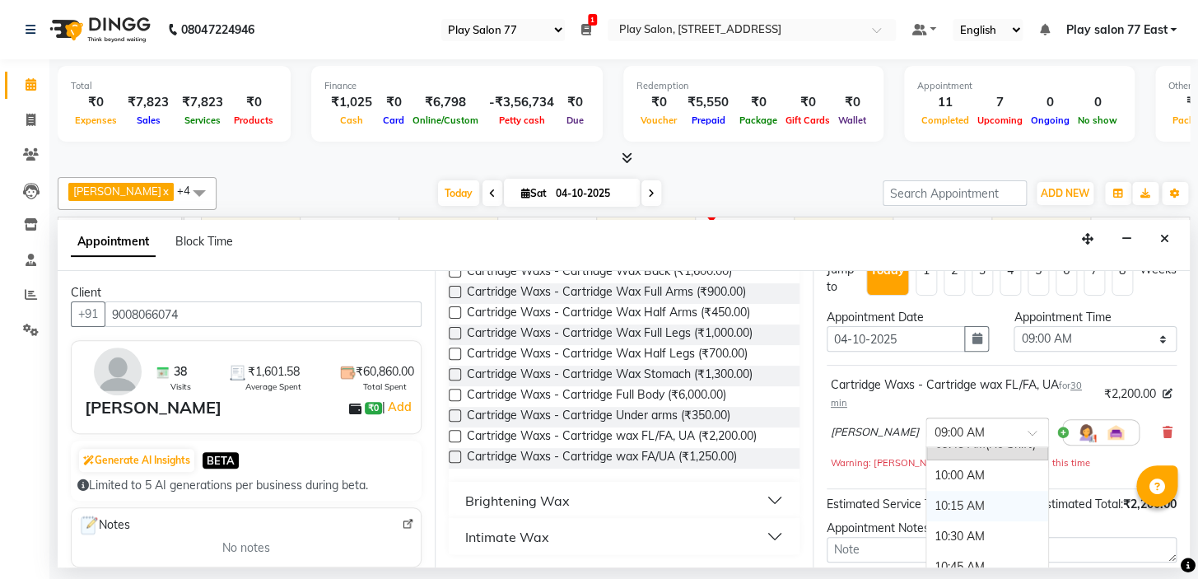
scroll to position [74, 0]
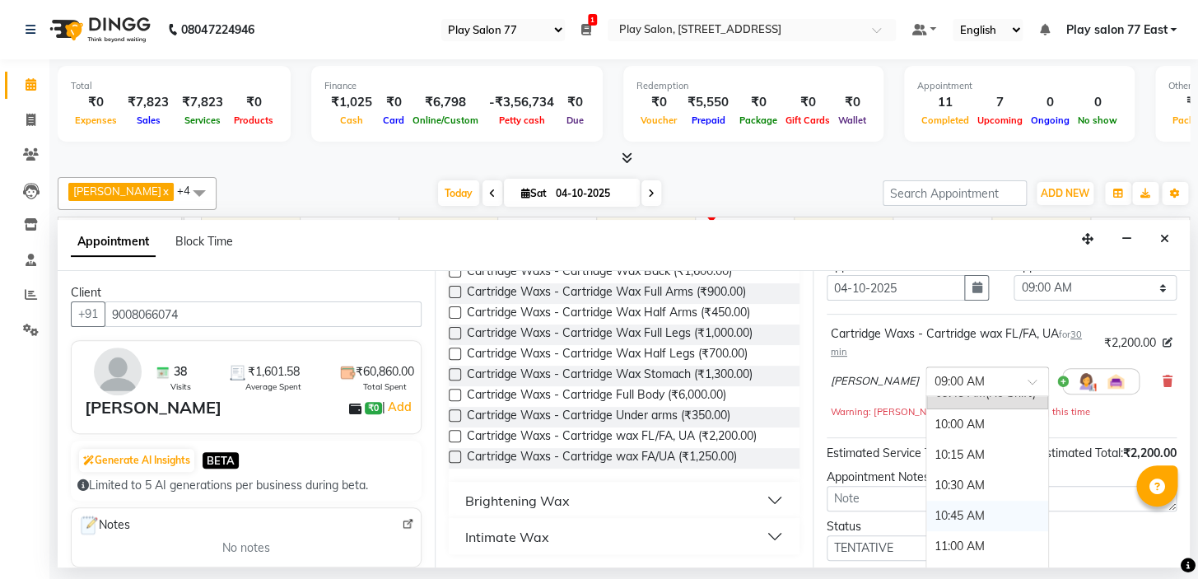
click at [951, 517] on div "10:45 AM" at bounding box center [987, 516] width 122 height 30
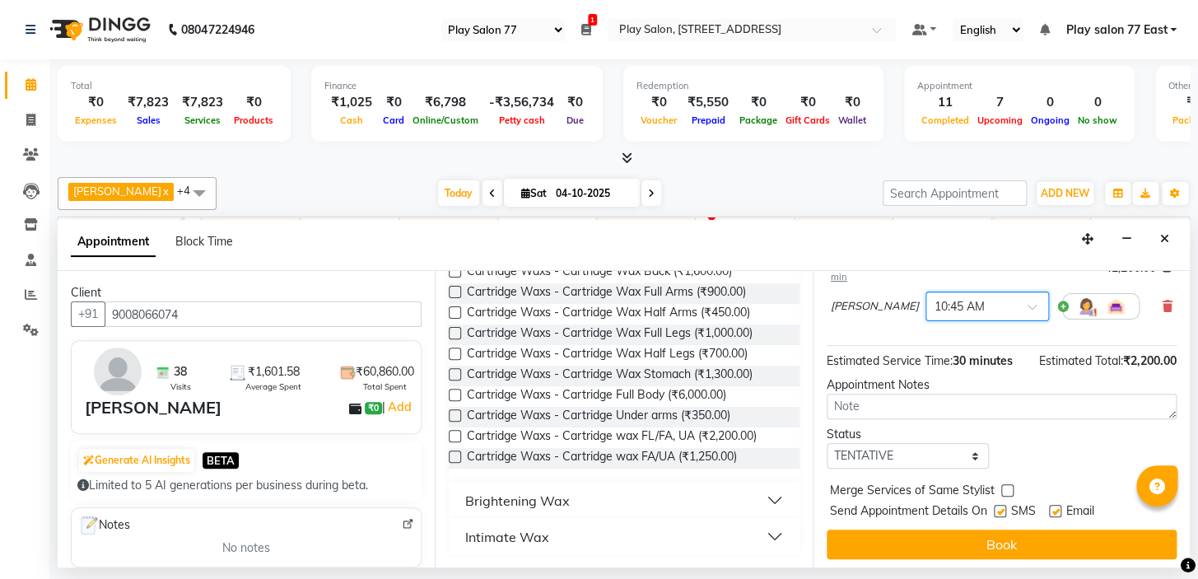
scroll to position [153, 0]
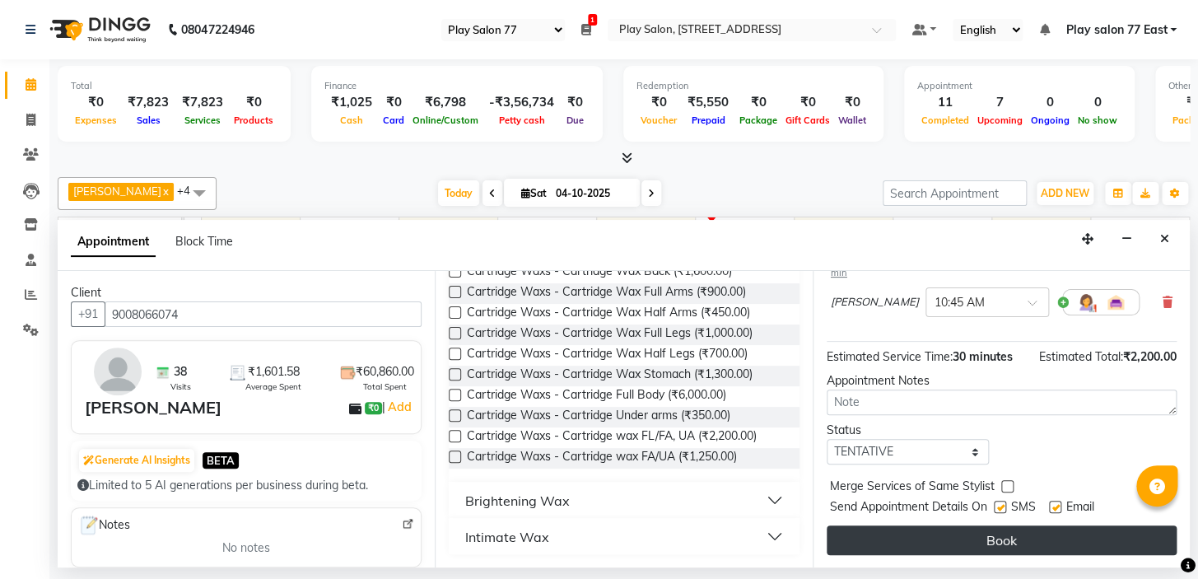
click at [993, 532] on button "Book" at bounding box center [1002, 540] width 350 height 30
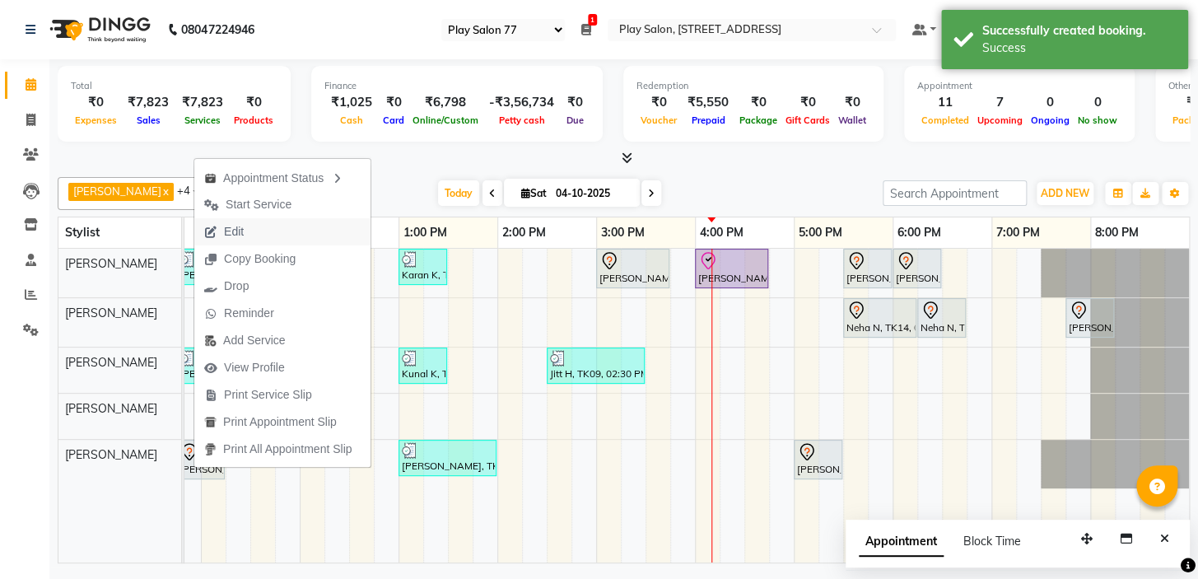
click at [268, 231] on button "Edit" at bounding box center [282, 231] width 176 height 27
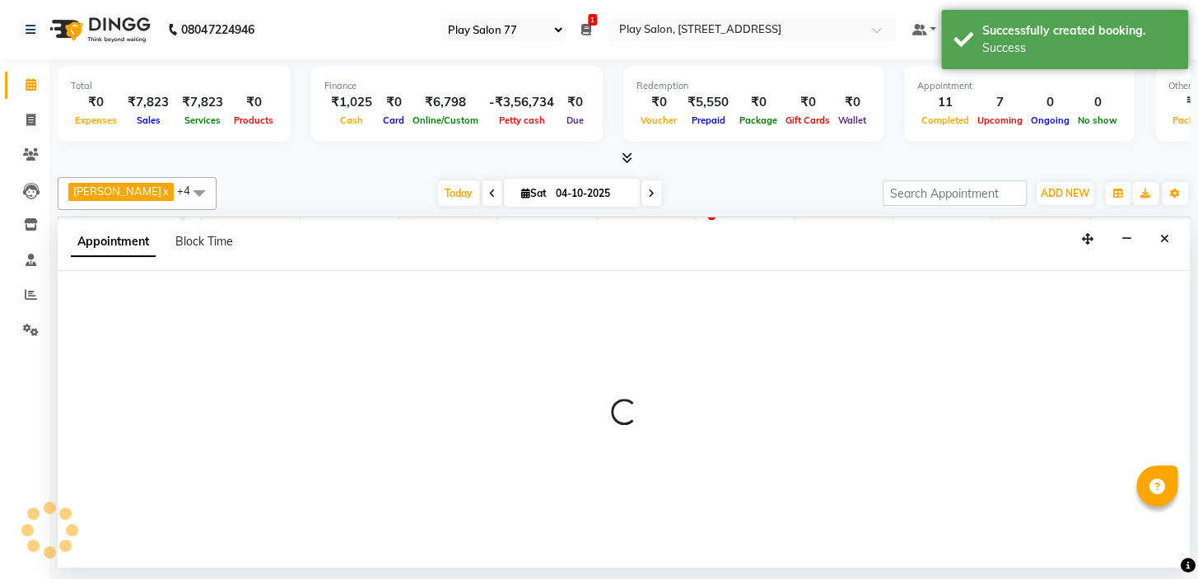
select select "tentative"
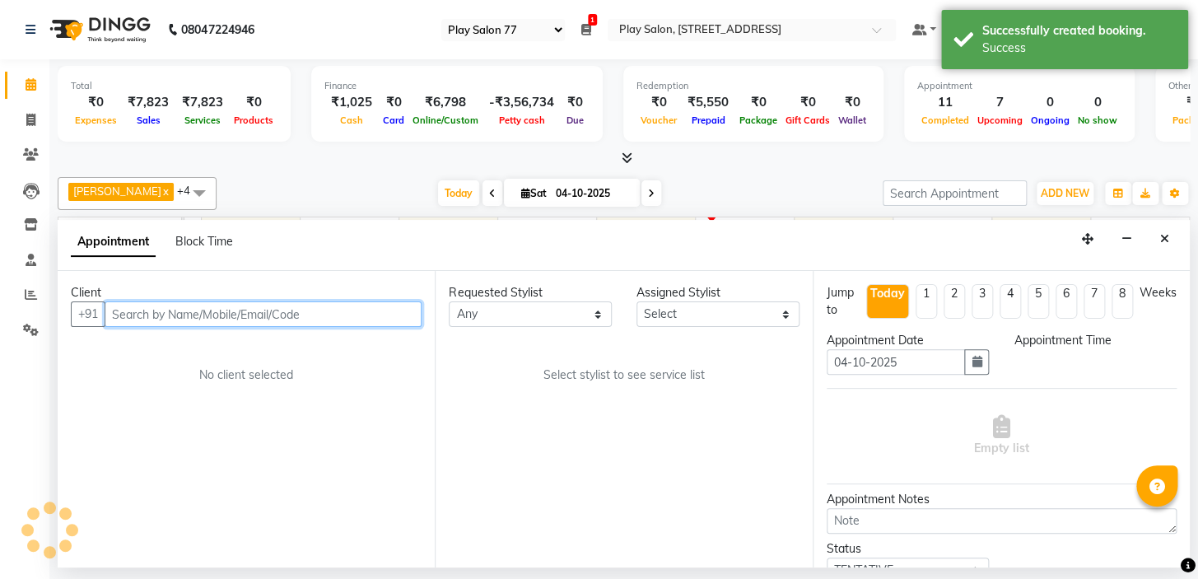
select select "645"
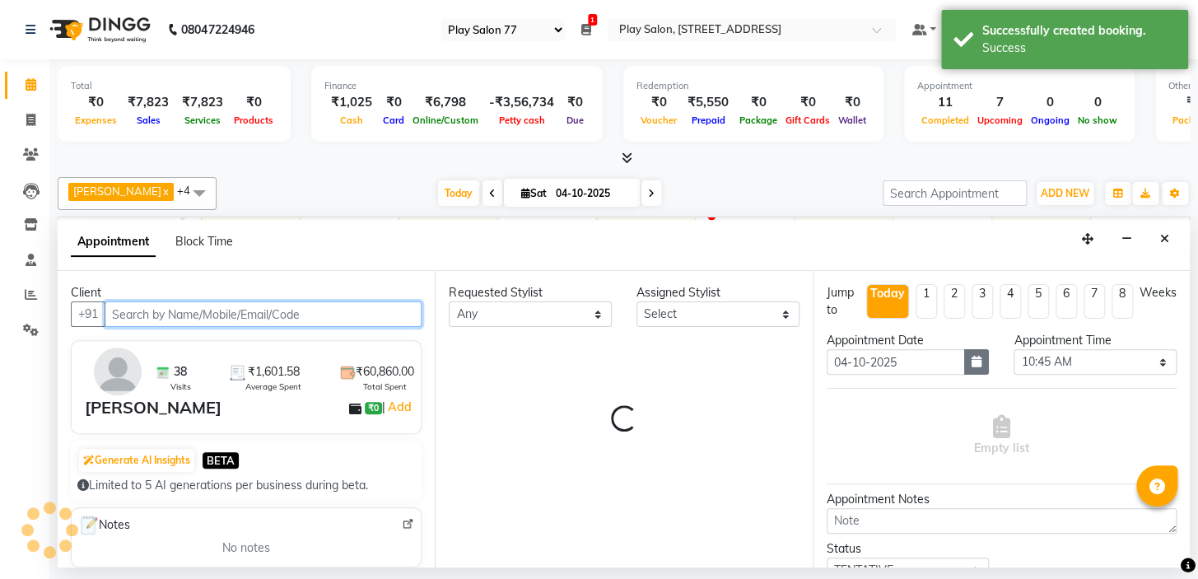
select select "84927"
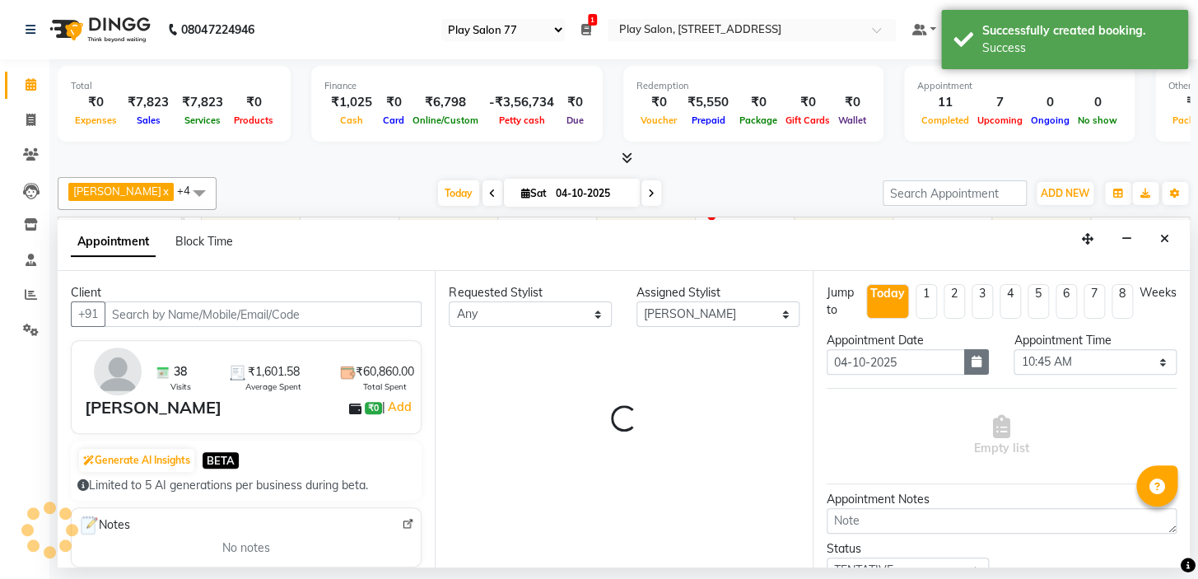
select select "4301"
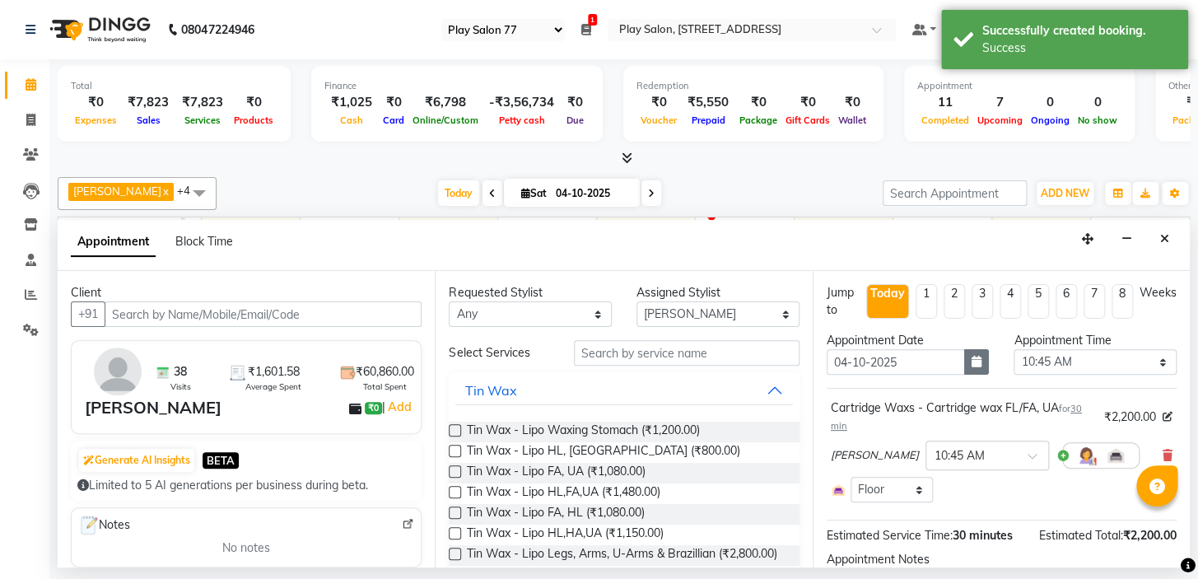
click at [971, 363] on icon "button" at bounding box center [976, 362] width 10 height 12
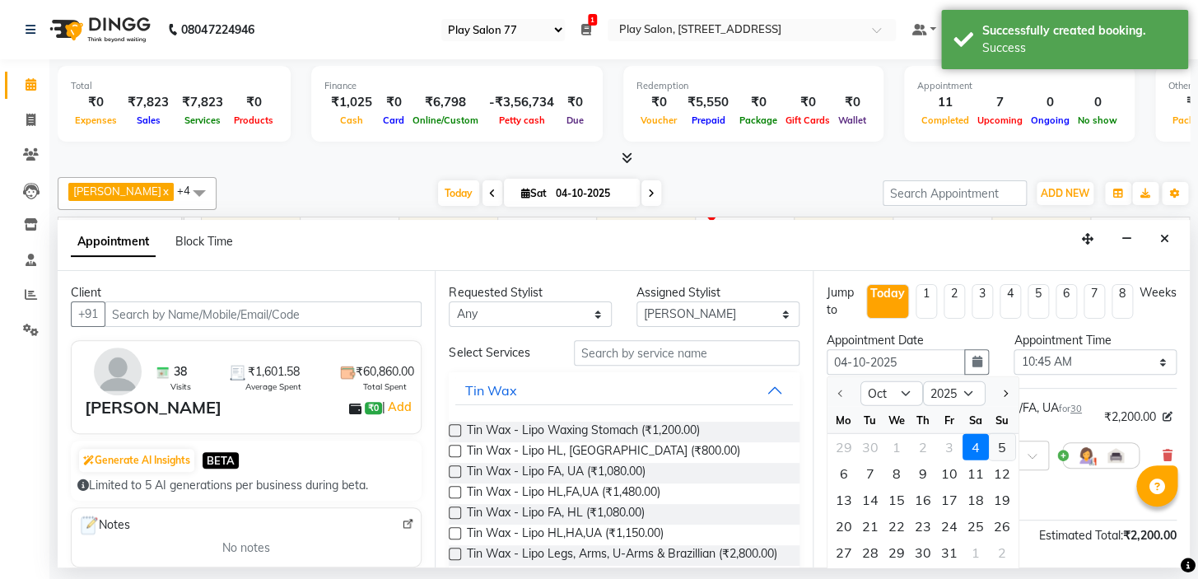
click at [991, 446] on div "5" at bounding box center [1002, 447] width 26 height 26
type input "05-10-2025"
select select "645"
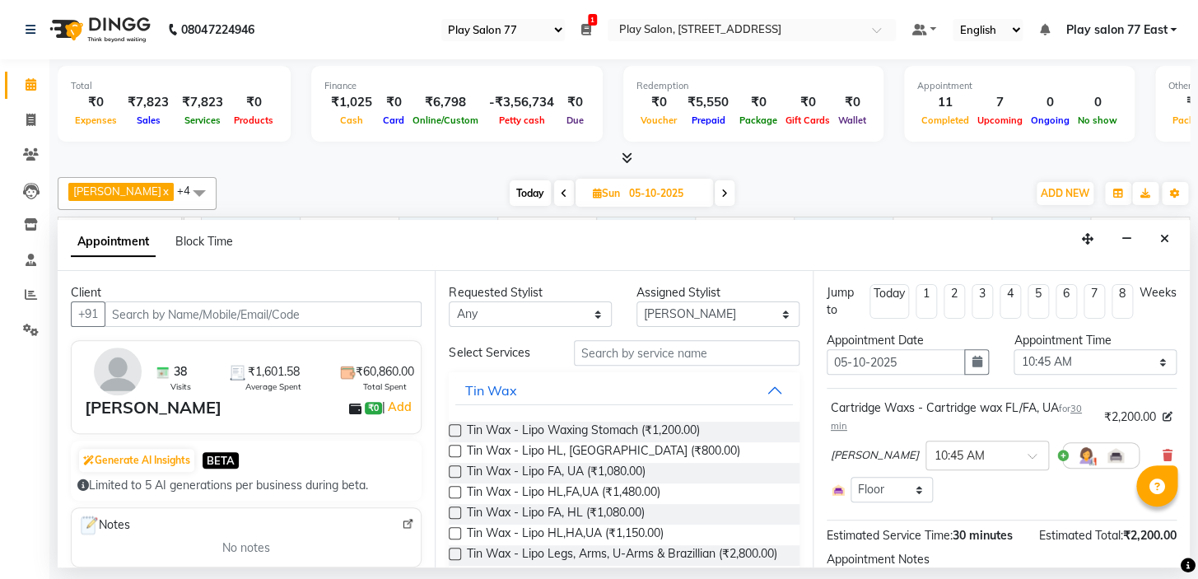
scroll to position [132, 0]
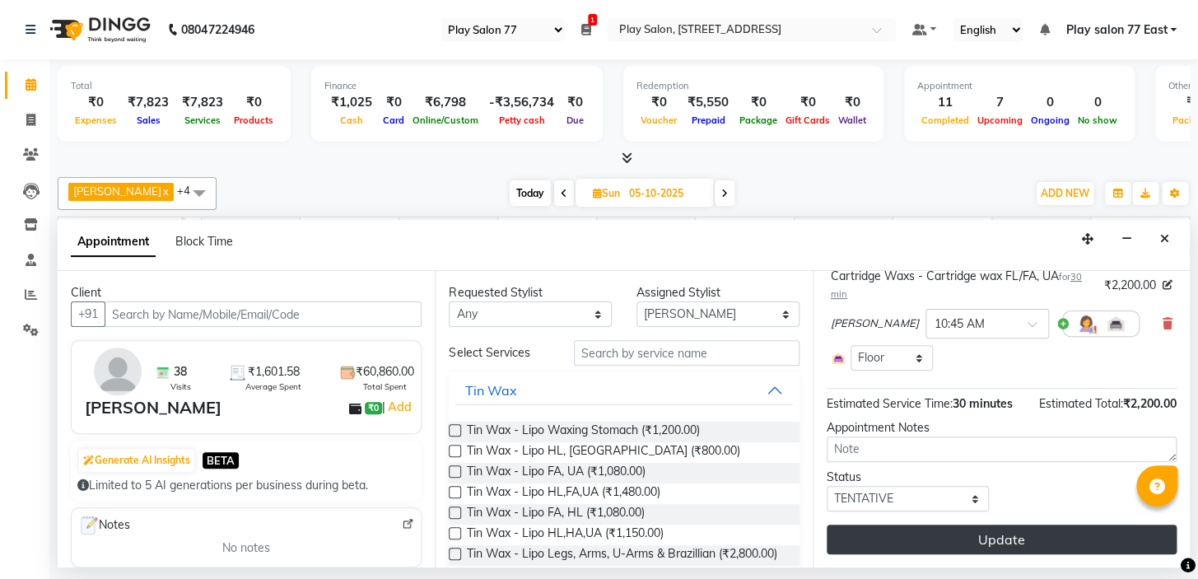
click at [1051, 543] on button "Update" at bounding box center [1002, 539] width 350 height 30
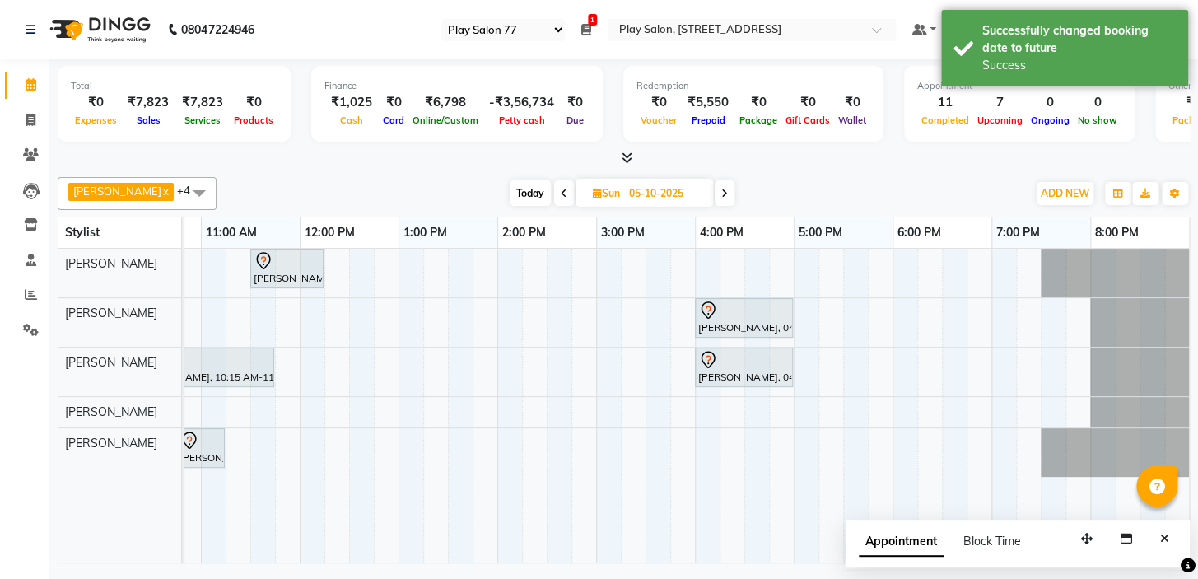
click at [554, 193] on span at bounding box center [564, 193] width 20 height 26
type input "04-10-2025"
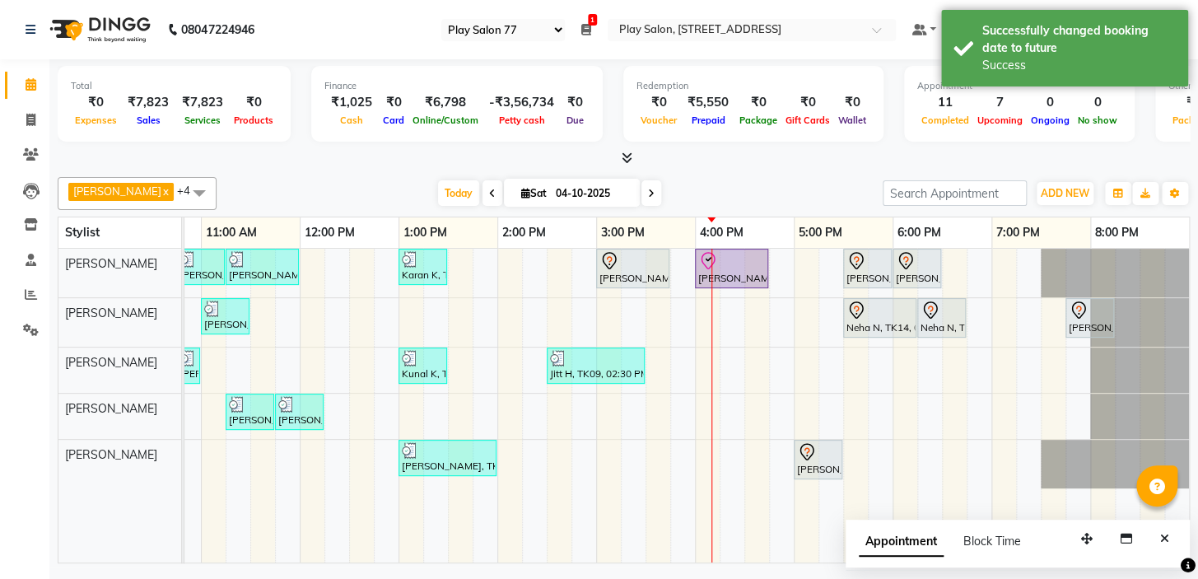
scroll to position [0, 280]
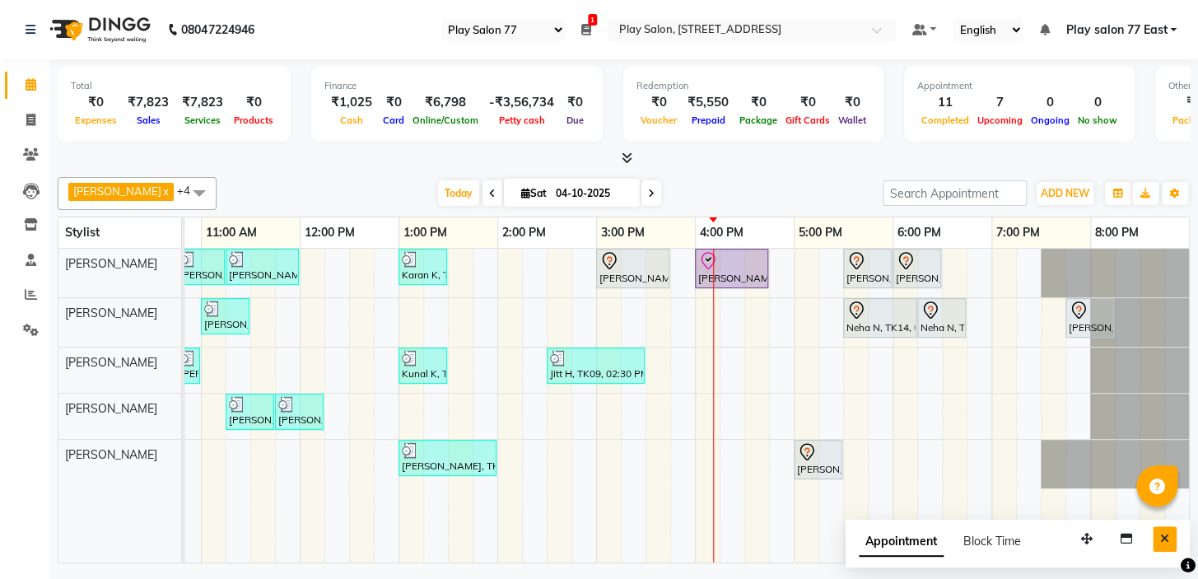
click at [1172, 538] on button "Close" at bounding box center [1165, 539] width 24 height 26
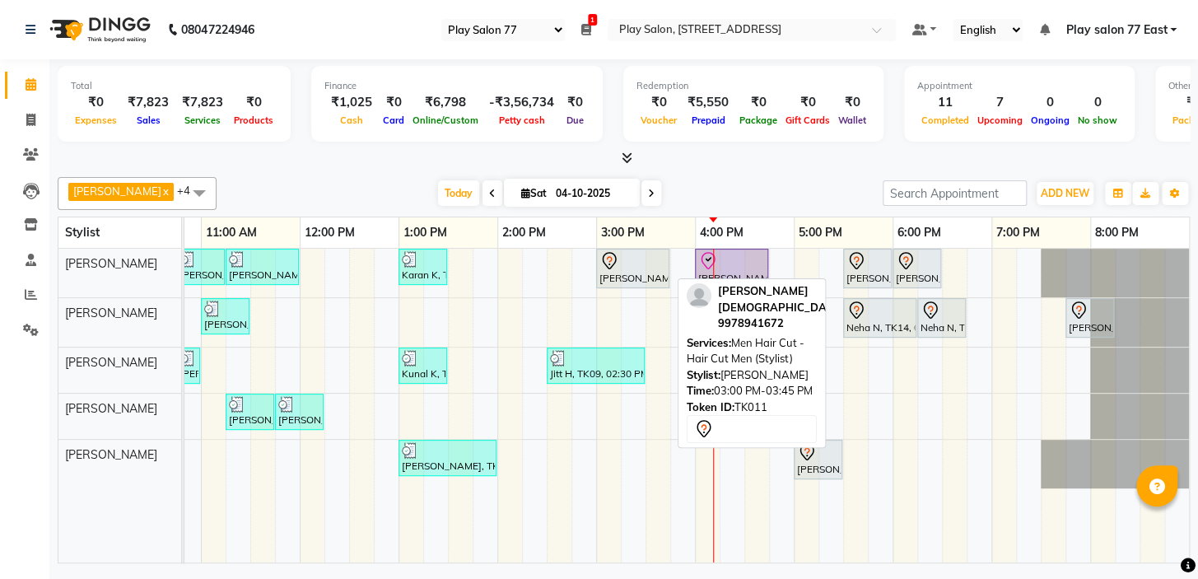
click at [612, 263] on icon at bounding box center [609, 260] width 14 height 17
select select "7"
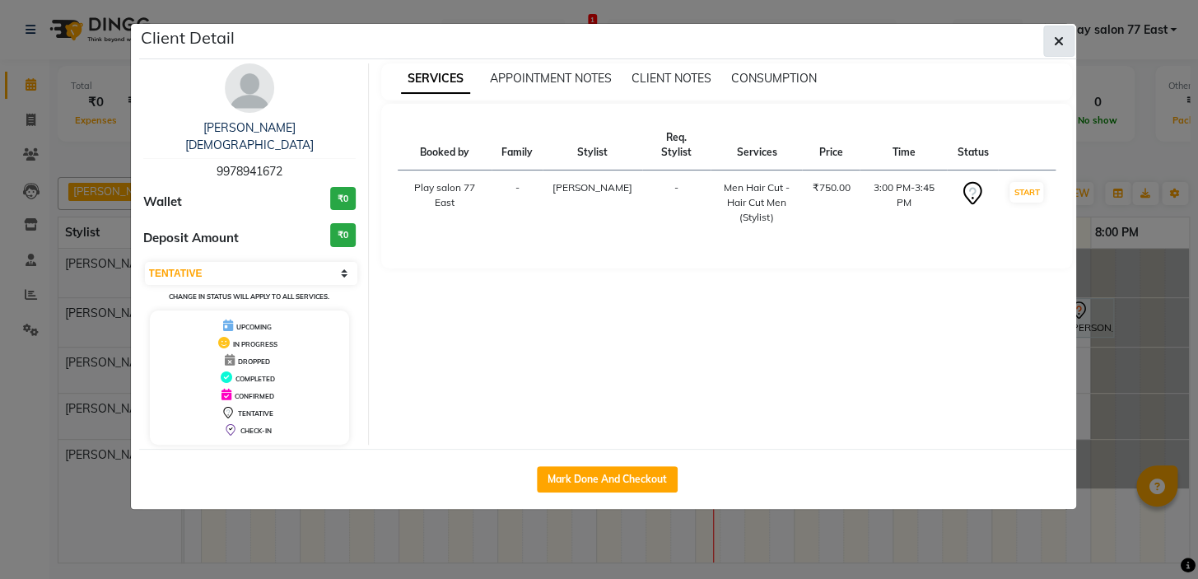
click at [1060, 46] on icon "button" at bounding box center [1059, 41] width 10 height 13
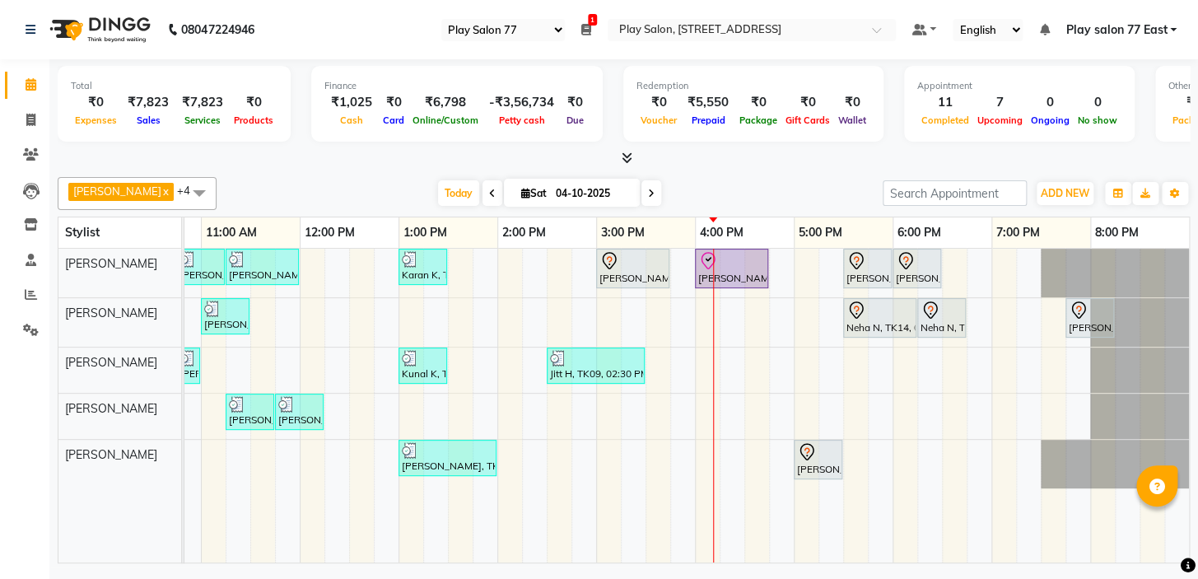
click at [648, 194] on icon at bounding box center [651, 194] width 7 height 10
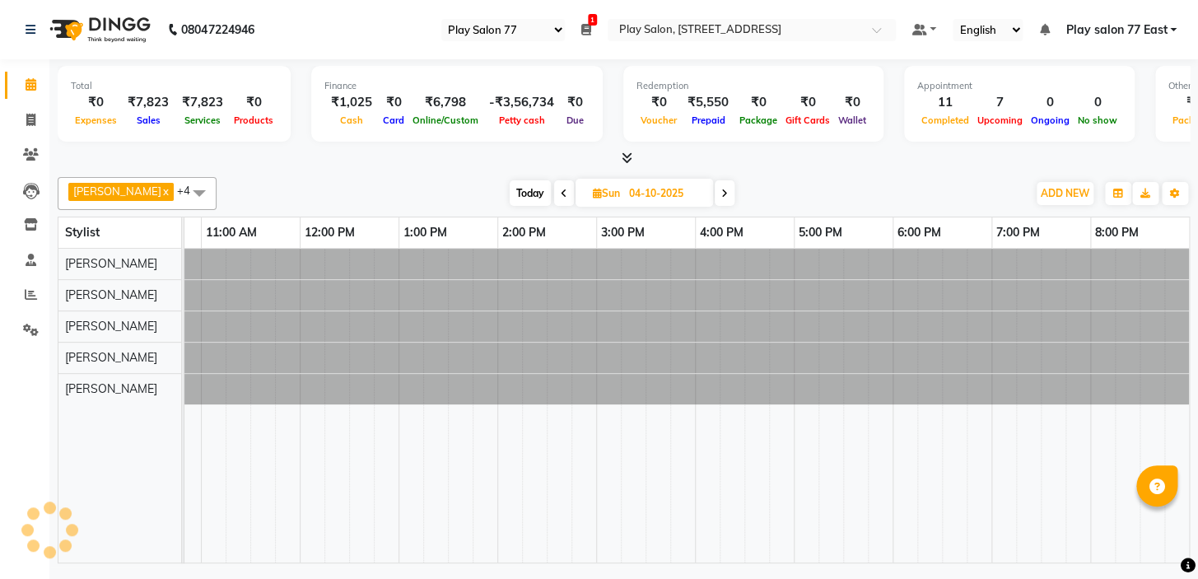
type input "05-10-2025"
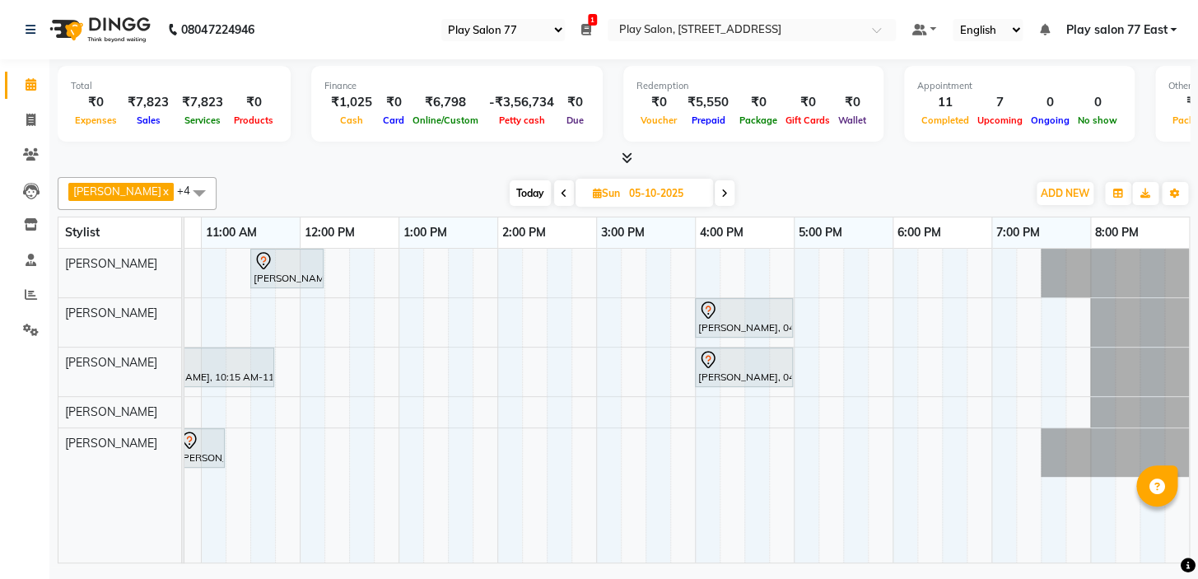
scroll to position [0, 0]
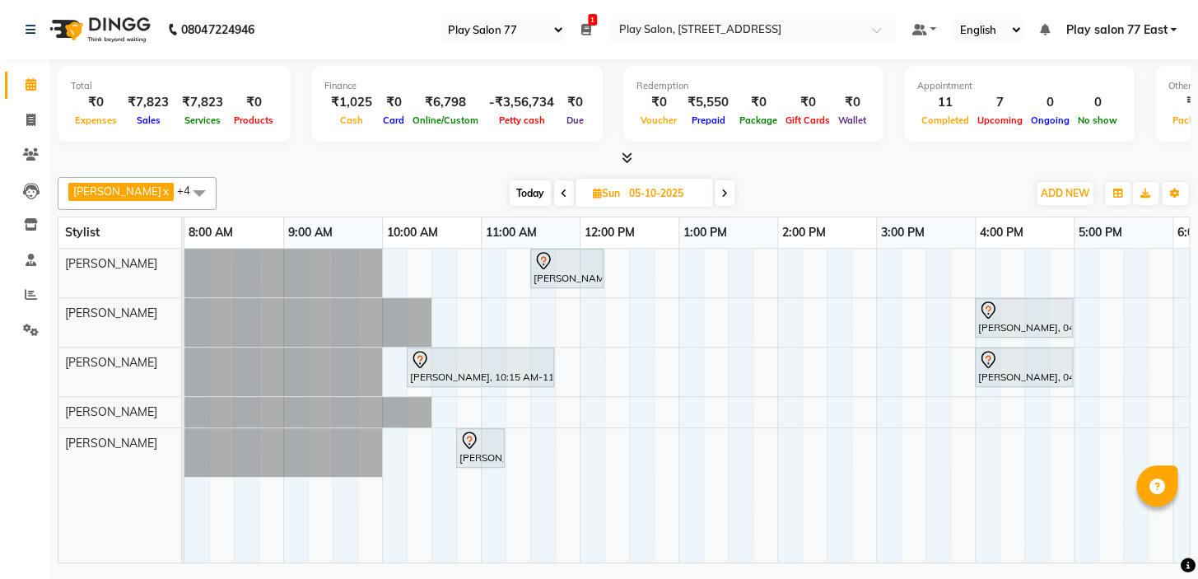
click at [1085, 180] on div "ADD NEW Toggle Dropdown Add Appointment Add Invoice Add Expense Add Attendance …" at bounding box center [1065, 193] width 60 height 26
click at [1078, 188] on span "ADD NEW" at bounding box center [1065, 193] width 49 height 12
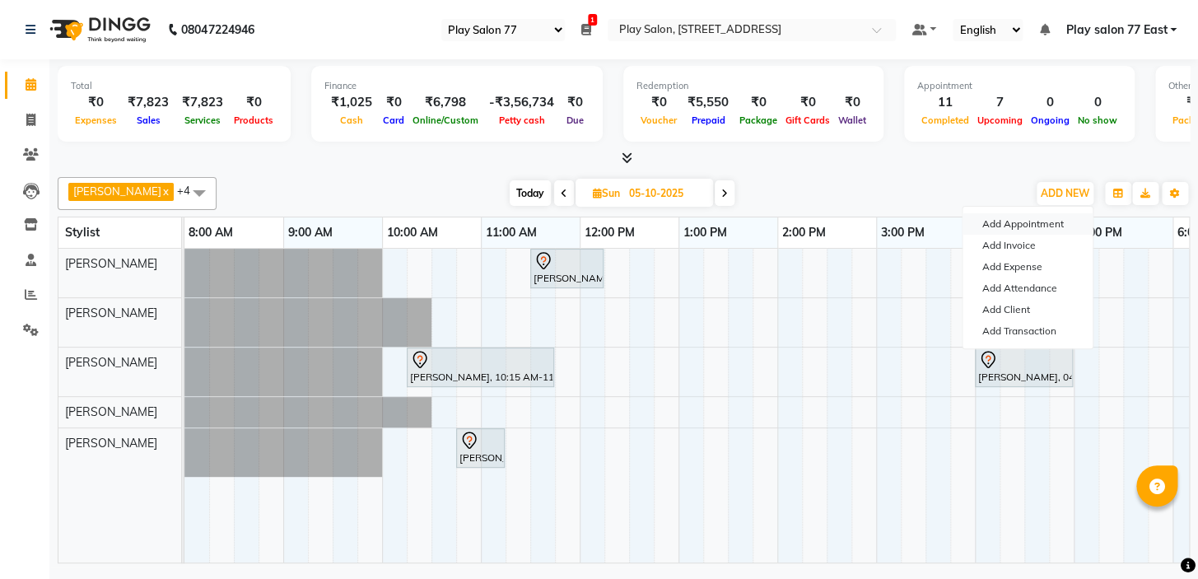
drag, startPoint x: 1028, startPoint y: 229, endPoint x: 574, endPoint y: 231, distance: 454.5
click at [1023, 230] on button "Add Appointment" at bounding box center [1027, 223] width 130 height 21
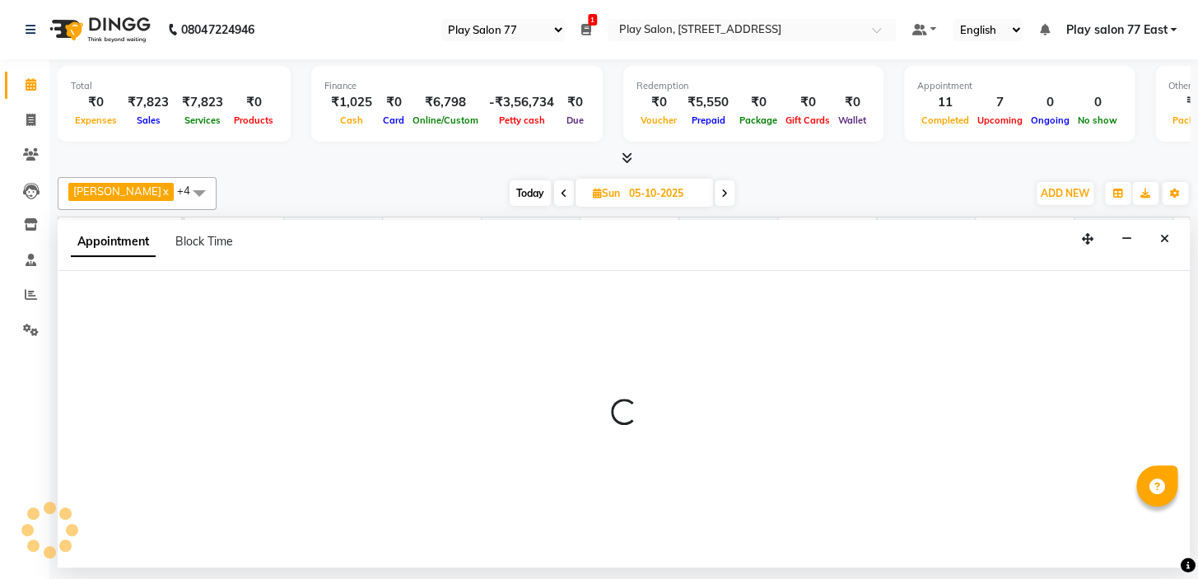
select select "tentative"
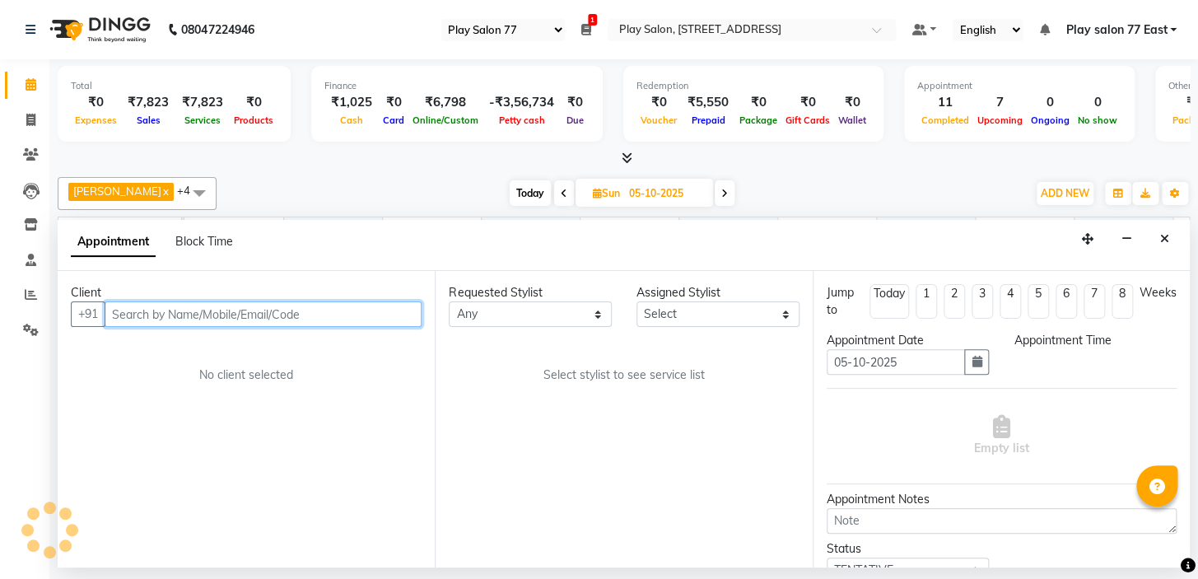
select select "540"
click at [125, 310] on input "text" at bounding box center [263, 314] width 317 height 26
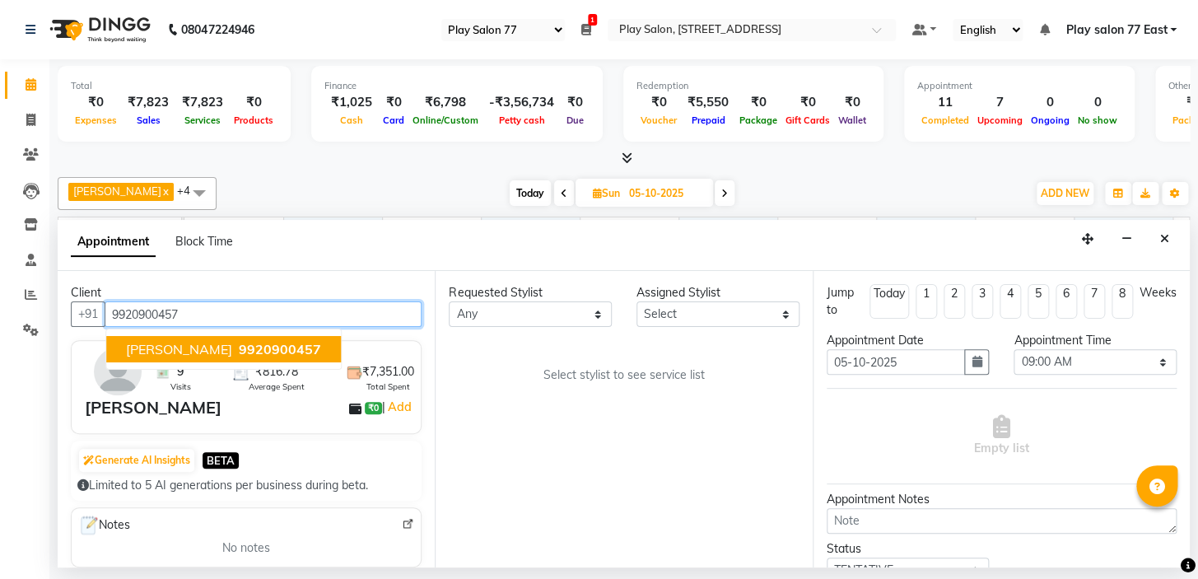
click at [203, 338] on button "[PERSON_NAME] 9920900457" at bounding box center [223, 349] width 235 height 26
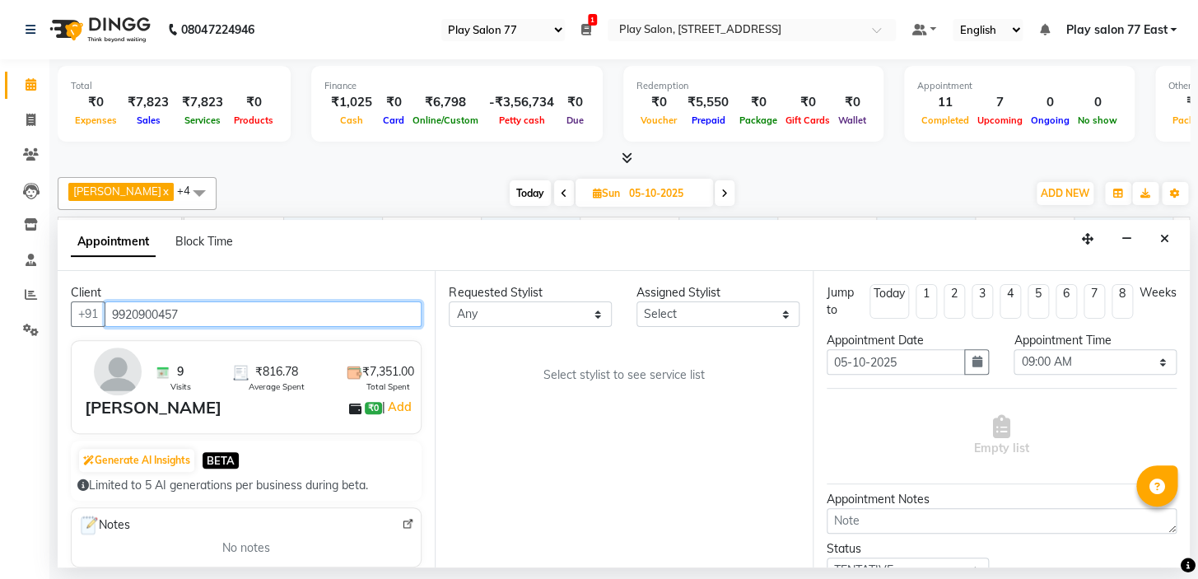
type input "9920900457"
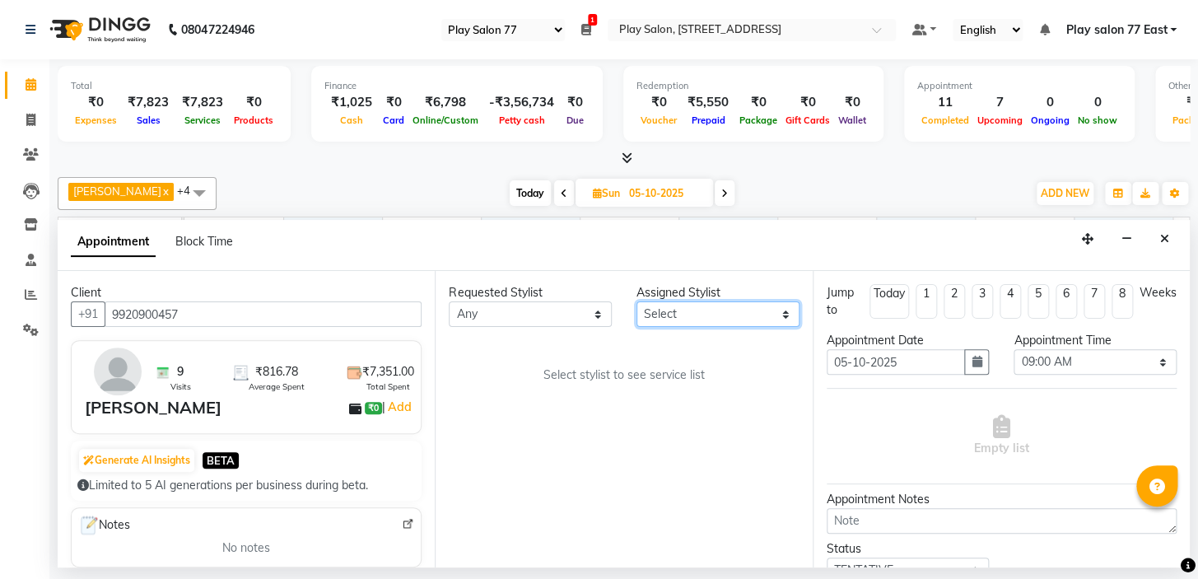
drag, startPoint x: 674, startPoint y: 305, endPoint x: 671, endPoint y: 314, distance: 9.6
click at [673, 305] on select "Select [PERSON_NAME] [PERSON_NAME] Play salon 77 East [PERSON_NAME] [PERSON_NAM…" at bounding box center [717, 314] width 163 height 26
select select "84935"
click at [636, 301] on select "Select [PERSON_NAME] [PERSON_NAME] Play salon 77 East [PERSON_NAME] [PERSON_NAM…" at bounding box center [717, 314] width 163 height 26
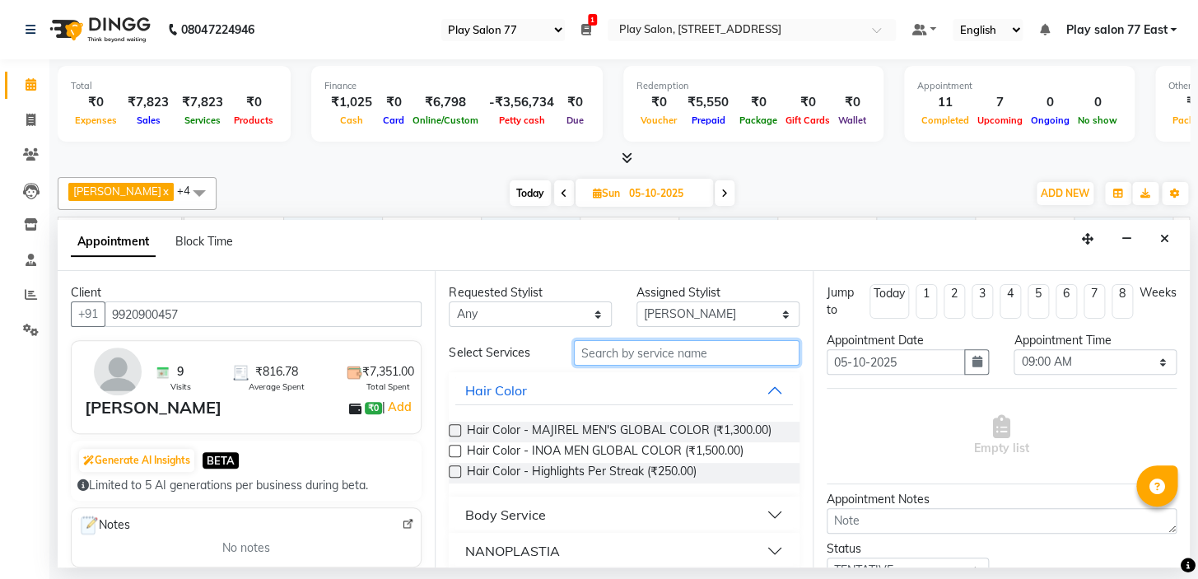
click at [615, 340] on input "text" at bounding box center [687, 353] width 226 height 26
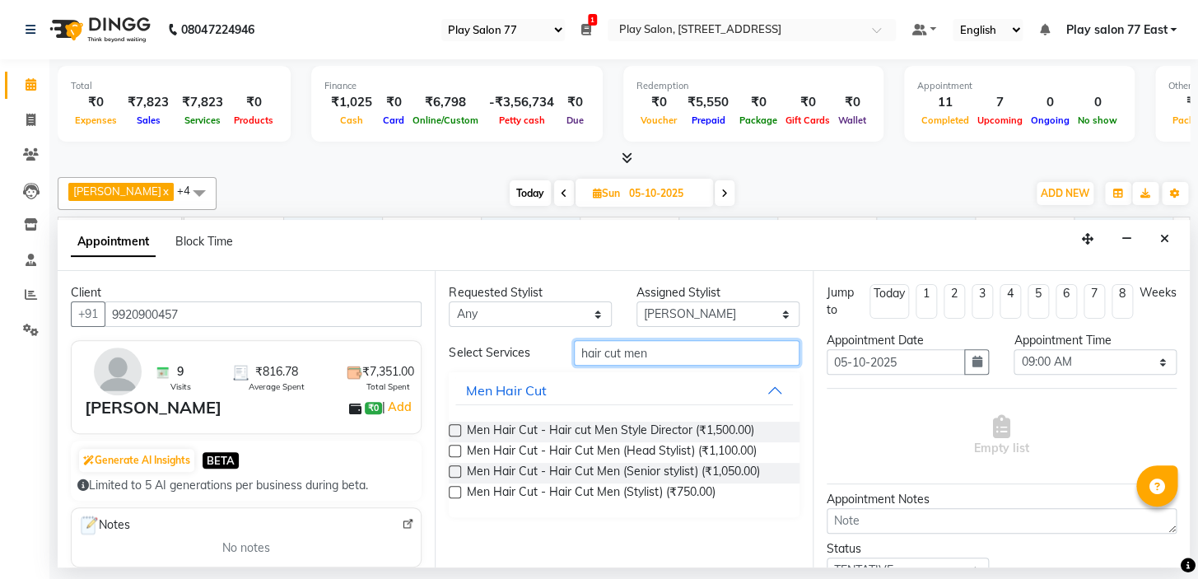
type input "hair cut men"
click at [454, 490] on label at bounding box center [455, 492] width 12 height 12
click at [454, 490] on input "checkbox" at bounding box center [454, 493] width 11 height 11
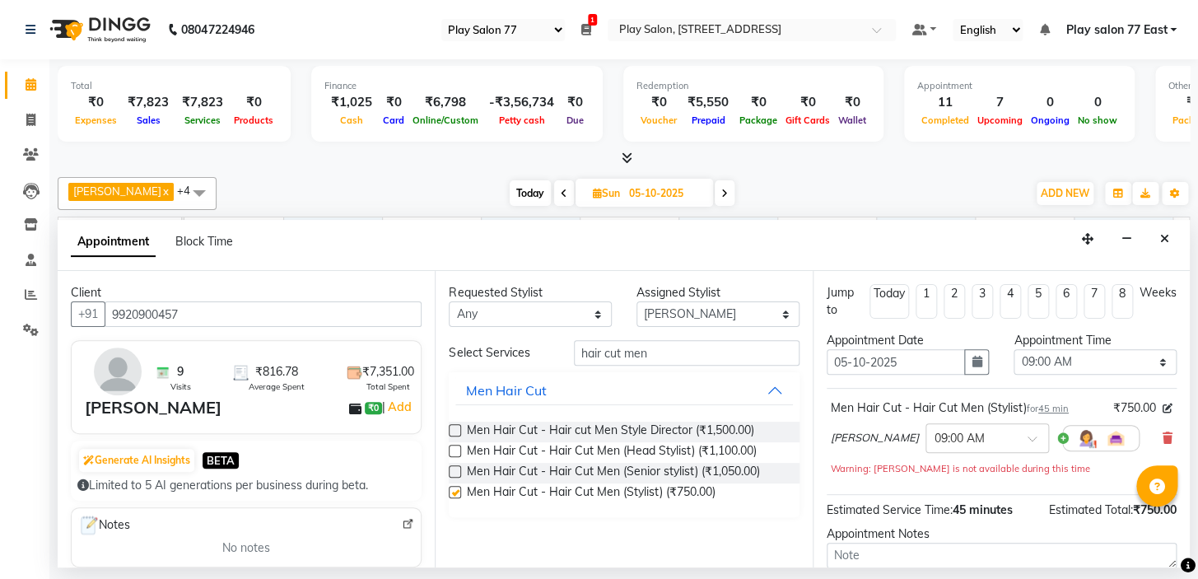
checkbox input "false"
click at [955, 435] on input "text" at bounding box center [970, 436] width 72 height 17
click at [961, 453] on div "10:15 AM" at bounding box center [987, 454] width 122 height 30
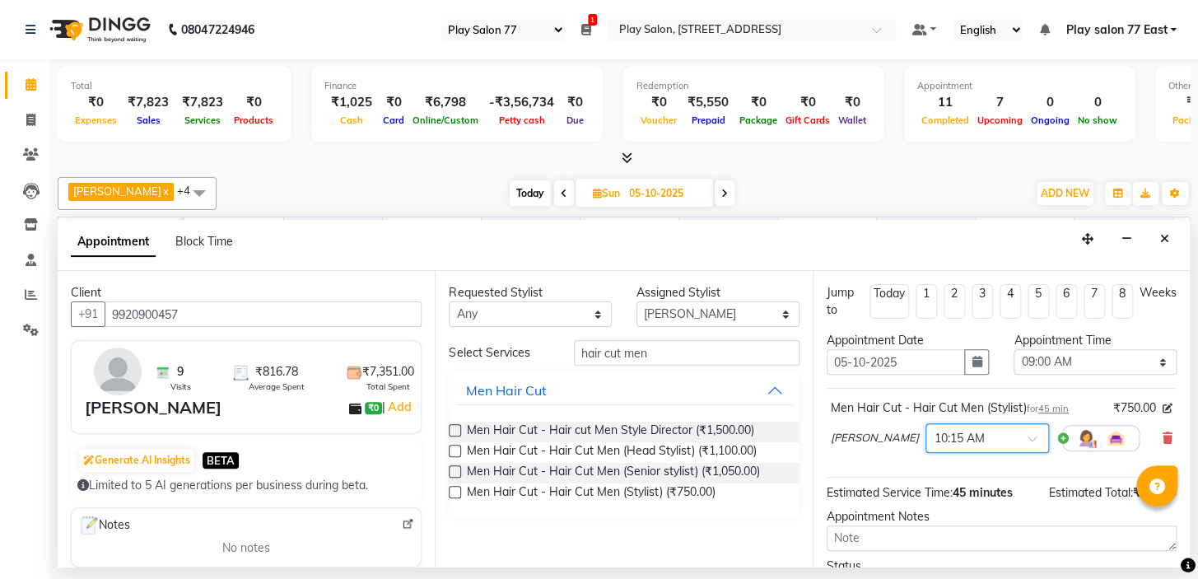
scroll to position [136, 0]
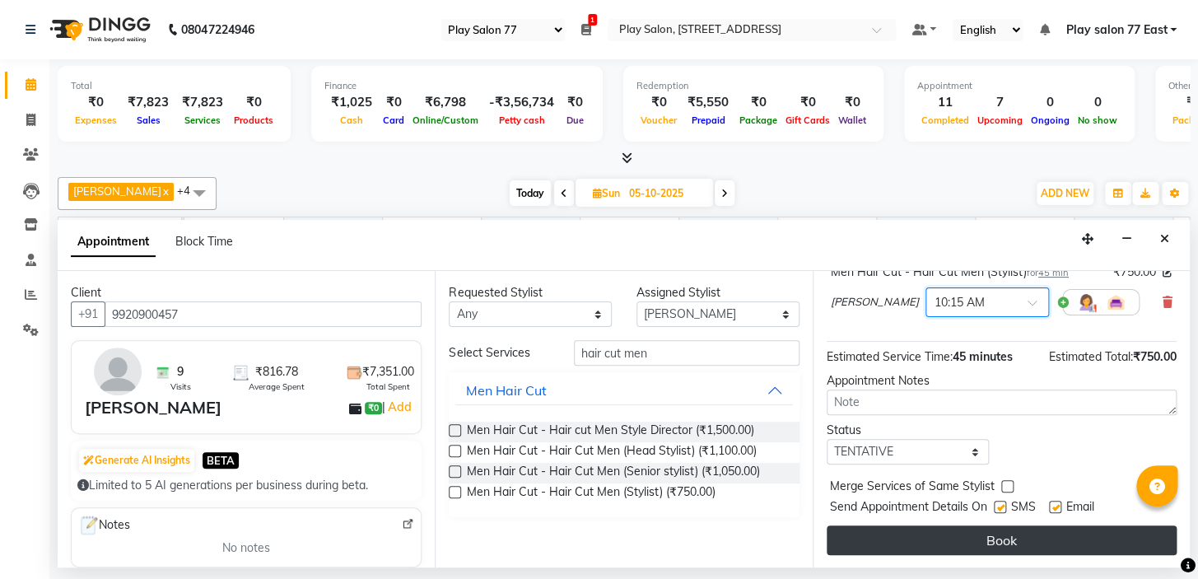
click at [1008, 543] on button "Book" at bounding box center [1002, 540] width 350 height 30
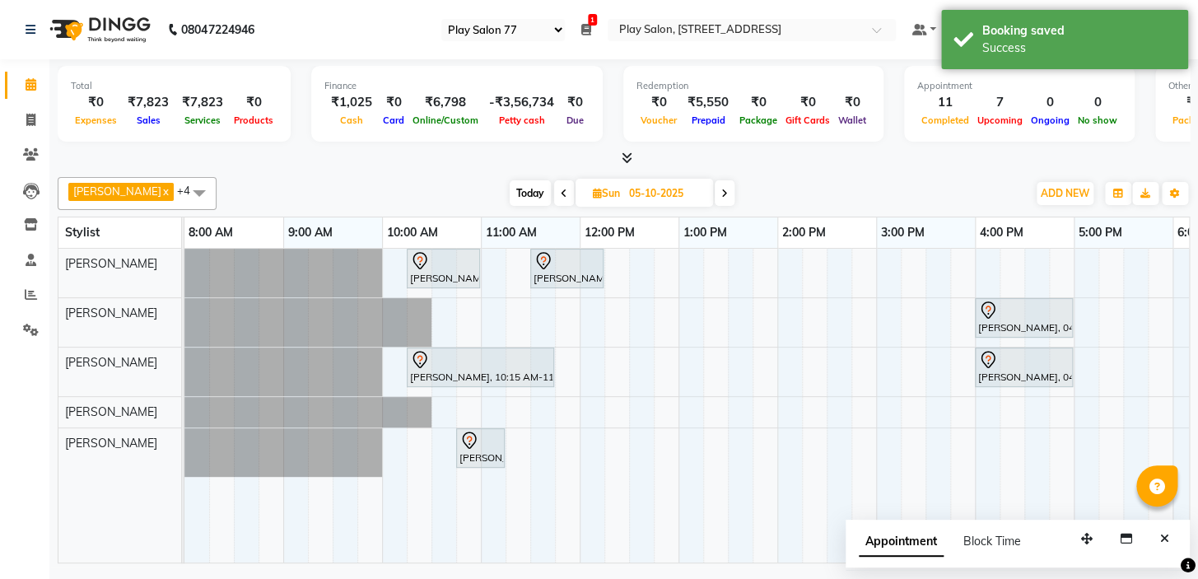
click at [561, 189] on icon at bounding box center [564, 194] width 7 height 10
type input "04-10-2025"
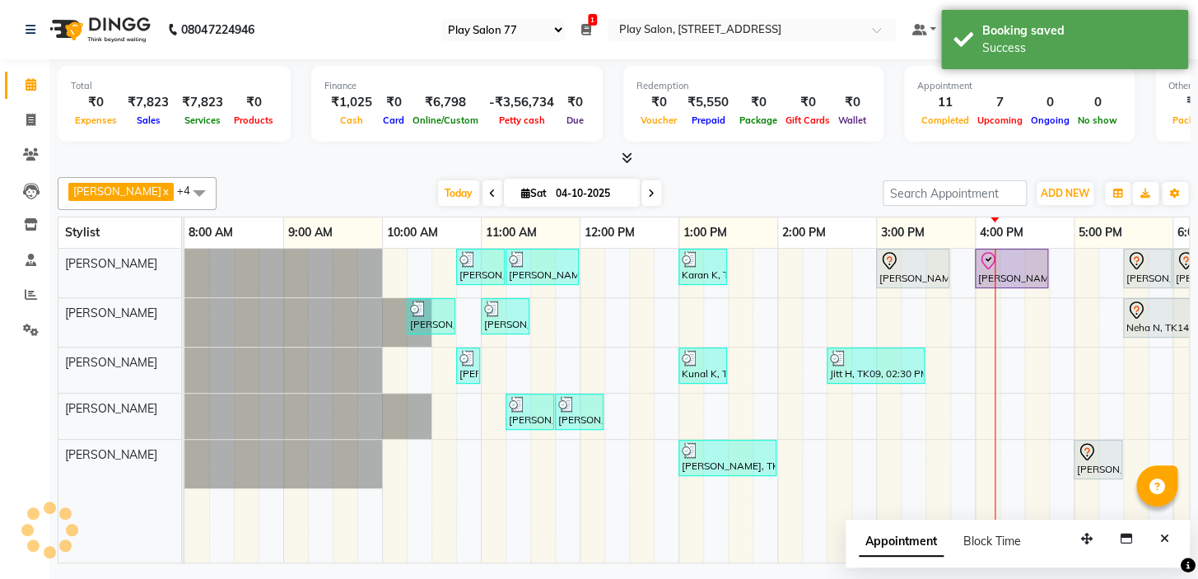
scroll to position [0, 280]
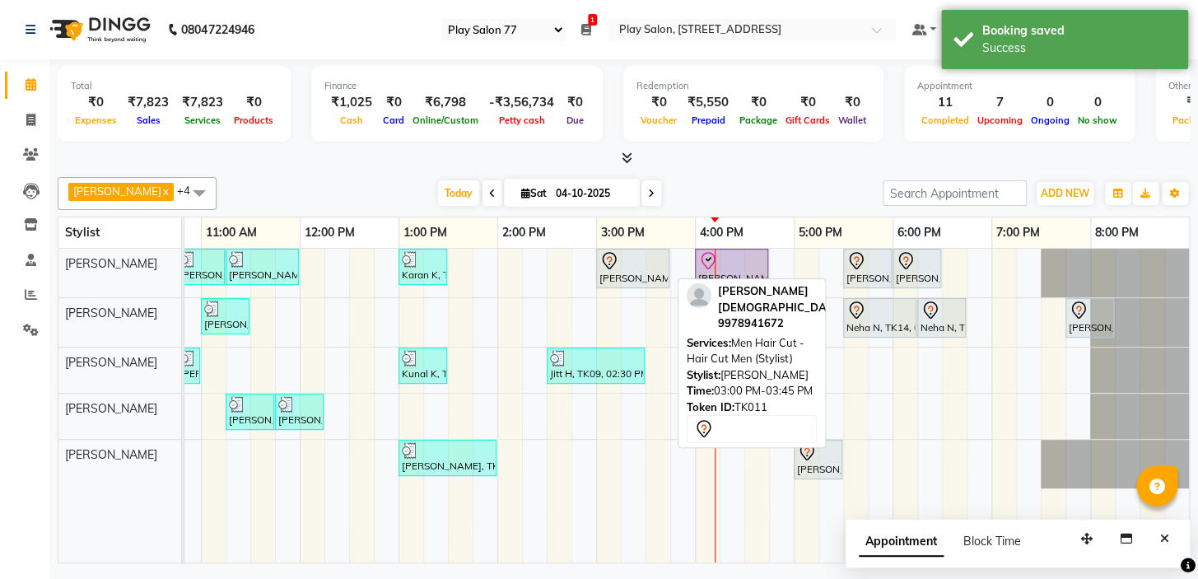
click at [626, 267] on div at bounding box center [632, 261] width 67 height 20
select select "7"
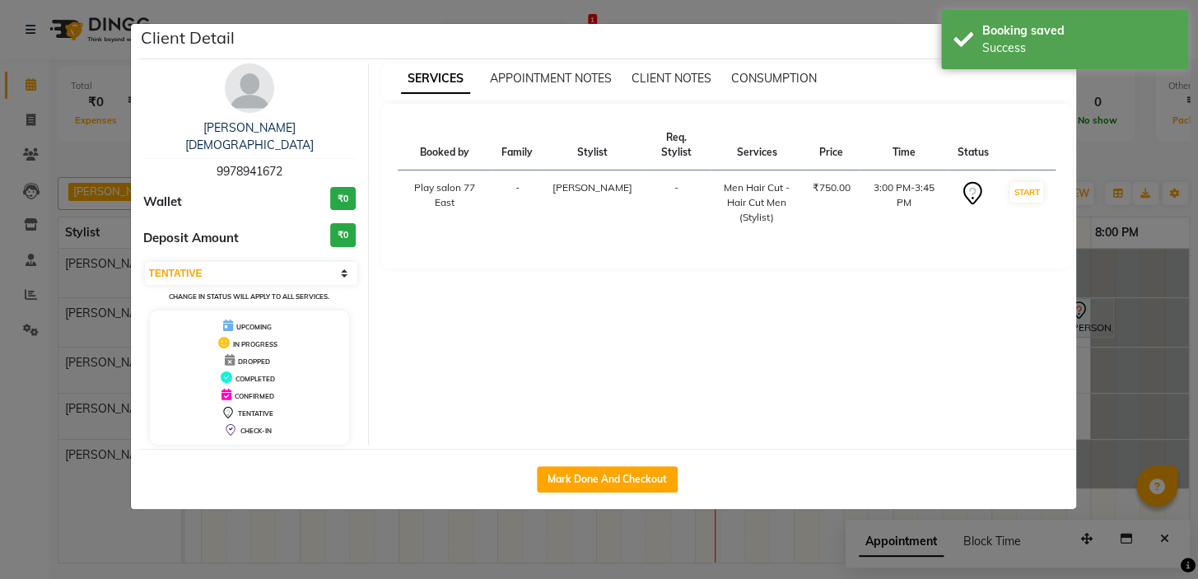
click at [1149, 193] on ngb-modal-window "Client Detail [PERSON_NAME][DEMOGRAPHIC_DATA] 9978941672 Wallet ₹0 Deposit Amou…" at bounding box center [599, 289] width 1198 height 579
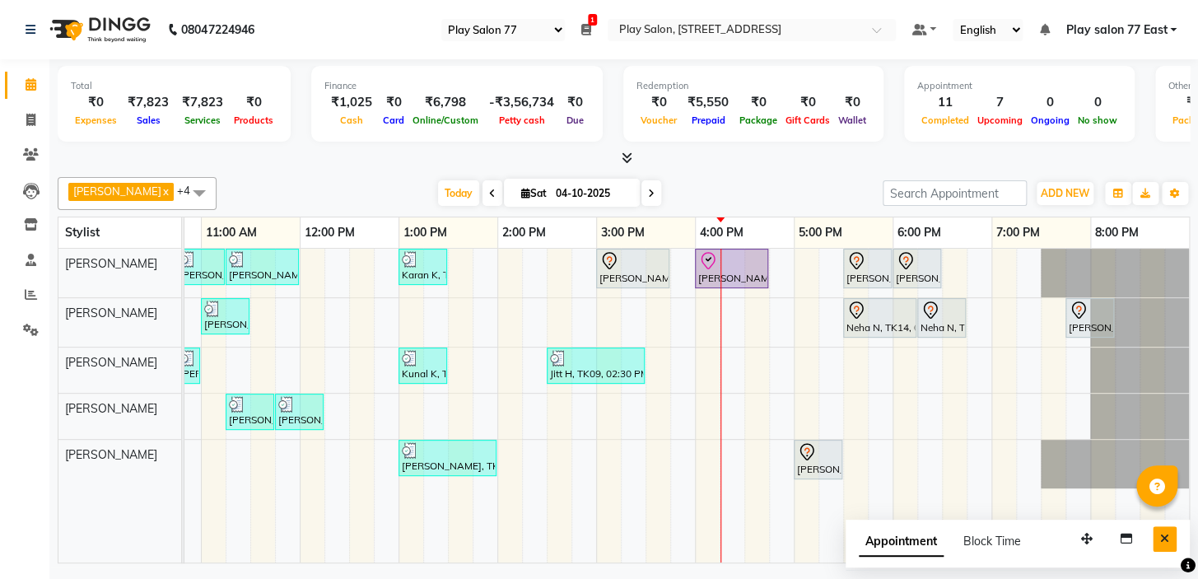
click at [1167, 537] on icon "Close" at bounding box center [1164, 539] width 9 height 12
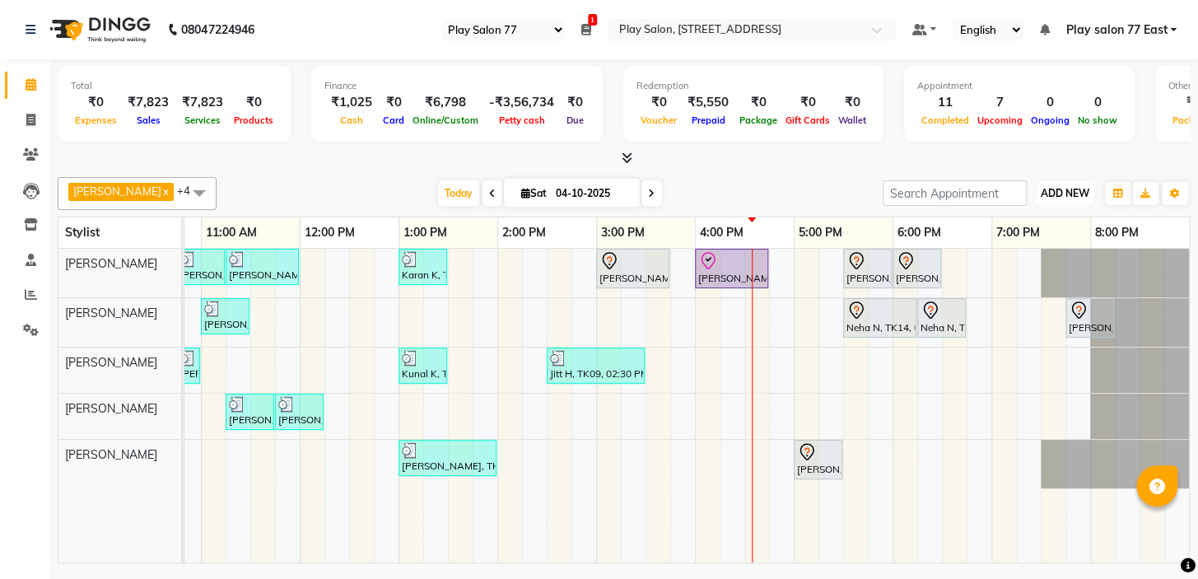
click at [1070, 189] on span "ADD NEW" at bounding box center [1065, 193] width 49 height 12
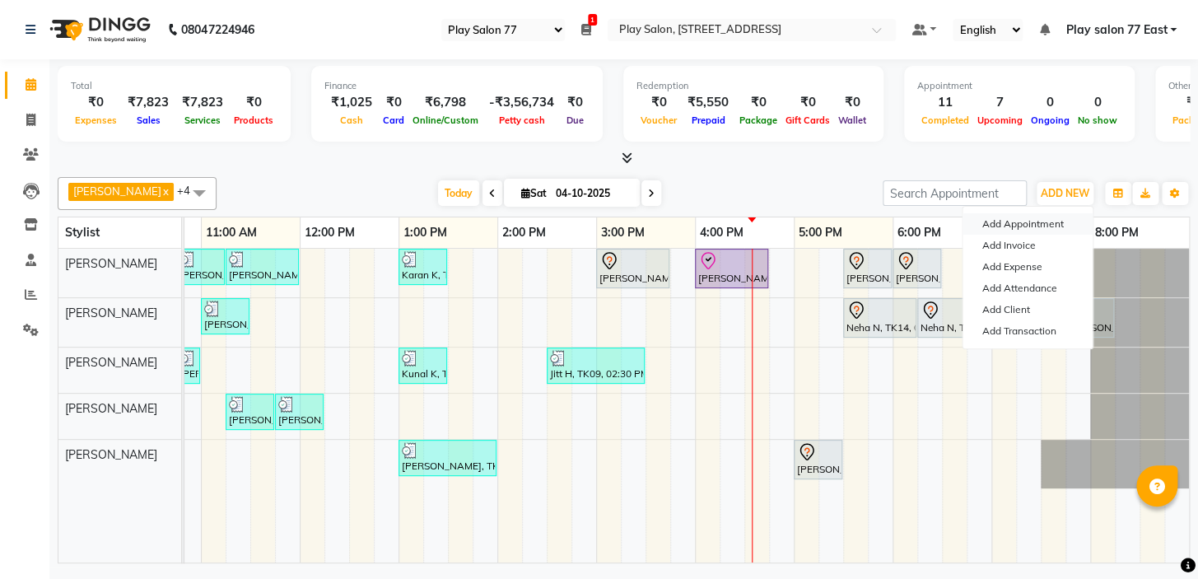
click at [1018, 221] on button "Add Appointment" at bounding box center [1027, 223] width 130 height 21
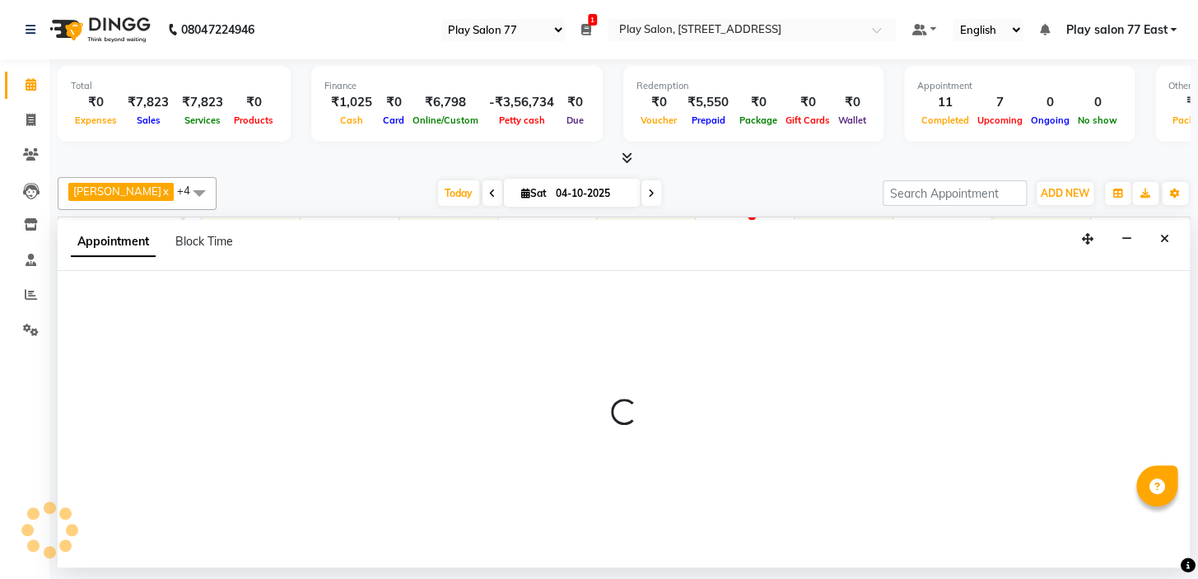
select select "540"
select select "tentative"
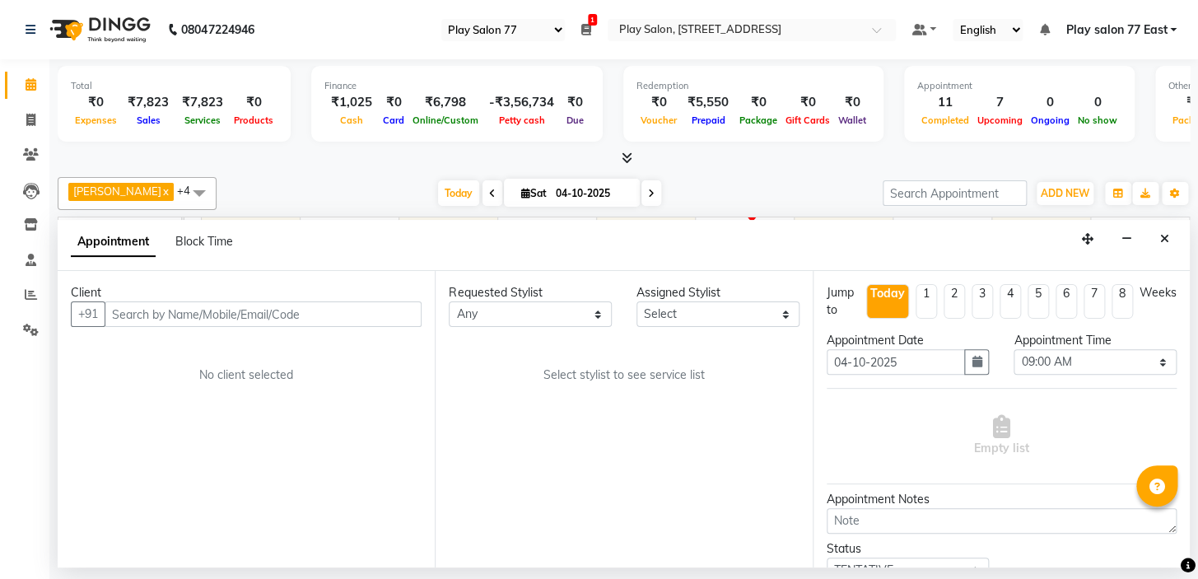
click at [123, 318] on input "text" at bounding box center [263, 314] width 317 height 26
click at [149, 309] on input "95998 00711" at bounding box center [229, 314] width 249 height 26
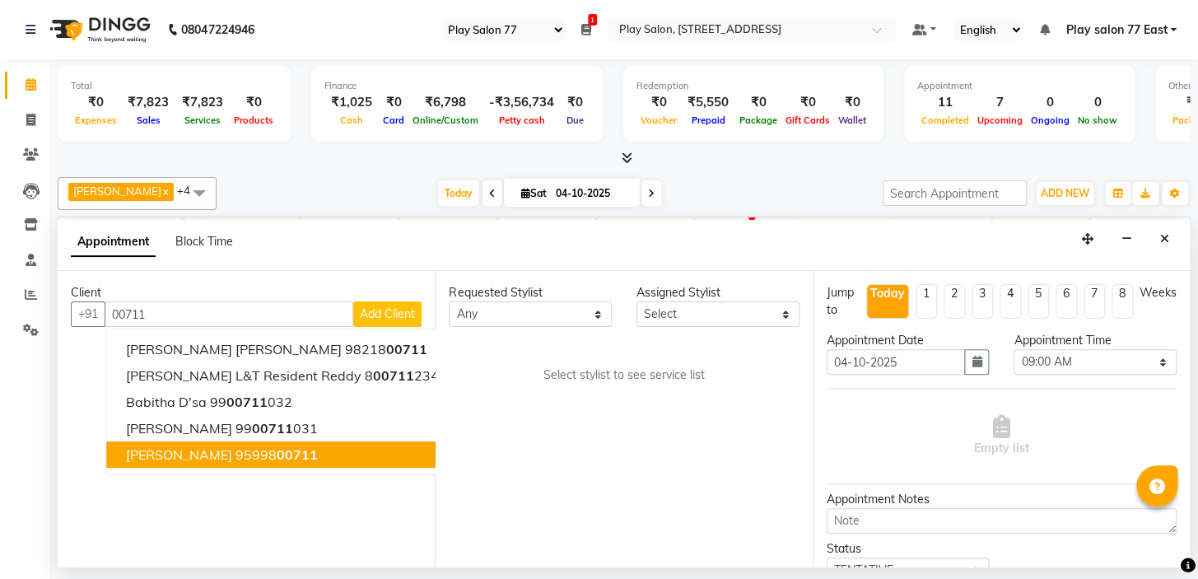
click at [239, 464] on button "[PERSON_NAME] 95998 00711" at bounding box center [286, 454] width 361 height 26
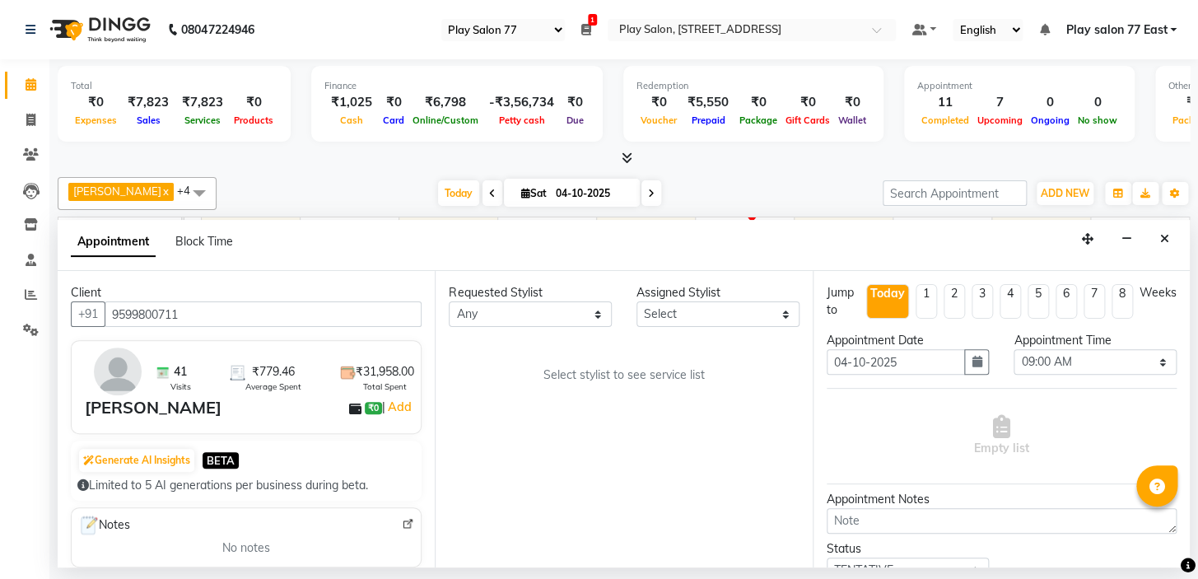
type input "9599800711"
click at [662, 324] on select "Select [PERSON_NAME] [PERSON_NAME] Play salon 77 East [PERSON_NAME] [PERSON_NAM…" at bounding box center [717, 314] width 163 height 26
select select "84927"
click at [636, 301] on select "Select [PERSON_NAME] [PERSON_NAME] Play salon 77 East [PERSON_NAME] [PERSON_NAM…" at bounding box center [717, 314] width 163 height 26
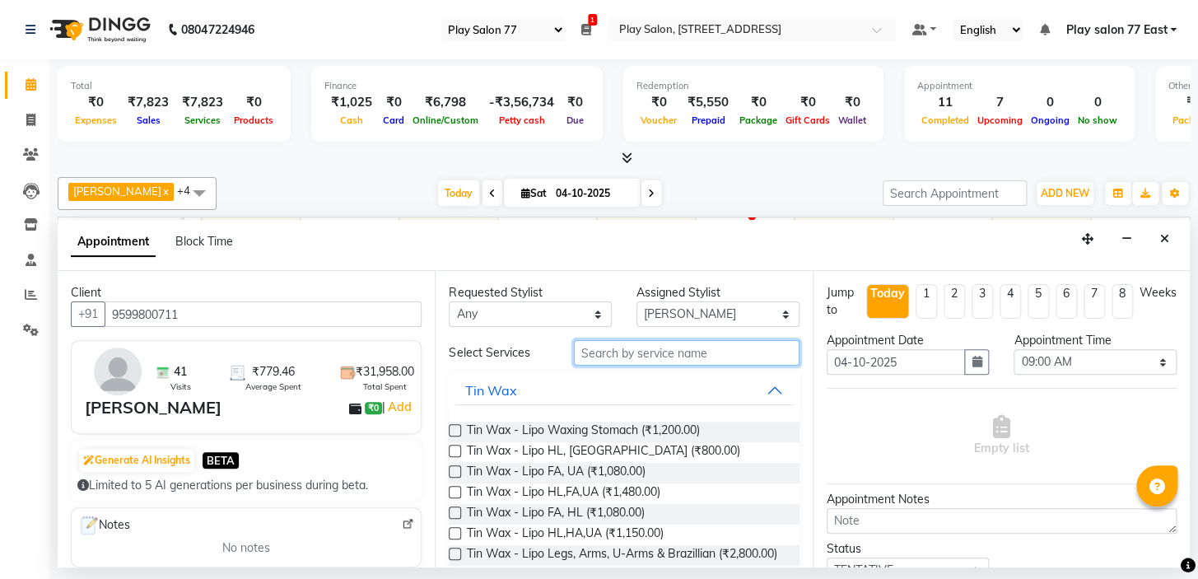
click at [599, 356] on input "text" at bounding box center [687, 353] width 226 height 26
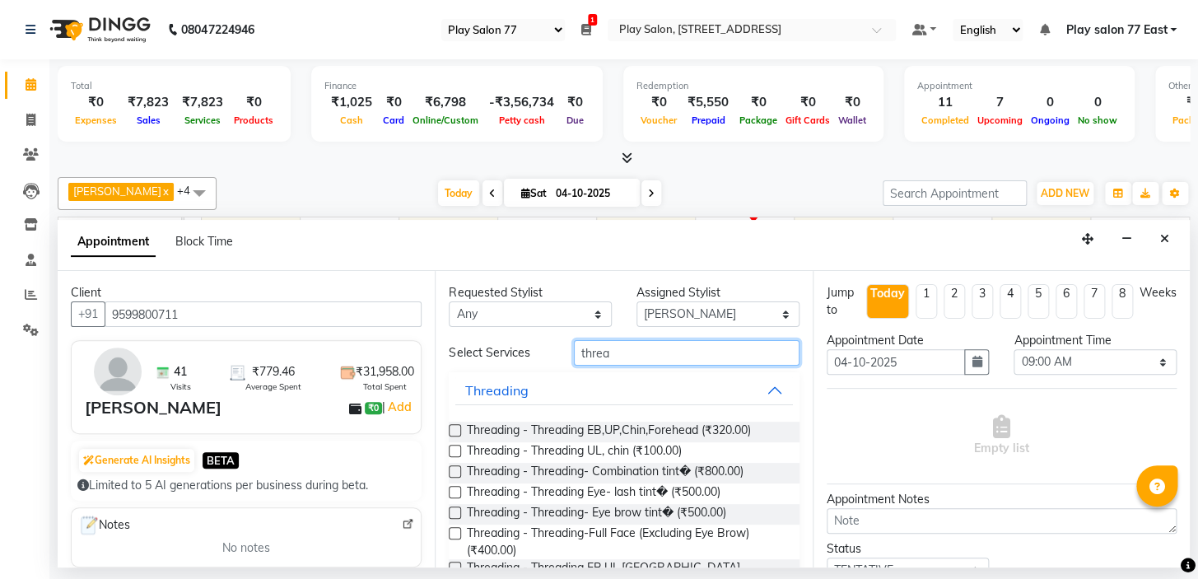
scroll to position [162, 0]
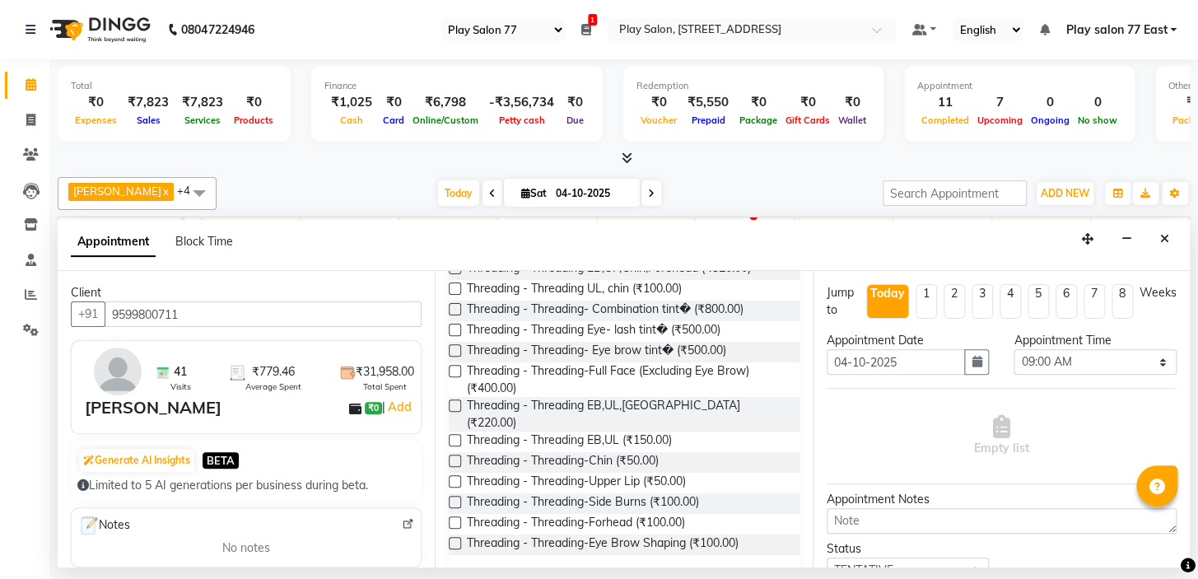
type input "threa"
click at [452, 434] on label at bounding box center [455, 440] width 12 height 12
click at [452, 436] on input "checkbox" at bounding box center [454, 441] width 11 height 11
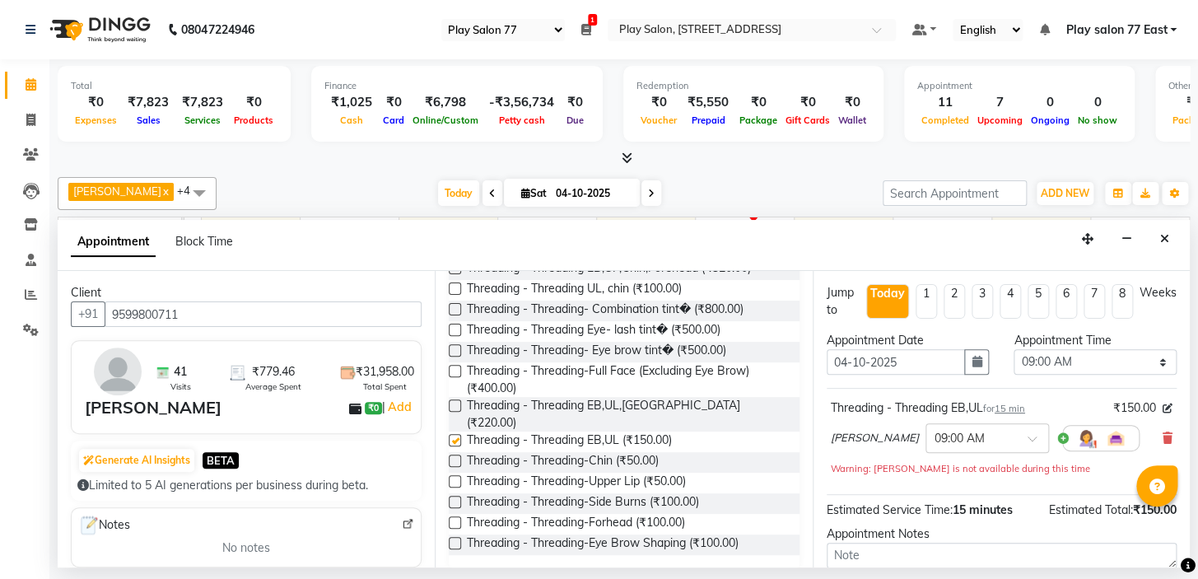
checkbox input "false"
click at [1004, 440] on div at bounding box center [987, 436] width 122 height 17
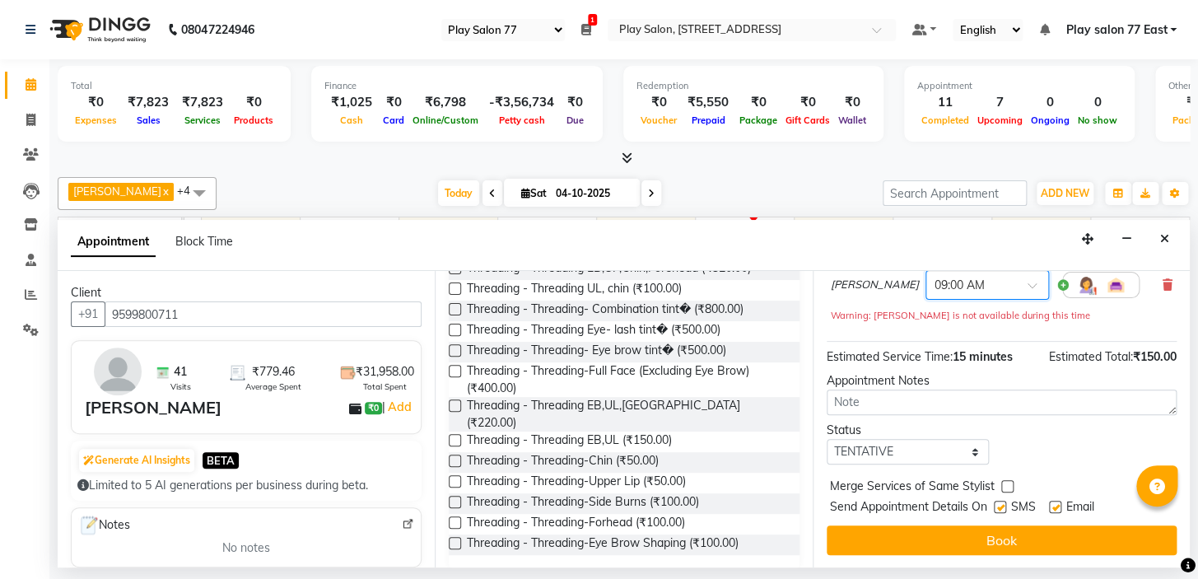
click at [988, 277] on input "text" at bounding box center [970, 283] width 72 height 17
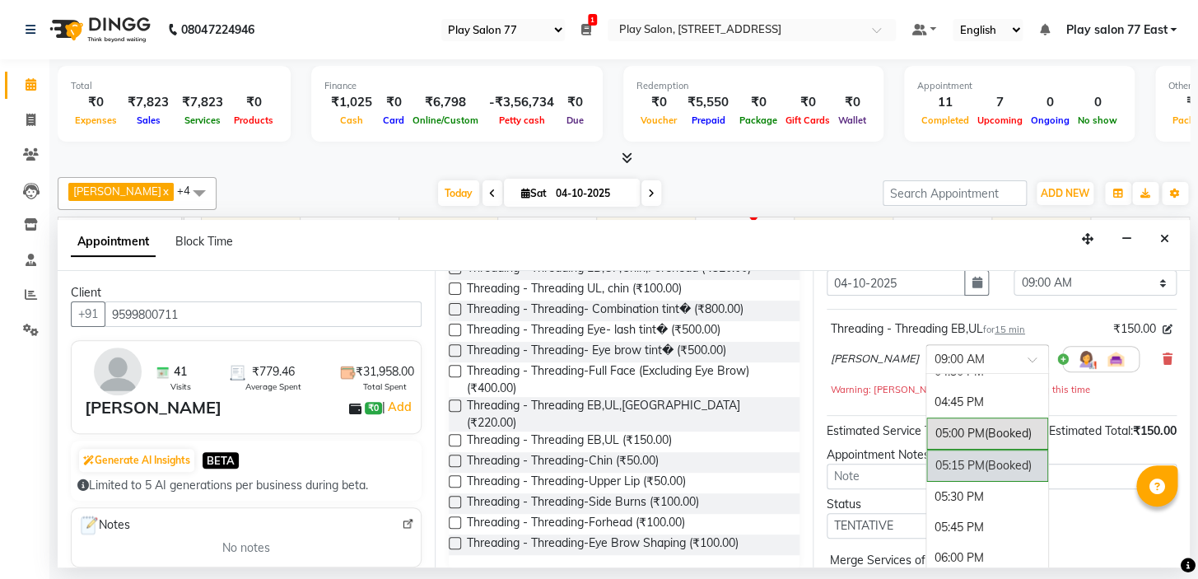
scroll to position [1019, 0]
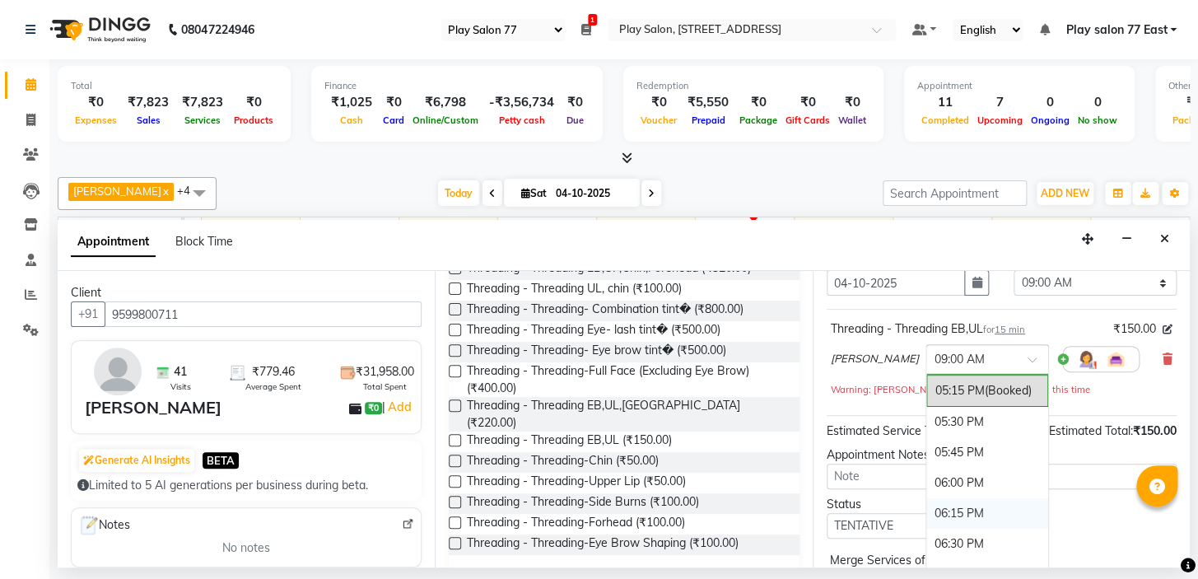
click at [971, 510] on div "06:15 PM" at bounding box center [987, 513] width 122 height 30
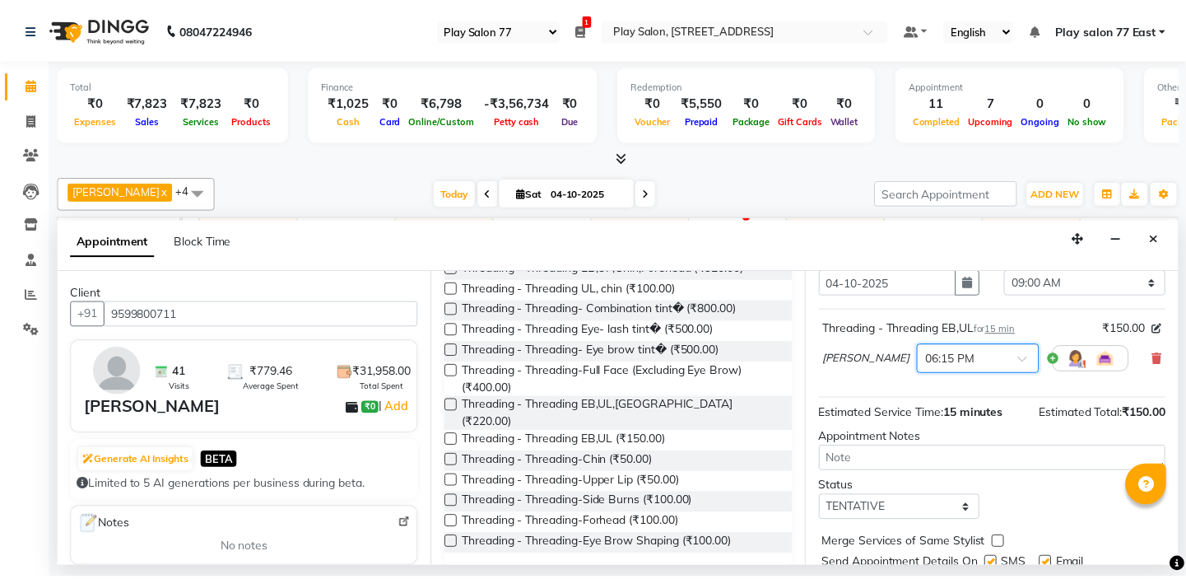
scroll to position [136, 0]
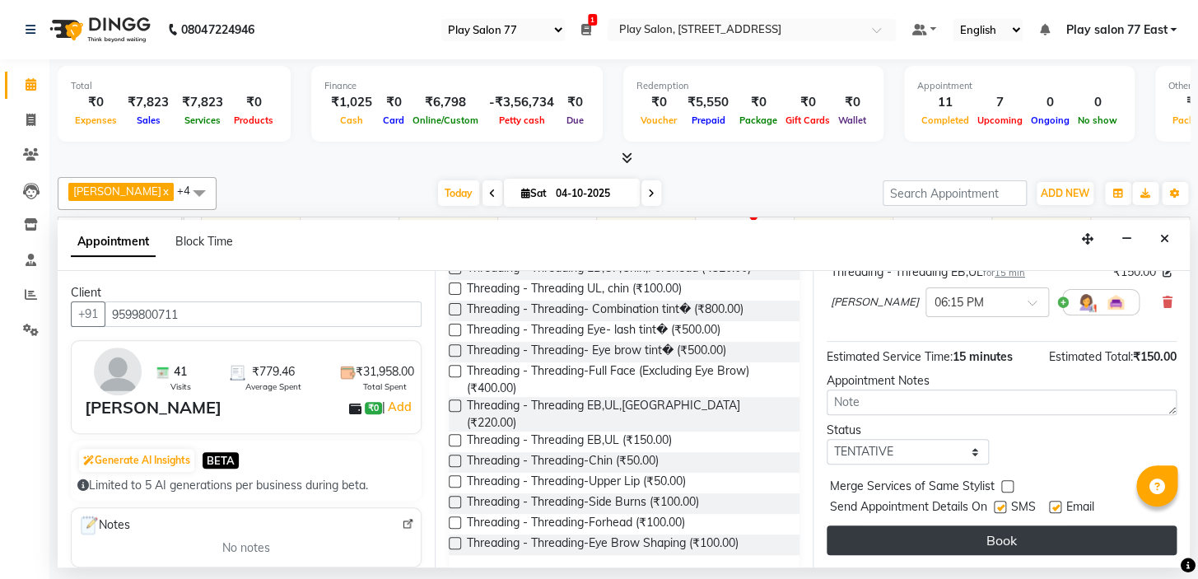
click at [995, 532] on button "Book" at bounding box center [1002, 540] width 350 height 30
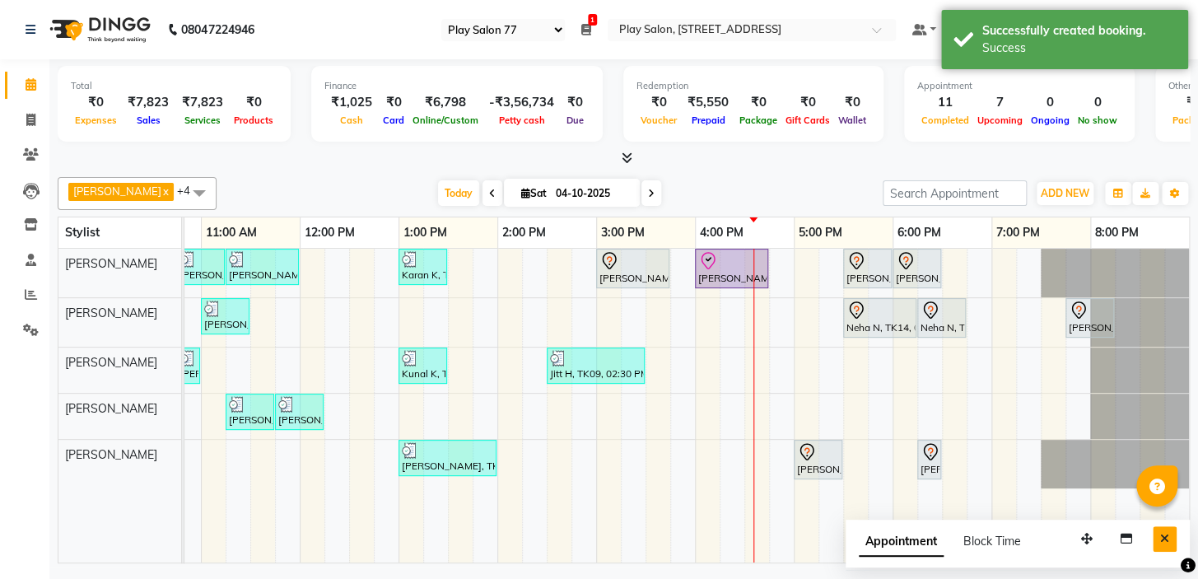
click at [1158, 540] on button "Close" at bounding box center [1165, 539] width 24 height 26
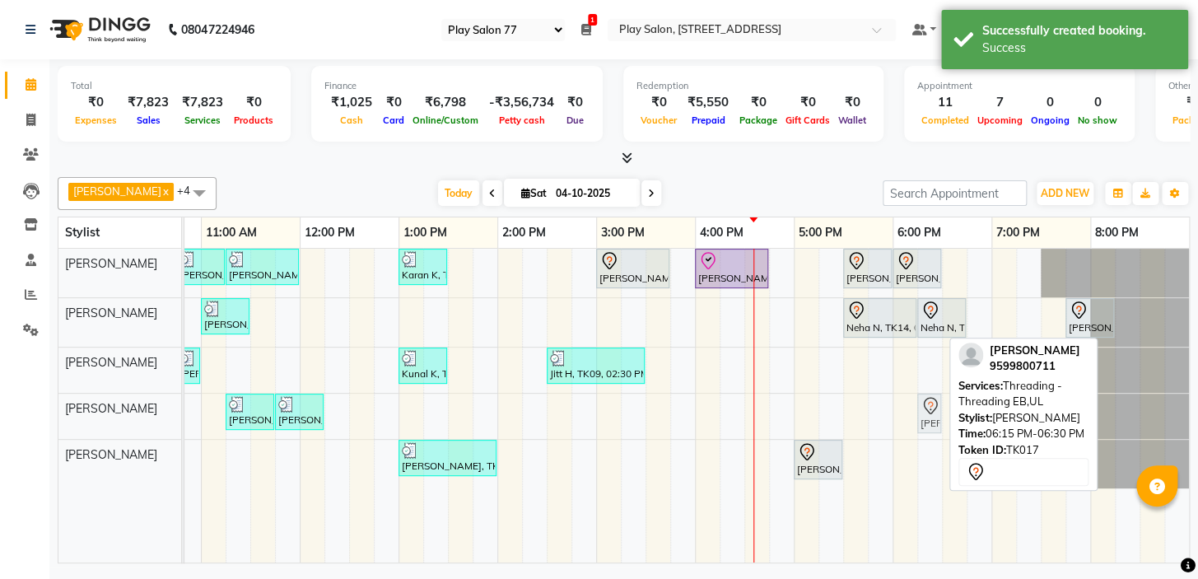
drag, startPoint x: 928, startPoint y: 459, endPoint x: 930, endPoint y: 426, distance: 33.0
click at [930, 426] on tbody "[PERSON_NAME], TK01, 10:45 AM-11:15 AM, [PERSON_NAME] Trim [PERSON_NAME], TK01,…" at bounding box center [547, 369] width 1284 height 240
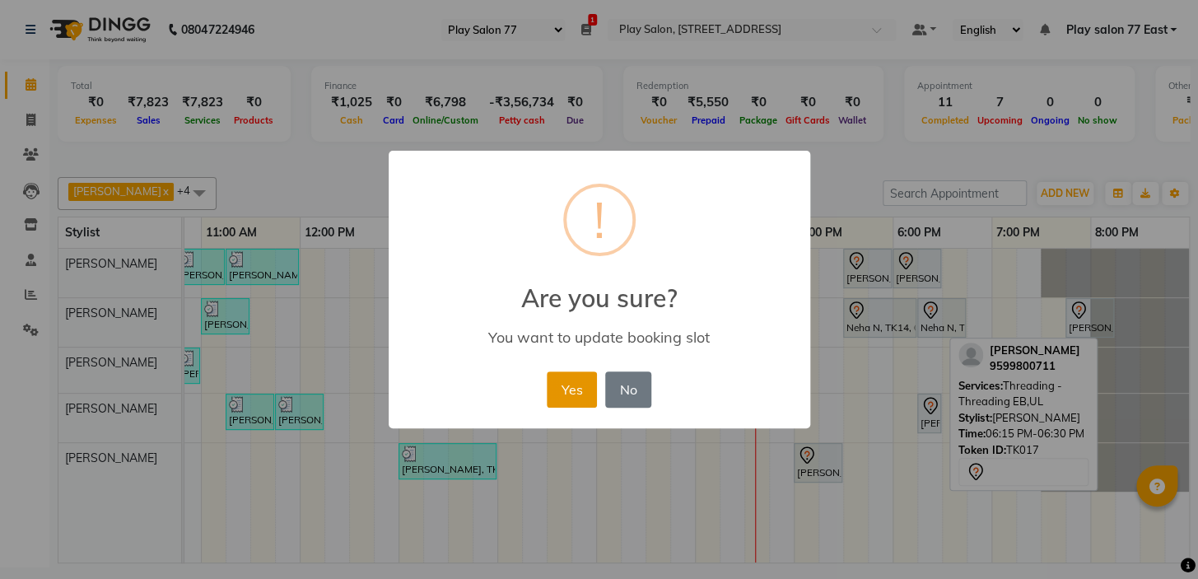
click at [581, 378] on button "Yes" at bounding box center [572, 389] width 50 height 36
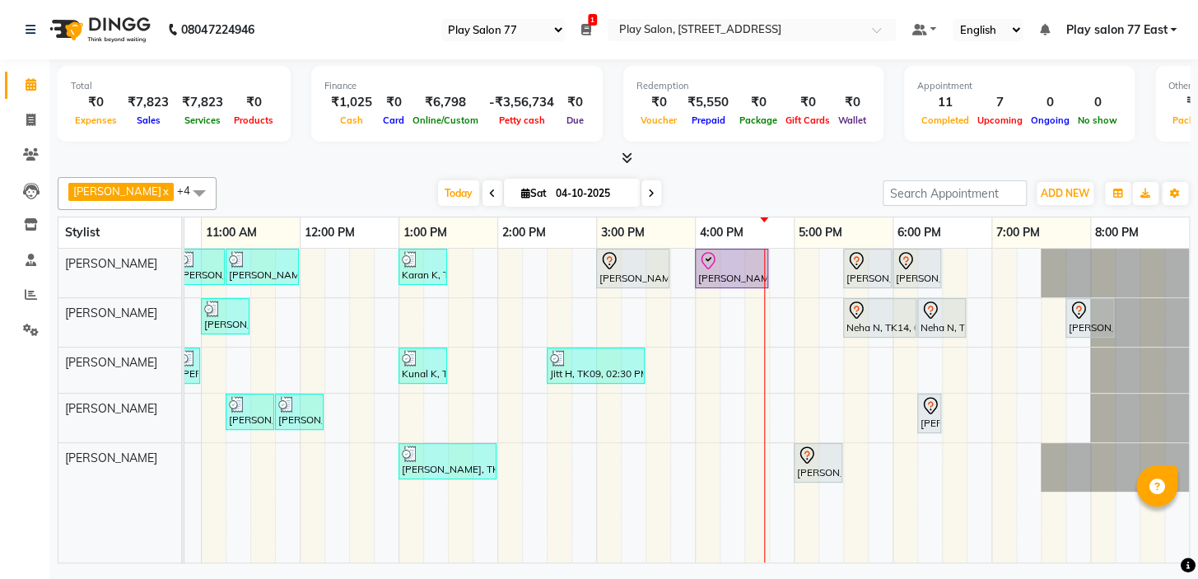
click at [350, 172] on div "[PERSON_NAME] x [PERSON_NAME] x [PERSON_NAME] x [PERSON_NAME] x [PERSON_NAME] x…" at bounding box center [624, 366] width 1132 height 393
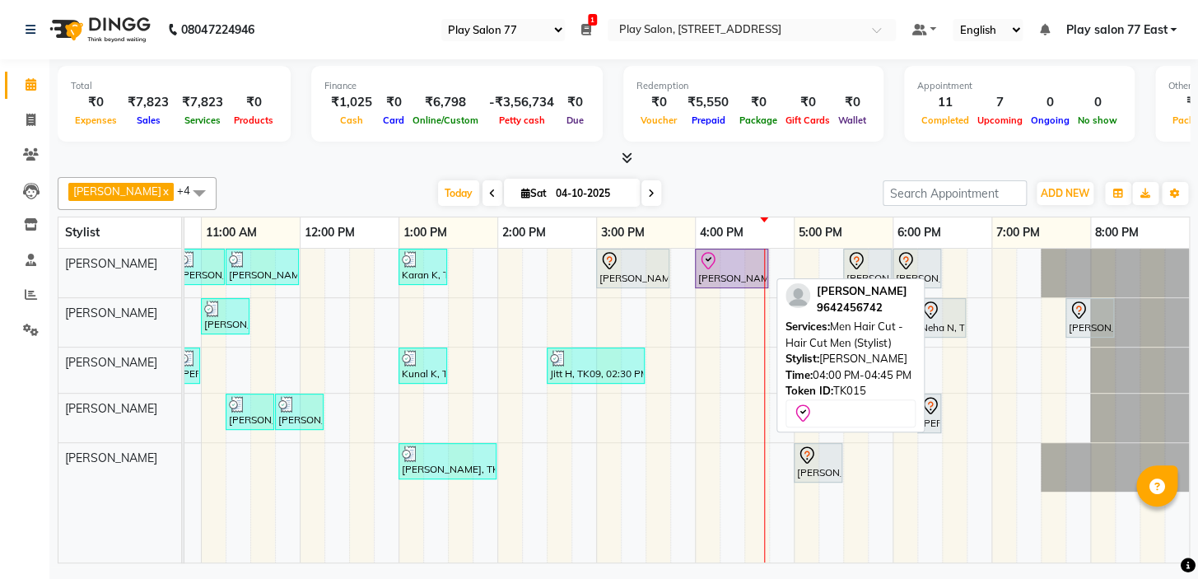
click at [706, 271] on div "[PERSON_NAME], TK15, 04:00 PM-04:45 PM, Men Hair Cut - Hair Cut Men (Stylist)" at bounding box center [731, 268] width 70 height 35
click at [729, 273] on div "[PERSON_NAME], TK15, 04:00 PM-04:45 PM, Men Hair Cut - Hair Cut Men (Stylist)" at bounding box center [731, 268] width 70 height 35
select select "8"
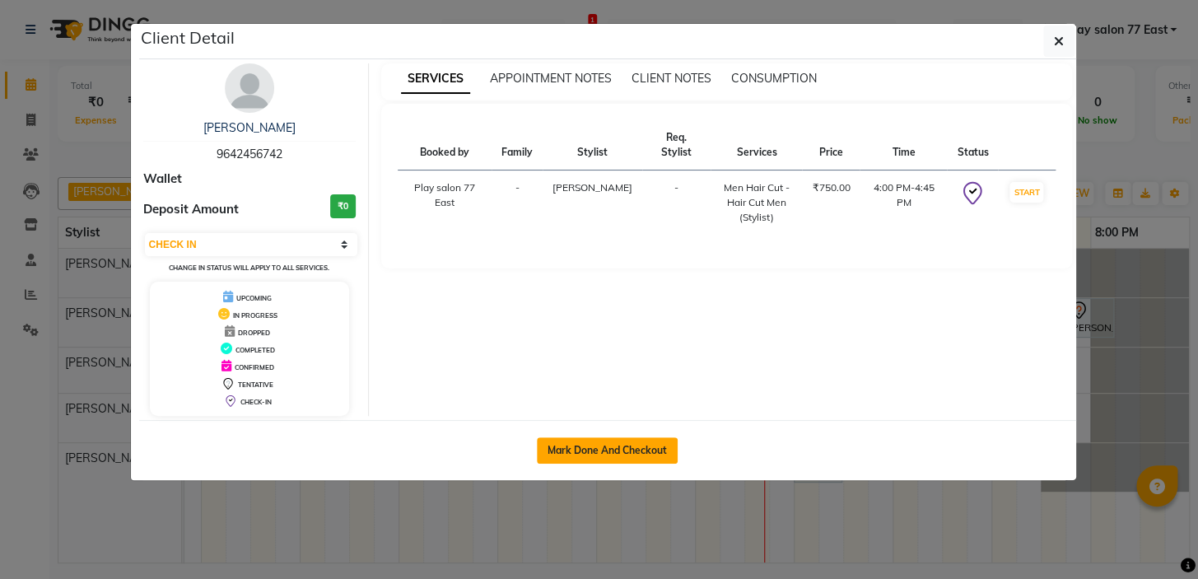
click at [568, 454] on button "Mark Done And Checkout" at bounding box center [607, 450] width 141 height 26
select select "service"
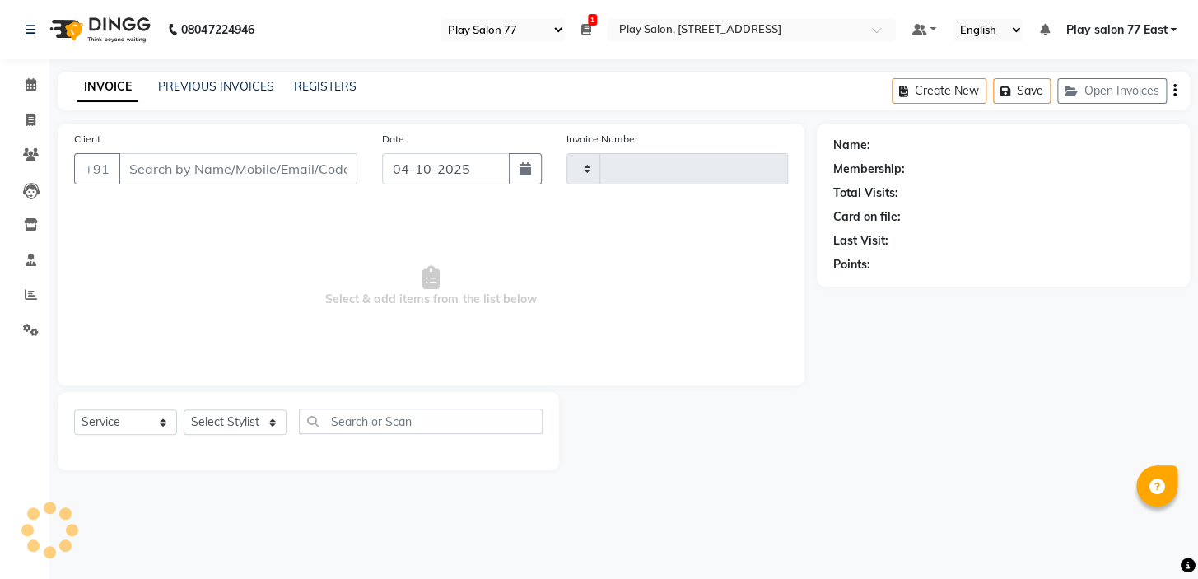
type input "1129"
select select "8547"
type input "9642456742"
select select "84935"
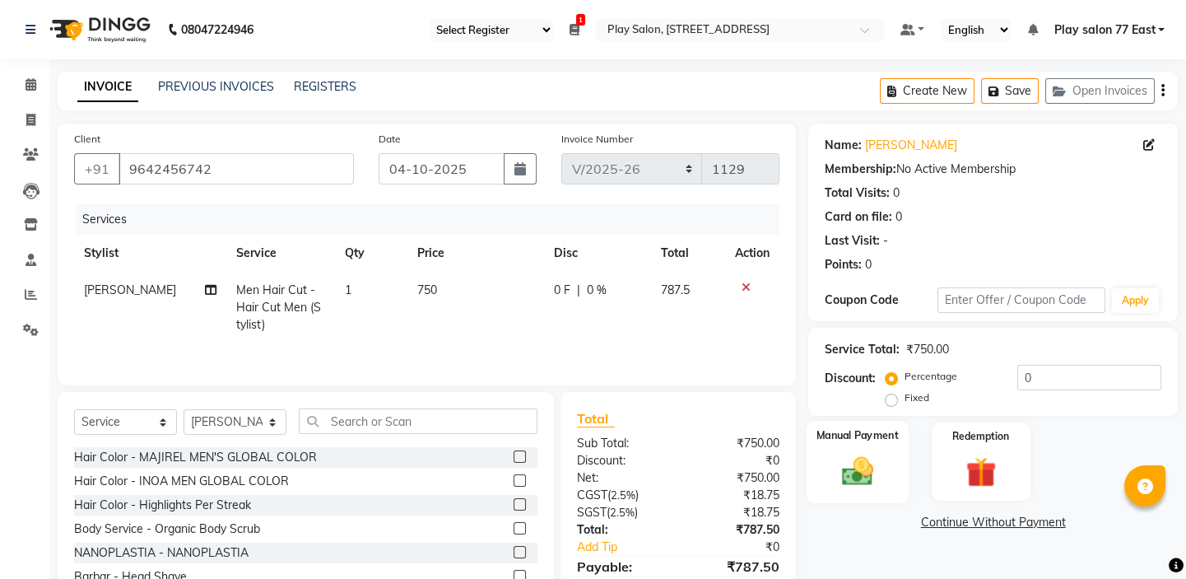
click at [864, 451] on div "Manual Payment" at bounding box center [858, 462] width 102 height 82
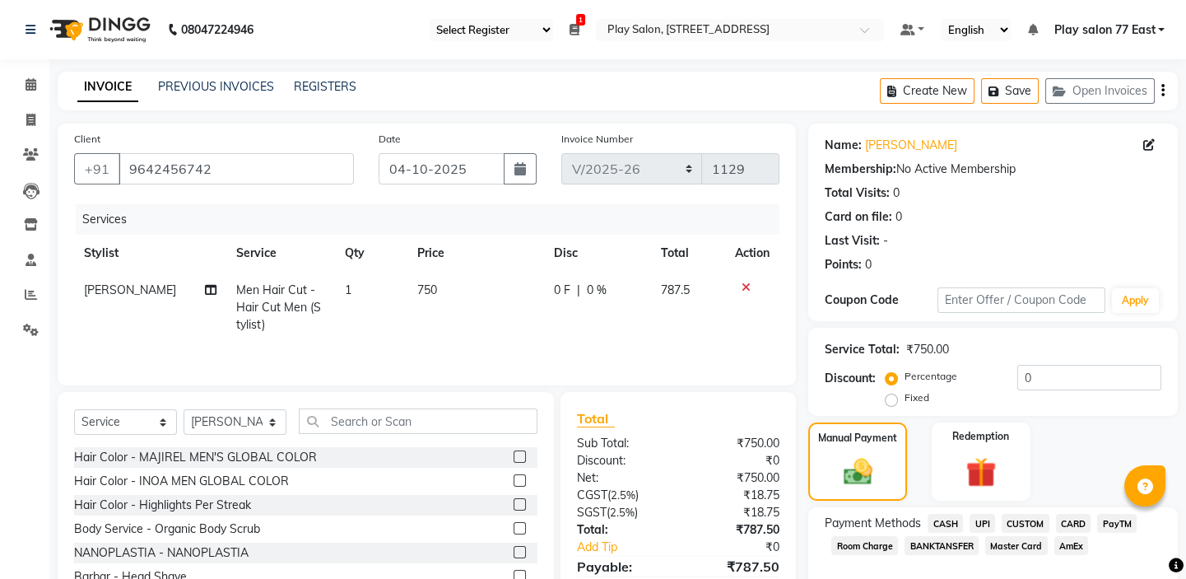
click at [952, 517] on span "CASH" at bounding box center [945, 523] width 35 height 19
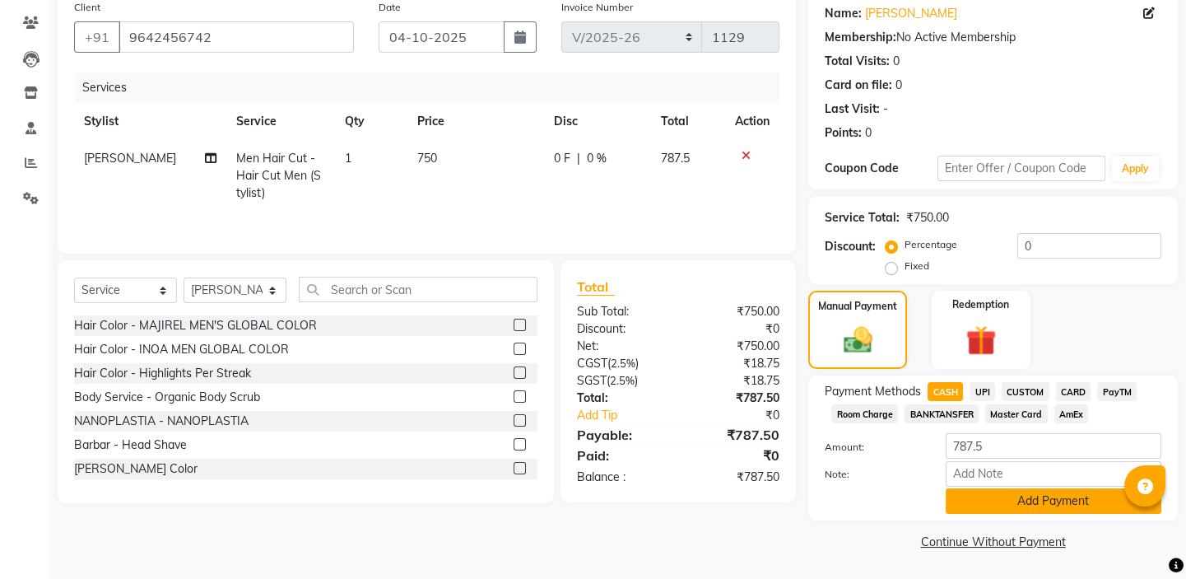
click at [1073, 505] on button "Add Payment" at bounding box center [1054, 501] width 216 height 26
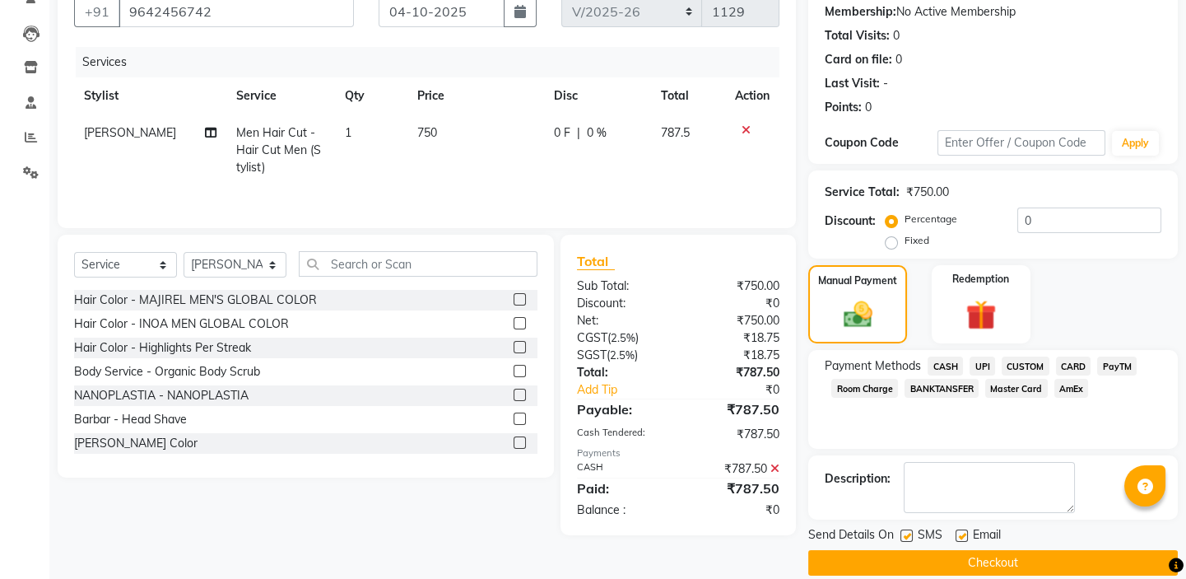
scroll to position [178, 0]
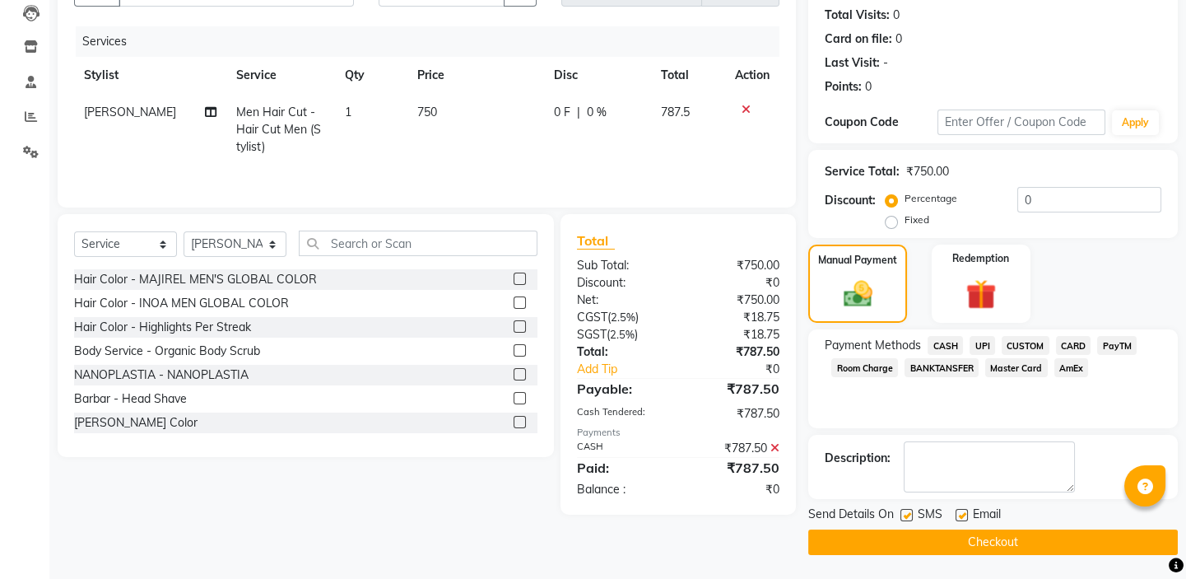
click at [1010, 541] on button "Checkout" at bounding box center [993, 542] width 370 height 26
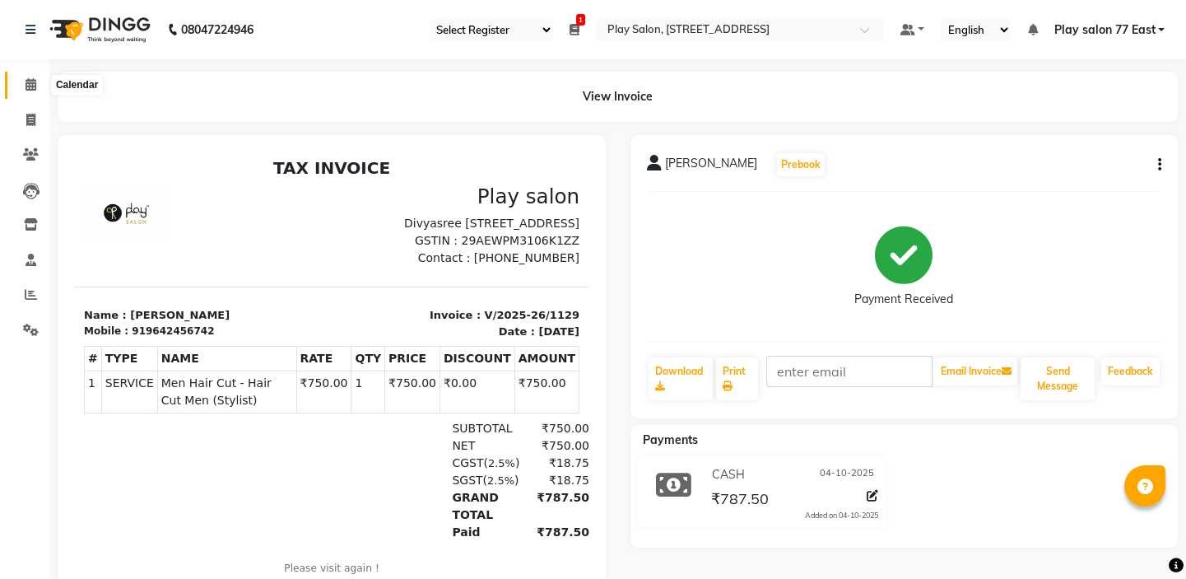
click at [26, 83] on icon at bounding box center [31, 84] width 11 height 12
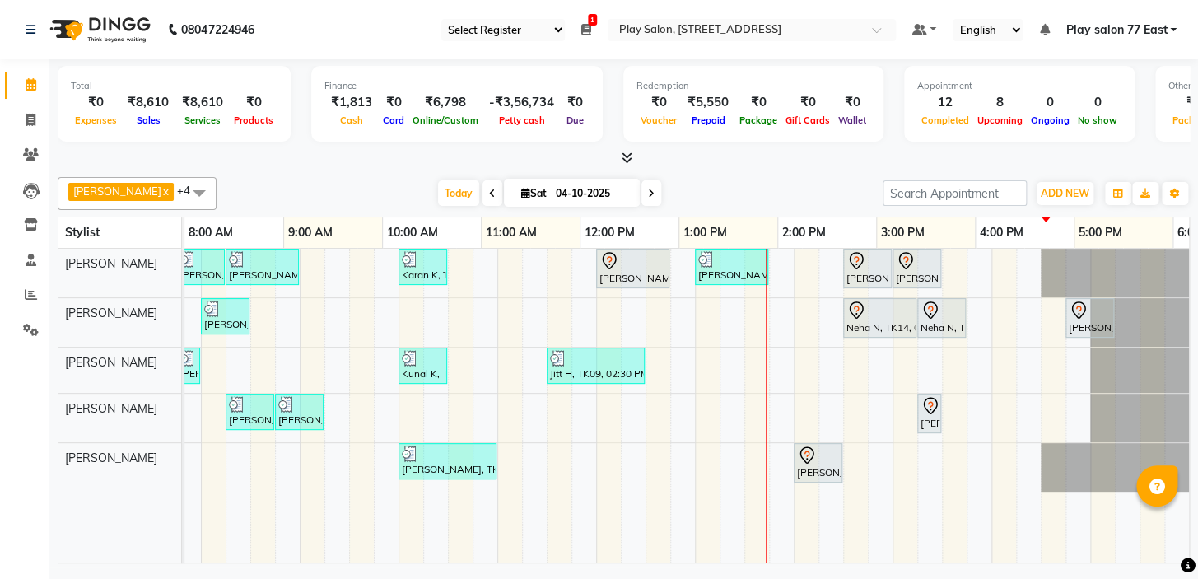
scroll to position [0, 280]
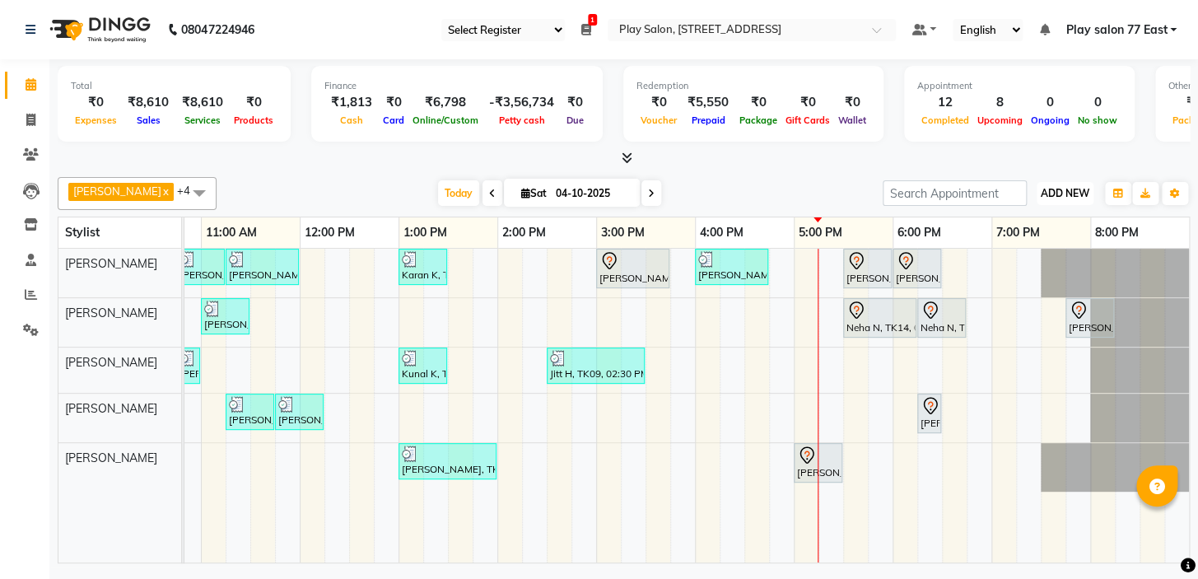
click at [1065, 189] on span "ADD NEW" at bounding box center [1065, 193] width 49 height 12
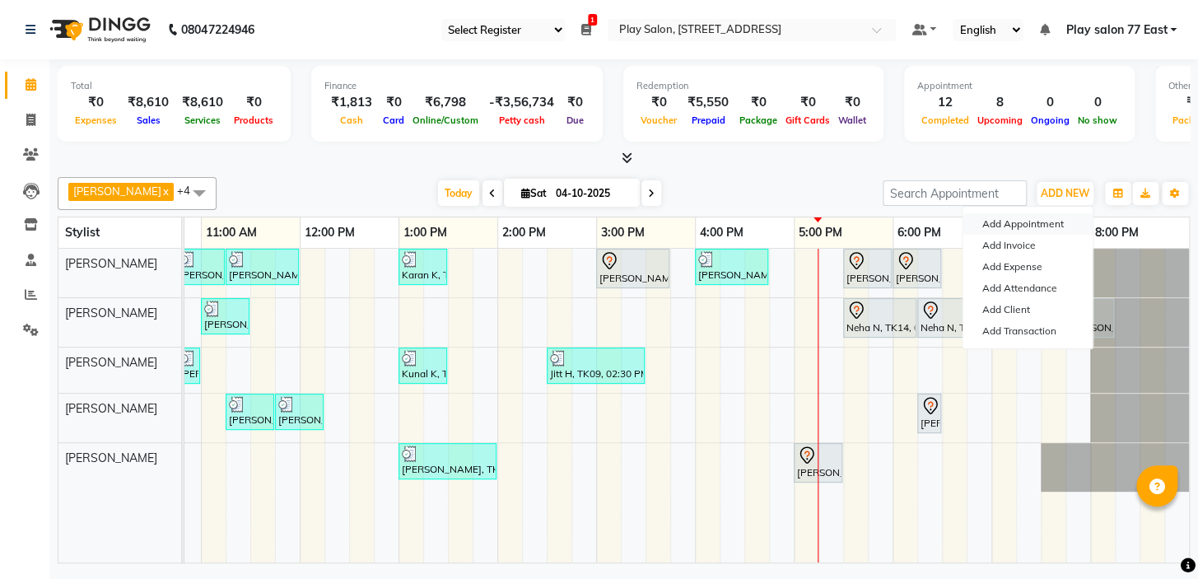
click at [1033, 222] on button "Add Appointment" at bounding box center [1027, 223] width 130 height 21
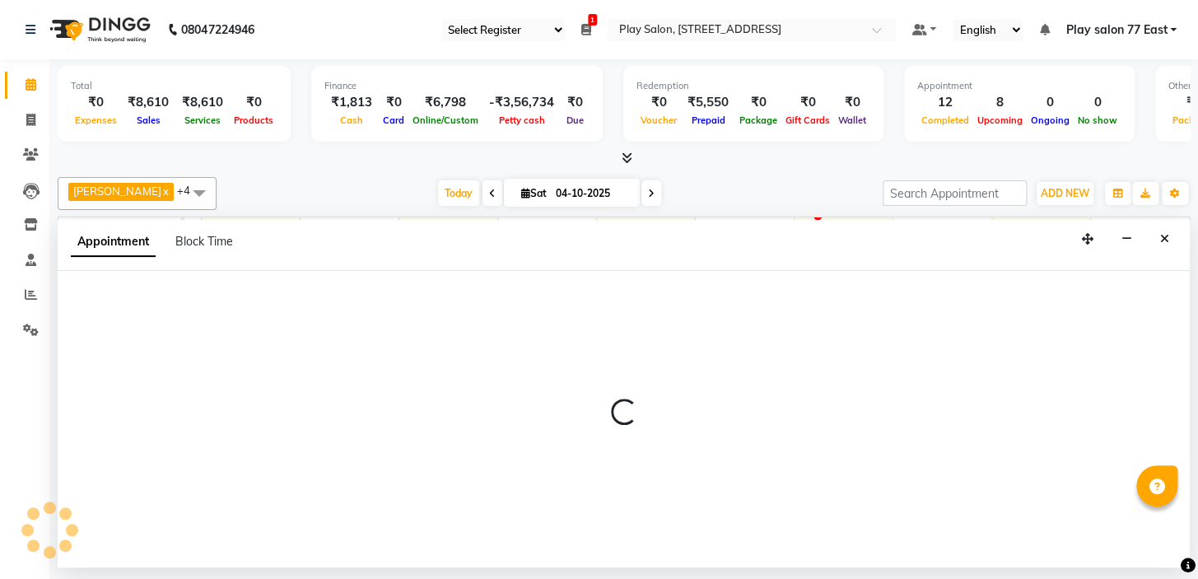
select select "tentative"
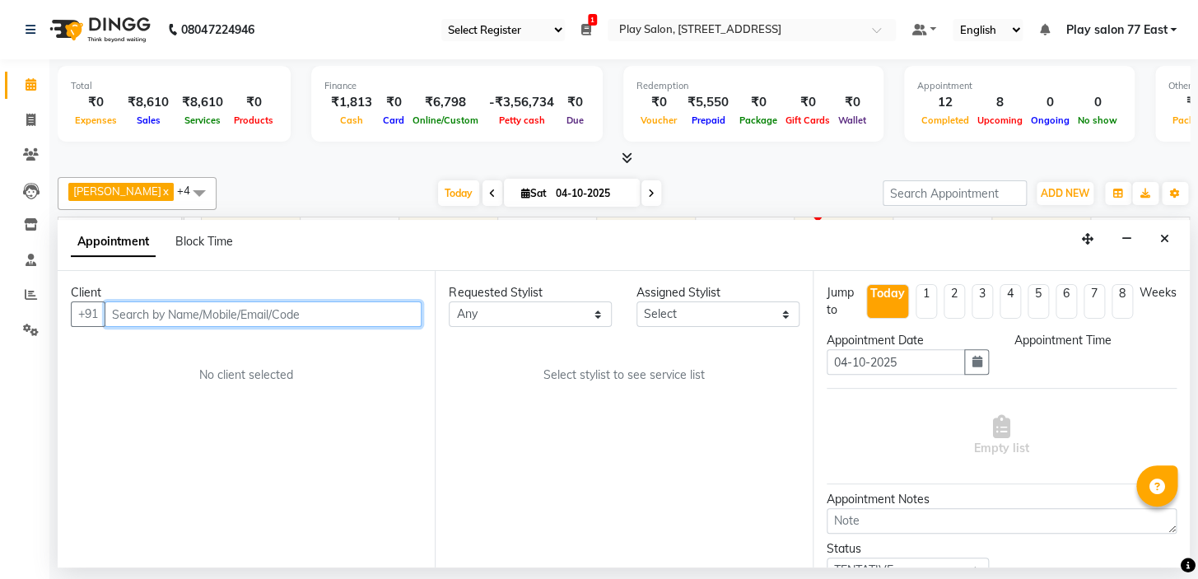
select select "540"
click at [180, 313] on input "text" at bounding box center [263, 314] width 317 height 26
paste input "731 043 4651"
click at [142, 314] on input "731 043 4651" at bounding box center [229, 314] width 249 height 26
click at [128, 311] on input "43 4651" at bounding box center [229, 314] width 249 height 26
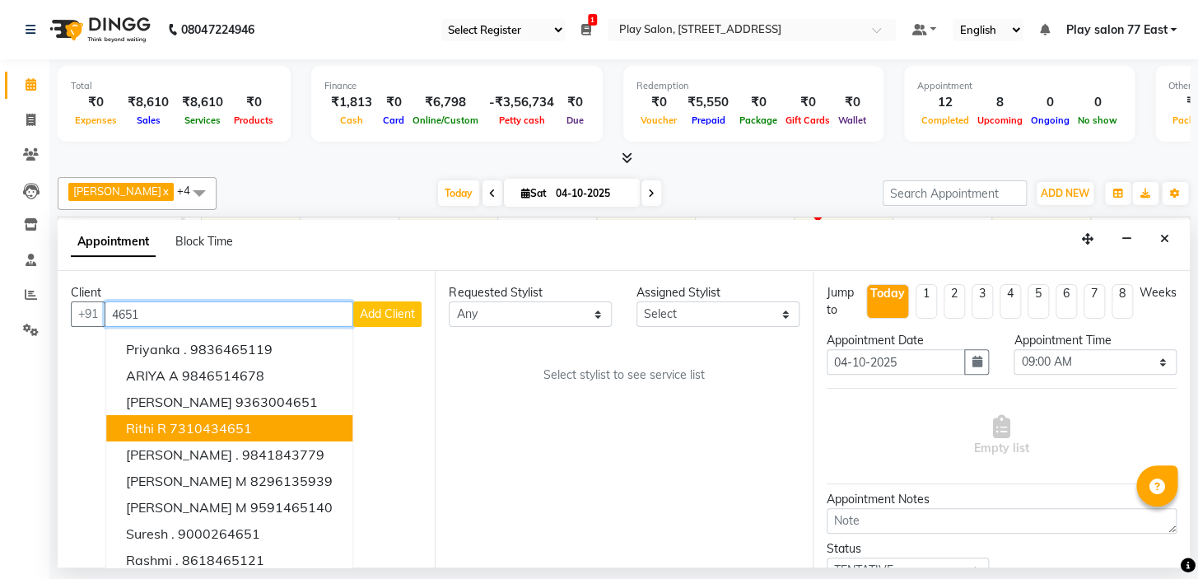
click at [232, 420] on ngb-highlight "7310434651" at bounding box center [211, 428] width 82 height 16
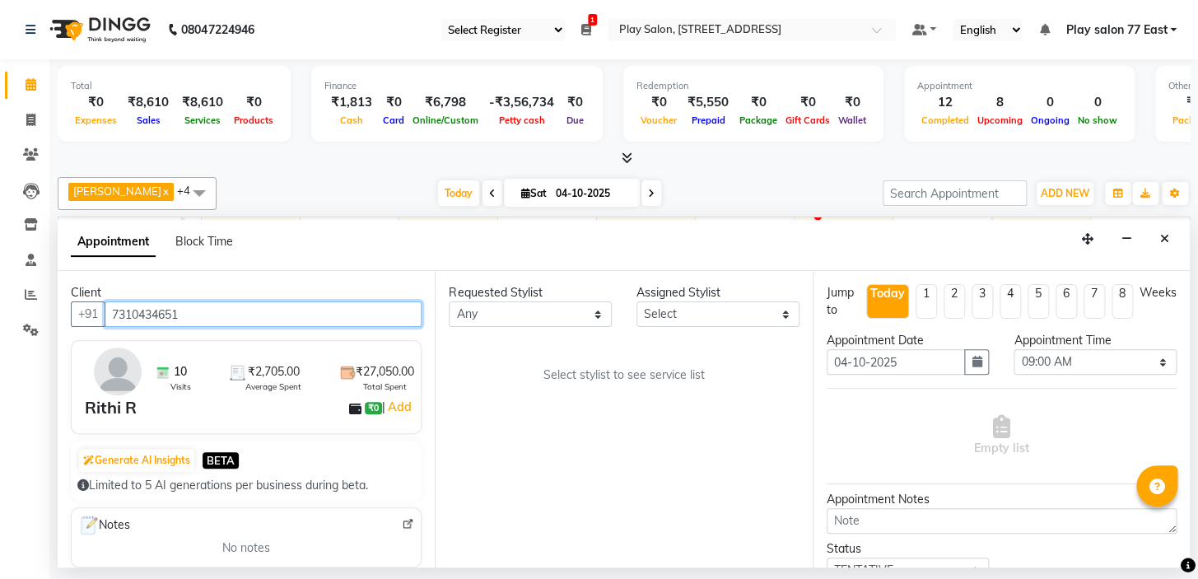
type input "7310434651"
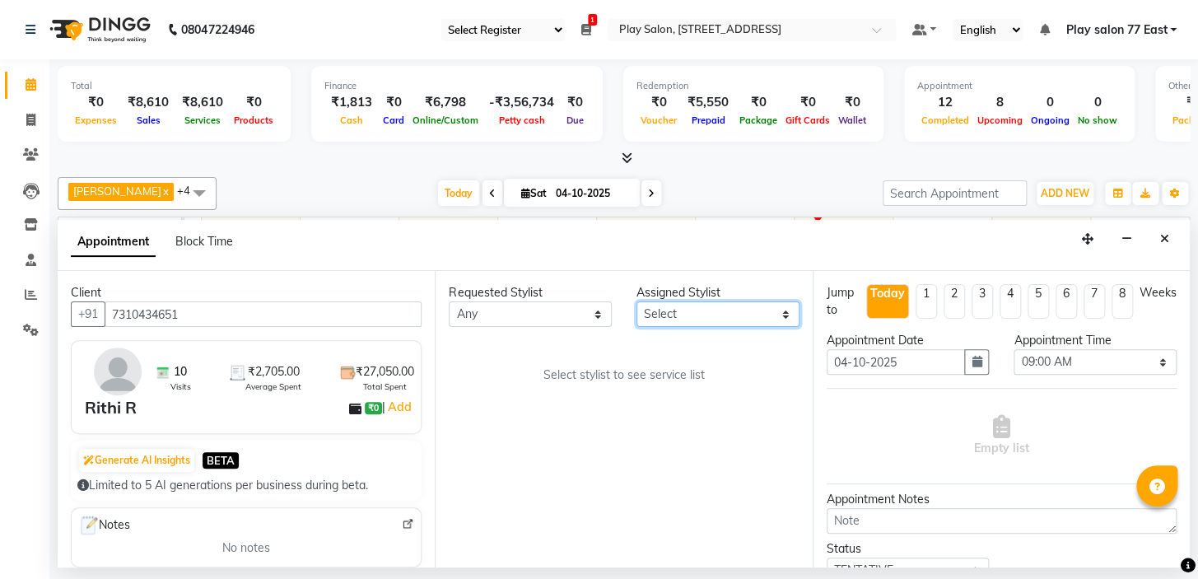
click at [692, 312] on select "Select [PERSON_NAME] [PERSON_NAME] Play salon 77 East [PERSON_NAME] [PERSON_NAM…" at bounding box center [717, 314] width 163 height 26
select select "84936"
click at [636, 301] on select "Select [PERSON_NAME] [PERSON_NAME] Play salon 77 East [PERSON_NAME] [PERSON_NAM…" at bounding box center [717, 314] width 163 height 26
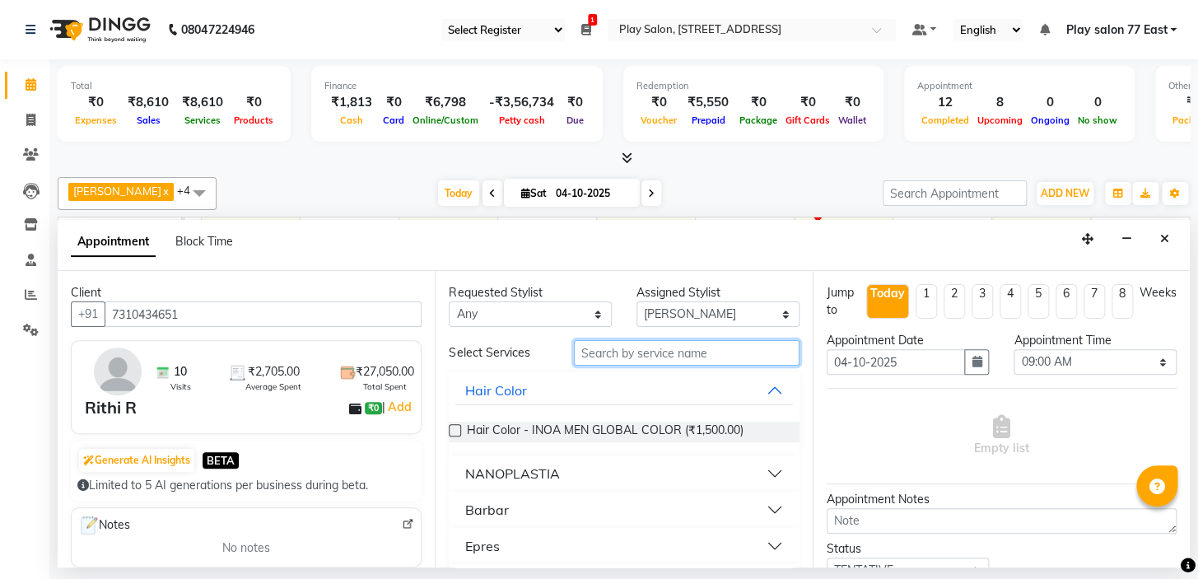
click at [618, 353] on input "text" at bounding box center [687, 353] width 226 height 26
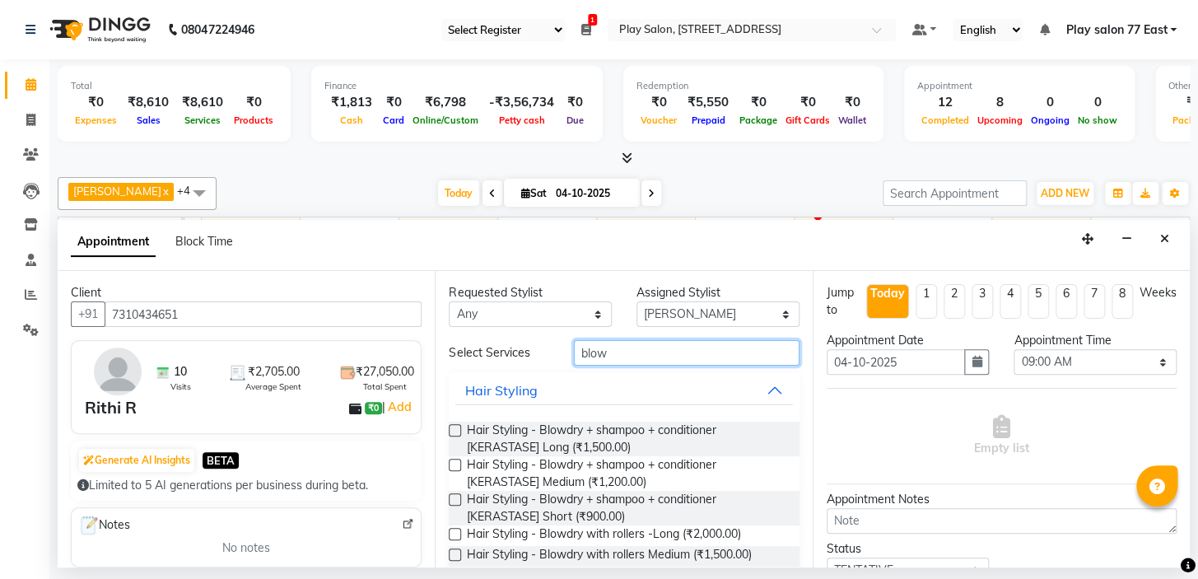
scroll to position [225, 0]
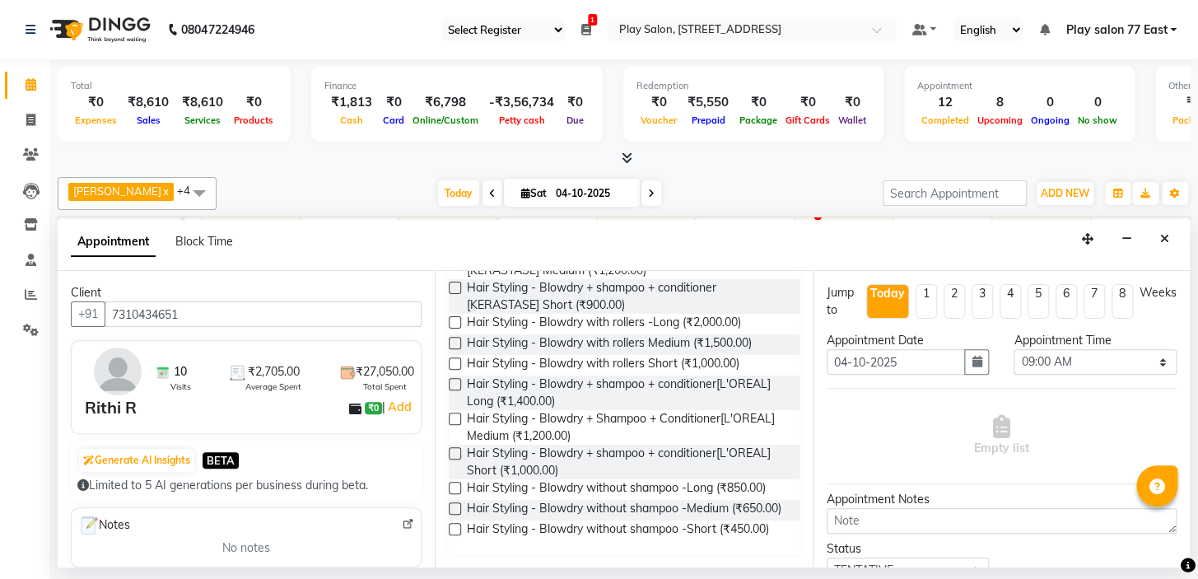
type input "blow"
click at [455, 412] on label at bounding box center [455, 418] width 12 height 12
click at [455, 415] on input "checkbox" at bounding box center [454, 420] width 11 height 11
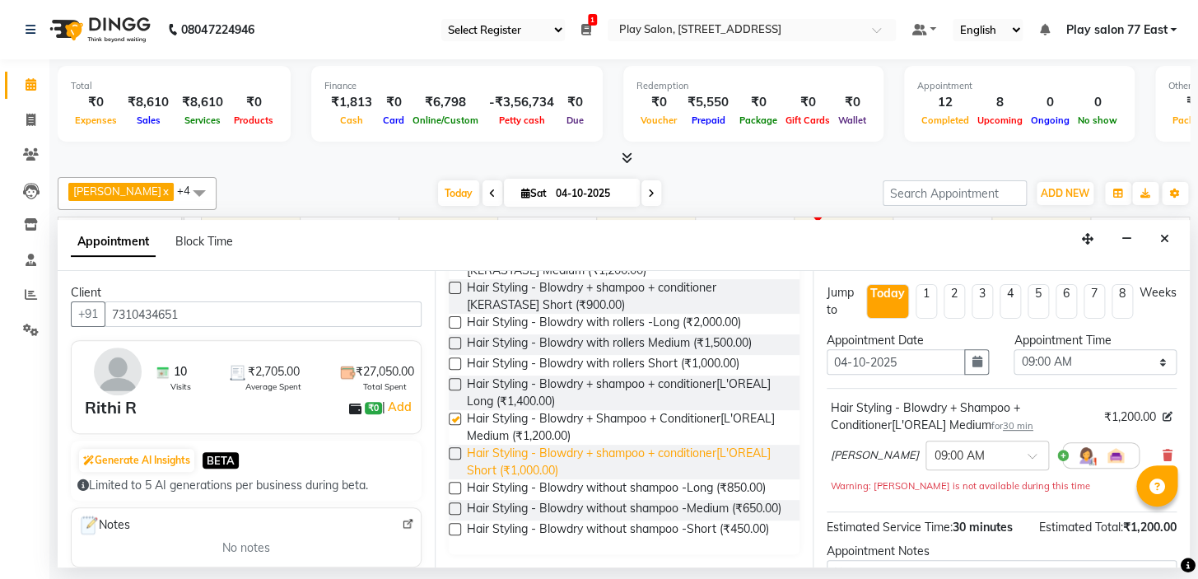
checkbox input "false"
click at [1000, 450] on div at bounding box center [987, 453] width 122 height 17
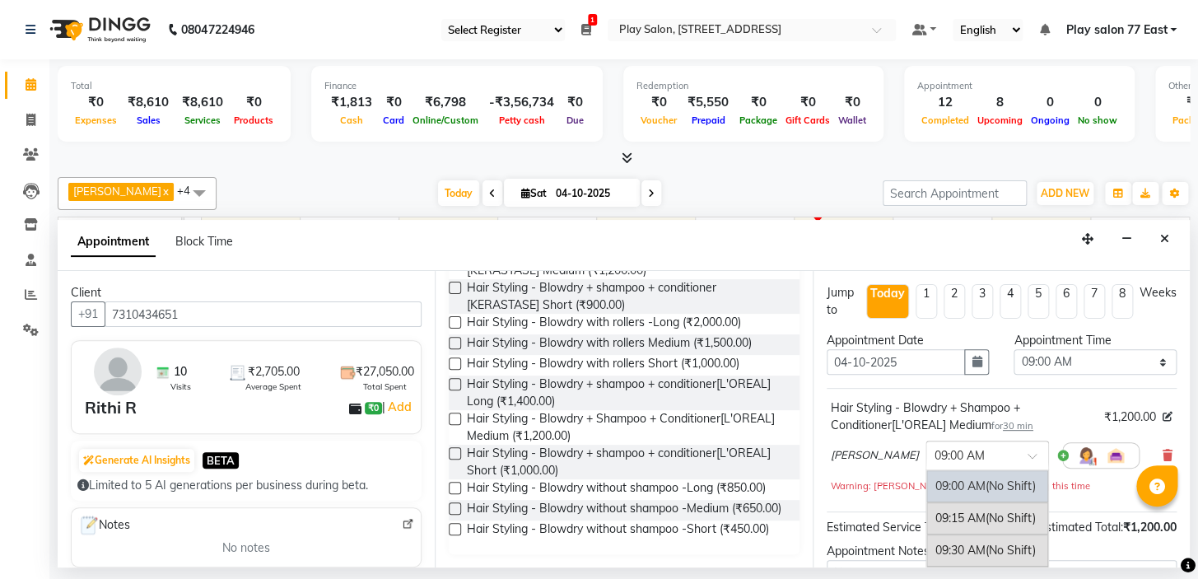
click at [1026, 519] on div "09:00 AM (No Shift) 09:15 AM (No Shift) 09:30 AM (No Shift) 09:45 AM (No Shift)…" at bounding box center [987, 569] width 122 height 198
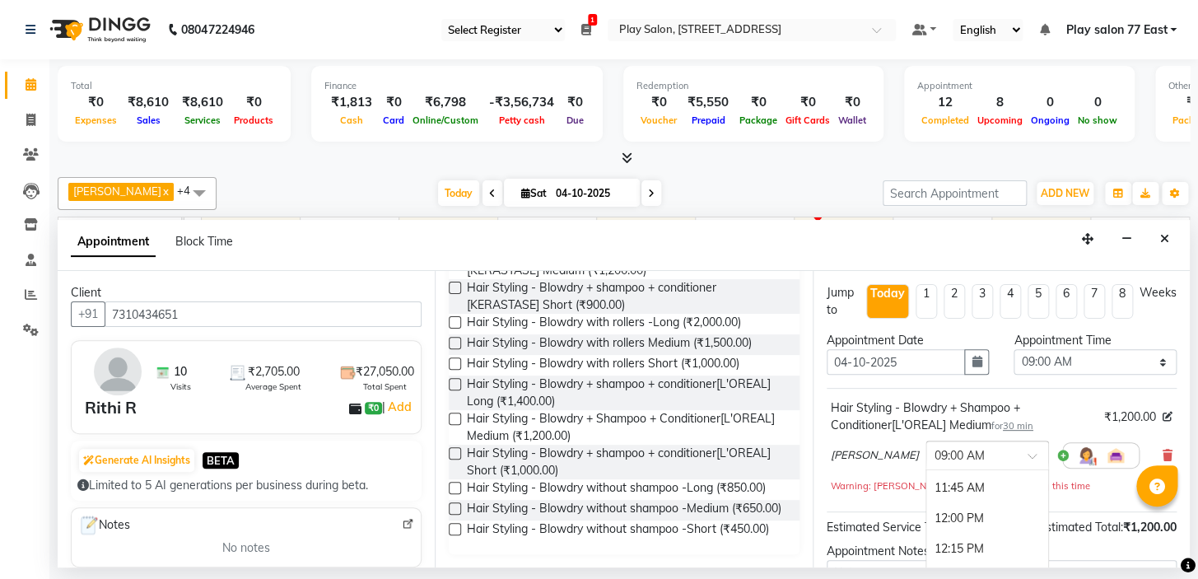
scroll to position [519, 0]
click at [1020, 566] on div "08047224946 Select Register Play Salon 77 1 Daily Open Registers nothing to sho…" at bounding box center [599, 289] width 1198 height 579
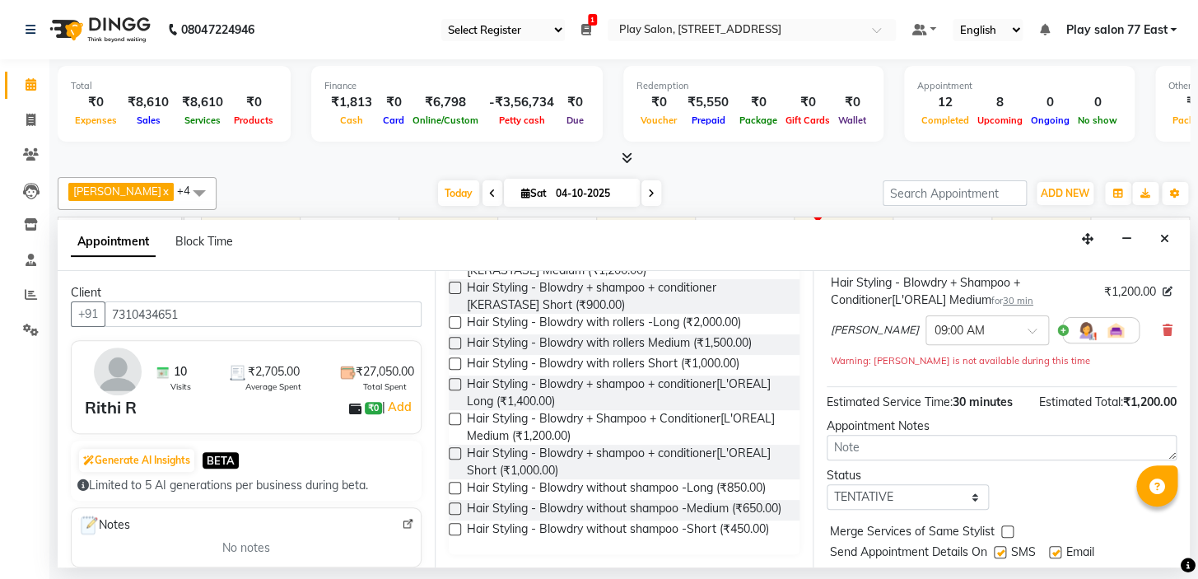
scroll to position [149, 0]
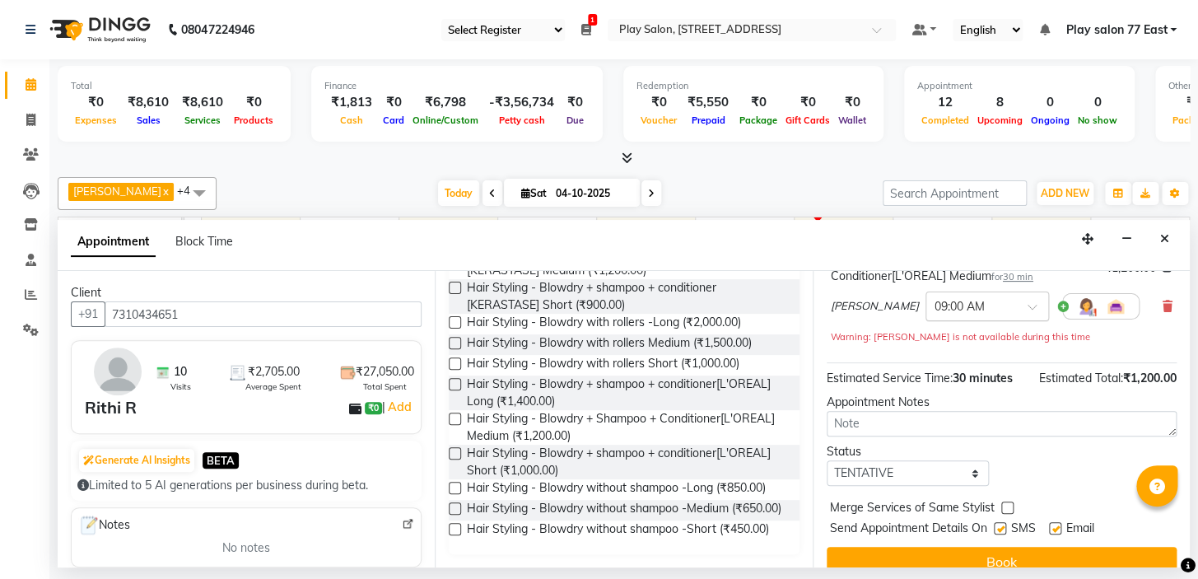
click at [970, 310] on input "text" at bounding box center [970, 304] width 72 height 17
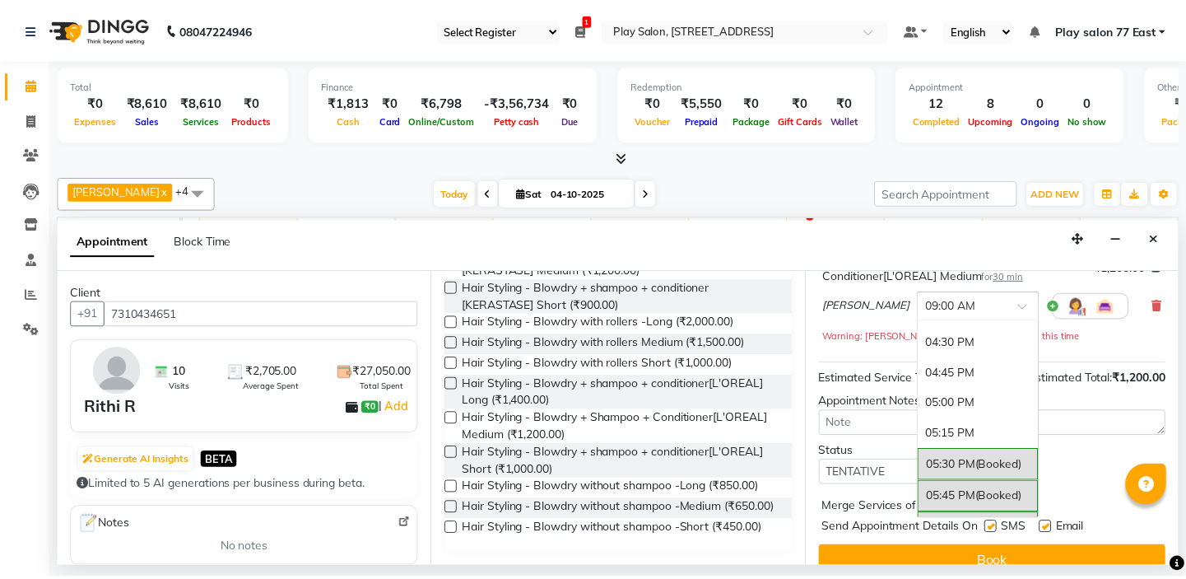
scroll to position [1128, 0]
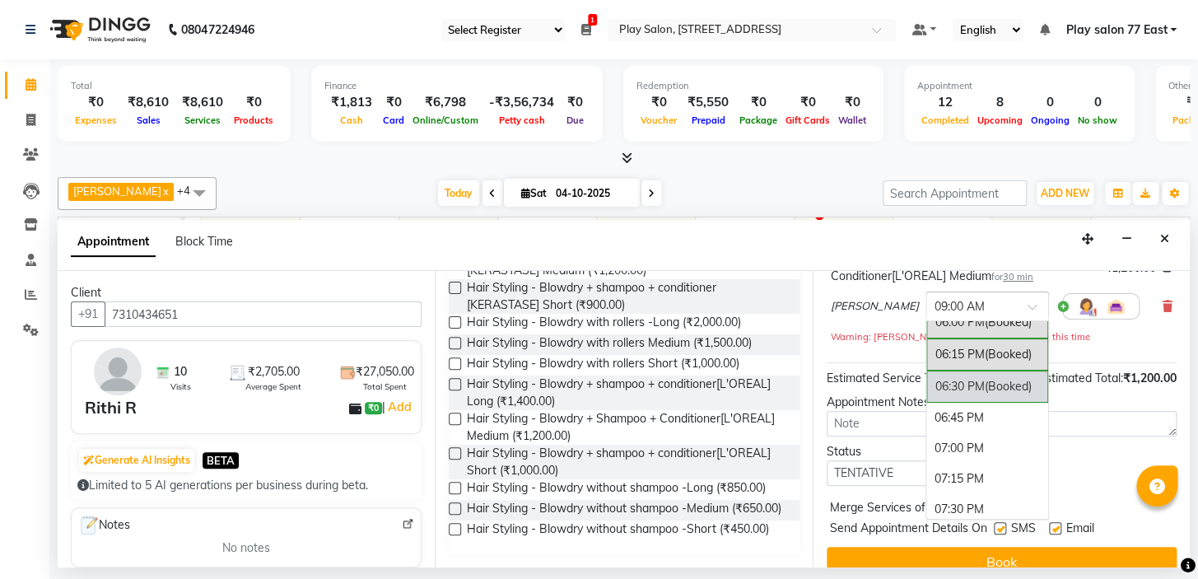
click at [944, 387] on div "06:30 PM (Booked)" at bounding box center [987, 386] width 122 height 32
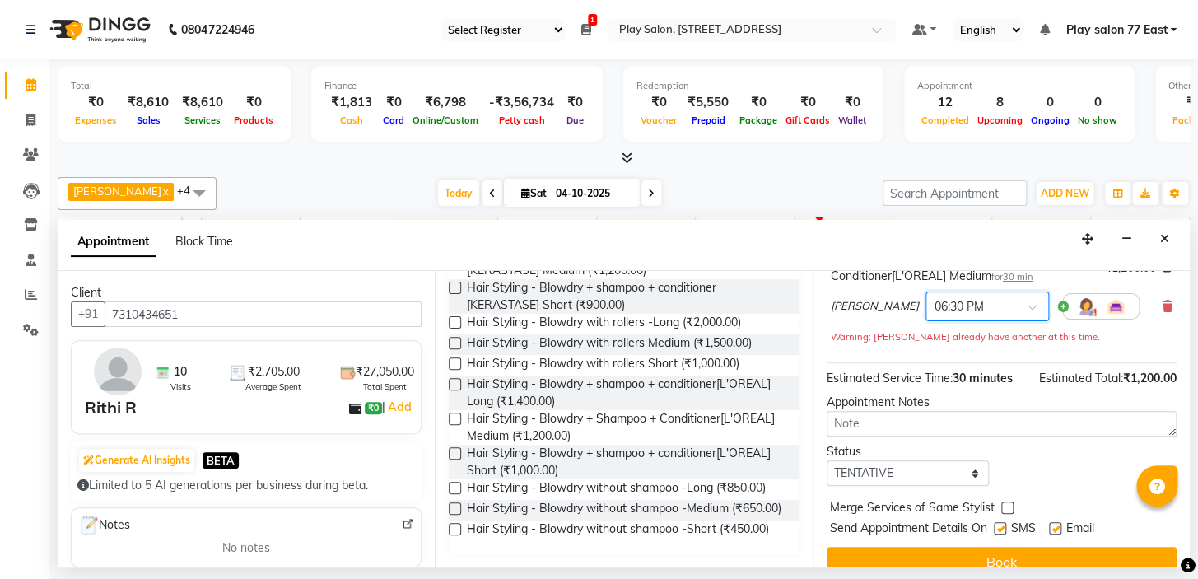
drag, startPoint x: 995, startPoint y: 552, endPoint x: 1065, endPoint y: 575, distance: 74.5
click at [995, 552] on button "Book" at bounding box center [1002, 562] width 350 height 30
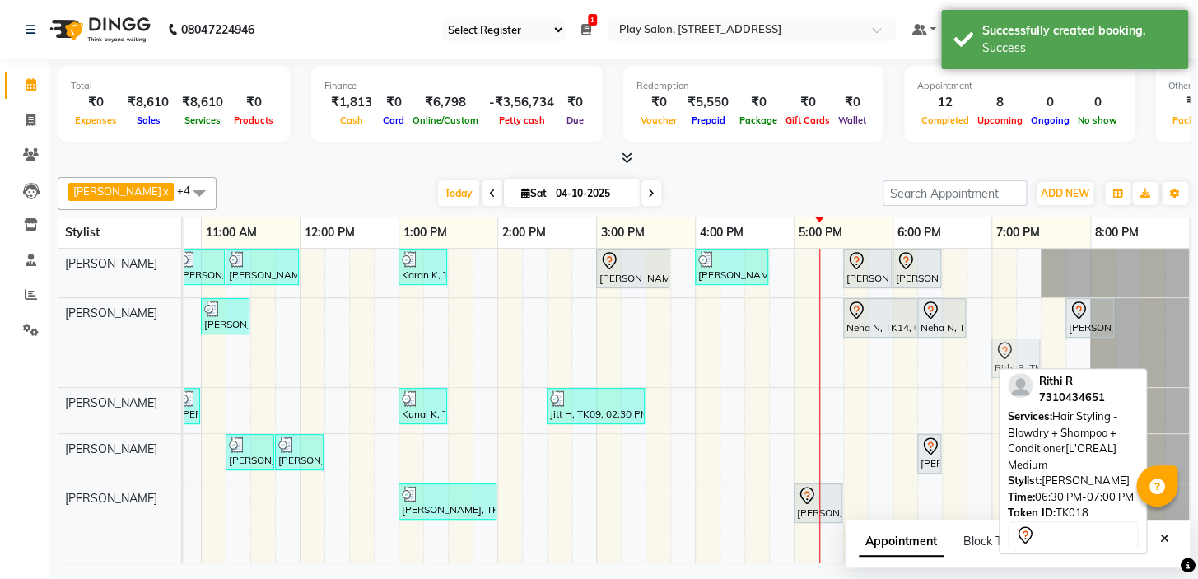
drag, startPoint x: 979, startPoint y: 332, endPoint x: 988, endPoint y: 313, distance: 21.0
click at [988, 313] on div "[PERSON_NAME], TK01, 10:45 AM-11:15 AM, [PERSON_NAME] Trim [PERSON_NAME], TK01,…" at bounding box center [547, 406] width 1284 height 314
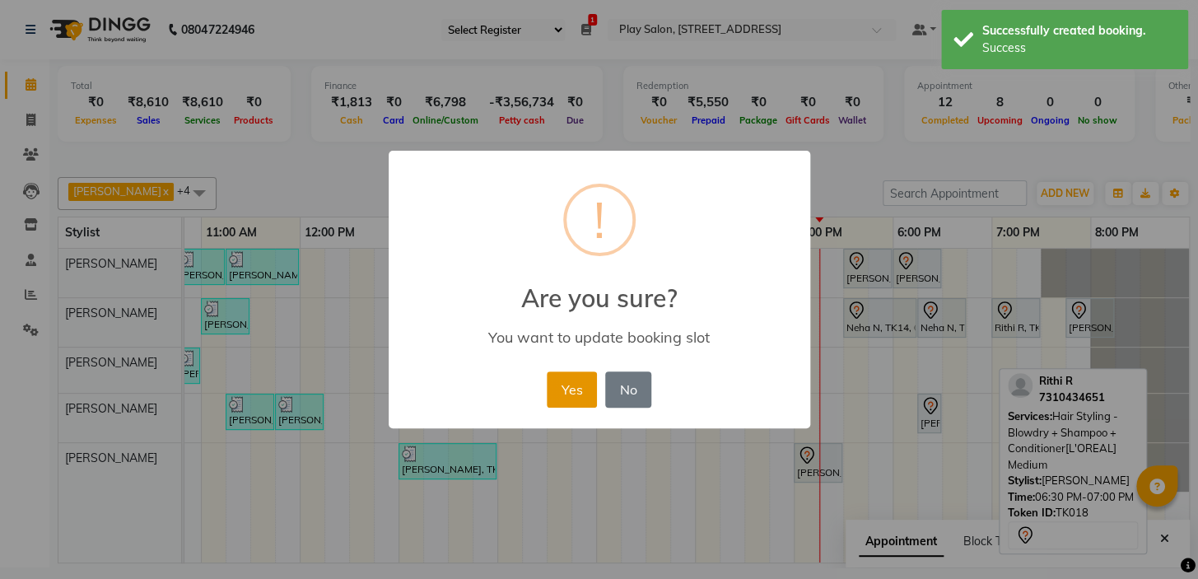
click at [564, 388] on button "Yes" at bounding box center [572, 389] width 50 height 36
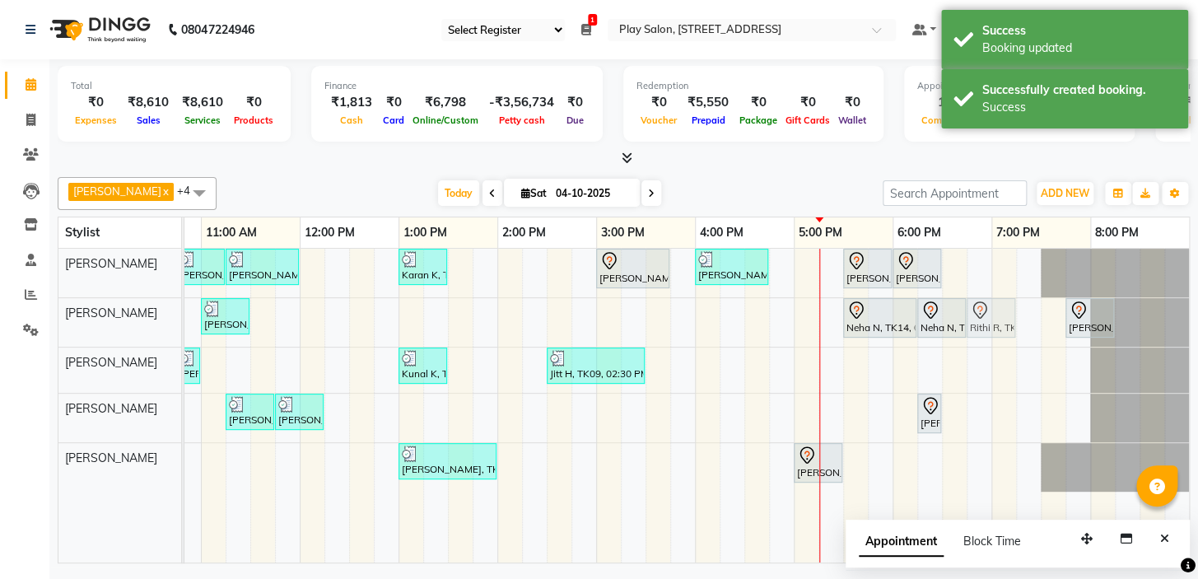
drag, startPoint x: 996, startPoint y: 326, endPoint x: 984, endPoint y: 328, distance: 12.6
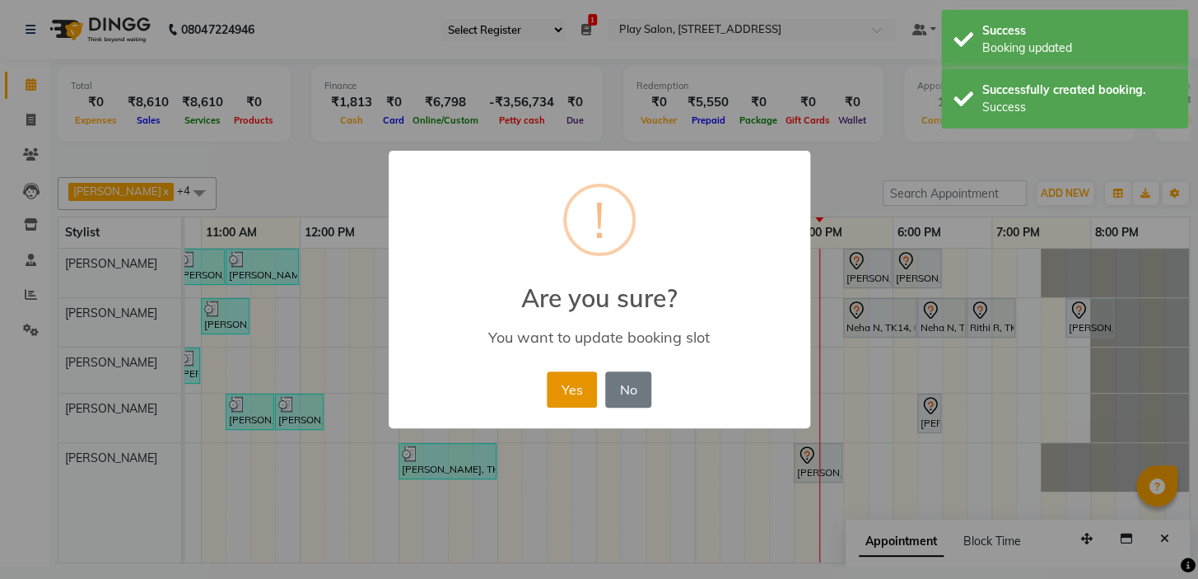
click at [566, 387] on button "Yes" at bounding box center [572, 389] width 50 height 36
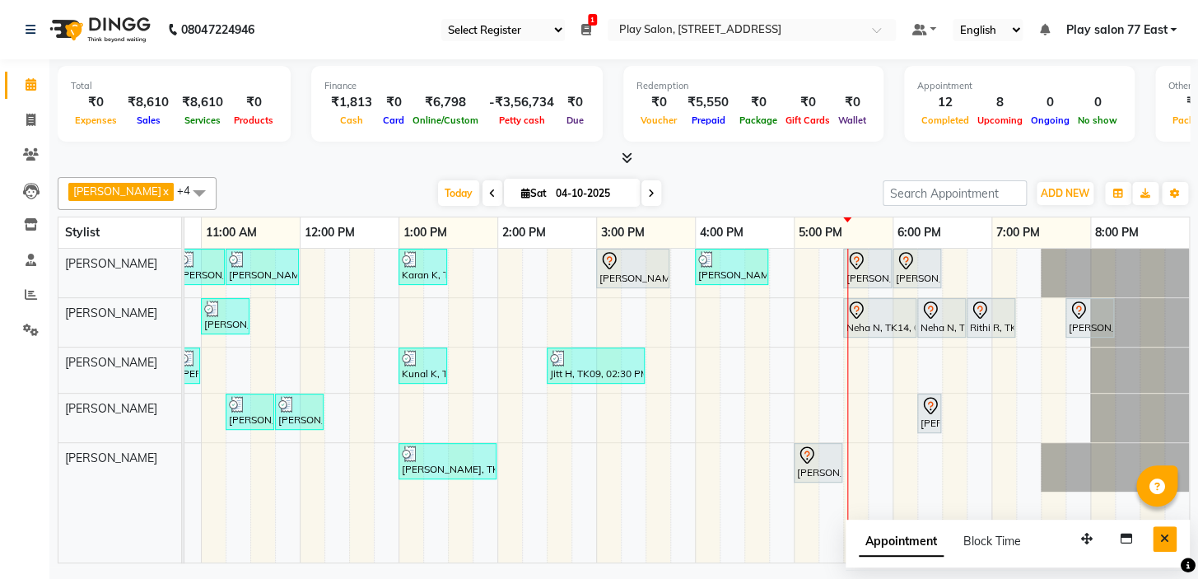
click at [1160, 537] on icon "Close" at bounding box center [1164, 539] width 9 height 12
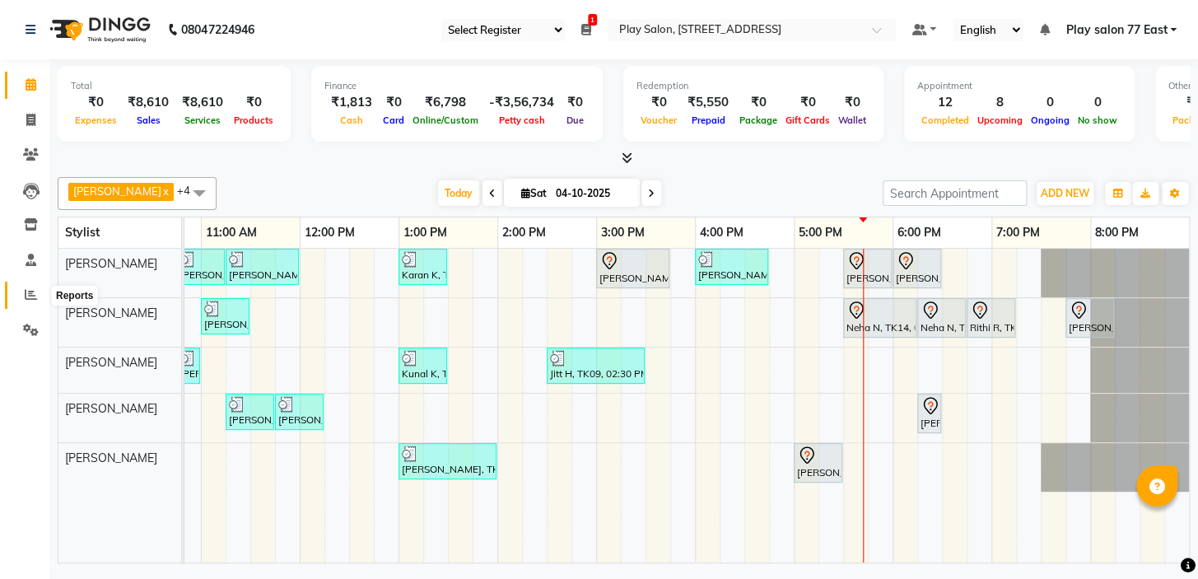
click at [31, 296] on icon at bounding box center [31, 294] width 12 height 12
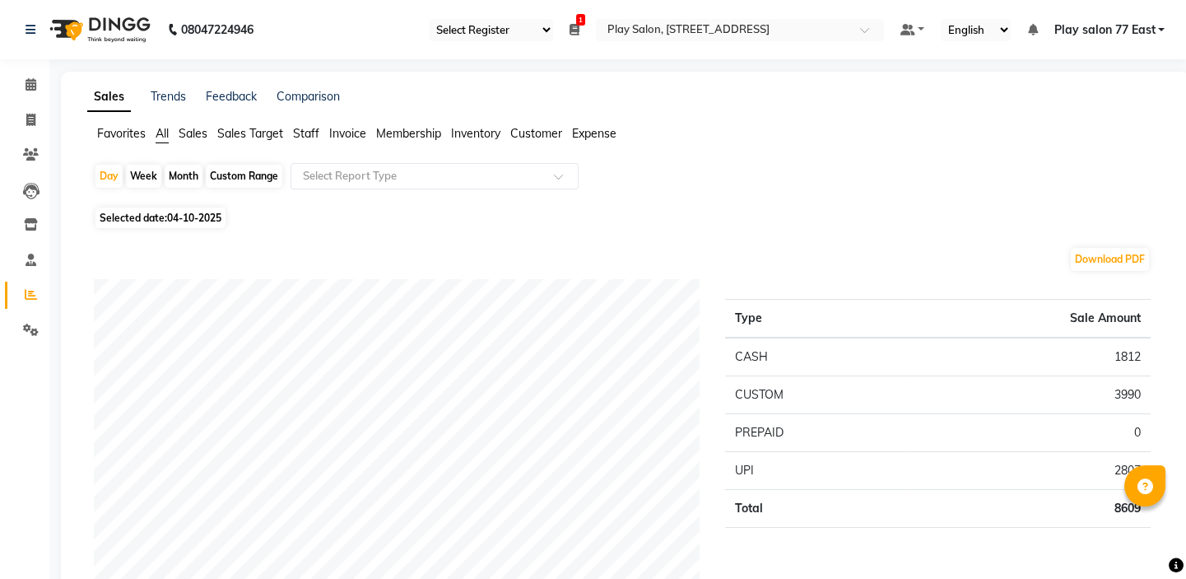
click at [310, 133] on span "Staff" at bounding box center [306, 133] width 26 height 15
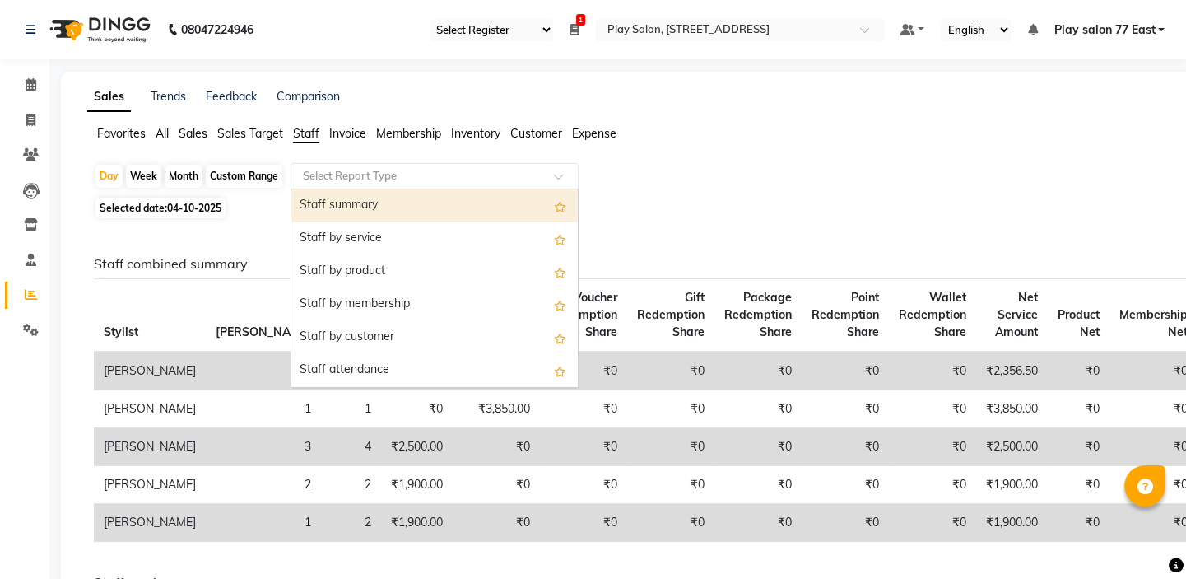
click at [333, 180] on input "text" at bounding box center [418, 176] width 237 height 16
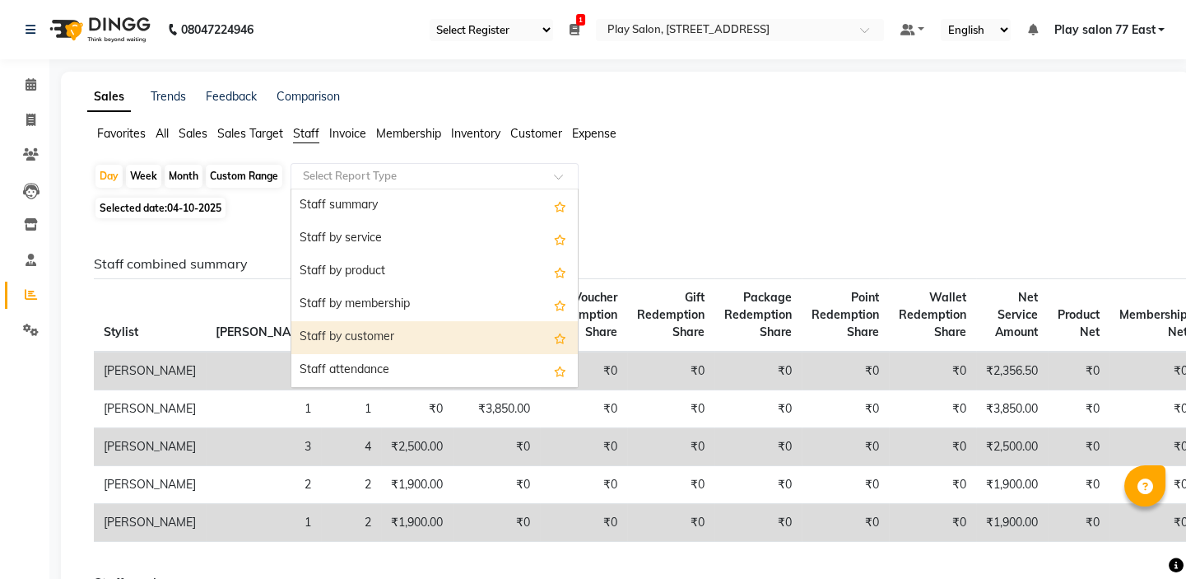
click at [355, 340] on div "Staff by customer" at bounding box center [434, 337] width 286 height 33
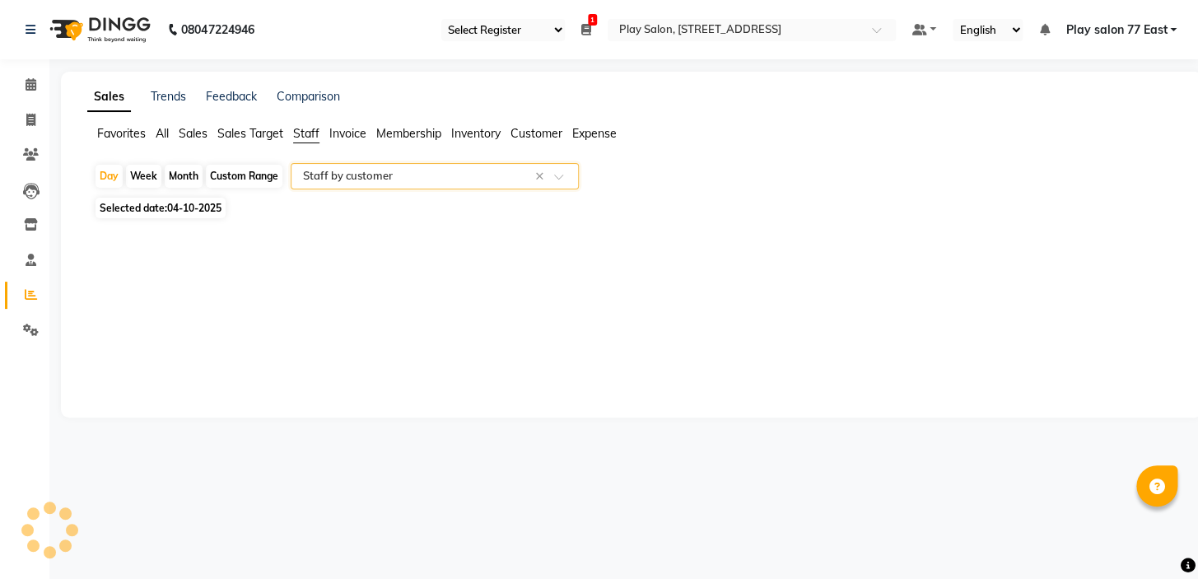
click at [368, 182] on input "text" at bounding box center [418, 176] width 237 height 16
select select "full_report"
select select "csv"
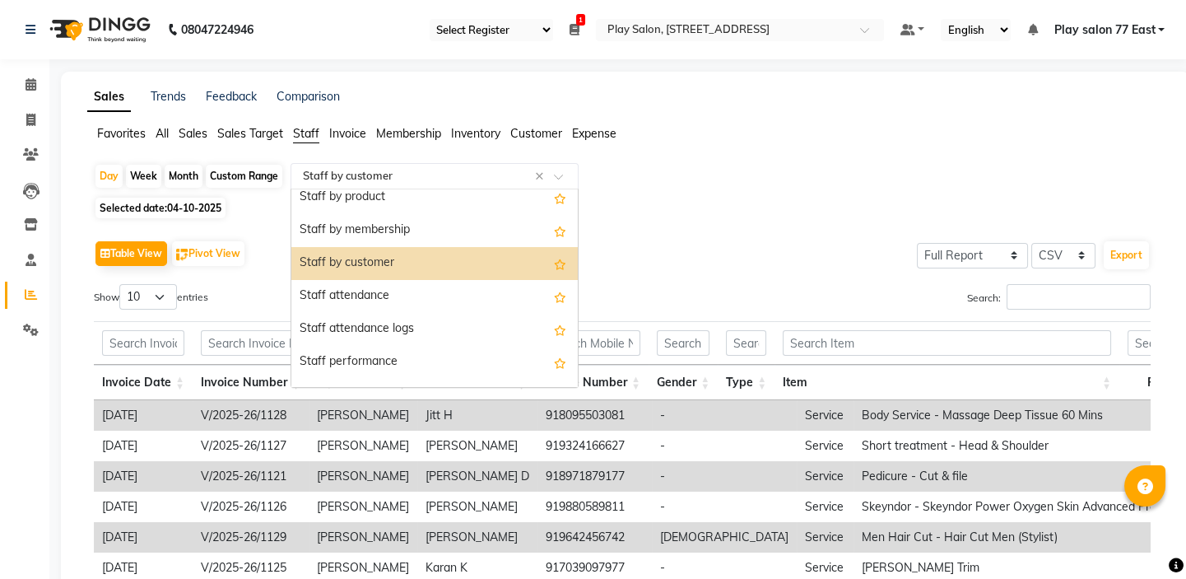
scroll to position [224, 0]
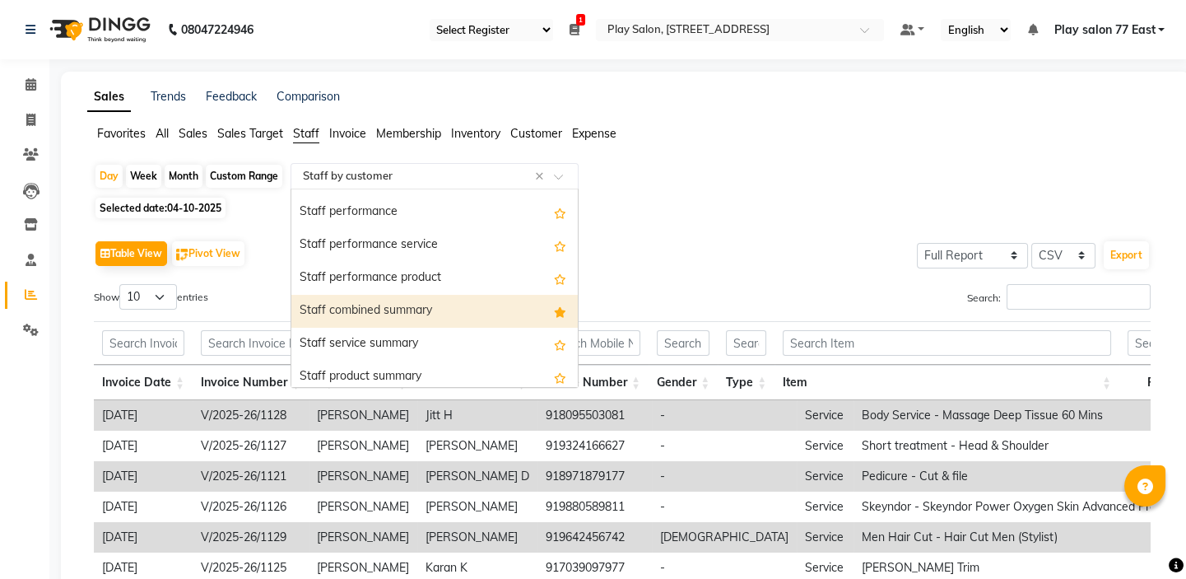
click at [384, 313] on div "Staff combined summary" at bounding box center [434, 311] width 286 height 33
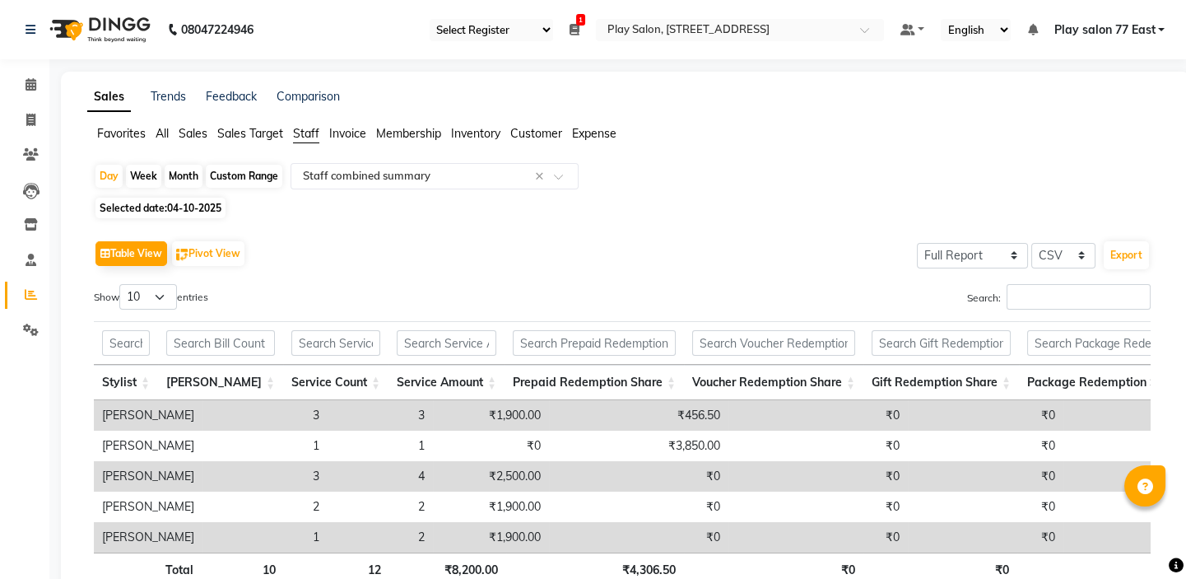
click at [173, 207] on span "04-10-2025" at bounding box center [194, 208] width 54 height 12
select select "10"
select select "2025"
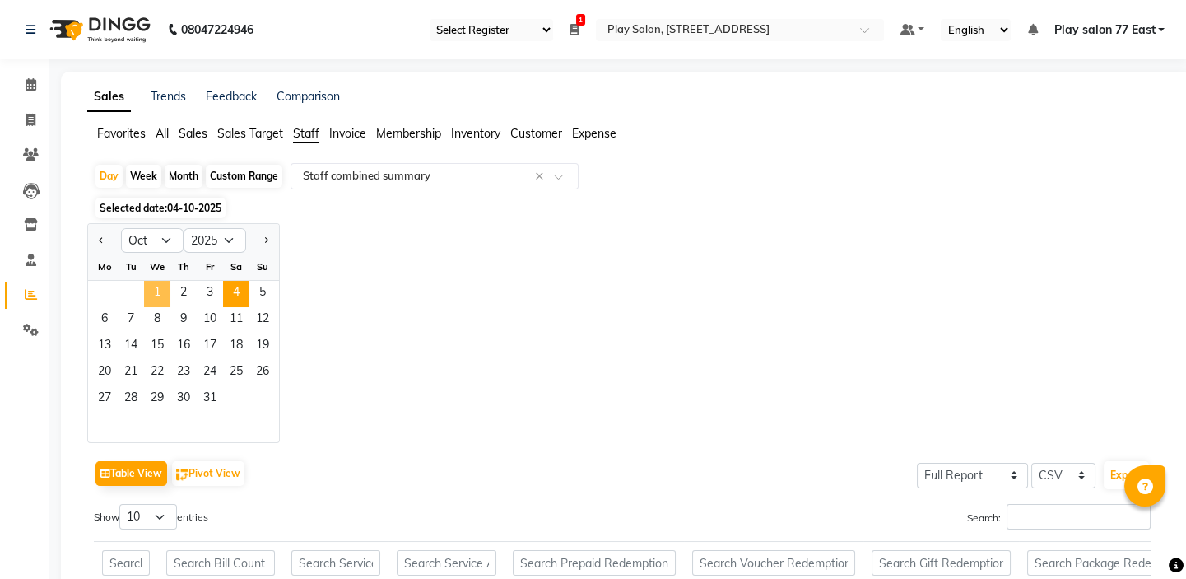
click at [151, 292] on span "1" at bounding box center [157, 294] width 26 height 26
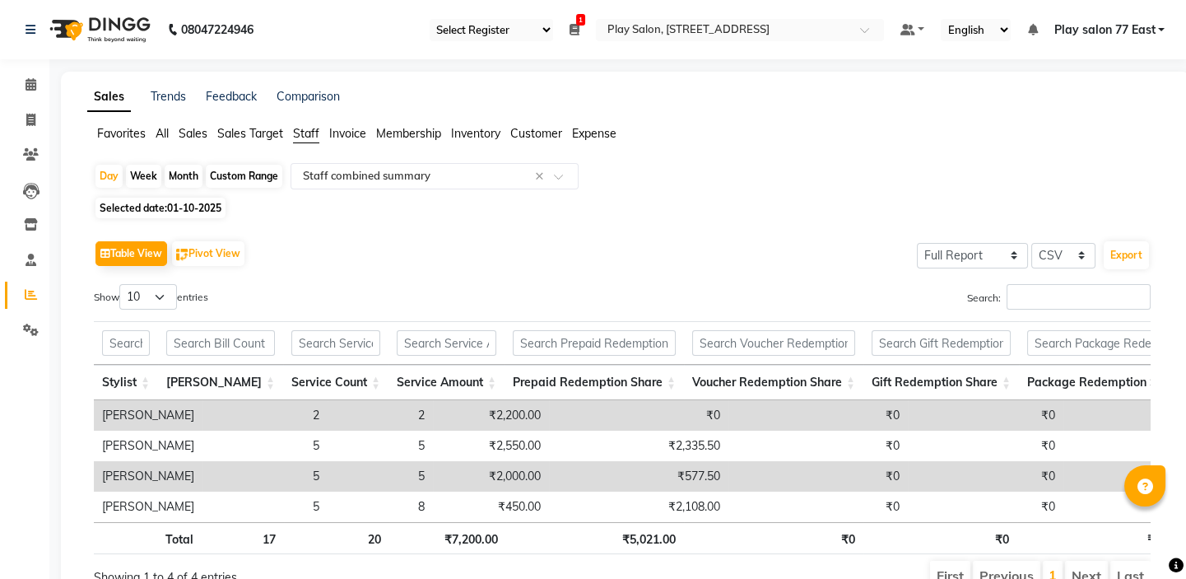
click at [201, 205] on span "01-10-2025" at bounding box center [194, 208] width 54 height 12
select select "10"
select select "2025"
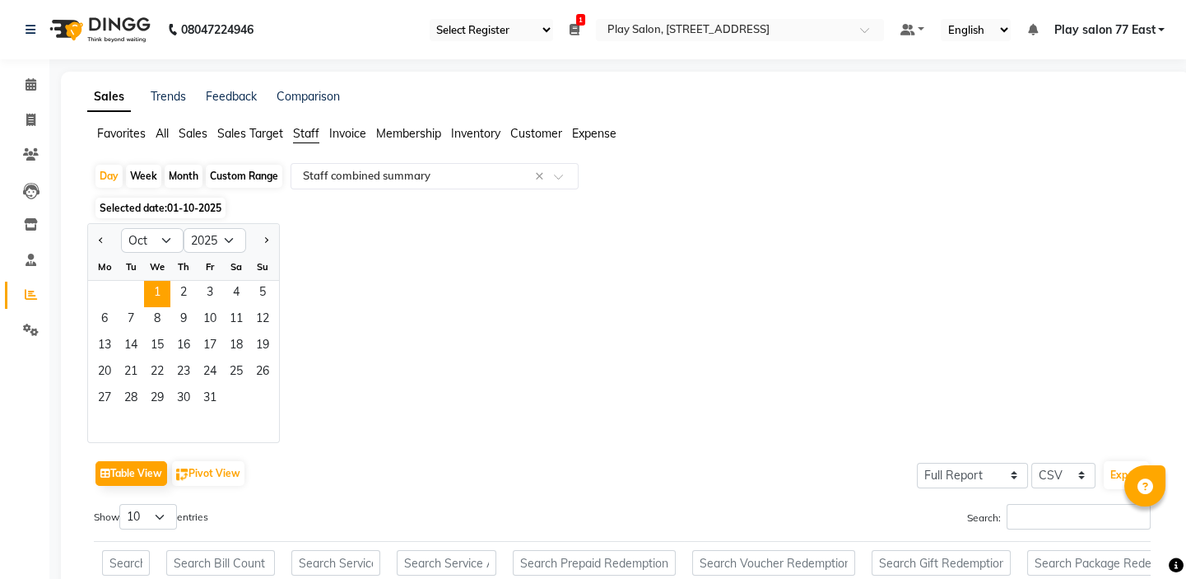
drag, startPoint x: 431, startPoint y: 231, endPoint x: 416, endPoint y: 235, distance: 15.4
click at [431, 231] on div "Jan Feb Mar Apr May Jun [DATE] Aug Sep Oct Nov [DATE] 2016 2017 2018 2019 2020 …" at bounding box center [625, 333] width 1077 height 220
click at [167, 199] on span "Selected date: 01-10-2025" at bounding box center [160, 208] width 130 height 21
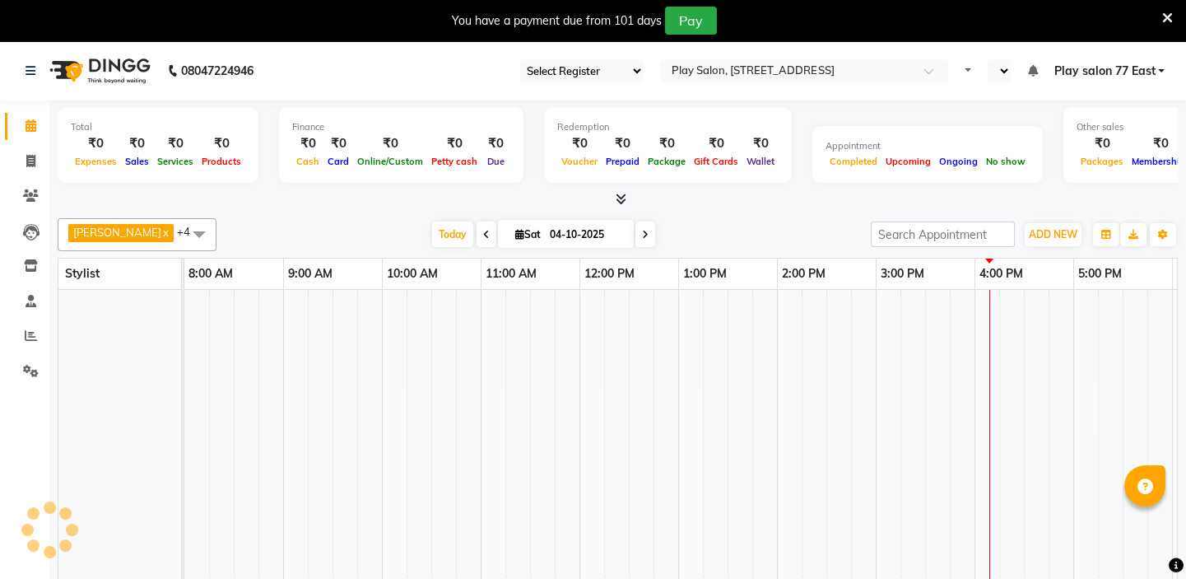
select select "95"
select select "en"
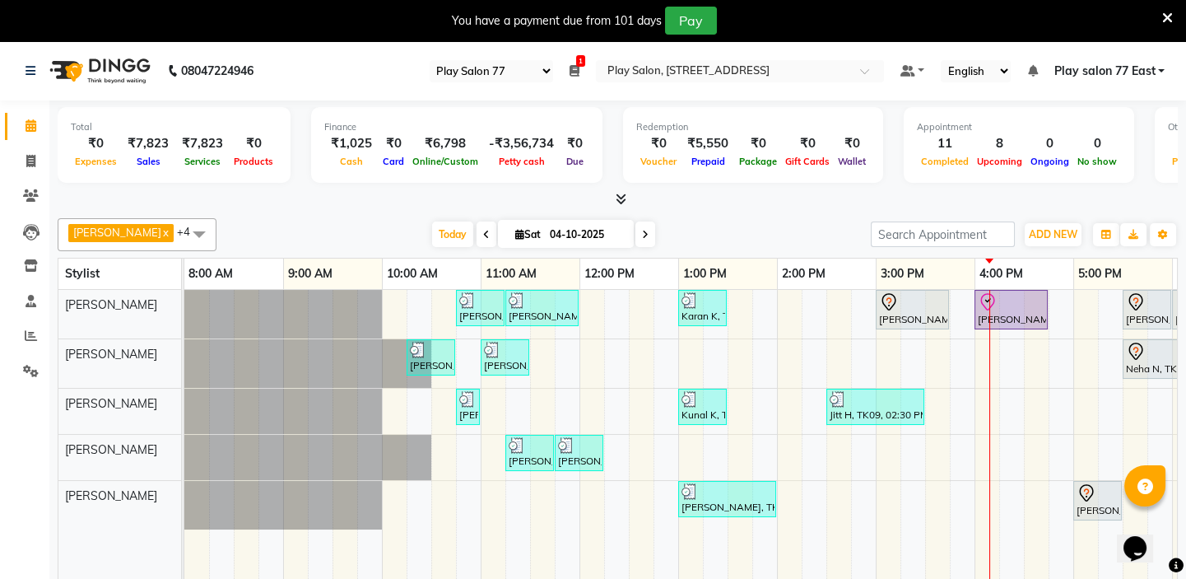
drag, startPoint x: 631, startPoint y: 232, endPoint x: 760, endPoint y: 248, distance: 129.4
click at [642, 231] on icon at bounding box center [645, 235] width 7 height 10
type input "05-10-2025"
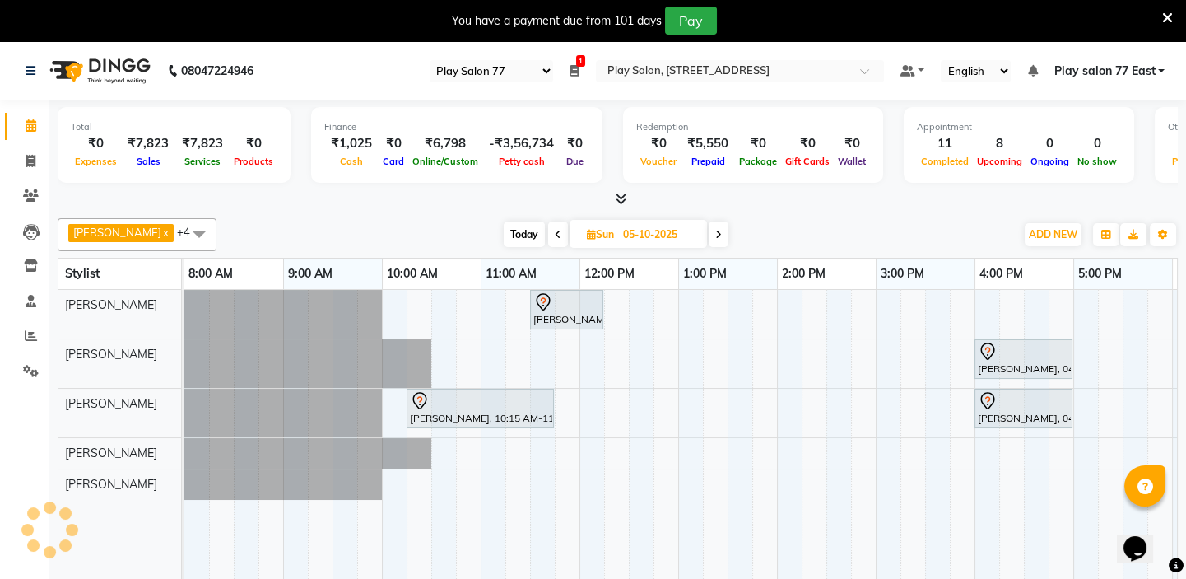
scroll to position [0, 291]
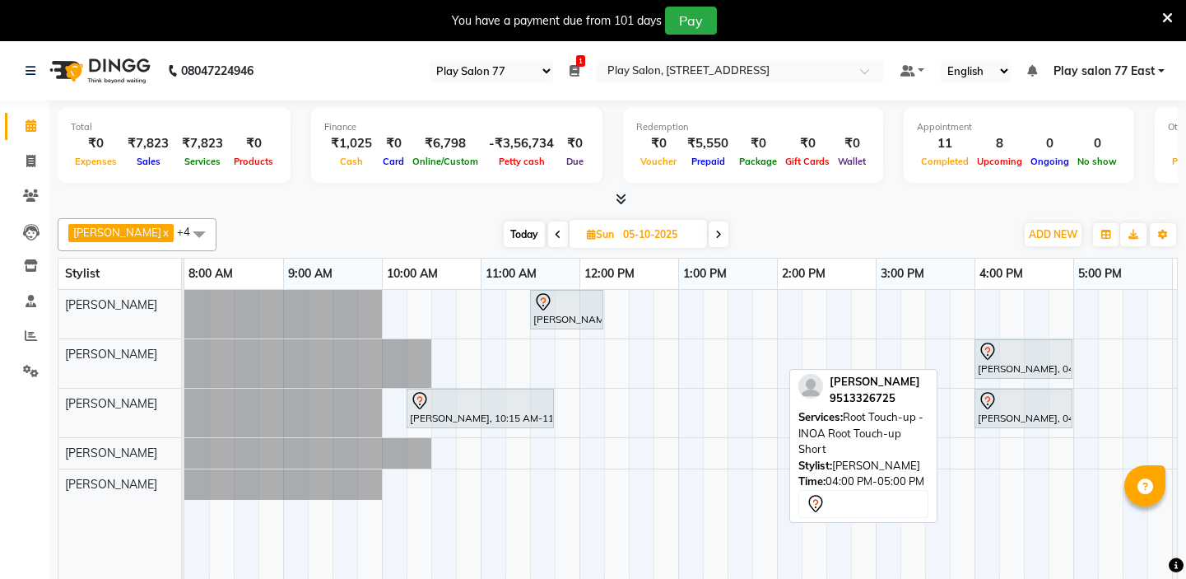
select select "95"
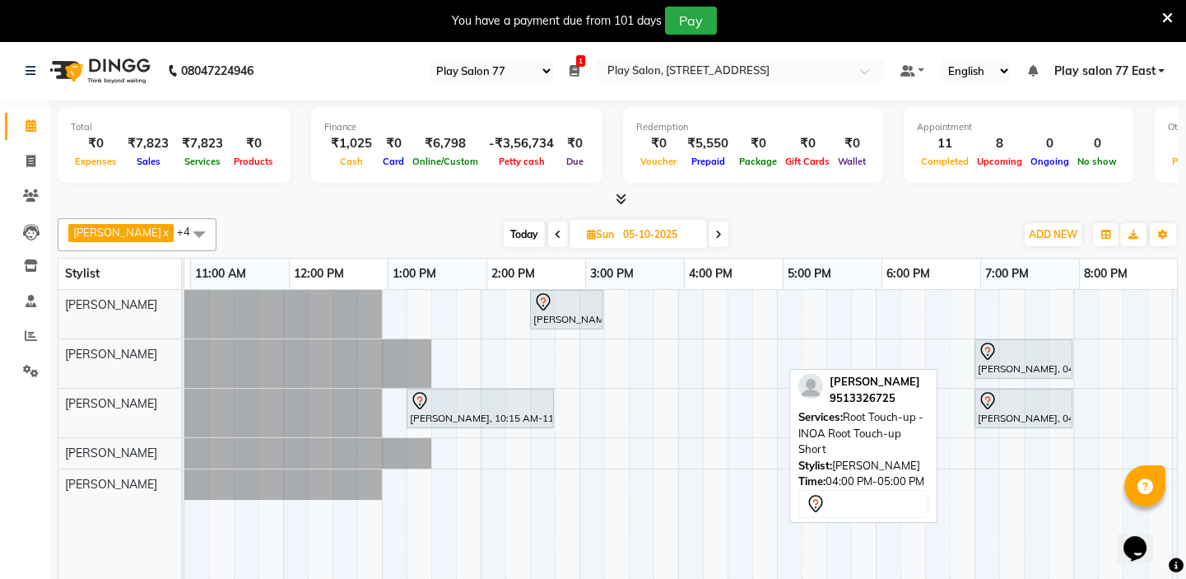
scroll to position [0, 291]
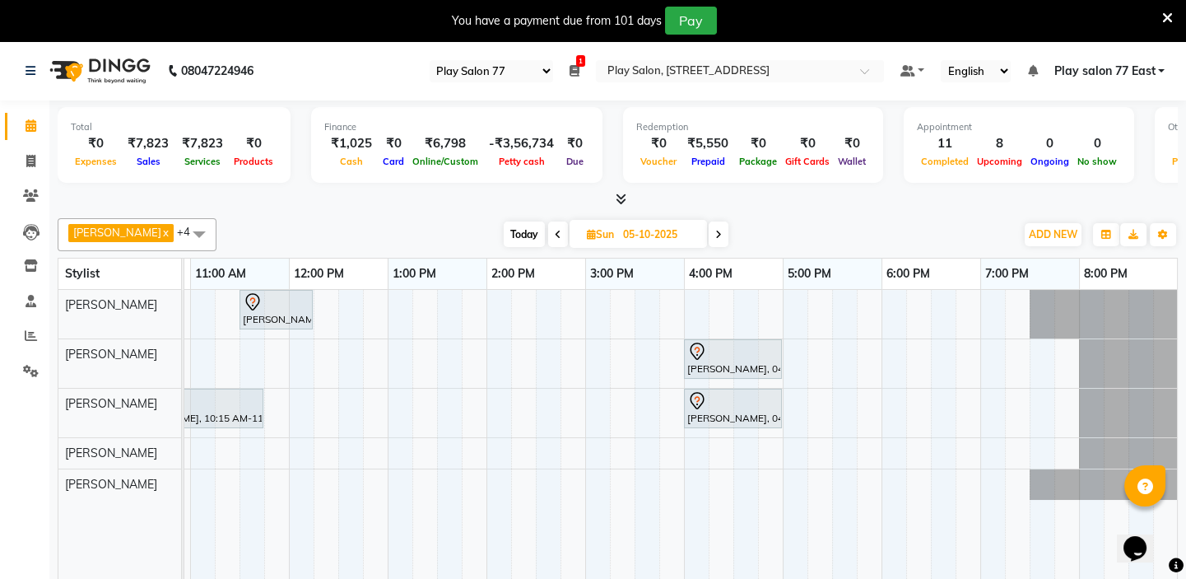
click at [509, 232] on span "Today" at bounding box center [524, 234] width 41 height 26
type input "04-10-2025"
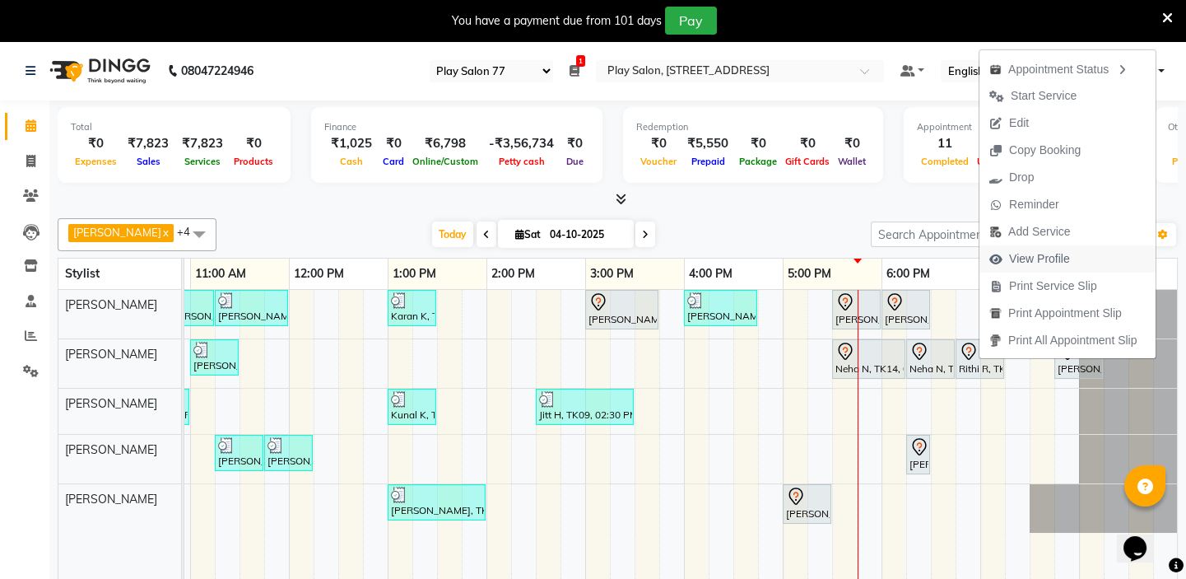
click at [1040, 255] on span "View Profile" at bounding box center [1039, 258] width 61 height 17
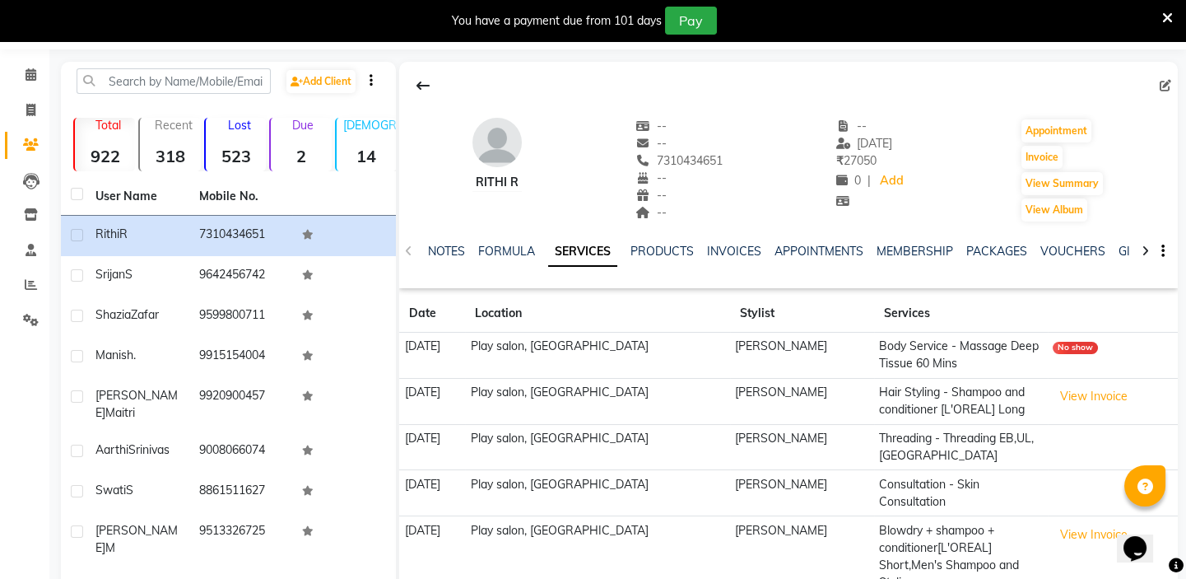
scroll to position [162, 0]
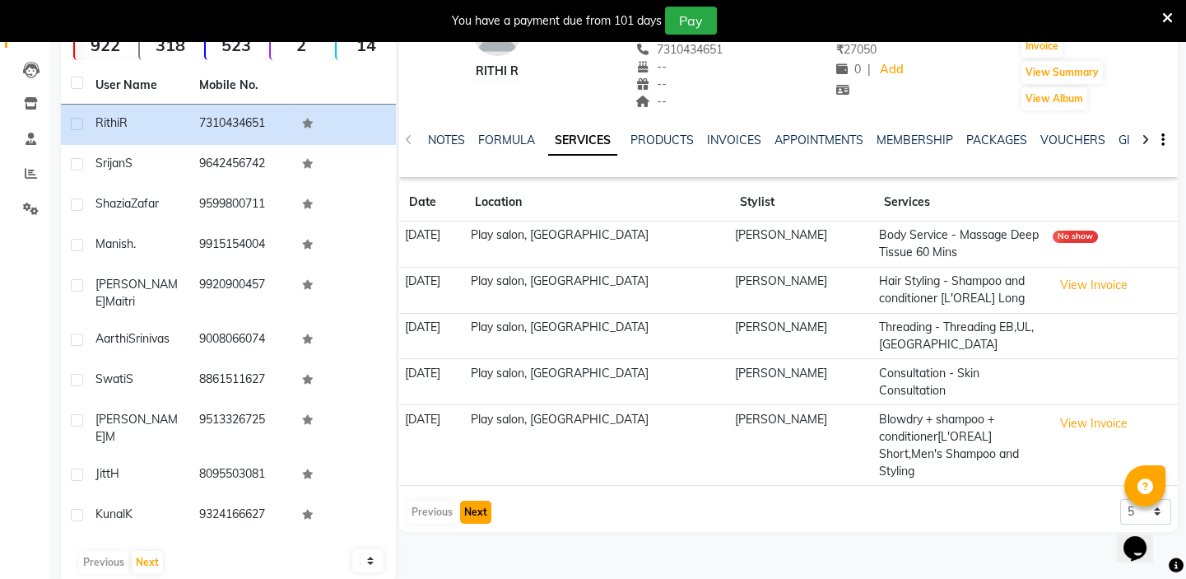
click at [471, 501] on button "Next" at bounding box center [475, 512] width 31 height 23
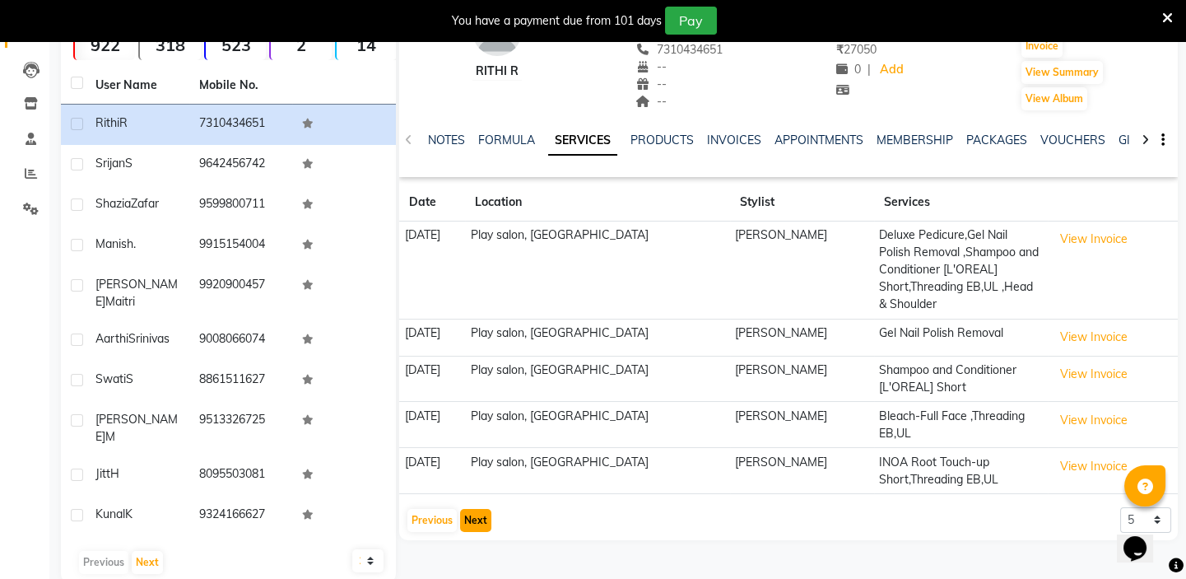
click at [468, 521] on button "Next" at bounding box center [475, 520] width 31 height 23
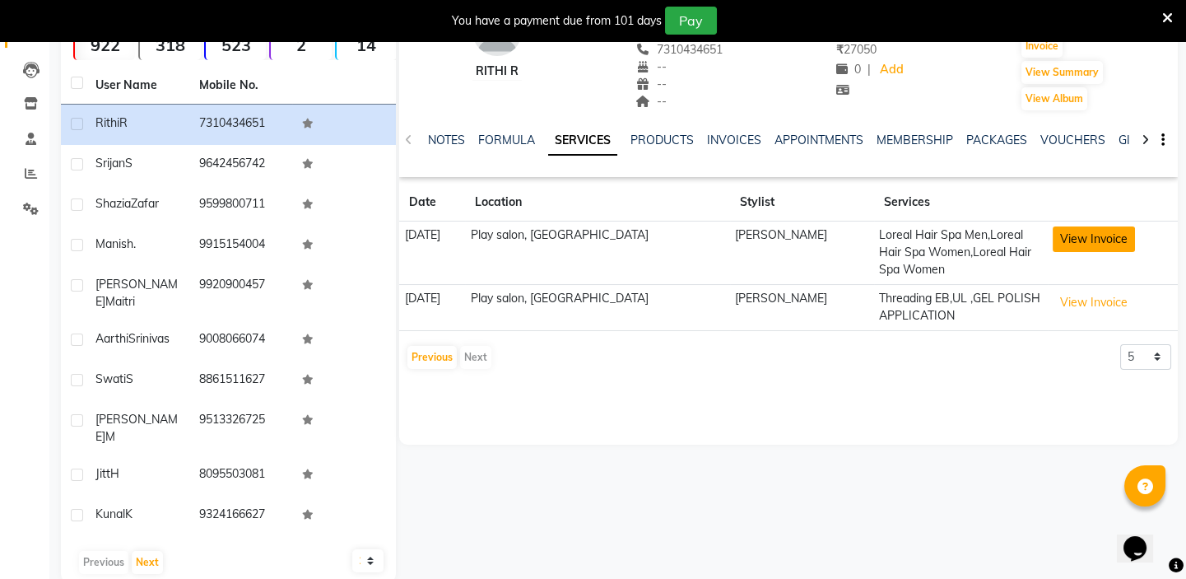
click at [1078, 239] on button "View Invoice" at bounding box center [1094, 239] width 82 height 26
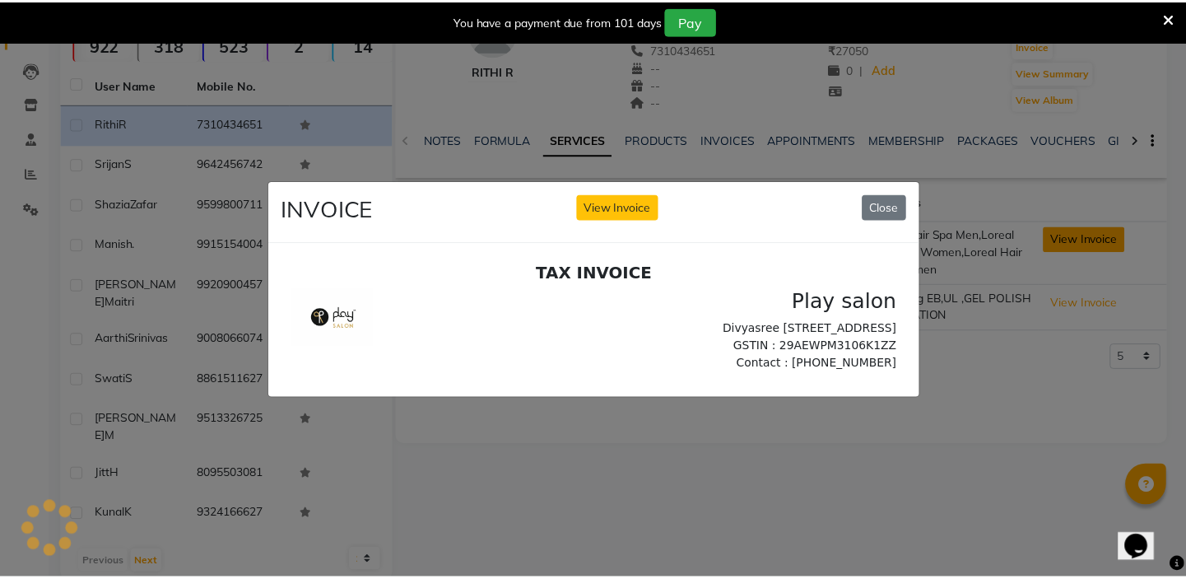
scroll to position [0, 0]
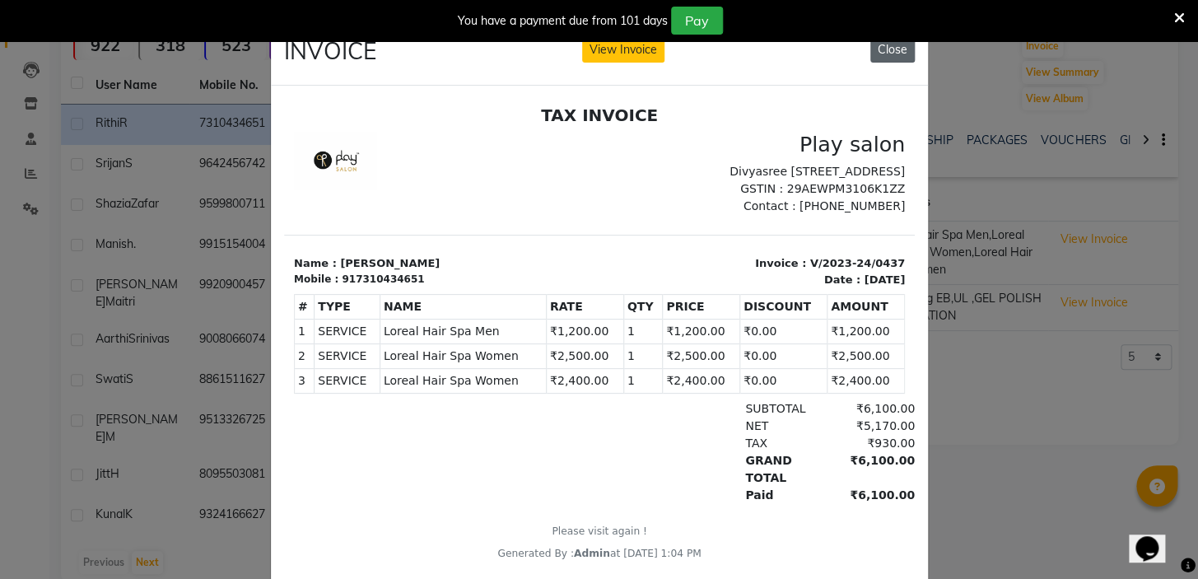
click at [895, 48] on button "Close" at bounding box center [892, 50] width 44 height 26
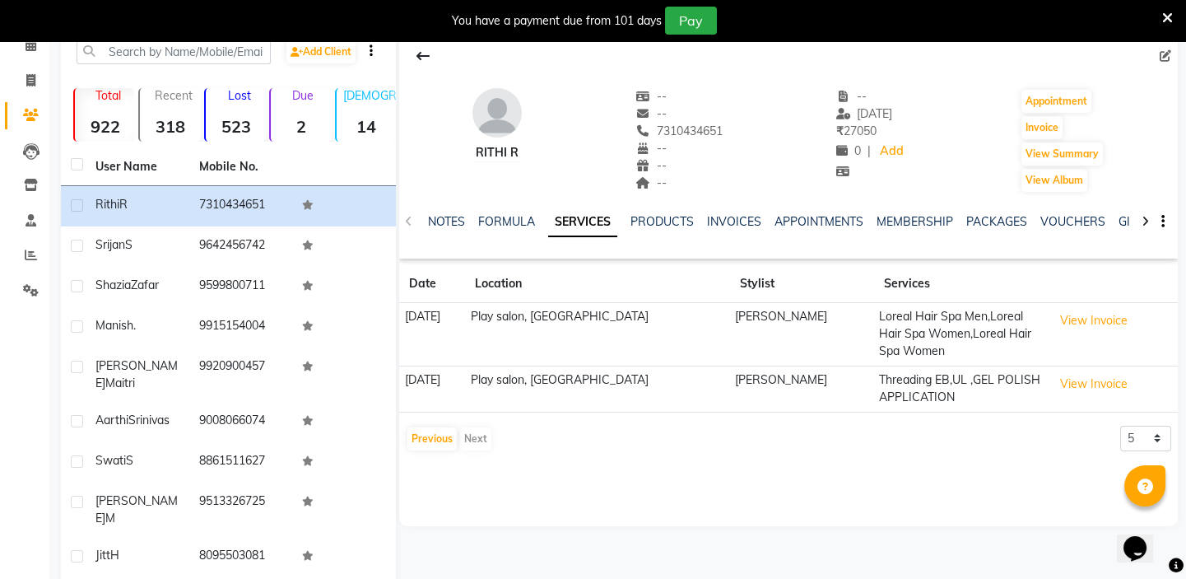
scroll to position [87, 0]
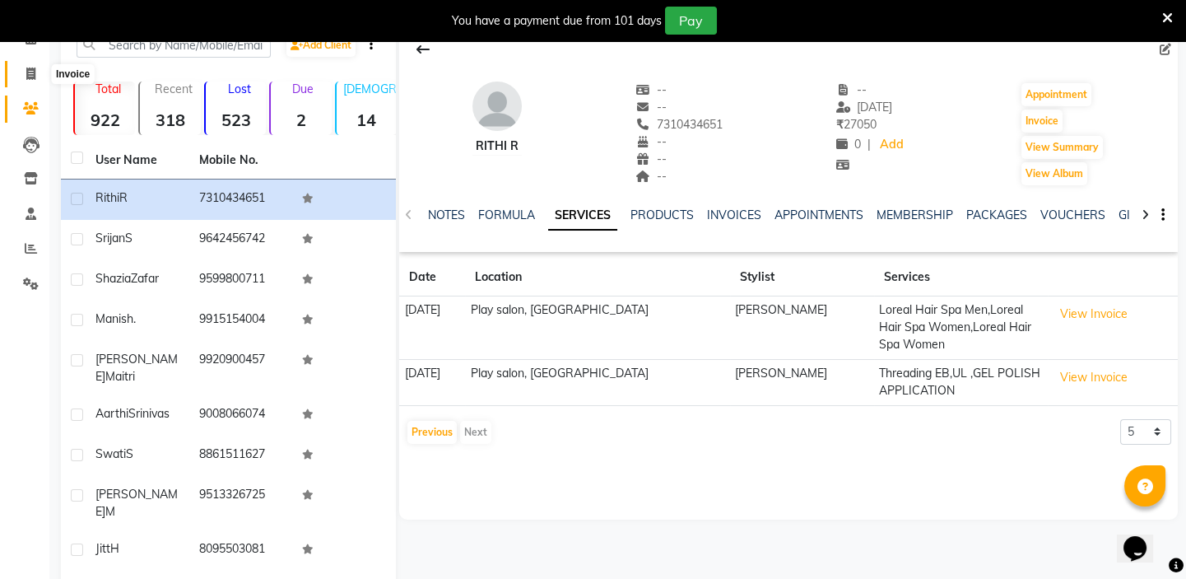
click at [28, 68] on icon at bounding box center [30, 74] width 9 height 12
select select "8547"
select select "service"
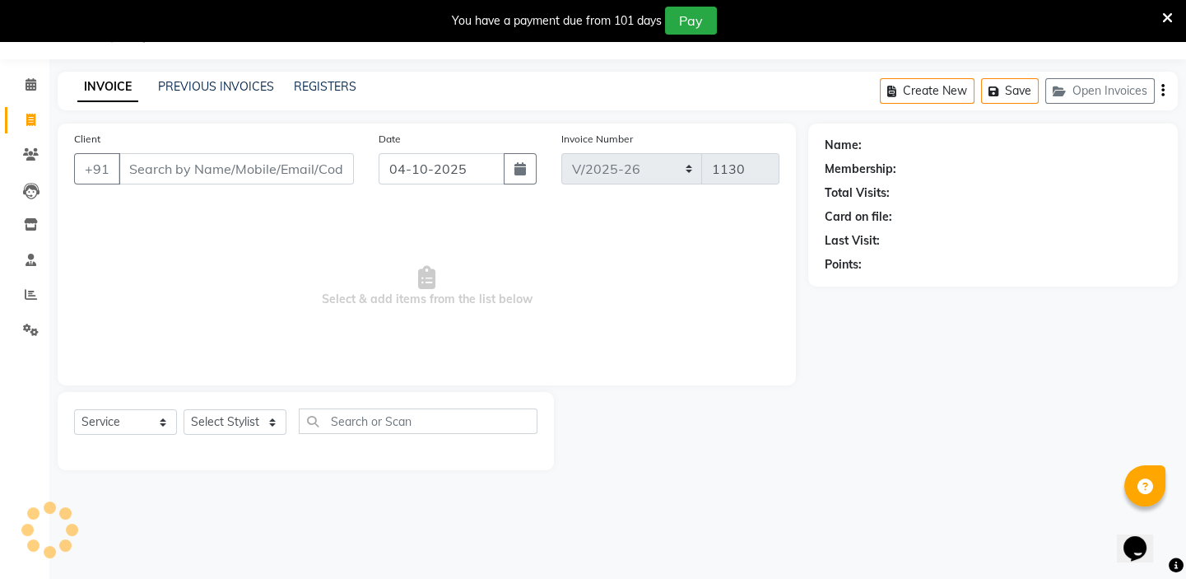
scroll to position [41, 0]
click at [29, 88] on icon at bounding box center [31, 84] width 11 height 12
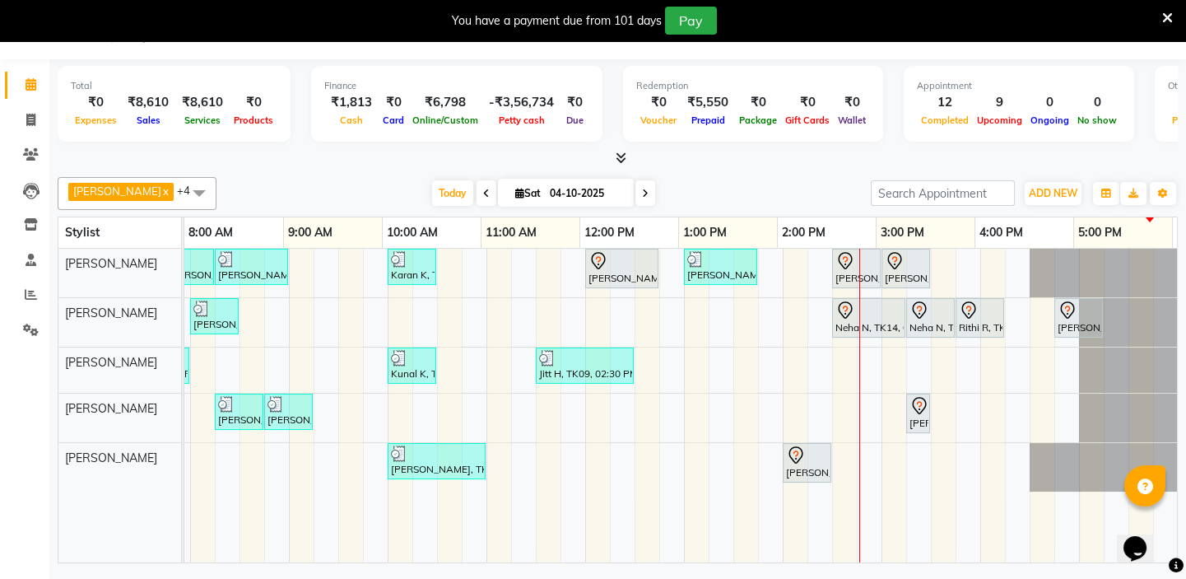
scroll to position [0, 291]
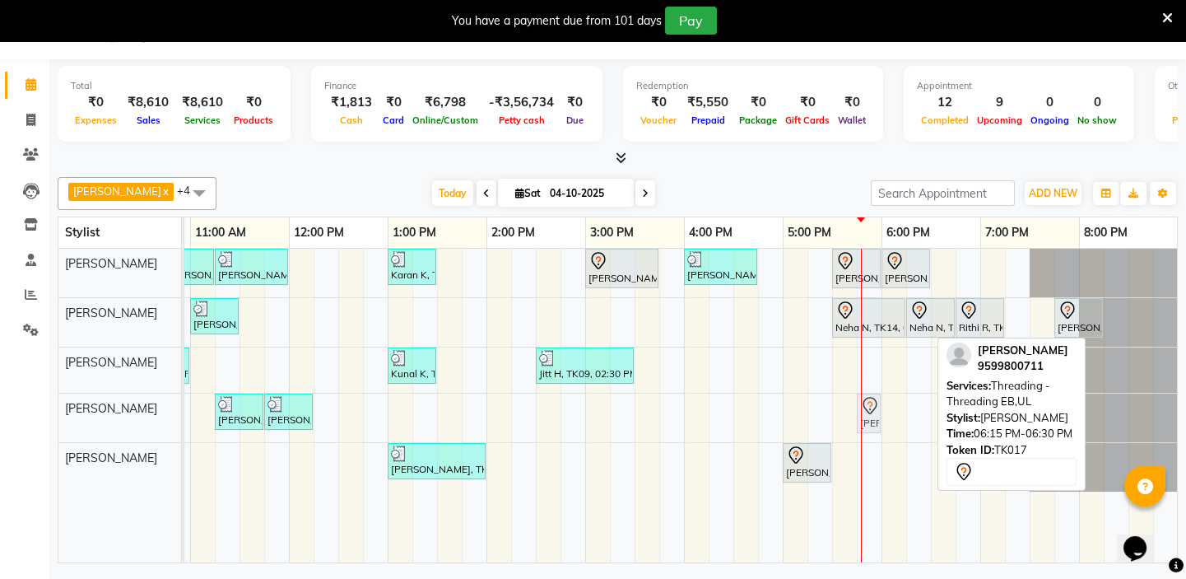
drag, startPoint x: 920, startPoint y: 410, endPoint x: 869, endPoint y: 410, distance: 50.2
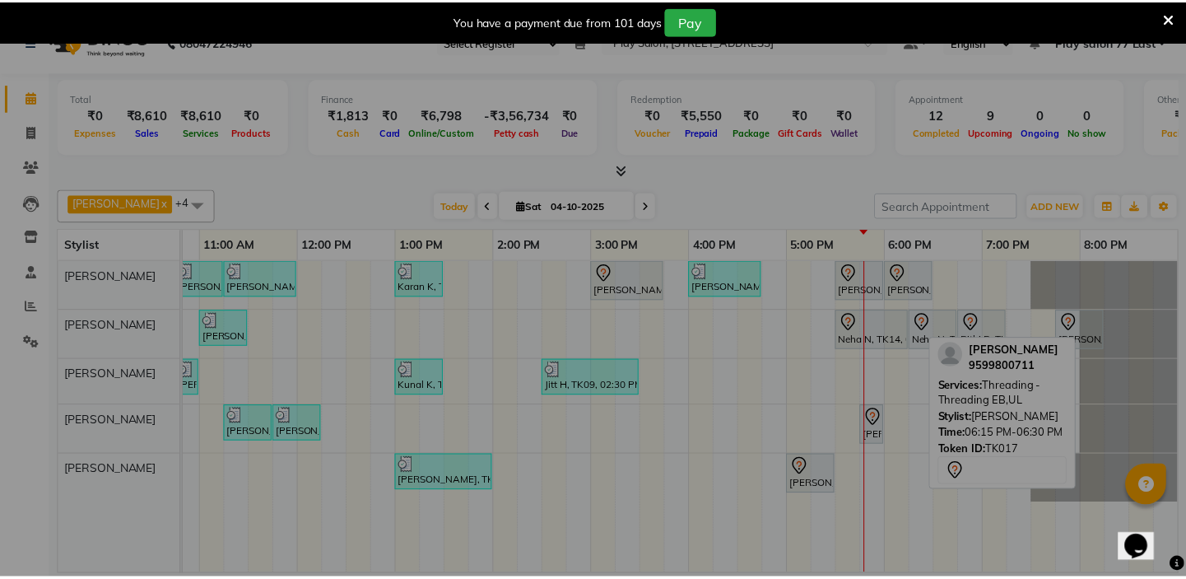
scroll to position [0, 280]
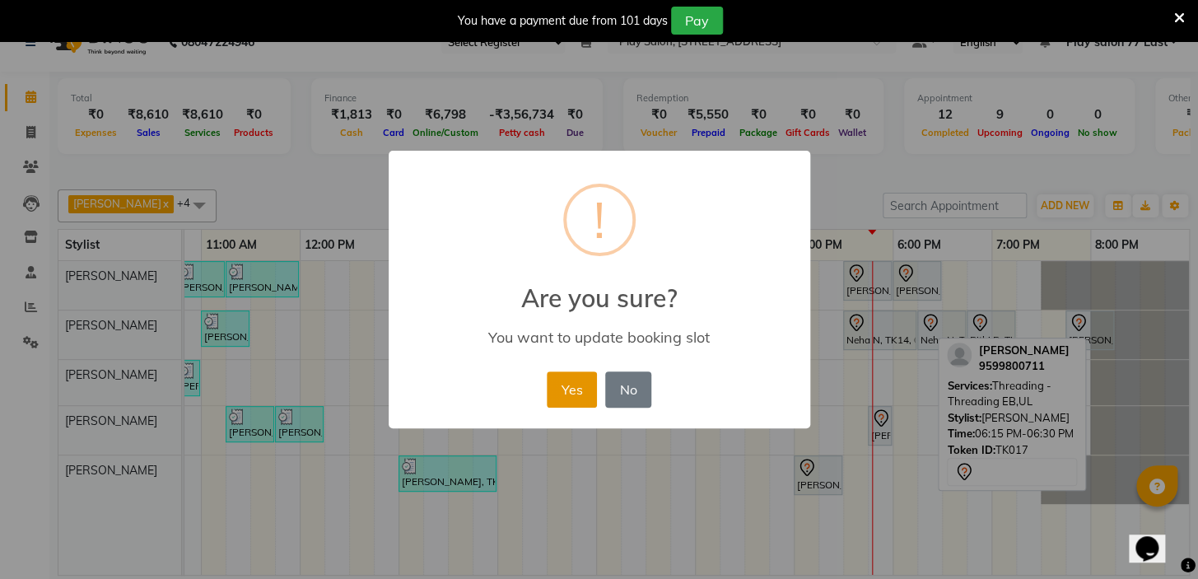
click at [557, 381] on button "Yes" at bounding box center [572, 389] width 50 height 36
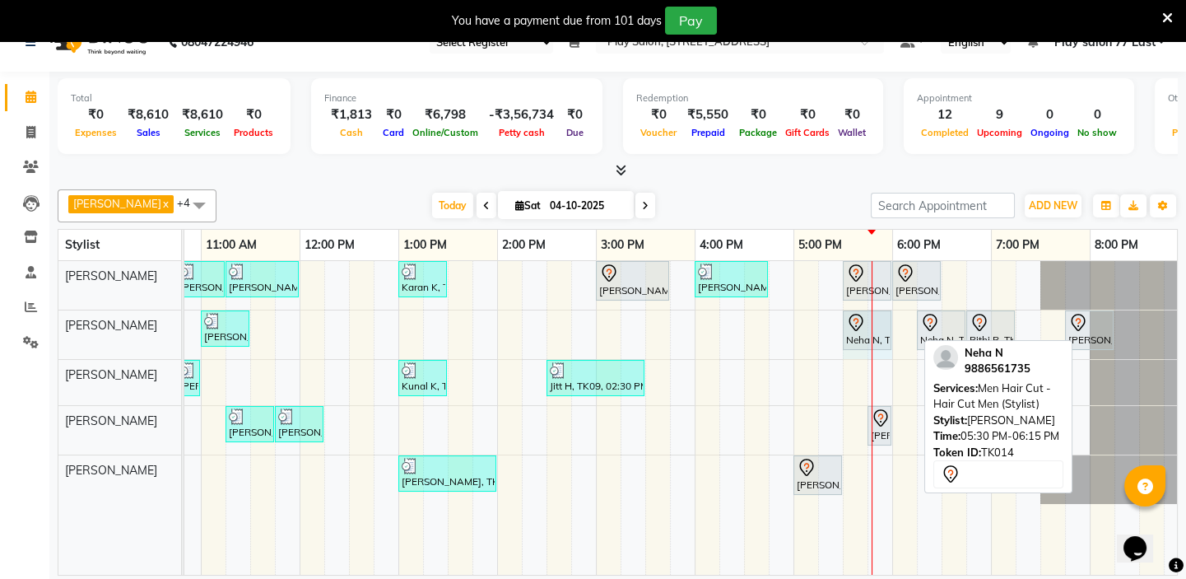
drag, startPoint x: 914, startPoint y: 324, endPoint x: 883, endPoint y: 324, distance: 31.3
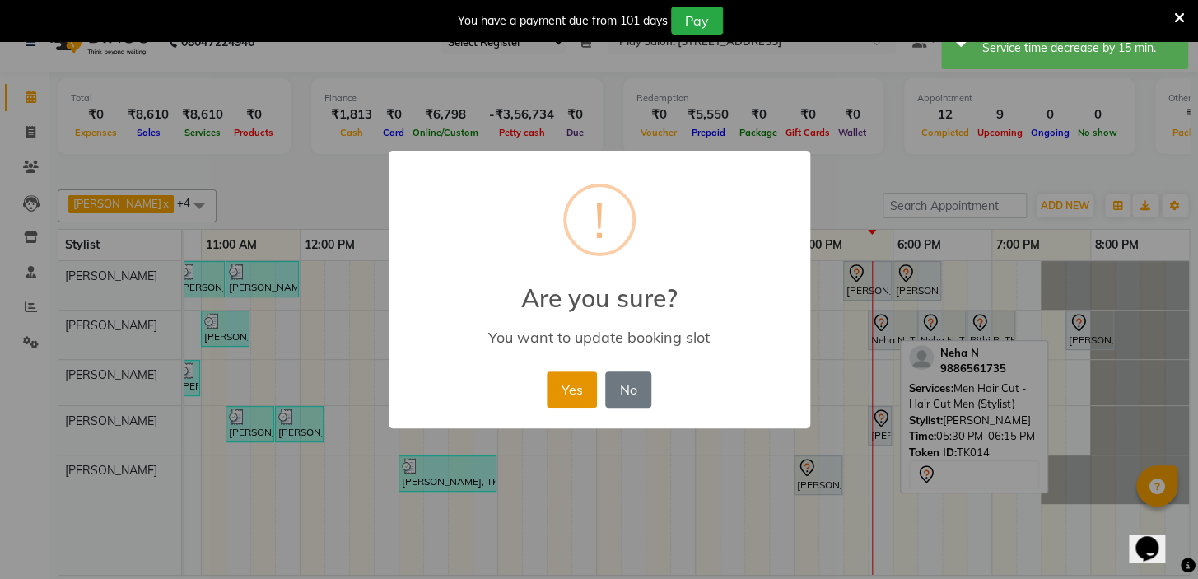
click at [583, 394] on button "Yes" at bounding box center [572, 389] width 50 height 36
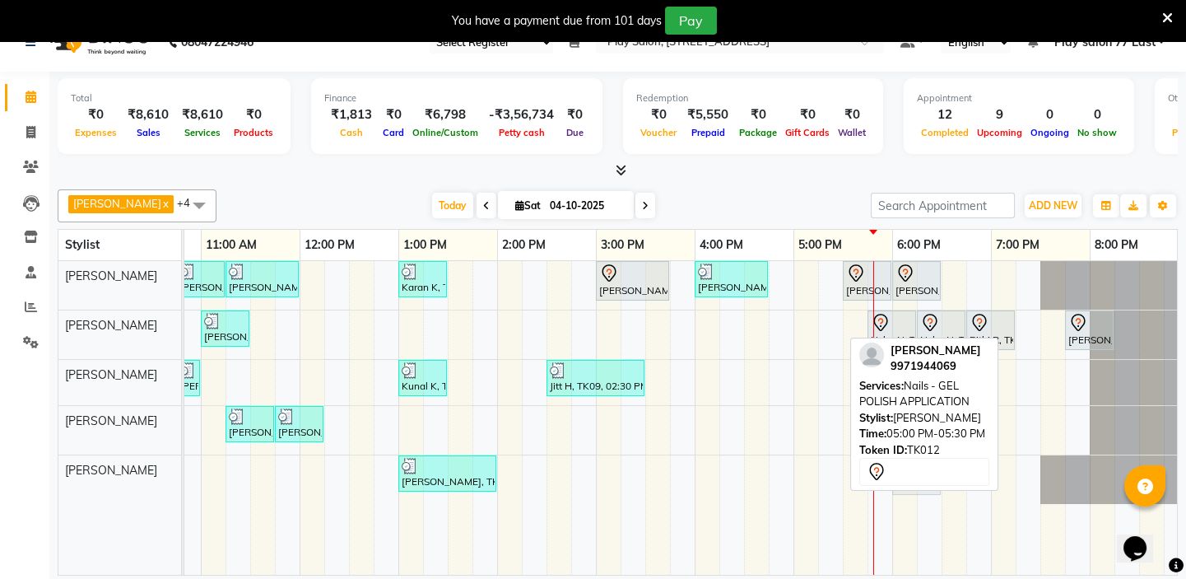
drag, startPoint x: 813, startPoint y: 477, endPoint x: 894, endPoint y: 475, distance: 80.7
click at [894, 475] on div "[PERSON_NAME] x [PERSON_NAME] x [PERSON_NAME] x [PERSON_NAME] x [PERSON_NAME] x…" at bounding box center [618, 379] width 1120 height 393
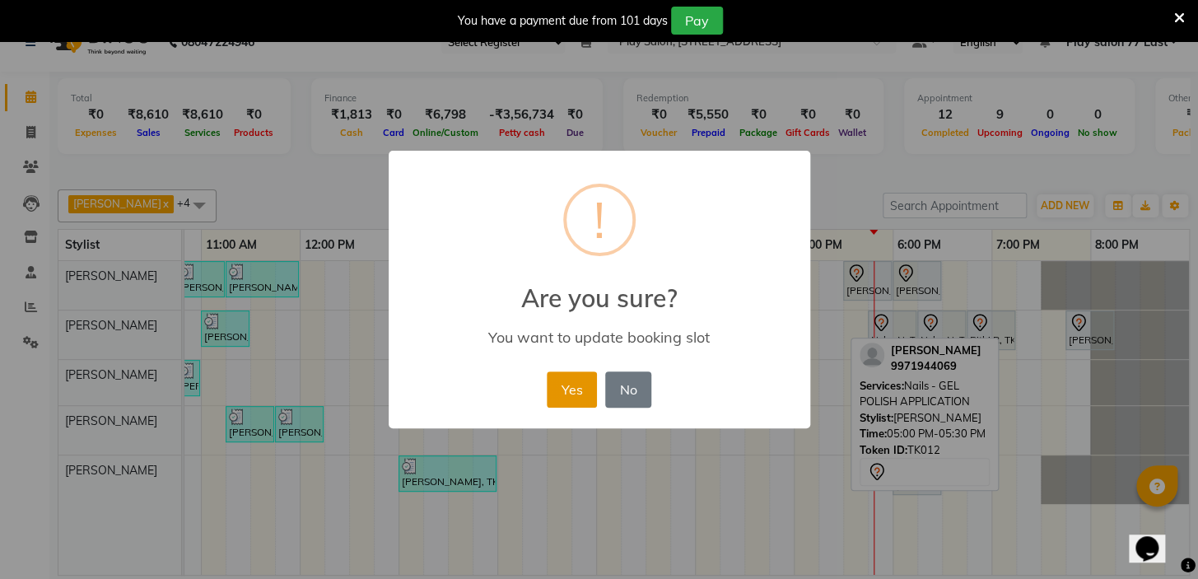
click at [560, 390] on button "Yes" at bounding box center [572, 389] width 50 height 36
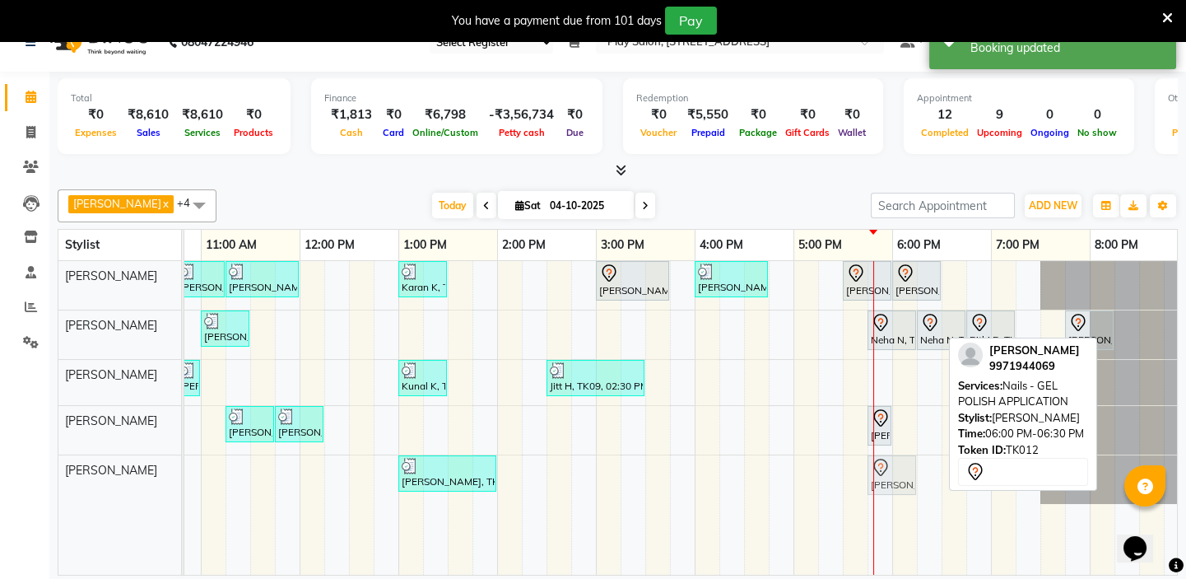
drag, startPoint x: 926, startPoint y: 464, endPoint x: 906, endPoint y: 464, distance: 19.8
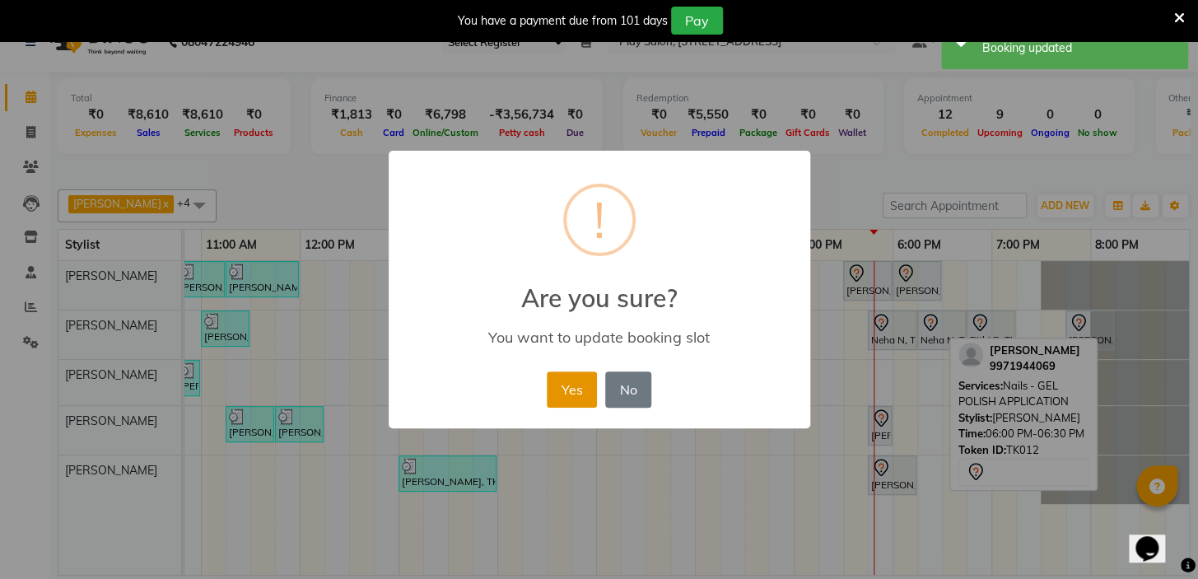
click at [574, 377] on button "Yes" at bounding box center [572, 389] width 50 height 36
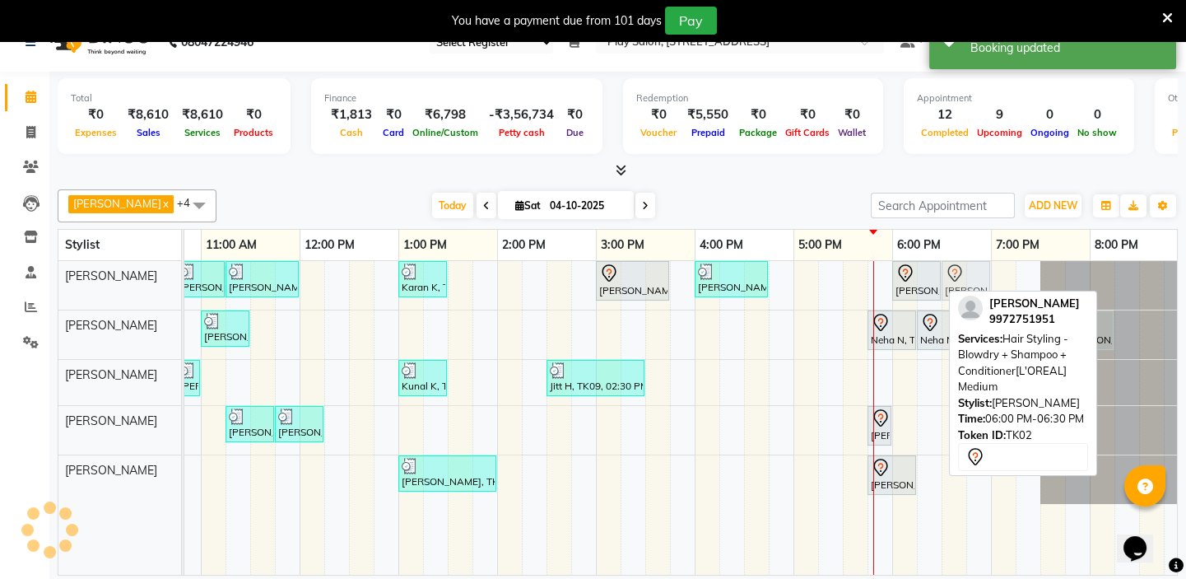
drag, startPoint x: 855, startPoint y: 280, endPoint x: 953, endPoint y: 279, distance: 98.0
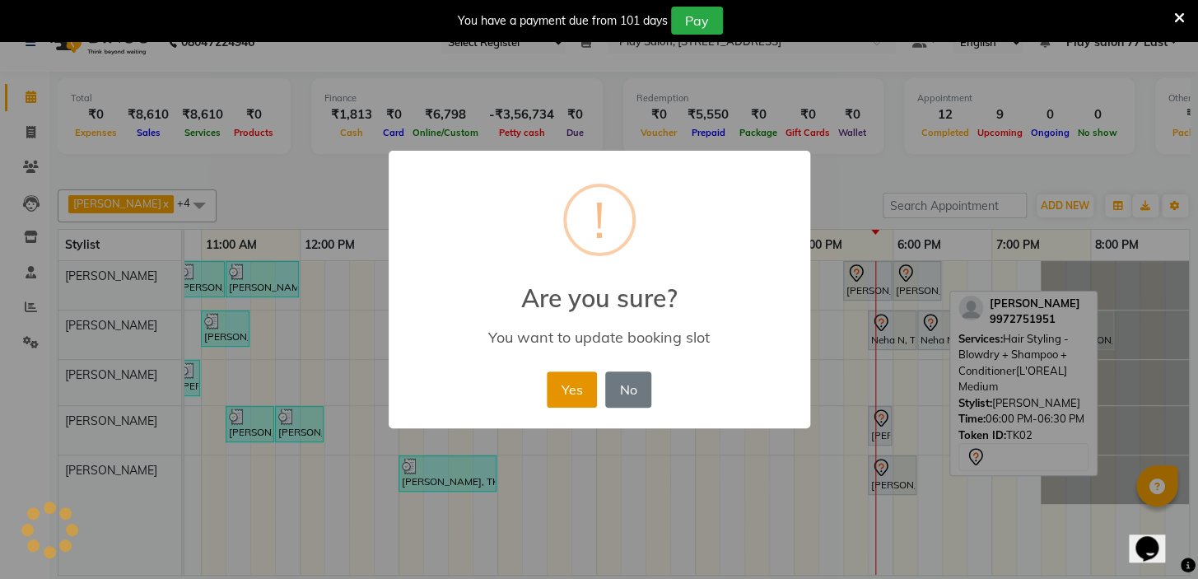
click at [575, 399] on button "Yes" at bounding box center [572, 389] width 50 height 36
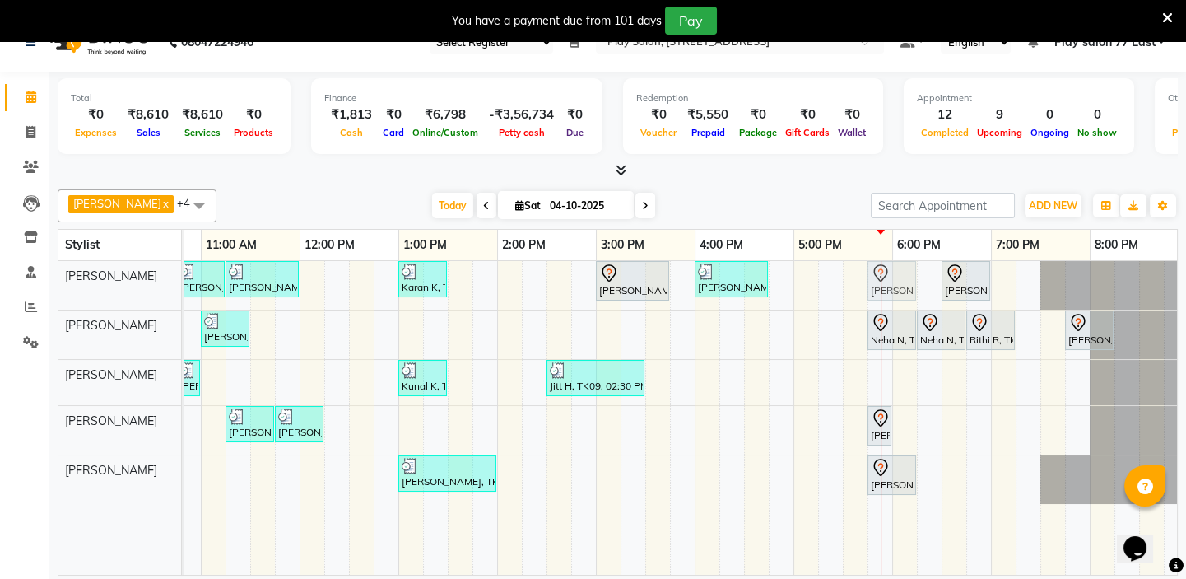
drag, startPoint x: 912, startPoint y: 275, endPoint x: 881, endPoint y: 264, distance: 33.1
click at [881, 264] on div "[PERSON_NAME], TK01, 10:45 AM-11:15 AM, [PERSON_NAME] Trim [PERSON_NAME], TK01,…" at bounding box center [547, 418] width 1284 height 314
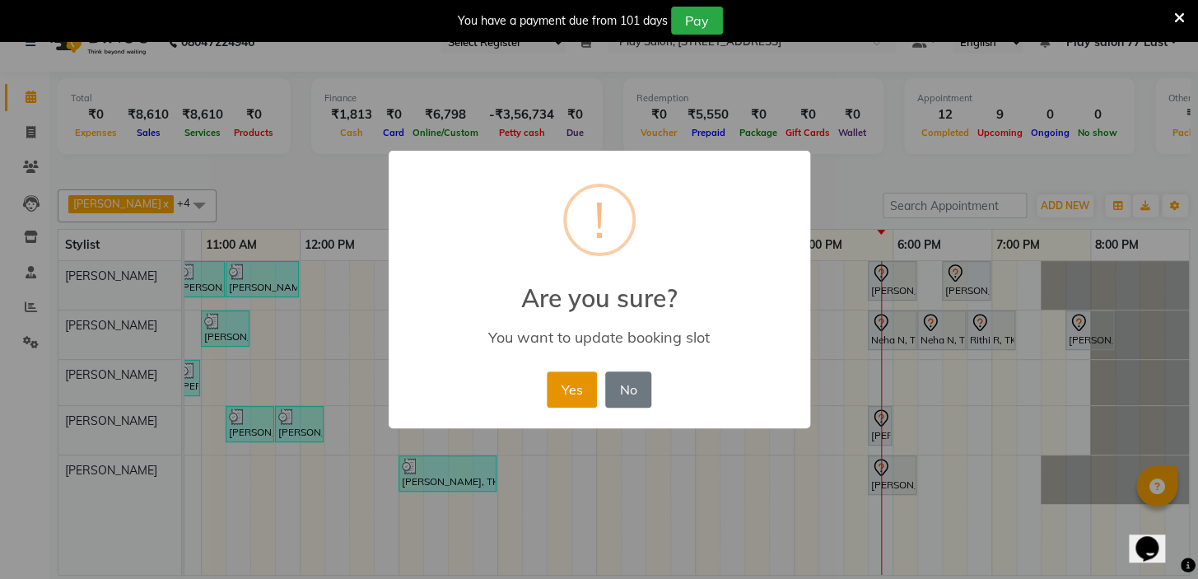
click at [570, 392] on button "Yes" at bounding box center [572, 389] width 50 height 36
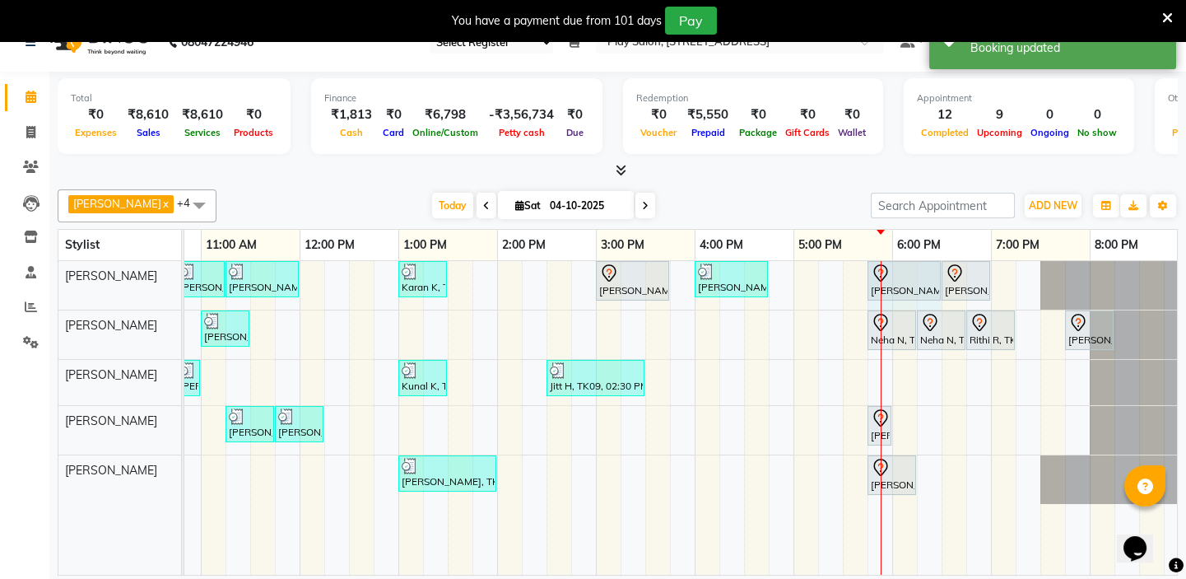
drag, startPoint x: 913, startPoint y: 278, endPoint x: 930, endPoint y: 280, distance: 17.4
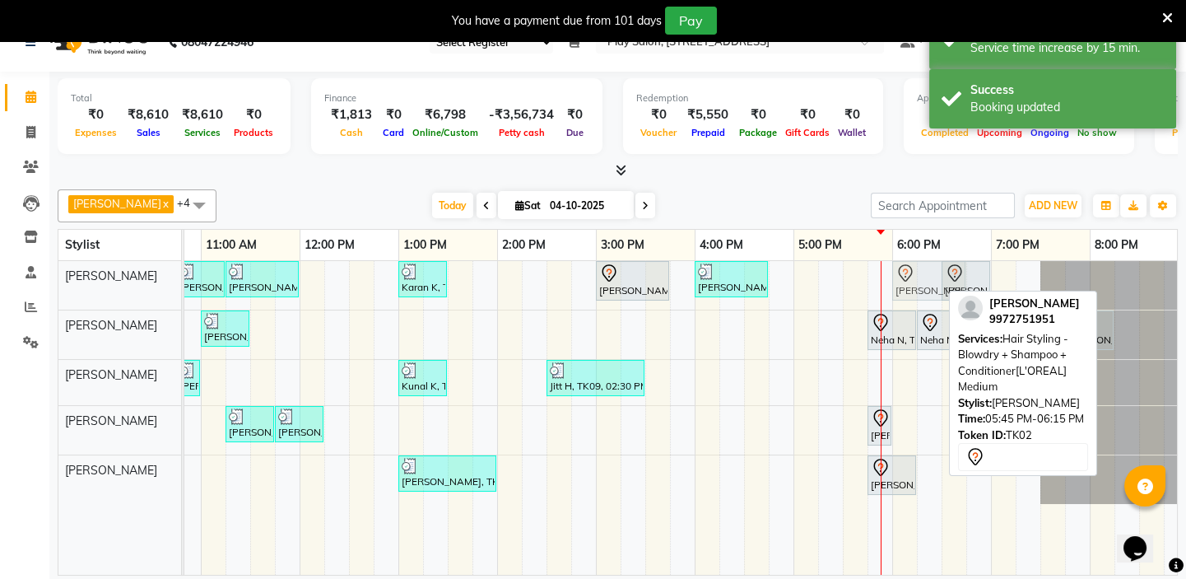
drag, startPoint x: 897, startPoint y: 273, endPoint x: 919, endPoint y: 273, distance: 22.2
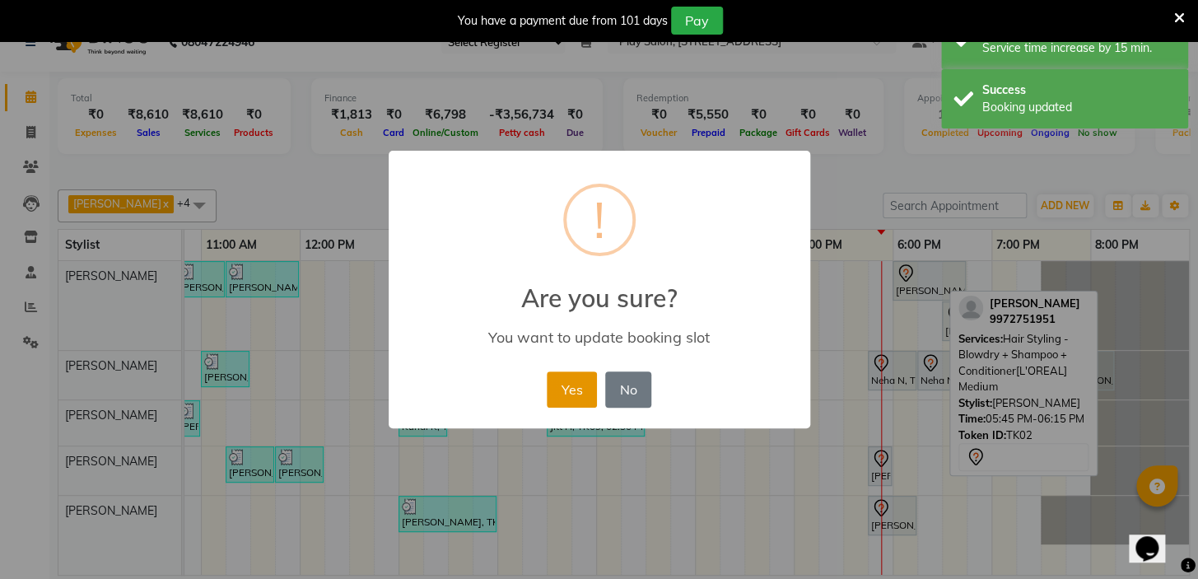
click at [575, 390] on button "Yes" at bounding box center [572, 389] width 50 height 36
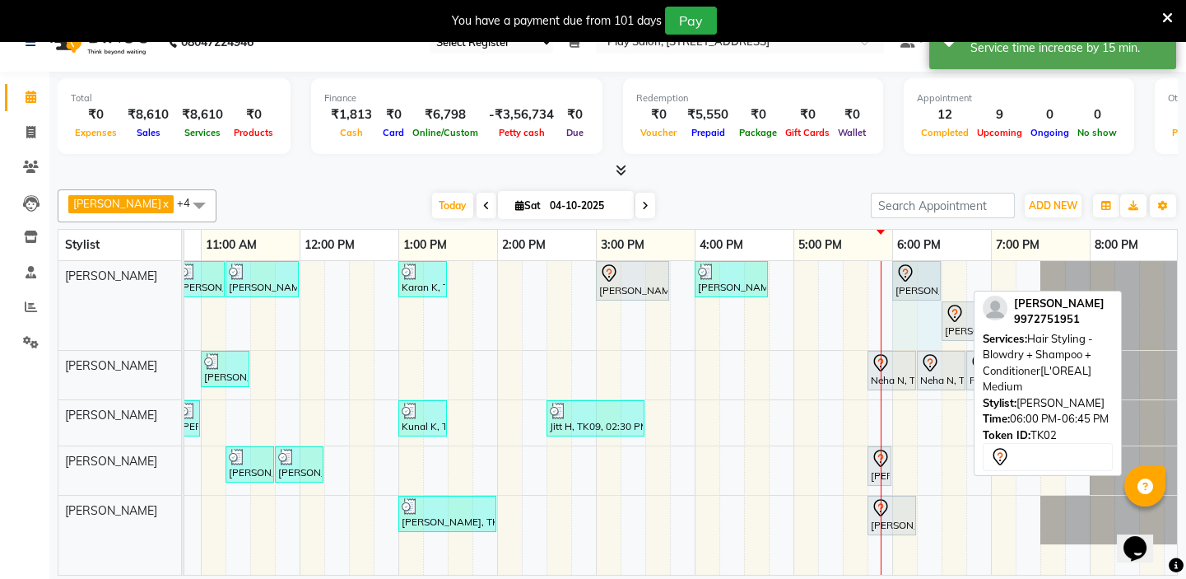
drag, startPoint x: 963, startPoint y: 275, endPoint x: 951, endPoint y: 273, distance: 12.6
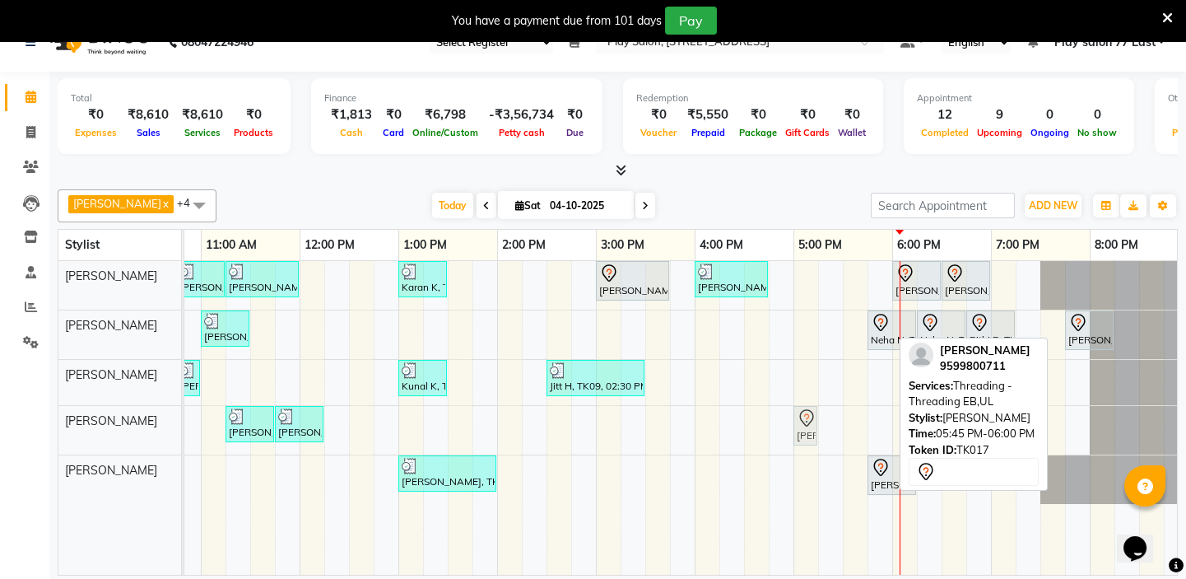
drag, startPoint x: 859, startPoint y: 439, endPoint x: 795, endPoint y: 454, distance: 65.9
click at [795, 454] on div "[PERSON_NAME], TK01, 10:45 AM-11:15 AM, [PERSON_NAME] Trim [PERSON_NAME], TK01,…" at bounding box center [547, 418] width 1284 height 314
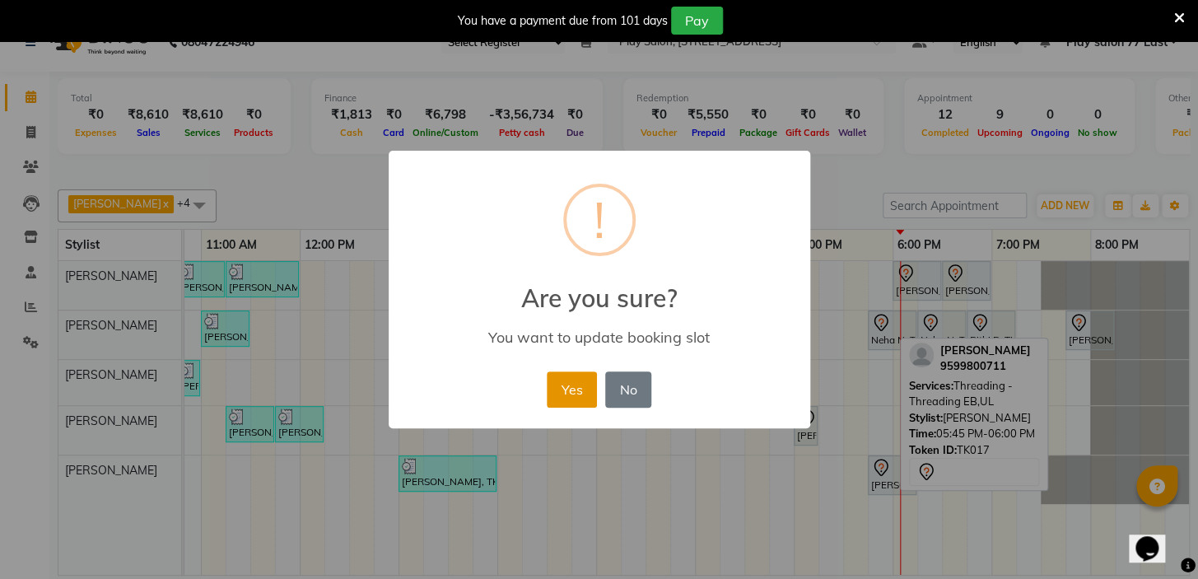
click at [571, 384] on button "Yes" at bounding box center [572, 389] width 50 height 36
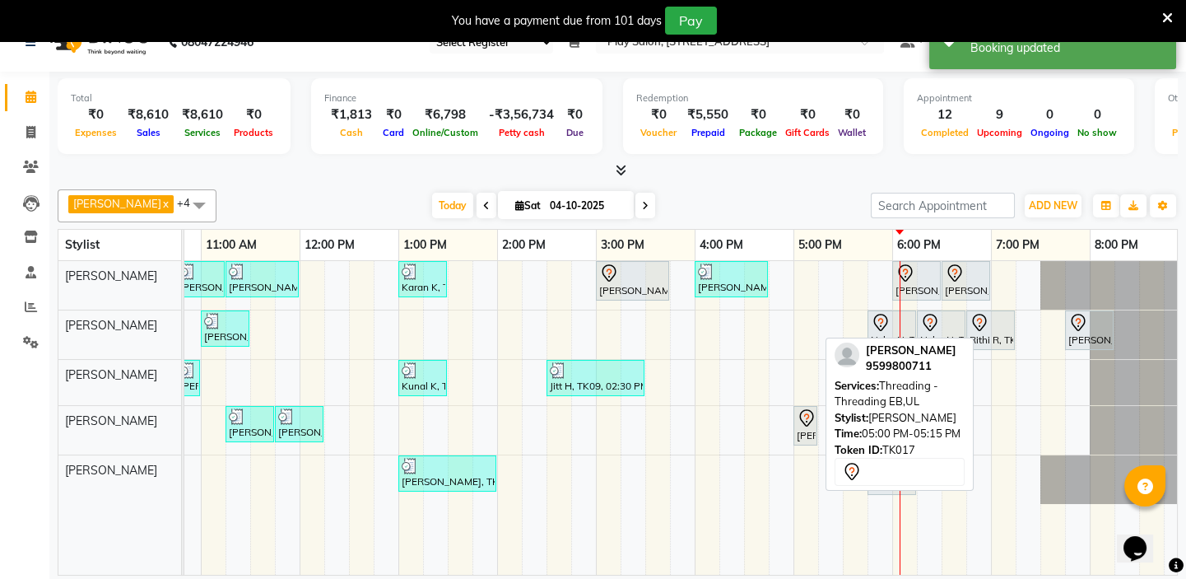
click at [804, 437] on div "[PERSON_NAME], TK17, 05:00 PM-05:15 PM, Threading - Threading EB,UL" at bounding box center [805, 425] width 21 height 35
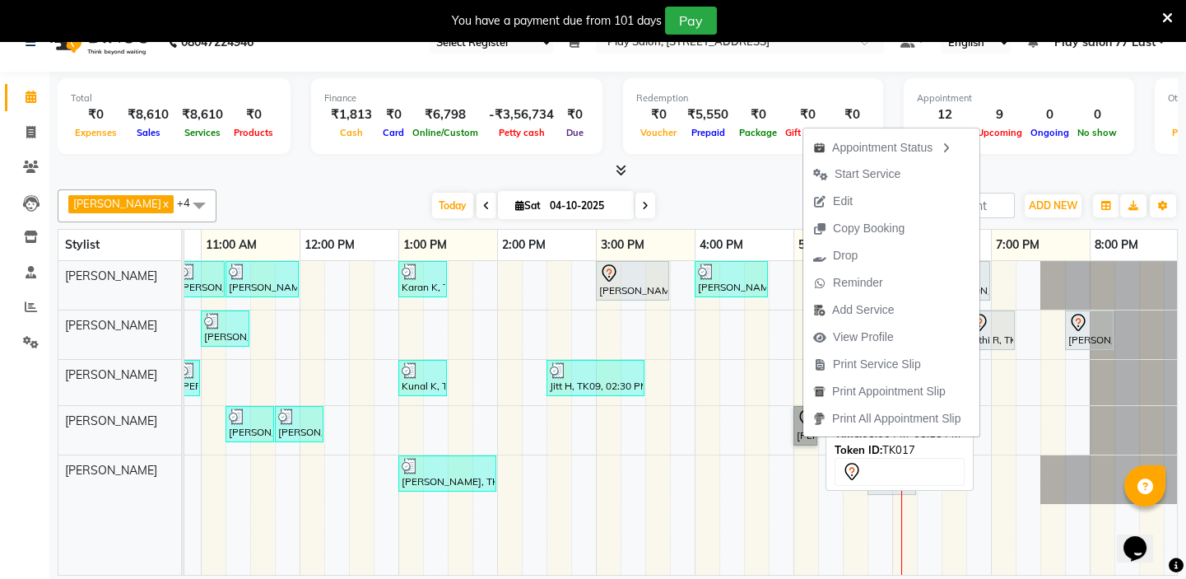
click at [799, 427] on link "[PERSON_NAME], TK17, 05:00 PM-05:15 PM, Threading - Threading EB,UL" at bounding box center [806, 426] width 24 height 40
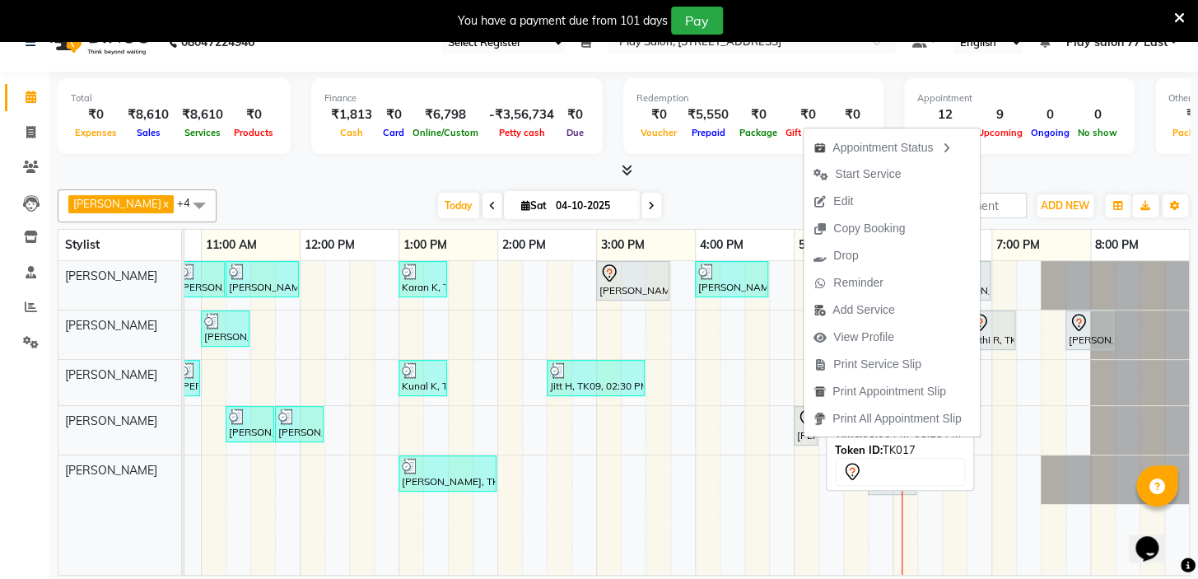
select select "7"
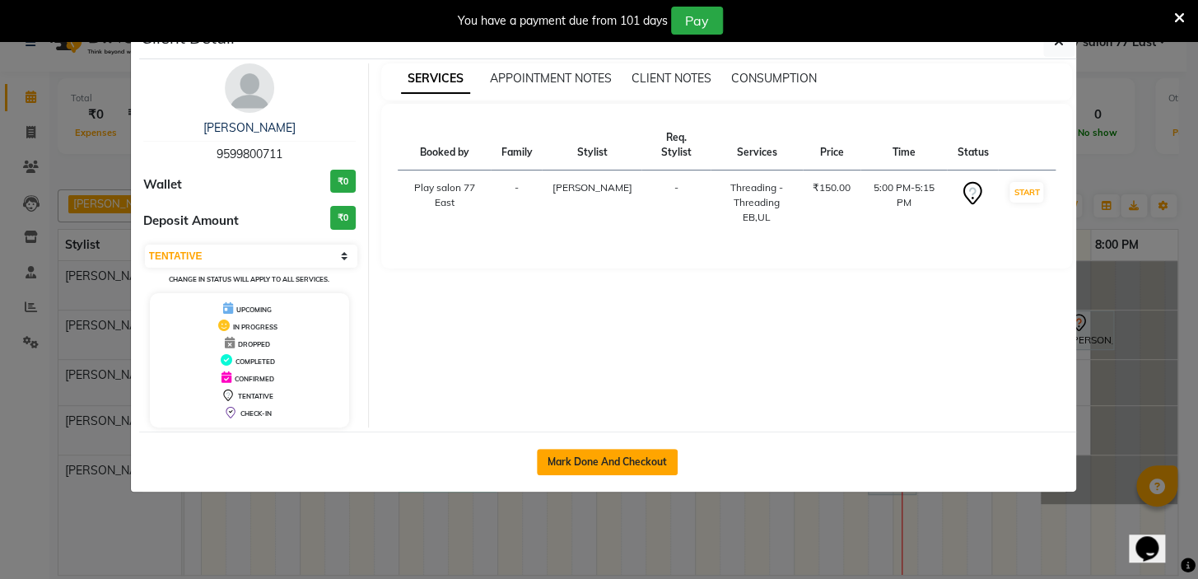
click at [652, 454] on button "Mark Done And Checkout" at bounding box center [607, 462] width 141 height 26
select select "service"
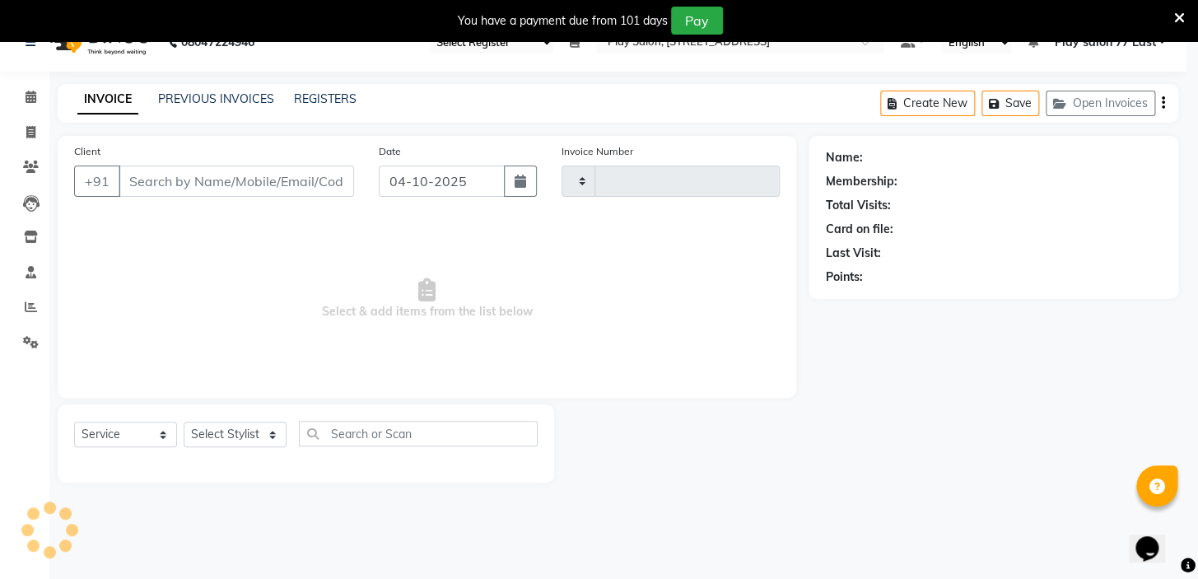
type input "1130"
select select "8547"
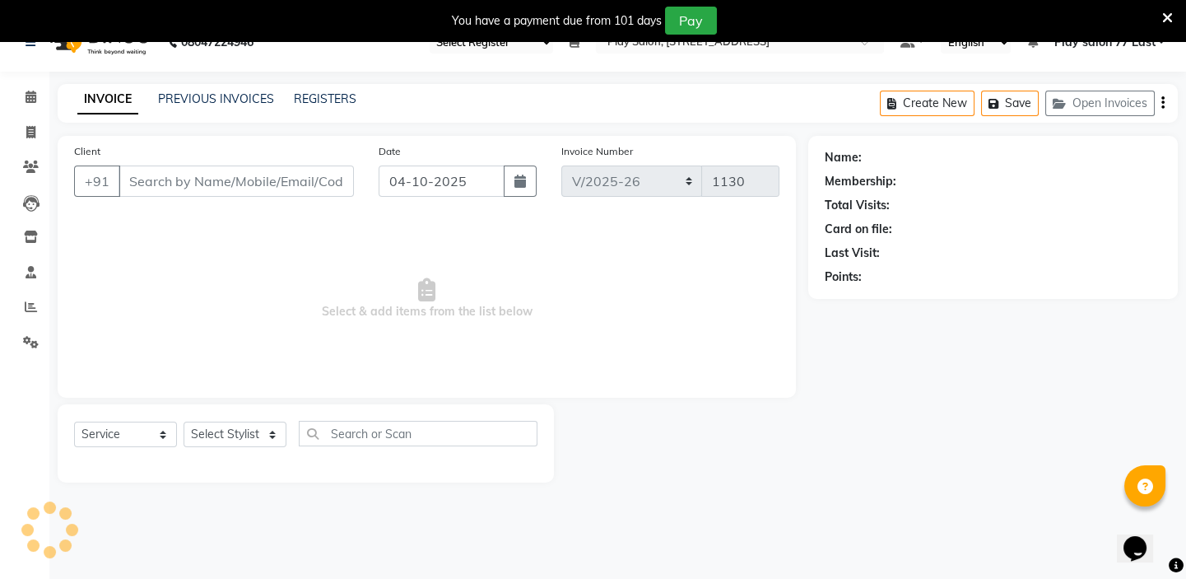
type input "9599800711"
select select "84932"
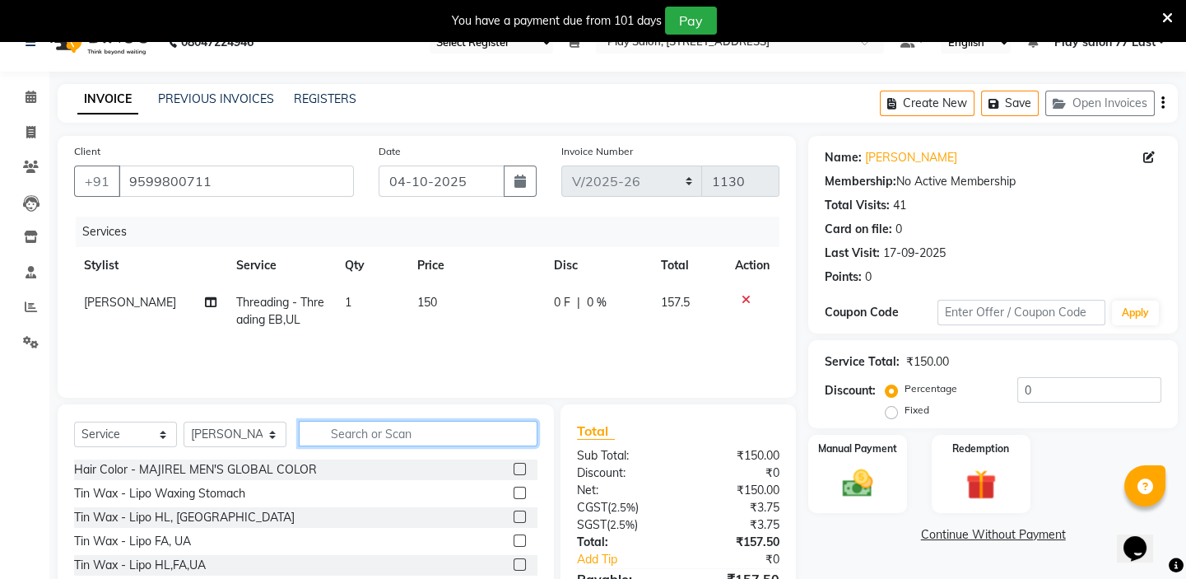
click at [332, 425] on input "text" at bounding box center [418, 434] width 239 height 26
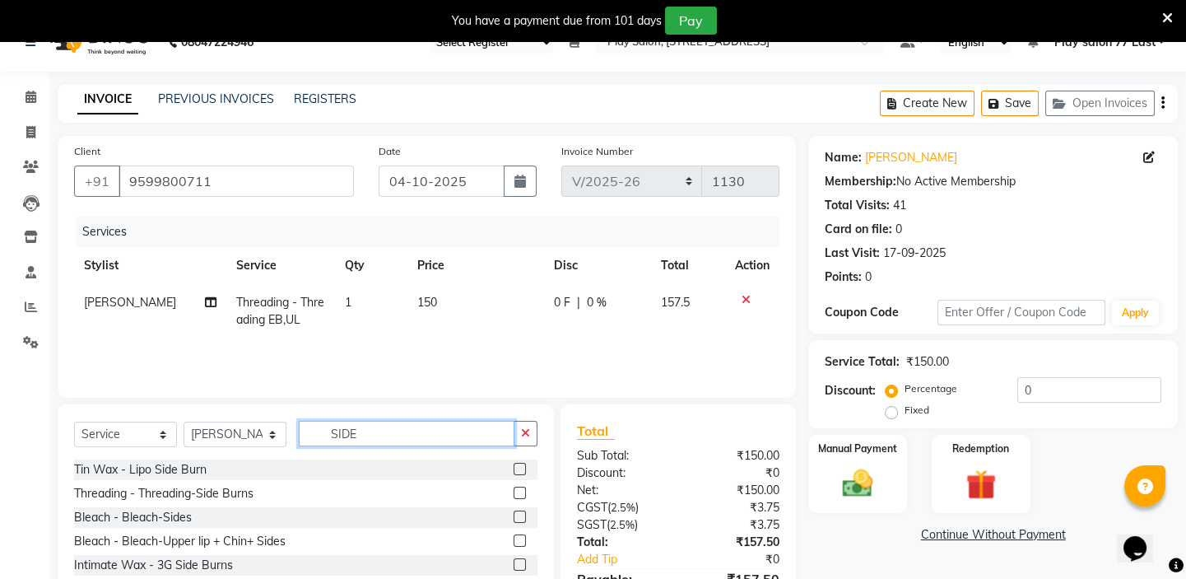
type input "SIDE"
click at [518, 565] on label at bounding box center [520, 564] width 12 height 12
click at [518, 565] on input "checkbox" at bounding box center [519, 565] width 11 height 11
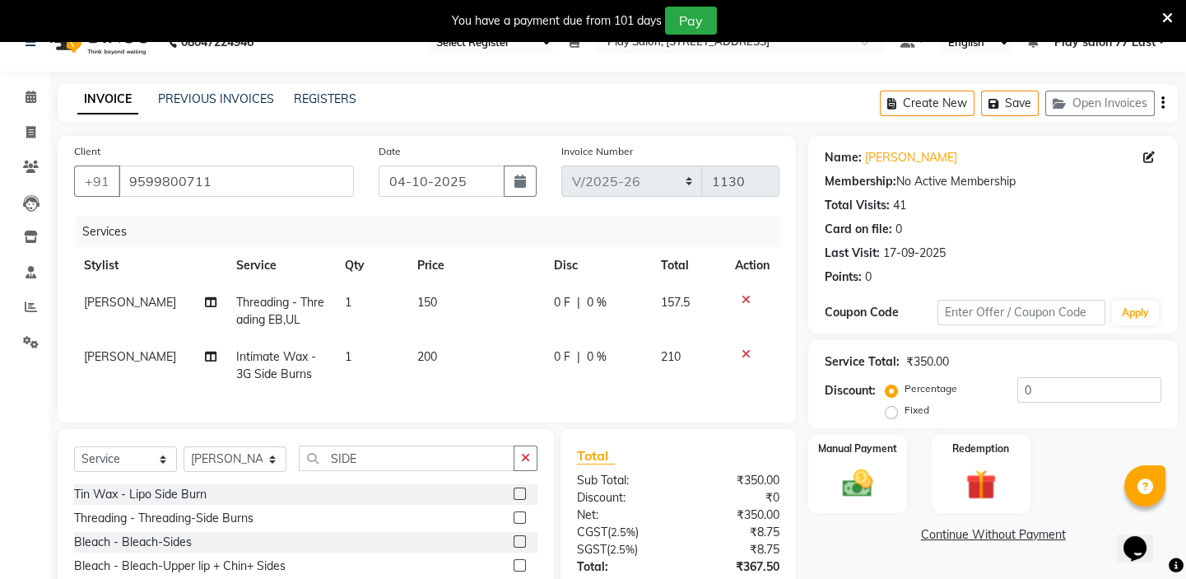
checkbox input "false"
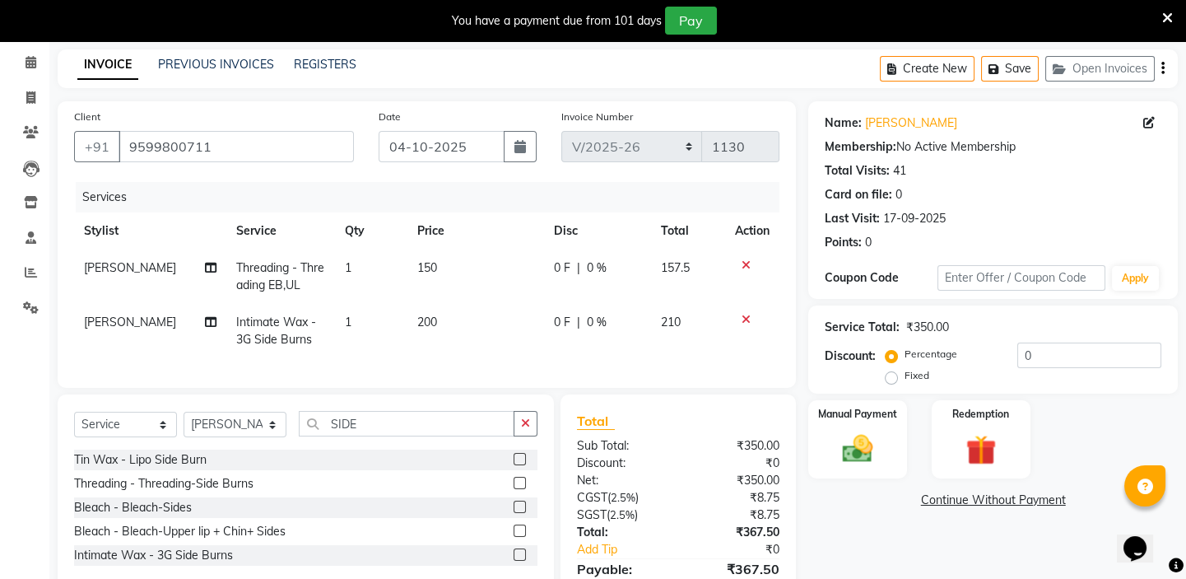
scroll to position [29, 0]
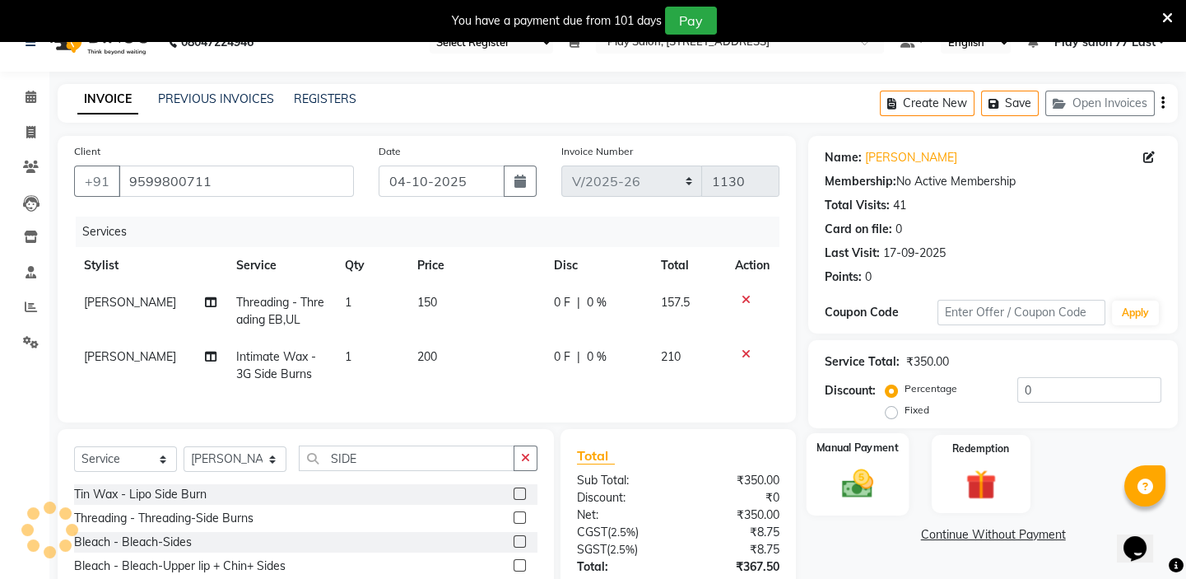
click at [864, 453] on label "Manual Payment" at bounding box center [858, 448] width 82 height 16
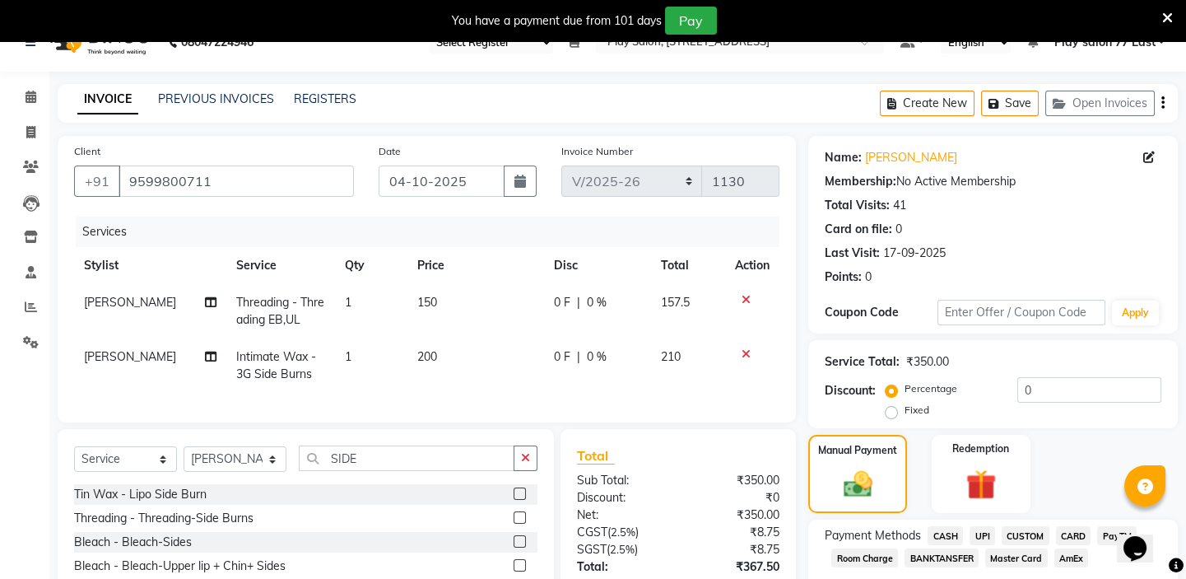
click at [954, 535] on span "CASH" at bounding box center [945, 535] width 35 height 19
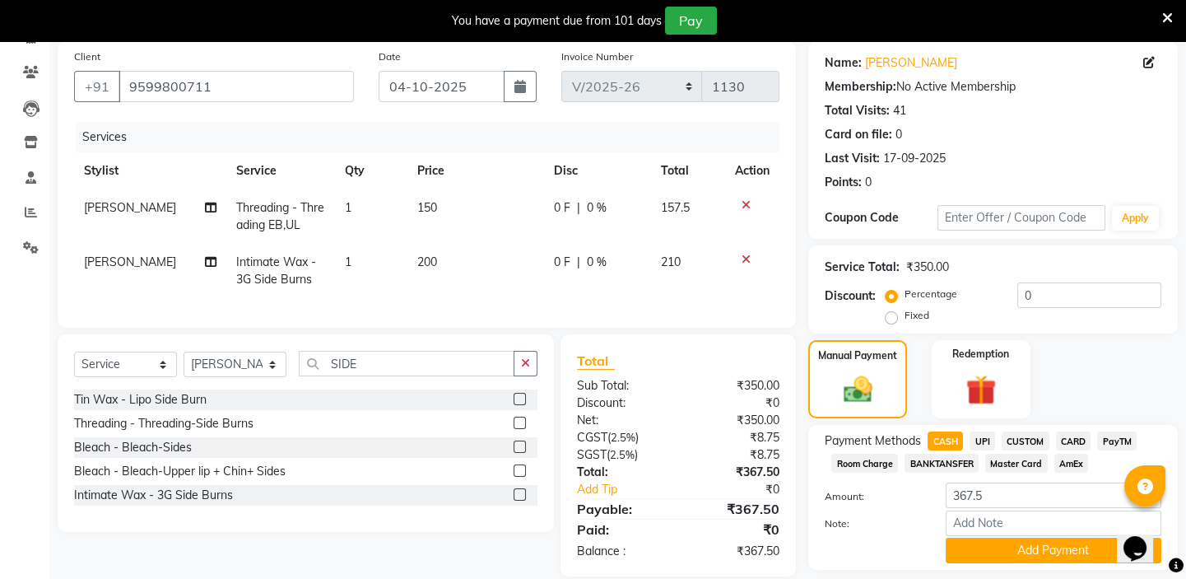
scroll to position [173, 0]
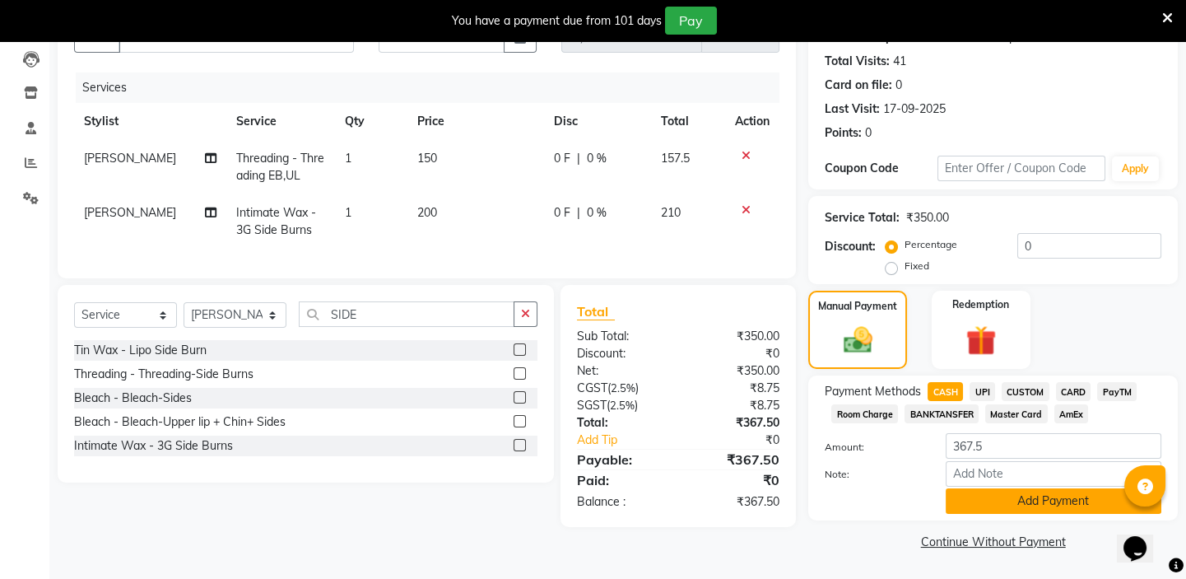
click at [1081, 497] on button "Add Payment" at bounding box center [1054, 501] width 216 height 26
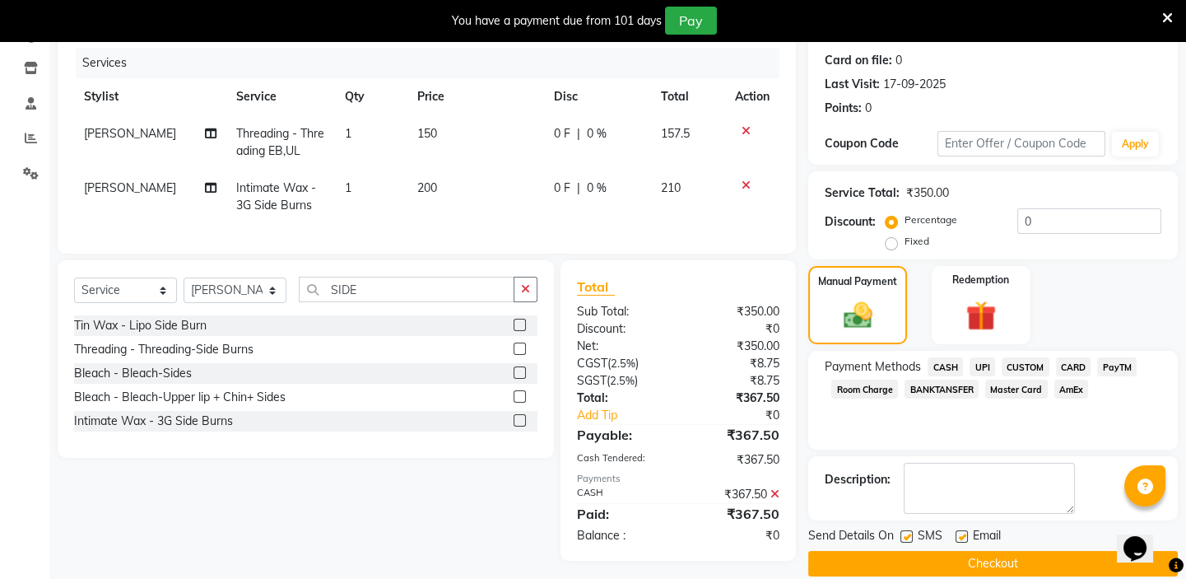
scroll to position [219, 0]
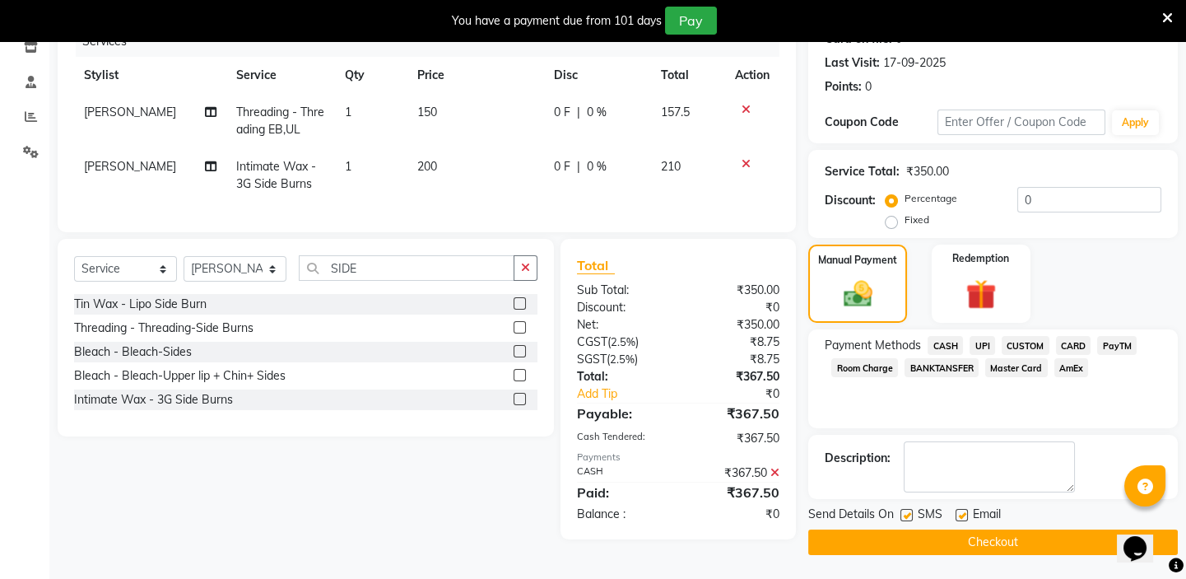
drag, startPoint x: 1191, startPoint y: 543, endPoint x: 29, endPoint y: 30, distance: 1270.9
click at [1012, 544] on button "Checkout" at bounding box center [993, 542] width 370 height 26
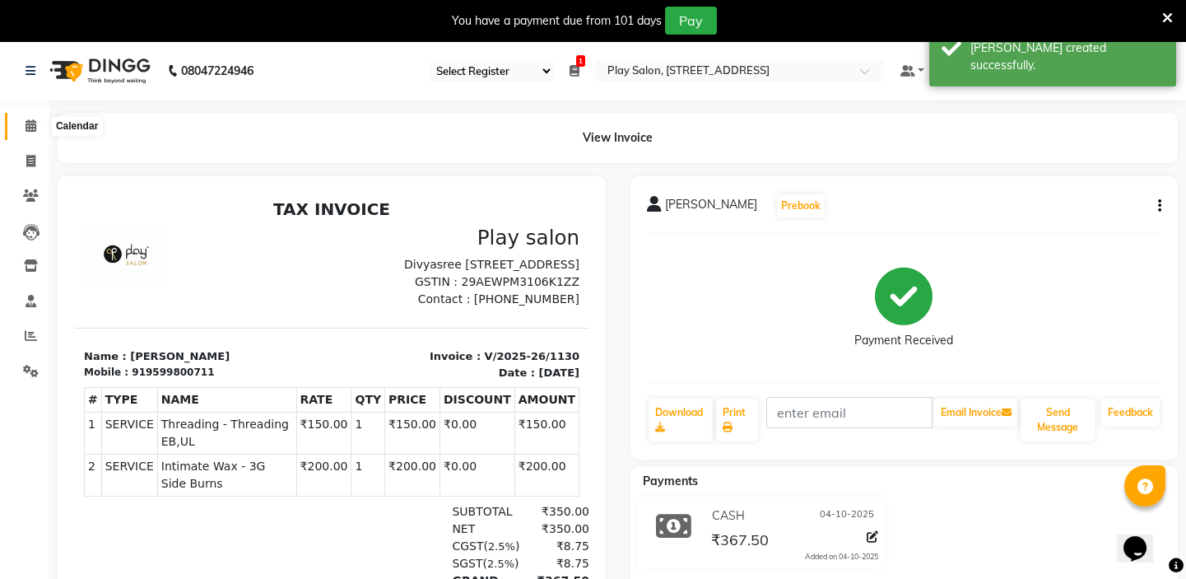
click at [30, 120] on icon at bounding box center [31, 125] width 11 height 12
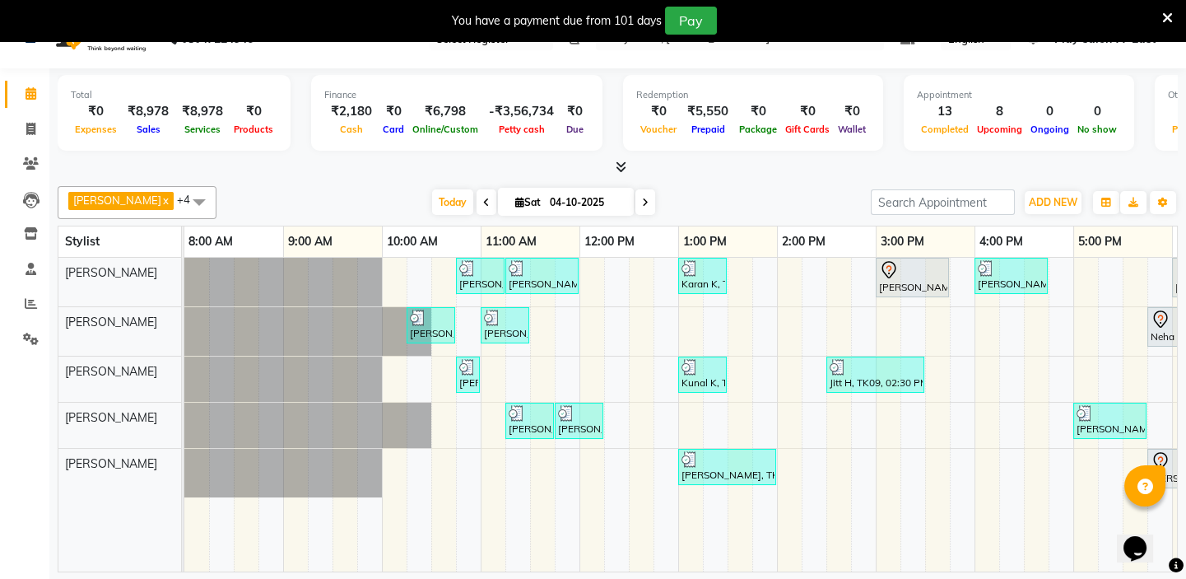
scroll to position [41, 0]
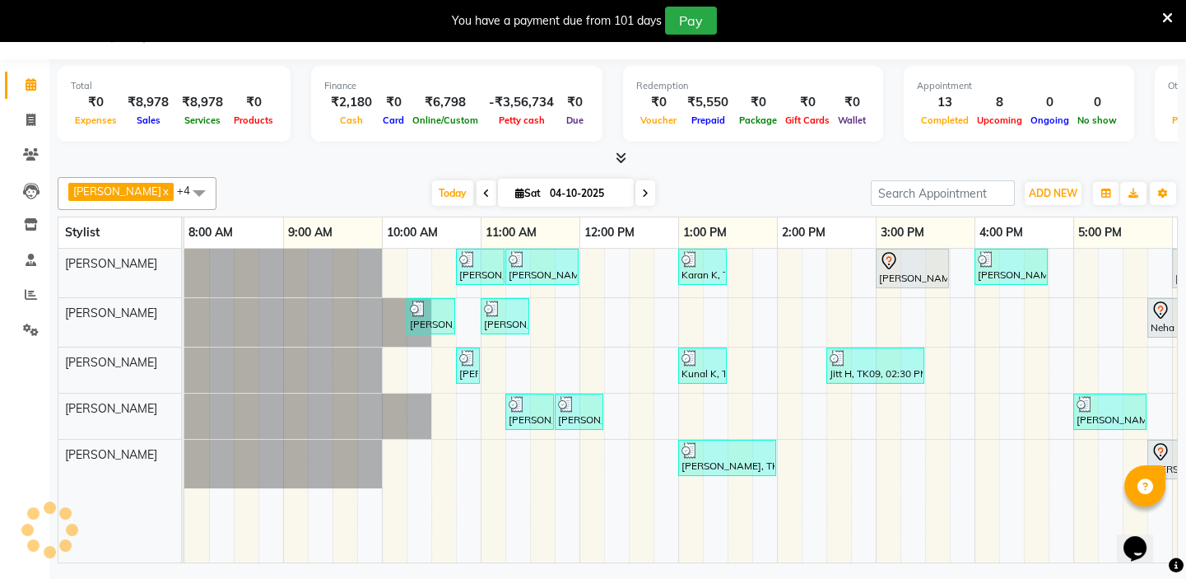
drag, startPoint x: 1195, startPoint y: 550, endPoint x: 38, endPoint y: 35, distance: 1266.0
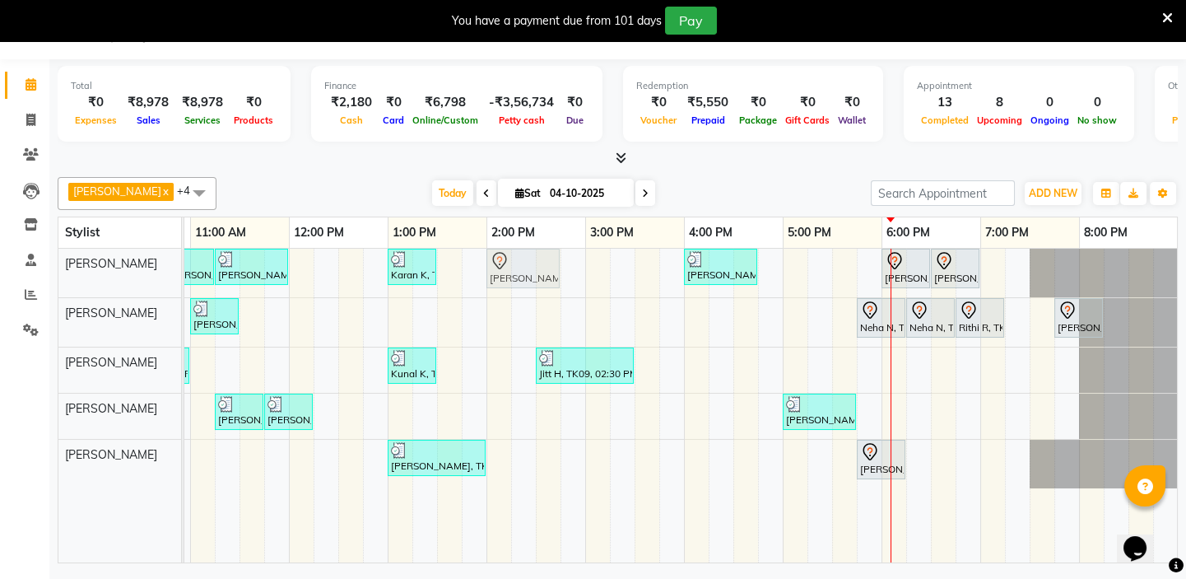
drag, startPoint x: 608, startPoint y: 265, endPoint x: 661, endPoint y: 263, distance: 52.7
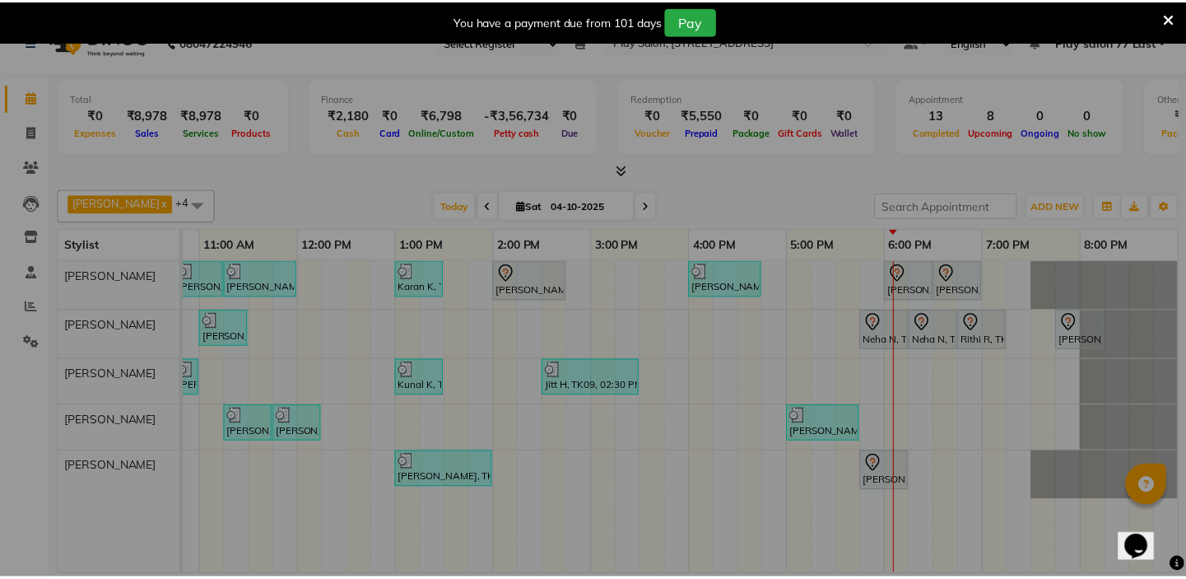
scroll to position [0, 280]
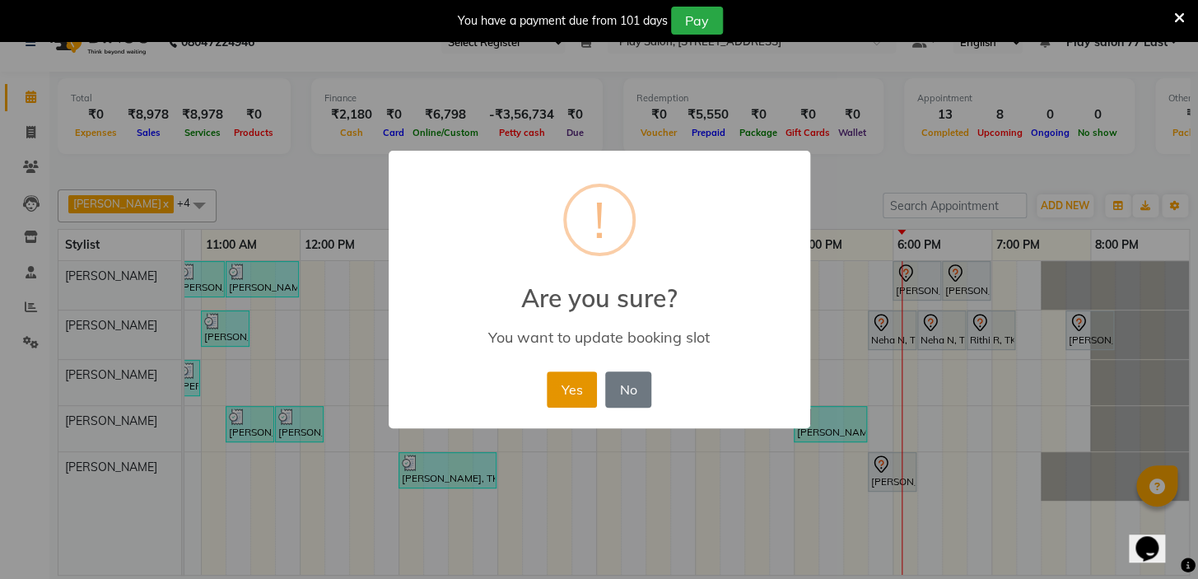
click at [572, 380] on button "Yes" at bounding box center [572, 389] width 50 height 36
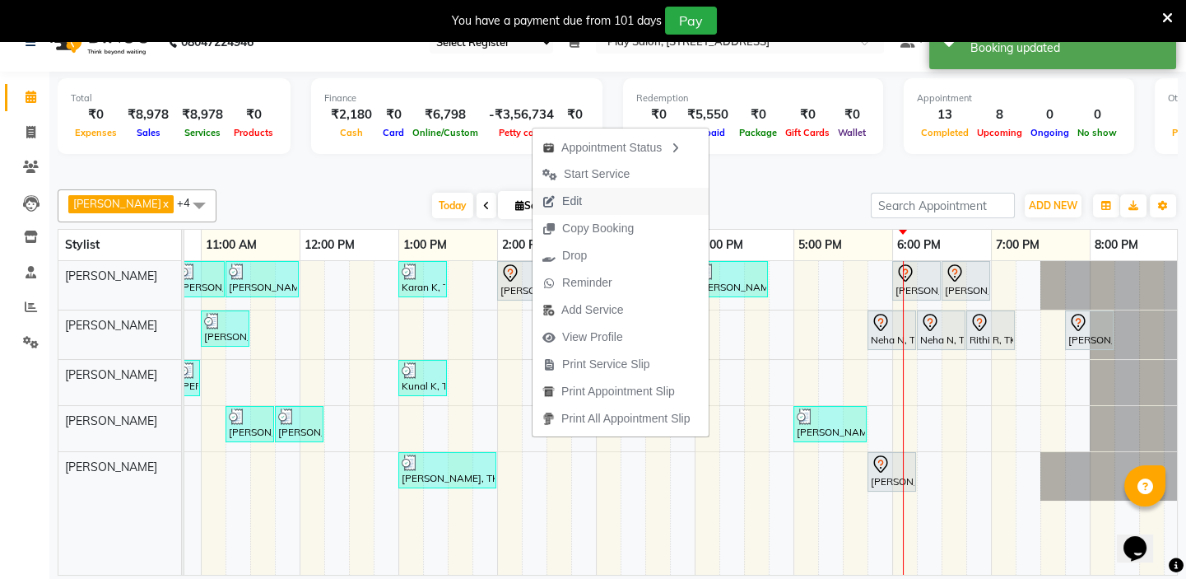
click at [578, 209] on span "Edit" at bounding box center [572, 201] width 20 height 17
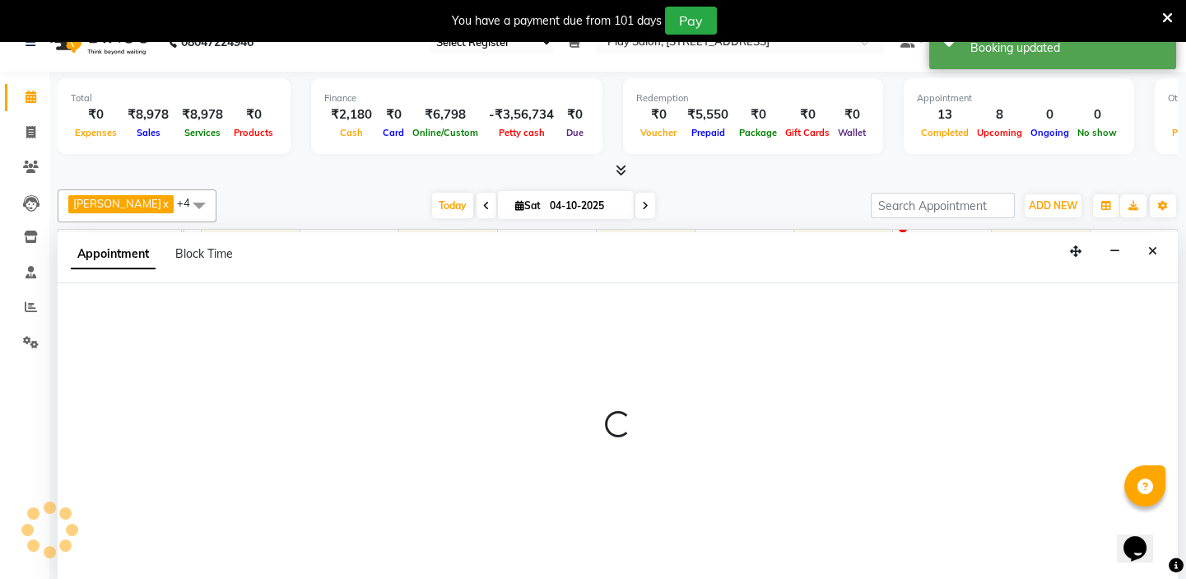
scroll to position [41, 0]
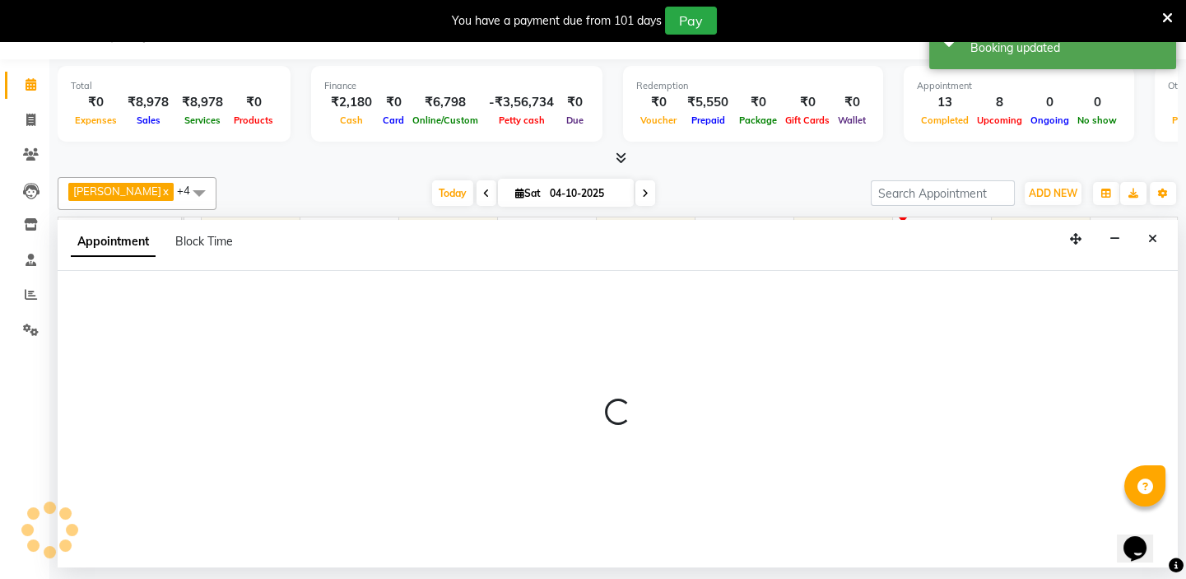
select select "tentative"
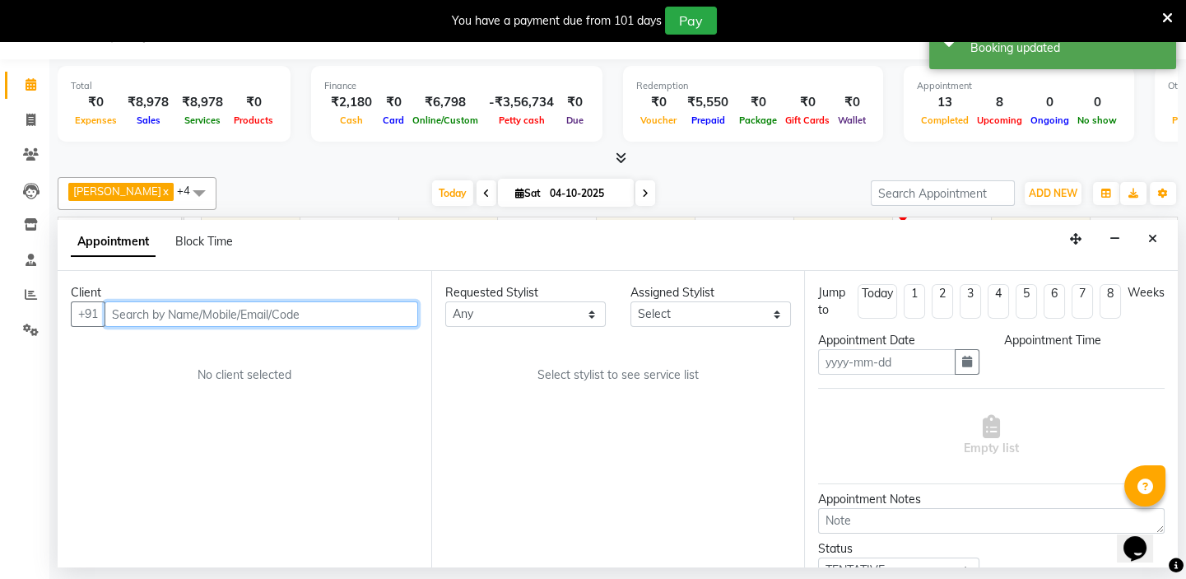
type input "04-10-2025"
select select "840"
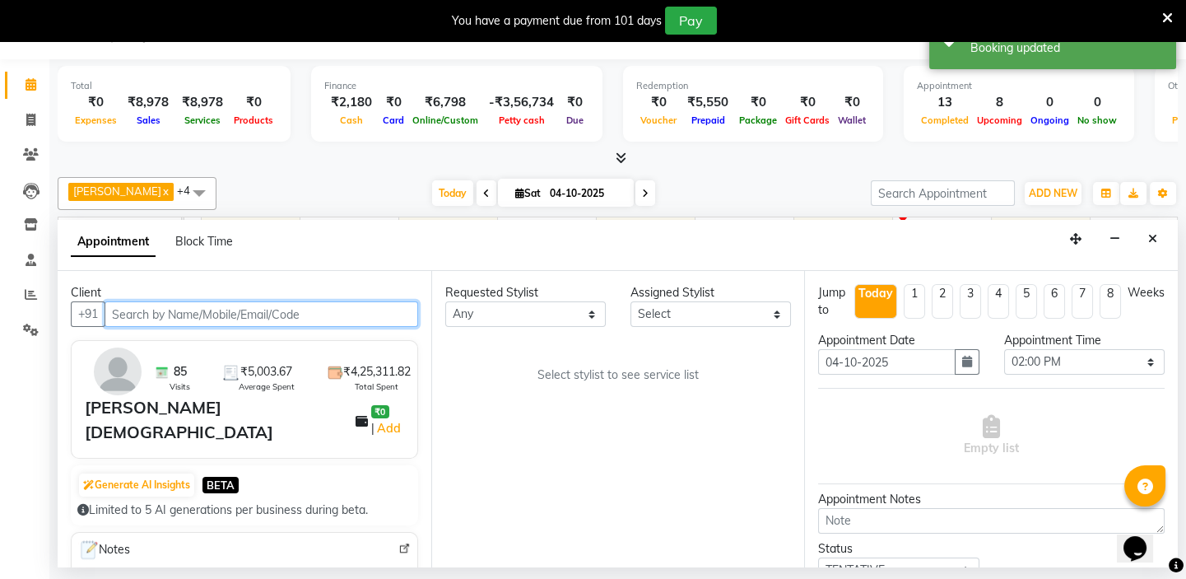
scroll to position [0, 291]
select select "84935"
select select "4301"
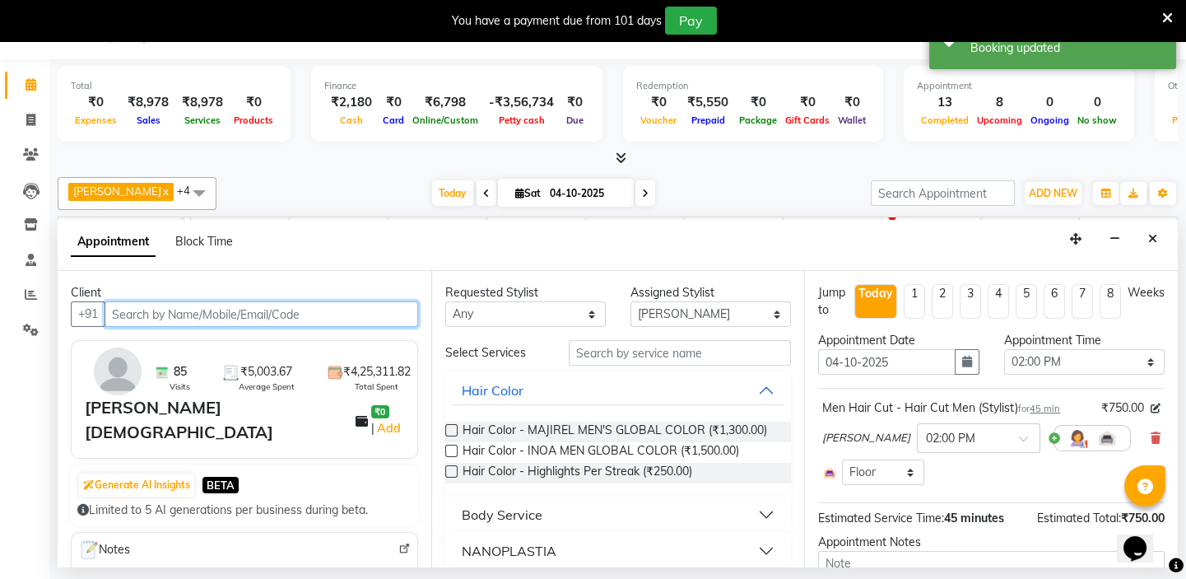
click at [114, 315] on input "text" at bounding box center [262, 314] width 314 height 26
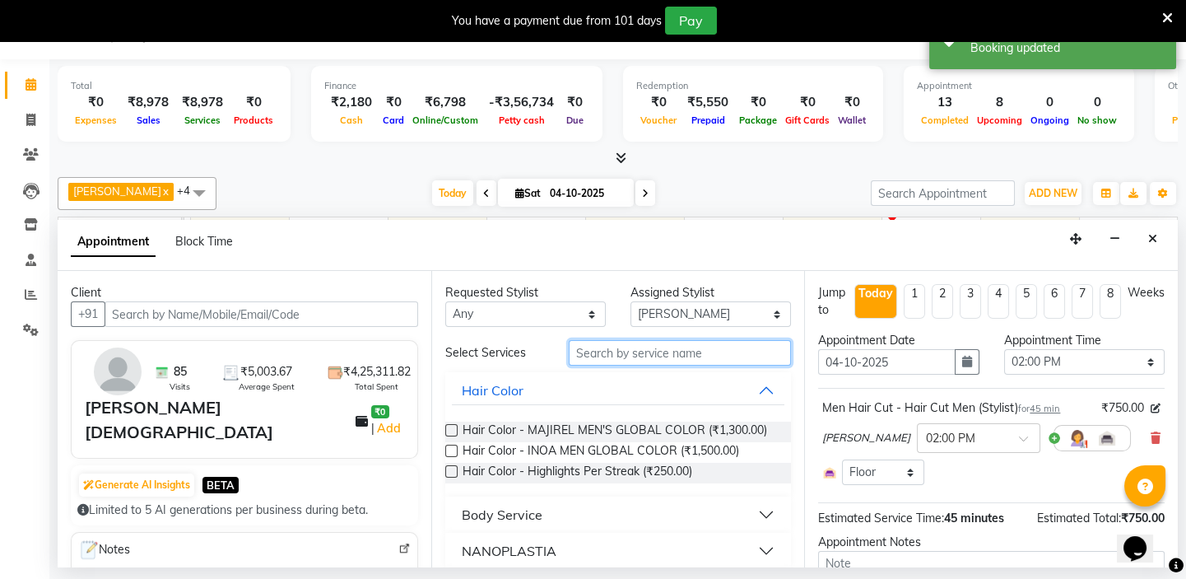
click at [614, 353] on input "text" at bounding box center [680, 353] width 222 height 26
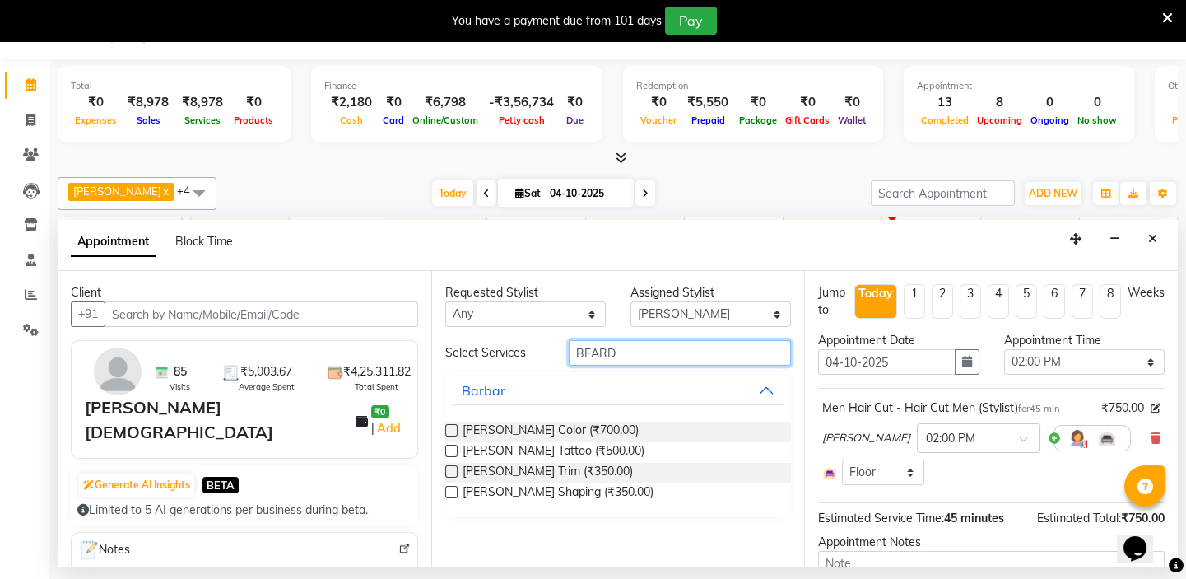
type input "BEARD"
click at [454, 465] on label at bounding box center [451, 471] width 12 height 12
click at [454, 468] on input "checkbox" at bounding box center [450, 473] width 11 height 11
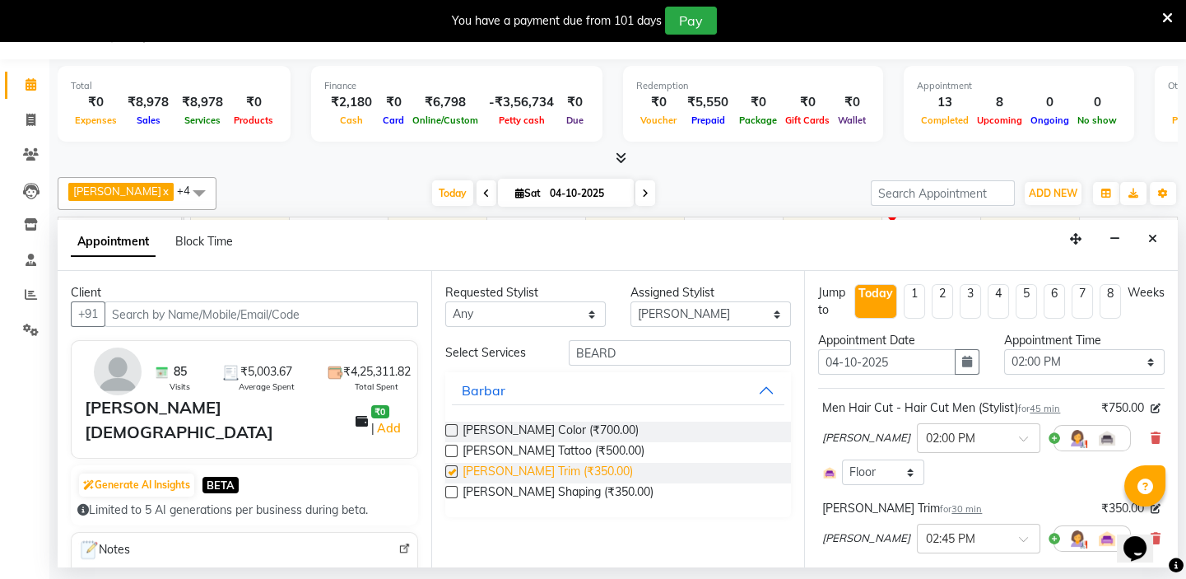
checkbox input "false"
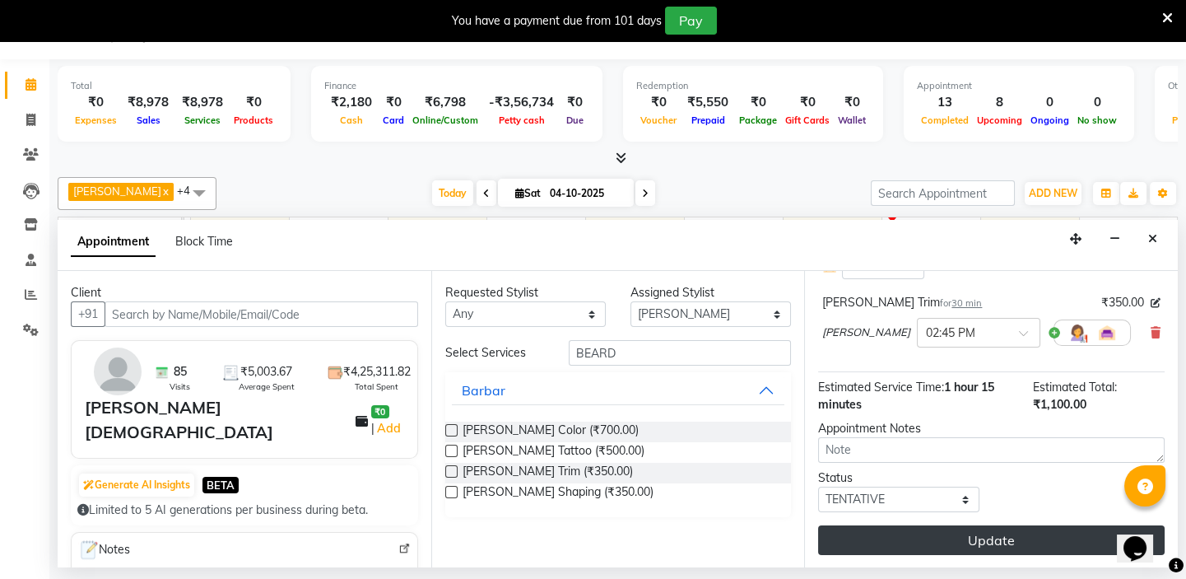
click at [1014, 547] on button "Update" at bounding box center [991, 540] width 347 height 30
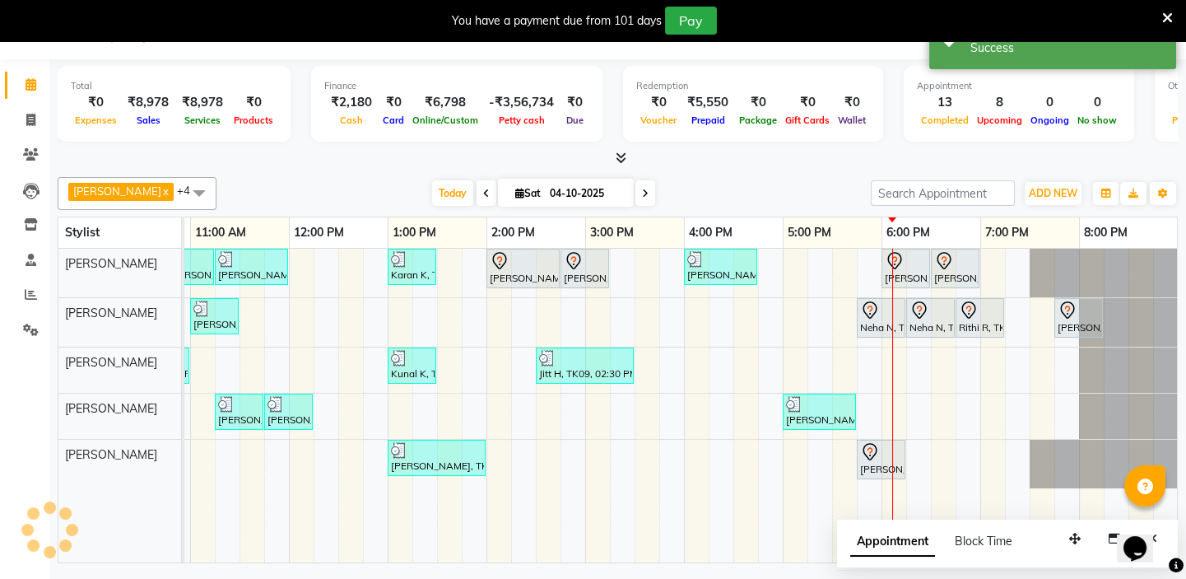
scroll to position [0, 0]
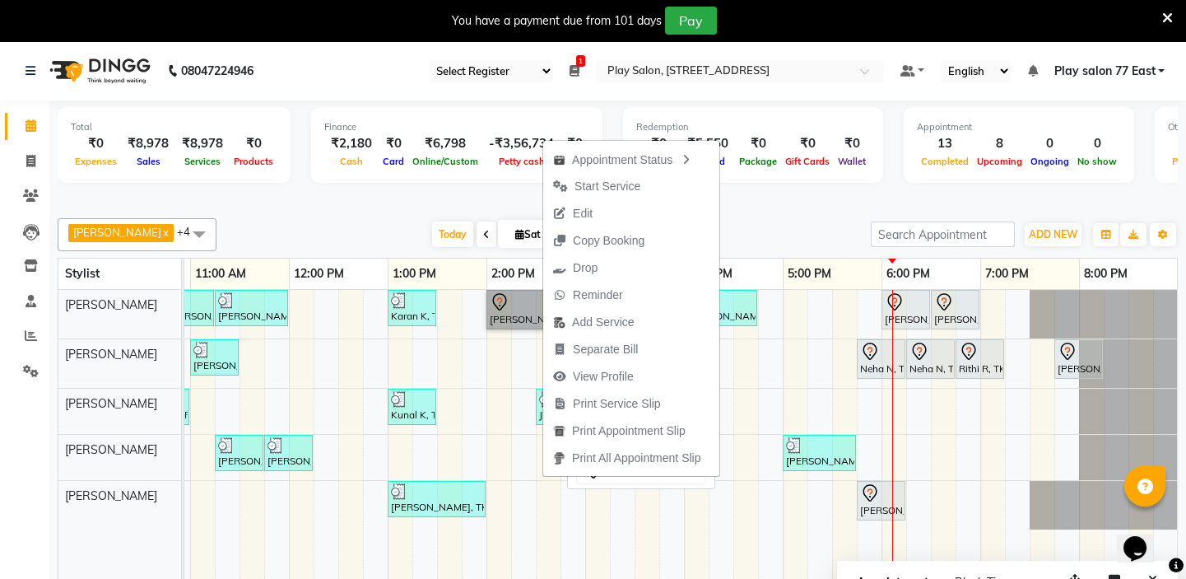
click at [531, 311] on link "[PERSON_NAME], TK11, 02:00 PM-02:45 PM, Men Hair Cut - Hair Cut Men (Stylist)" at bounding box center [523, 310] width 73 height 40
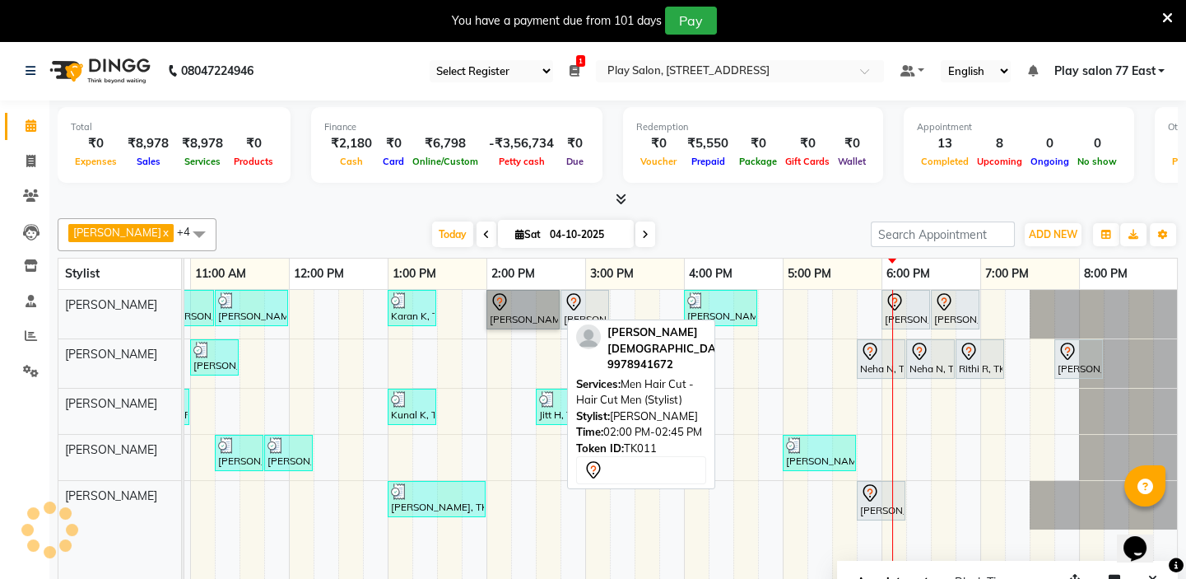
click at [548, 314] on link "[PERSON_NAME], TK11, 02:00 PM-02:45 PM, Men Hair Cut - Hair Cut Men (Stylist)" at bounding box center [523, 310] width 73 height 40
select select "7"
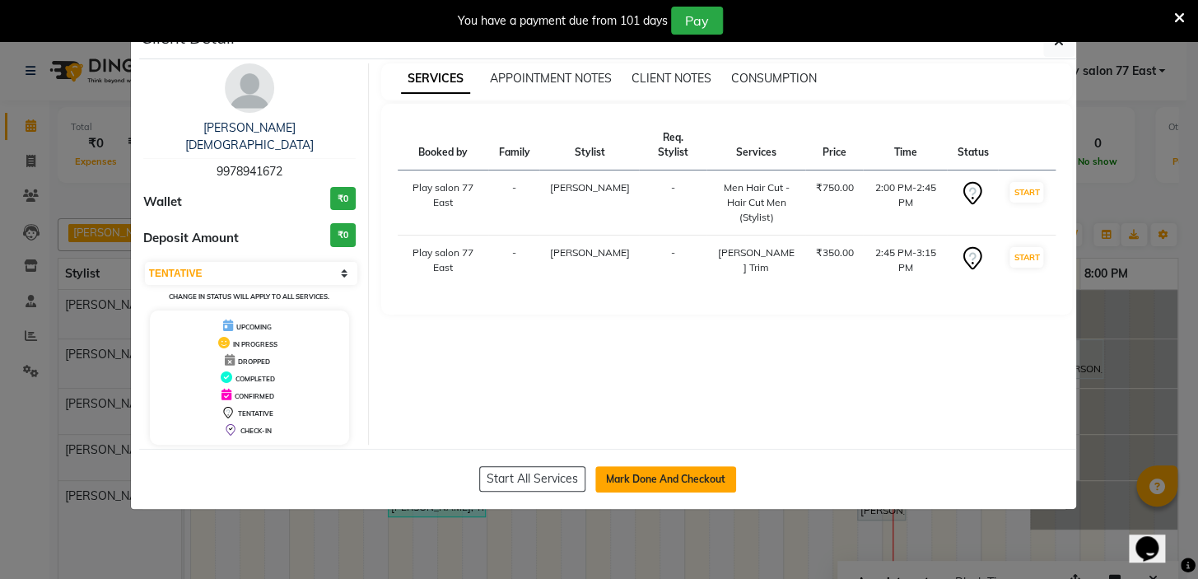
click at [682, 466] on button "Mark Done And Checkout" at bounding box center [665, 479] width 141 height 26
select select "8547"
select select "service"
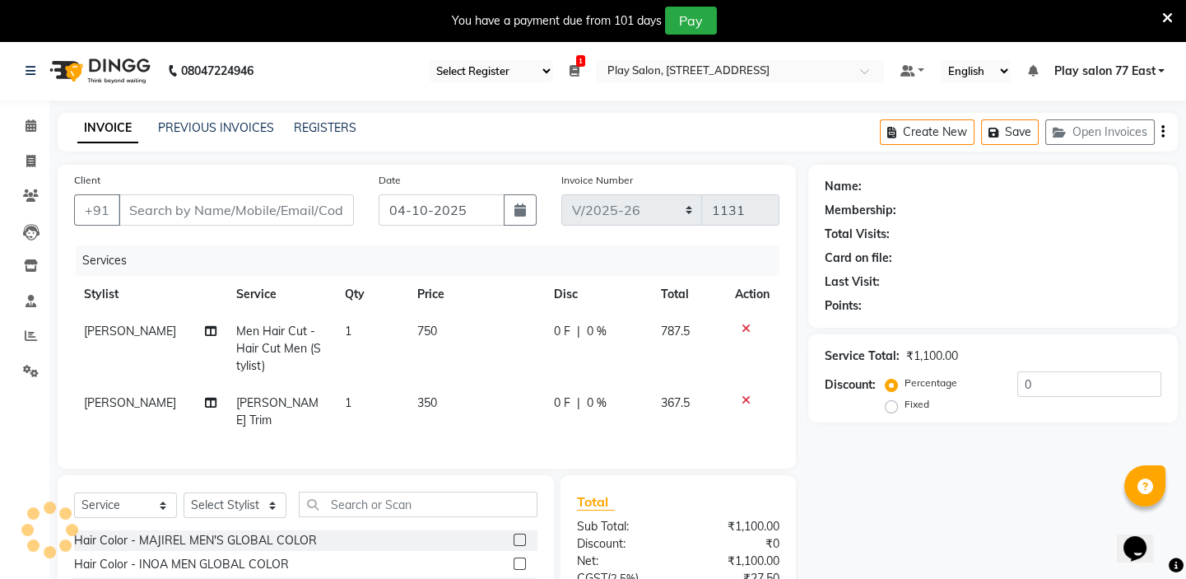
type input "9978941672"
select select "84935"
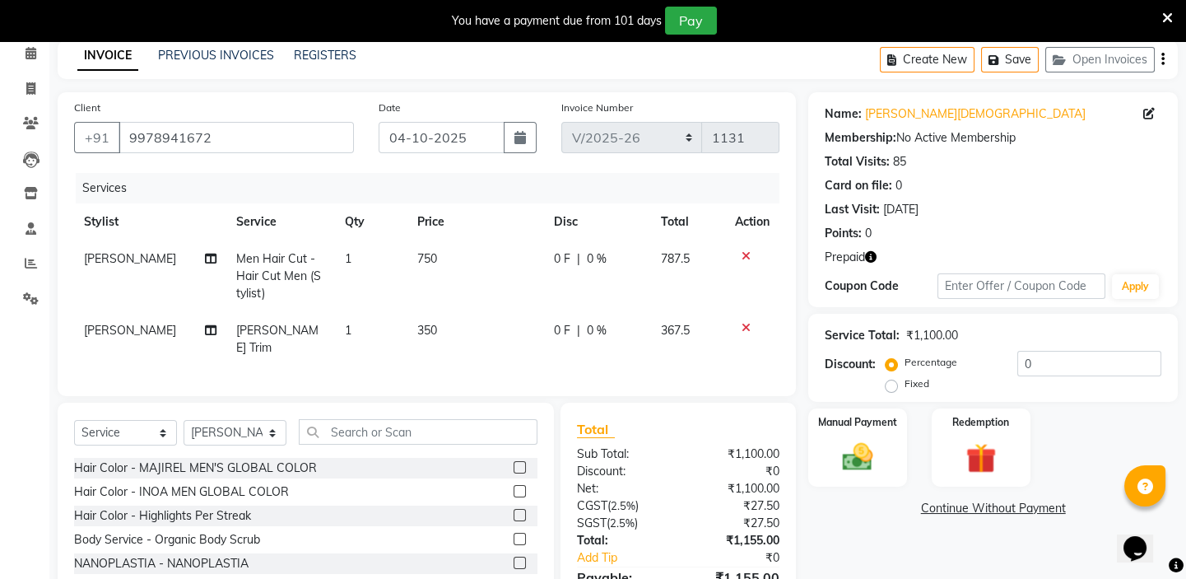
scroll to position [175, 0]
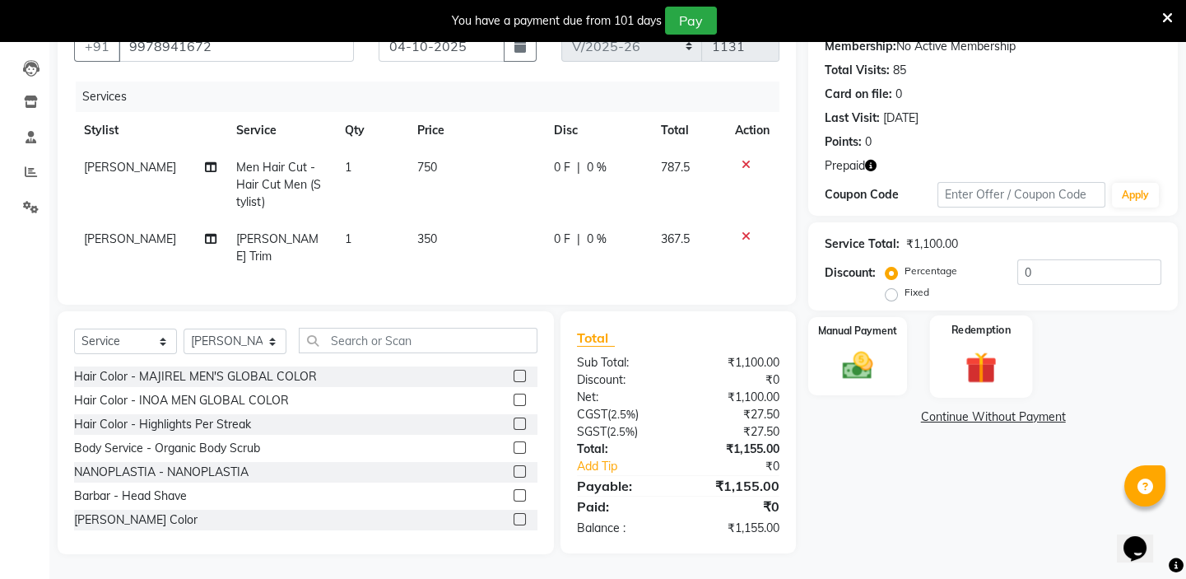
click at [990, 356] on img at bounding box center [981, 366] width 51 height 39
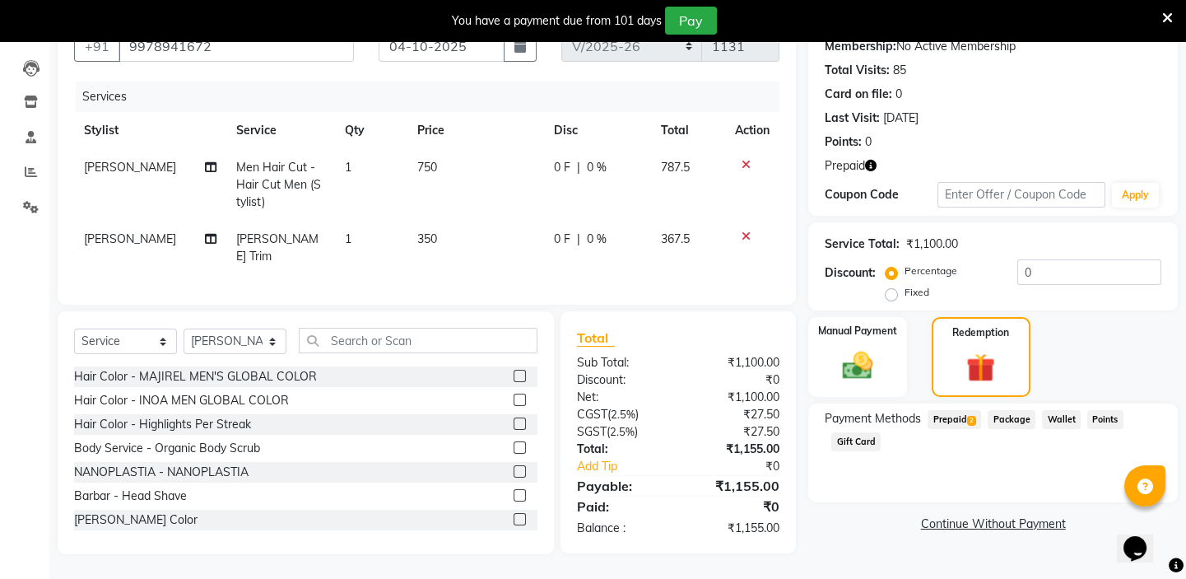
click at [964, 410] on span "Prepaid 2" at bounding box center [955, 419] width 54 height 19
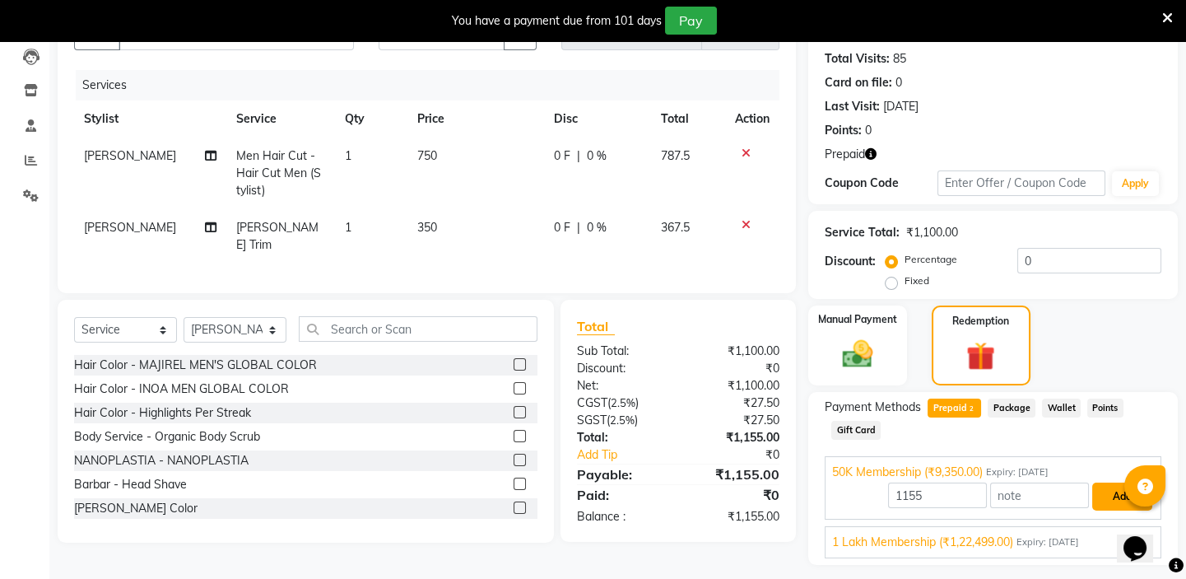
click at [1113, 496] on button "Add" at bounding box center [1122, 496] width 60 height 28
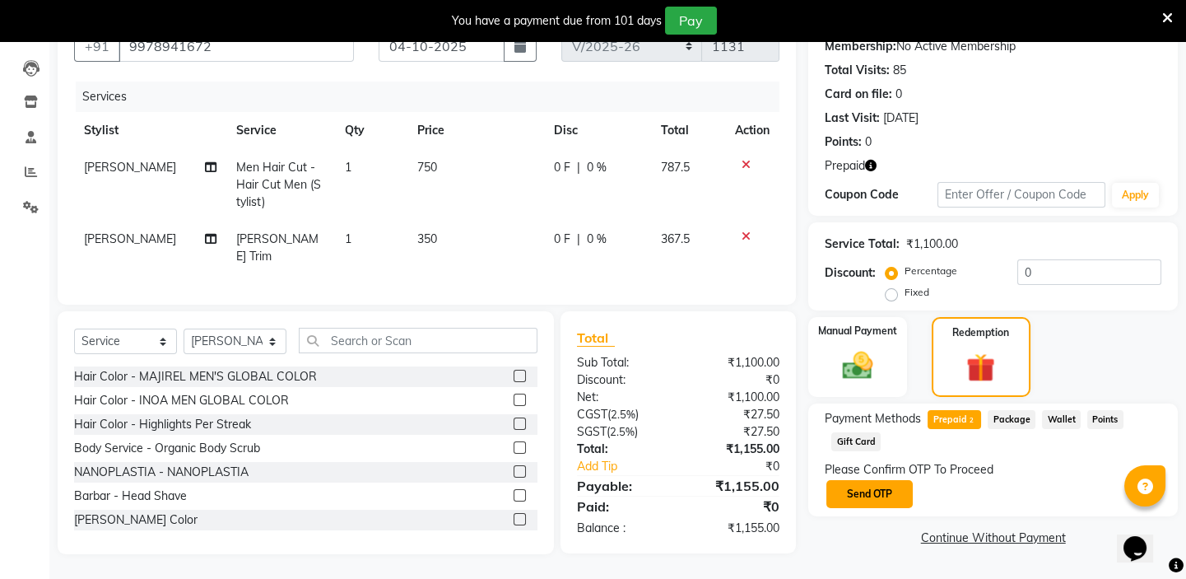
click at [865, 481] on button "Send OTP" at bounding box center [870, 494] width 86 height 28
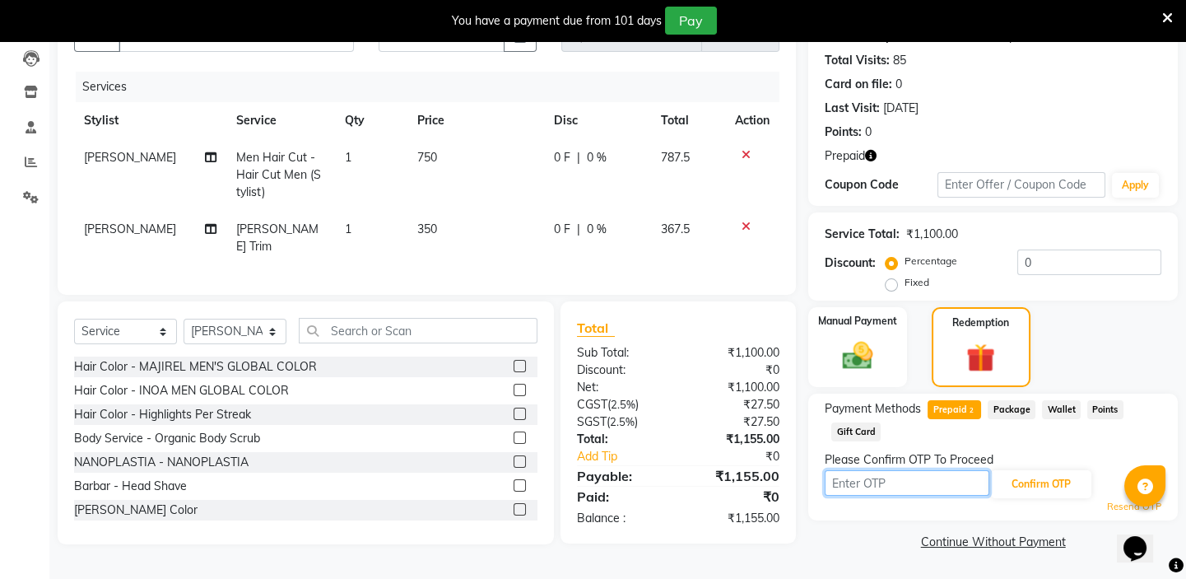
click at [870, 483] on input "text" at bounding box center [907, 483] width 165 height 26
type input "2728"
click at [1061, 475] on button "Confirm OTP" at bounding box center [1041, 484] width 100 height 28
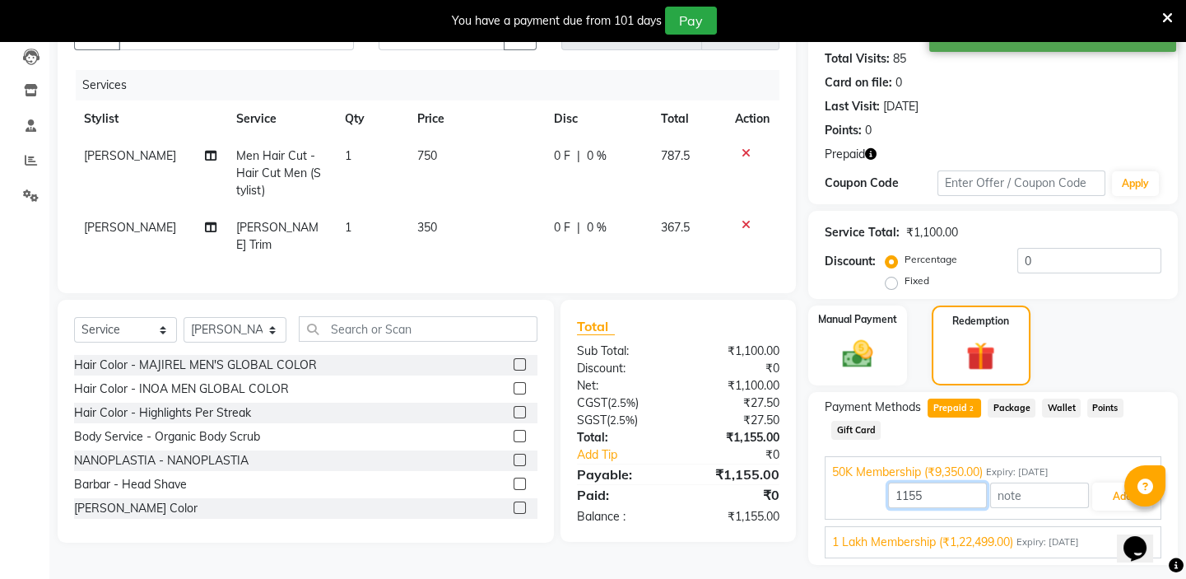
click at [934, 493] on input "1155" at bounding box center [937, 495] width 99 height 26
type input "1"
type input "1100"
click at [1112, 490] on button "Add" at bounding box center [1122, 496] width 60 height 28
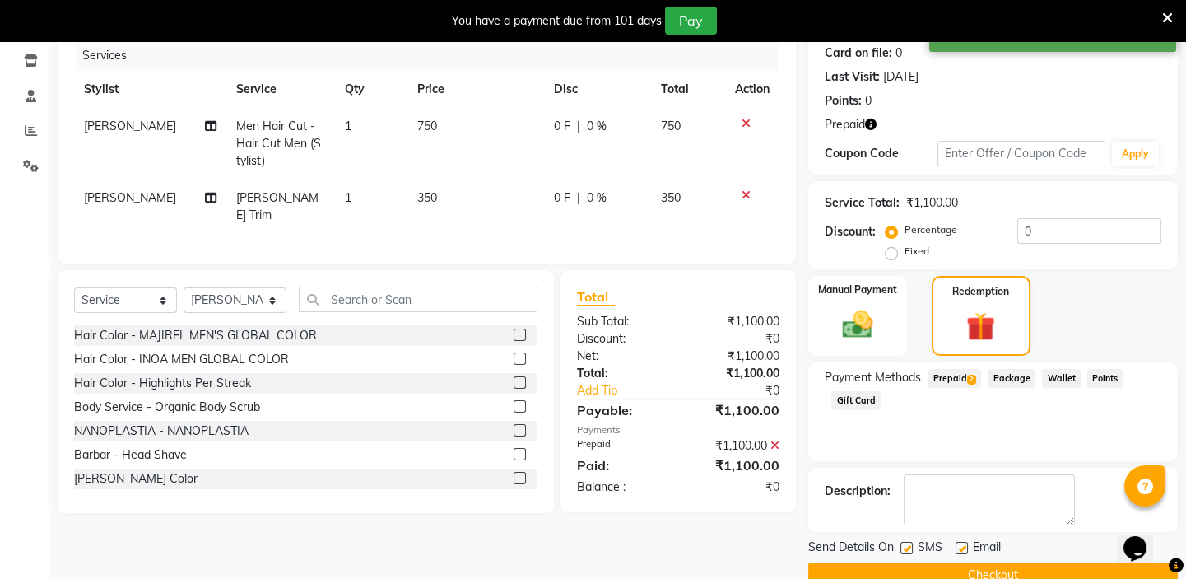
scroll to position [238, 0]
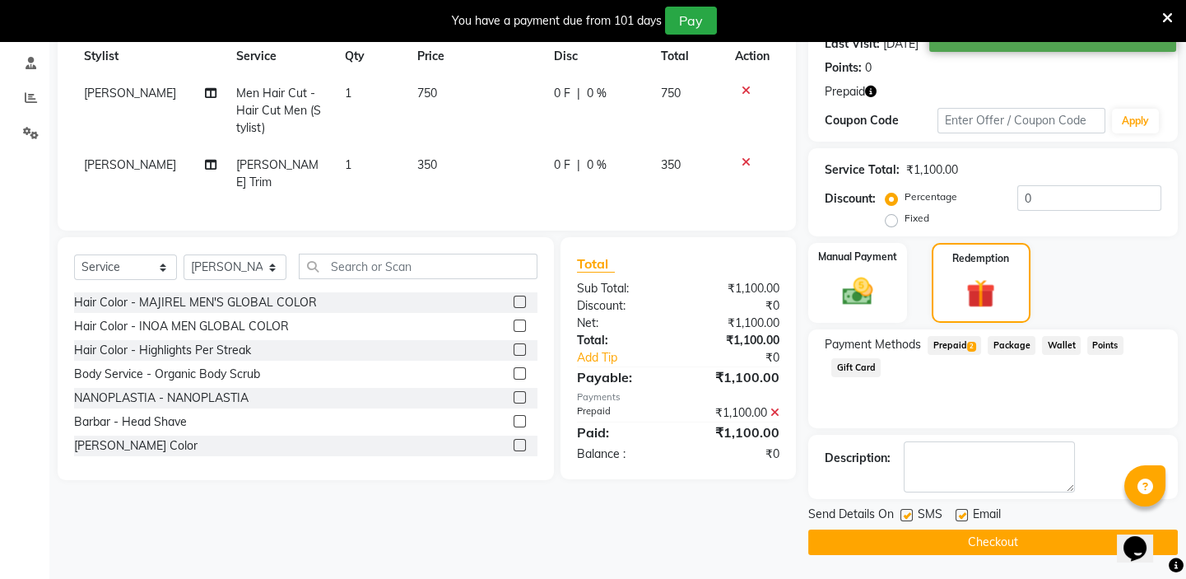
click at [1037, 542] on button "Checkout" at bounding box center [993, 542] width 370 height 26
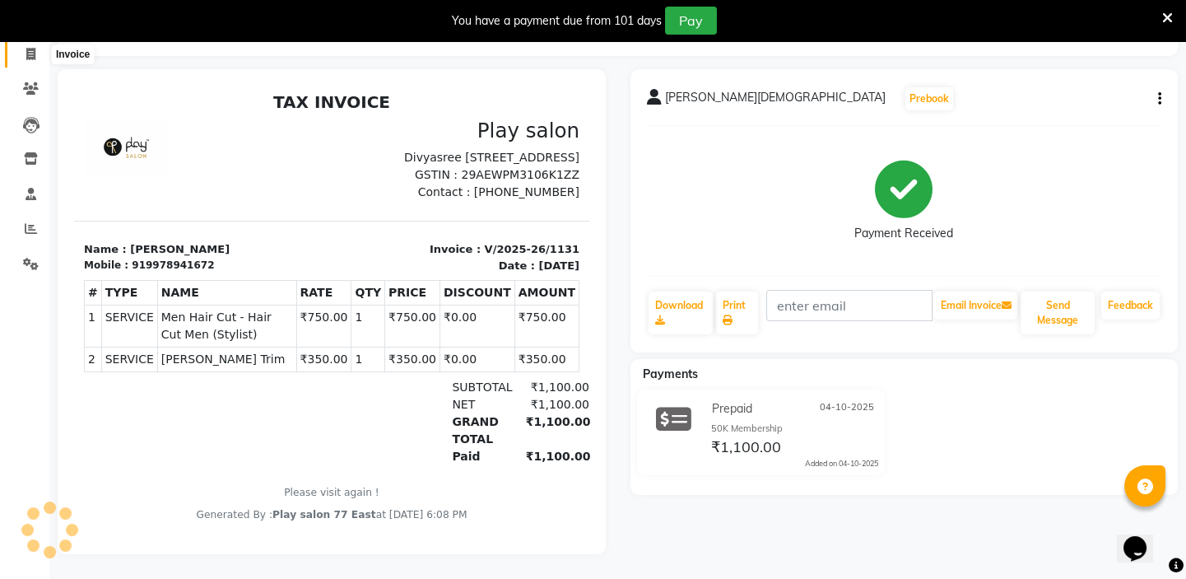
click at [29, 48] on icon at bounding box center [30, 54] width 9 height 12
select select "8547"
select select "service"
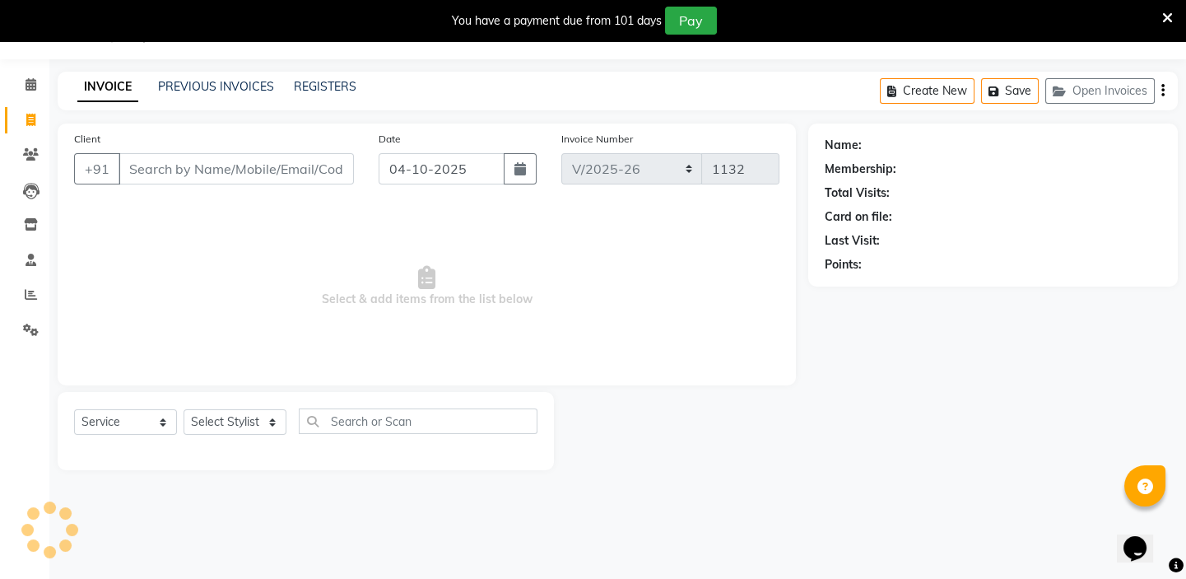
scroll to position [41, 0]
click at [31, 78] on icon at bounding box center [31, 84] width 11 height 12
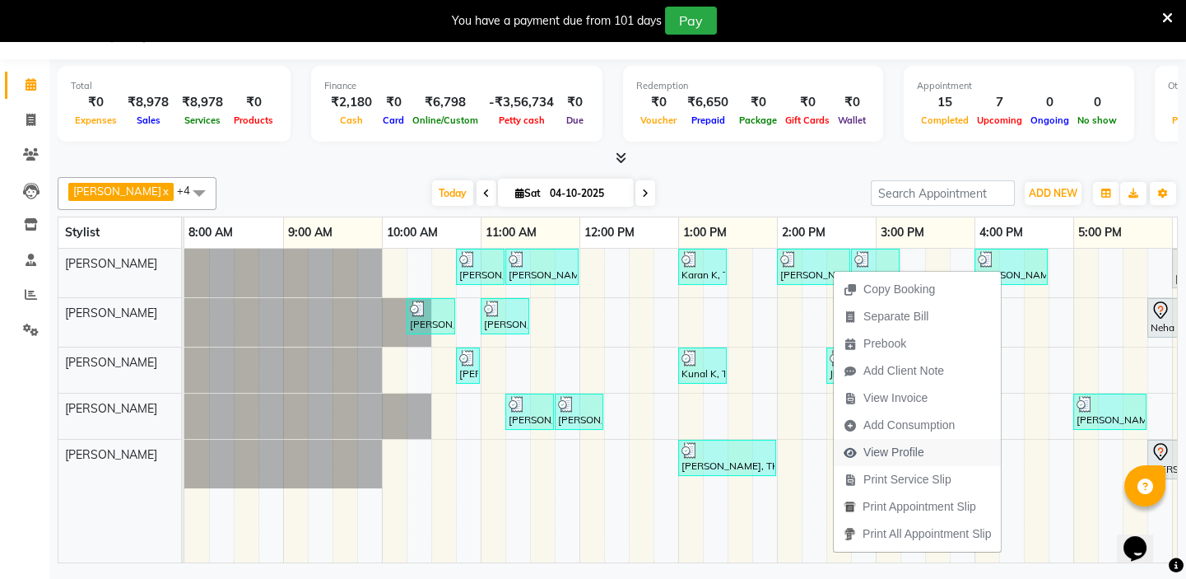
click at [908, 458] on span "View Profile" at bounding box center [894, 452] width 61 height 17
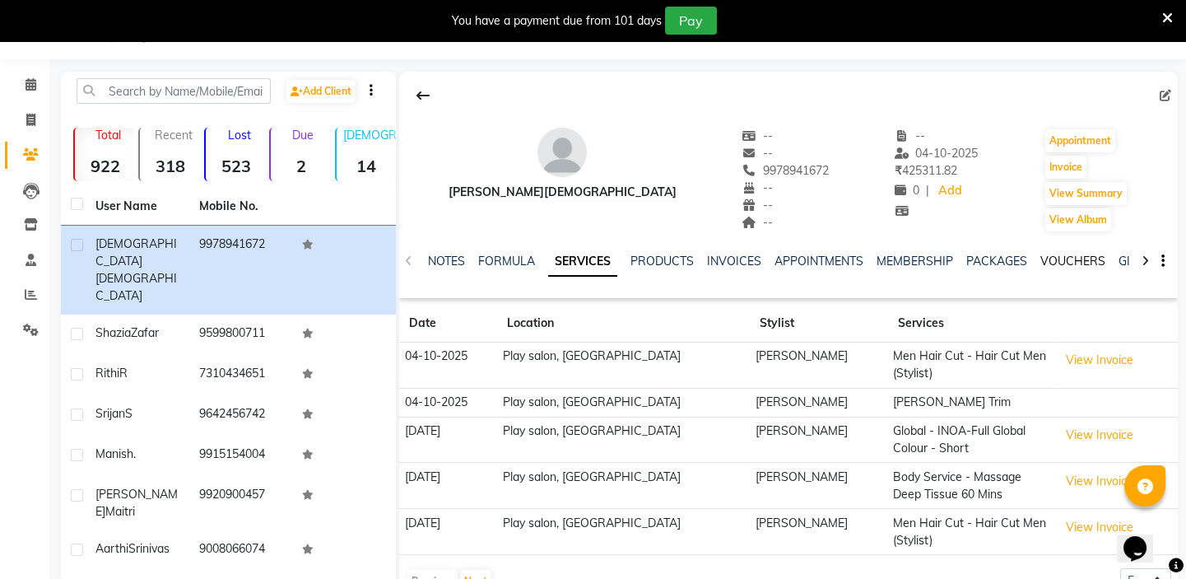
click at [1054, 261] on link "VOUCHERS" at bounding box center [1073, 261] width 65 height 15
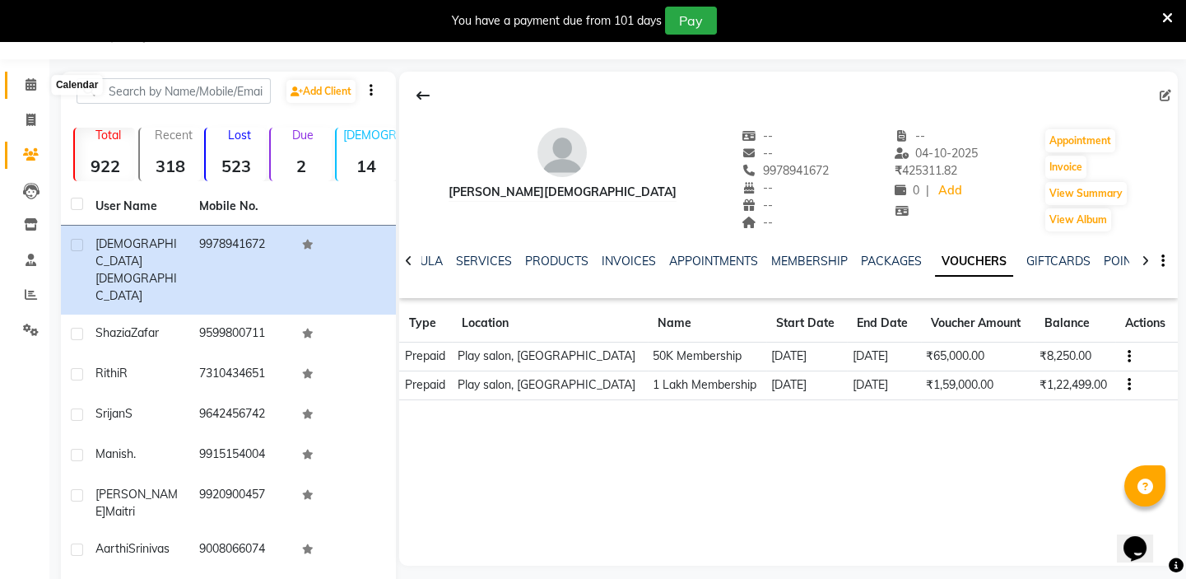
click at [26, 82] on icon at bounding box center [31, 84] width 11 height 12
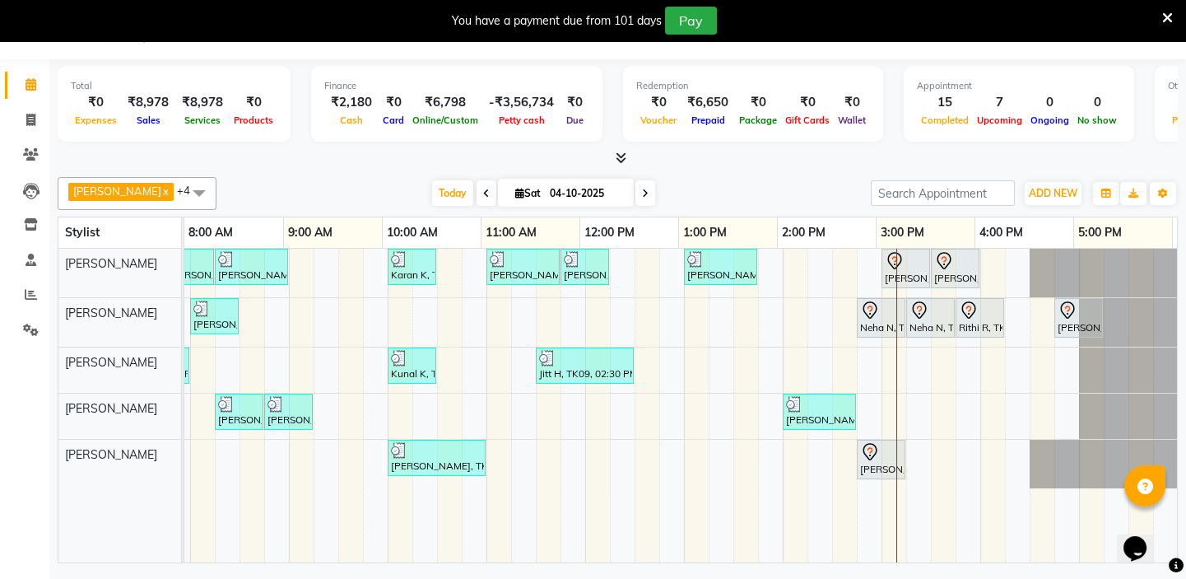
scroll to position [0, 291]
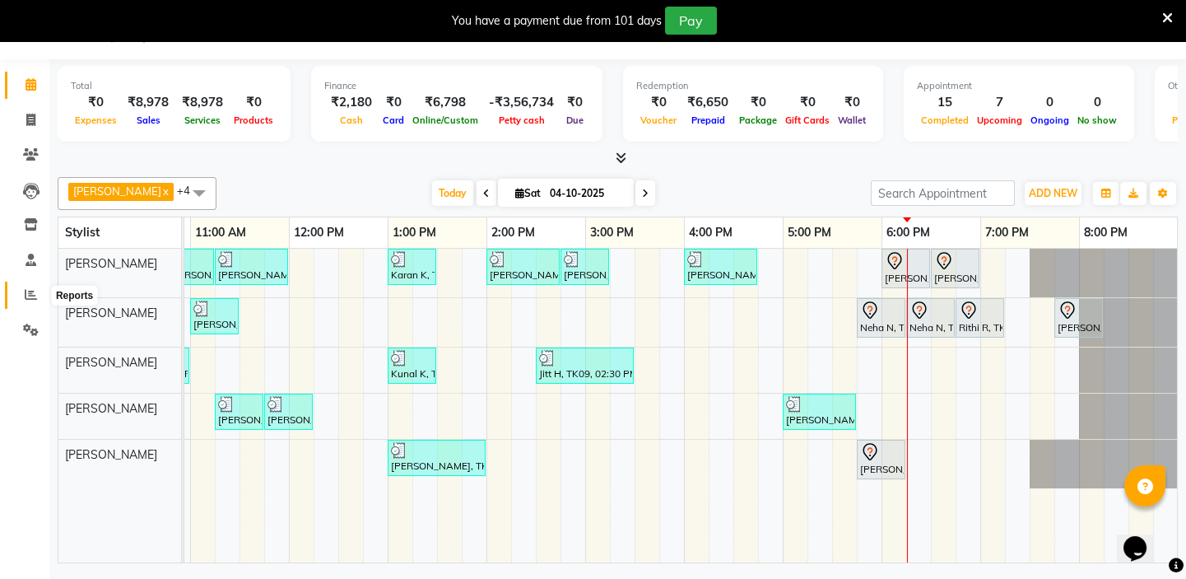
click at [32, 300] on icon at bounding box center [31, 294] width 12 height 12
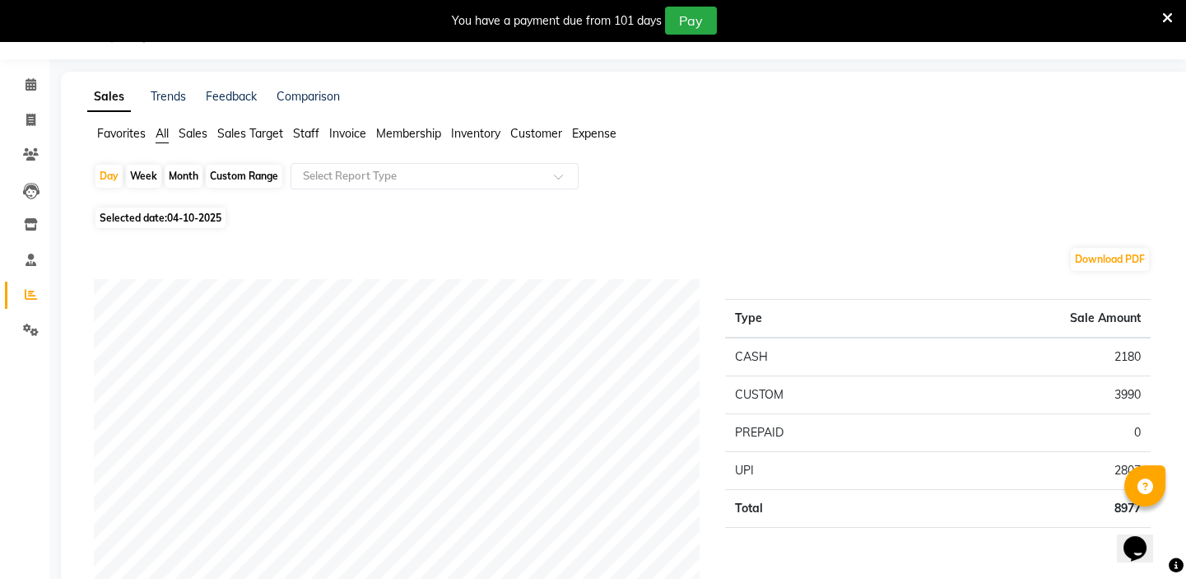
click at [314, 128] on span "Staff" at bounding box center [306, 133] width 26 height 15
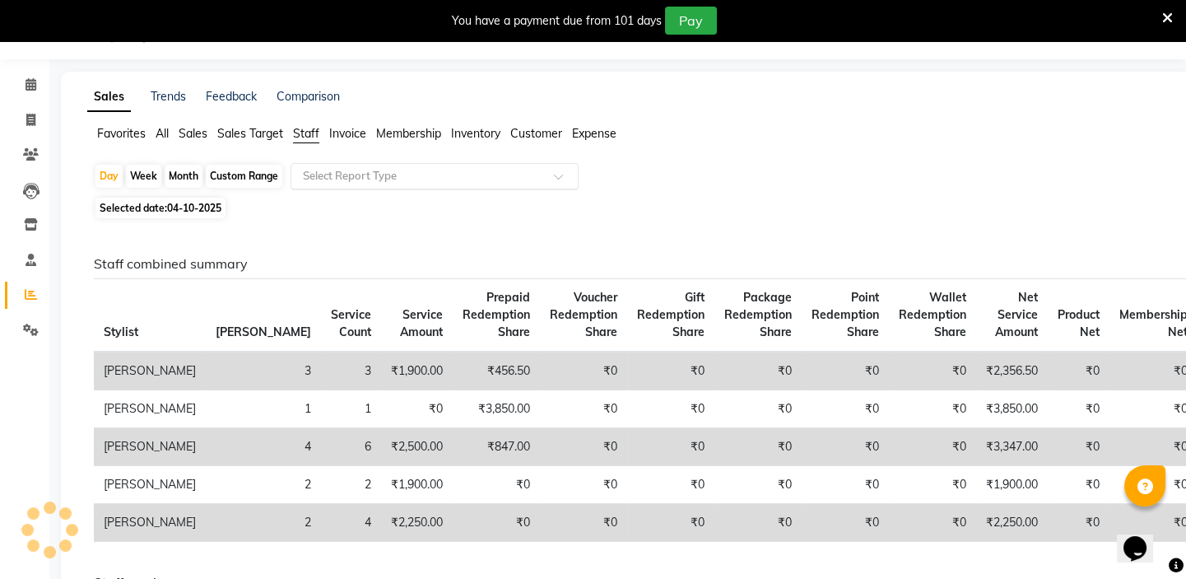
click at [374, 164] on div "Select Report Type" at bounding box center [435, 176] width 288 height 26
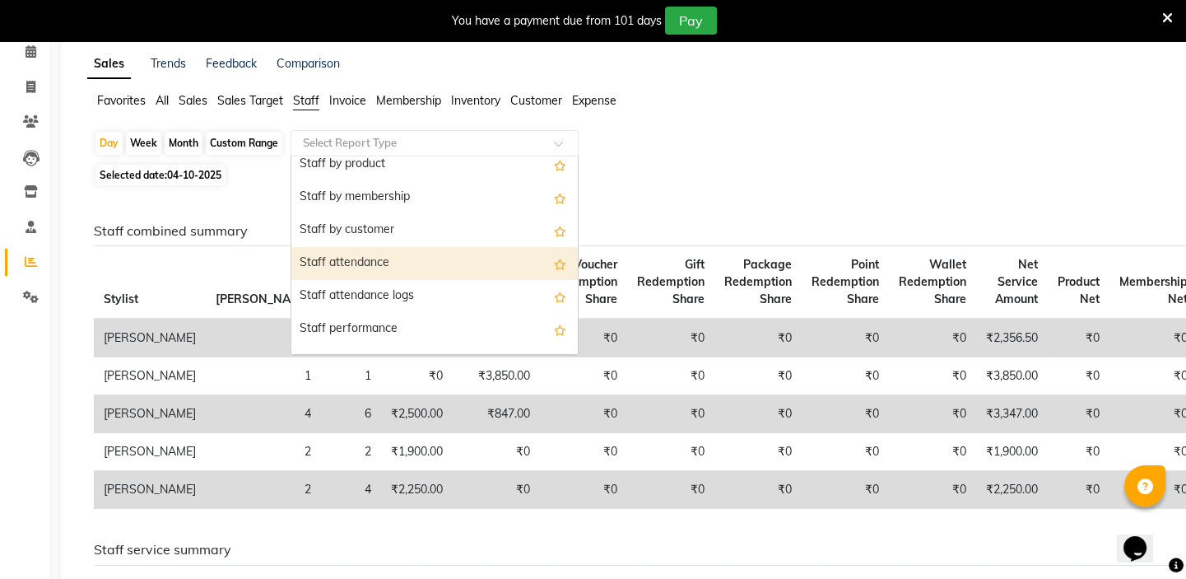
scroll to position [149, 0]
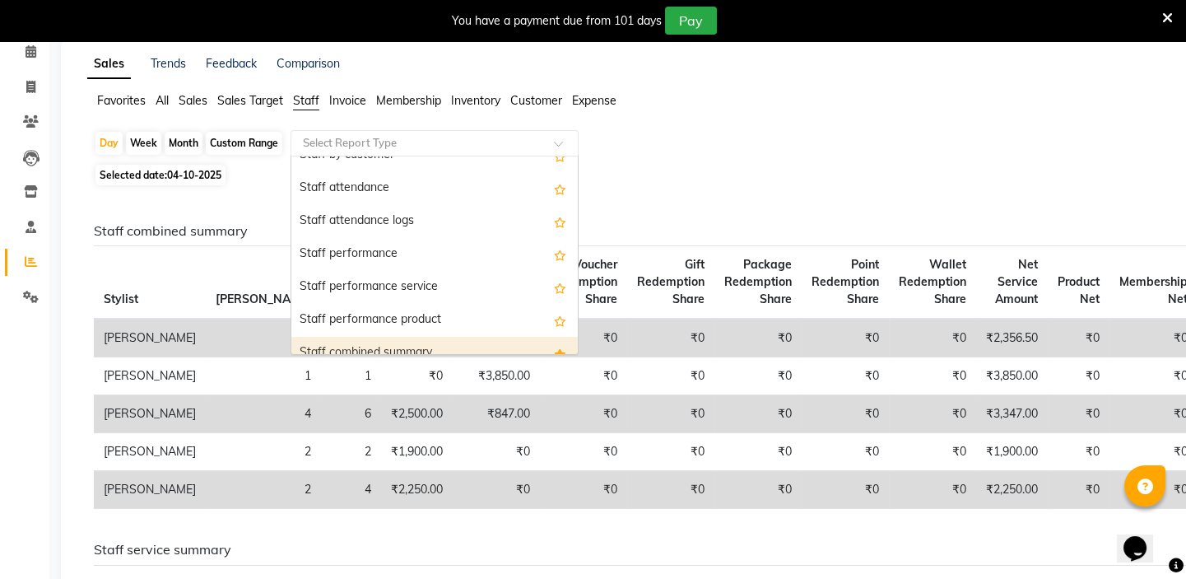
click at [371, 350] on div "Staff combined summary" at bounding box center [434, 353] width 286 height 33
select select "full_report"
select select "csv"
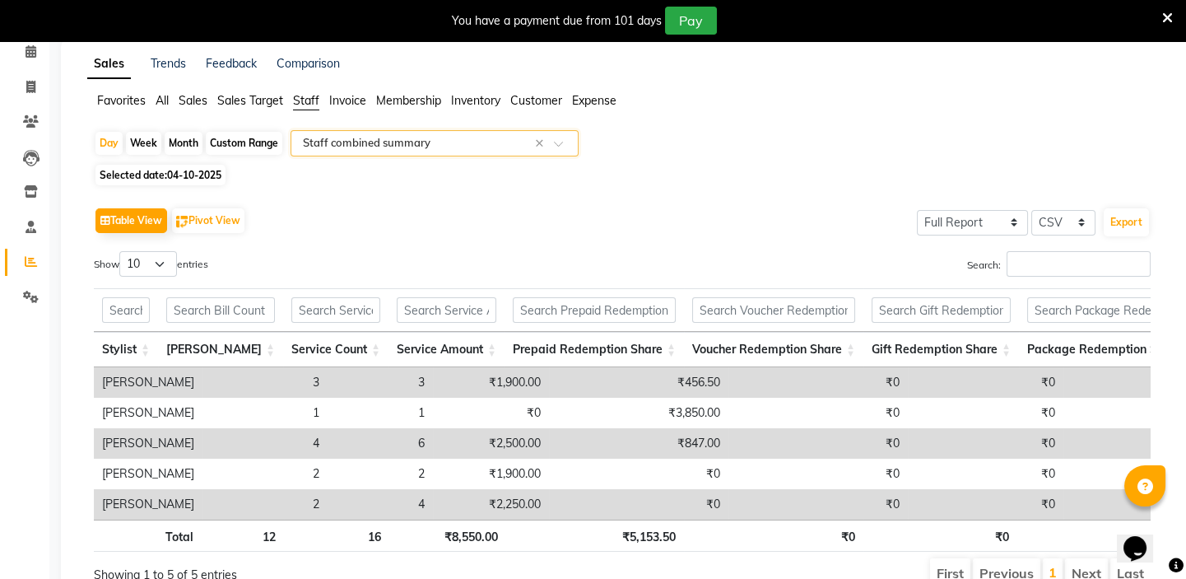
scroll to position [41, 0]
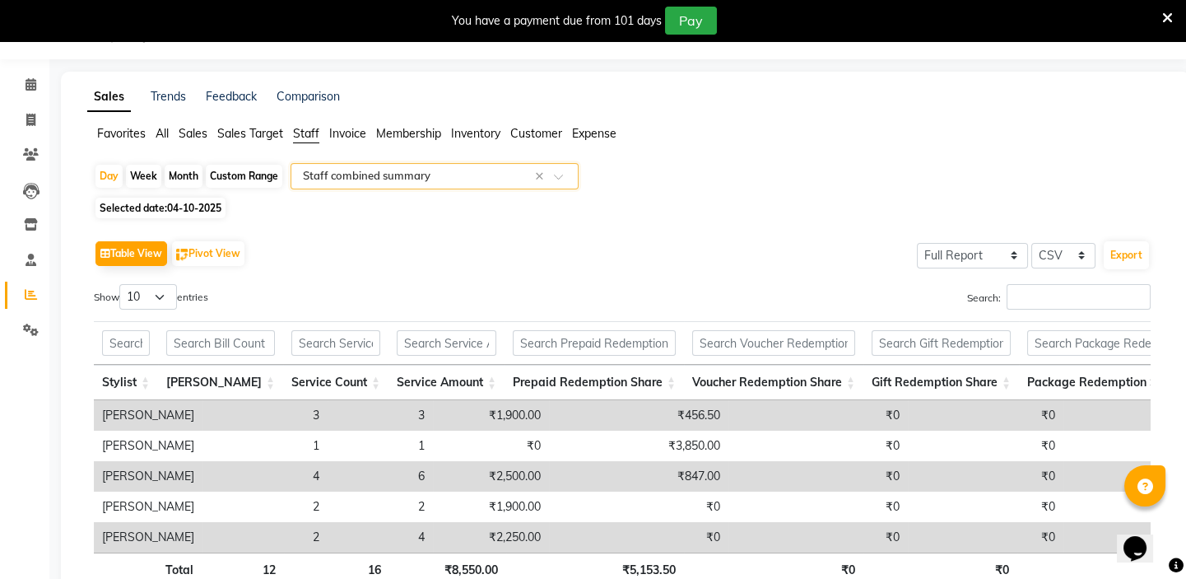
click at [200, 211] on span "04-10-2025" at bounding box center [194, 208] width 54 height 12
select select "10"
select select "2025"
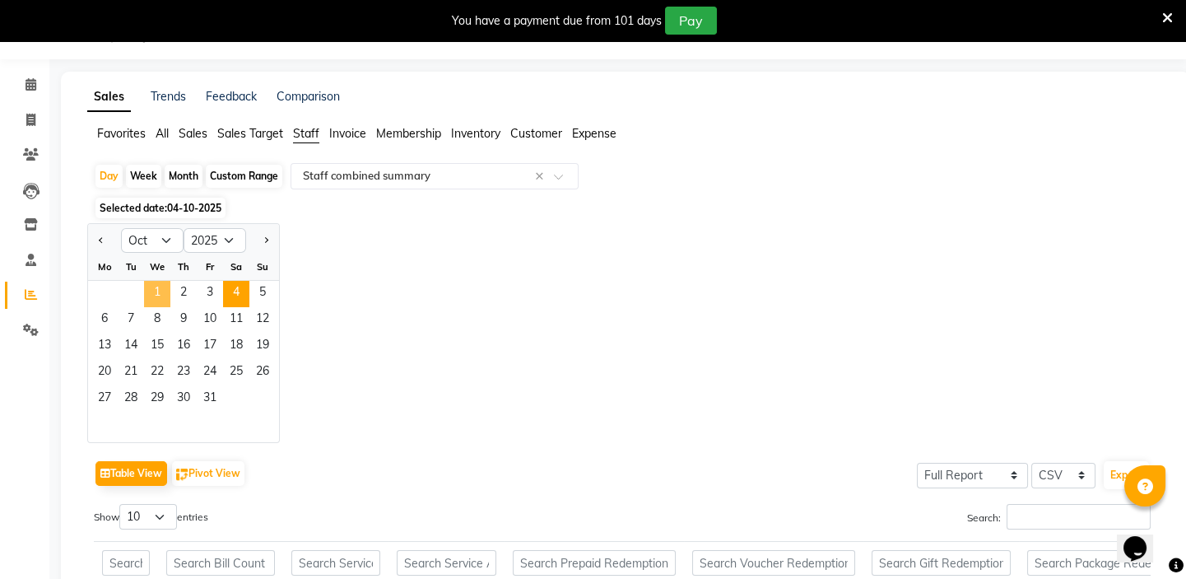
click at [161, 292] on span "1" at bounding box center [157, 294] width 26 height 26
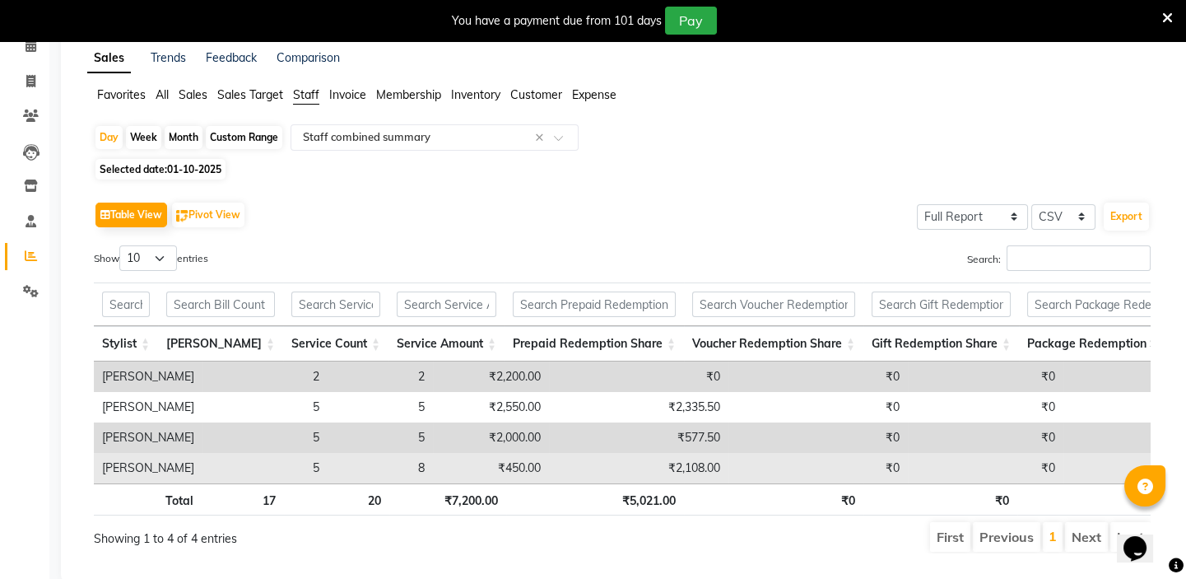
scroll to position [115, 0]
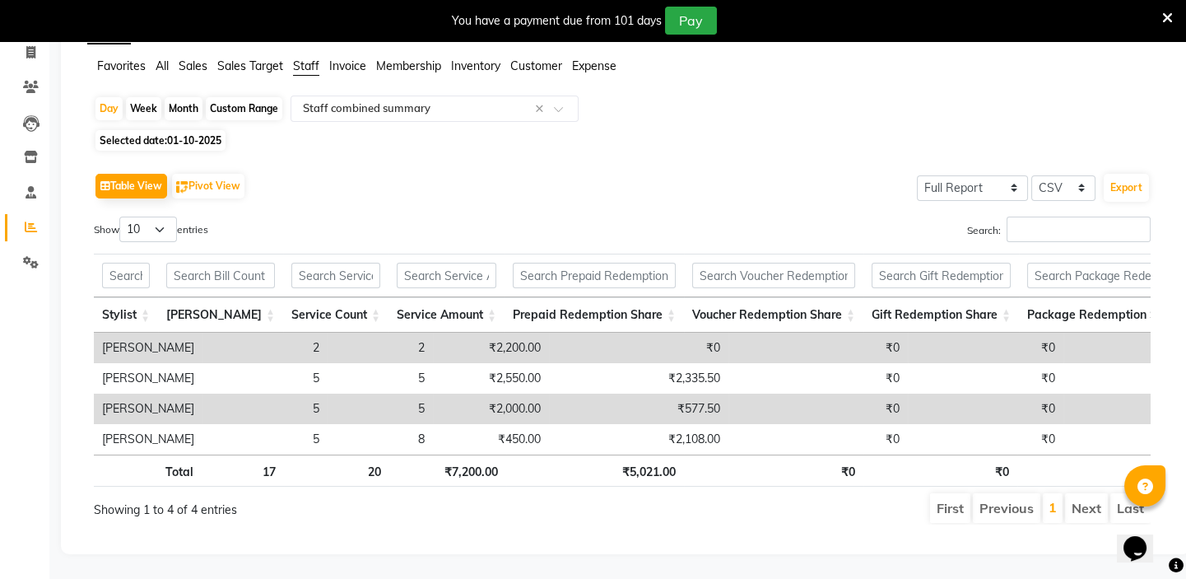
click at [179, 134] on span "01-10-2025" at bounding box center [194, 140] width 54 height 12
select select "10"
select select "2025"
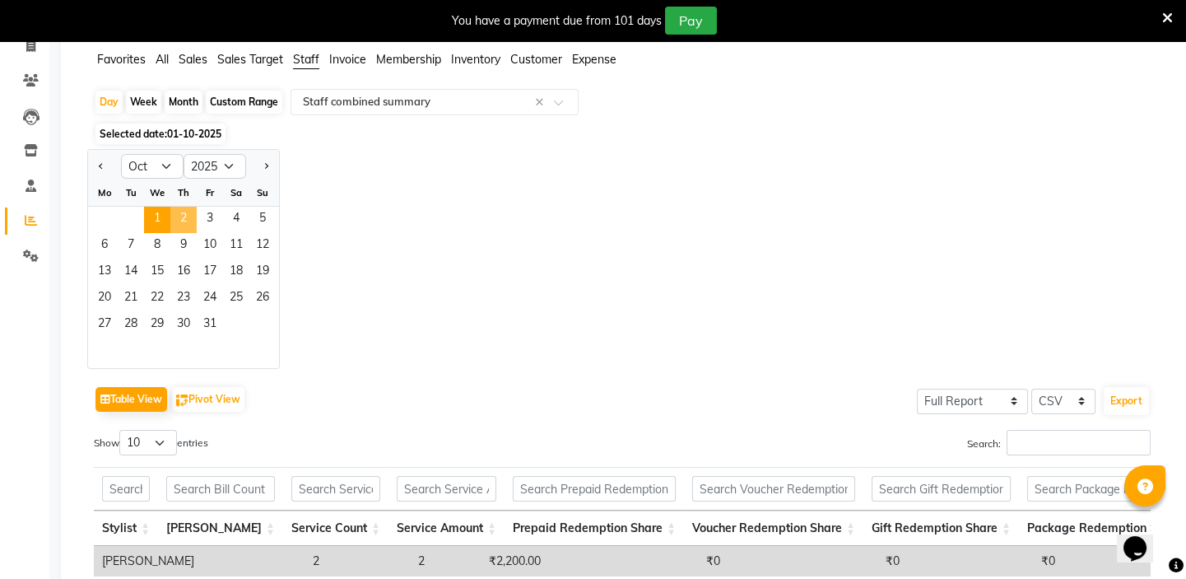
click at [178, 222] on span "2" at bounding box center [183, 220] width 26 height 26
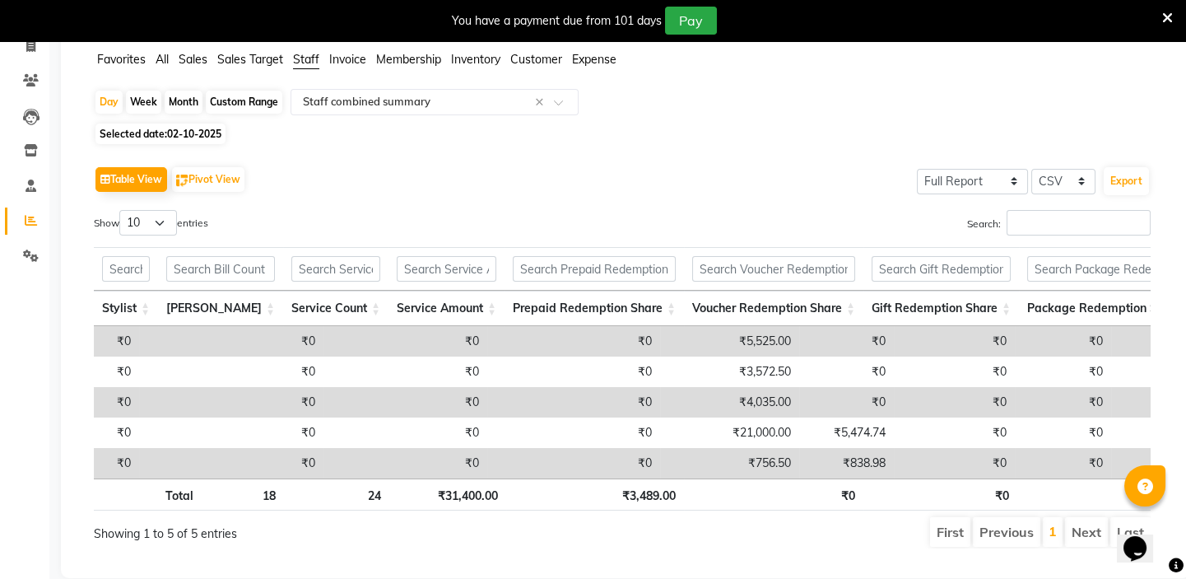
scroll to position [0, 925]
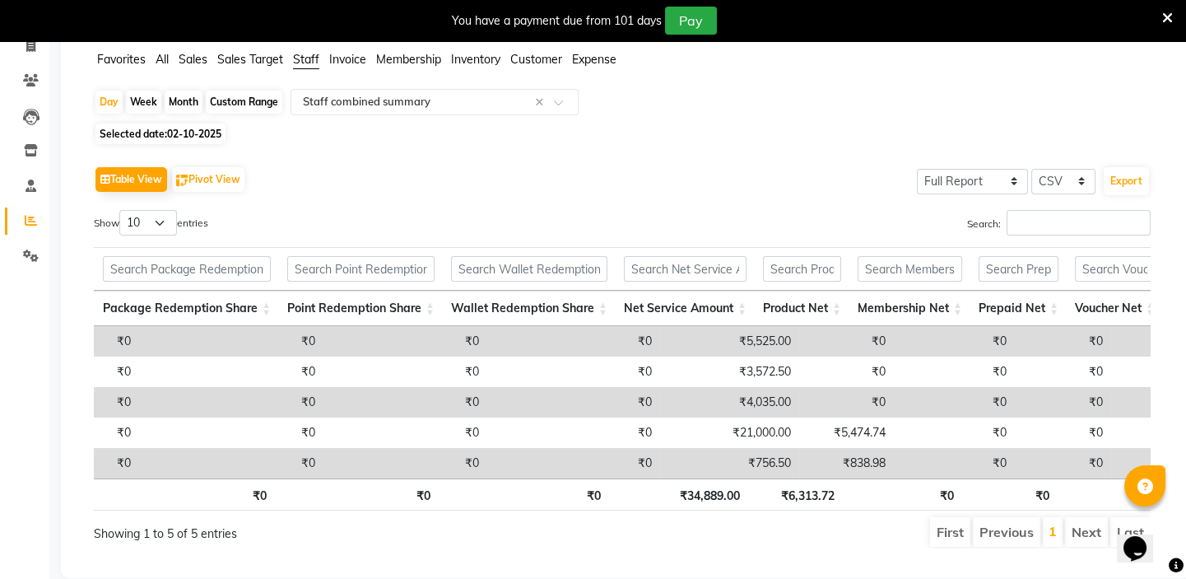
click at [181, 136] on span "02-10-2025" at bounding box center [194, 134] width 54 height 12
select select "10"
select select "2025"
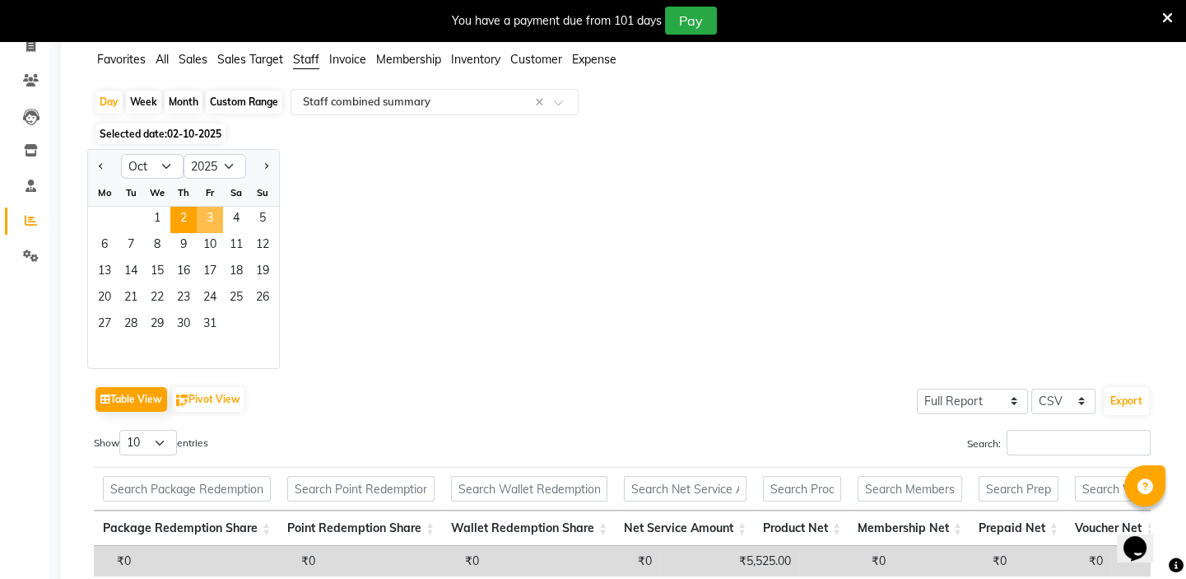
click at [210, 217] on span "3" at bounding box center [210, 220] width 26 height 26
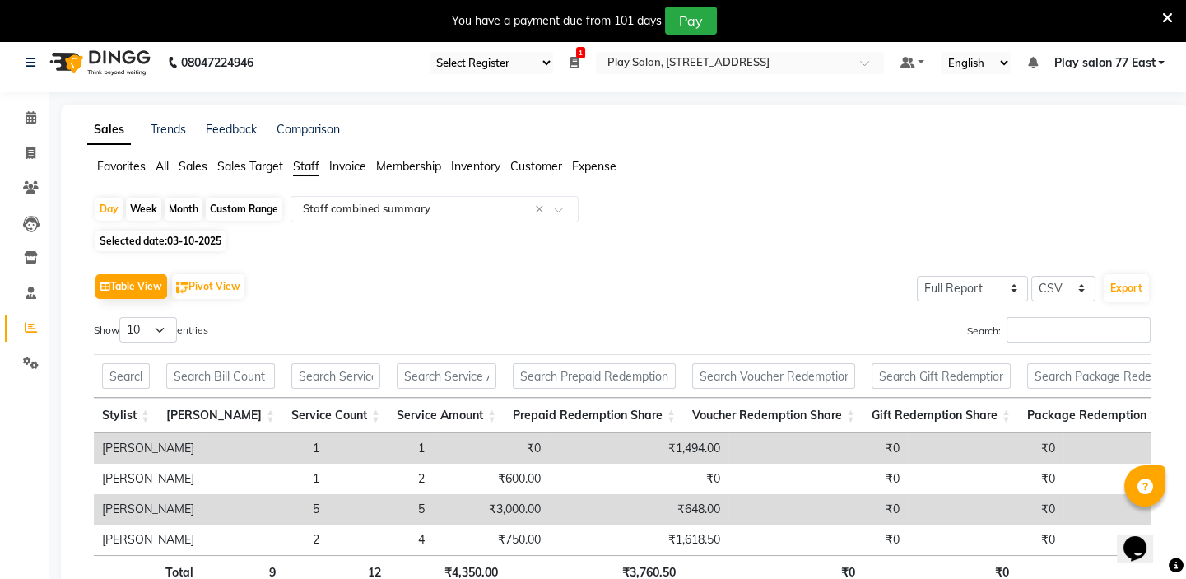
scroll to position [0, 0]
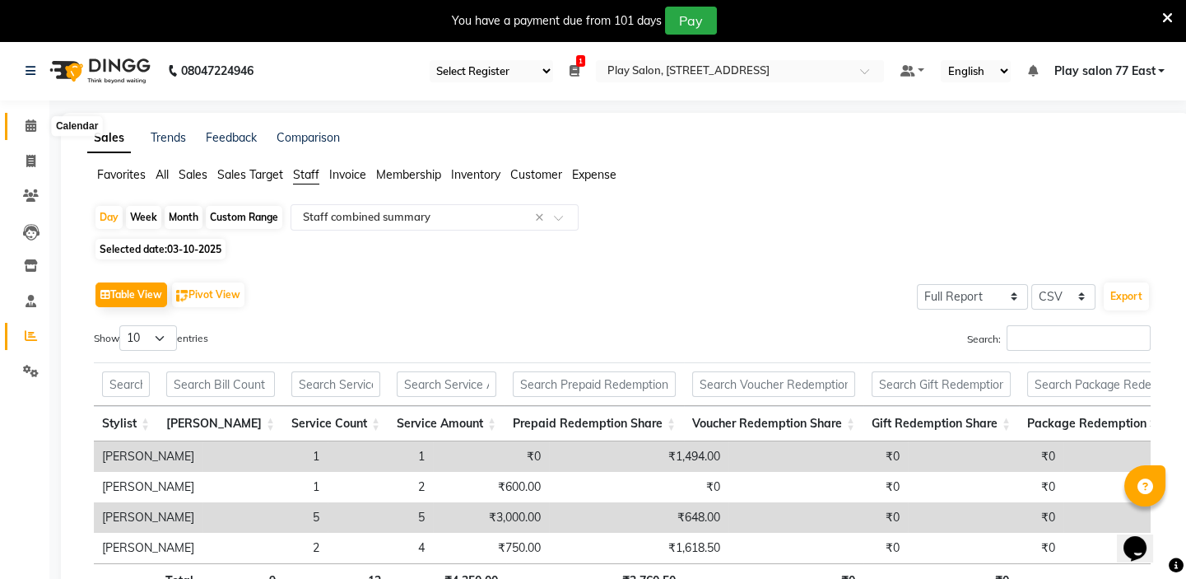
click at [28, 117] on span at bounding box center [30, 126] width 29 height 19
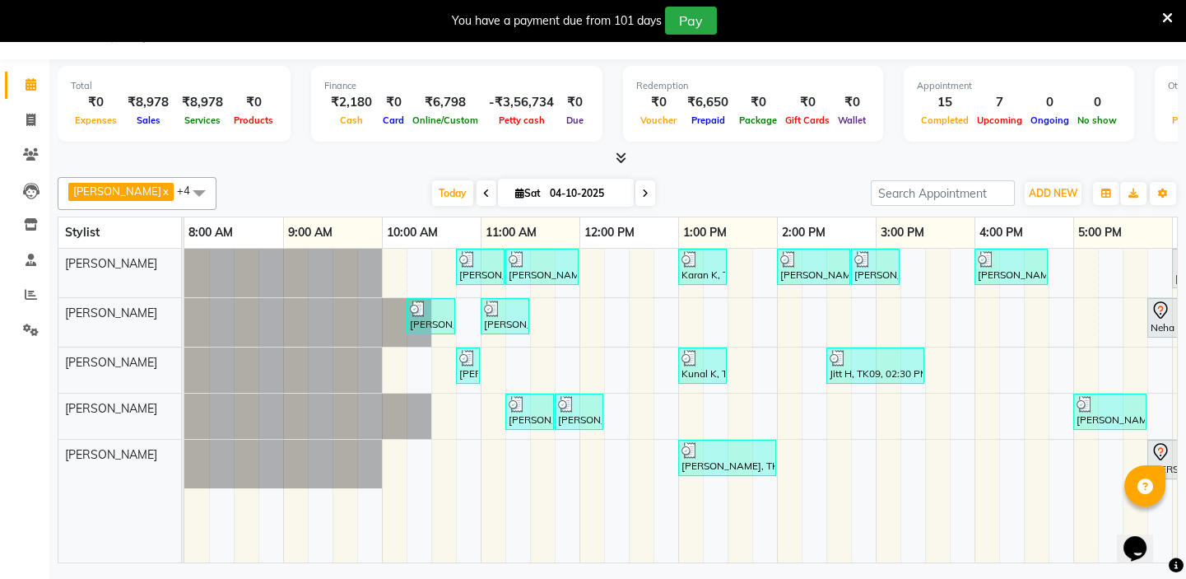
scroll to position [0, 291]
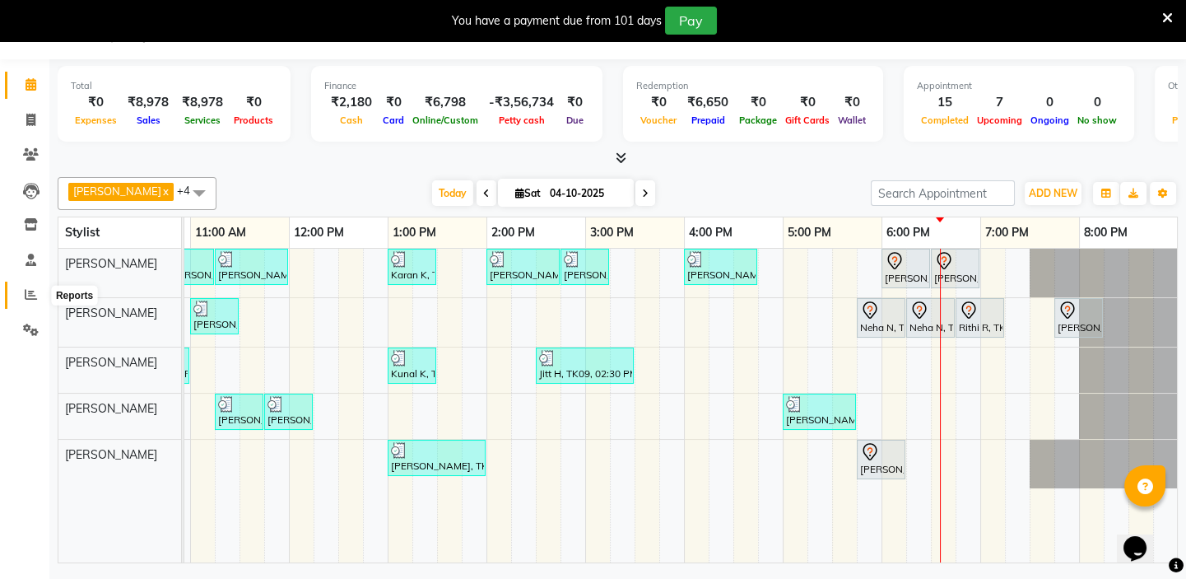
click at [27, 295] on icon at bounding box center [31, 294] width 12 height 12
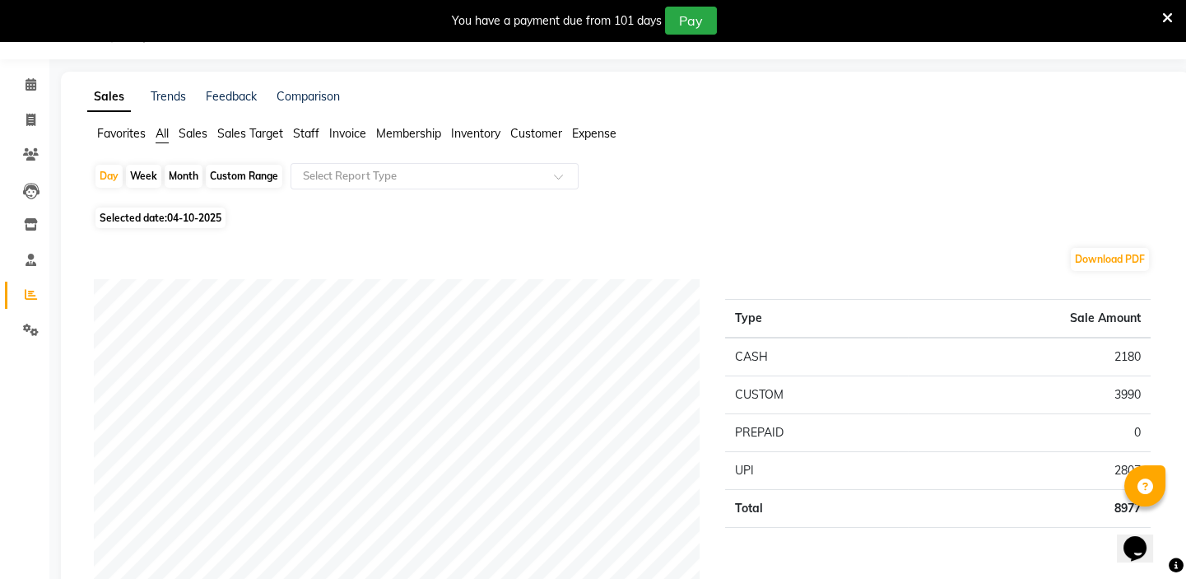
click at [198, 209] on span "Selected date: 04-10-2025" at bounding box center [160, 217] width 130 height 21
select select "10"
select select "2025"
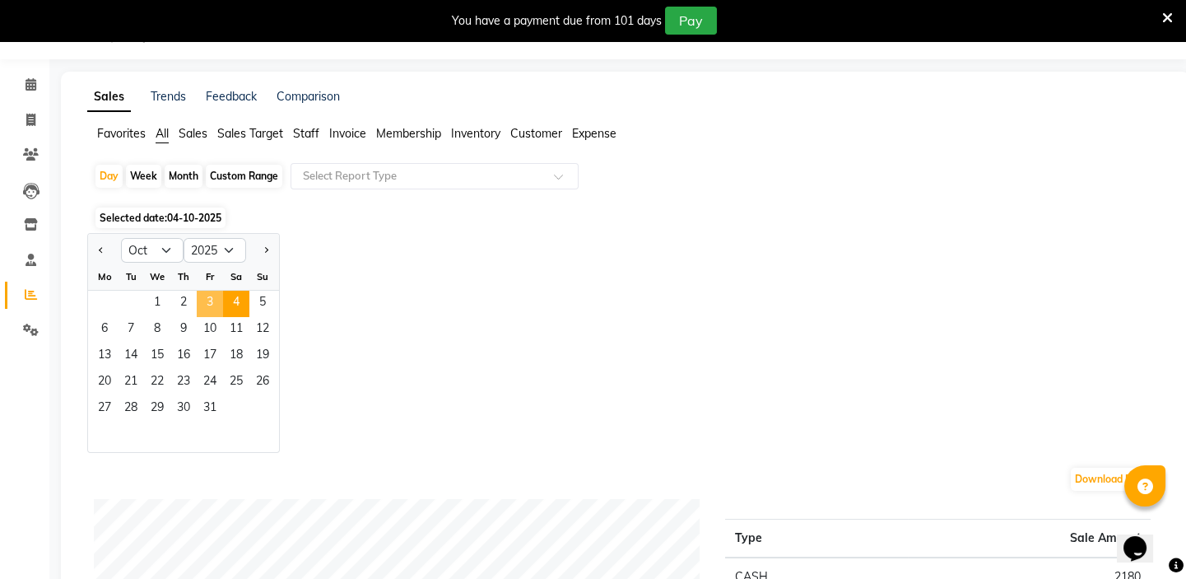
drag, startPoint x: 210, startPoint y: 296, endPoint x: 463, endPoint y: 288, distance: 252.9
click at [210, 295] on span "3" at bounding box center [210, 304] width 26 height 26
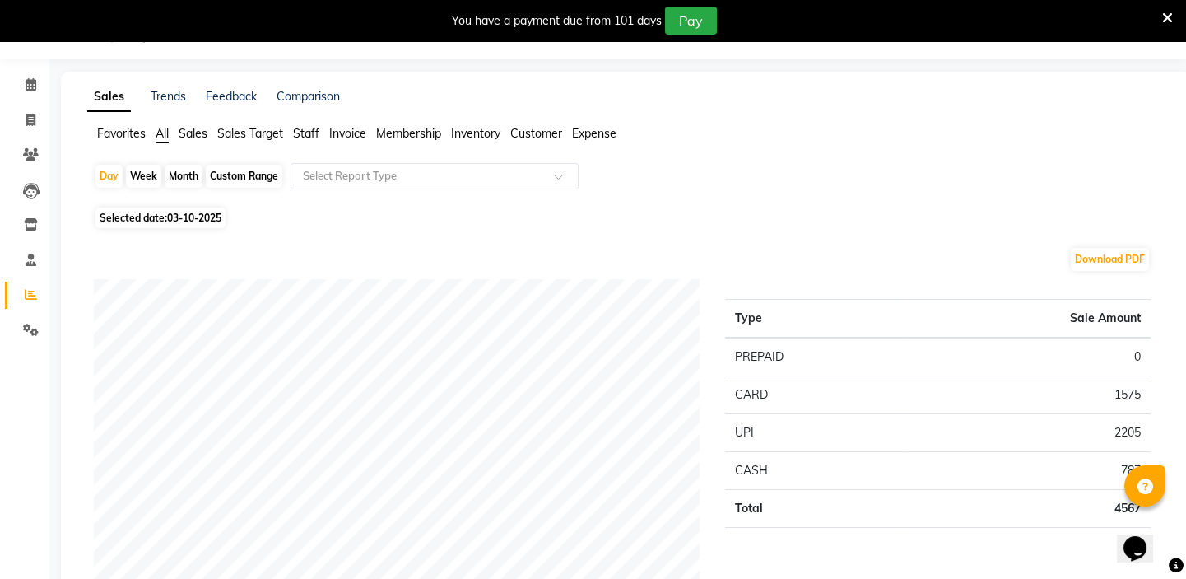
click at [603, 128] on span "Expense" at bounding box center [594, 133] width 44 height 15
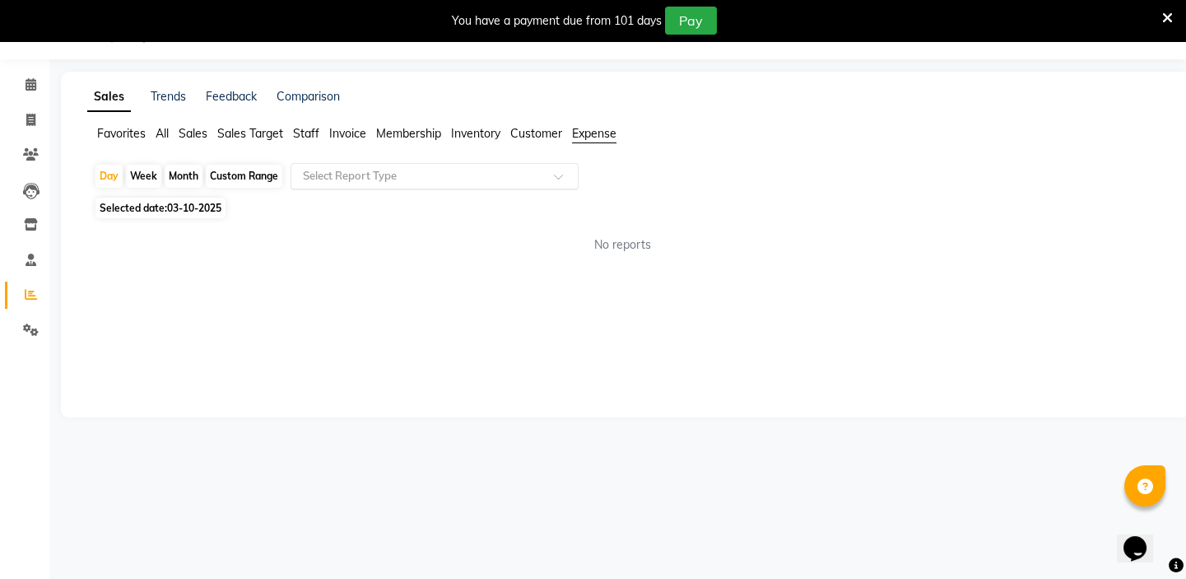
click at [403, 175] on input "text" at bounding box center [418, 176] width 237 height 16
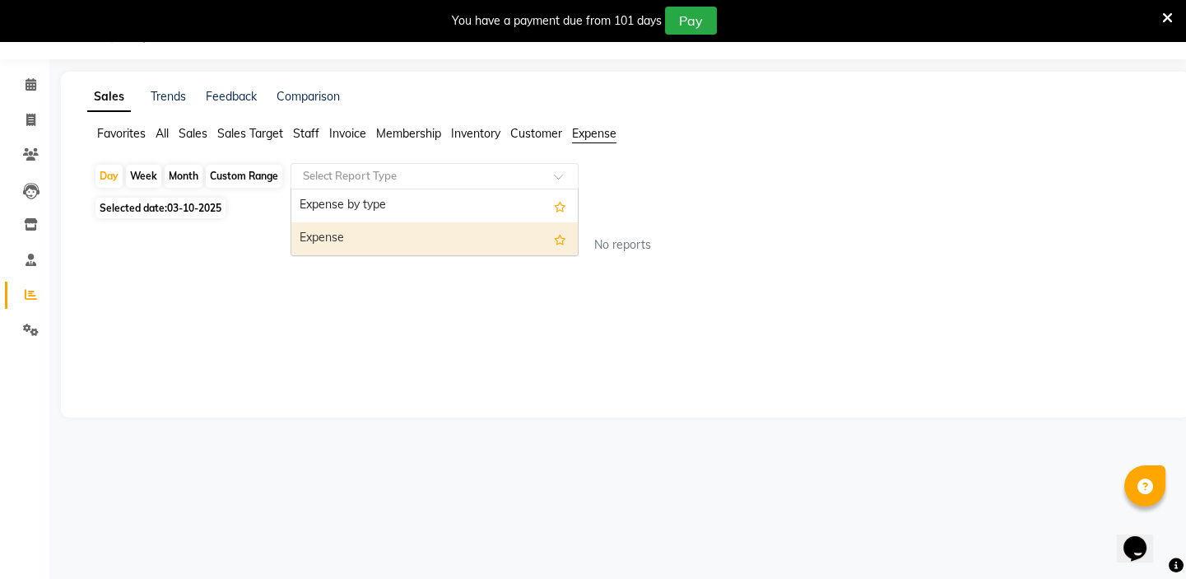
click at [341, 233] on div "Expense" at bounding box center [434, 238] width 286 height 33
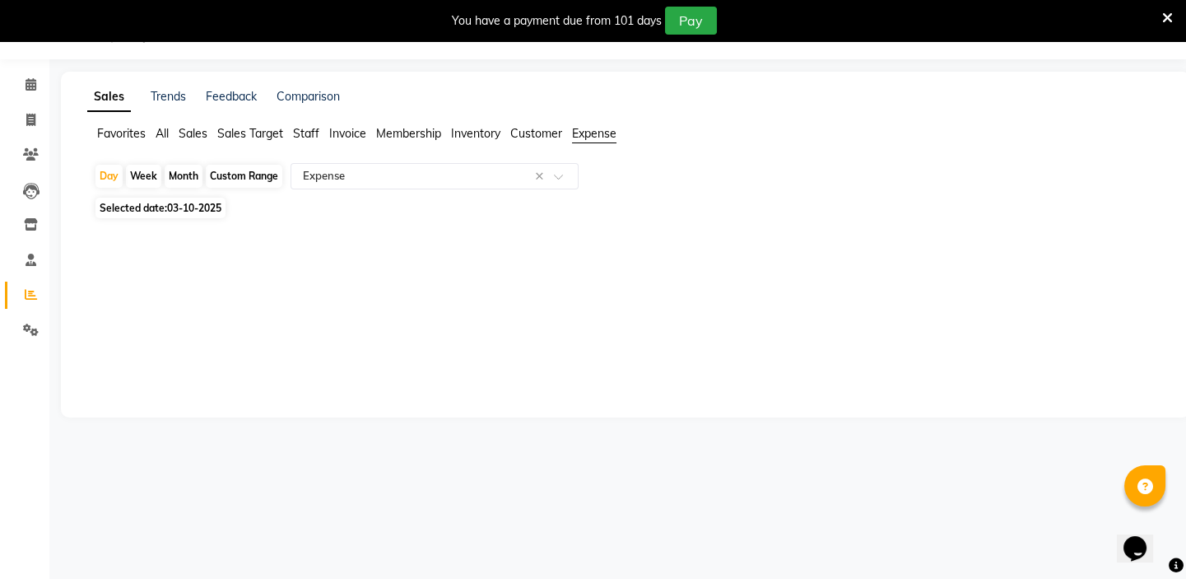
click at [547, 125] on li "Customer" at bounding box center [536, 133] width 52 height 17
click at [394, 176] on input "text" at bounding box center [418, 176] width 237 height 16
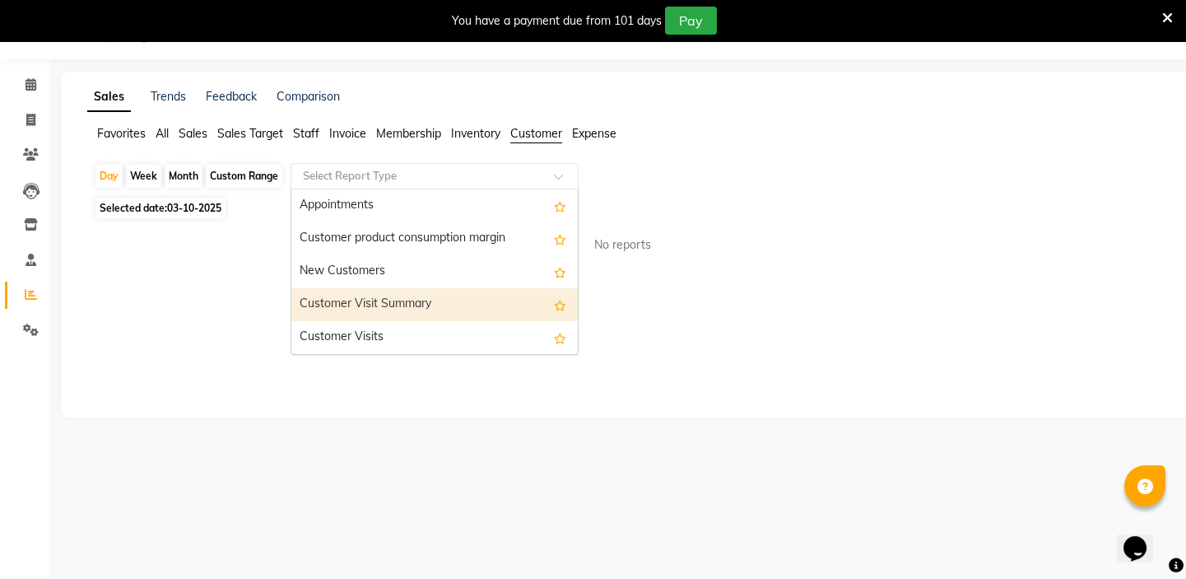
click at [369, 300] on div "Customer Visit Summary" at bounding box center [434, 304] width 286 height 33
select select "full_report"
select select "csv"
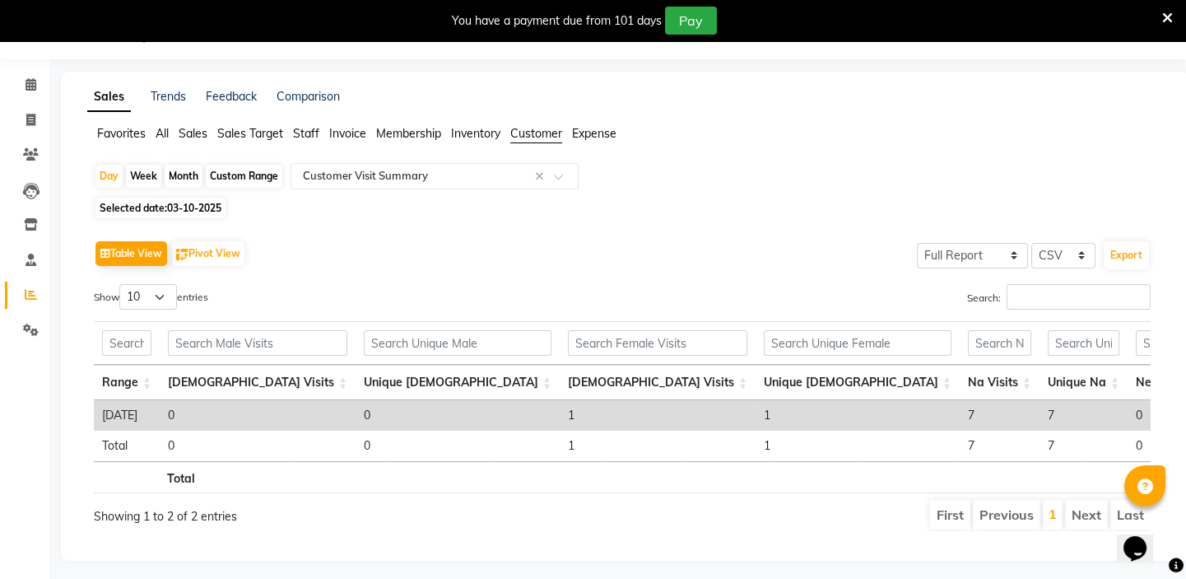
click at [179, 134] on ul "Favorites All Sales Sales Target Staff Invoice Membership Inventory Customer Ex…" at bounding box center [625, 134] width 1077 height 18
click at [189, 131] on span "Sales" at bounding box center [193, 133] width 29 height 15
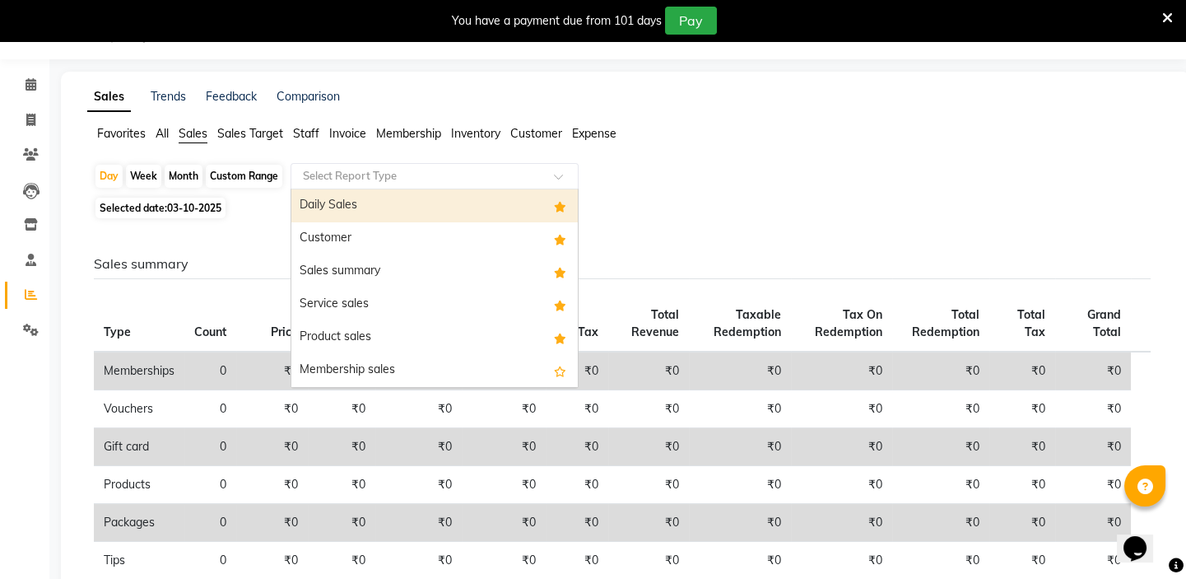
click at [333, 166] on div "Select Report Type" at bounding box center [435, 176] width 288 height 26
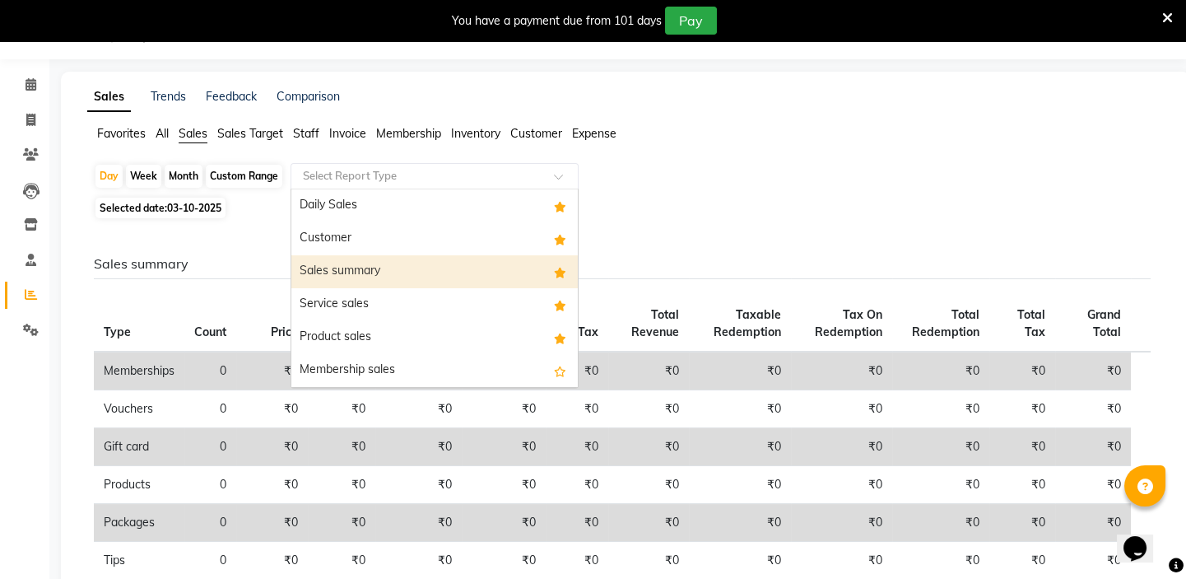
drag, startPoint x: 345, startPoint y: 275, endPoint x: 251, endPoint y: 231, distance: 103.5
click at [346, 275] on div "Sales summary" at bounding box center [434, 271] width 286 height 33
select select "full_report"
select select "csv"
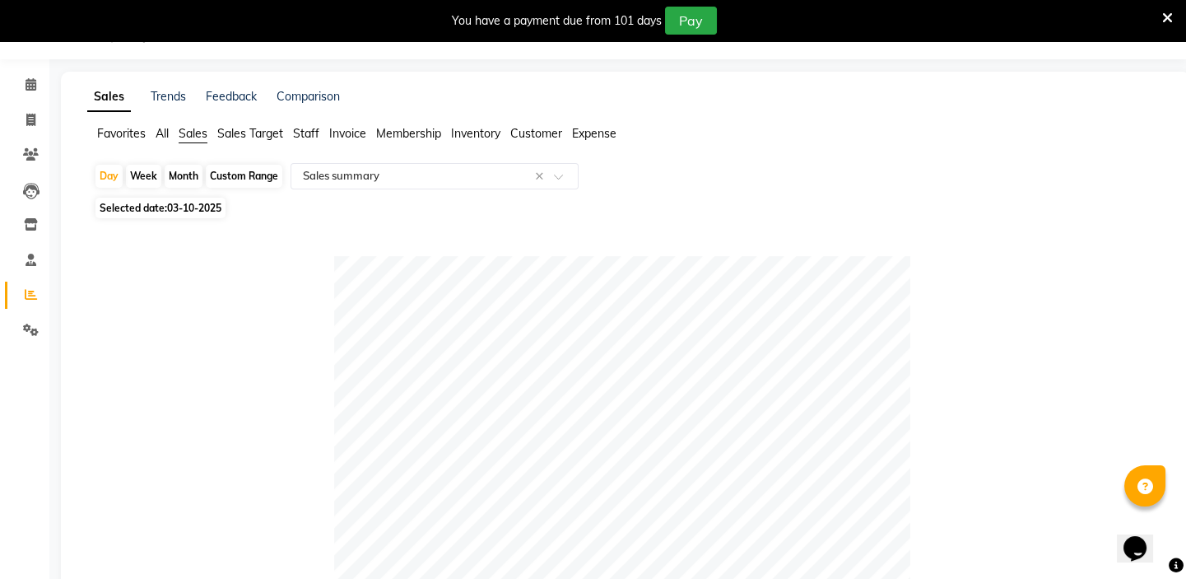
click at [1186, 348] on html "08047224946 Select Register Play Salon 77 1 Daily Open Registers nothing to sho…" at bounding box center [593, 248] width 1186 height 579
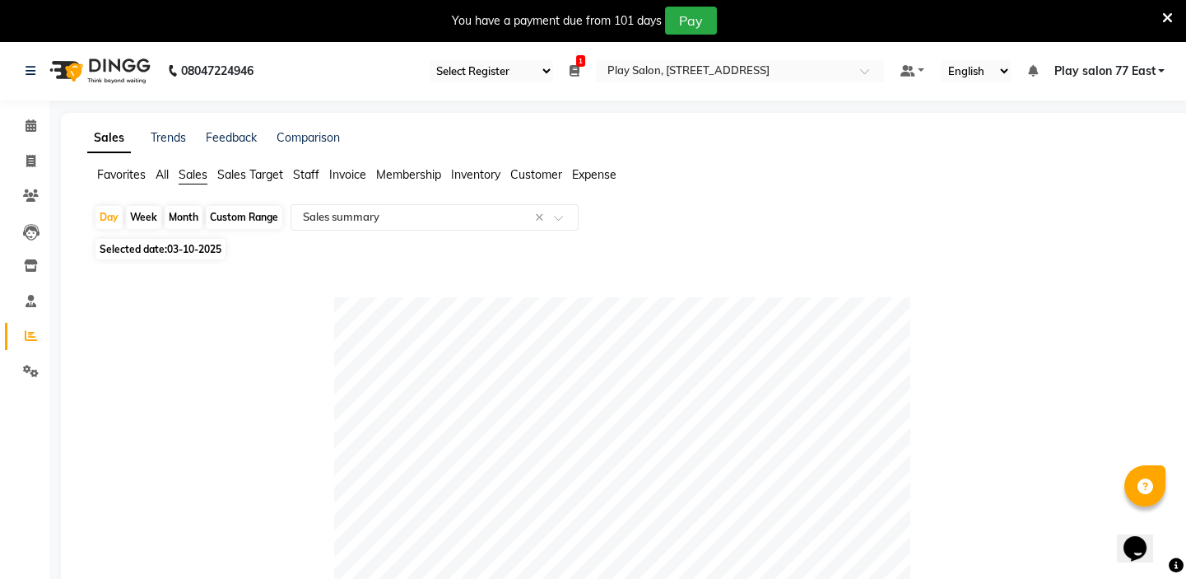
click at [177, 167] on ul "Favorites All Sales Sales Target Staff Invoice Membership Inventory Customer Ex…" at bounding box center [625, 175] width 1077 height 18
click at [156, 176] on span "All" at bounding box center [162, 174] width 13 height 15
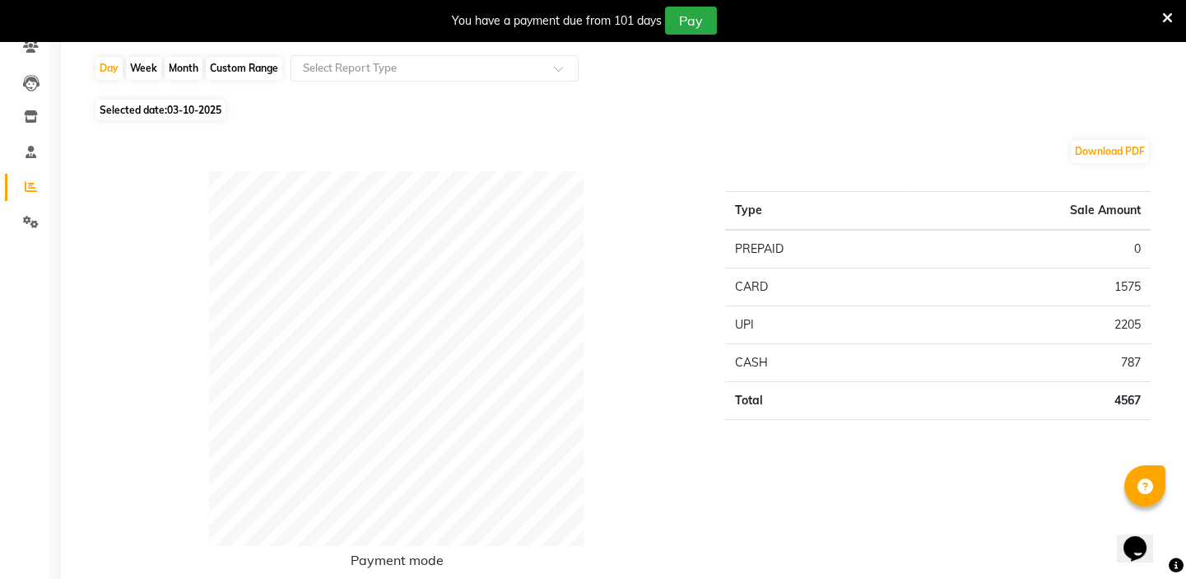
scroll to position [74, 0]
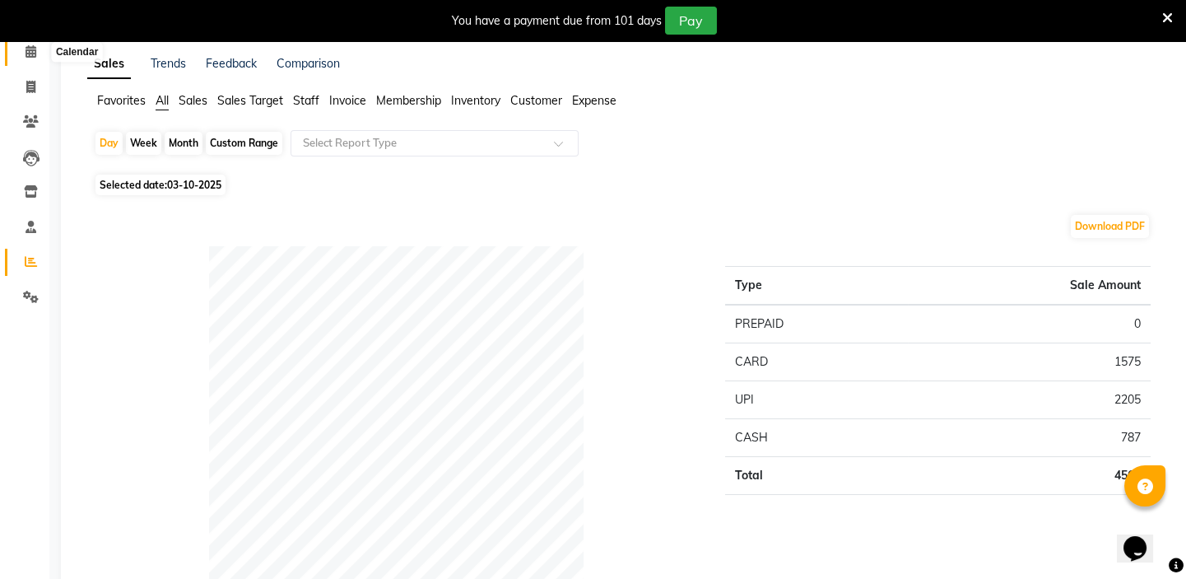
click at [28, 49] on icon at bounding box center [31, 51] width 11 height 12
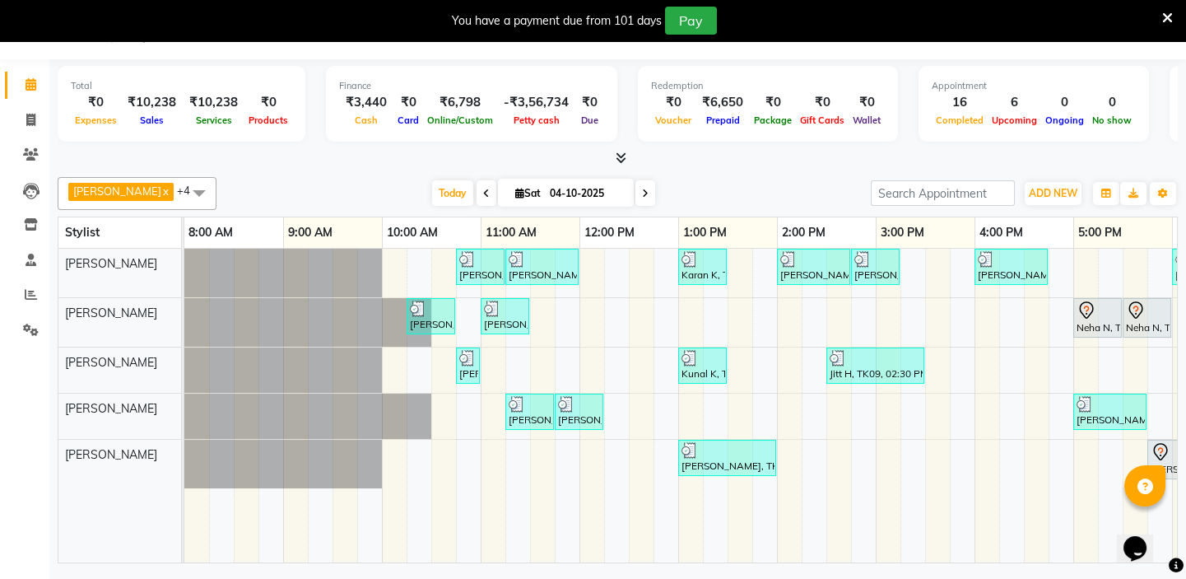
scroll to position [0, 291]
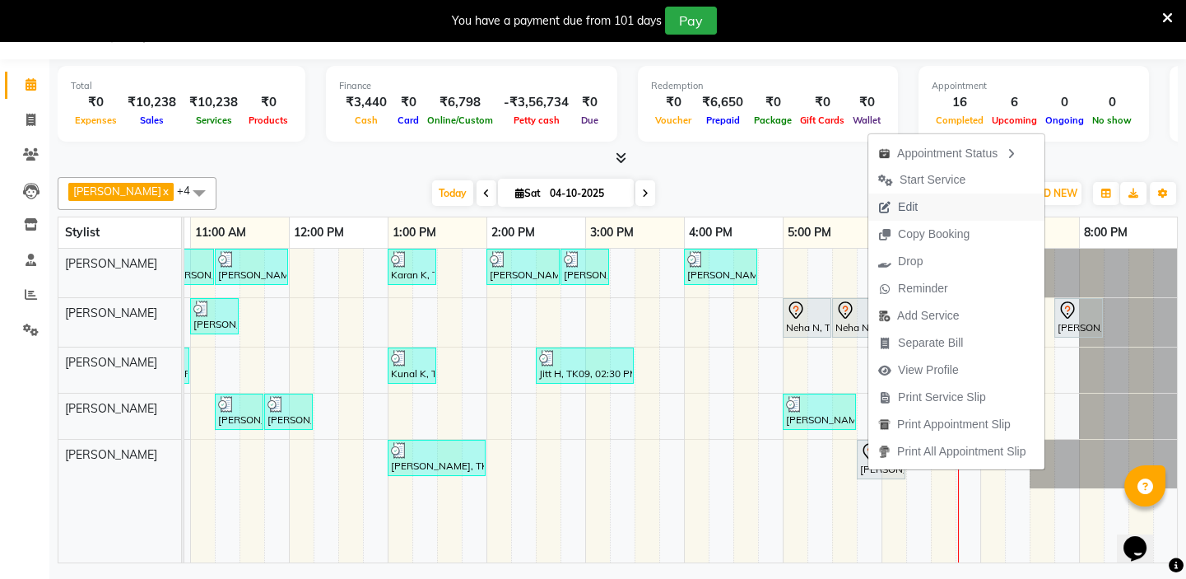
click at [911, 205] on span "Edit" at bounding box center [908, 206] width 20 height 17
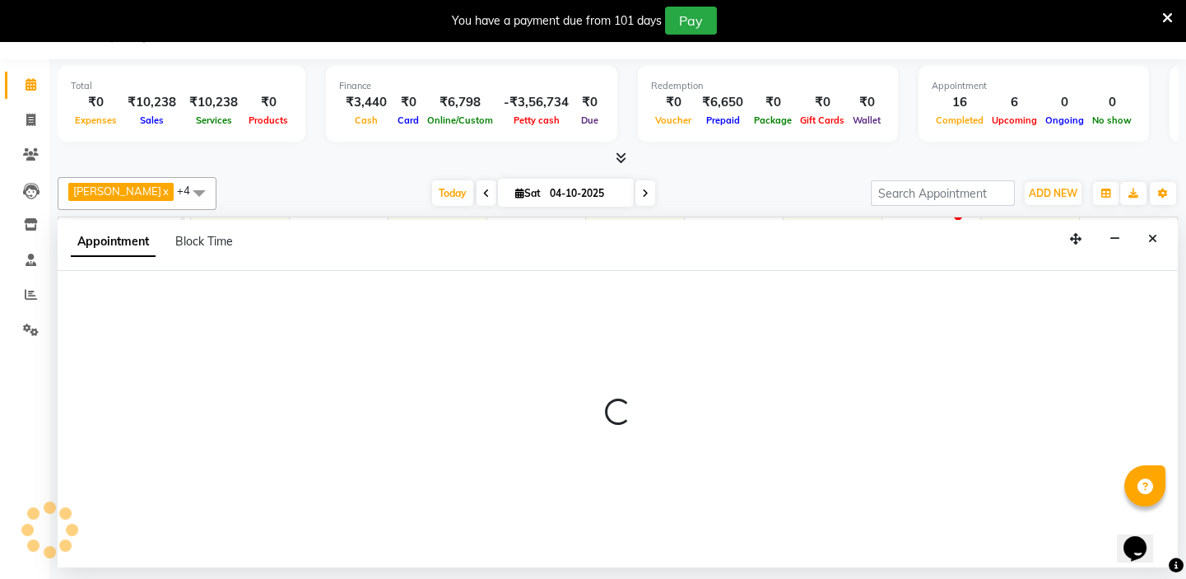
select select "tentative"
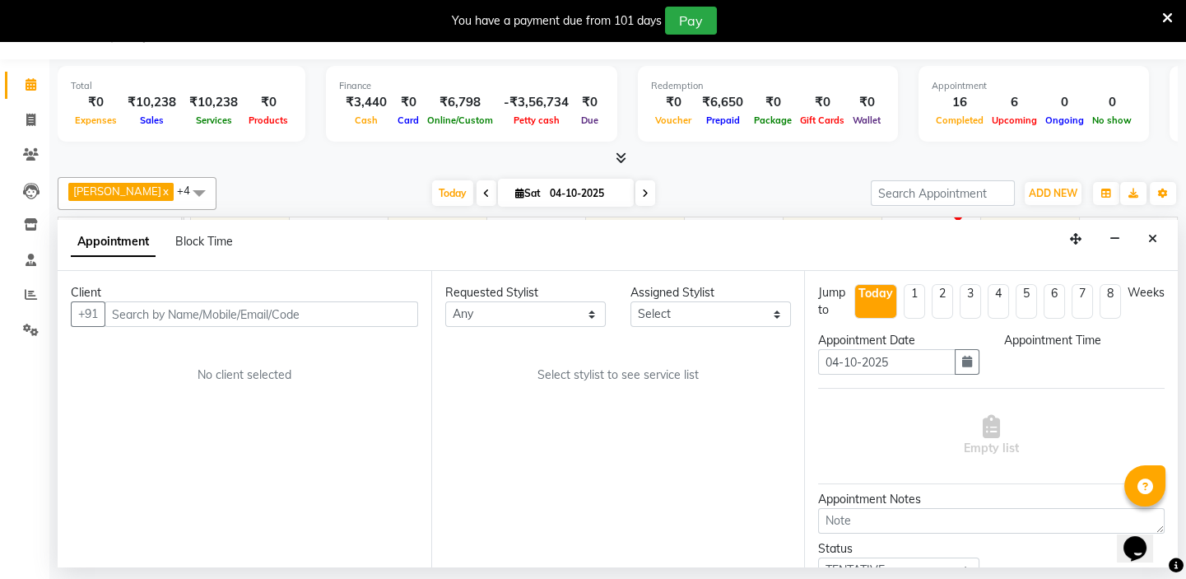
select select "1065"
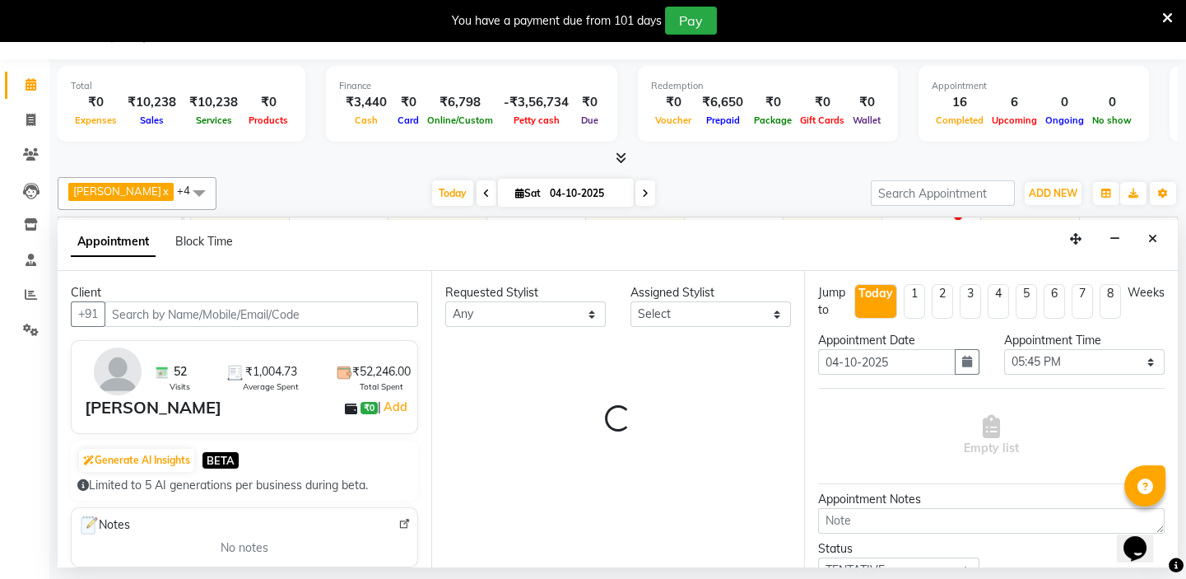
select select "84936"
select select "4301"
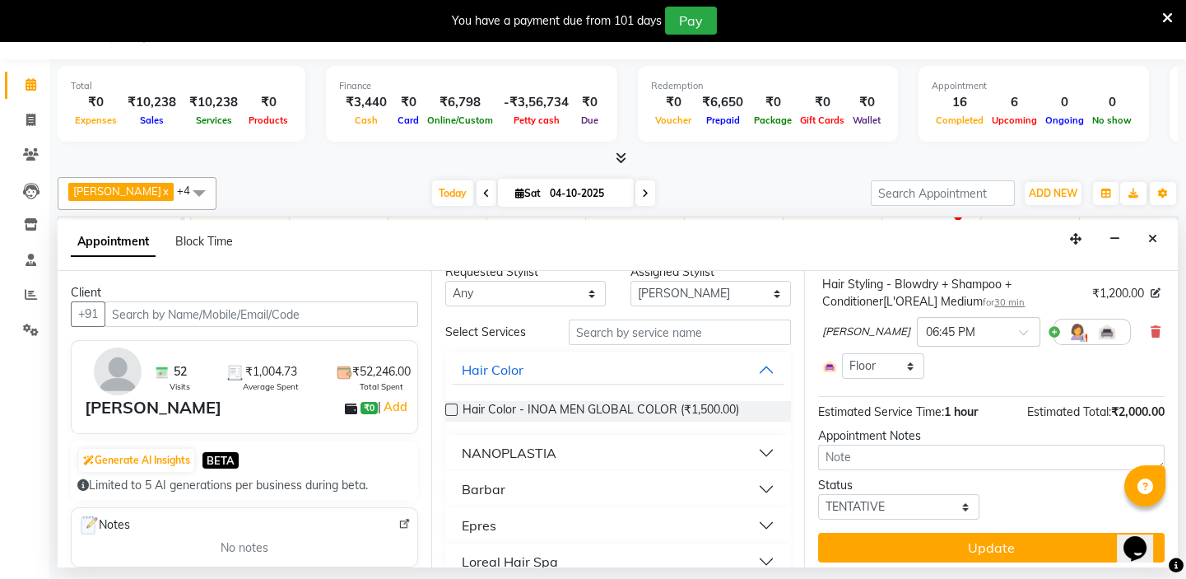
scroll to position [0, 0]
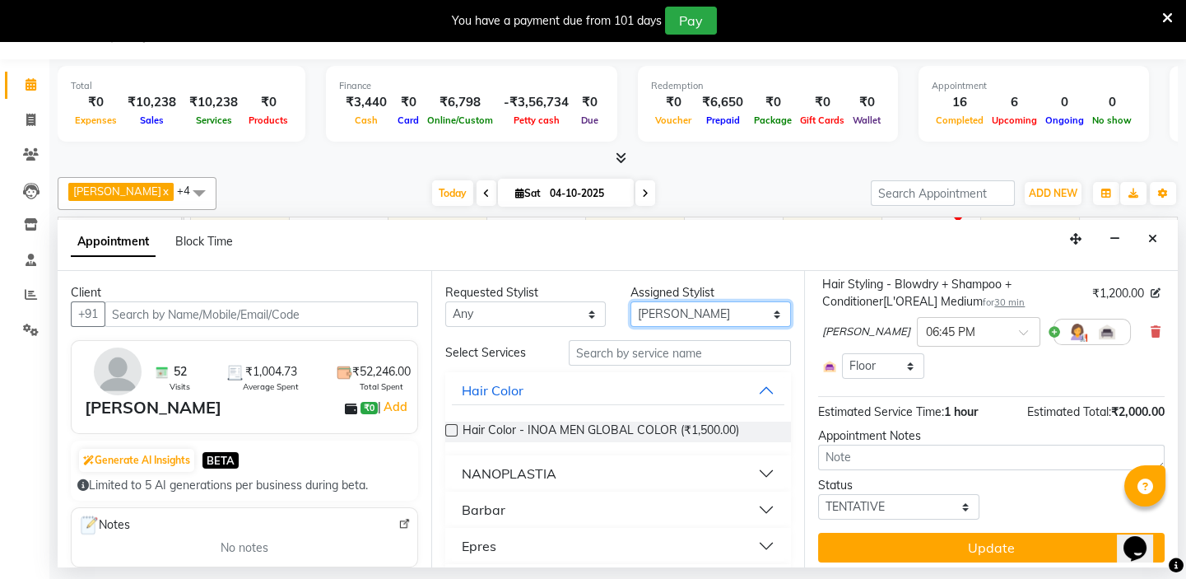
click at [690, 309] on select "Select [PERSON_NAME] [PERSON_NAME] Play salon 77 East [PERSON_NAME] [PERSON_NAM…" at bounding box center [711, 314] width 161 height 26
select select "84932"
click at [631, 301] on select "Select [PERSON_NAME] [PERSON_NAME] Play salon 77 East [PERSON_NAME] [PERSON_NAM…" at bounding box center [711, 314] width 161 height 26
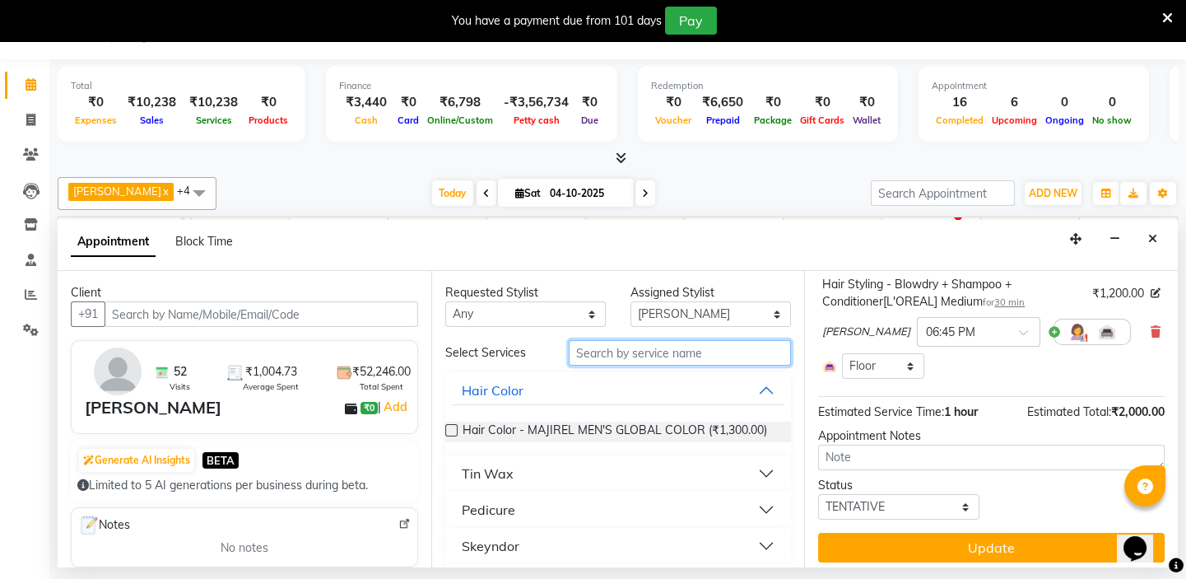
click at [590, 353] on input "text" at bounding box center [680, 353] width 222 height 26
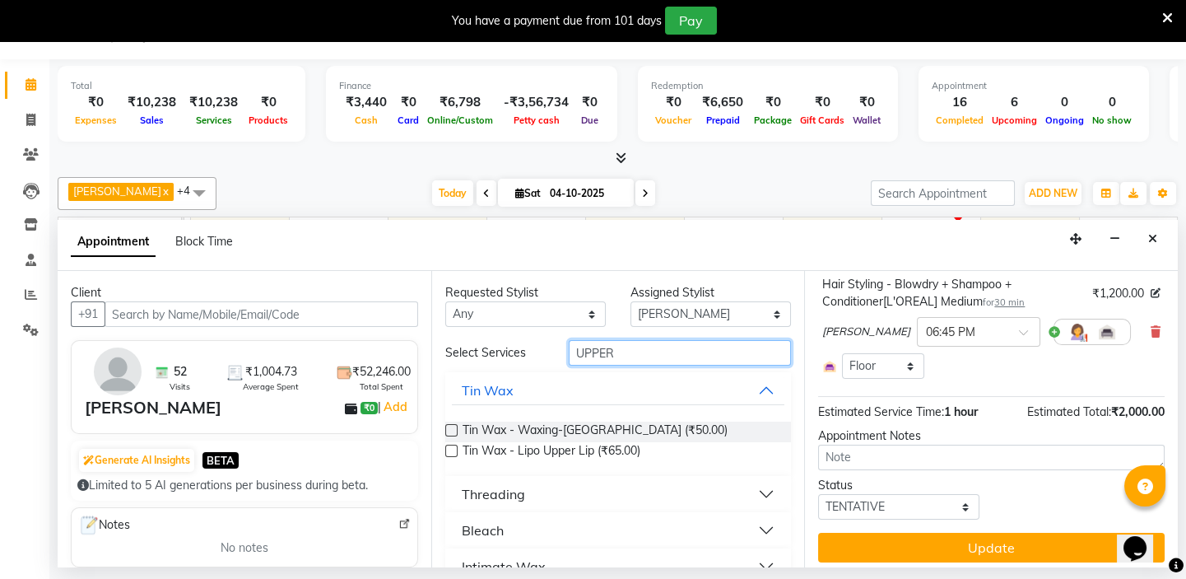
type input "UPPER"
click at [509, 496] on div "Threading" at bounding box center [493, 494] width 63 height 20
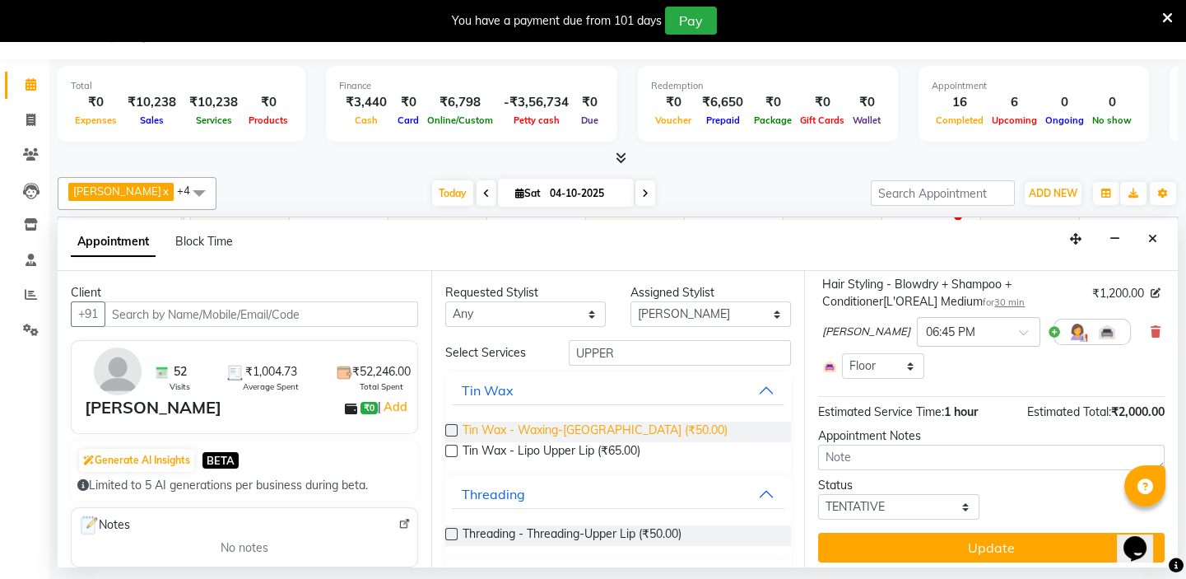
click at [454, 535] on label at bounding box center [451, 534] width 12 height 12
click at [454, 535] on input "checkbox" at bounding box center [450, 535] width 11 height 11
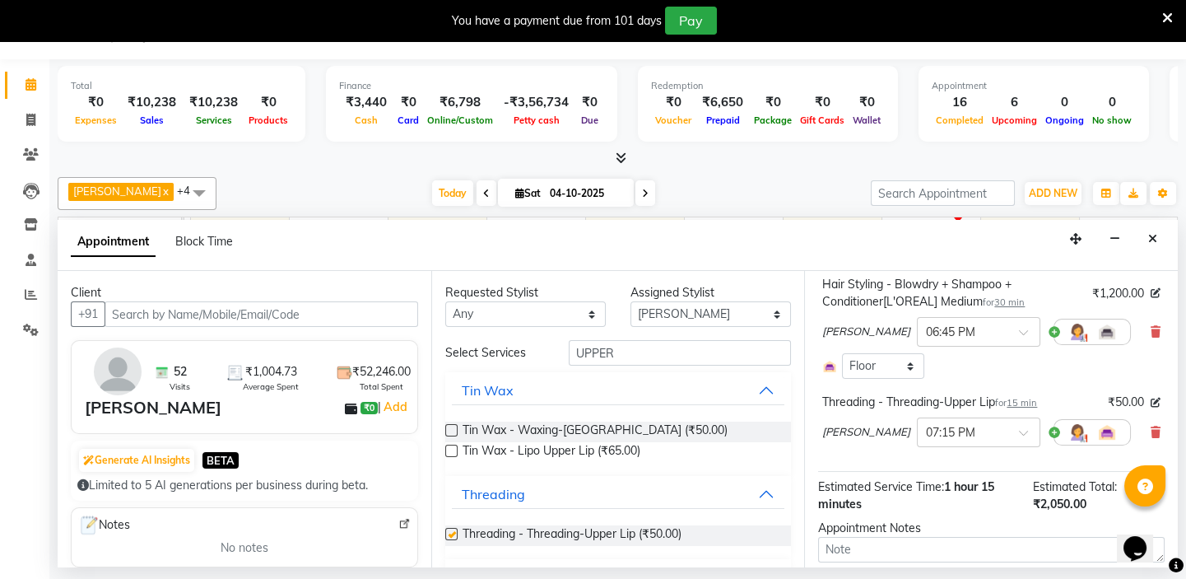
checkbox input "false"
click at [665, 319] on select "Select [PERSON_NAME] [PERSON_NAME] Play salon 77 East [PERSON_NAME] [PERSON_NAM…" at bounding box center [711, 314] width 161 height 26
select select "84927"
click at [631, 301] on select "Select [PERSON_NAME] [PERSON_NAME] Play salon 77 East [PERSON_NAME] [PERSON_NAM…" at bounding box center [711, 314] width 161 height 26
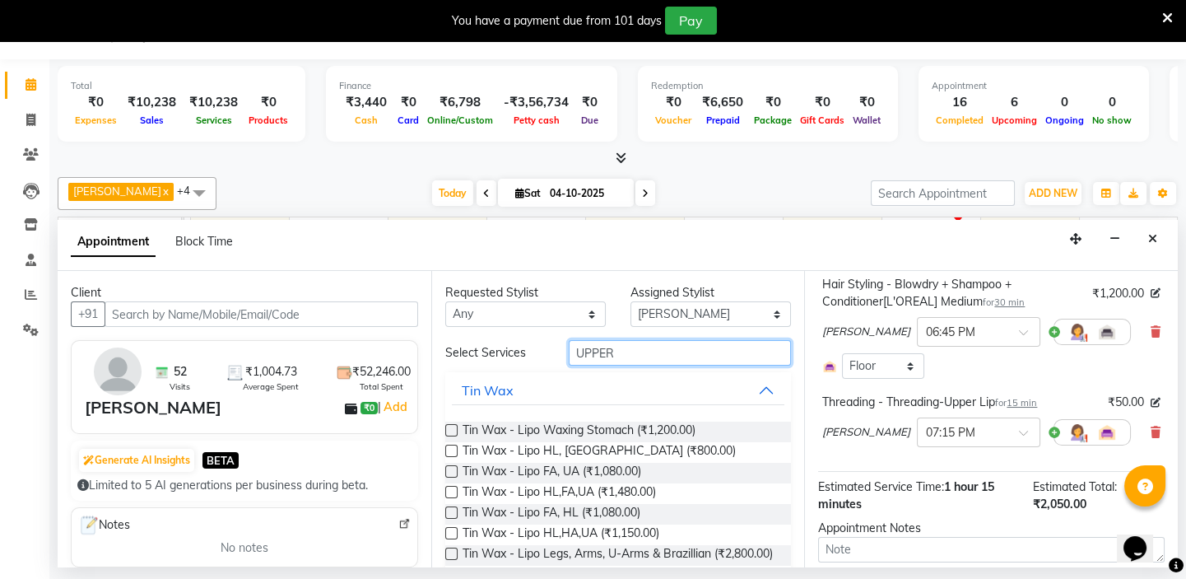
click at [618, 351] on input "UPPER" at bounding box center [680, 353] width 222 height 26
type input "U"
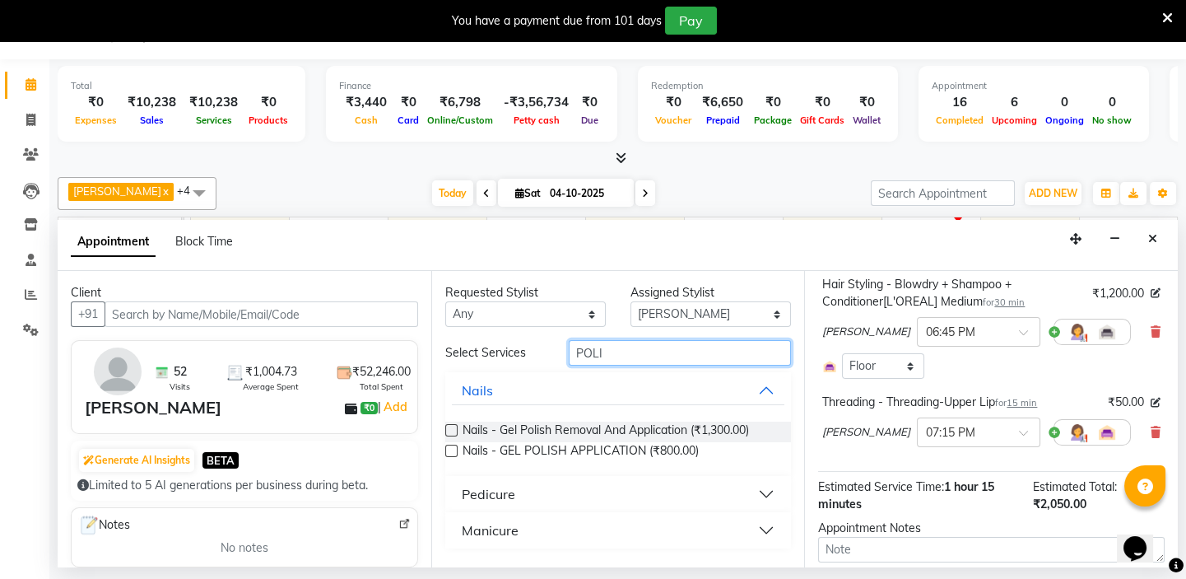
type input "POLI"
click at [528, 497] on button "Pedicure" at bounding box center [618, 494] width 333 height 30
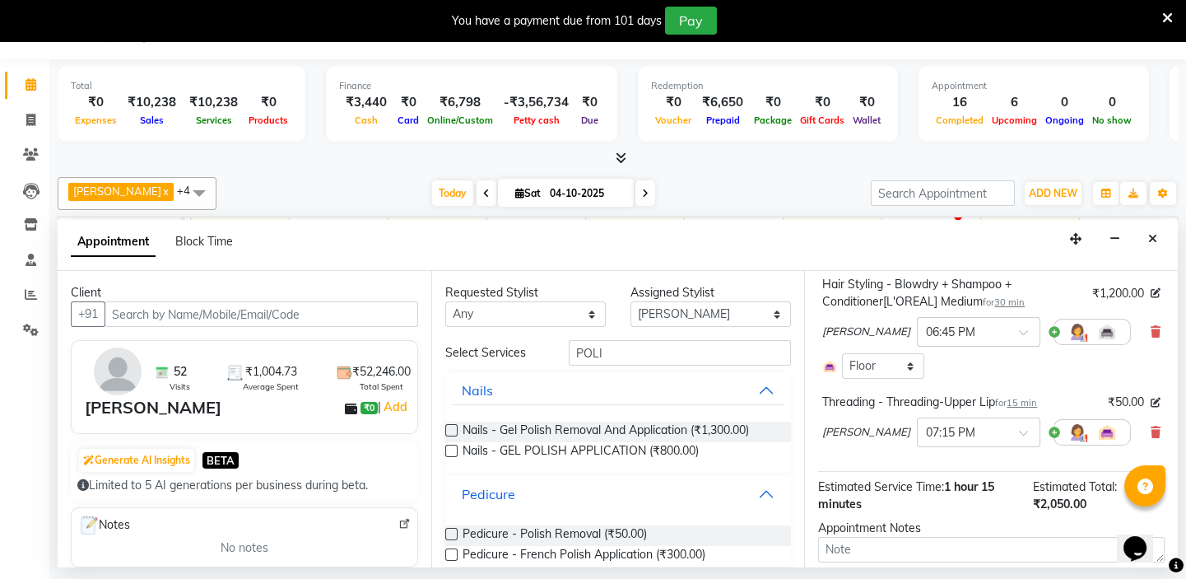
scroll to position [82, 0]
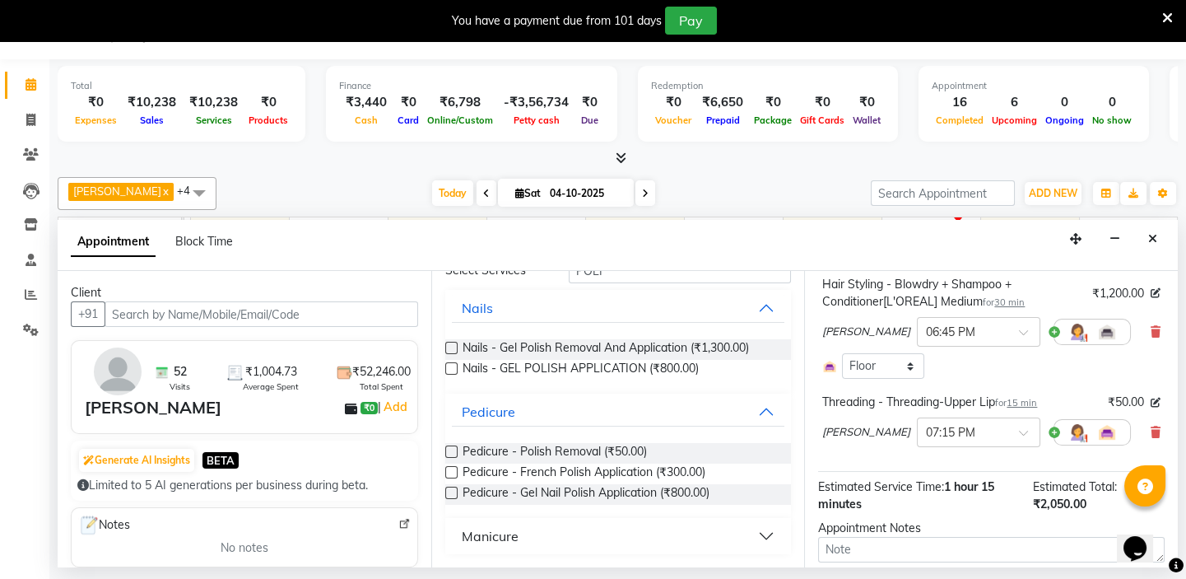
click at [571, 535] on button "Manicure" at bounding box center [618, 536] width 333 height 30
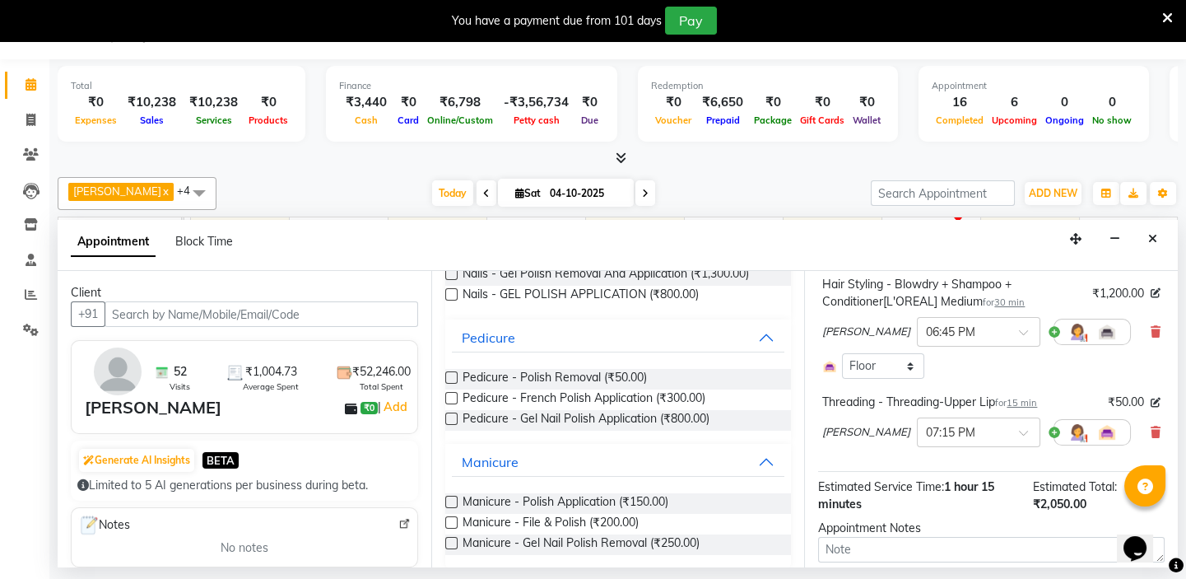
click at [790, 522] on div "Requested Stylist Any Caroline Shimrah Manisha Gurung Play salon 77 East Raheem…" at bounding box center [618, 419] width 374 height 296
click at [454, 518] on label at bounding box center [451, 522] width 12 height 12
click at [454, 519] on input "checkbox" at bounding box center [450, 524] width 11 height 11
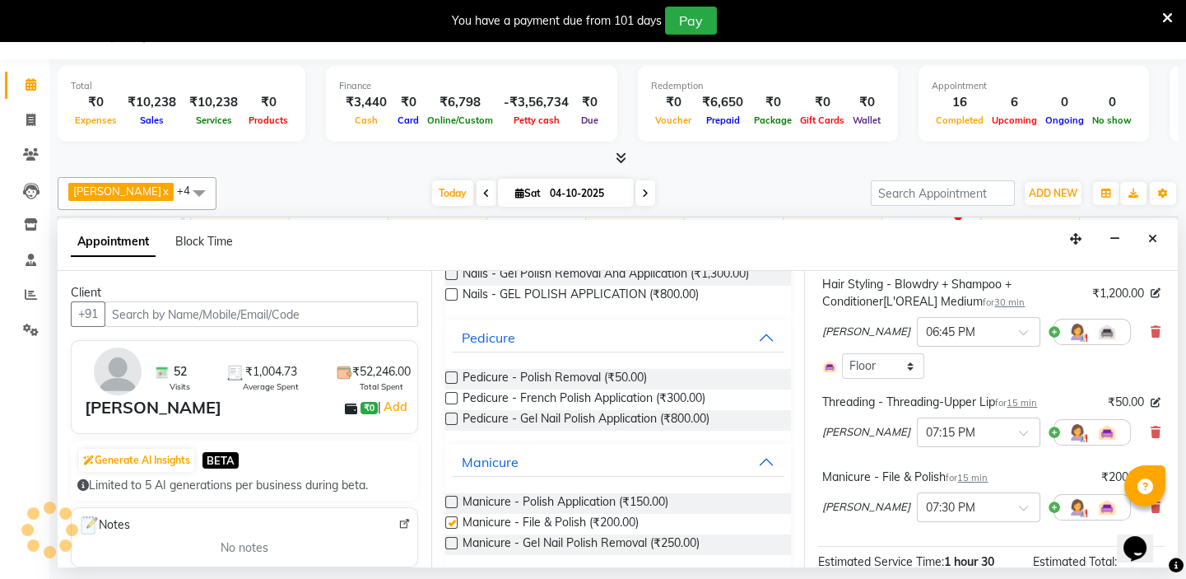
checkbox input "false"
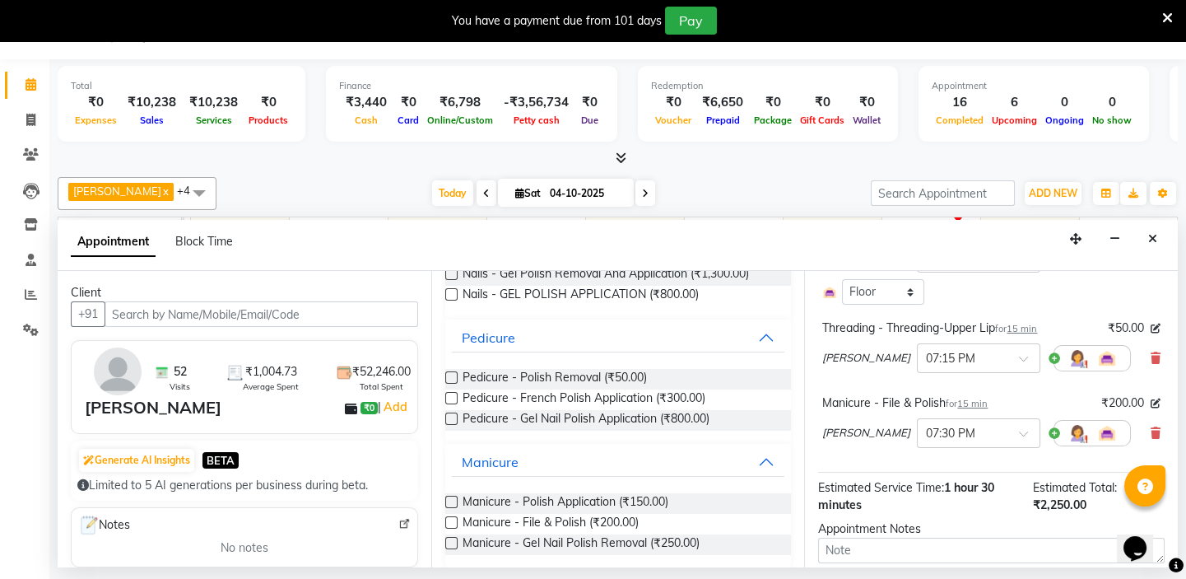
scroll to position [299, 0]
click at [450, 498] on label at bounding box center [451, 502] width 12 height 12
click at [450, 498] on input "checkbox" at bounding box center [450, 503] width 11 height 11
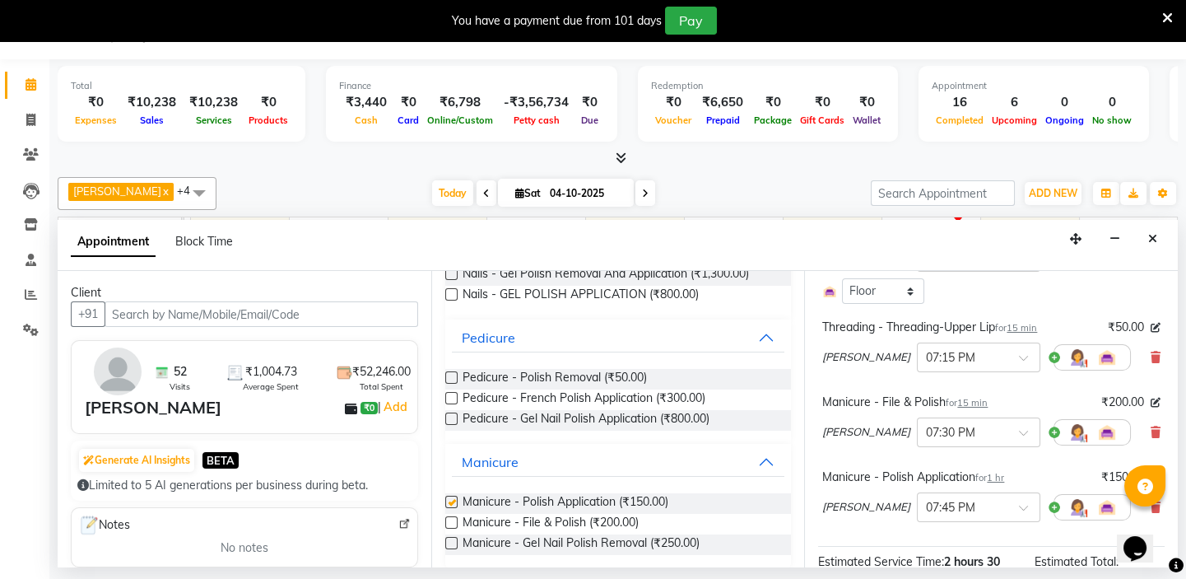
checkbox input "false"
click at [1151, 429] on icon at bounding box center [1156, 432] width 10 height 12
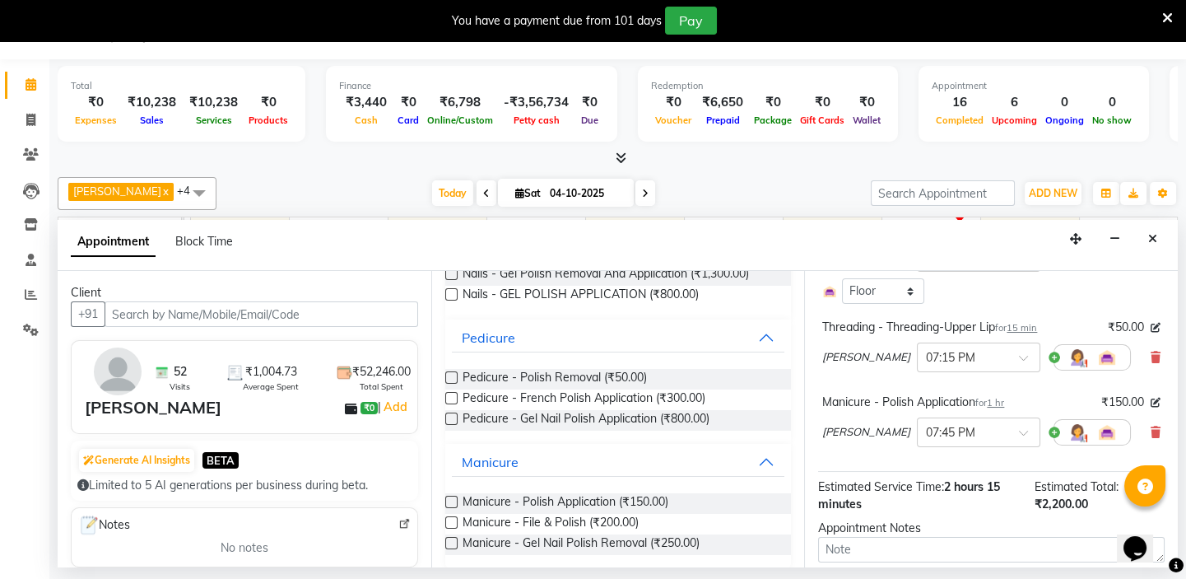
scroll to position [398, 0]
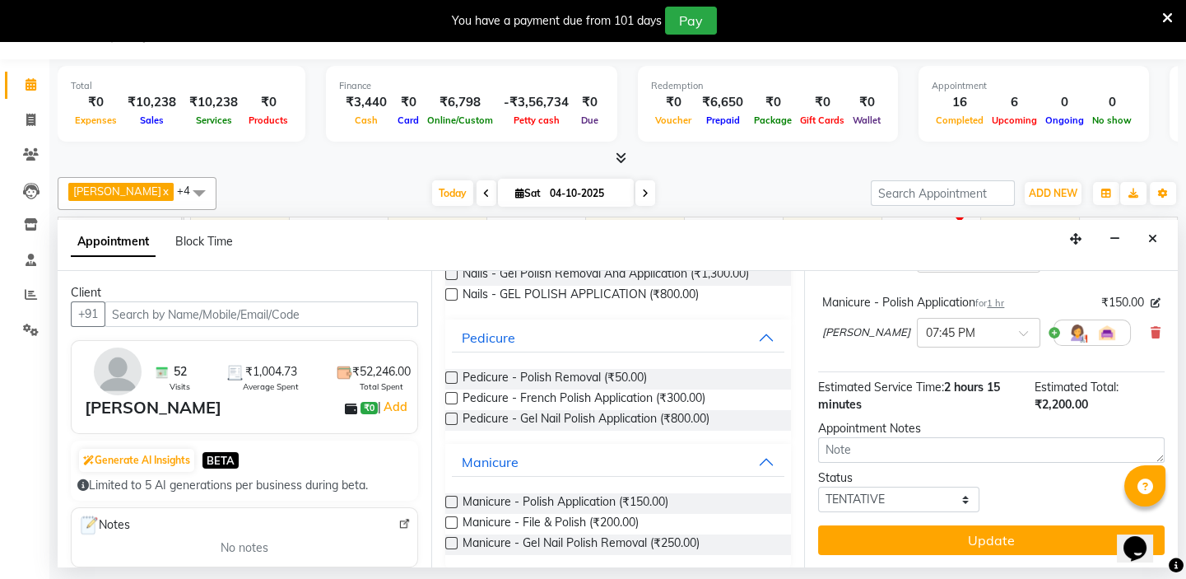
drag, startPoint x: 1176, startPoint y: 529, endPoint x: 13, endPoint y: 24, distance: 1268.0
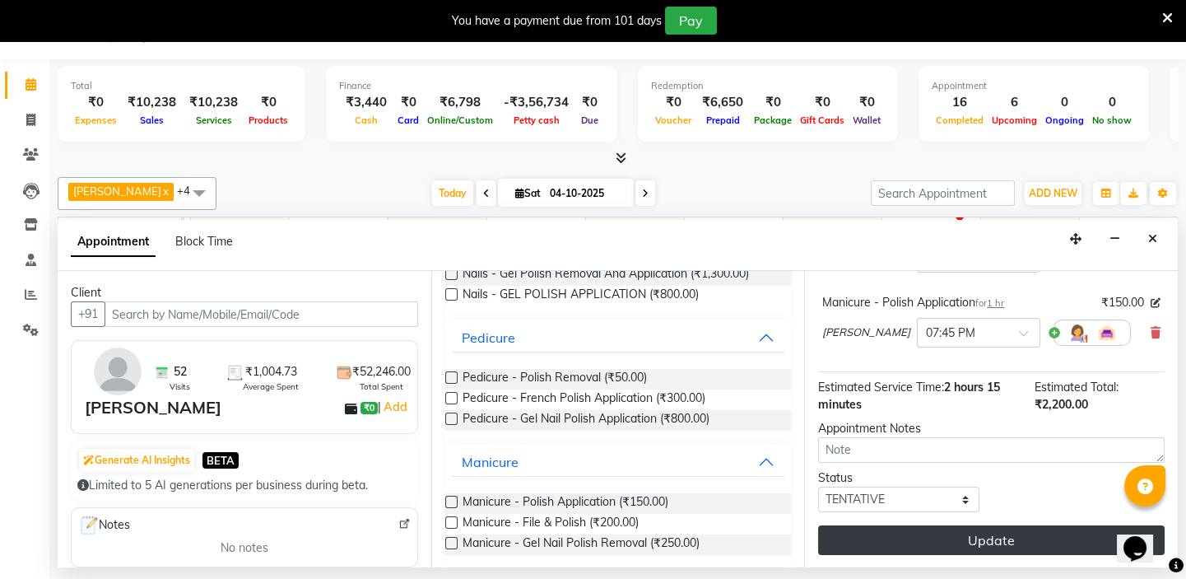
click at [1009, 535] on button "Update" at bounding box center [991, 540] width 347 height 30
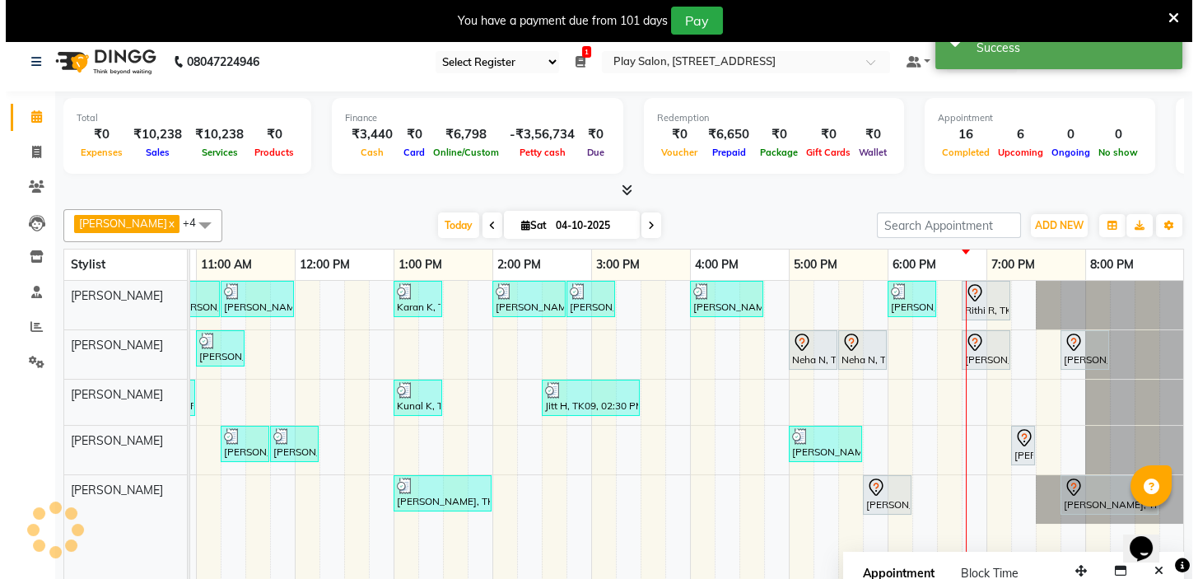
scroll to position [0, 0]
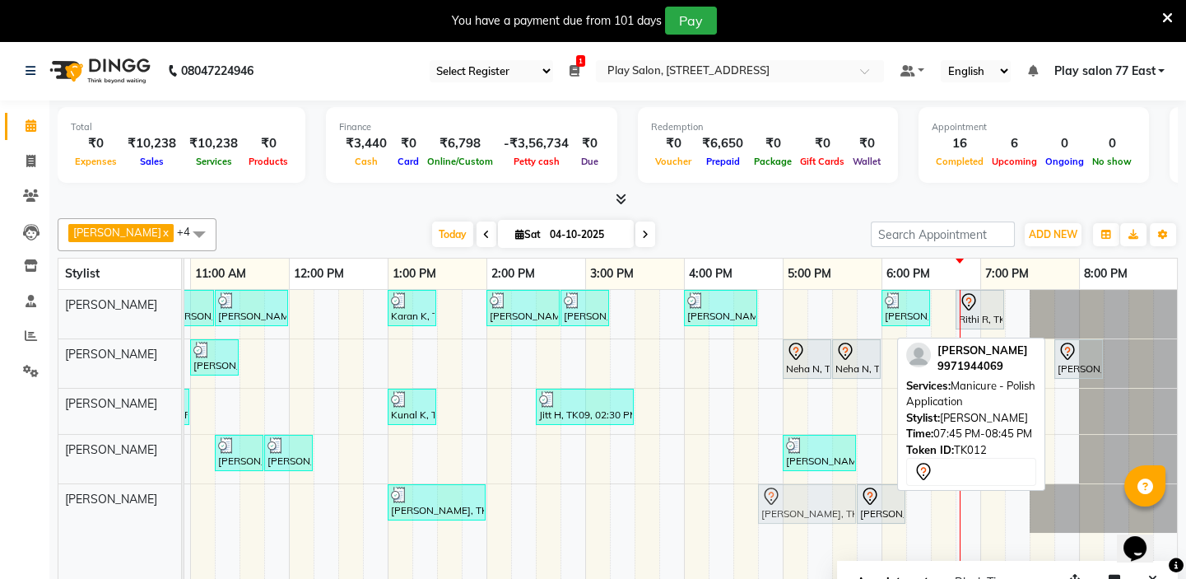
drag, startPoint x: 1088, startPoint y: 510, endPoint x: 1046, endPoint y: 458, distance: 66.2
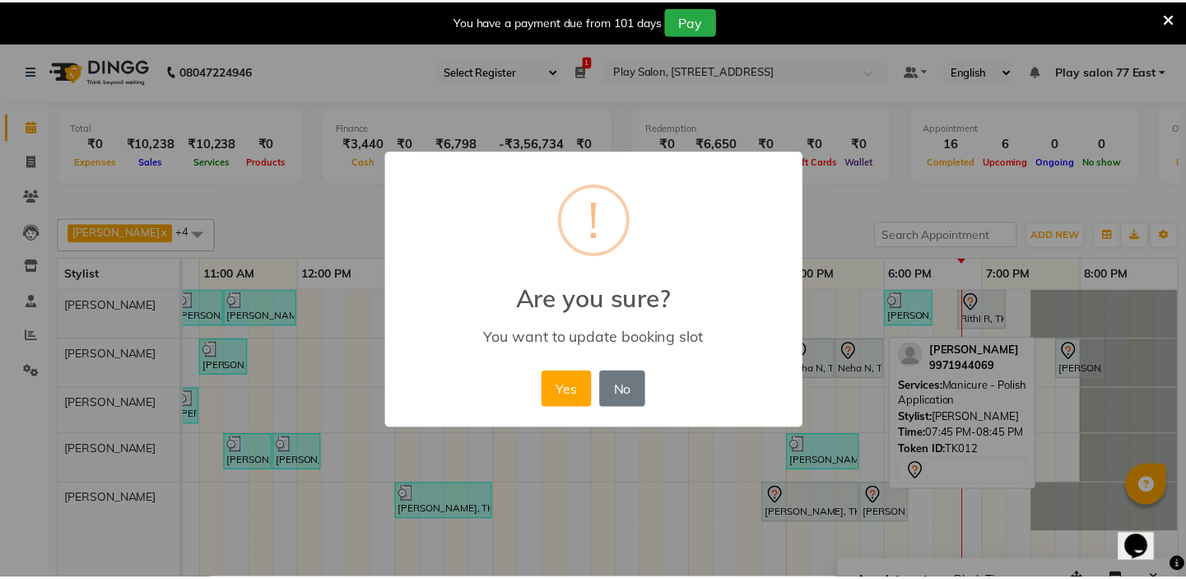
scroll to position [0, 280]
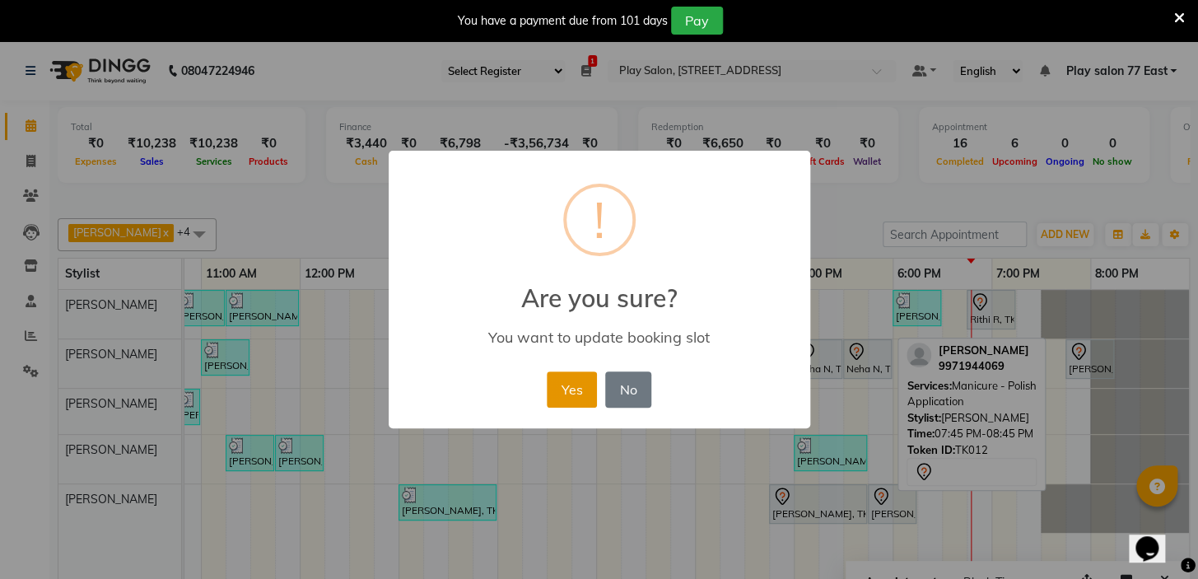
click at [590, 386] on button "Yes" at bounding box center [572, 389] width 50 height 36
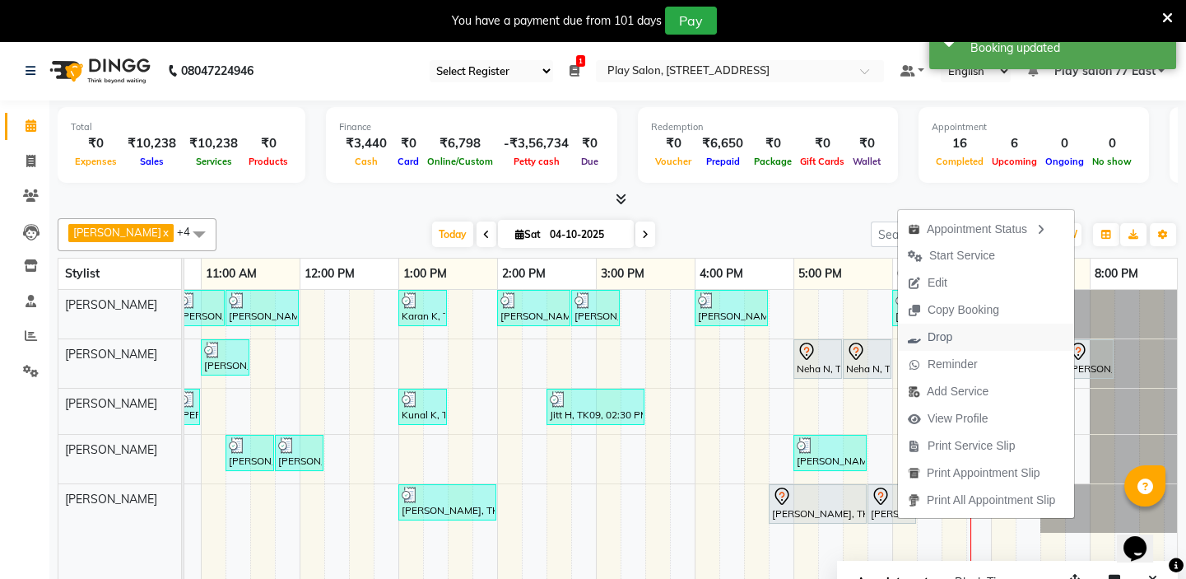
click at [937, 338] on span "Drop" at bounding box center [940, 336] width 25 height 17
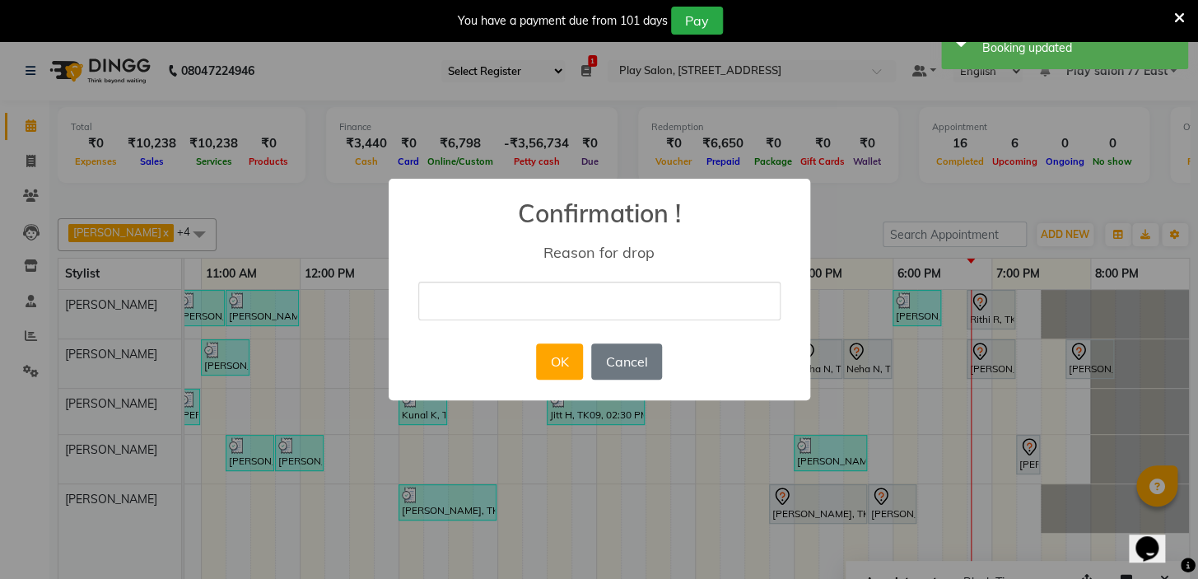
drag, startPoint x: 484, startPoint y: 306, endPoint x: 511, endPoint y: 309, distance: 27.3
click at [484, 306] on input "text" at bounding box center [599, 301] width 362 height 39
type input "canncelled"
click at [563, 356] on button "OK" at bounding box center [559, 361] width 47 height 36
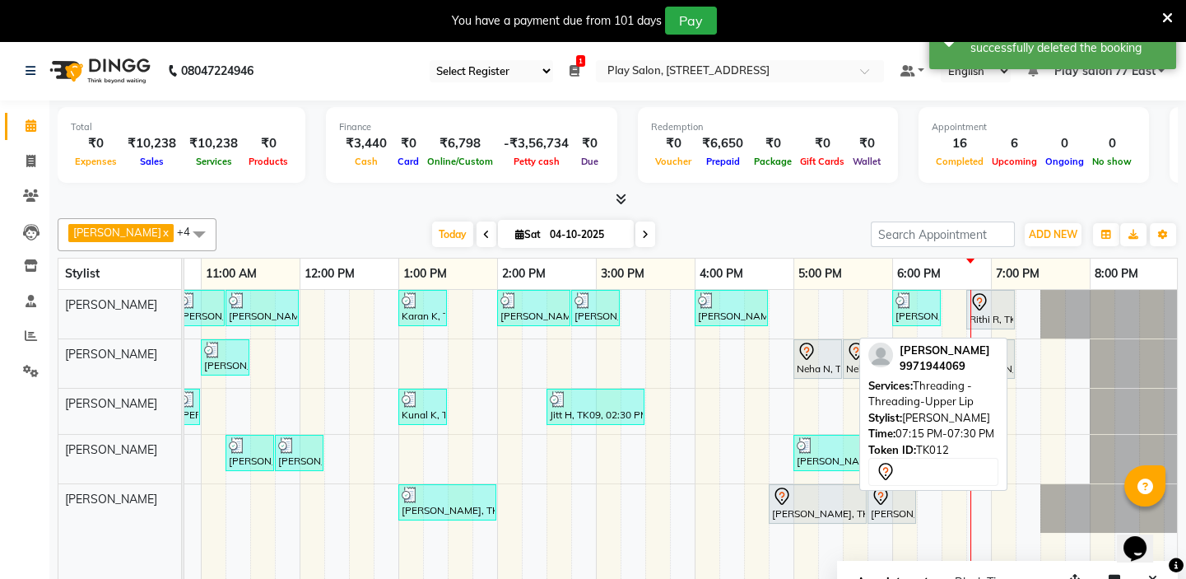
drag, startPoint x: 1028, startPoint y: 461, endPoint x: 942, endPoint y: 464, distance: 86.5
click at [942, 464] on div "Raheem Ali x Sanju Lepcha x Caroline Shimrah x Sapna Tamang x Manisha Gurung x …" at bounding box center [618, 408] width 1120 height 393
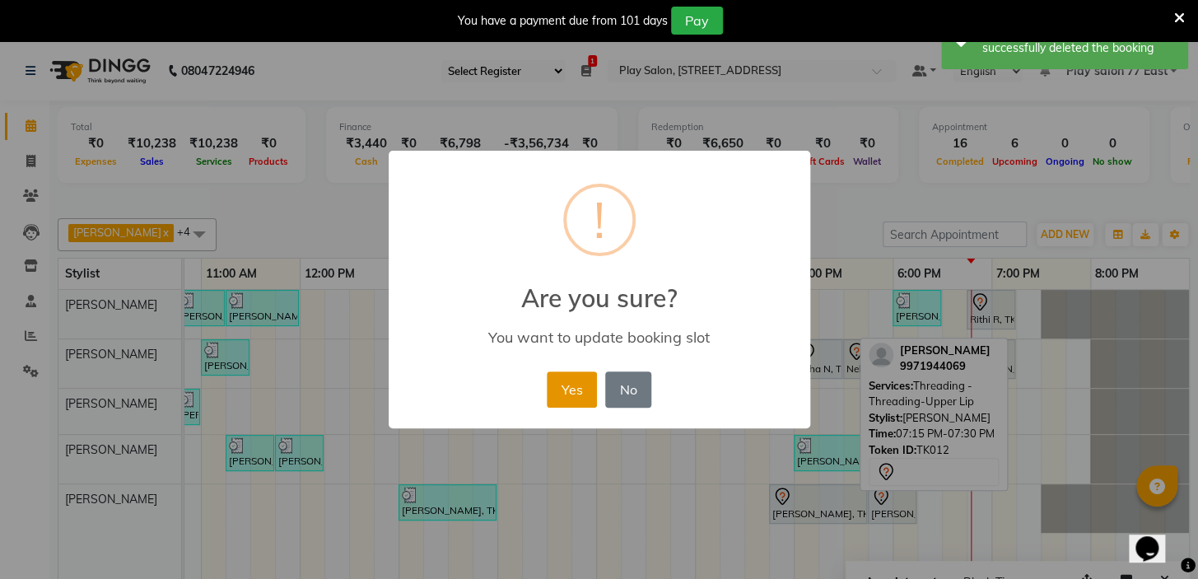
click at [563, 392] on button "Yes" at bounding box center [572, 389] width 50 height 36
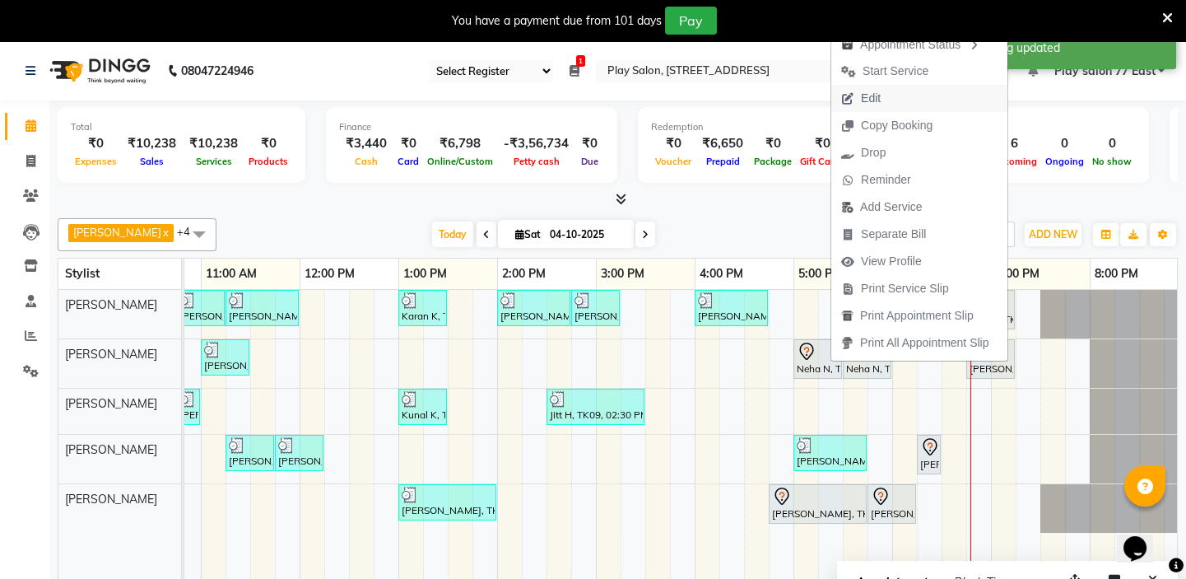
click at [878, 100] on span "Edit" at bounding box center [871, 98] width 20 height 17
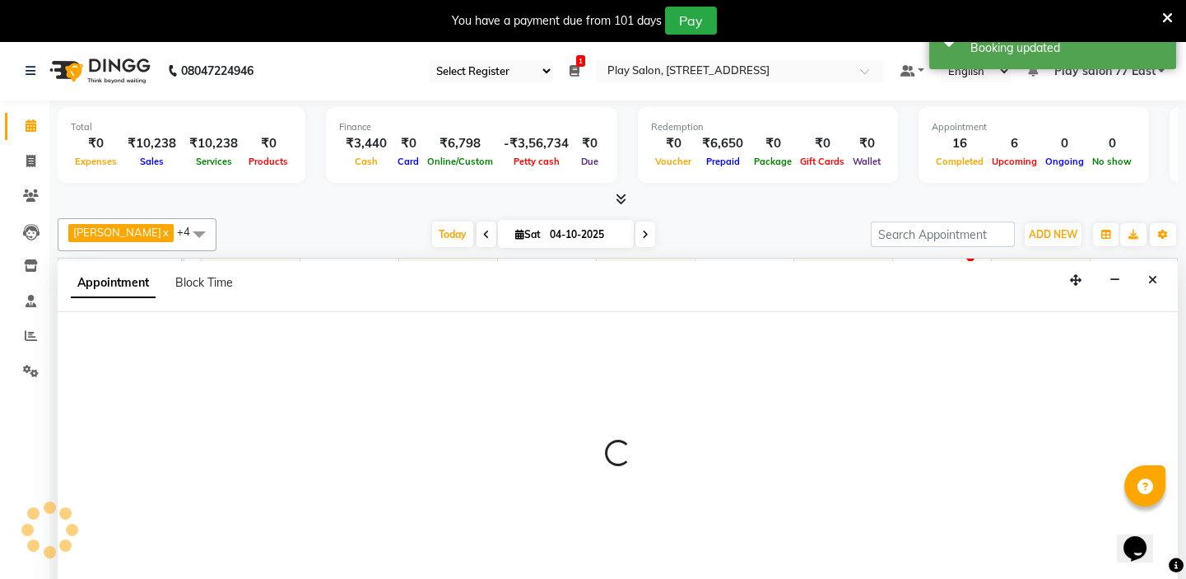
scroll to position [41, 0]
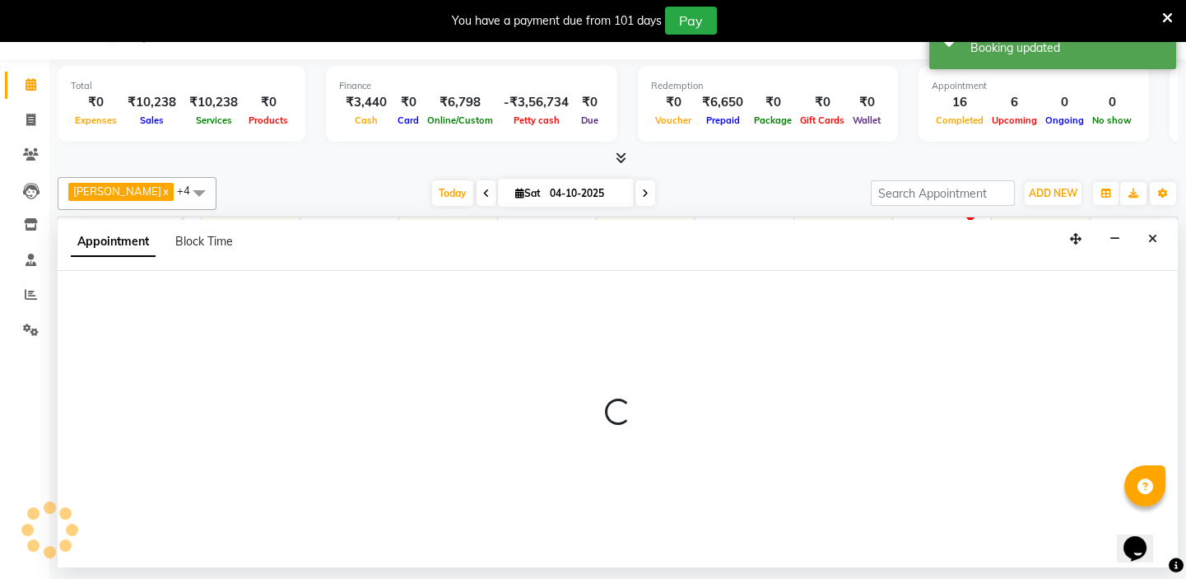
select select "tentative"
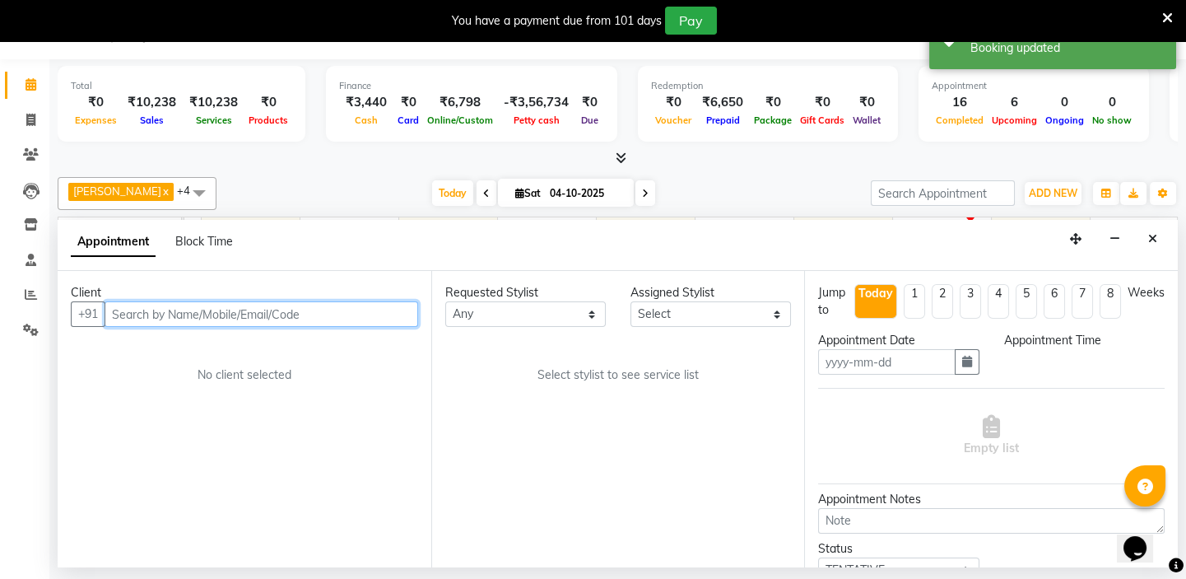
type input "04-10-2025"
select select "1020"
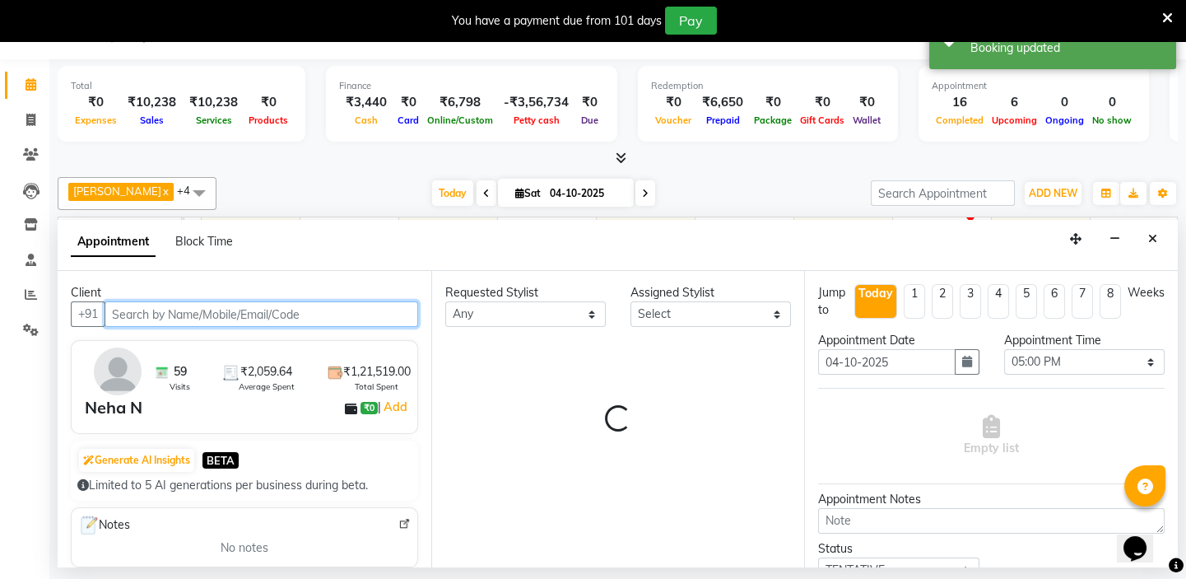
scroll to position [0, 291]
select select "84936"
select select "4301"
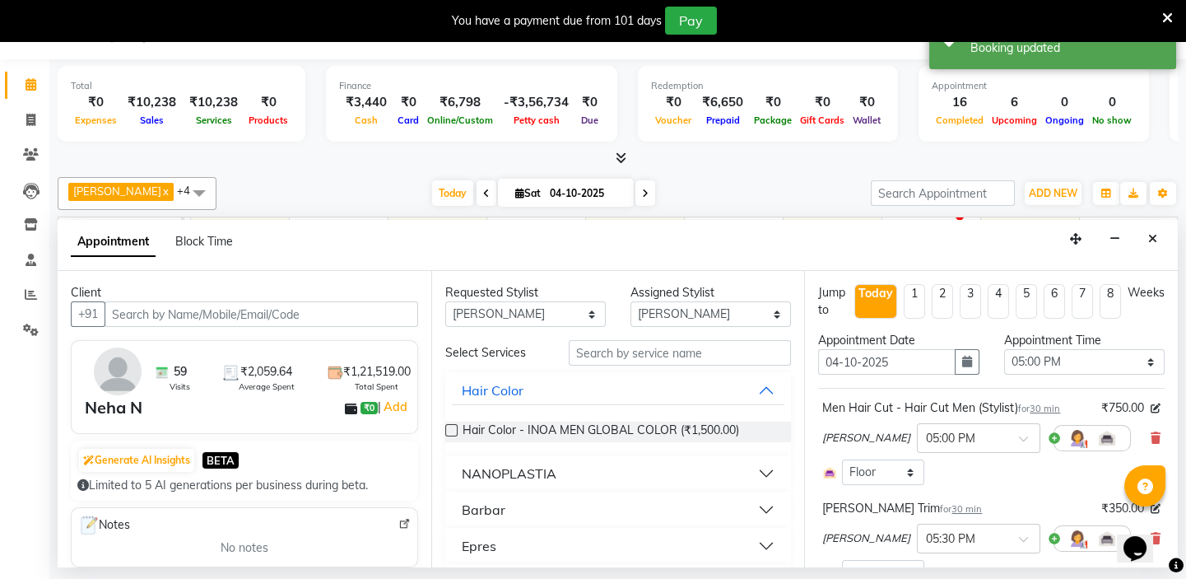
click at [1151, 436] on icon at bounding box center [1156, 438] width 10 height 12
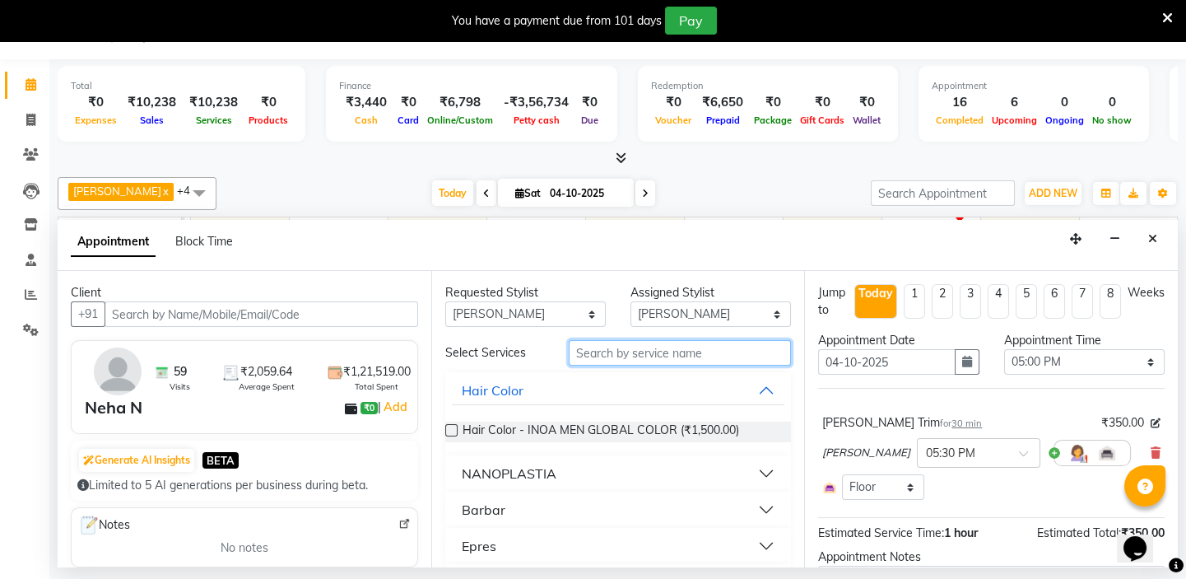
click at [622, 347] on input "text" at bounding box center [680, 353] width 222 height 26
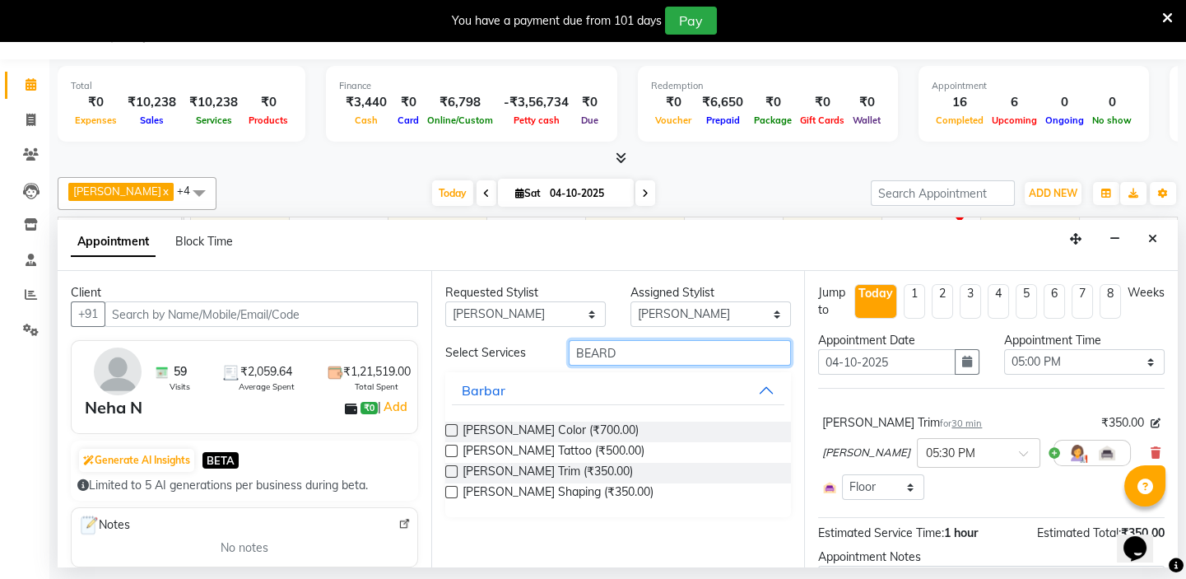
type input "BEARD"
click at [451, 430] on label at bounding box center [451, 430] width 12 height 12
click at [451, 430] on input "checkbox" at bounding box center [450, 431] width 11 height 11
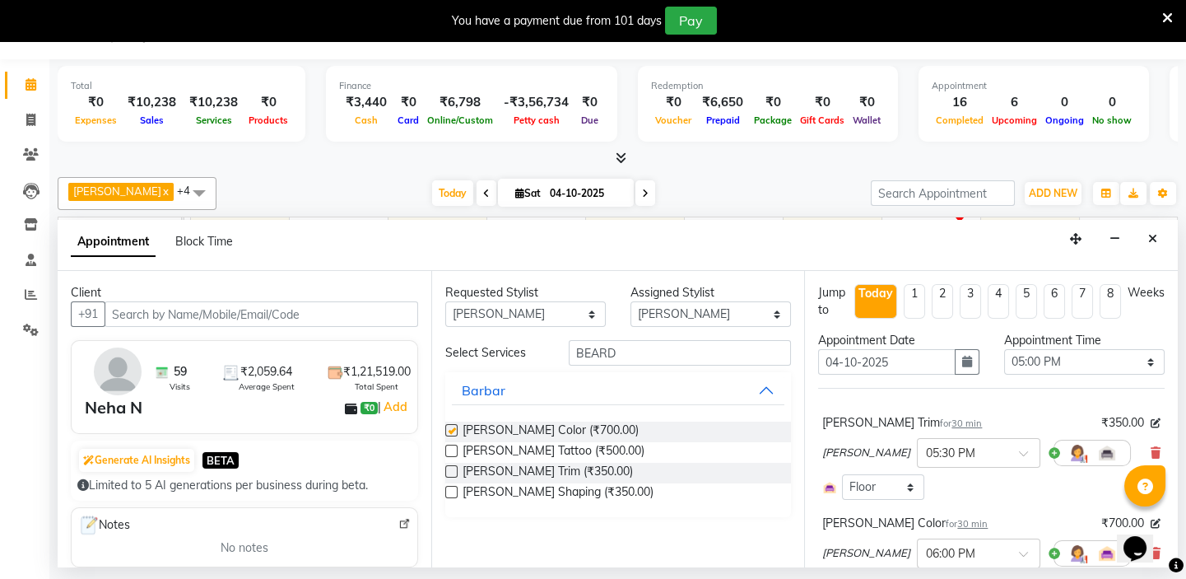
checkbox input "false"
click at [622, 353] on input "BEARD" at bounding box center [680, 353] width 222 height 26
type input "B"
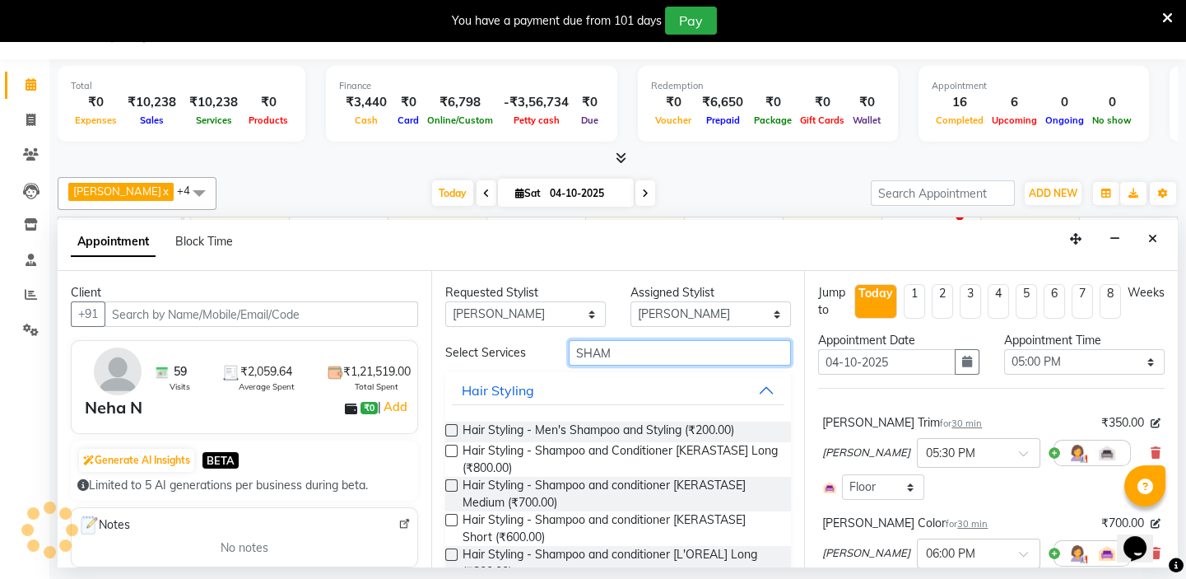
type input "SHAM"
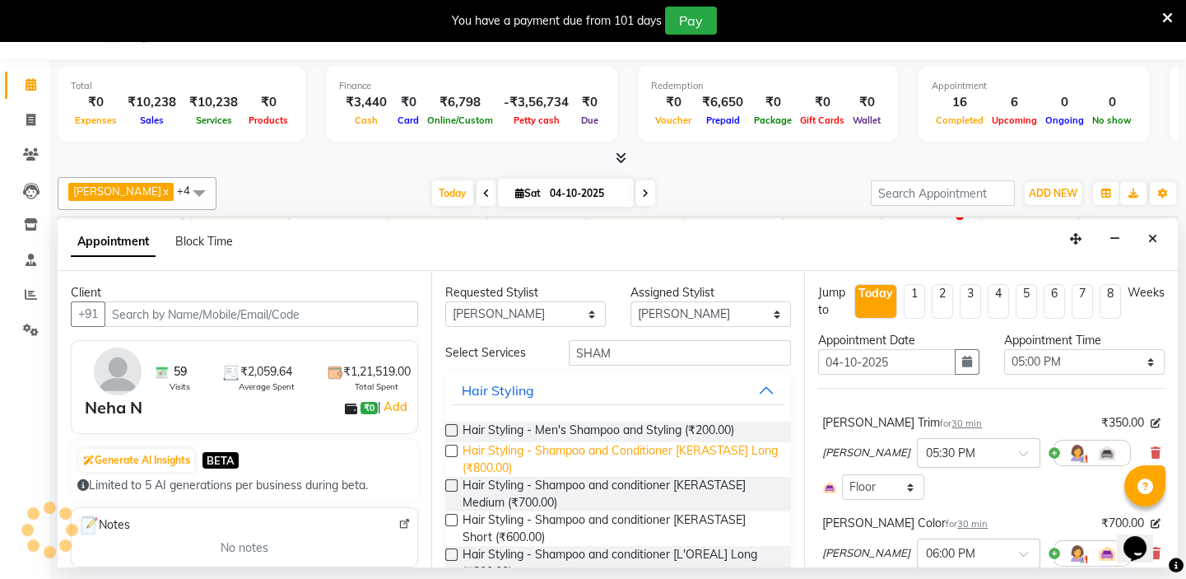
drag, startPoint x: 454, startPoint y: 431, endPoint x: 628, endPoint y: 445, distance: 175.1
click at [454, 430] on label at bounding box center [451, 430] width 12 height 12
click at [454, 430] on input "checkbox" at bounding box center [450, 431] width 11 height 11
checkbox input "false"
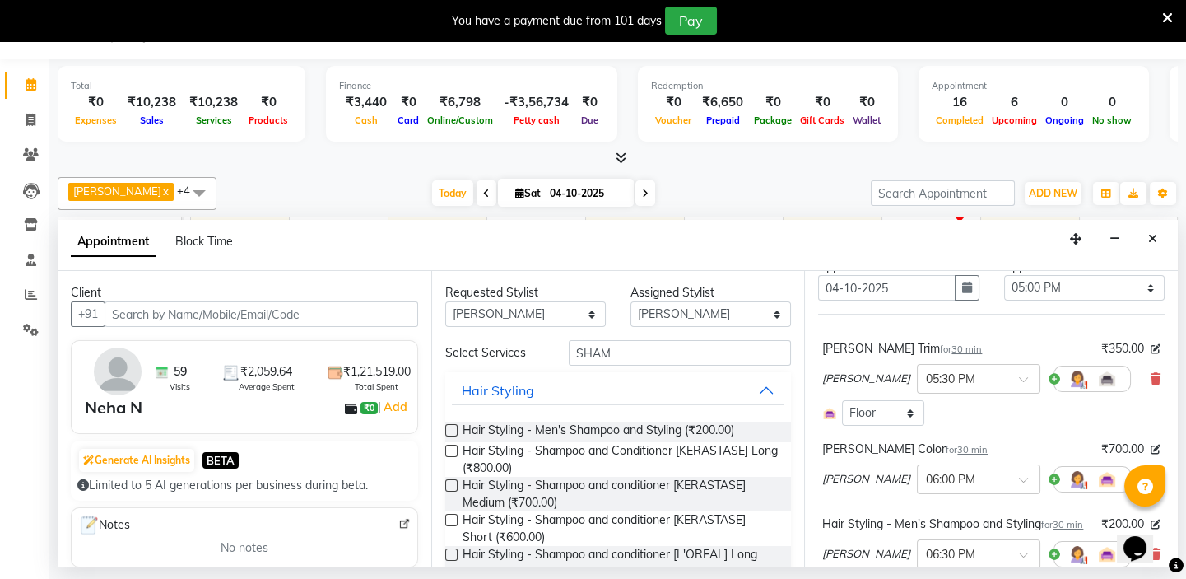
scroll to position [296, 0]
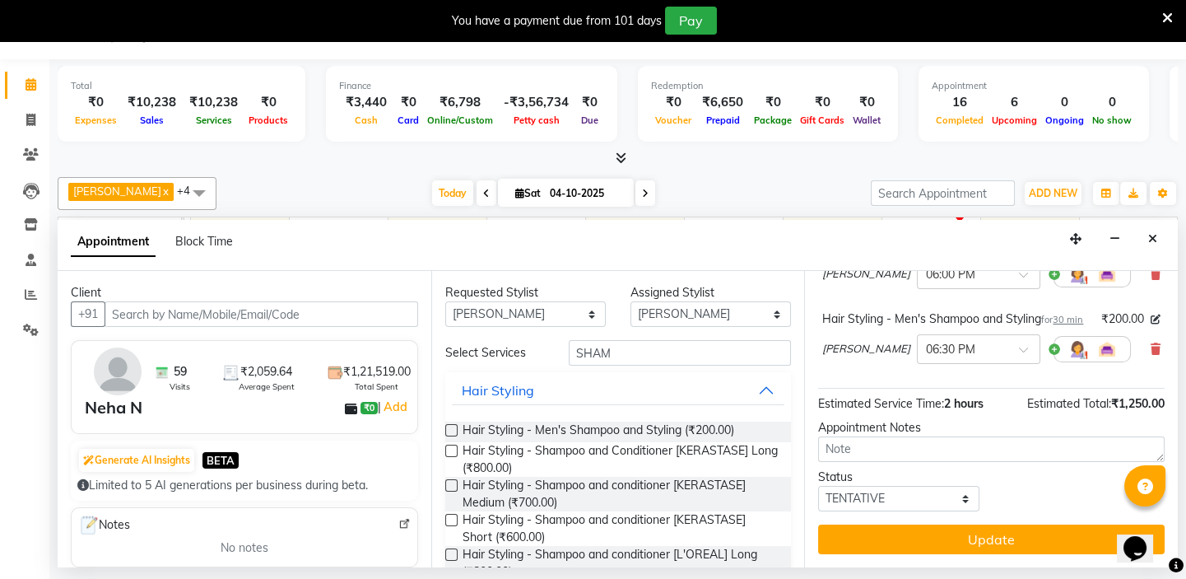
drag, startPoint x: 1175, startPoint y: 487, endPoint x: 10, endPoint y: 7, distance: 1259.6
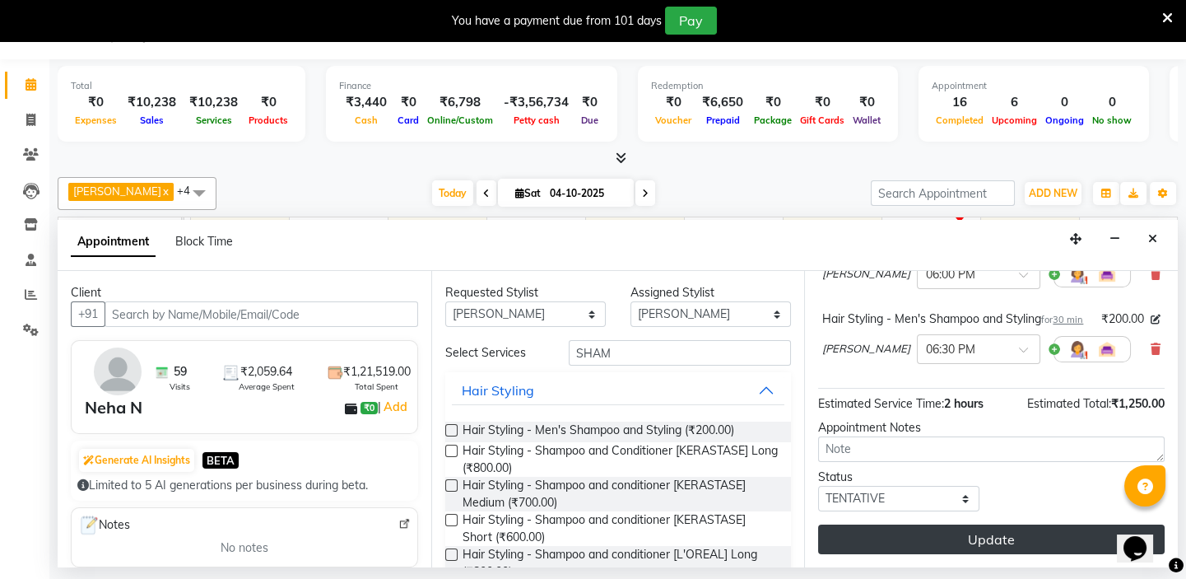
click at [1005, 538] on button "Update" at bounding box center [991, 539] width 347 height 30
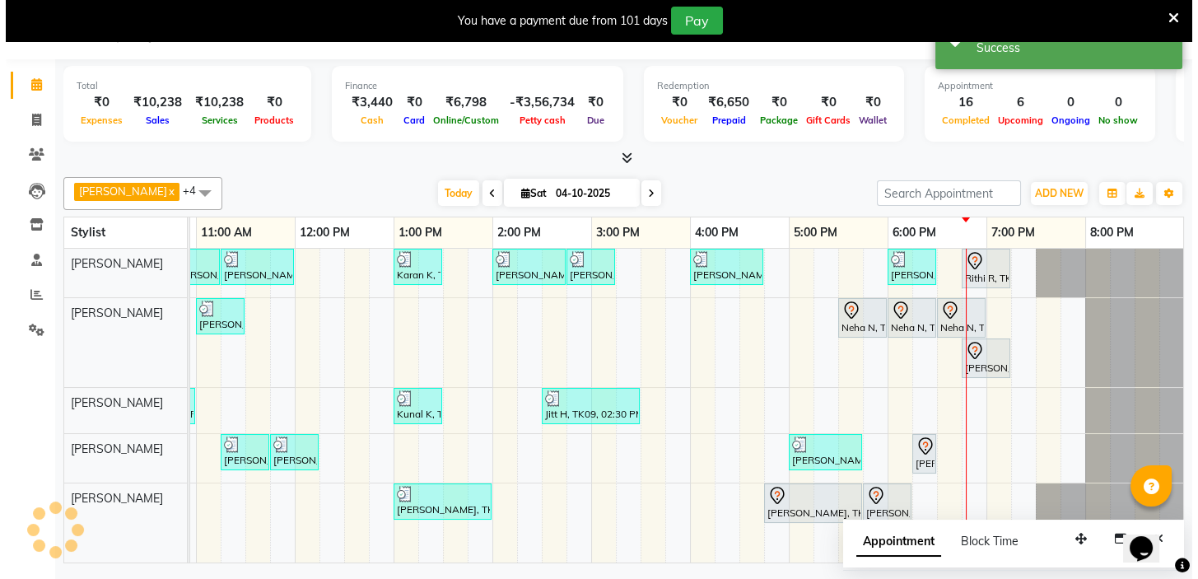
scroll to position [0, 0]
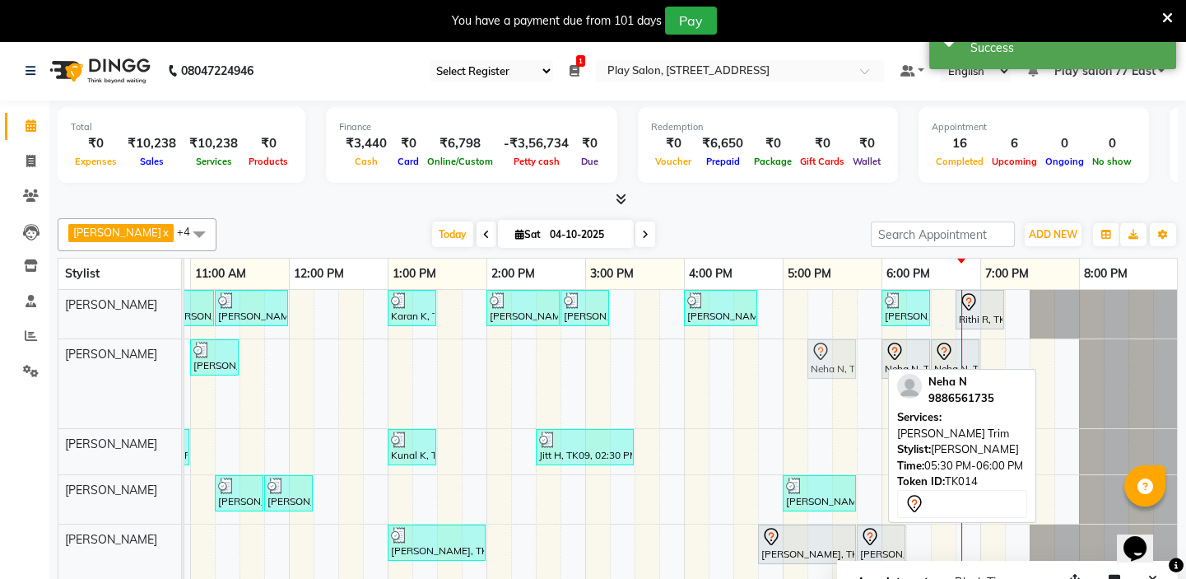
drag, startPoint x: 845, startPoint y: 358, endPoint x: 823, endPoint y: 360, distance: 21.5
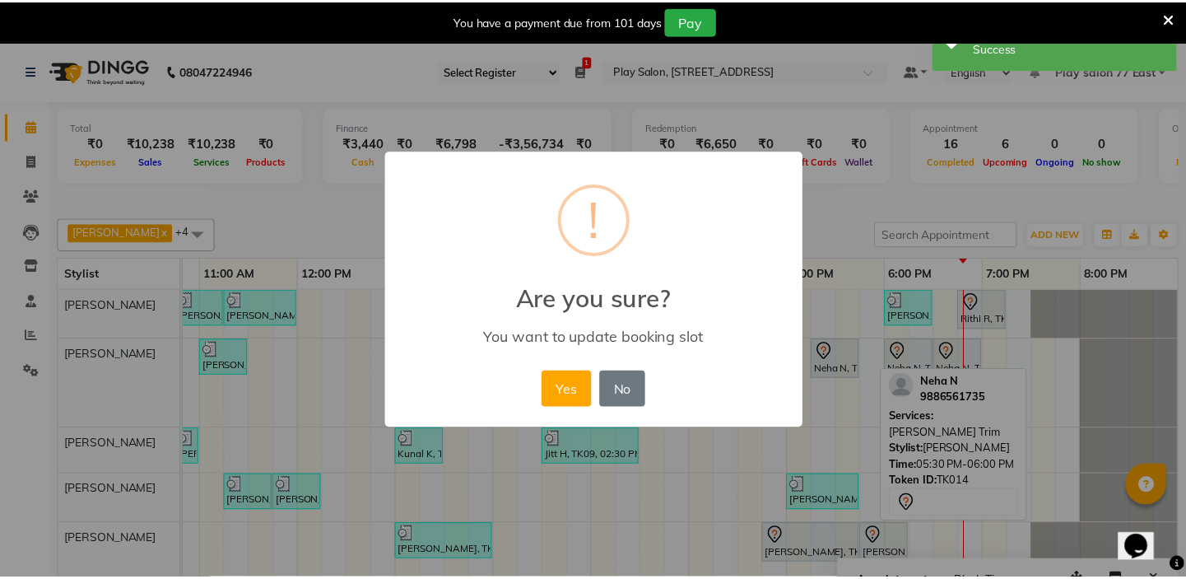
scroll to position [0, 280]
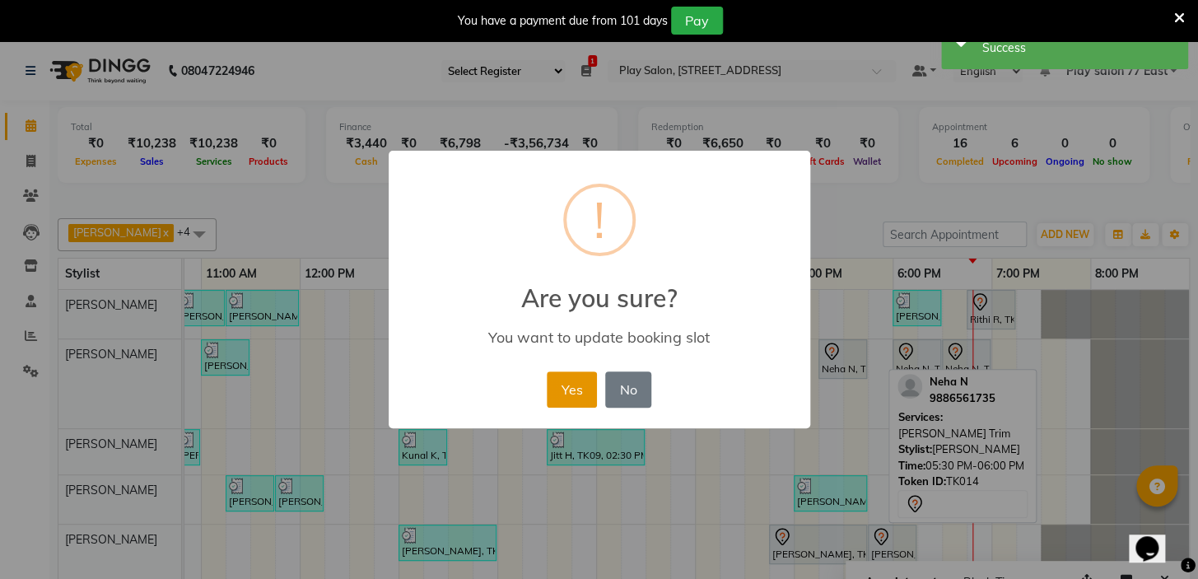
drag, startPoint x: 581, startPoint y: 383, endPoint x: 593, endPoint y: 380, distance: 11.8
click at [582, 383] on button "Yes" at bounding box center [572, 389] width 50 height 36
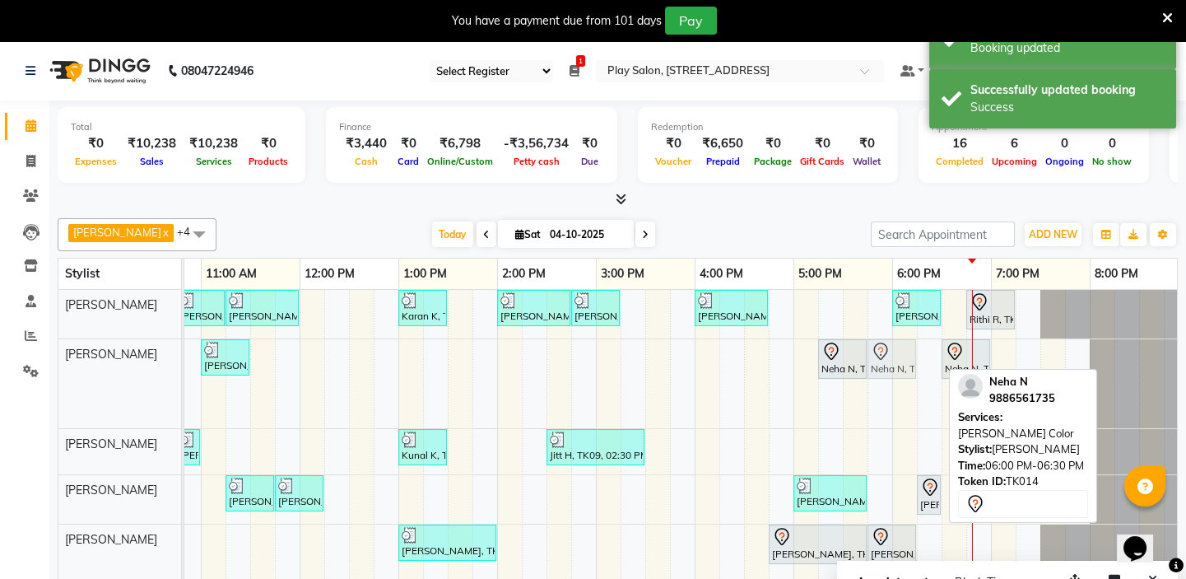
drag, startPoint x: 908, startPoint y: 358, endPoint x: 883, endPoint y: 362, distance: 25.9
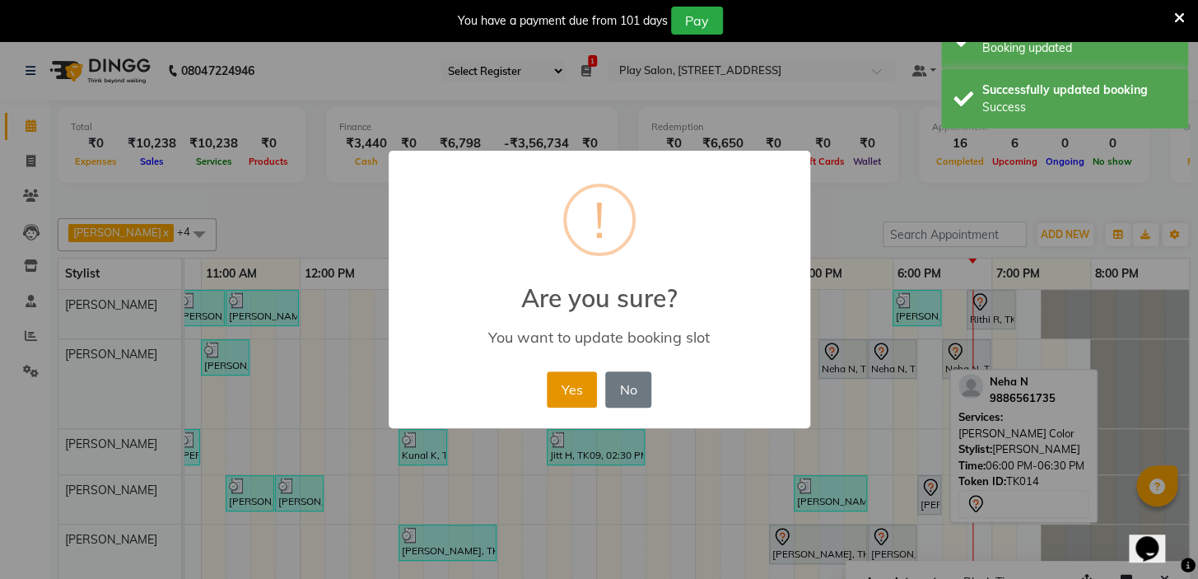
click at [588, 380] on button "Yes" at bounding box center [572, 389] width 50 height 36
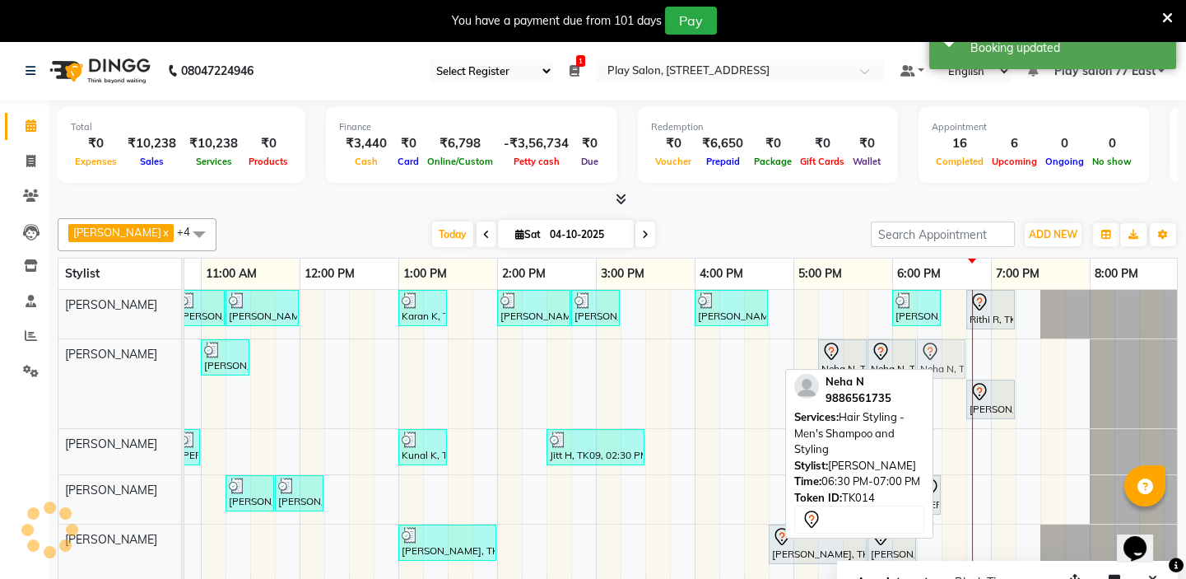
drag, startPoint x: 964, startPoint y: 357, endPoint x: 946, endPoint y: 361, distance: 18.4
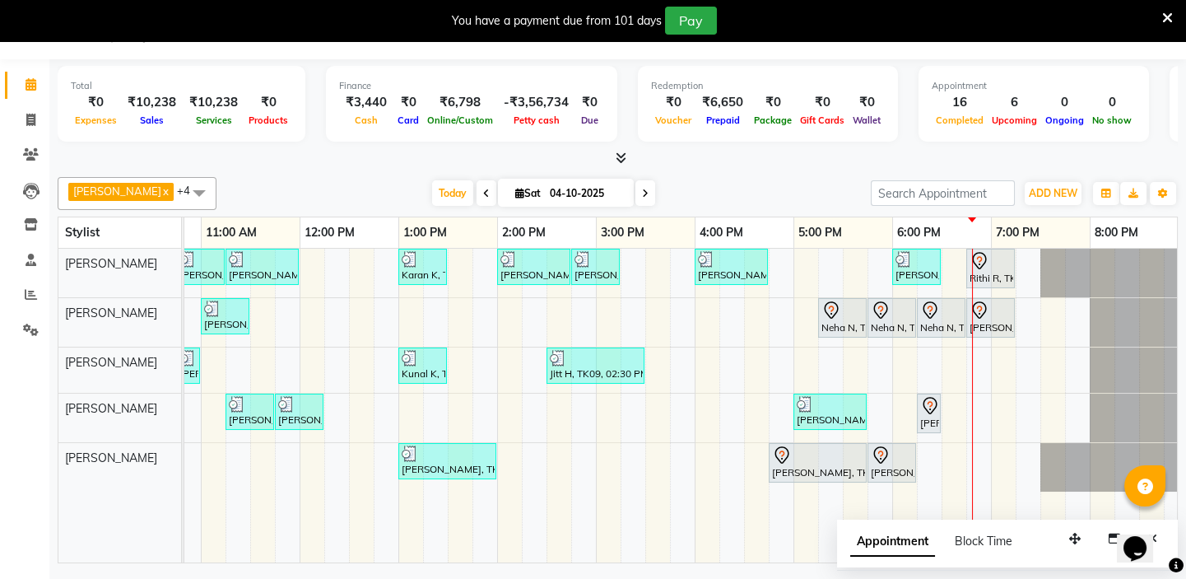
scroll to position [0, 0]
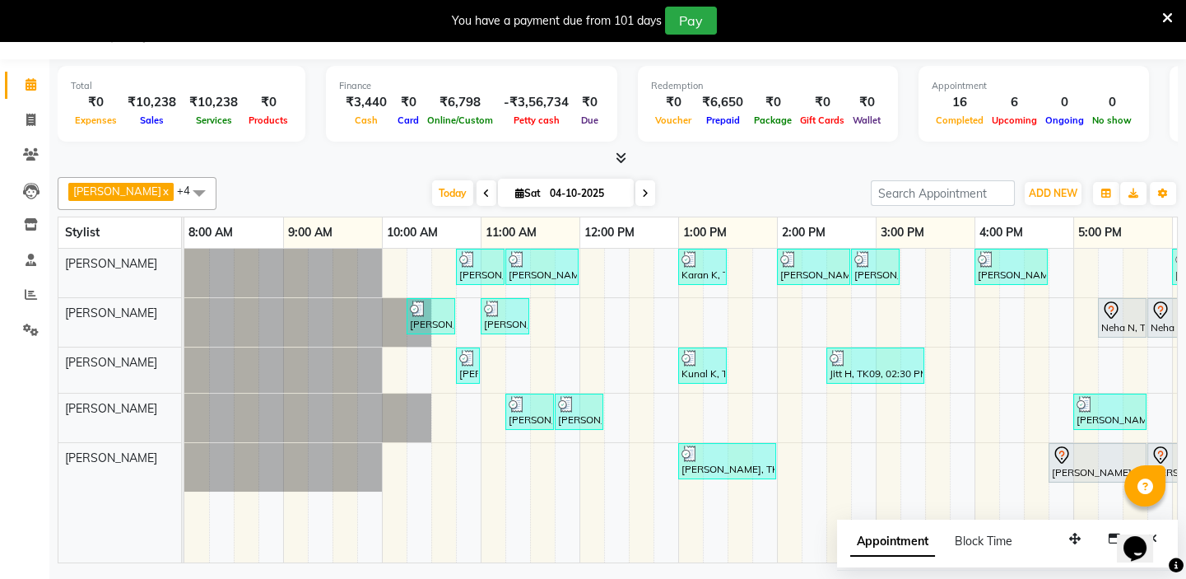
click at [200, 549] on td at bounding box center [196, 406] width 25 height 314
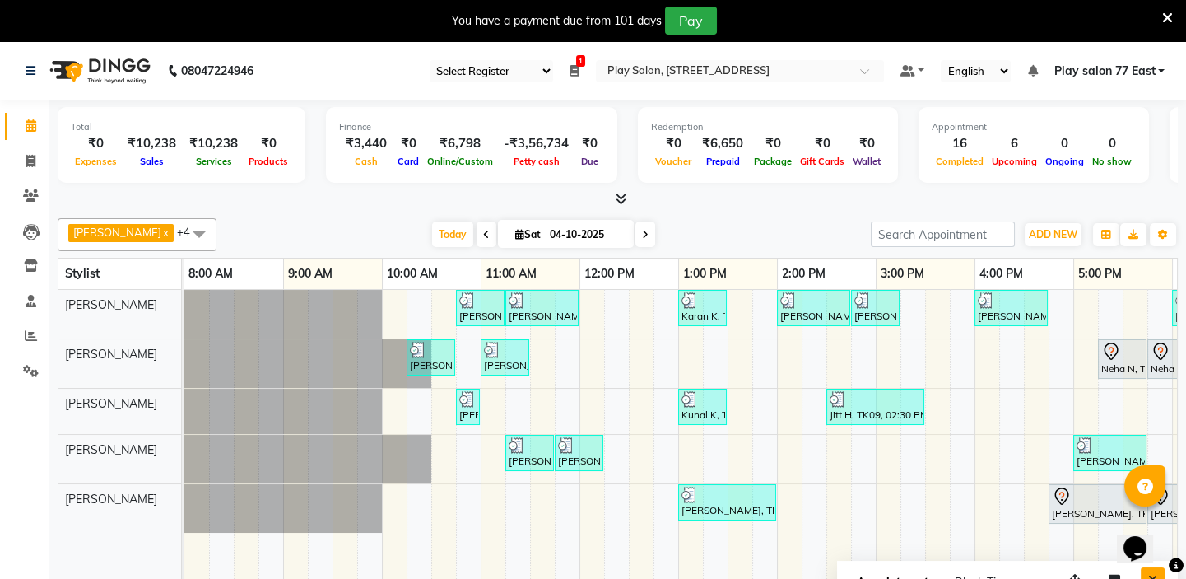
click at [1153, 571] on button "Close" at bounding box center [1153, 580] width 24 height 26
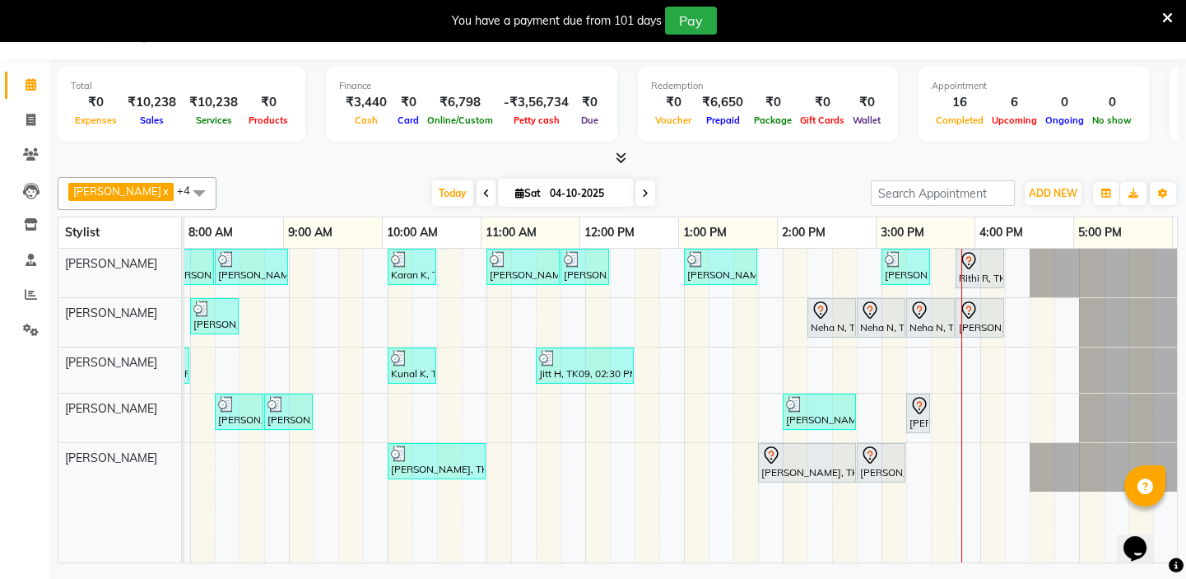
scroll to position [0, 291]
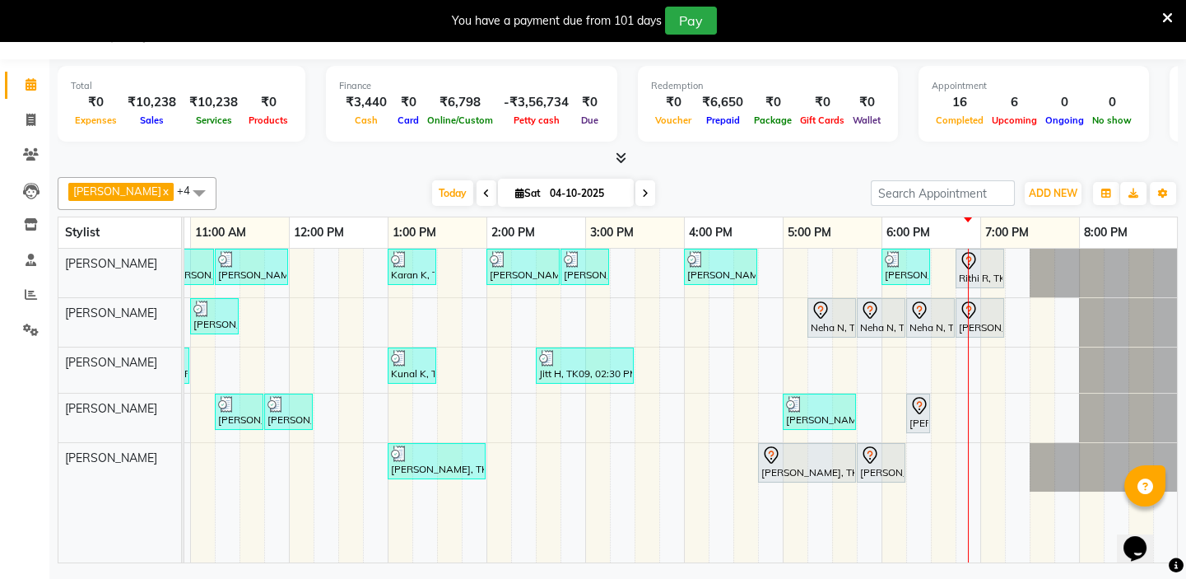
click at [1082, 191] on div "ADD NEW Toggle Dropdown Add Appointment Add Invoice Add Expense Add Attendance …" at bounding box center [1053, 193] width 60 height 26
click at [1064, 197] on span "ADD NEW" at bounding box center [1053, 193] width 49 height 12
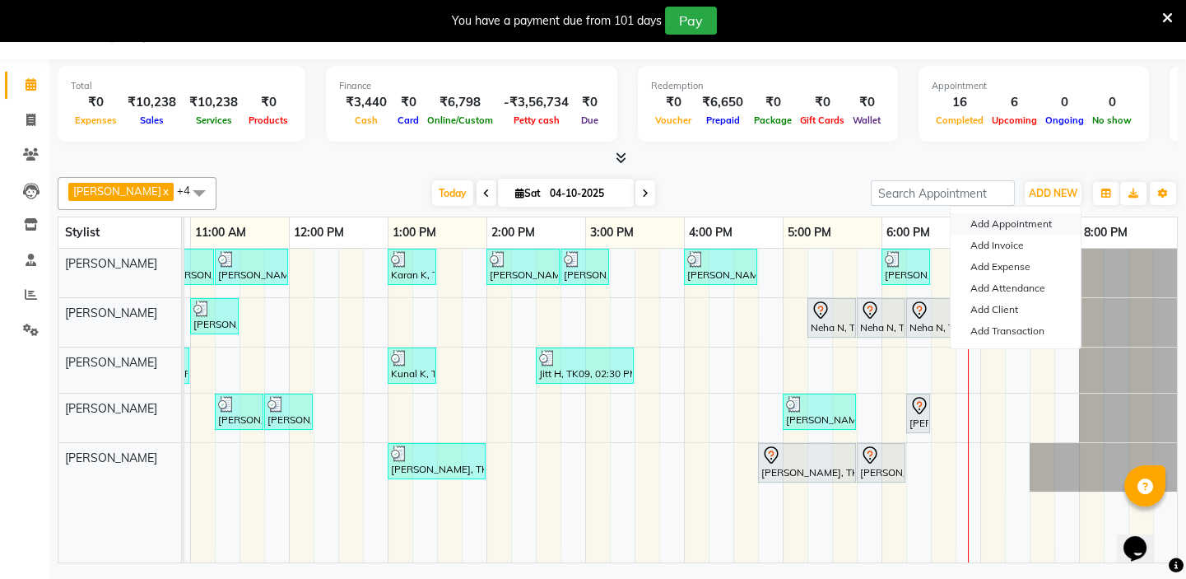
click at [1025, 230] on button "Add Appointment" at bounding box center [1016, 223] width 130 height 21
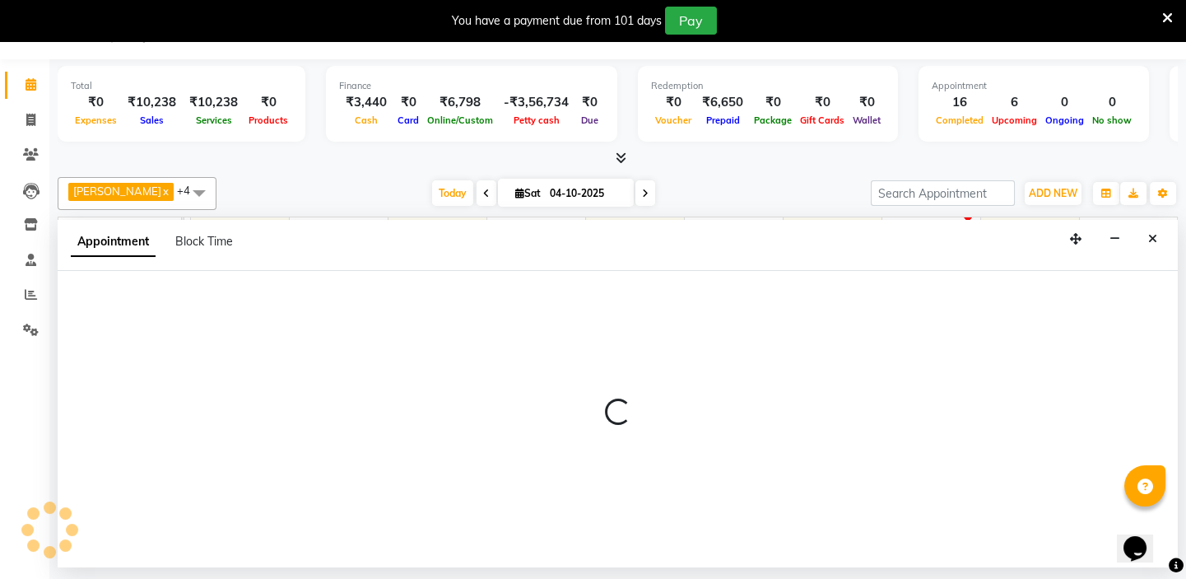
select select "tentative"
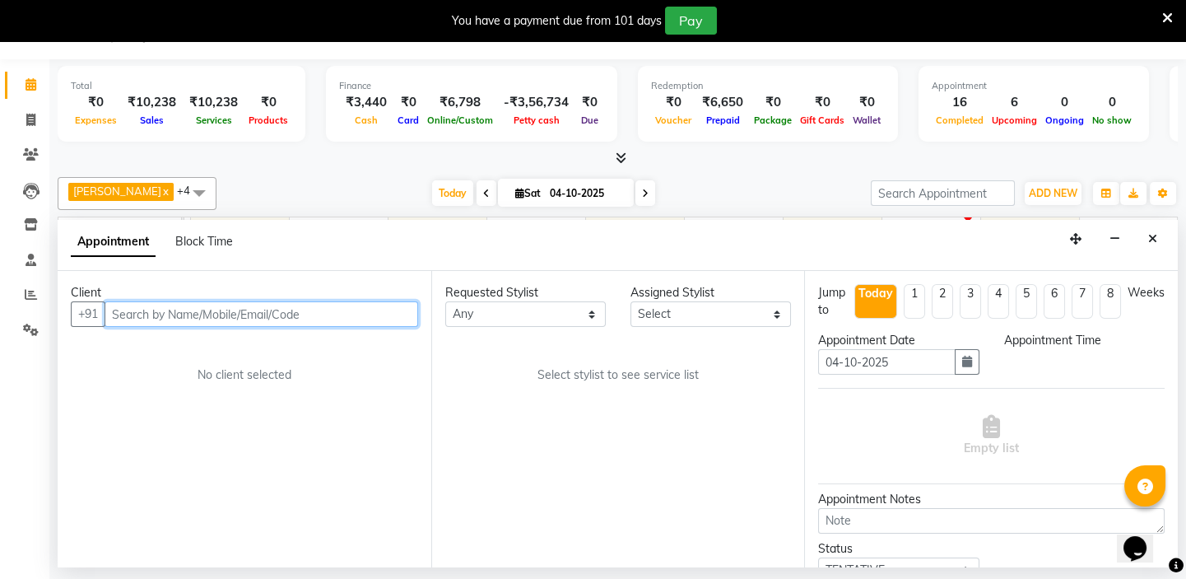
select select "540"
click at [156, 312] on input "text" at bounding box center [262, 314] width 314 height 26
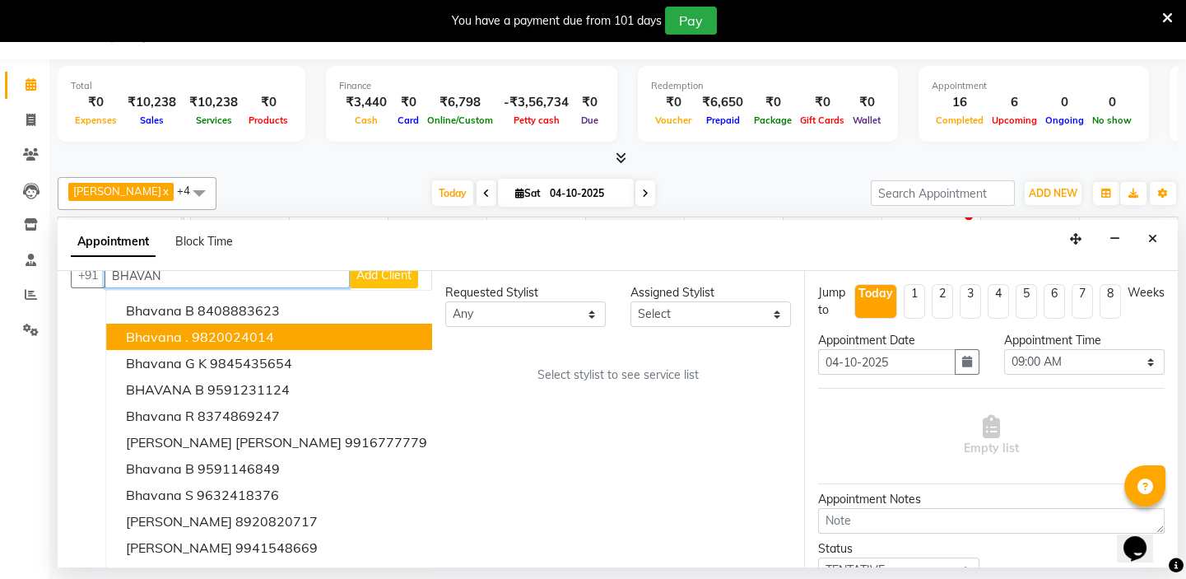
scroll to position [35, 0]
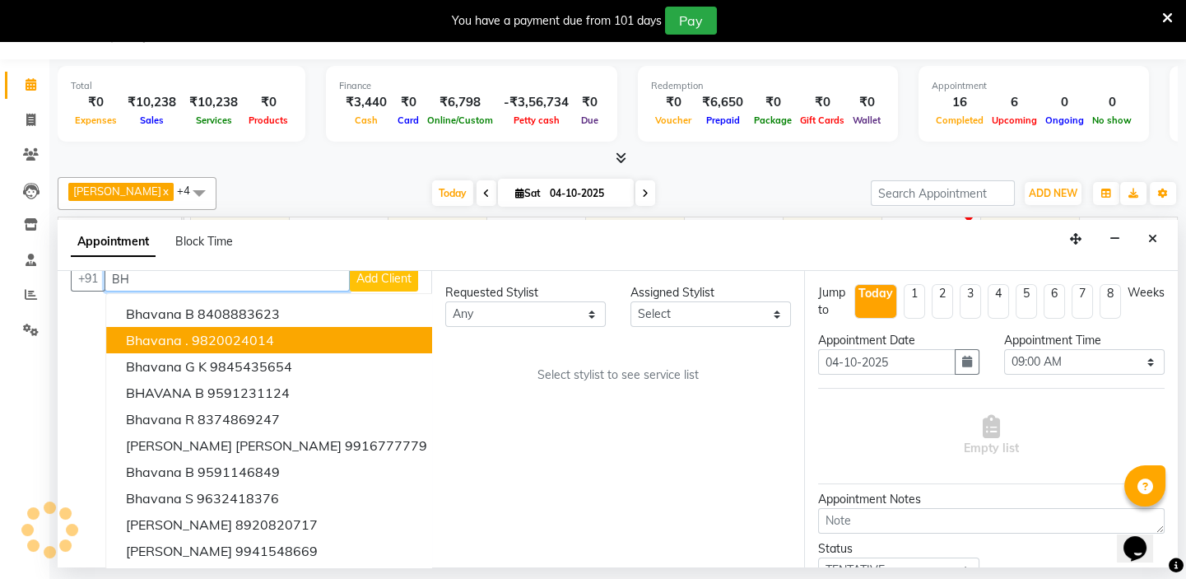
type input "B"
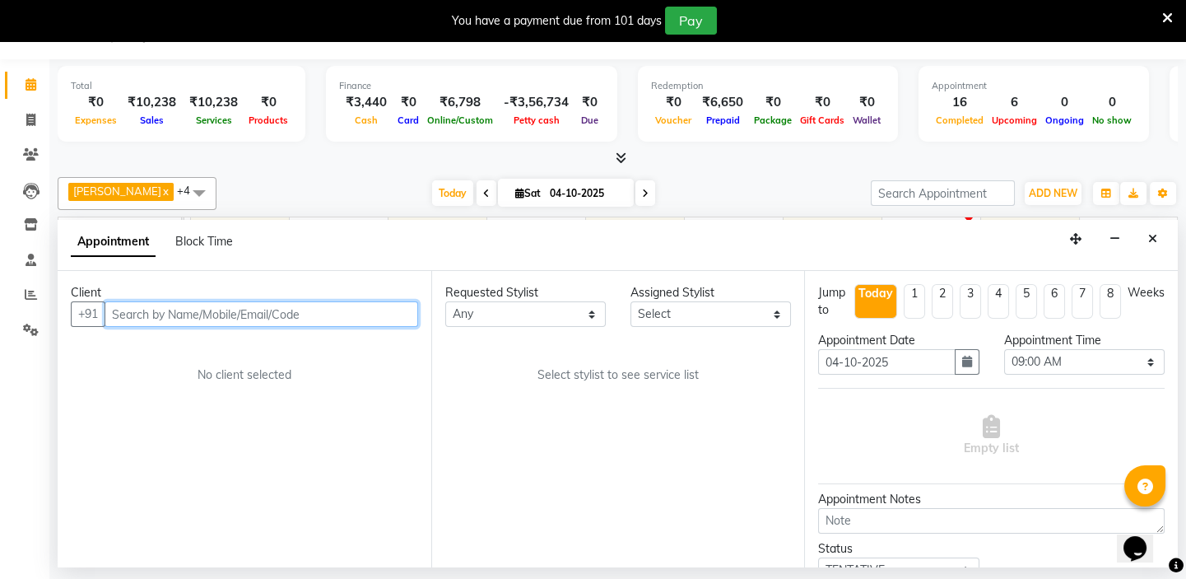
scroll to position [0, 0]
paste input "98690 32238"
click at [143, 313] on input "98690 32238" at bounding box center [227, 314] width 245 height 26
click at [118, 312] on input "0 32238" at bounding box center [227, 314] width 245 height 26
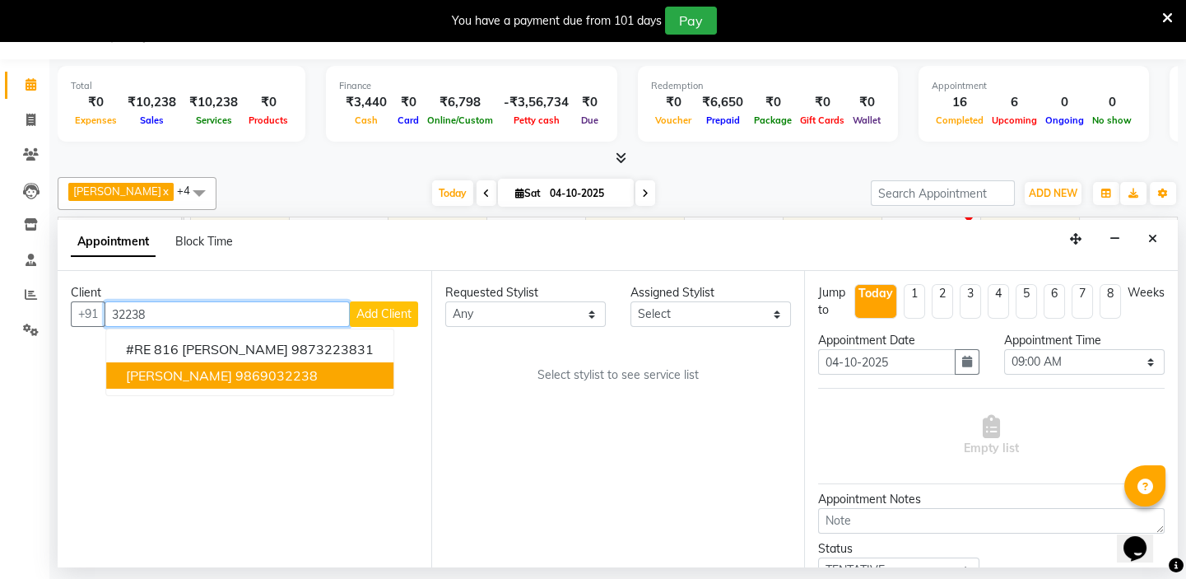
click at [180, 378] on span "Bhavna Anand" at bounding box center [179, 375] width 106 height 16
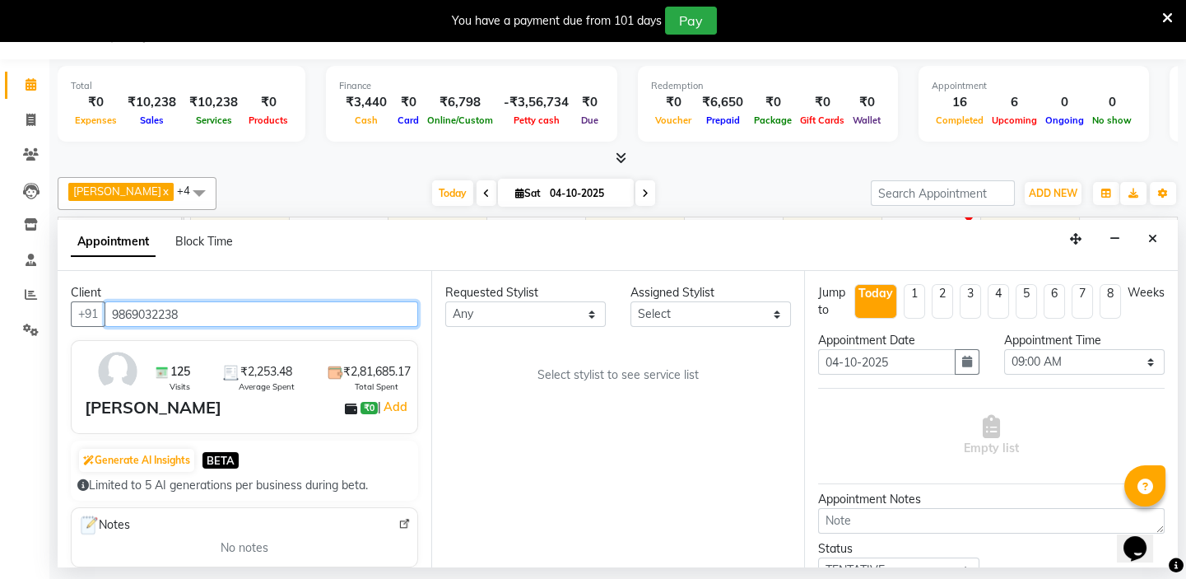
type input "9869032238"
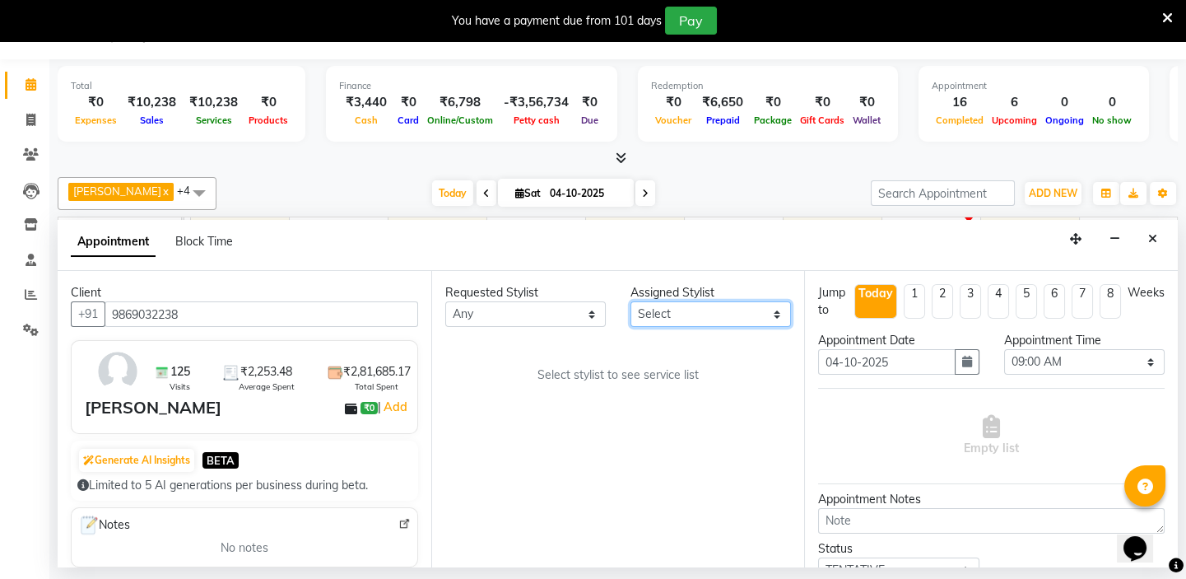
click at [659, 315] on select "Select Caroline Shimrah Manisha Gurung Play salon 77 East Raheem Ali Sanju Lepc…" at bounding box center [711, 314] width 161 height 26
select select "84937"
click at [631, 301] on select "Select Caroline Shimrah Manisha Gurung Play salon 77 East Raheem Ali Sanju Lepc…" at bounding box center [711, 314] width 161 height 26
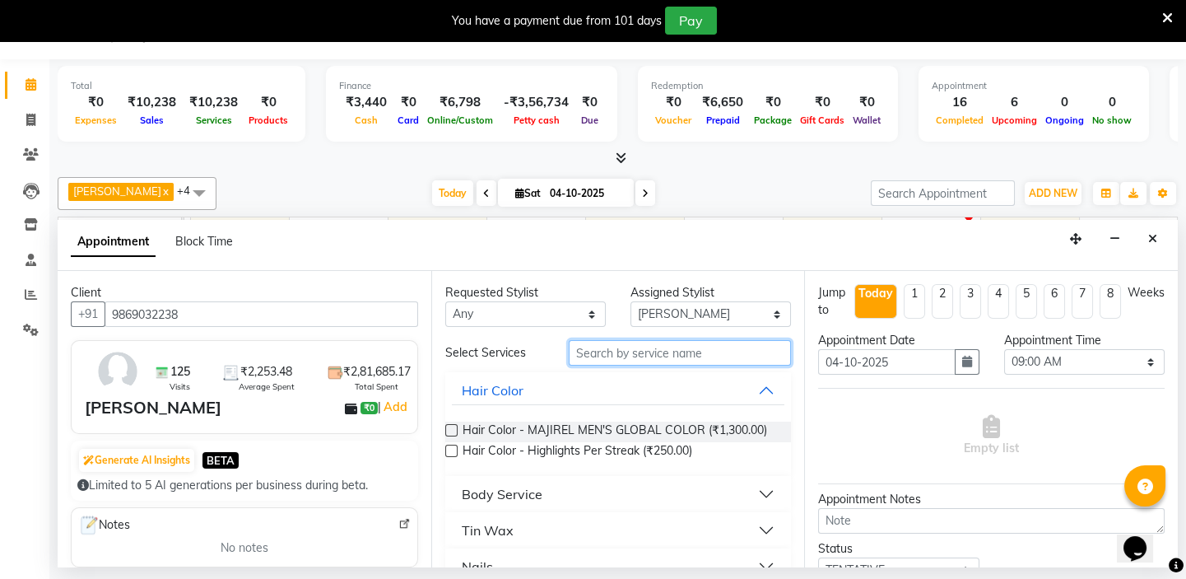
click at [602, 356] on input "text" at bounding box center [680, 353] width 222 height 26
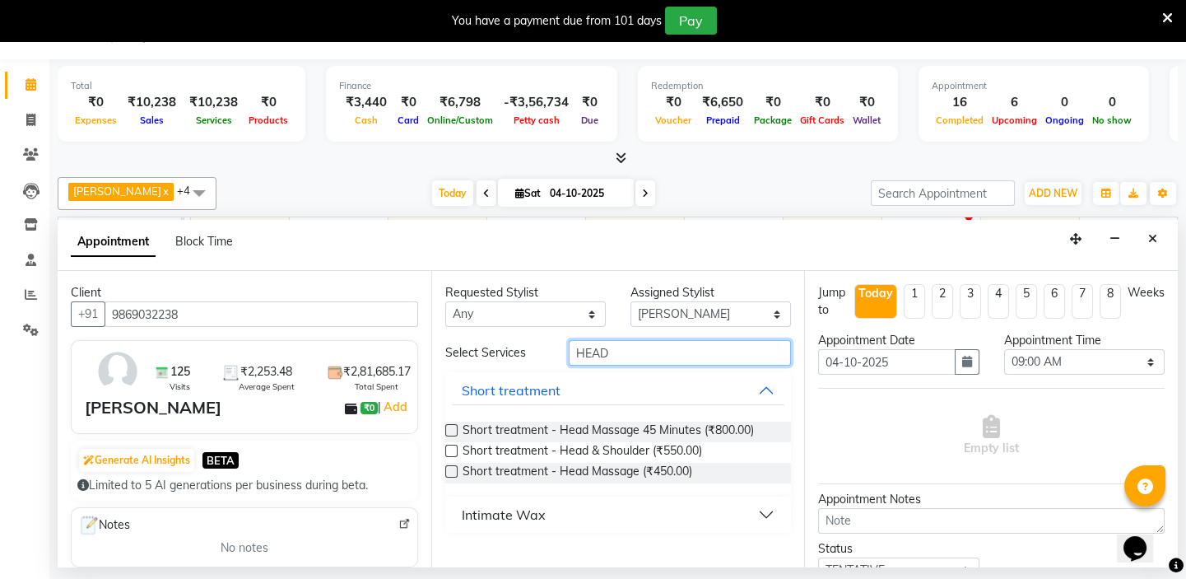
type input "HEAD"
click at [450, 450] on label at bounding box center [451, 451] width 12 height 12
click at [450, 450] on input "checkbox" at bounding box center [450, 452] width 11 height 11
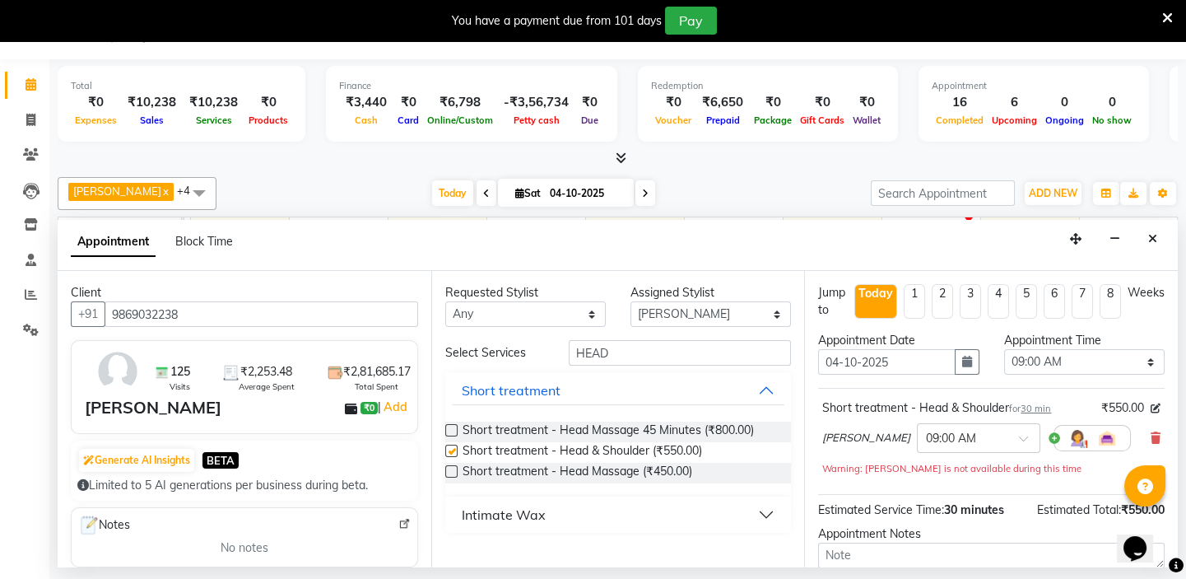
checkbox input "false"
click at [978, 440] on input "text" at bounding box center [962, 436] width 72 height 17
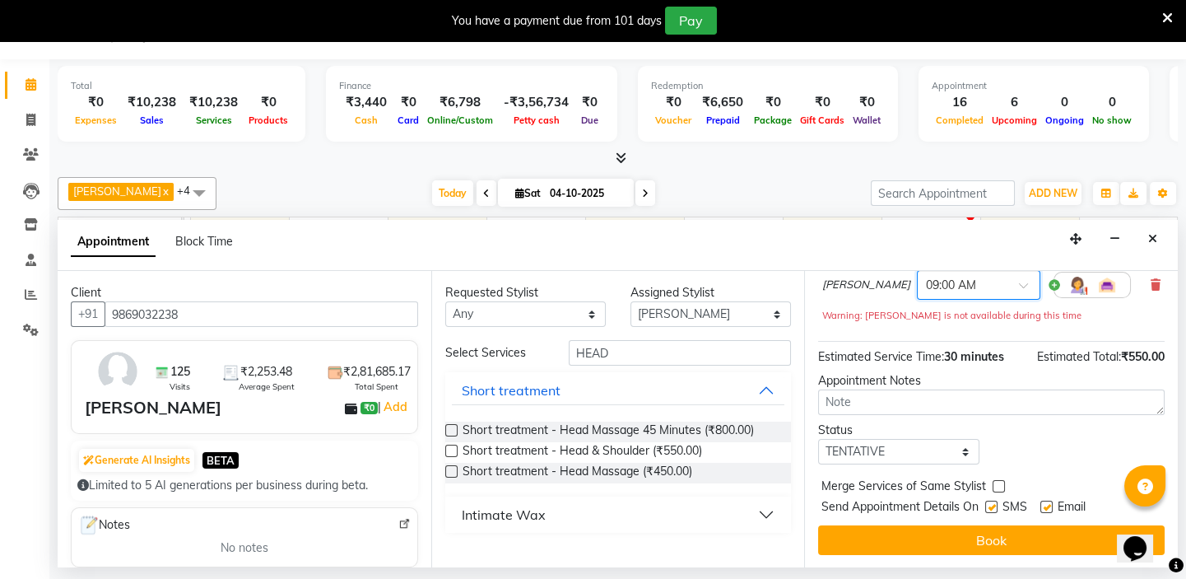
click at [1009, 276] on div at bounding box center [979, 283] width 122 height 17
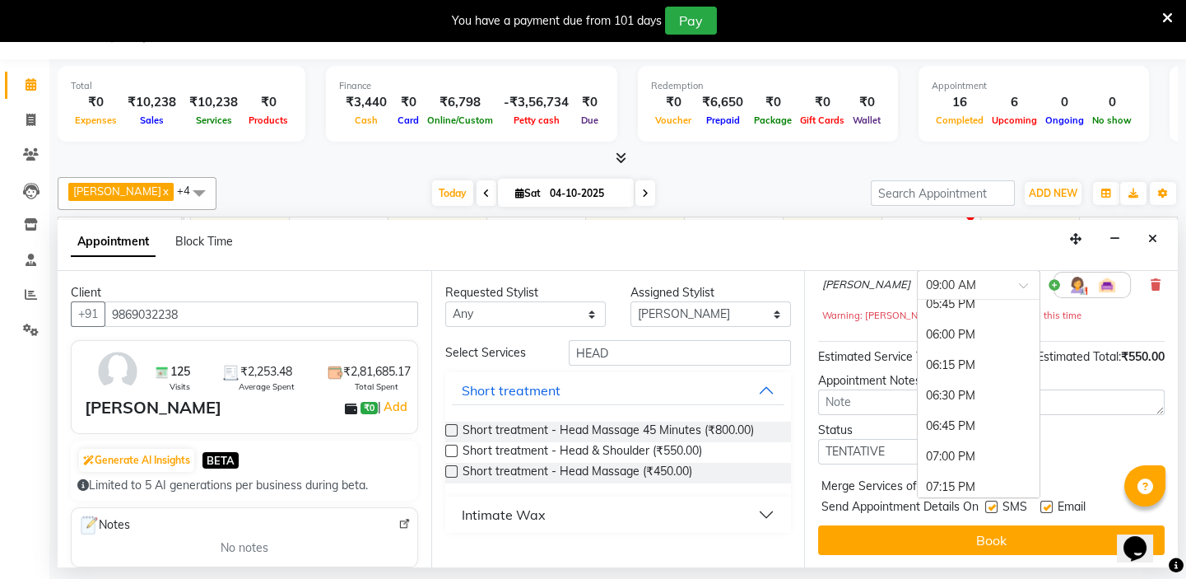
scroll to position [1153, 0]
drag, startPoint x: 958, startPoint y: 335, endPoint x: 995, endPoint y: 345, distance: 38.3
click at [958, 334] on div "06:30 PM" at bounding box center [979, 338] width 122 height 30
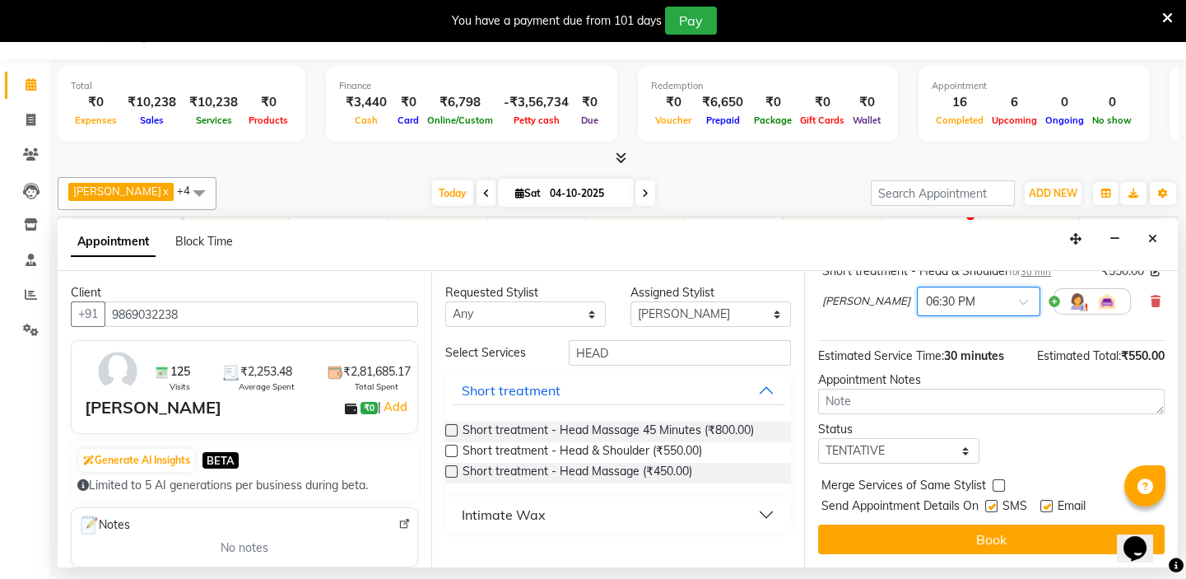
scroll to position [136, 0]
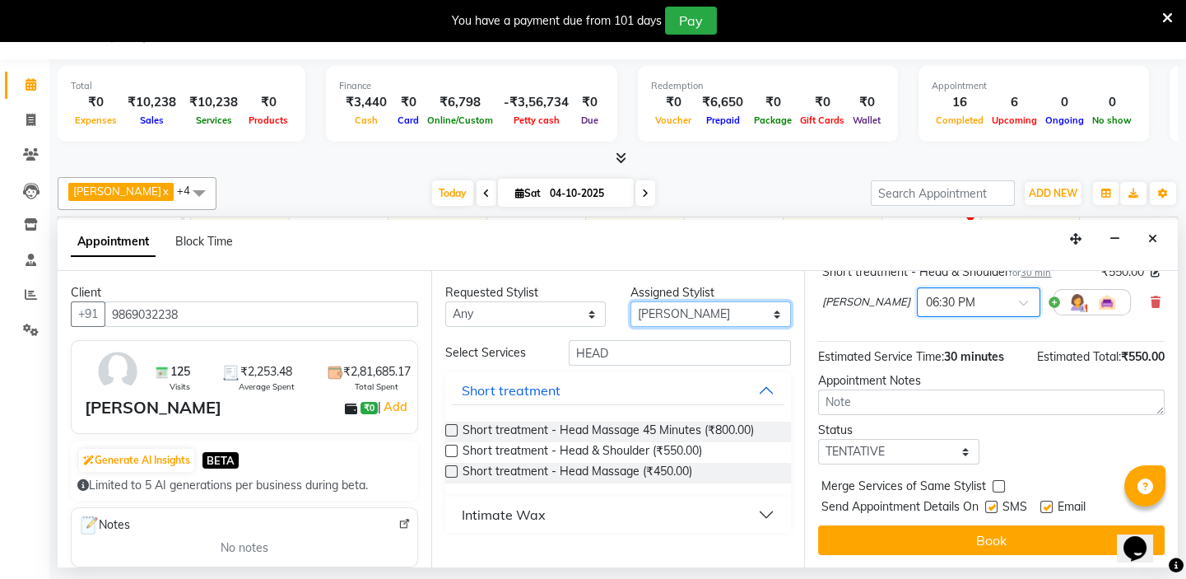
click at [679, 310] on select "Select Caroline Shimrah Manisha Gurung Play salon 77 East Raheem Ali Sanju Lepc…" at bounding box center [711, 314] width 161 height 26
select select "84932"
click at [631, 301] on select "Select Caroline Shimrah Manisha Gurung Play salon 77 East Raheem Ali Sanju Lepc…" at bounding box center [711, 314] width 161 height 26
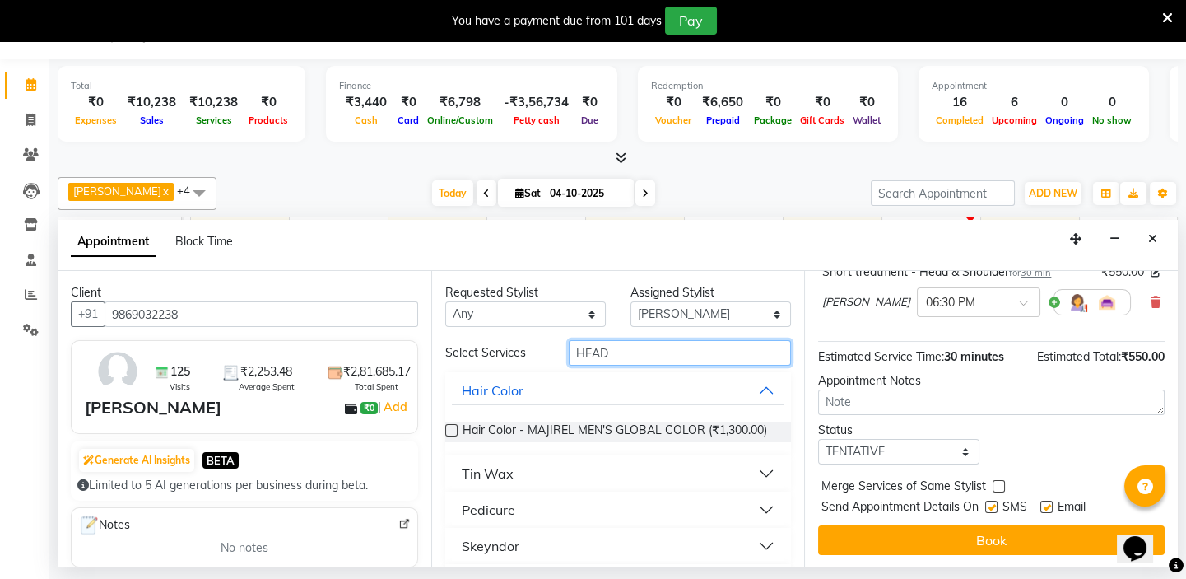
click at [617, 353] on input "HEAD" at bounding box center [680, 353] width 222 height 26
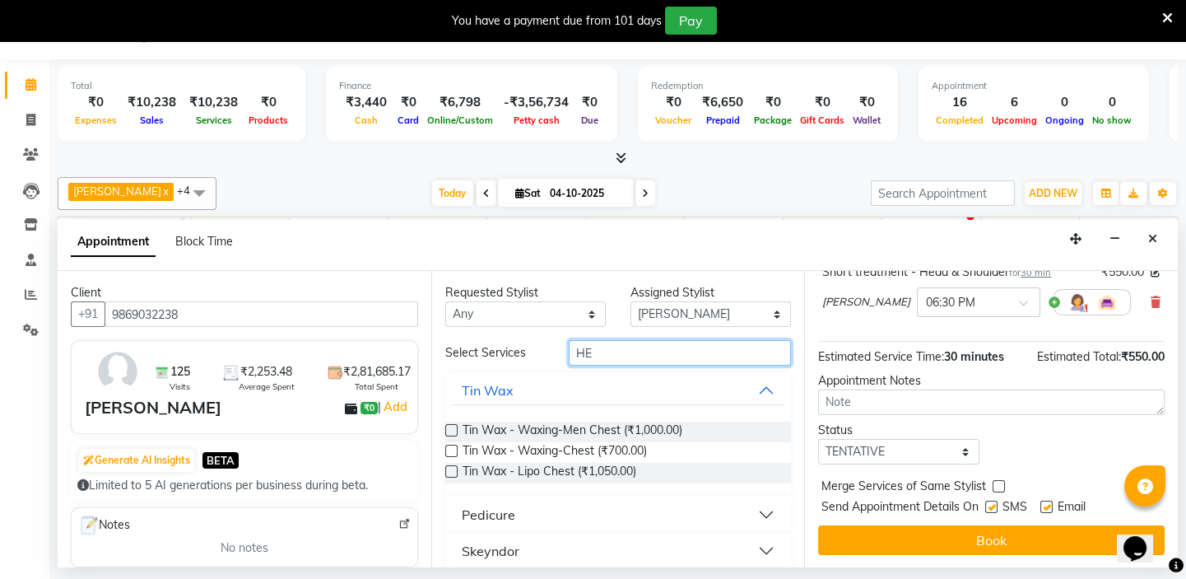
type input "H"
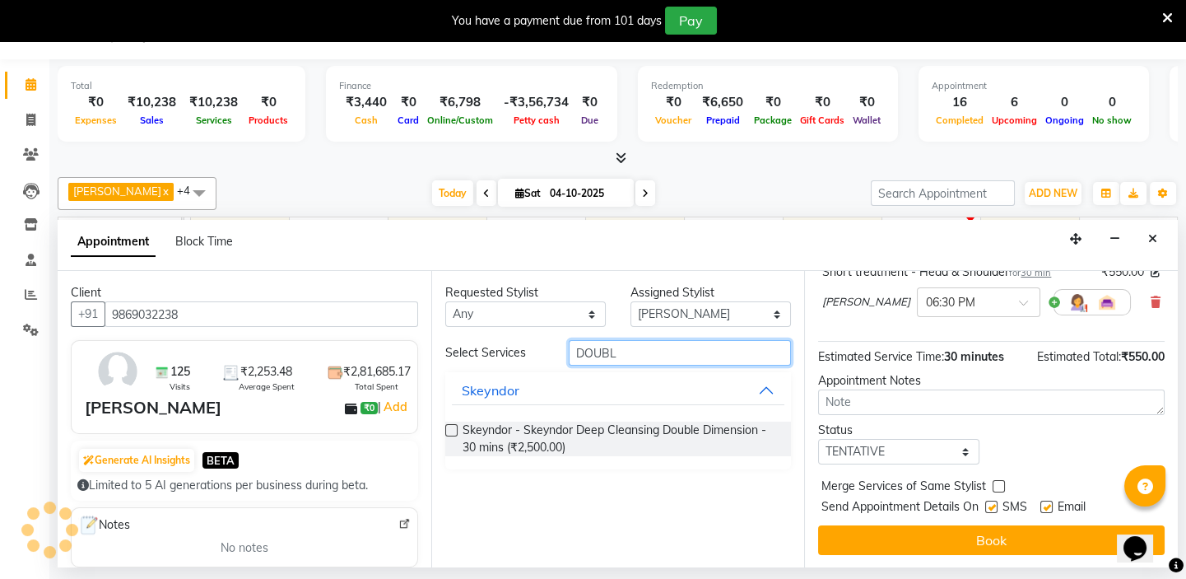
type input "DOUBL"
click at [450, 426] on label at bounding box center [451, 430] width 12 height 12
click at [450, 426] on input "checkbox" at bounding box center [450, 431] width 11 height 11
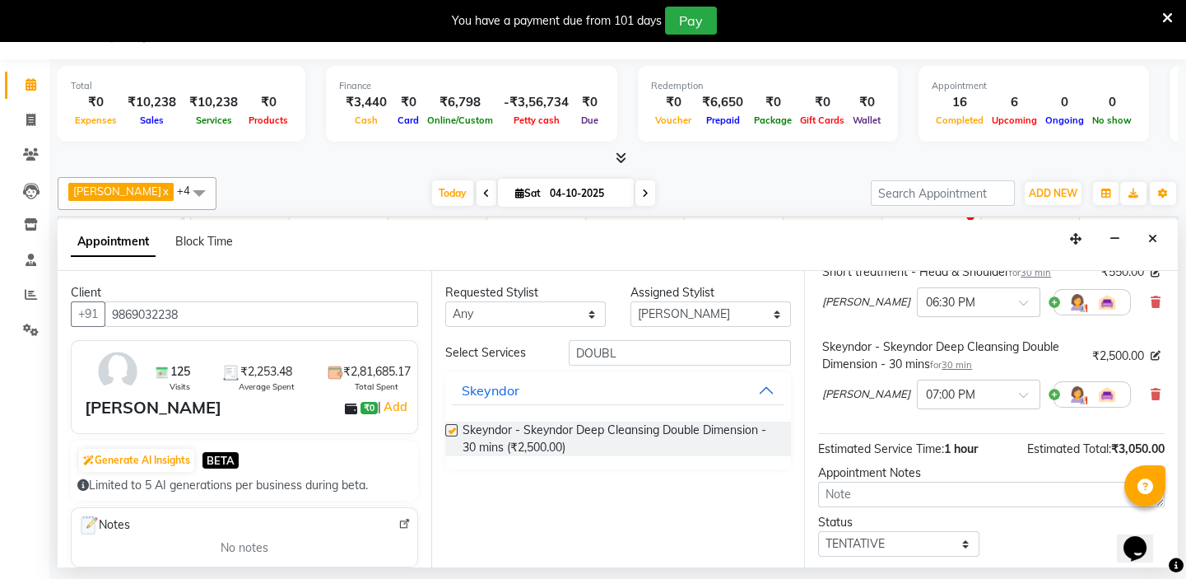
checkbox input "false"
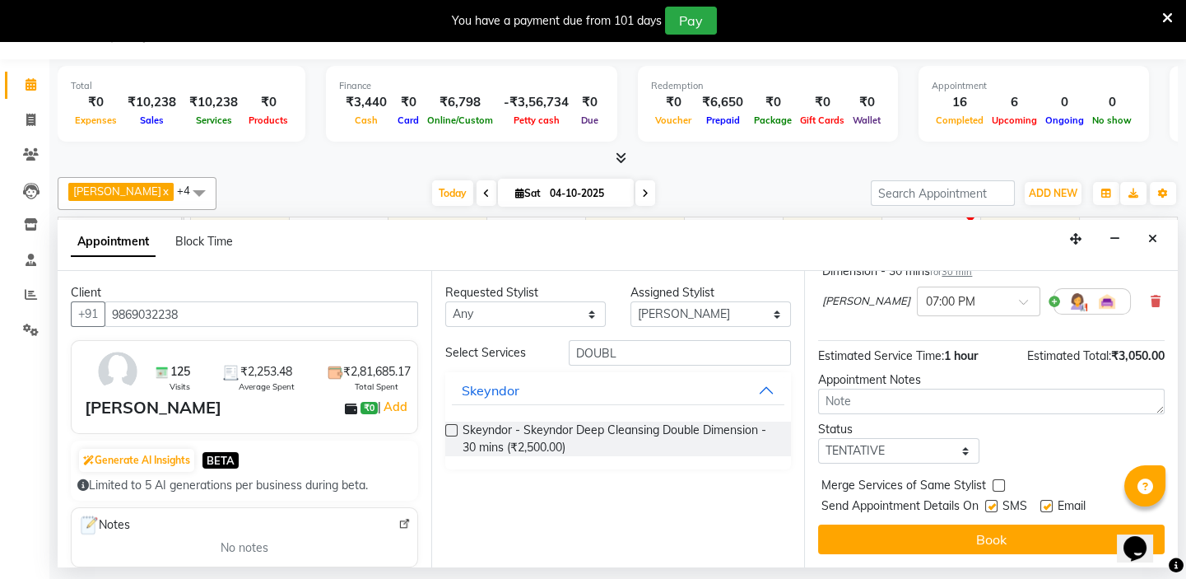
drag, startPoint x: 1172, startPoint y: 514, endPoint x: 27, endPoint y: 44, distance: 1237.6
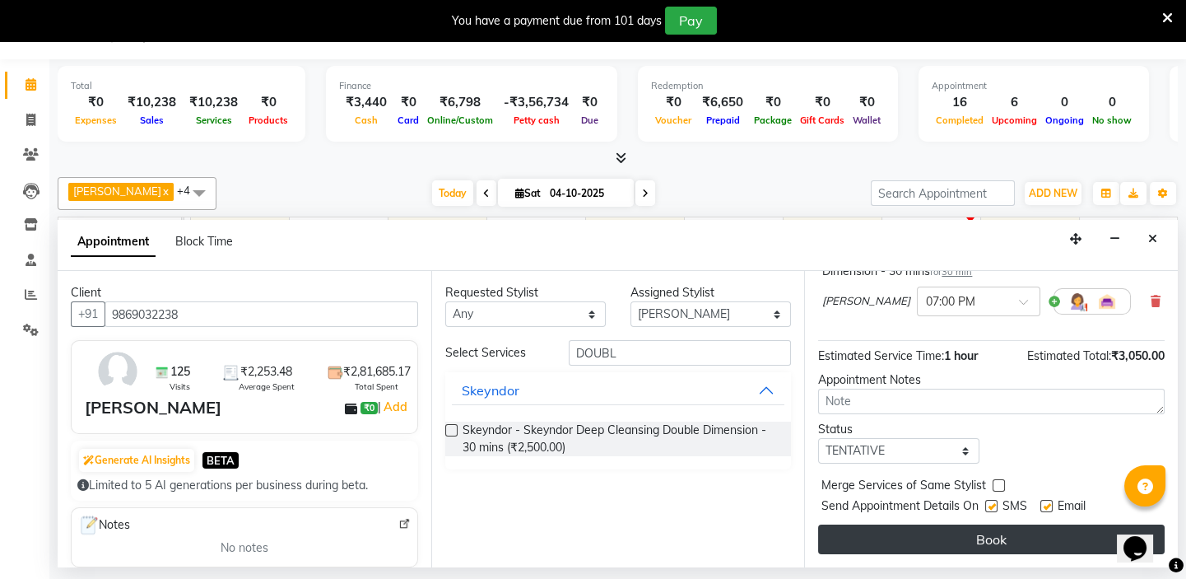
click at [1021, 542] on button "Book" at bounding box center [991, 539] width 347 height 30
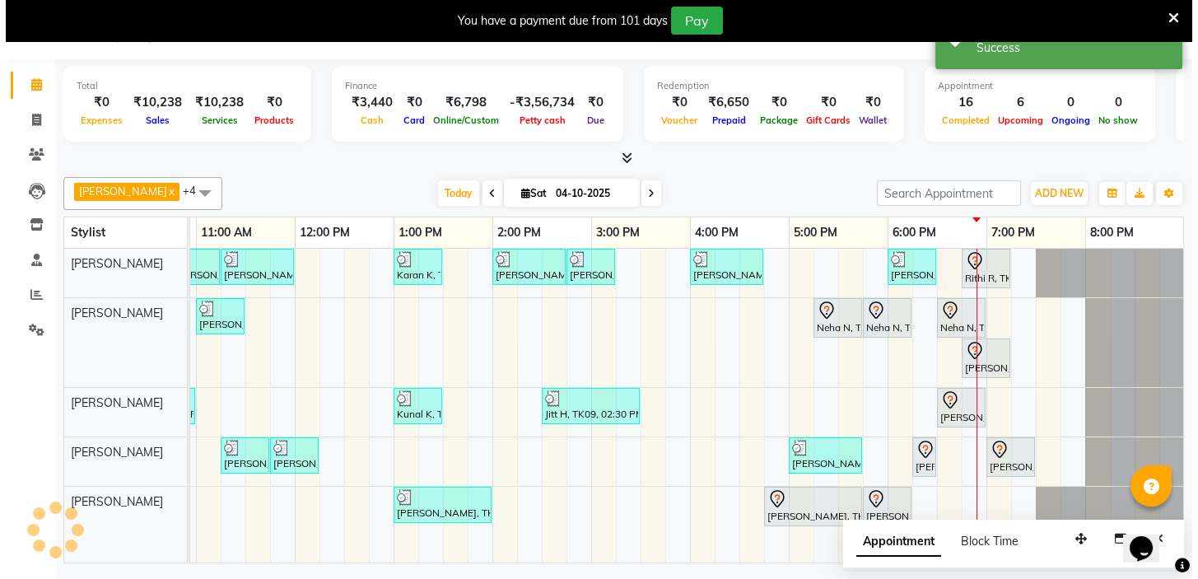
scroll to position [0, 0]
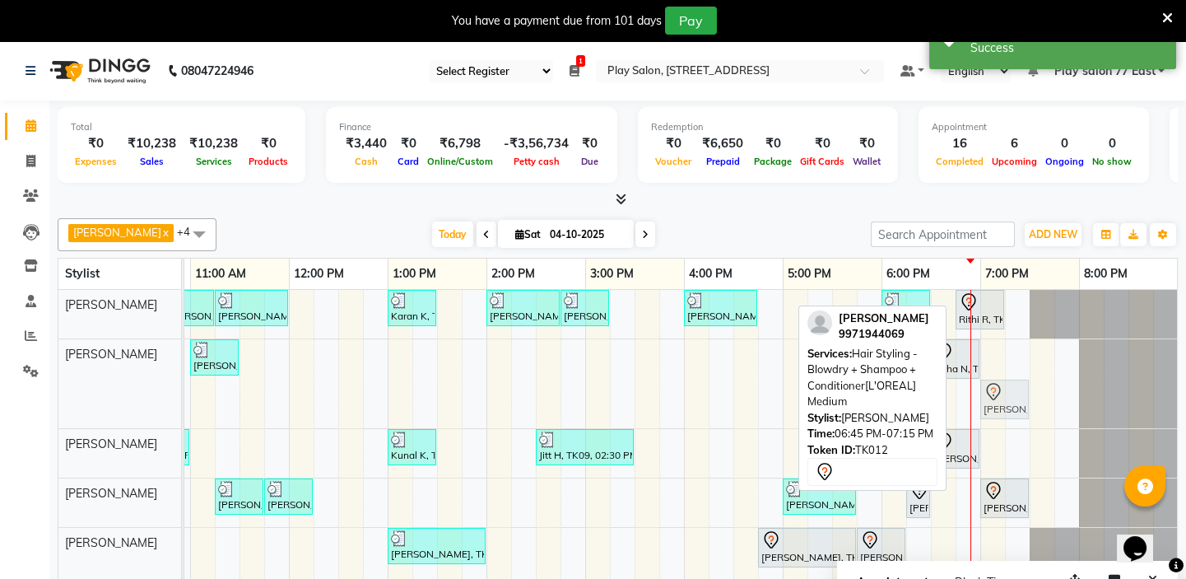
drag, startPoint x: 976, startPoint y: 404, endPoint x: 1001, endPoint y: 371, distance: 41.7
click at [1001, 371] on div "Silpi Sharma, TK01, 10:45 AM-11:15 AM, Barbar - Beard Trim Silpi Sharma, TK01, …" at bounding box center [536, 447] width 1284 height 314
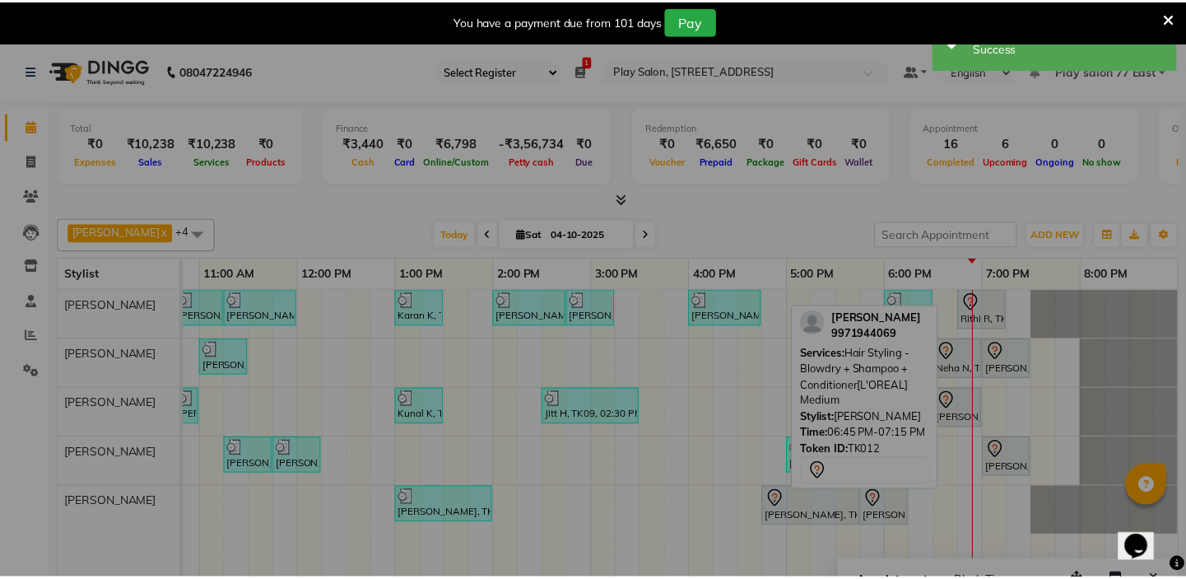
scroll to position [0, 280]
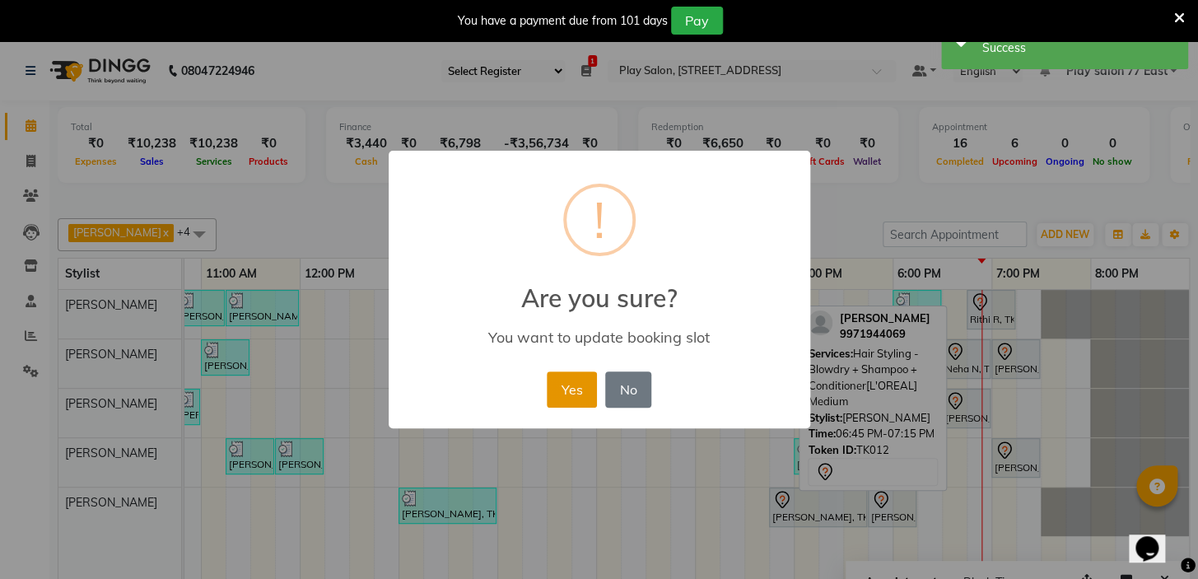
click at [565, 386] on button "Yes" at bounding box center [572, 389] width 50 height 36
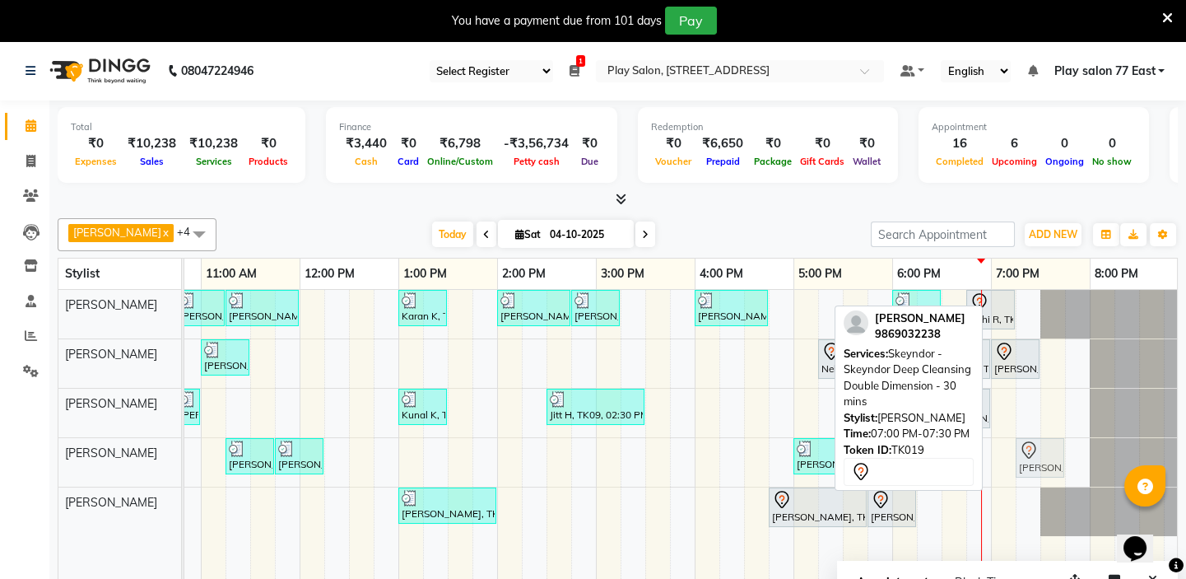
drag, startPoint x: 1011, startPoint y: 464, endPoint x: 1059, endPoint y: 350, distance: 123.2
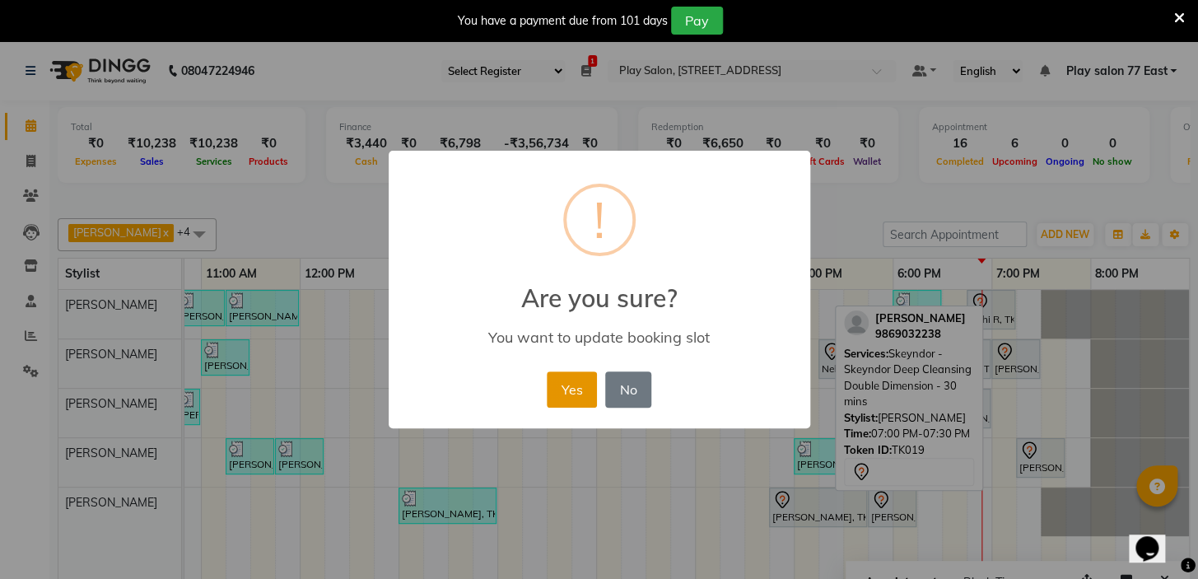
click at [566, 388] on button "Yes" at bounding box center [572, 389] width 50 height 36
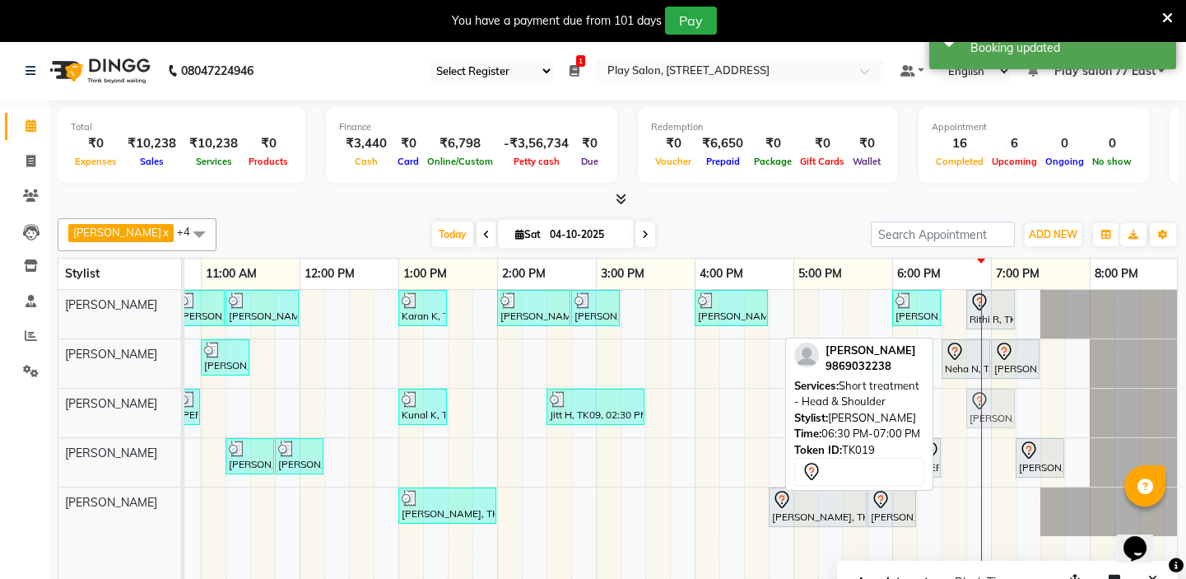
drag, startPoint x: 981, startPoint y: 412, endPoint x: 997, endPoint y: 415, distance: 16.6
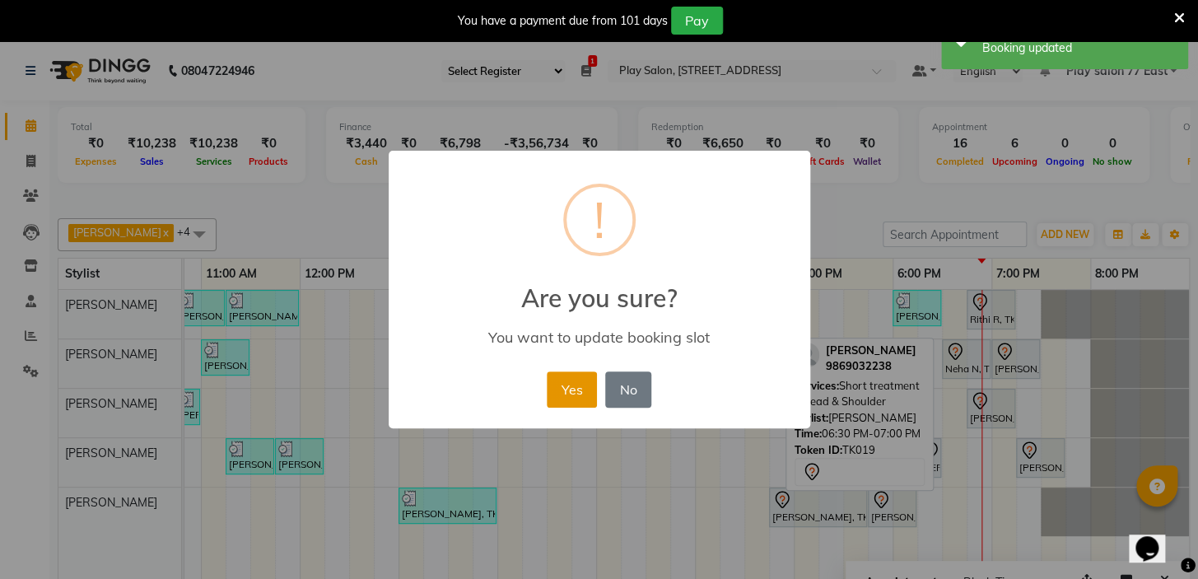
click at [585, 382] on button "Yes" at bounding box center [572, 389] width 50 height 36
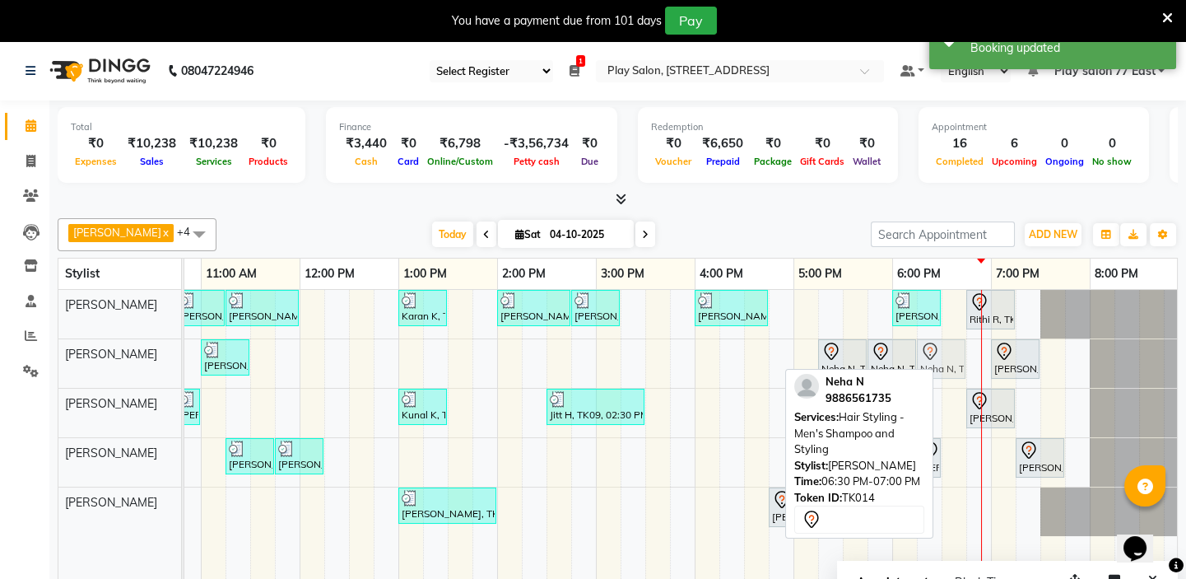
drag, startPoint x: 961, startPoint y: 355, endPoint x: 980, endPoint y: 340, distance: 24.0
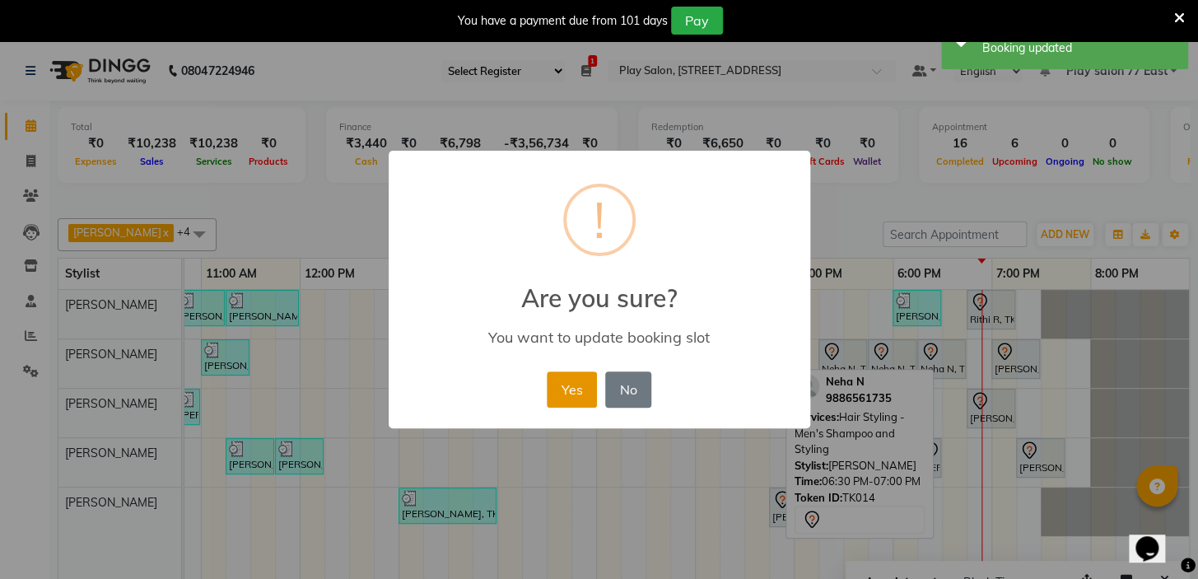
click at [560, 382] on button "Yes" at bounding box center [572, 389] width 50 height 36
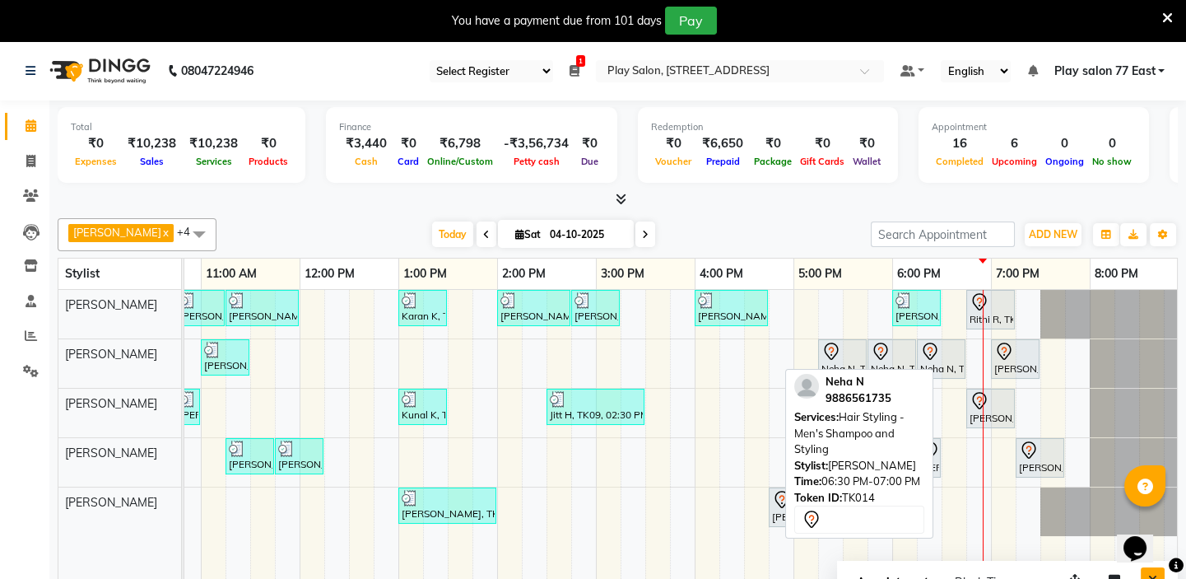
click at [1153, 574] on icon "Close" at bounding box center [1152, 580] width 9 height 12
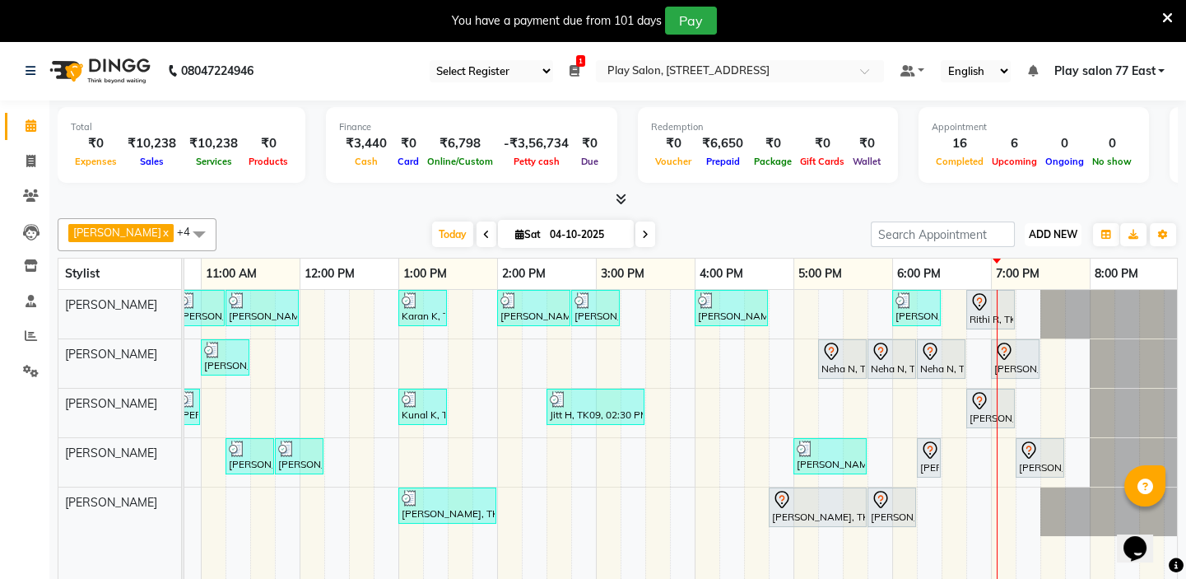
click at [1041, 231] on span "ADD NEW" at bounding box center [1053, 234] width 49 height 12
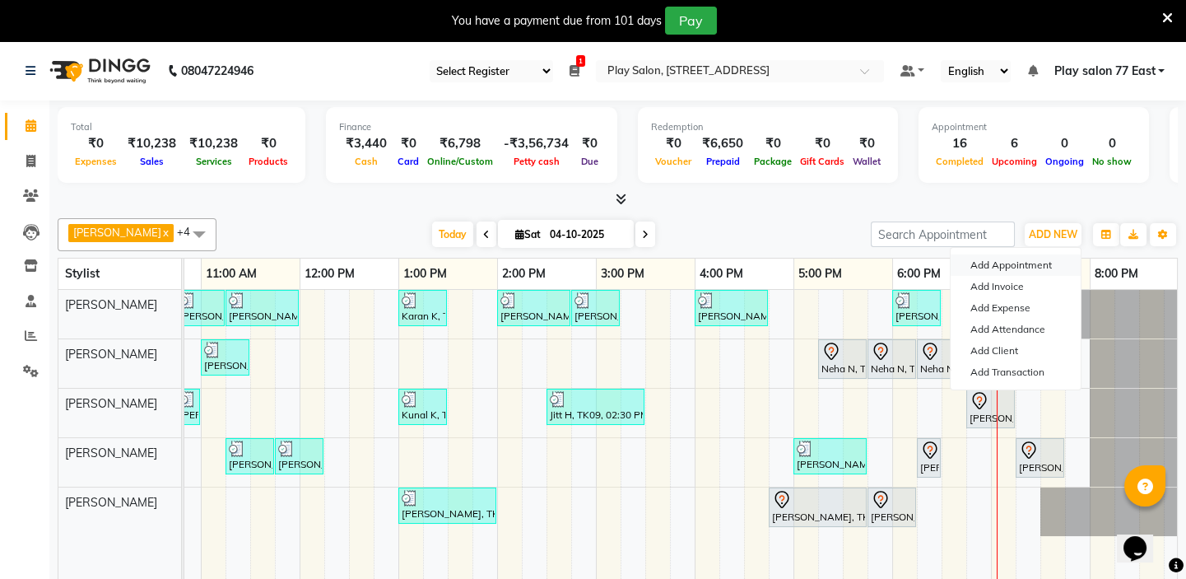
click at [1044, 256] on button "Add Appointment" at bounding box center [1016, 264] width 130 height 21
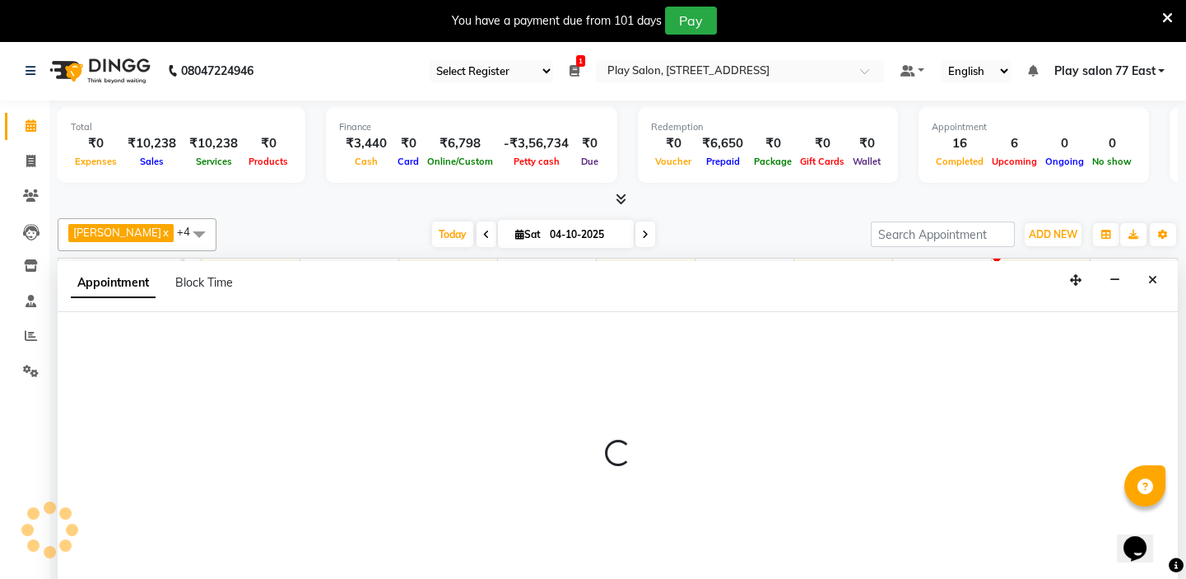
scroll to position [41, 0]
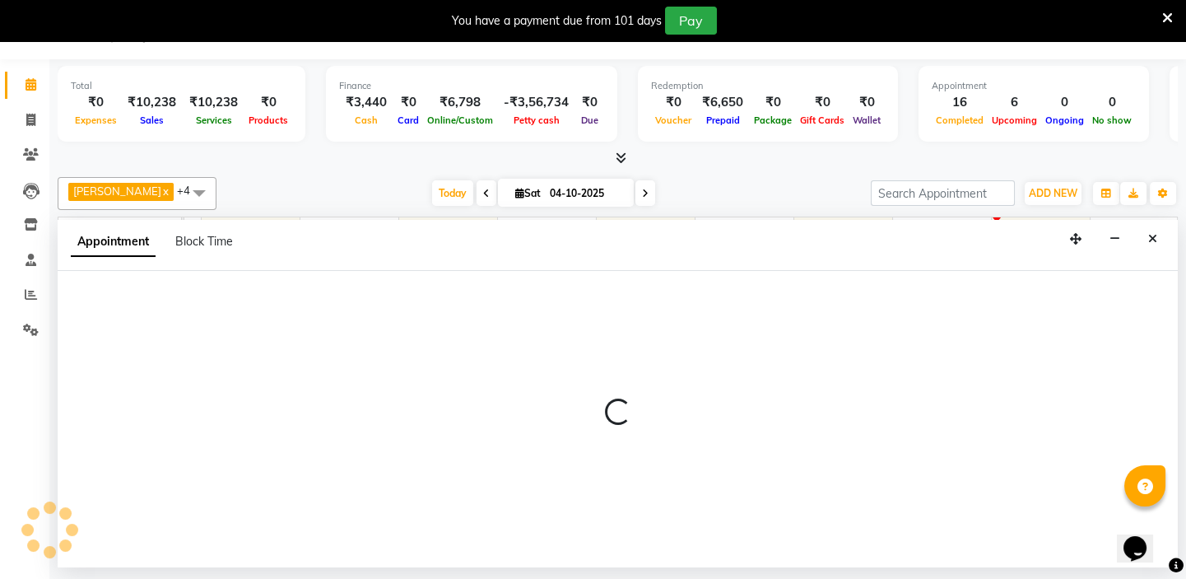
select select "540"
select select "tentative"
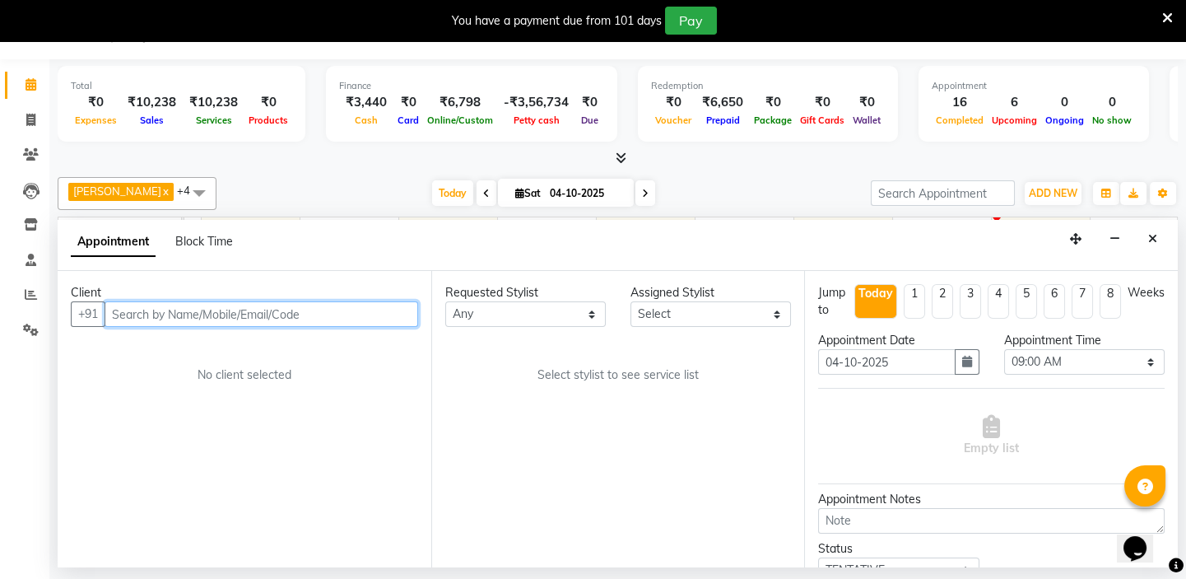
click at [148, 311] on input "text" at bounding box center [262, 314] width 314 height 26
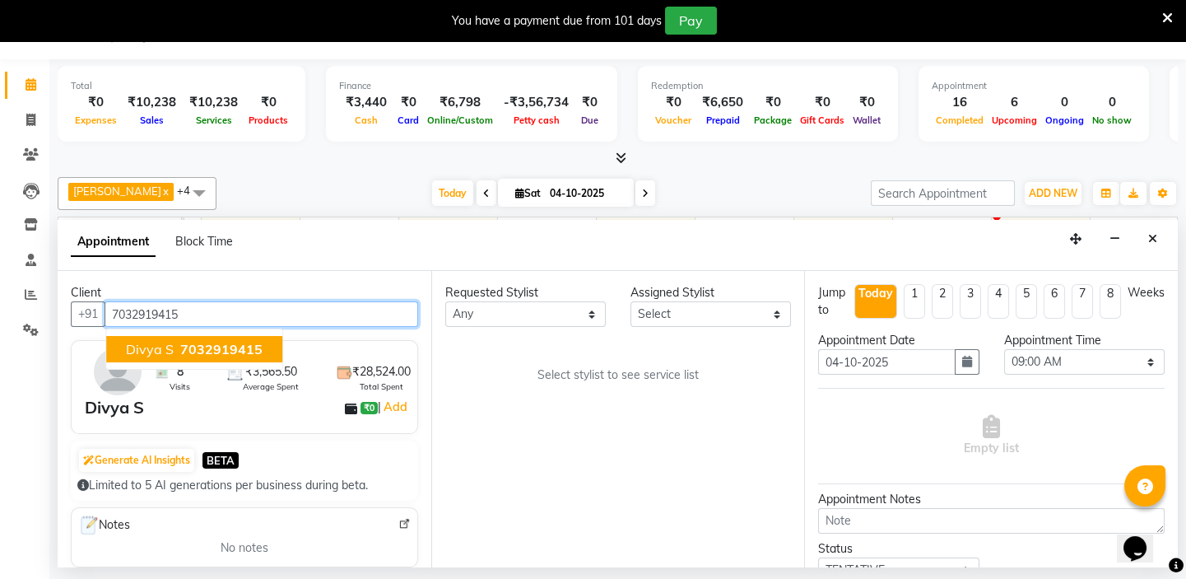
click at [226, 350] on span "7032919415" at bounding box center [221, 349] width 82 height 16
type input "7032919415"
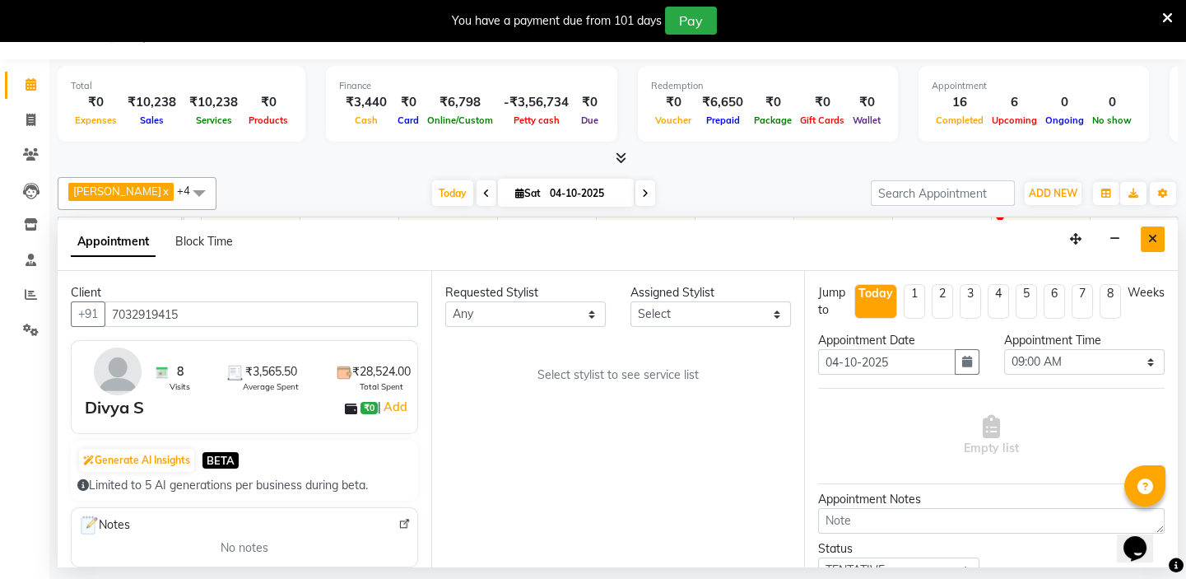
click at [1149, 235] on icon "Close" at bounding box center [1152, 239] width 9 height 12
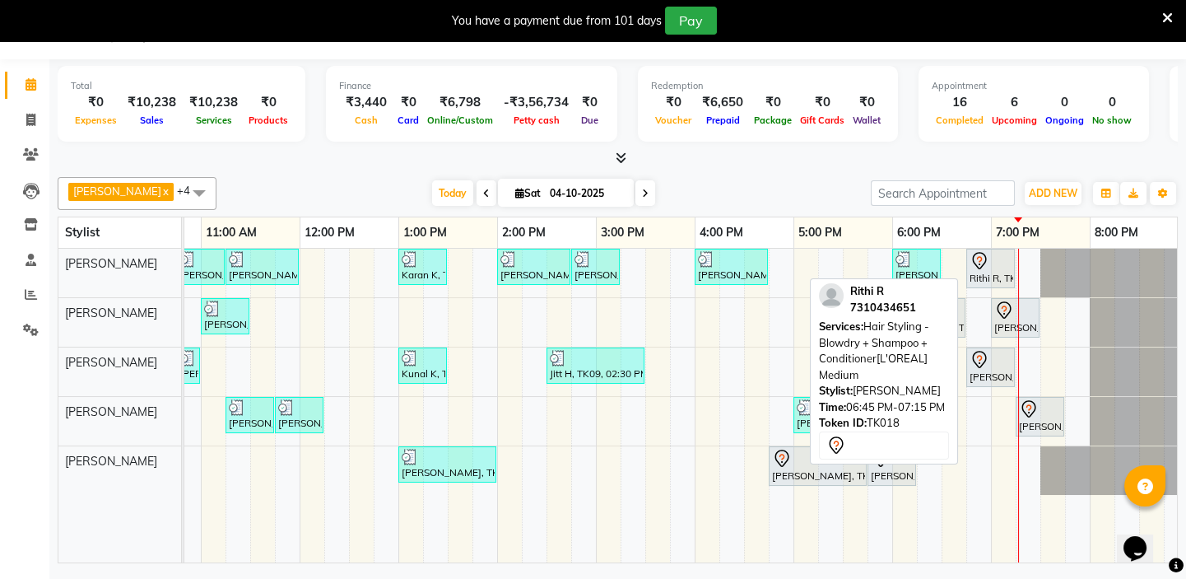
click at [993, 277] on div "Rithi R, TK18, 06:45 PM-07:15 PM, Hair Styling - Blowdry + Shampoo + Conditione…" at bounding box center [990, 268] width 45 height 35
click at [981, 273] on div "Rithi R, TK18, 06:45 PM-07:15 PM, Hair Styling - Blowdry + Shampoo + Conditione…" at bounding box center [990, 268] width 45 height 35
select select "7"
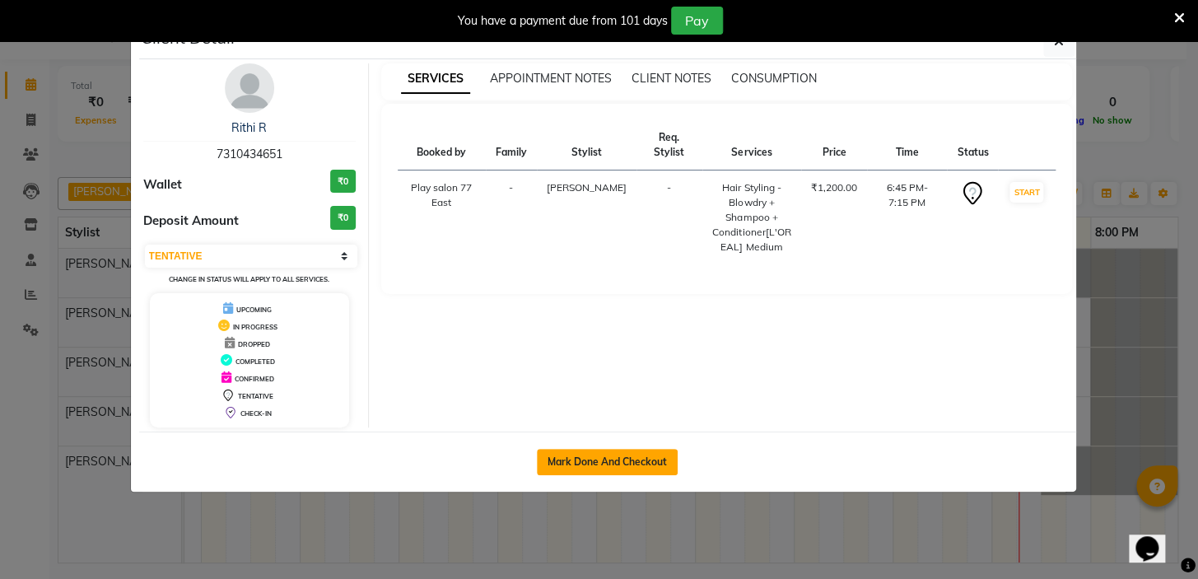
click at [654, 453] on button "Mark Done And Checkout" at bounding box center [607, 462] width 141 height 26
select select "service"
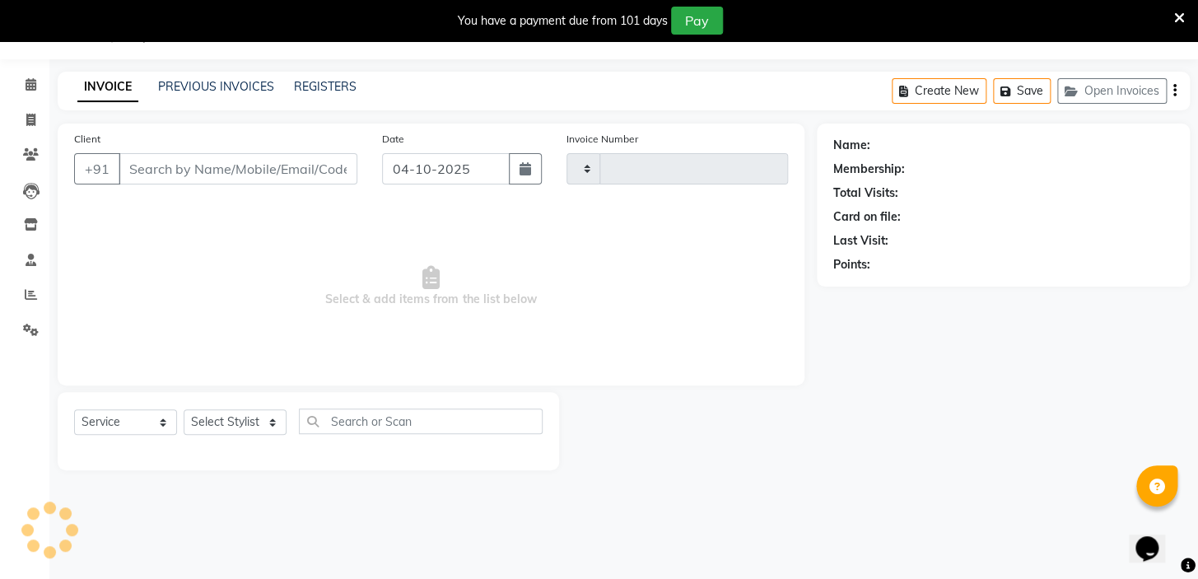
type input "1135"
select select "8547"
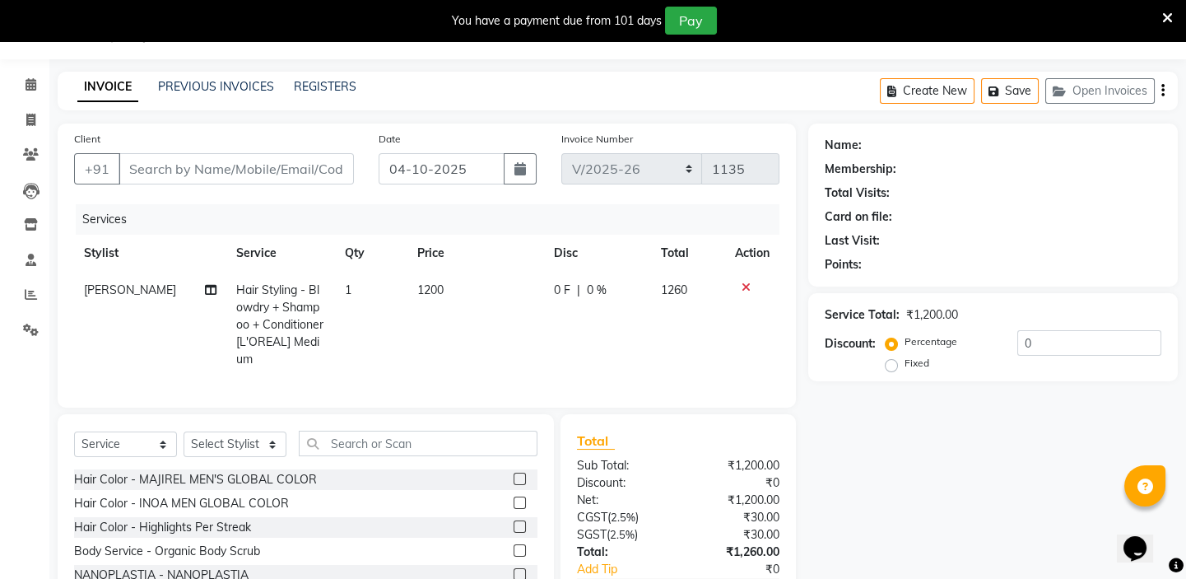
type input "7310434651"
select select "84935"
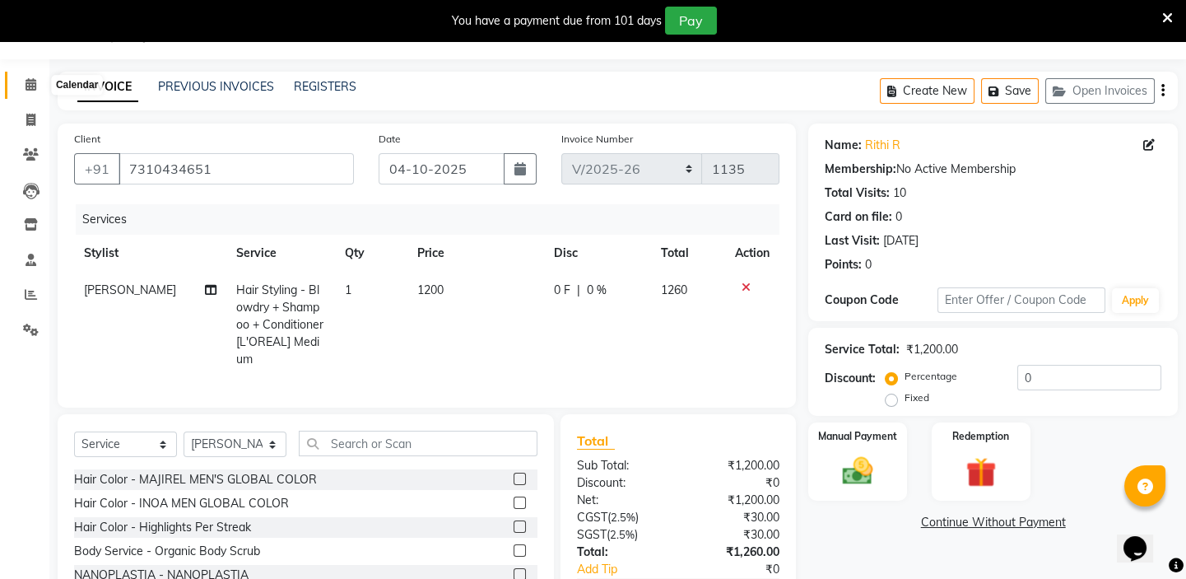
click at [33, 82] on icon at bounding box center [31, 84] width 11 height 12
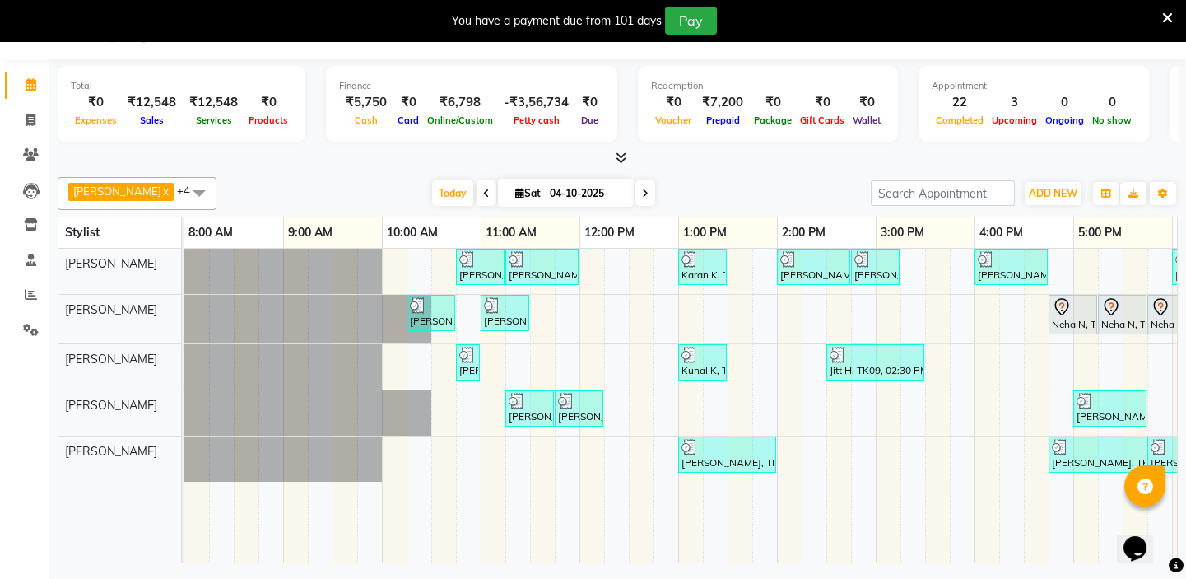
scroll to position [0, 291]
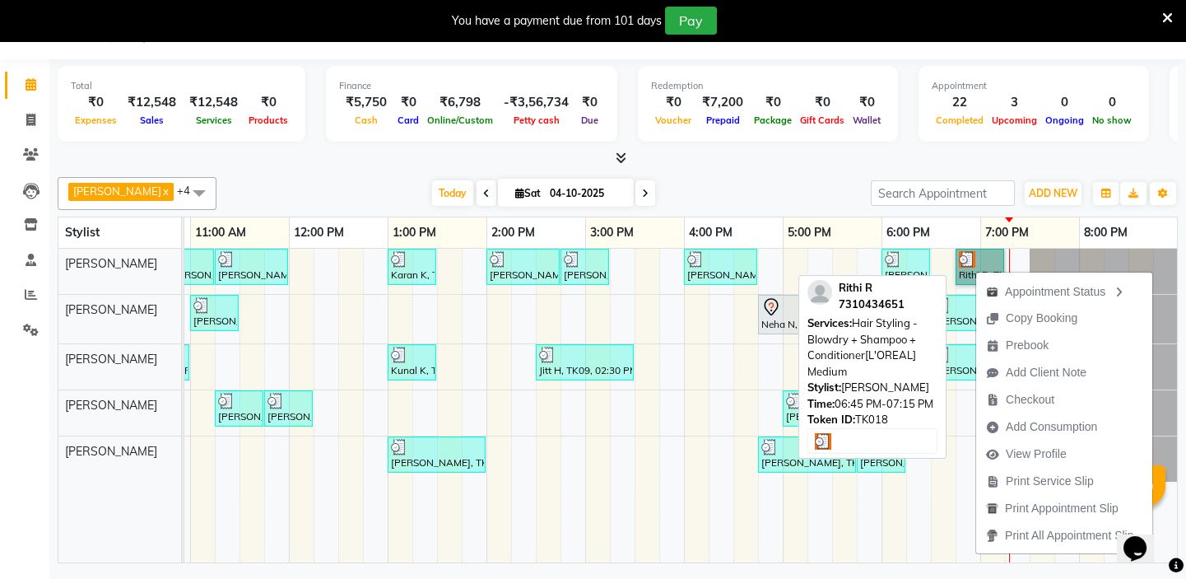
click at [966, 273] on link "Rithi R, TK18, 06:45 PM-07:15 PM, Hair Styling - Blowdry + Shampoo + Conditione…" at bounding box center [980, 267] width 49 height 36
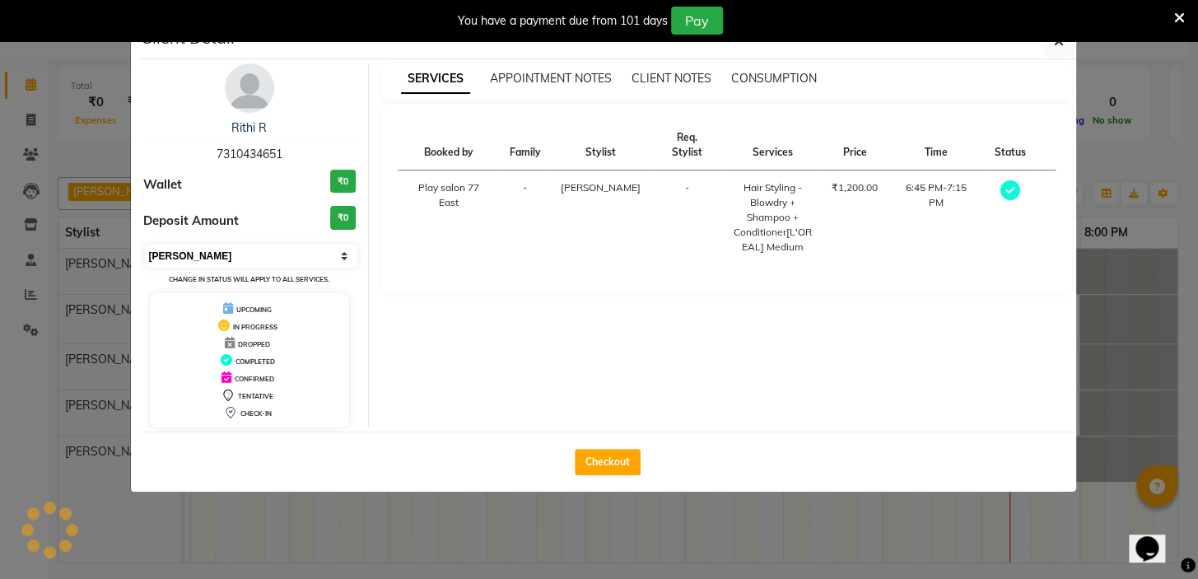
click at [280, 251] on select "Select MARK DONE UPCOMING" at bounding box center [251, 256] width 213 height 23
select select "5"
click at [145, 245] on select "Select MARK DONE UPCOMING" at bounding box center [251, 256] width 213 height 23
click at [1055, 42] on icon "button" at bounding box center [1059, 41] width 10 height 13
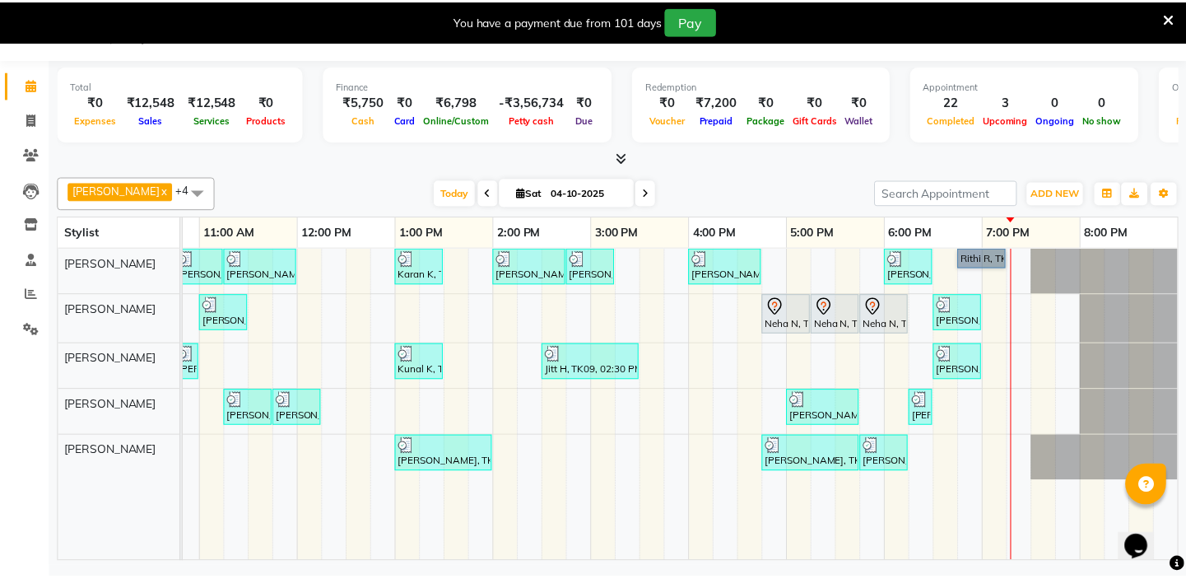
scroll to position [0, 280]
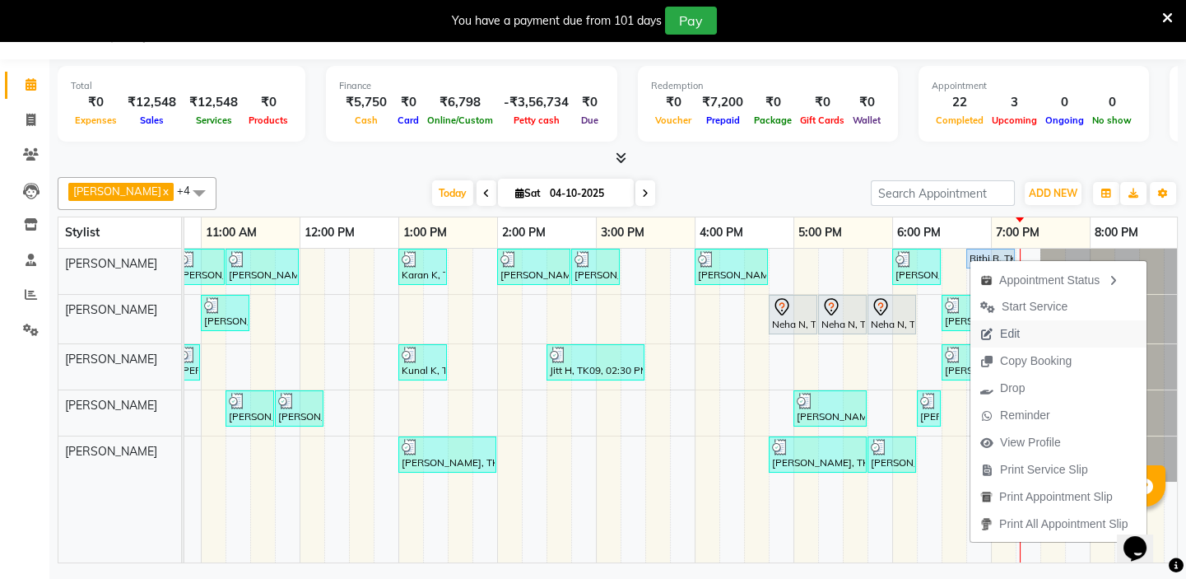
click at [995, 332] on span "Edit" at bounding box center [1000, 333] width 59 height 27
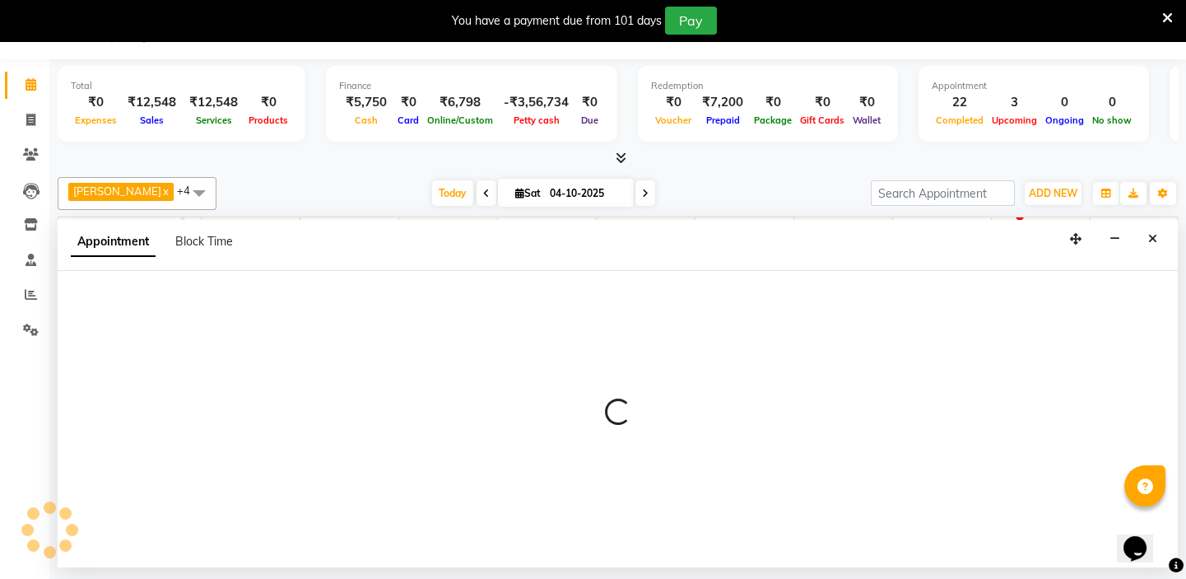
select select "tentative"
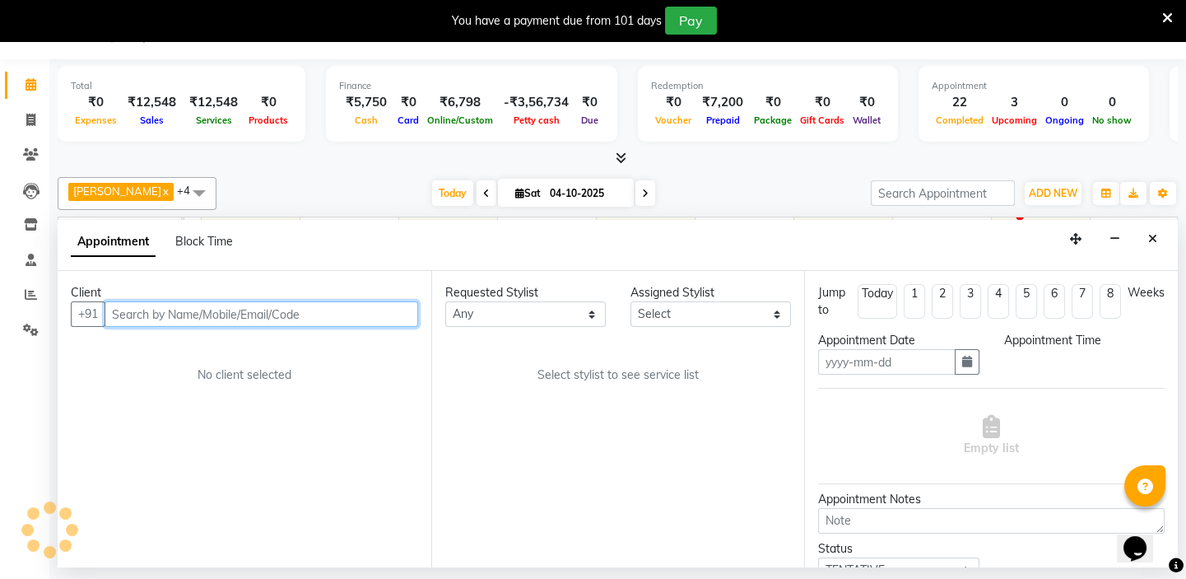
type input "04-10-2025"
select select "upcoming"
select select "1125"
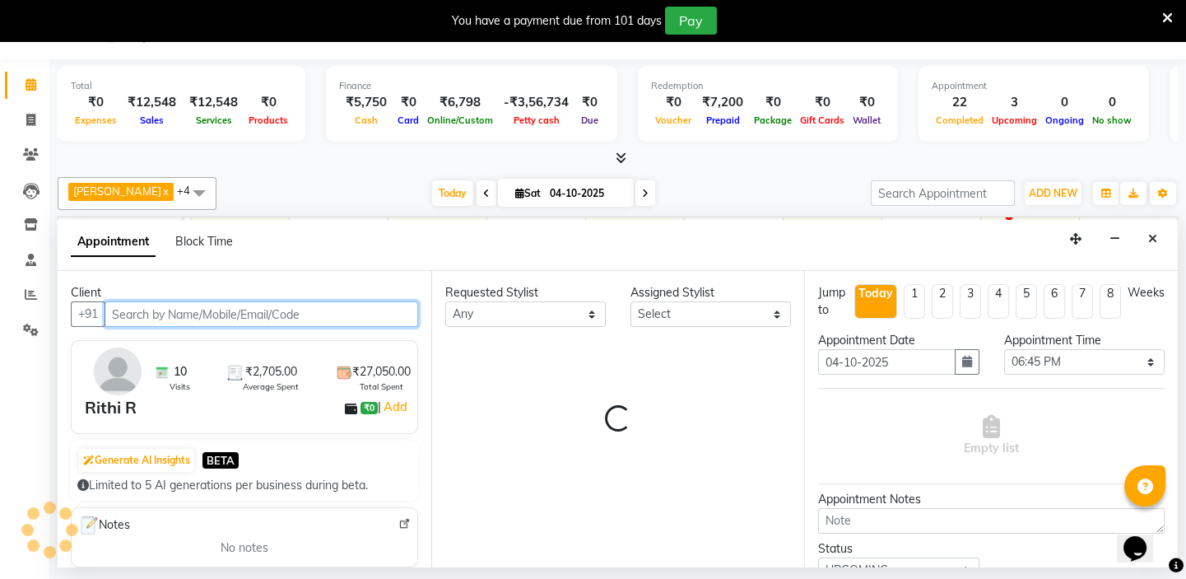
scroll to position [0, 291]
select select "84935"
select select "4301"
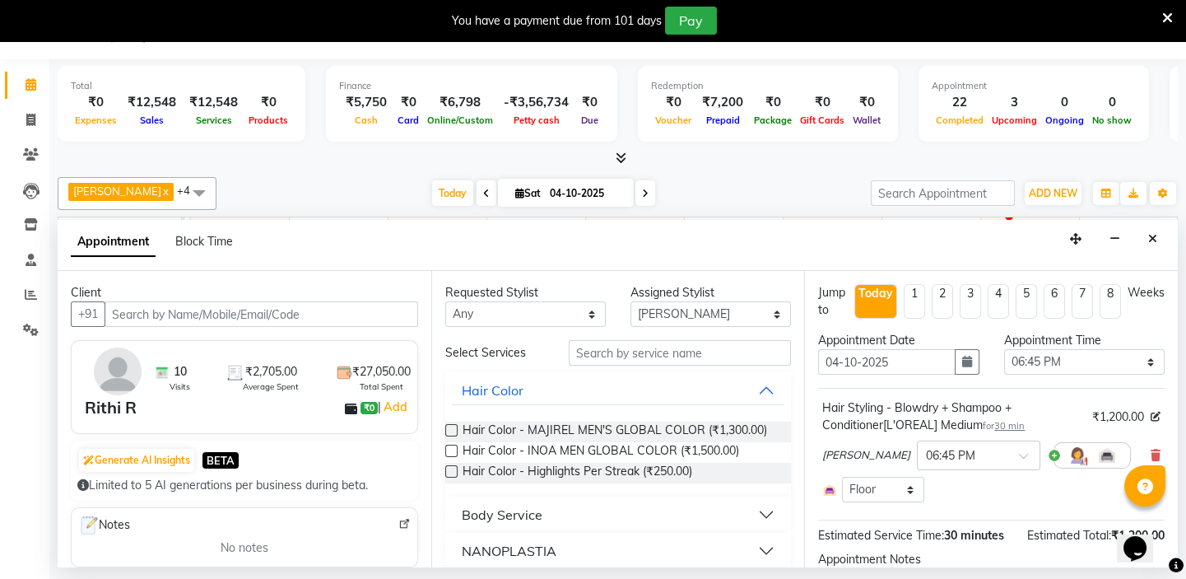
drag, startPoint x: 1146, startPoint y: 453, endPoint x: 746, endPoint y: 324, distance: 420.5
click at [1151, 453] on icon at bounding box center [1156, 456] width 10 height 12
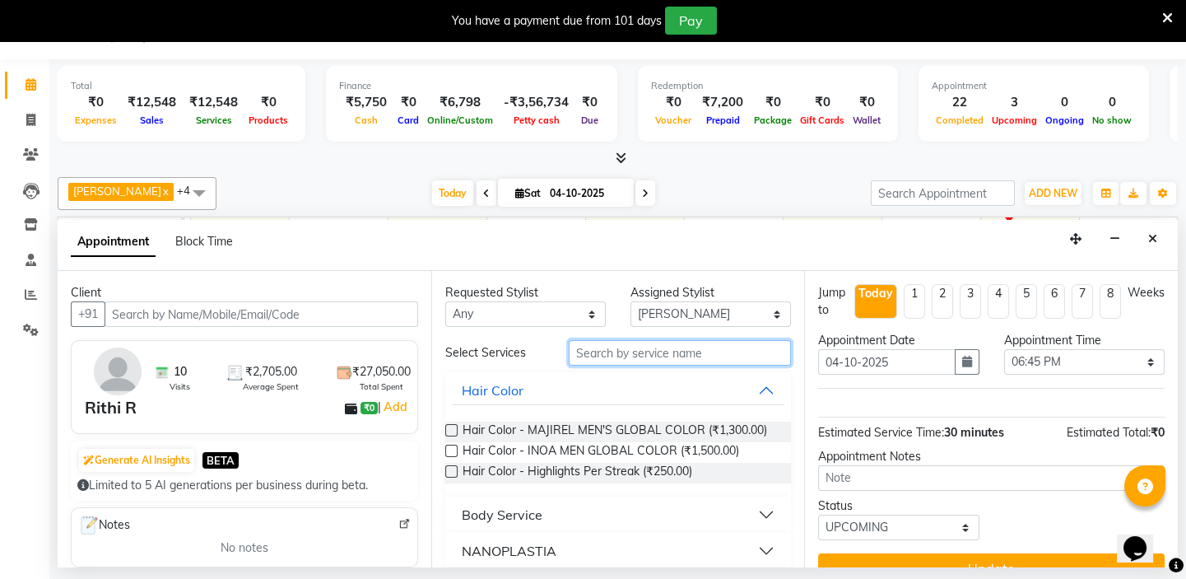
click at [617, 348] on input "text" at bounding box center [680, 353] width 222 height 26
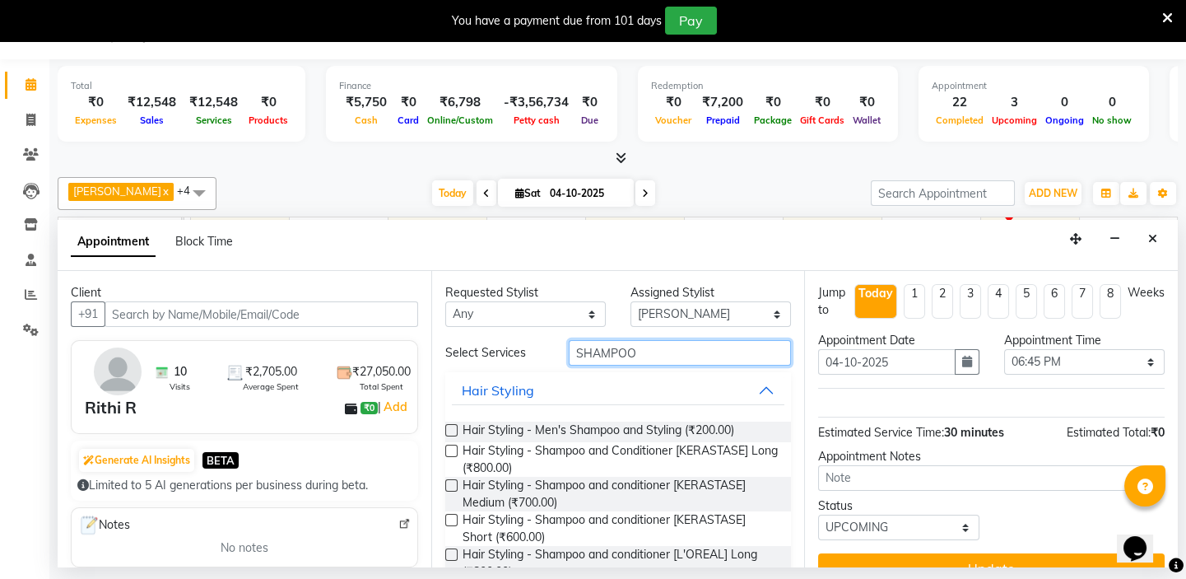
scroll to position [259, 0]
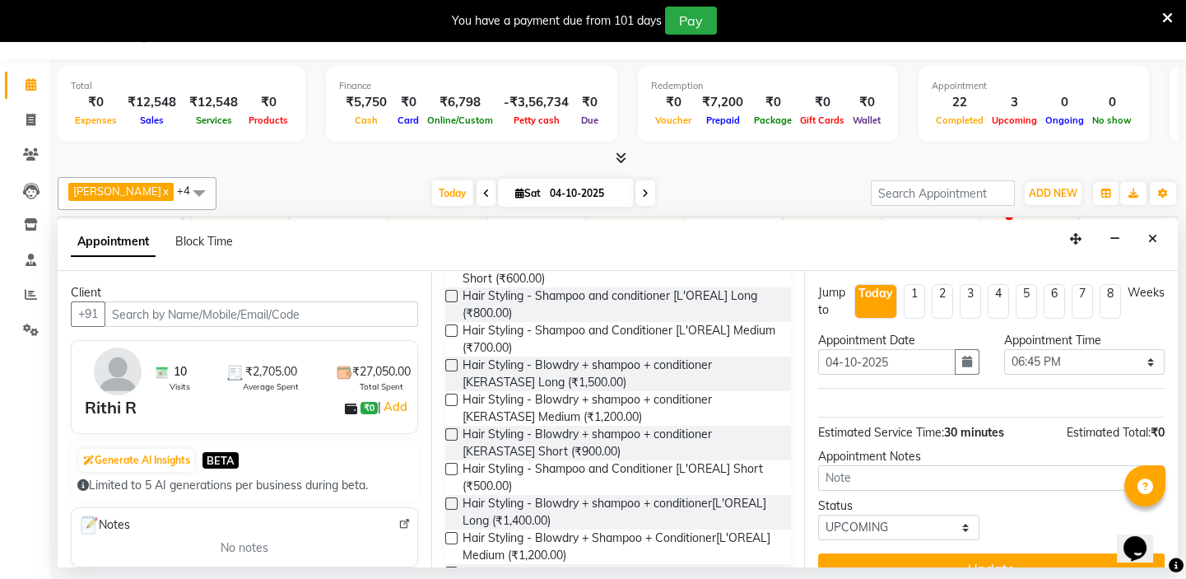
type input "SHAMPOO"
click at [450, 328] on label at bounding box center [451, 330] width 12 height 12
click at [450, 328] on input "checkbox" at bounding box center [450, 332] width 11 height 11
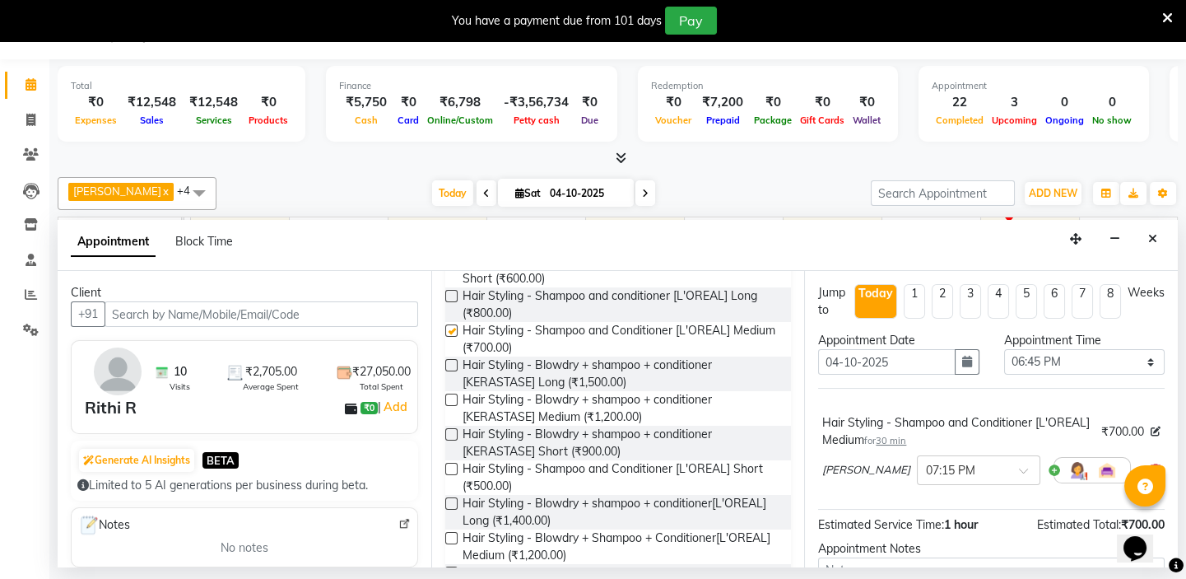
checkbox input "false"
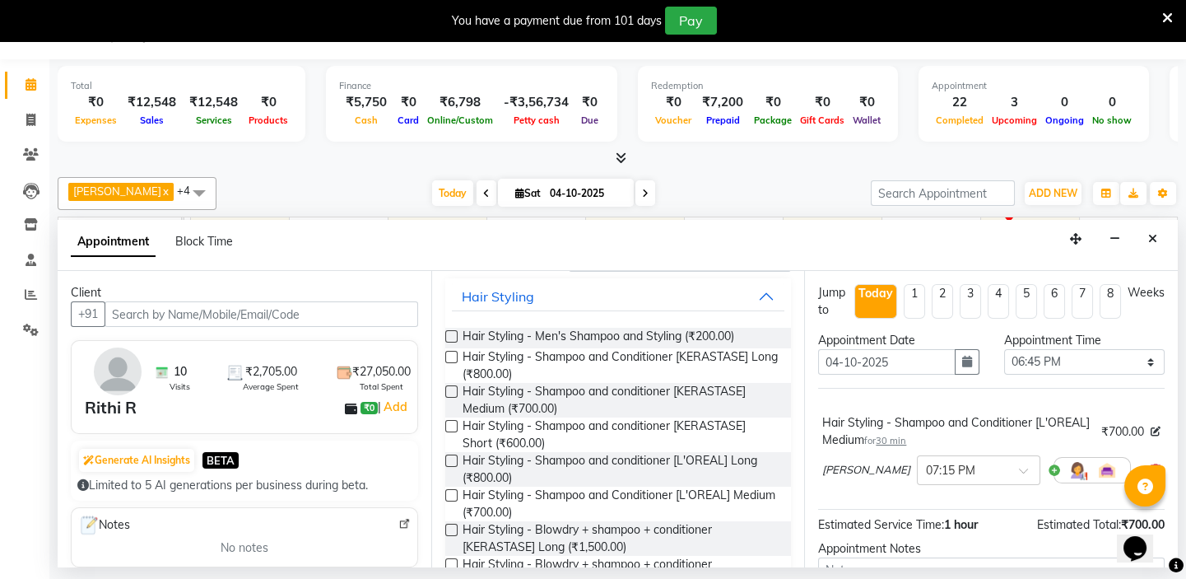
scroll to position [0, 0]
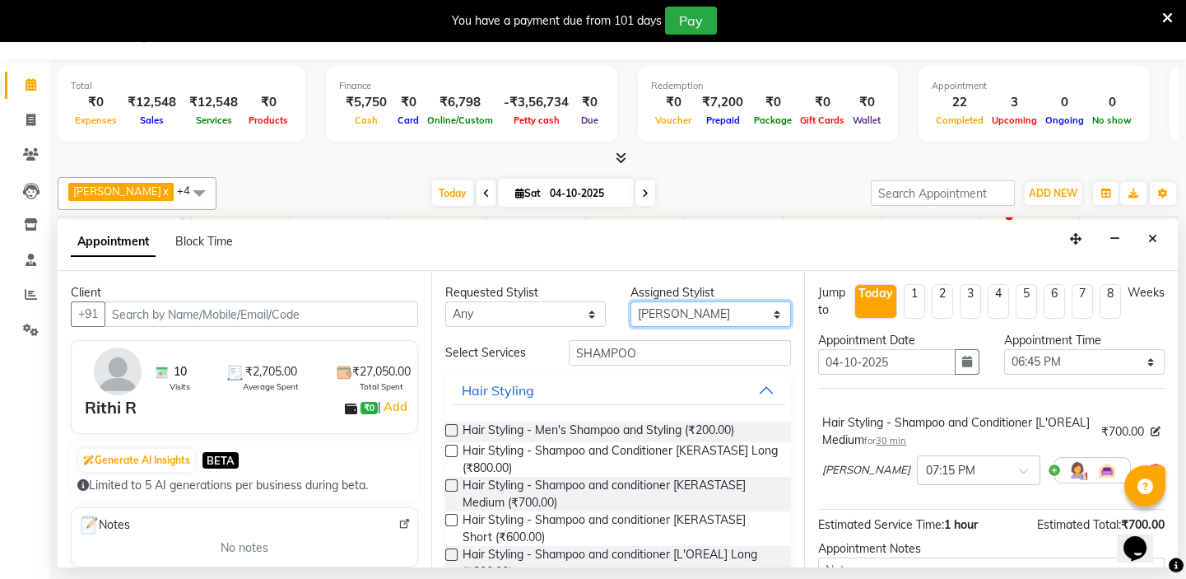
click at [661, 313] on select "Select Caroline Shimrah Manisha Gurung Play salon 77 East Raheem Ali Sanju Lepc…" at bounding box center [711, 314] width 161 height 26
select select "84932"
click at [631, 301] on select "Select Caroline Shimrah Manisha Gurung Play salon 77 East Raheem Ali Sanju Lepc…" at bounding box center [711, 314] width 161 height 26
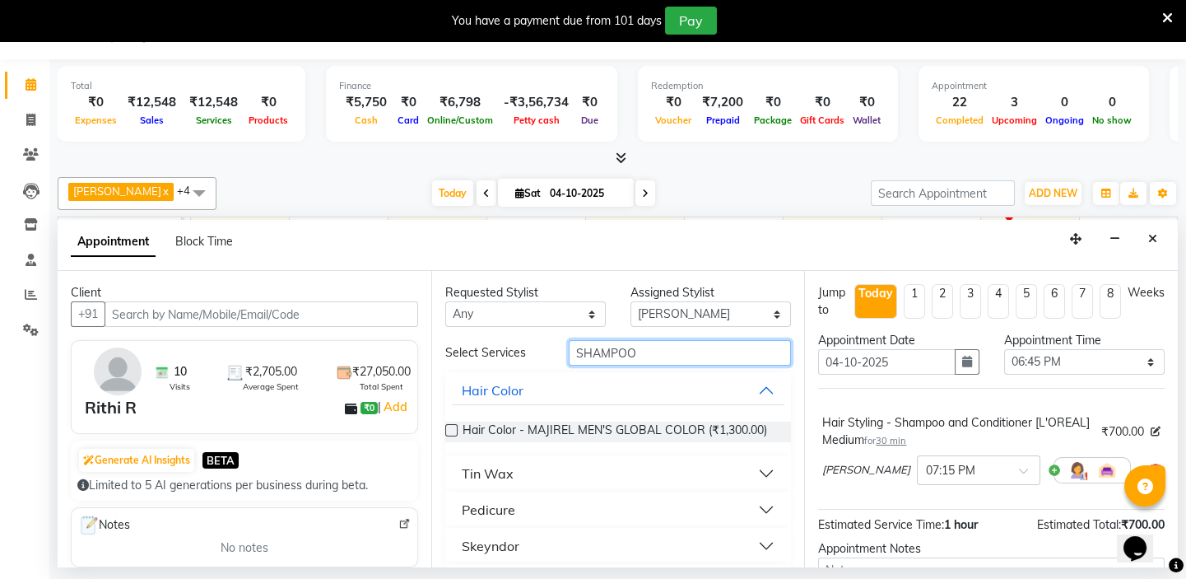
click at [646, 343] on input "SHAMPOO" at bounding box center [680, 353] width 222 height 26
type input "S"
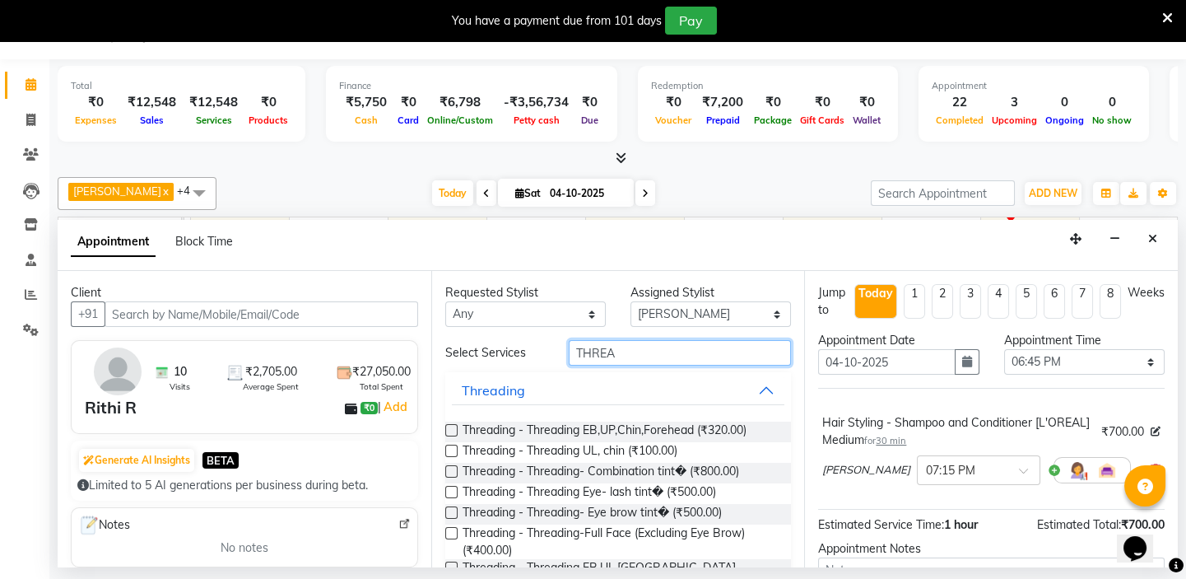
scroll to position [162, 0]
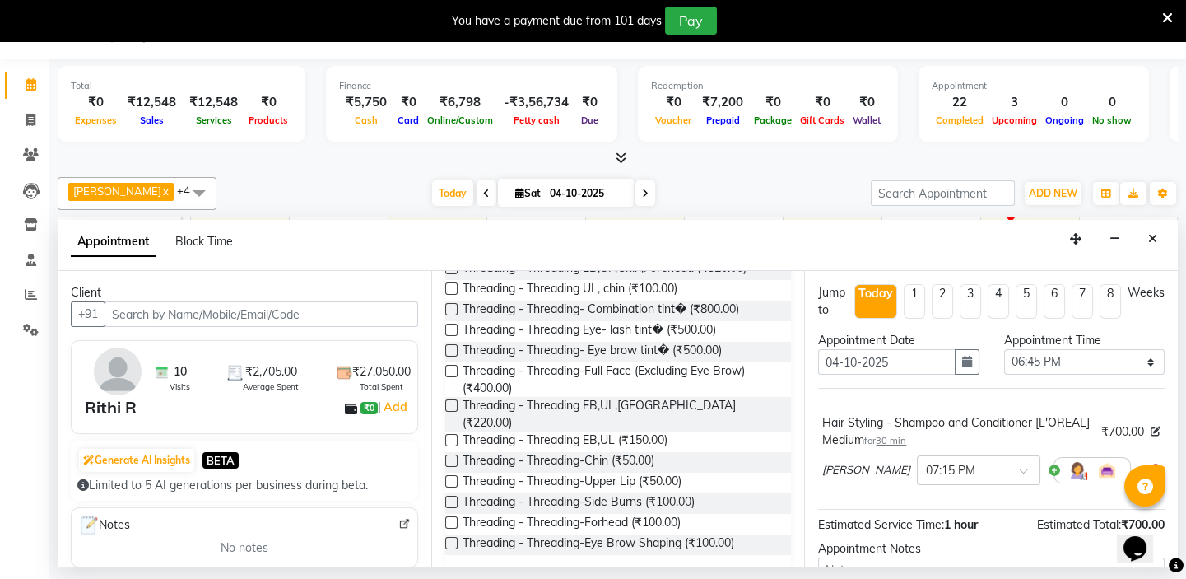
type input "THREA"
click at [452, 434] on label at bounding box center [451, 440] width 12 height 12
click at [452, 436] on input "checkbox" at bounding box center [450, 441] width 11 height 11
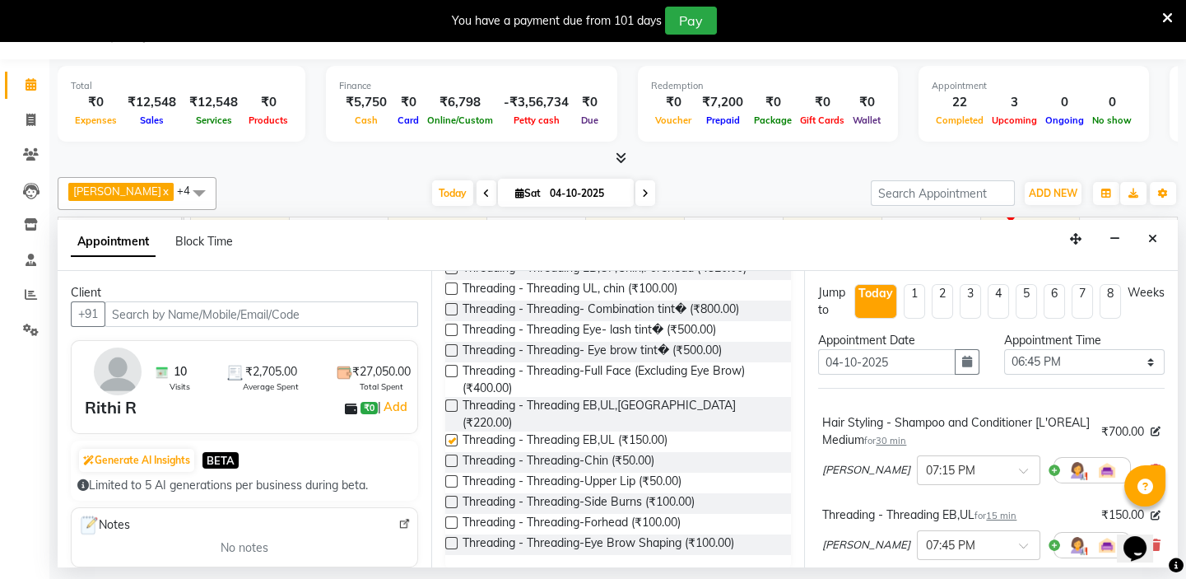
checkbox input "false"
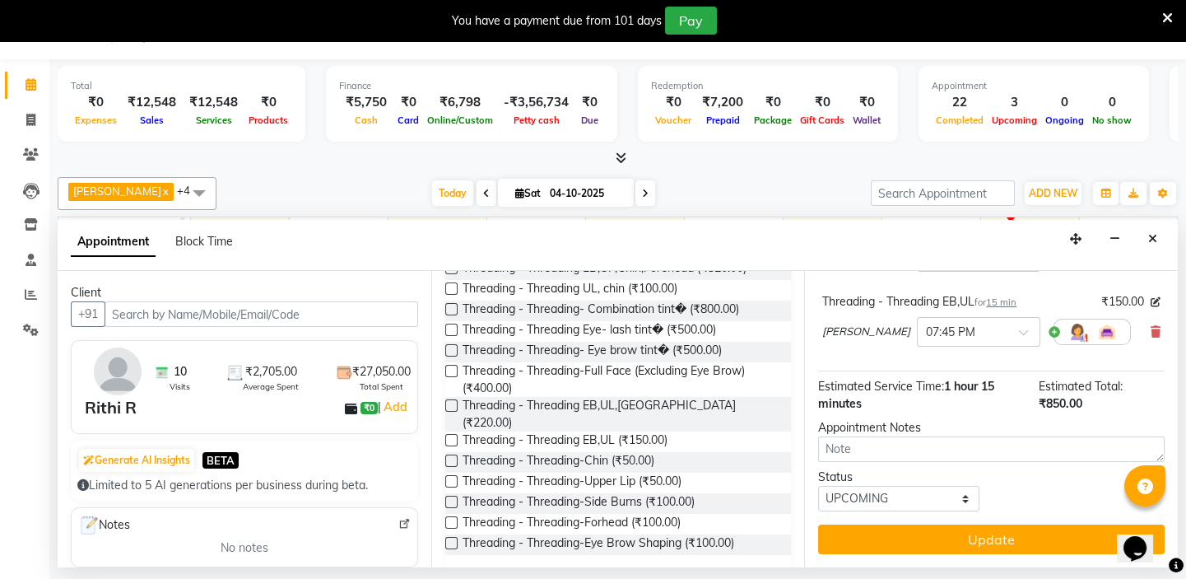
drag, startPoint x: 1005, startPoint y: 538, endPoint x: 1059, endPoint y: 535, distance: 53.6
click at [1005, 537] on button "Update" at bounding box center [991, 539] width 347 height 30
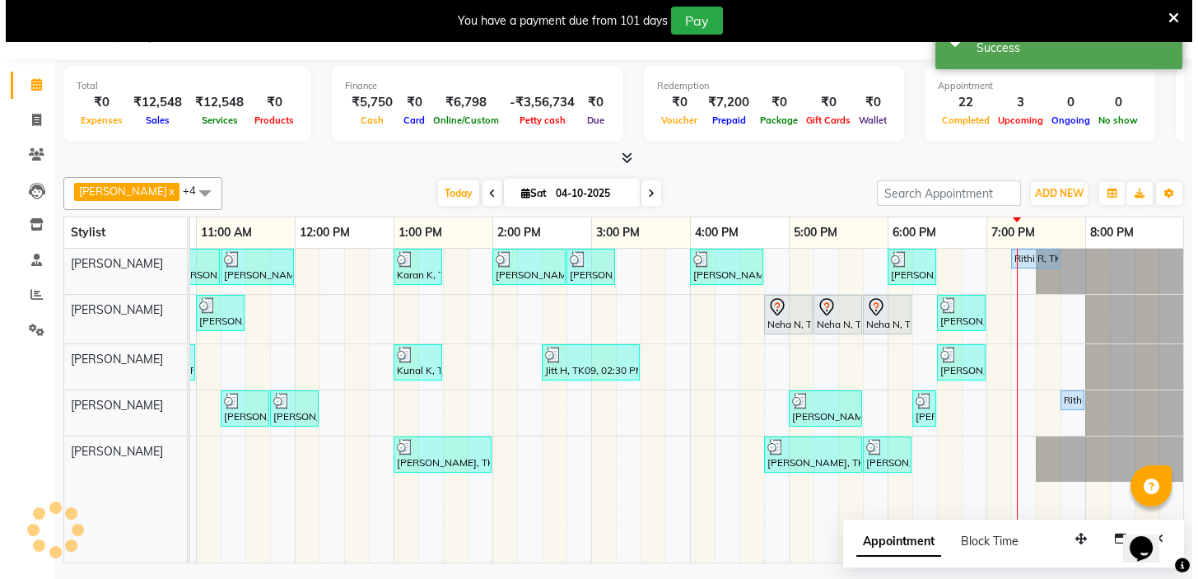
scroll to position [0, 0]
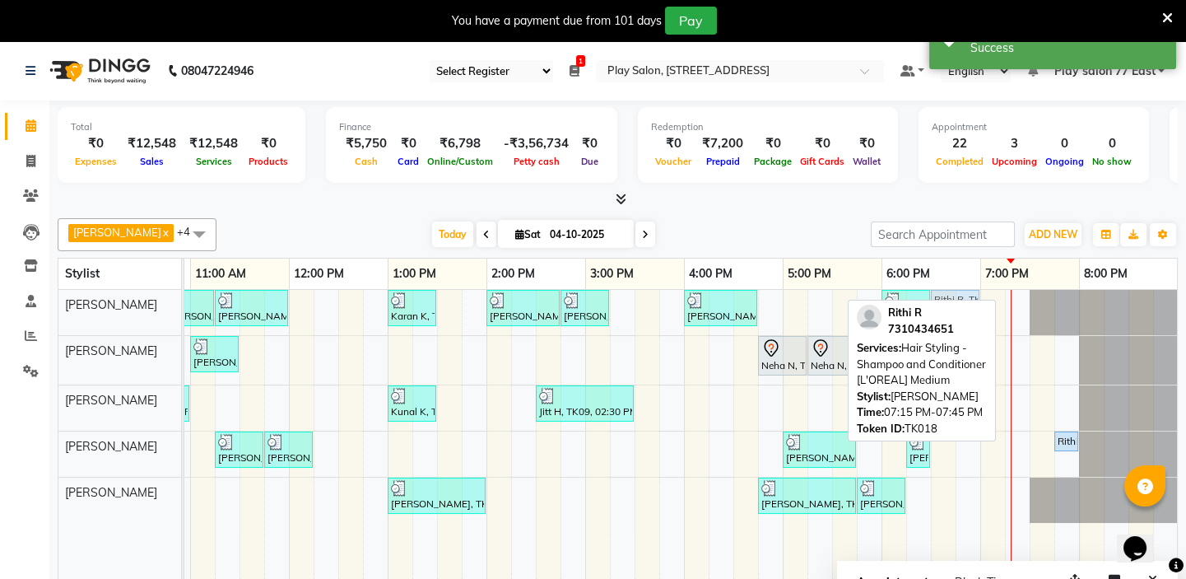
drag, startPoint x: 1023, startPoint y: 299, endPoint x: 955, endPoint y: 299, distance: 68.3
click at [955, 299] on div "Raheem Ali x Sanju Lepcha x Caroline Shimrah x Sapna Tamang x Manisha Gurung x …" at bounding box center [618, 408] width 1120 height 393
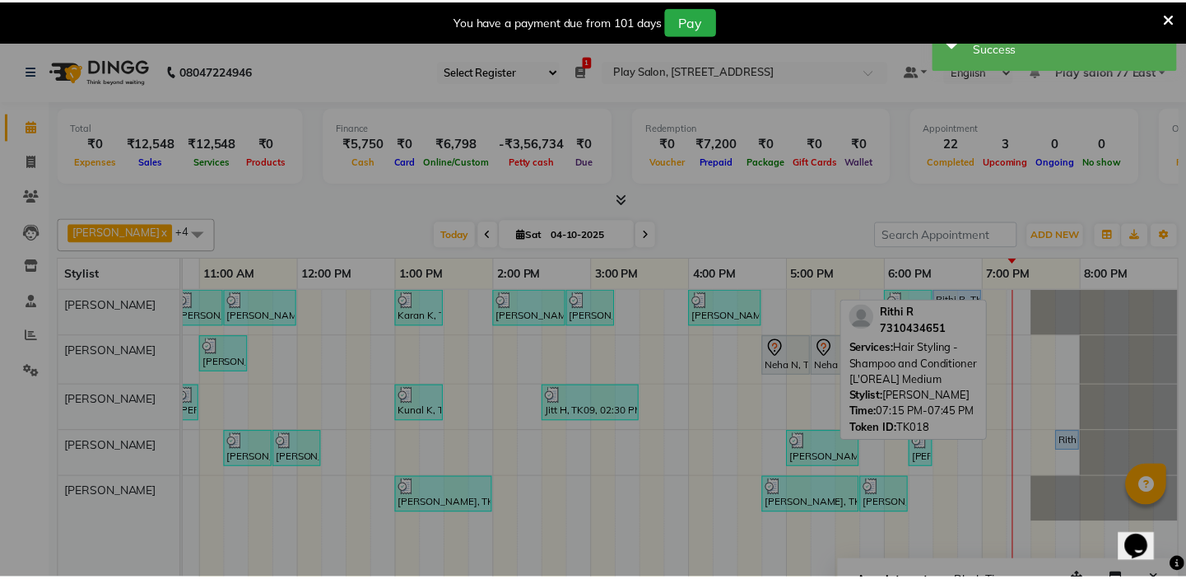
scroll to position [0, 280]
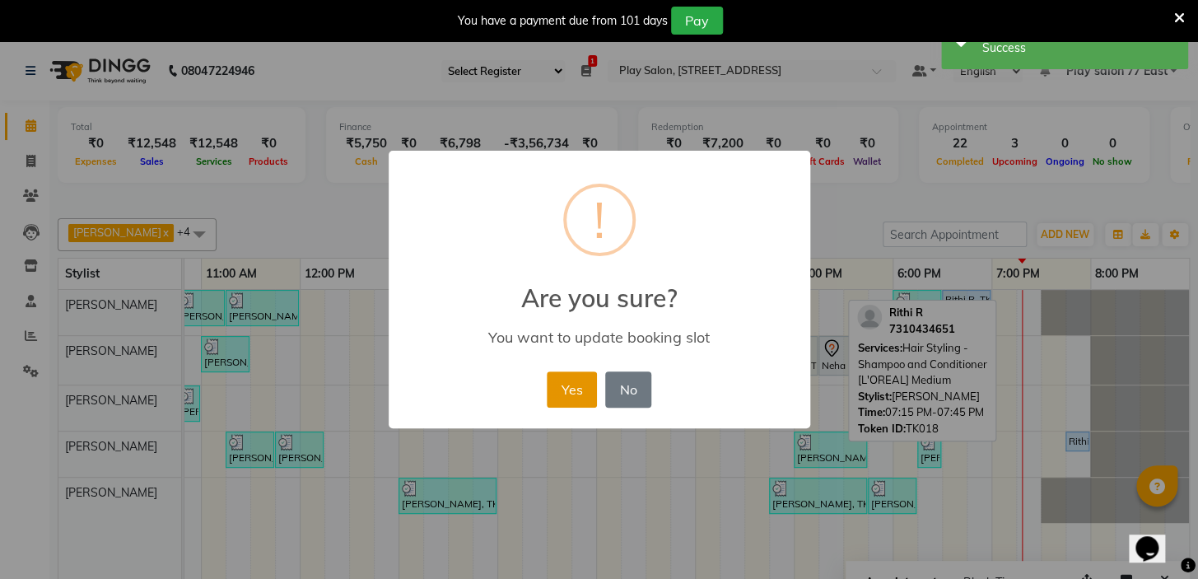
click at [587, 386] on button "Yes" at bounding box center [572, 389] width 50 height 36
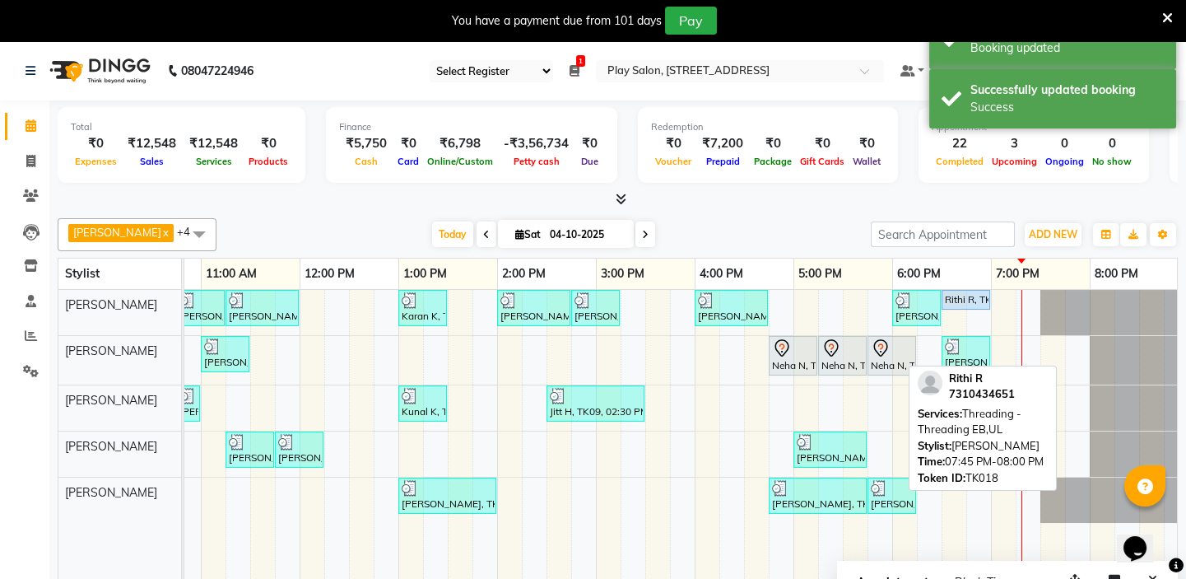
drag, startPoint x: 1072, startPoint y: 444, endPoint x: 983, endPoint y: 447, distance: 89.0
click at [983, 447] on div "Raheem Ali x Sanju Lepcha x Caroline Shimrah x Sapna Tamang x Manisha Gurung x …" at bounding box center [618, 408] width 1120 height 393
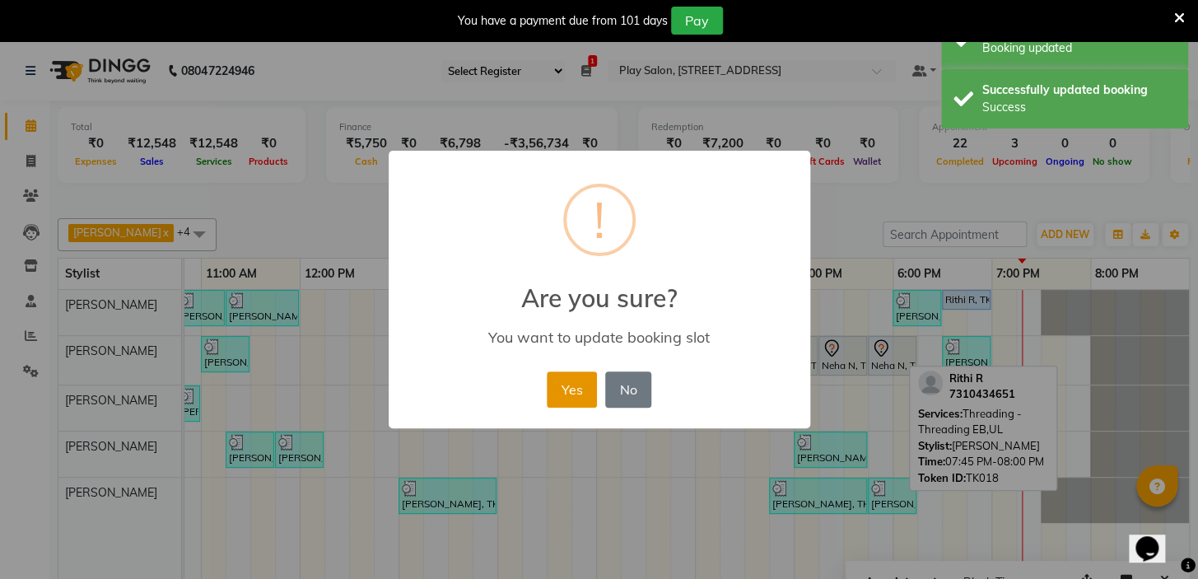
click at [560, 389] on button "Yes" at bounding box center [572, 389] width 50 height 36
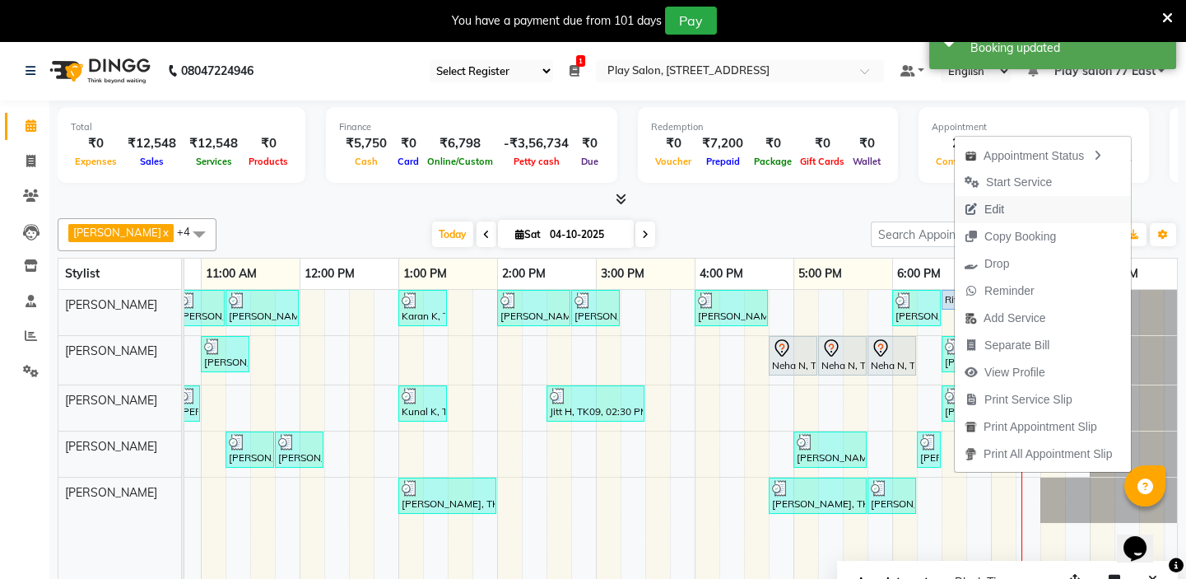
click at [986, 207] on span "Edit" at bounding box center [995, 209] width 20 height 17
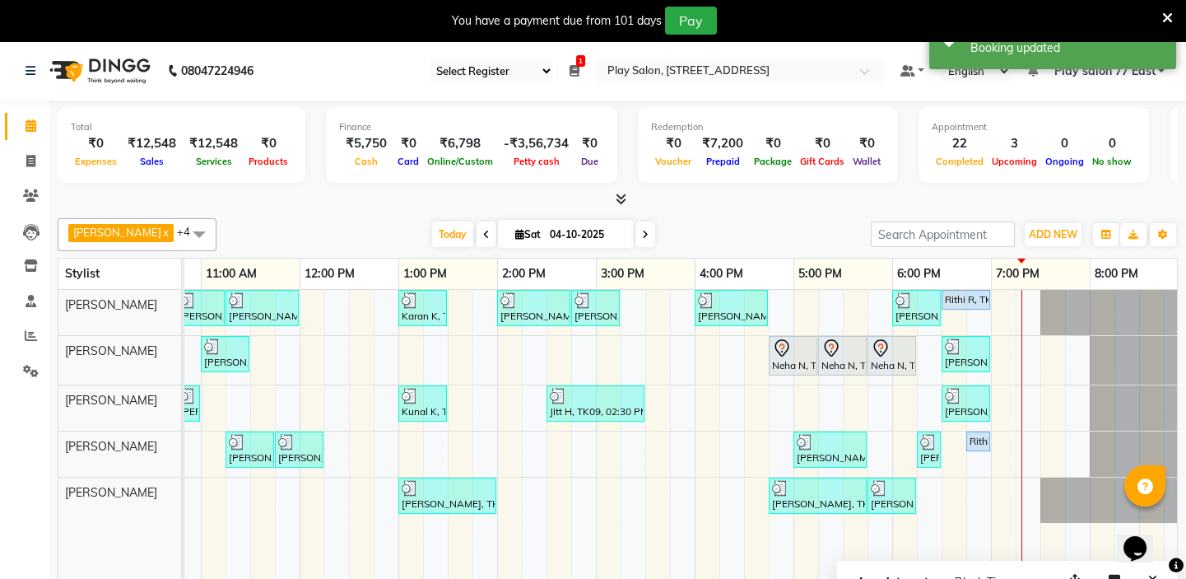
select select "tentative"
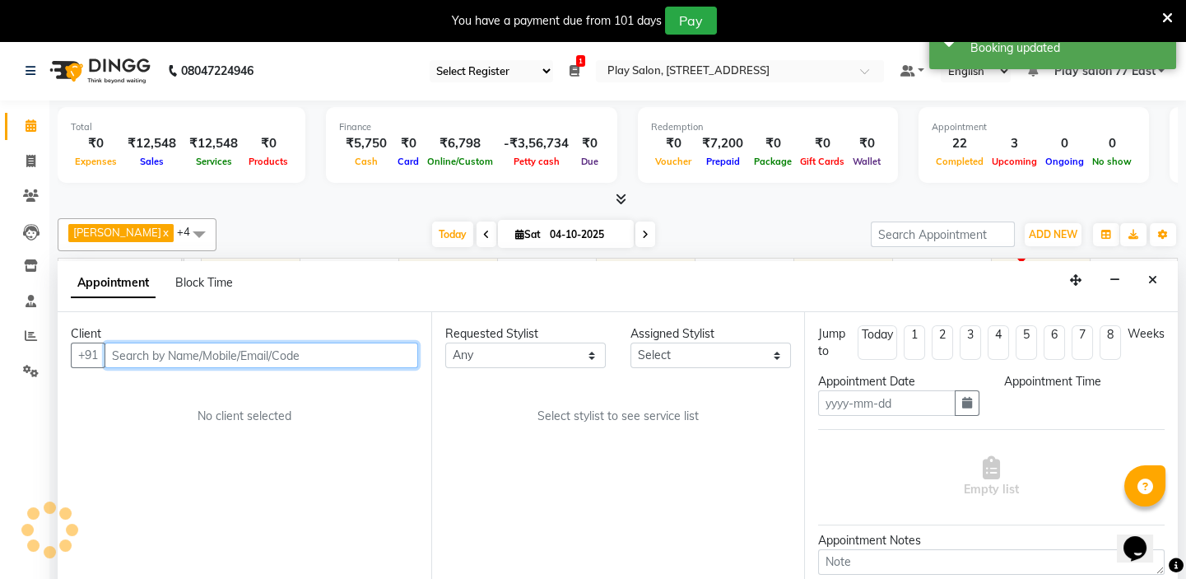
scroll to position [41, 0]
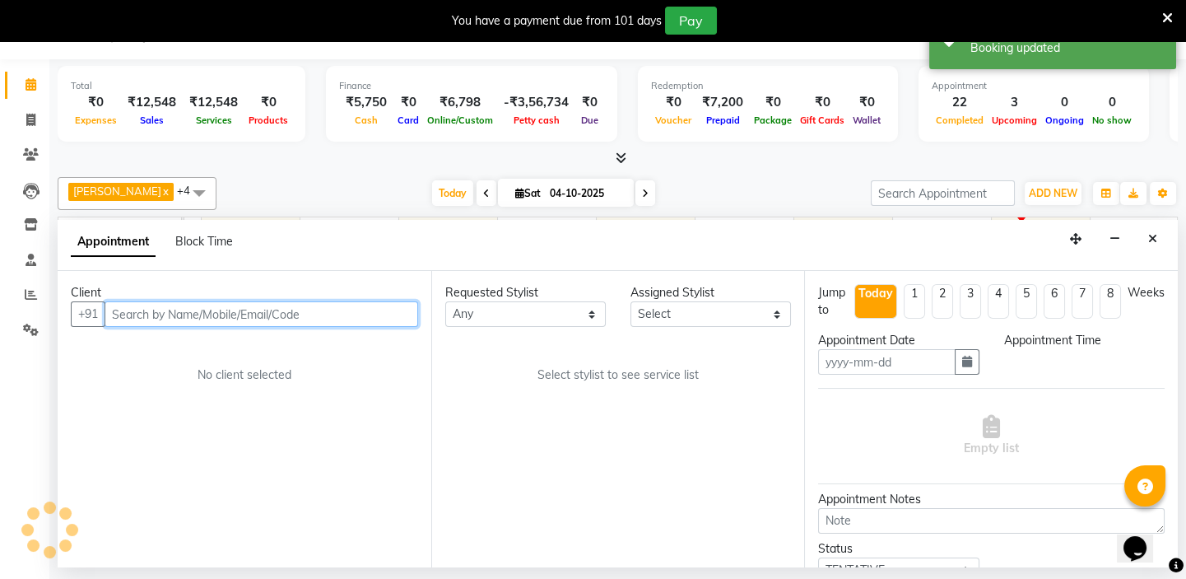
type input "04-10-2025"
select select "upcoming"
select select "1110"
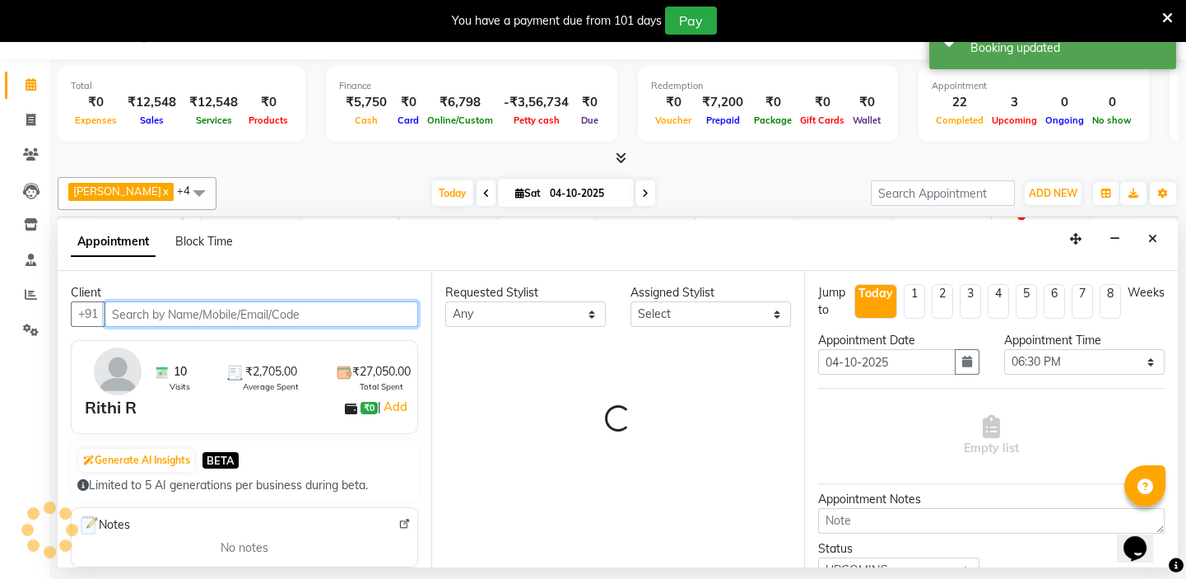
select select "84932"
select select "4301"
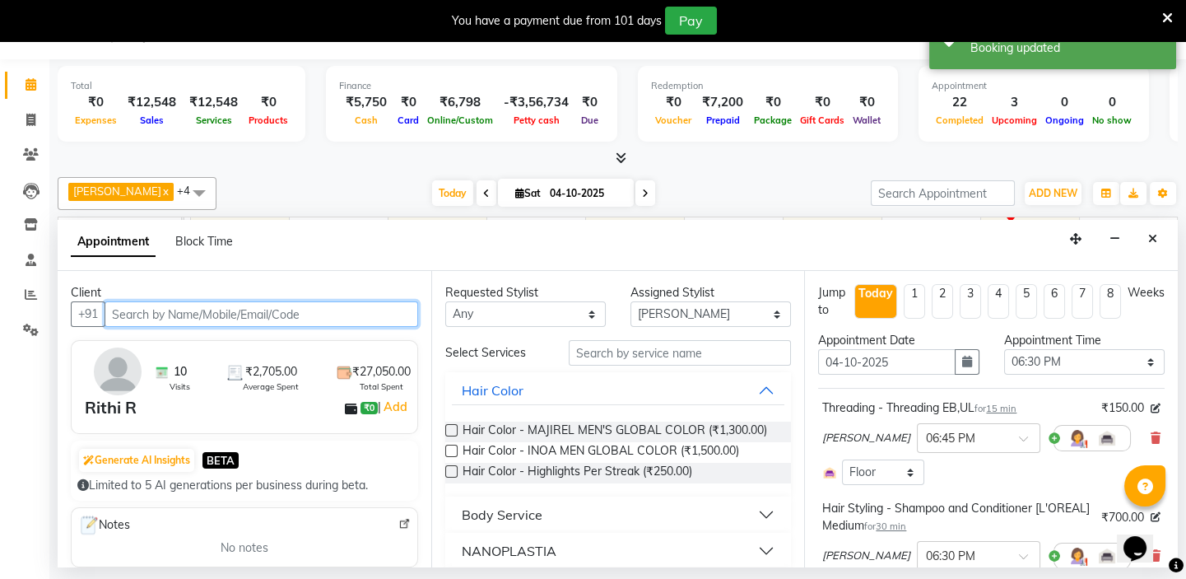
click at [139, 315] on input "text" at bounding box center [262, 314] width 314 height 26
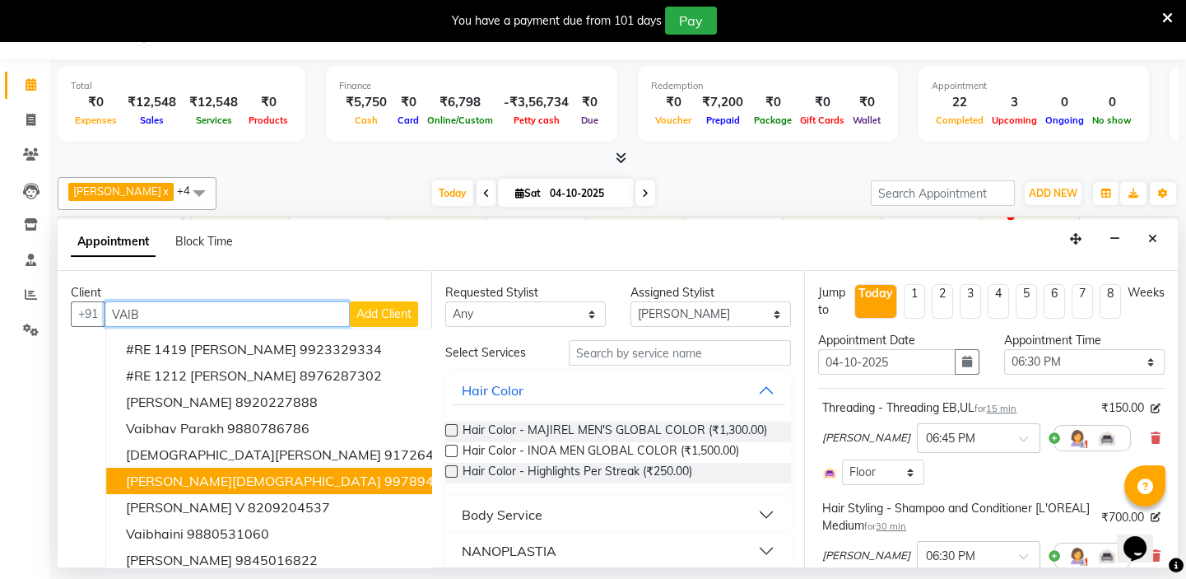
click at [297, 477] on button "Vaibhav Jain 9978941672" at bounding box center [296, 481] width 380 height 26
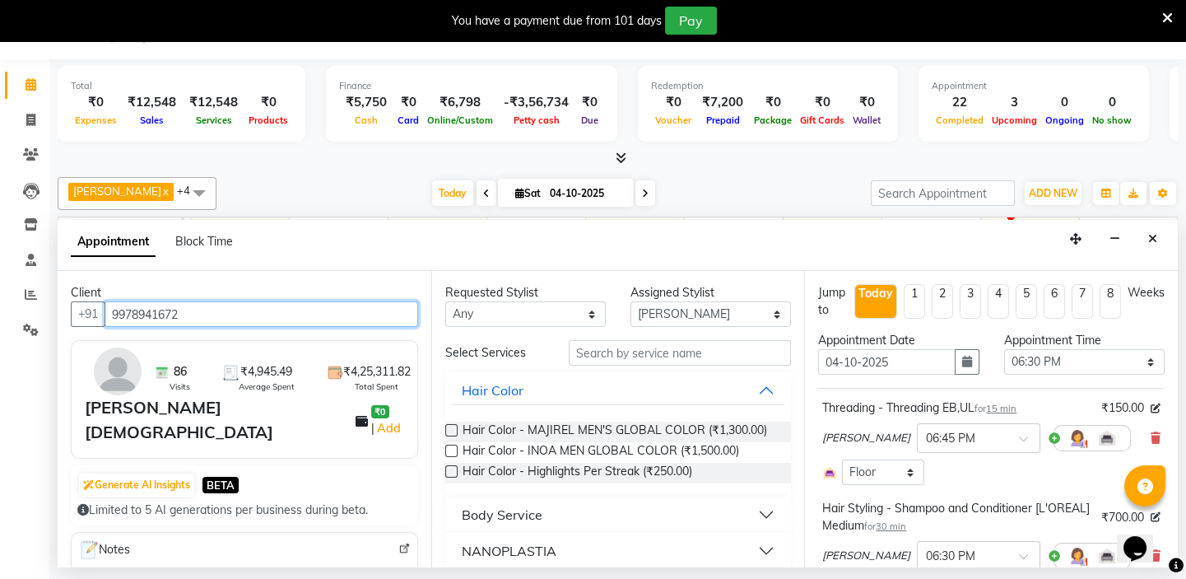
scroll to position [231, 0]
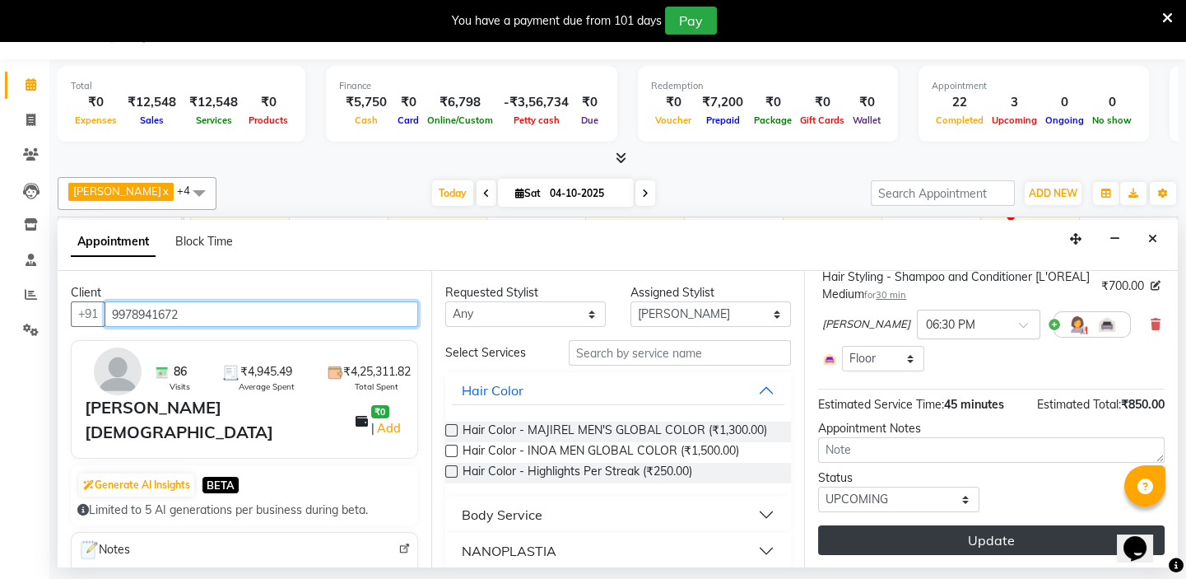
type input "9978941672"
click at [1026, 533] on button "Update" at bounding box center [991, 540] width 347 height 30
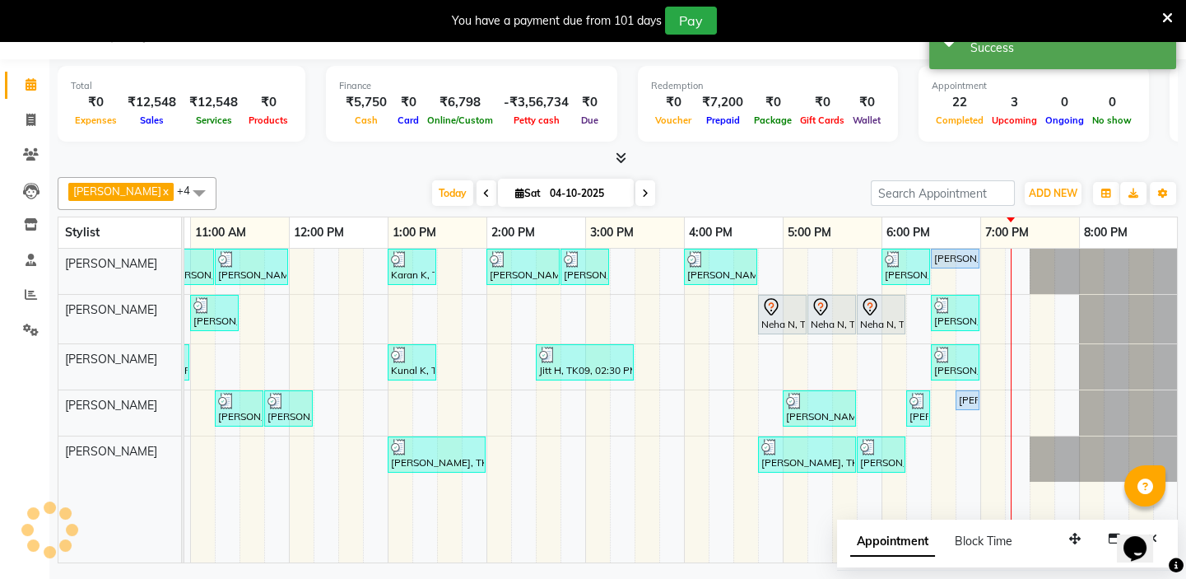
scroll to position [0, 0]
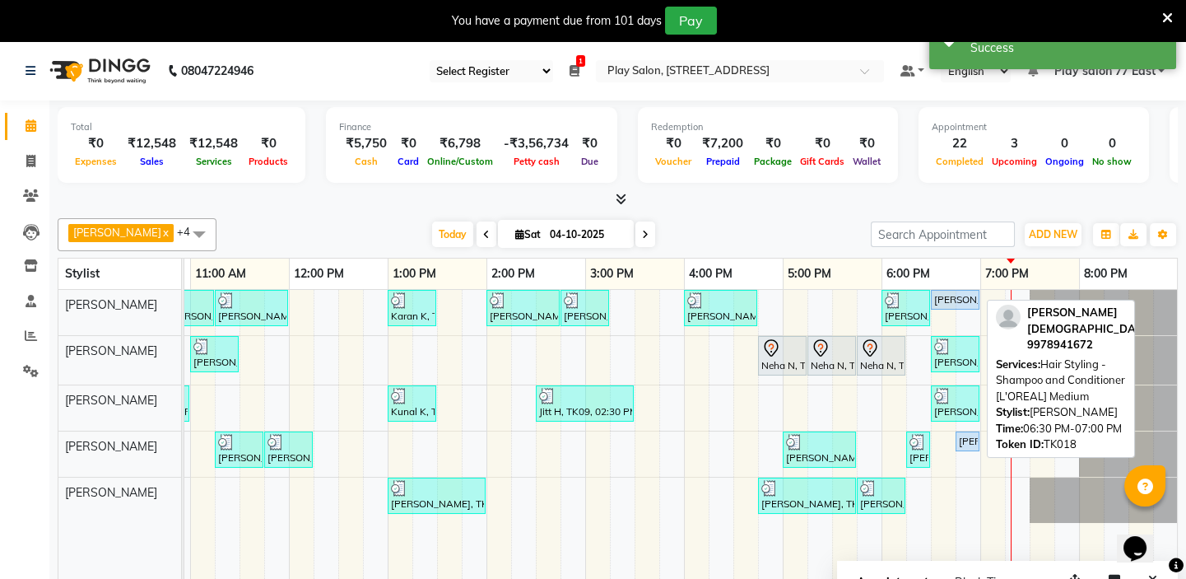
click at [959, 305] on div "Vaibhav Jain, TK18, 06:30 PM-07:00 PM, Hair Styling - Shampoo and Conditioner […" at bounding box center [955, 299] width 45 height 15
click at [963, 296] on div "Vaibhav Jain, TK18, 06:30 PM-07:00 PM, Hair Styling - Shampoo and Conditioner […" at bounding box center [955, 299] width 45 height 15
select select "5"
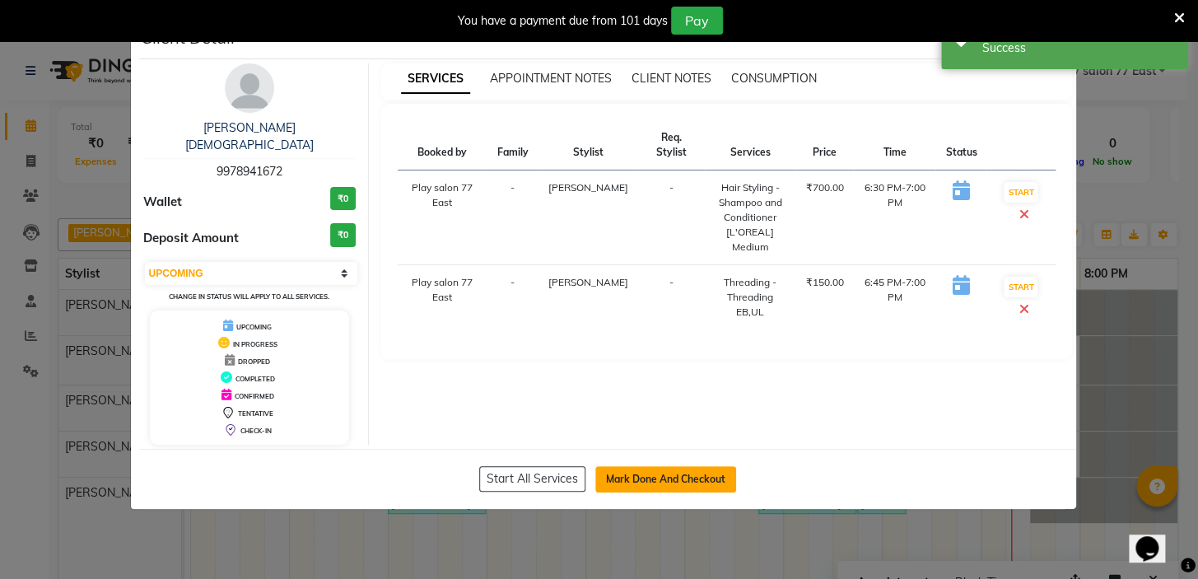
click at [659, 466] on button "Mark Done And Checkout" at bounding box center [665, 479] width 141 height 26
select select "8547"
select select "service"
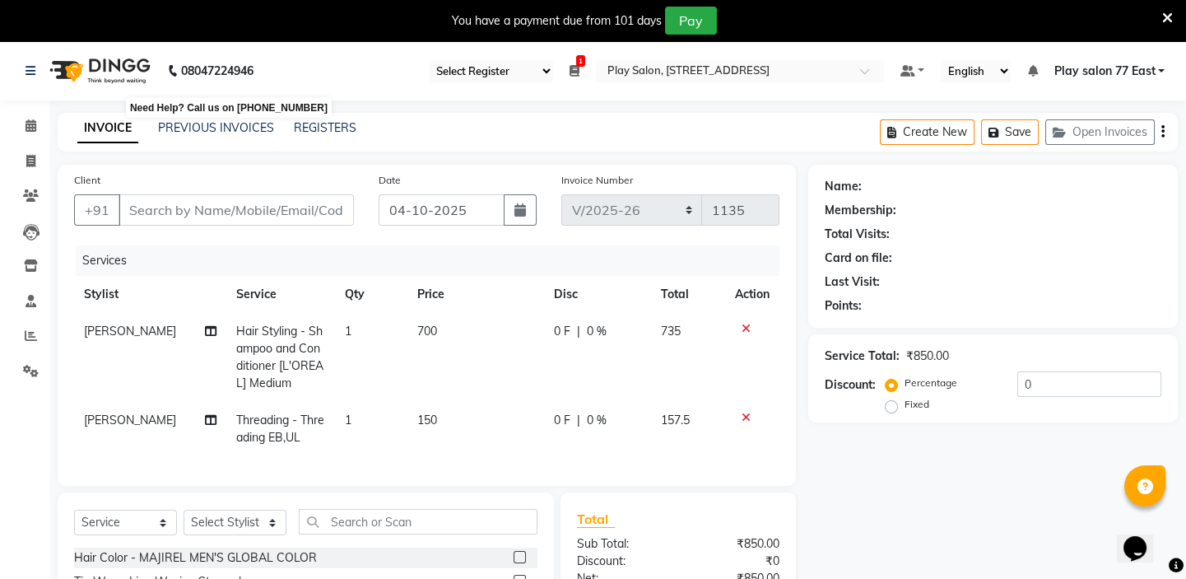
type input "9978941672"
select select "84932"
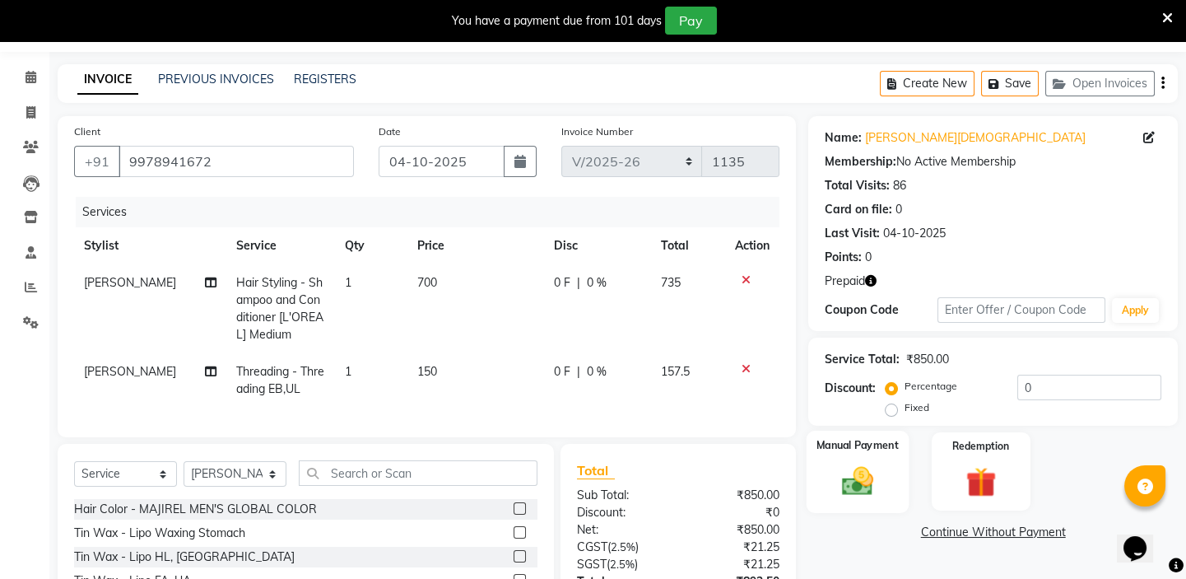
scroll to position [74, 0]
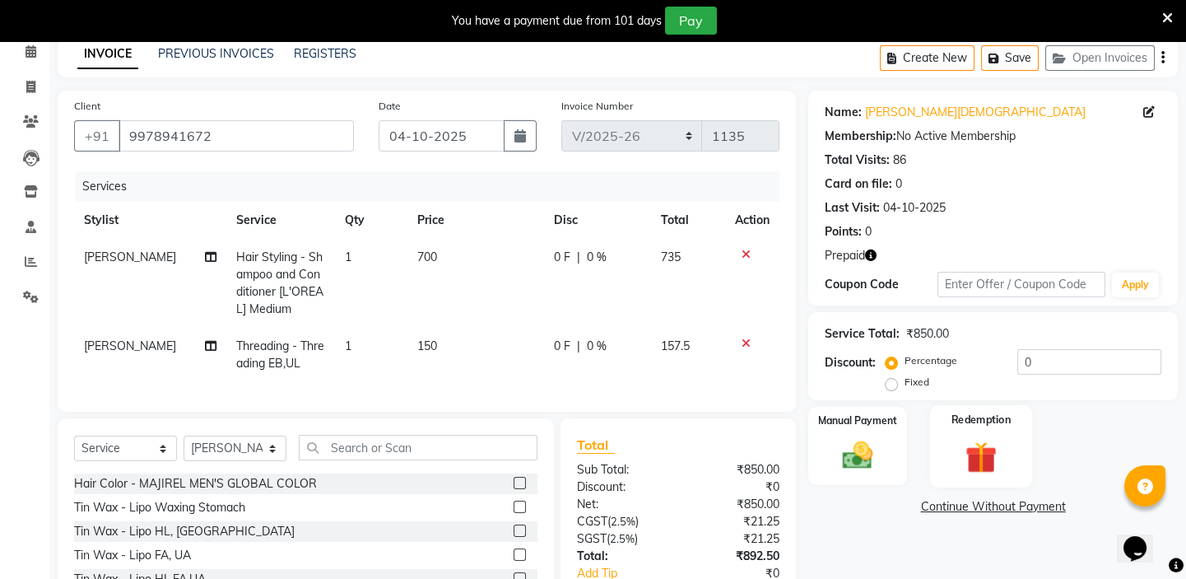
drag, startPoint x: 1004, startPoint y: 453, endPoint x: 1012, endPoint y: 460, distance: 10.5
click at [1004, 453] on img at bounding box center [981, 456] width 51 height 39
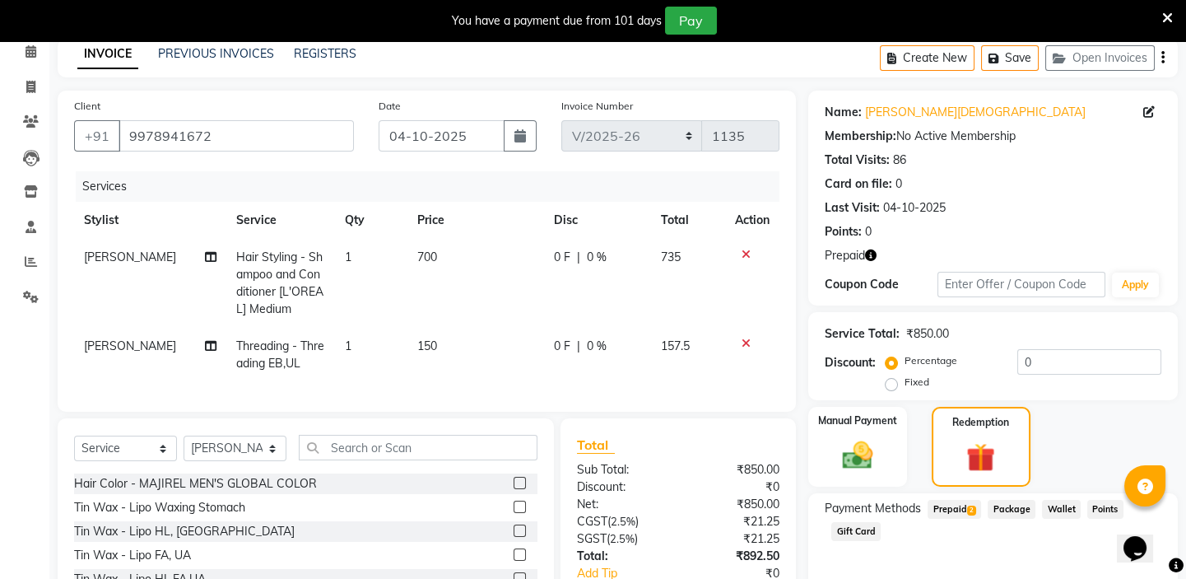
click at [966, 508] on span "Prepaid 2" at bounding box center [955, 509] width 54 height 19
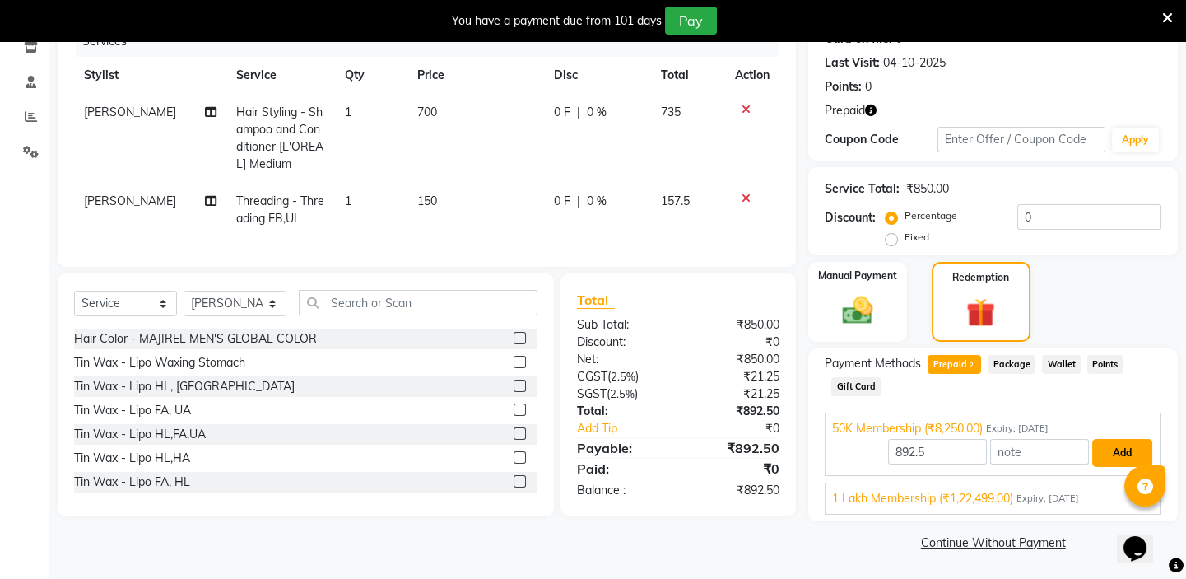
click at [1111, 452] on button "Add" at bounding box center [1122, 453] width 60 height 28
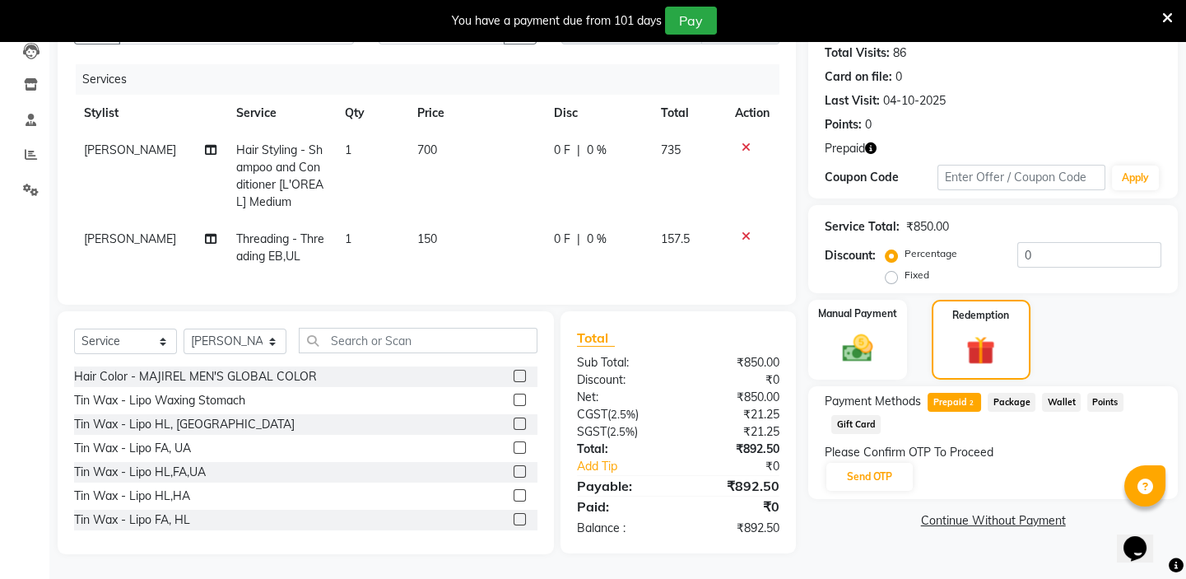
scroll to position [193, 0]
click at [863, 463] on button "Send OTP" at bounding box center [870, 477] width 86 height 28
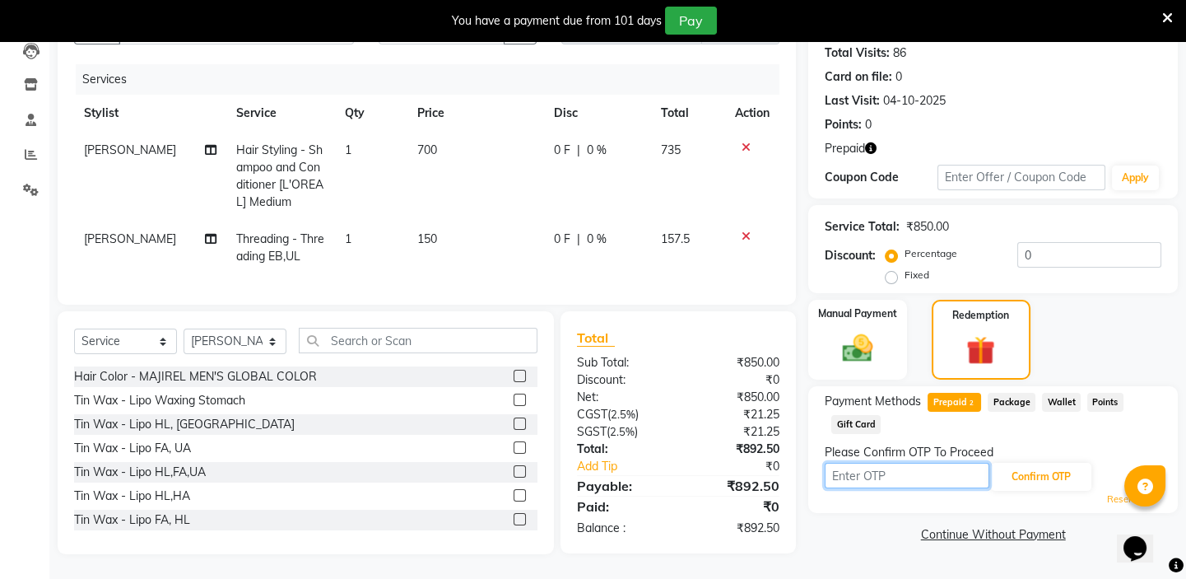
click at [895, 469] on input "text" at bounding box center [907, 476] width 165 height 26
type input "3261"
click at [1035, 468] on button "Confirm OTP" at bounding box center [1041, 477] width 100 height 28
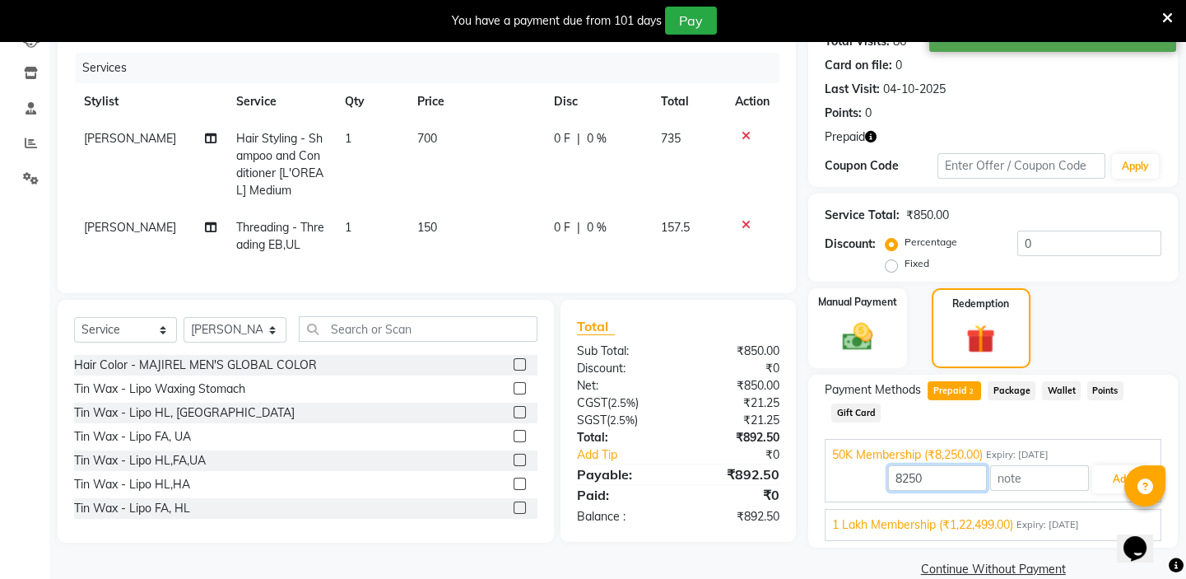
click at [930, 477] on input "8250" at bounding box center [937, 478] width 99 height 26
type input "8"
type input "850"
click at [1107, 481] on button "Add" at bounding box center [1122, 479] width 60 height 28
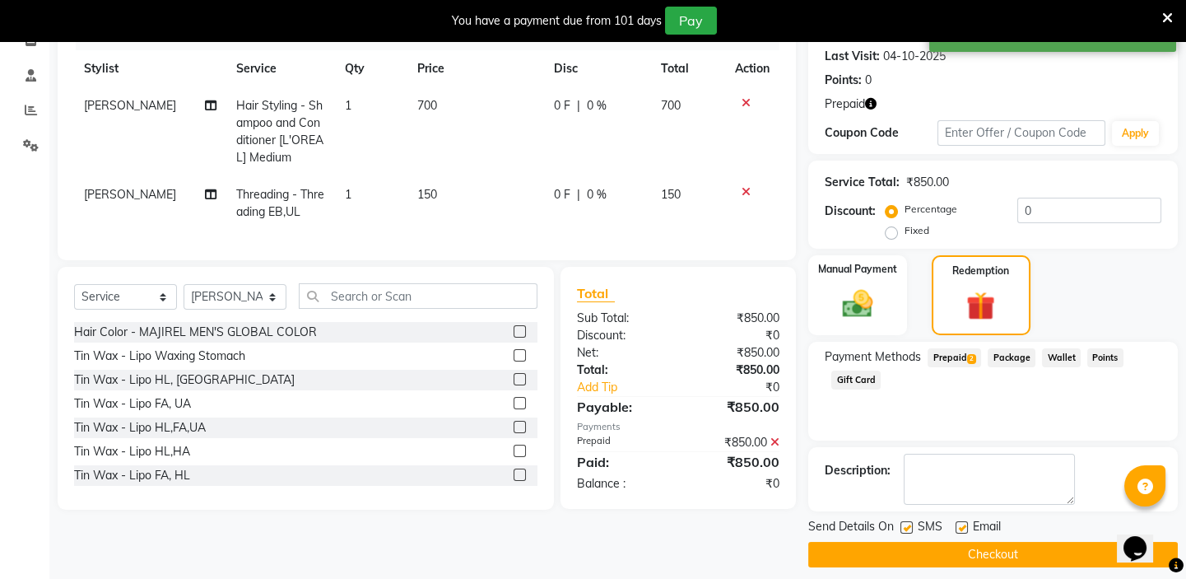
scroll to position [238, 0]
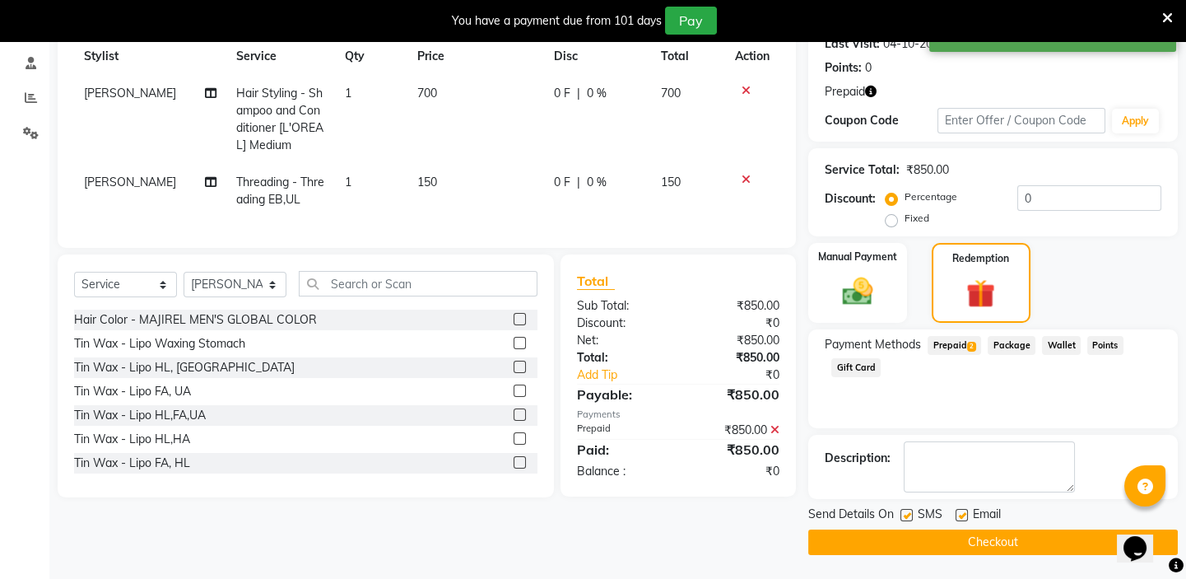
click at [1002, 541] on button "Checkout" at bounding box center [993, 542] width 370 height 26
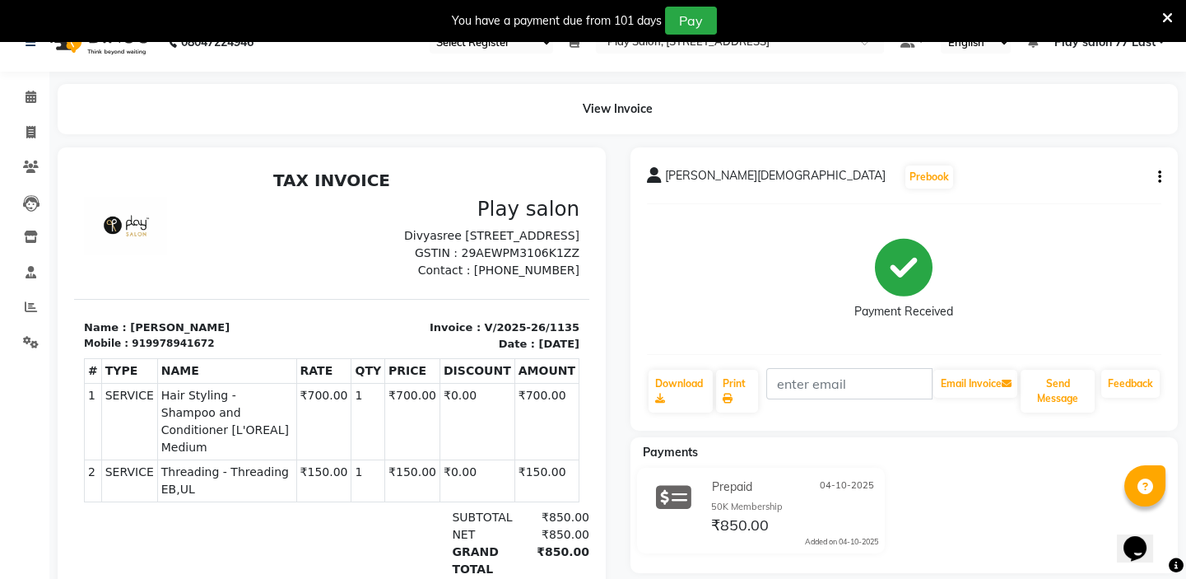
scroll to position [74, 0]
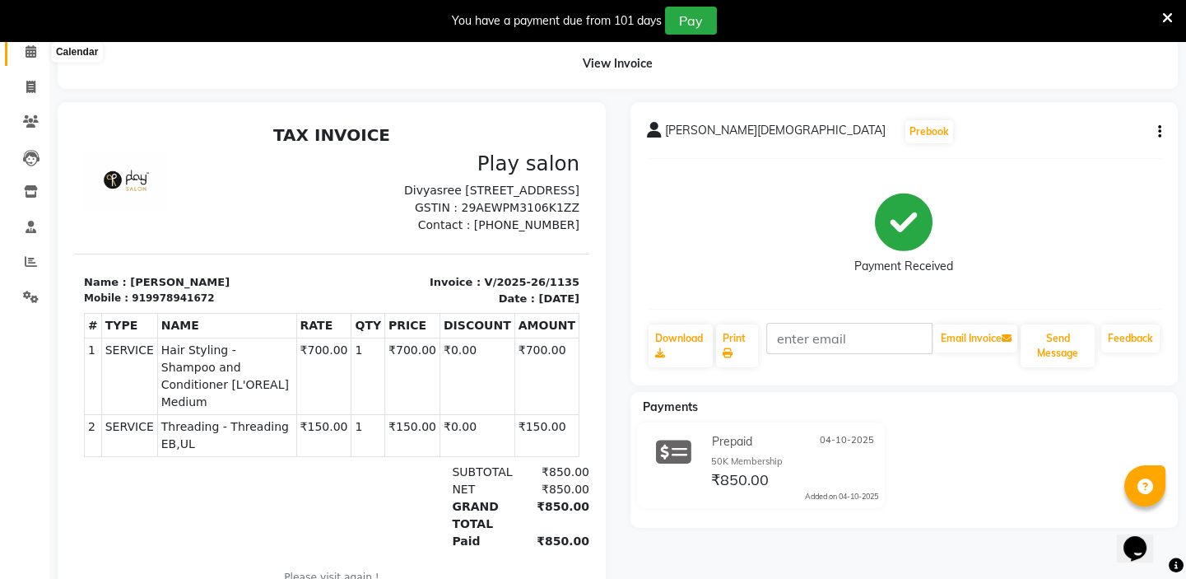
click at [28, 53] on icon at bounding box center [31, 51] width 11 height 12
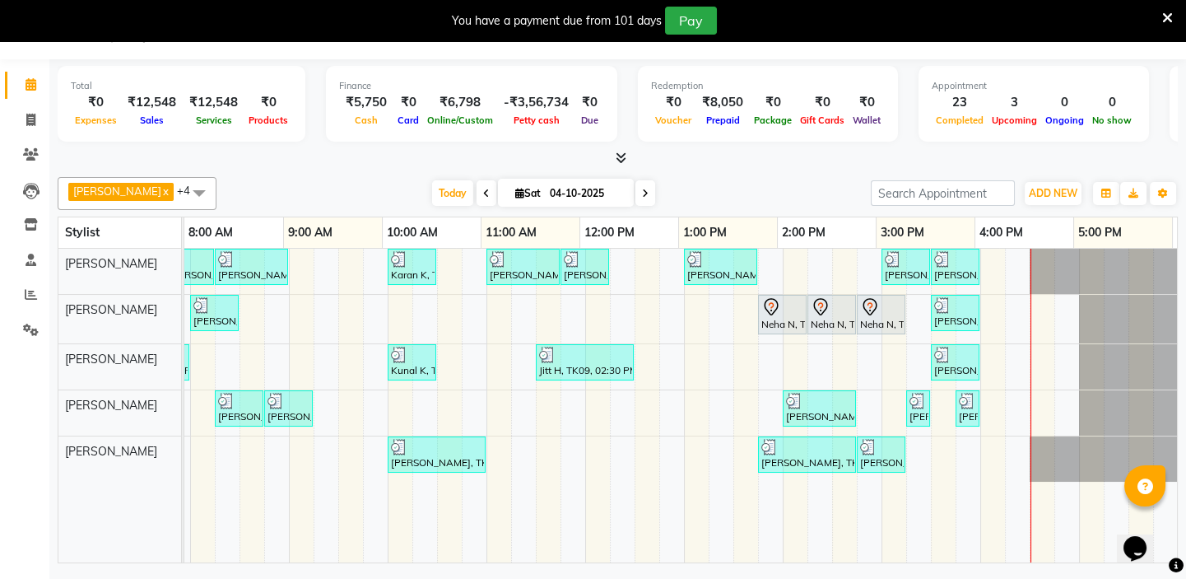
scroll to position [0, 291]
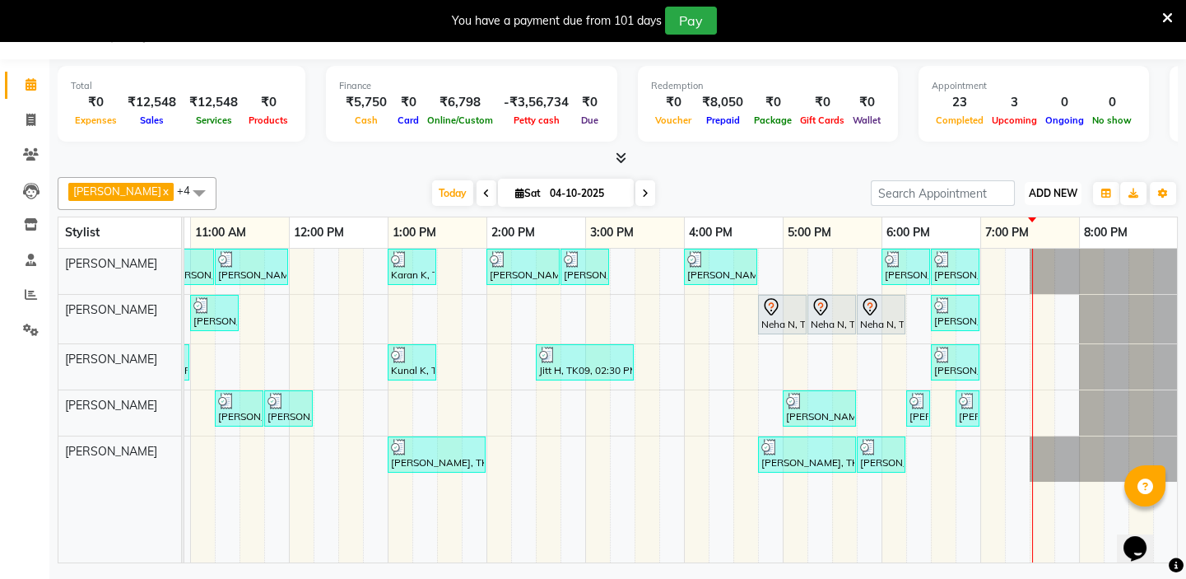
click at [1056, 189] on span "ADD NEW" at bounding box center [1053, 193] width 49 height 12
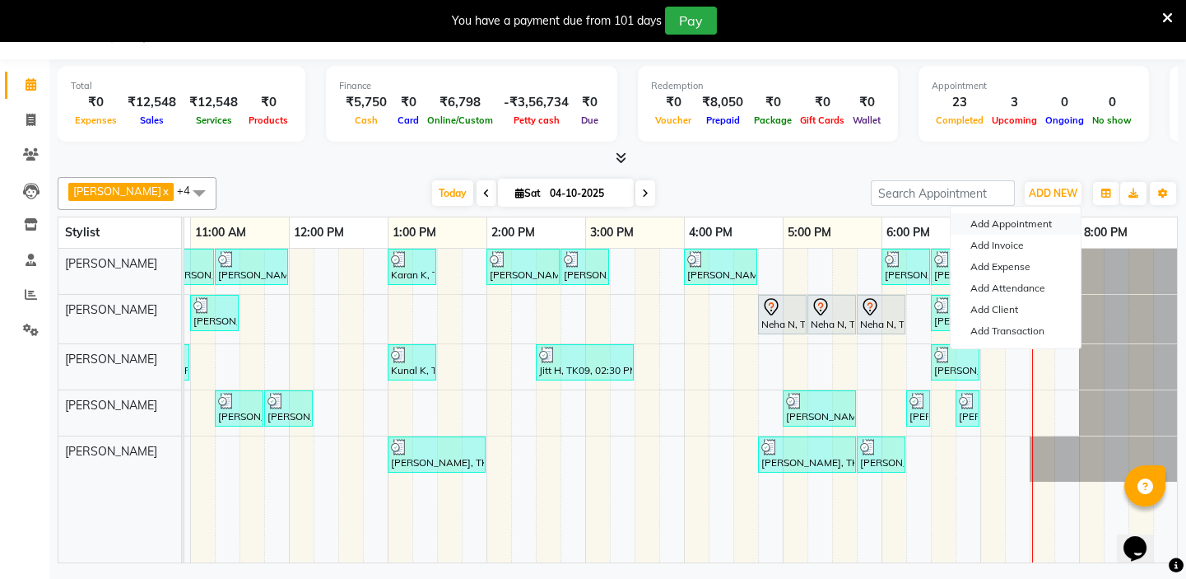
click at [1031, 221] on button "Add Appointment" at bounding box center [1016, 223] width 130 height 21
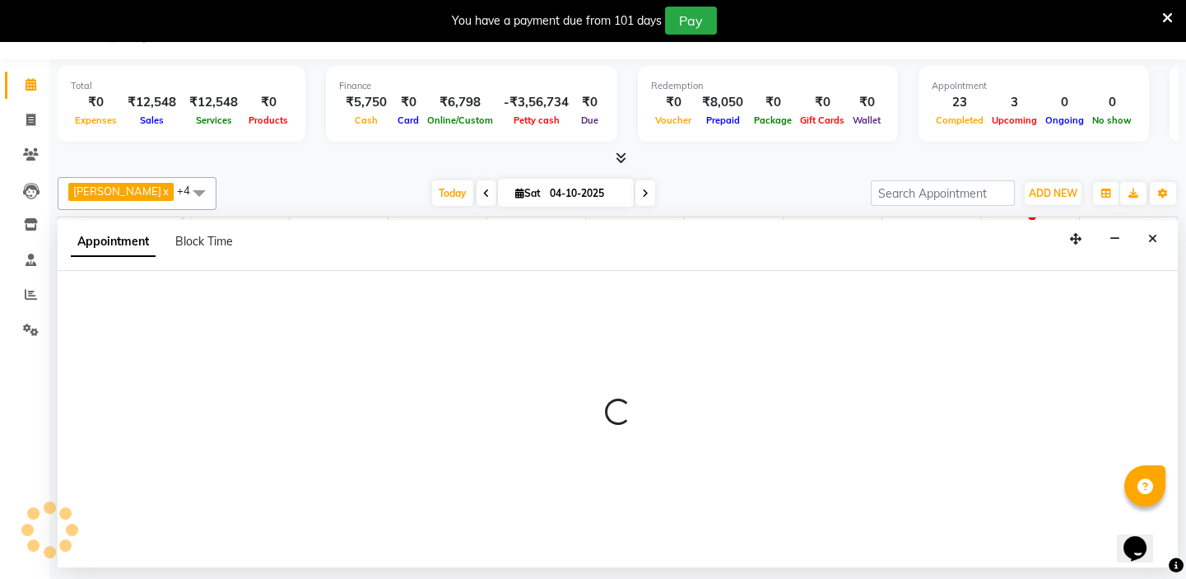
select select "tentative"
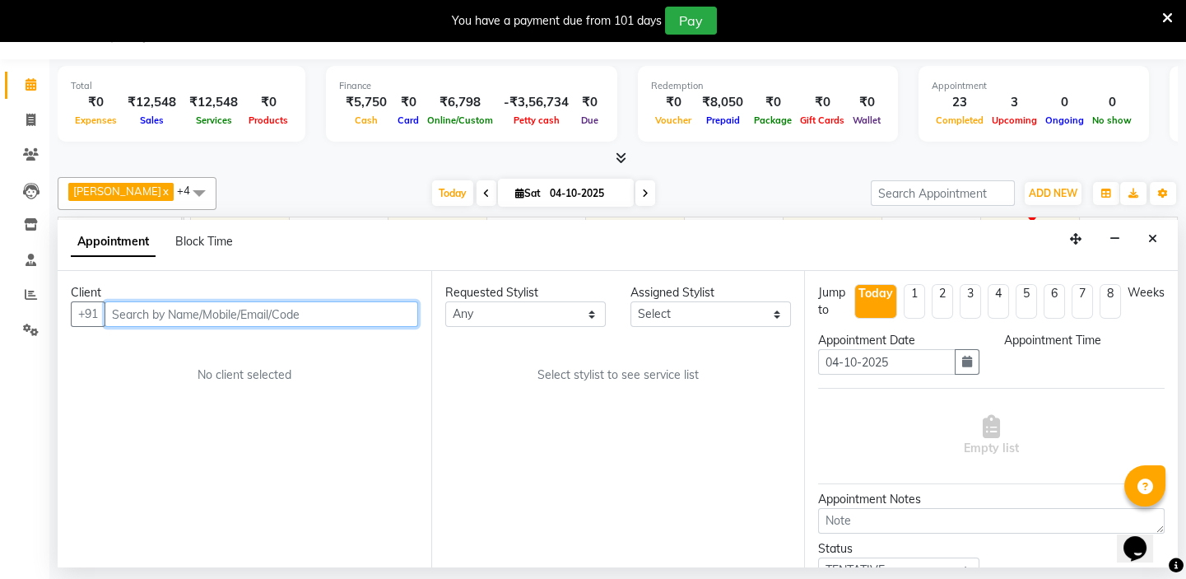
select select "540"
click at [132, 310] on input "text" at bounding box center [262, 314] width 314 height 26
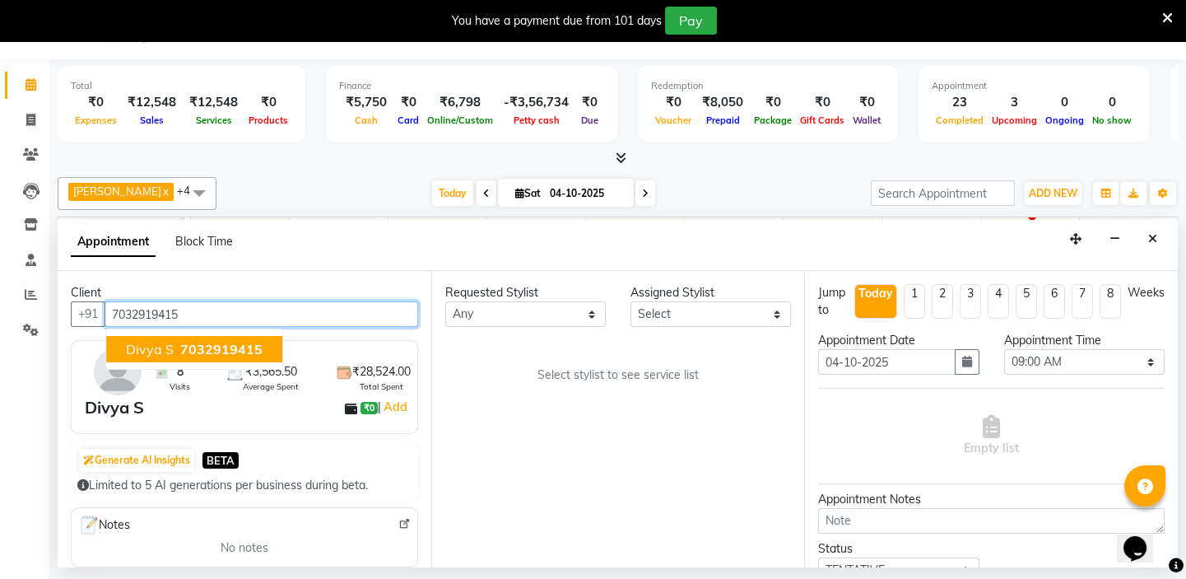
click at [179, 346] on ngb-highlight "7032919415" at bounding box center [220, 349] width 86 height 16
type input "7032919415"
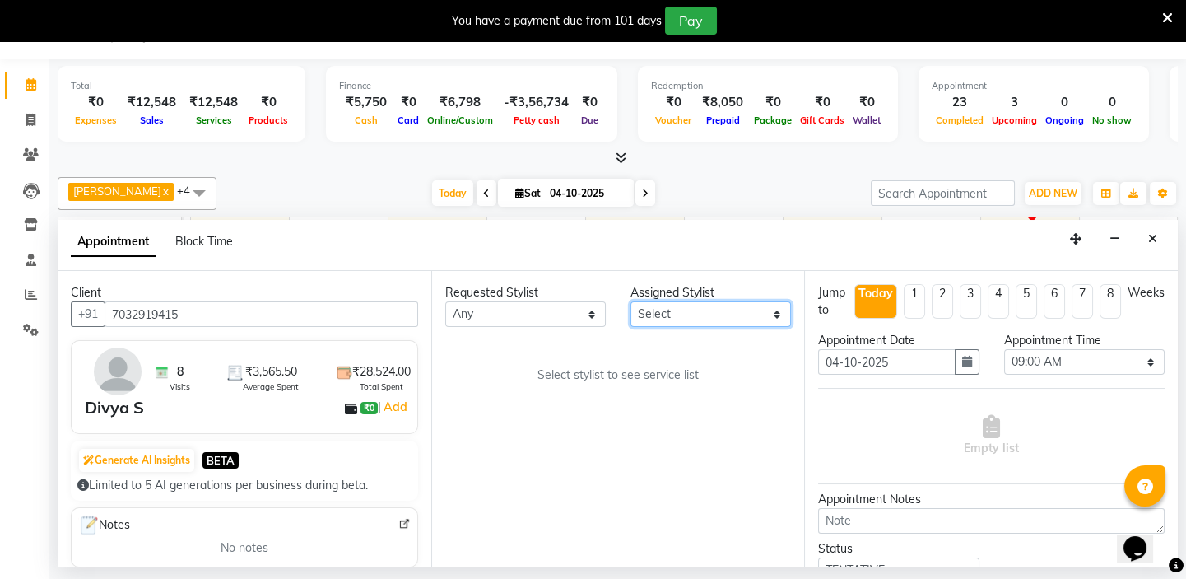
click at [701, 314] on select "Select Caroline Shimrah Manisha Gurung Play salon 77 East Raheem Ali Sanju Lepc…" at bounding box center [711, 314] width 161 height 26
select select "84927"
click at [631, 301] on select "Select Caroline Shimrah Manisha Gurung Play salon 77 East Raheem Ali Sanju Lepc…" at bounding box center [711, 314] width 161 height 26
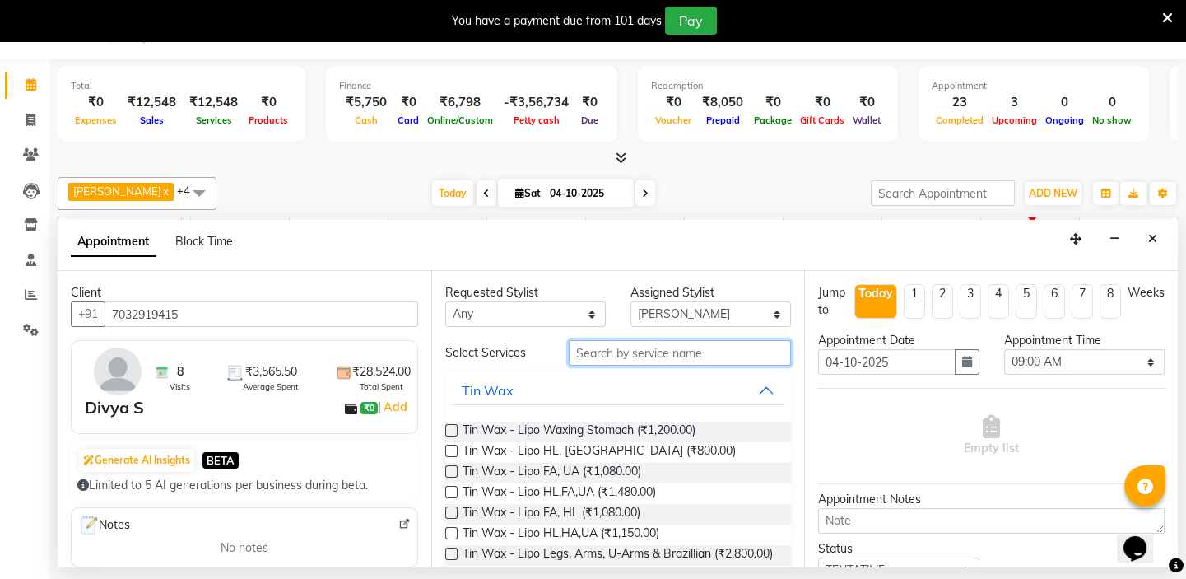
click at [585, 352] on input "text" at bounding box center [680, 353] width 222 height 26
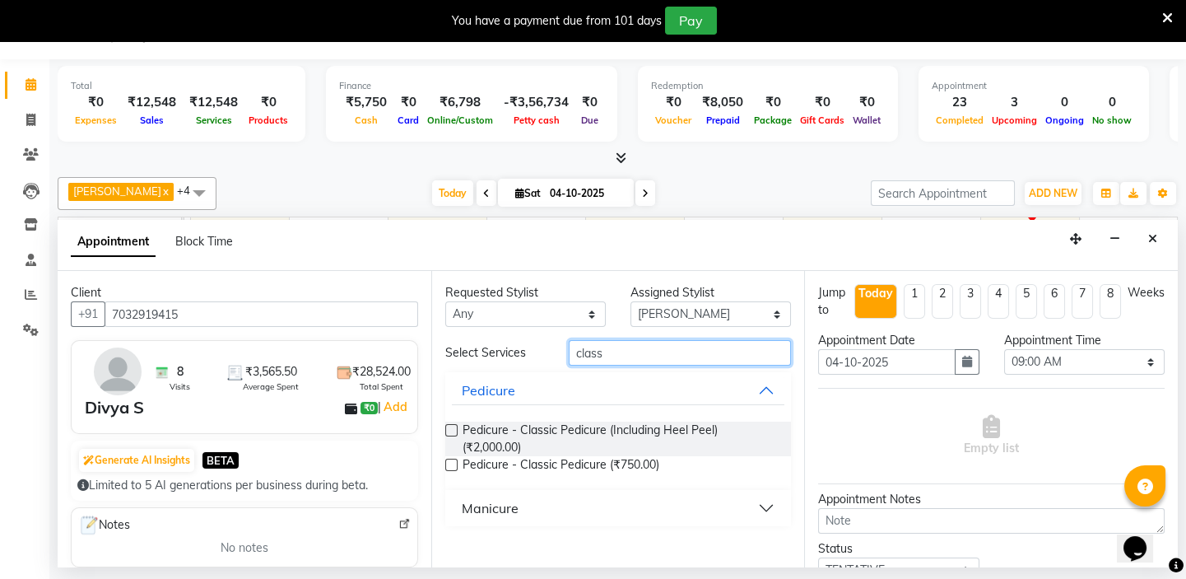
type input "class"
click at [456, 461] on label at bounding box center [451, 465] width 12 height 12
click at [456, 461] on input "checkbox" at bounding box center [450, 466] width 11 height 11
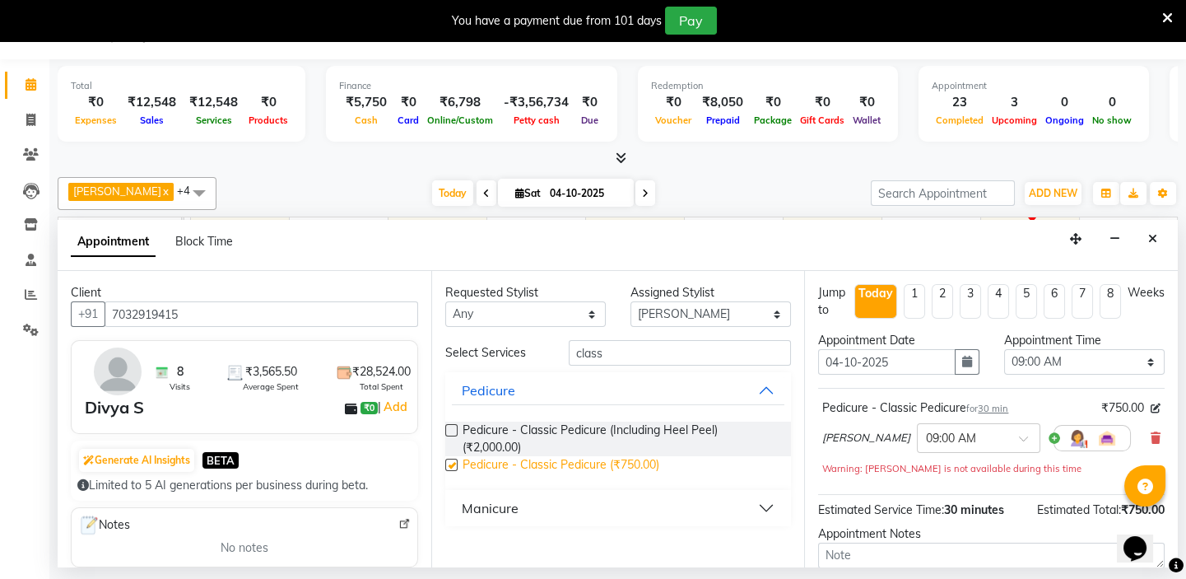
checkbox input "false"
click at [1021, 445] on span at bounding box center [1029, 443] width 21 height 17
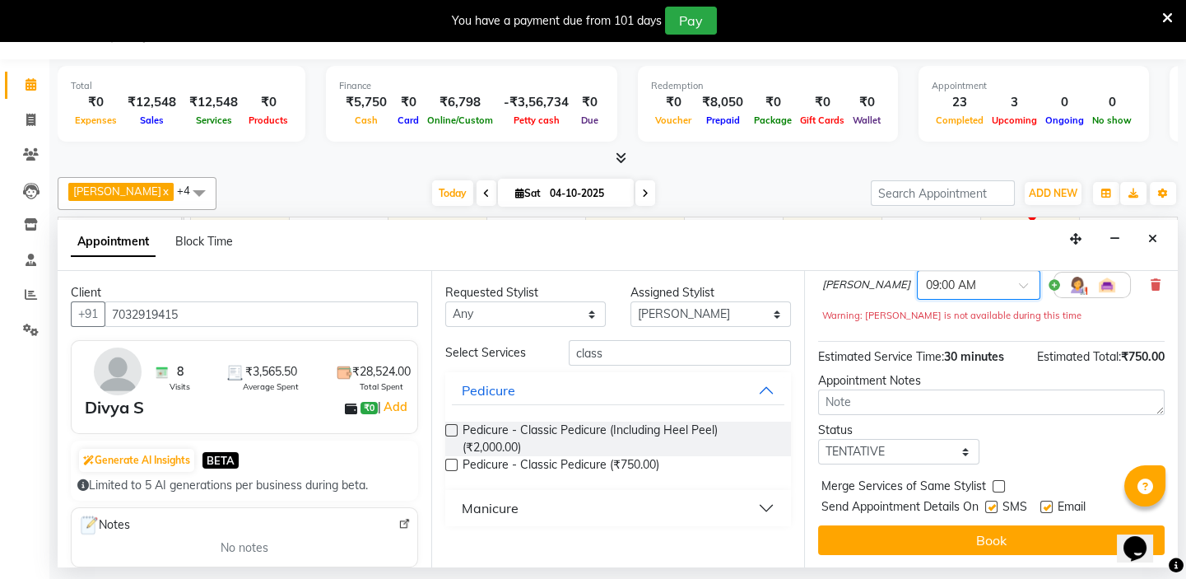
click at [987, 286] on input "text" at bounding box center [962, 283] width 72 height 17
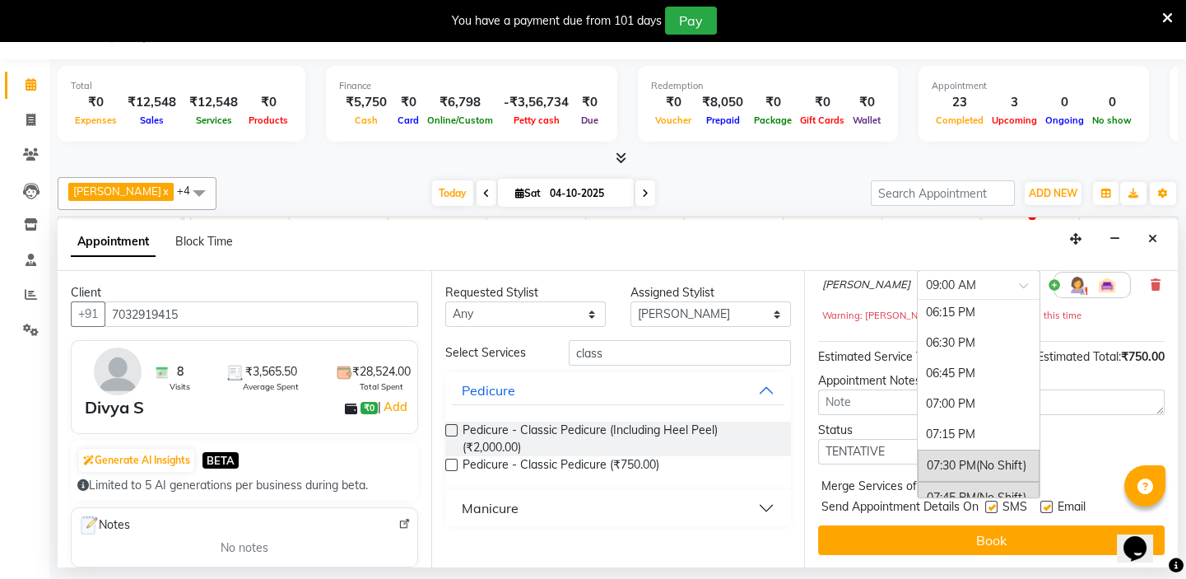
scroll to position [1199, 0]
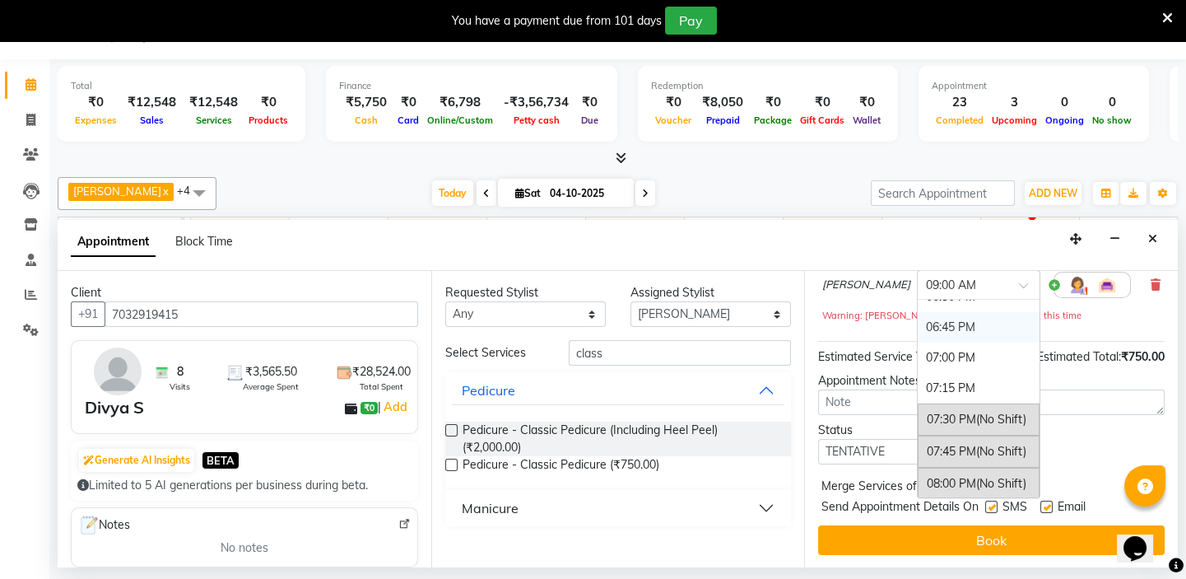
click at [948, 326] on div "06:45 PM" at bounding box center [979, 327] width 122 height 30
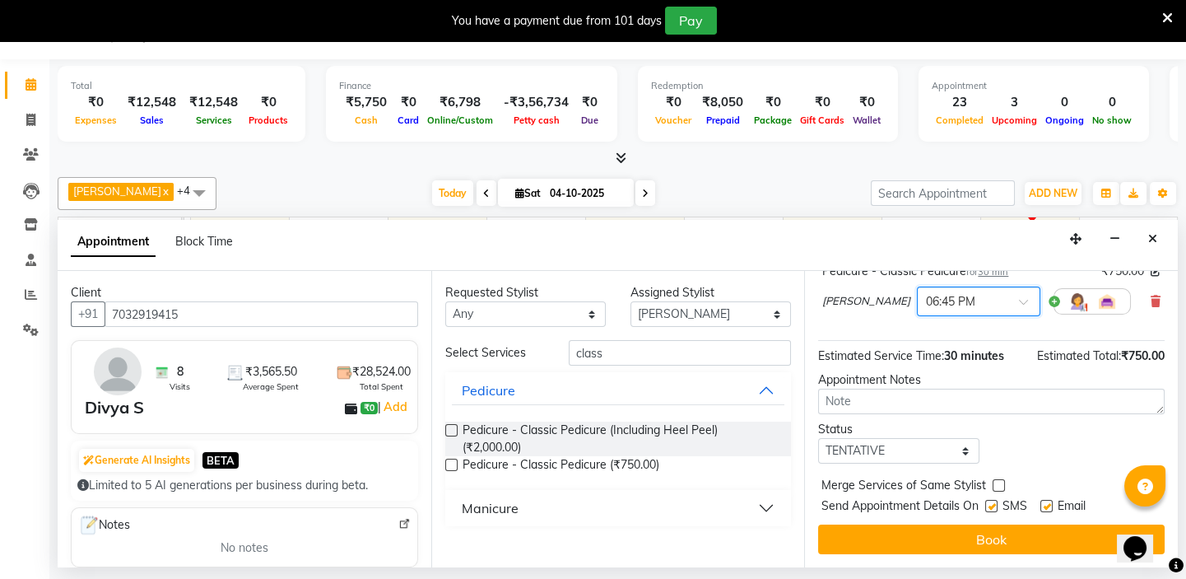
scroll to position [136, 0]
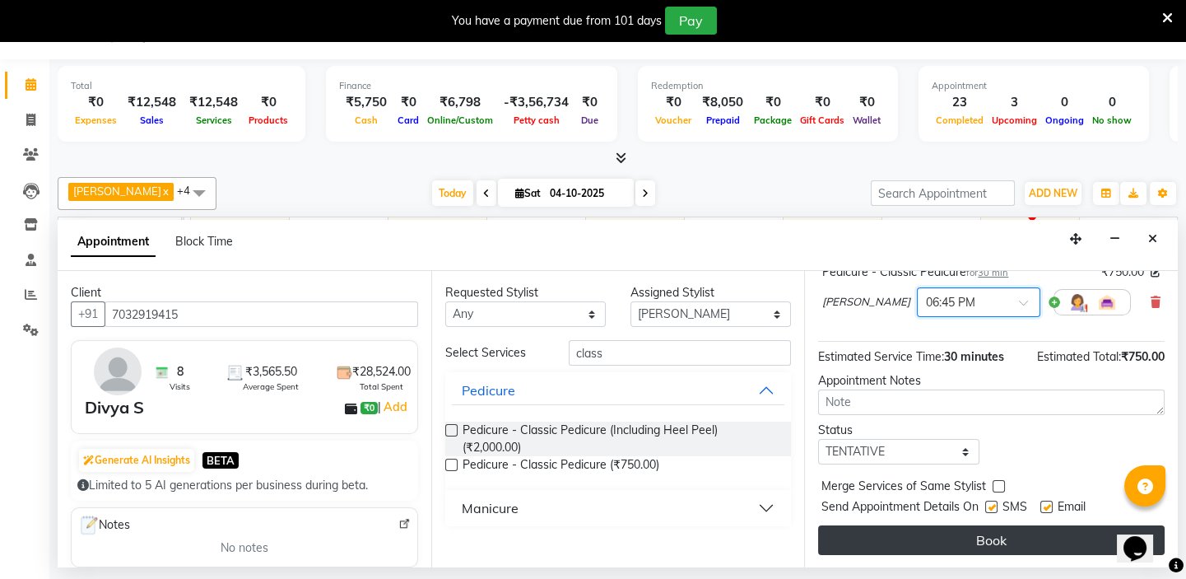
click at [988, 542] on button "Book" at bounding box center [991, 540] width 347 height 30
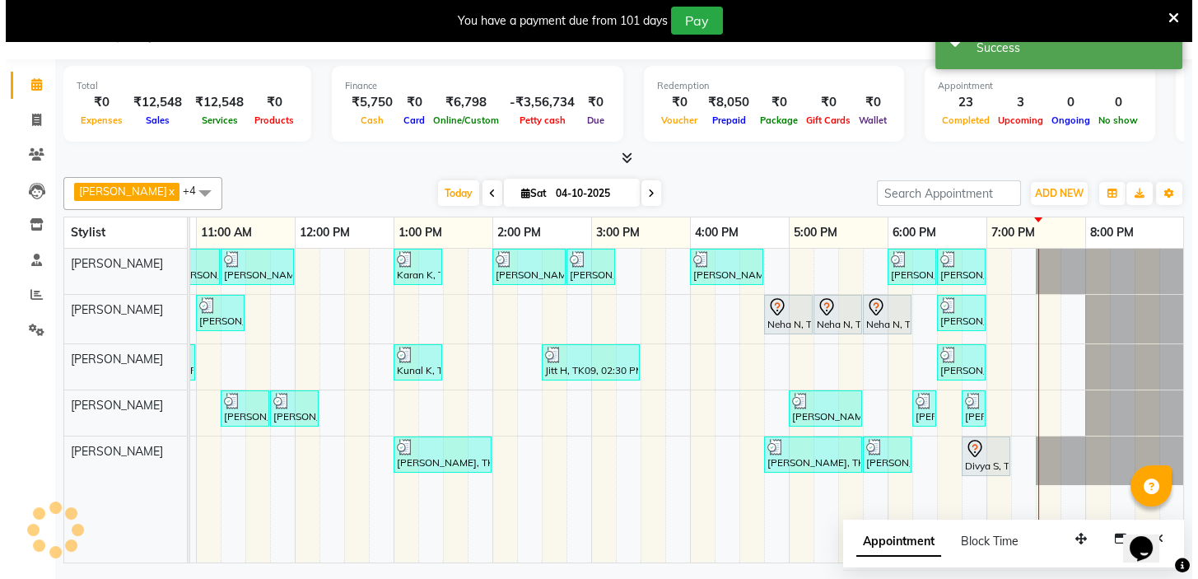
scroll to position [0, 0]
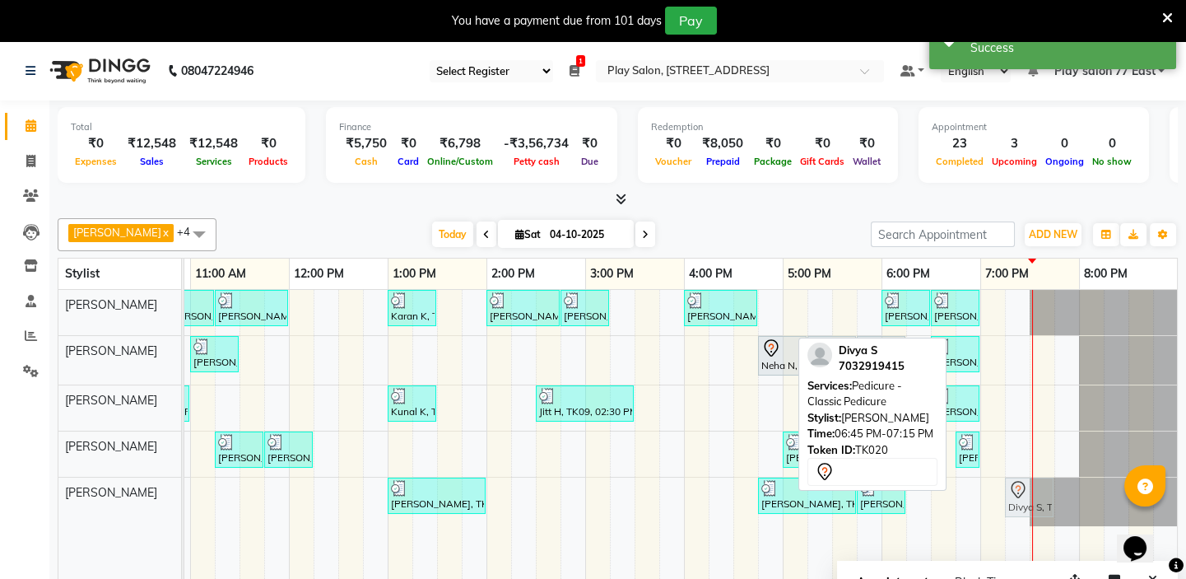
drag, startPoint x: 989, startPoint y: 498, endPoint x: 1030, endPoint y: 500, distance: 41.2
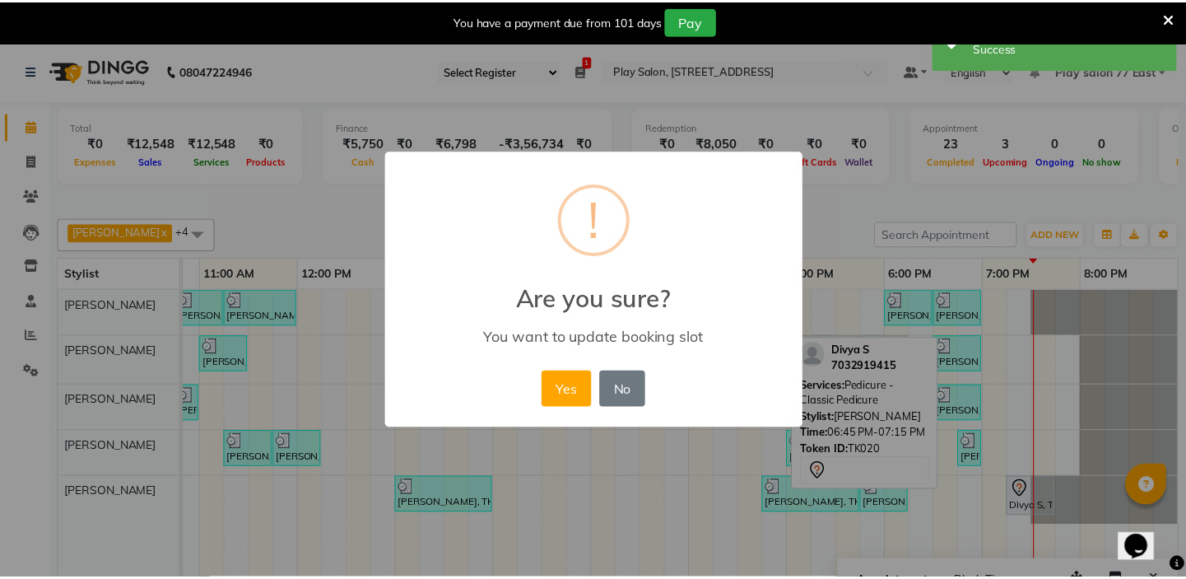
scroll to position [0, 280]
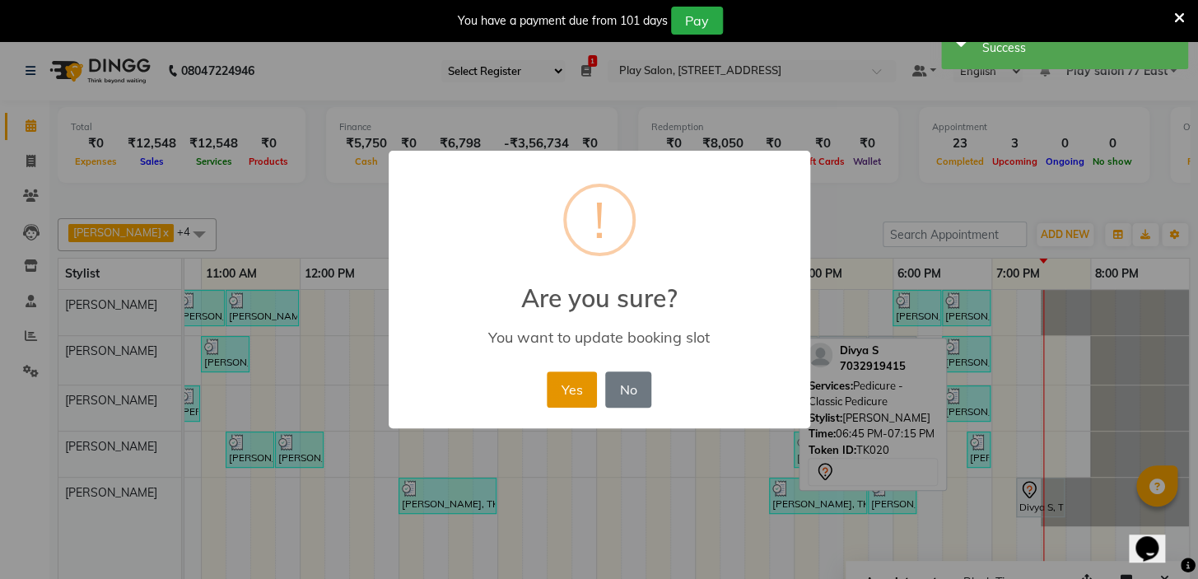
click at [568, 386] on button "Yes" at bounding box center [572, 389] width 50 height 36
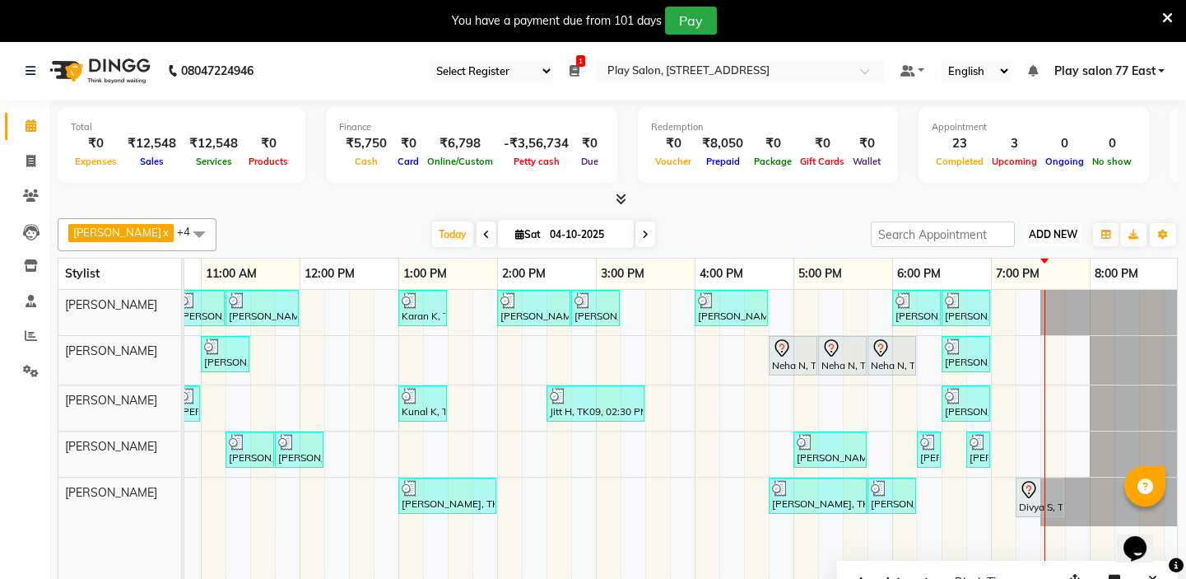
click at [1073, 231] on span "ADD NEW" at bounding box center [1053, 234] width 49 height 12
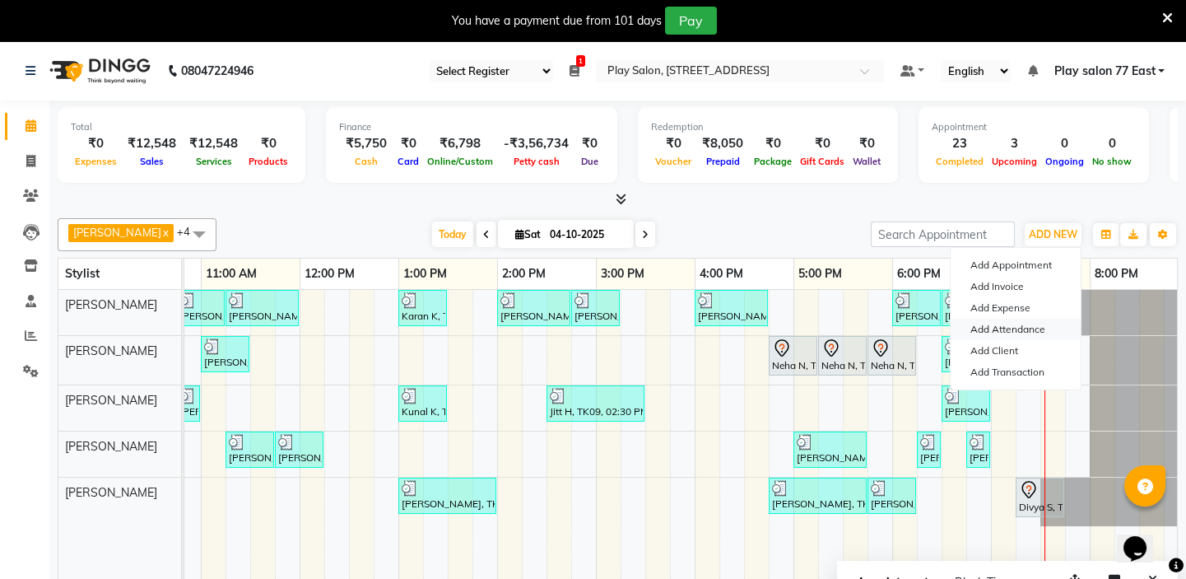
click at [1021, 328] on link "Add Attendance" at bounding box center [1016, 329] width 130 height 21
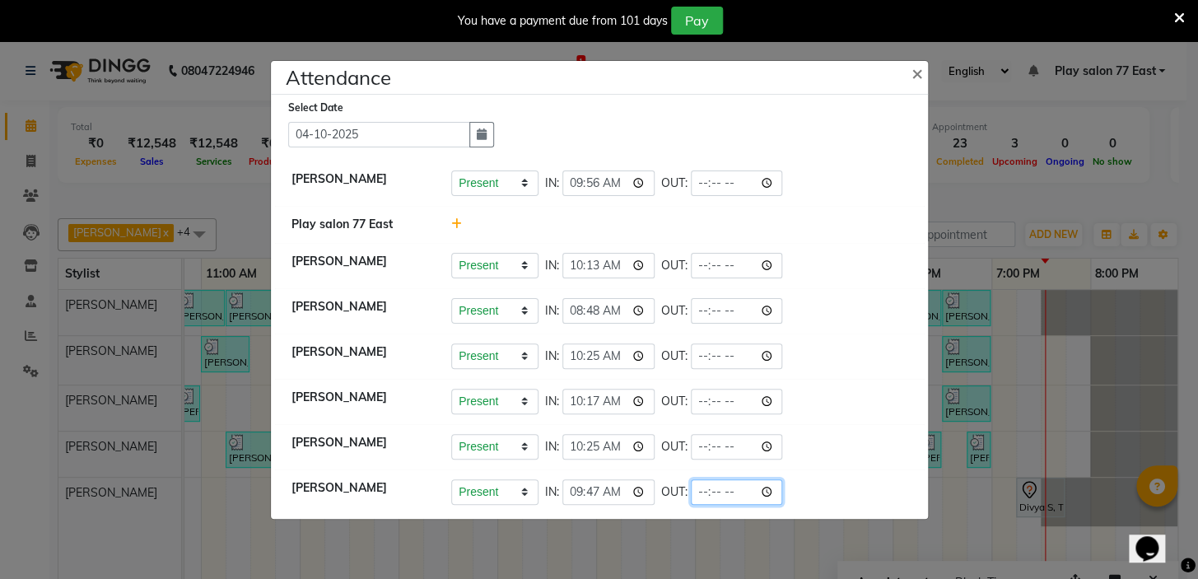
click at [722, 491] on input "time" at bounding box center [737, 492] width 92 height 26
type input "19:33"
click at [820, 280] on li "Sapna Tamang Present Absent Late Half Day Weekly Off IN: 10:13 OUT:" at bounding box center [599, 266] width 649 height 46
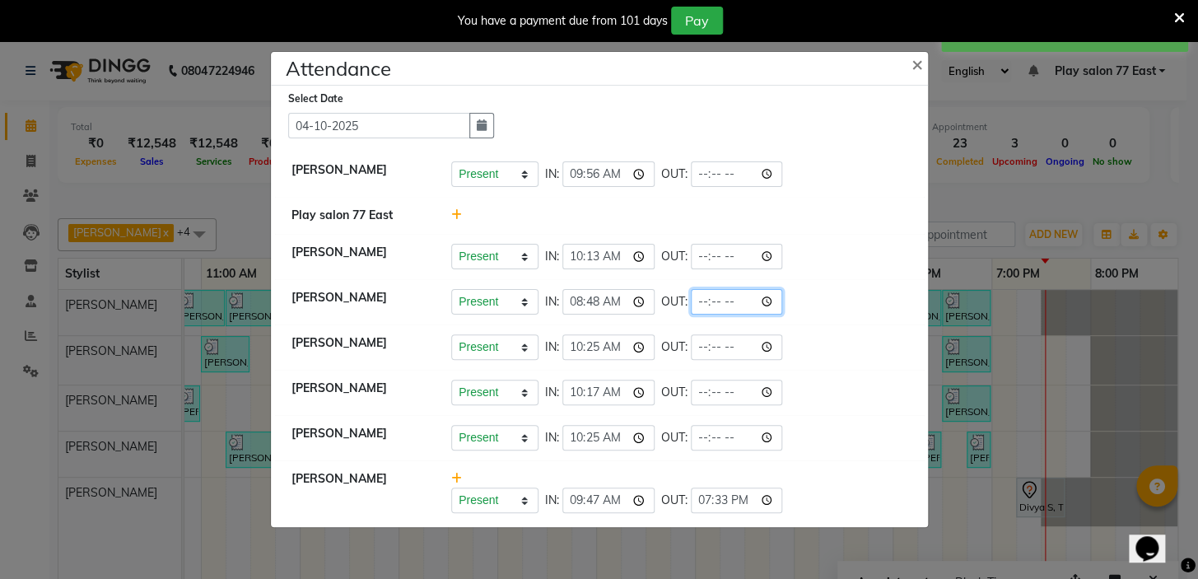
click at [726, 298] on input "time" at bounding box center [737, 302] width 92 height 26
type input "19:06"
click at [829, 324] on li "Shanti bishwakarm Present Absent Late Half Day Weekly Off IN: 10:25 OUT:" at bounding box center [599, 347] width 649 height 46
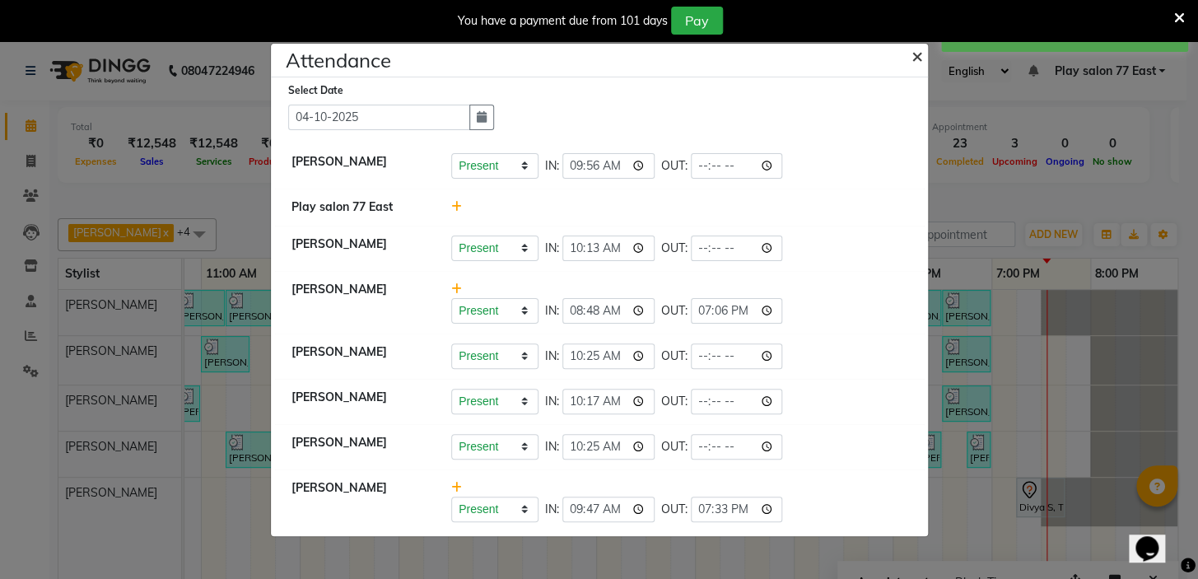
click at [917, 57] on span "×" at bounding box center [917, 55] width 12 height 25
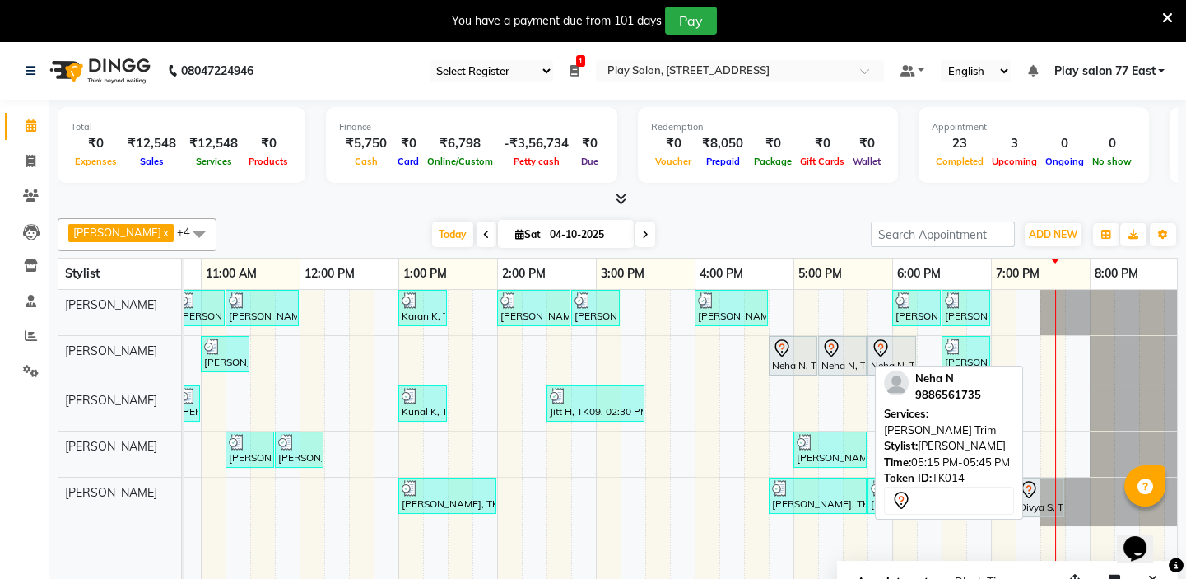
click at [850, 352] on div at bounding box center [843, 348] width 42 height 20
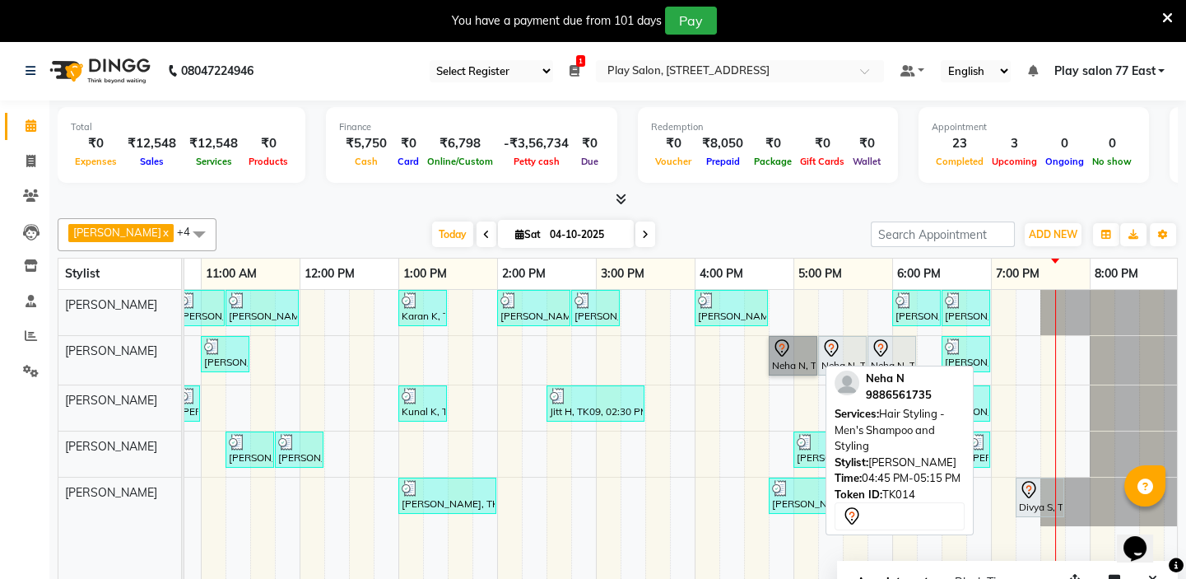
drag, startPoint x: 798, startPoint y: 361, endPoint x: 790, endPoint y: 366, distance: 8.5
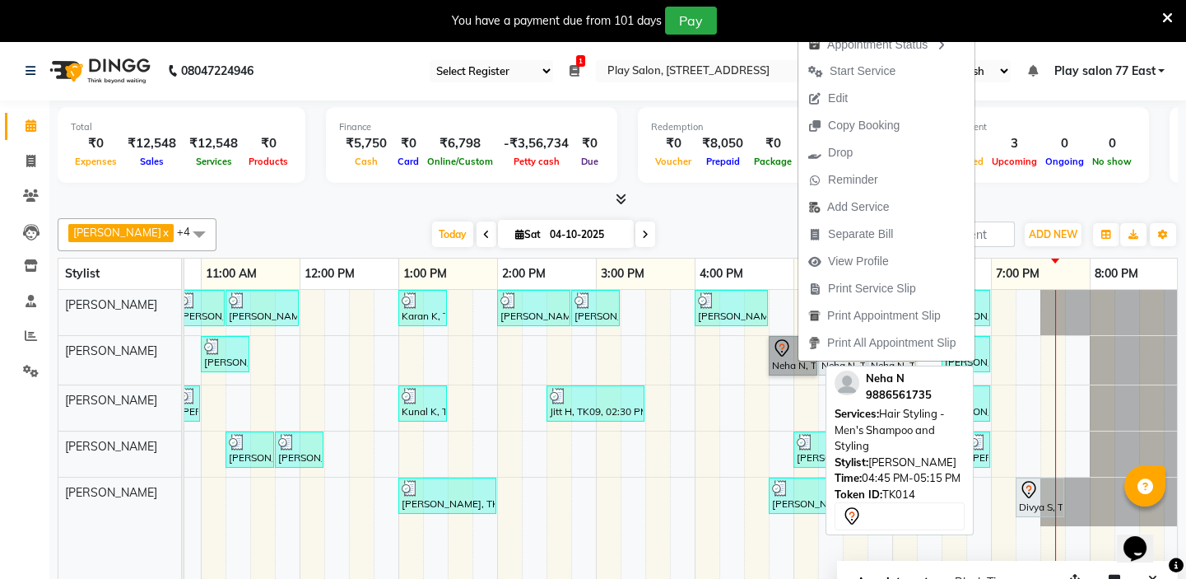
click at [780, 363] on link "Neha N, TK14, 04:45 PM-05:15 PM, Hair Styling - Men's Shampoo and Styling" at bounding box center [793, 356] width 49 height 40
select select "7"
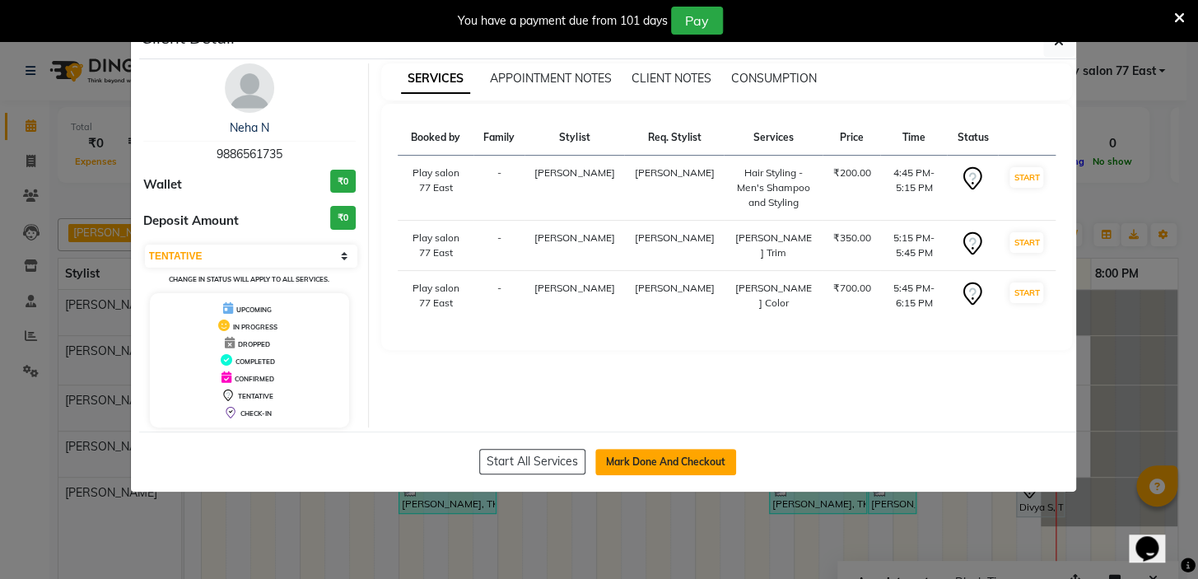
click at [676, 458] on button "Mark Done And Checkout" at bounding box center [665, 462] width 141 height 26
select select "service"
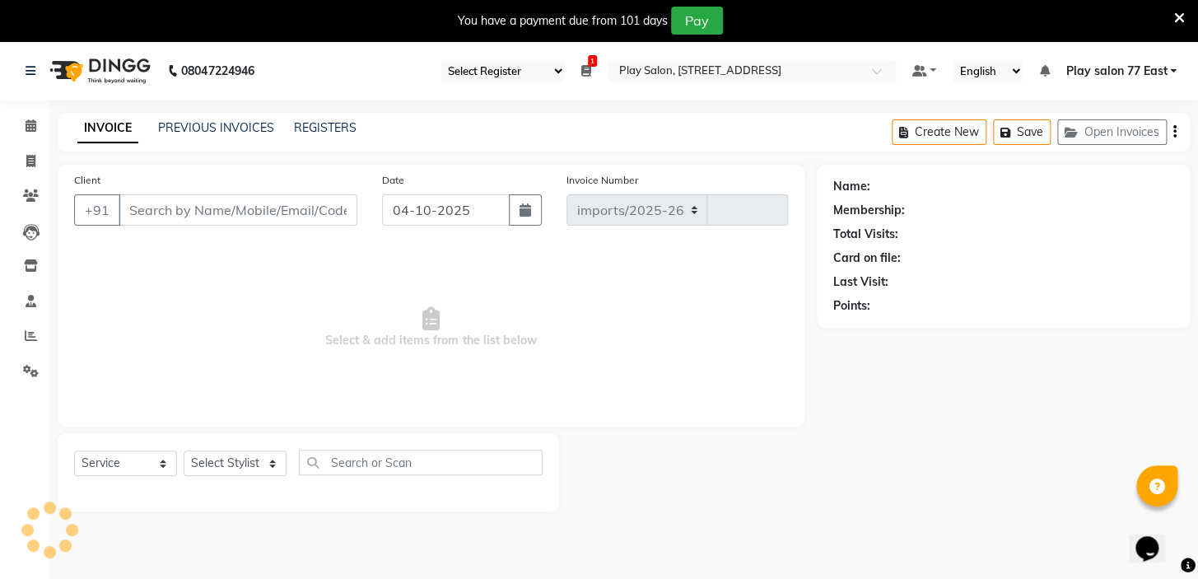
select select "8547"
type input "1136"
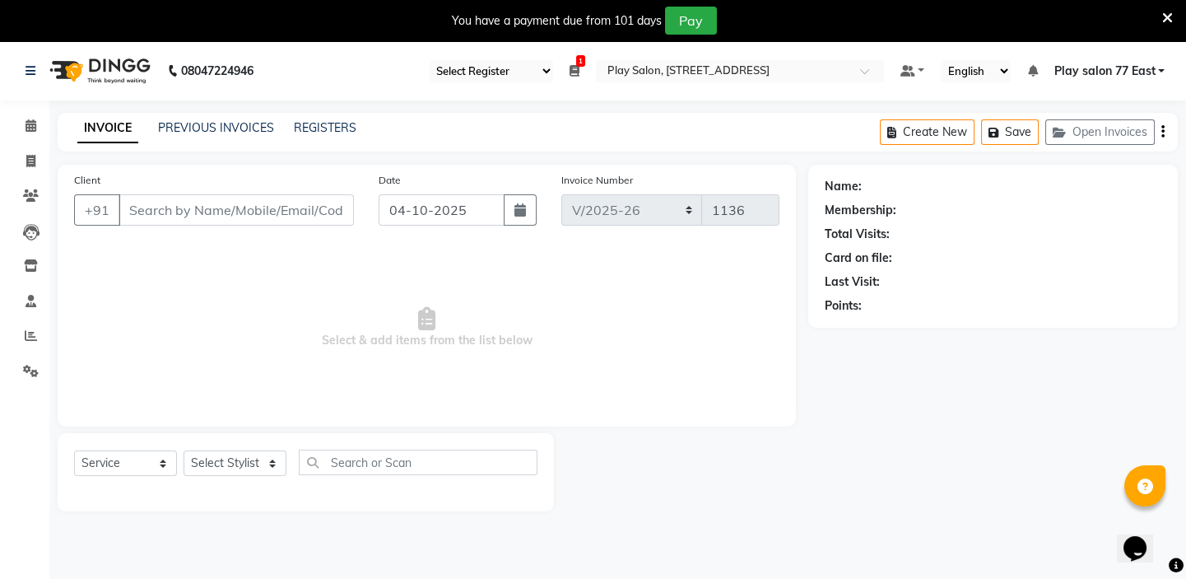
type input "9886561735"
select select "84936"
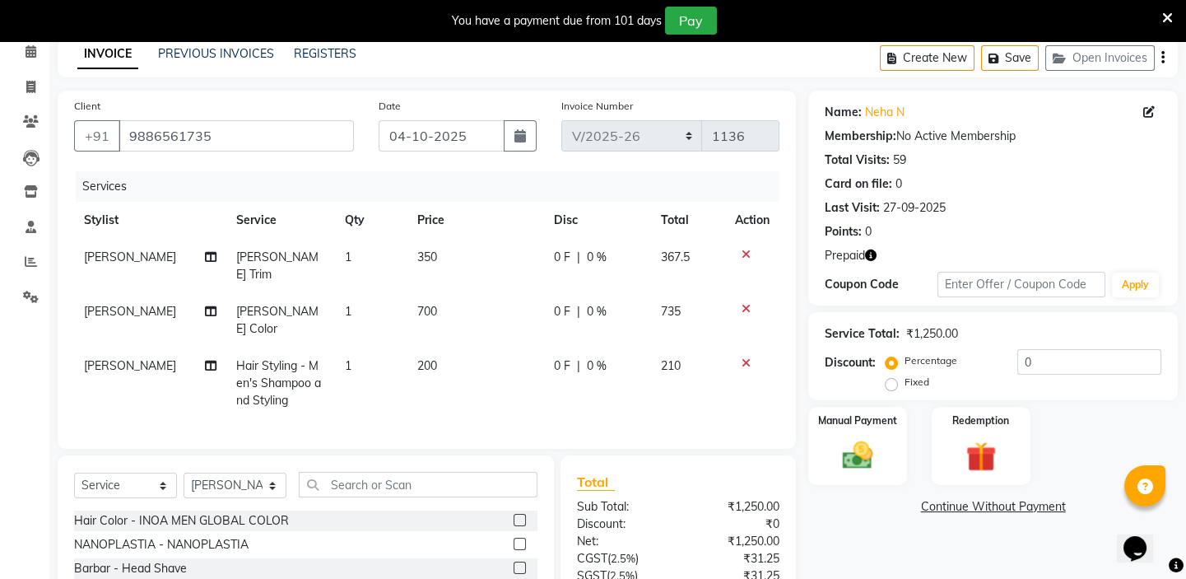
scroll to position [149, 0]
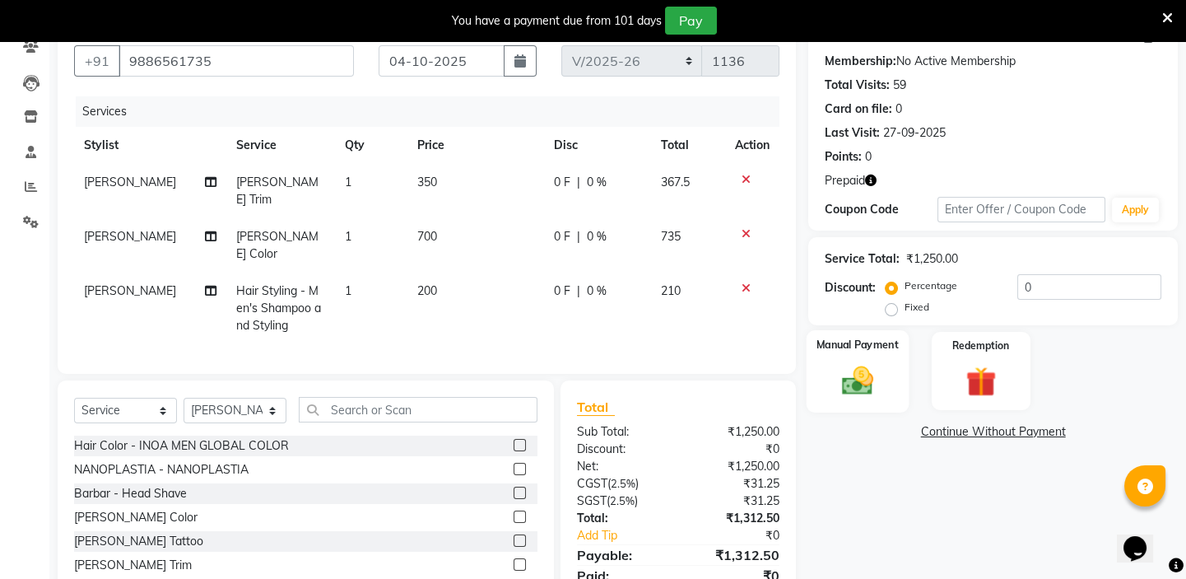
click at [869, 390] on img at bounding box center [857, 380] width 51 height 36
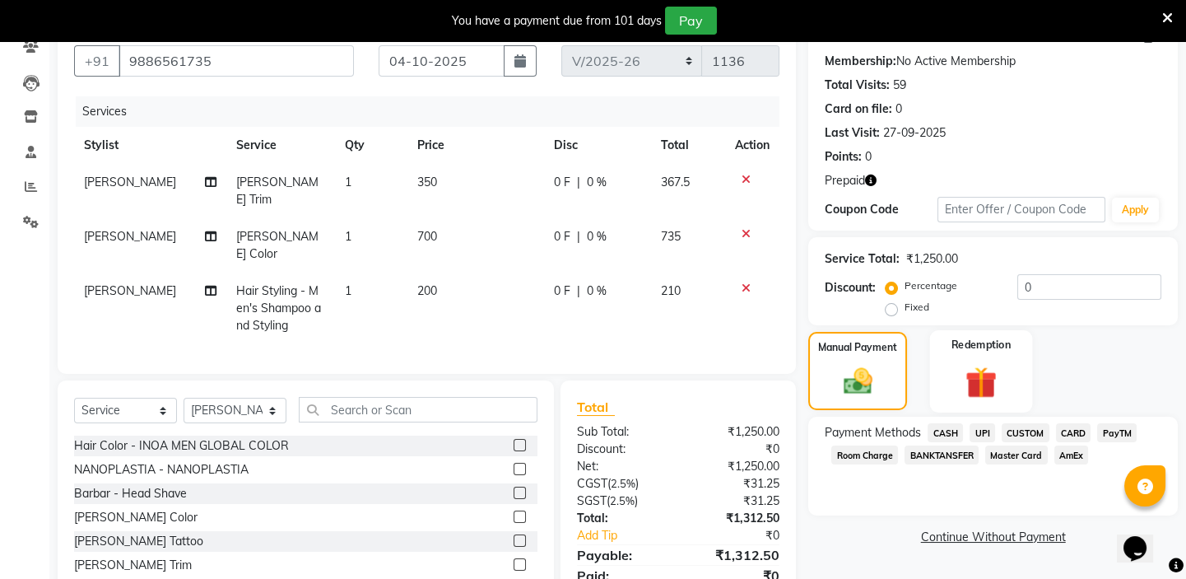
click at [979, 388] on img at bounding box center [981, 381] width 51 height 39
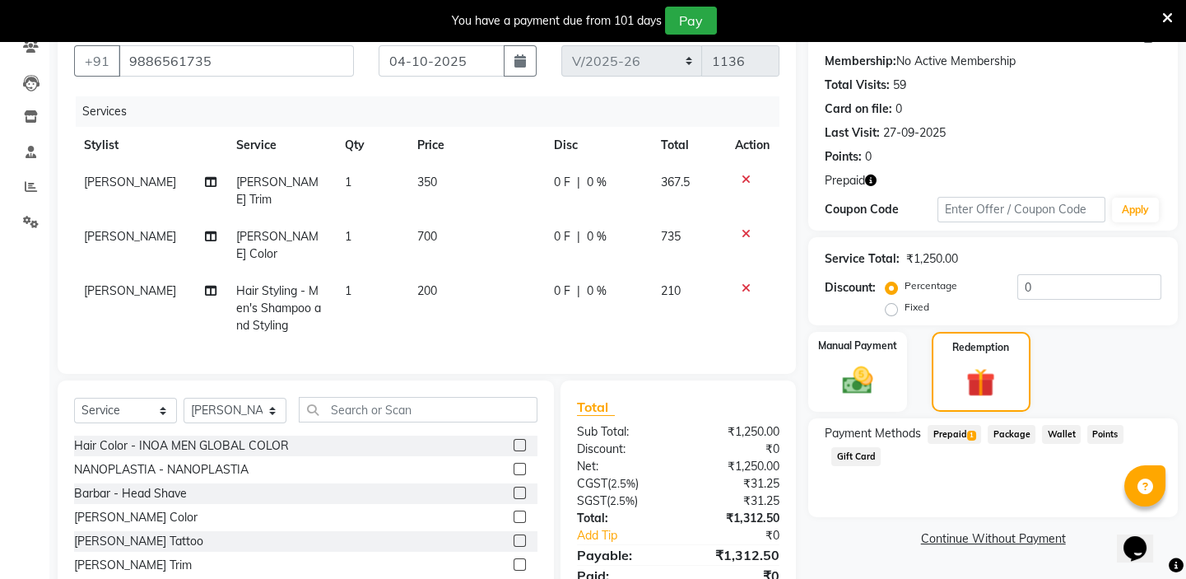
click at [961, 434] on span "Prepaid 1" at bounding box center [955, 434] width 54 height 19
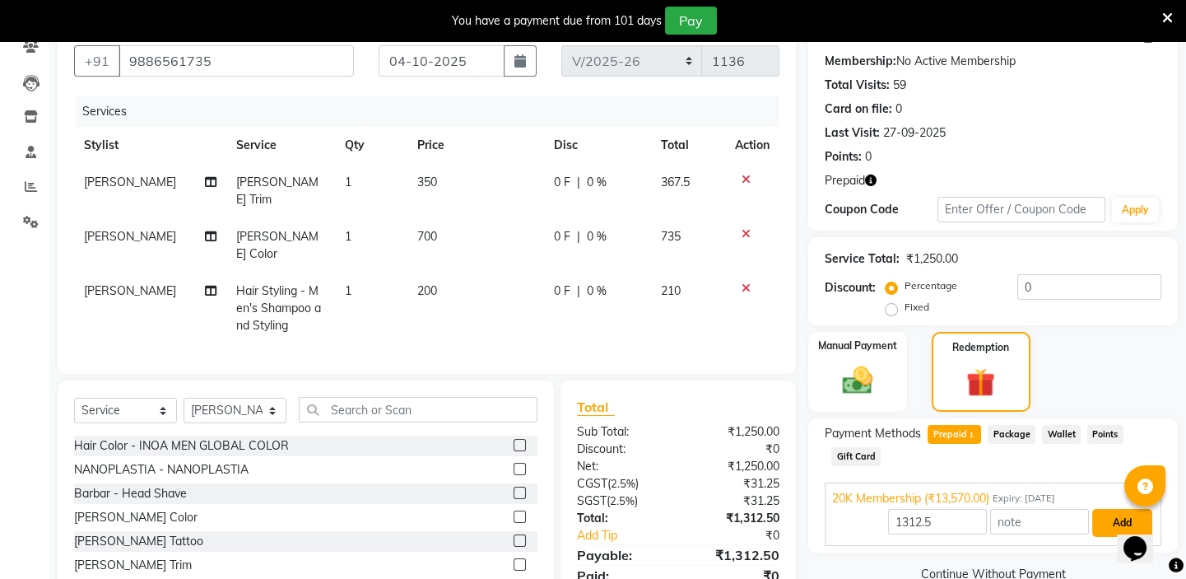
click at [1111, 520] on button "Add" at bounding box center [1122, 523] width 60 height 28
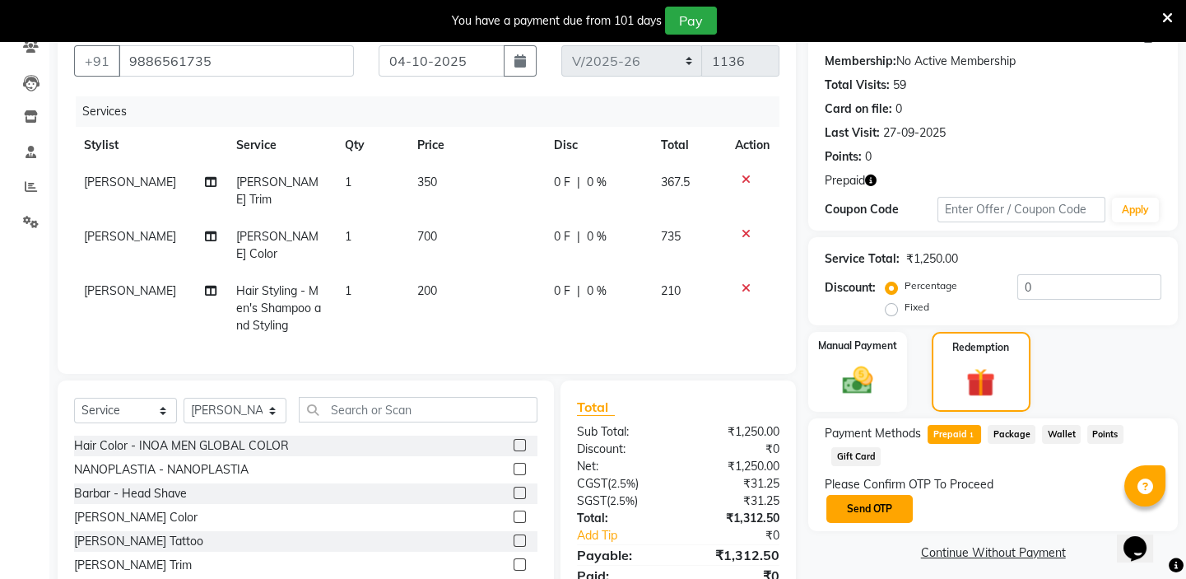
click at [875, 511] on button "Send OTP" at bounding box center [870, 509] width 86 height 28
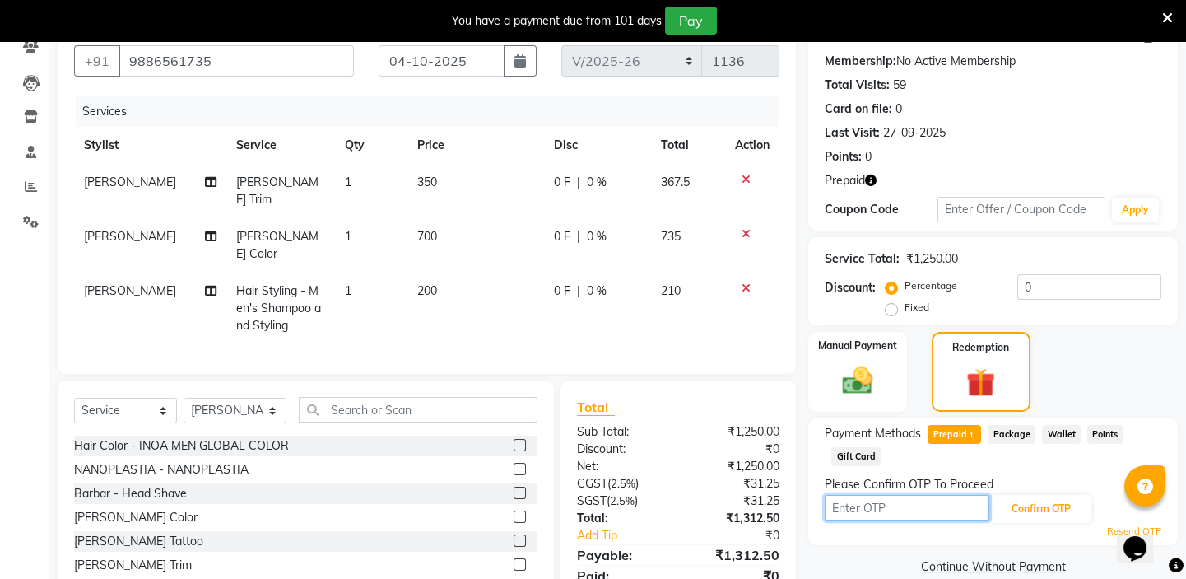
click at [887, 504] on input "text" at bounding box center [907, 508] width 165 height 26
type input "8008"
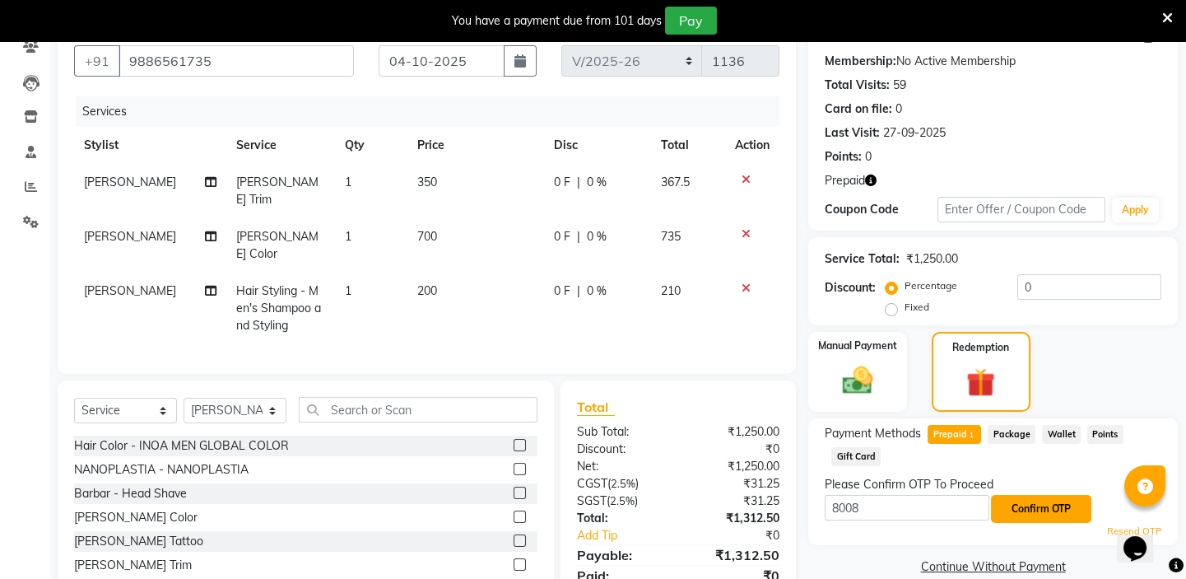
click at [1029, 515] on button "Confirm OTP" at bounding box center [1041, 509] width 100 height 28
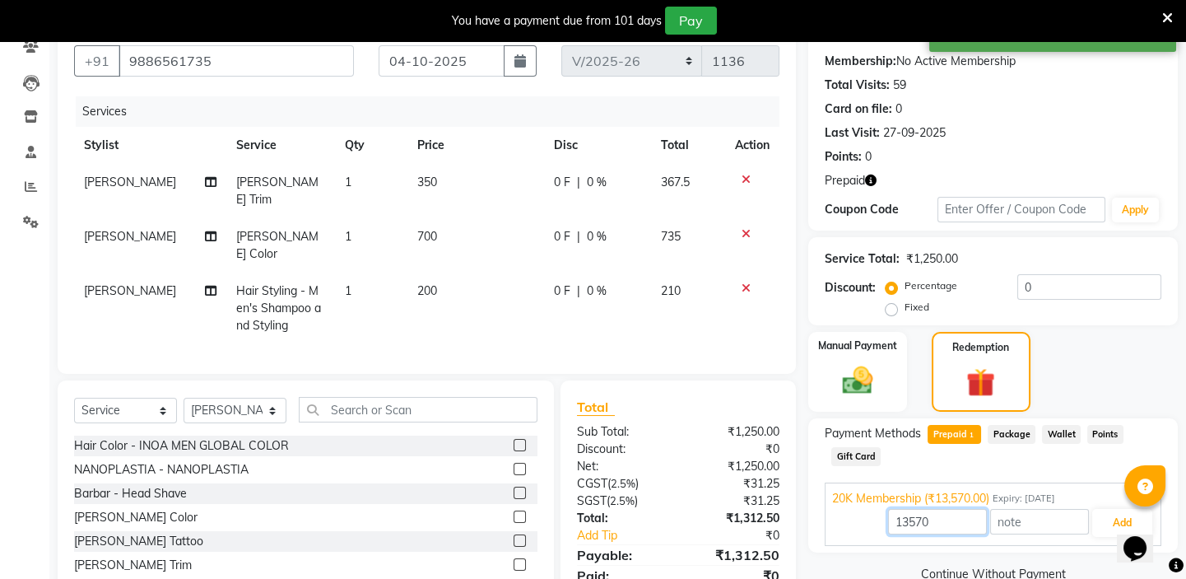
click at [942, 519] on input "13570" at bounding box center [937, 522] width 99 height 26
type input "1"
type input "1250"
click at [1111, 511] on button "Add" at bounding box center [1122, 523] width 60 height 28
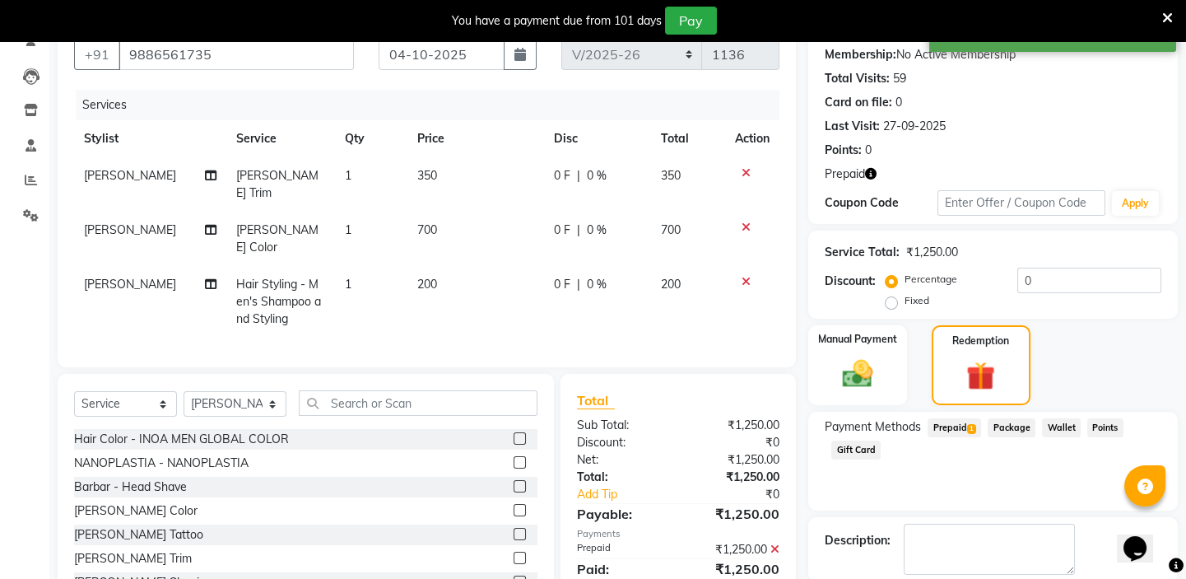
scroll to position [238, 0]
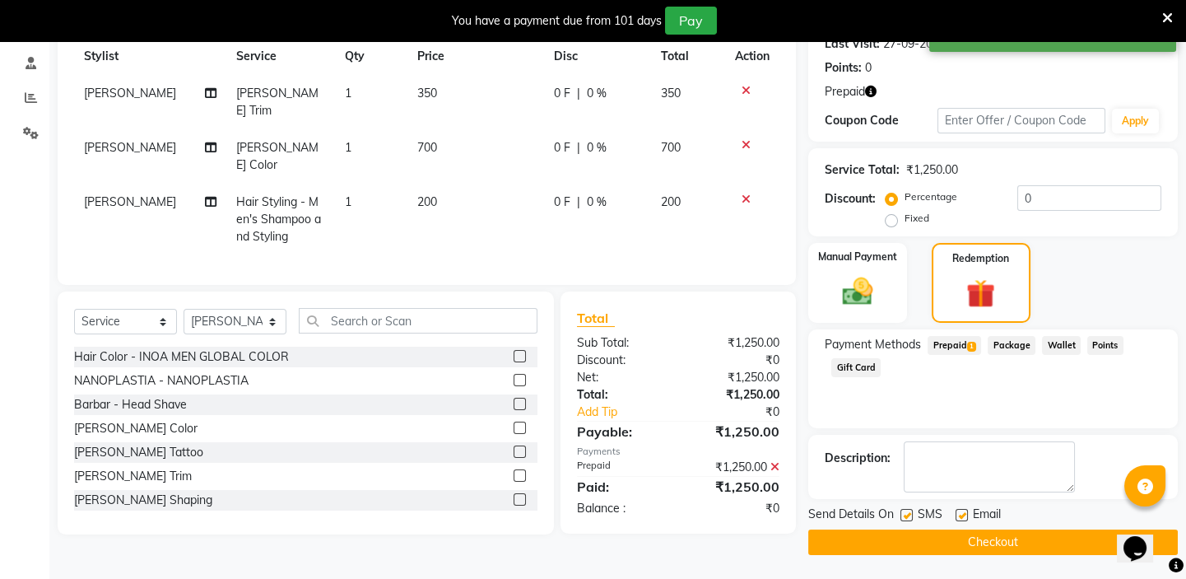
drag, startPoint x: 994, startPoint y: 540, endPoint x: 171, endPoint y: 523, distance: 822.6
click at [992, 539] on button "Checkout" at bounding box center [993, 542] width 370 height 26
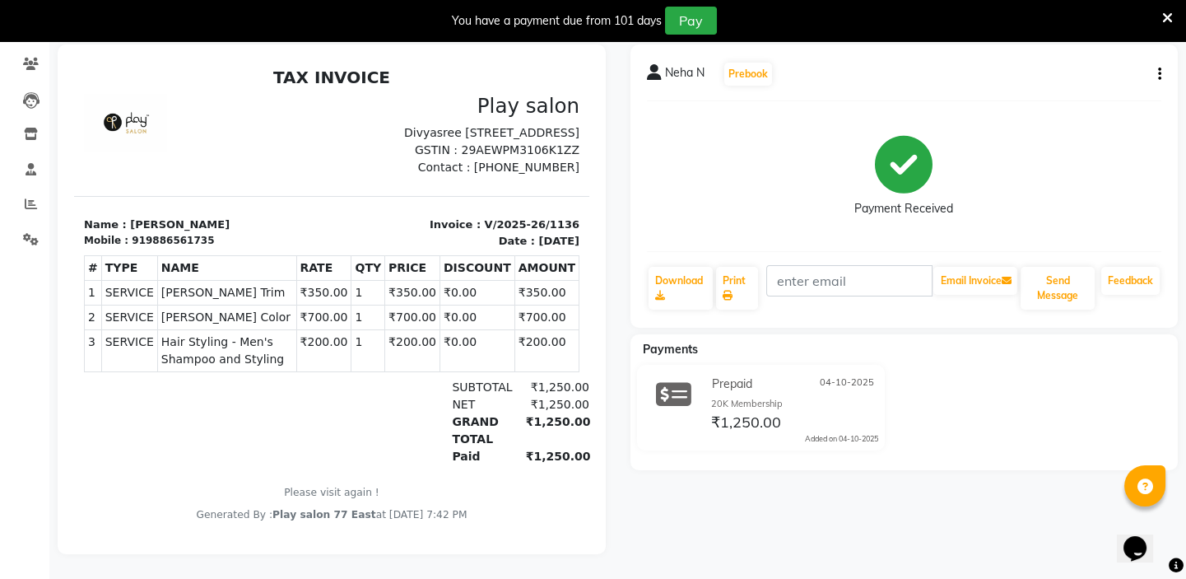
scroll to position [68, 0]
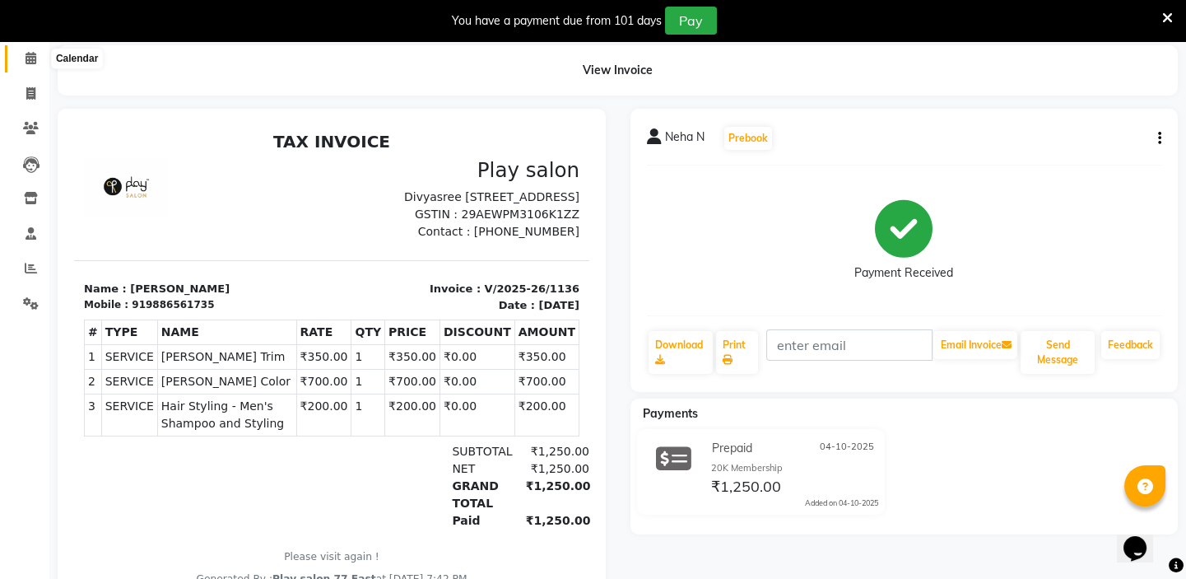
click at [33, 57] on icon at bounding box center [31, 58] width 11 height 12
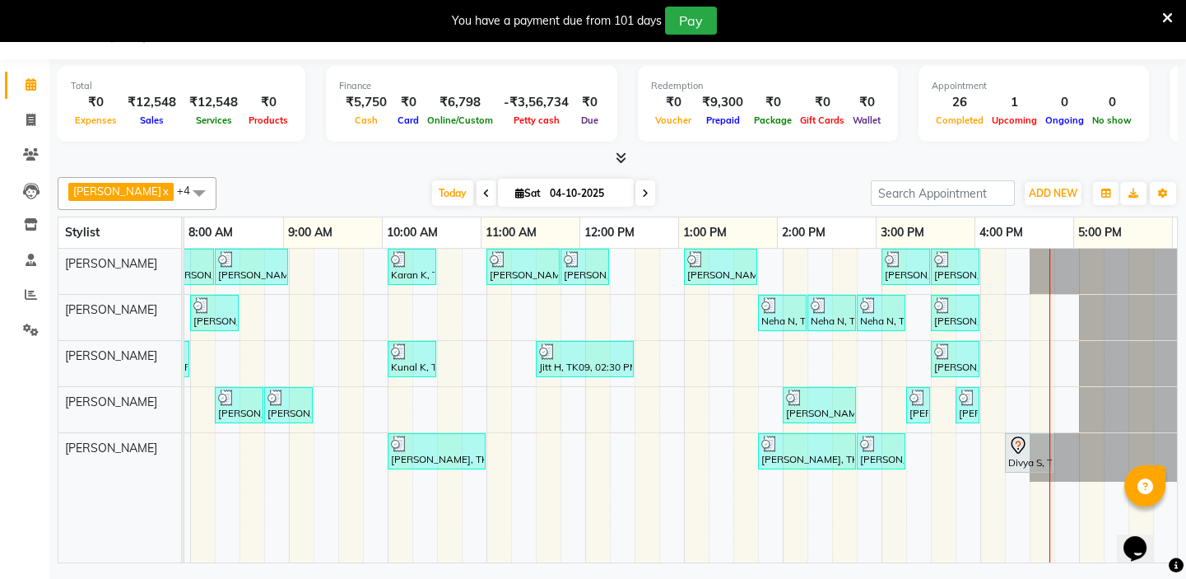
scroll to position [0, 291]
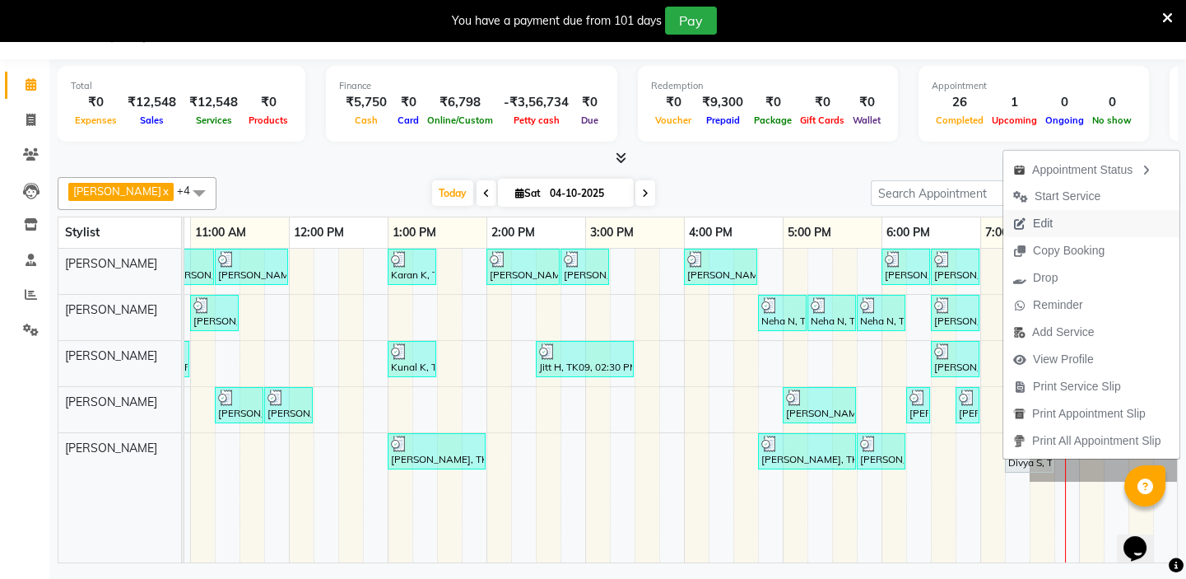
click at [1045, 227] on span "Edit" at bounding box center [1043, 223] width 20 height 17
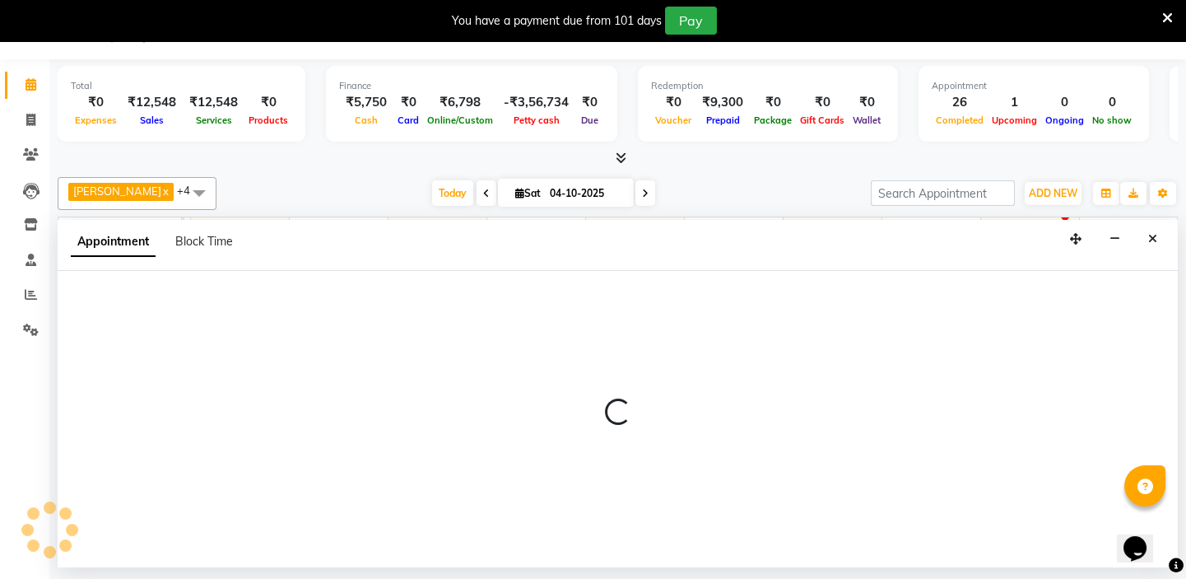
select select "tentative"
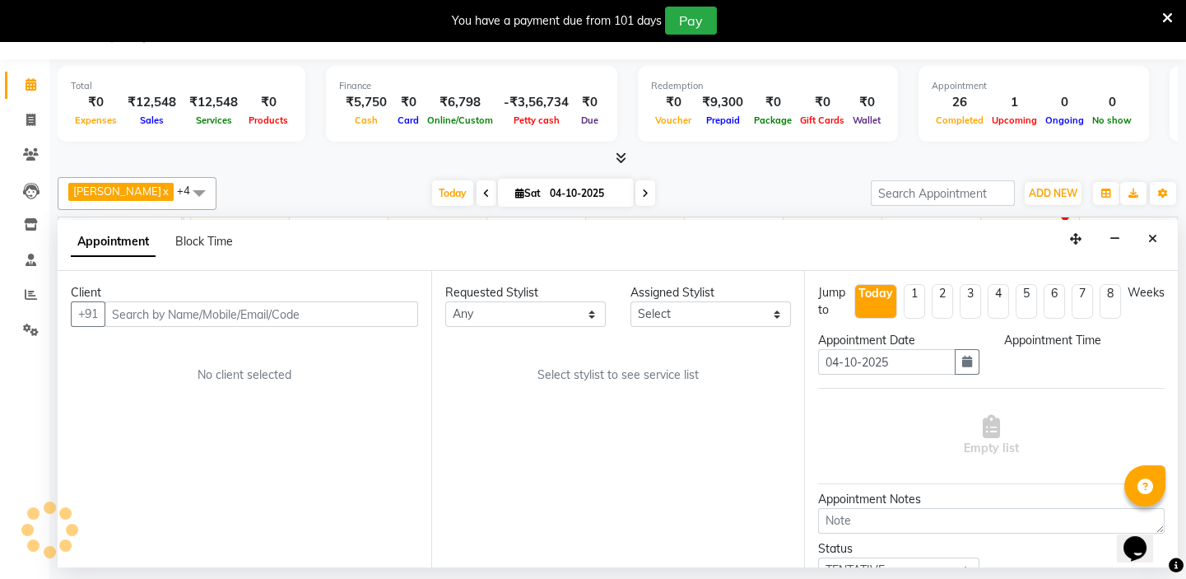
select select "1155"
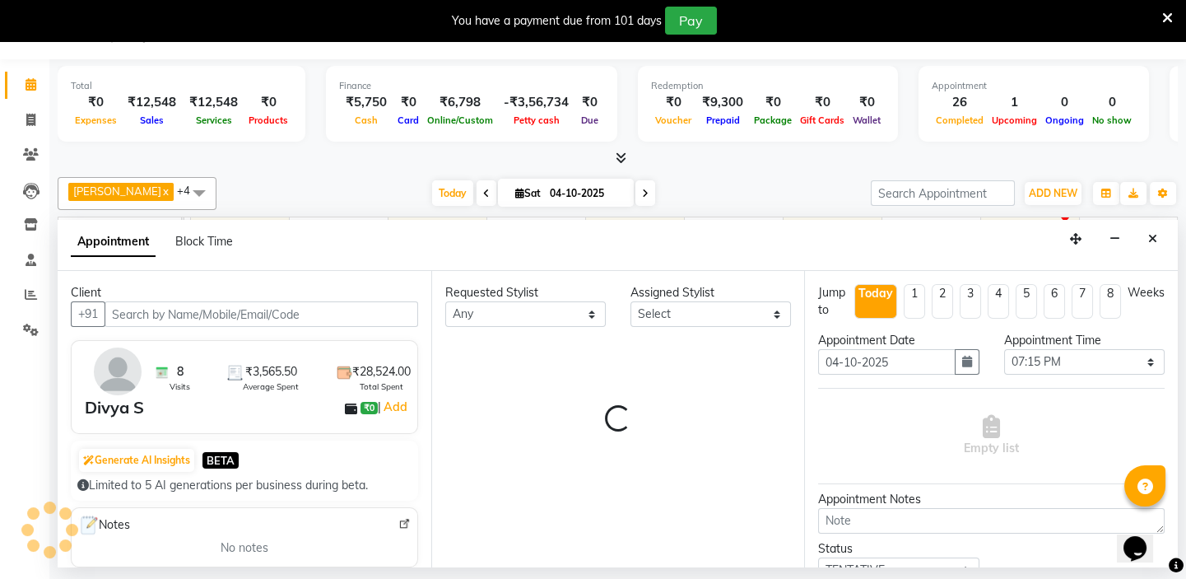
select select "84927"
select select "4301"
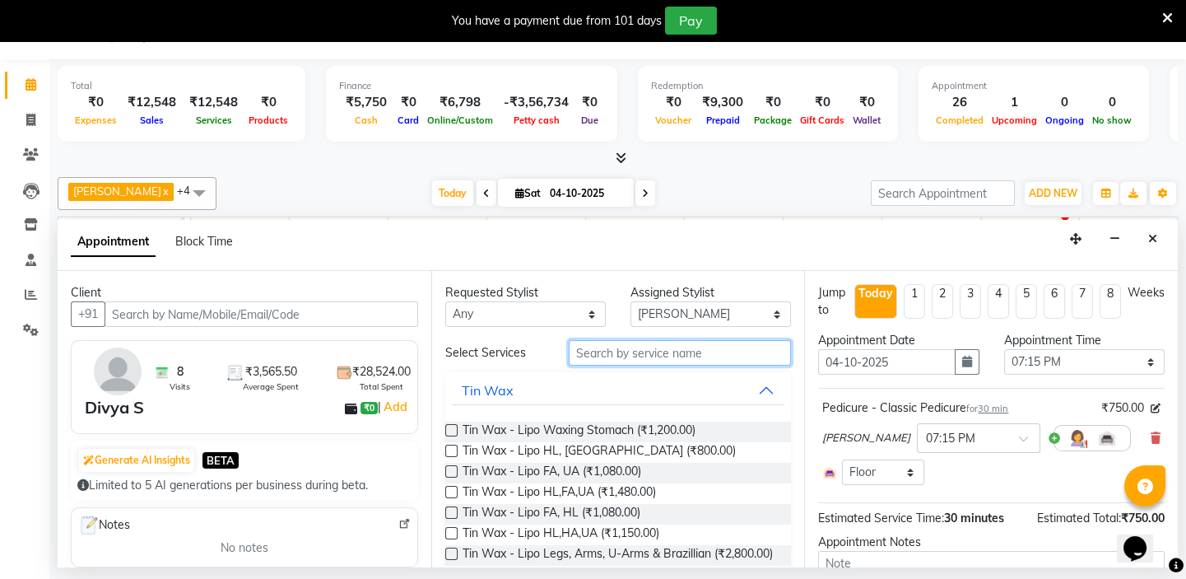
click at [589, 355] on input "text" at bounding box center [680, 353] width 222 height 26
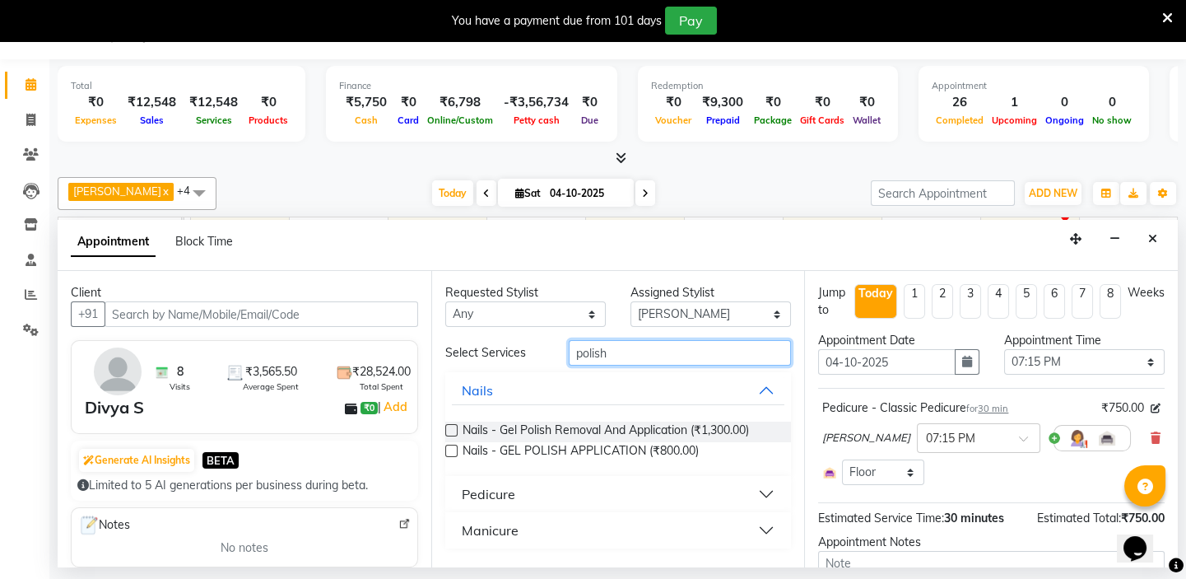
type input "polish"
click at [523, 530] on button "Manicure" at bounding box center [618, 530] width 333 height 30
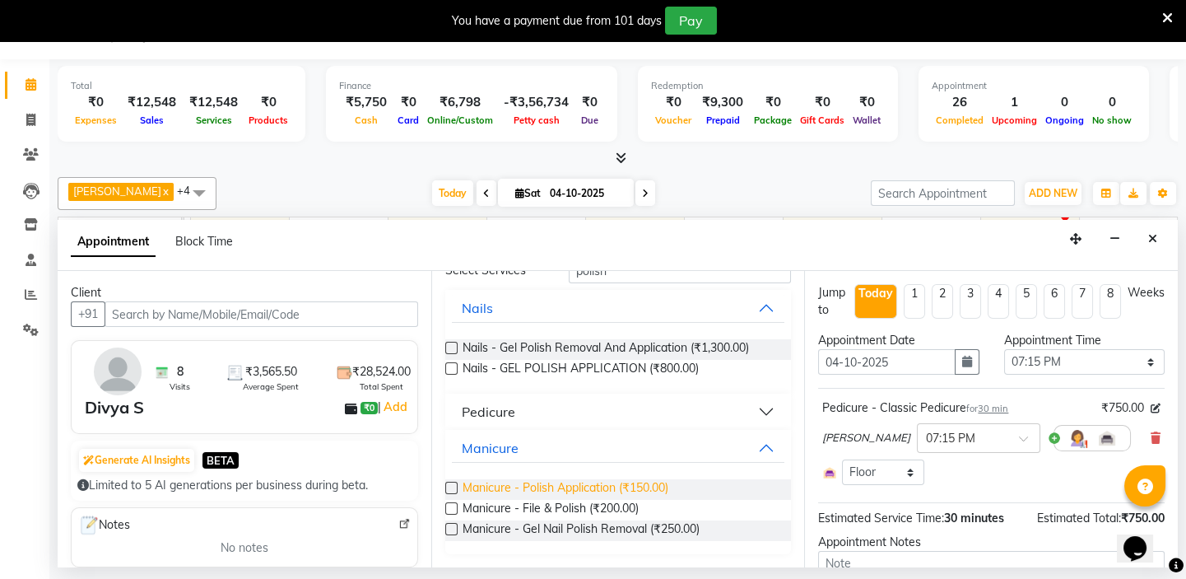
click at [634, 487] on span "Manicure - Polish Application (₹150.00)" at bounding box center [566, 489] width 206 height 21
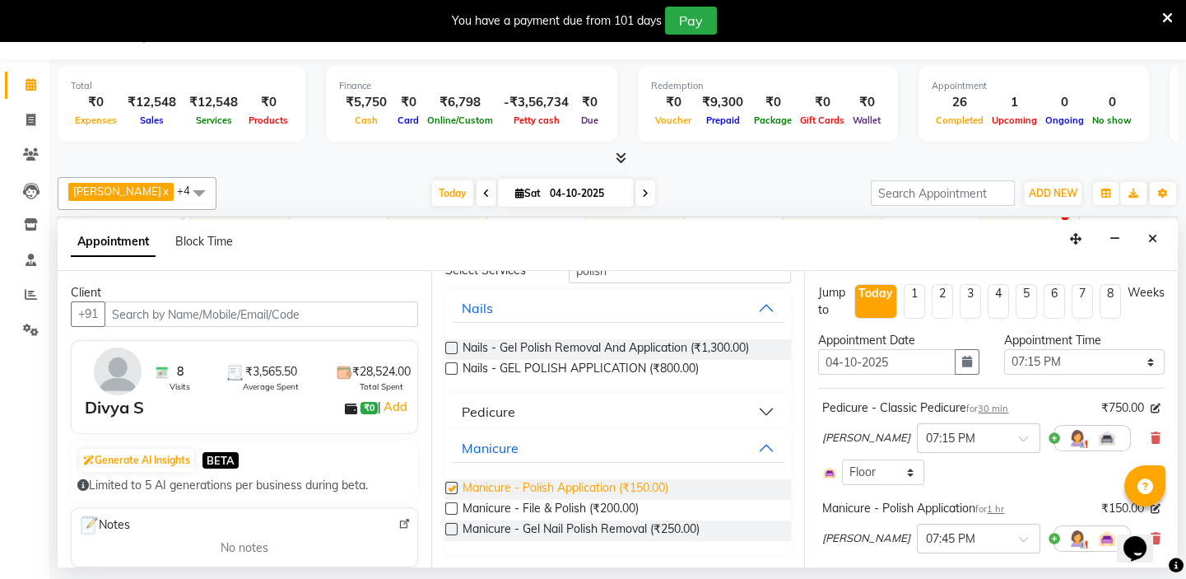
checkbox input "false"
click at [1161, 519] on div "Opens Chat This icon Opens the chat window." at bounding box center [1144, 519] width 40 height 0
click at [1169, 558] on icon at bounding box center [1176, 565] width 15 height 15
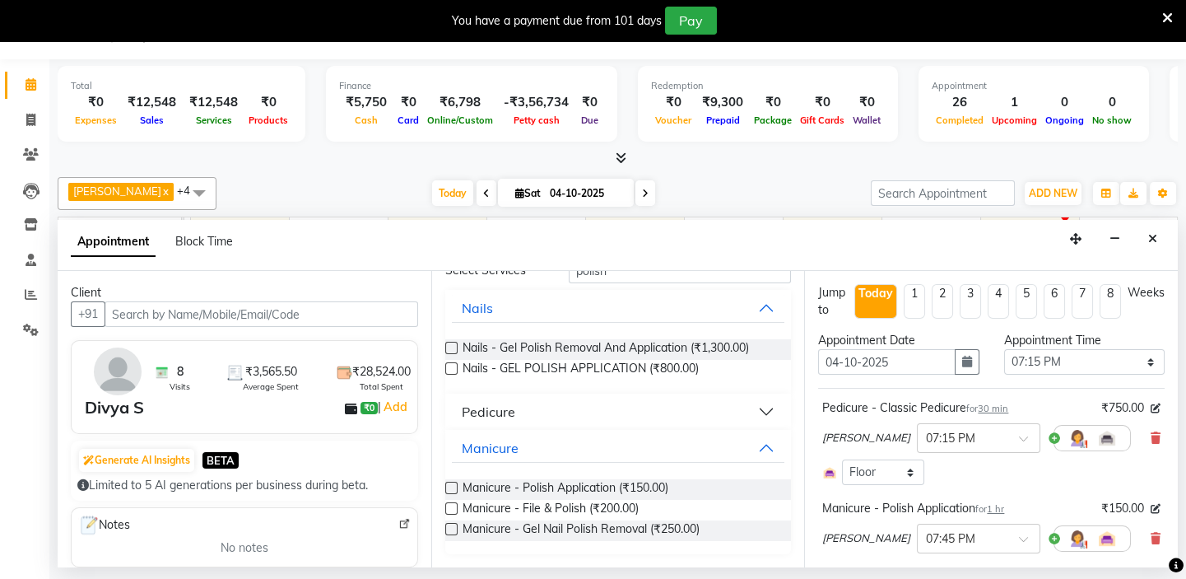
click at [1172, 558] on icon at bounding box center [1176, 565] width 15 height 15
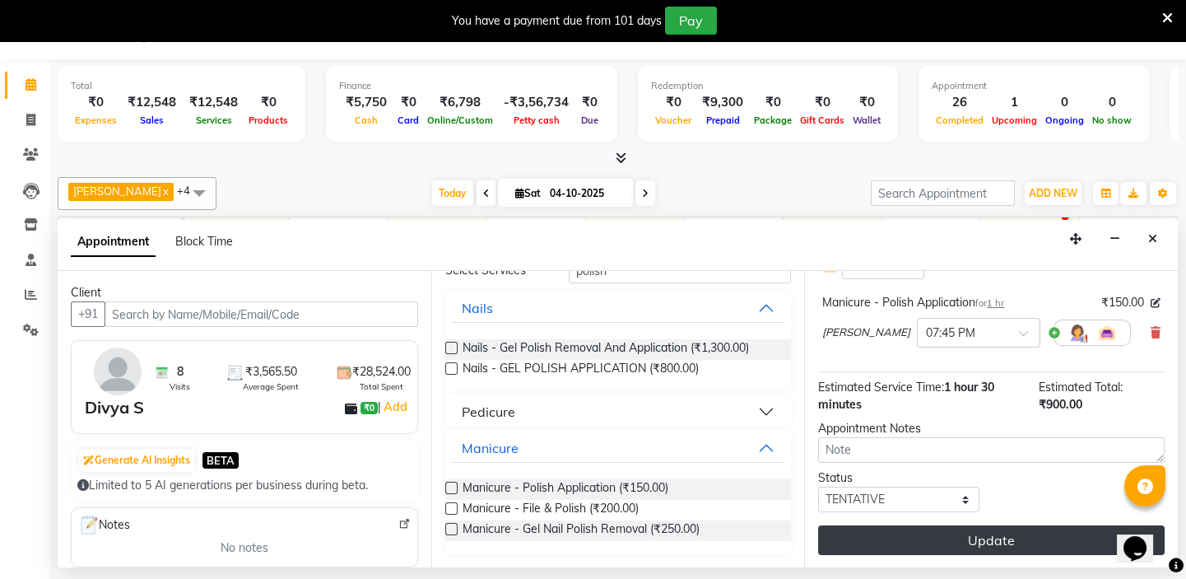
click at [996, 535] on button "Update" at bounding box center [991, 540] width 347 height 30
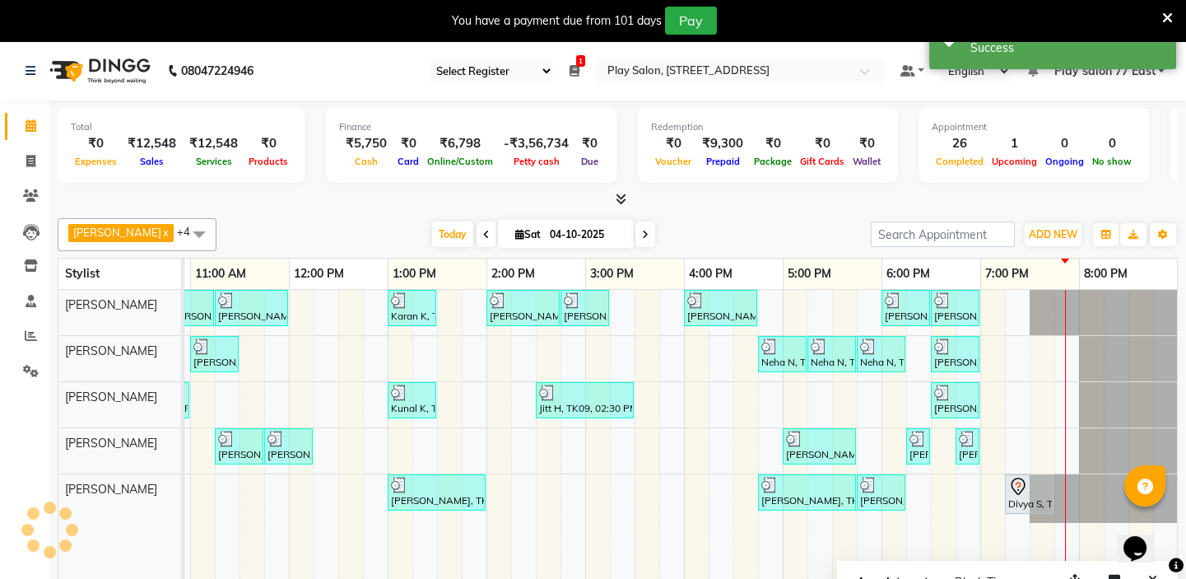
scroll to position [0, 0]
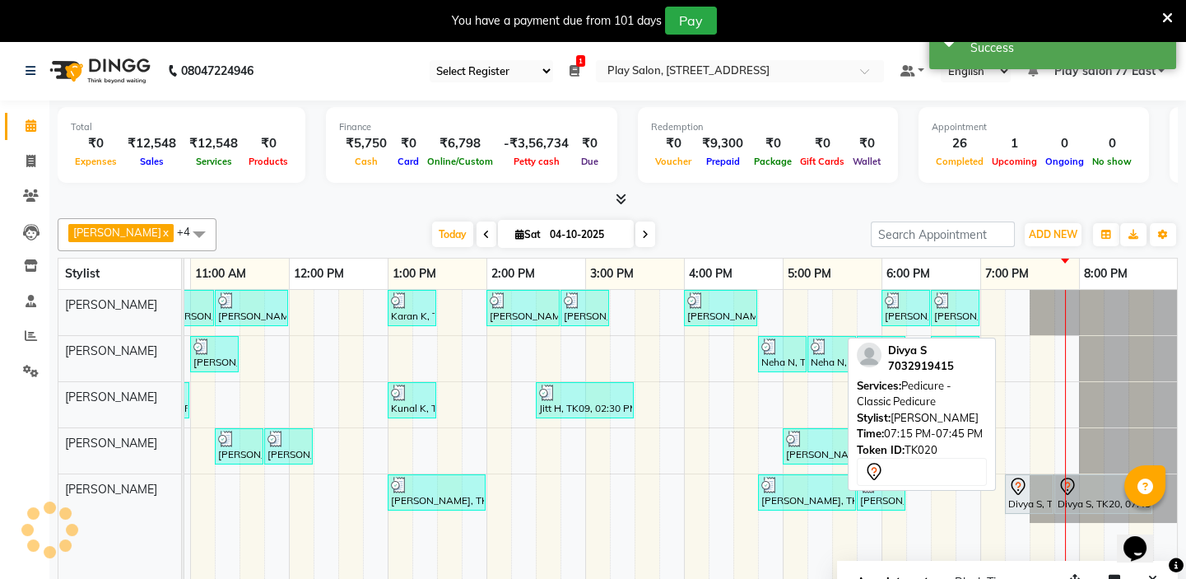
click at [1018, 491] on icon at bounding box center [1019, 487] width 20 height 20
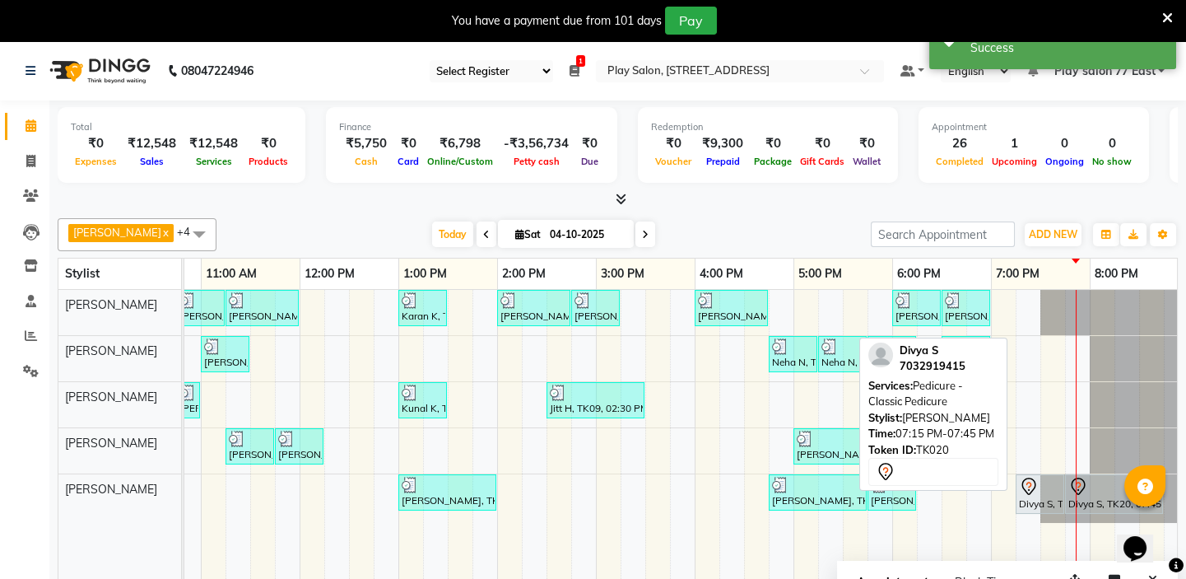
click at [1028, 498] on div "Divya S, TK20, 07:15 PM-07:45 PM, Pedicure - Classic Pedicure" at bounding box center [1040, 494] width 45 height 35
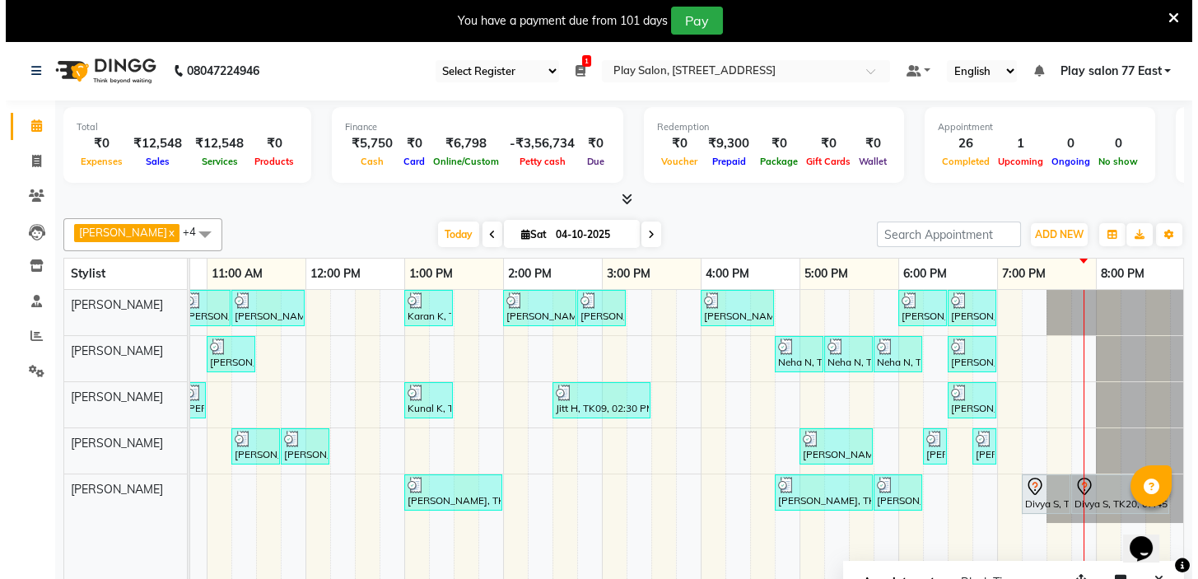
scroll to position [41, 0]
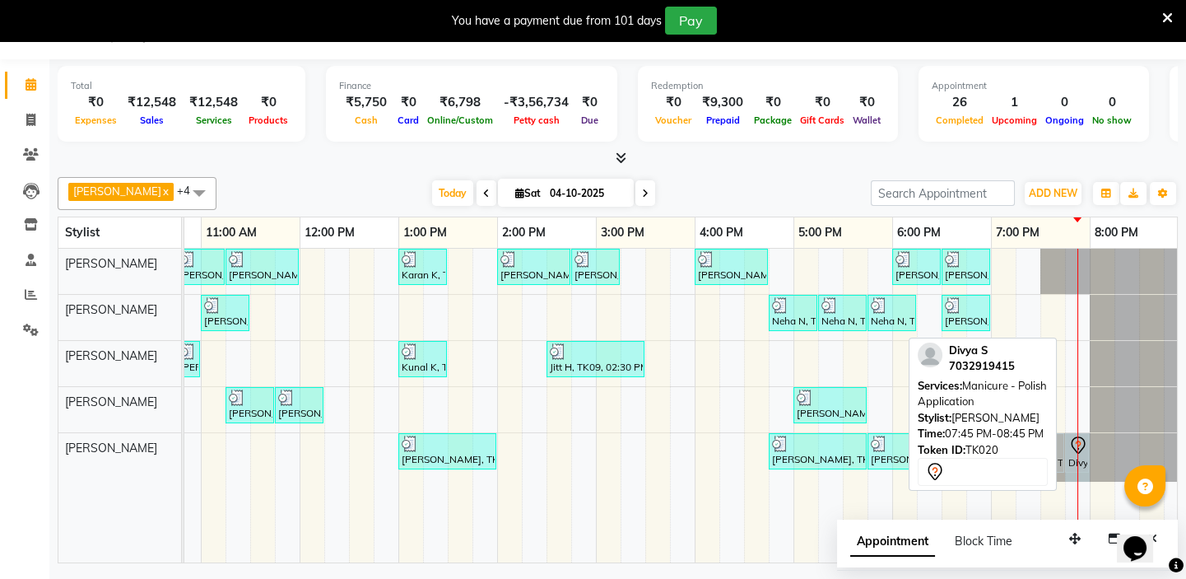
drag, startPoint x: 1160, startPoint y: 451, endPoint x: 1077, endPoint y: 451, distance: 83.2
click at [1077, 451] on div "Silpi Sharma, TK01, 10:45 AM-11:15 AM, Barbar - Beard Trim Silpi Sharma, TK01, …" at bounding box center [547, 406] width 1284 height 314
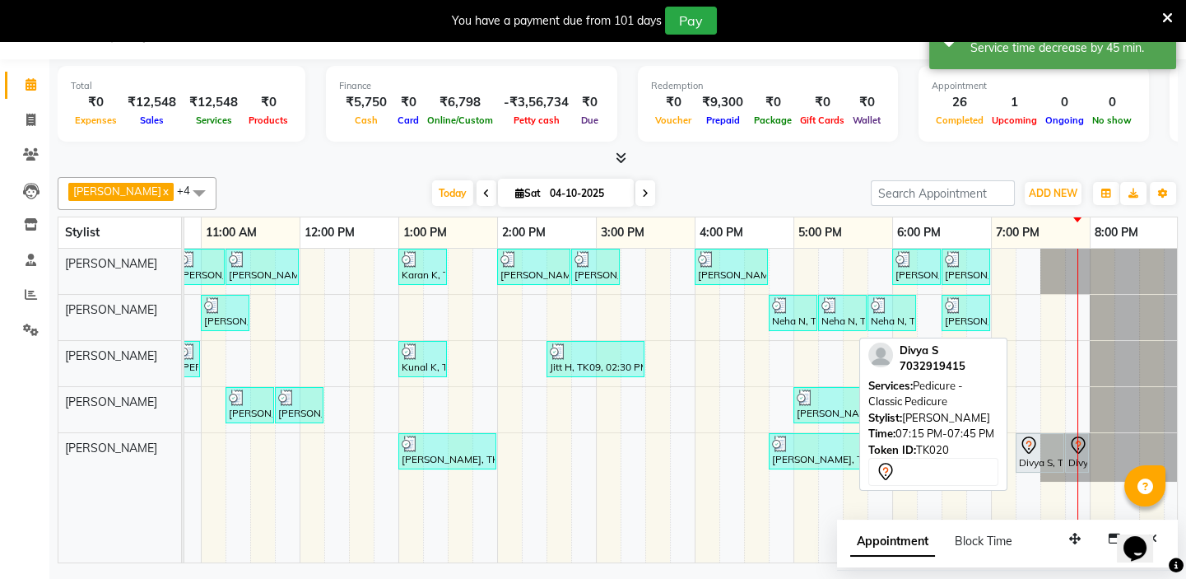
click at [1026, 459] on div "Divya S, TK20, 07:15 PM-07:45 PM, Pedicure - Classic Pedicure" at bounding box center [1040, 453] width 45 height 35
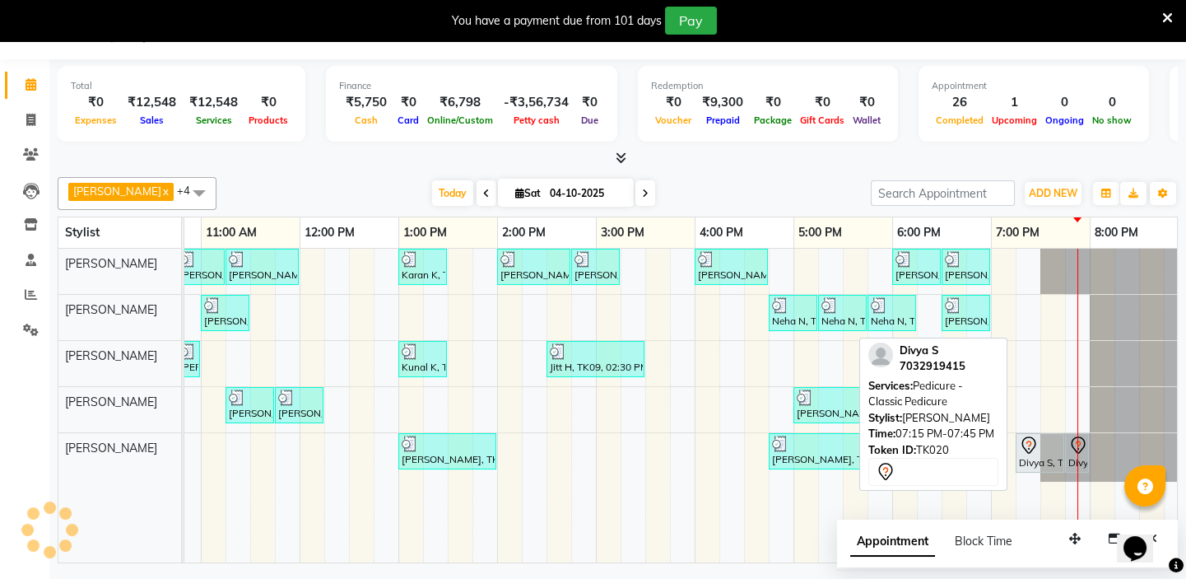
click at [1024, 462] on div "Divya S, TK20, 07:15 PM-07:45 PM, Pedicure - Classic Pedicure" at bounding box center [1040, 453] width 45 height 35
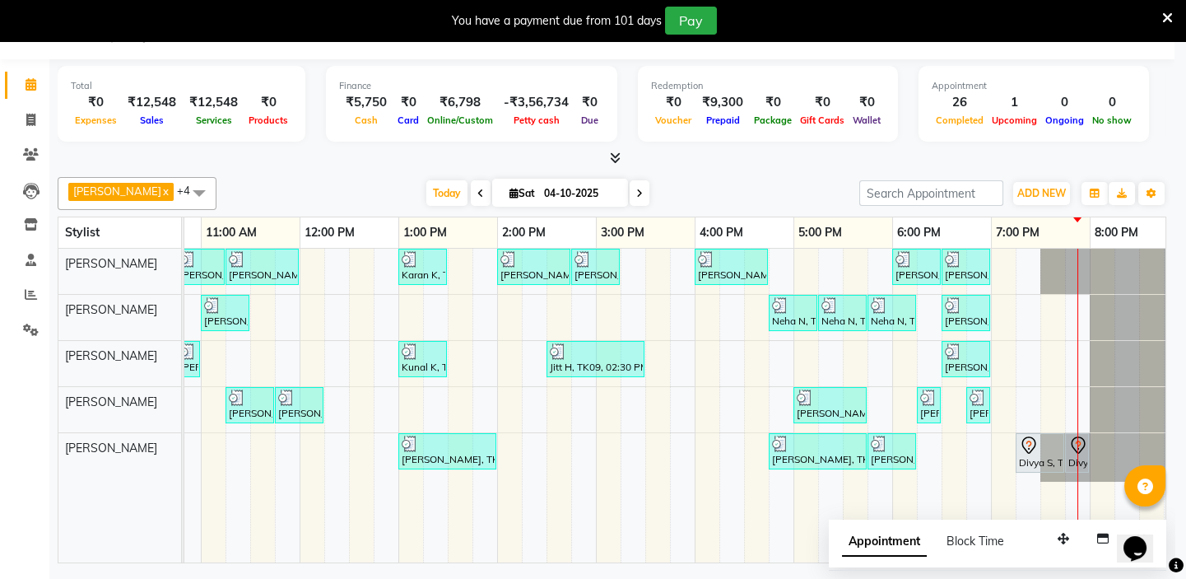
click at [1023, 463] on div "Divya S, TK20, 07:15 PM-07:45 PM, Pedicure - Classic Pedicure" at bounding box center [1040, 453] width 45 height 35
select select "7"
click at [1023, 463] on div "Divya S, TK20, 07:15 PM-07:45 PM, Pedicure - Classic Pedicure" at bounding box center [1040, 453] width 45 height 35
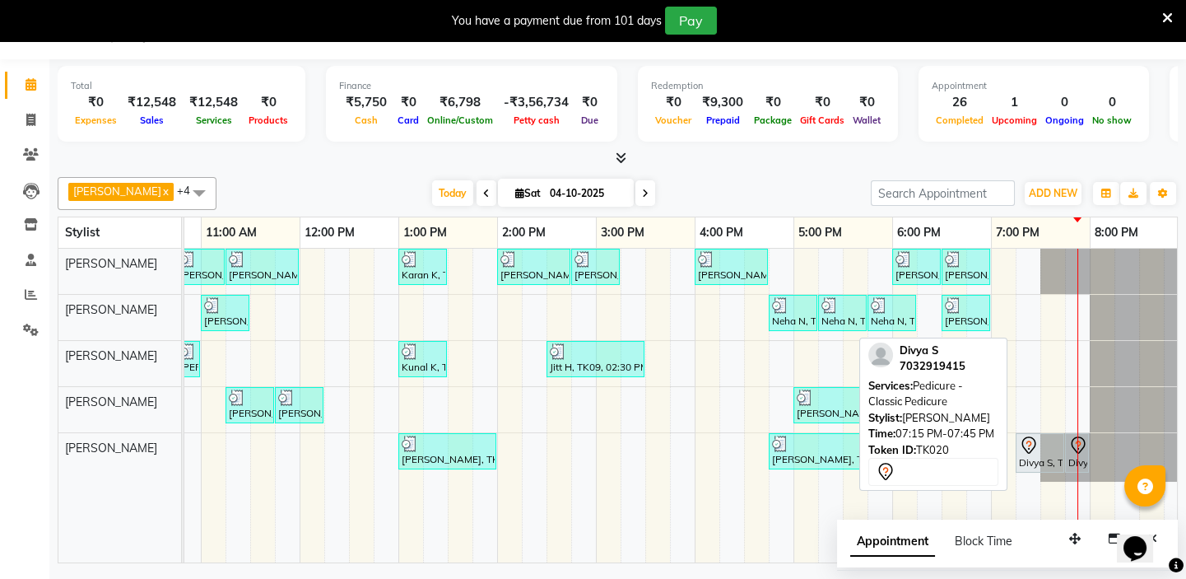
click at [1023, 463] on div "Divya S, TK20, 07:15 PM-07:45 PM, Pedicure - Classic Pedicure" at bounding box center [1040, 453] width 45 height 35
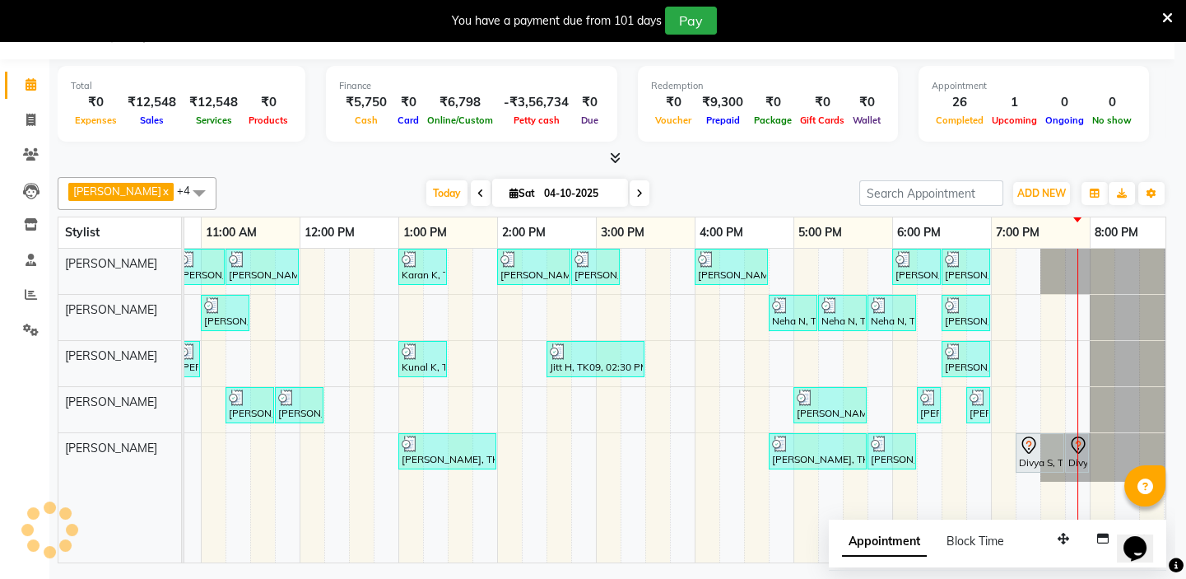
click at [1028, 448] on div "Client Detail Divya S 7032919415 Wallet ₹0 Deposit Amount ₹0 Select IN SERVICE …" at bounding box center [593, 216] width 939 height 469
click at [1026, 445] on div "Client Detail Divya S 7032919415 Wallet ₹0 Deposit Amount ₹0 Select IN SERVICE …" at bounding box center [593, 216] width 939 height 469
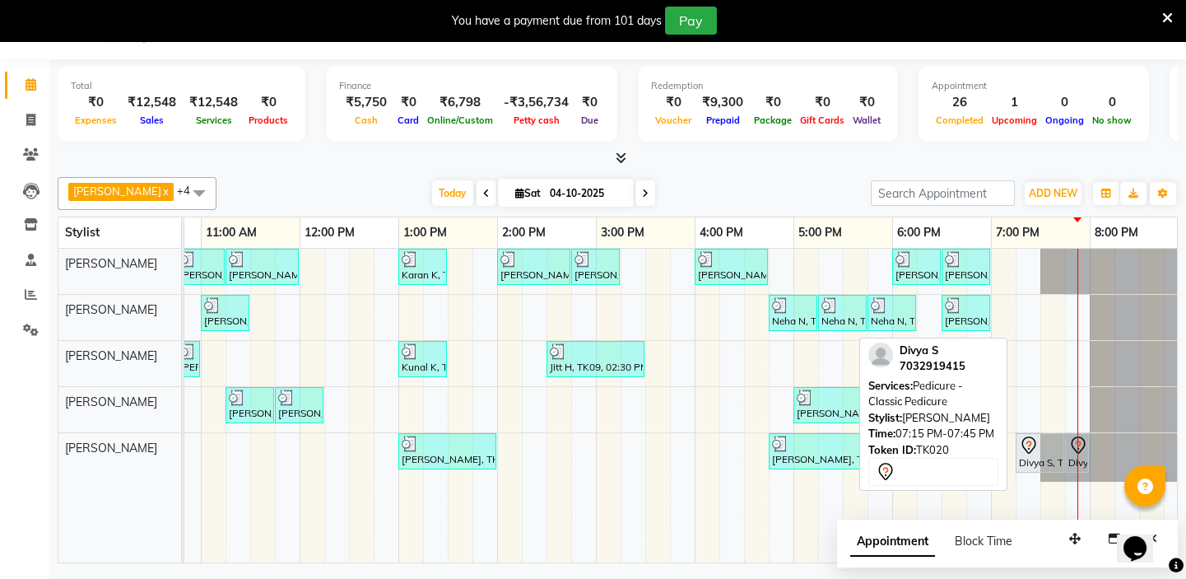
click at [1029, 461] on div "Divya S, TK20, 07:15 PM-07:45 PM, Pedicure - Classic Pedicure" at bounding box center [1040, 453] width 45 height 35
click at [1023, 453] on icon at bounding box center [1029, 446] width 20 height 20
click at [1032, 453] on div "Divya S, TK20, 07:15 PM-07:45 PM, Pedicure - Classic Pedicure" at bounding box center [1040, 453] width 45 height 35
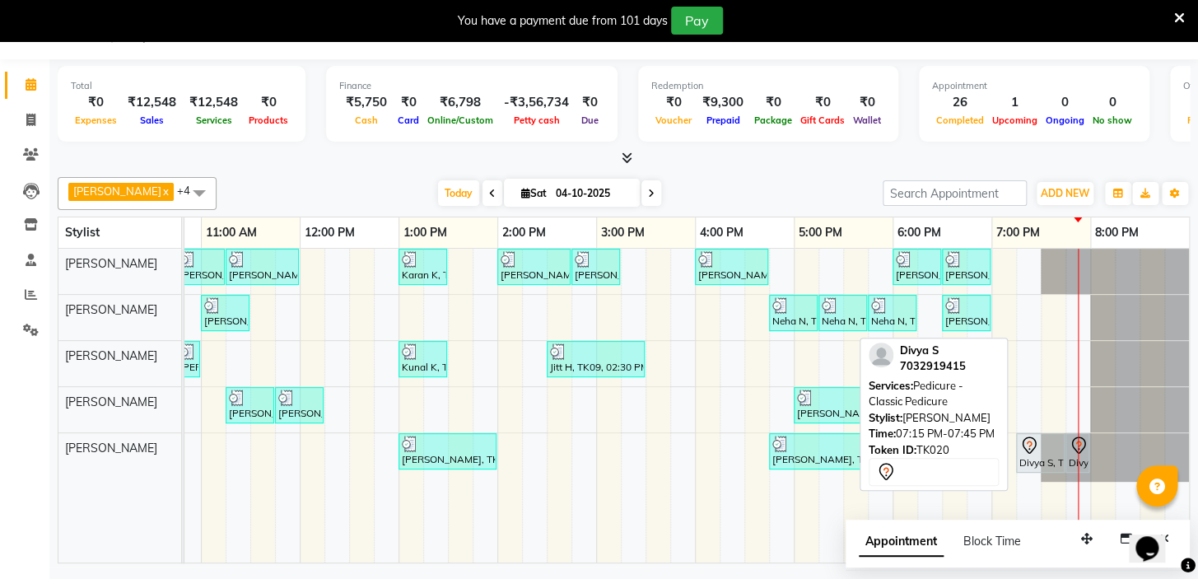
select select "7"
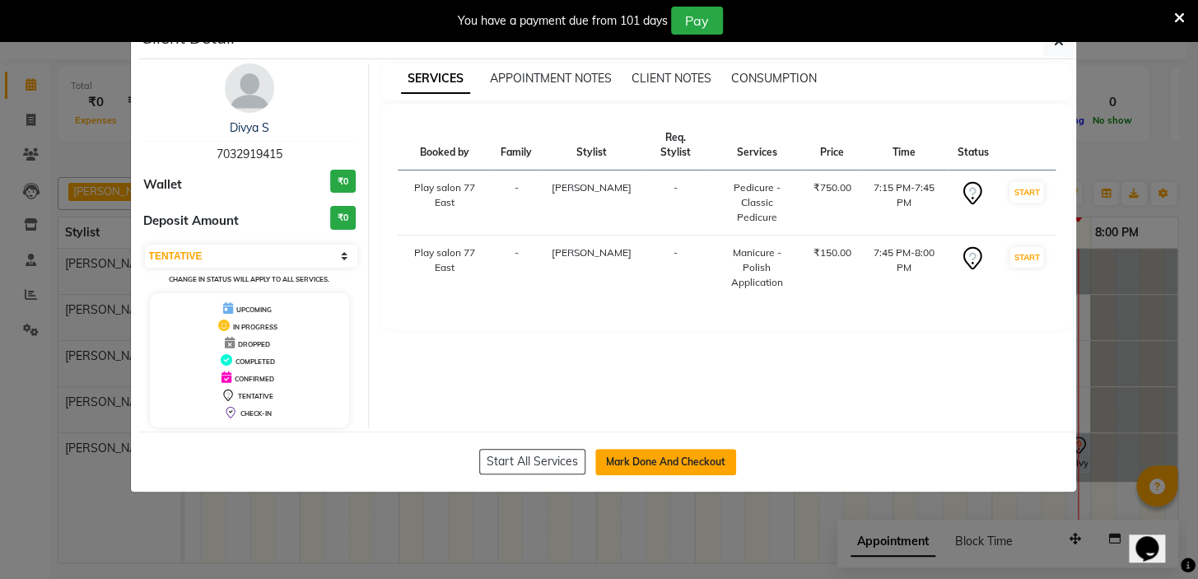
click at [641, 460] on button "Mark Done And Checkout" at bounding box center [665, 462] width 141 height 26
select select "service"
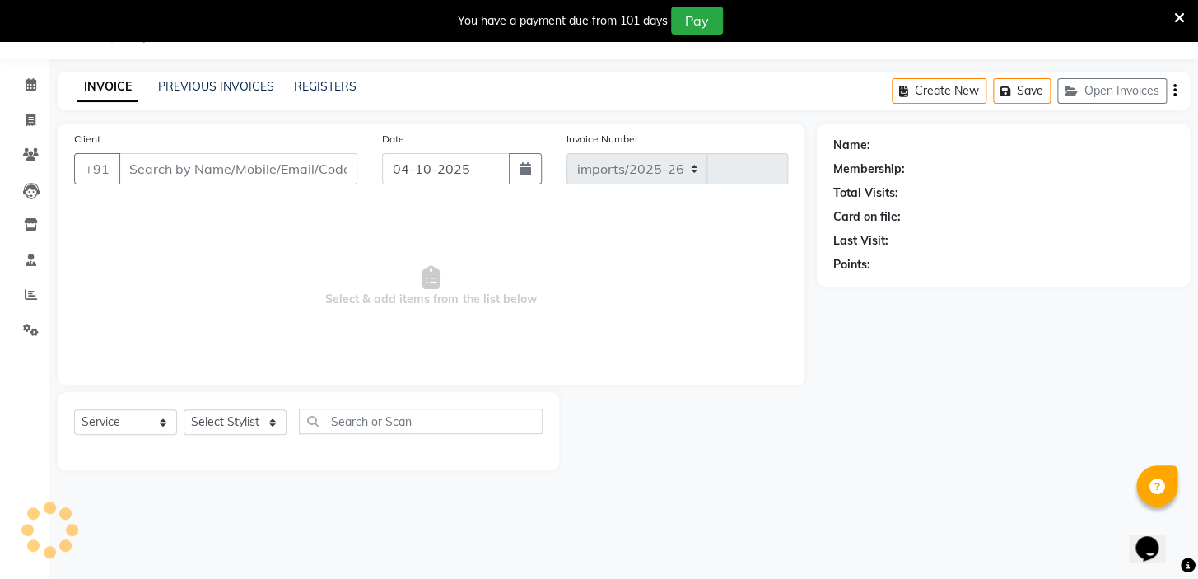
select select "8547"
type input "1137"
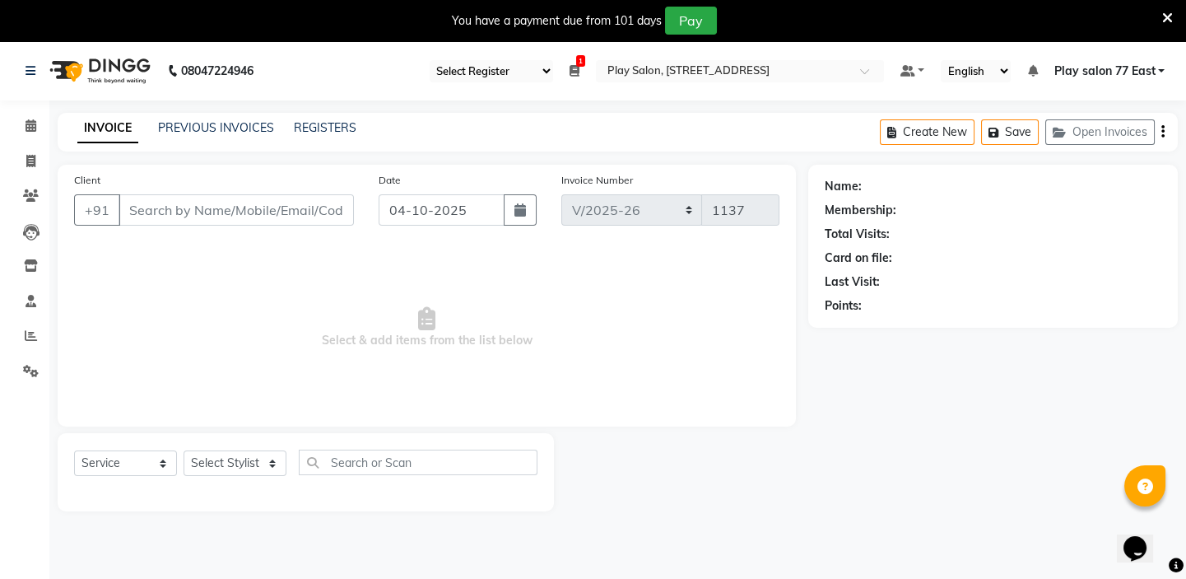
type input "7032919415"
select select "84927"
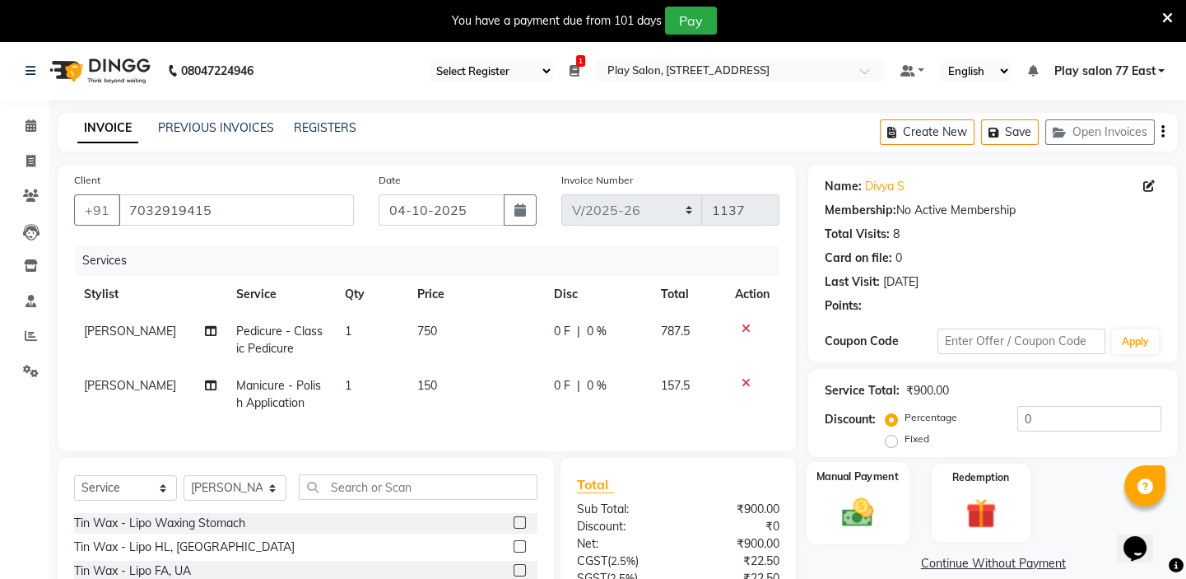
click at [864, 500] on img at bounding box center [857, 512] width 51 height 36
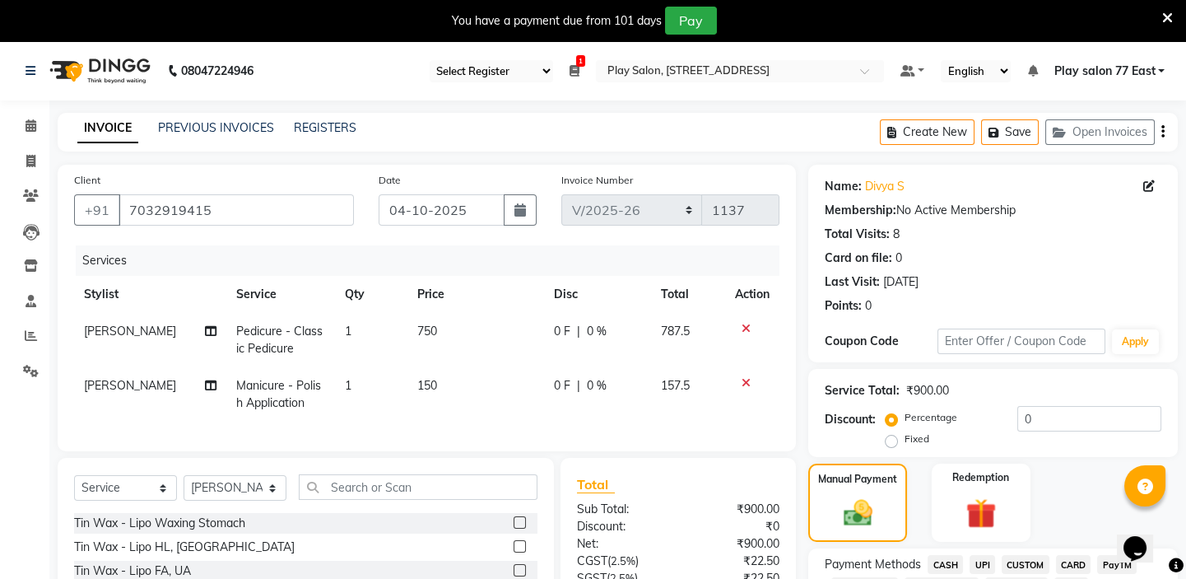
click at [988, 563] on span "UPI" at bounding box center [983, 564] width 26 height 19
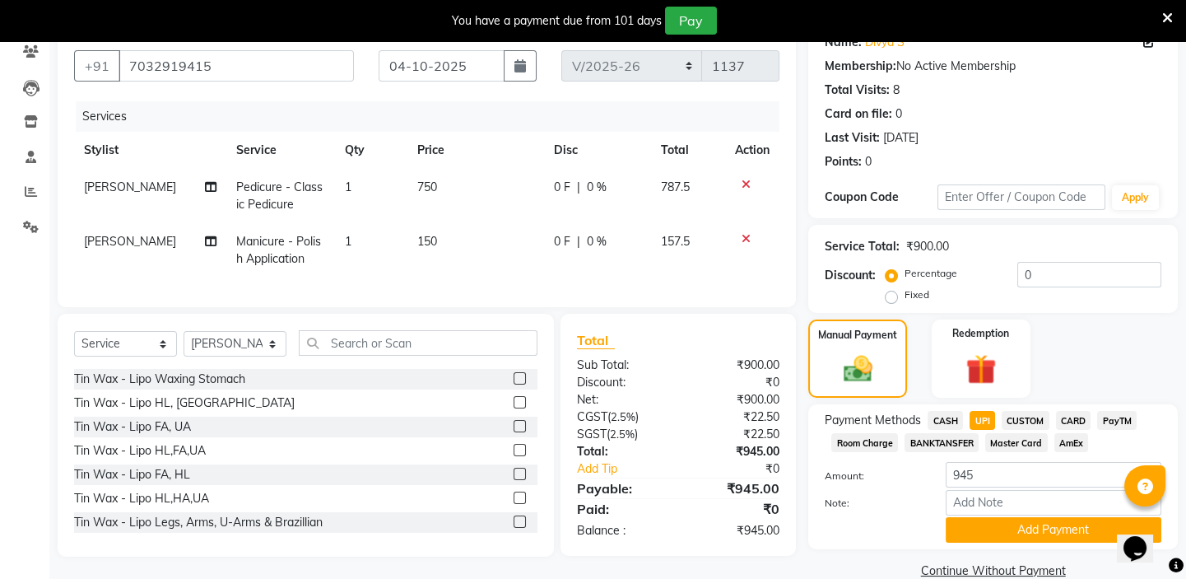
scroll to position [173, 0]
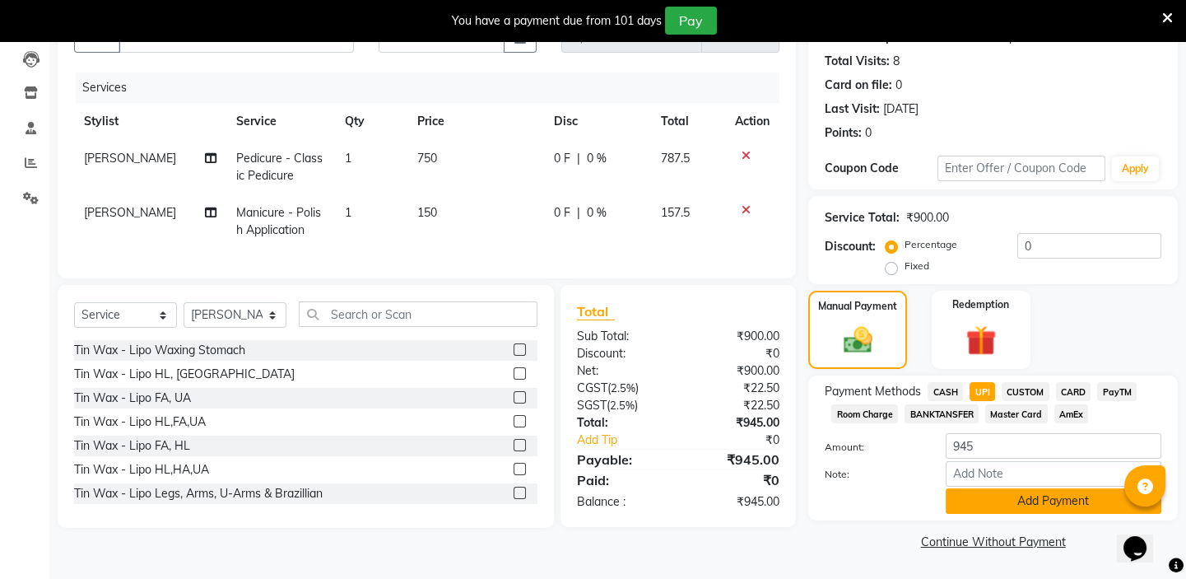
click at [1024, 505] on button "Add Payment" at bounding box center [1054, 501] width 216 height 26
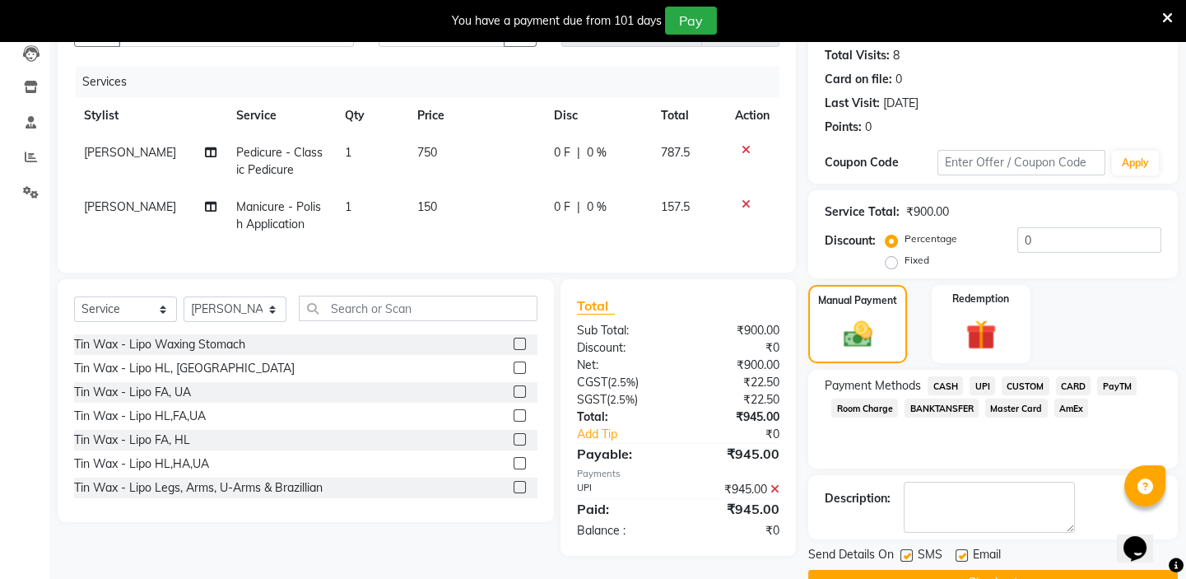
scroll to position [219, 0]
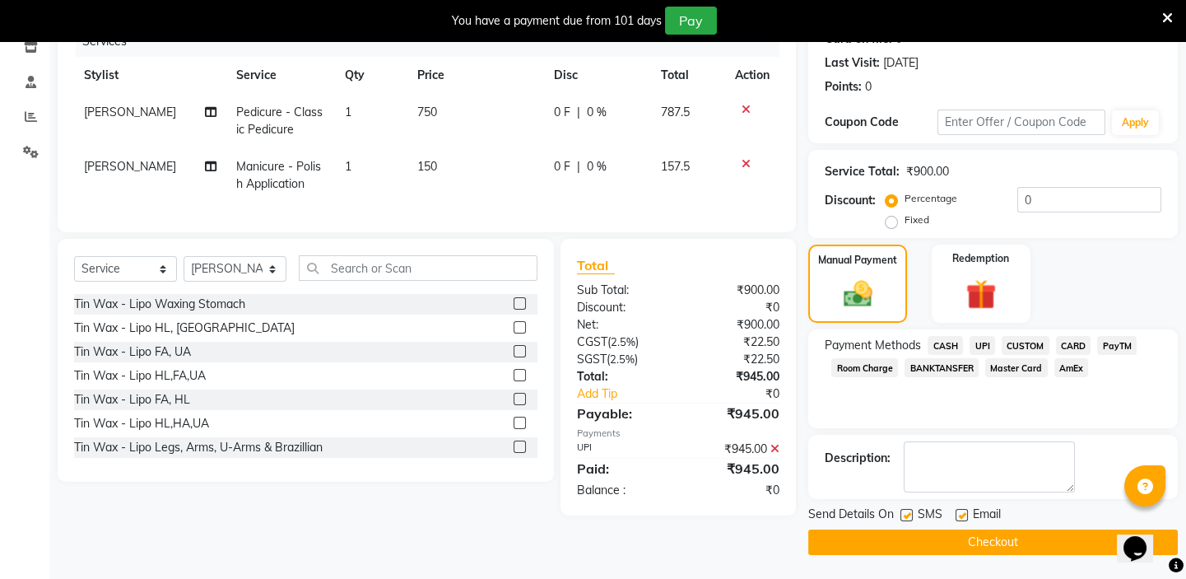
click at [983, 540] on button "Checkout" at bounding box center [993, 542] width 370 height 26
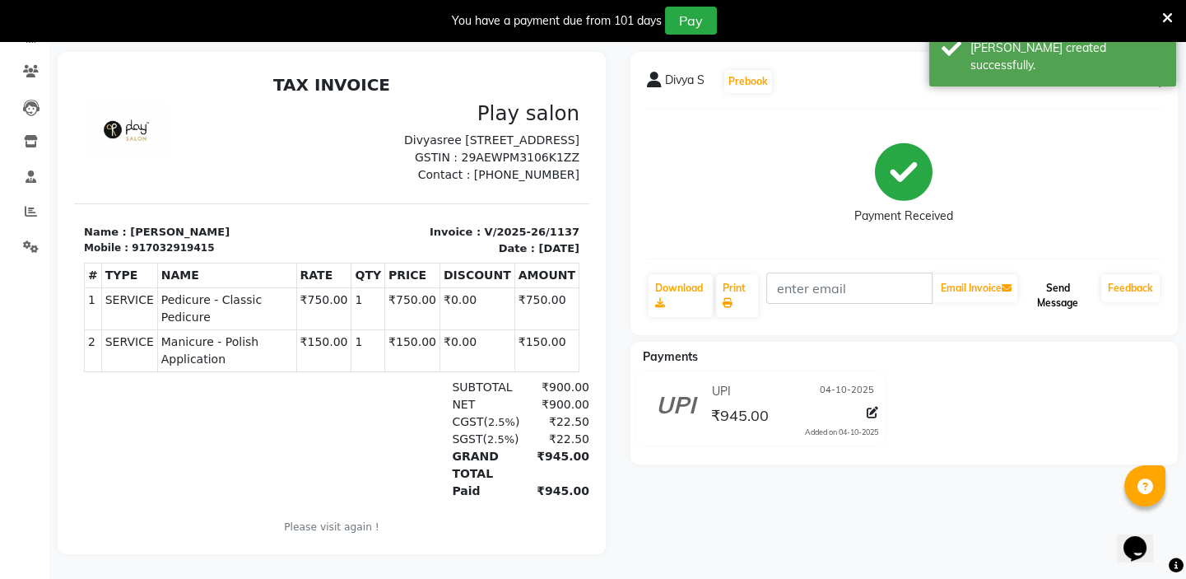
click at [1061, 280] on button "Send Message" at bounding box center [1058, 295] width 74 height 43
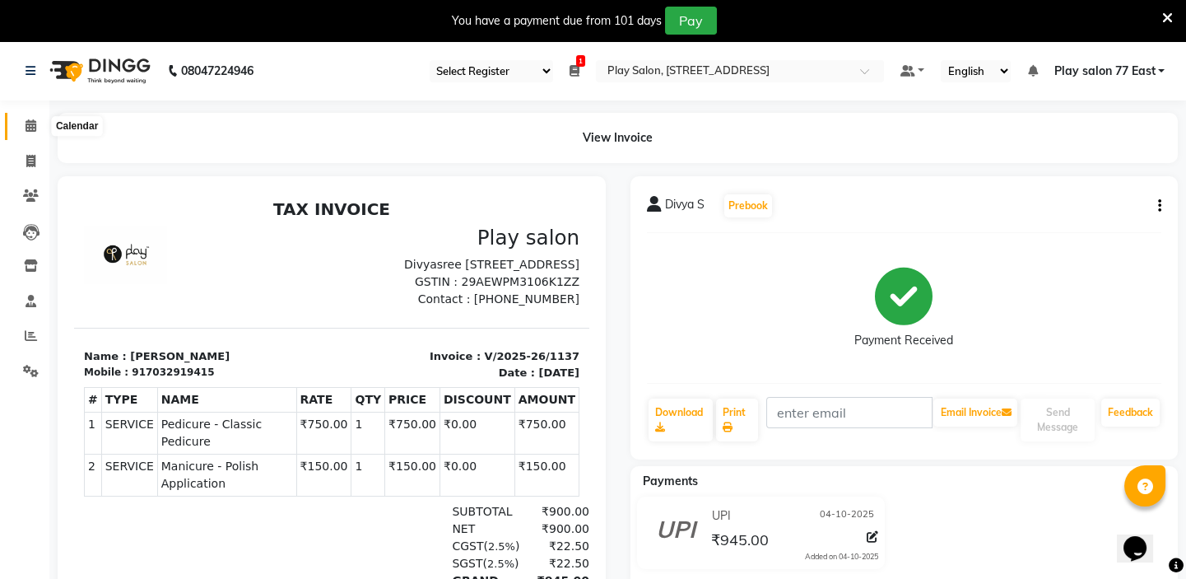
click at [31, 123] on icon at bounding box center [31, 125] width 11 height 12
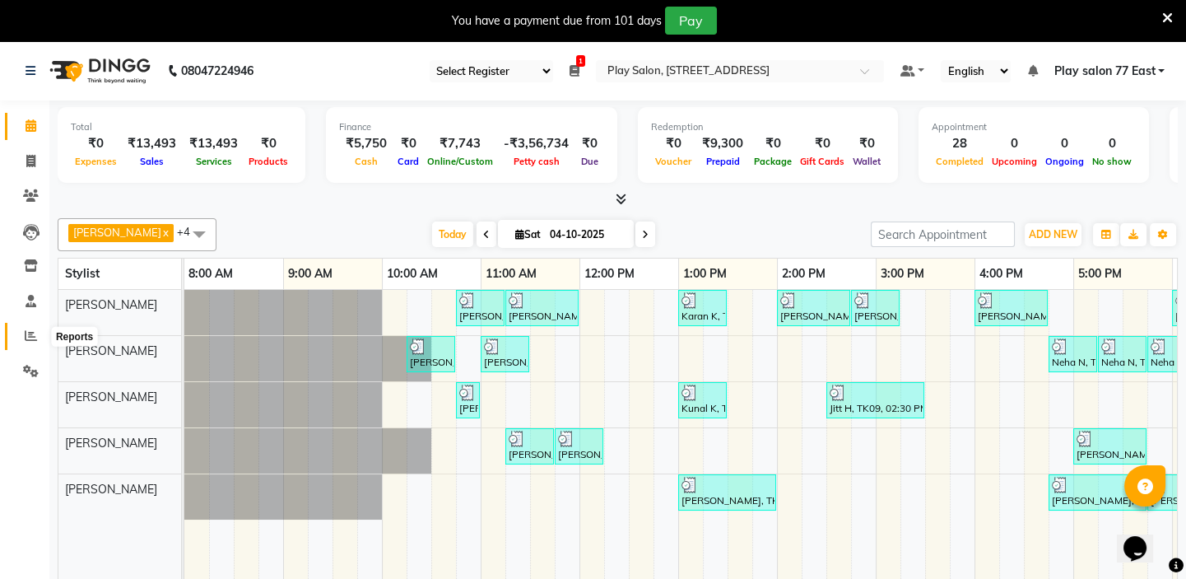
click at [28, 334] on icon at bounding box center [31, 335] width 12 height 12
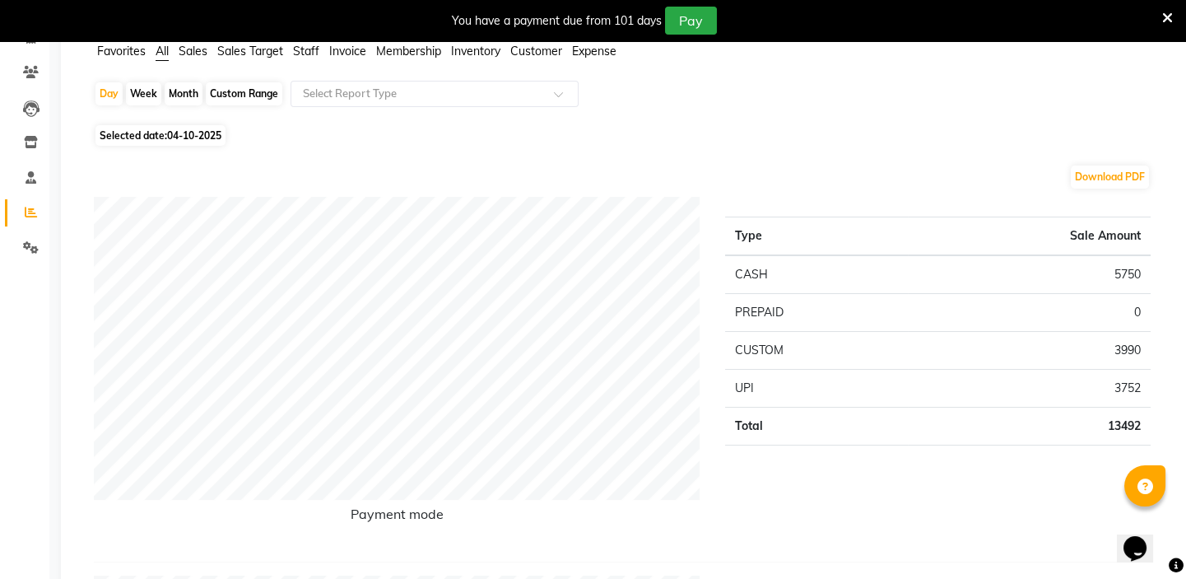
scroll to position [53, 0]
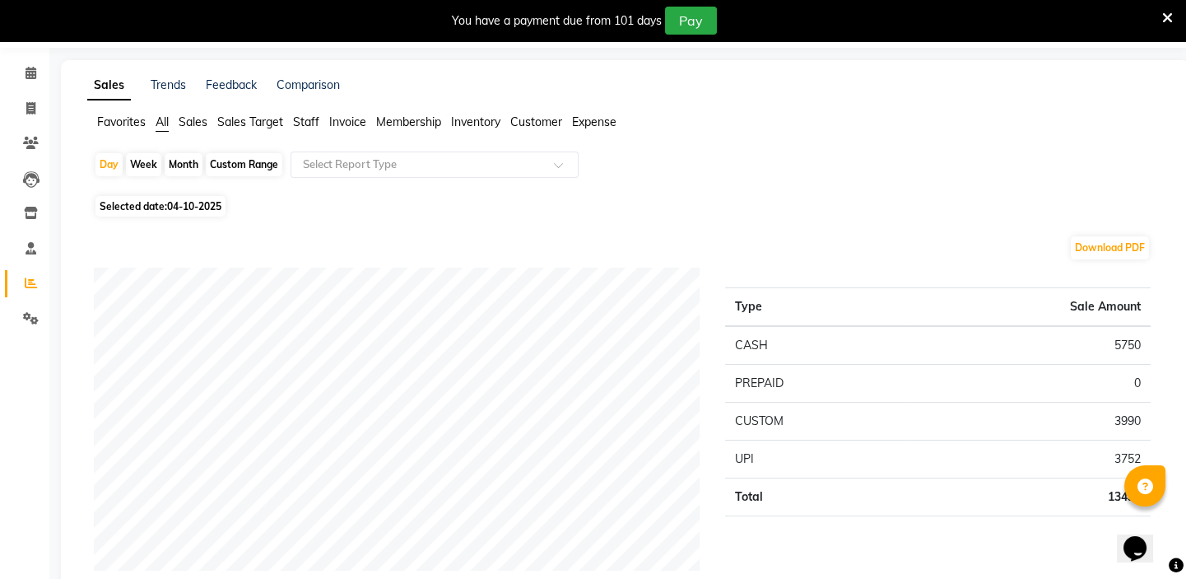
click at [306, 119] on span "Staff" at bounding box center [306, 121] width 26 height 15
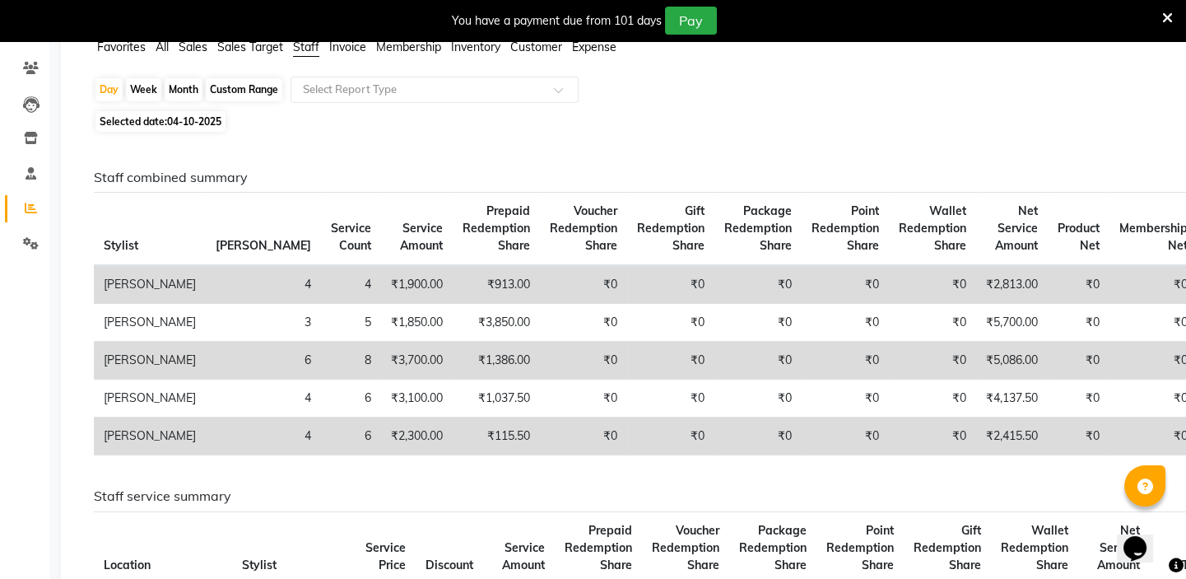
scroll to position [0, 0]
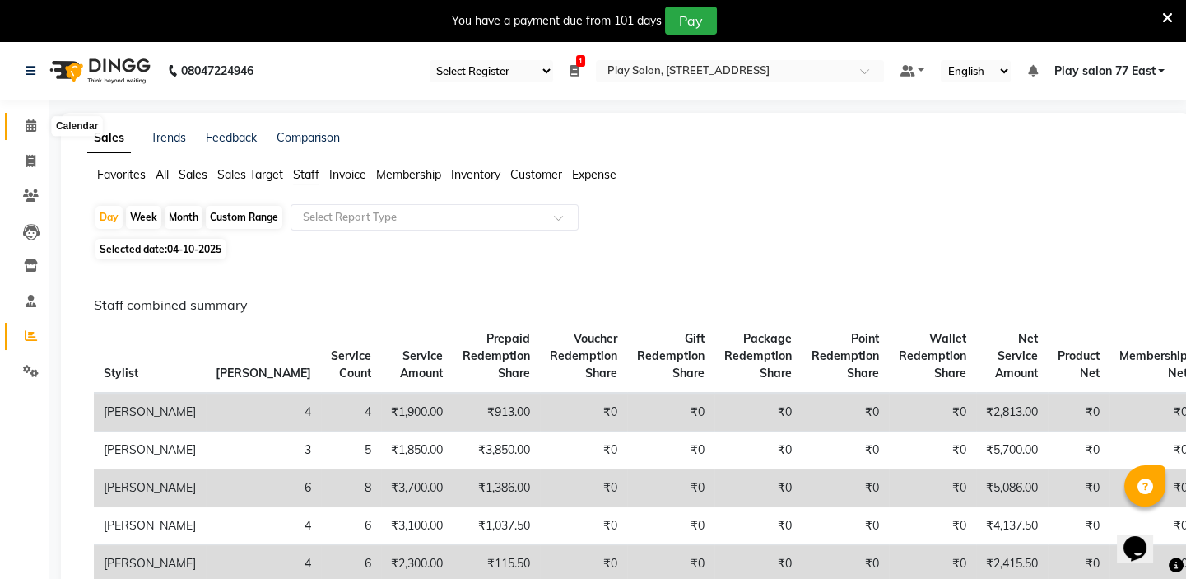
click at [33, 122] on icon at bounding box center [31, 125] width 11 height 12
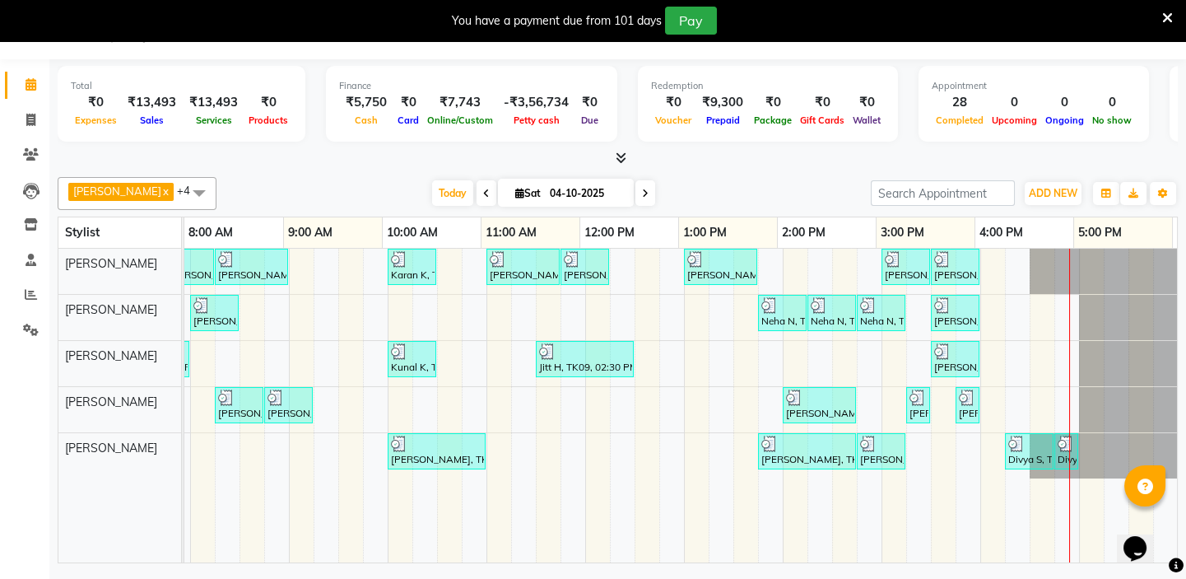
scroll to position [0, 291]
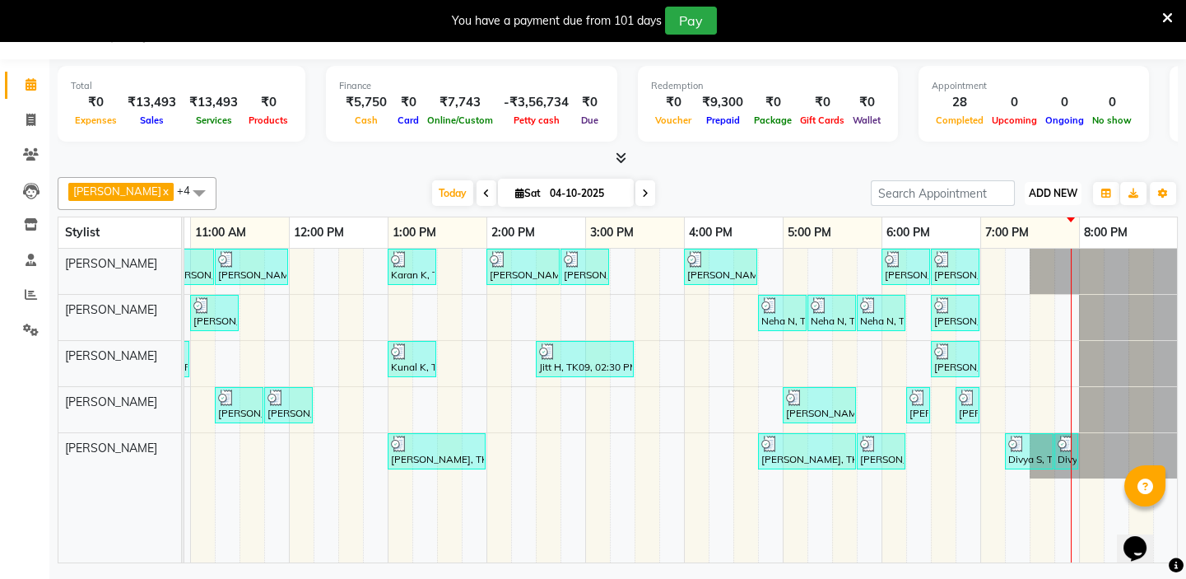
click at [1049, 187] on span "ADD NEW" at bounding box center [1053, 193] width 49 height 12
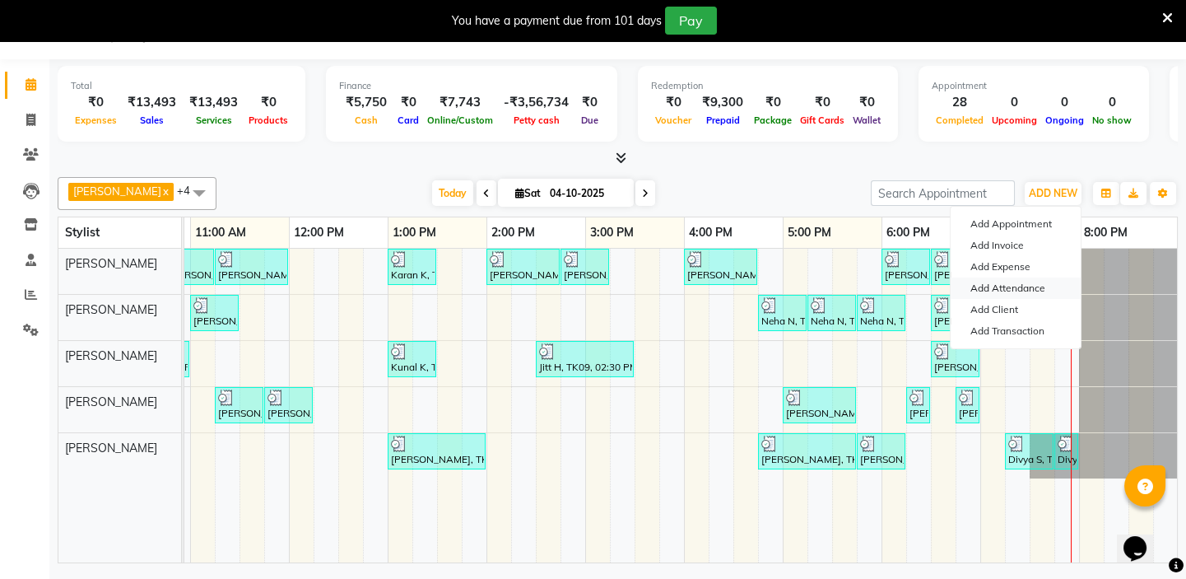
click at [1004, 288] on link "Add Attendance" at bounding box center [1016, 287] width 130 height 21
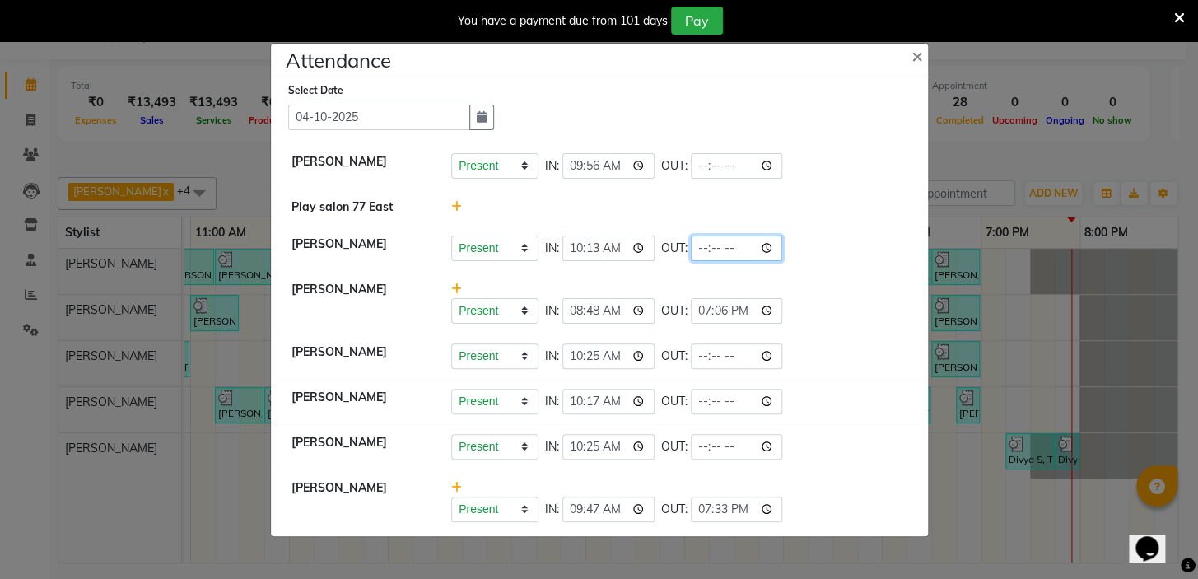
click at [729, 246] on input "time" at bounding box center [737, 248] width 92 height 26
type input "20:00"
click at [789, 254] on div "Present Absent Late Half Day Weekly Off IN: 10:13 OUT: 20:00" at bounding box center [679, 248] width 456 height 26
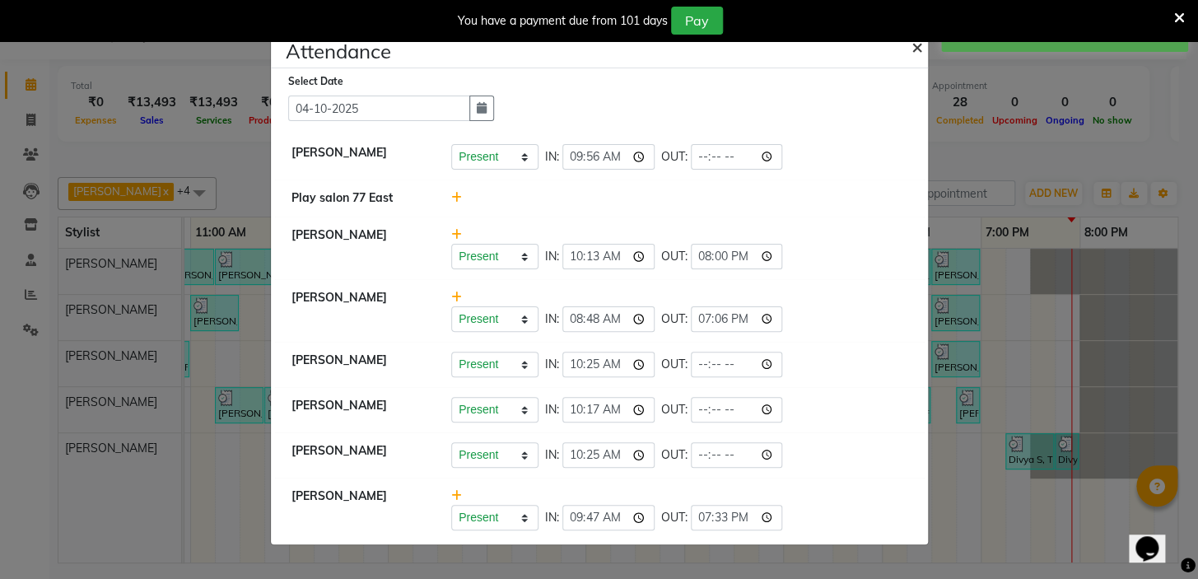
click at [915, 49] on span "×" at bounding box center [917, 46] width 12 height 25
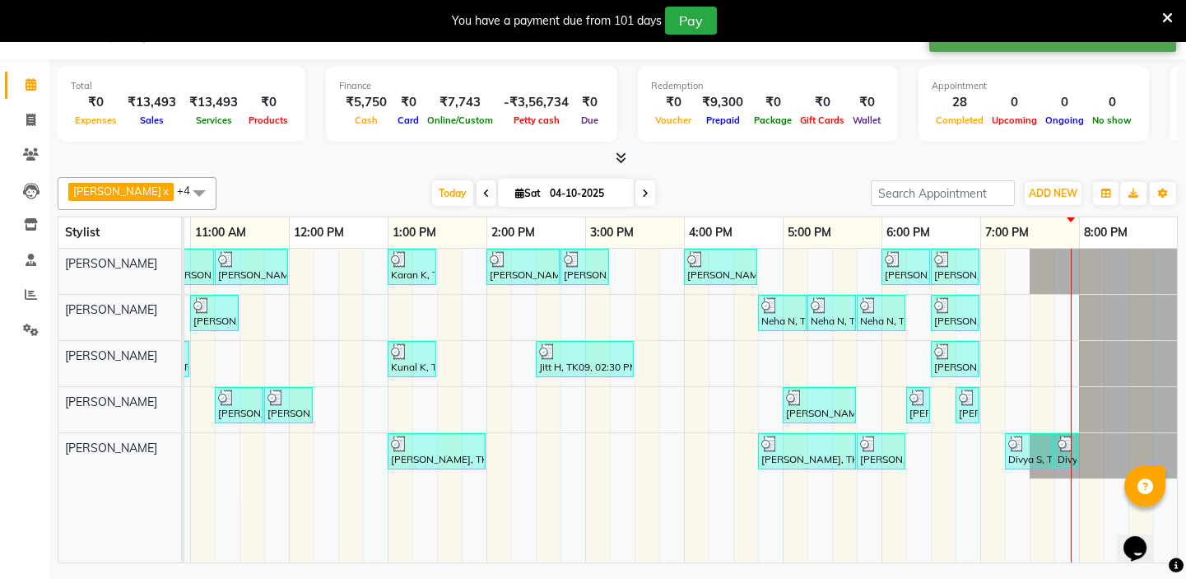
scroll to position [0, 280]
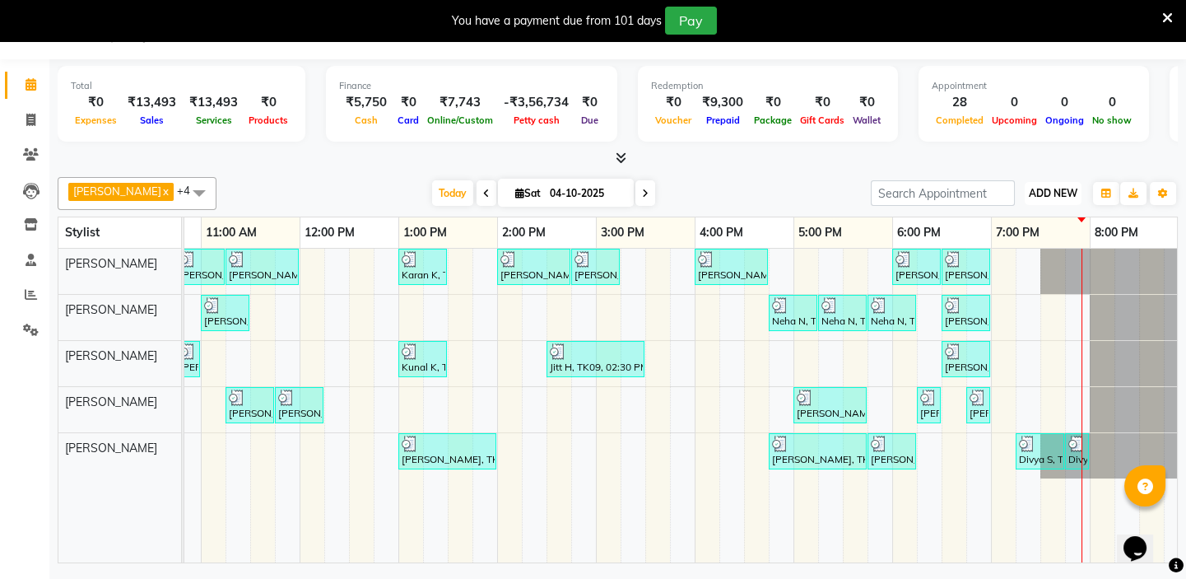
click at [1037, 191] on span "ADD NEW" at bounding box center [1053, 193] width 49 height 12
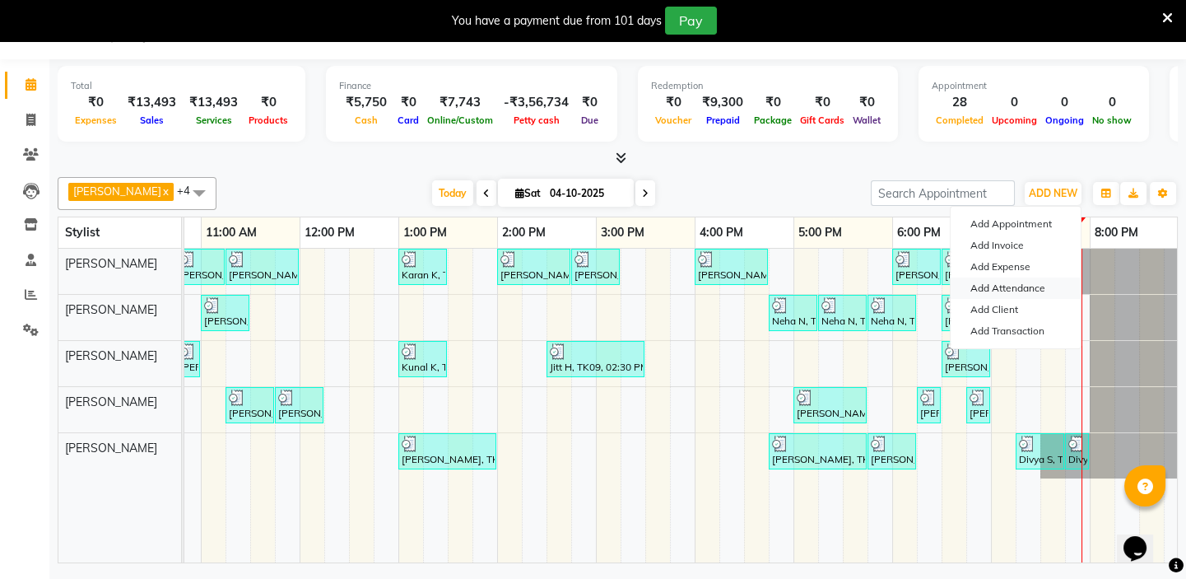
click at [1037, 284] on link "Add Attendance" at bounding box center [1016, 287] width 130 height 21
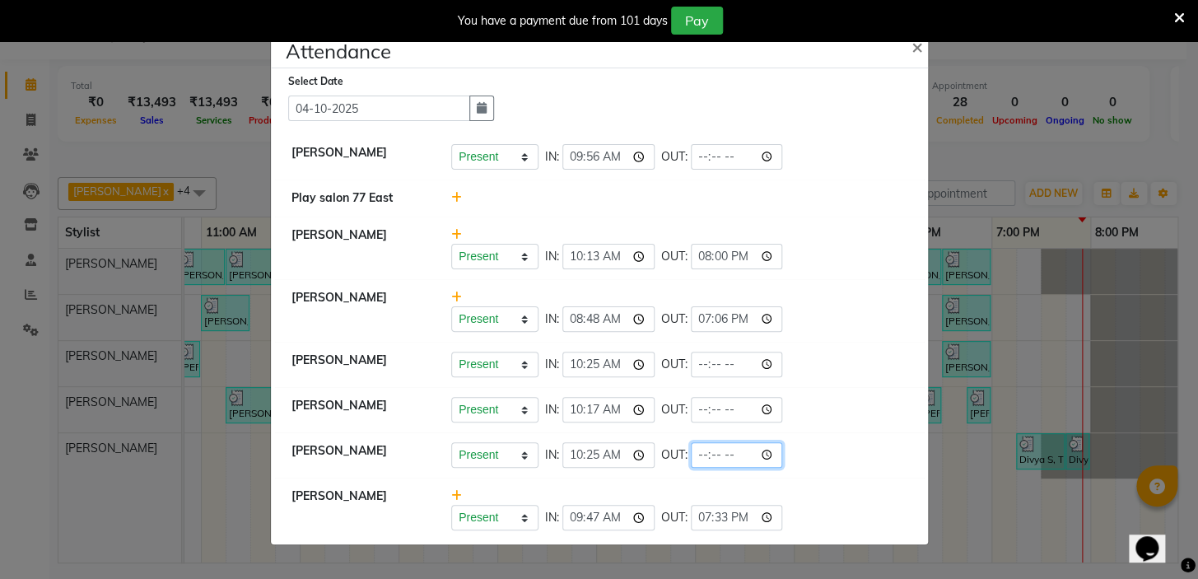
click at [727, 453] on input "time" at bounding box center [737, 455] width 92 height 26
type input "20:00"
click at [954, 451] on ngb-modal-window "Attendance × Select Date 04-10-2025 Manisha Gurung Present Absent Late Half Day…" at bounding box center [599, 289] width 1198 height 579
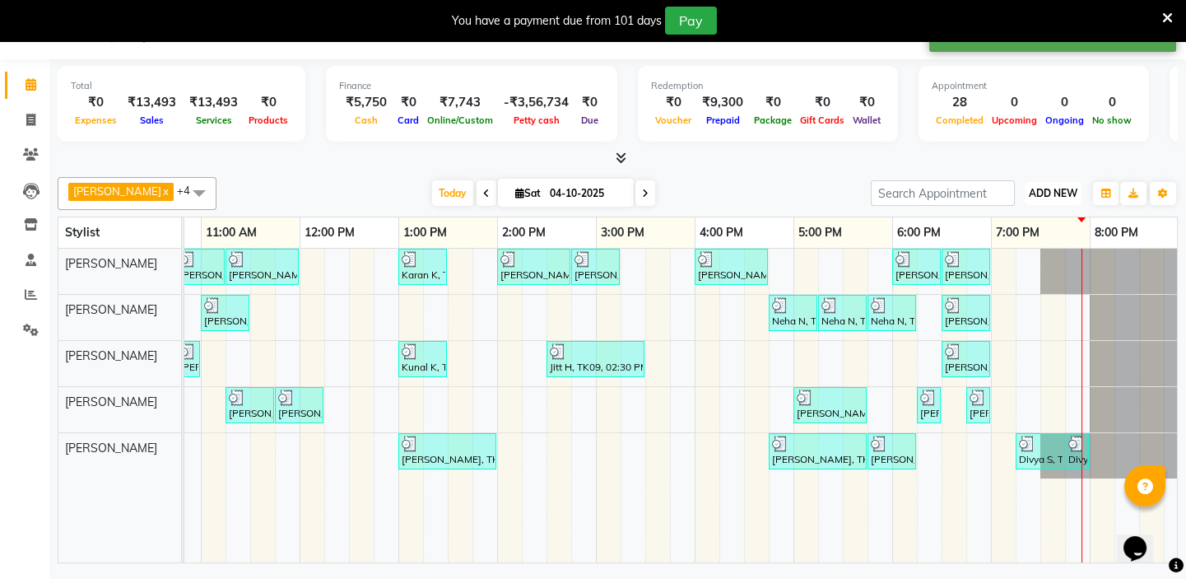
click at [1060, 188] on span "ADD NEW" at bounding box center [1053, 193] width 49 height 12
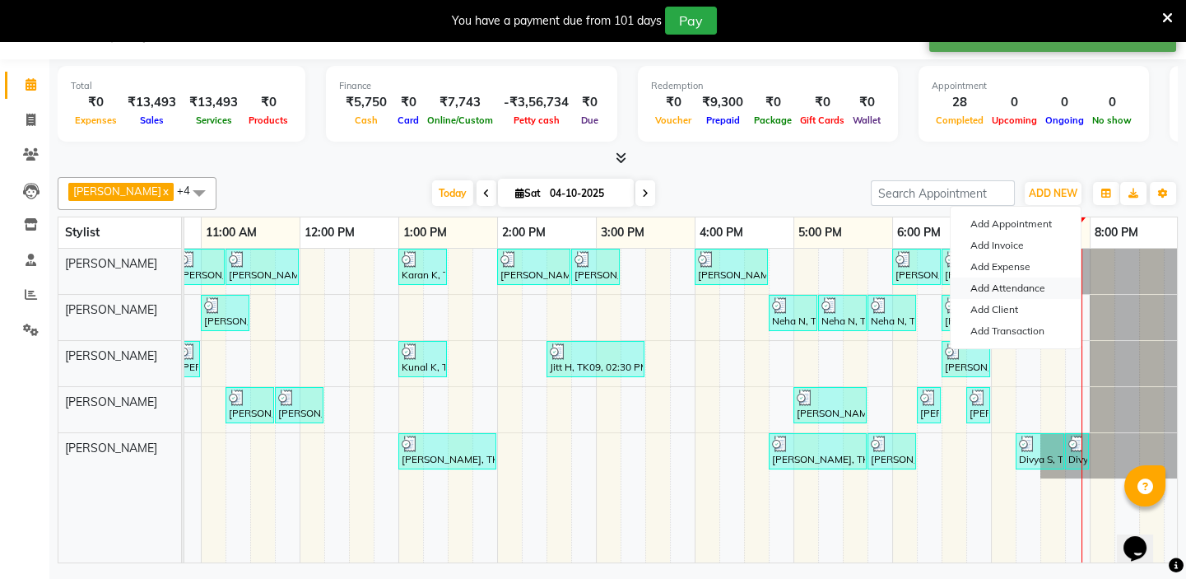
click at [1017, 286] on link "Add Attendance" at bounding box center [1016, 287] width 130 height 21
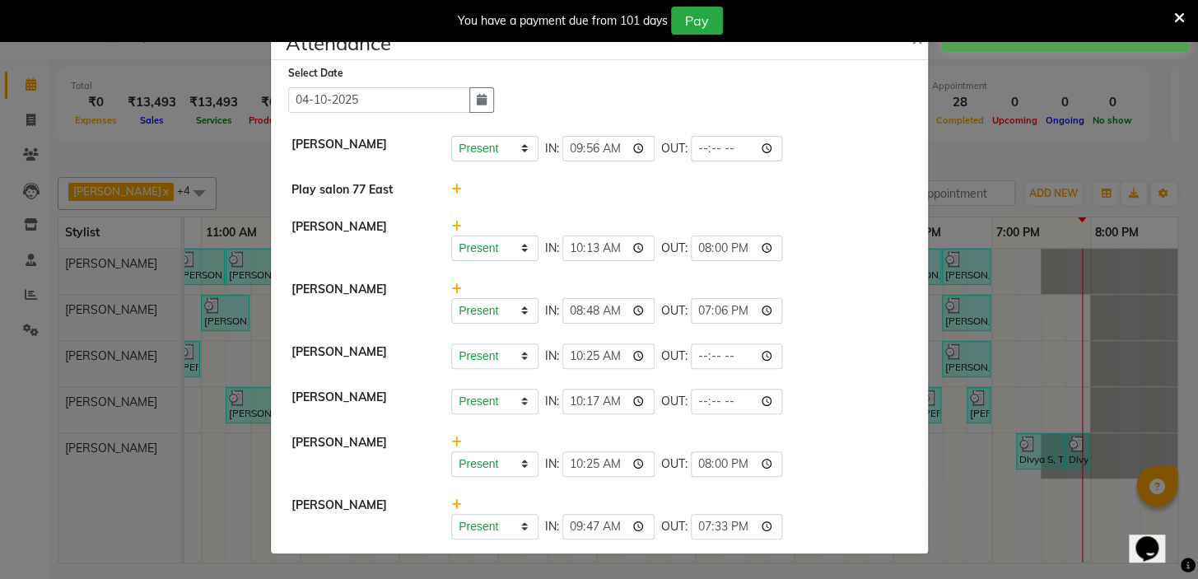
click at [958, 234] on ngb-modal-window "Attendance × Select Date 04-10-2025 Manisha Gurung Present Absent Late Half Day…" at bounding box center [599, 289] width 1198 height 579
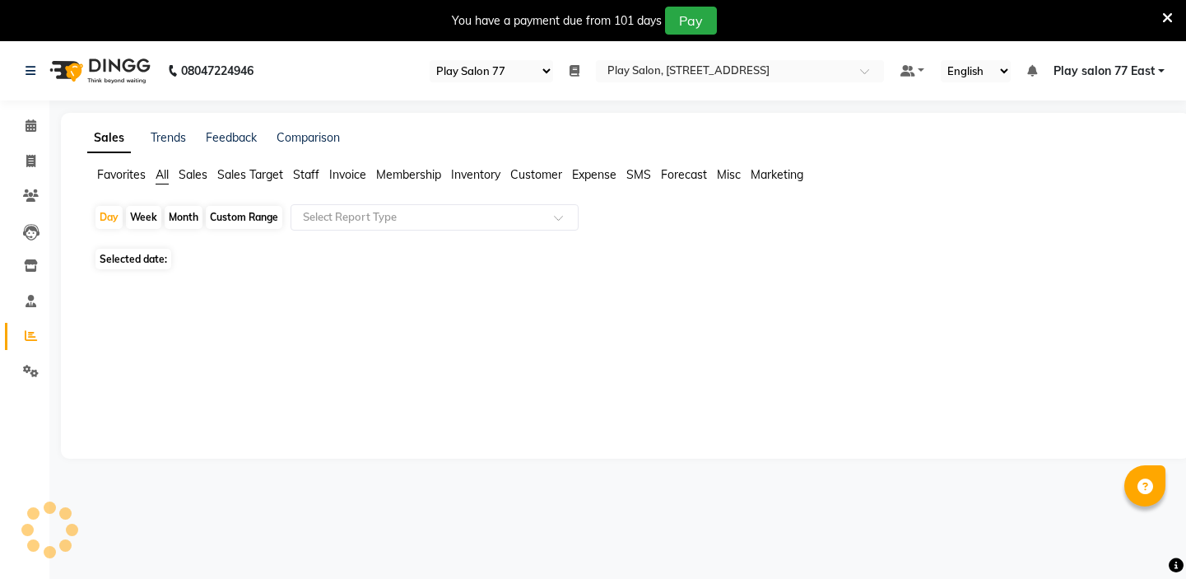
select select "95"
click at [33, 127] on icon at bounding box center [31, 125] width 11 height 12
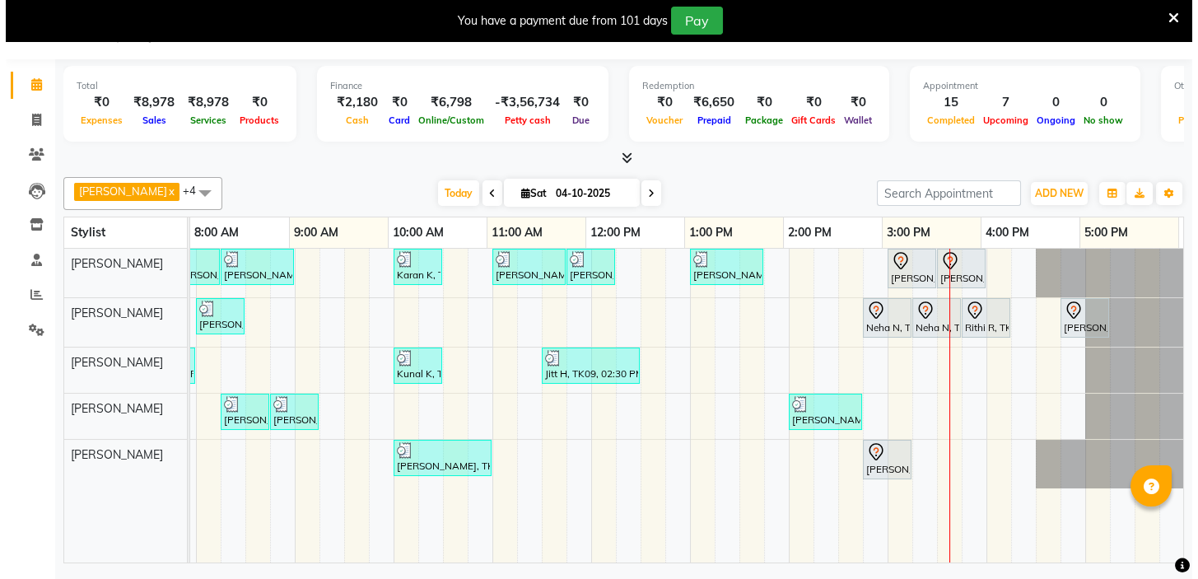
scroll to position [0, 291]
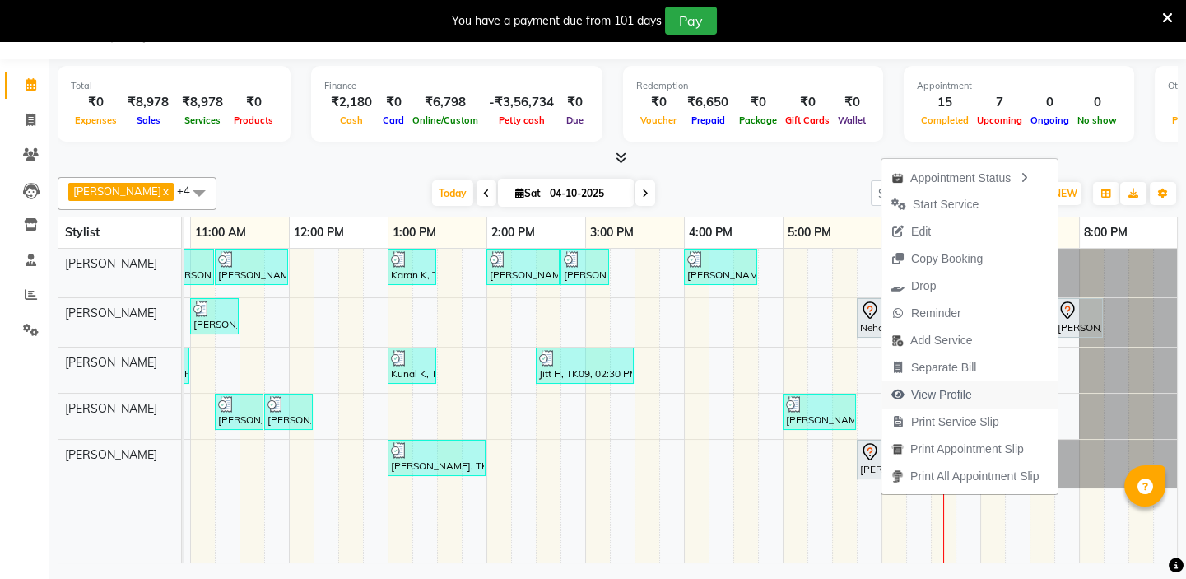
click at [936, 395] on span "View Profile" at bounding box center [941, 394] width 61 height 17
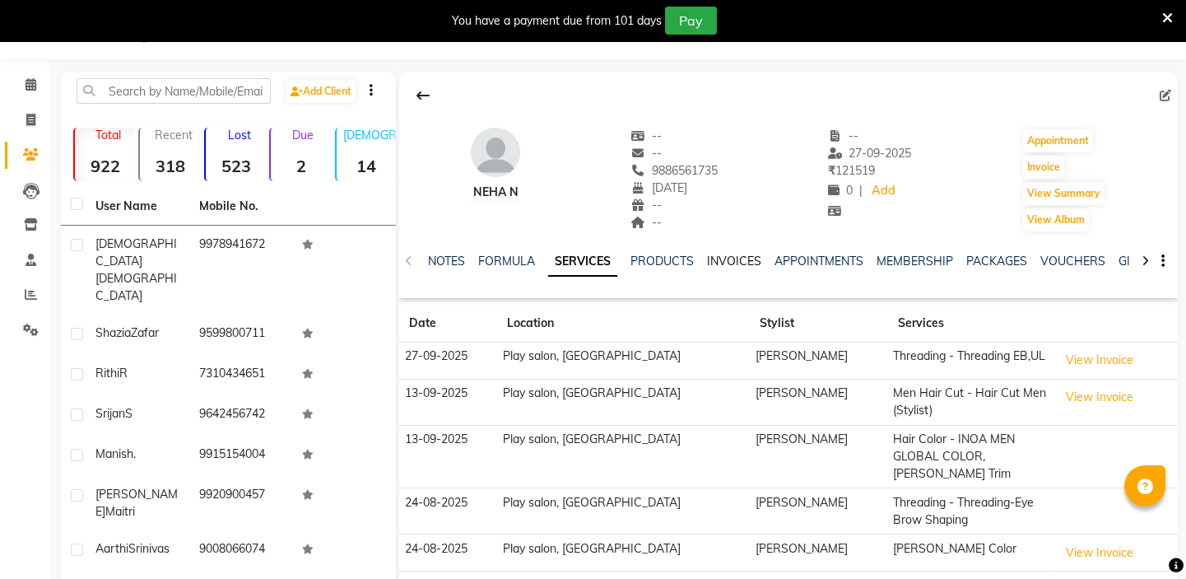
click at [729, 263] on link "INVOICES" at bounding box center [734, 261] width 54 height 15
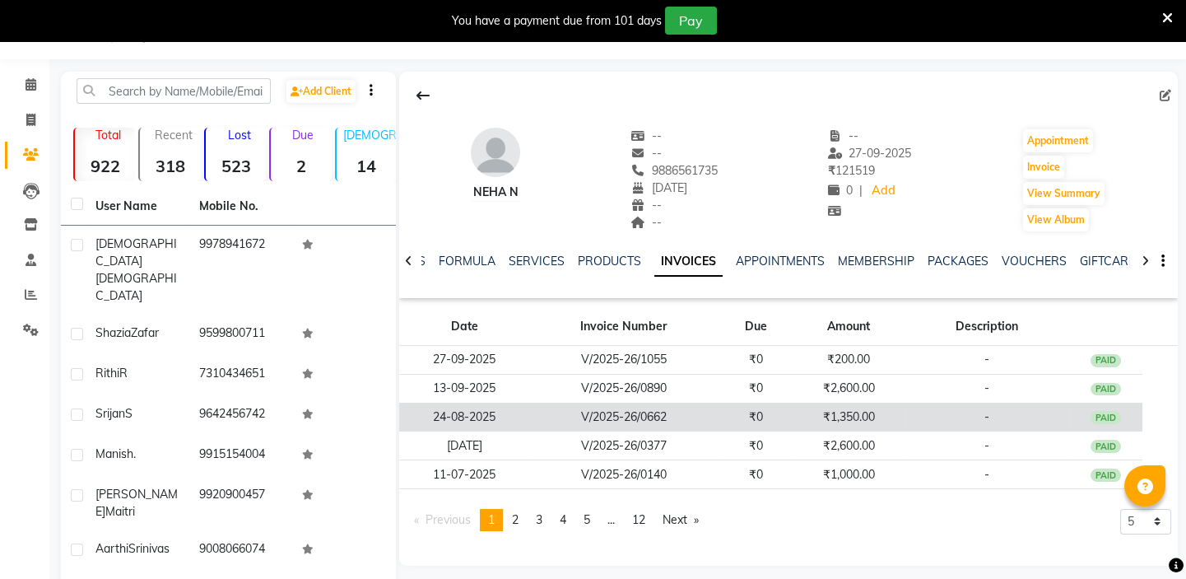
click at [841, 417] on td "₹1,350.00" at bounding box center [848, 417] width 111 height 29
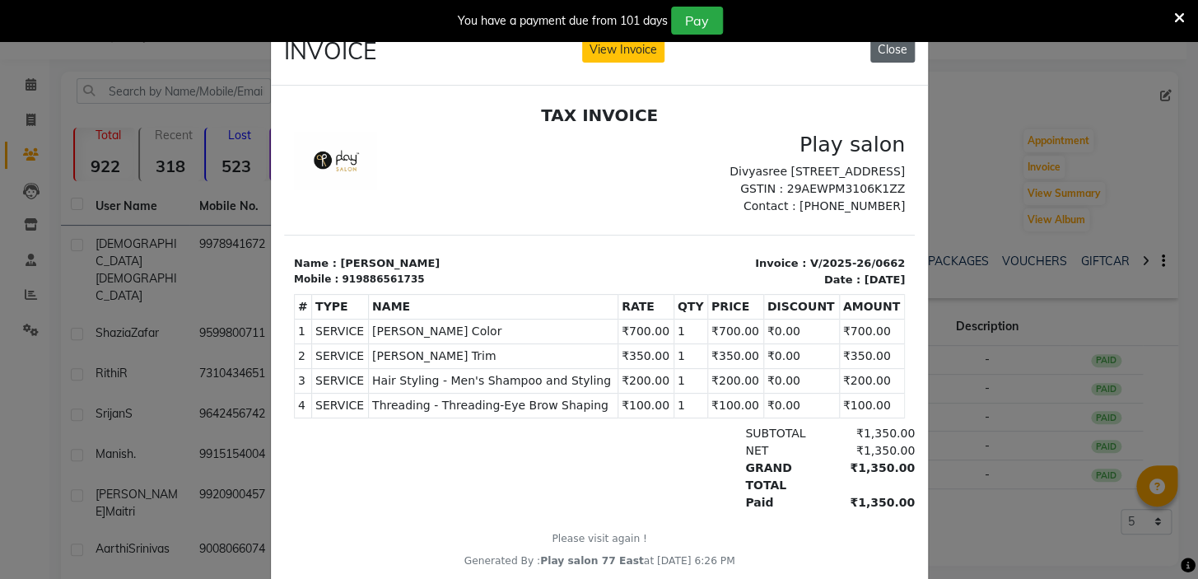
click at [880, 50] on button "Close" at bounding box center [892, 50] width 44 height 26
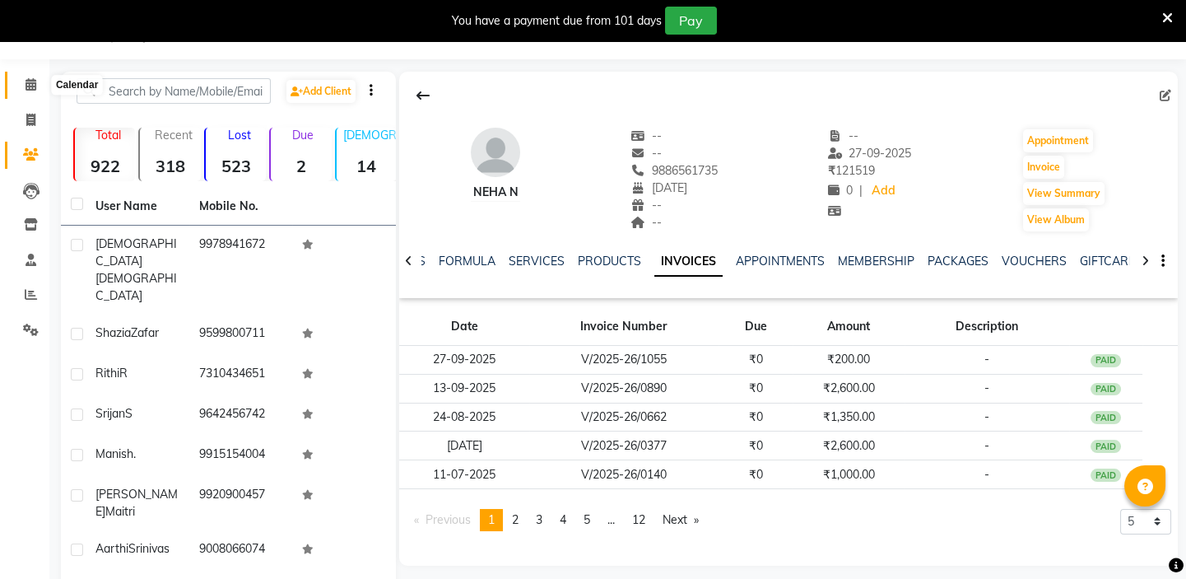
click at [33, 78] on icon at bounding box center [31, 84] width 11 height 12
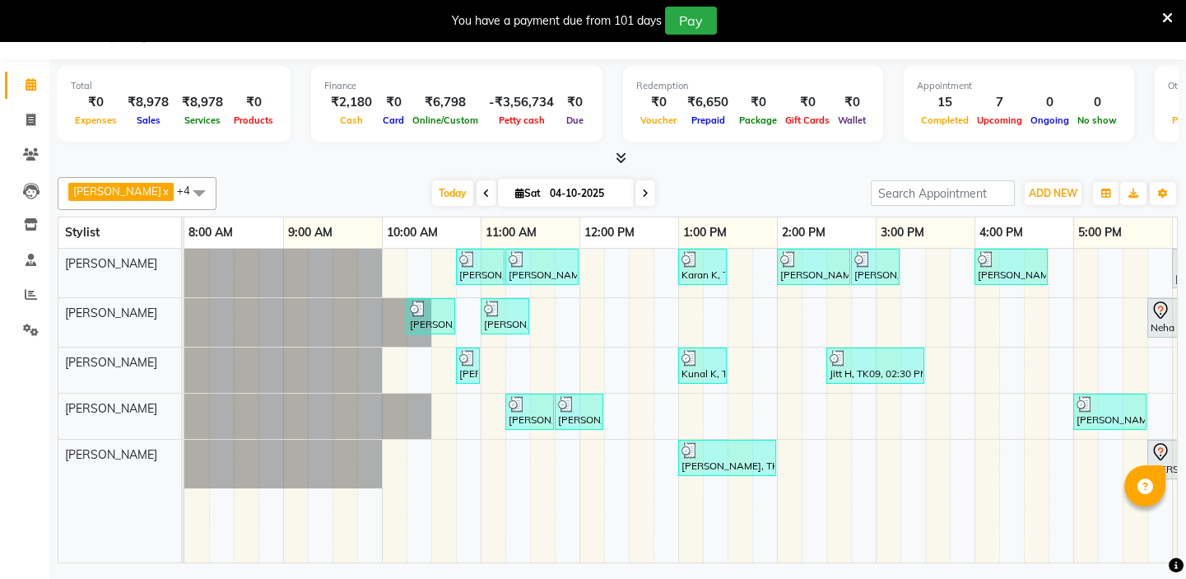
scroll to position [0, 291]
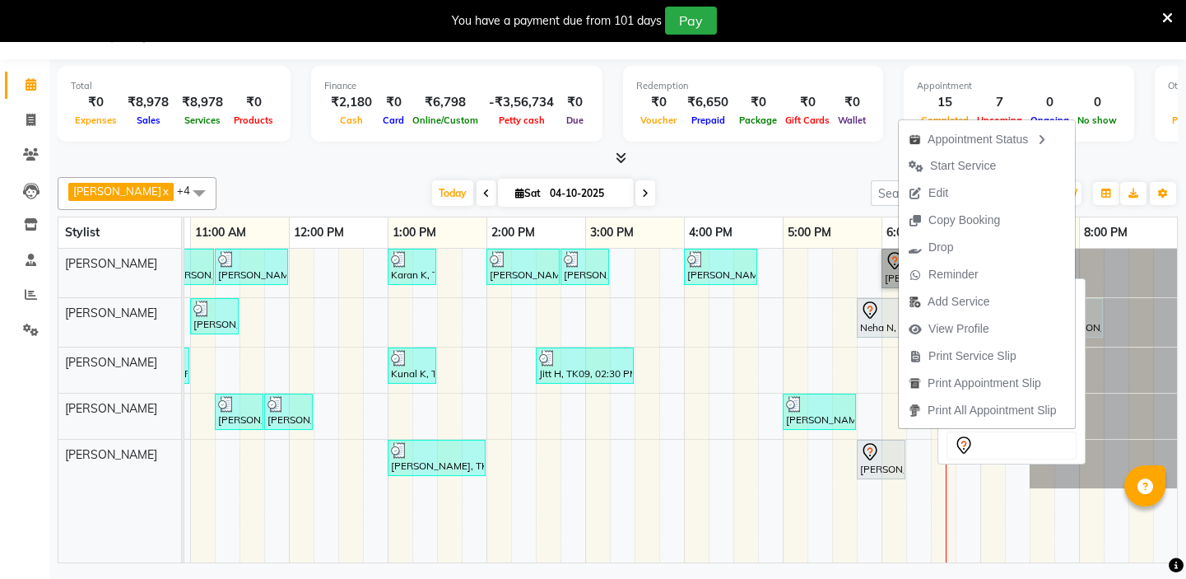
click at [886, 273] on link "[PERSON_NAME], TK02, 06:00 PM-06:30 PM, Hair Styling - Blowdry + Shampoo + Cond…" at bounding box center [906, 269] width 49 height 40
select select "7"
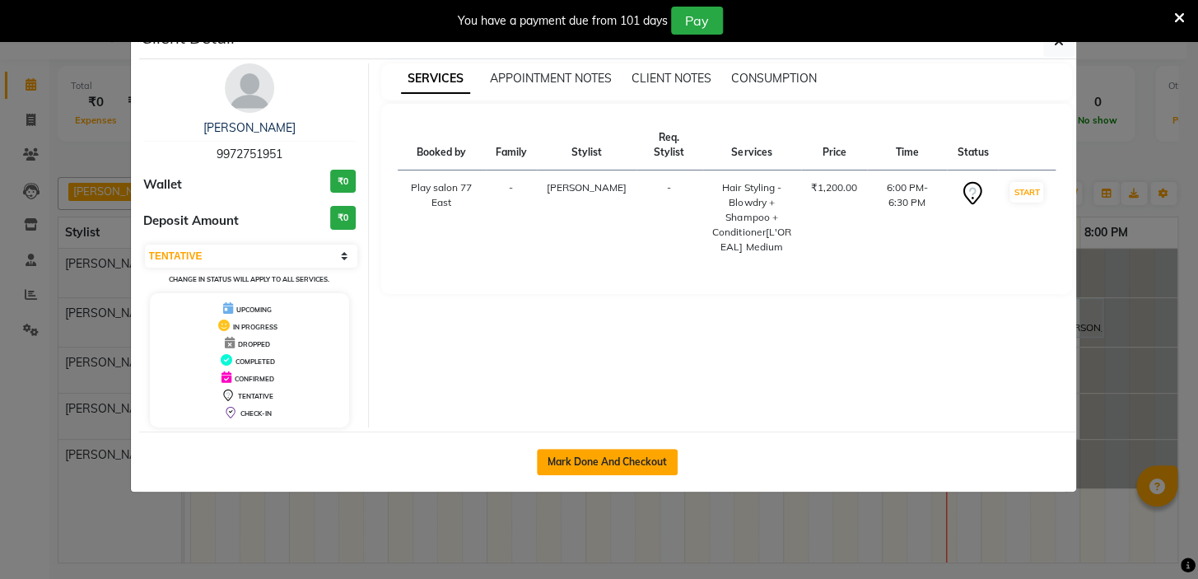
click at [613, 461] on button "Mark Done And Checkout" at bounding box center [607, 462] width 141 height 26
select select "service"
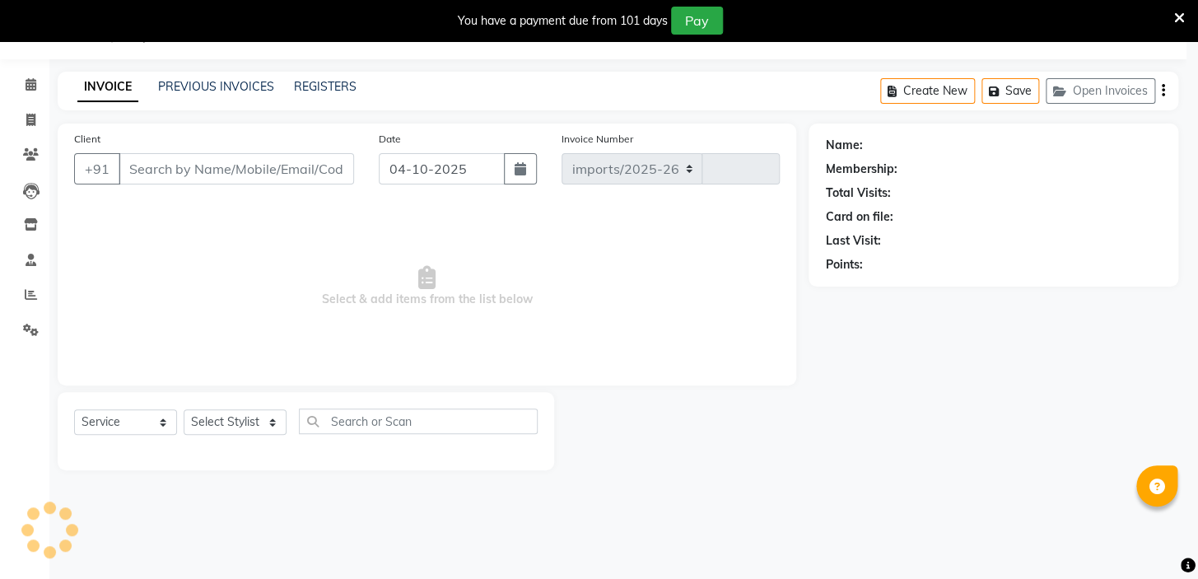
select select "8547"
type input "1132"
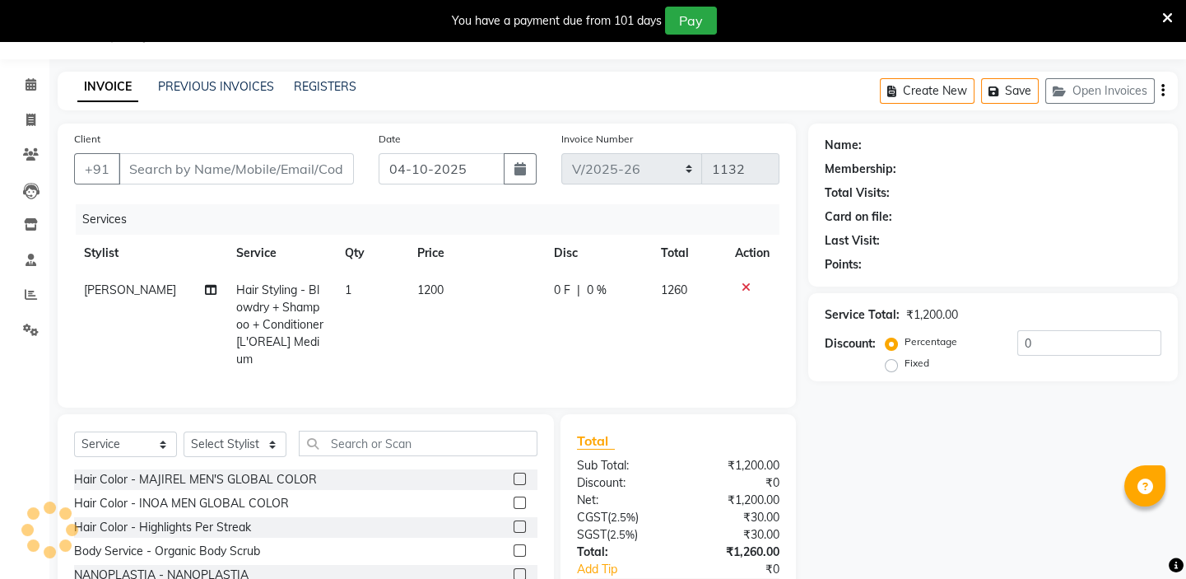
type input "9972751951"
select select "84935"
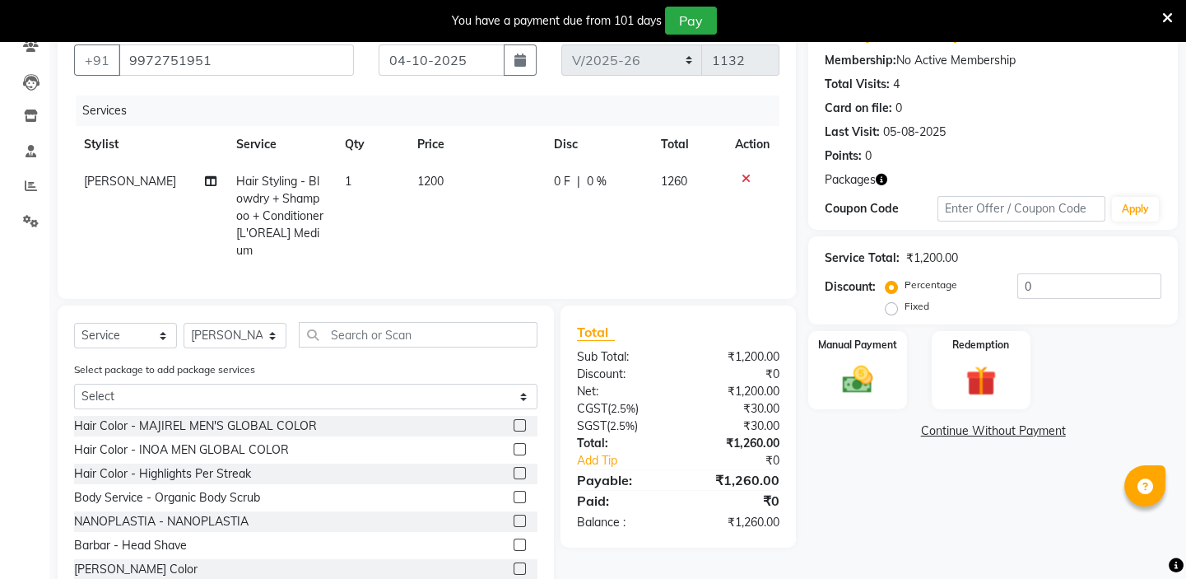
scroll to position [115, 0]
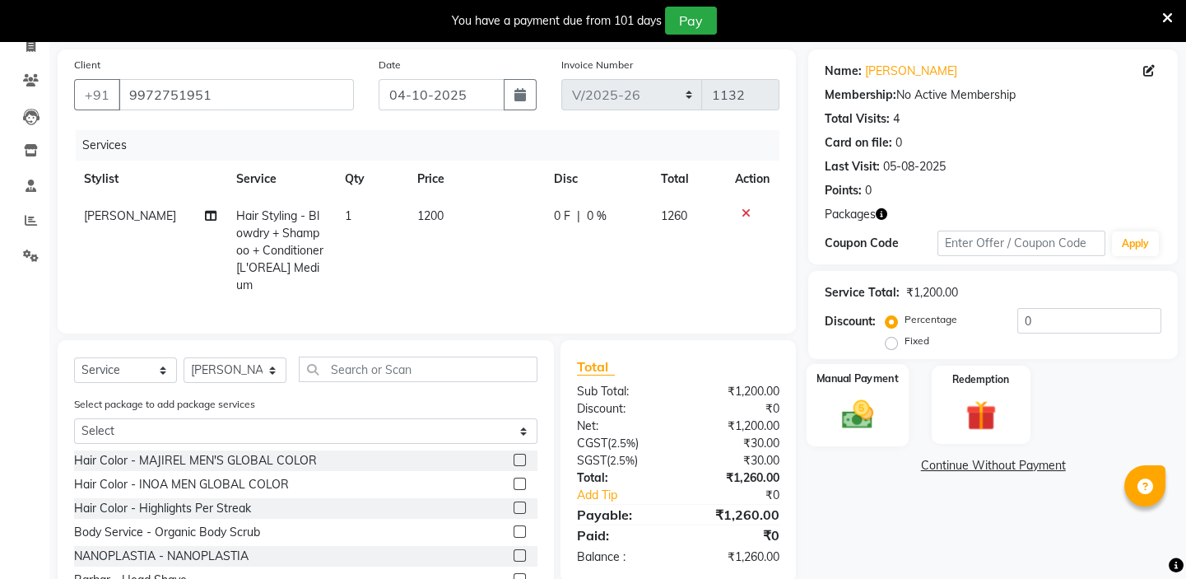
click at [893, 427] on div "Manual Payment" at bounding box center [858, 405] width 102 height 82
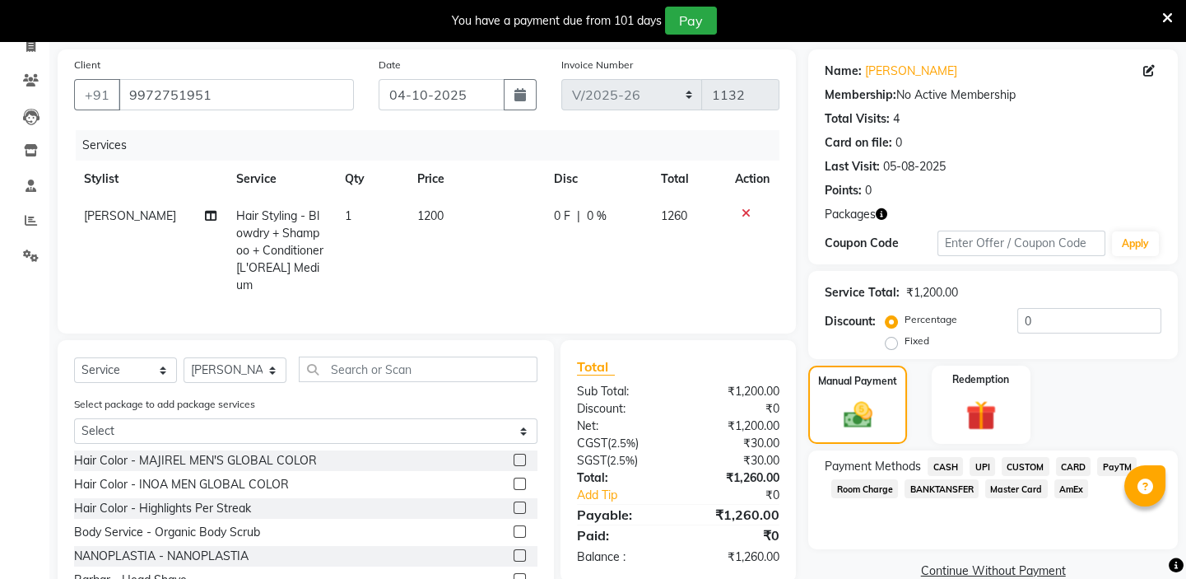
click at [952, 463] on span "CASH" at bounding box center [945, 466] width 35 height 19
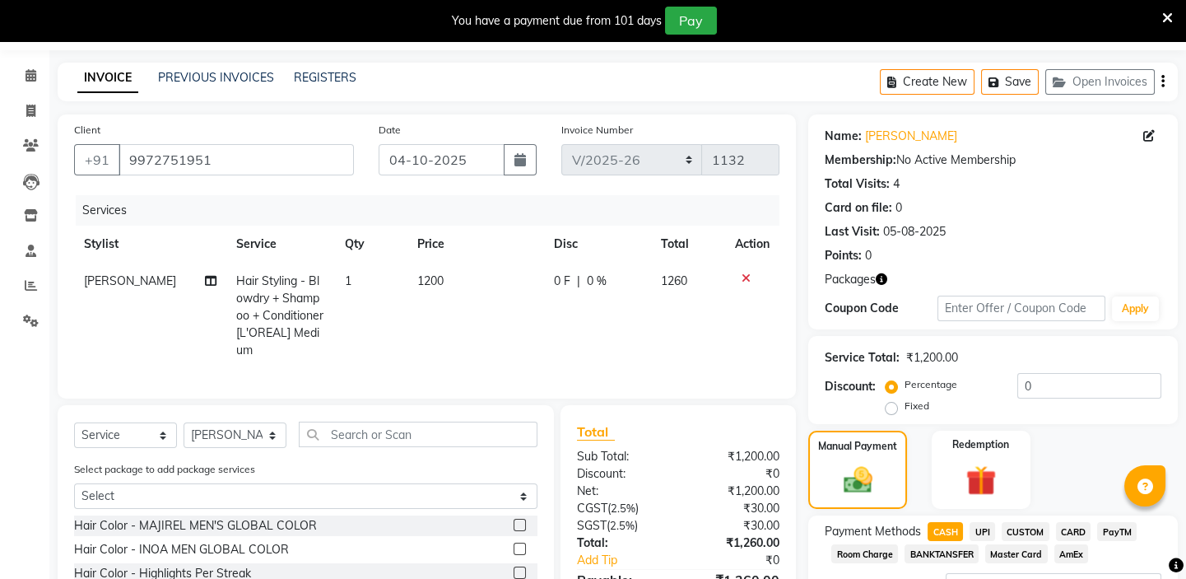
scroll to position [0, 0]
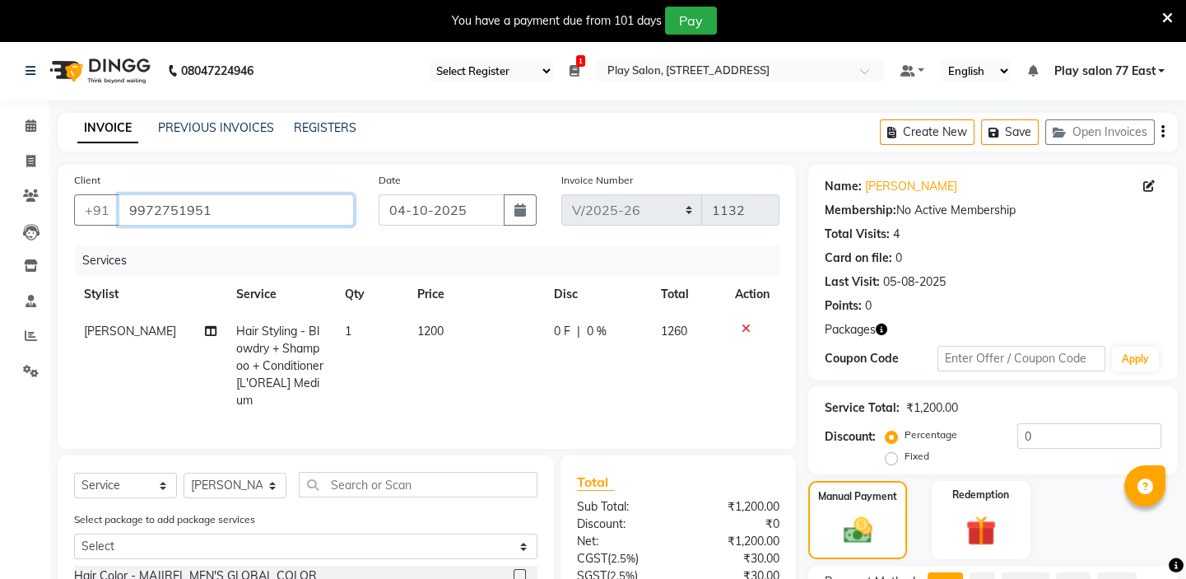
drag, startPoint x: 175, startPoint y: 214, endPoint x: 222, endPoint y: 214, distance: 46.9
click at [222, 214] on input "9972751951" at bounding box center [236, 209] width 235 height 31
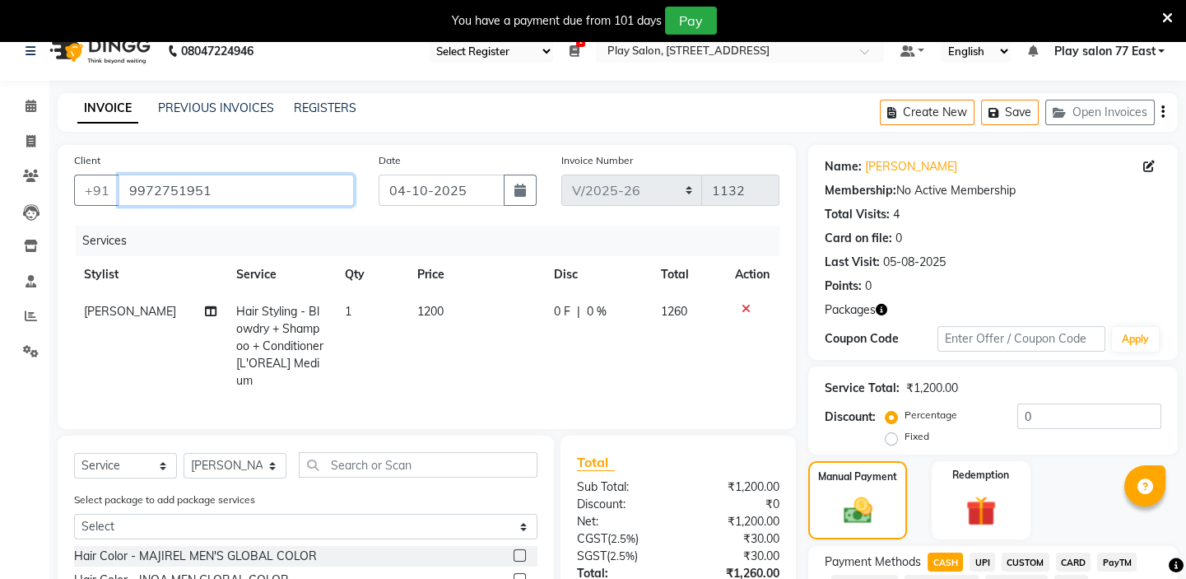
scroll to position [212, 0]
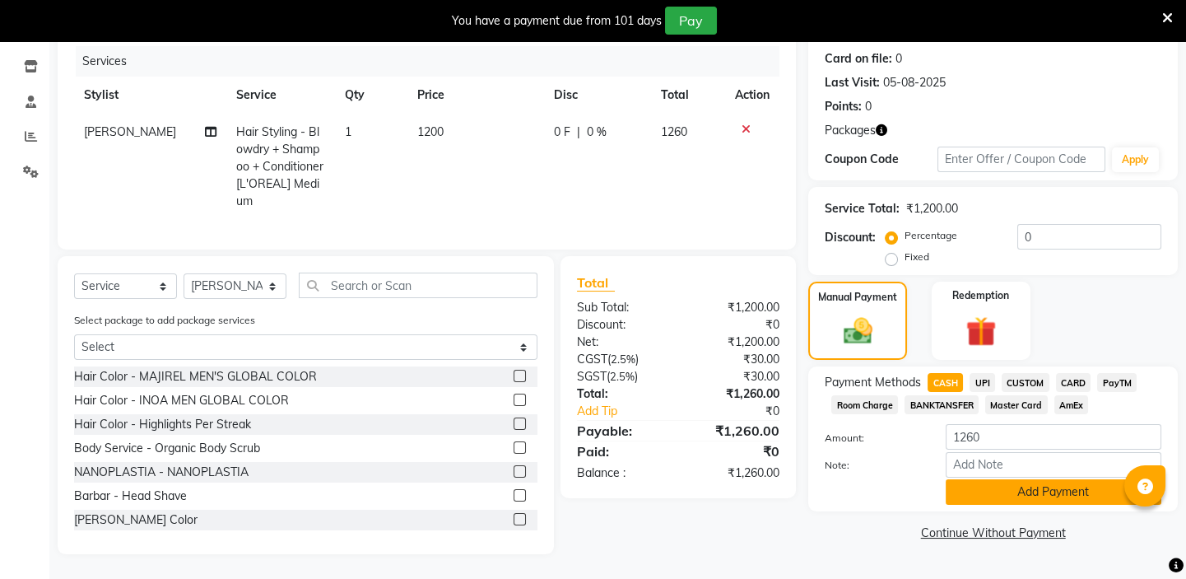
click at [1037, 479] on button "Add Payment" at bounding box center [1054, 492] width 216 height 26
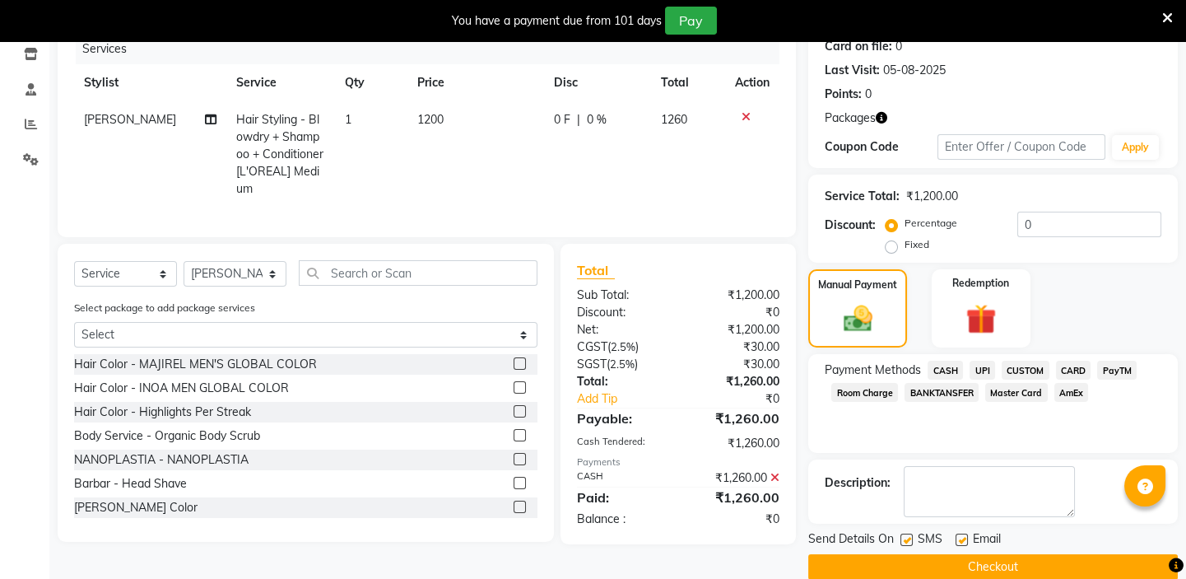
click at [922, 561] on button "Checkout" at bounding box center [993, 567] width 370 height 26
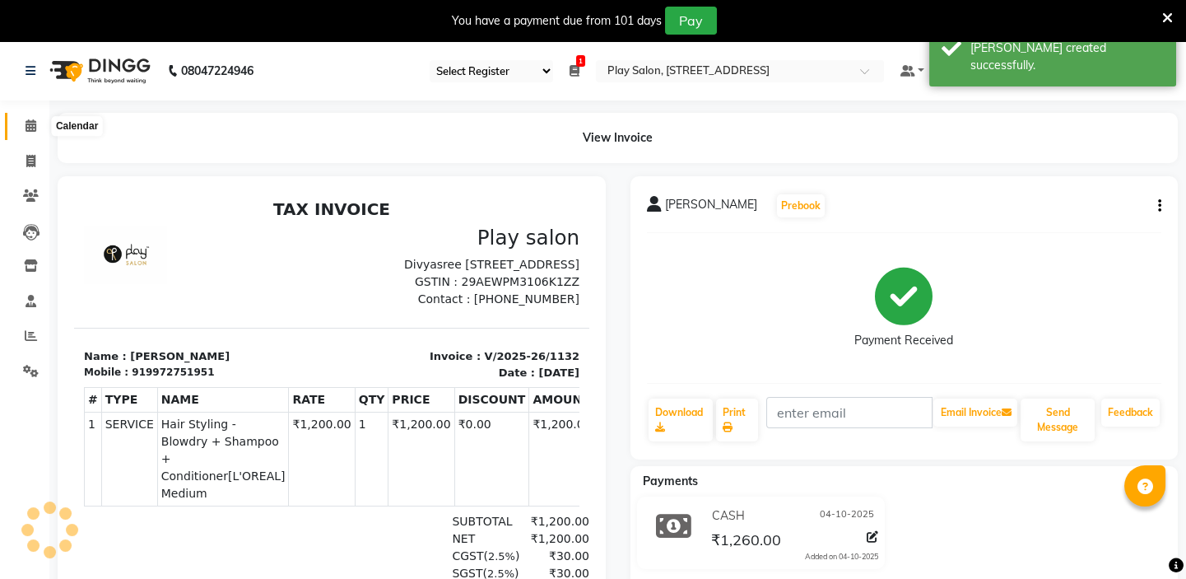
click at [30, 127] on icon at bounding box center [31, 125] width 11 height 12
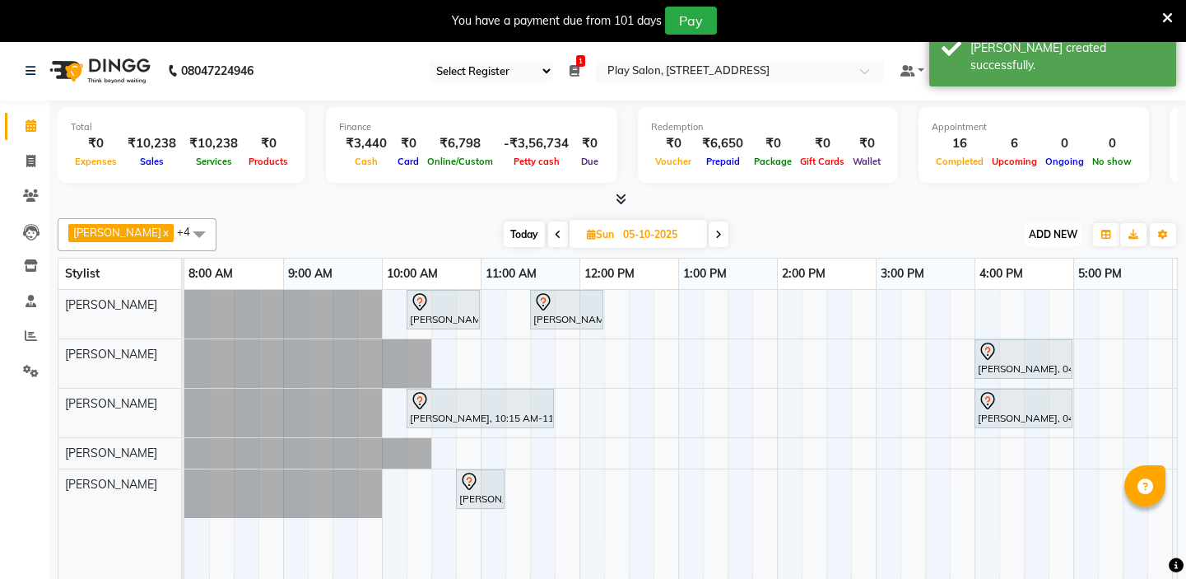
click at [1037, 231] on span "ADD NEW" at bounding box center [1053, 234] width 49 height 12
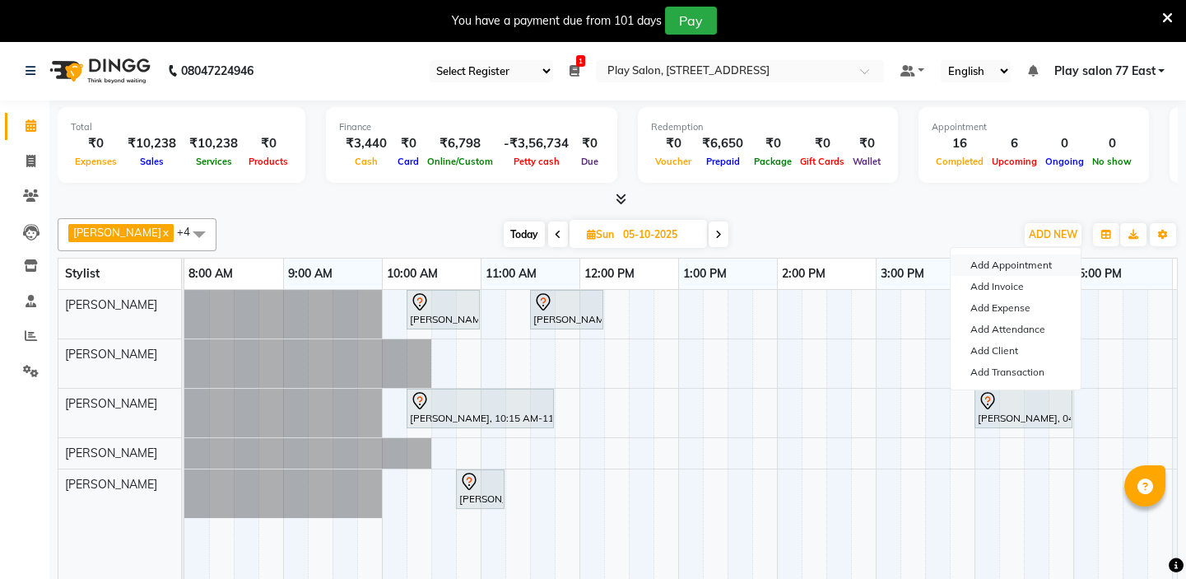
click at [1023, 263] on button "Add Appointment" at bounding box center [1016, 264] width 130 height 21
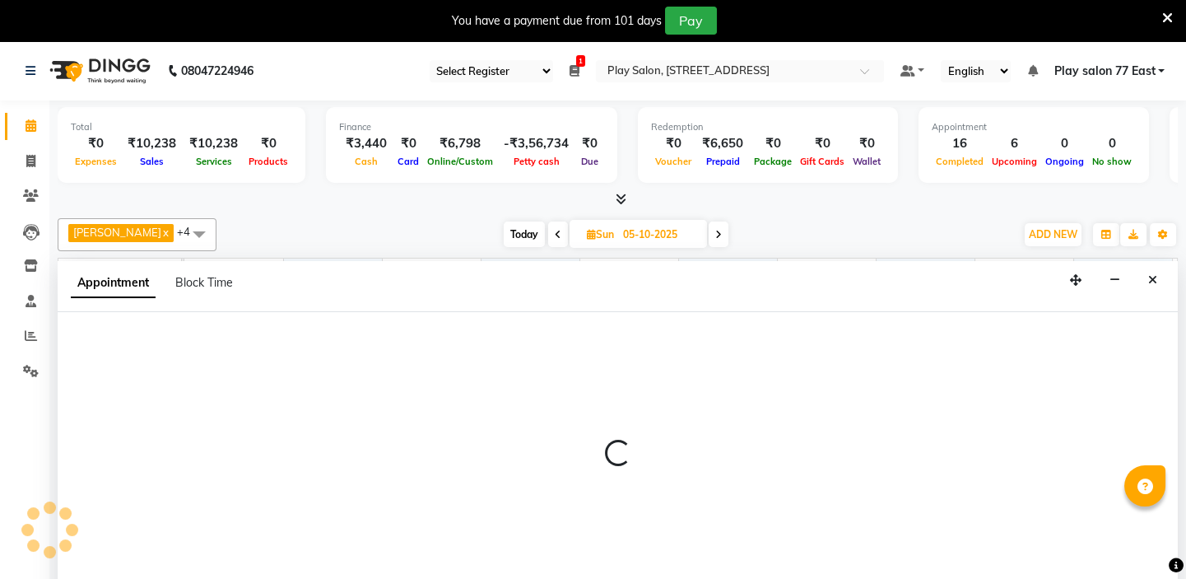
select select "tentative"
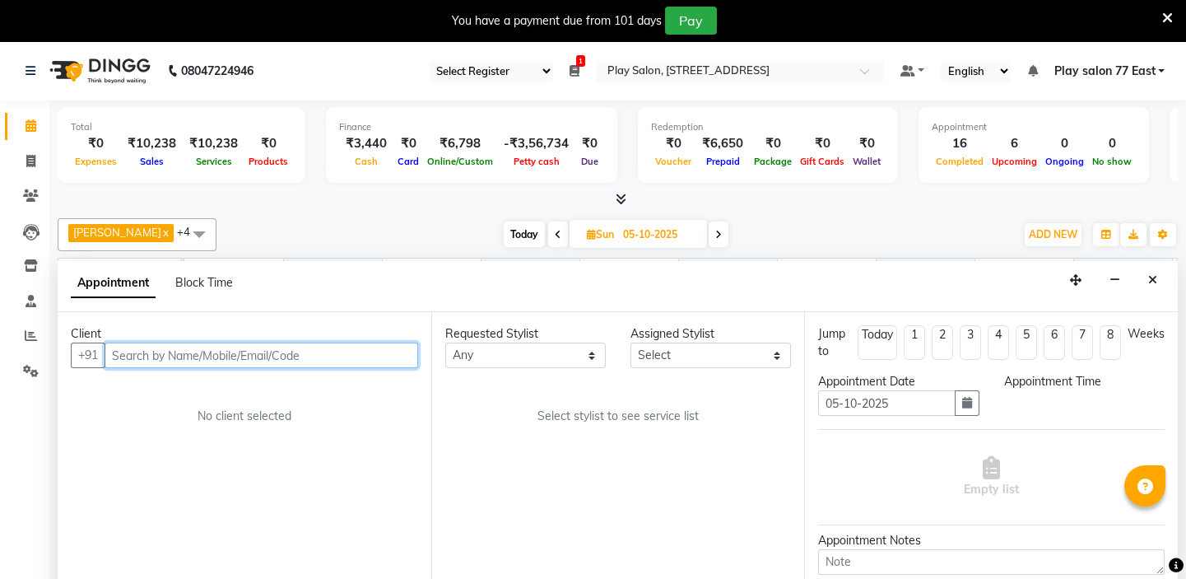
scroll to position [41, 0]
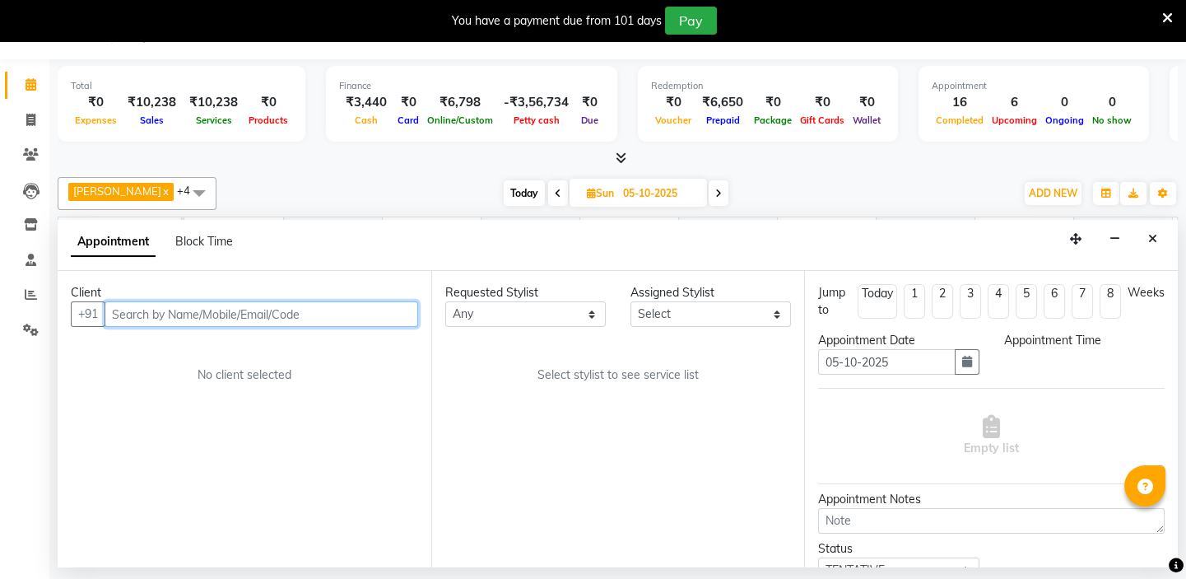
select select "540"
click at [138, 313] on input "text" at bounding box center [262, 314] width 314 height 26
paste input "9972751951"
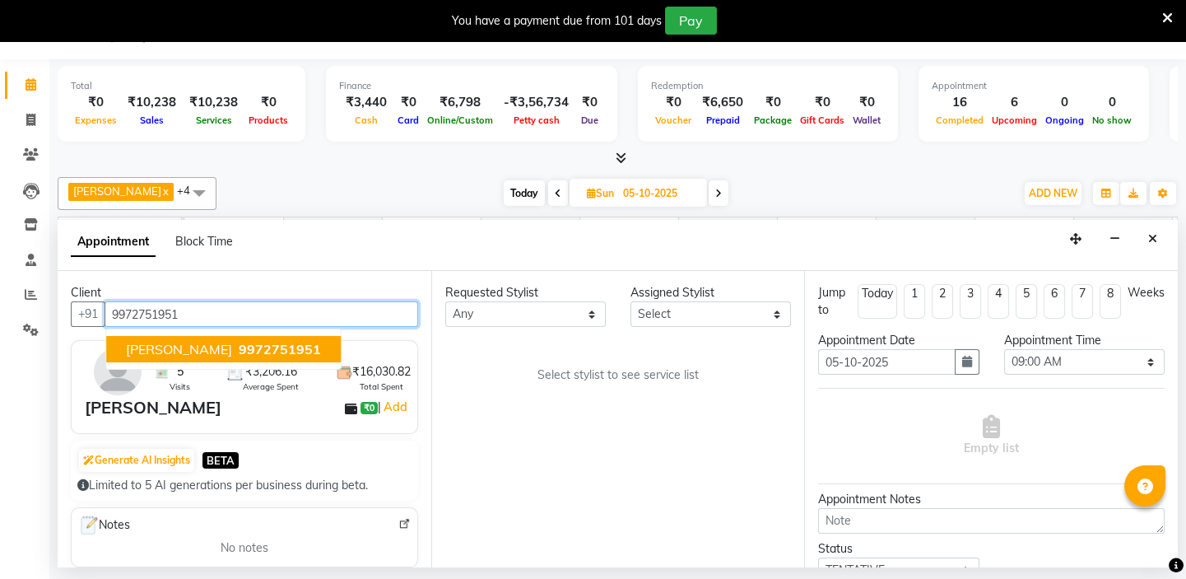
click at [239, 352] on span "9972751951" at bounding box center [280, 349] width 82 height 16
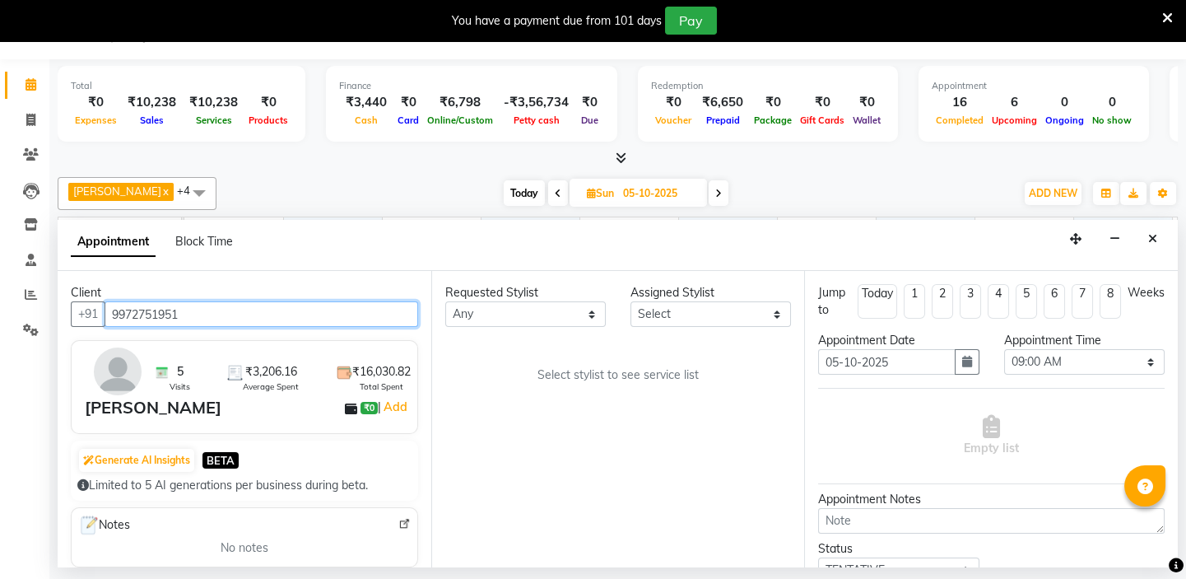
type input "9972751951"
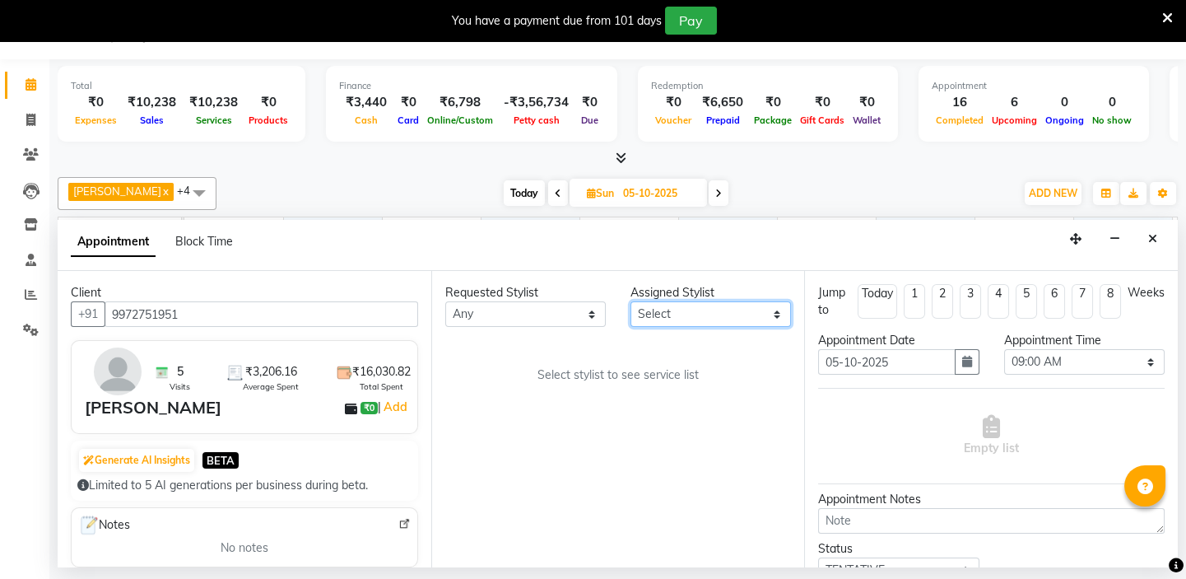
click at [653, 314] on select "Select [PERSON_NAME] [PERSON_NAME] Play salon 77 East [PERSON_NAME] [PERSON_NAM…" at bounding box center [711, 314] width 161 height 26
select select "84927"
click at [631, 301] on select "Select [PERSON_NAME] [PERSON_NAME] Play salon 77 East [PERSON_NAME] [PERSON_NAM…" at bounding box center [711, 314] width 161 height 26
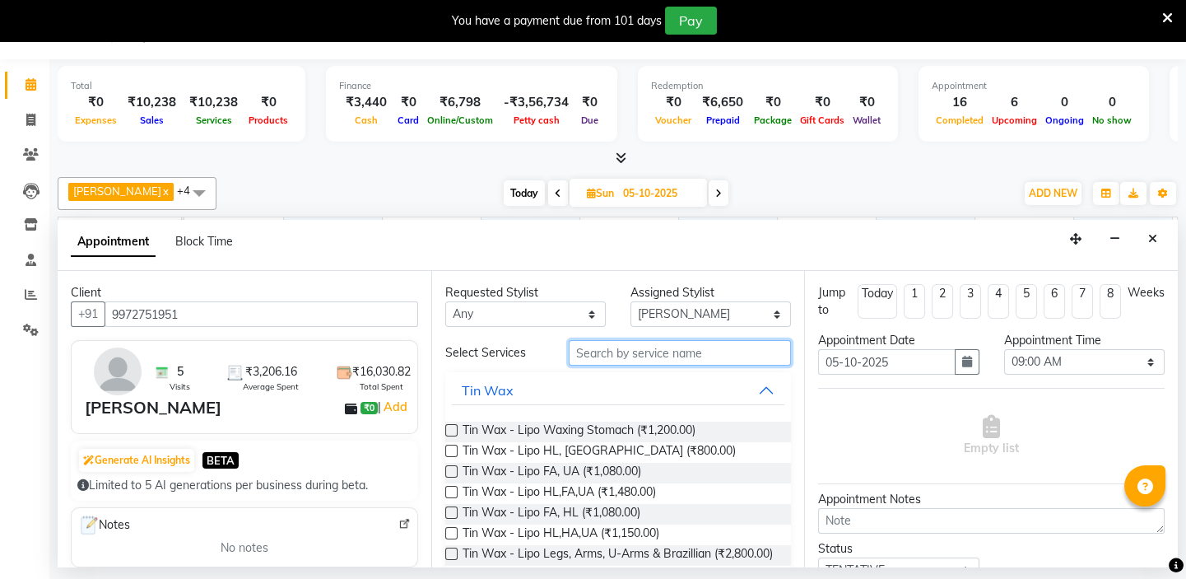
click at [599, 355] on input "text" at bounding box center [680, 353] width 222 height 26
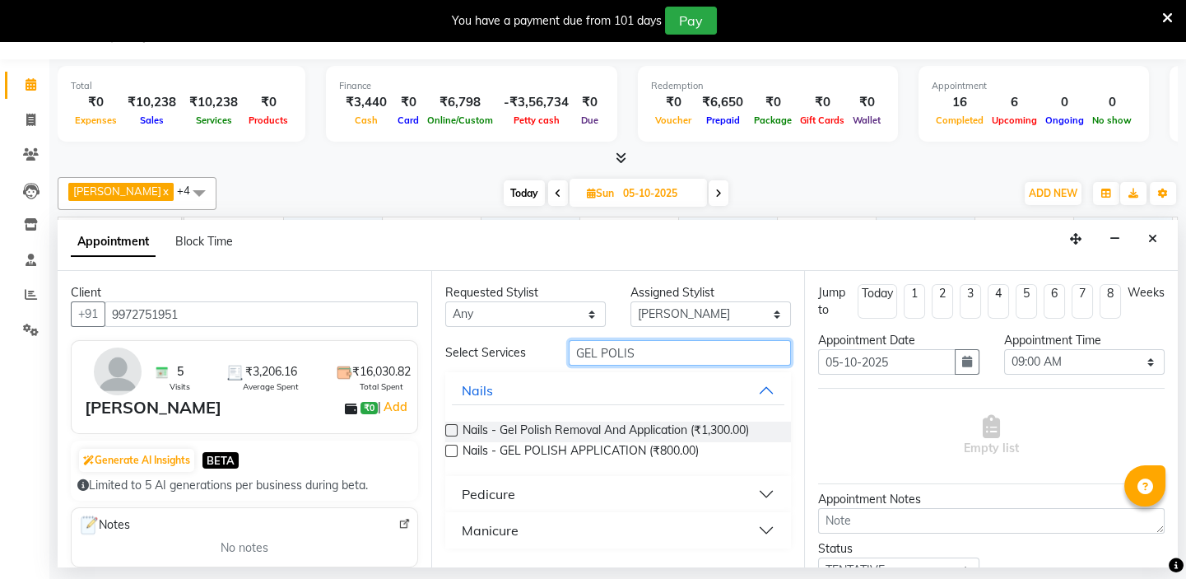
type input "GEL POLIS"
click at [453, 450] on label at bounding box center [451, 451] width 12 height 12
click at [453, 450] on input "checkbox" at bounding box center [450, 452] width 11 height 11
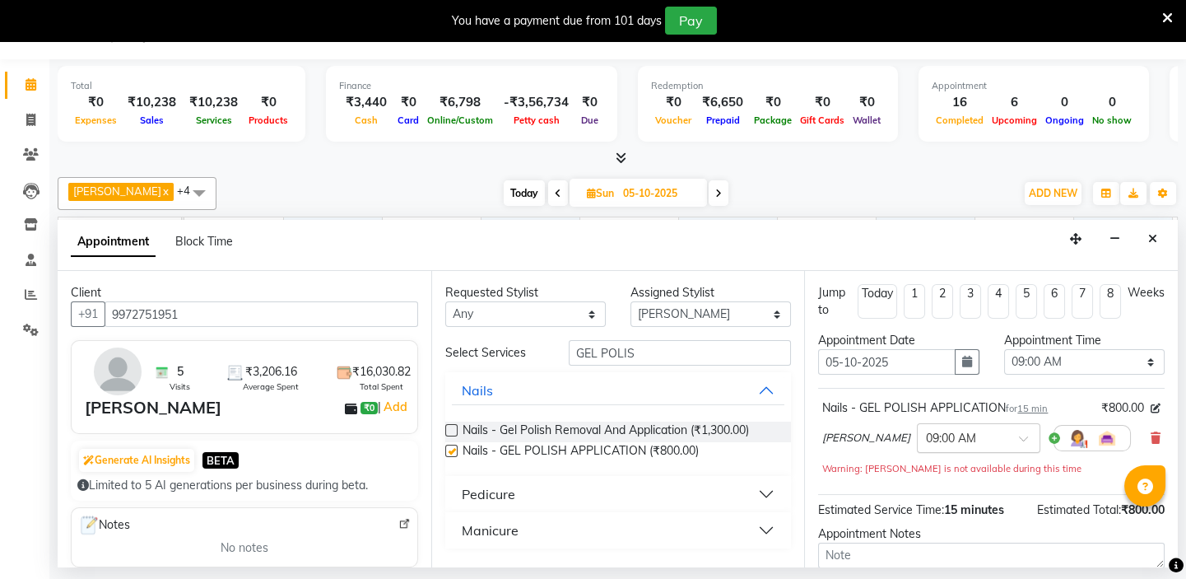
checkbox input "false"
click at [1019, 435] on span at bounding box center [1029, 443] width 21 height 17
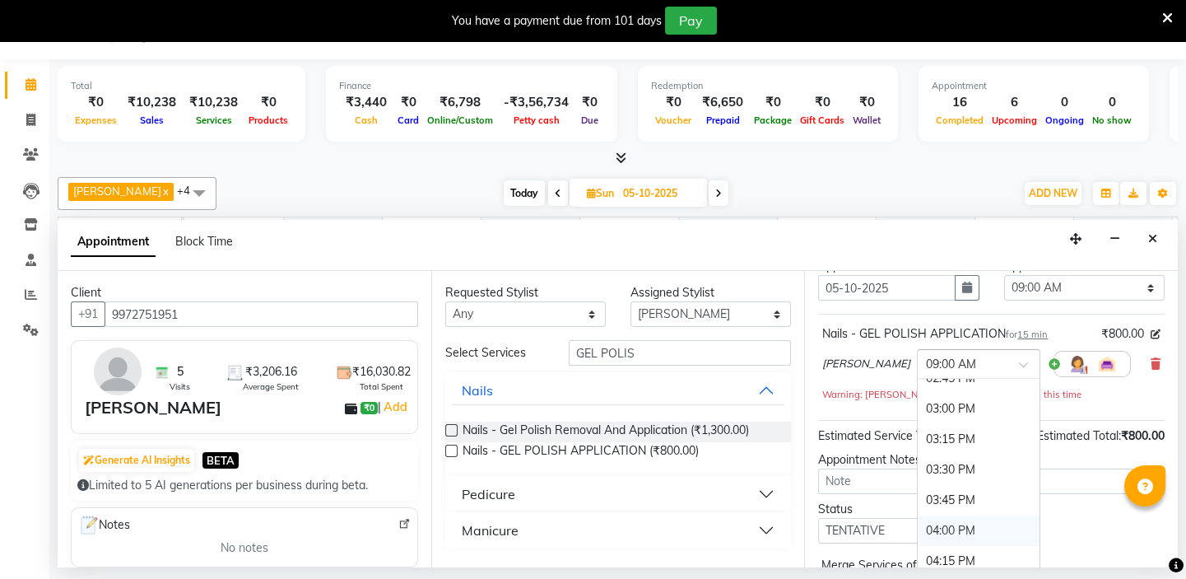
click at [949, 526] on div "04:00 PM" at bounding box center [979, 530] width 122 height 30
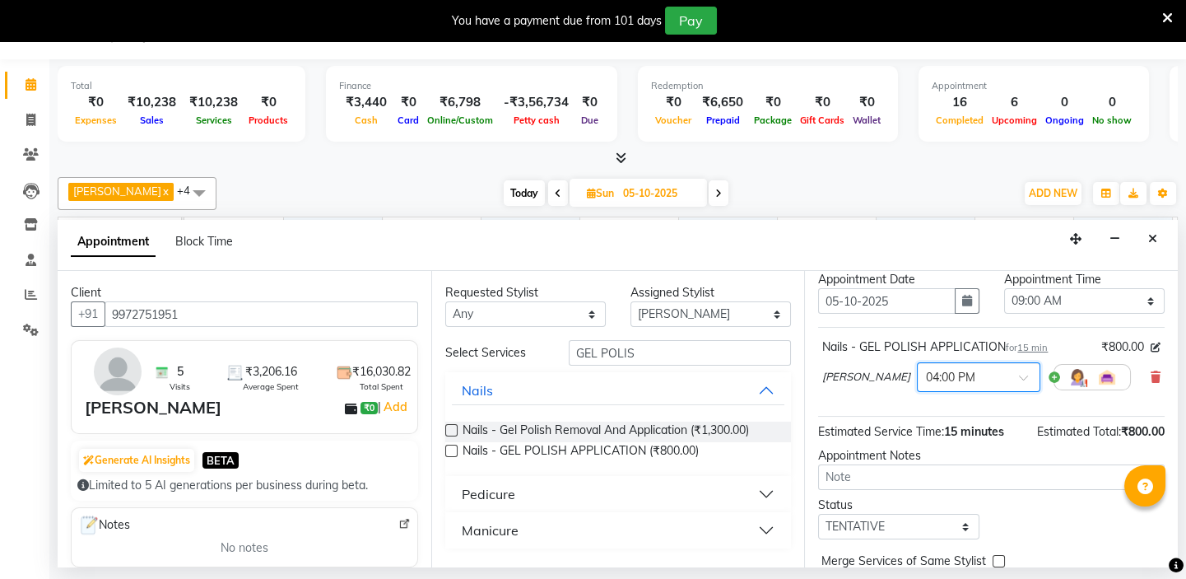
scroll to position [136, 0]
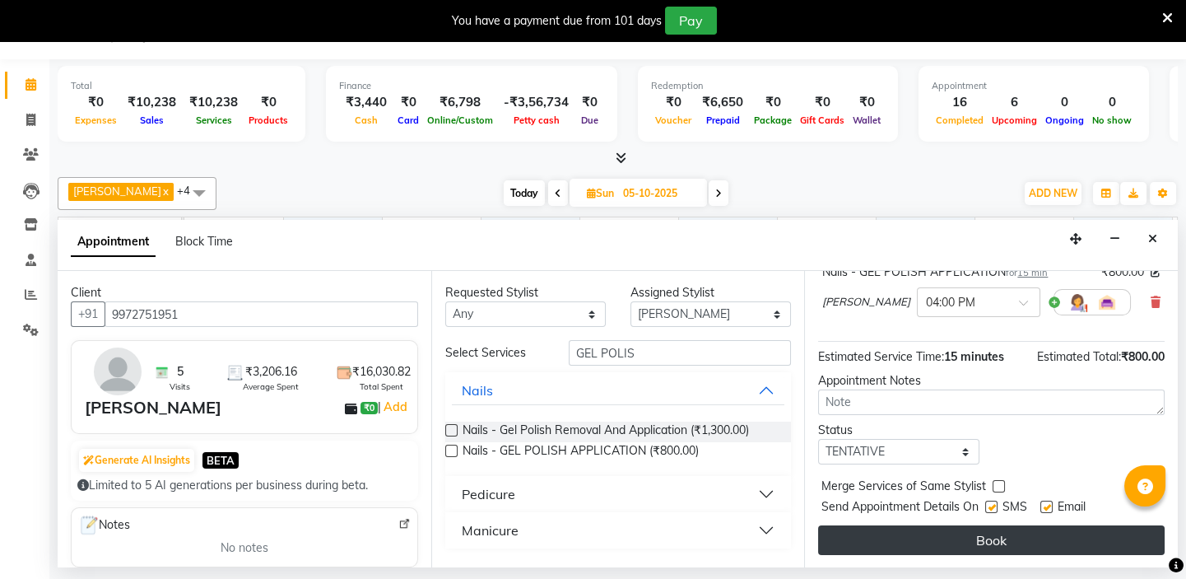
click at [1020, 542] on button "Book" at bounding box center [991, 540] width 347 height 30
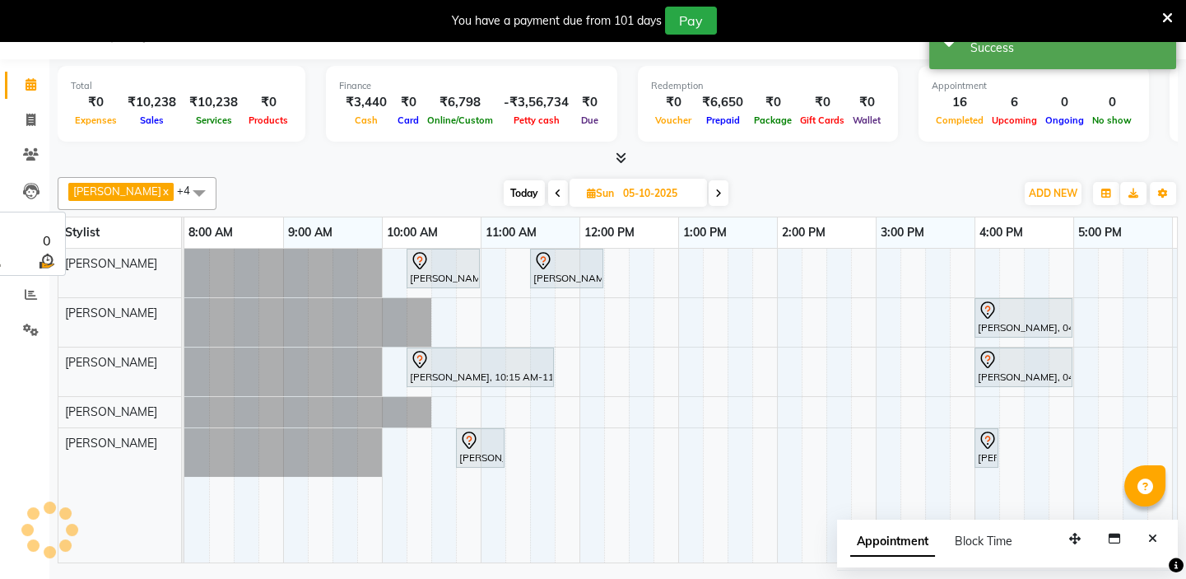
scroll to position [0, 0]
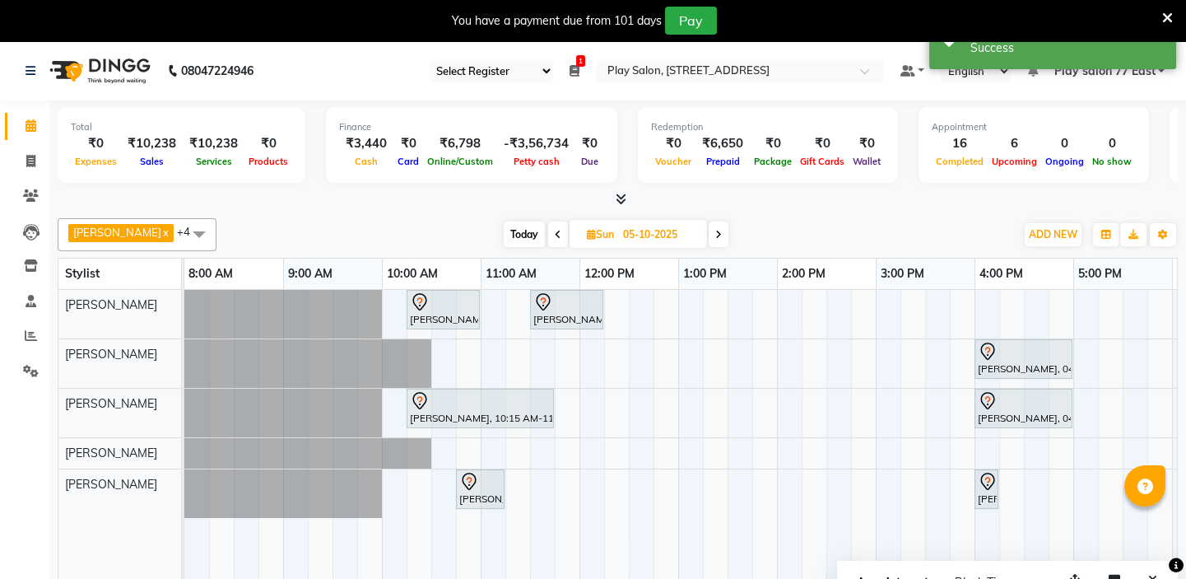
click at [555, 231] on icon at bounding box center [558, 235] width 7 height 10
type input "04-10-2025"
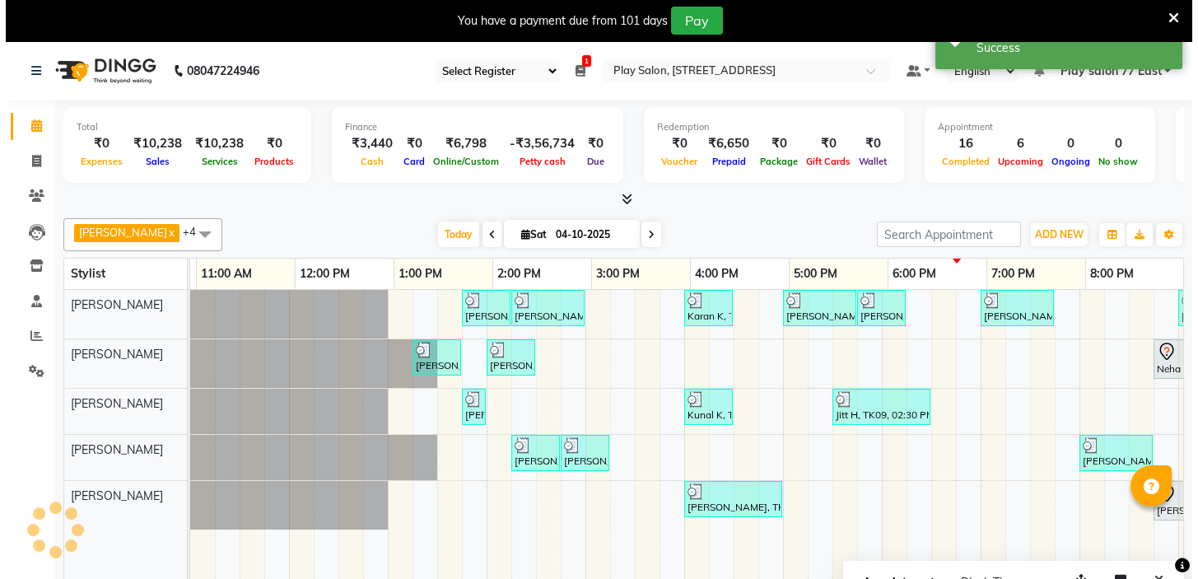
scroll to position [0, 291]
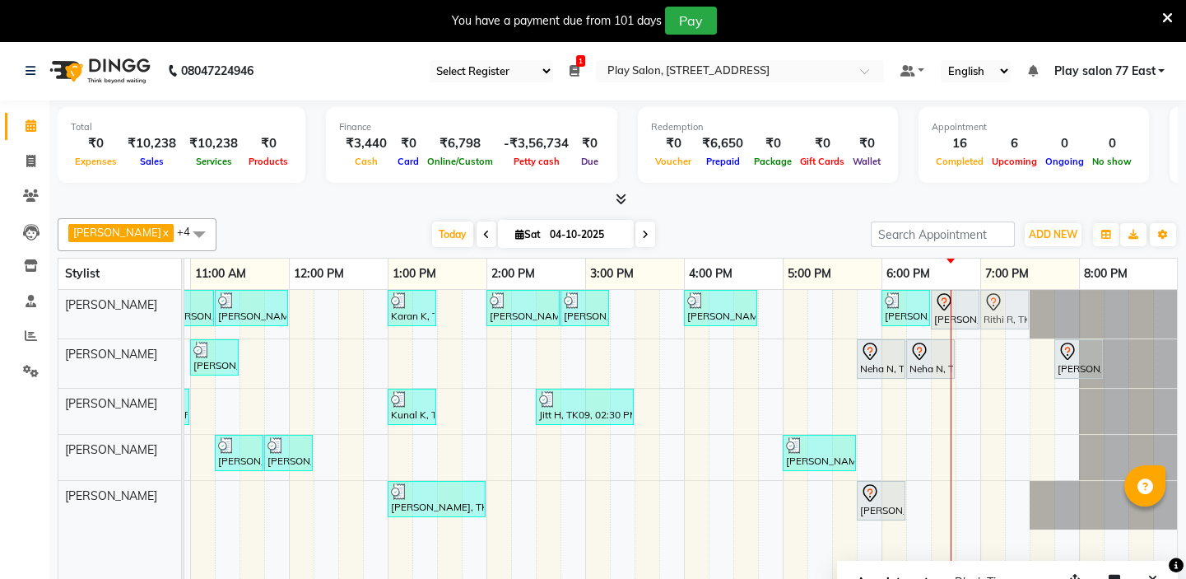
drag, startPoint x: 980, startPoint y: 361, endPoint x: 999, endPoint y: 310, distance: 54.0
click at [999, 310] on tbody "[PERSON_NAME], TK01, 10:45 AM-11:15 AM, [PERSON_NAME] Trim [PERSON_NAME], TK01,…" at bounding box center [536, 410] width 1284 height 240
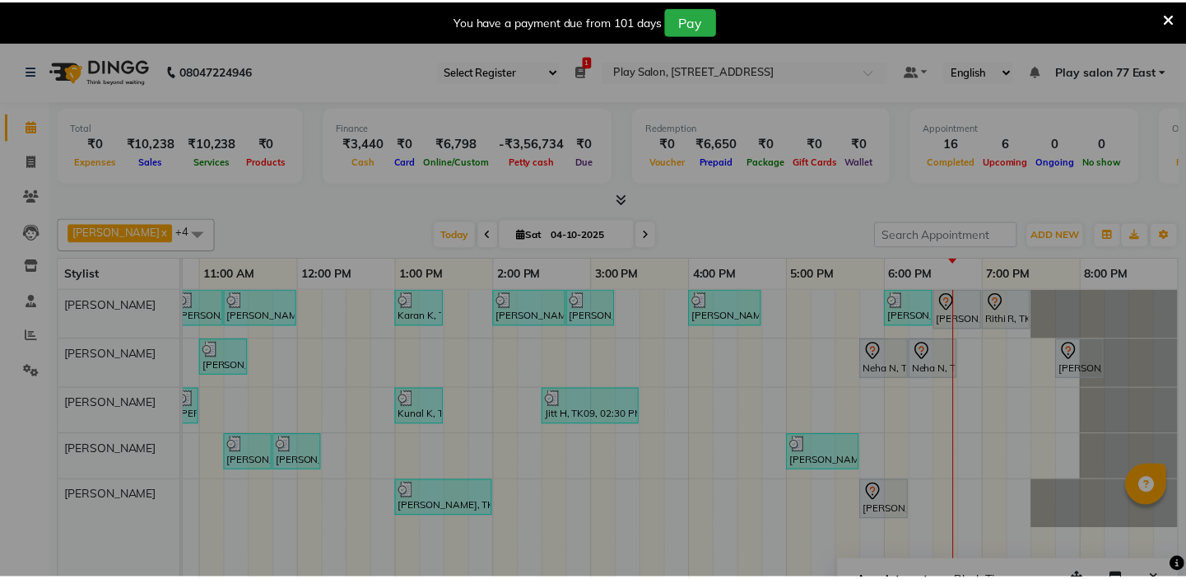
scroll to position [0, 280]
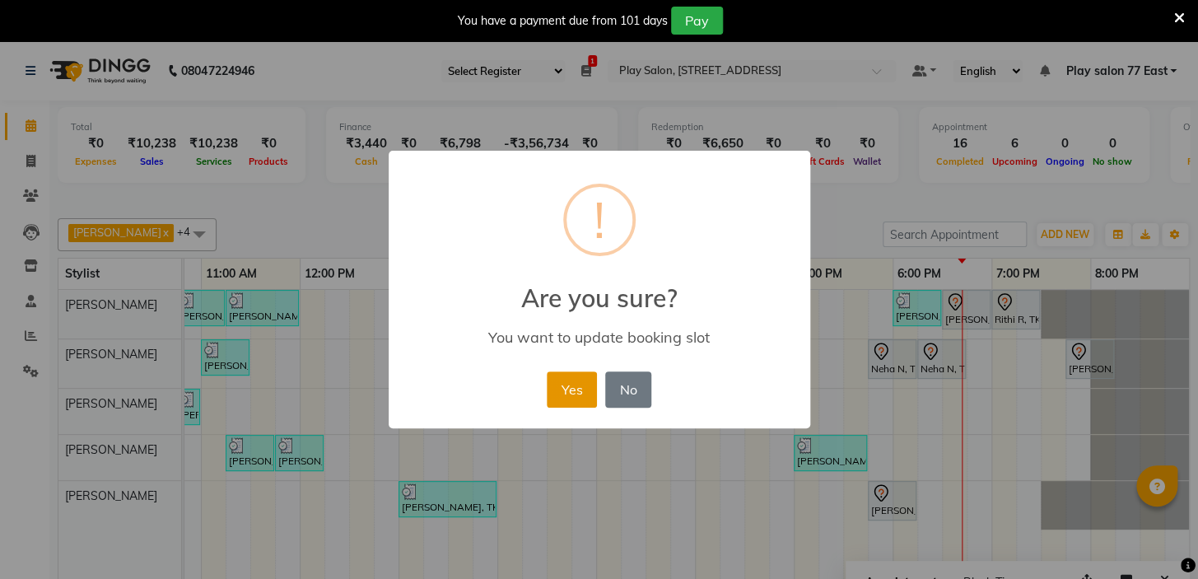
click at [568, 385] on button "Yes" at bounding box center [572, 389] width 50 height 36
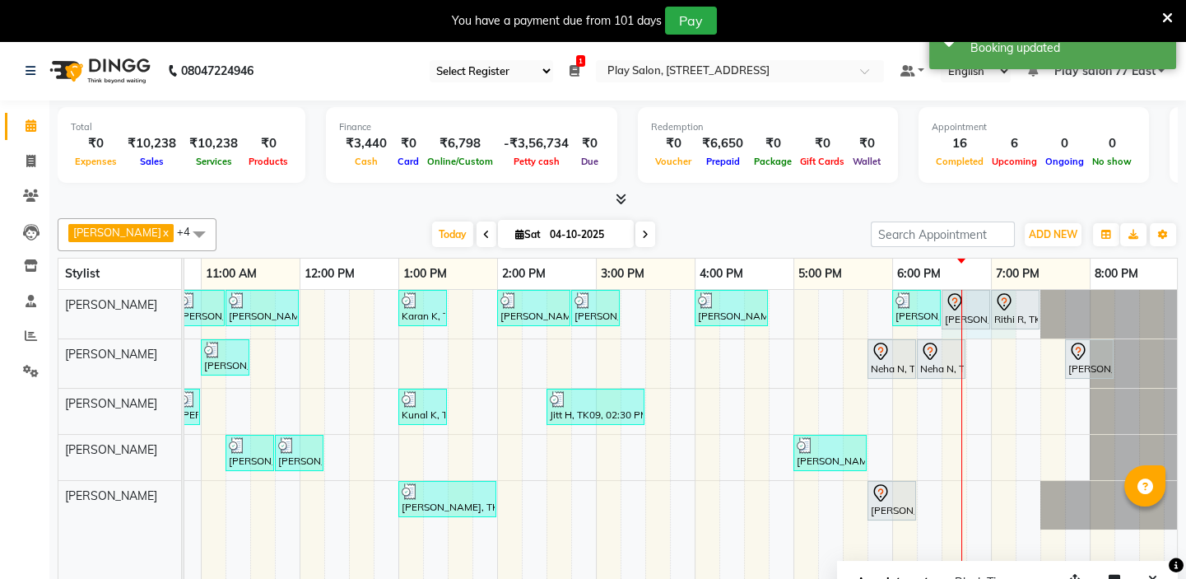
drag, startPoint x: 962, startPoint y: 311, endPoint x: 881, endPoint y: 333, distance: 83.5
click at [991, 370] on div "[PERSON_NAME], TK01, 10:45 AM-11:15 AM, [PERSON_NAME] Trim [PERSON_NAME], TK01,…" at bounding box center [547, 447] width 1284 height 314
select select "84935"
select select "tentative"
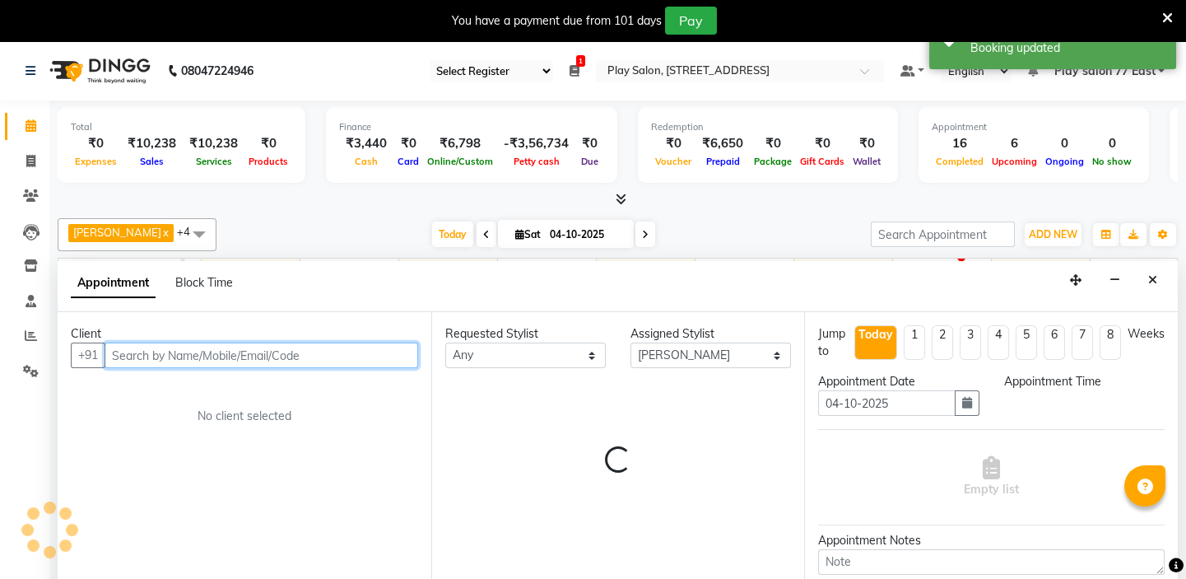
select select "1110"
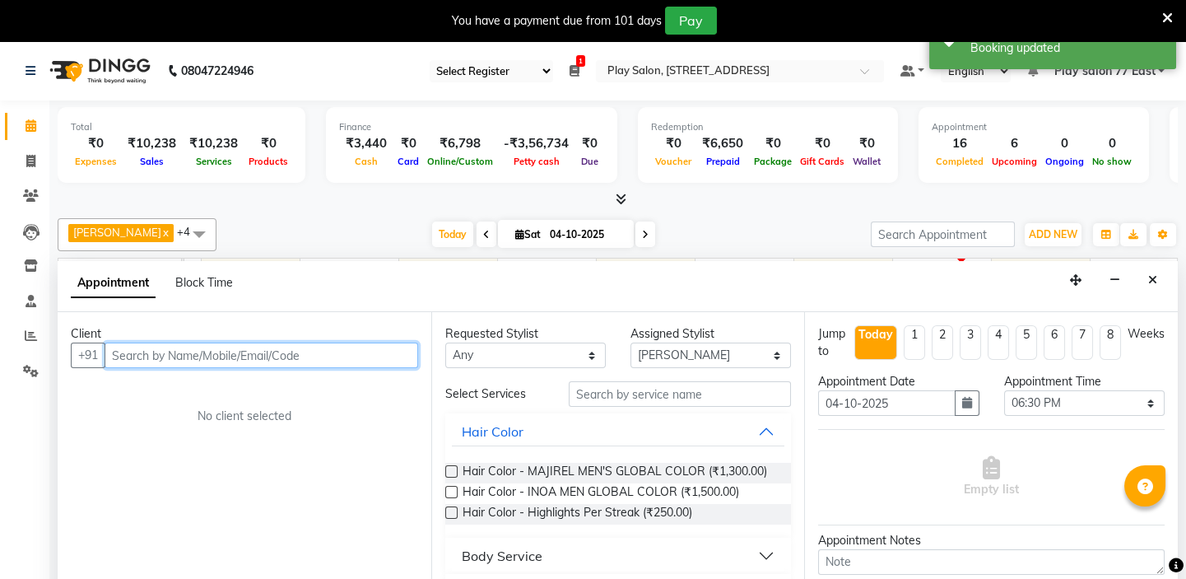
scroll to position [41, 0]
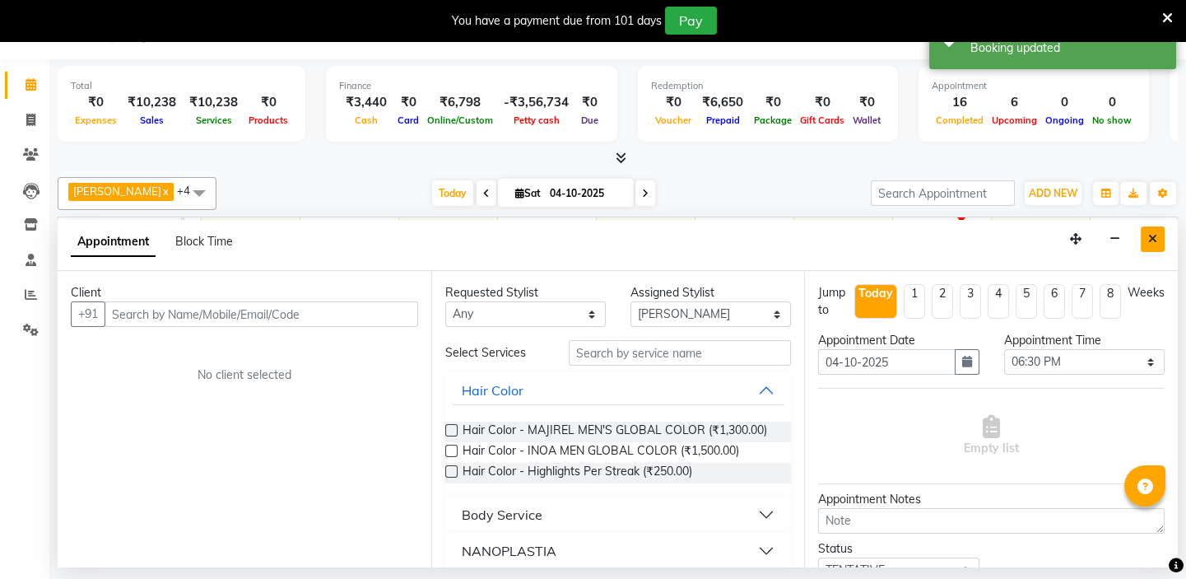
click at [1151, 246] on button "Close" at bounding box center [1153, 239] width 24 height 26
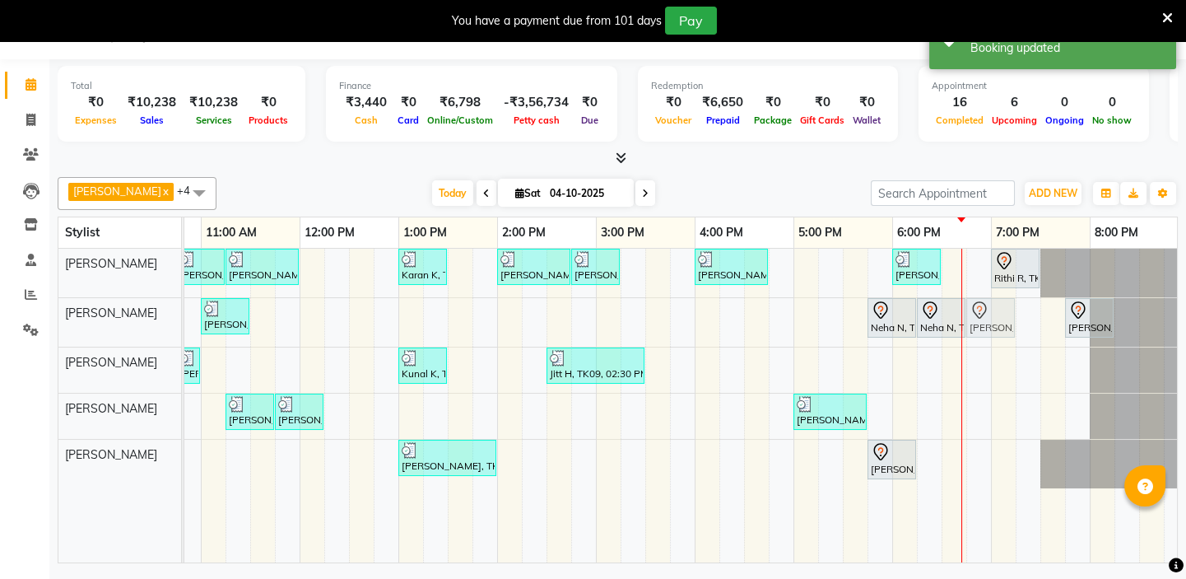
drag, startPoint x: 957, startPoint y: 268, endPoint x: 1105, endPoint y: 245, distance: 150.0
click at [991, 315] on tbody "[PERSON_NAME], TK01, 10:45 AM-11:15 AM, [PERSON_NAME] Trim [PERSON_NAME], TK01,…" at bounding box center [547, 369] width 1284 height 240
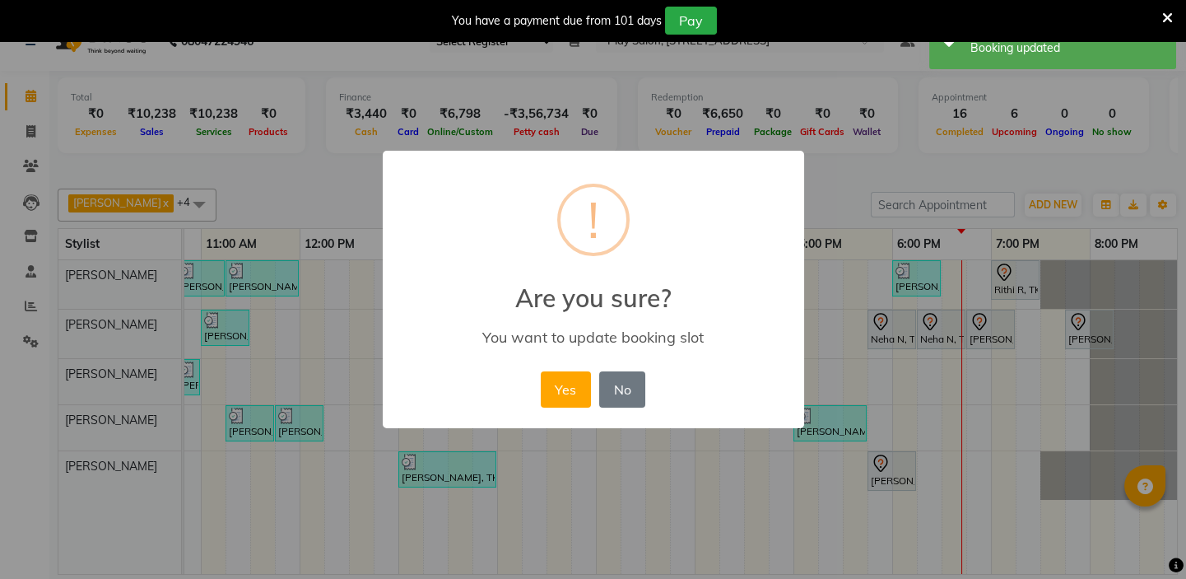
scroll to position [29, 0]
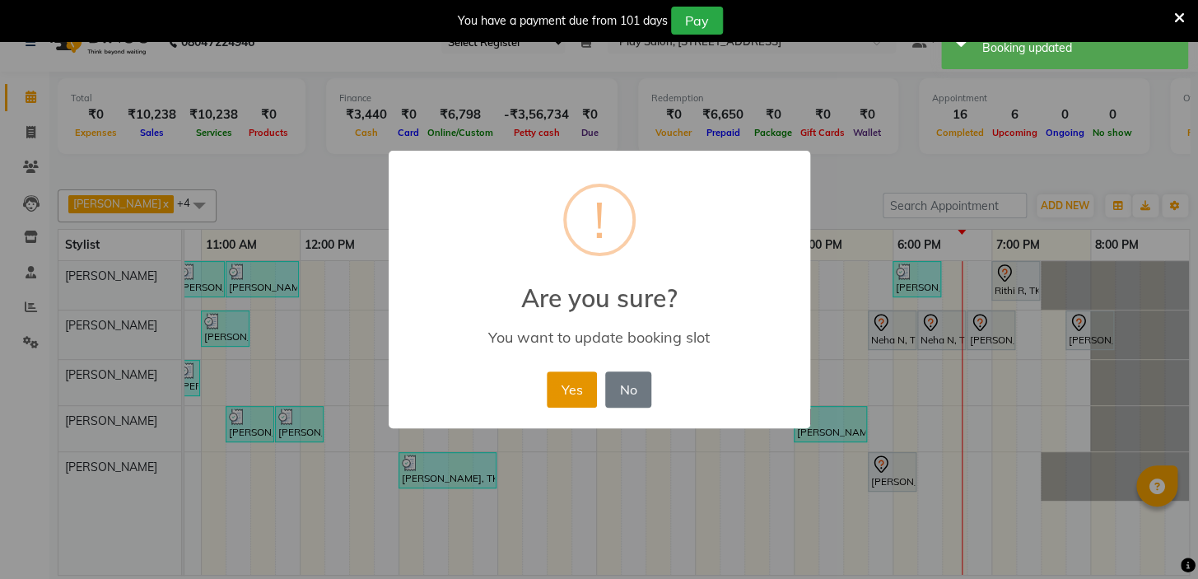
click at [574, 384] on button "Yes" at bounding box center [572, 389] width 50 height 36
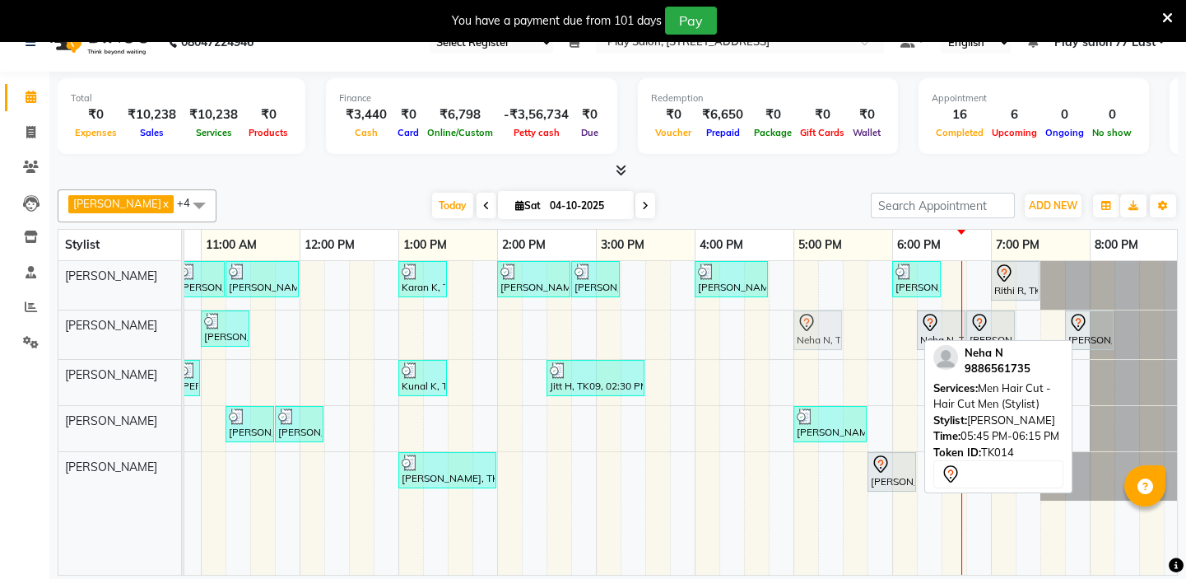
drag, startPoint x: 895, startPoint y: 333, endPoint x: 808, endPoint y: 294, distance: 95.5
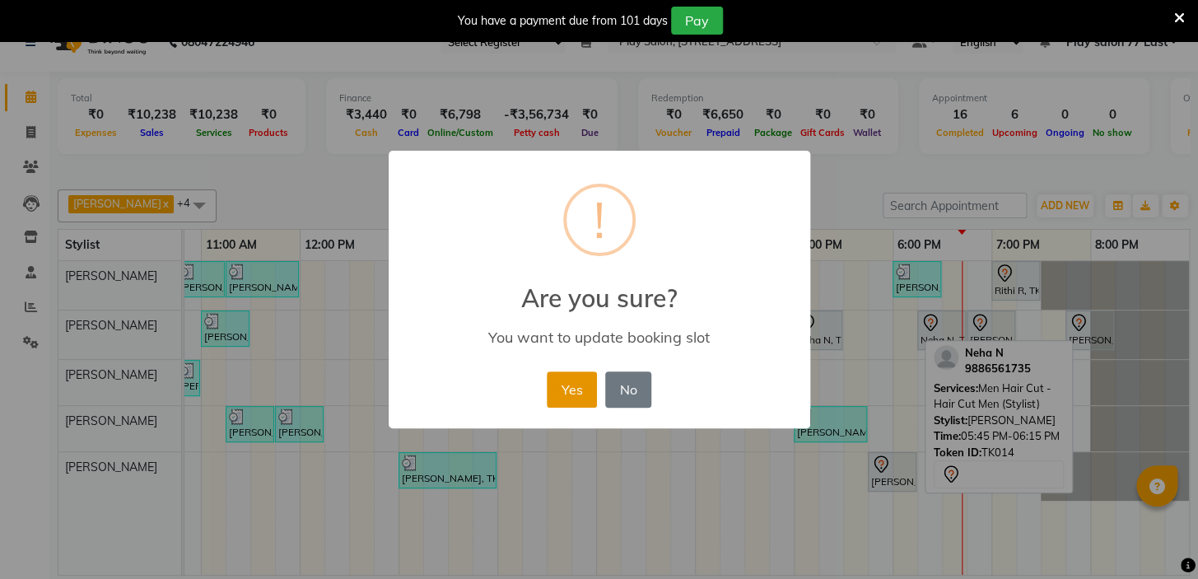
click at [567, 394] on button "Yes" at bounding box center [572, 389] width 50 height 36
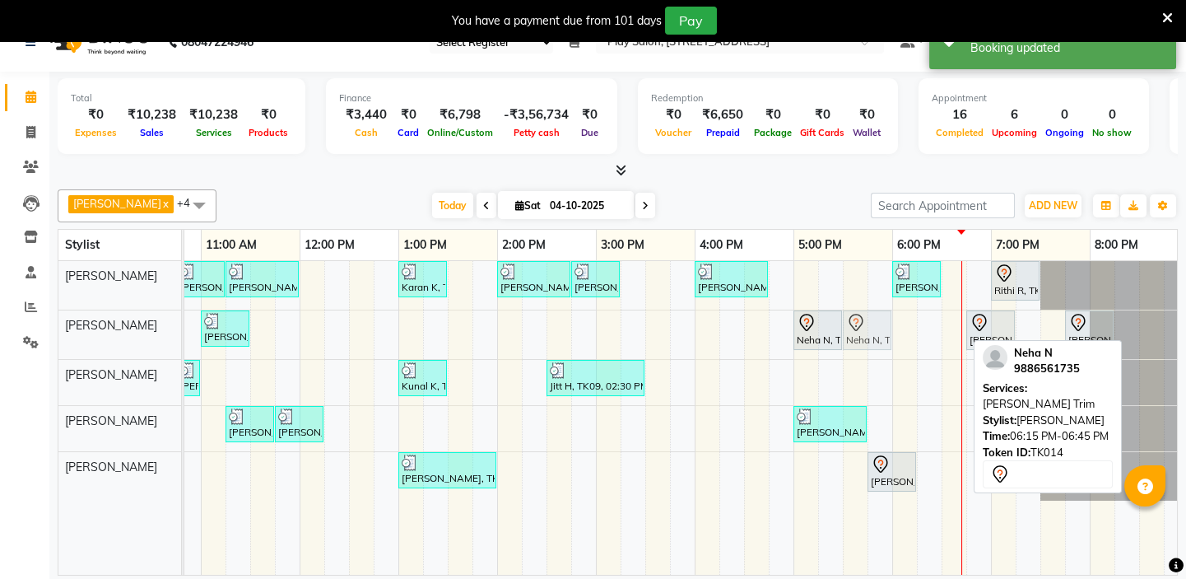
drag, startPoint x: 918, startPoint y: 322, endPoint x: 941, endPoint y: 296, distance: 35.0
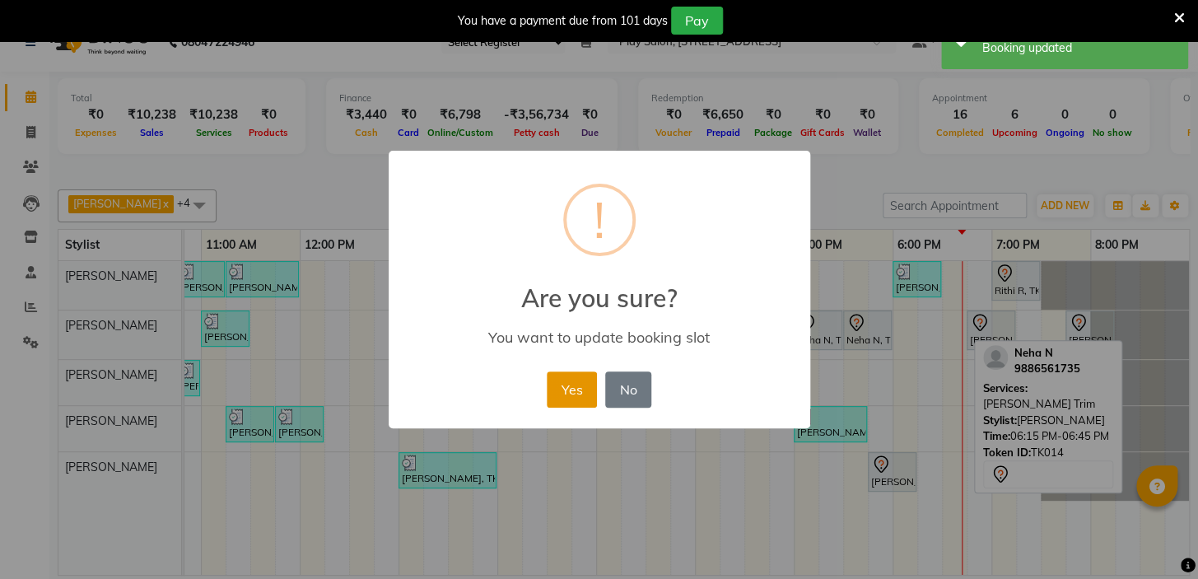
click at [553, 384] on button "Yes" at bounding box center [572, 389] width 50 height 36
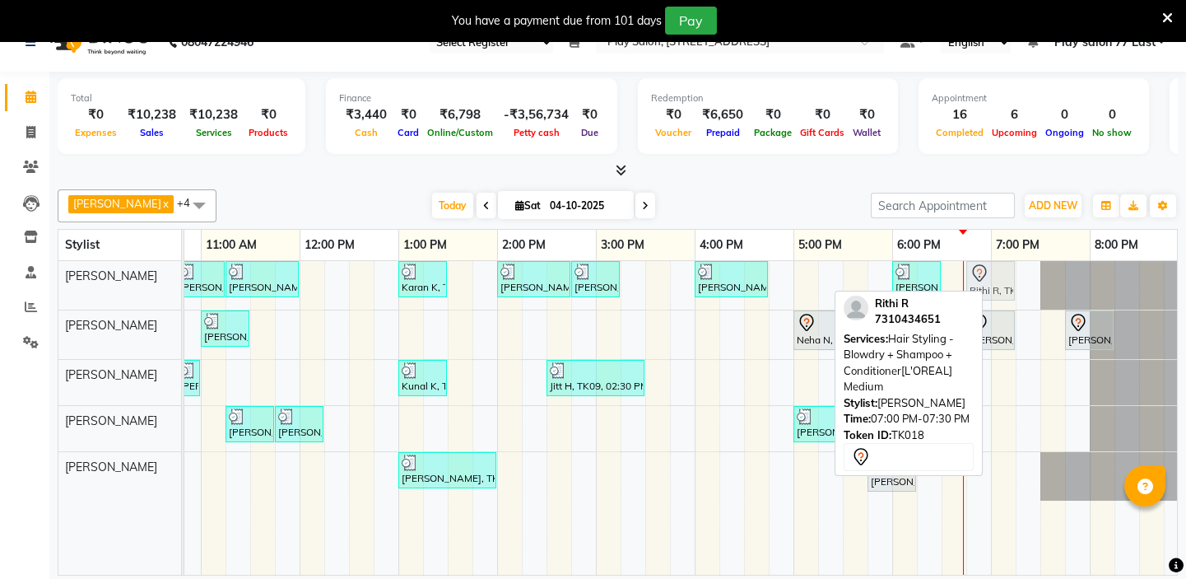
drag, startPoint x: 1002, startPoint y: 296, endPoint x: 1027, endPoint y: 226, distance: 75.3
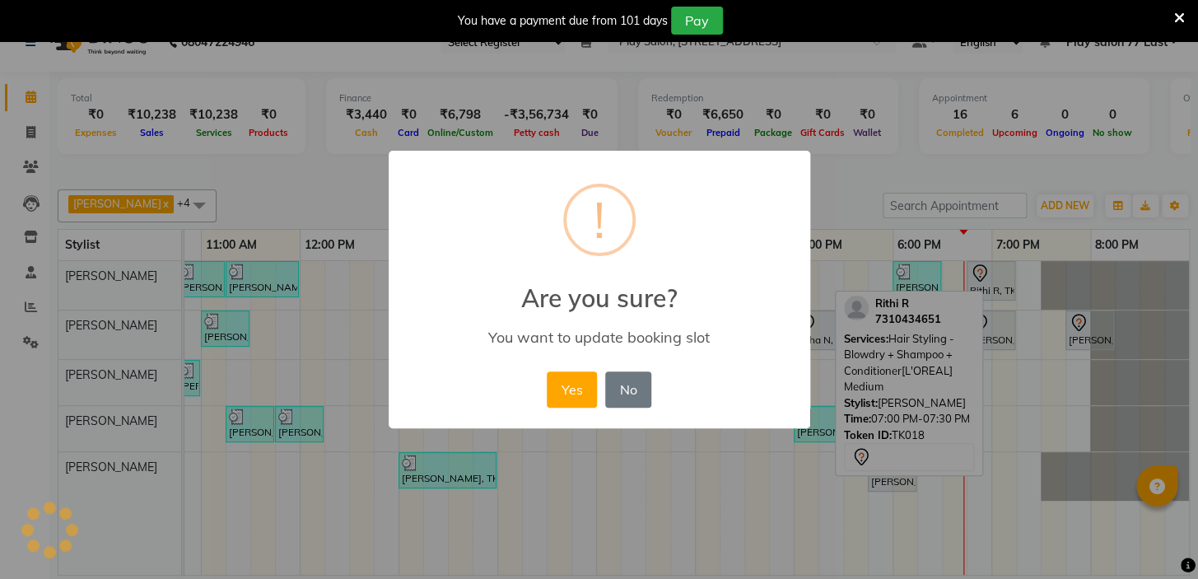
click at [579, 385] on button "Yes" at bounding box center [572, 389] width 50 height 36
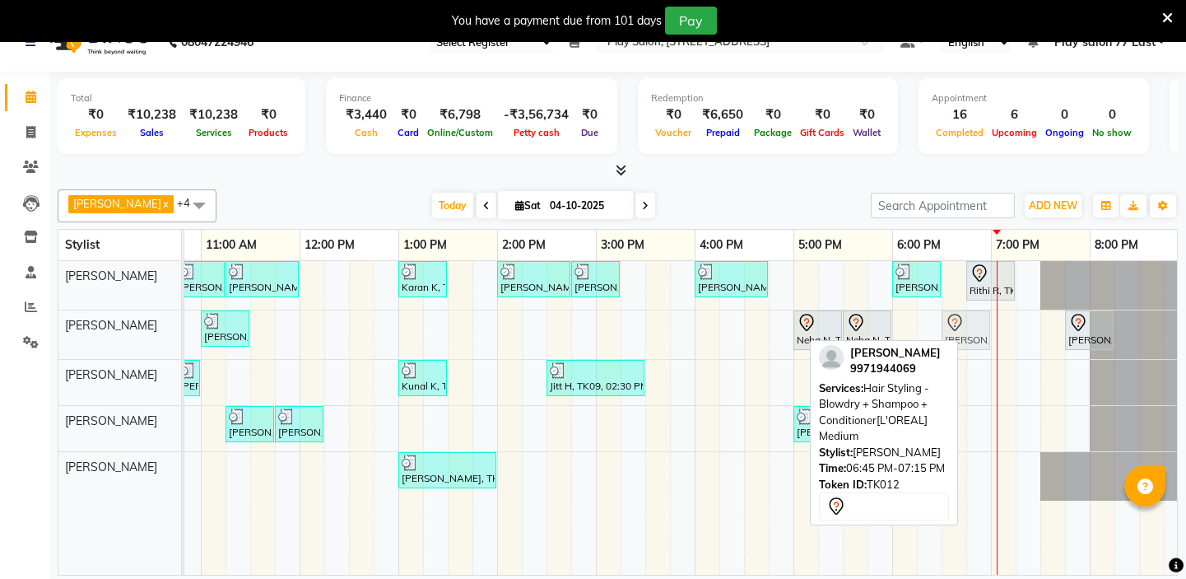
drag, startPoint x: 992, startPoint y: 319, endPoint x: 964, endPoint y: 330, distance: 30.0
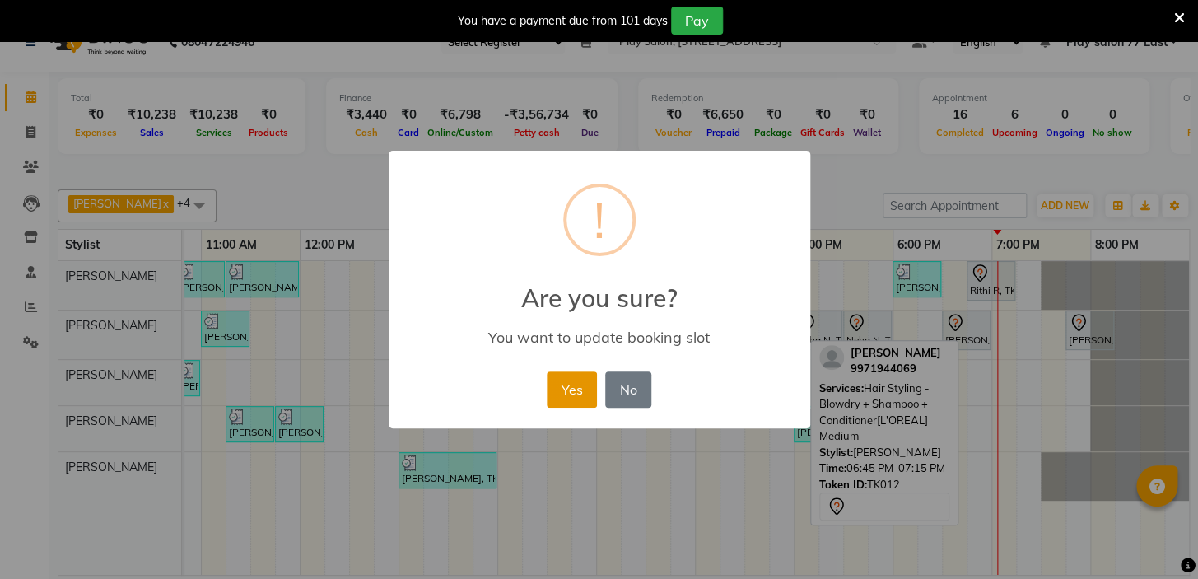
click at [564, 406] on button "Yes" at bounding box center [572, 389] width 50 height 36
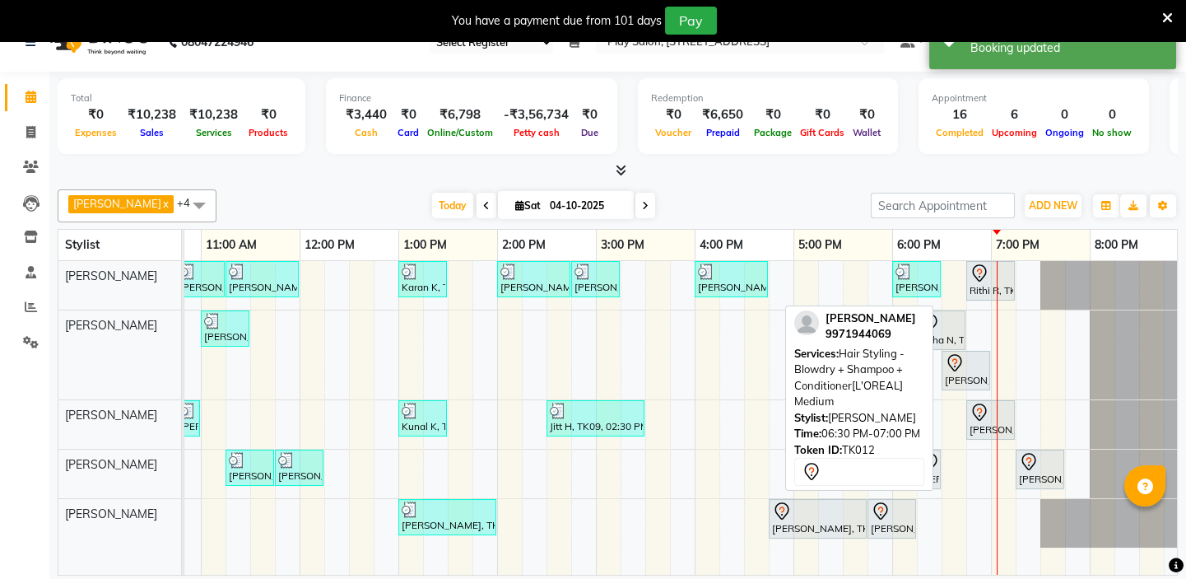
click at [954, 373] on div "[PERSON_NAME], TK12, 06:30 PM-07:00 PM, Hair Styling - Blowdry + Shampoo + Cond…" at bounding box center [965, 370] width 45 height 35
select select "7"
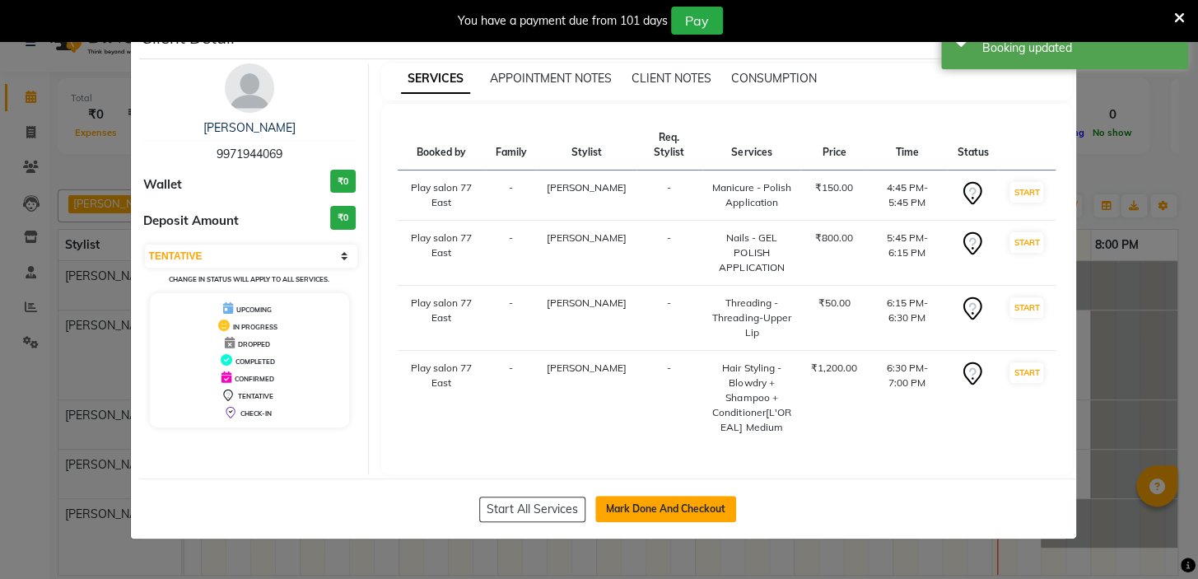
click at [682, 503] on button "Mark Done And Checkout" at bounding box center [665, 509] width 141 height 26
select select "service"
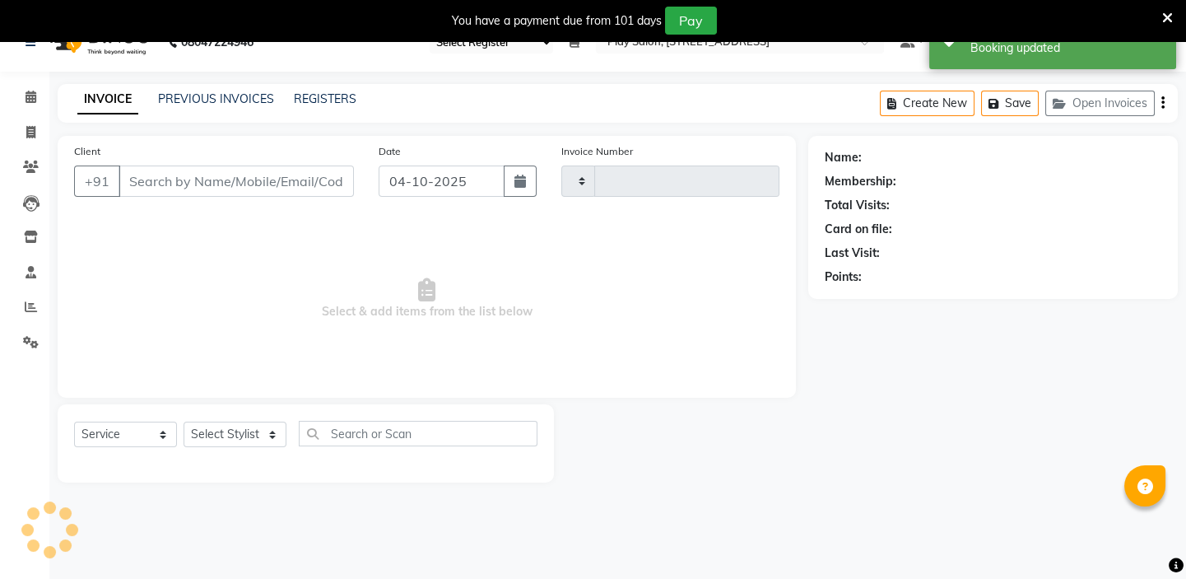
type input "1133"
select select "8547"
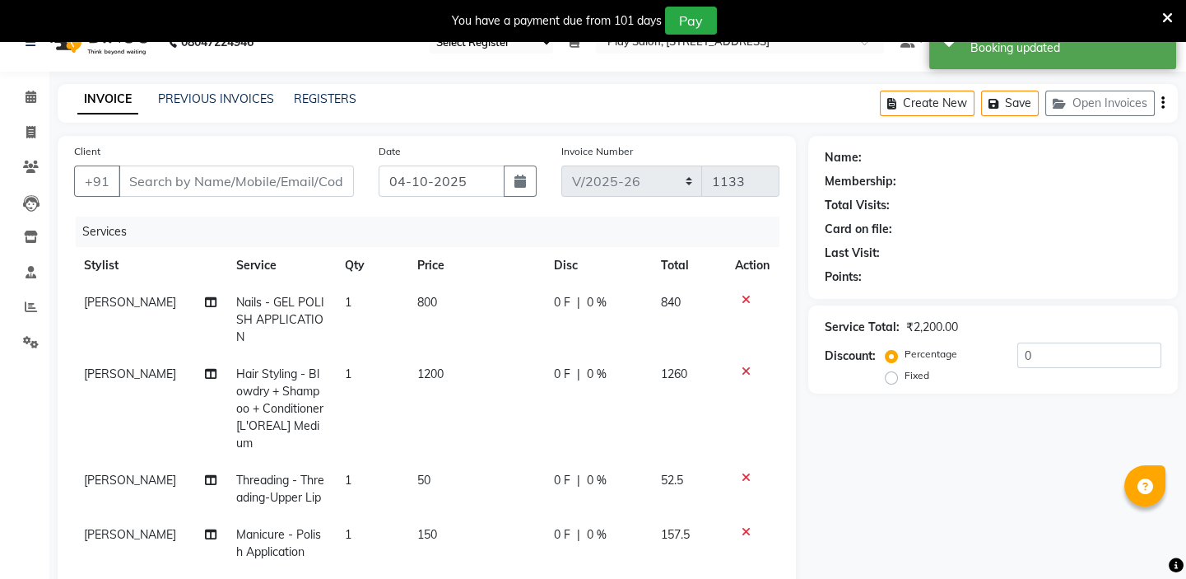
type input "9971944069"
select select "84927"
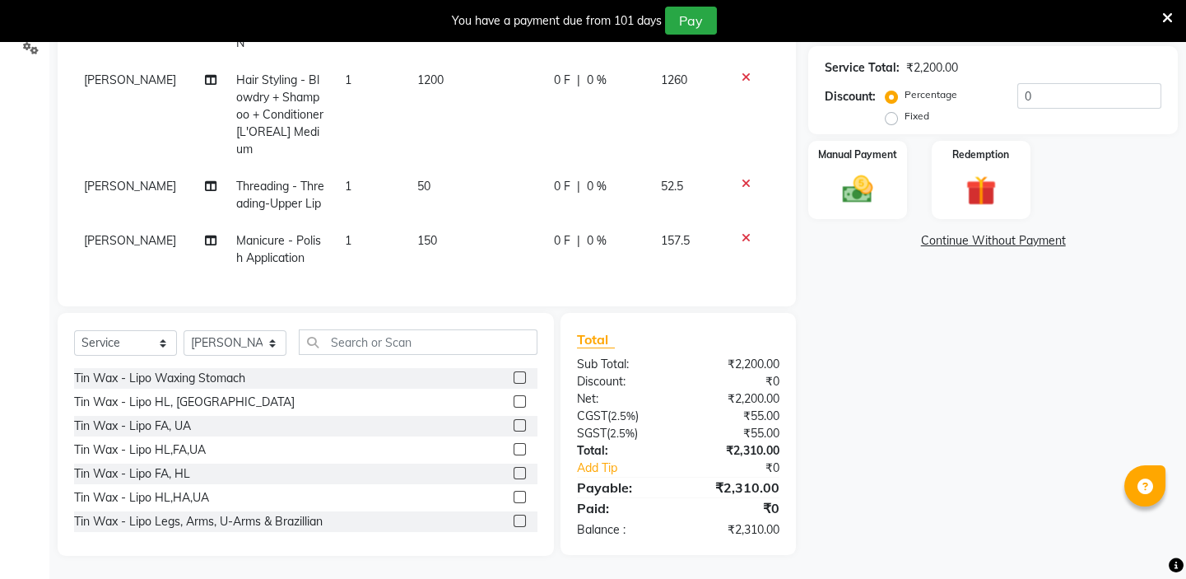
scroll to position [336, 0]
click at [862, 192] on img at bounding box center [857, 188] width 51 height 36
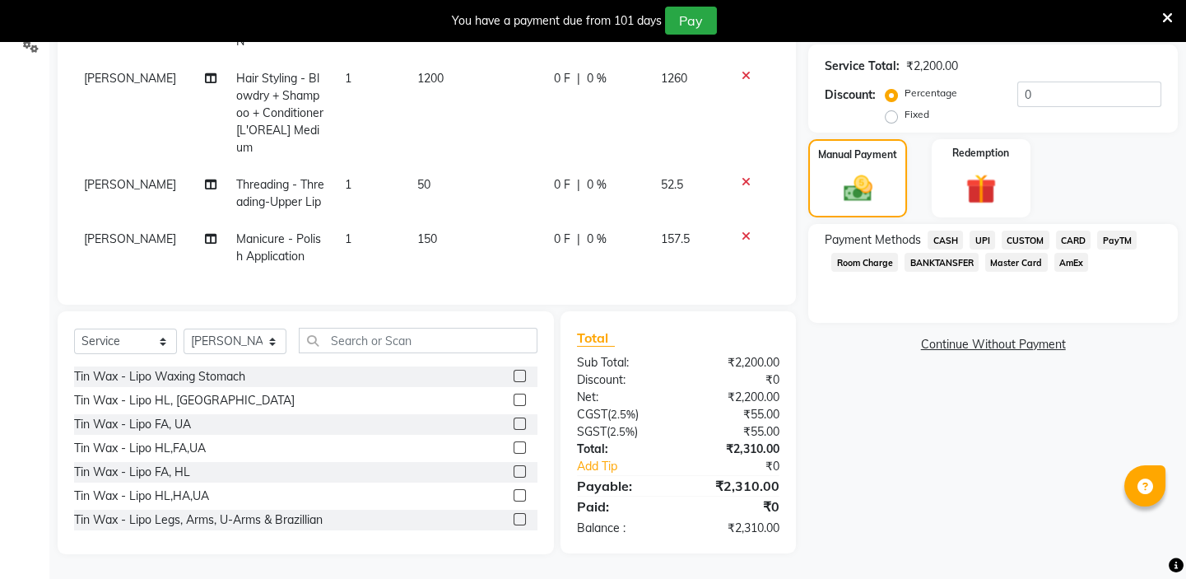
click at [948, 231] on span "CASH" at bounding box center [945, 240] width 35 height 19
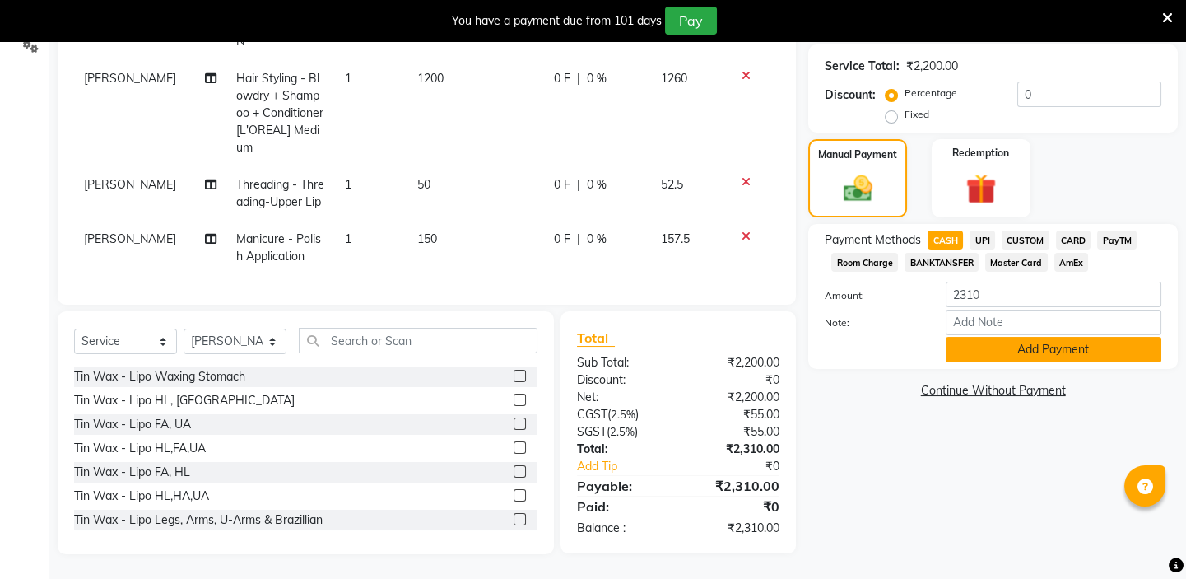
click at [1069, 342] on button "Add Payment" at bounding box center [1054, 350] width 216 height 26
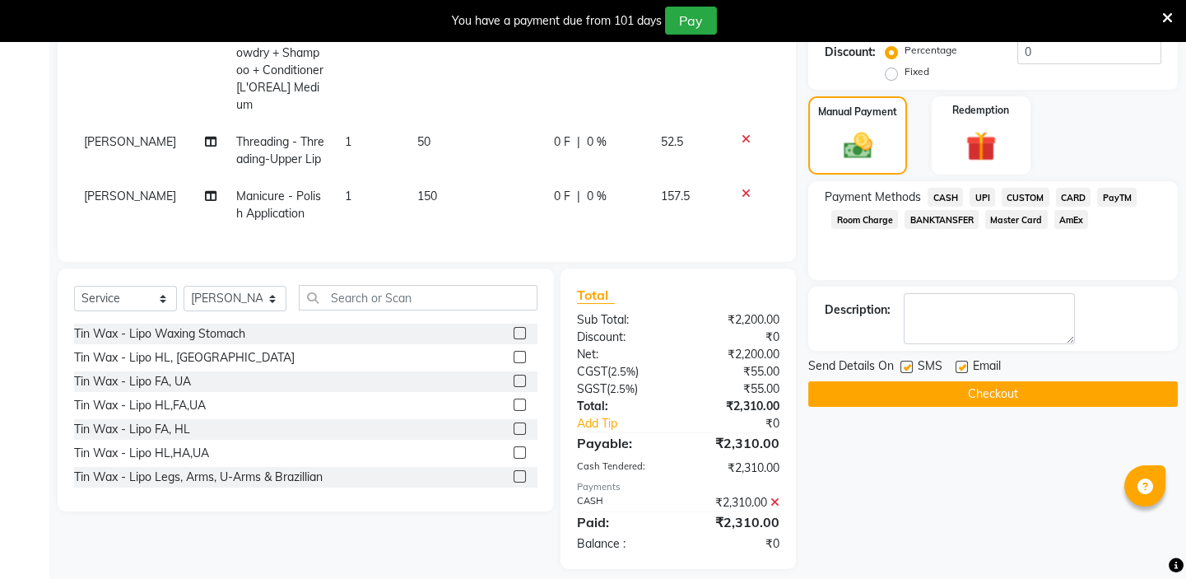
scroll to position [394, 0]
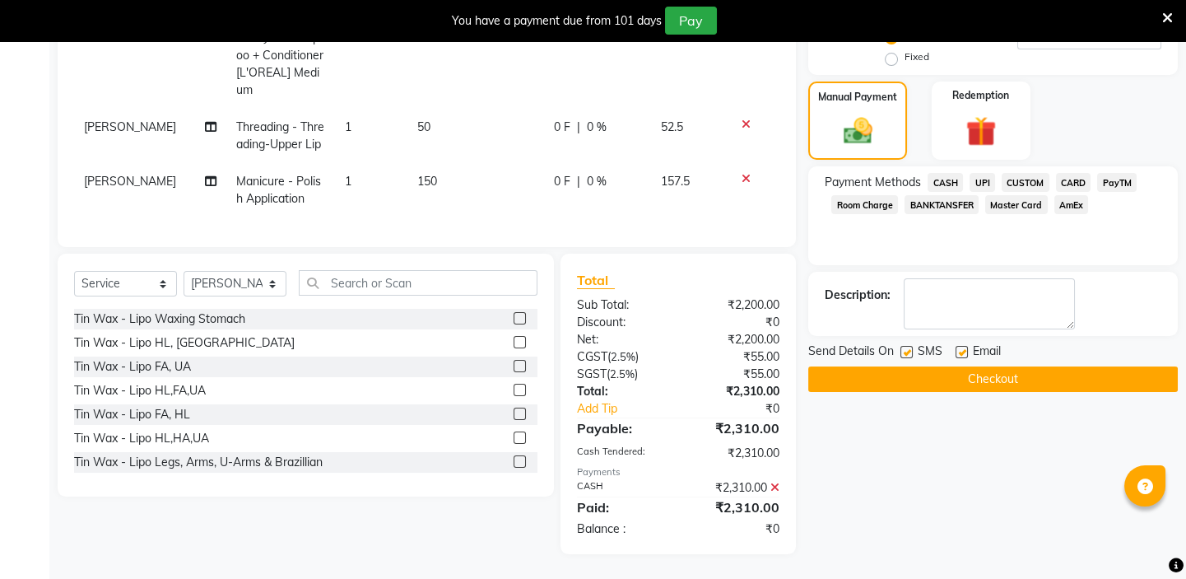
click at [983, 368] on button "Checkout" at bounding box center [993, 379] width 370 height 26
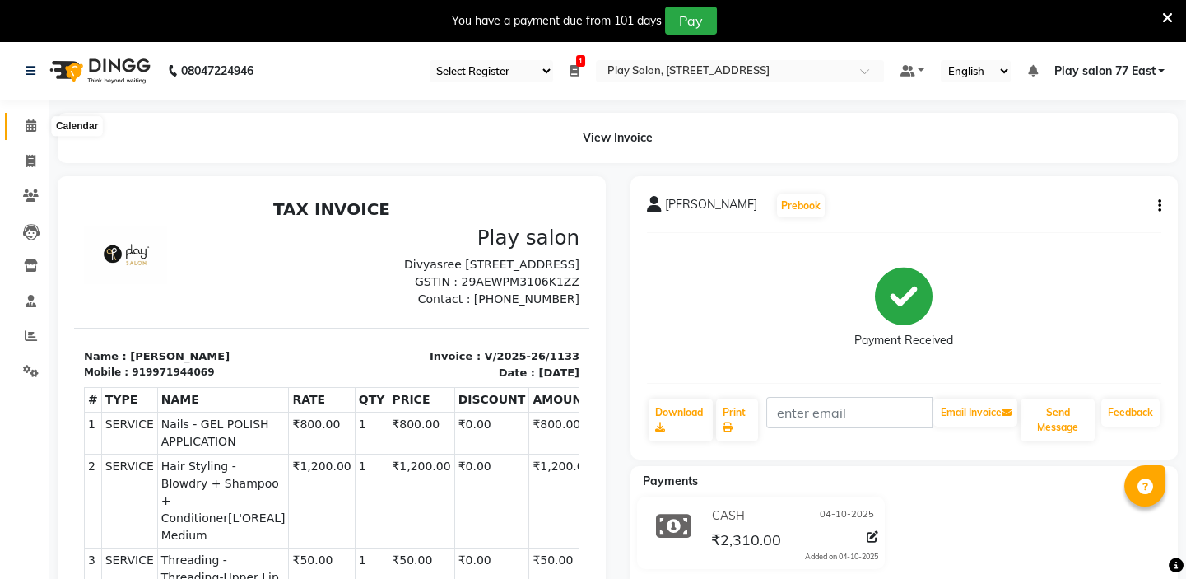
click at [31, 122] on icon at bounding box center [31, 125] width 11 height 12
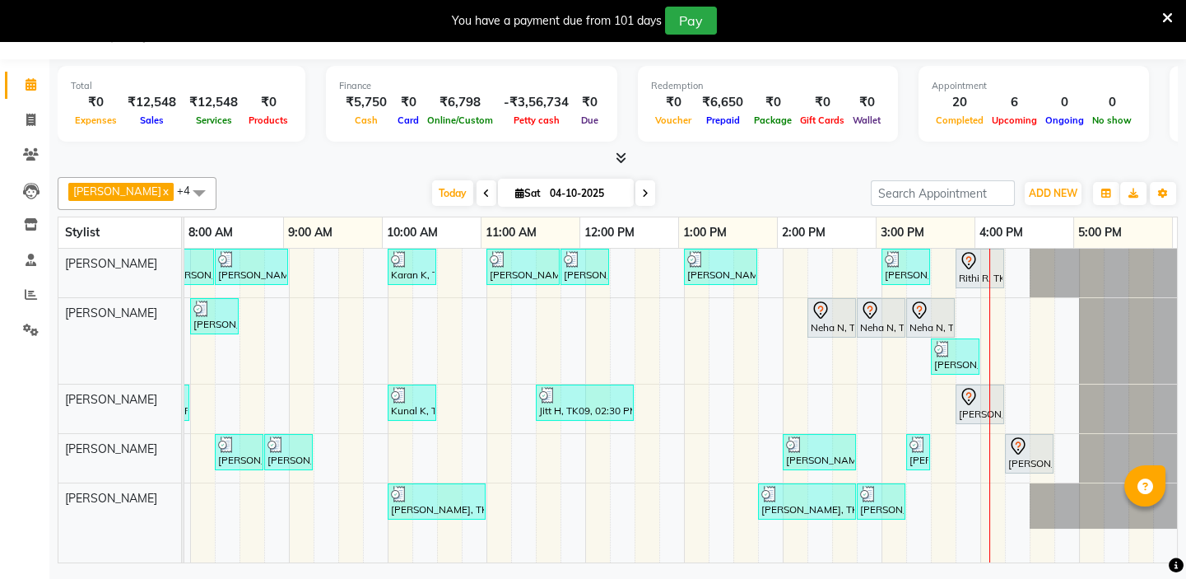
scroll to position [0, 291]
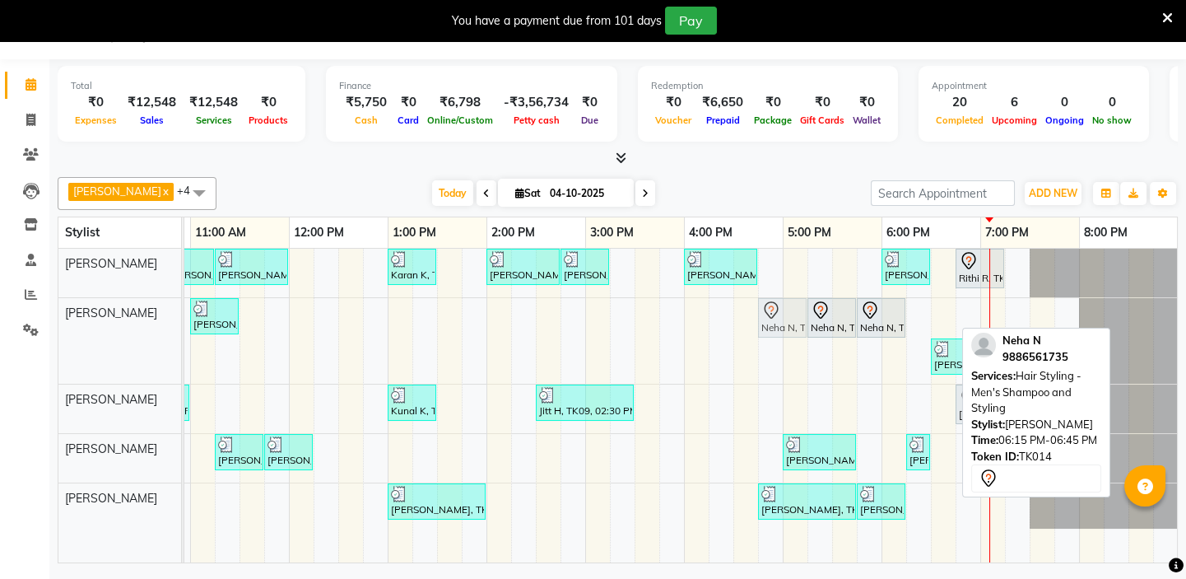
drag, startPoint x: 927, startPoint y: 319, endPoint x: 784, endPoint y: 321, distance: 143.3
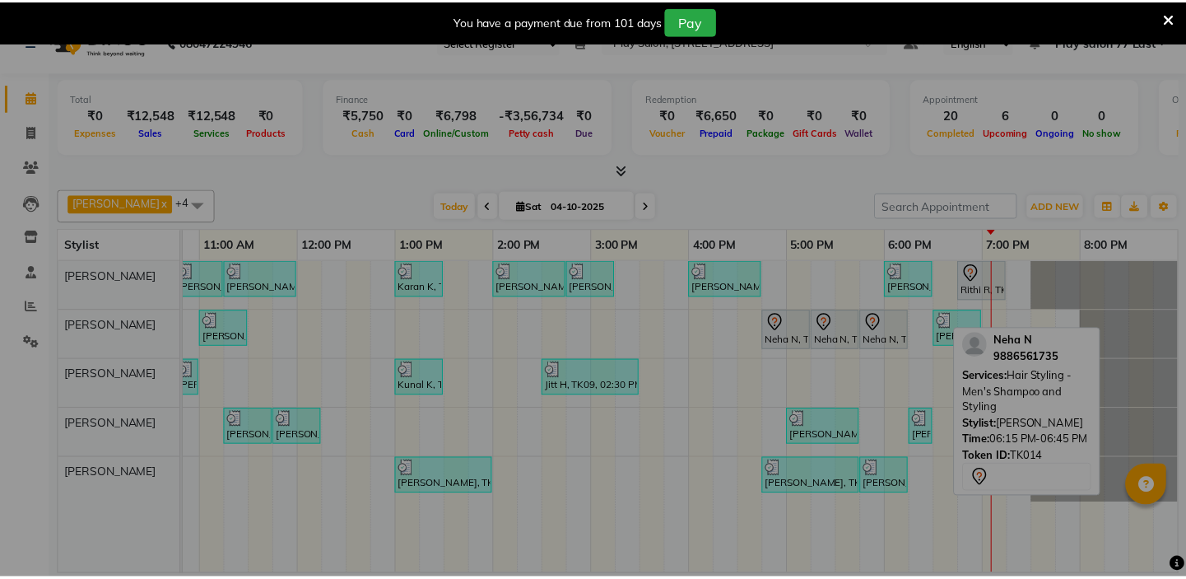
scroll to position [0, 280]
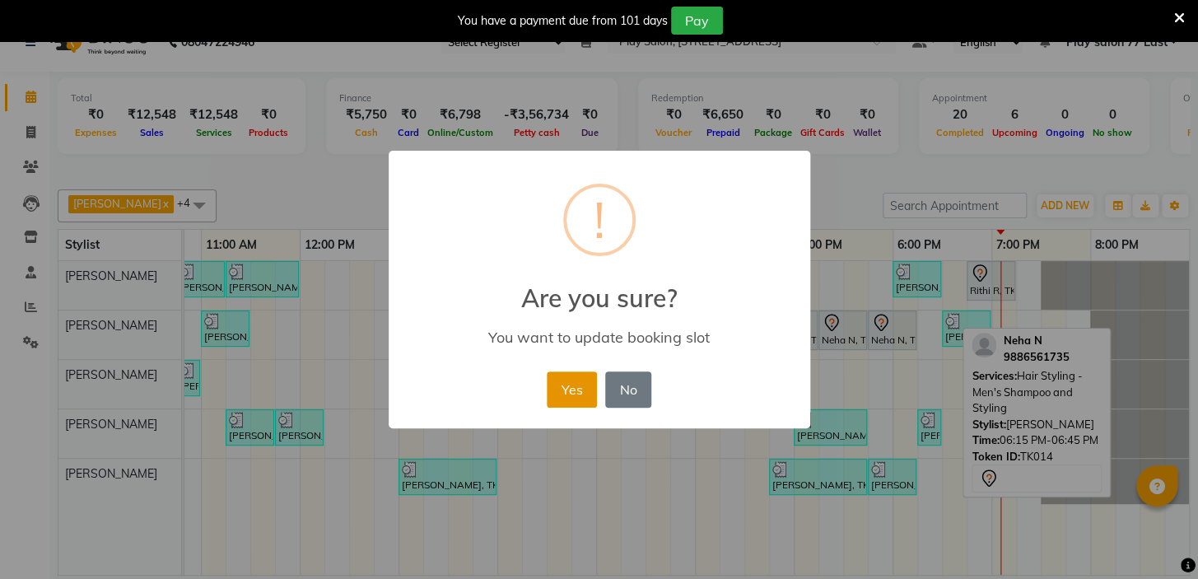
click at [562, 386] on button "Yes" at bounding box center [572, 389] width 50 height 36
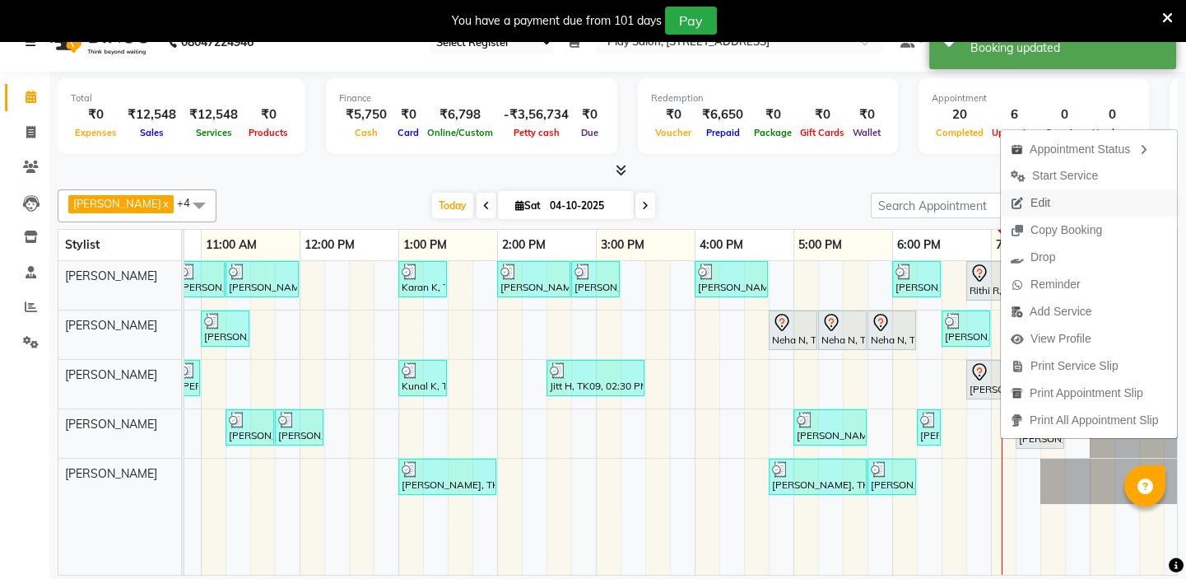
click at [1027, 209] on span "Edit" at bounding box center [1030, 202] width 59 height 27
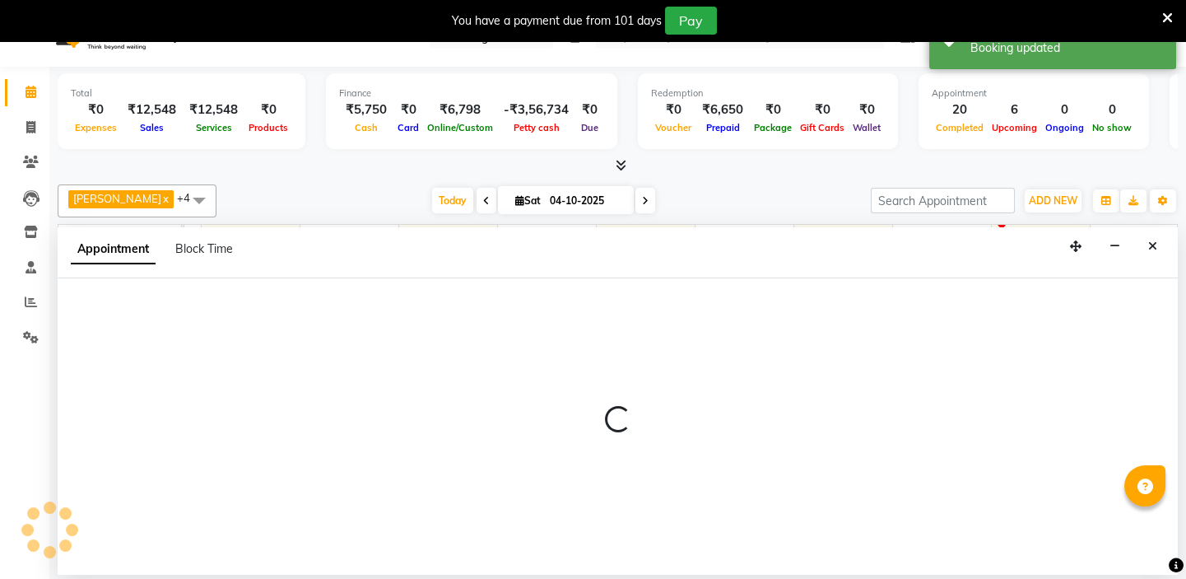
select select "tentative"
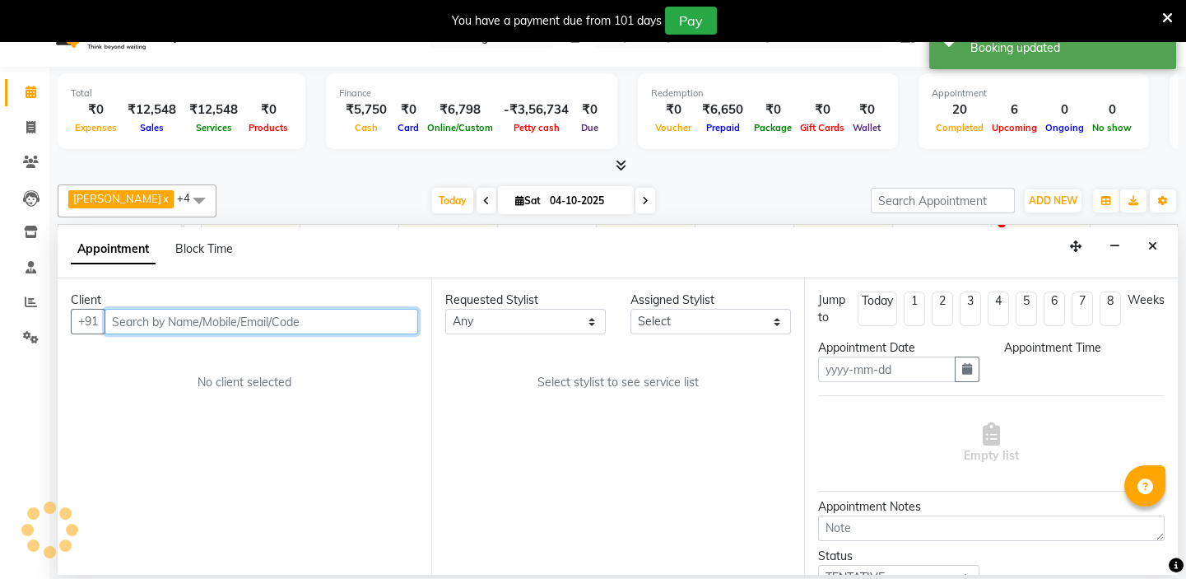
type input "04-10-2025"
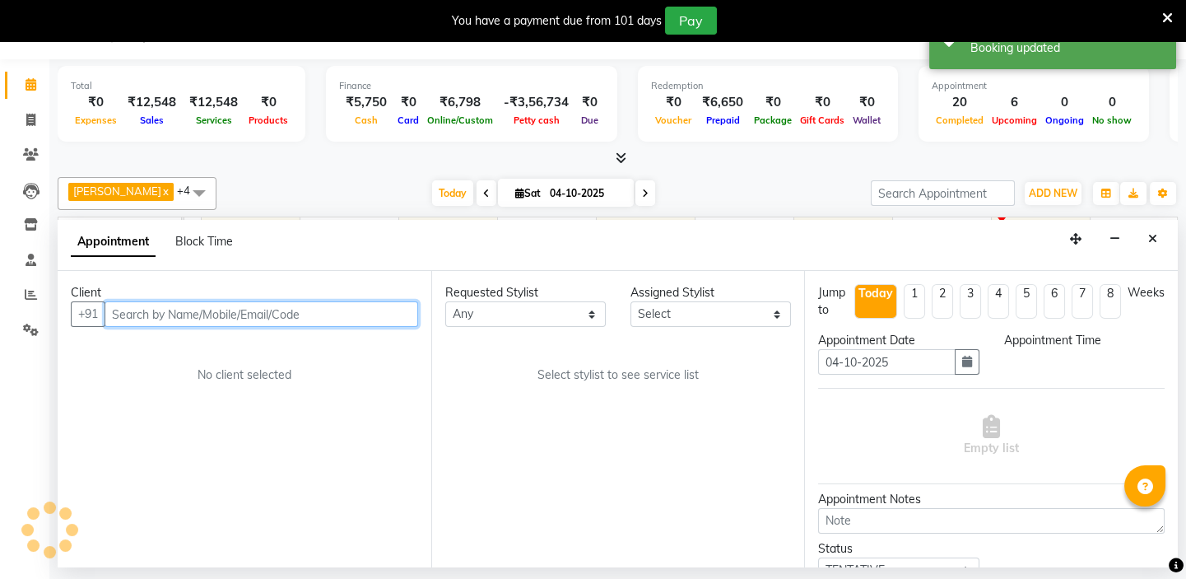
scroll to position [0, 291]
select select "1125"
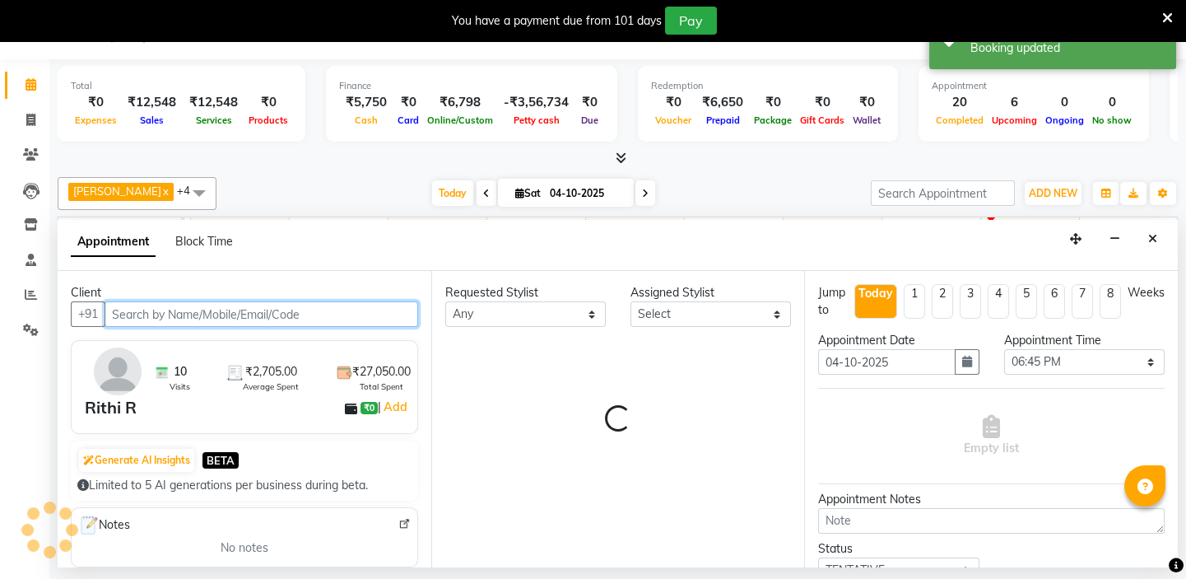
select select "84935"
select select "4301"
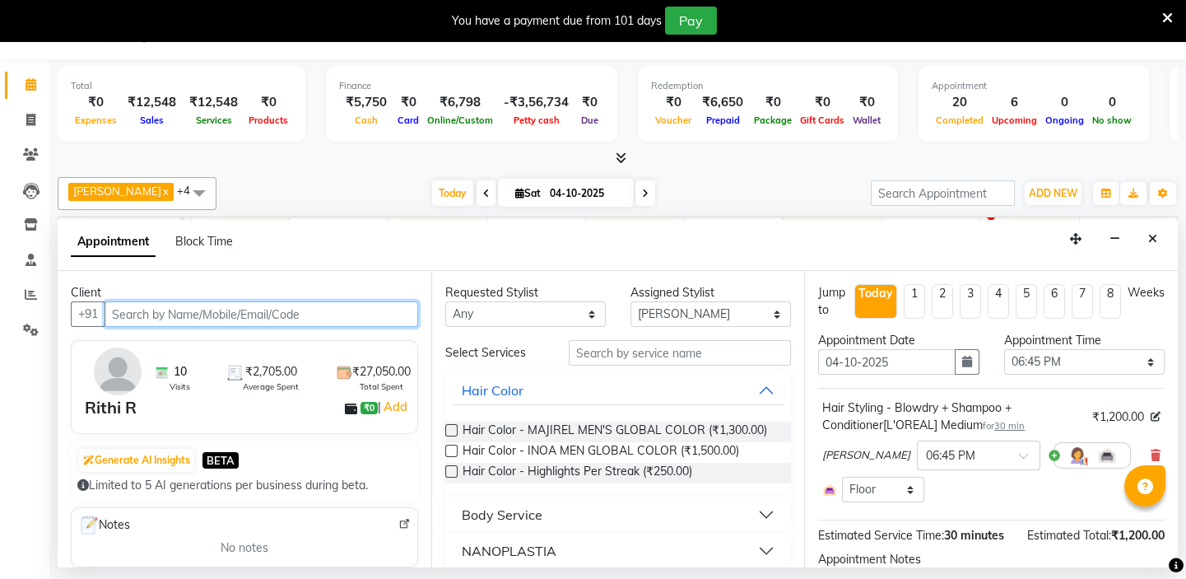
click at [127, 312] on input "text" at bounding box center [262, 314] width 314 height 26
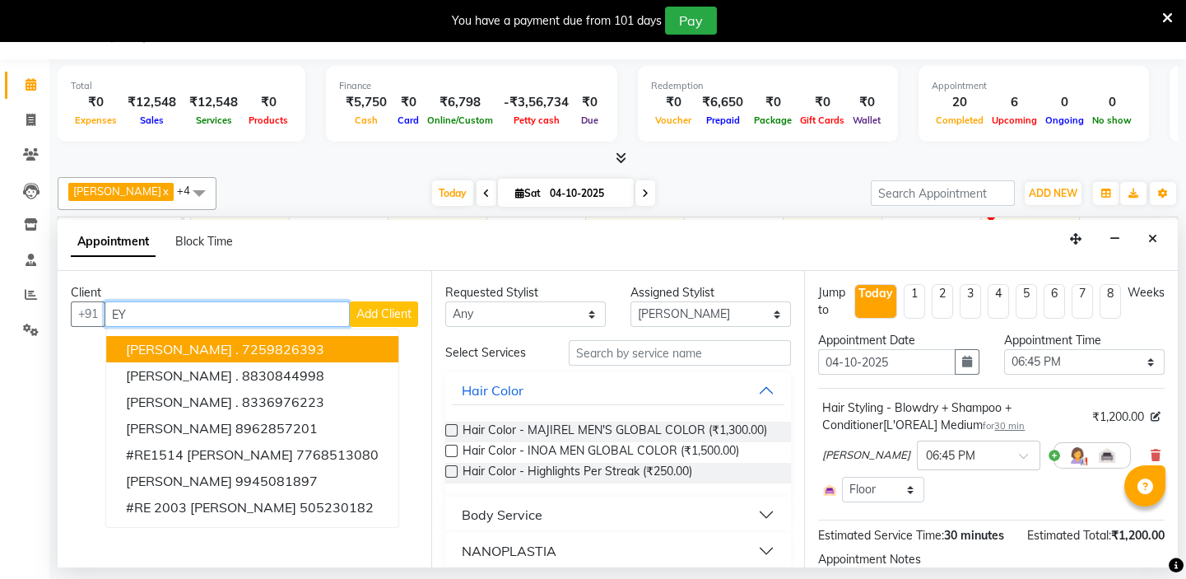
type input "E"
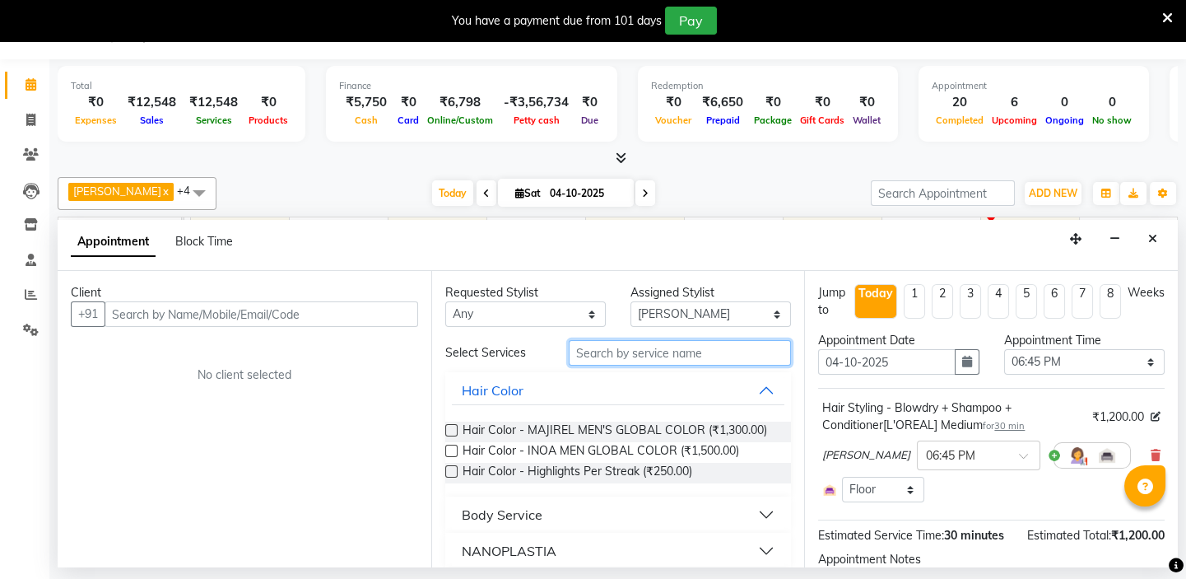
click at [650, 352] on input "text" at bounding box center [680, 353] width 222 height 26
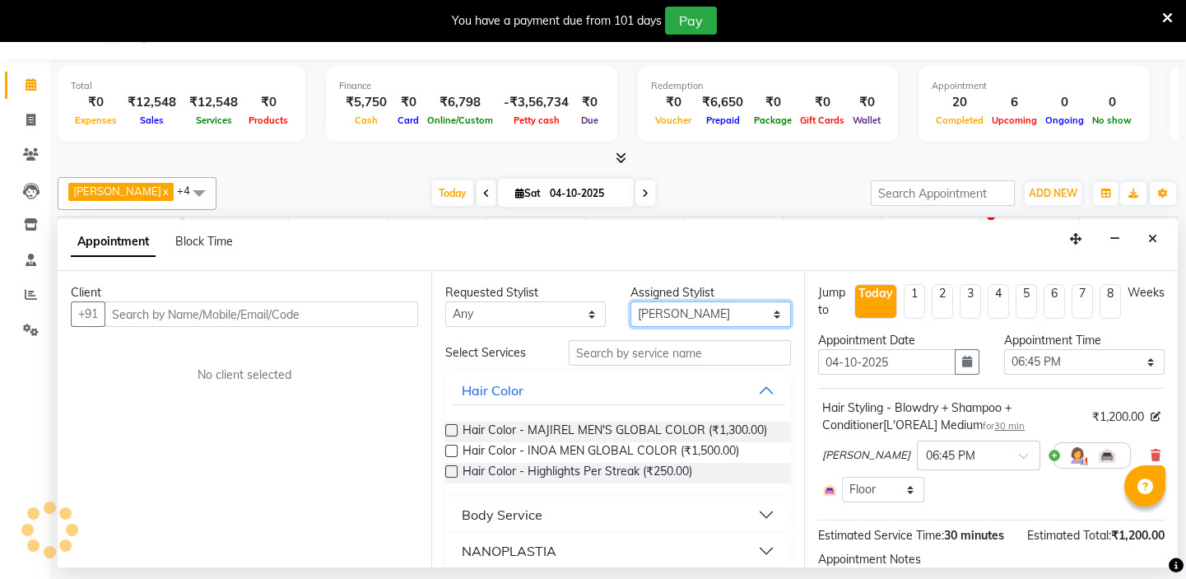
click at [667, 310] on select "Select Caroline Shimrah Manisha Gurung Play salon 77 East Raheem Ali Sanju Lepc…" at bounding box center [711, 314] width 161 height 26
select select "84932"
click at [631, 301] on select "Select Caroline Shimrah Manisha Gurung Play salon 77 East Raheem Ali Sanju Lepc…" at bounding box center [711, 314] width 161 height 26
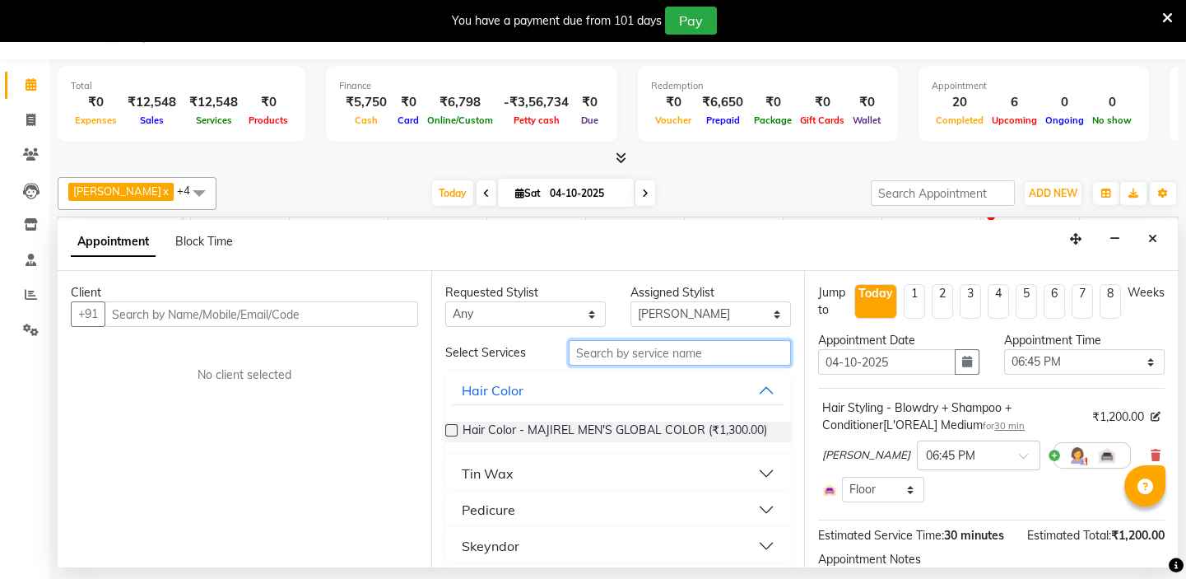
click at [607, 346] on input "text" at bounding box center [680, 353] width 222 height 26
click at [646, 352] on input "text" at bounding box center [680, 353] width 222 height 26
click at [634, 352] on input "text" at bounding box center [680, 353] width 222 height 26
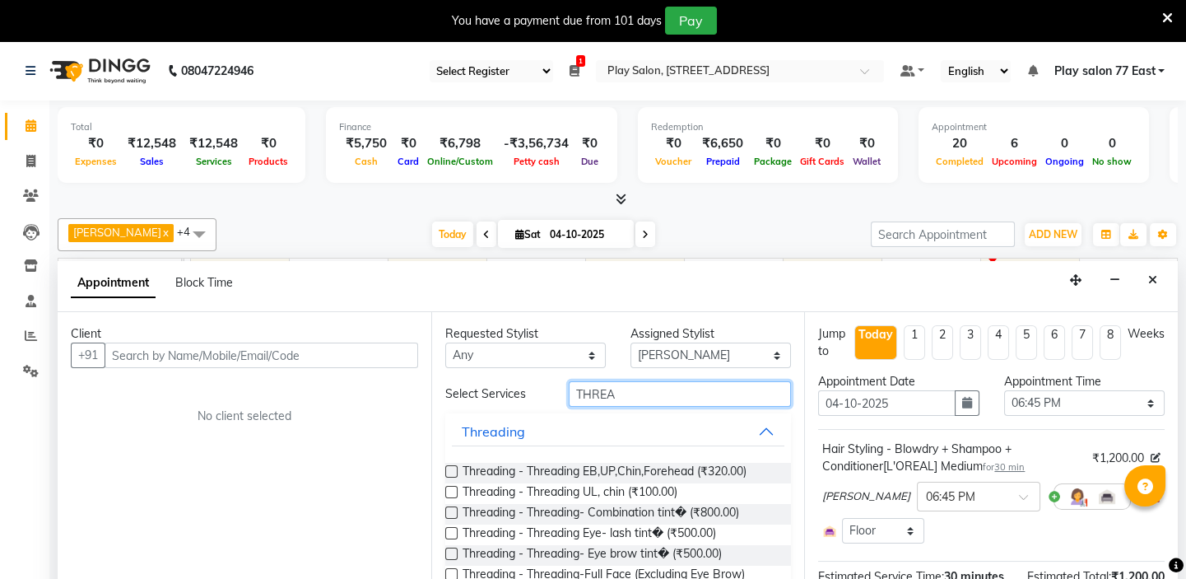
scroll to position [162, 0]
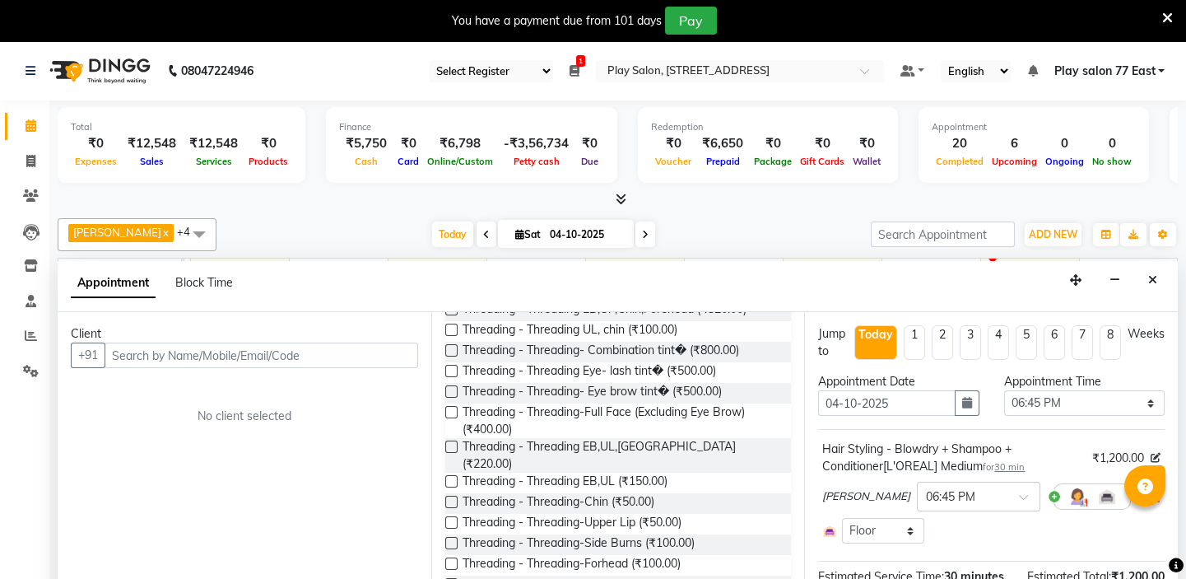
type input "THREA"
drag, startPoint x: 453, startPoint y: 465, endPoint x: 465, endPoint y: 464, distance: 12.4
click at [453, 475] on label at bounding box center [451, 481] width 12 height 12
click at [453, 477] on input "checkbox" at bounding box center [450, 482] width 11 height 11
checkbox input "false"
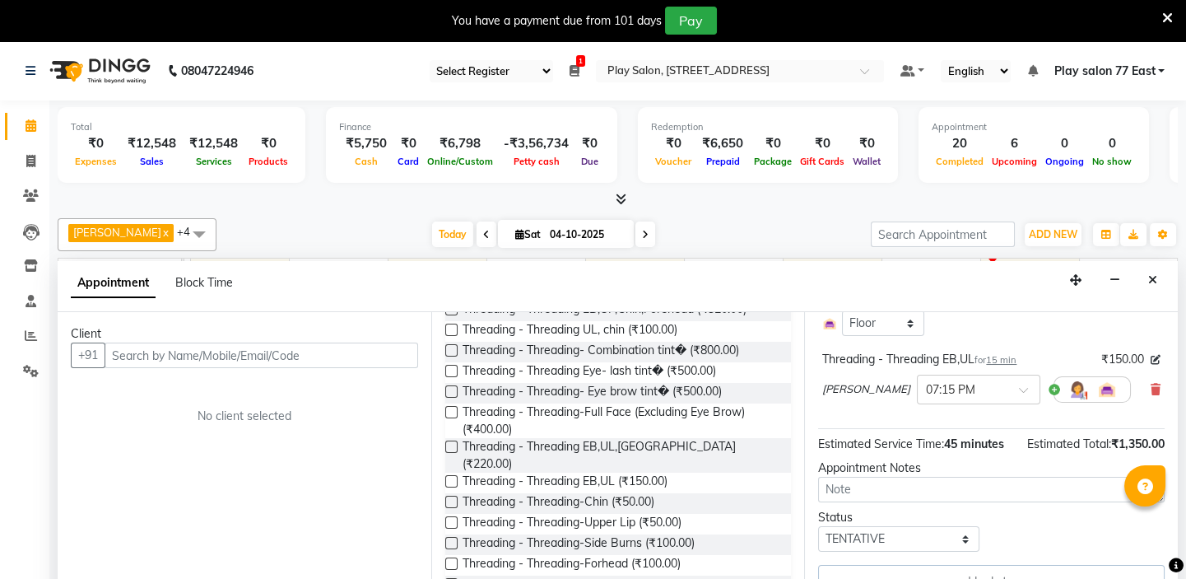
scroll to position [41, 0]
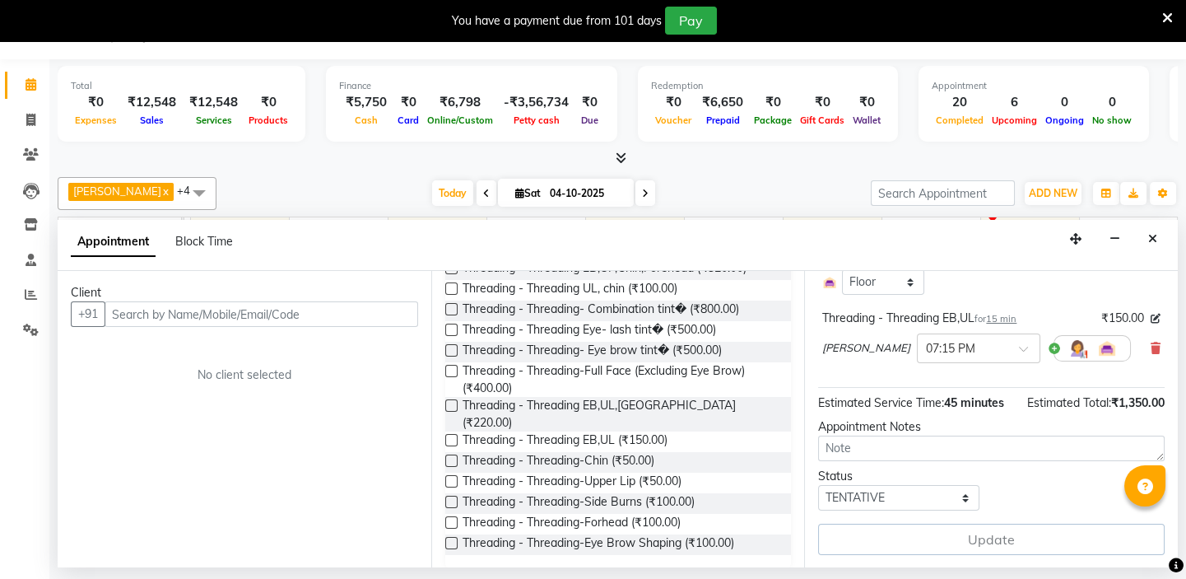
drag, startPoint x: 981, startPoint y: 539, endPoint x: 915, endPoint y: 492, distance: 80.2
click at [971, 526] on div "Update" at bounding box center [991, 539] width 347 height 31
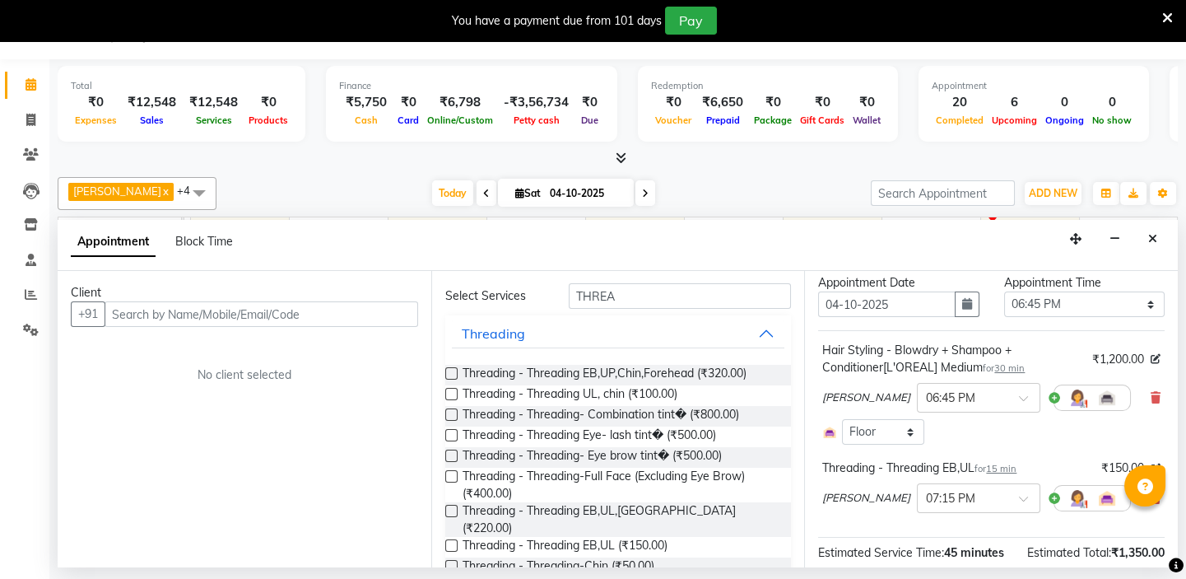
scroll to position [0, 0]
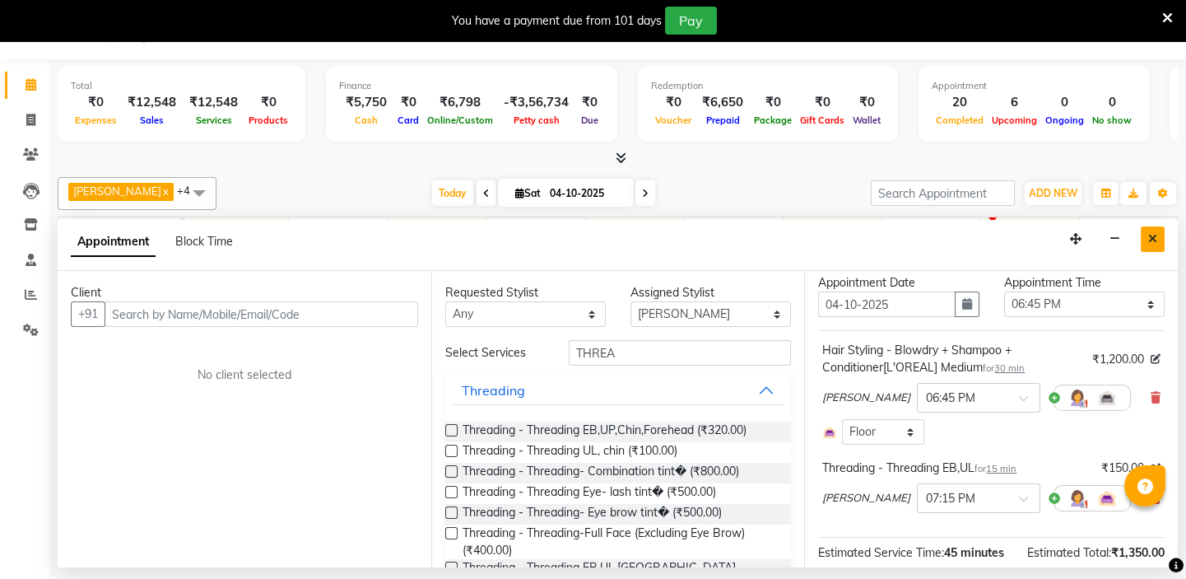
click at [1157, 238] on icon "Close" at bounding box center [1152, 239] width 9 height 12
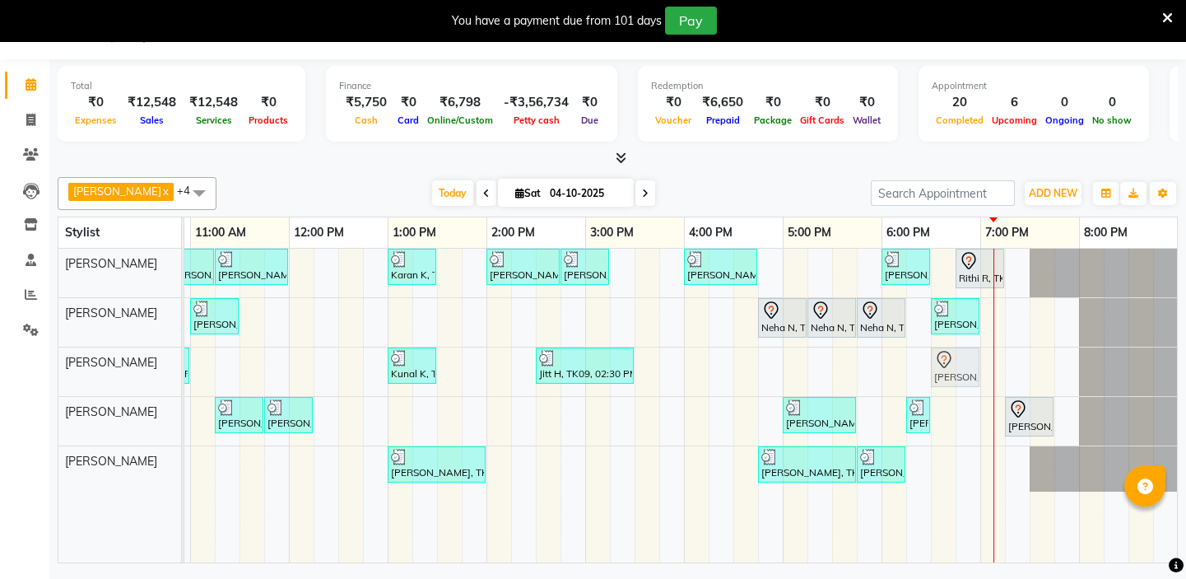
drag, startPoint x: 969, startPoint y: 376, endPoint x: 935, endPoint y: 381, distance: 34.1
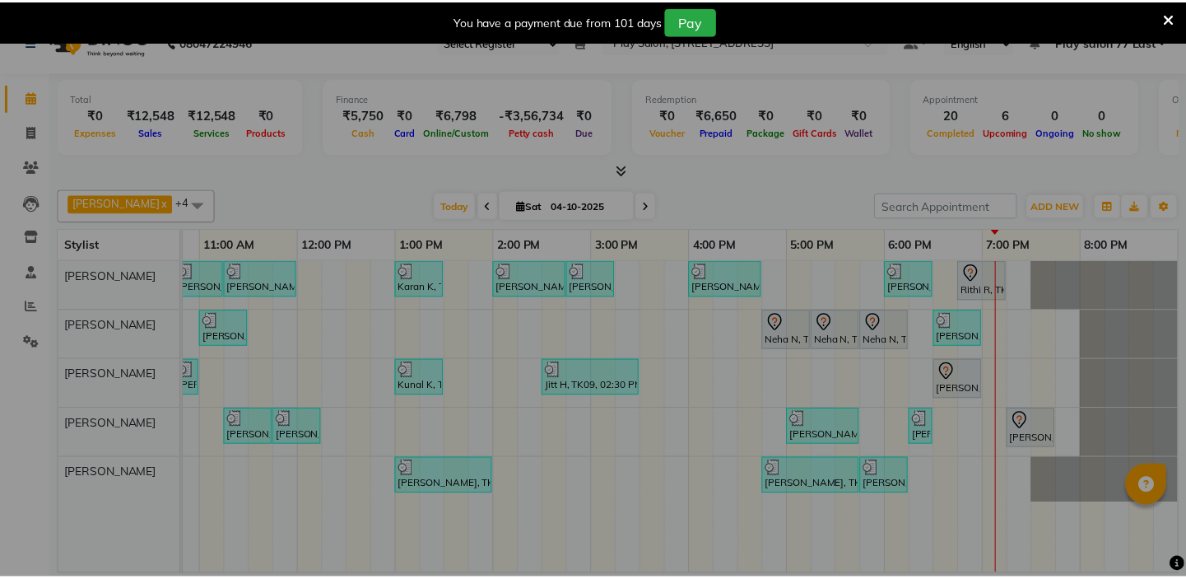
scroll to position [0, 280]
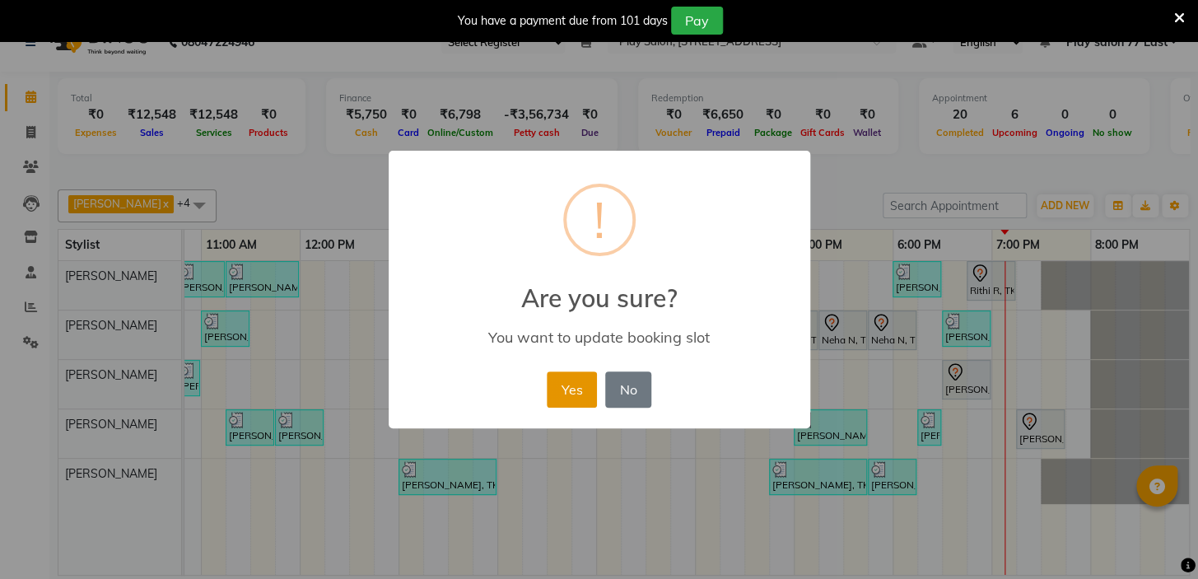
click at [557, 387] on button "Yes" at bounding box center [572, 389] width 50 height 36
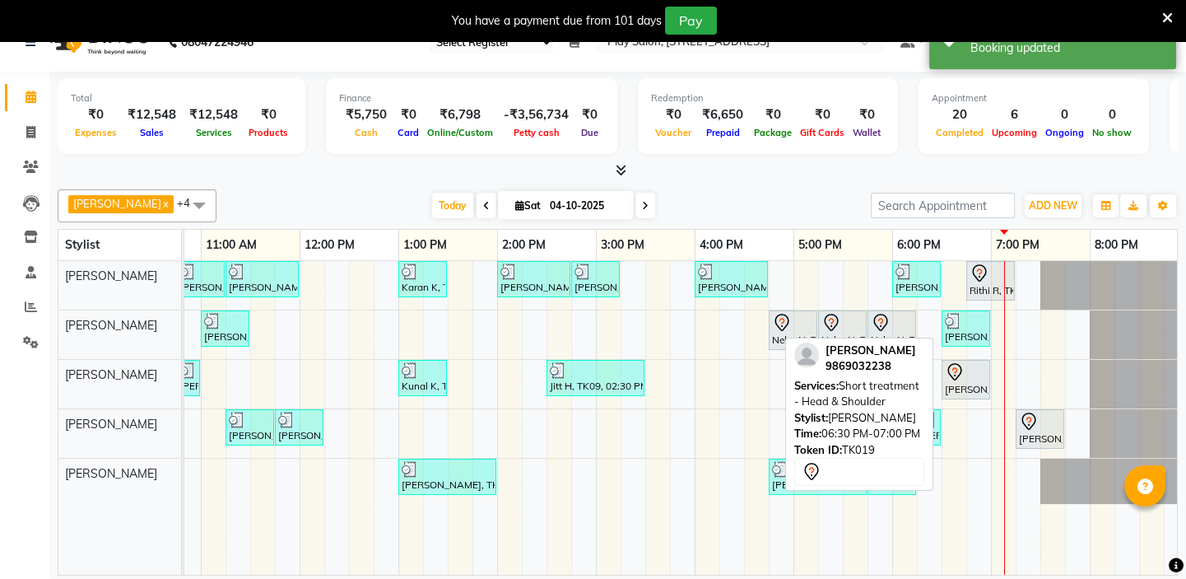
drag, startPoint x: 955, startPoint y: 384, endPoint x: 976, endPoint y: 385, distance: 21.4
click at [955, 384] on div "Bhavna Anand, TK19, 06:30 PM-07:00 PM, Short treatment - Head & Shoulder" at bounding box center [965, 379] width 45 height 35
click at [960, 387] on div "Bhavna Anand, TK19, 06:30 PM-07:00 PM, Short treatment - Head & Shoulder" at bounding box center [965, 379] width 45 height 35
select select "7"
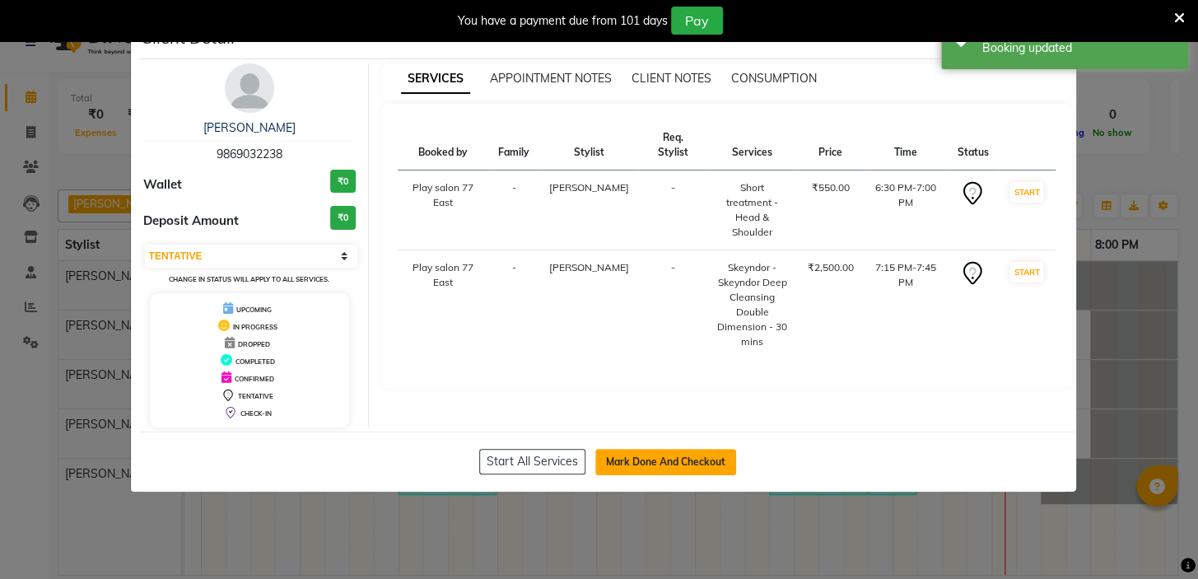
click at [668, 459] on button "Mark Done And Checkout" at bounding box center [665, 462] width 141 height 26
select select "8547"
select select "service"
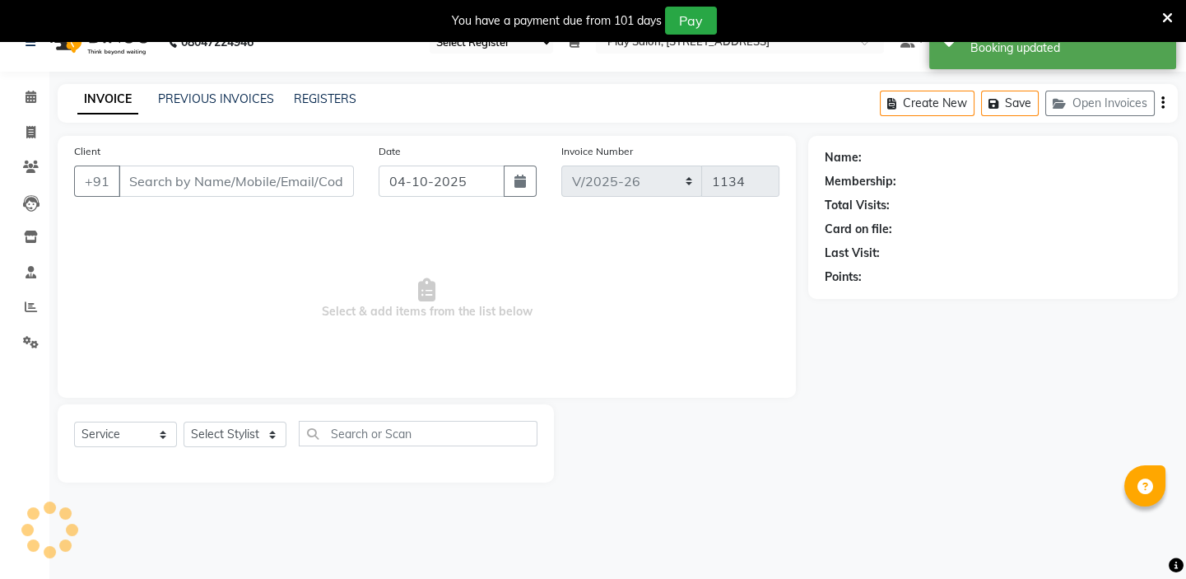
type input "9869032238"
select select "84937"
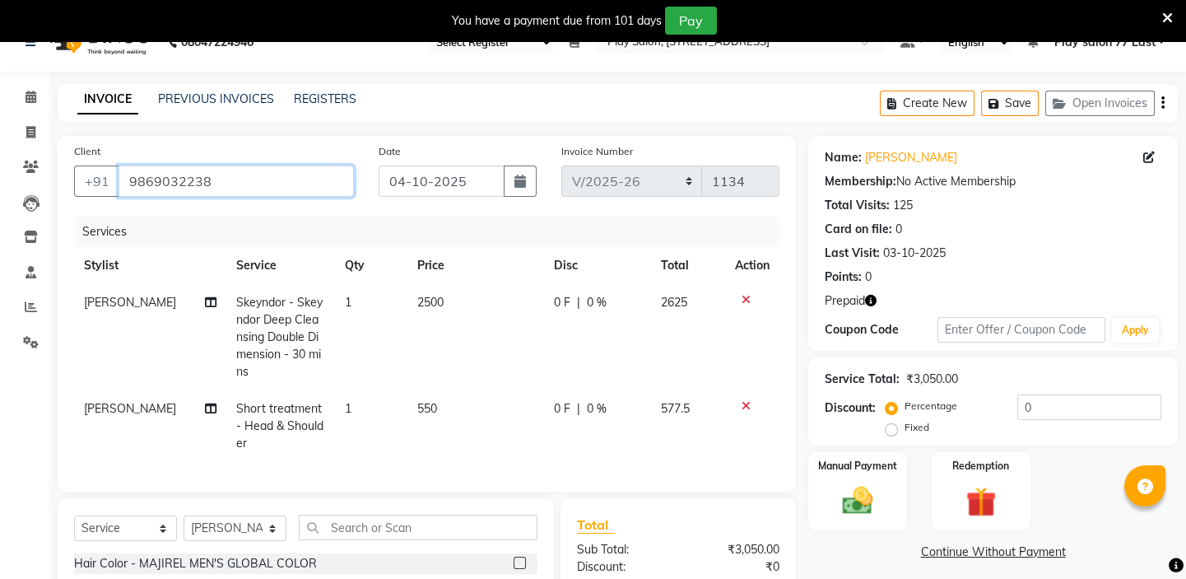
drag, startPoint x: 211, startPoint y: 186, endPoint x: 130, endPoint y: 189, distance: 80.7
click at [130, 189] on input "9869032238" at bounding box center [236, 180] width 235 height 31
click at [744, 301] on icon at bounding box center [746, 300] width 9 height 12
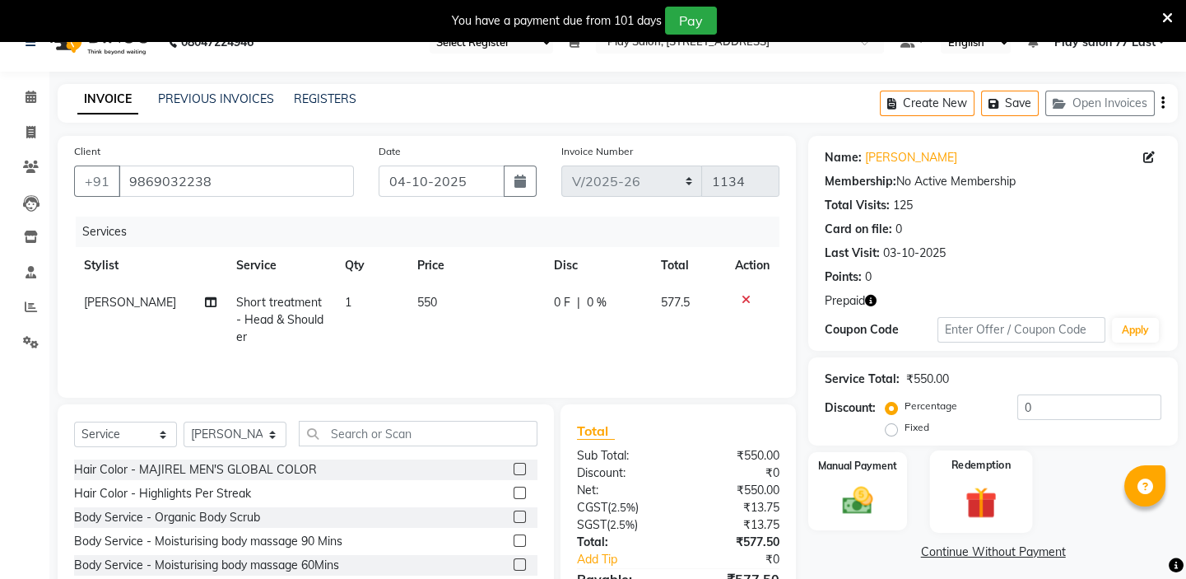
click at [968, 487] on img at bounding box center [981, 501] width 51 height 39
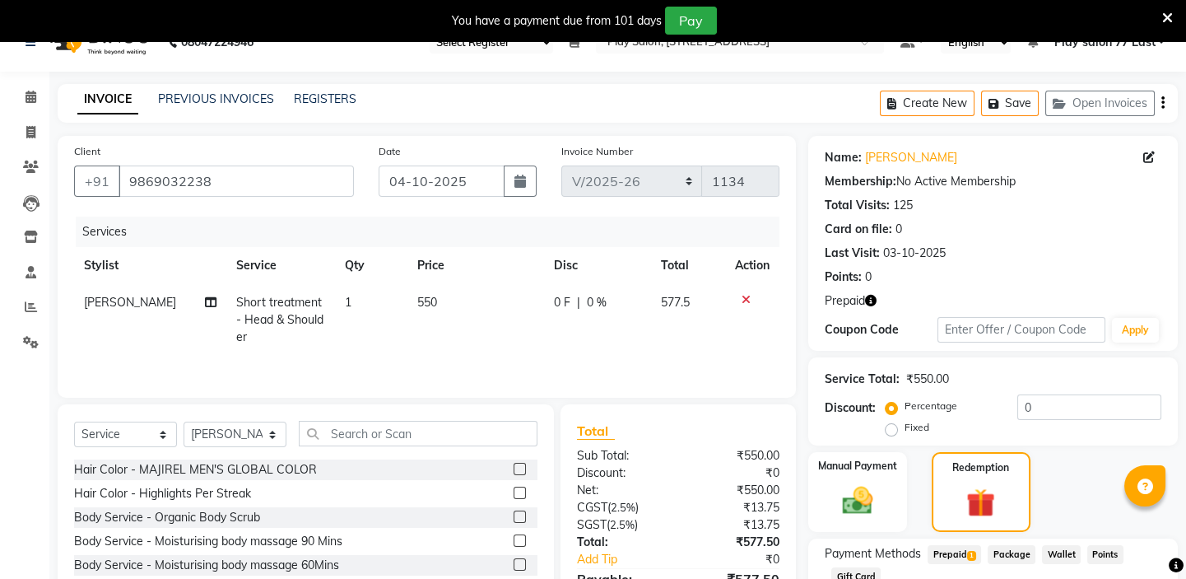
click at [949, 552] on span "Prepaid 1" at bounding box center [955, 554] width 54 height 19
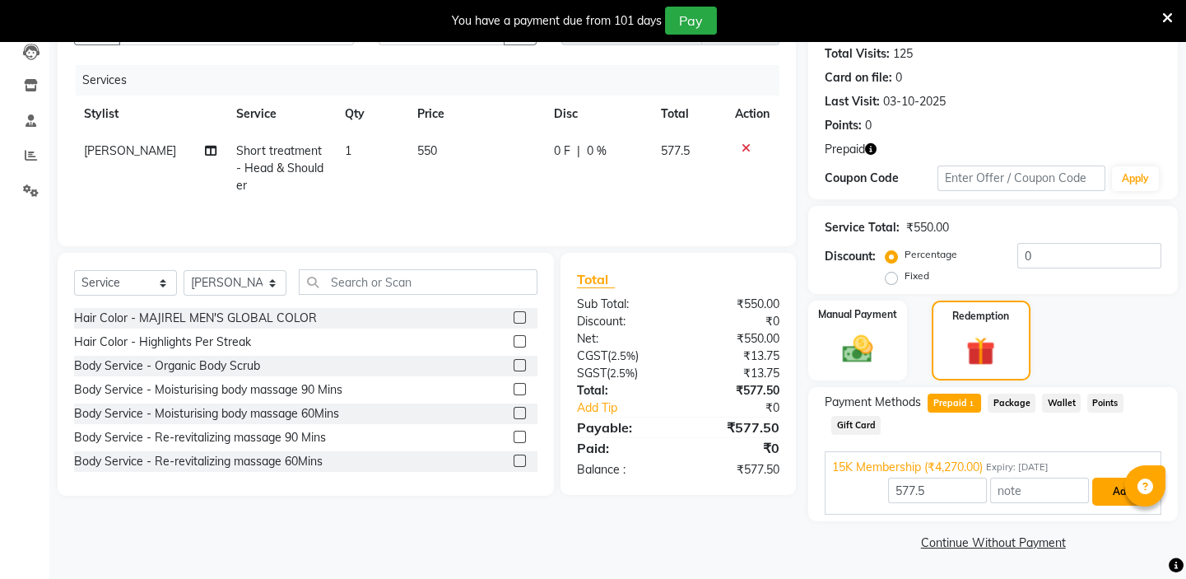
click at [1116, 491] on button "Add" at bounding box center [1122, 491] width 60 height 28
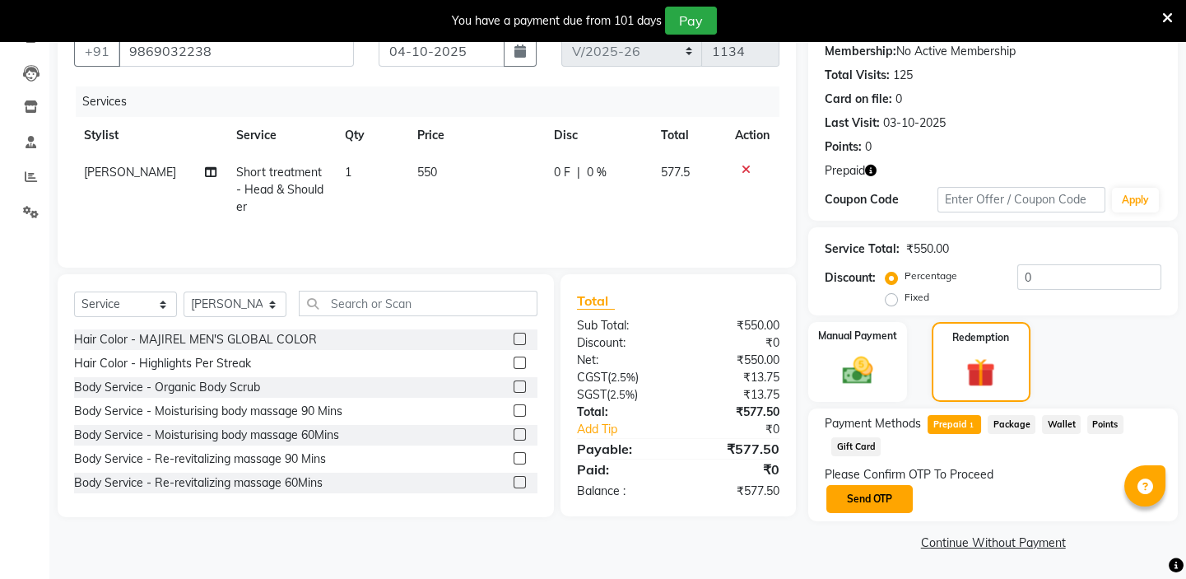
click at [869, 500] on button "Send OTP" at bounding box center [870, 499] width 86 height 28
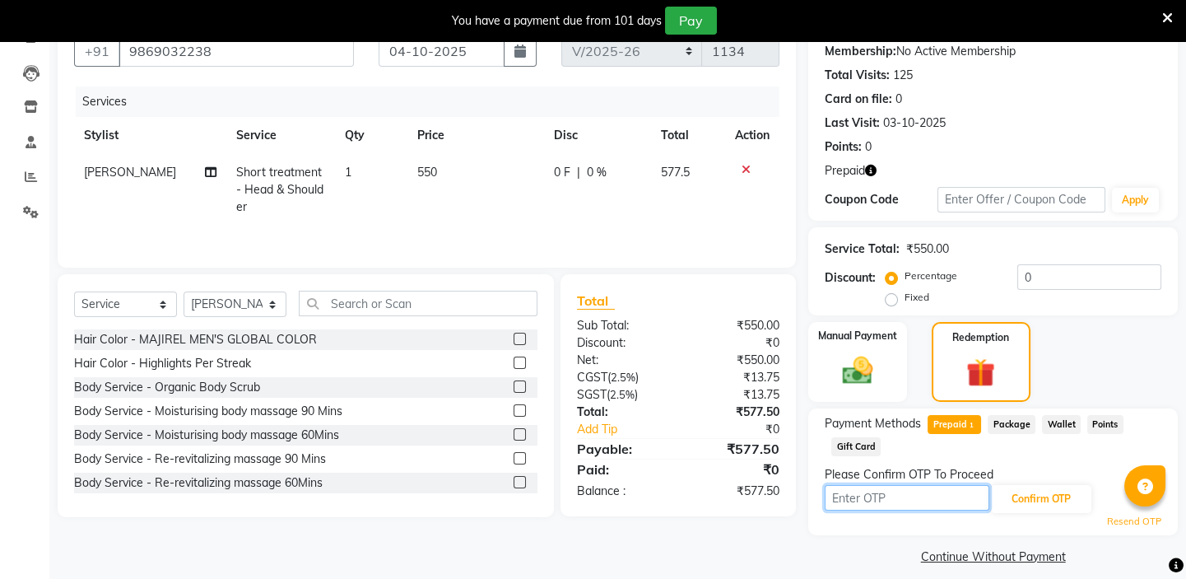
click at [906, 494] on input "text" at bounding box center [907, 498] width 165 height 26
type input "1135"
click at [1029, 494] on button "Confirm OTP" at bounding box center [1041, 499] width 100 height 28
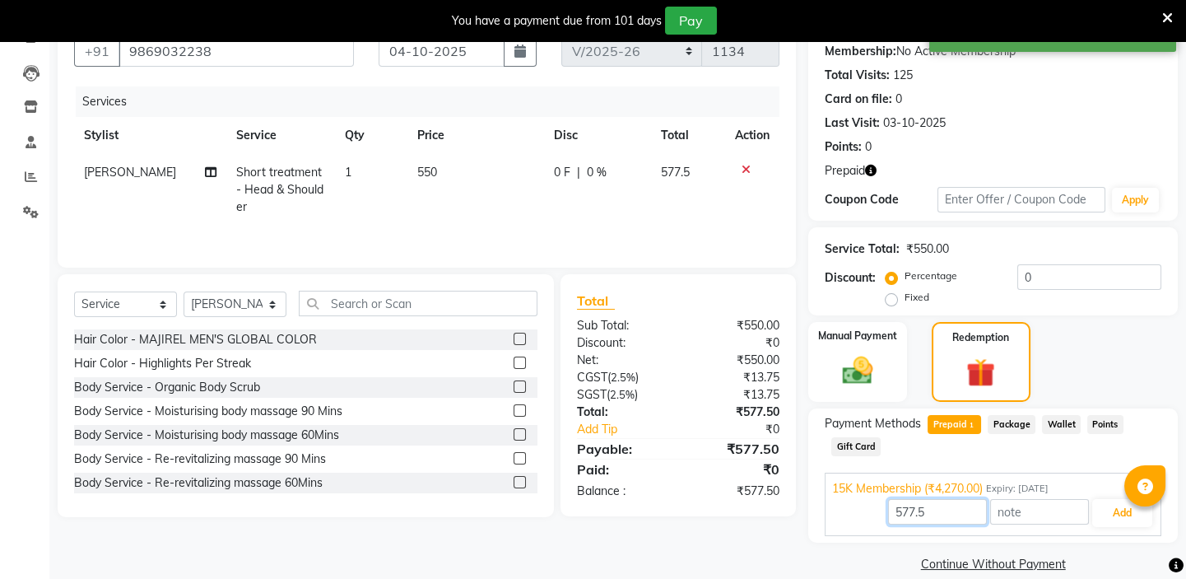
click at [935, 511] on input "577.5" at bounding box center [937, 512] width 99 height 26
type input "5"
type input "550"
click at [1125, 515] on button "Add" at bounding box center [1122, 513] width 60 height 28
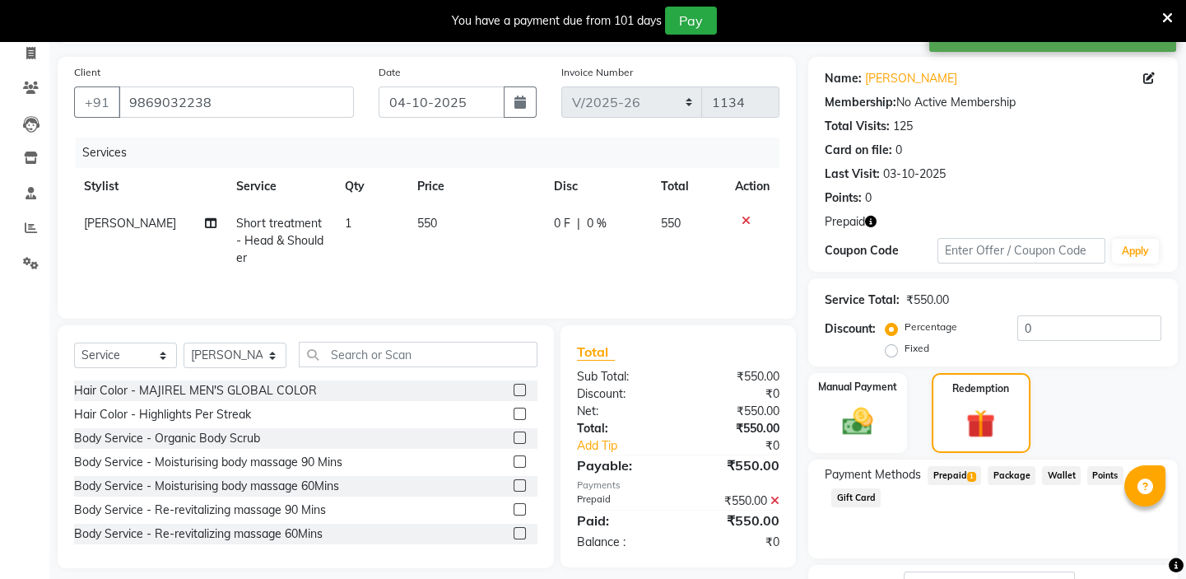
scroll to position [84, 0]
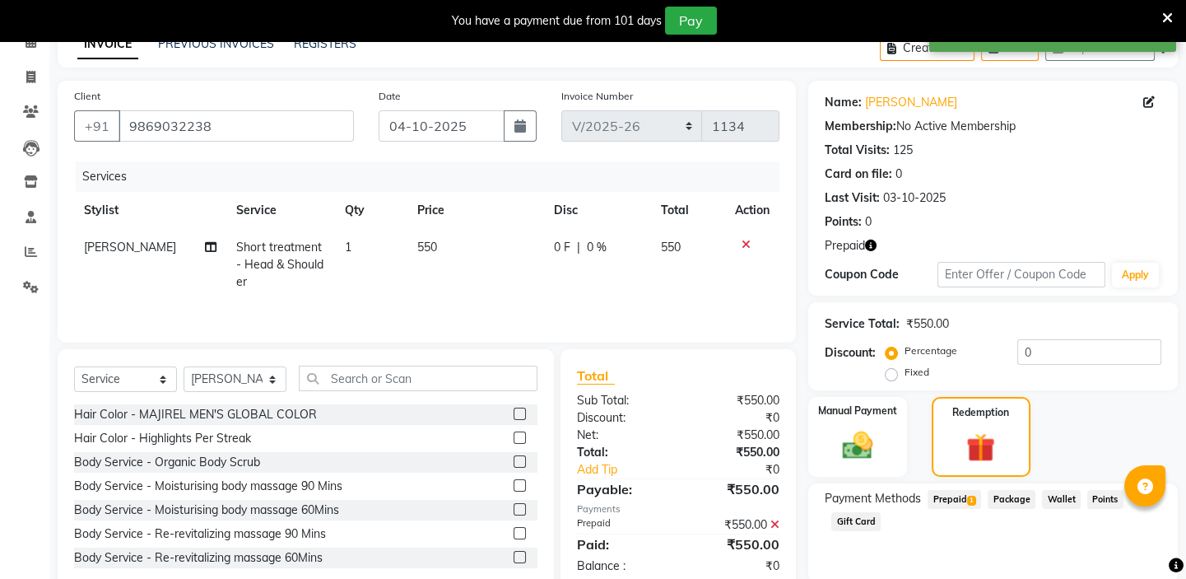
click at [1181, 488] on div "Name: Bhavna Anand Membership: No Active Membership Total Visits: 125 Card on f…" at bounding box center [999, 395] width 382 height 628
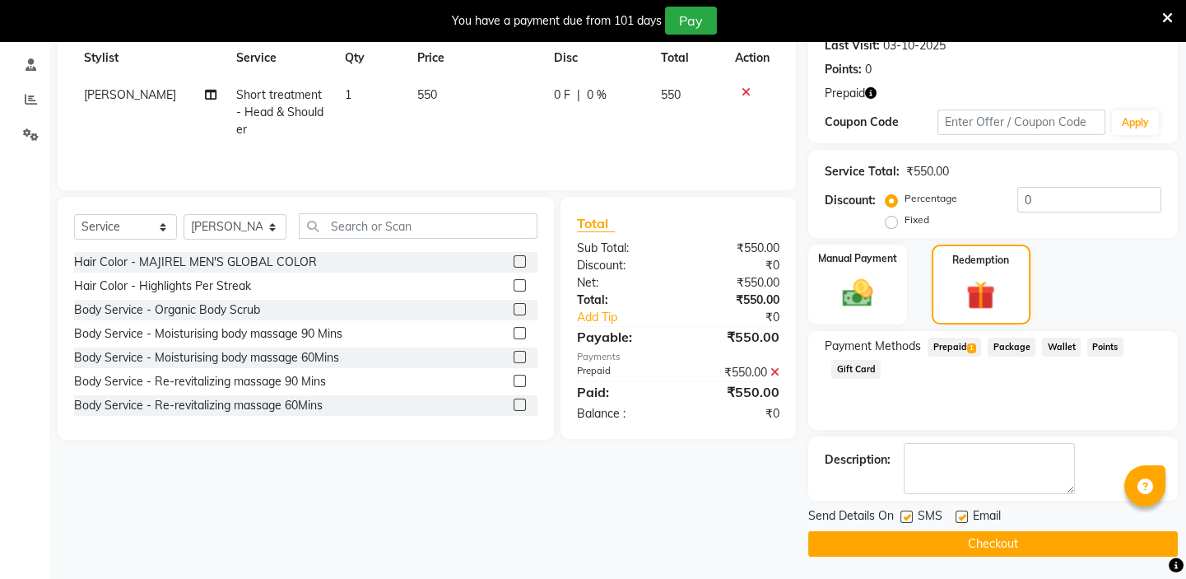
scroll to position [238, 0]
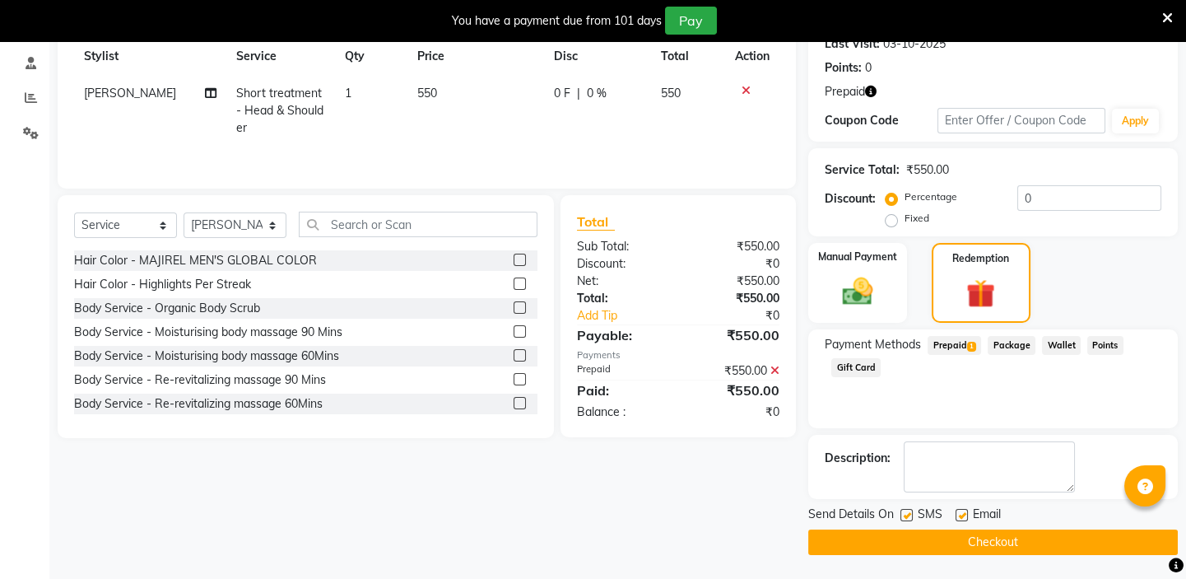
click at [986, 536] on button "Checkout" at bounding box center [993, 542] width 370 height 26
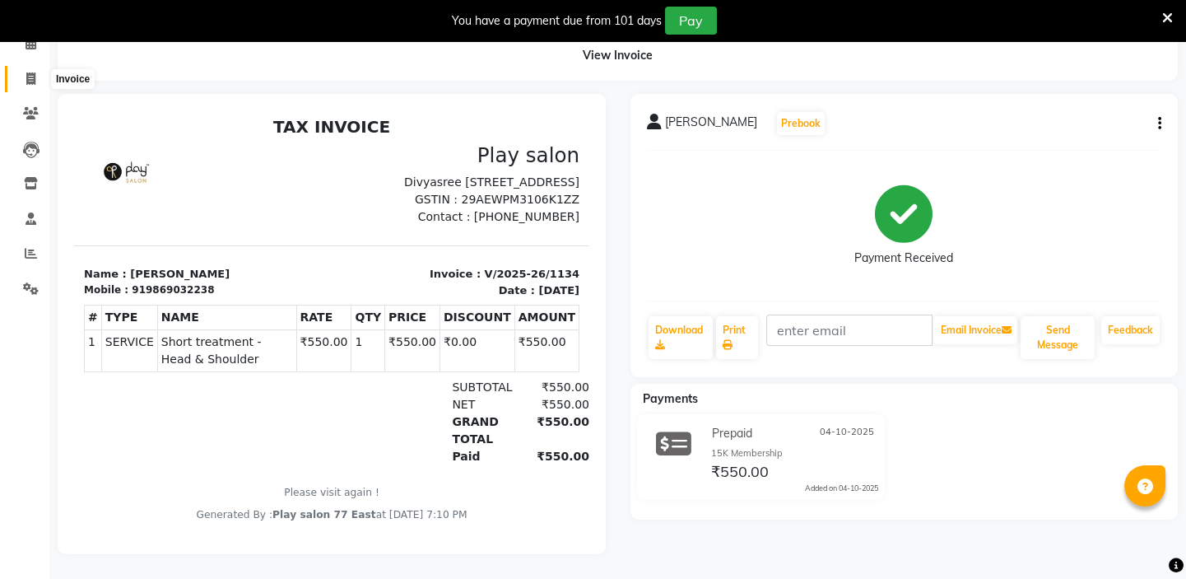
scroll to position [18, 0]
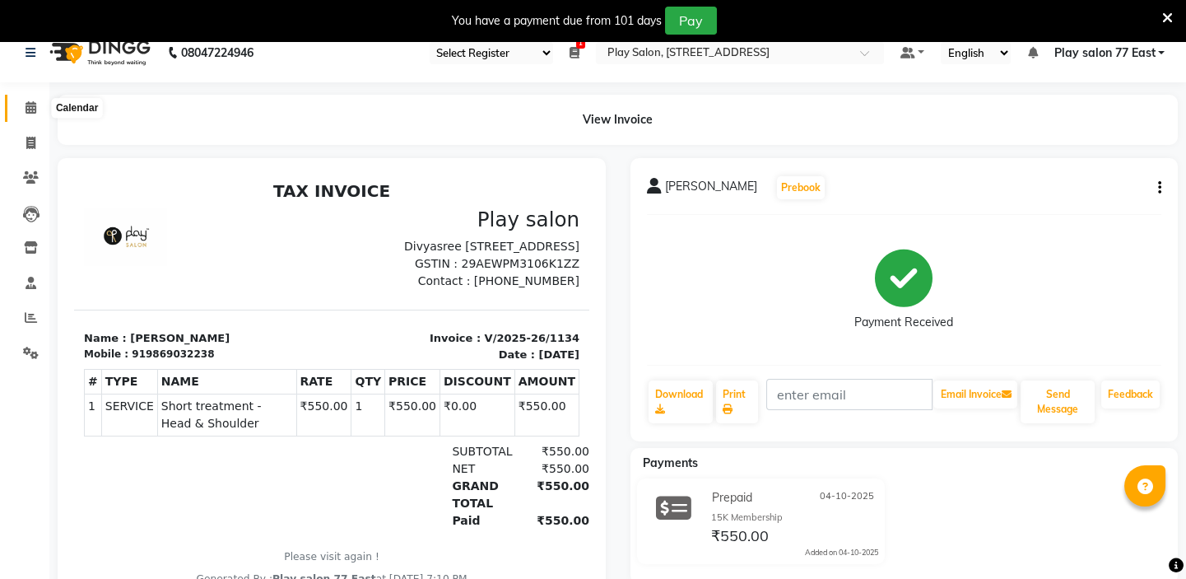
click at [32, 104] on icon at bounding box center [31, 107] width 11 height 12
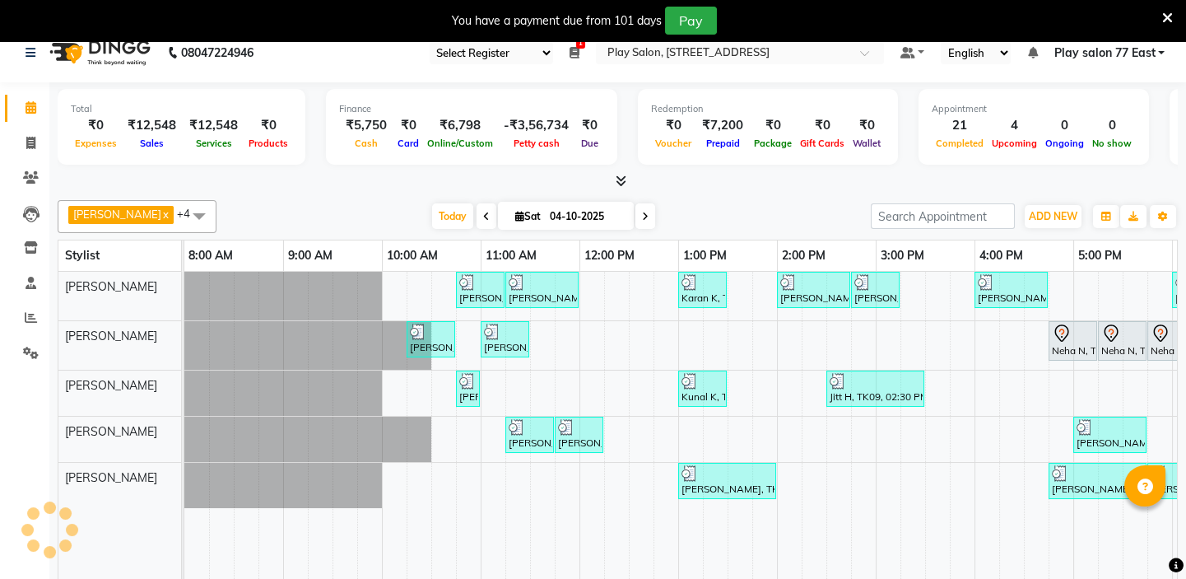
click at [184, 321] on div at bounding box center [184, 345] width 0 height 49
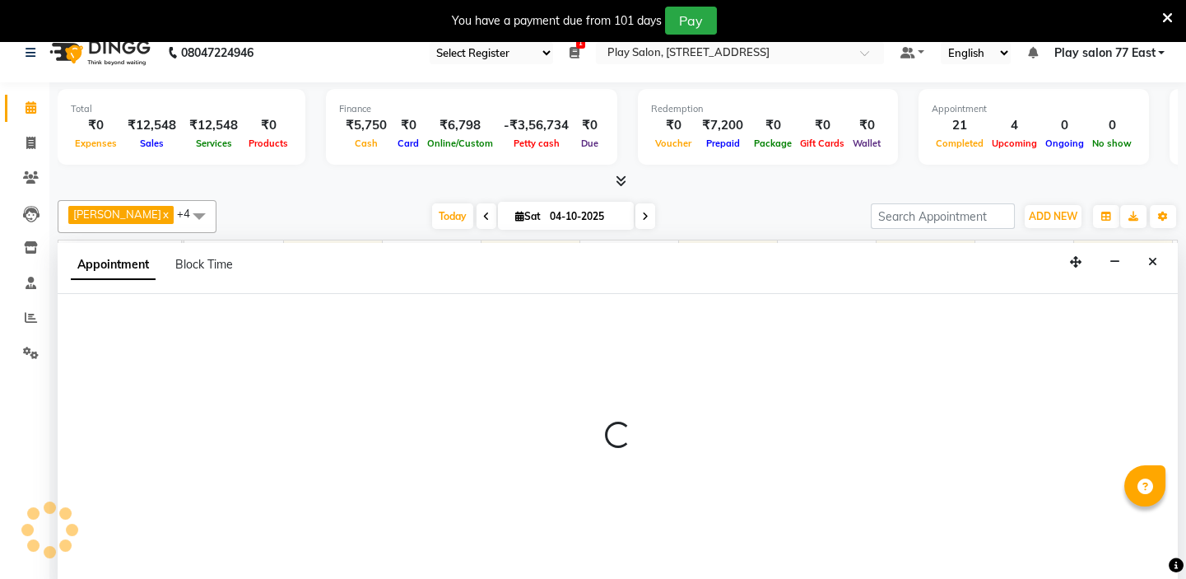
scroll to position [41, 0]
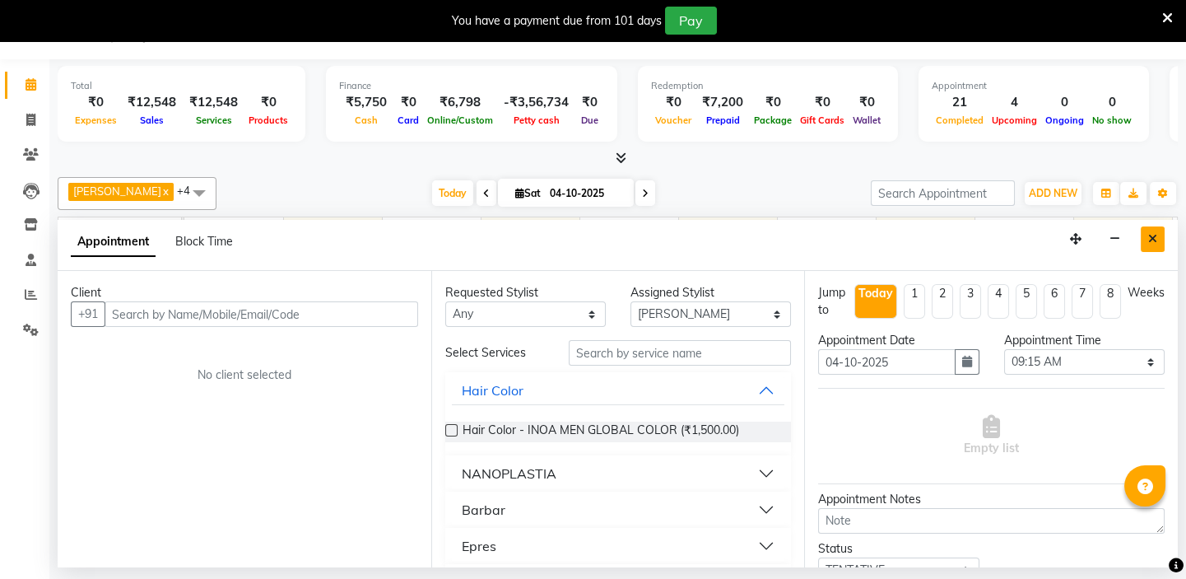
click at [1148, 239] on icon "Close" at bounding box center [1152, 239] width 9 height 12
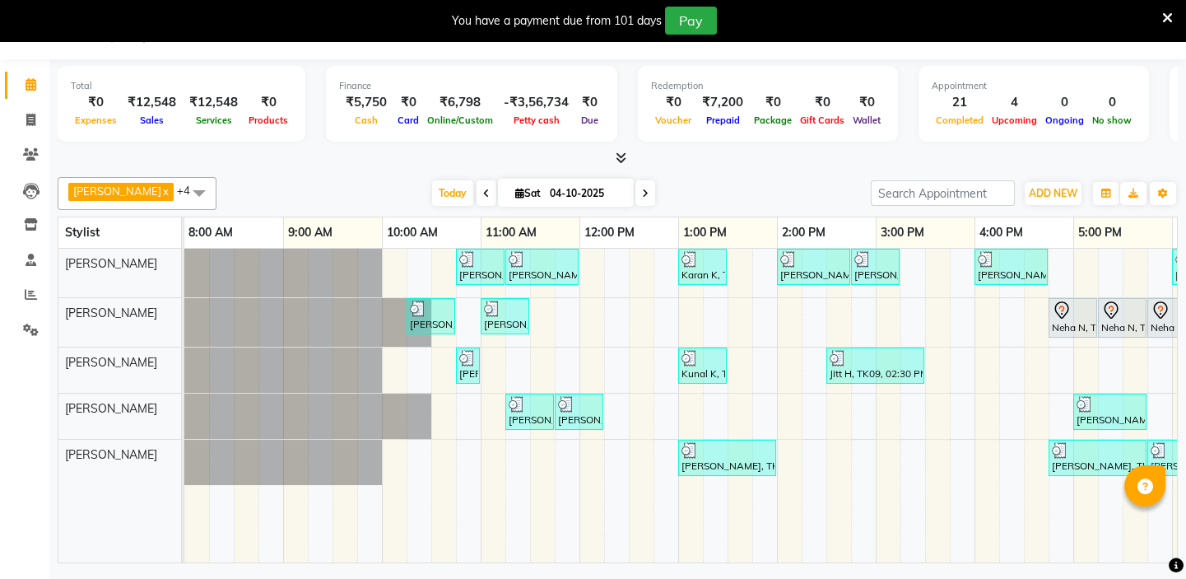
scroll to position [0, 291]
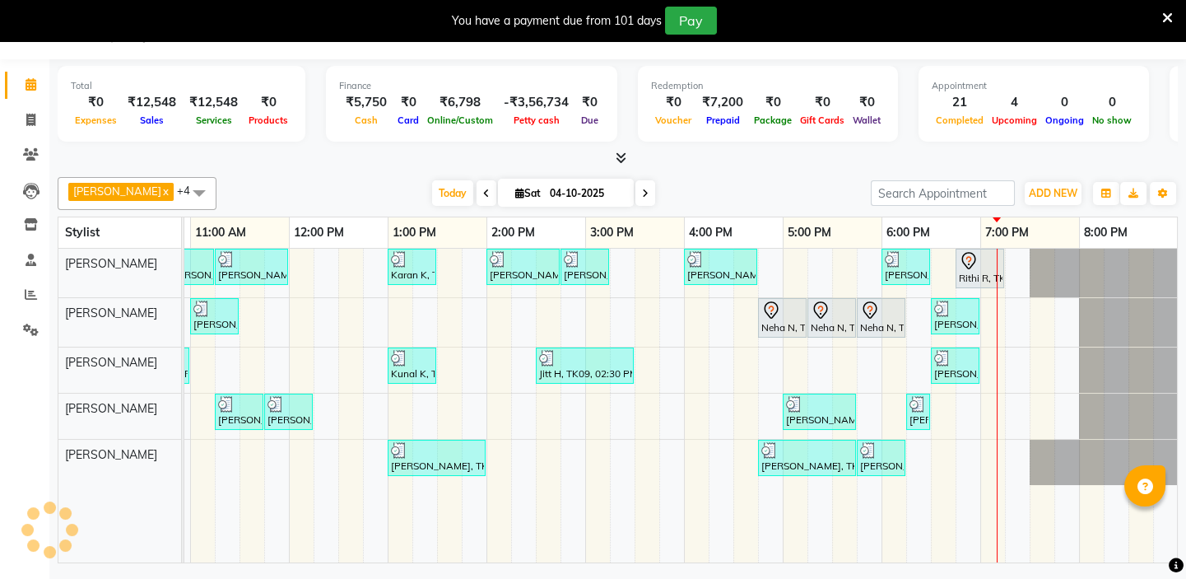
drag, startPoint x: 929, startPoint y: 365, endPoint x: 952, endPoint y: 375, distance: 25.4
click at [952, 375] on div "Bhavna Anand, TK19, 06:30 PM-07:00 PM, Short treatment - Head & Shoulder" at bounding box center [955, 365] width 45 height 31
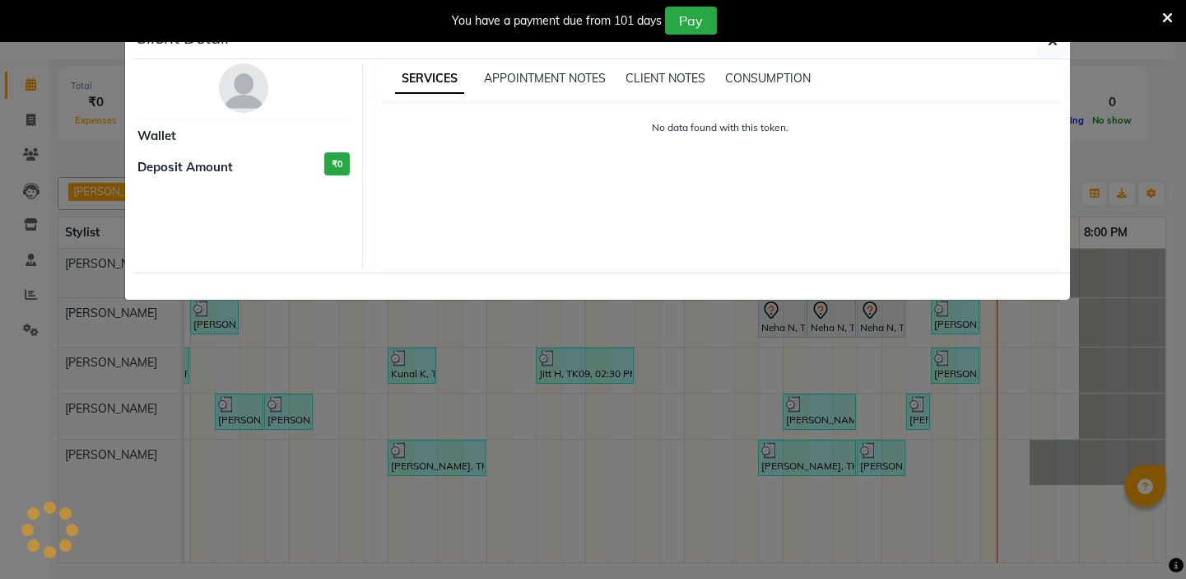
select select "3"
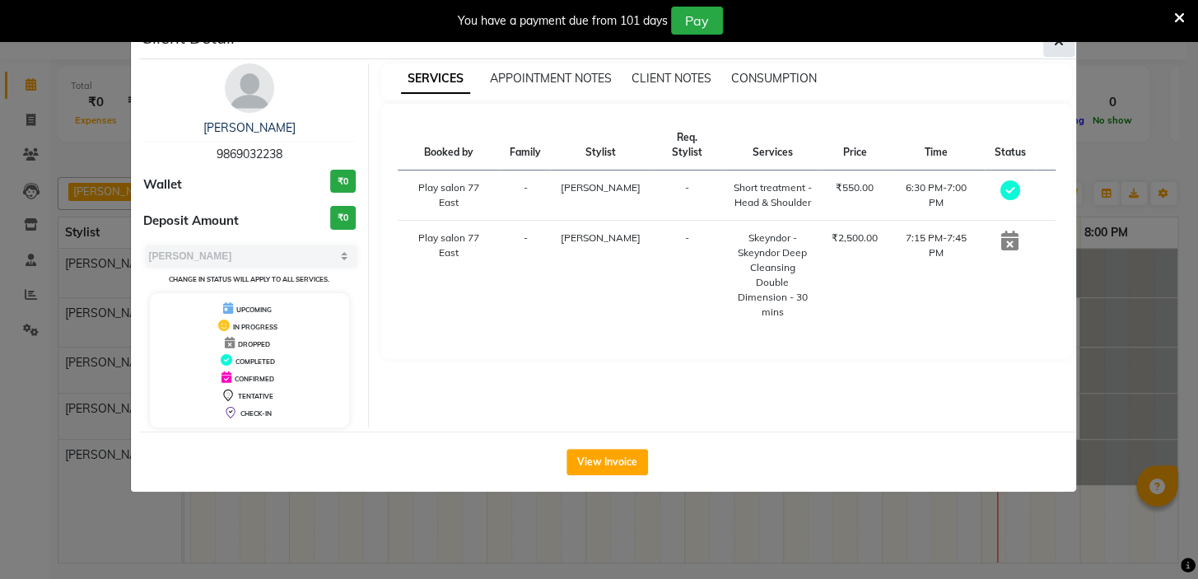
click at [1059, 41] on icon "button" at bounding box center [1059, 41] width 10 height 13
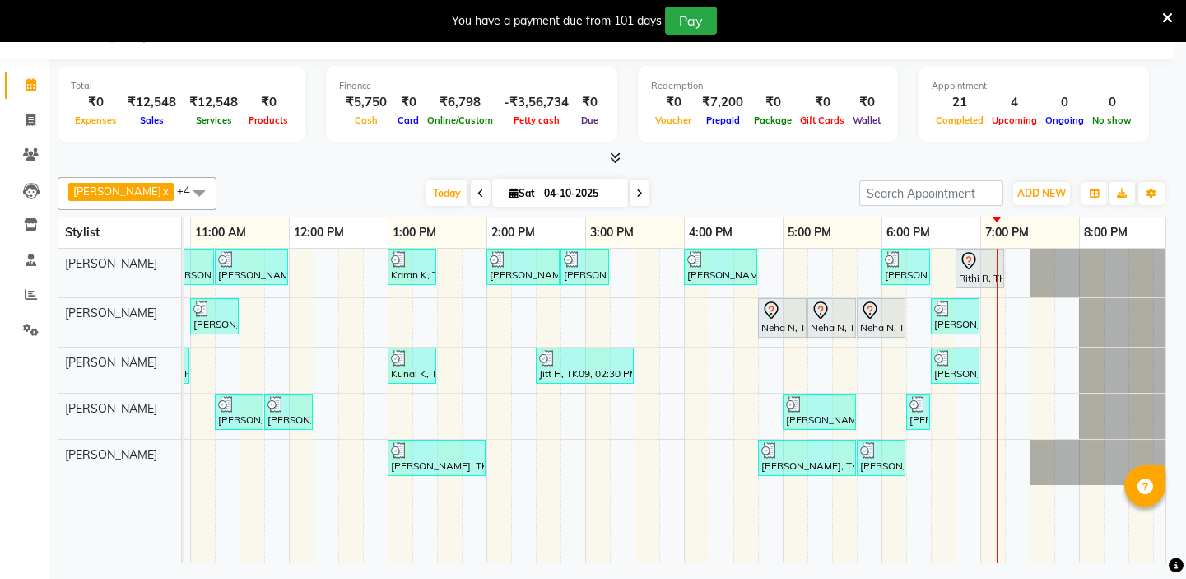
scroll to position [0, 280]
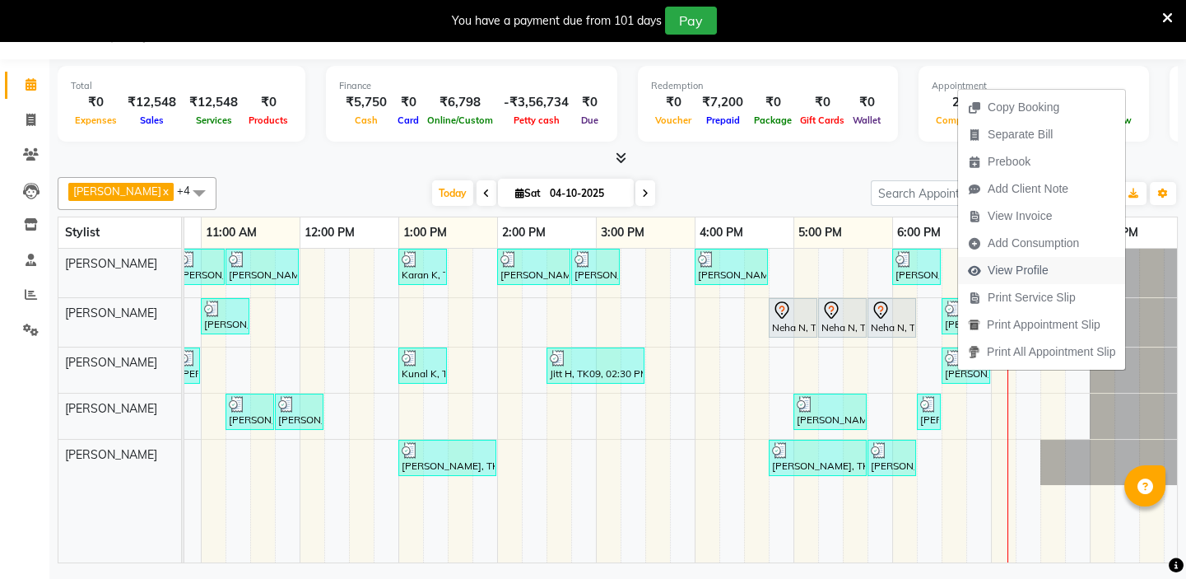
click at [1021, 267] on span "View Profile" at bounding box center [1018, 270] width 61 height 17
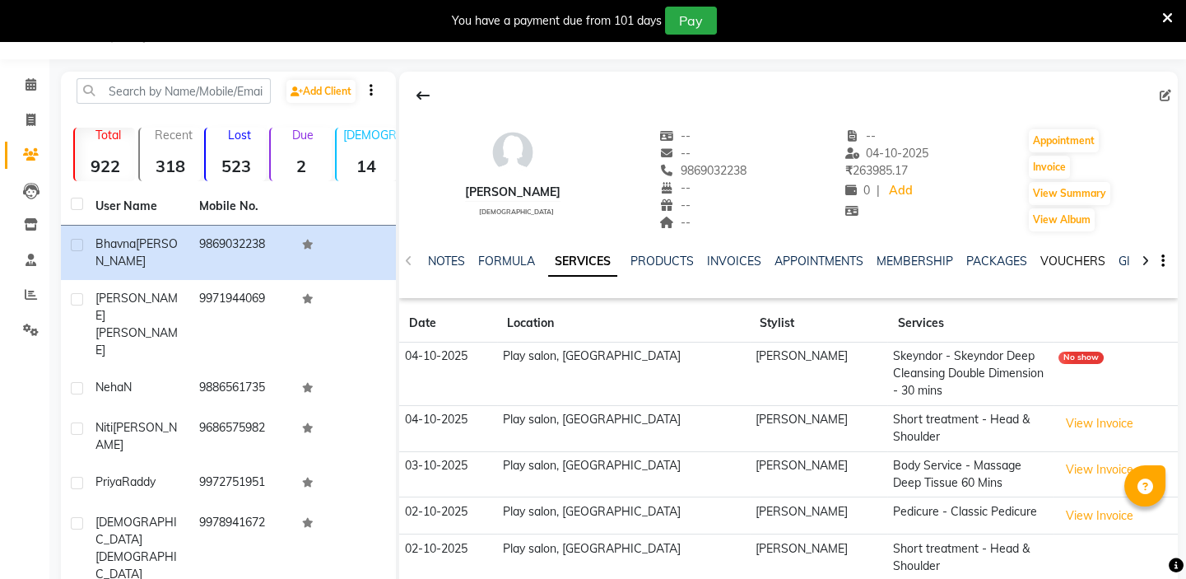
click at [1067, 262] on link "VOUCHERS" at bounding box center [1073, 261] width 65 height 15
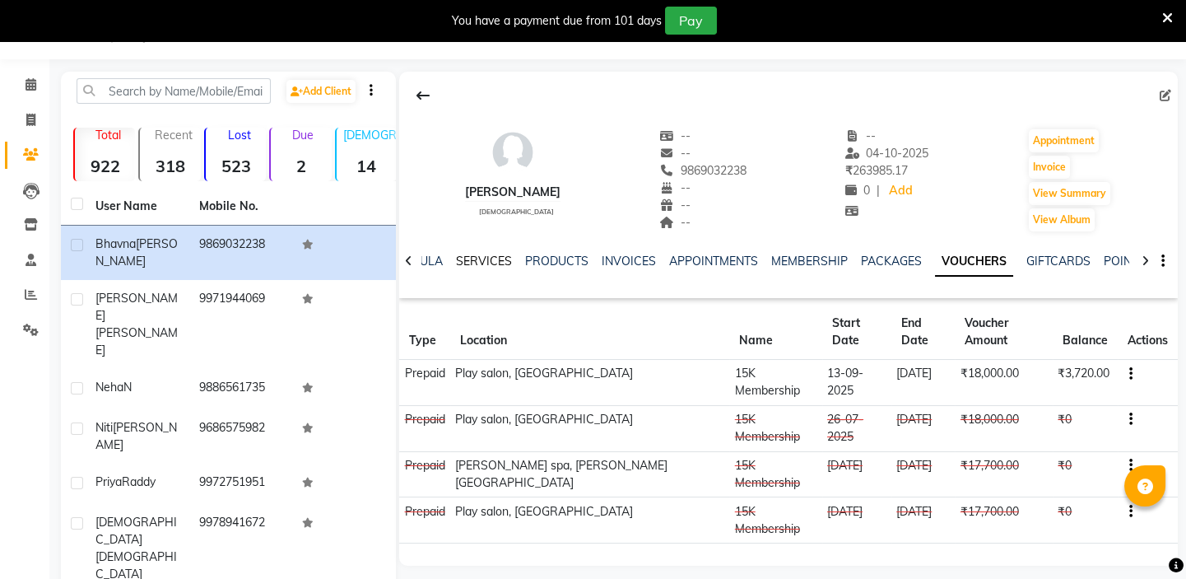
click at [482, 259] on link "SERVICES" at bounding box center [484, 261] width 56 height 15
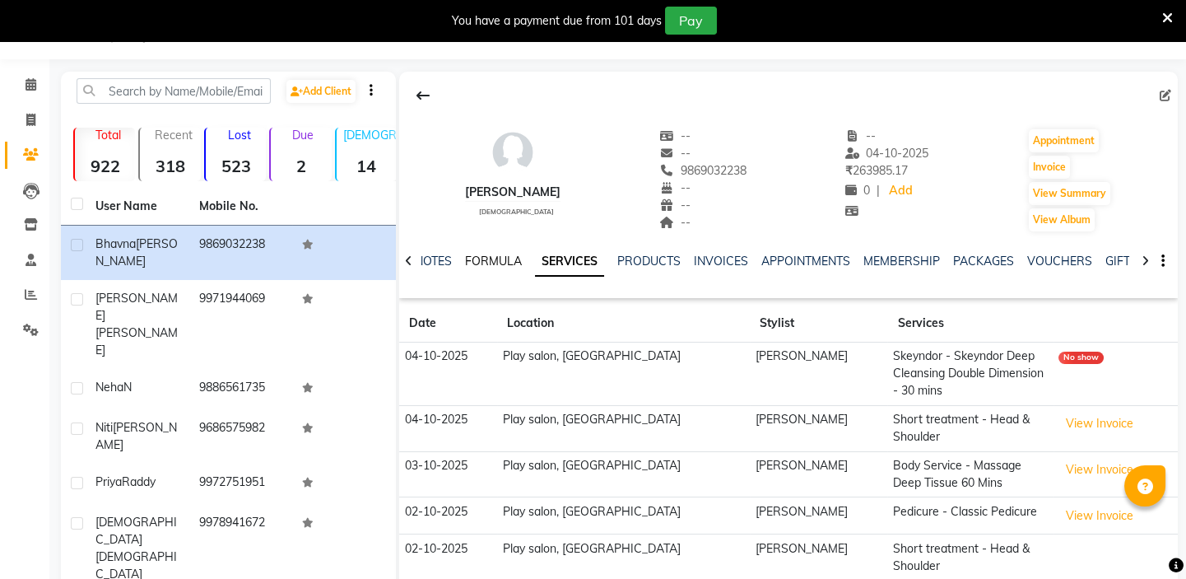
click at [512, 259] on link "FORMULA" at bounding box center [493, 261] width 57 height 15
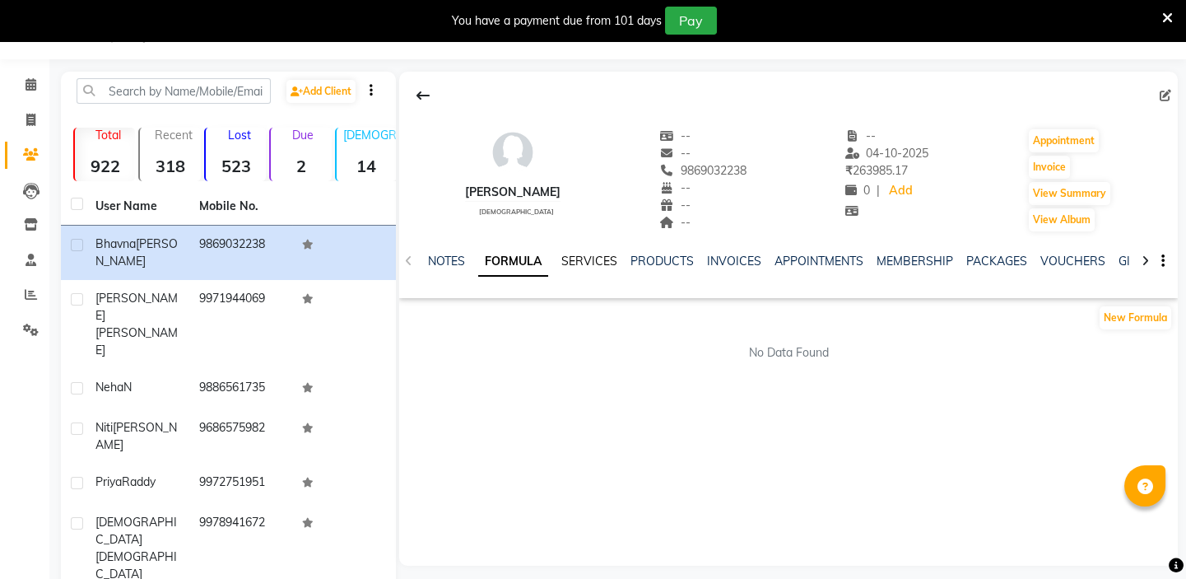
click at [593, 257] on link "SERVICES" at bounding box center [589, 261] width 56 height 15
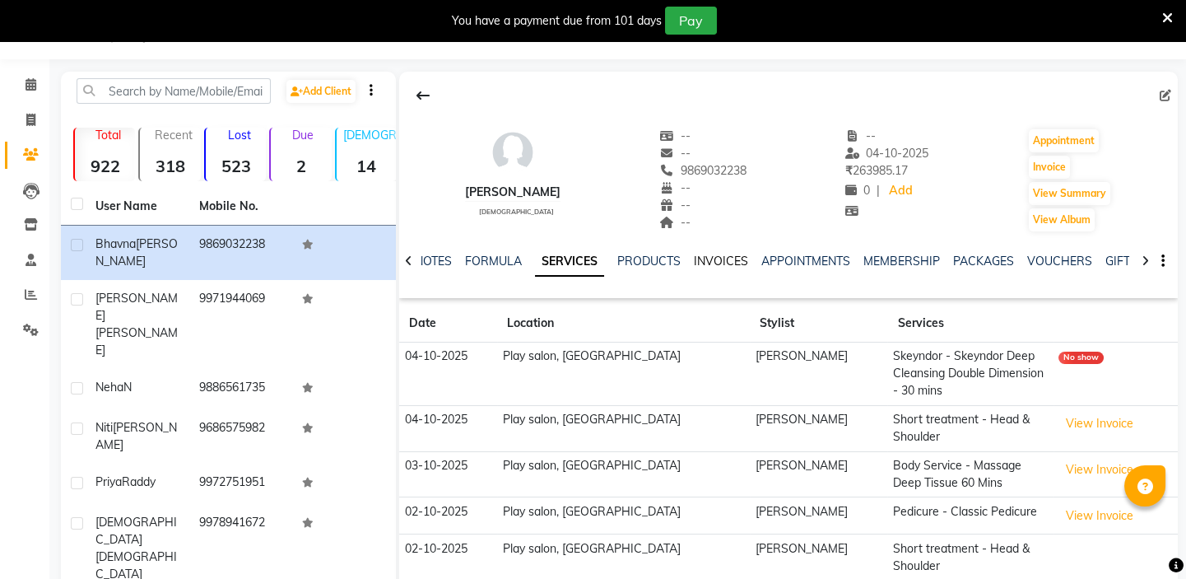
click at [697, 257] on link "INVOICES" at bounding box center [721, 261] width 54 height 15
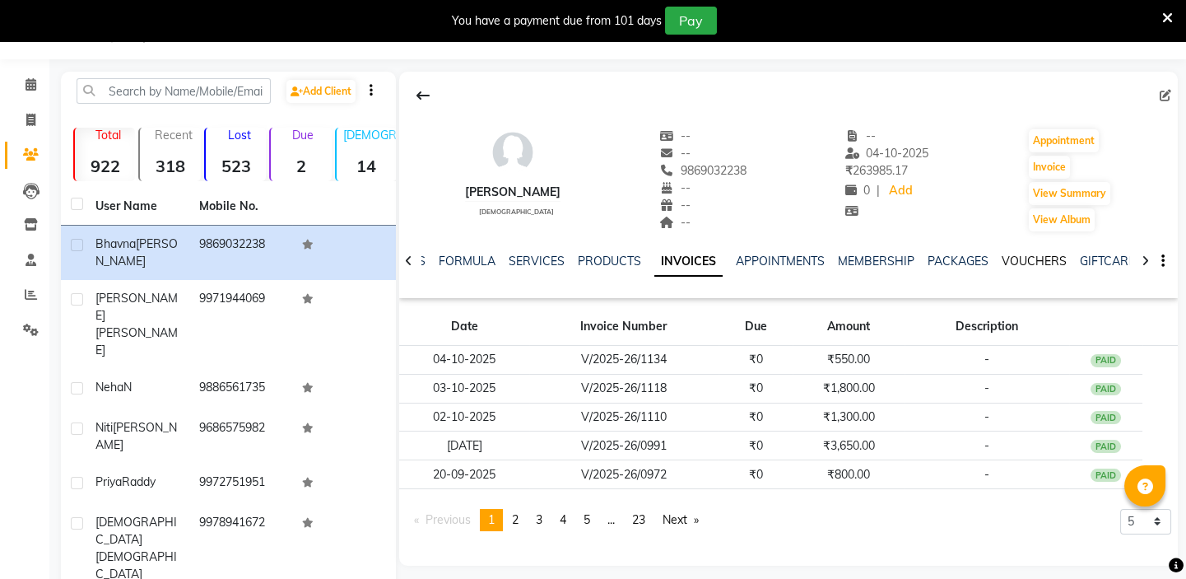
drag, startPoint x: 1014, startPoint y: 260, endPoint x: 1029, endPoint y: 266, distance: 15.9
click at [1014, 259] on link "VOUCHERS" at bounding box center [1034, 261] width 65 height 15
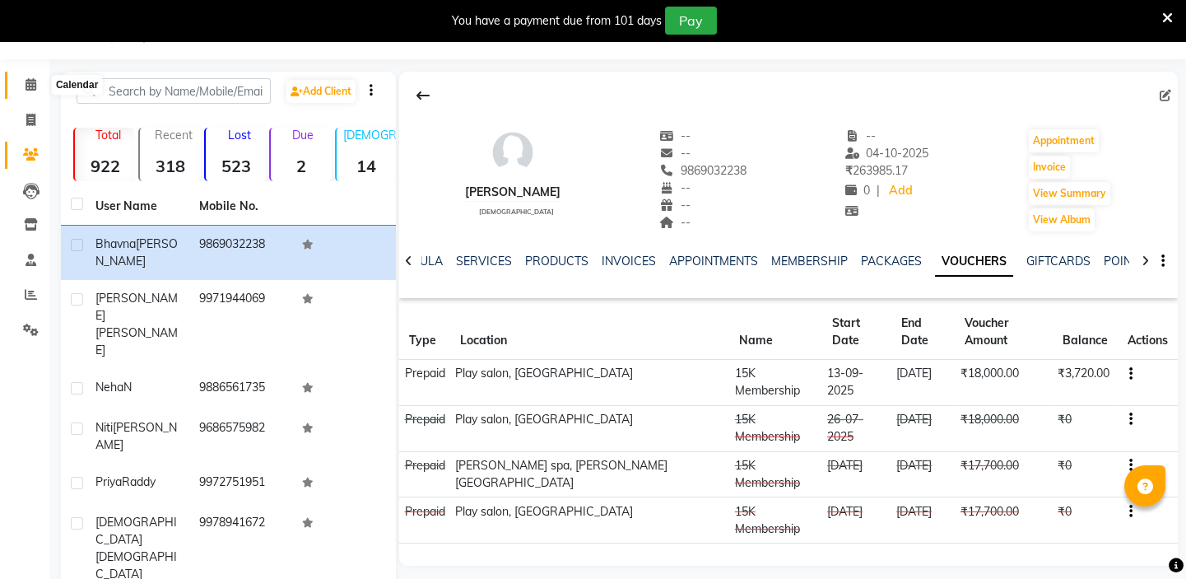
click at [26, 80] on icon at bounding box center [31, 84] width 11 height 12
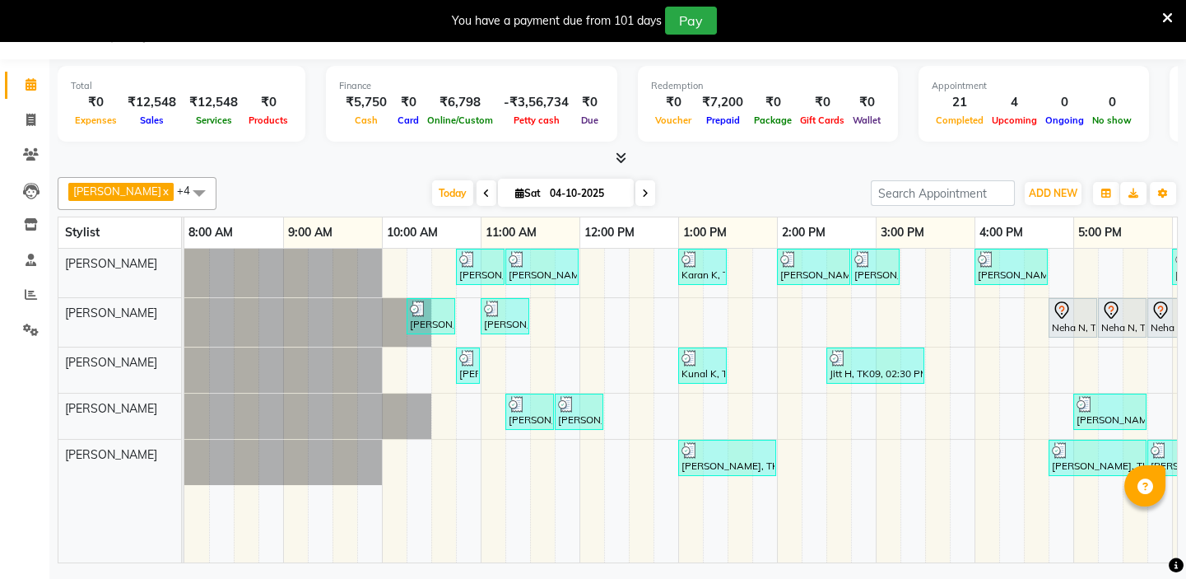
scroll to position [0, 291]
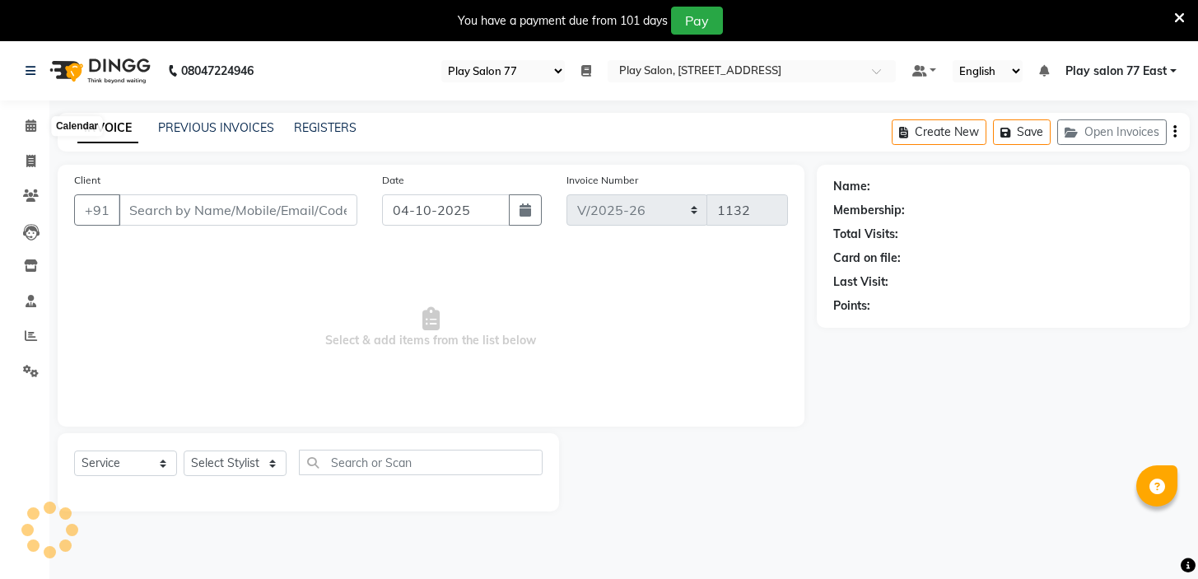
select select "95"
click at [29, 123] on icon at bounding box center [31, 125] width 11 height 12
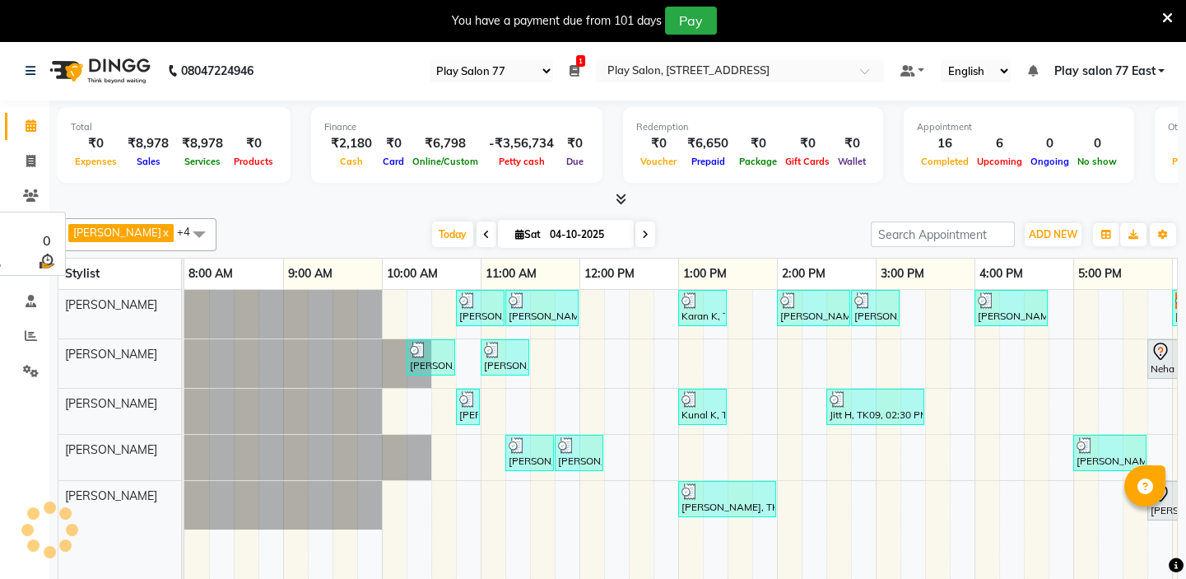
scroll to position [0, 291]
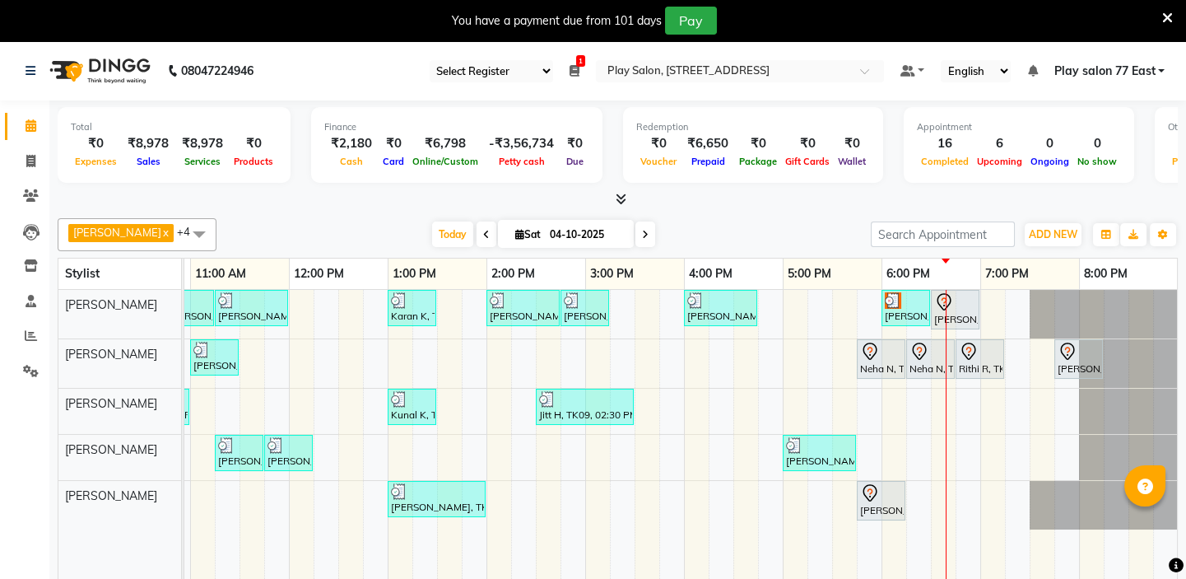
click at [642, 231] on icon at bounding box center [645, 235] width 7 height 10
type input "05-10-2025"
